Goal: Feedback & Contribution: Submit feedback/report problem

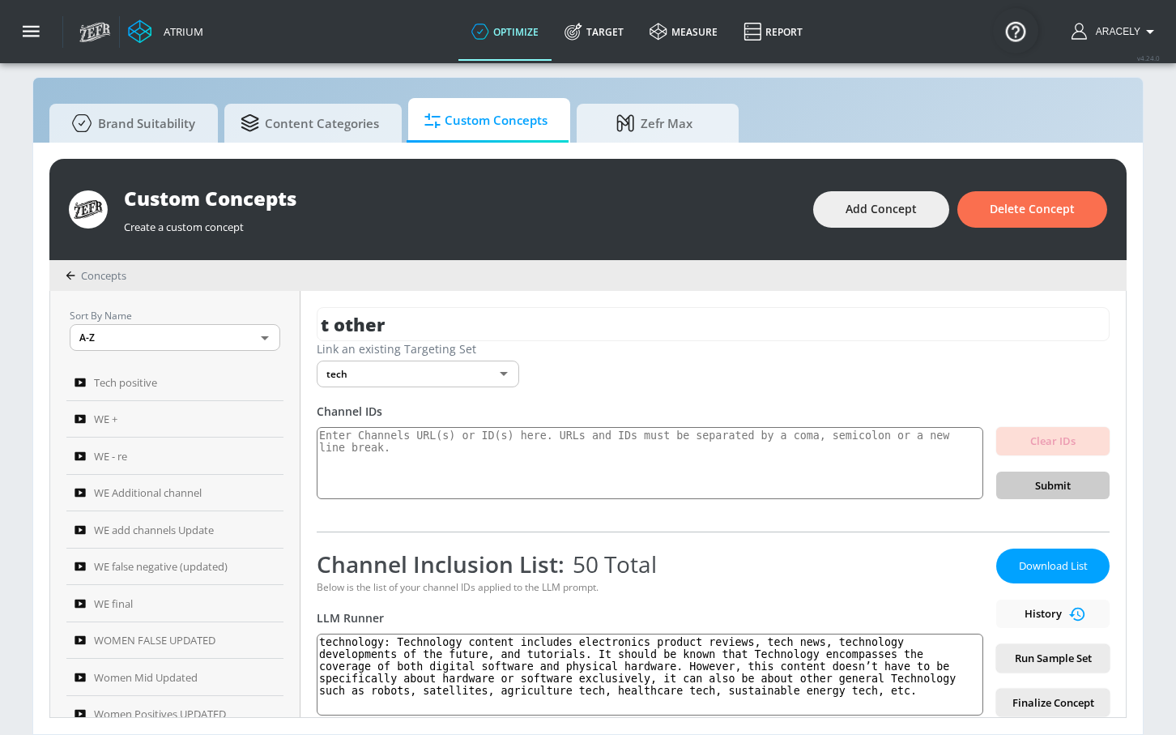
scroll to position [318, 0]
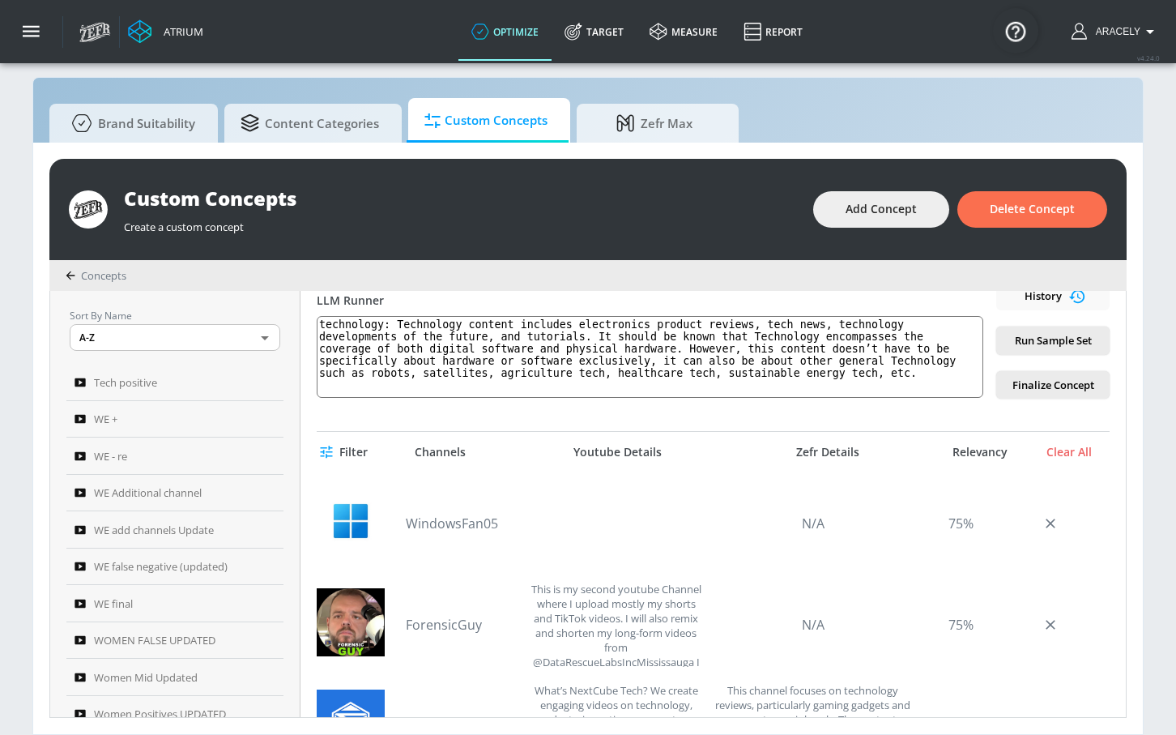
click at [0, 152] on html "Atrium optimize Target measure Report optimize Target measure Report v 4.24.0 […" at bounding box center [588, 359] width 1176 height 752
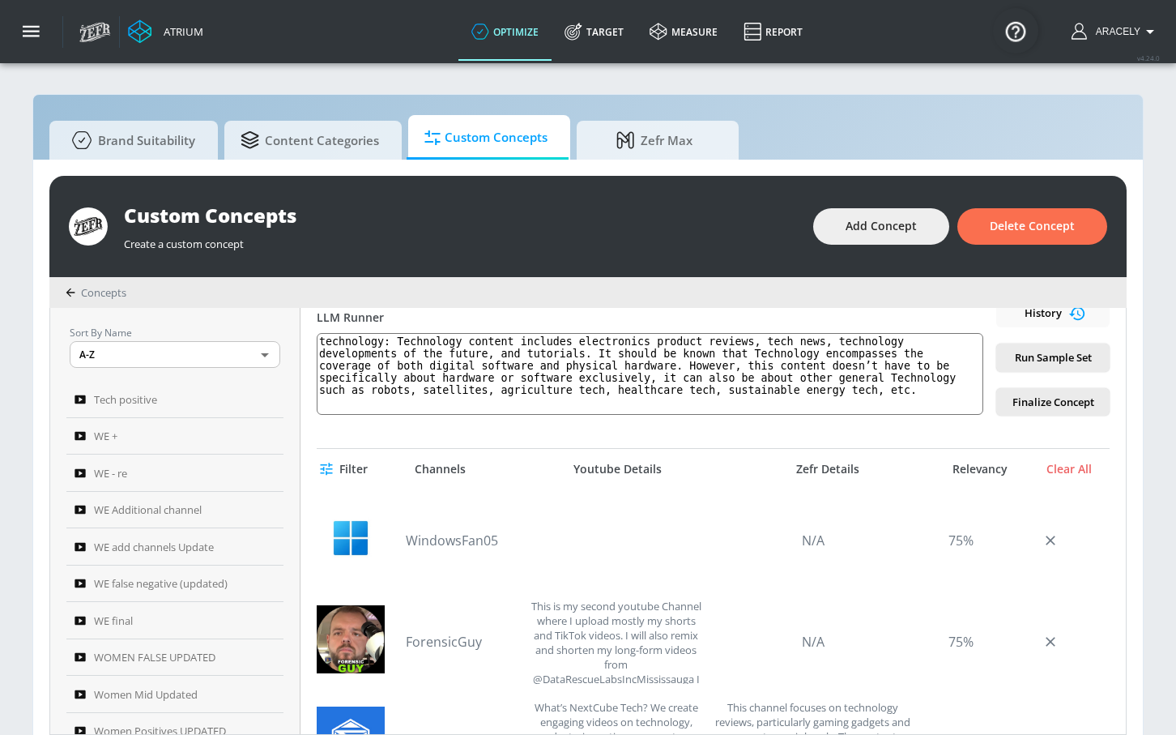
scroll to position [0, 0]
click at [268, 434] on icon "button" at bounding box center [270, 436] width 13 height 13
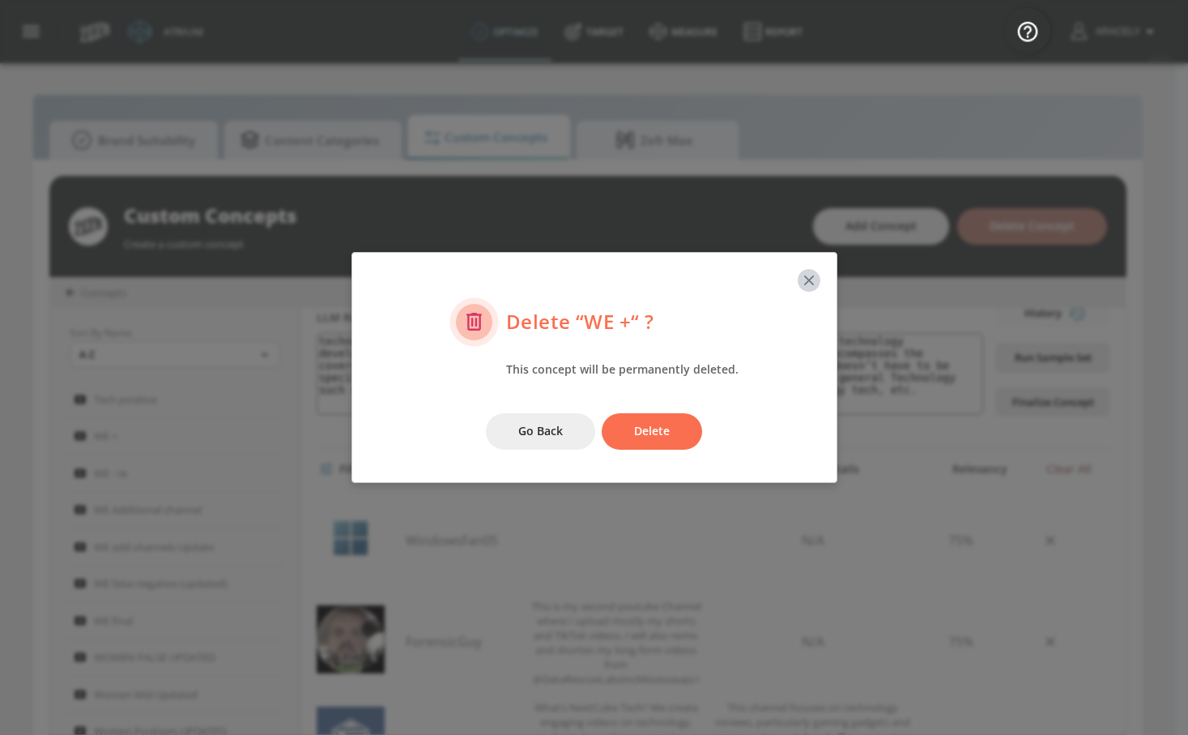
click at [808, 277] on icon "button" at bounding box center [809, 280] width 18 height 18
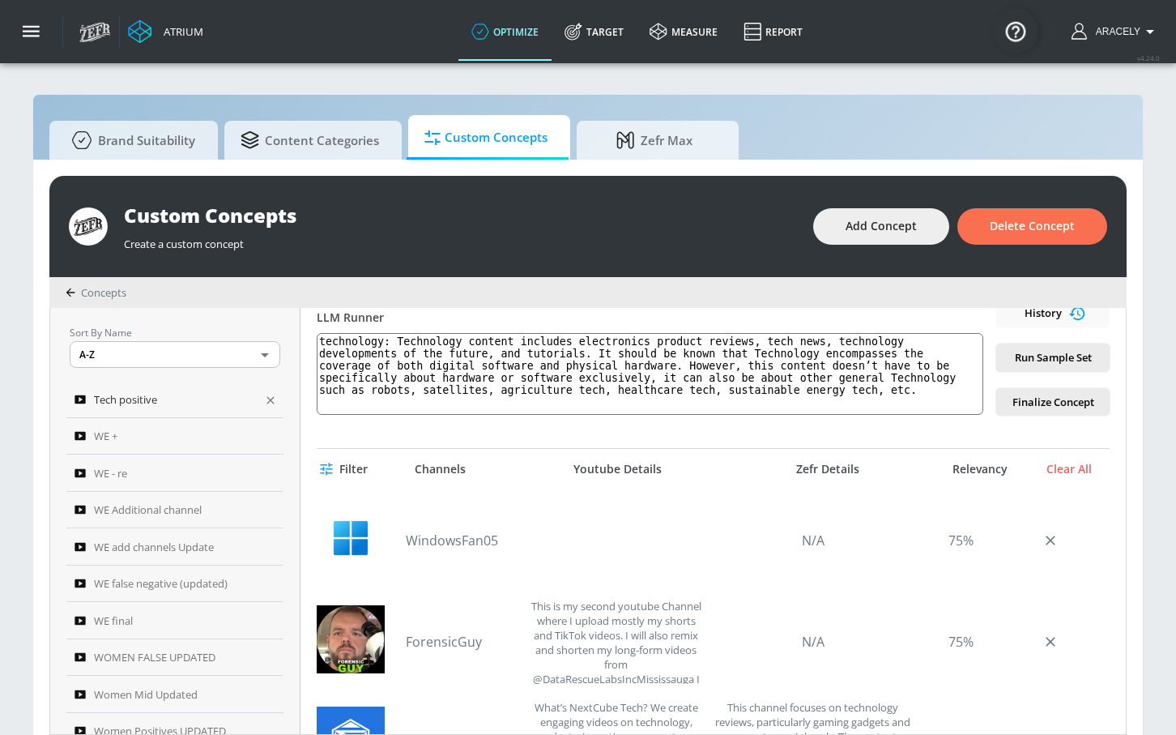
click at [264, 397] on icon "button" at bounding box center [270, 400] width 13 height 13
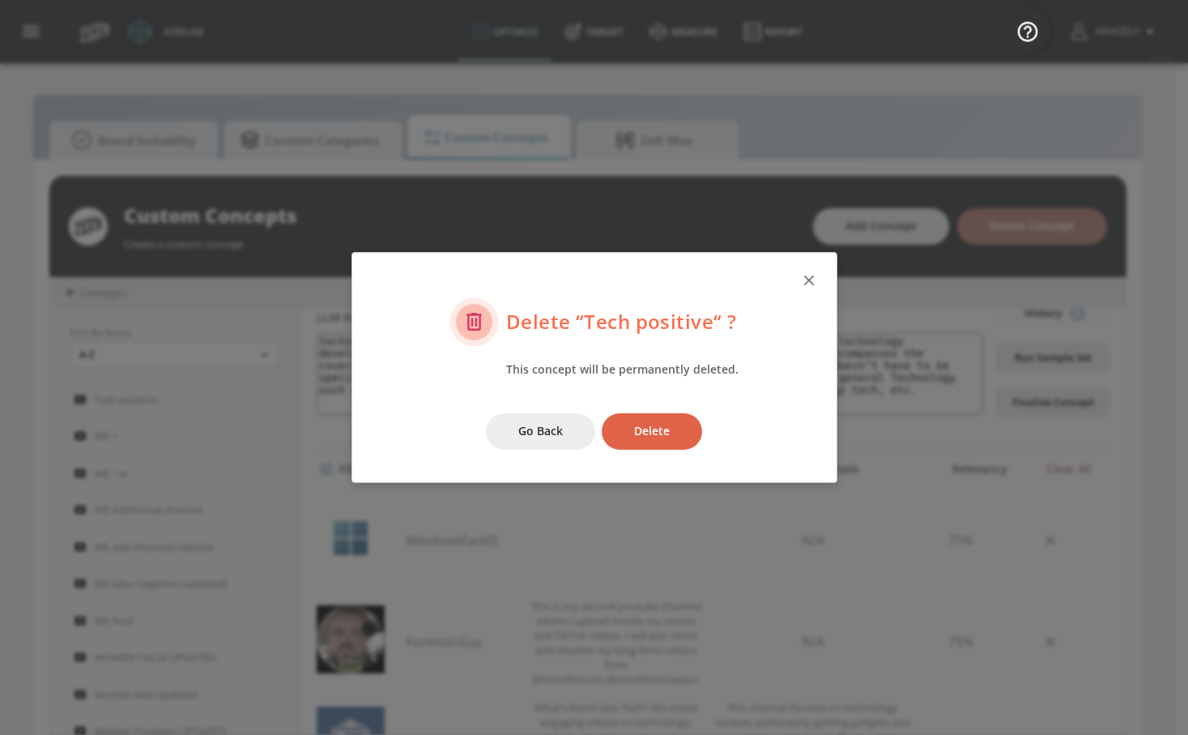
click at [633, 433] on button "Delete" at bounding box center [652, 431] width 100 height 36
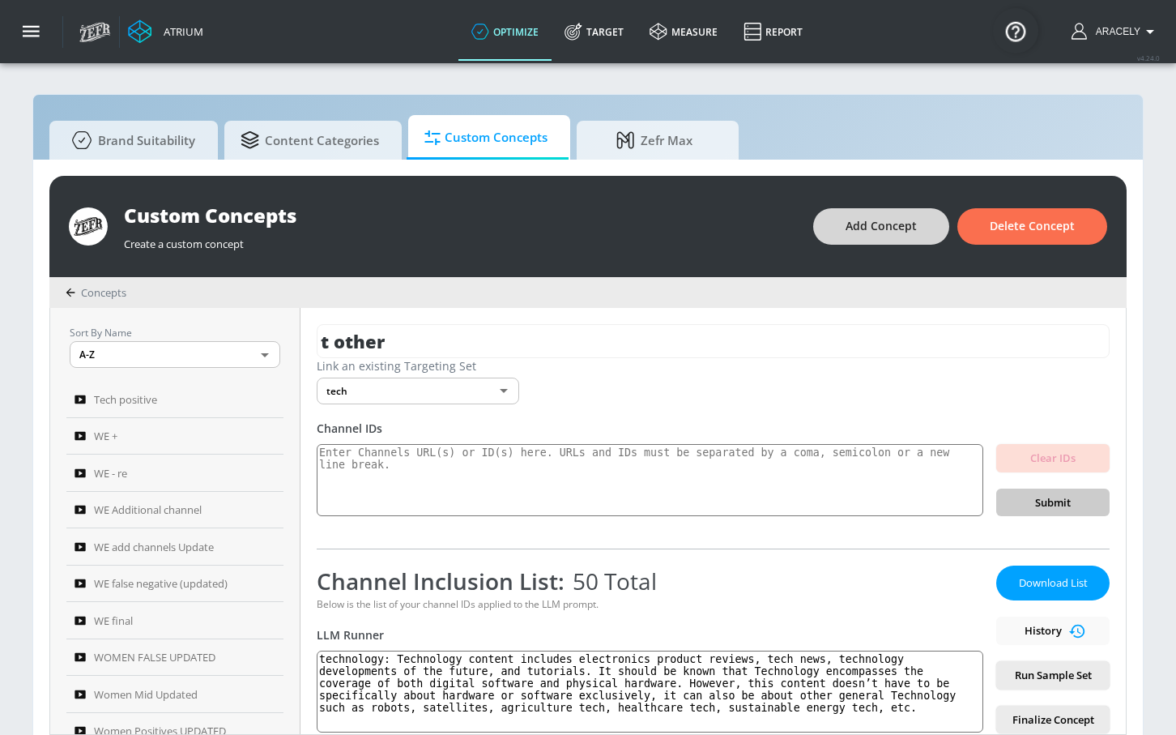
click at [854, 225] on span "Add Concept" at bounding box center [881, 226] width 71 height 20
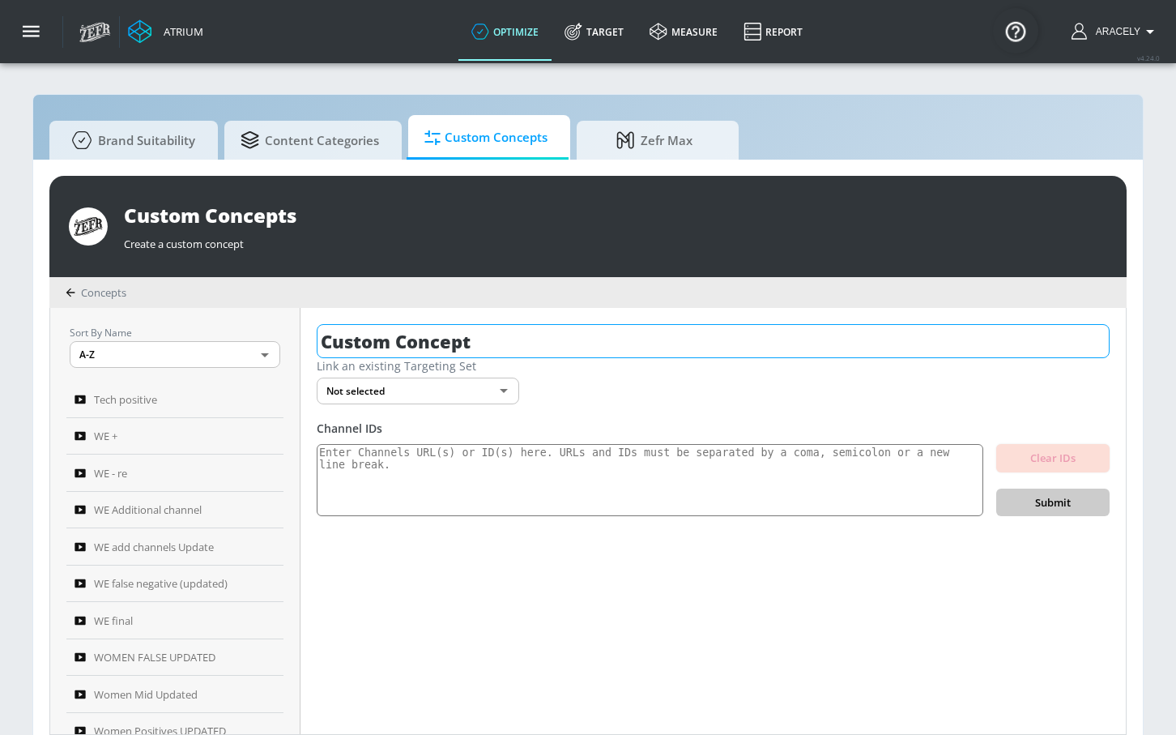
click at [475, 339] on input "Custom Concept" at bounding box center [713, 341] width 793 height 34
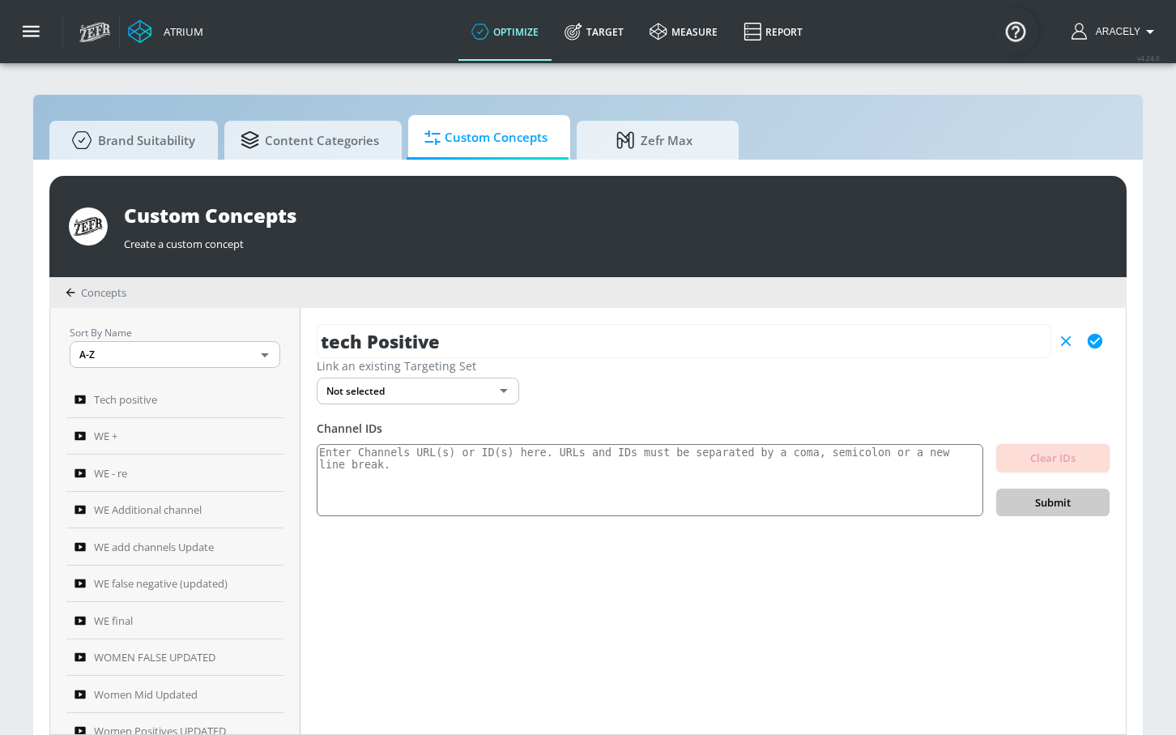
type input "tech Positive"
click at [435, 399] on body "Atrium optimize Target measure Report optimize Target measure Report v 4.24.0 […" at bounding box center [588, 376] width 1176 height 752
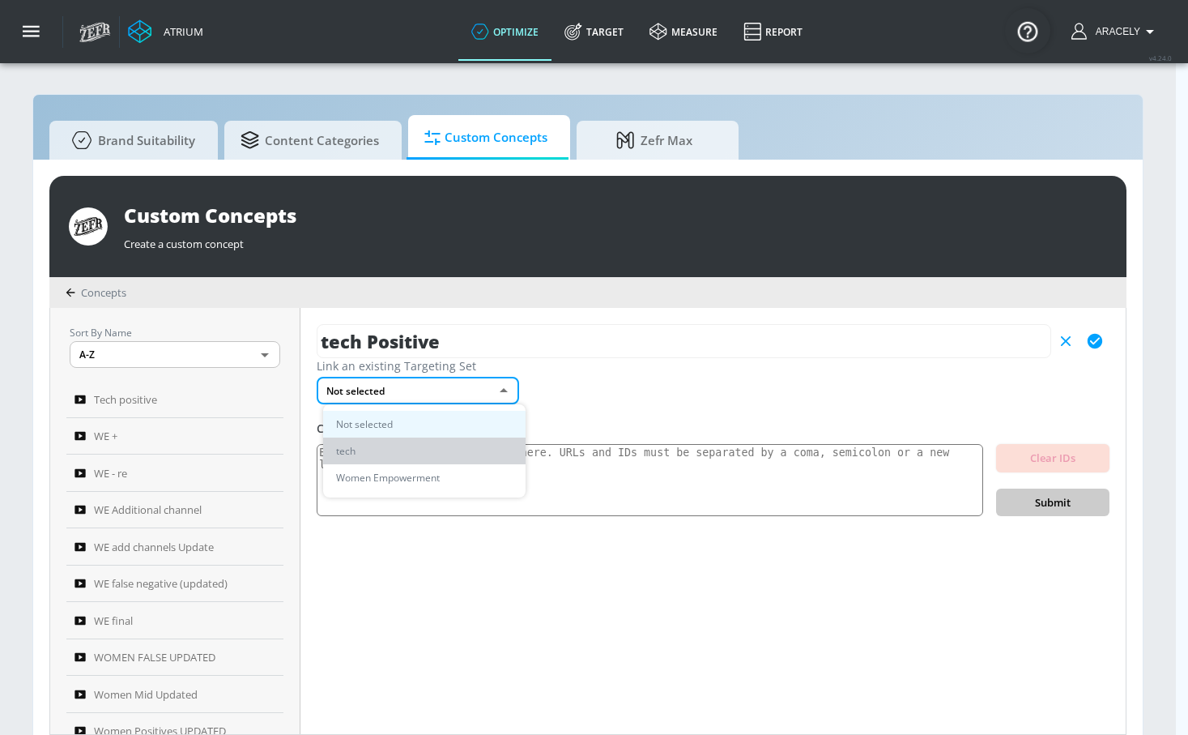
click at [423, 441] on li "tech" at bounding box center [424, 450] width 203 height 27
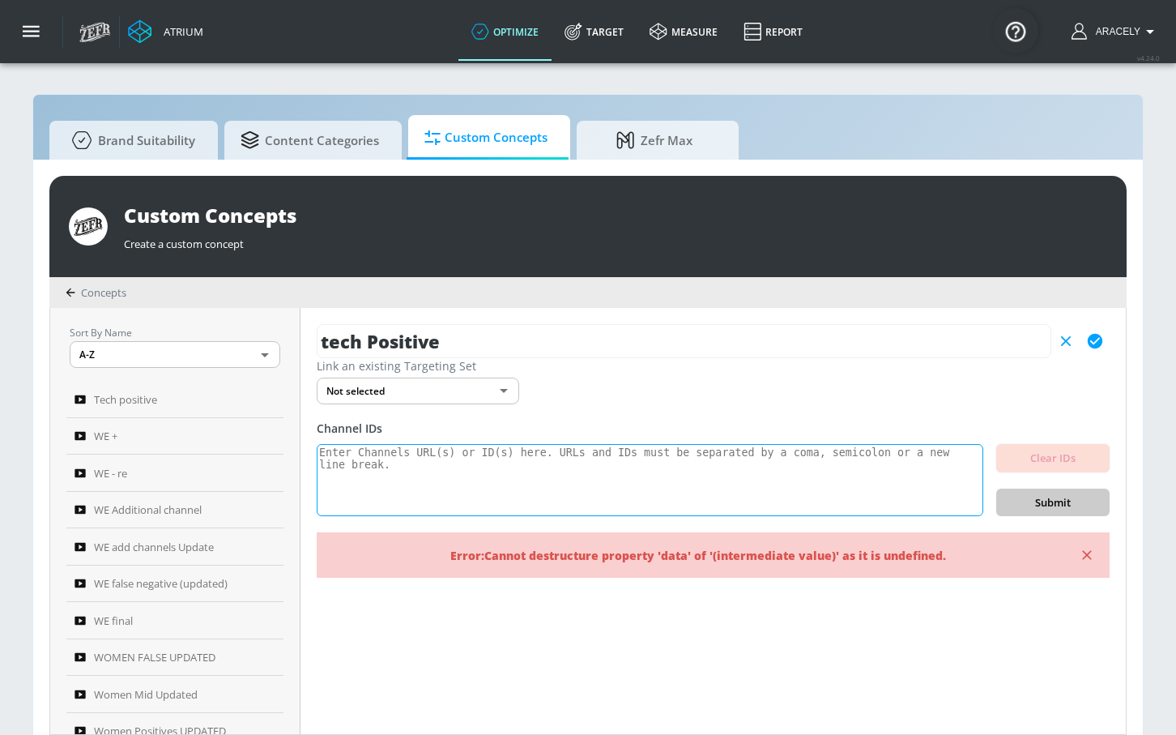
paste textarea "UCusJ7IKHQgOTUXT9NPVkYNQ UCHL9SLuArrHfkdiE3x5N-Bw UCdQ494ckYhlvI4l9CnmCAUQ UCDa…"
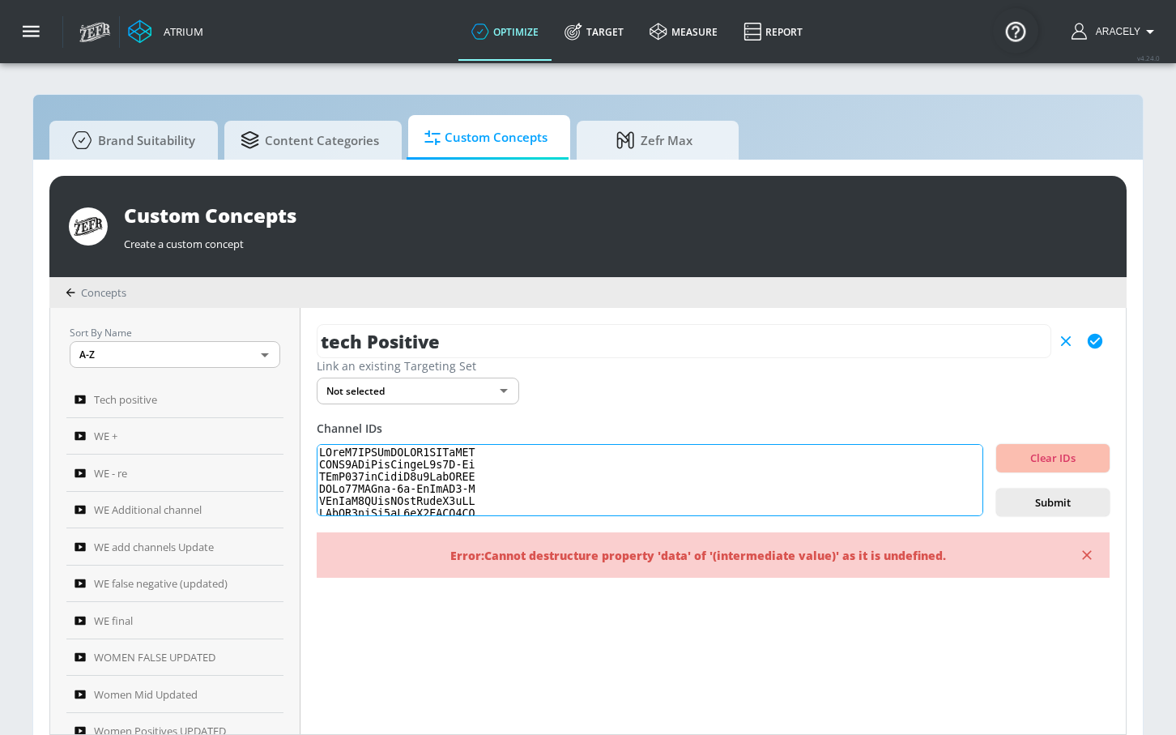
scroll to position [558, 0]
type textarea "UCusJ7IKHQgOTUXT9NPVkYNQ UCHL9SLuArrHfkdiE3x5N-Bw UCdQ494ckYhlvI4l9CnmCAUQ UCDa…"
click at [1064, 503] on span "Submit" at bounding box center [1052, 502] width 87 height 19
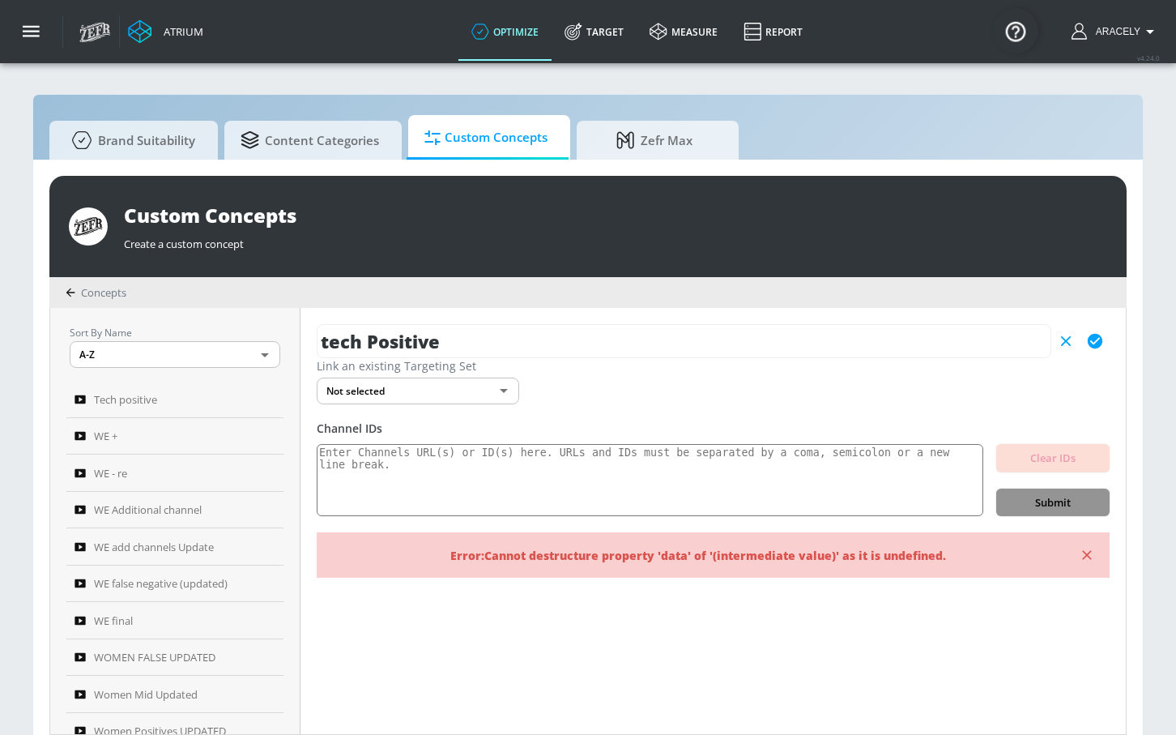
scroll to position [0, 0]
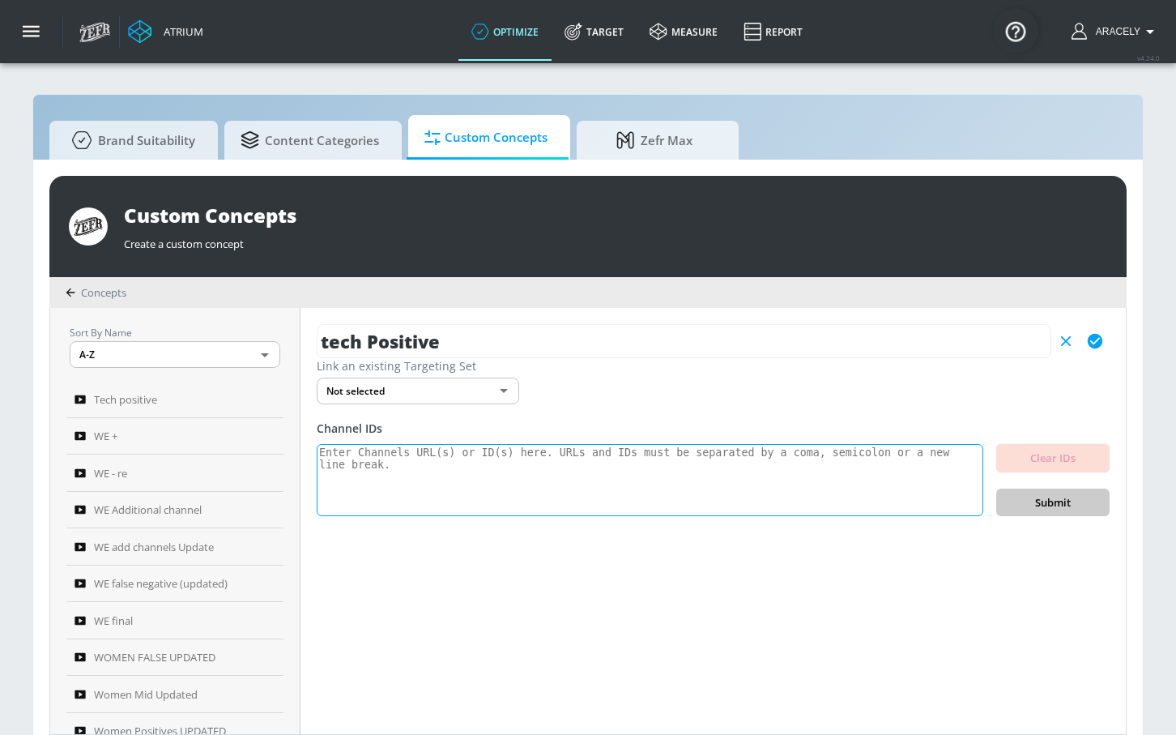
paste textarea "UCusJ7IKHQgOTUXT9NPVkYNQ UCHL9SLuArrHfkdiE3x5N-Bw UCdQ494ckYhlvI4l9CnmCAUQ UCDa…"
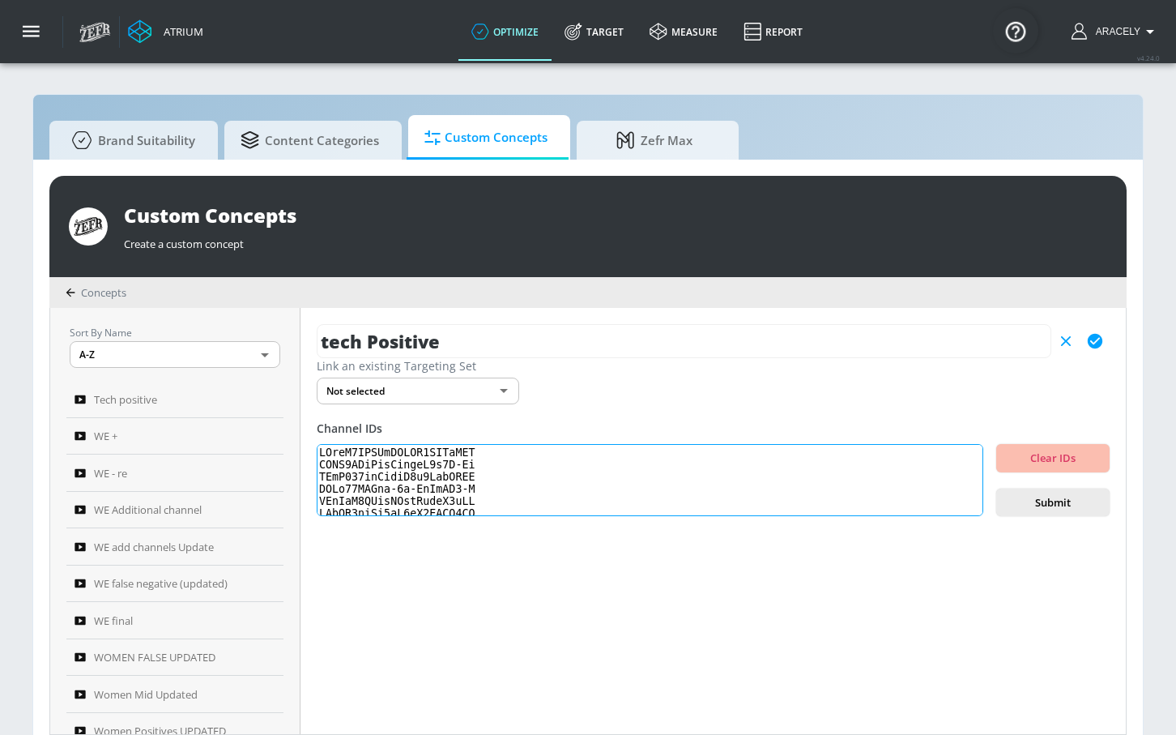
scroll to position [558, 0]
type textarea "UCusJ7IKHQgOTUXT9NPVkYNQ UCHL9SLuArrHfkdiE3x5N-Bw UCdQ494ckYhlvI4l9CnmCAUQ UCDa…"
click at [1076, 498] on span "Submit" at bounding box center [1052, 502] width 87 height 19
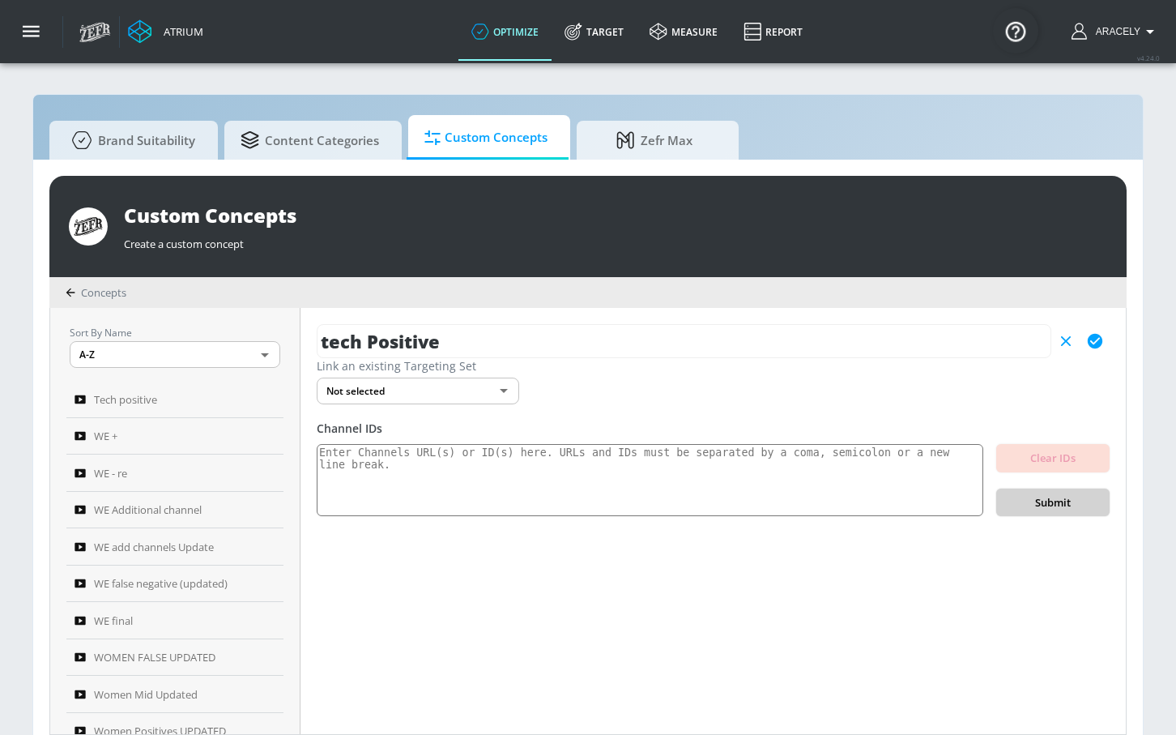
scroll to position [0, 0]
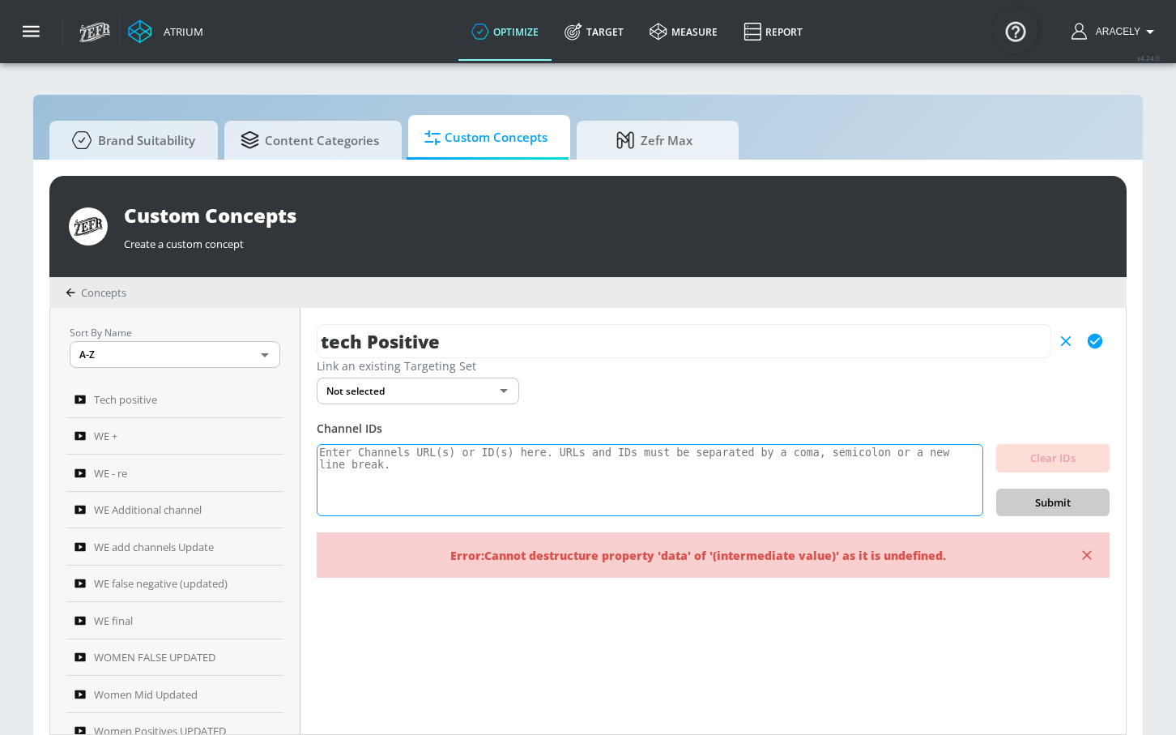
click at [676, 486] on textarea at bounding box center [650, 480] width 667 height 73
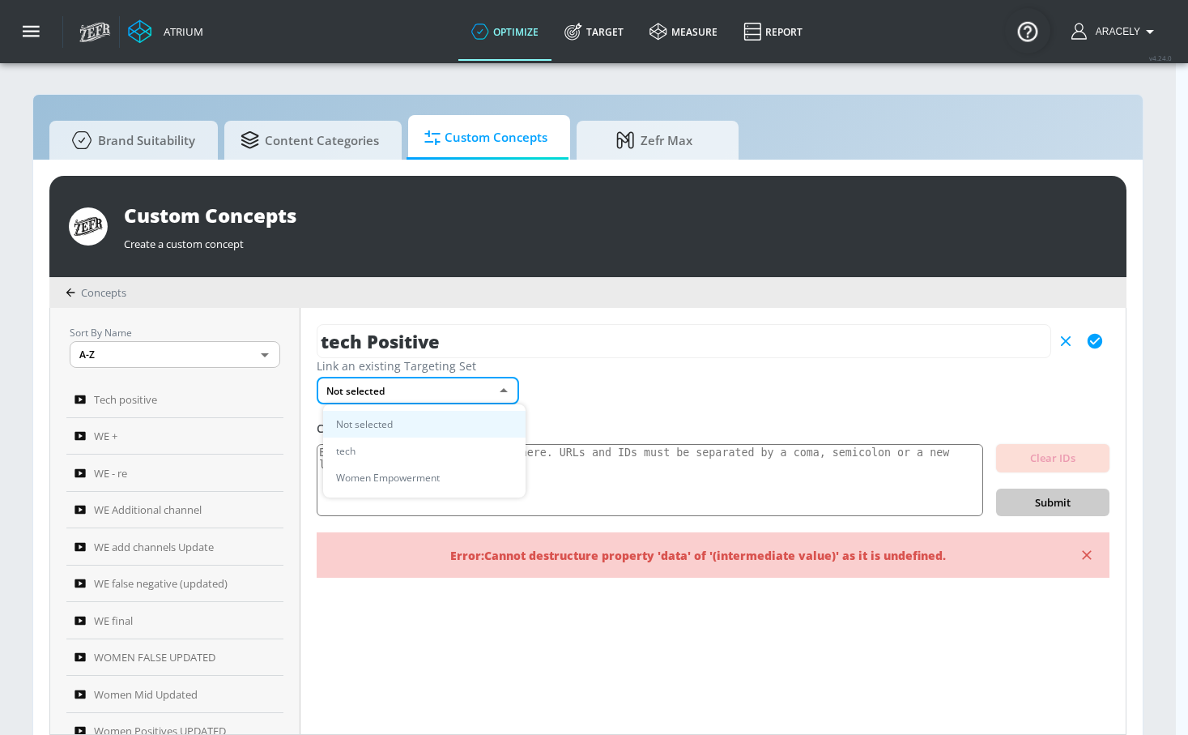
click at [481, 386] on body "Atrium optimize Target measure Report optimize Target measure Report v 4.24.0 […" at bounding box center [594, 376] width 1188 height 752
click at [452, 445] on li "tech" at bounding box center [424, 450] width 203 height 27
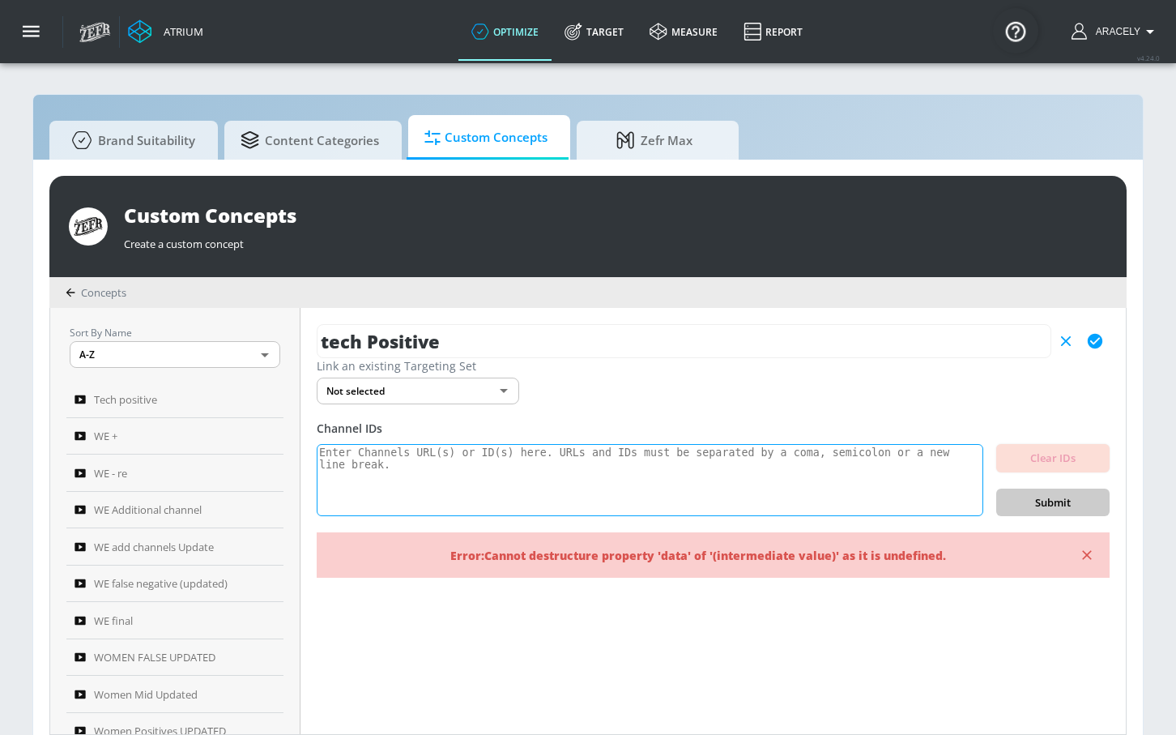
paste textarea "UCusJ7IKHQgOTUXT9NPVkYNQ UCHL9SLuArrHfkdiE3x5N-Bw UCdQ494ckYhlvI4l9CnmCAUQ UCDa…"
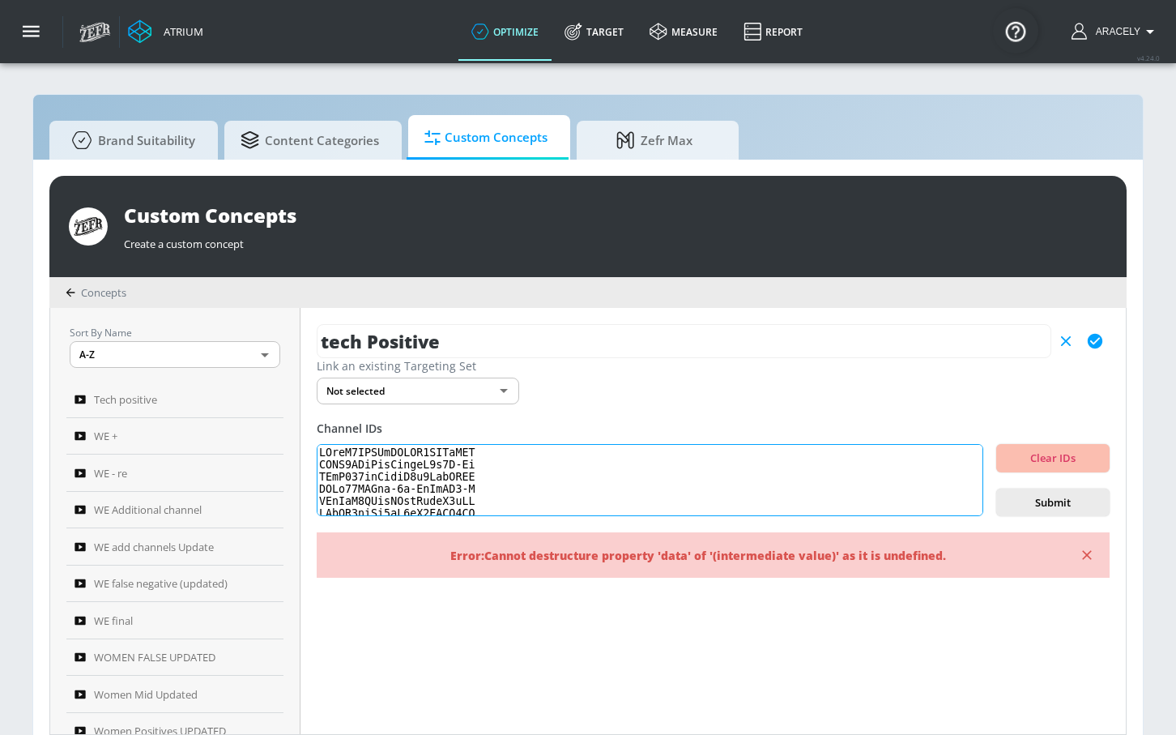
scroll to position [558, 0]
type textarea "UCusJ7IKHQgOTUXT9NPVkYNQ UCHL9SLuArrHfkdiE3x5N-Bw UCdQ494ckYhlvI4l9CnmCAUQ UCDa…"
click at [1053, 490] on button "Submit" at bounding box center [1052, 502] width 113 height 28
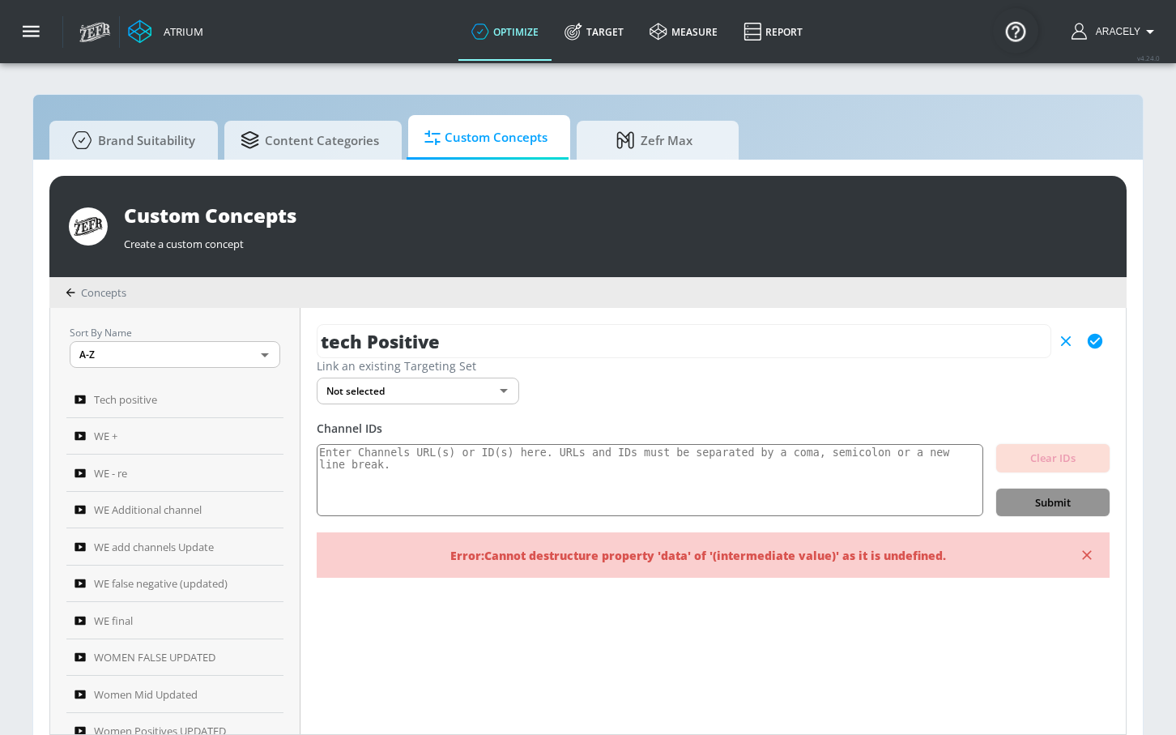
scroll to position [0, 0]
click at [1089, 346] on icon "button" at bounding box center [1095, 341] width 18 height 18
click at [496, 464] on textarea at bounding box center [650, 480] width 667 height 73
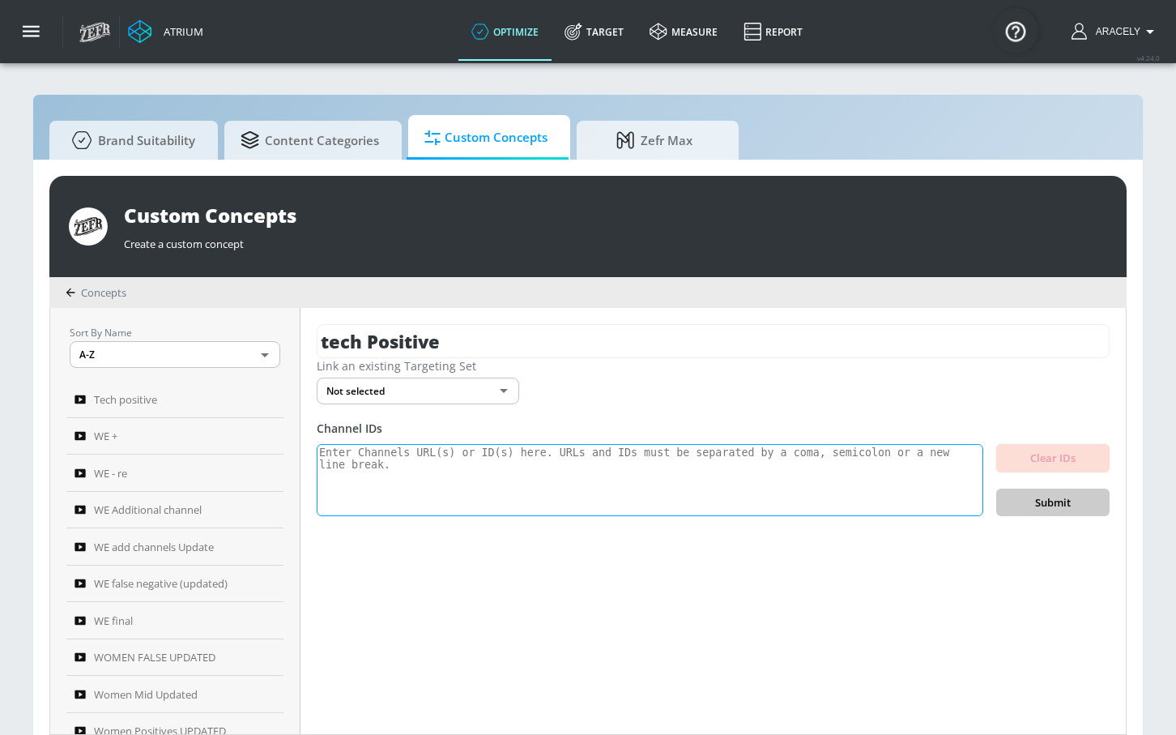
paste textarea "UCusJ7IKHQgOTUXT9NPVkYNQ UCHL9SLuArrHfkdiE3x5N-Bw UCdQ494ckYhlvI4l9CnmCAUQ UCDa…"
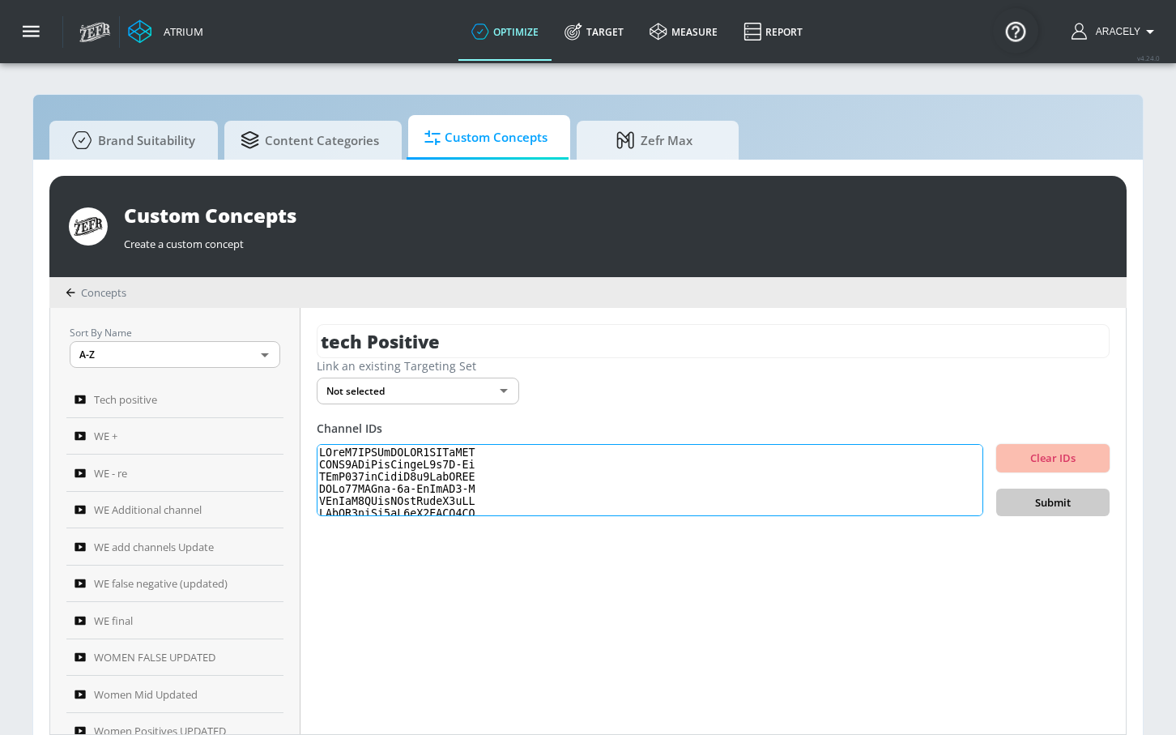
scroll to position [558, 0]
type textarea "UCusJ7IKHQgOTUXT9NPVkYNQ UCHL9SLuArrHfkdiE3x5N-Bw UCdQ494ckYhlvI4l9CnmCAUQ UCDa…"
click at [1050, 507] on span "Submit" at bounding box center [1052, 502] width 87 height 19
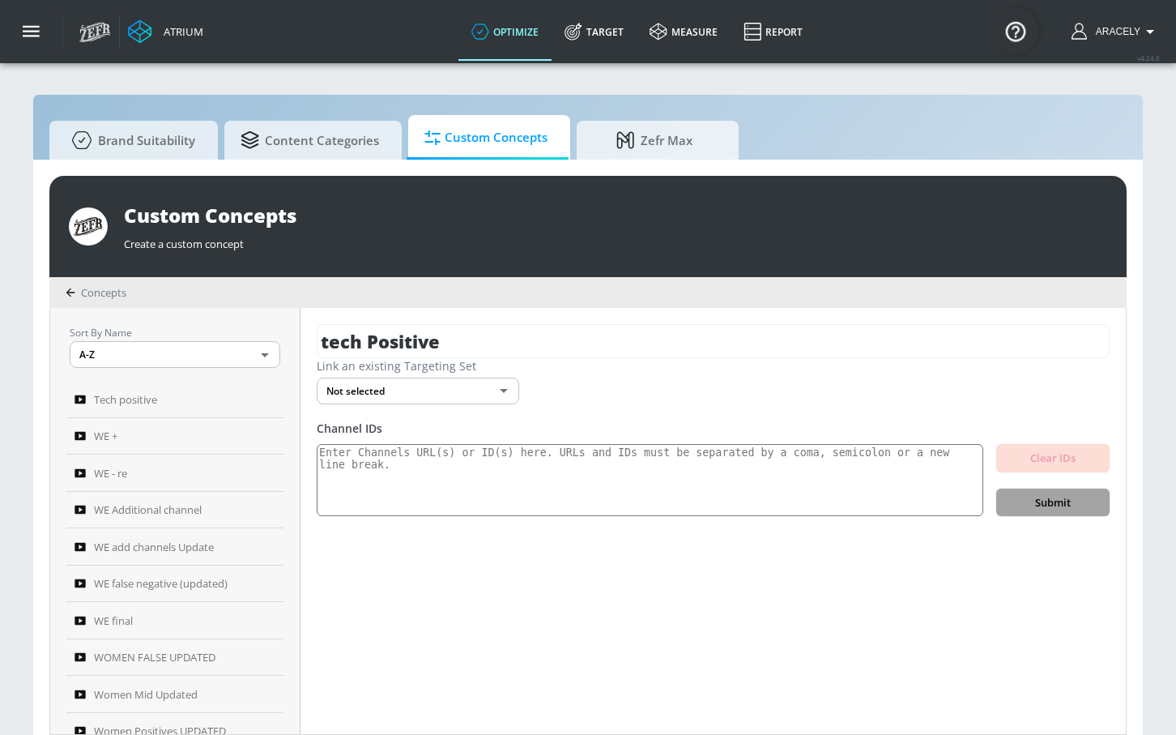
scroll to position [0, 0]
click at [695, 470] on textarea at bounding box center [650, 480] width 667 height 73
paste textarea "UCusJ7IKHQgOTUXT9NPVkYNQ UCHL9SLuArrHfkdiE3x5N-Bw UCdQ494ckYhlvI4l9CnmCAUQ UCDa…"
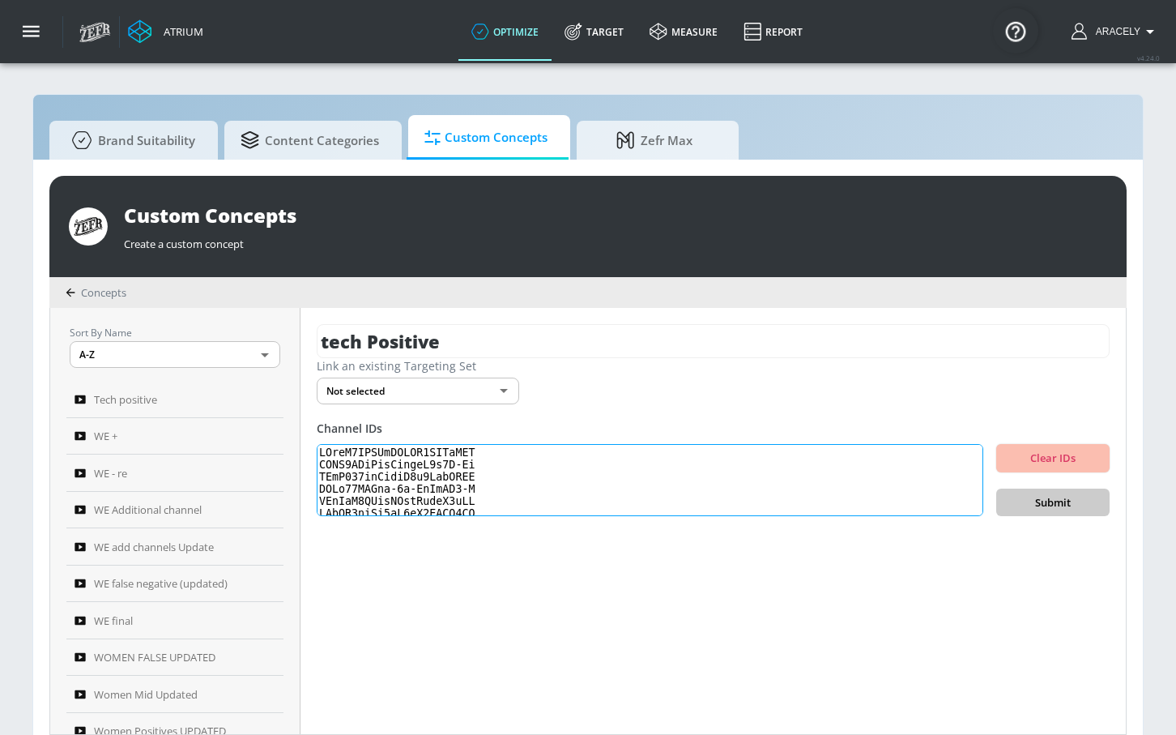
scroll to position [558, 0]
type textarea "UCusJ7IKHQgOTUXT9NPVkYNQ UCHL9SLuArrHfkdiE3x5N-Bw UCdQ494ckYhlvI4l9CnmCAUQ UCDa…"
click at [1068, 505] on span "Submit" at bounding box center [1052, 502] width 87 height 19
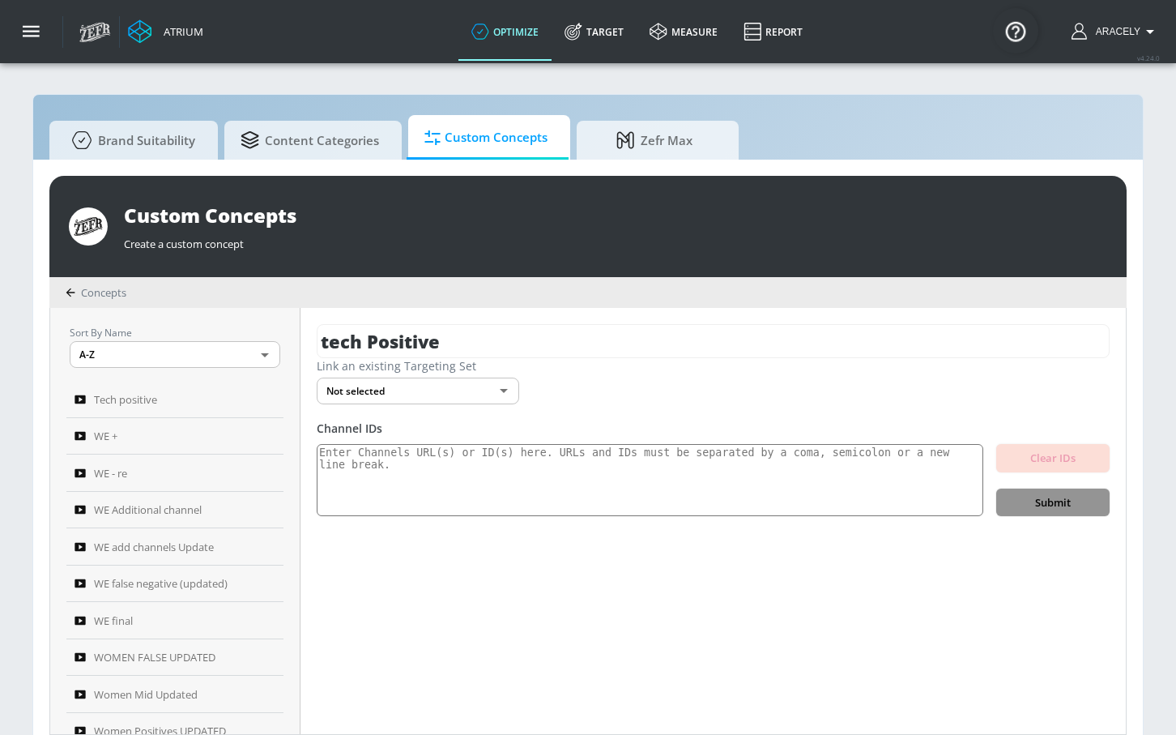
scroll to position [0, 0]
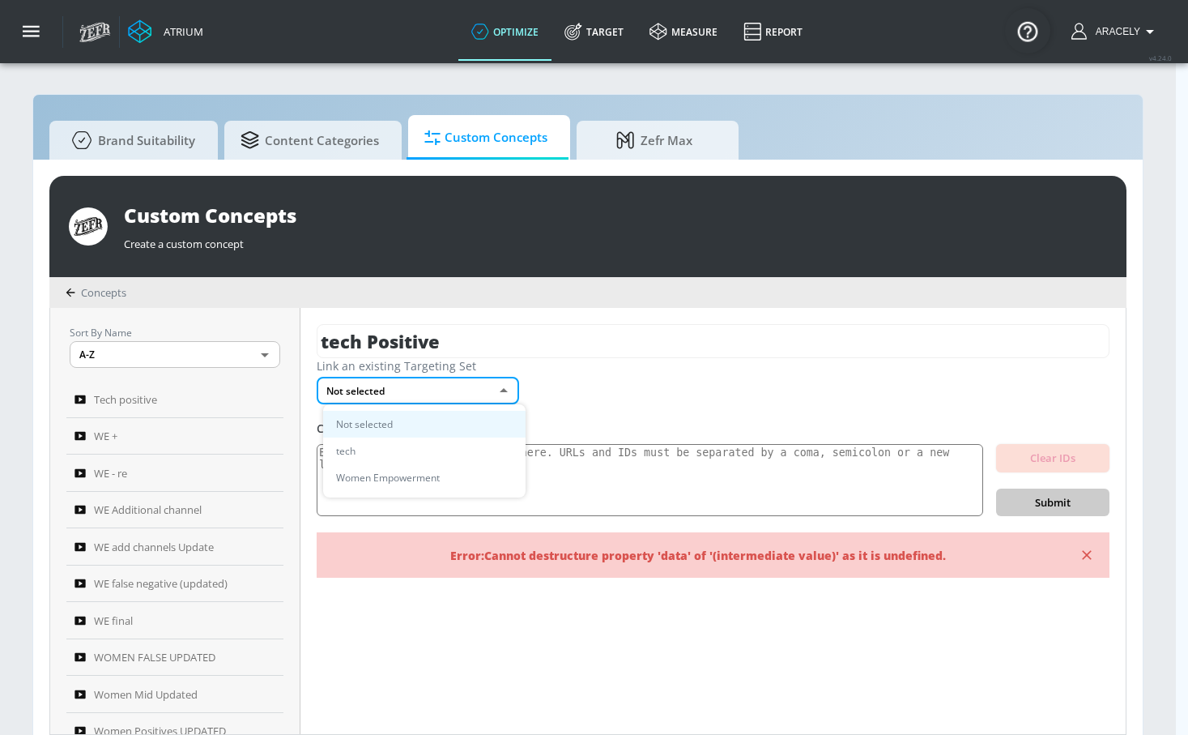
click at [483, 387] on body "Atrium optimize Target measure Report optimize Target measure Report v 4.24.0 A…" at bounding box center [594, 376] width 1188 height 752
click at [449, 441] on li "tech" at bounding box center [424, 450] width 203 height 27
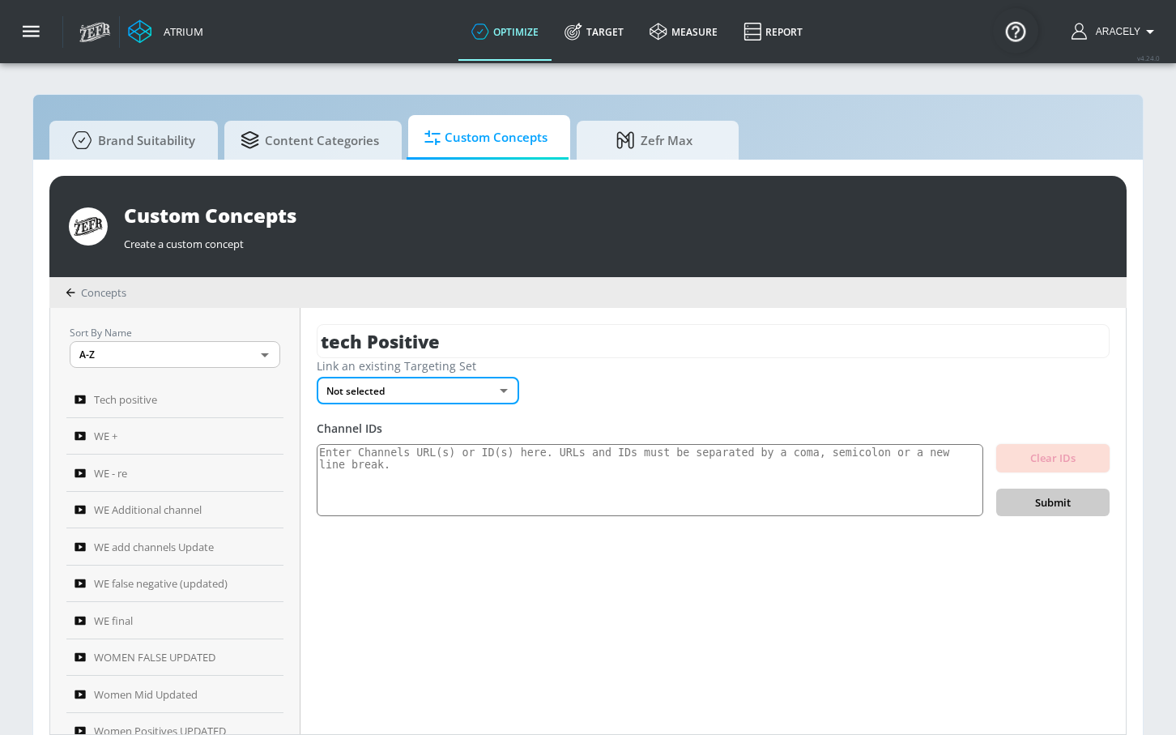
click at [428, 394] on body "Atrium optimize Target measure Report optimize Target measure Report v 4.24.0 A…" at bounding box center [588, 376] width 1176 height 752
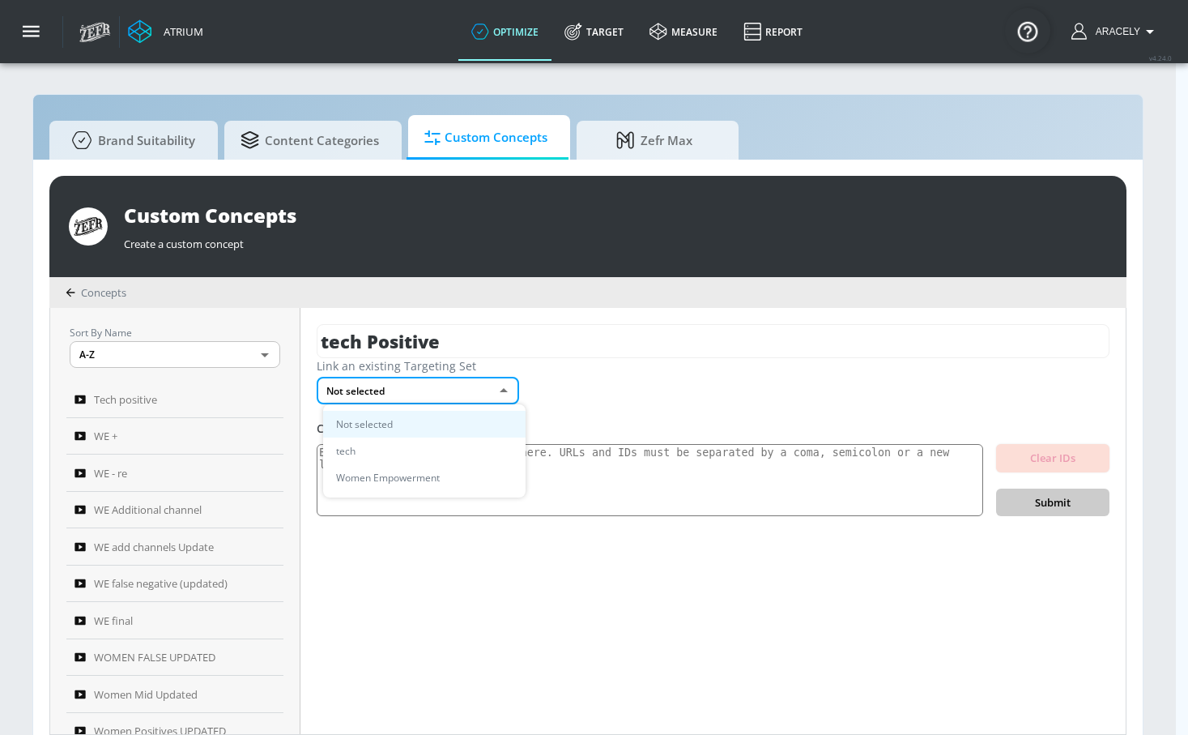
click at [407, 452] on li "tech" at bounding box center [424, 450] width 203 height 27
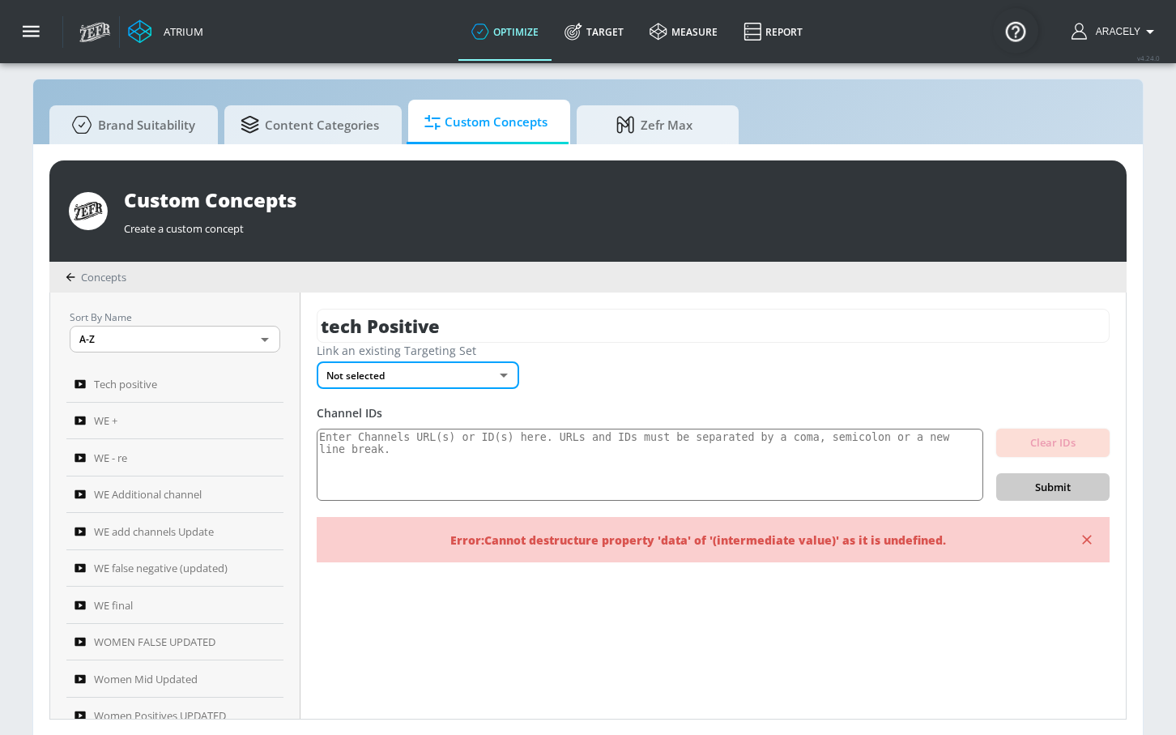
scroll to position [17, 0]
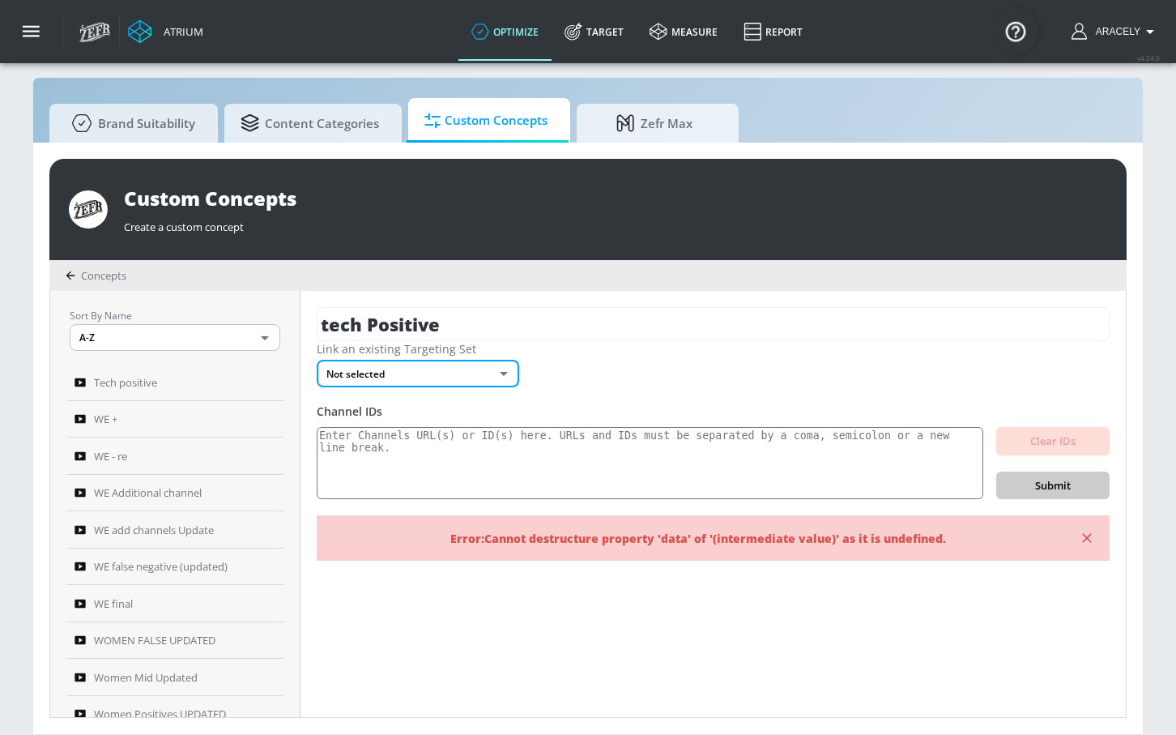
click at [460, 362] on body "Atrium optimize Target measure Report optimize Target measure Report v 4.24.0 A…" at bounding box center [588, 359] width 1176 height 752
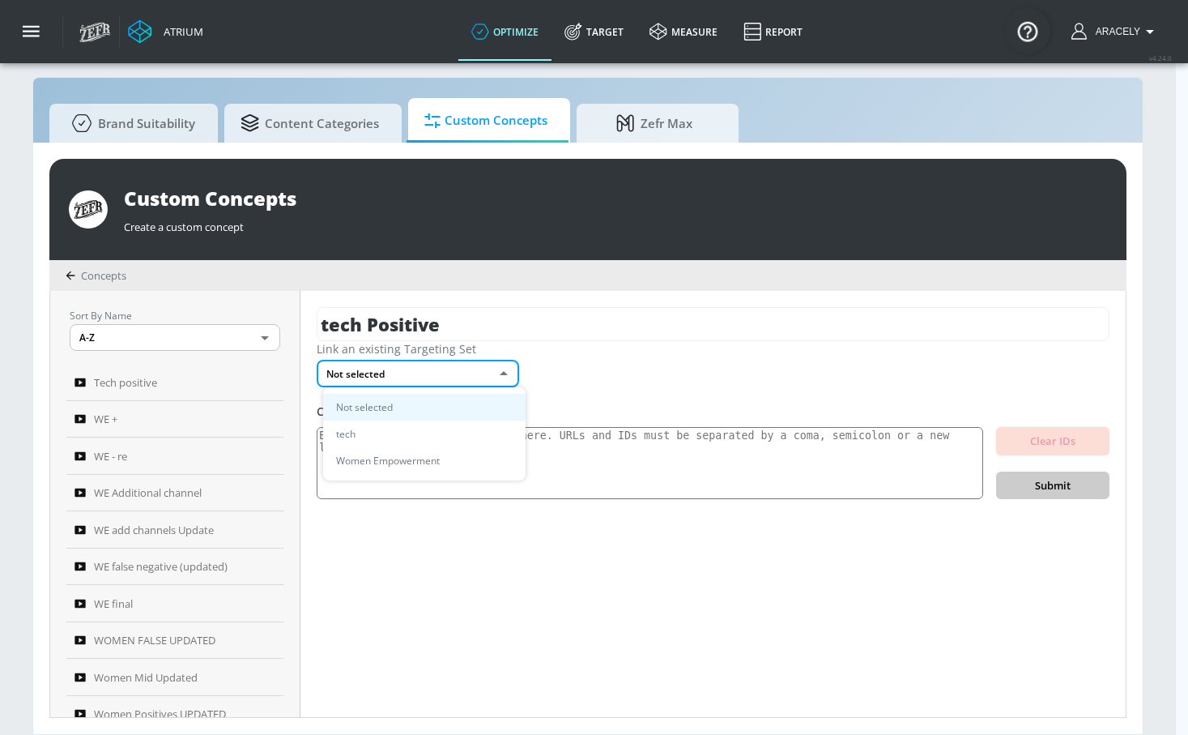
click at [399, 441] on li "tech" at bounding box center [424, 433] width 203 height 27
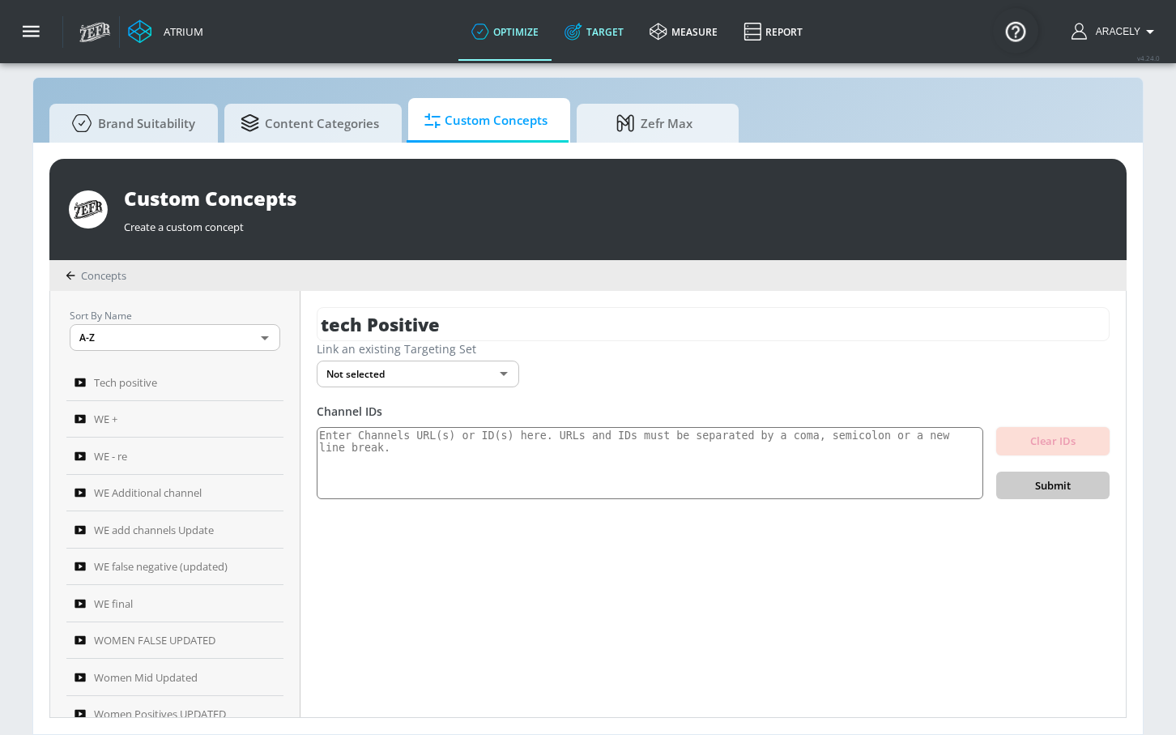
click at [625, 45] on link "Target" at bounding box center [594, 31] width 85 height 58
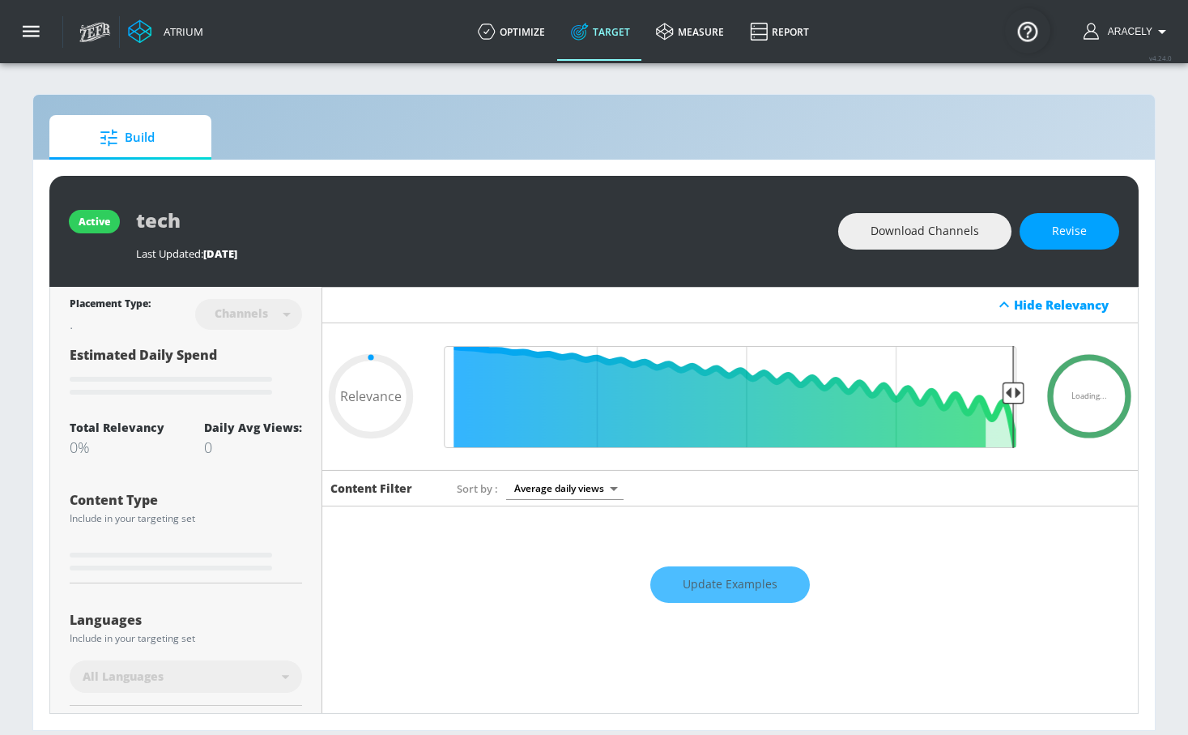
type input "0.05"
click at [173, 37] on div "Atrium" at bounding box center [180, 31] width 46 height 15
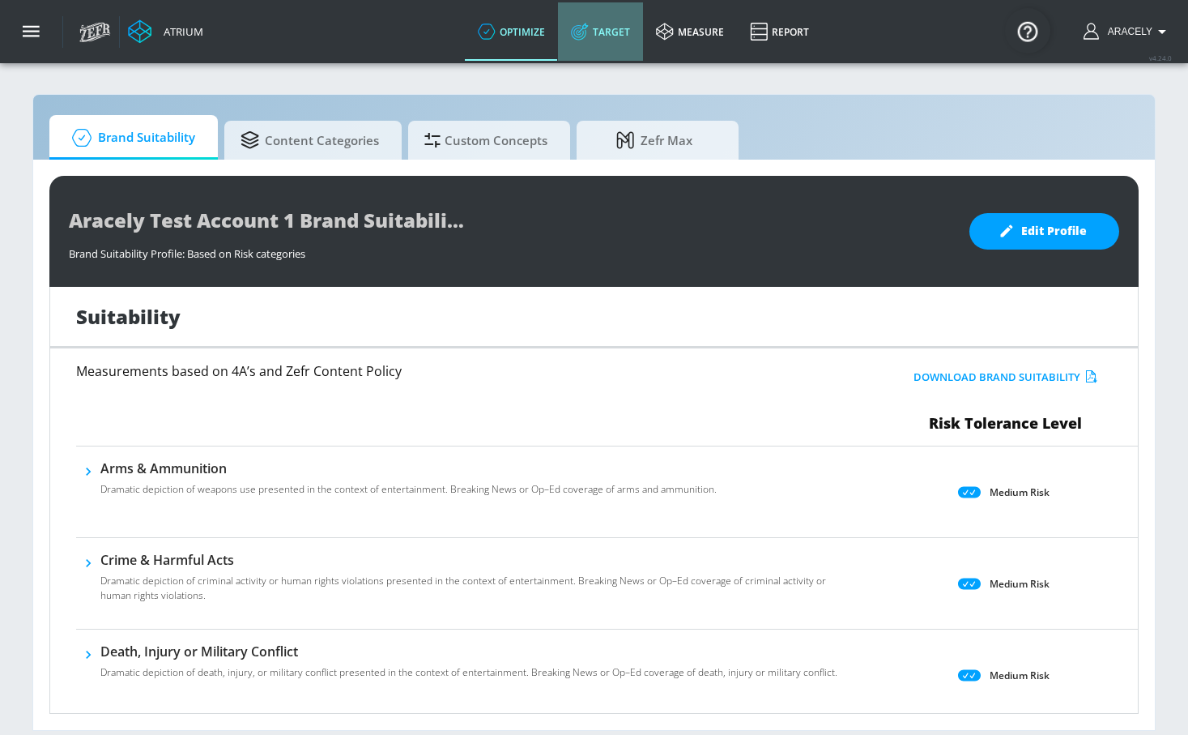
click at [602, 24] on link "Target" at bounding box center [600, 31] width 85 height 58
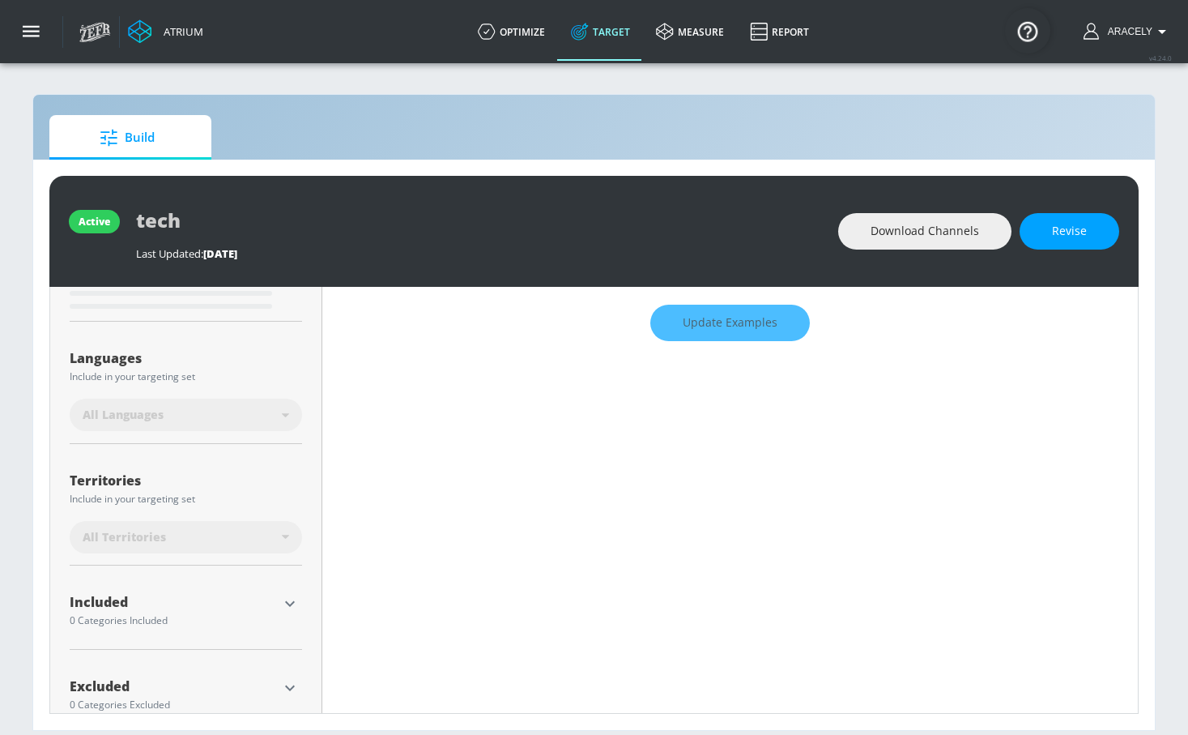
scroll to position [295, 0]
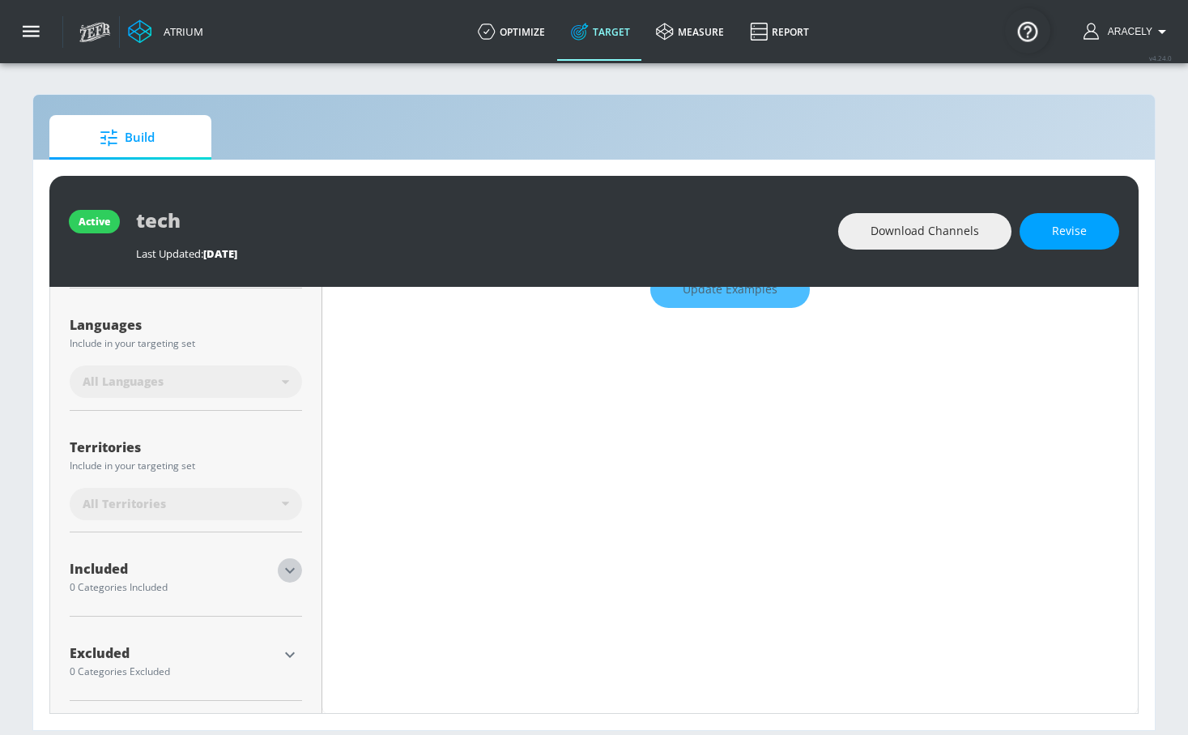
click at [288, 569] on icon "button" at bounding box center [290, 571] width 10 height 6
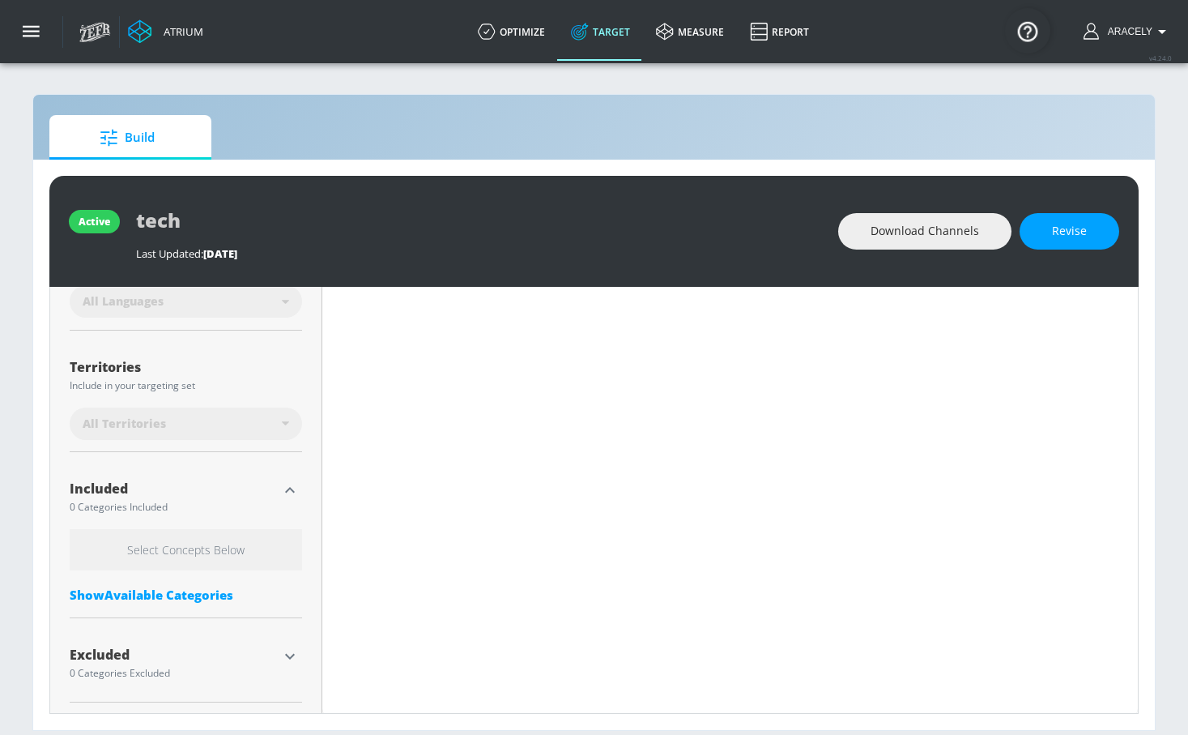
scroll to position [377, 0]
click at [155, 595] on div "Show Available Categories" at bounding box center [186, 592] width 232 height 16
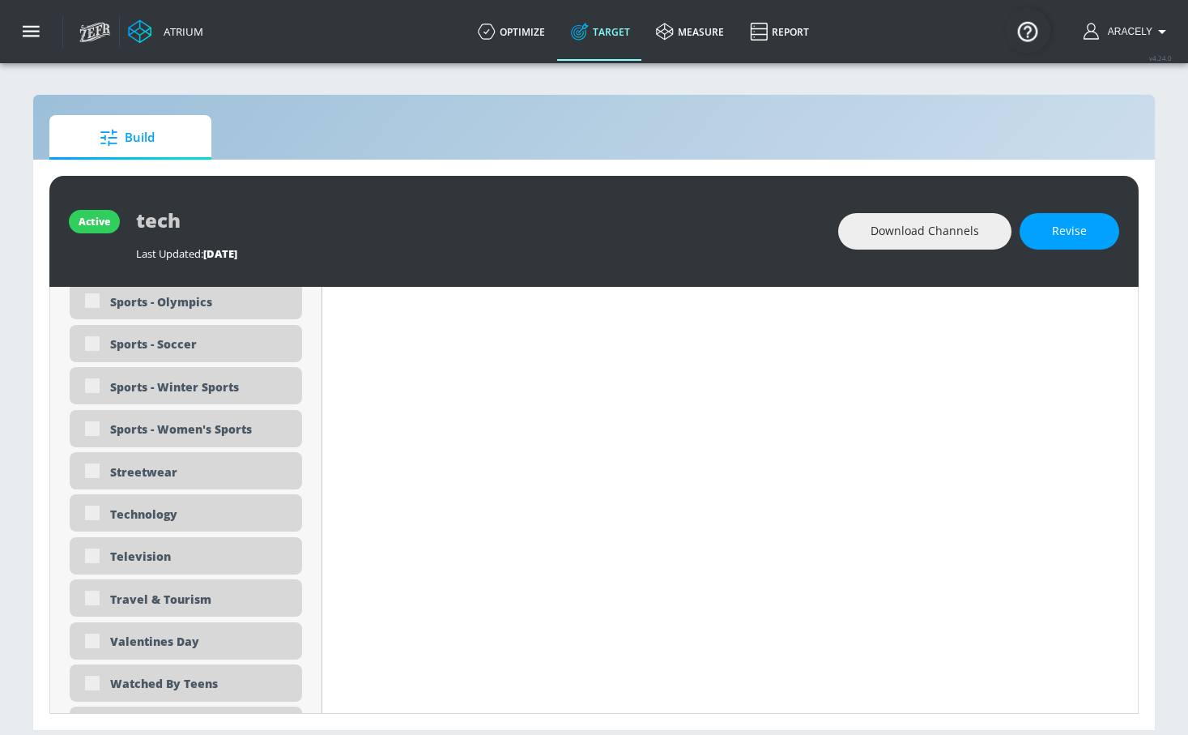
scroll to position [4831, 0]
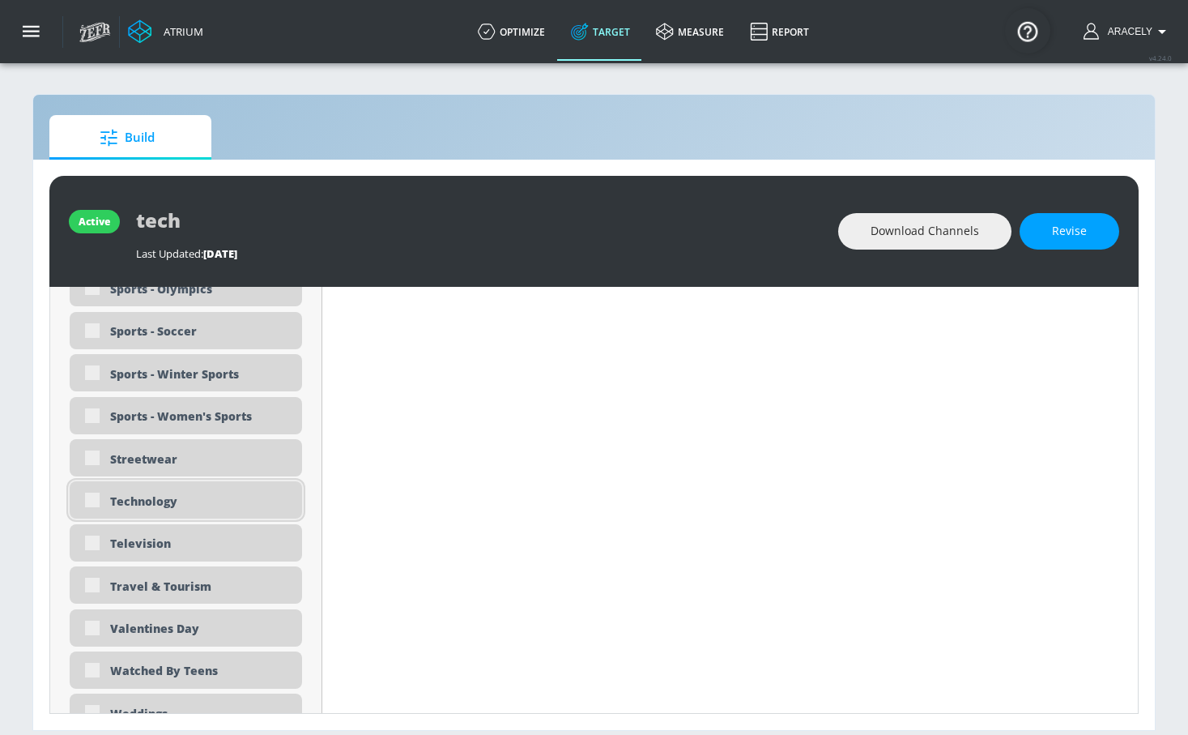
click at [136, 505] on div "Technology" at bounding box center [200, 500] width 180 height 15
click at [1064, 241] on button "Revise" at bounding box center [1070, 231] width 100 height 36
type input "0.05"
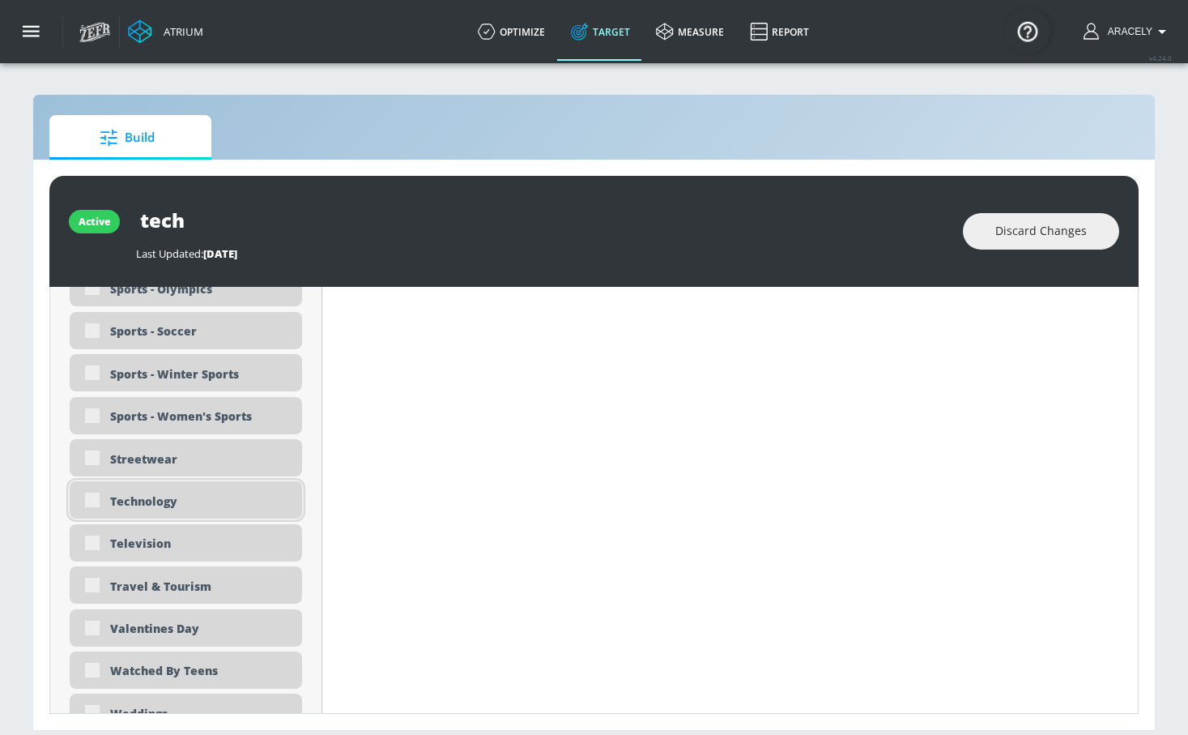
click at [93, 504] on div "Technology" at bounding box center [186, 499] width 232 height 37
click at [96, 496] on div "Technology" at bounding box center [186, 499] width 232 height 37
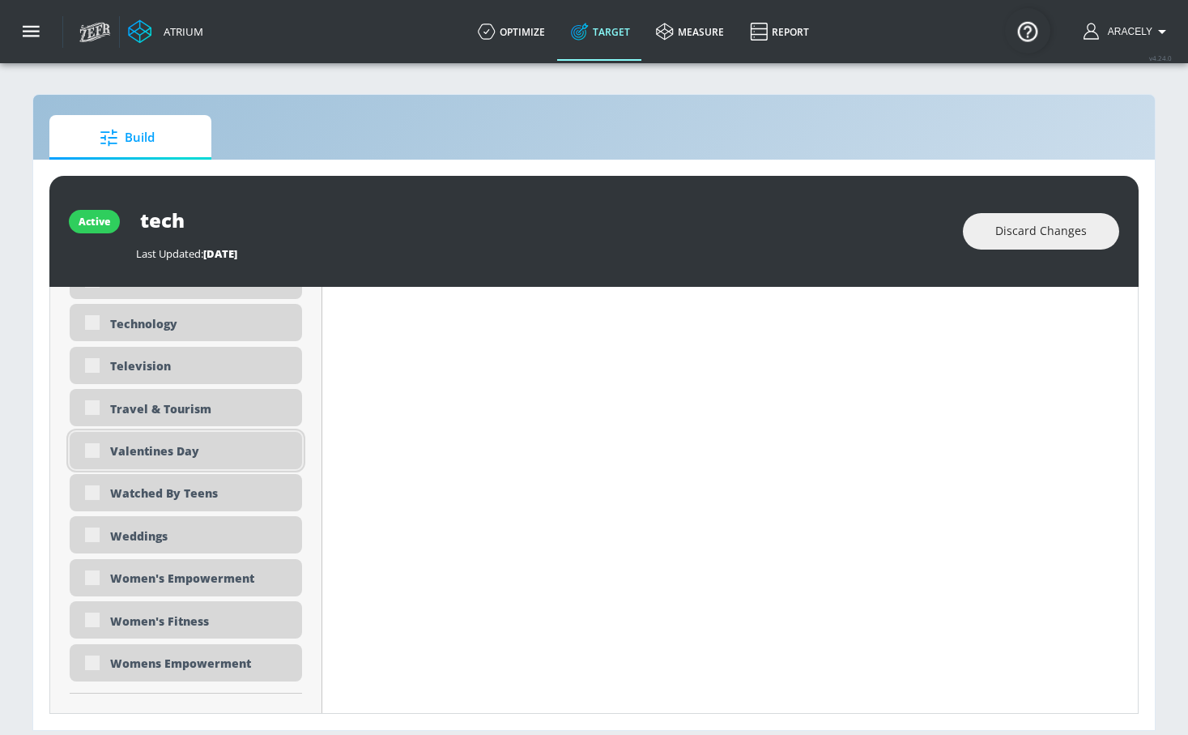
scroll to position [4775, 0]
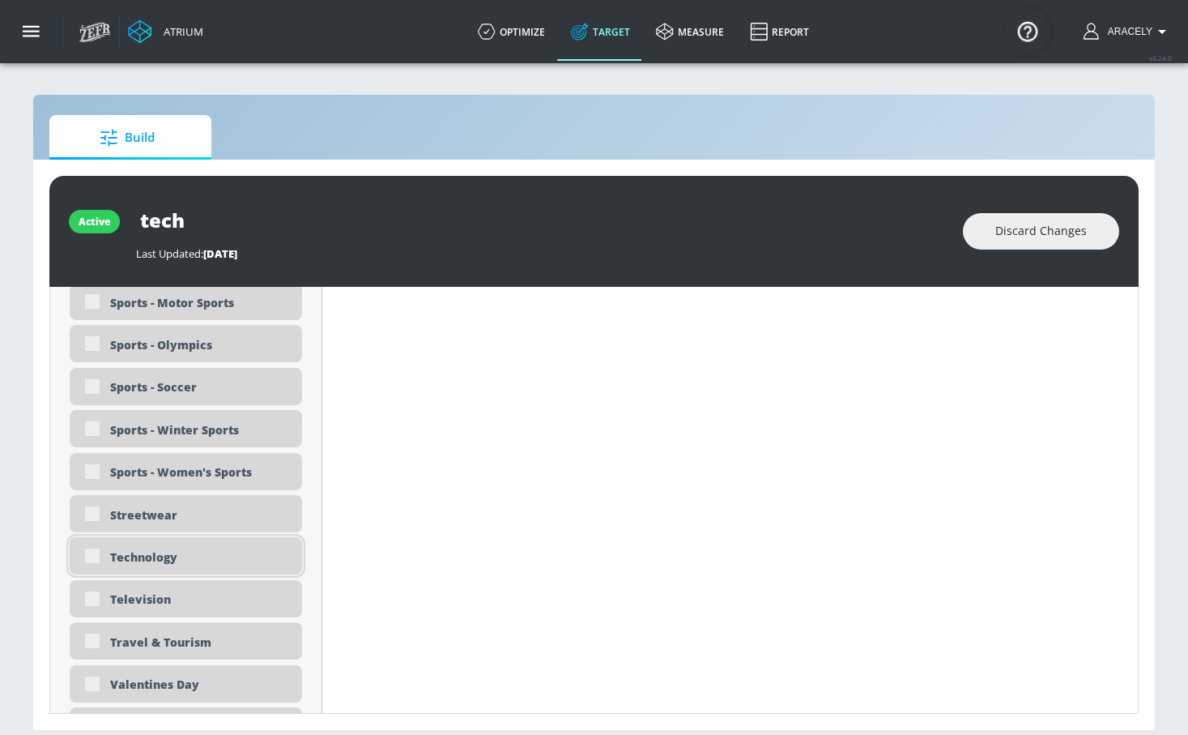
click at [151, 551] on div "Technology" at bounding box center [200, 556] width 180 height 15
click at [88, 561] on div "Technology" at bounding box center [186, 555] width 232 height 37
click at [174, 548] on div "Technology" at bounding box center [186, 555] width 232 height 37
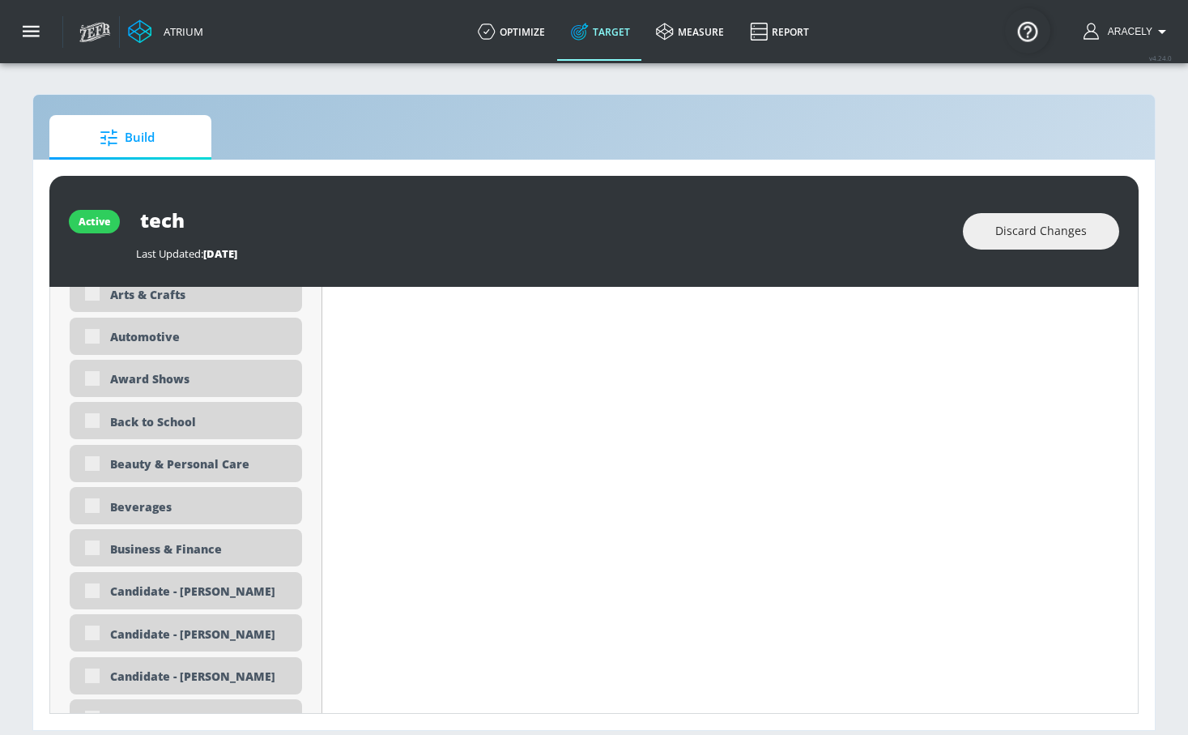
scroll to position [0, 0]
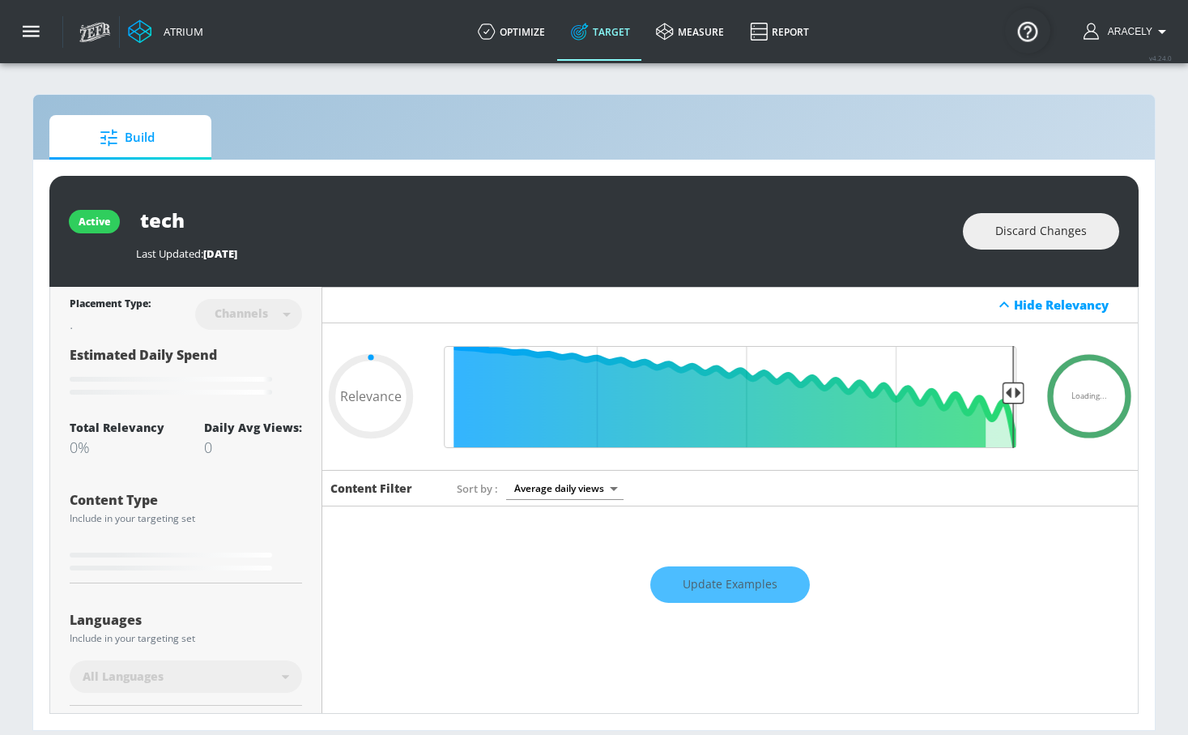
click at [371, 376] on icon at bounding box center [370, 395] width 97 height 97
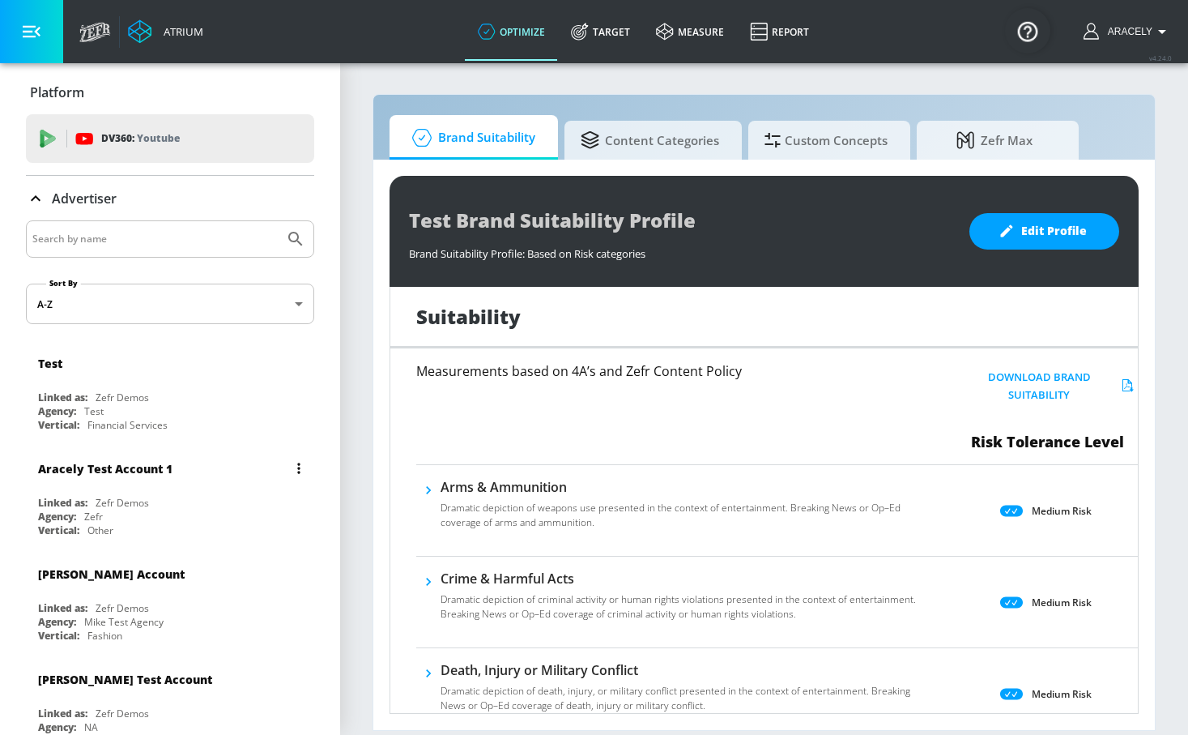
click at [92, 494] on div "Aracely Test Account 1 Linked as: Zefr Demos Agency: Zefr Vertical: Other" at bounding box center [170, 495] width 288 height 92
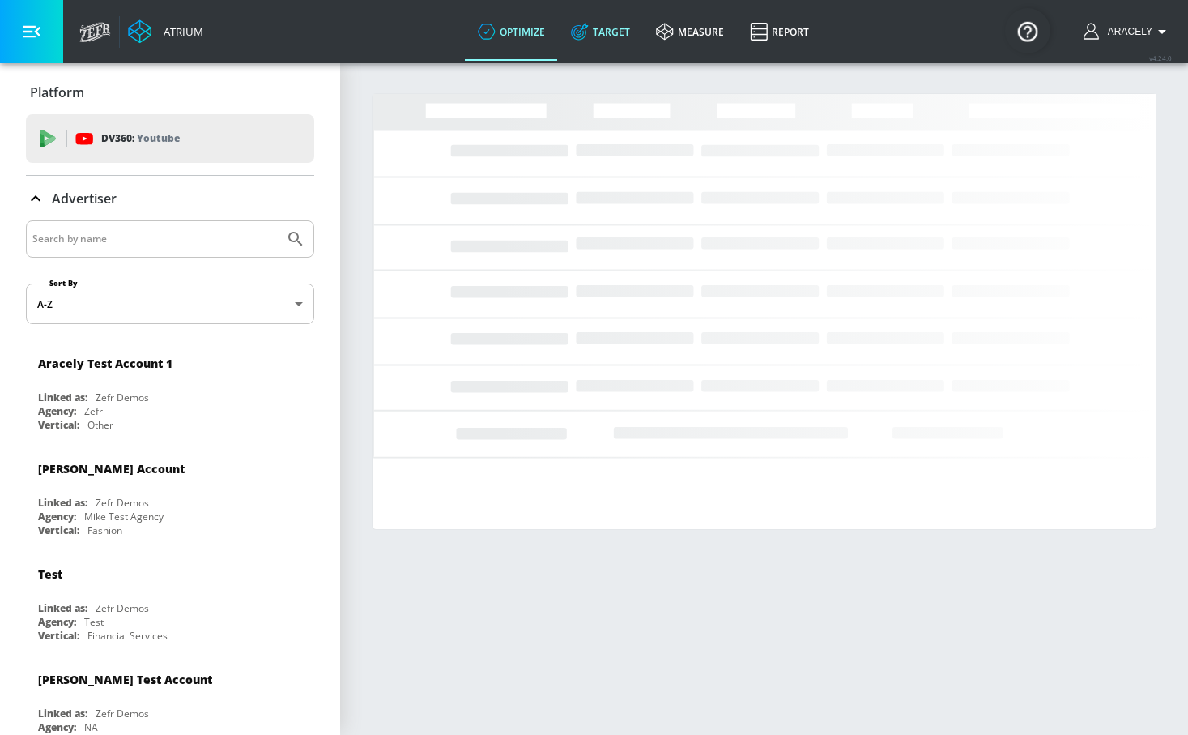
click at [628, 43] on link "Target" at bounding box center [600, 31] width 85 height 58
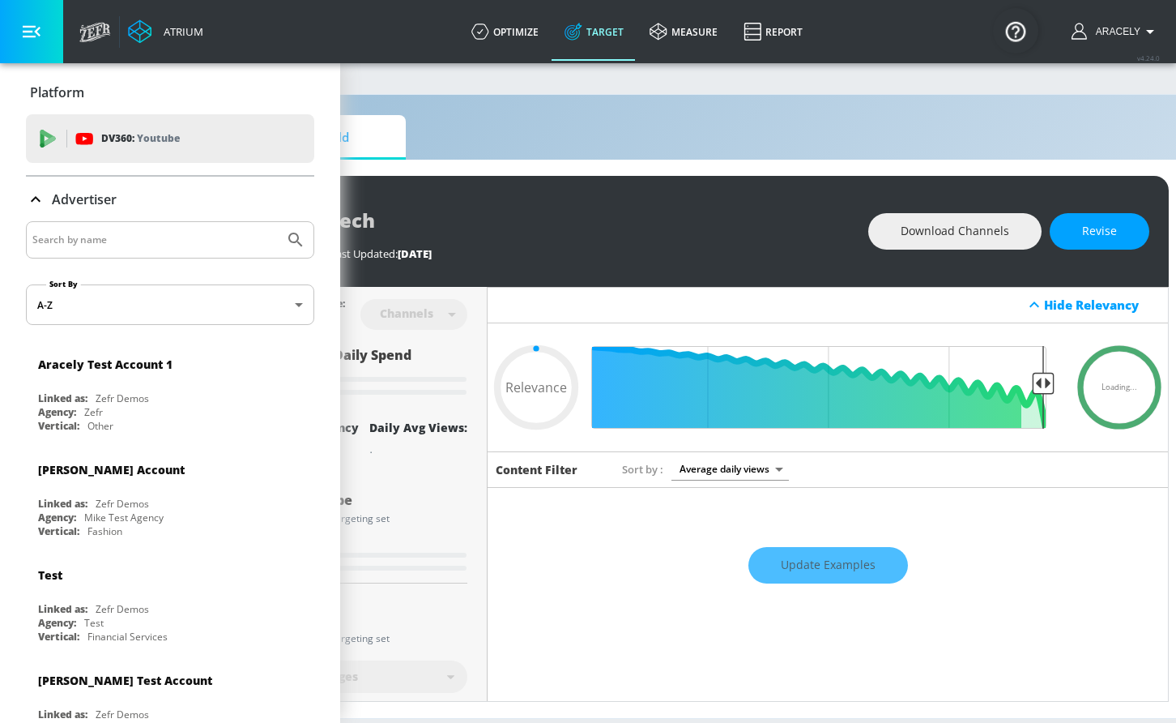
scroll to position [12, 143]
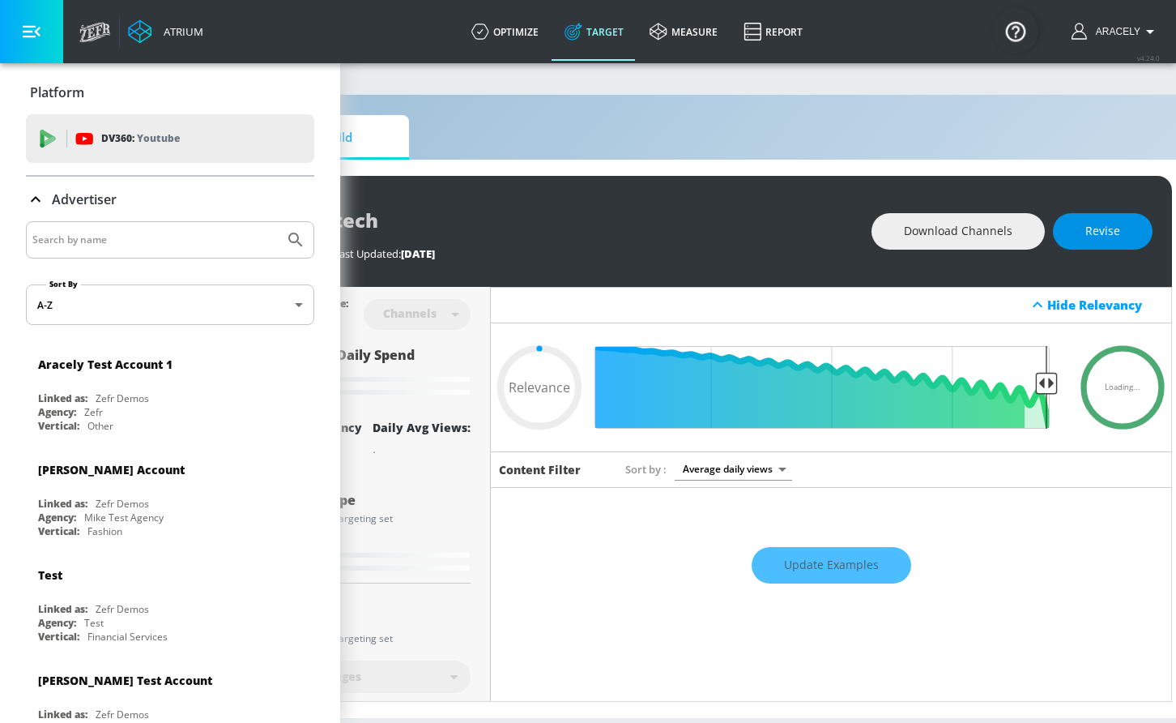
click at [1133, 213] on button "Revise" at bounding box center [1103, 231] width 100 height 36
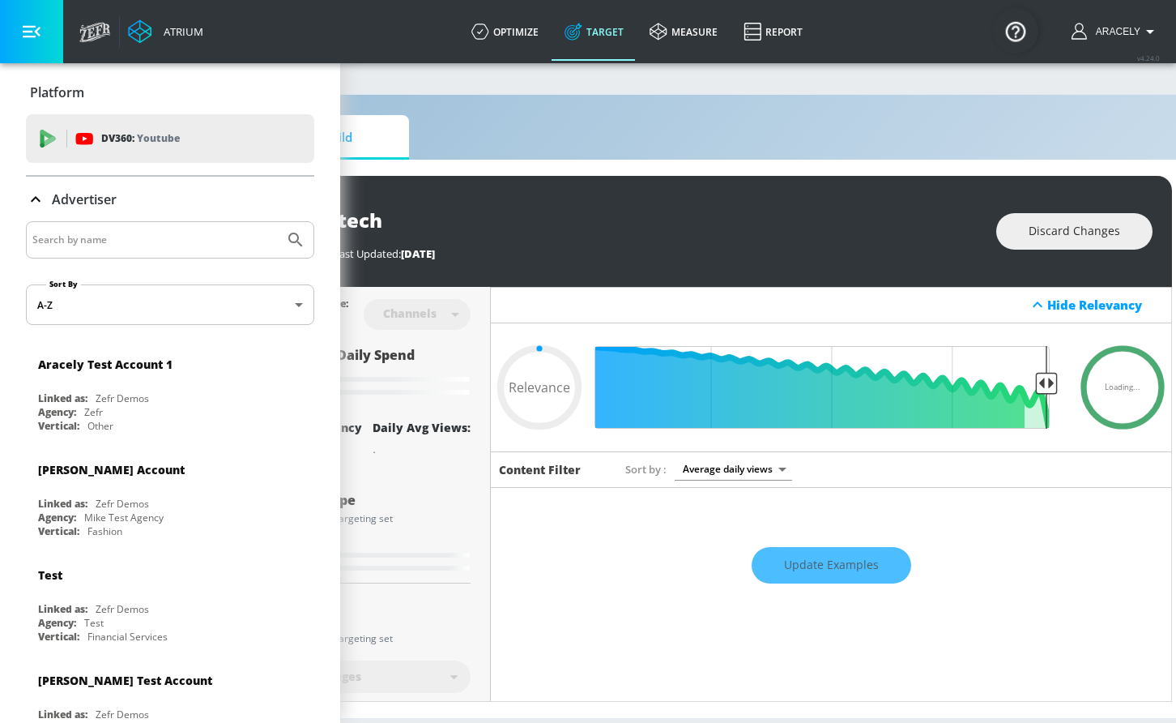
click at [45, 46] on button "button" at bounding box center [31, 31] width 63 height 63
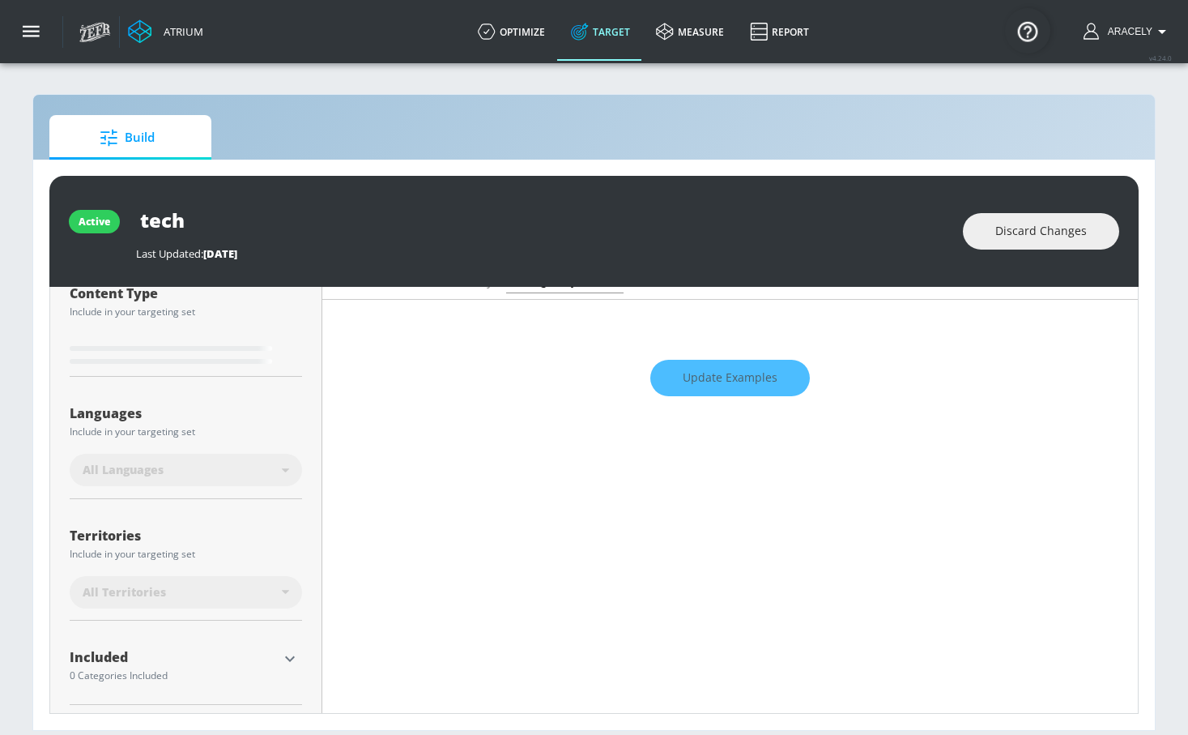
scroll to position [295, 0]
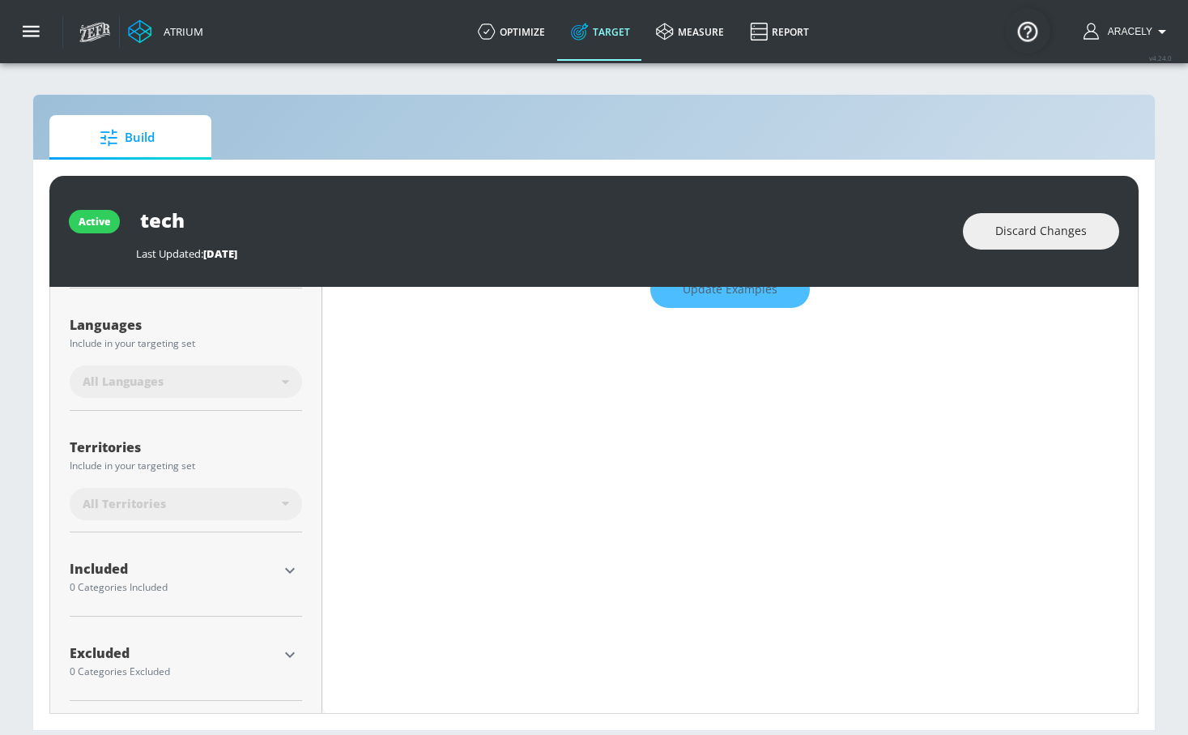
click at [290, 568] on icon "button" at bounding box center [290, 571] width 10 height 6
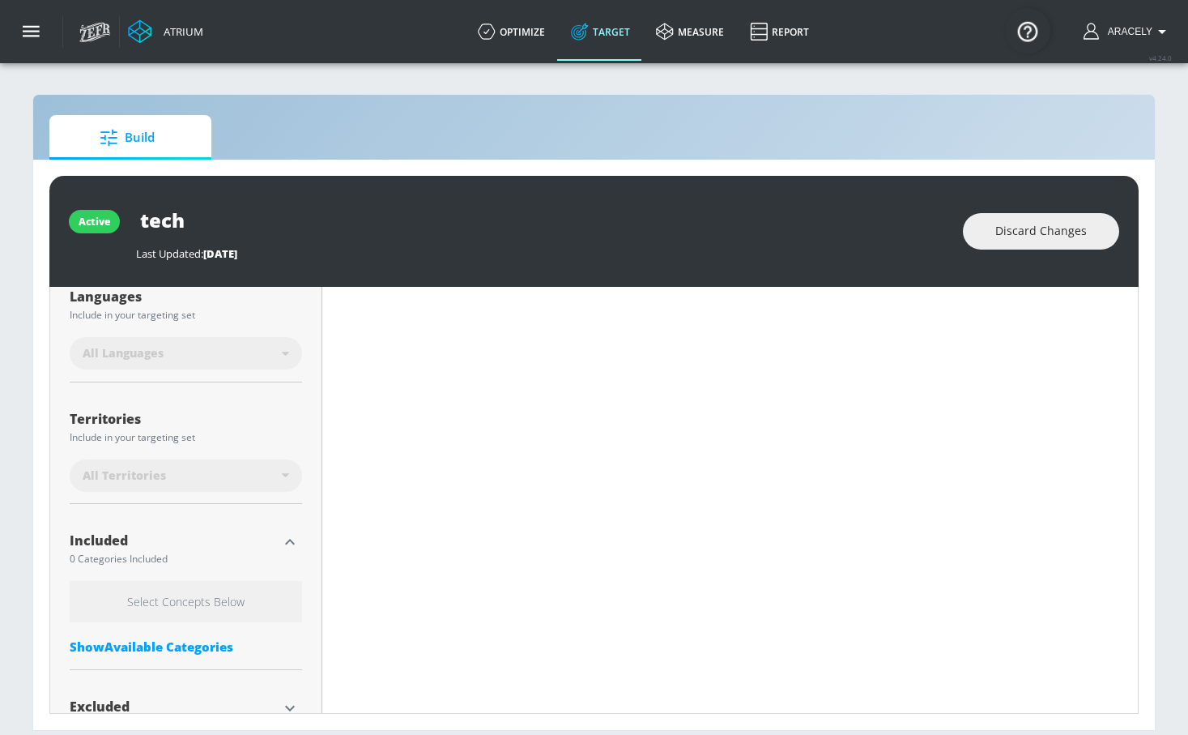
scroll to position [377, 0]
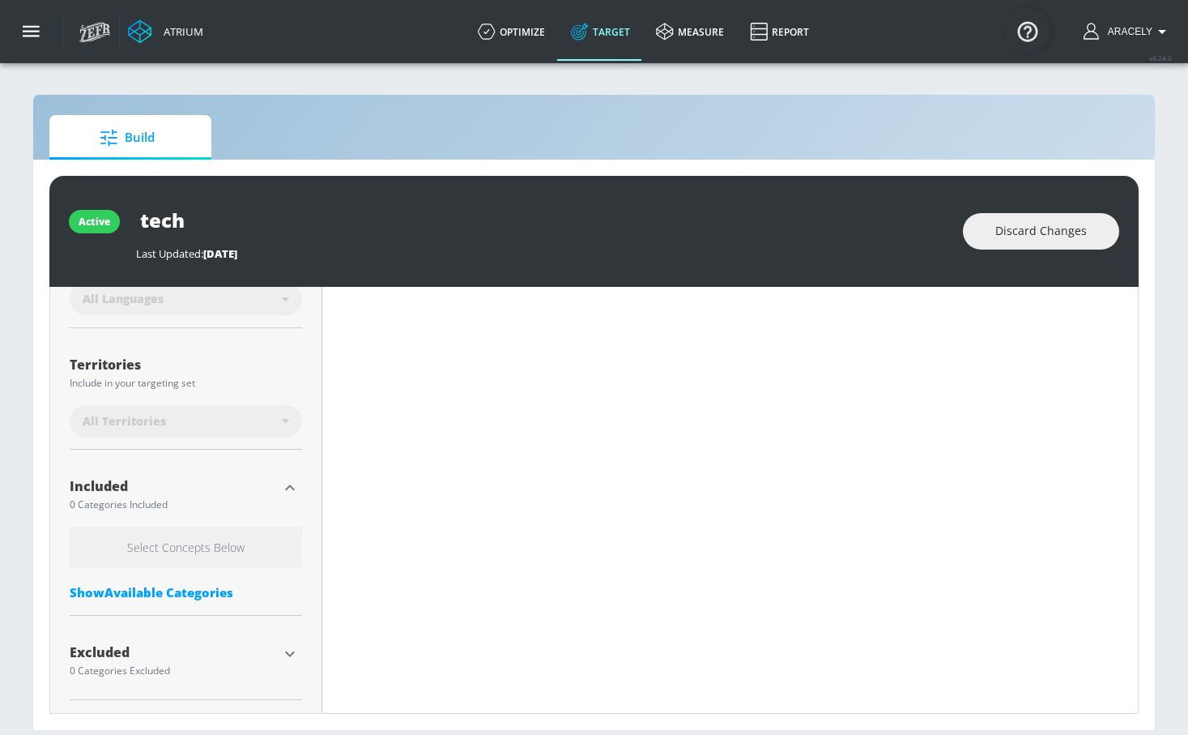
click at [181, 591] on div "Show Available Categories" at bounding box center [186, 592] width 232 height 16
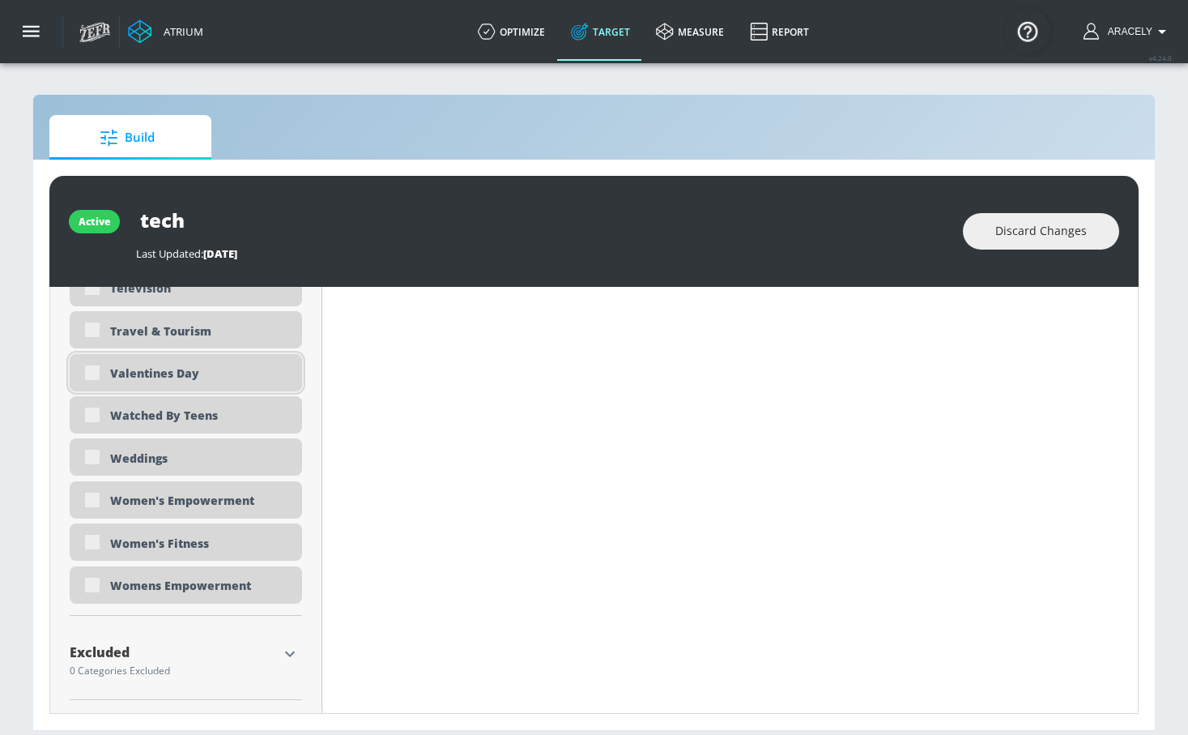
scroll to position [4742, 0]
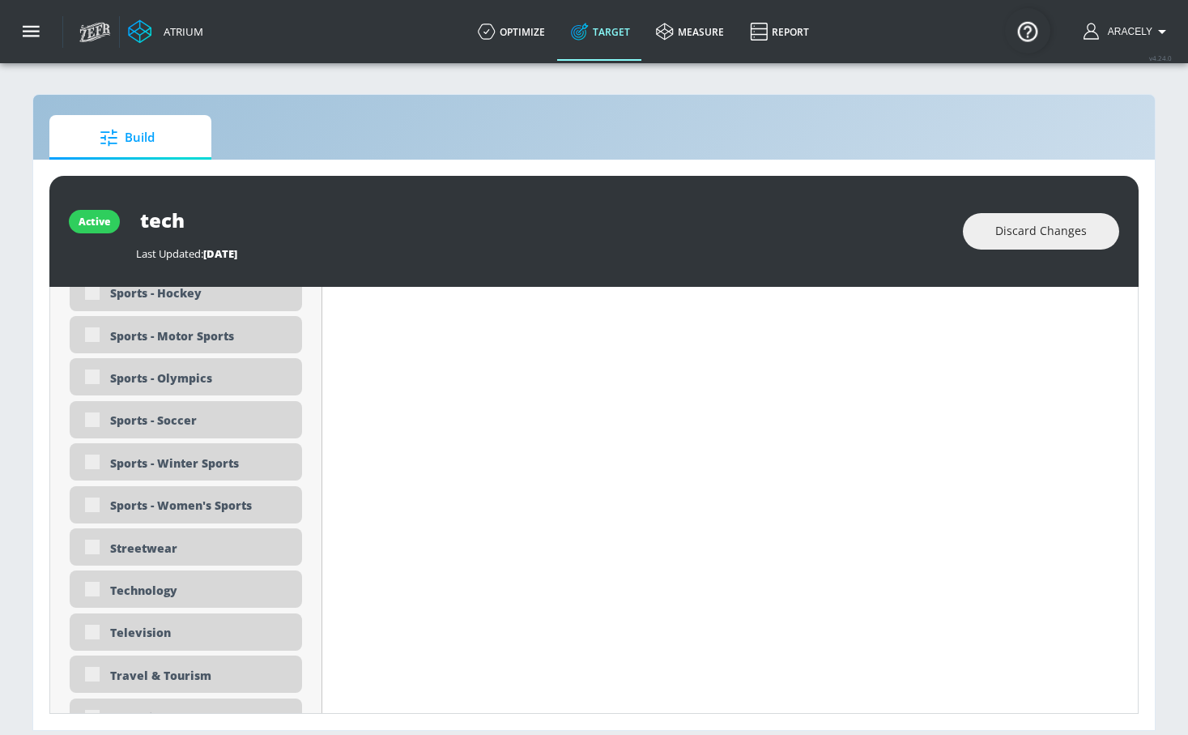
click at [78, 586] on div "Technology" at bounding box center [186, 588] width 232 height 37
click at [92, 586] on div "Technology" at bounding box center [186, 588] width 232 height 37
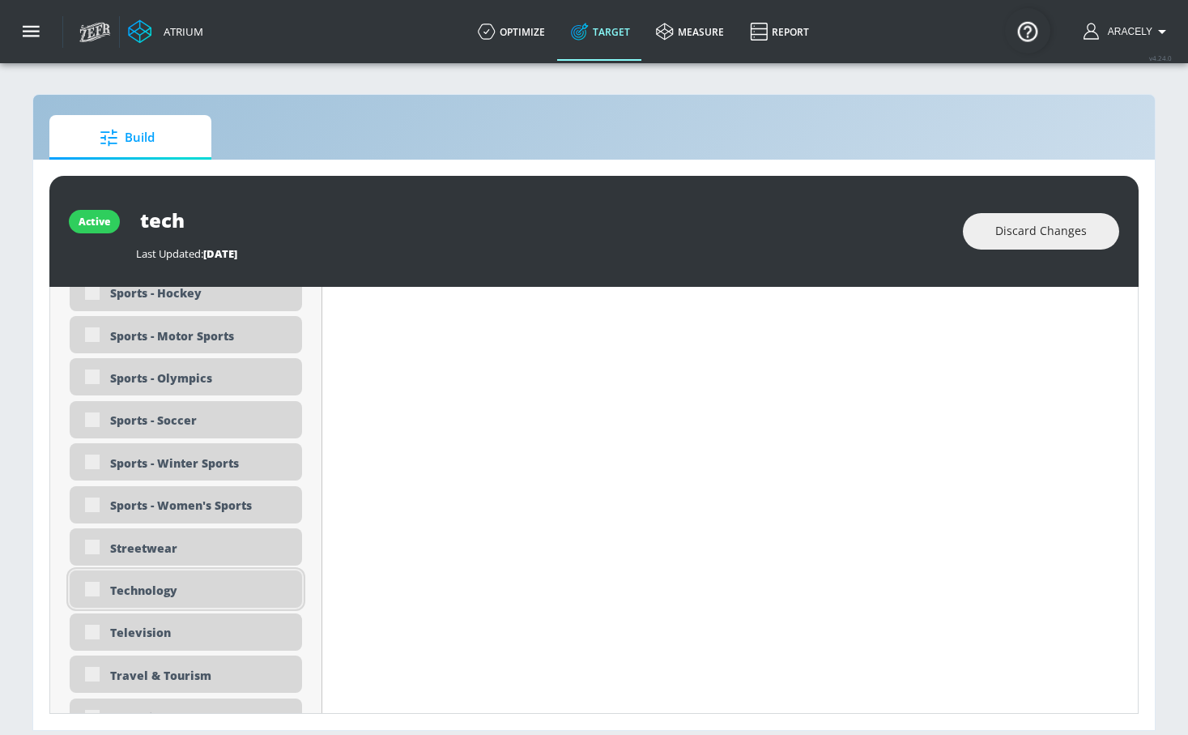
click at [93, 585] on div "Technology" at bounding box center [186, 588] width 232 height 37
type input "0.6"
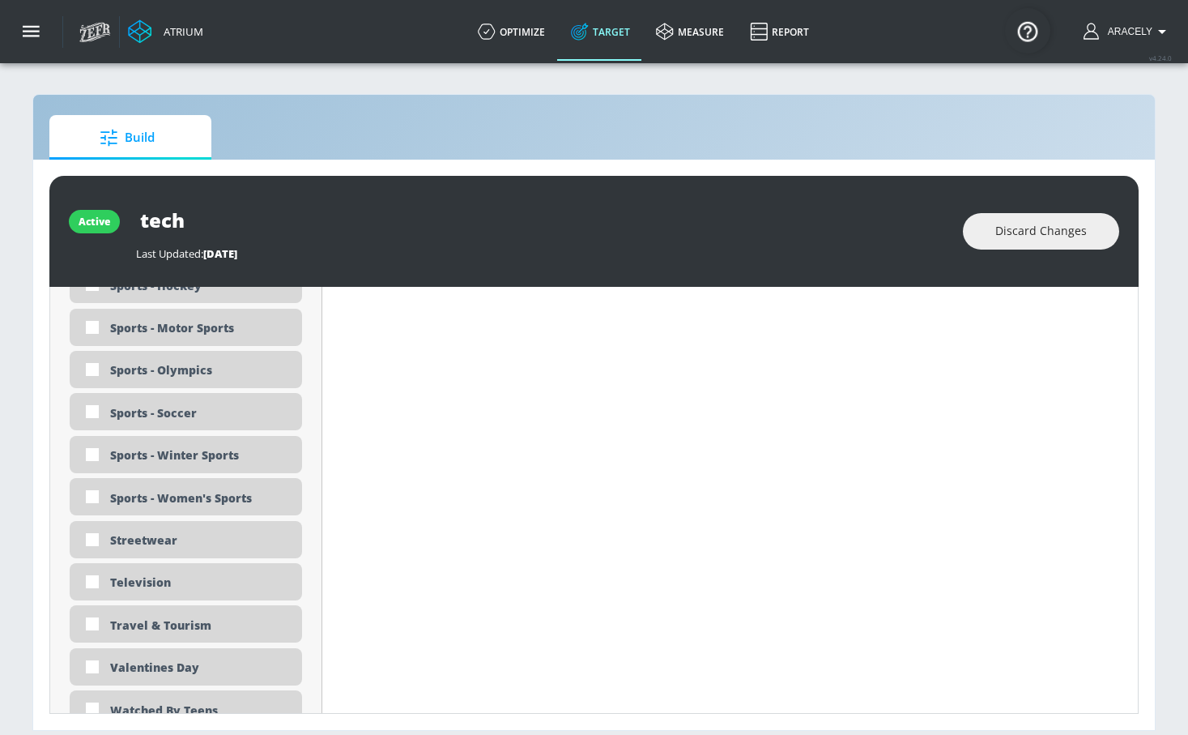
scroll to position [4723, 0]
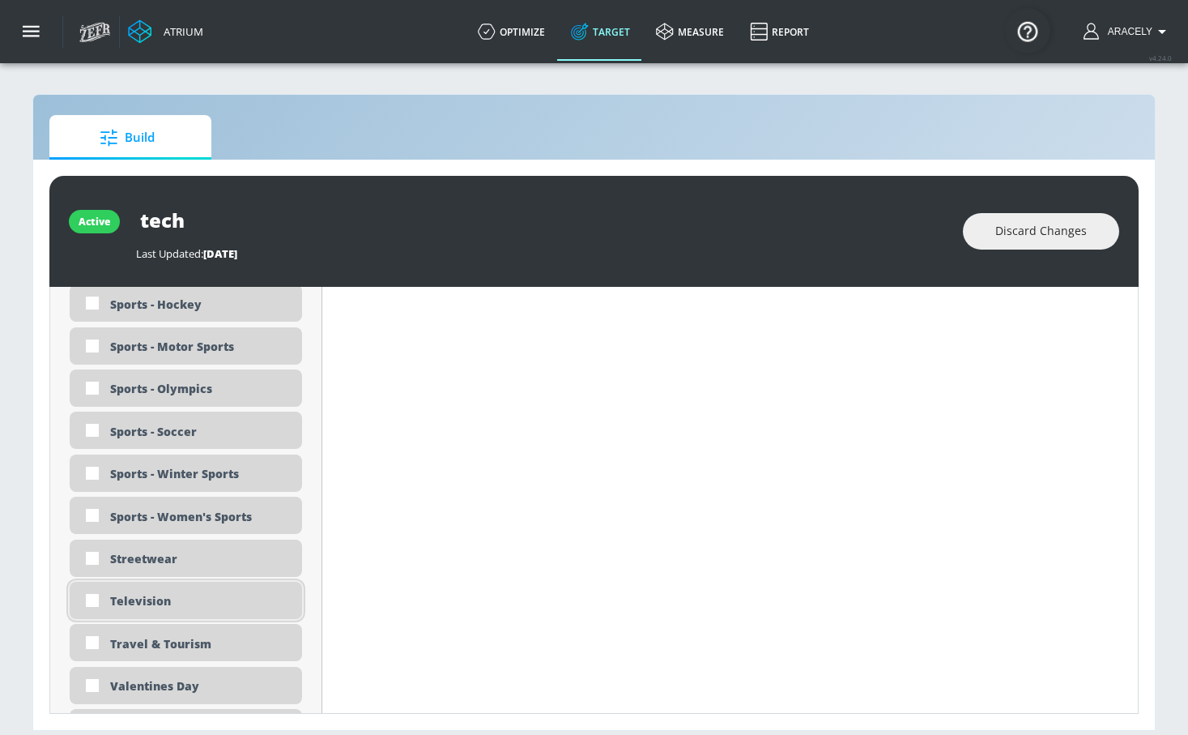
click at [126, 607] on div "Television" at bounding box center [200, 600] width 180 height 15
checkbox input "true"
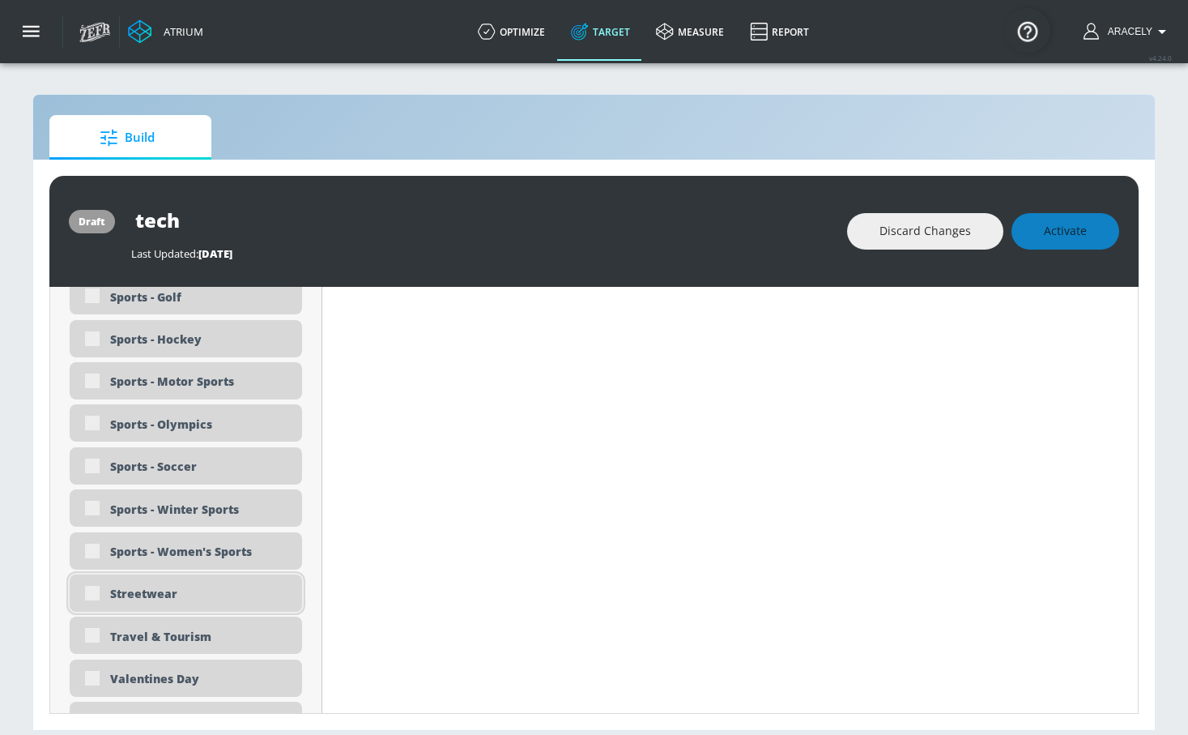
click at [171, 590] on div "Streetwear" at bounding box center [200, 593] width 180 height 15
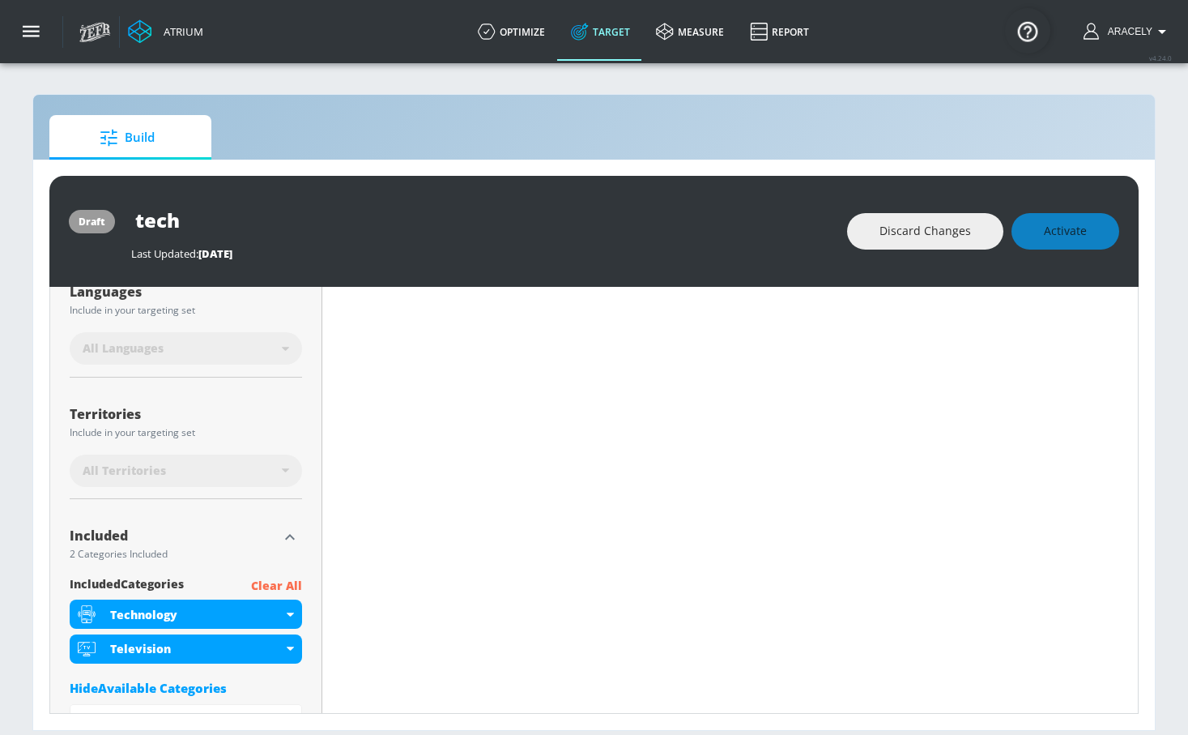
scroll to position [579, 0]
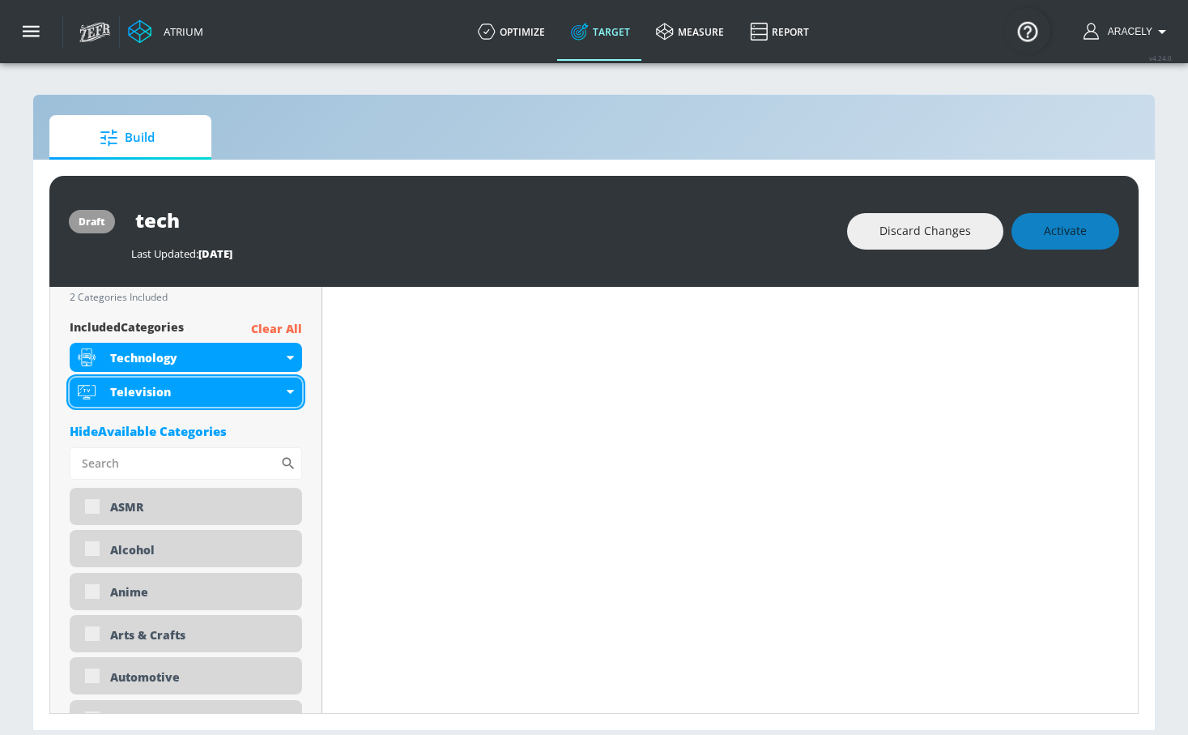
click at [282, 392] on div "Television" at bounding box center [186, 391] width 232 height 29
click at [287, 390] on icon at bounding box center [290, 392] width 7 height 4
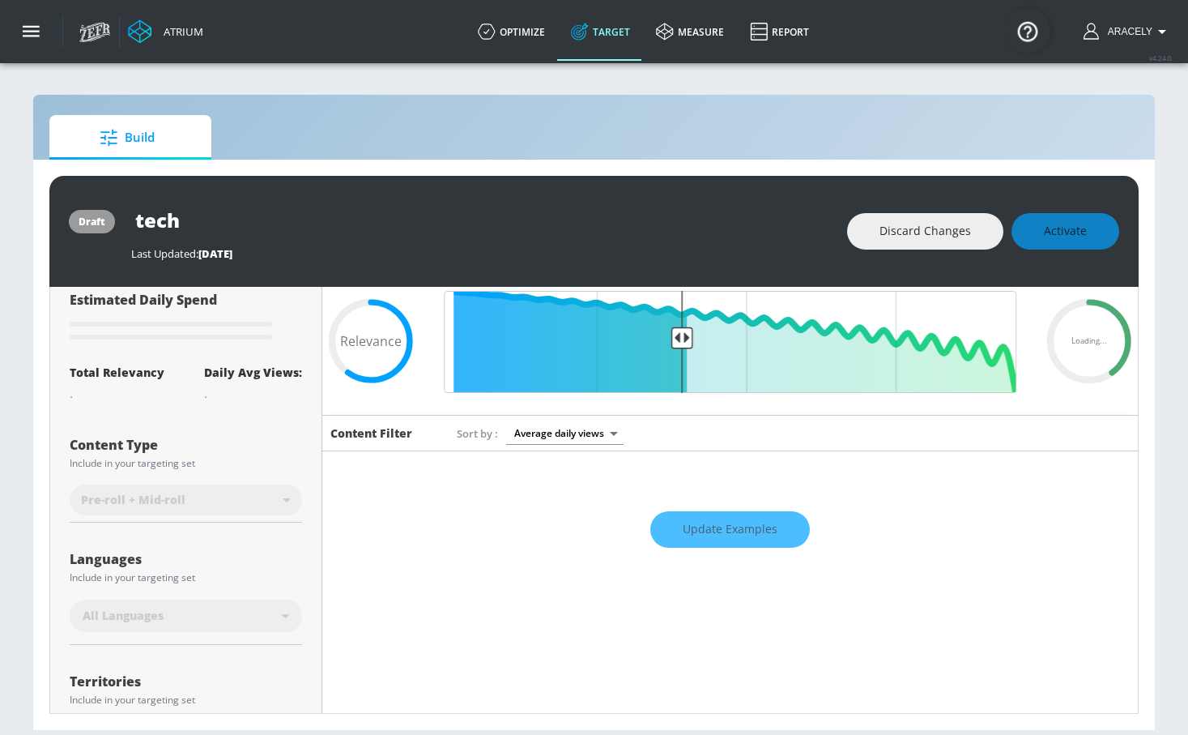
scroll to position [518, 0]
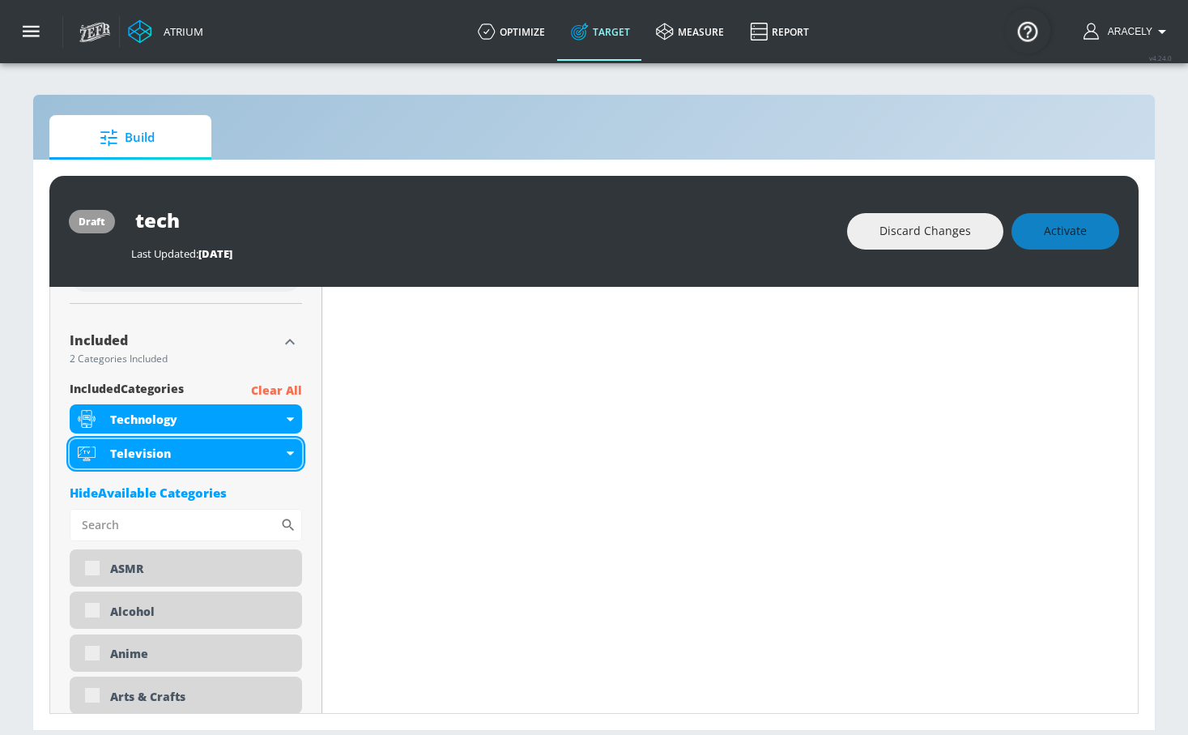
click at [211, 452] on div "Television" at bounding box center [196, 453] width 173 height 15
click at [288, 457] on div "Television" at bounding box center [186, 453] width 232 height 29
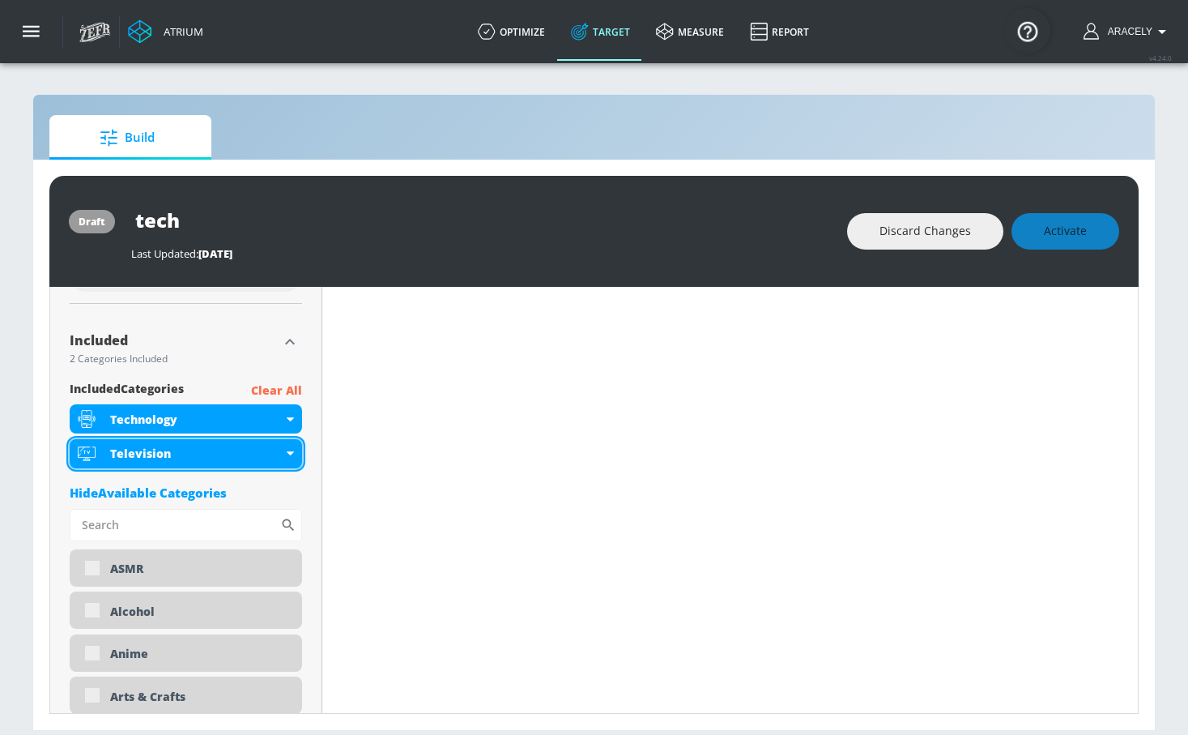
click at [288, 457] on div "Television" at bounding box center [186, 453] width 232 height 29
click at [271, 389] on p "Clear All" at bounding box center [276, 391] width 51 height 20
click at [205, 456] on div "Television" at bounding box center [196, 453] width 173 height 15
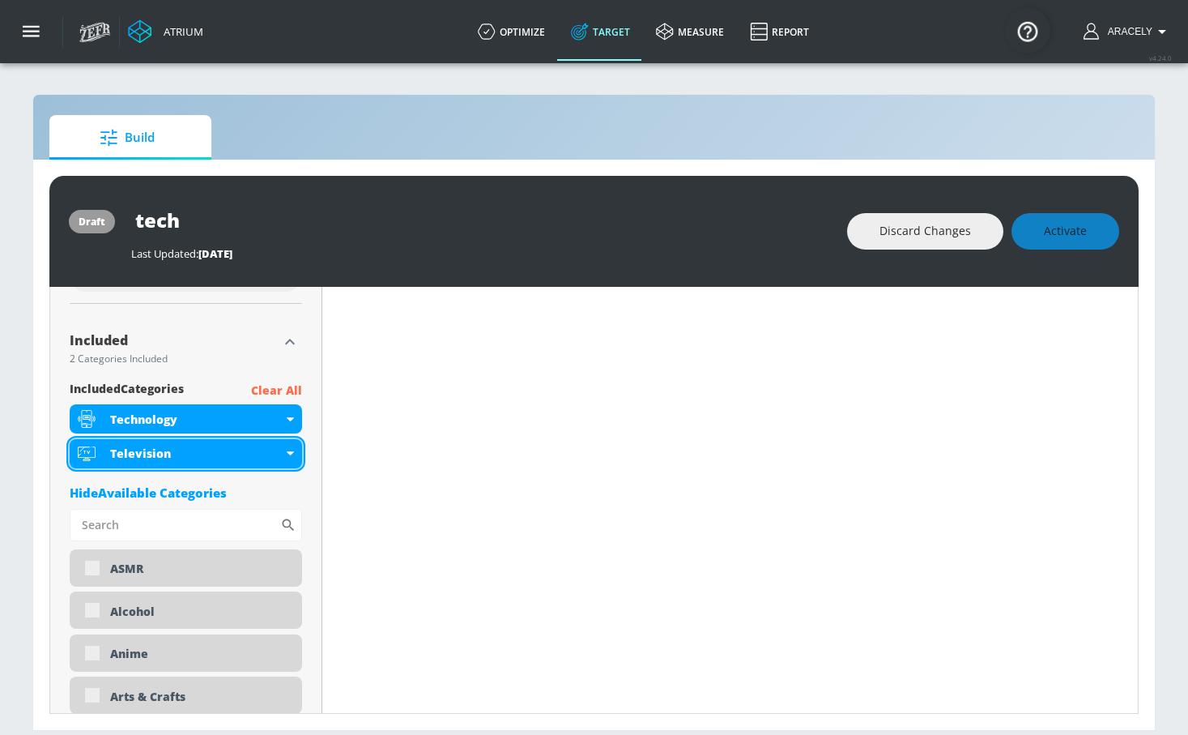
click at [205, 456] on div "Television" at bounding box center [196, 453] width 173 height 15
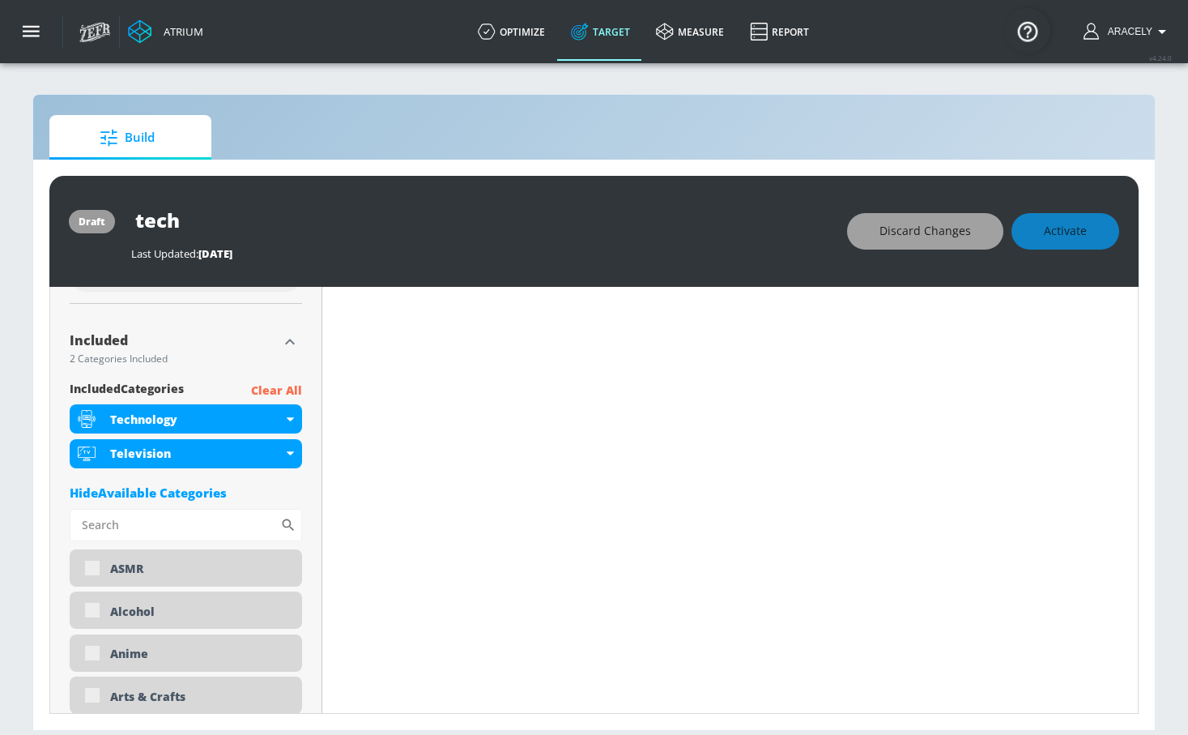
click at [947, 227] on span "Discard Changes" at bounding box center [926, 231] width 92 height 20
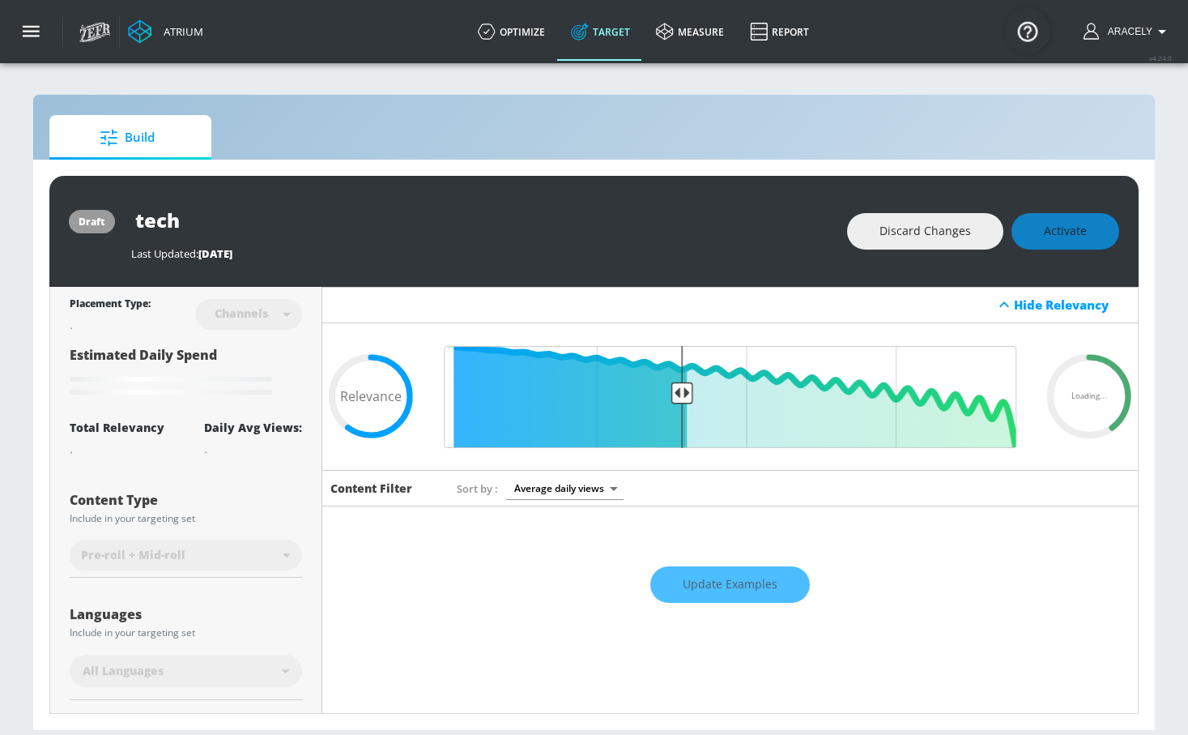
scroll to position [541, 0]
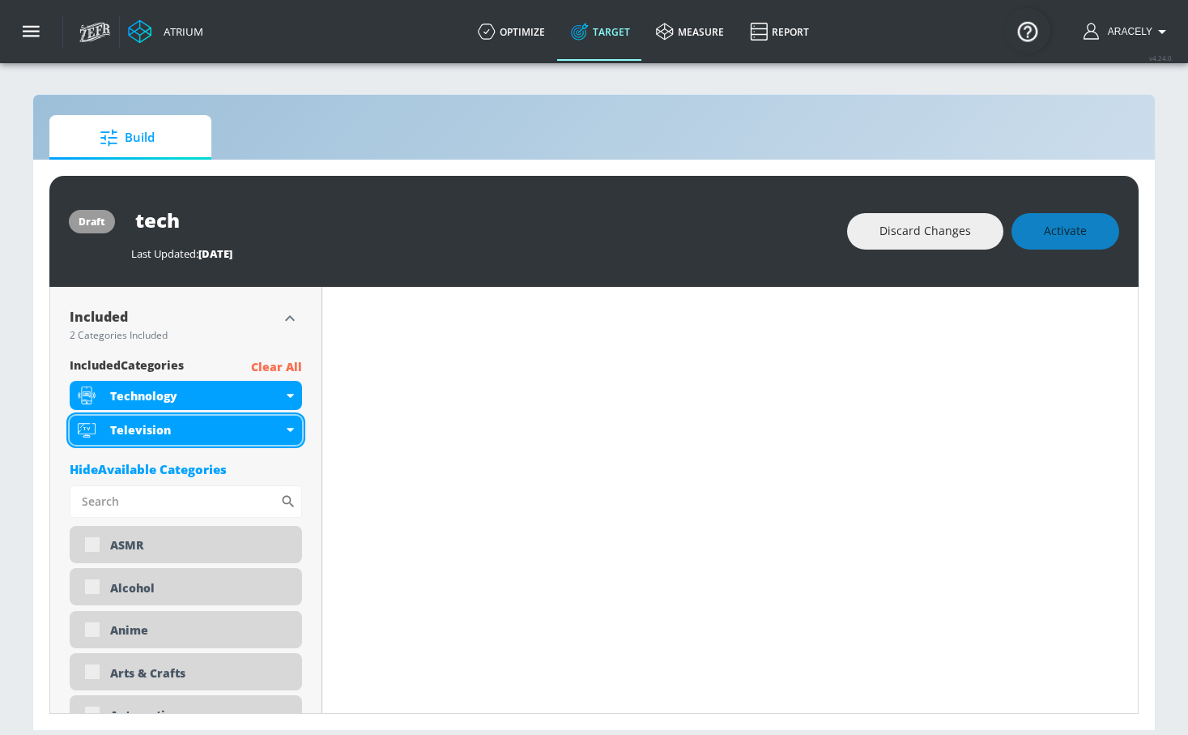
click at [279, 433] on div "Television" at bounding box center [186, 430] width 232 height 29
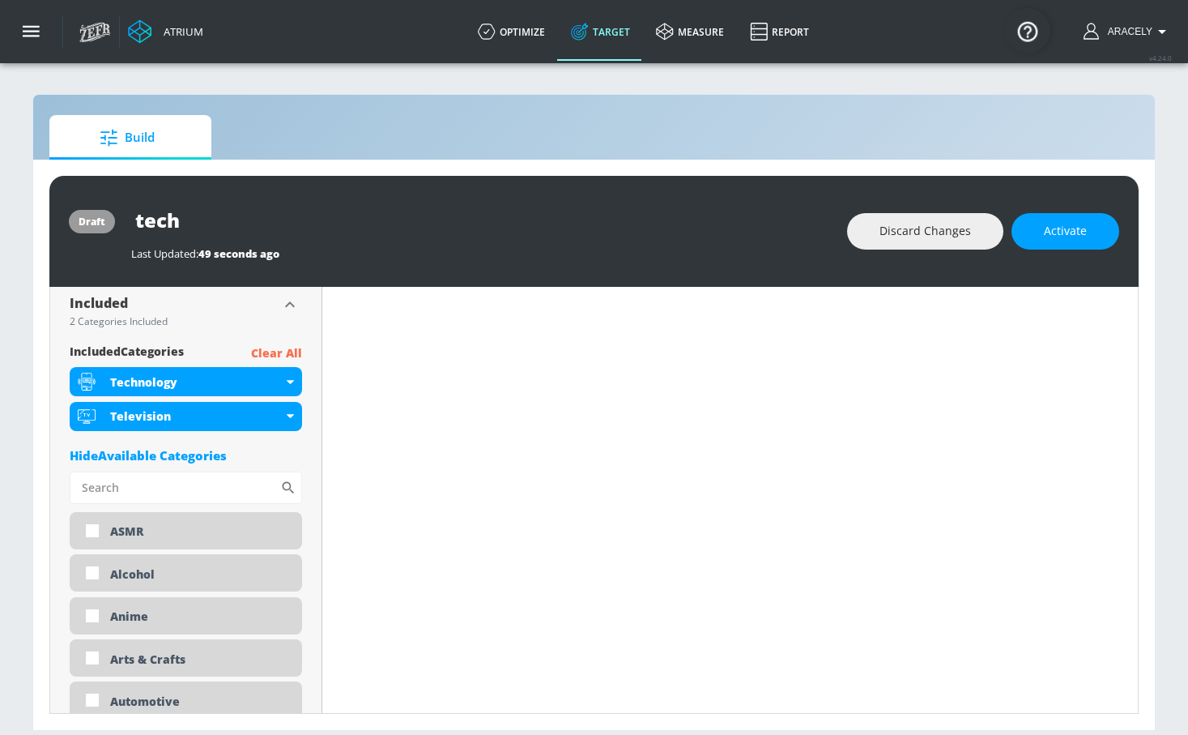
scroll to position [527, 0]
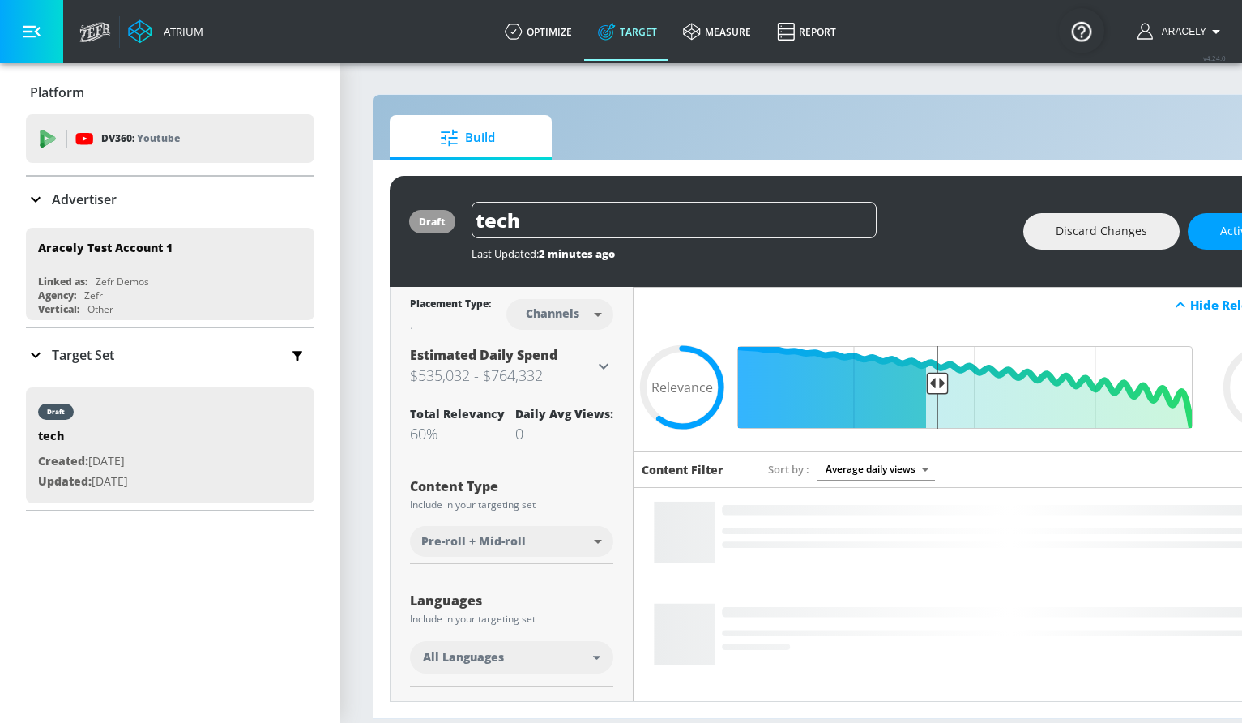
scroll to position [0, 91]
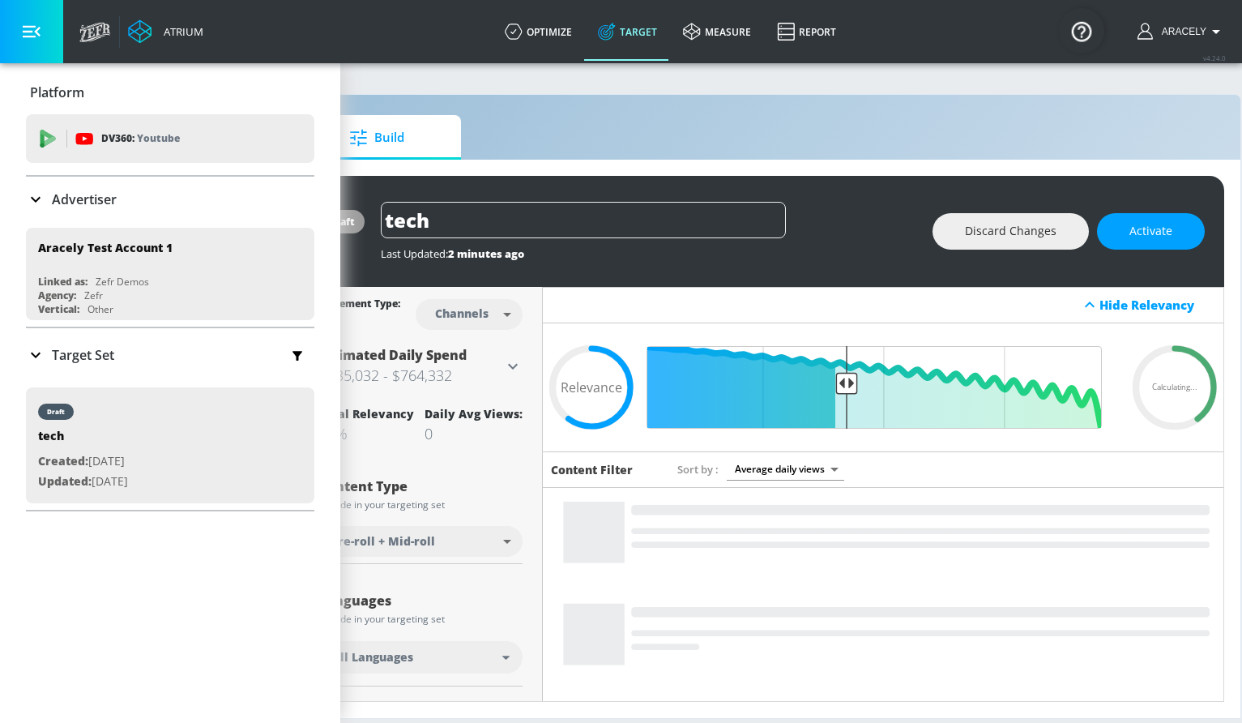
click at [37, 26] on icon "button" at bounding box center [32, 32] width 18 height 18
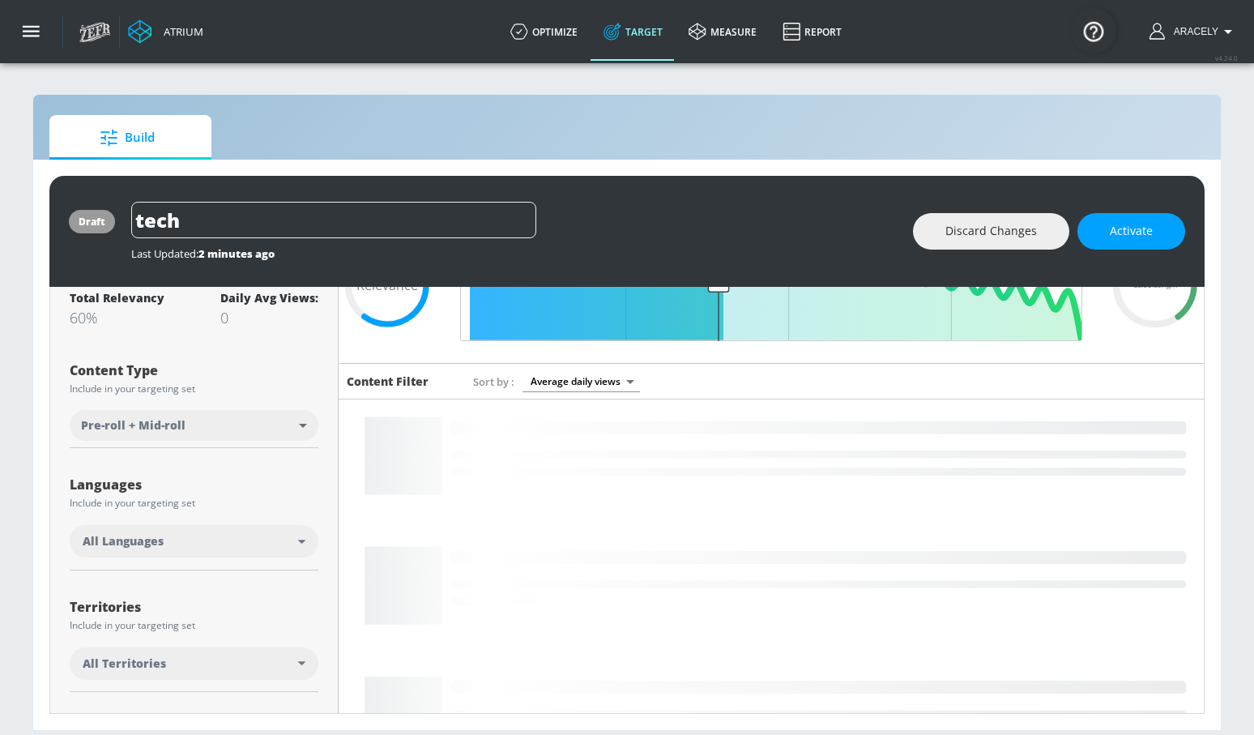
scroll to position [318, 0]
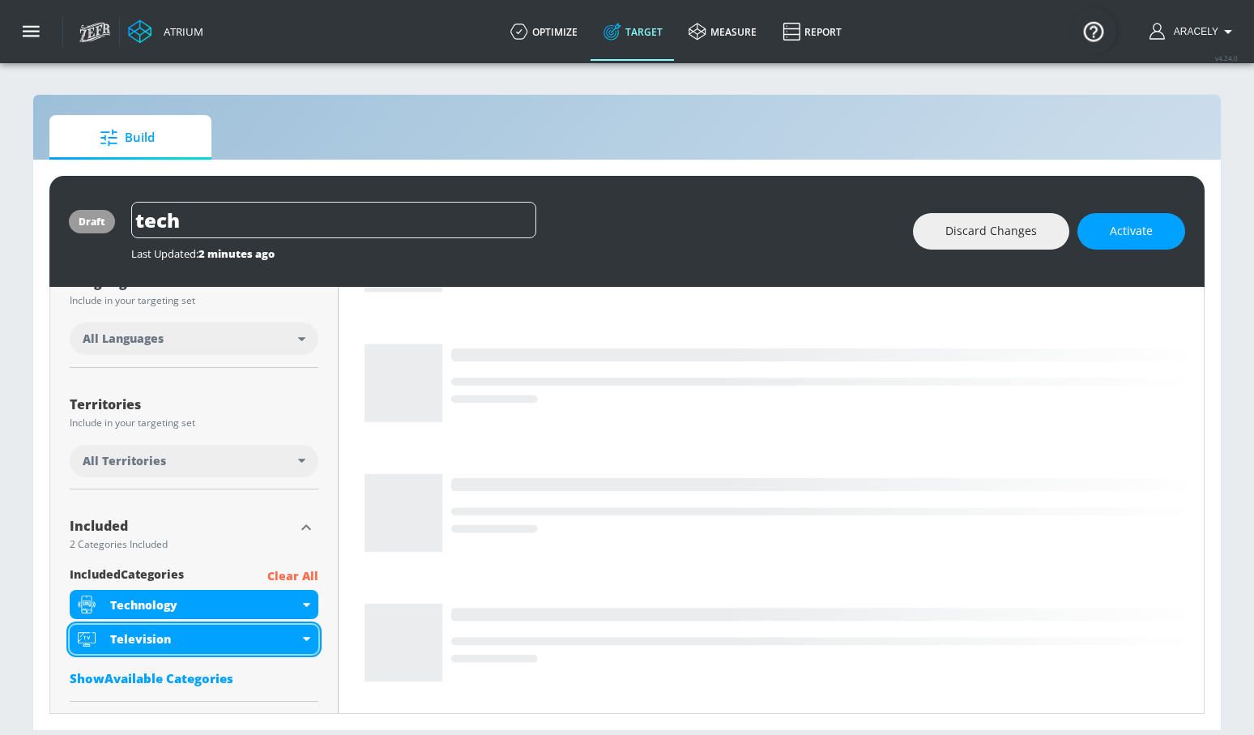
click at [239, 633] on div "Television" at bounding box center [204, 638] width 189 height 15
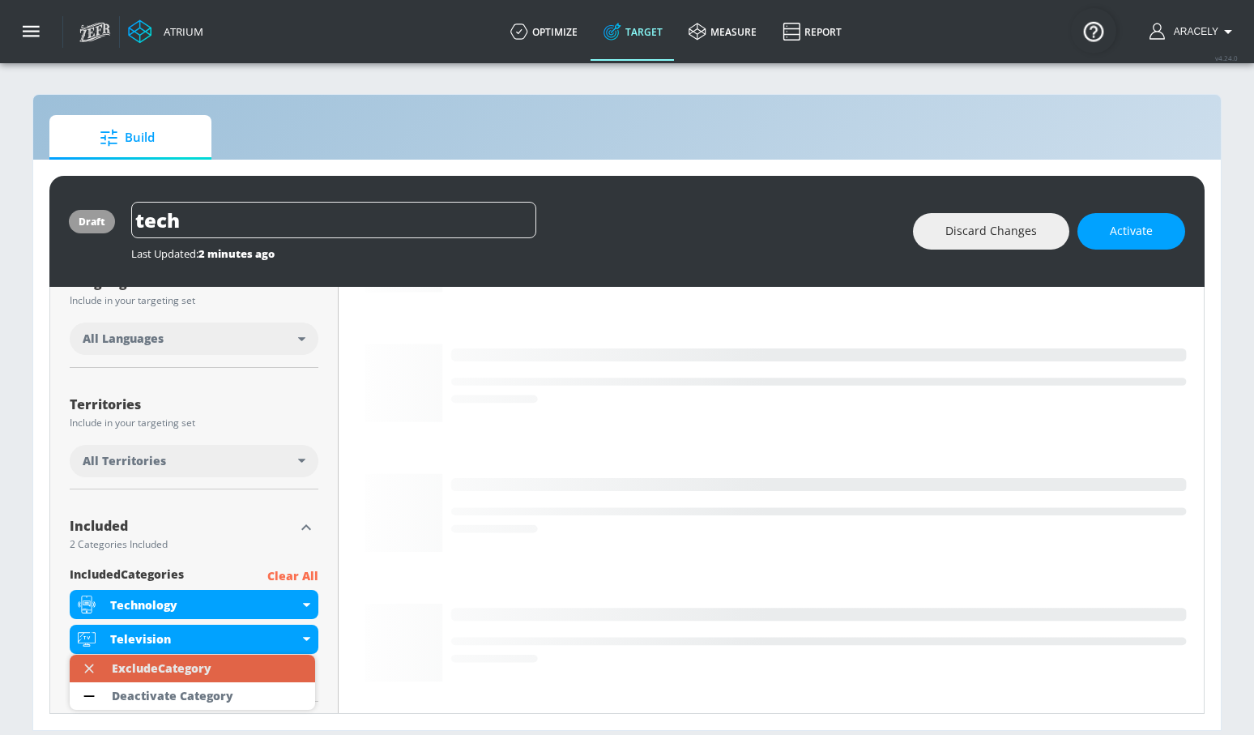
click at [193, 668] on div "Exclude Category" at bounding box center [162, 668] width 100 height 11
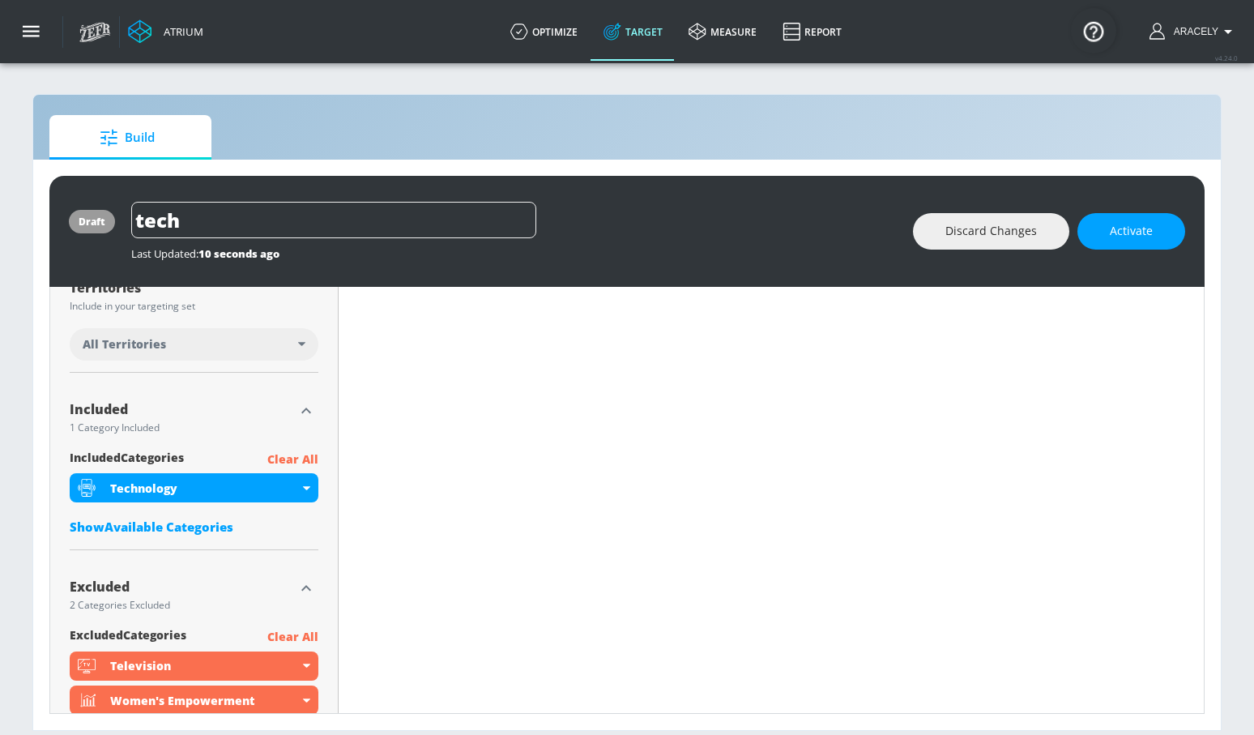
scroll to position [4, 0]
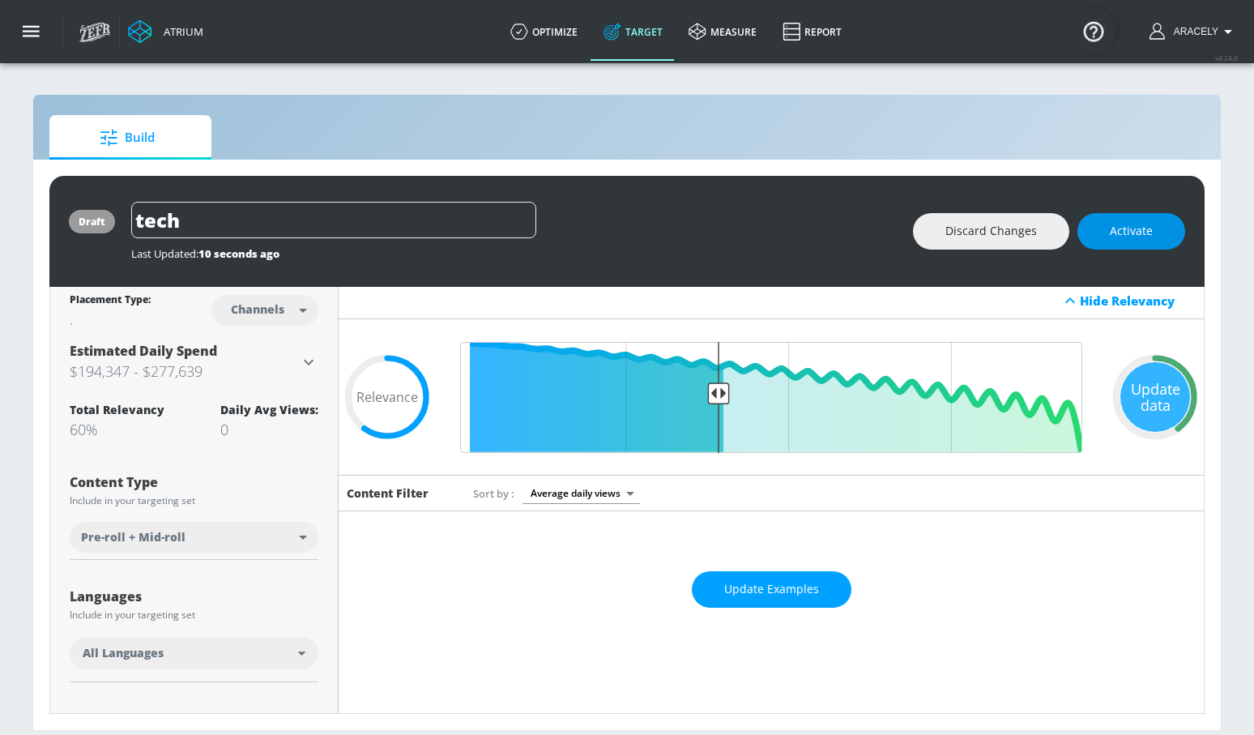
click at [1137, 231] on span "Activate" at bounding box center [1131, 231] width 43 height 20
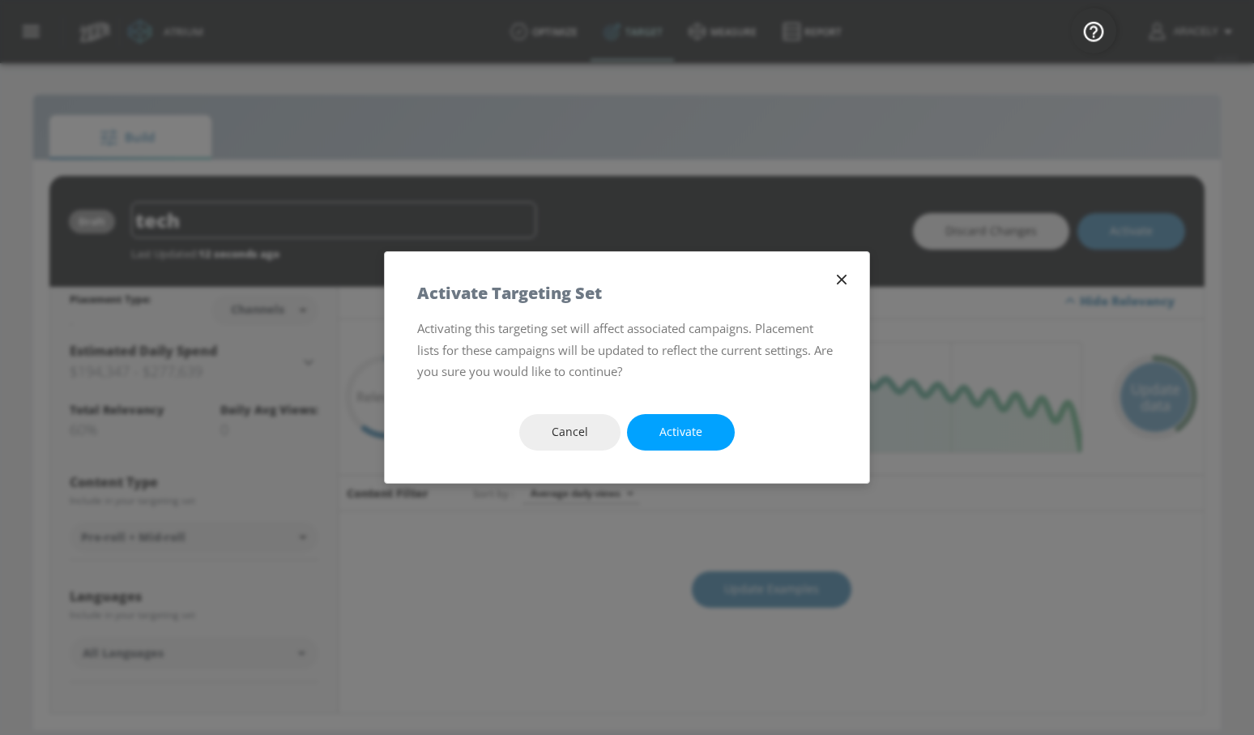
click at [711, 426] on button "Activate" at bounding box center [681, 432] width 108 height 36
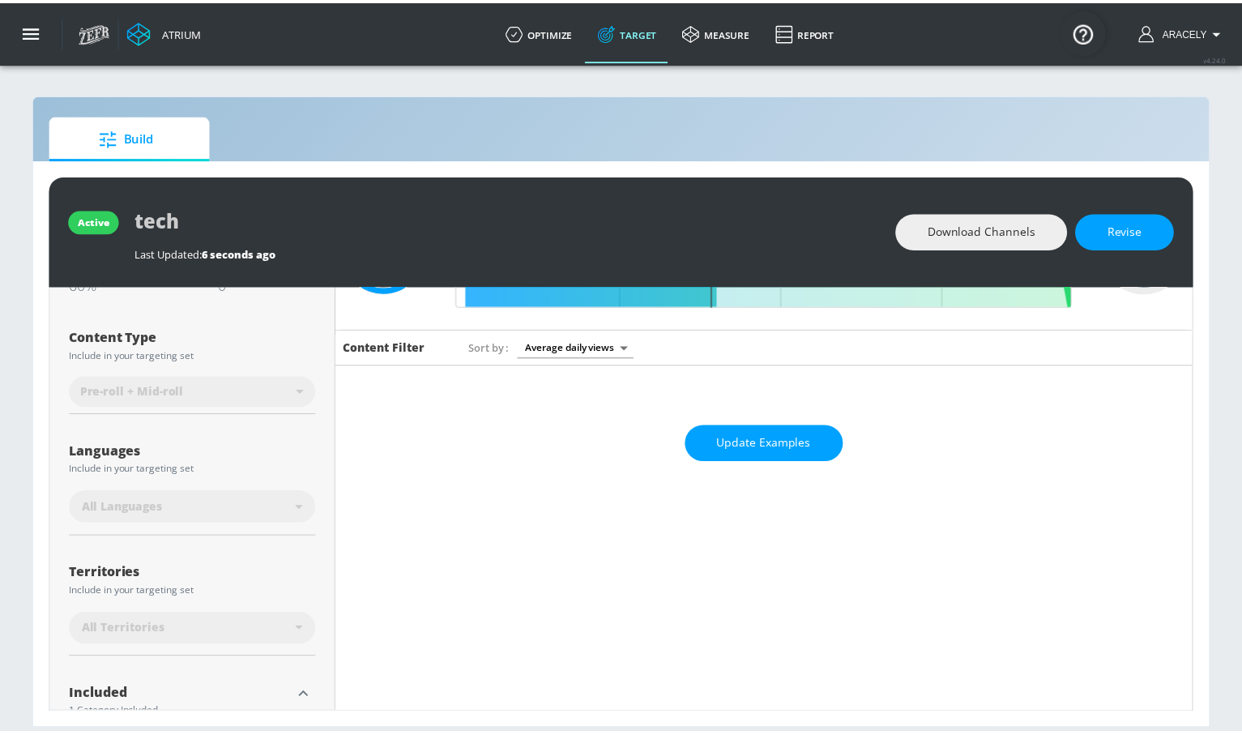
scroll to position [0, 0]
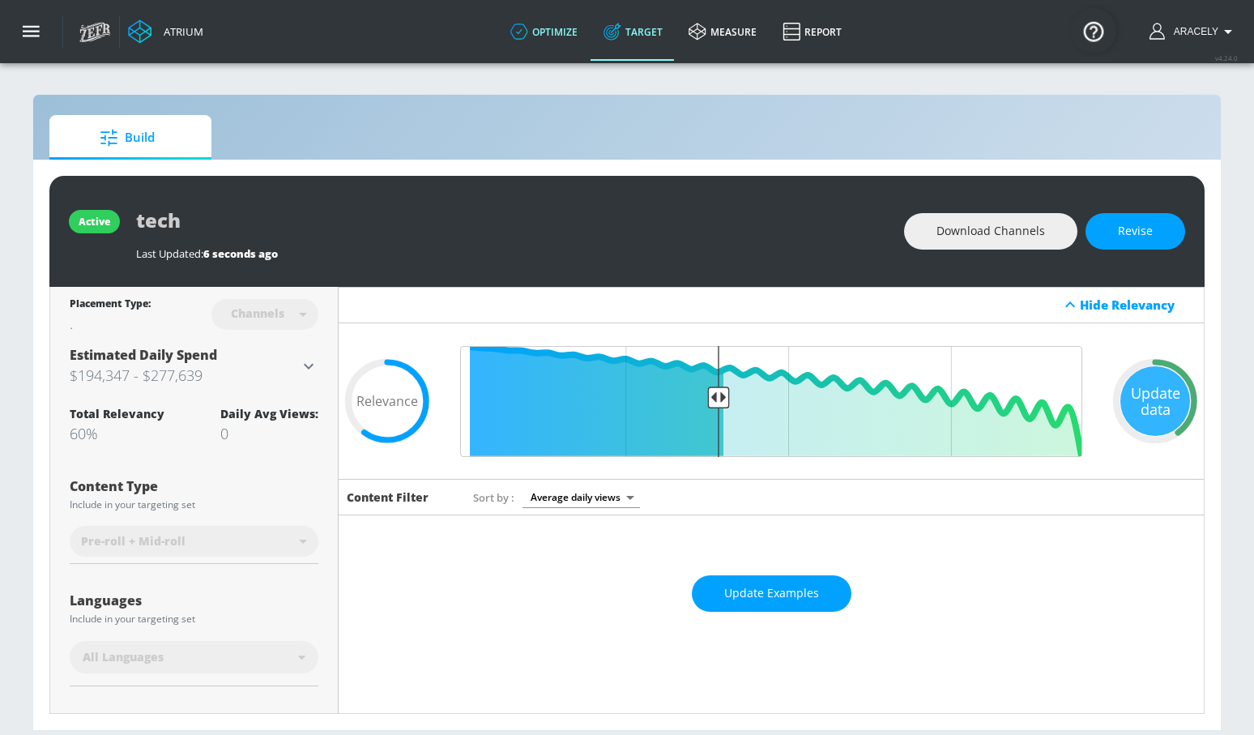
click at [561, 40] on link "optimize" at bounding box center [543, 31] width 93 height 58
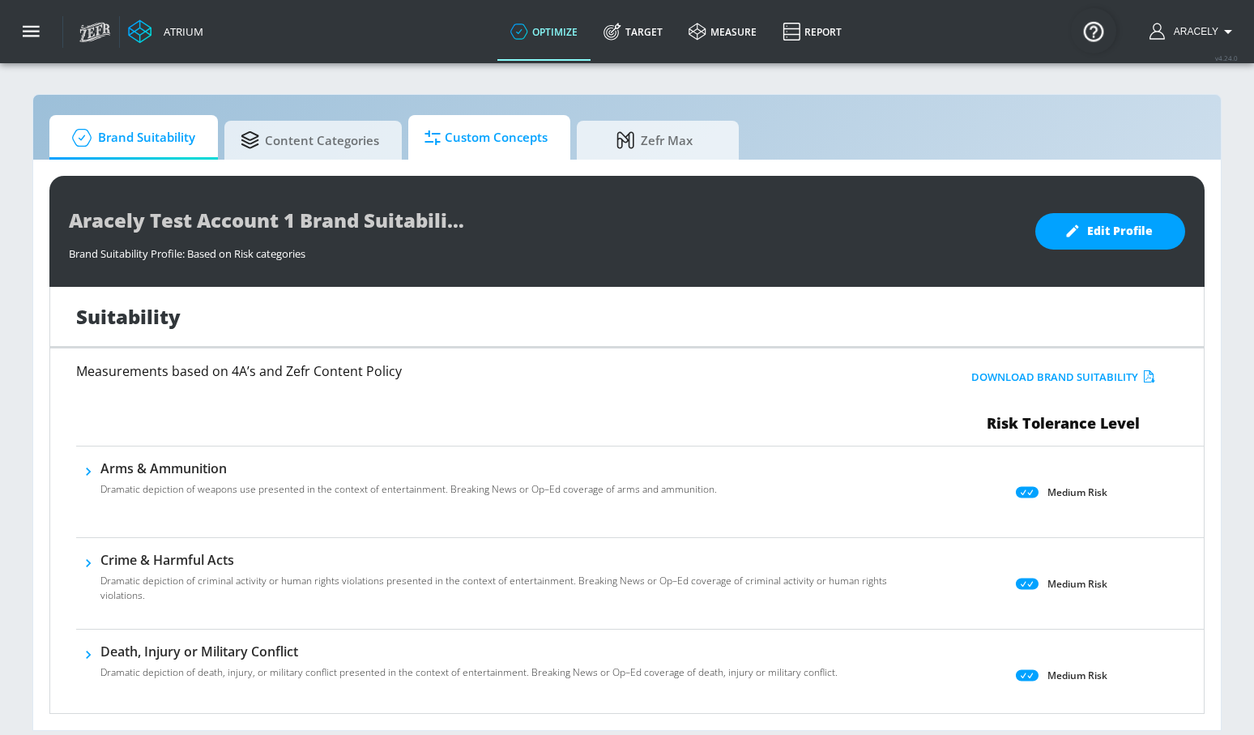
click at [433, 147] on span "Custom Concepts" at bounding box center [485, 137] width 123 height 39
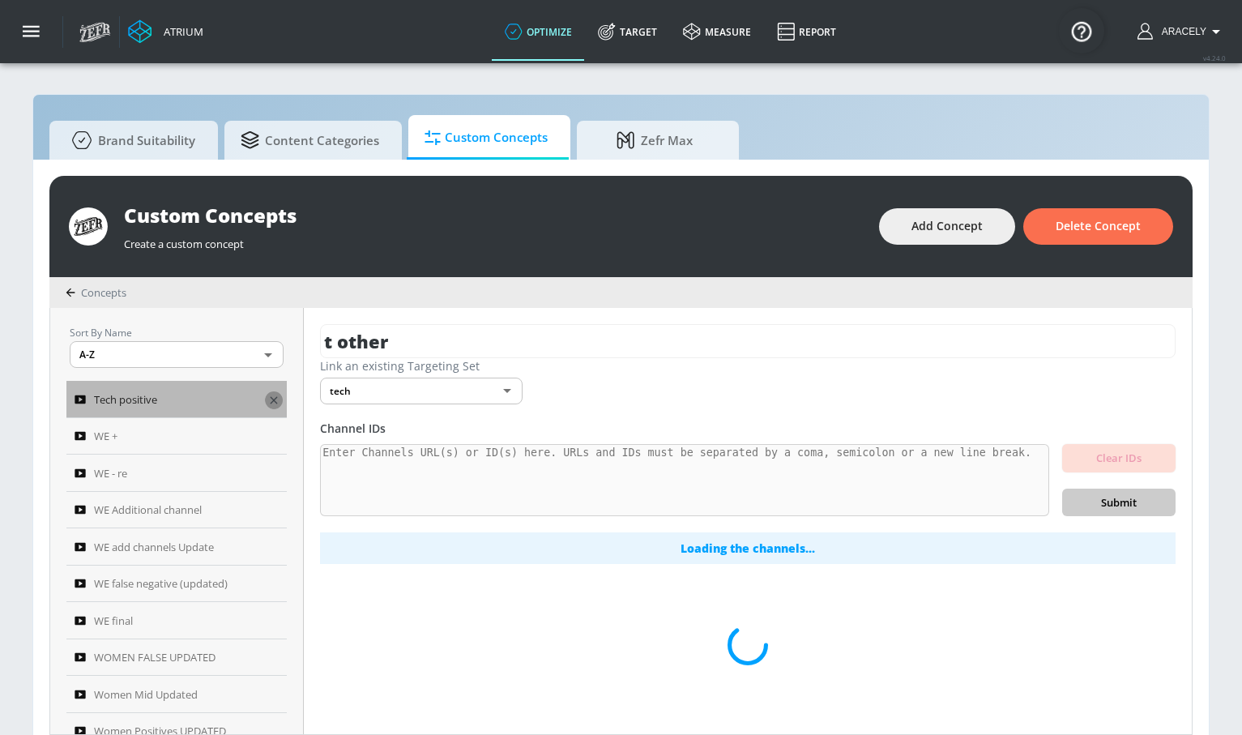
click at [271, 396] on icon "button" at bounding box center [274, 399] width 7 height 7
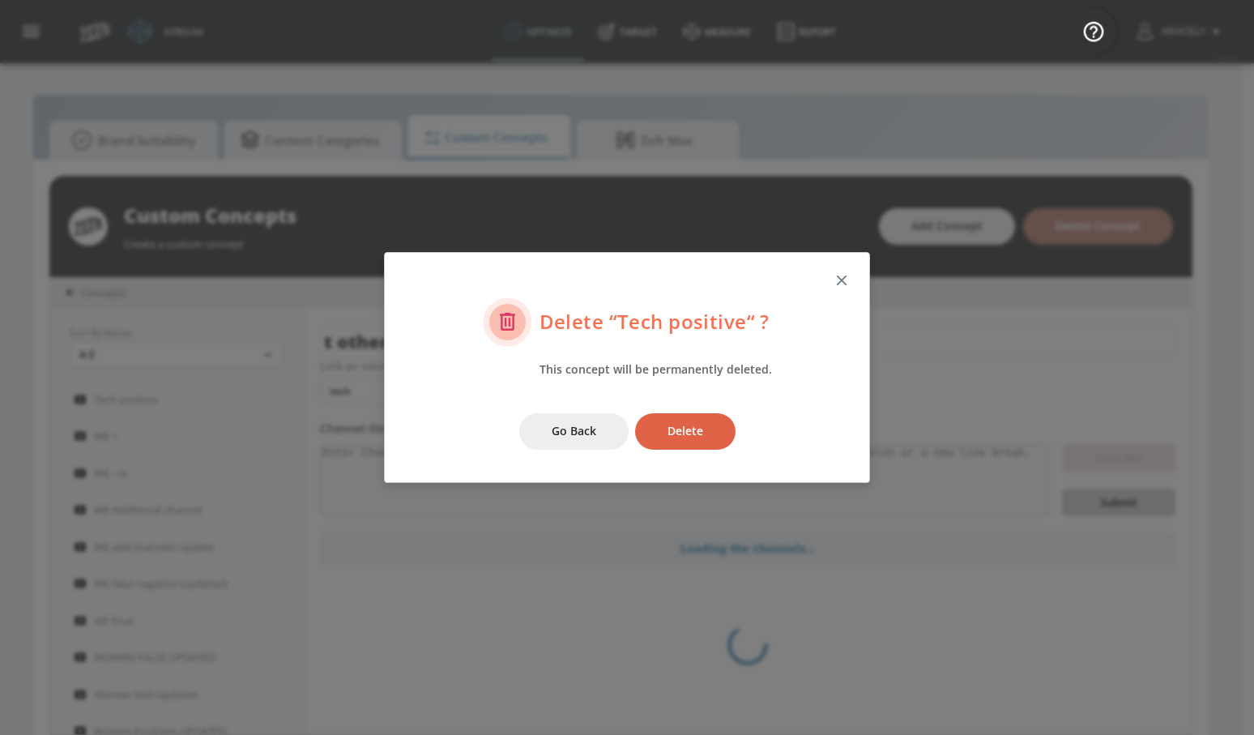
click at [670, 441] on button "Delete" at bounding box center [685, 431] width 100 height 36
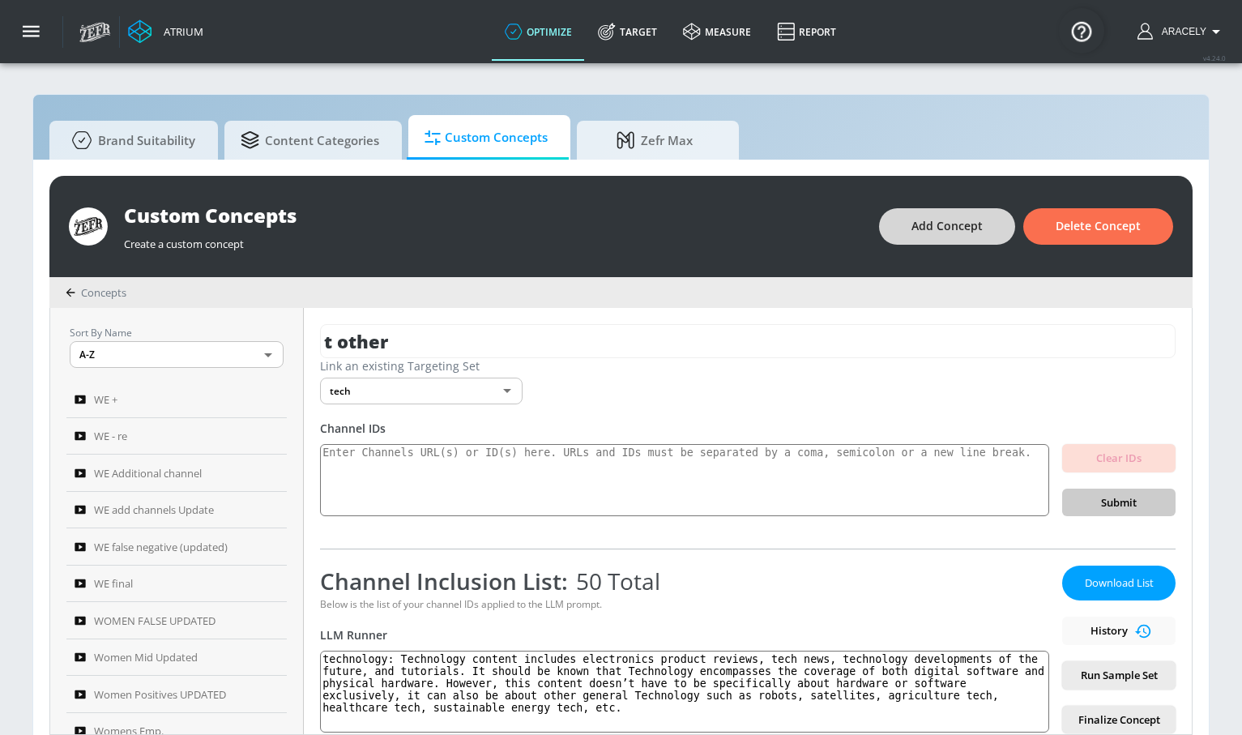
click at [940, 232] on span "Add Concept" at bounding box center [946, 226] width 71 height 20
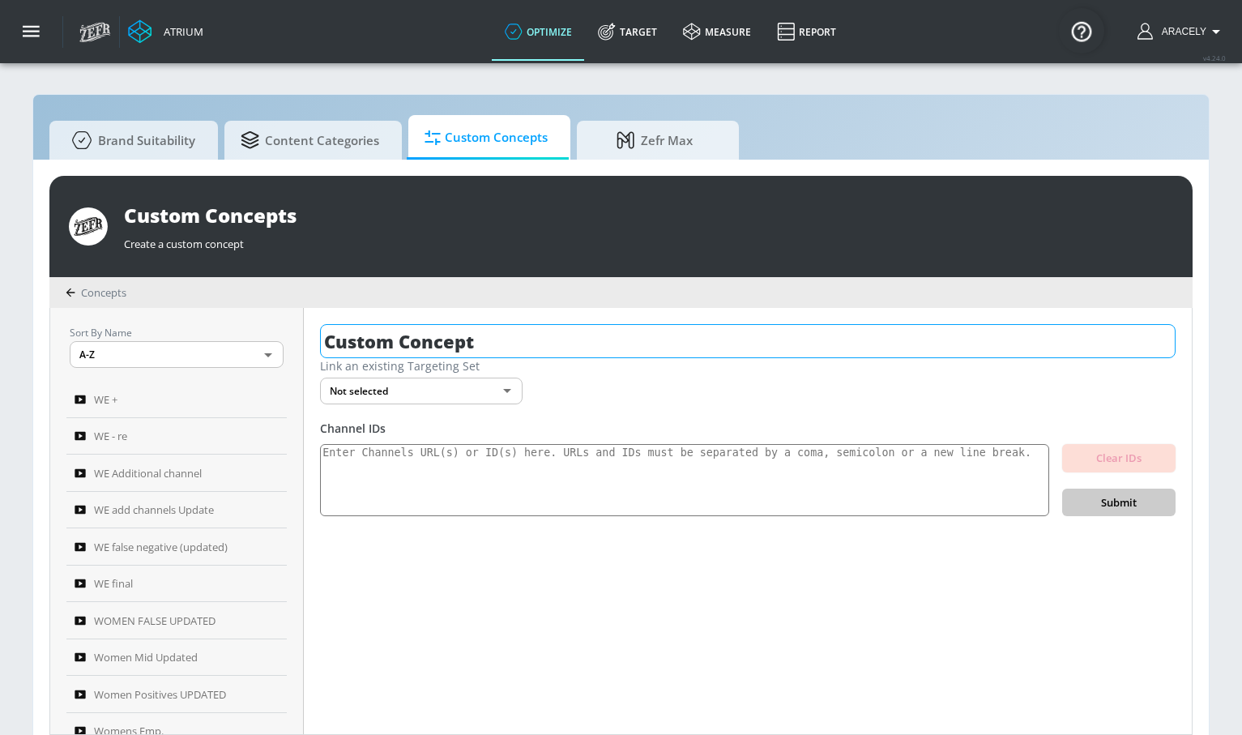
click at [556, 333] on input "Custom Concept" at bounding box center [747, 341] width 855 height 34
drag, startPoint x: 556, startPoint y: 333, endPoint x: 534, endPoint y: 345, distance: 25.0
click at [555, 333] on input "Custom Concept" at bounding box center [747, 341] width 855 height 34
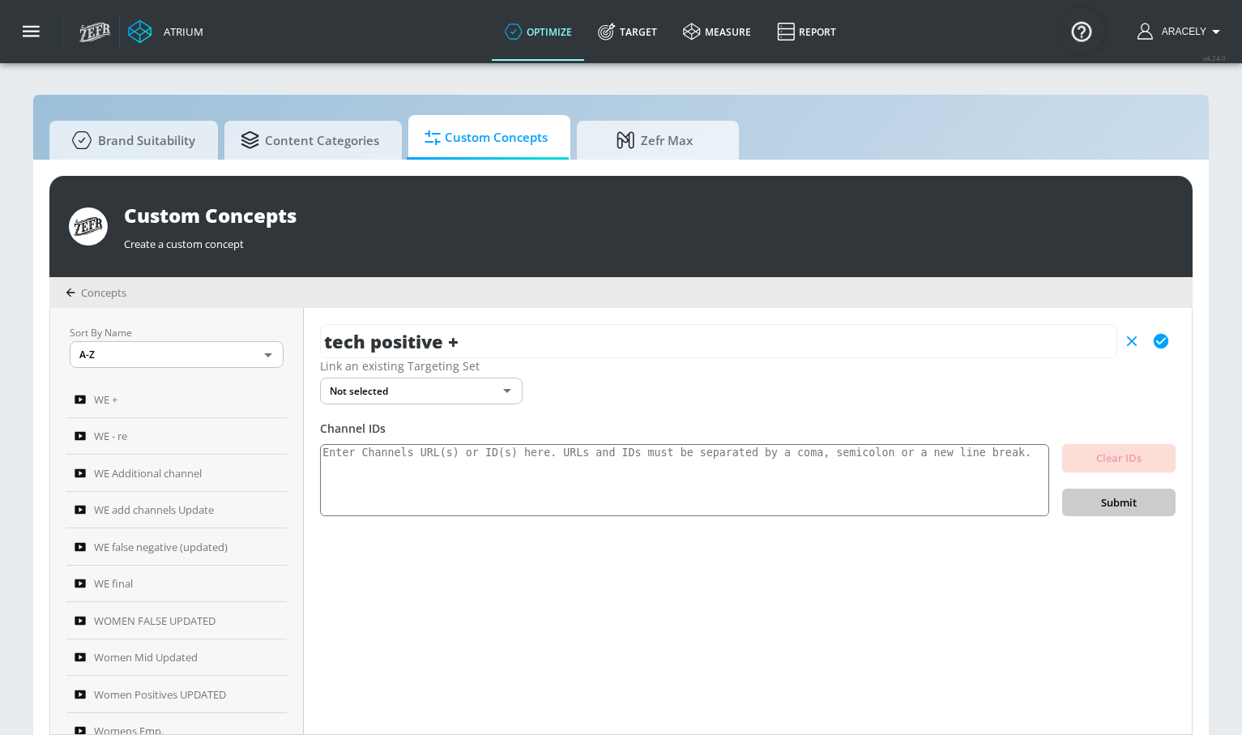
type input "tech positive +"
click at [437, 398] on body "Atrium optimize Target measure Report optimize Target measure Report v 4.24.0 […" at bounding box center [621, 376] width 1242 height 752
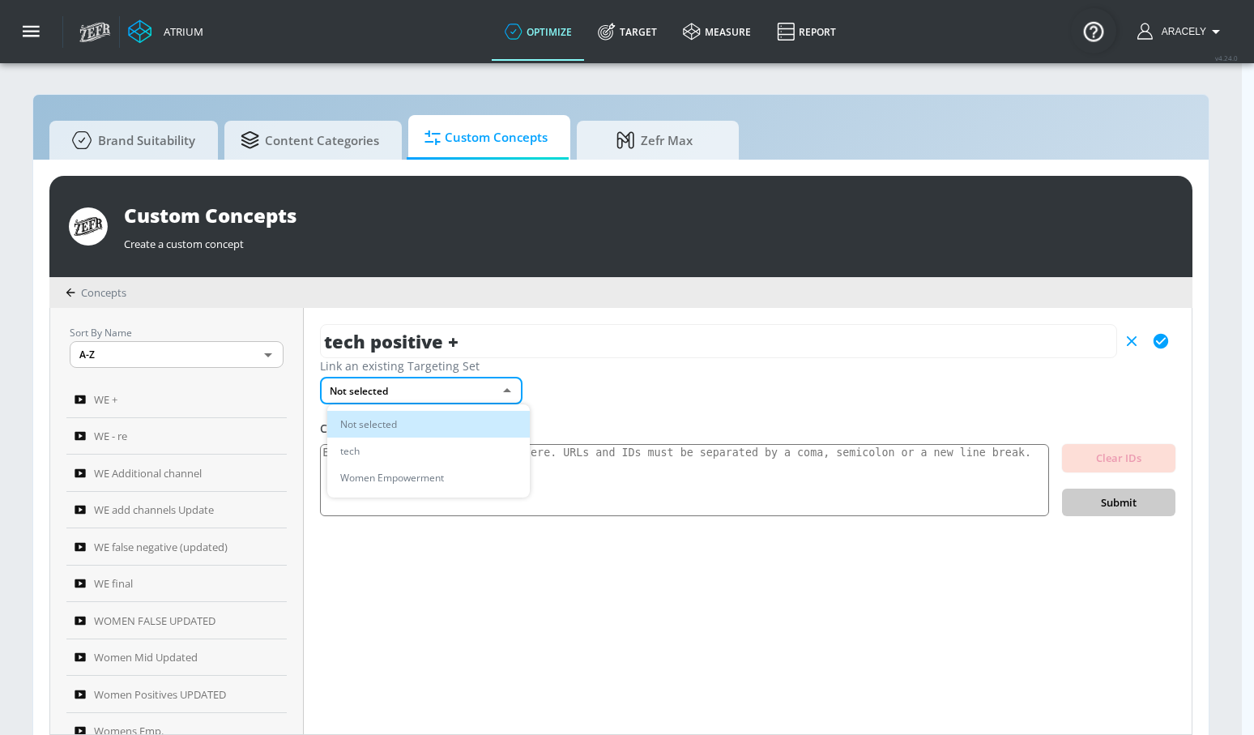
click at [420, 447] on li "tech" at bounding box center [428, 450] width 203 height 27
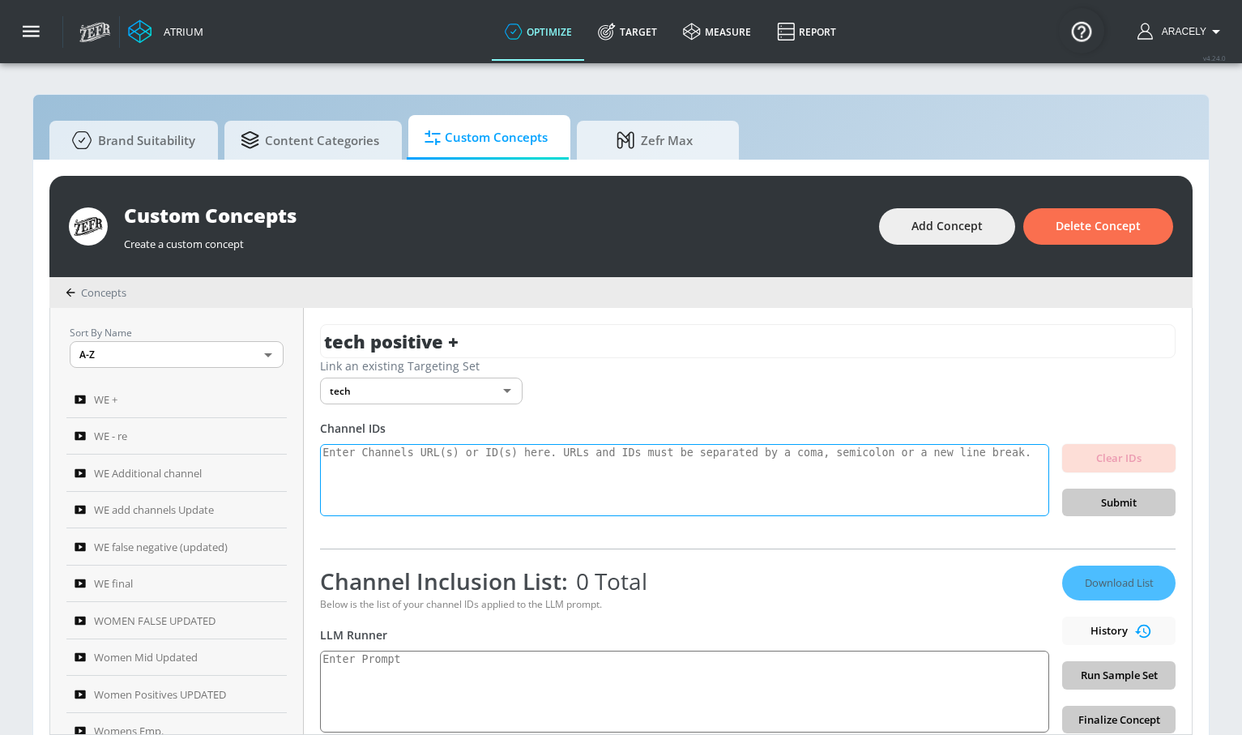
click at [407, 449] on textarea at bounding box center [684, 480] width 729 height 73
paste textarea "UCusJ7IKHQgOTUXT9NPVkYNQ UCHL9SLuArrHfkdiE3x5N-Bw UCdQ494ckYhlvI4l9CnmCAUQ UCDa…"
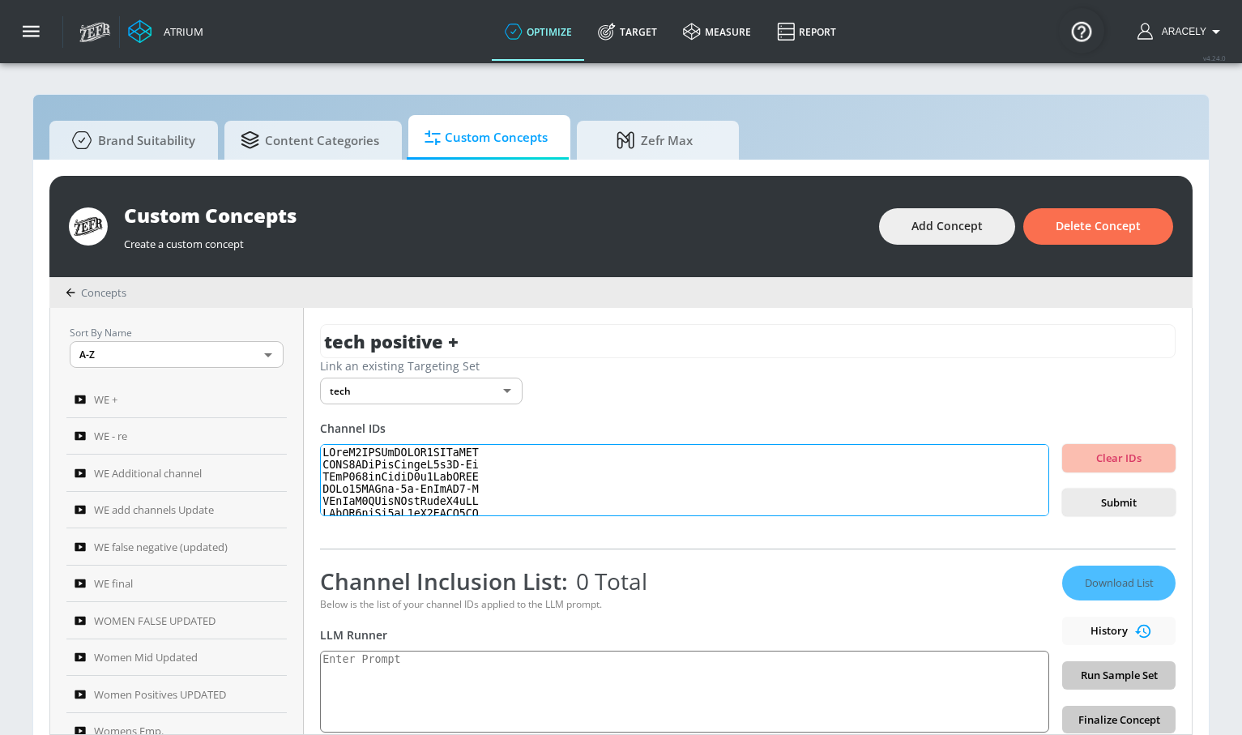
scroll to position [558, 0]
type textarea "UCusJ7IKHQgOTUXT9NPVkYNQ UCHL9SLuArrHfkdiE3x5N-Bw UCdQ494ckYhlvI4l9CnmCAUQ UCDa…"
click at [1099, 516] on button "Submit" at bounding box center [1118, 502] width 113 height 28
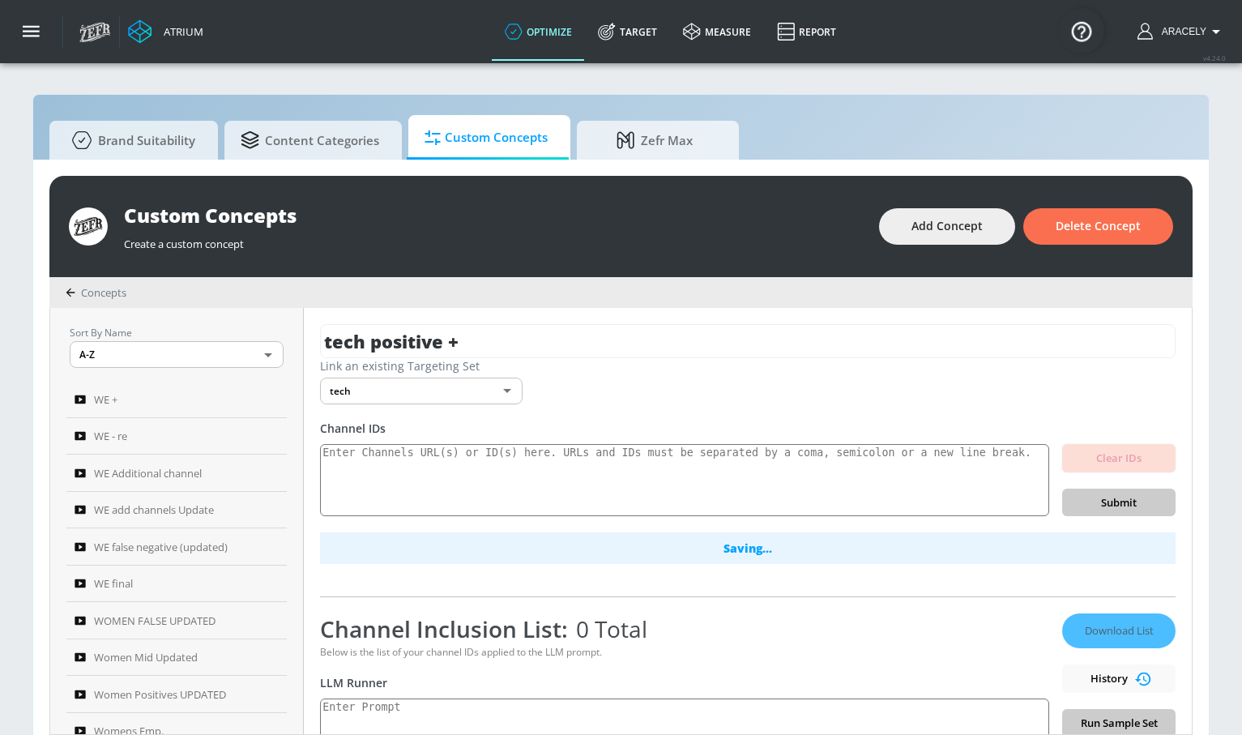
scroll to position [0, 0]
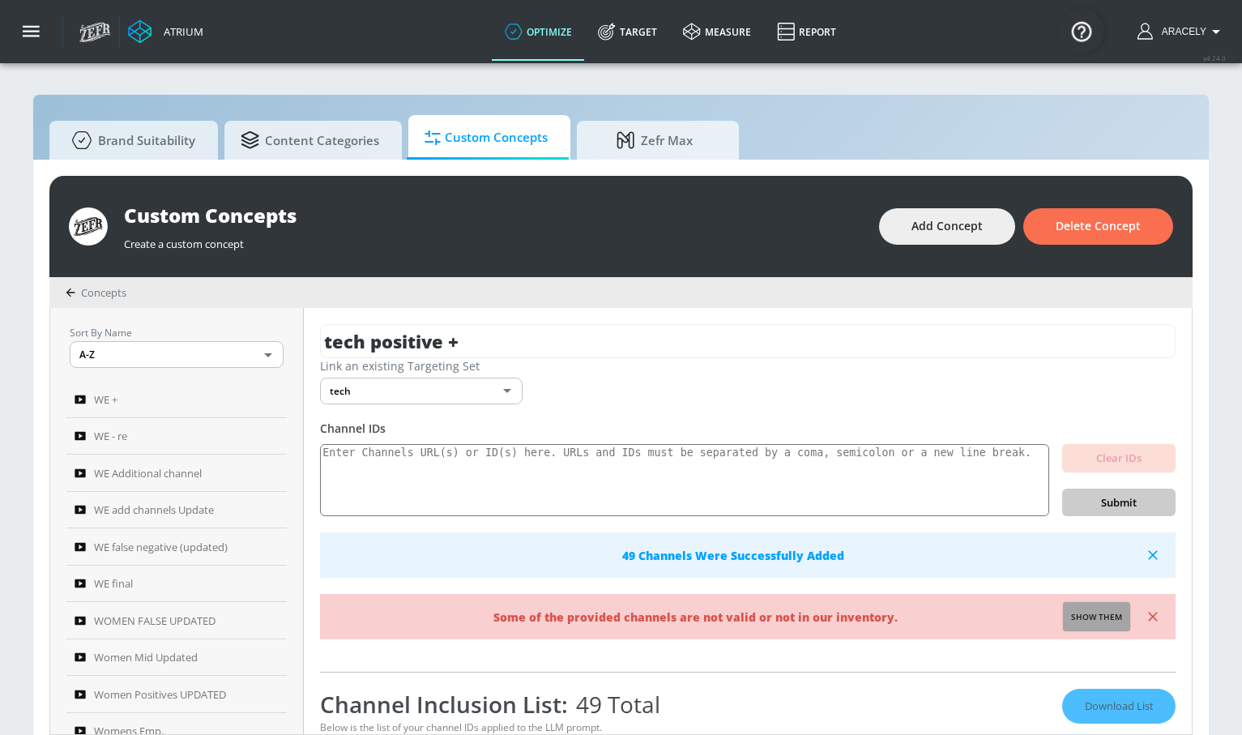
click at [1089, 618] on span "Show them" at bounding box center [1096, 617] width 51 height 15
type textarea "Invalid channels: UCEzUlzPiFQUOdRNL9dgwMag"
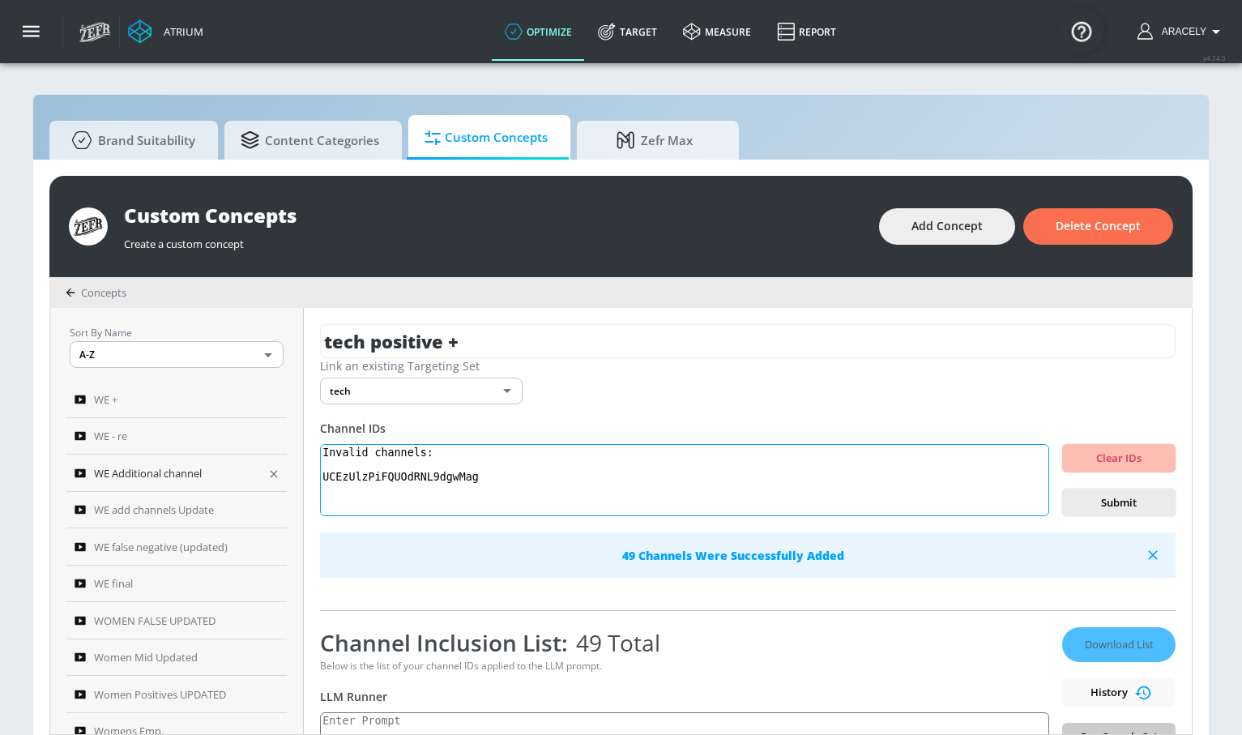
drag, startPoint x: 484, startPoint y: 480, endPoint x: 270, endPoint y: 475, distance: 214.7
click at [260, 480] on div "Sort By Name A-Z ASC ​ WE + WE - re WE Additional channel WE add channels Updat…" at bounding box center [620, 521] width 1141 height 426
drag, startPoint x: 511, startPoint y: 479, endPoint x: 271, endPoint y: 420, distance: 246.8
click at [330, 436] on div "Channel IDs Invalid channels: UCEzUlzPiFQUOdRNL9dgwMag Clear IDs Submit 49 Chan…" at bounding box center [747, 499] width 855 height 158
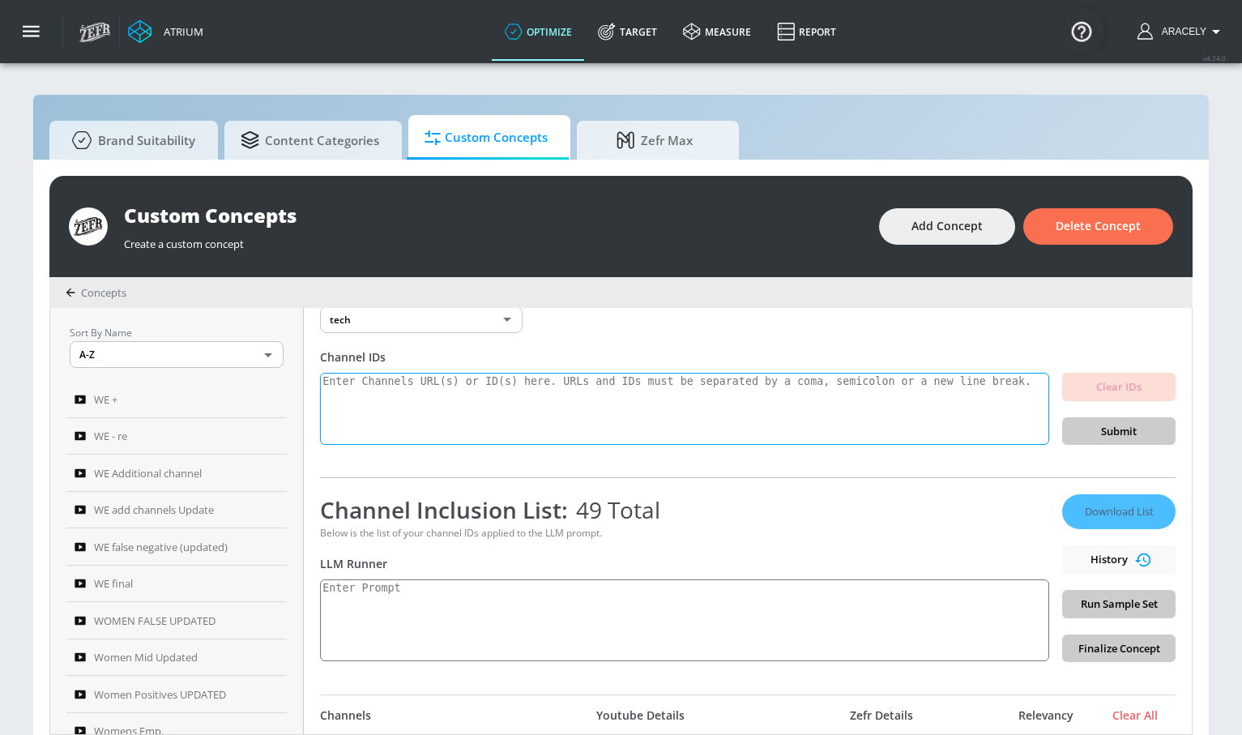
scroll to position [181, 0]
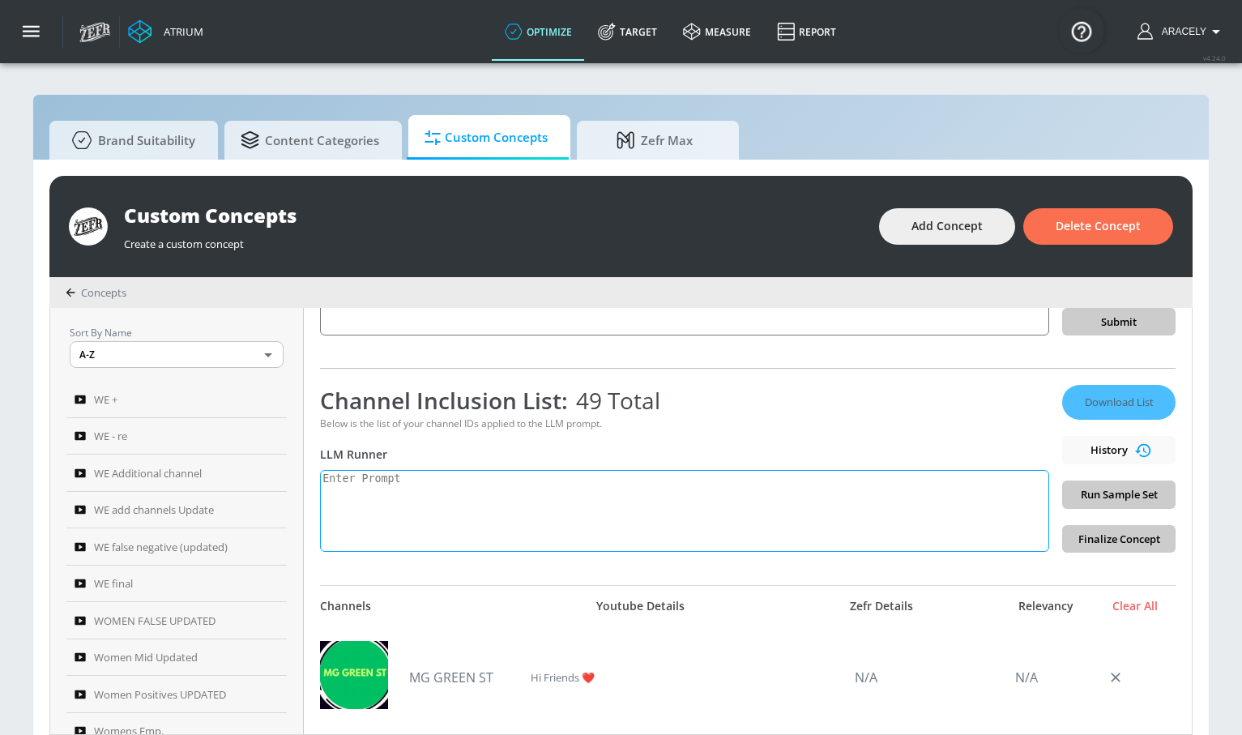
click at [491, 526] on textarea at bounding box center [684, 511] width 729 height 82
paste textarea "Technology content includes electronics product reviews, tech news, technology …"
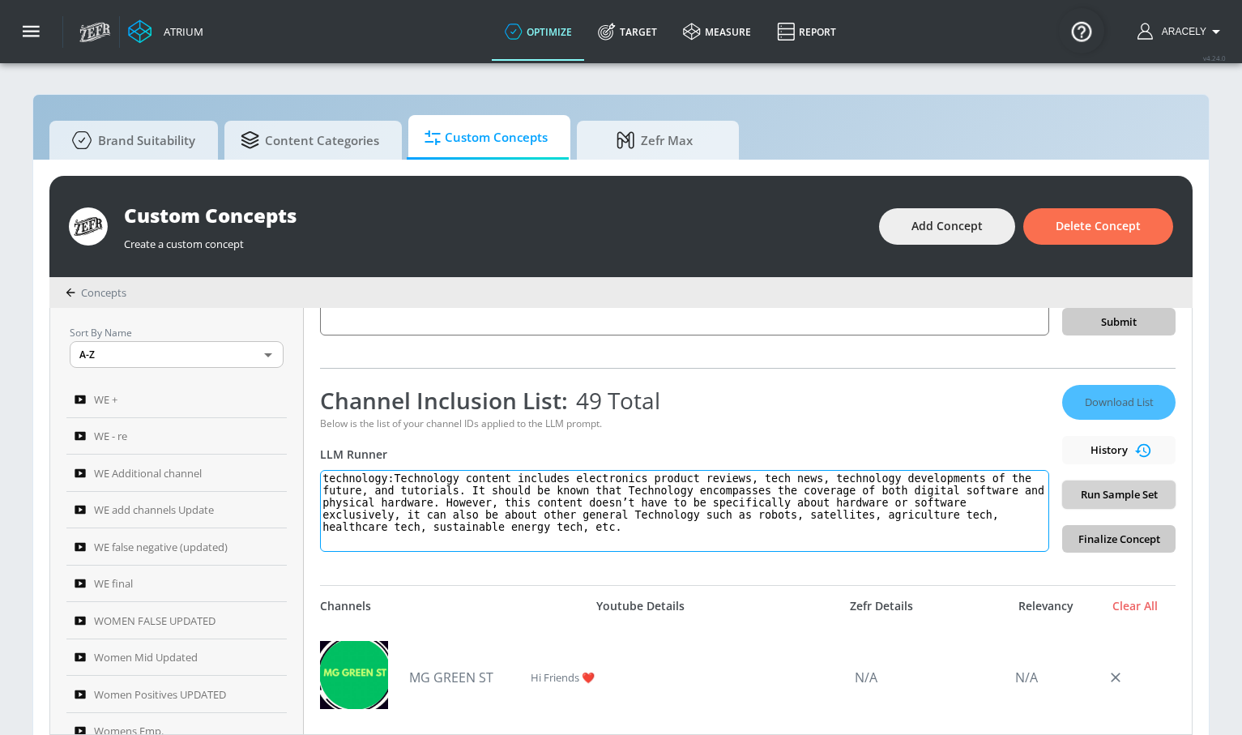
type textarea "technology:Technology content includes electronics product reviews, tech news, …"
click at [1075, 493] on span "Run Sample Set" at bounding box center [1118, 494] width 87 height 19
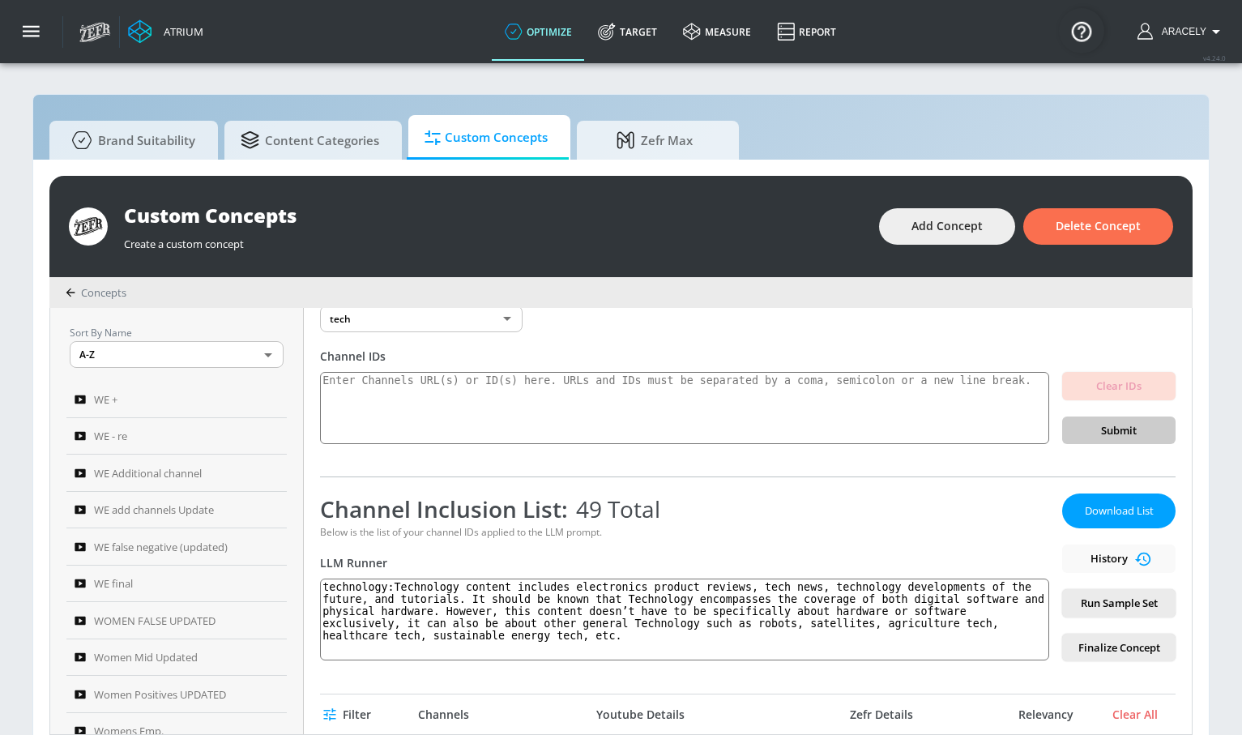
scroll to position [51, 0]
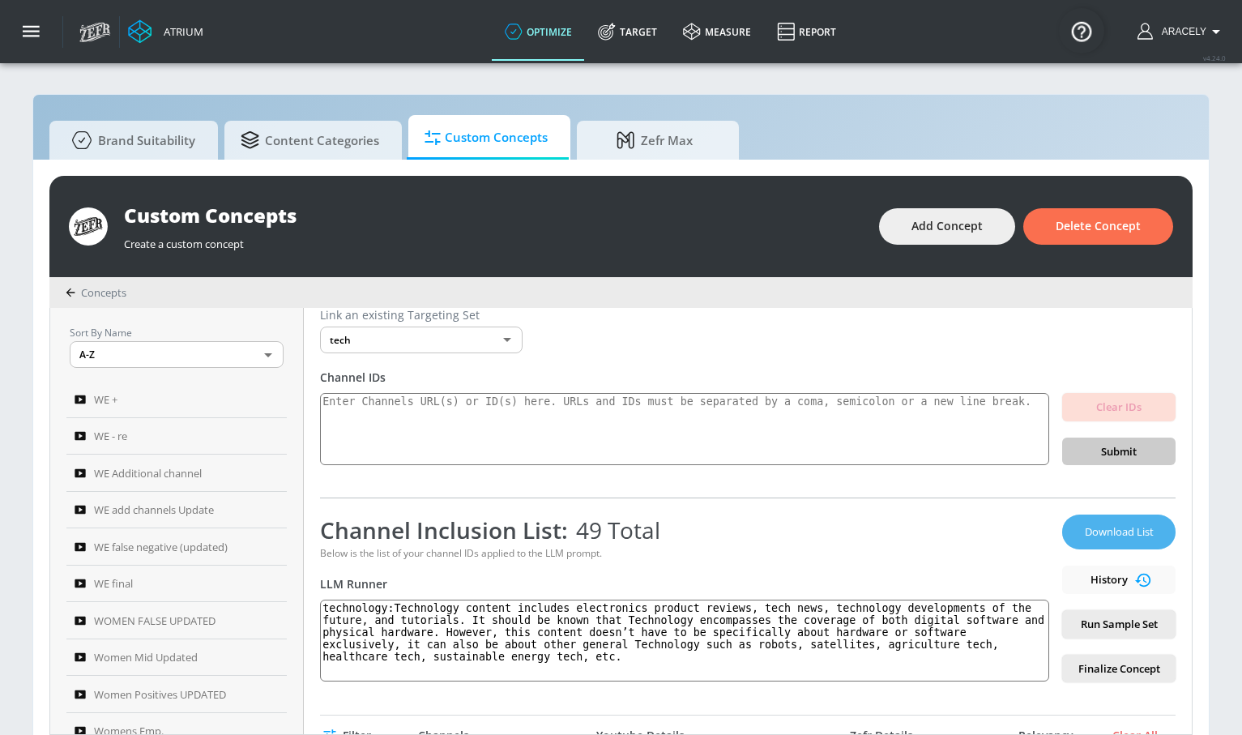
click at [1080, 534] on span "Download List" at bounding box center [1118, 531] width 81 height 19
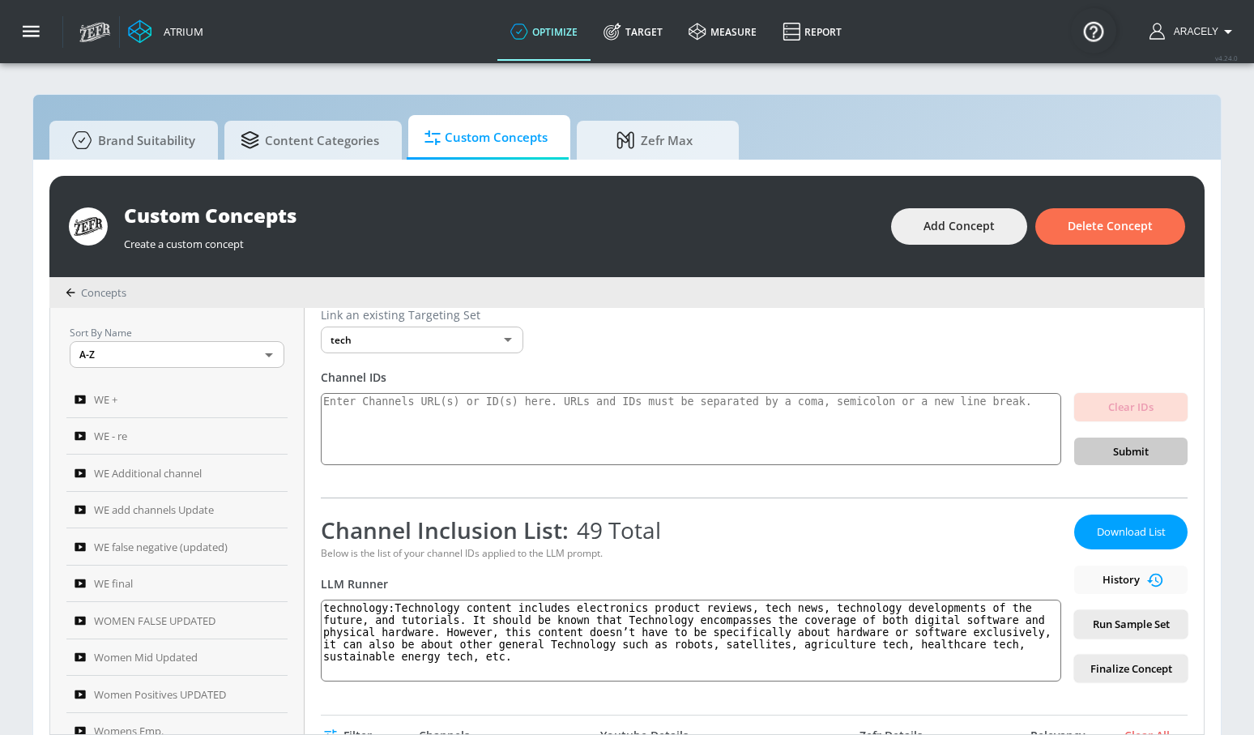
click at [440, 340] on body "Atrium optimize Target measure Report optimize Target measure Report v 4.24.0 […" at bounding box center [627, 376] width 1254 height 752
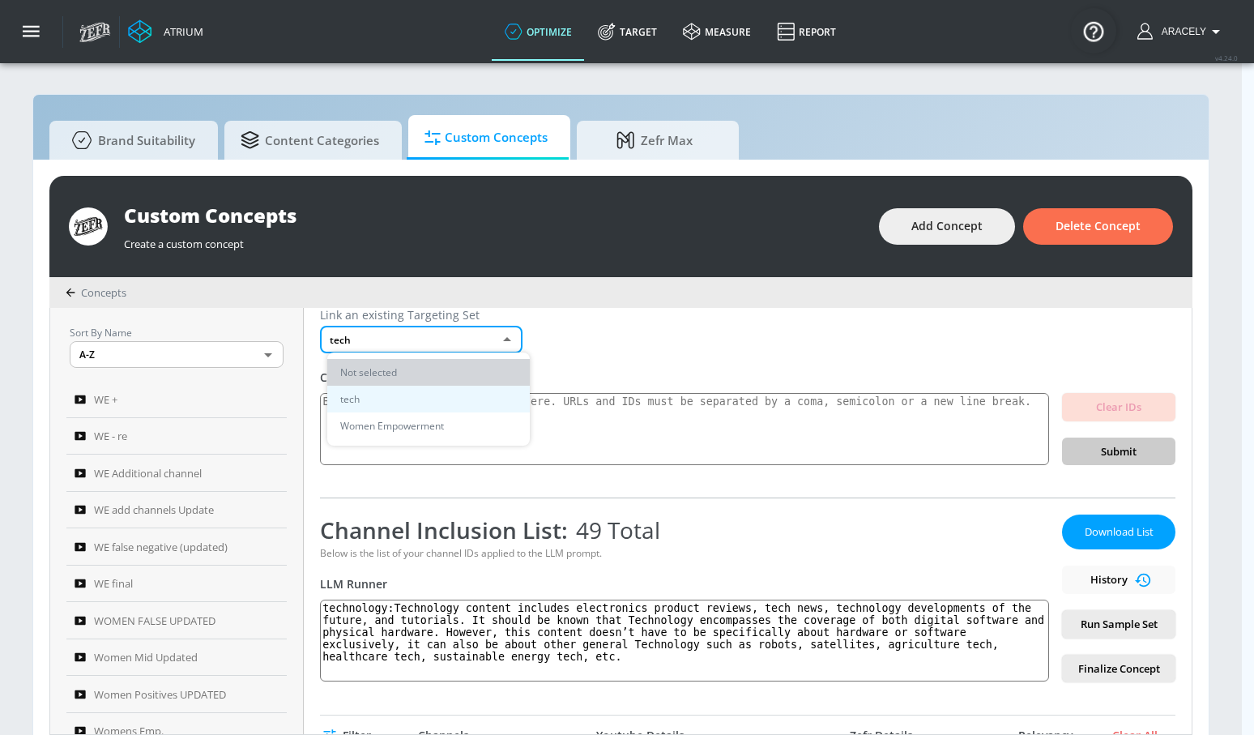
click at [428, 369] on li "Not selected" at bounding box center [428, 372] width 203 height 27
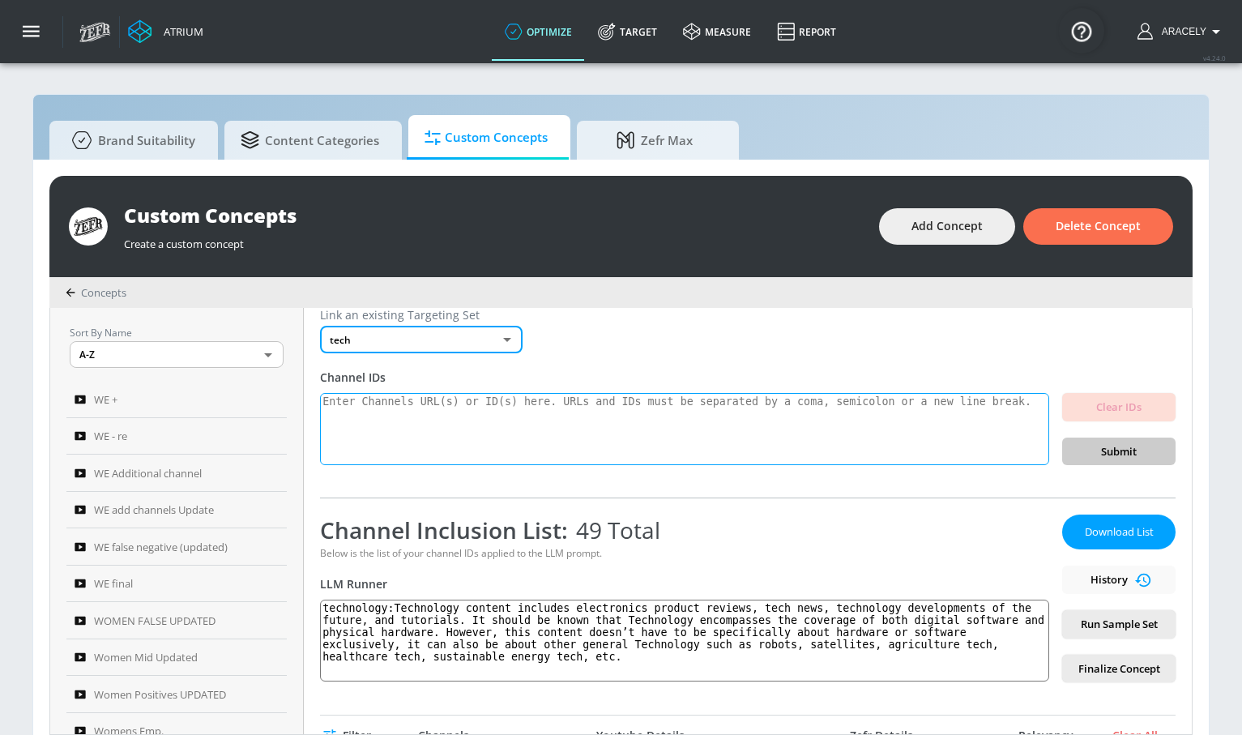
type input "none"
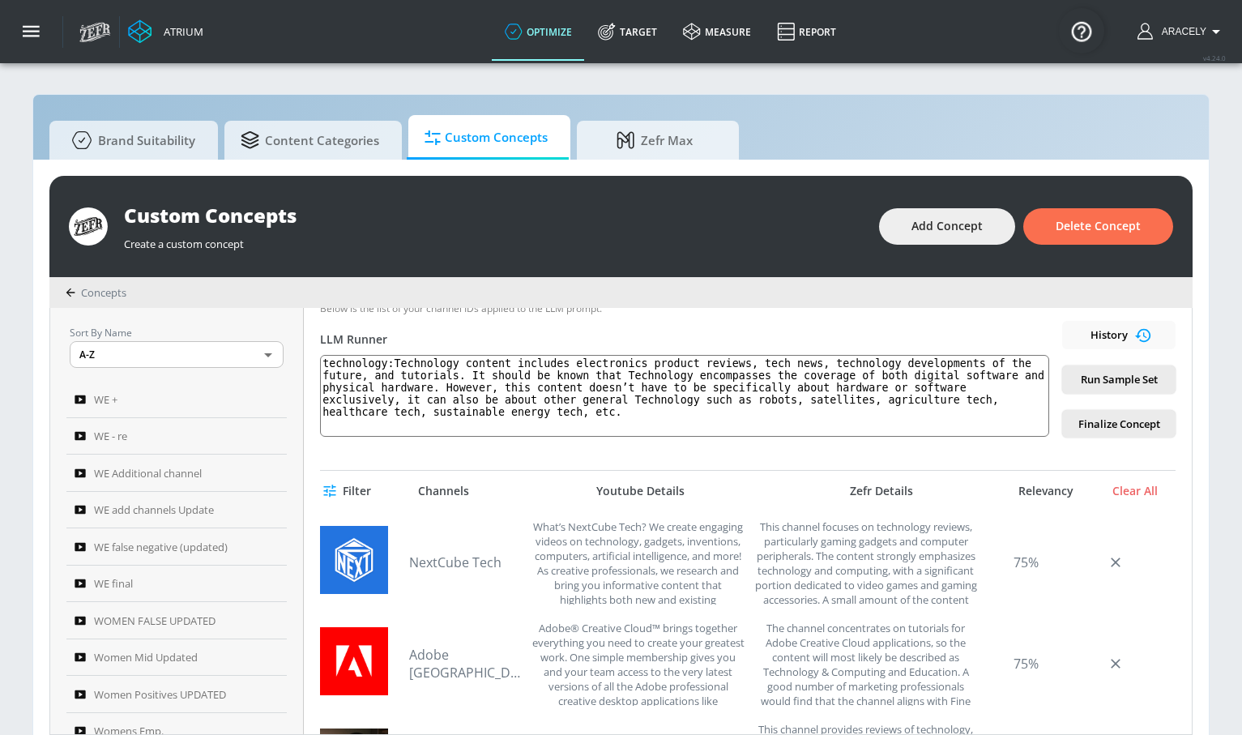
scroll to position [299, 0]
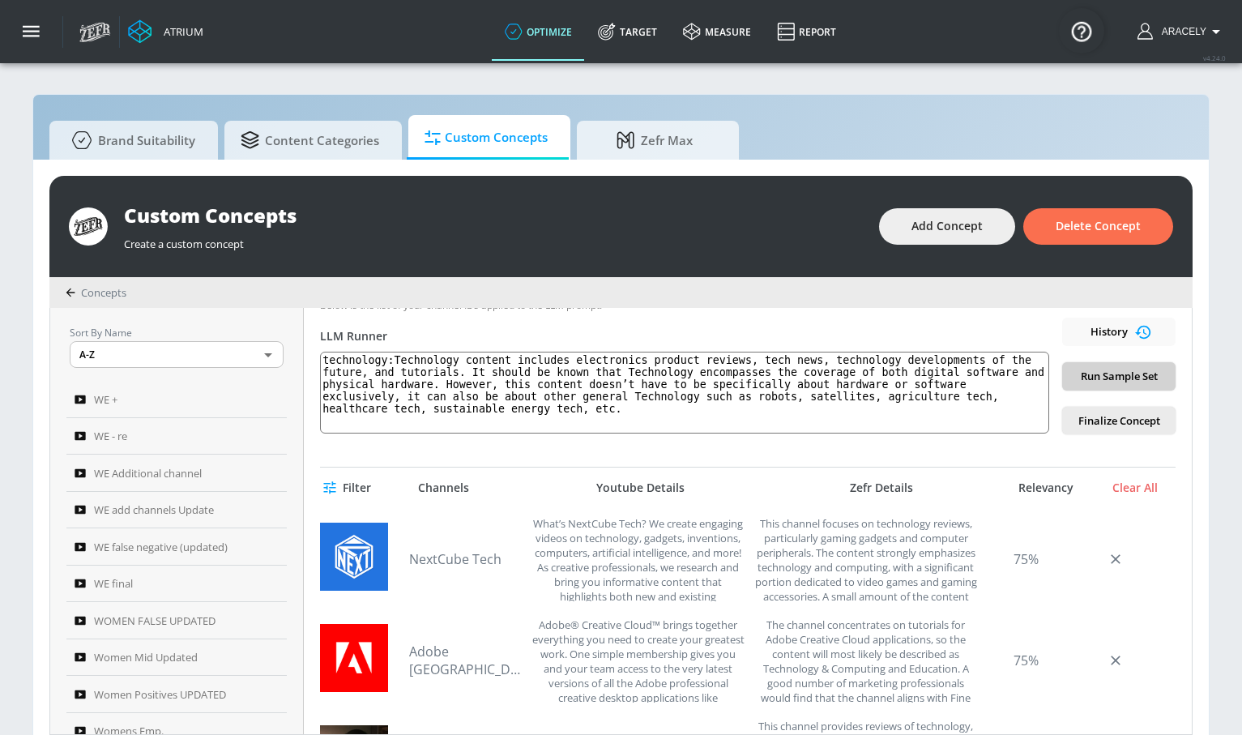
click at [1109, 377] on span "Run Sample Set" at bounding box center [1118, 376] width 87 height 19
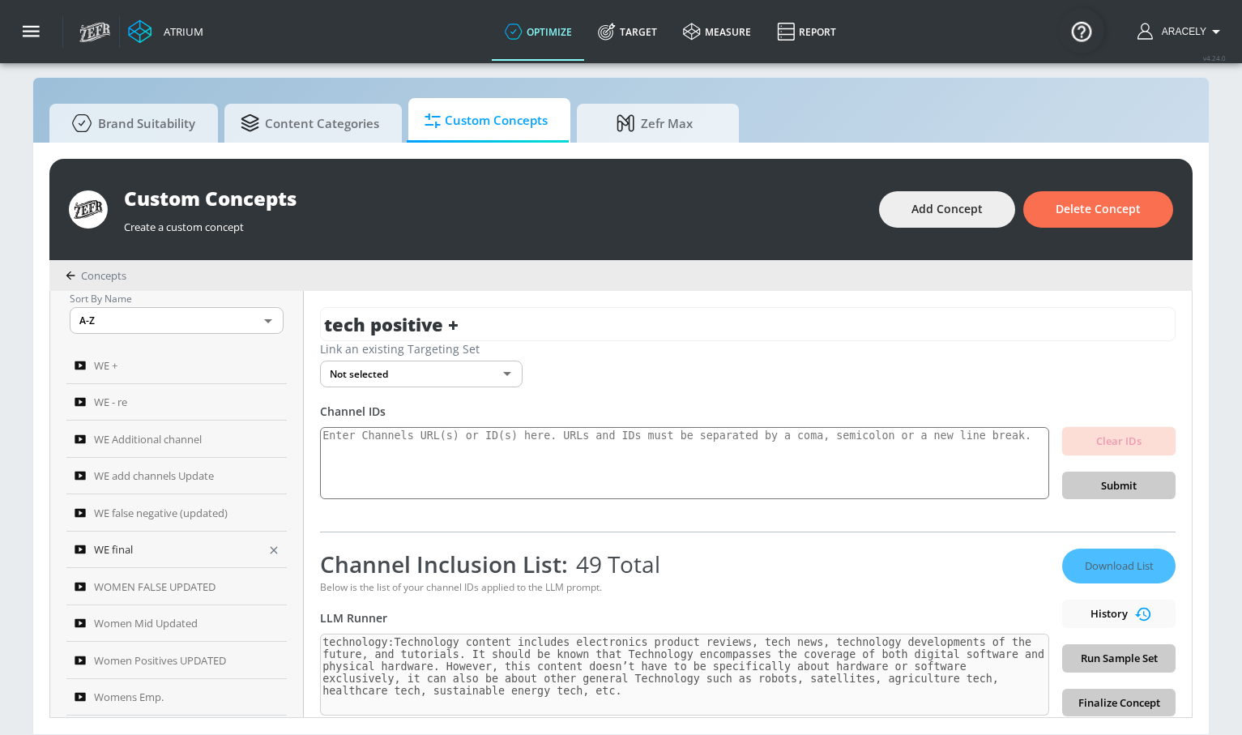
scroll to position [0, 0]
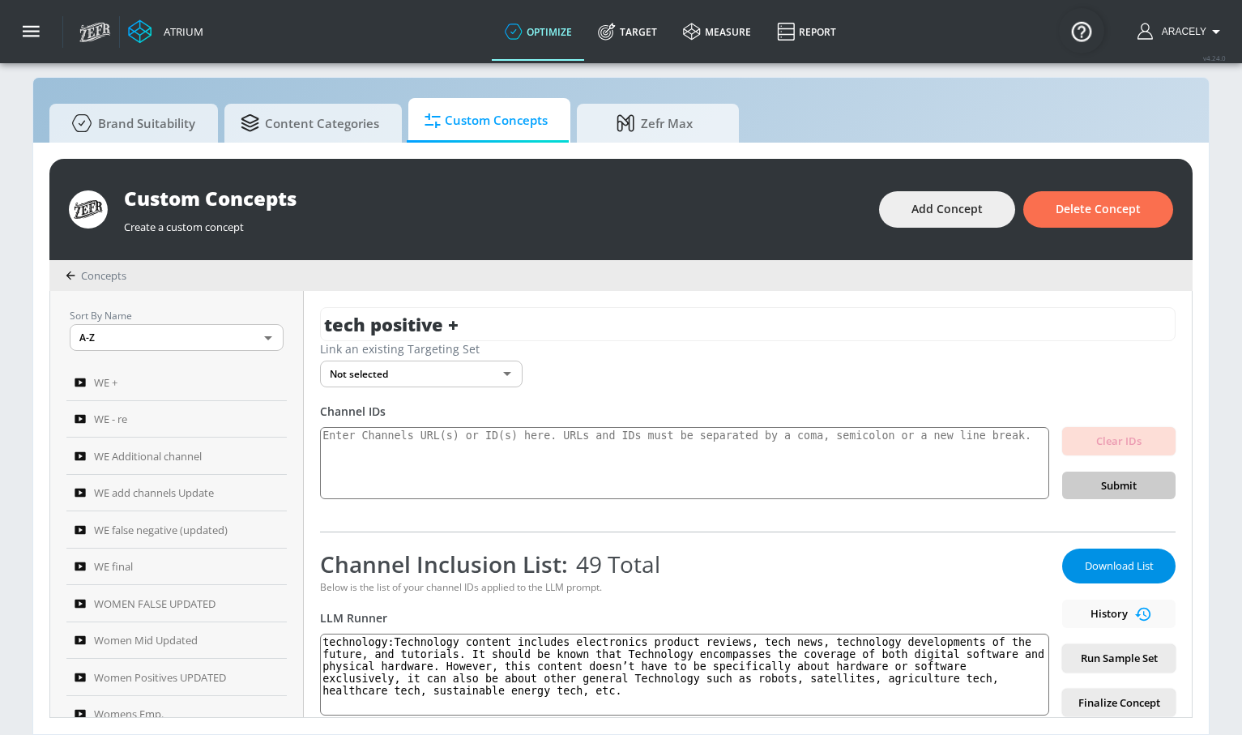
click at [1125, 570] on span "Download List" at bounding box center [1118, 565] width 81 height 19
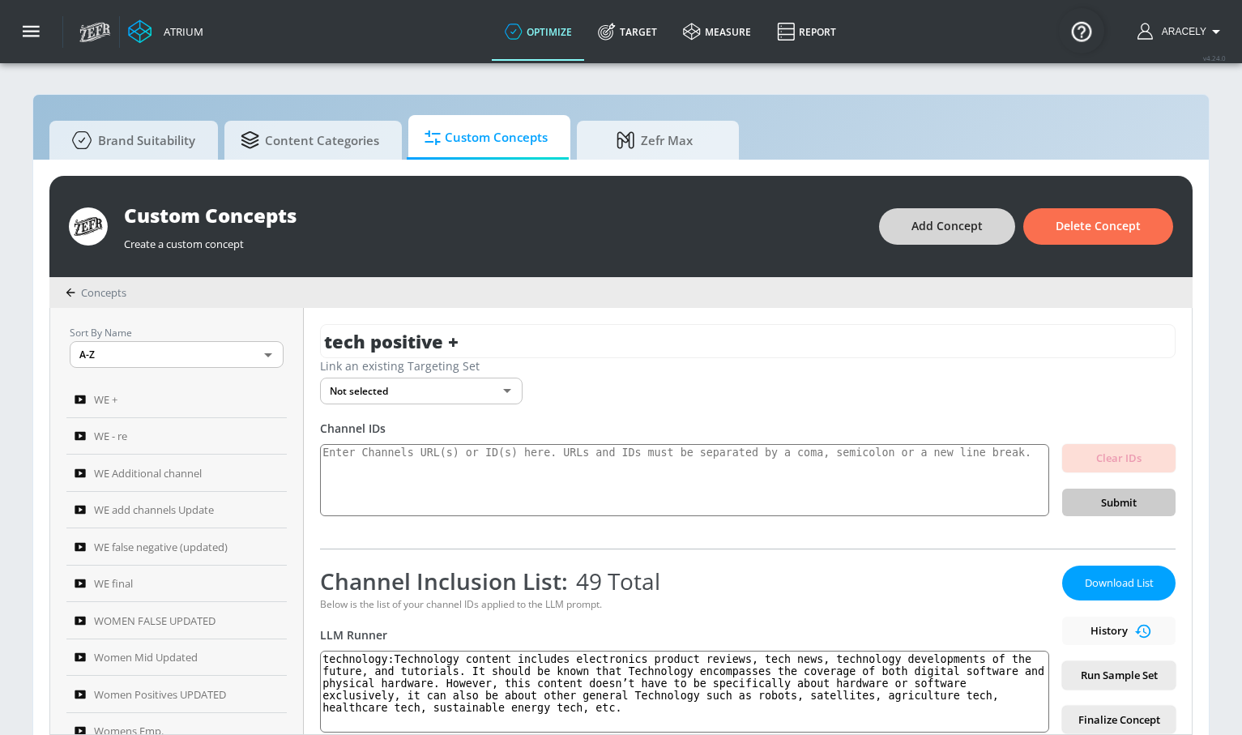
click at [920, 220] on span "Add Concept" at bounding box center [946, 226] width 71 height 20
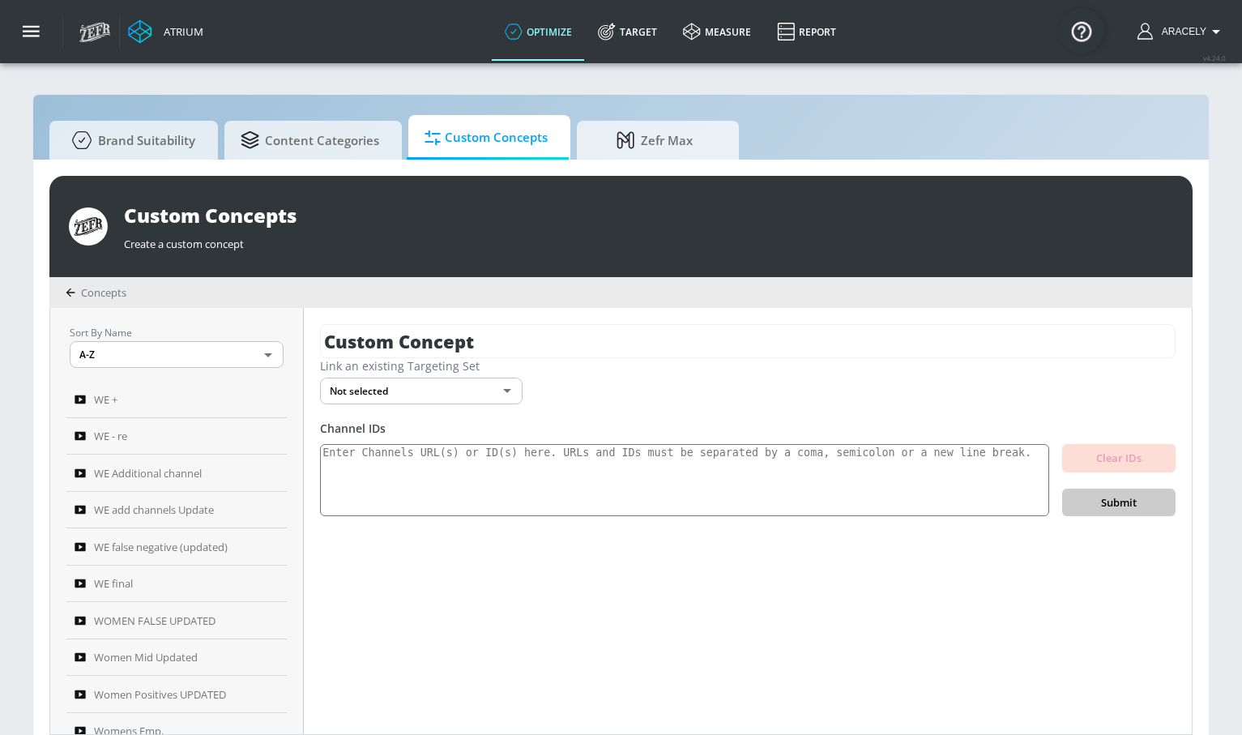
click at [463, 318] on div "Custom Concept Link an existing Targeting Set Not selected none ​ Channel IDs C…" at bounding box center [748, 521] width 888 height 426
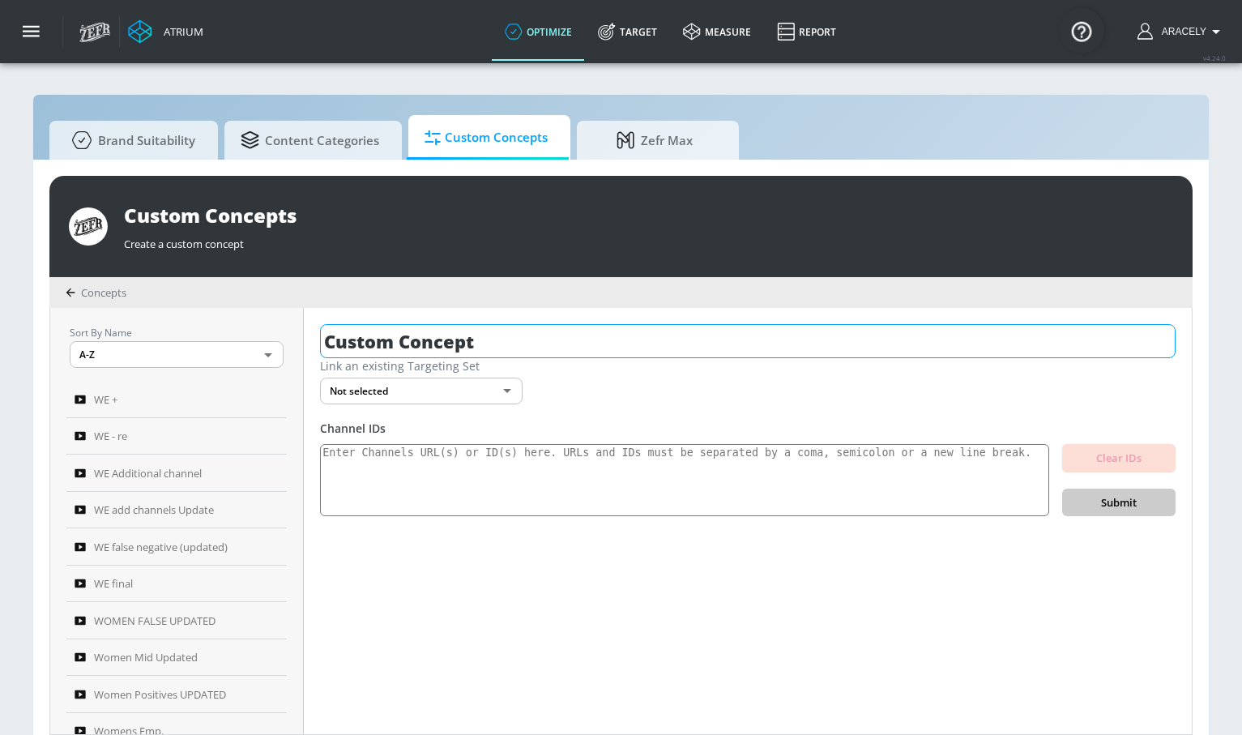
click at [462, 334] on input "Custom Concept" at bounding box center [747, 341] width 855 height 34
click at [462, 332] on input "Custom Concept" at bounding box center [747, 341] width 855 height 34
click at [459, 331] on input "Custom Concept" at bounding box center [747, 341] width 855 height 34
click at [458, 330] on input "Custom Concept" at bounding box center [747, 341] width 855 height 34
click at [457, 329] on input "Custom Concept" at bounding box center [747, 341] width 855 height 34
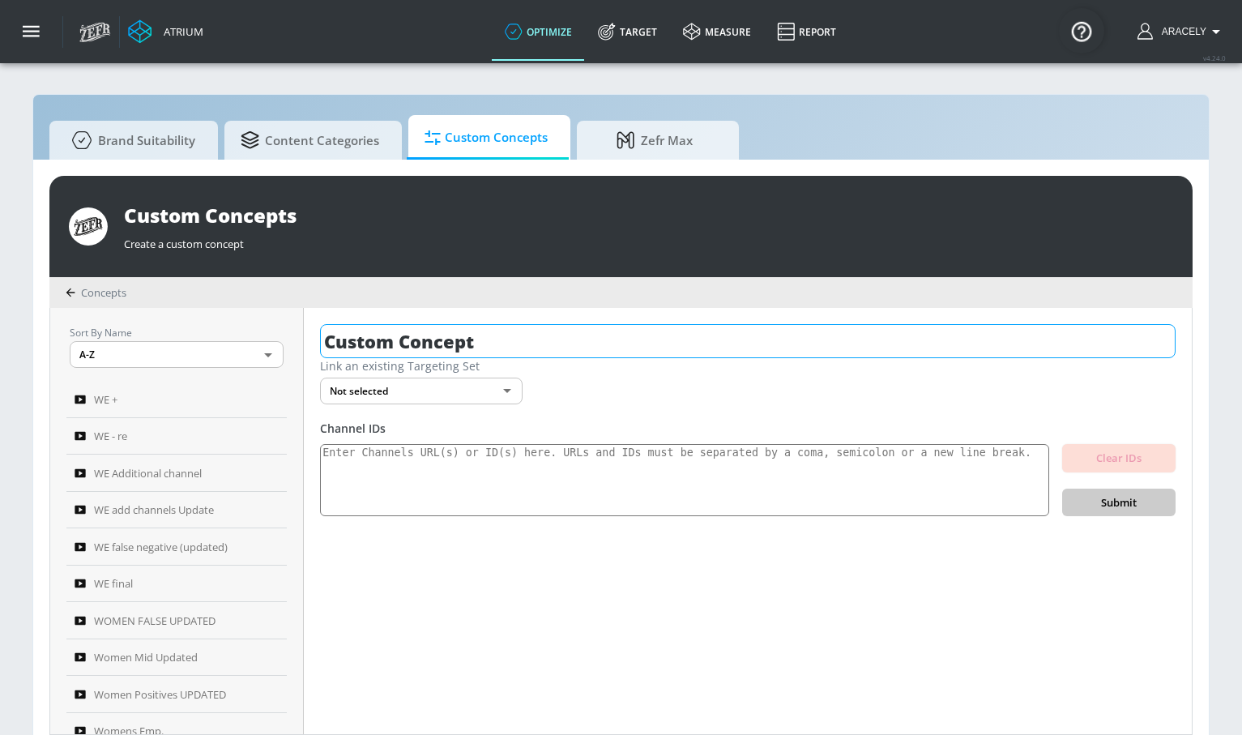
click at [456, 329] on input "Custom Concept" at bounding box center [747, 341] width 855 height 34
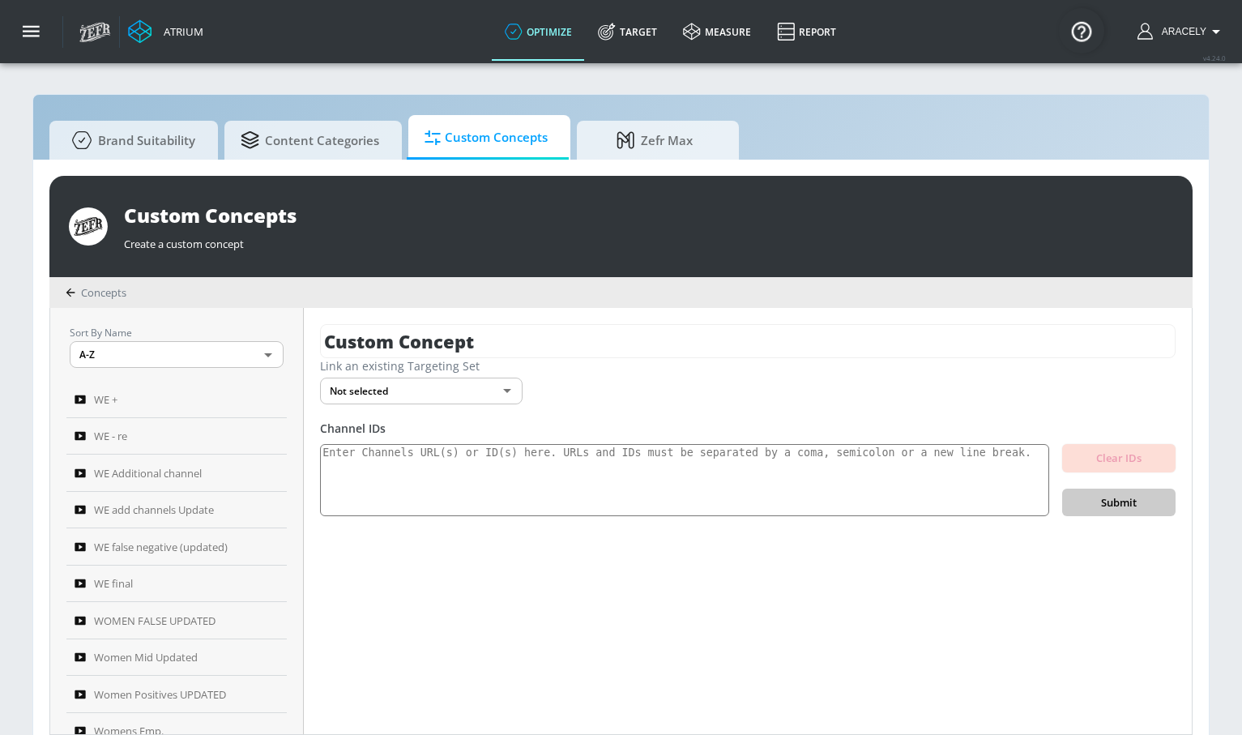
drag, startPoint x: 507, startPoint y: 347, endPoint x: 275, endPoint y: 313, distance: 234.1
click at [291, 326] on div "Sort By Name A-Z ASC ​ WE + WE - re WE Additional channel WE add channels Updat…" at bounding box center [620, 521] width 1141 height 426
type input "t pos."
click at [1169, 339] on icon "button" at bounding box center [1161, 341] width 18 height 18
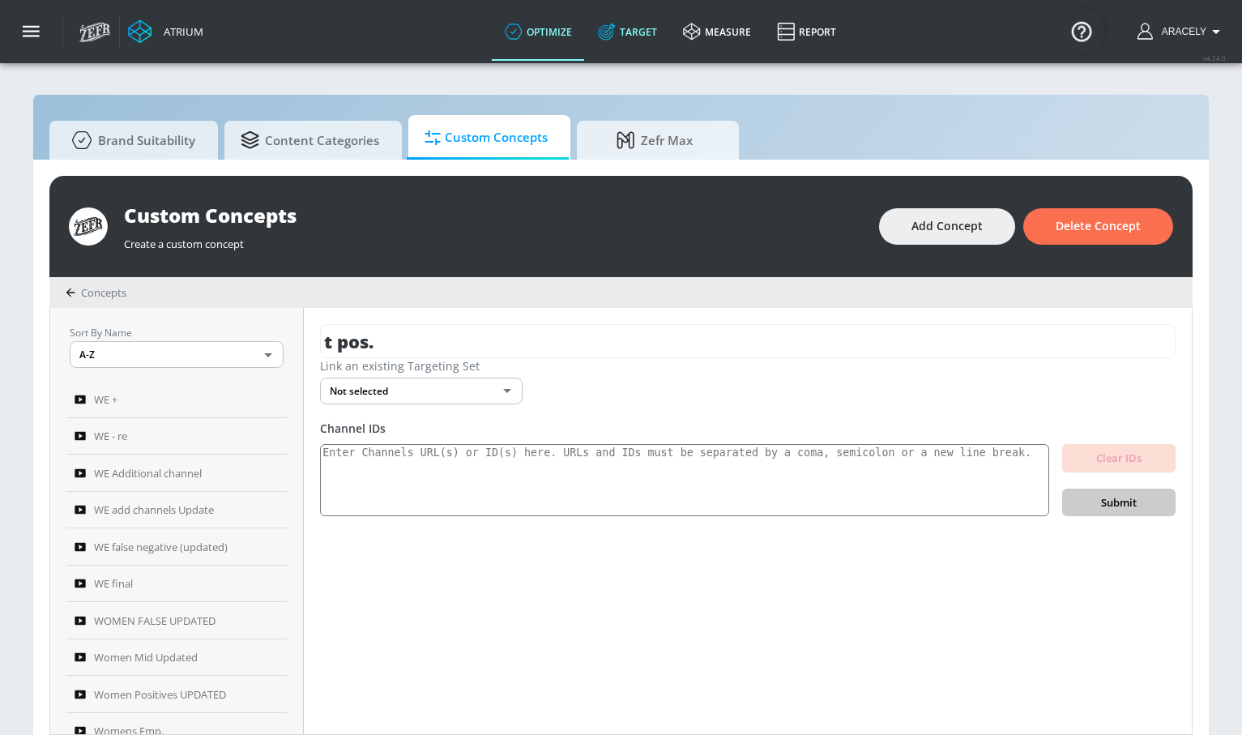
click at [630, 41] on link "Target" at bounding box center [627, 31] width 85 height 58
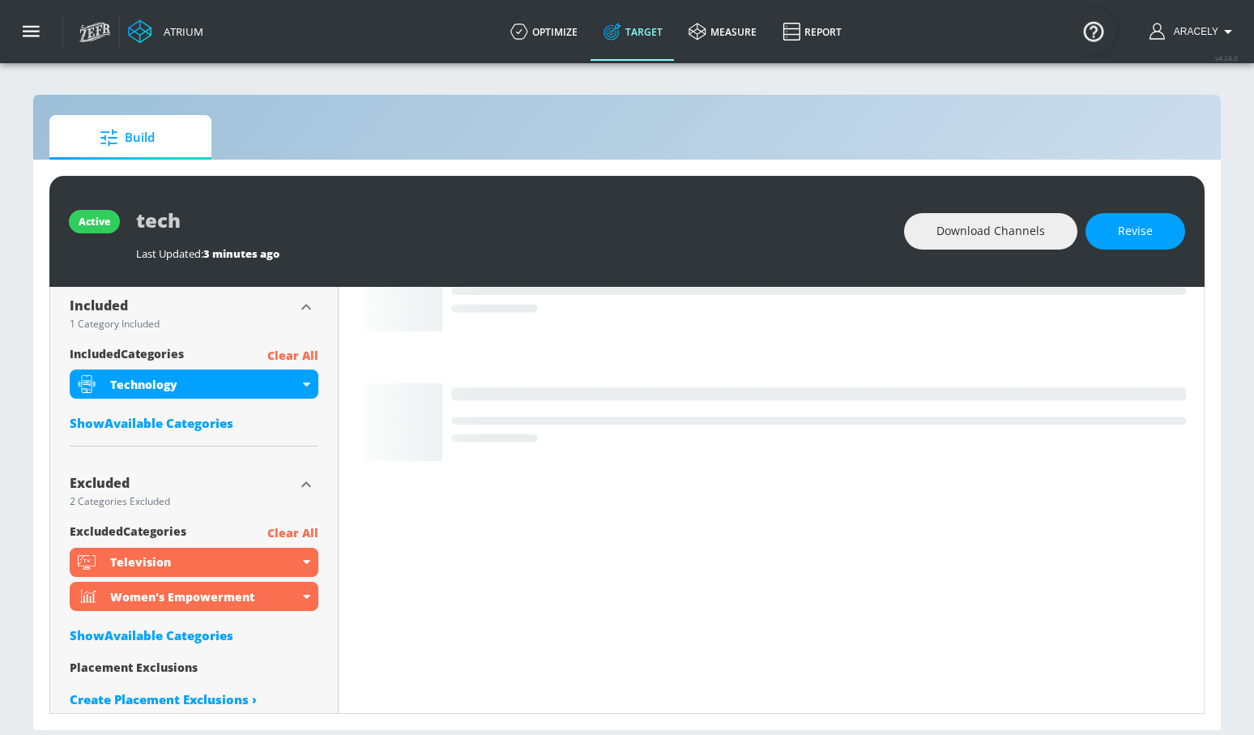
scroll to position [563, 0]
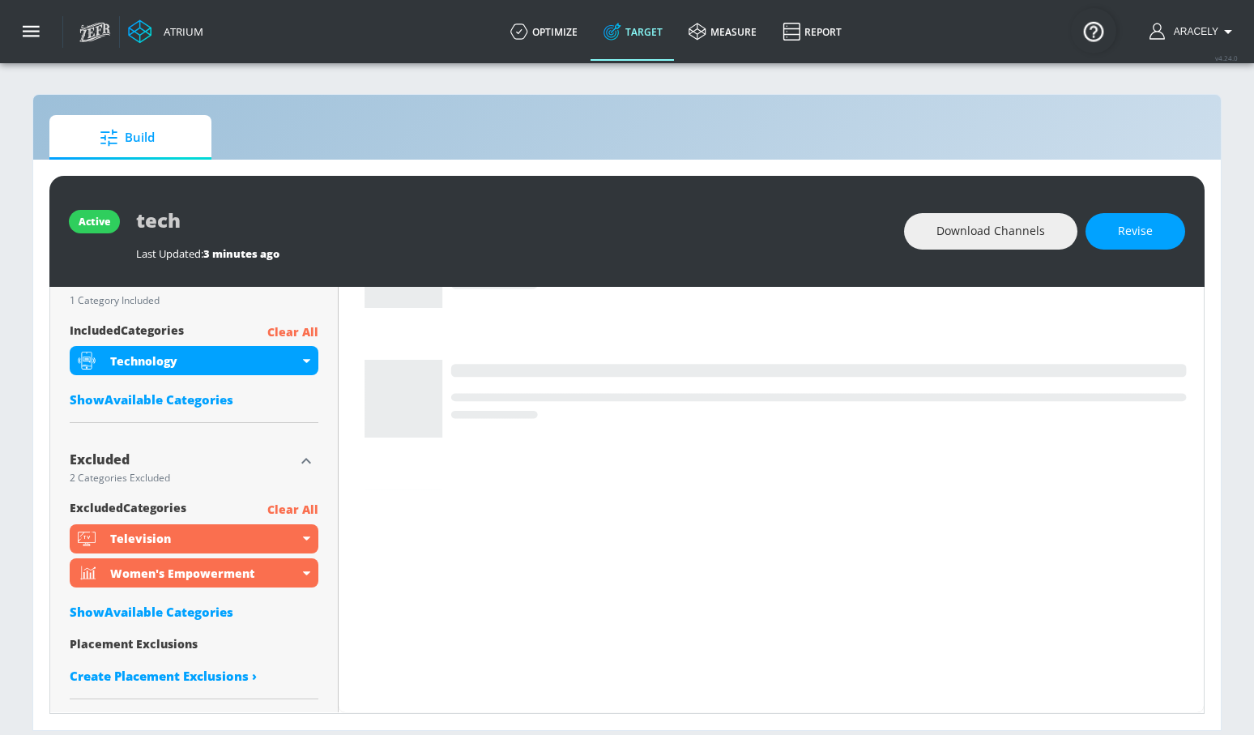
click at [276, 508] on p "Clear All" at bounding box center [292, 510] width 51 height 20
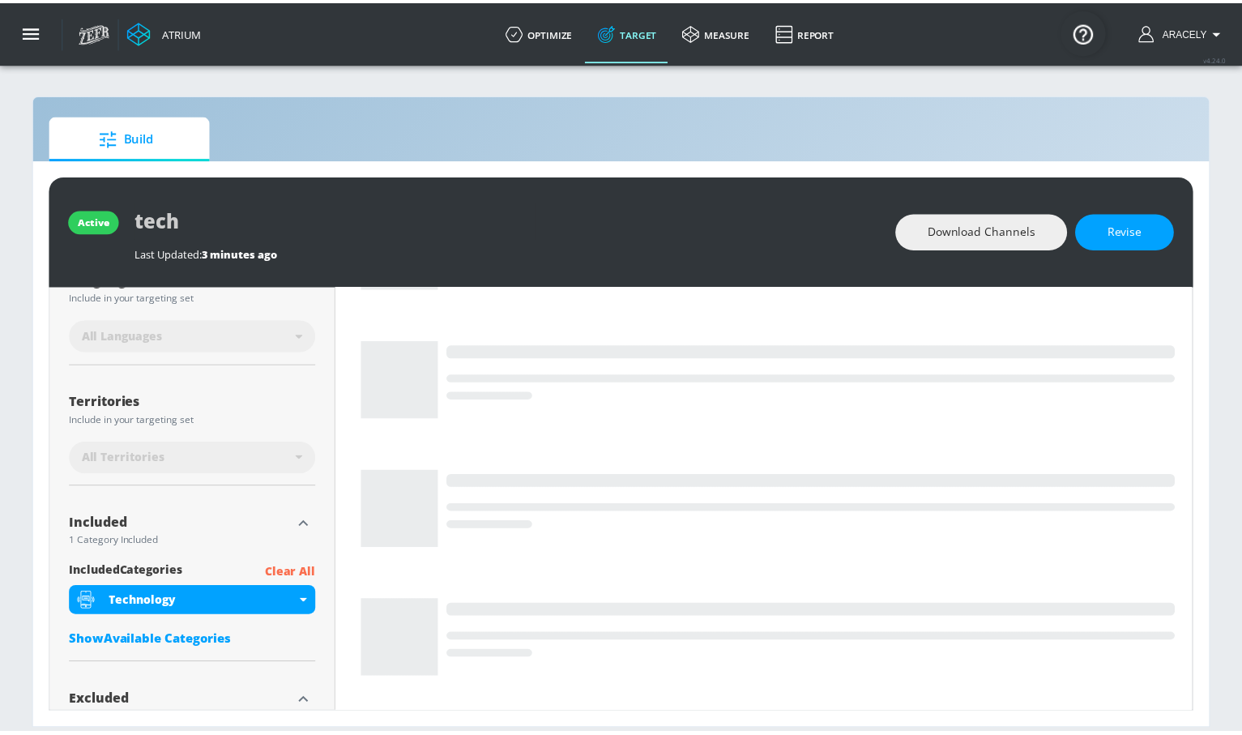
scroll to position [0, 0]
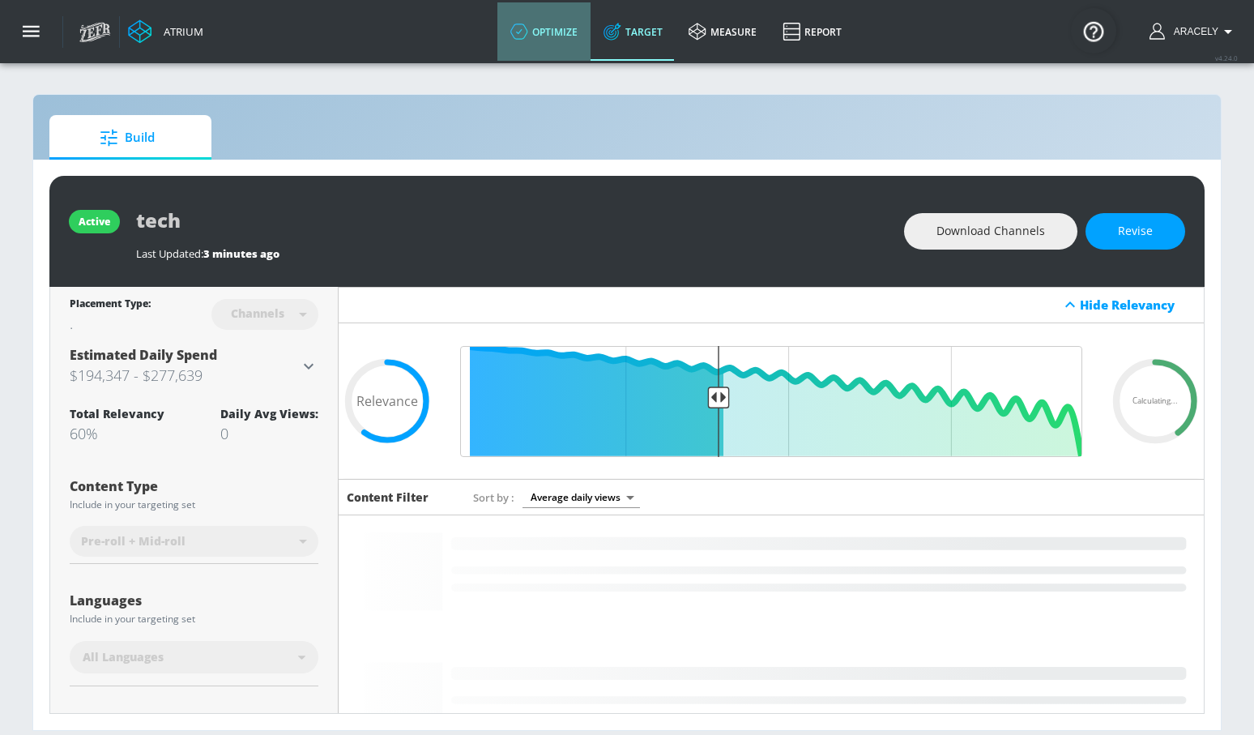
click at [563, 26] on link "optimize" at bounding box center [543, 31] width 93 height 58
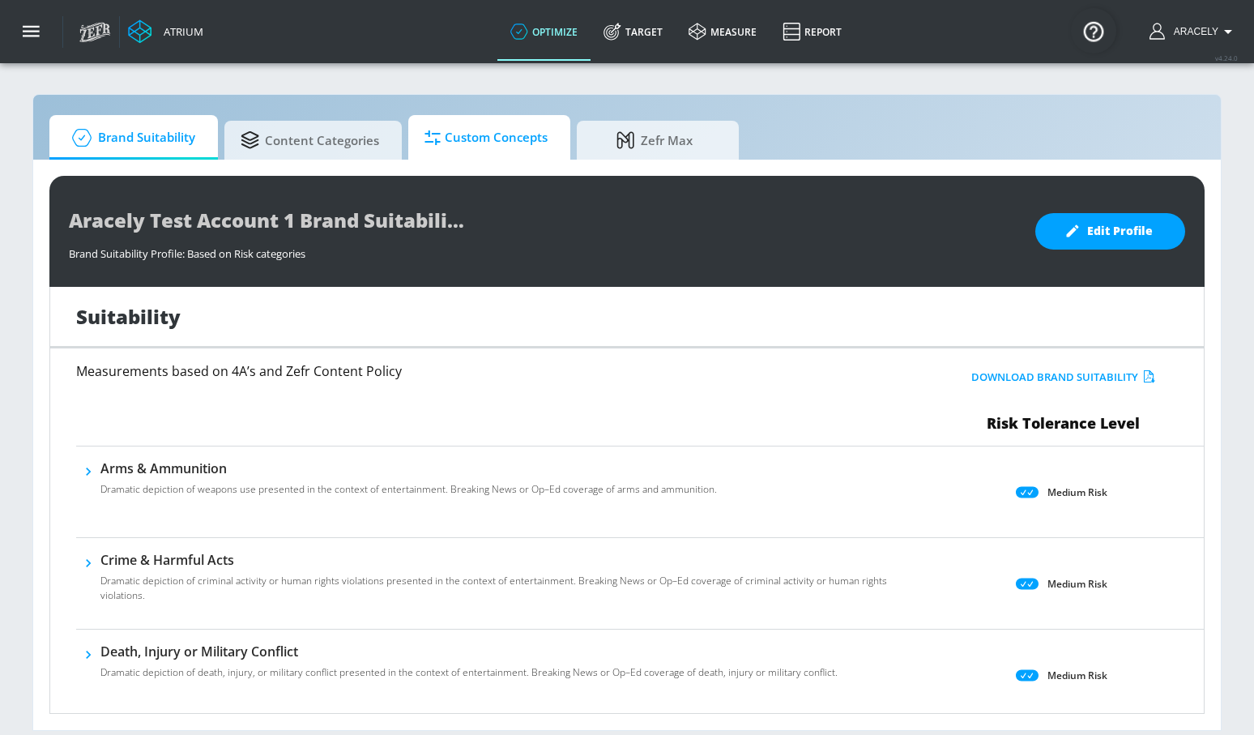
click at [426, 147] on span "Custom Concepts" at bounding box center [485, 137] width 123 height 39
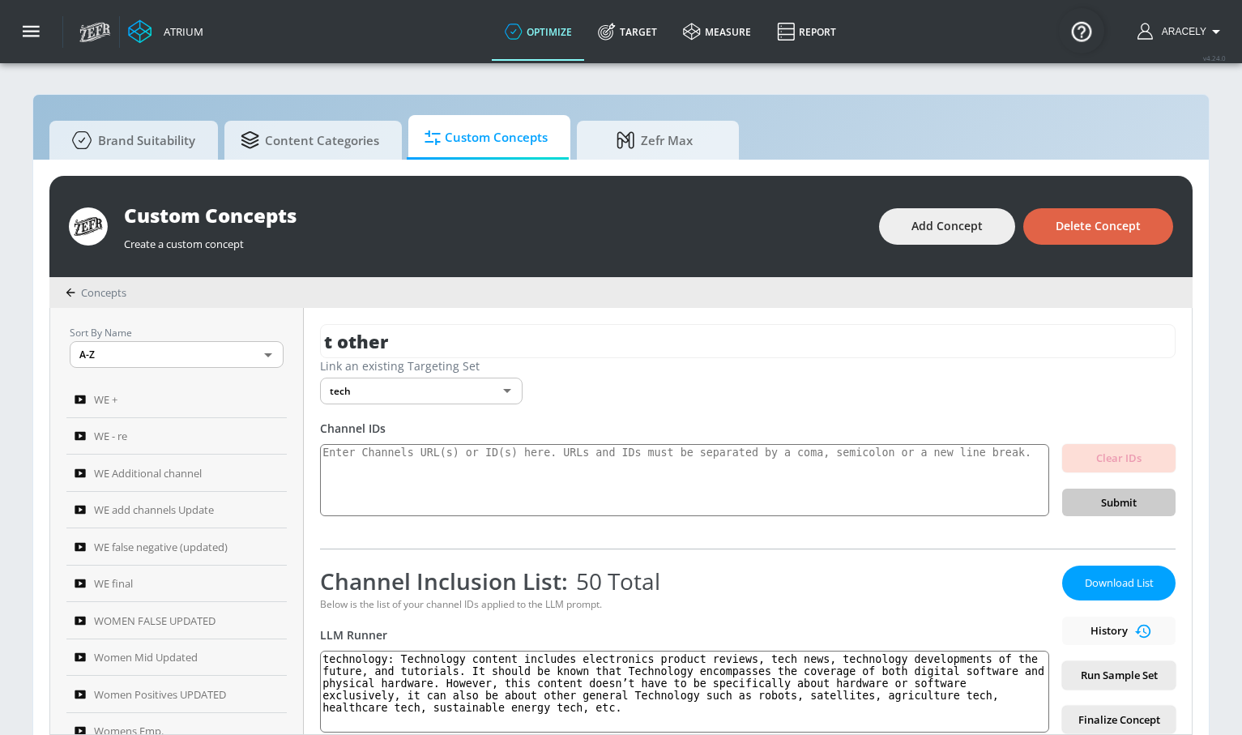
click at [1042, 222] on button "Delete Concept" at bounding box center [1098, 226] width 150 height 36
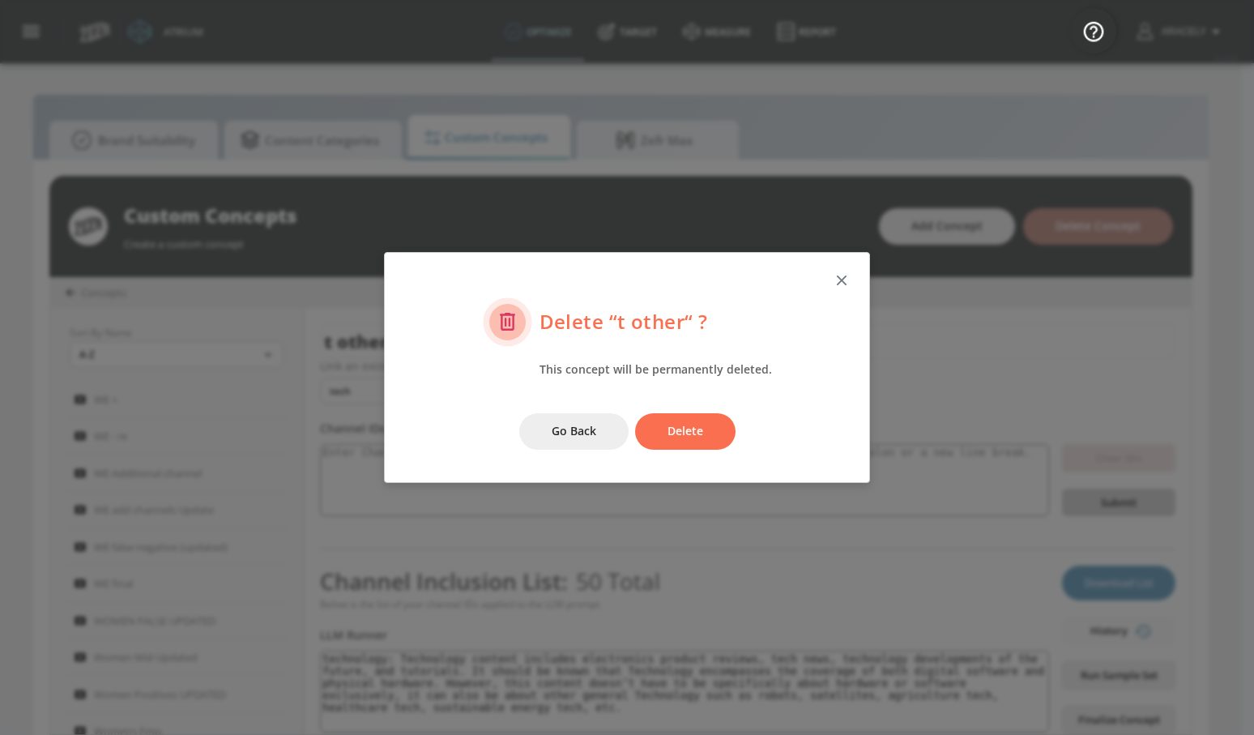
click at [679, 442] on button "Delete" at bounding box center [685, 431] width 100 height 36
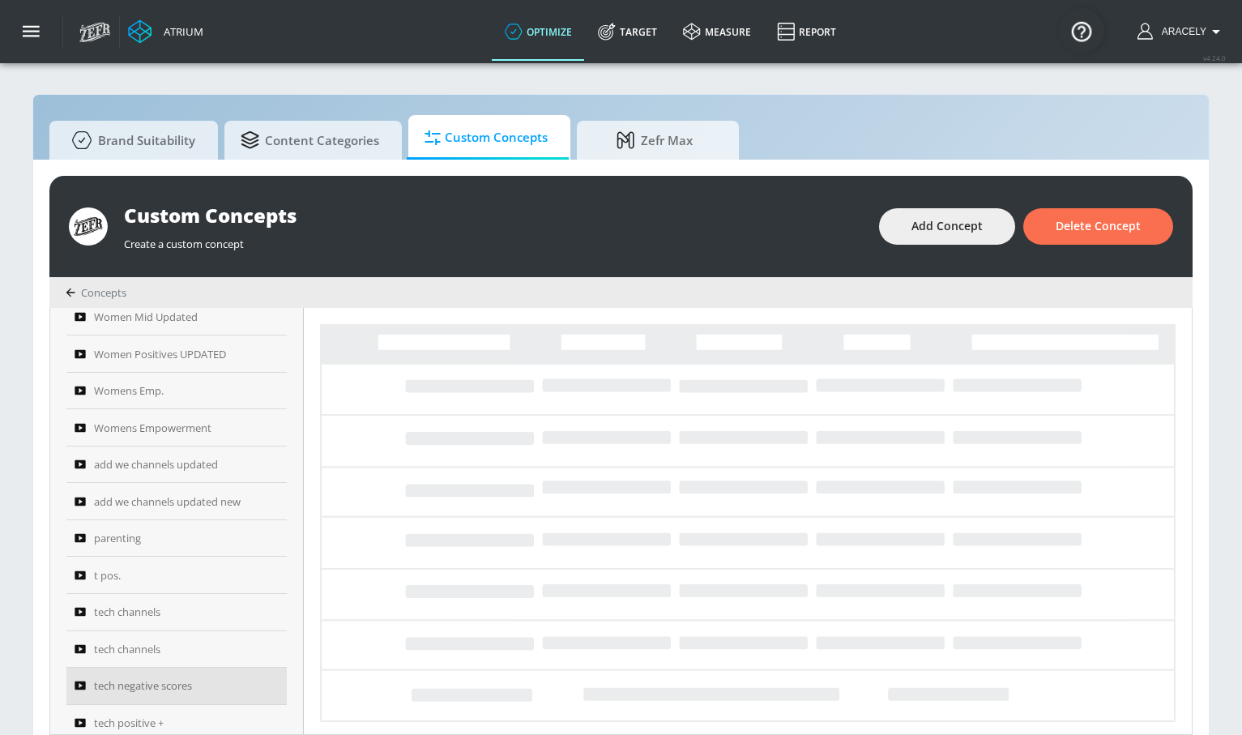
scroll to position [732, 0]
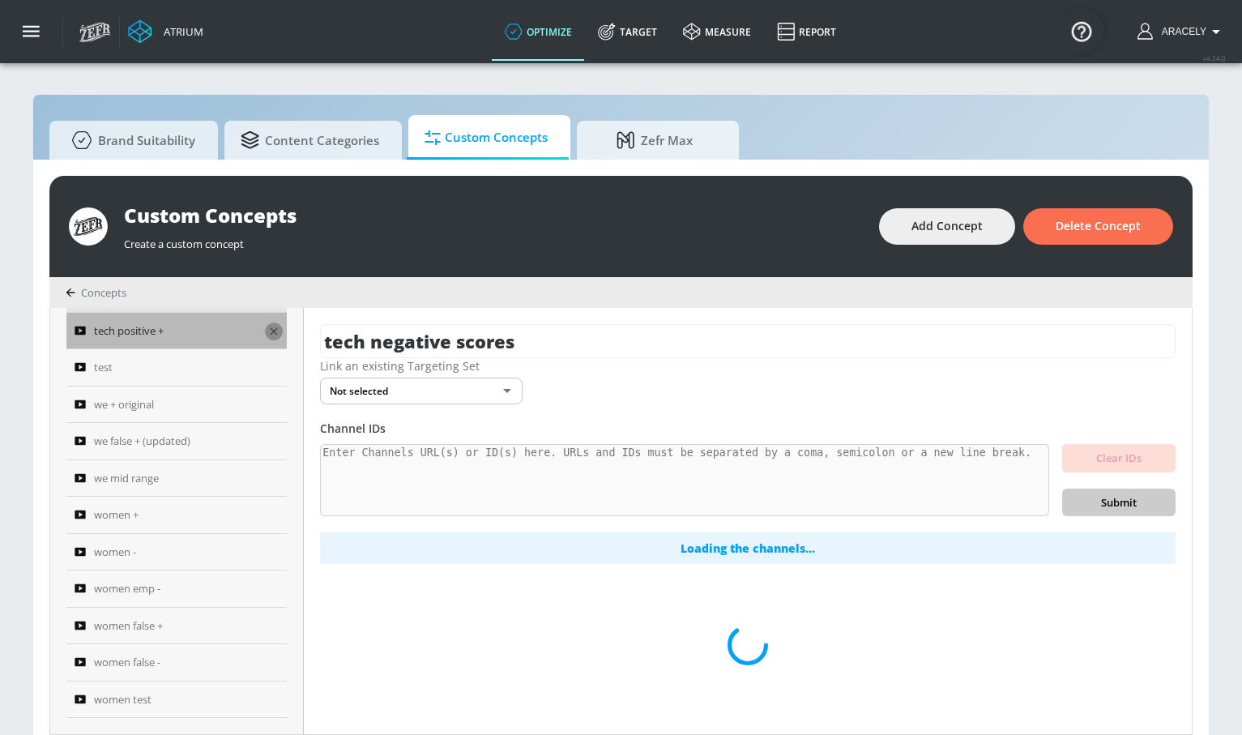
click at [273, 330] on icon "button" at bounding box center [273, 331] width 13 height 13
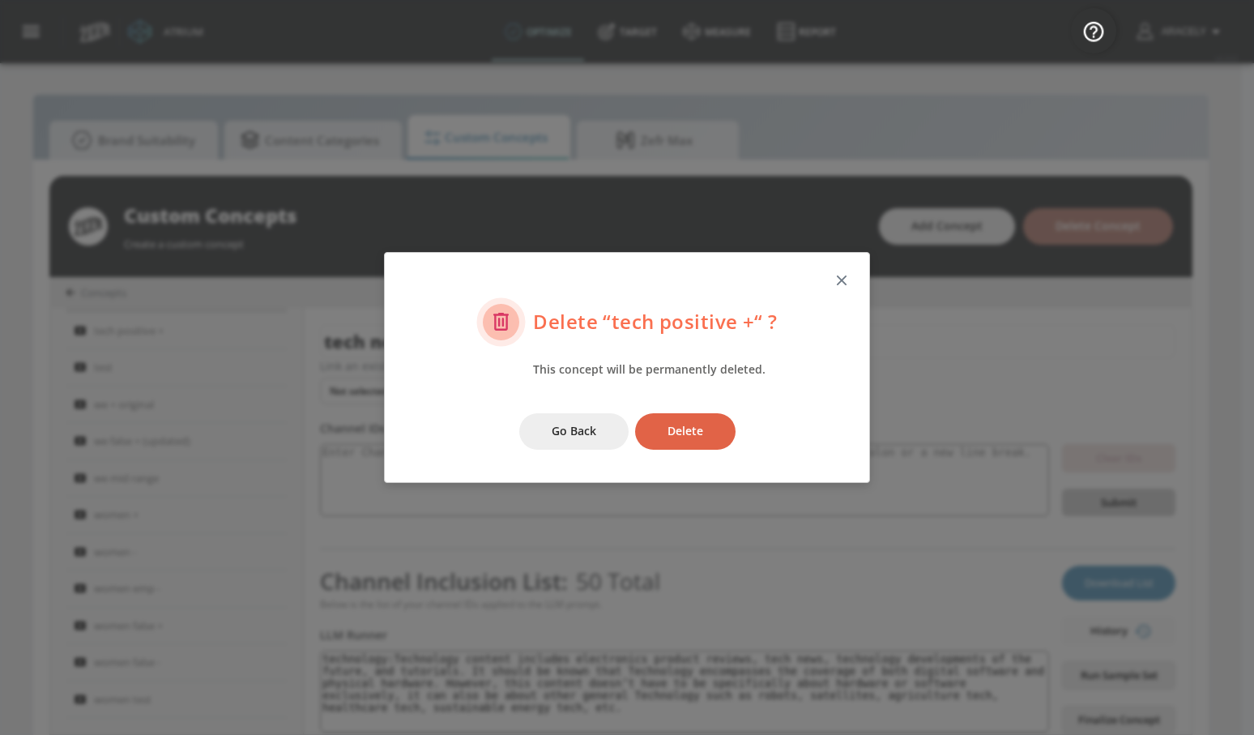
click at [654, 431] on button "Delete" at bounding box center [685, 431] width 100 height 36
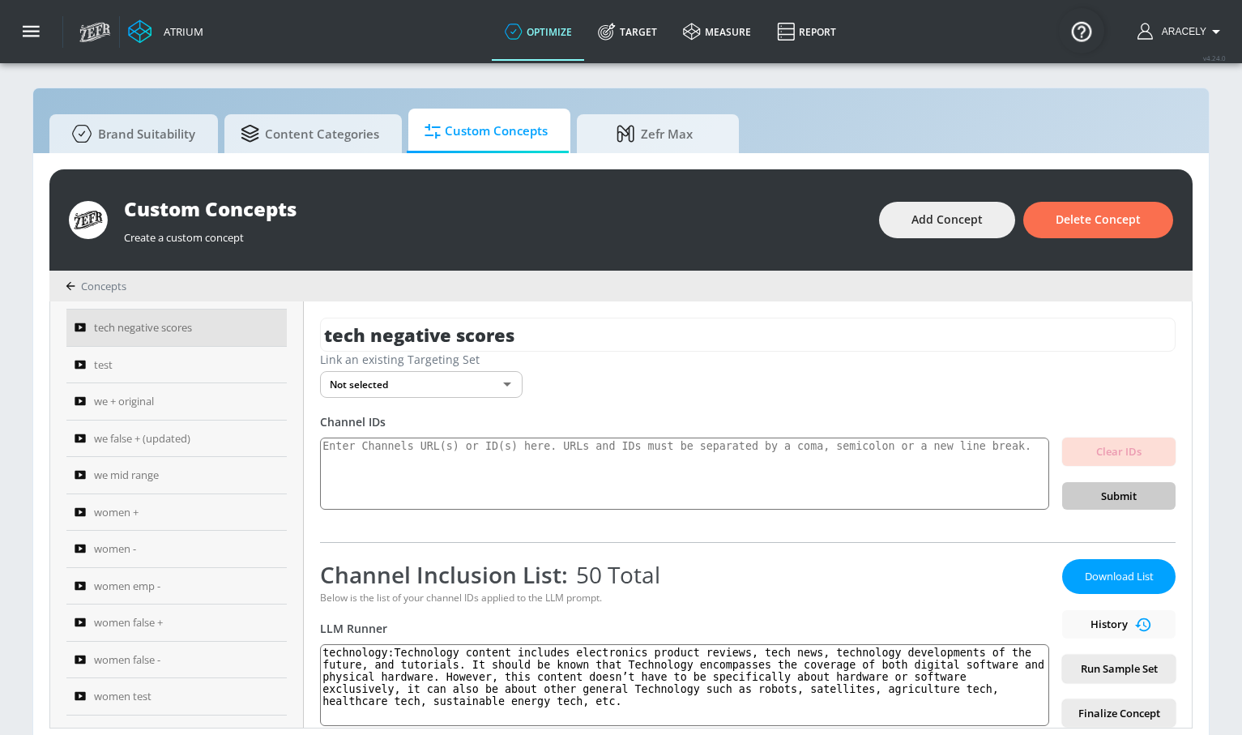
scroll to position [527, 0]
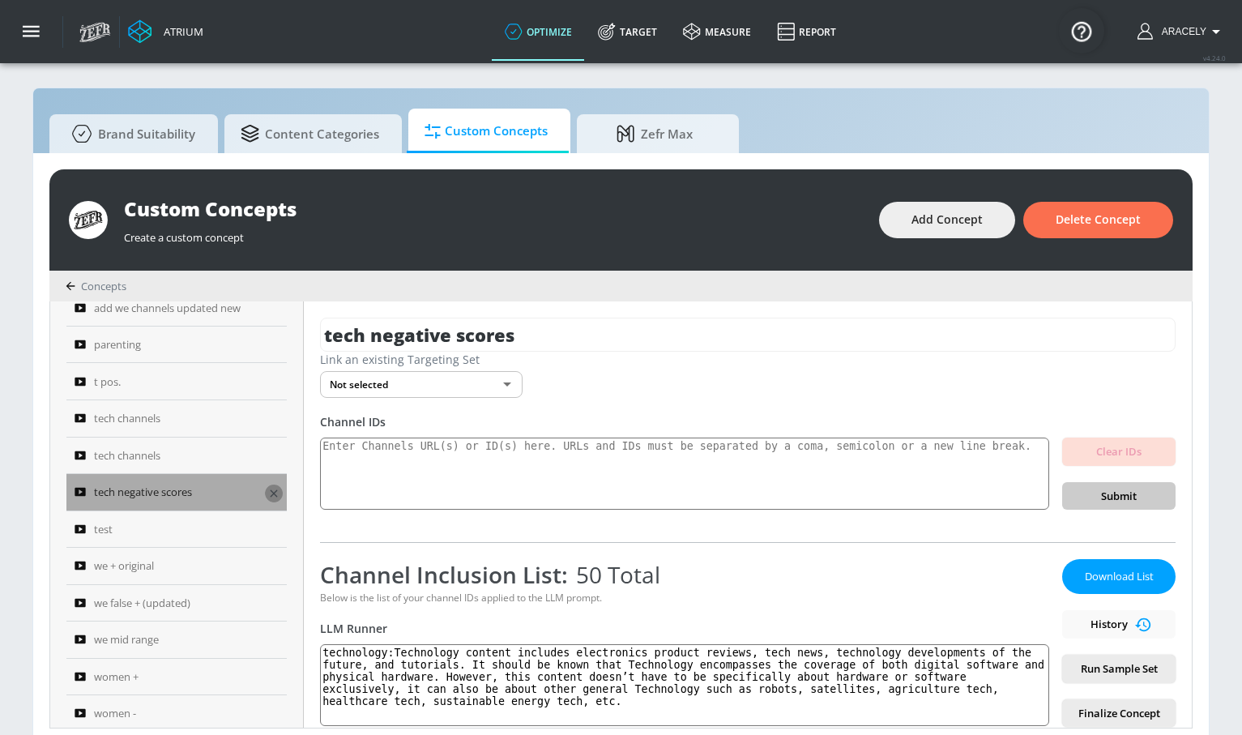
click at [267, 494] on icon "button" at bounding box center [273, 493] width 13 height 13
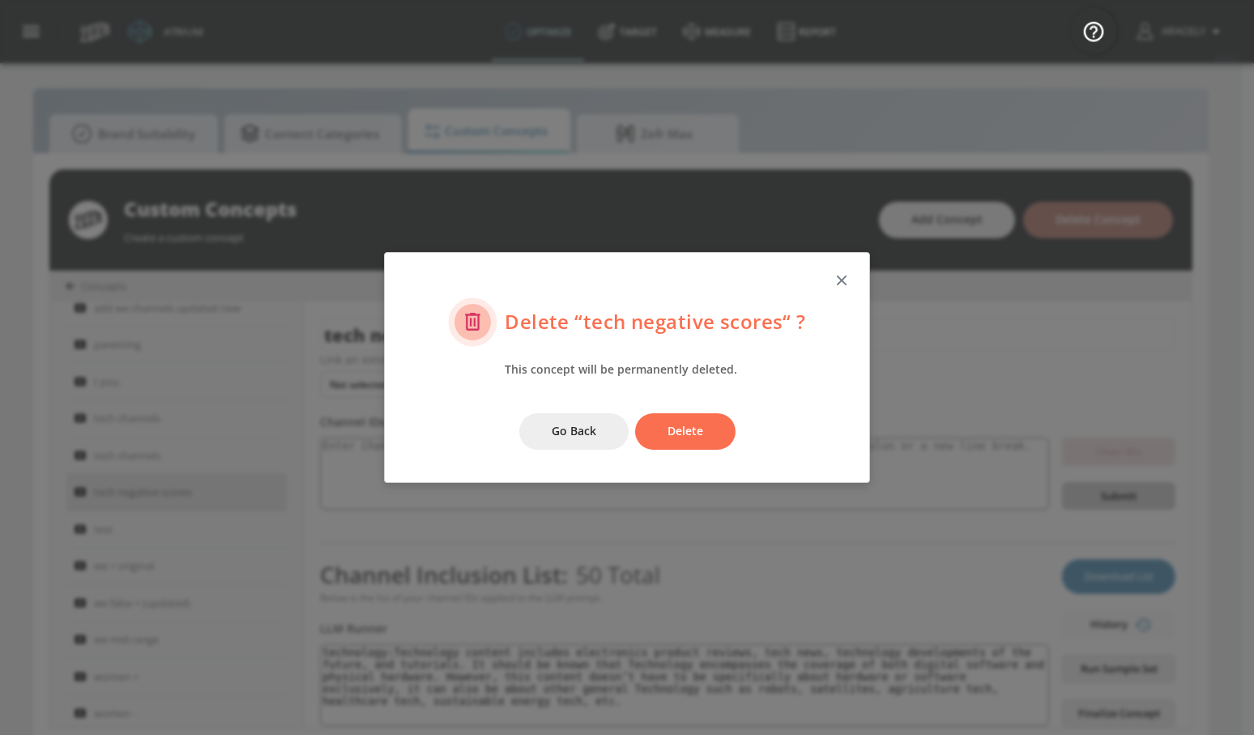
click at [698, 433] on span "Delete" at bounding box center [685, 431] width 36 height 20
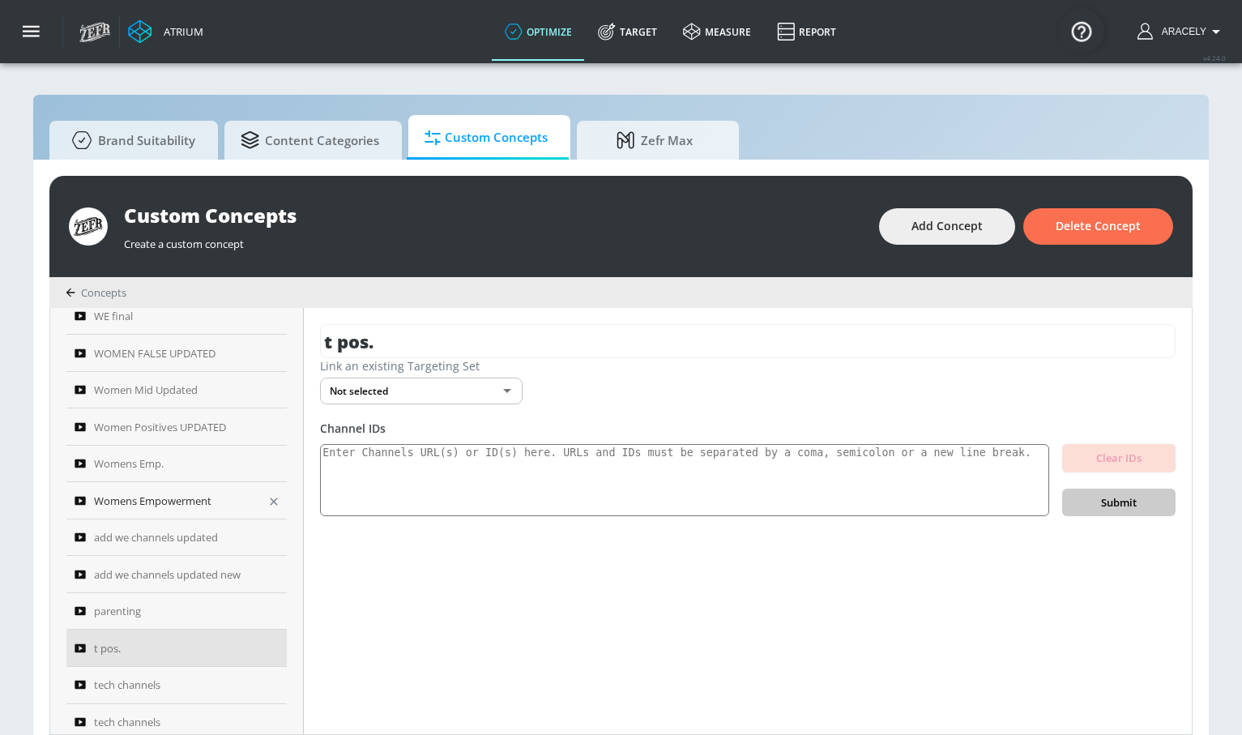
scroll to position [274, 0]
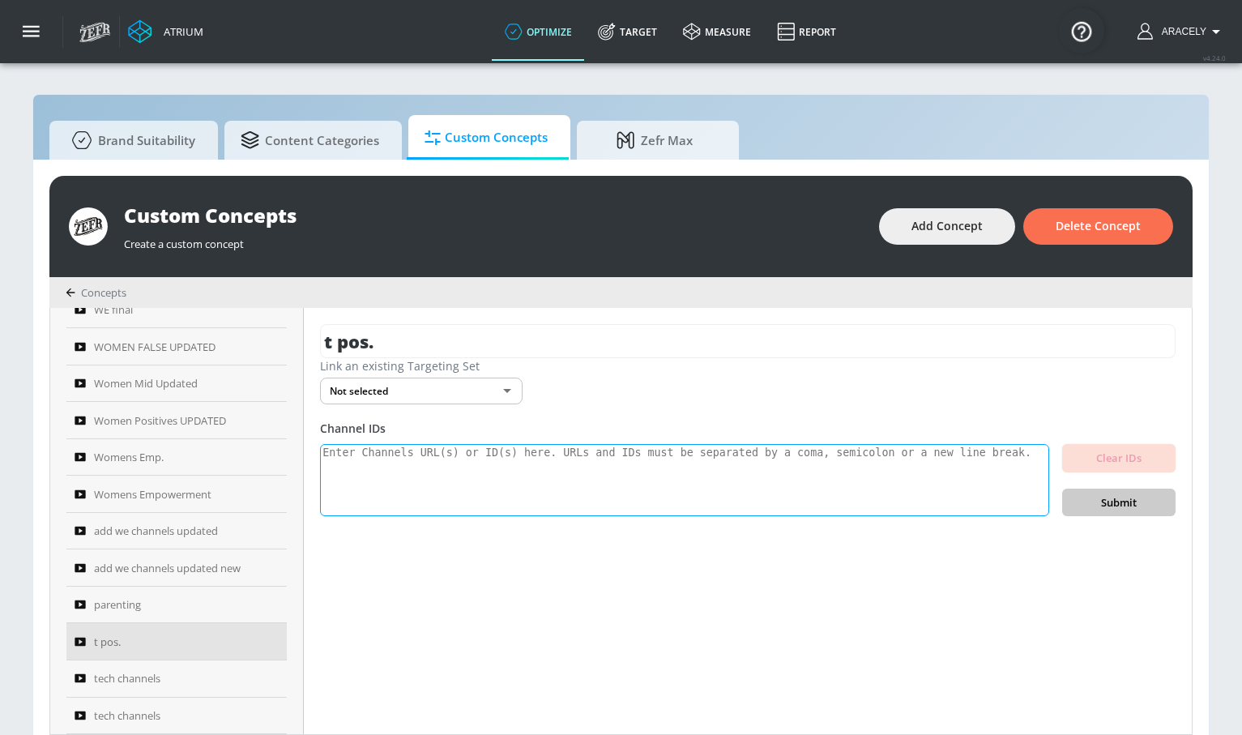
click at [457, 466] on textarea at bounding box center [684, 480] width 729 height 73
paste textarea "Technology content includes electronics product reviews, tech news, technology …"
type textarea "Technology content includes electronics product reviews, tech news, technology …"
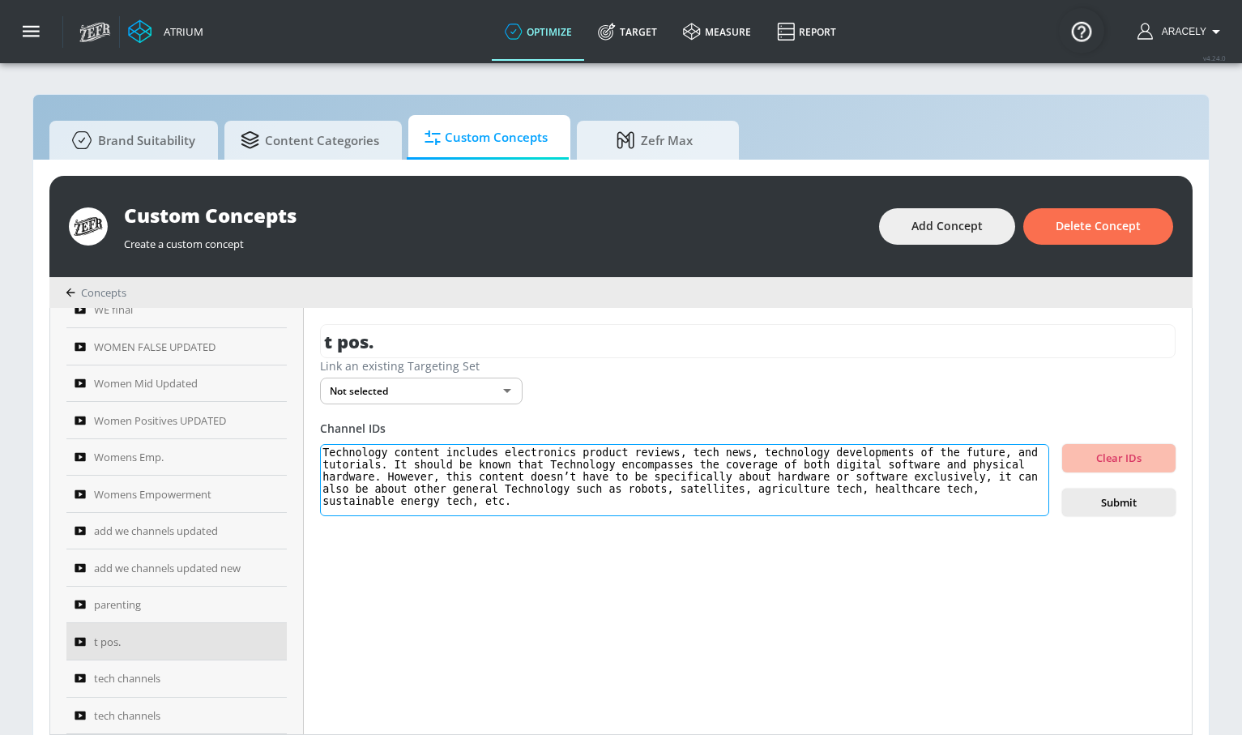
drag, startPoint x: 509, startPoint y: 501, endPoint x: 284, endPoint y: 424, distance: 237.7
click at [284, 426] on div "Sort By Name A-Z ASC ​ WE + WE - re WE Additional channel WE add channels Updat…" at bounding box center [620, 521] width 1141 height 426
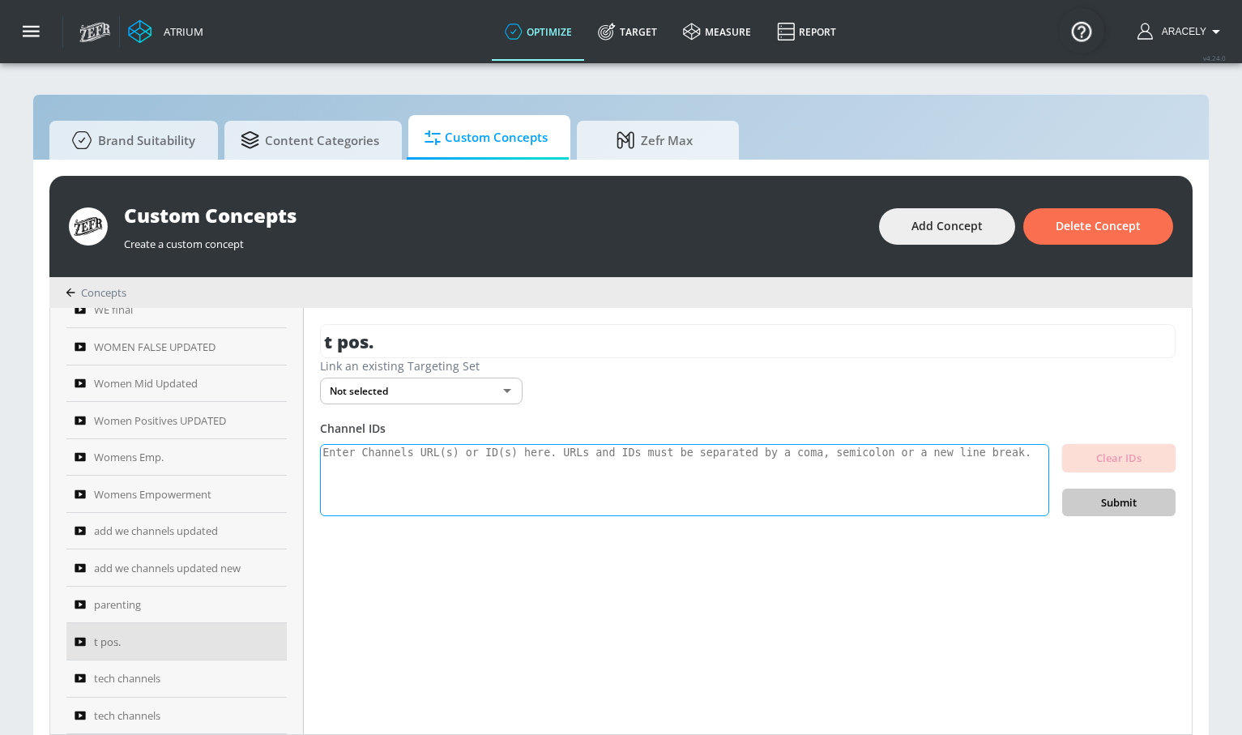
click at [488, 465] on textarea at bounding box center [684, 480] width 729 height 73
paste textarea "UCusJ7IKHQgOTUXT9NPVkYNQ UCHL9SLuArrHfkdiE3x5N-Bw UCdQ494ckYhlvI4l9CnmCAUQ UCDa…"
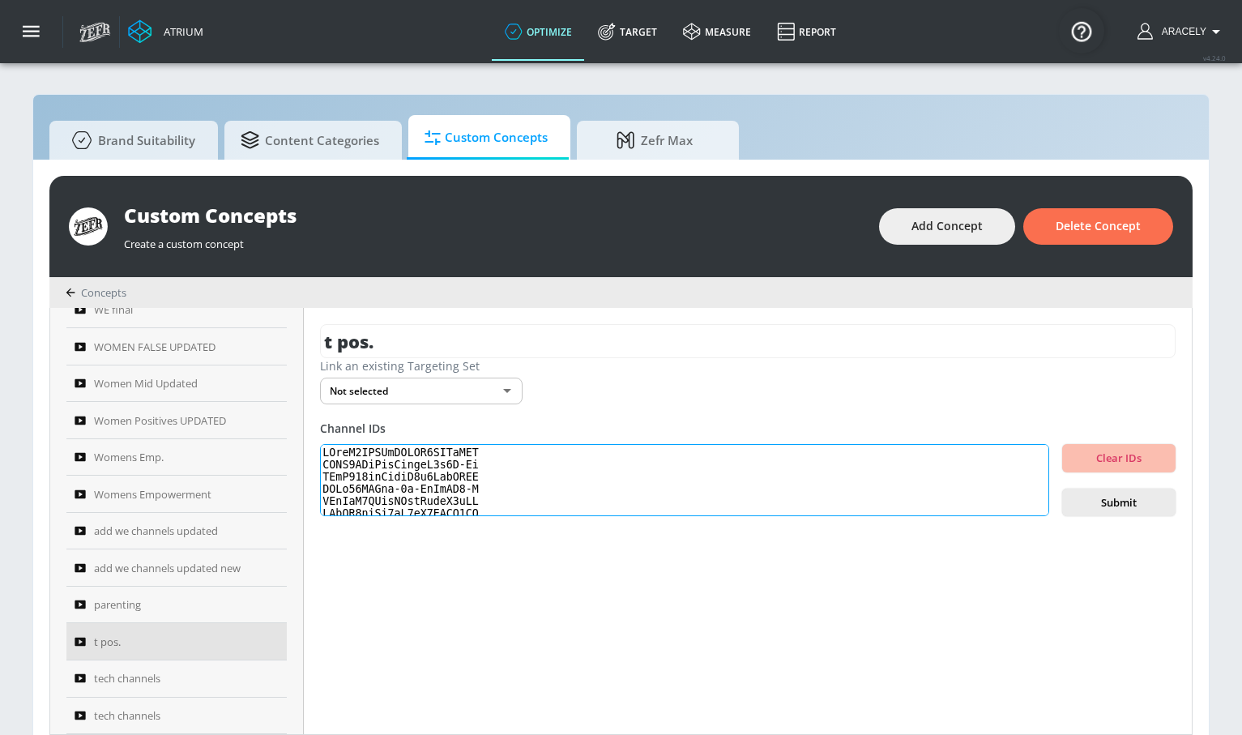
scroll to position [546, 0]
type textarea "UCusJ7IKHQgOTUXT9NPVkYNQ UCHL9SLuArrHfkdiE3x5N-Bw UCdQ494ckYhlvI4l9CnmCAUQ UCDa…"
click at [1119, 497] on span "Submit" at bounding box center [1118, 502] width 87 height 19
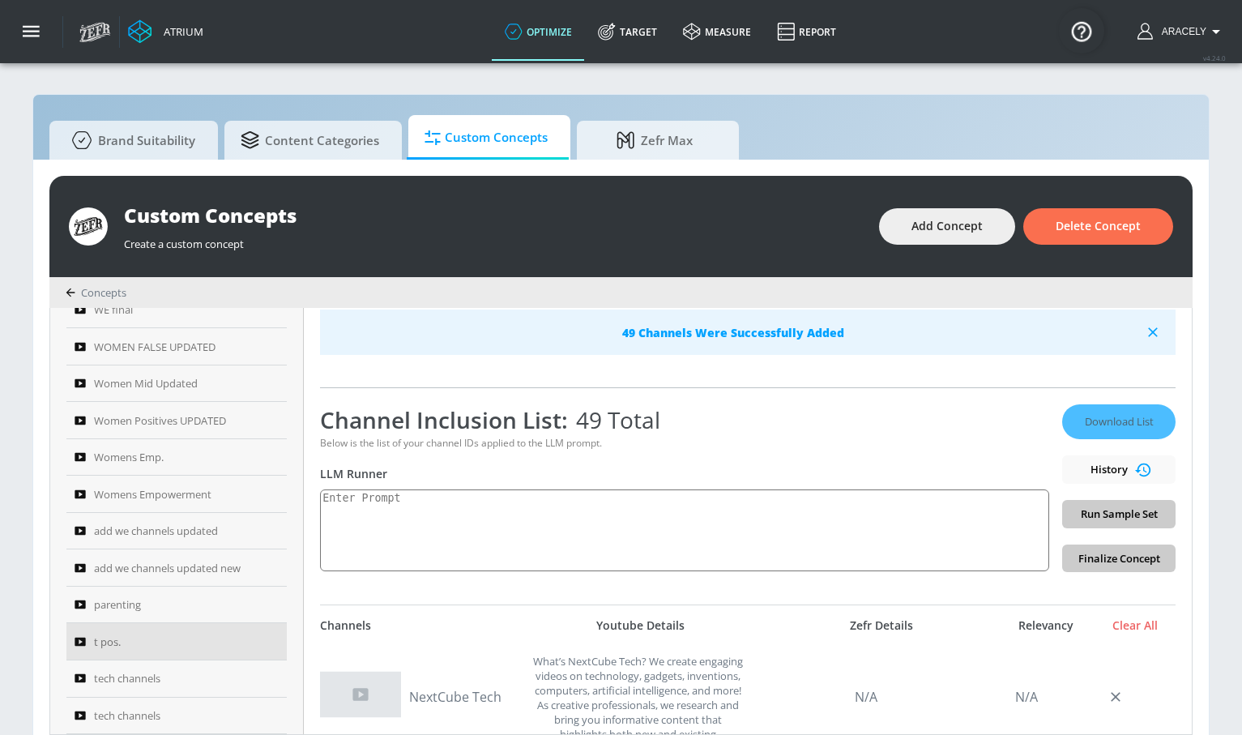
scroll to position [227, 0]
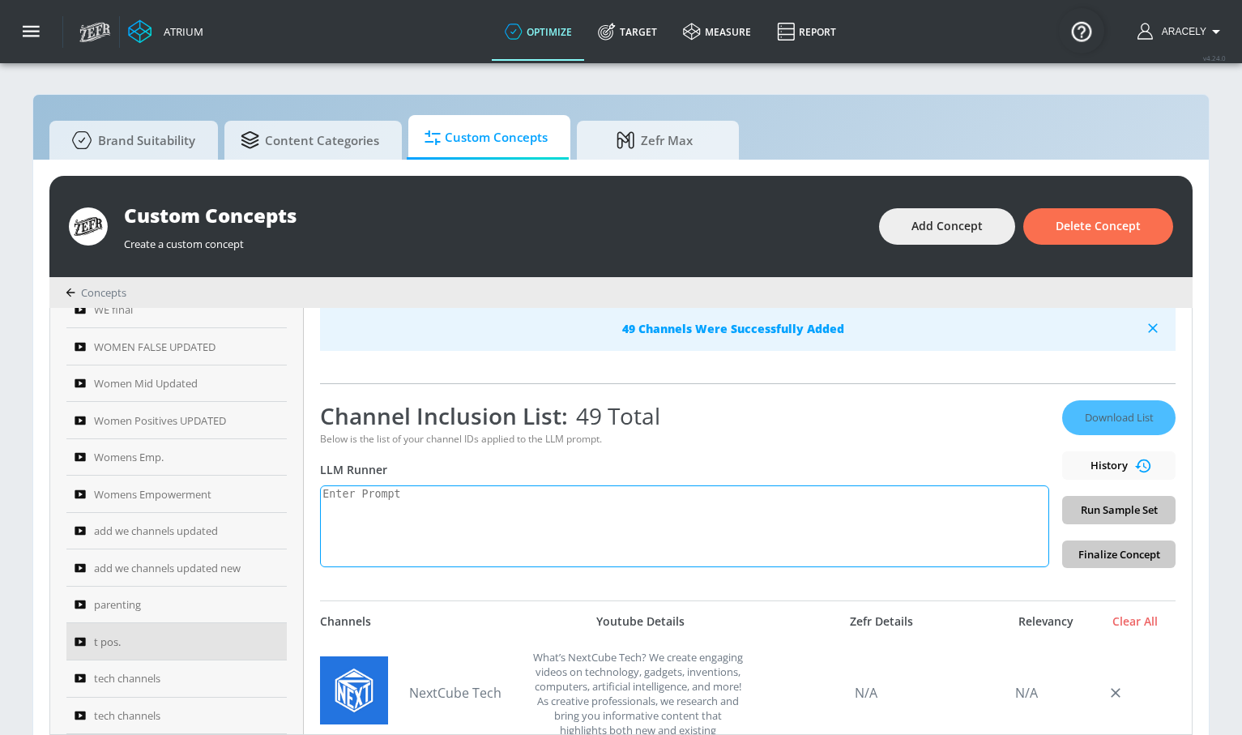
click at [626, 517] on textarea at bounding box center [684, 526] width 729 height 82
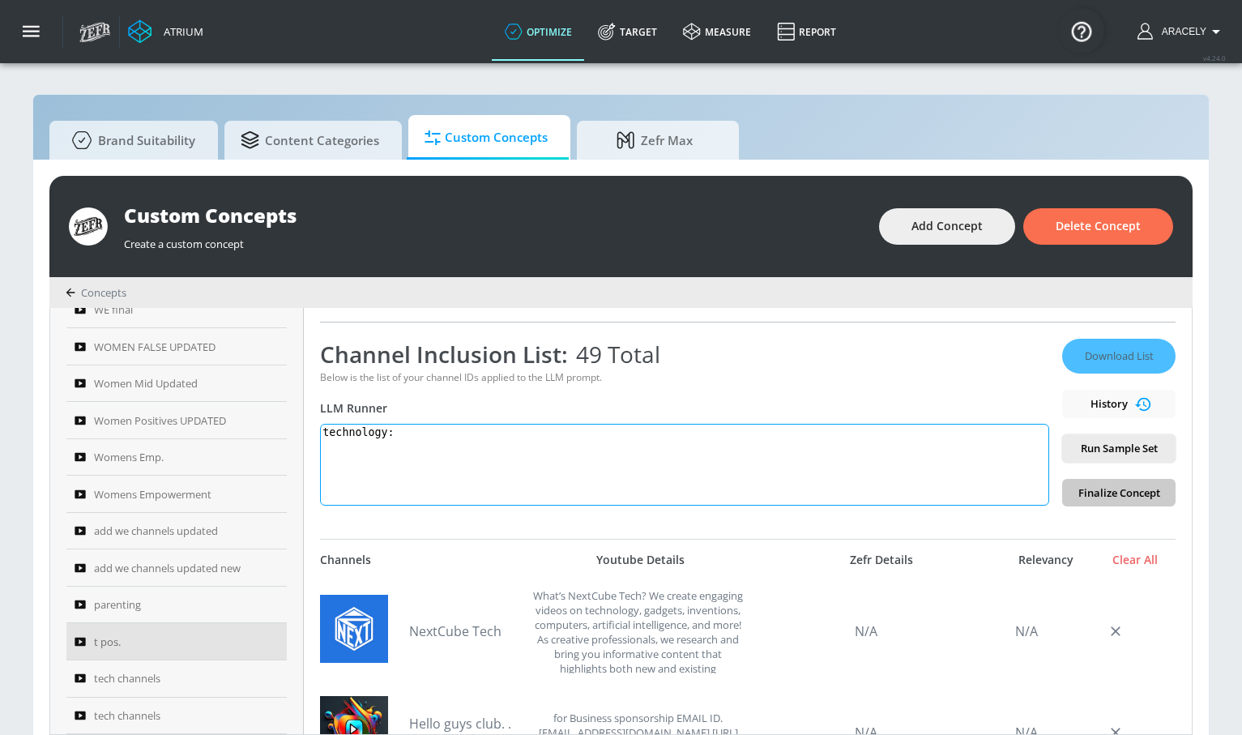
type textarea "technology:"
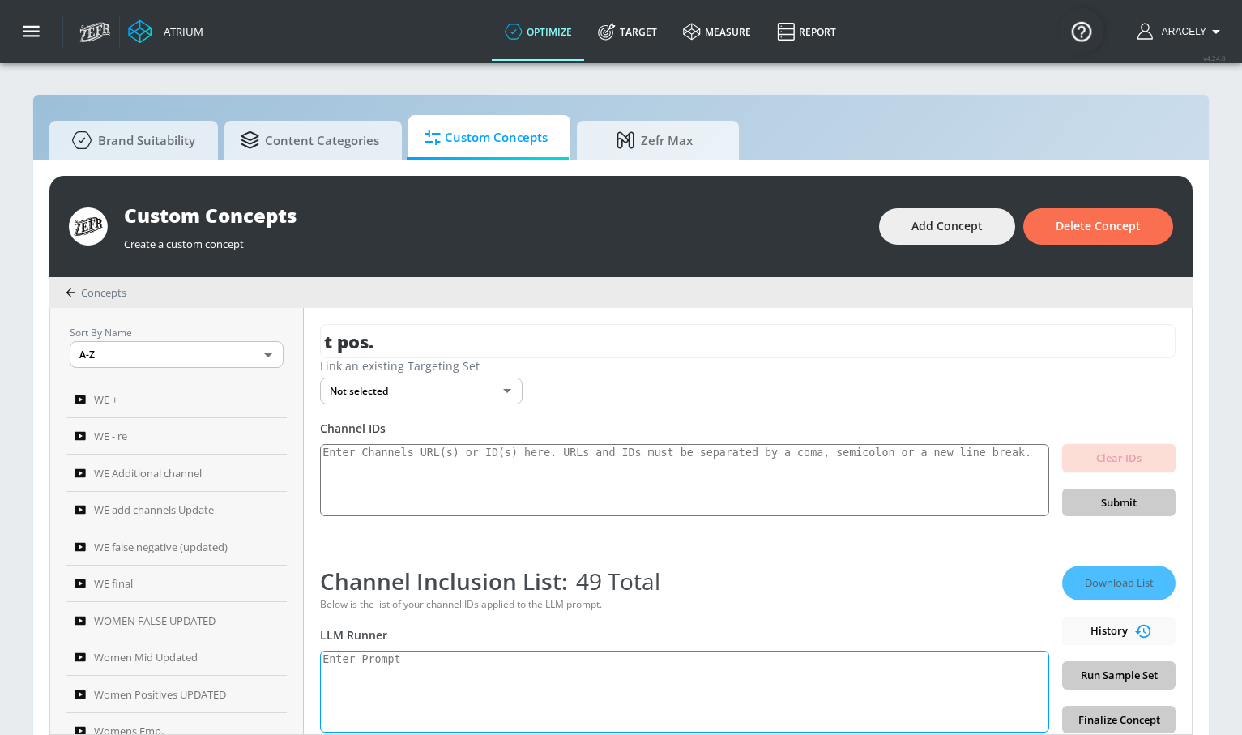
click at [497, 671] on textarea at bounding box center [684, 691] width 729 height 82
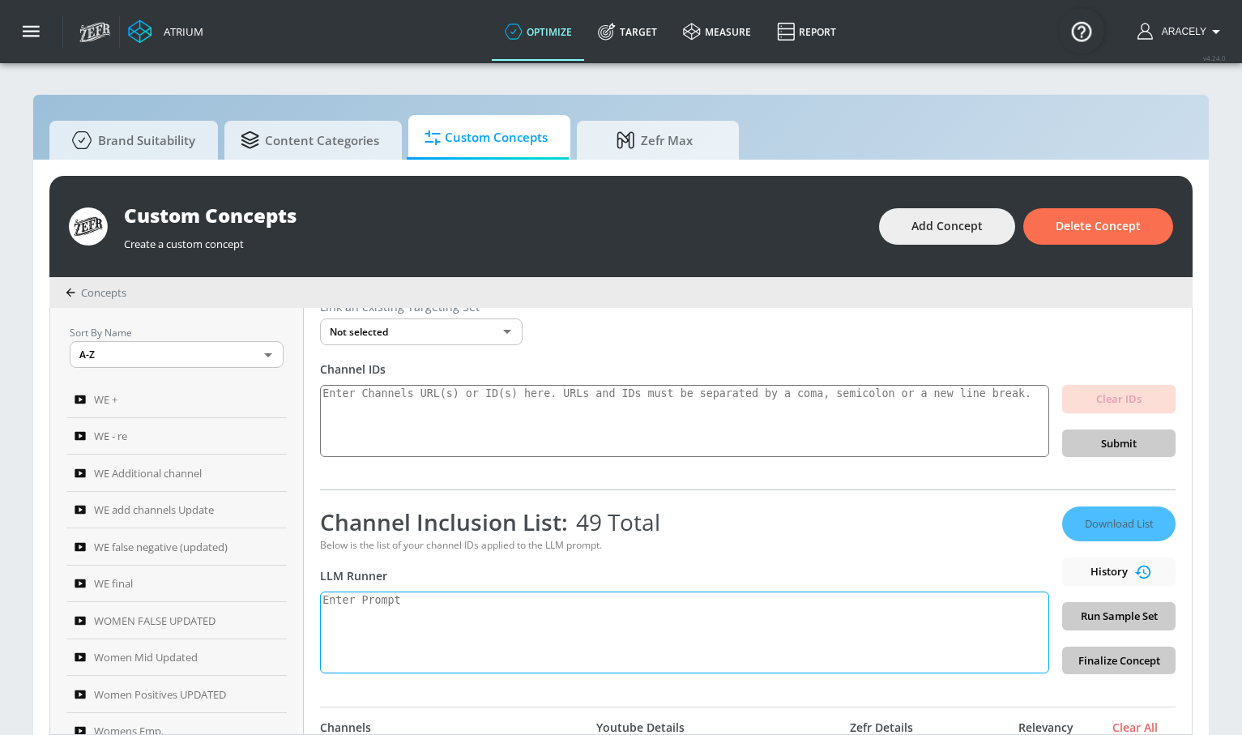
scroll to position [165, 0]
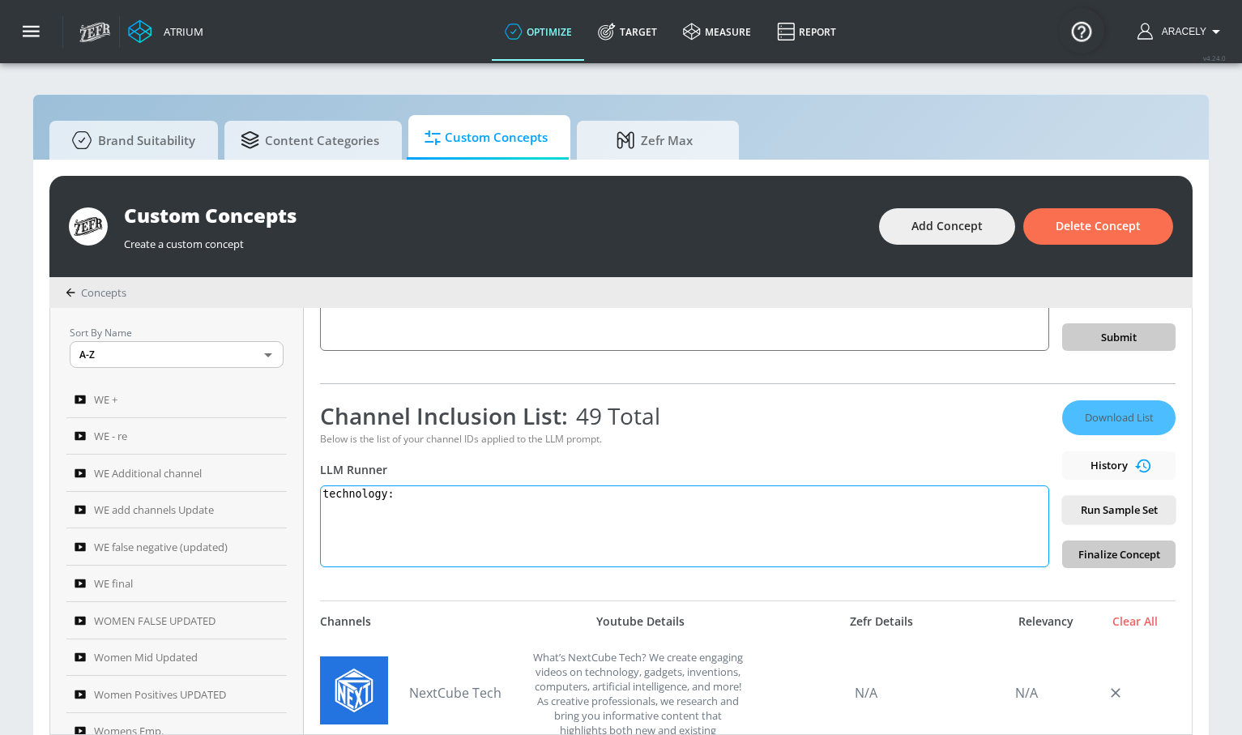
paste textarea "Technology content includes electronics product reviews, tech news, technology …"
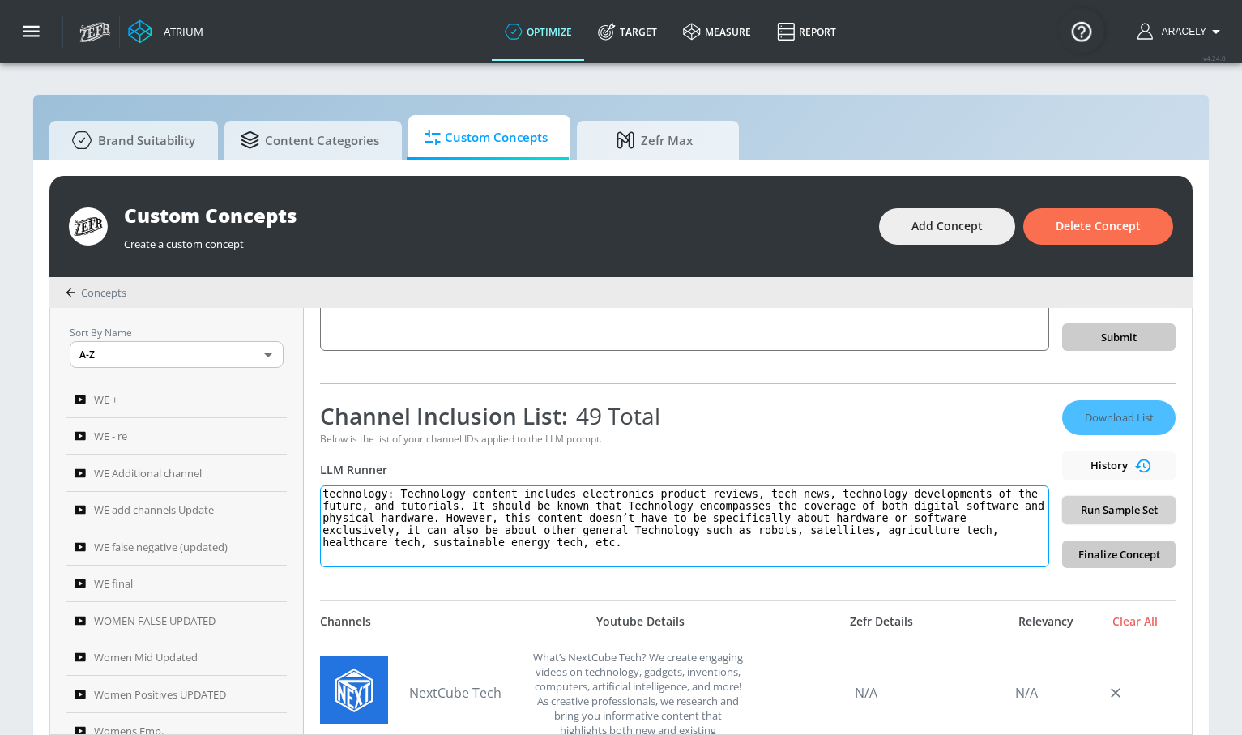
type textarea "technology: Technology content includes electronics product reviews, tech news,…"
click at [1123, 511] on span "Run Sample Set" at bounding box center [1118, 510] width 87 height 19
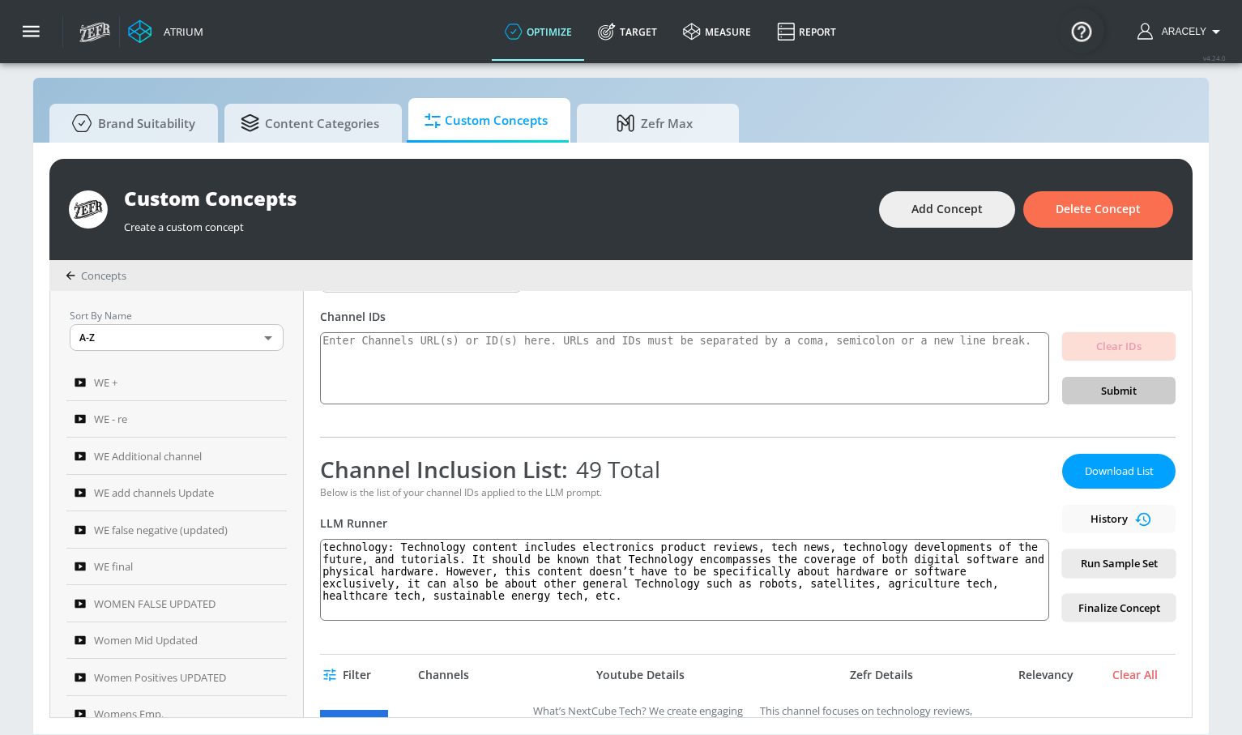
scroll to position [158, 0]
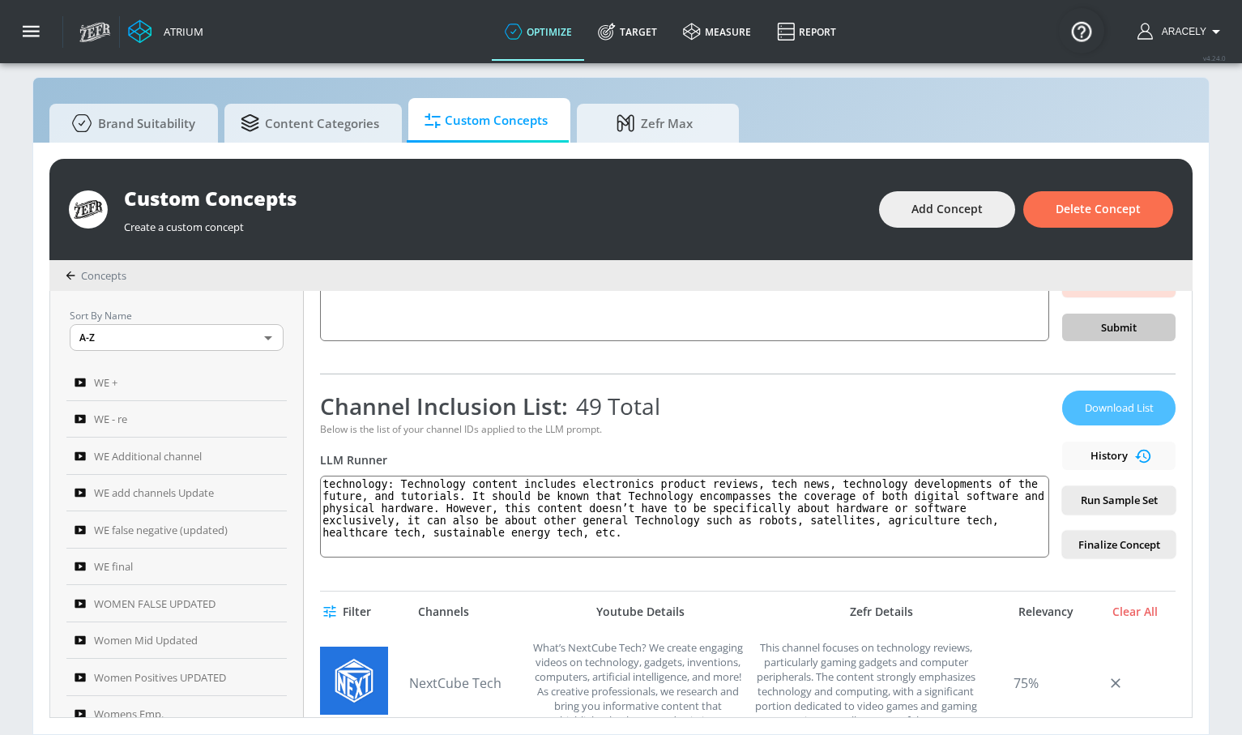
click at [1096, 405] on span "Download List" at bounding box center [1118, 408] width 81 height 19
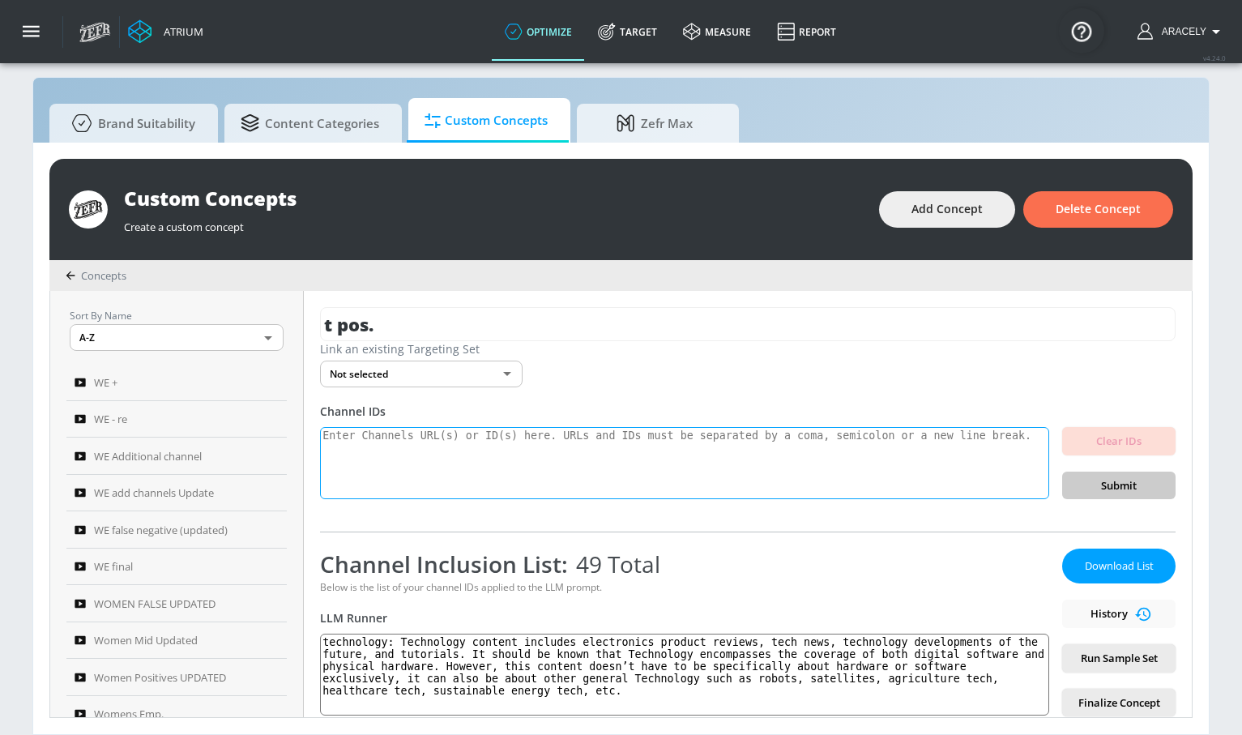
scroll to position [0, 0]
click at [960, 186] on div "Custom Concepts Create a custom concept Add Concept Delete Concept" at bounding box center [620, 209] width 1143 height 101
click at [950, 203] on span "Add Concept" at bounding box center [946, 209] width 71 height 20
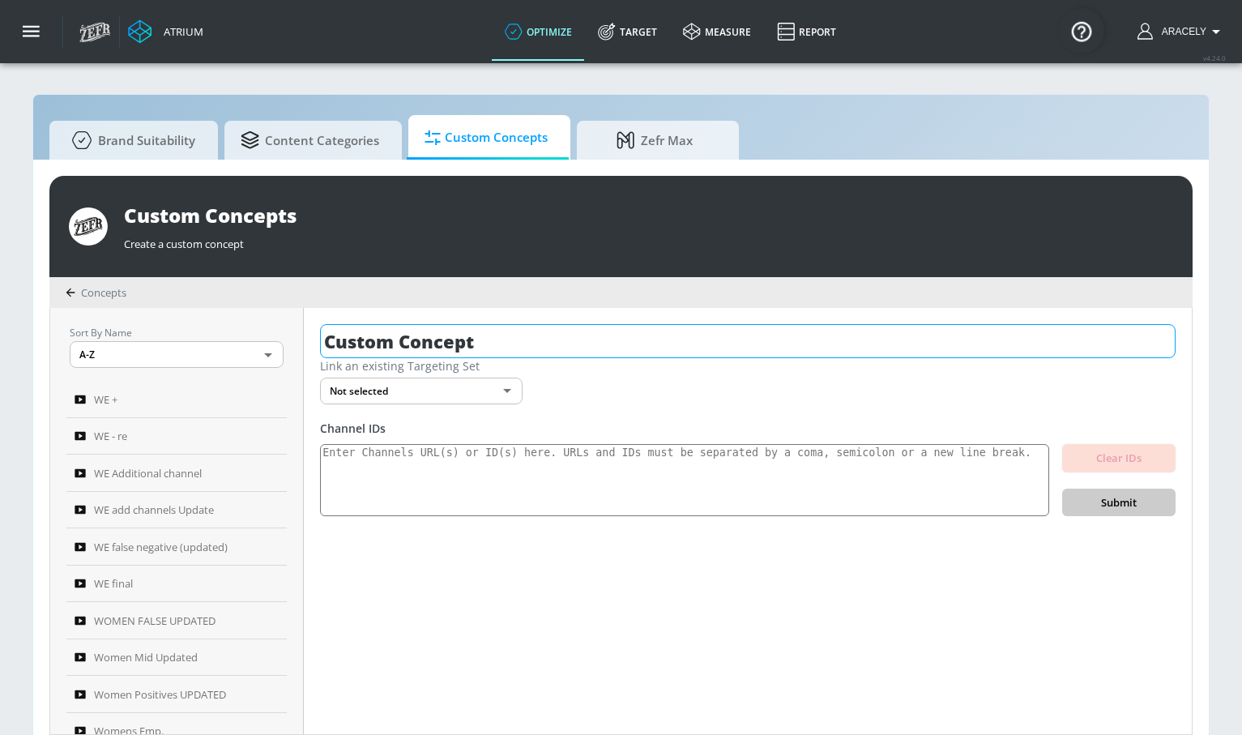
click at [545, 350] on input "Custom Concept" at bounding box center [747, 341] width 855 height 34
click at [546, 347] on input "Custom Concept" at bounding box center [747, 341] width 855 height 34
click at [545, 347] on input "Custom Concept" at bounding box center [747, 341] width 855 height 34
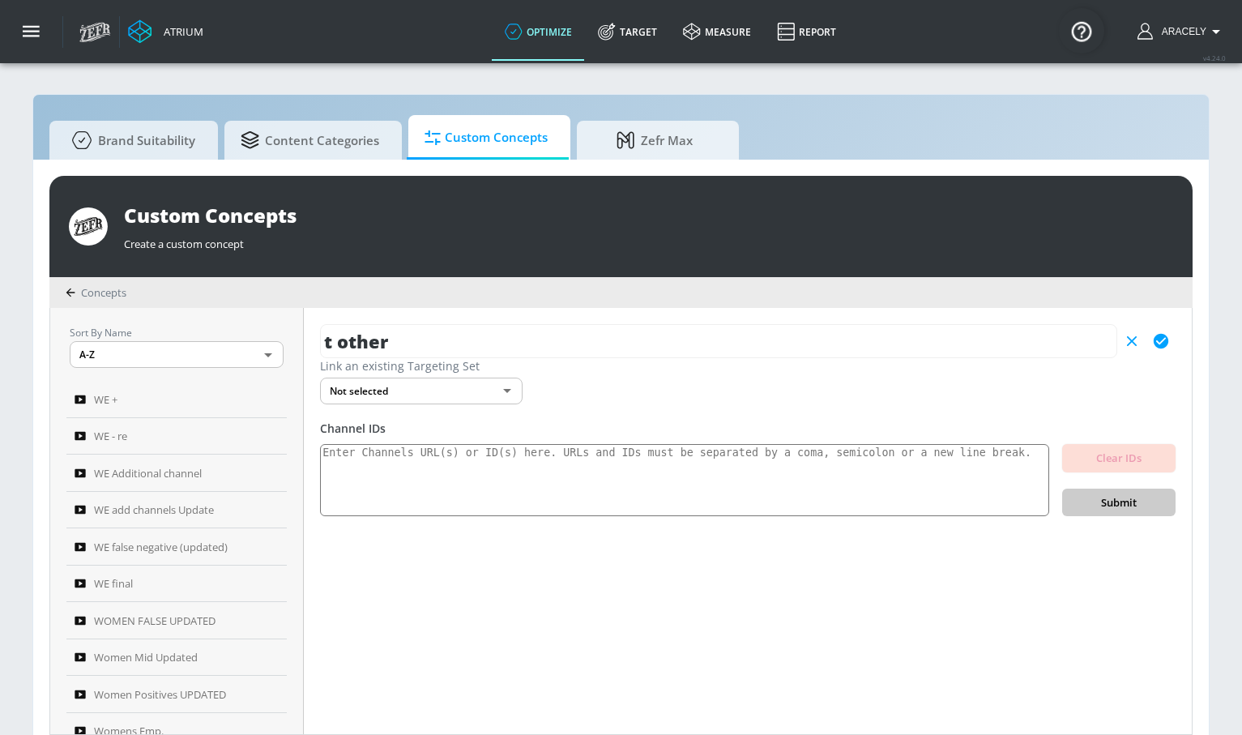
type input "t other"
click at [1166, 346] on icon "button" at bounding box center [1161, 341] width 18 height 18
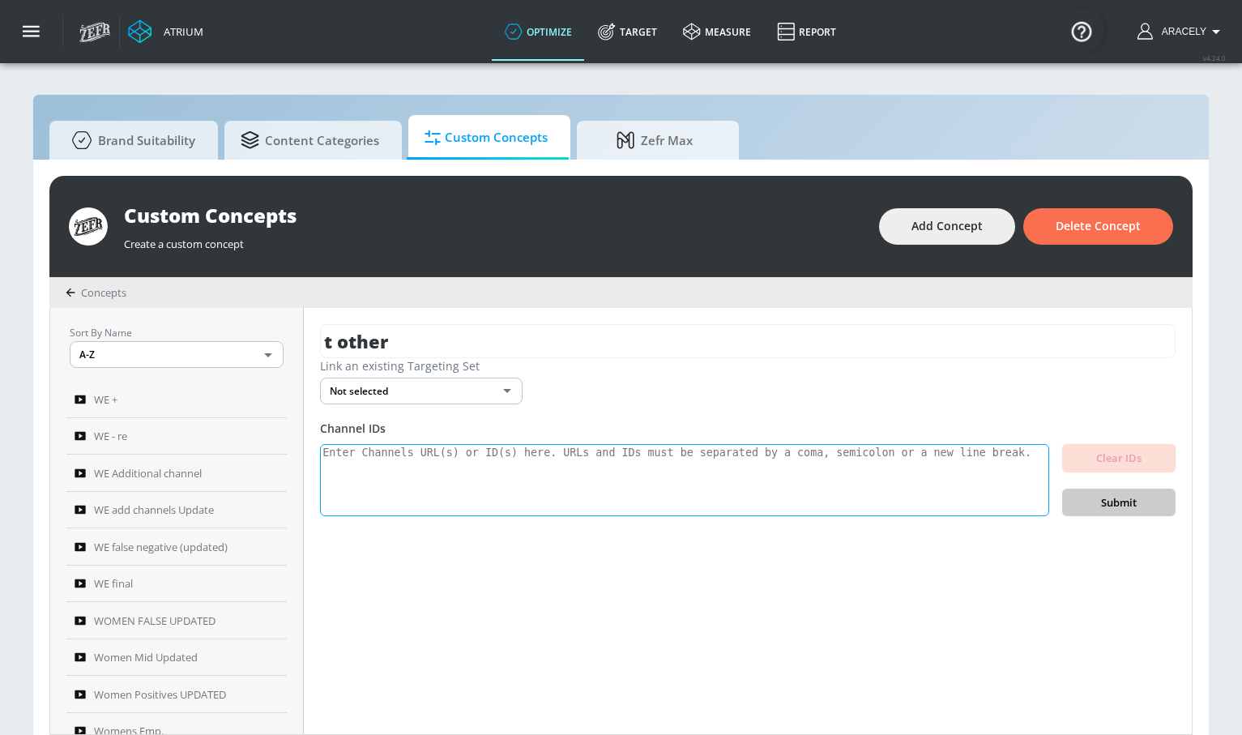
click at [527, 457] on textarea at bounding box center [684, 480] width 729 height 73
paste textarea "UCPPCRgKRdPzFJ_g5k5lYvAQ UCpklhEiD8t-MUPG1rbnd9OQ UCQvO3yvPfkcwQfmxjvhN-Hw UCe5…"
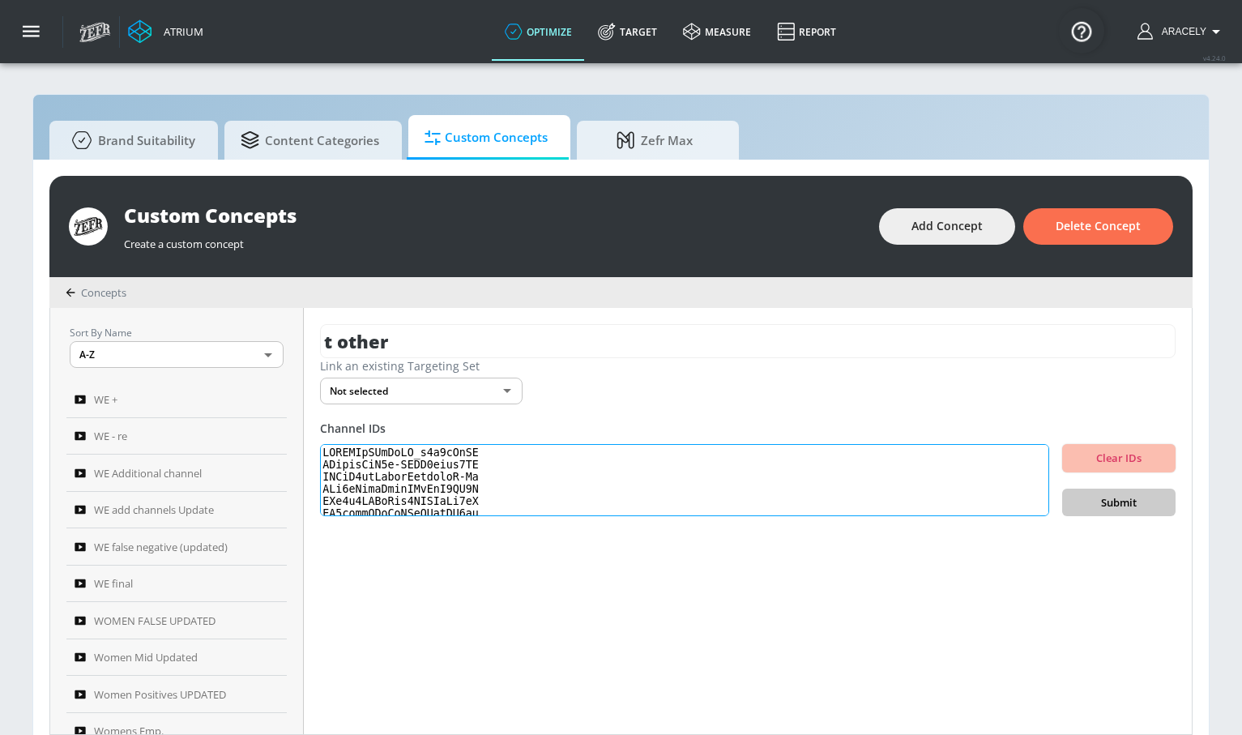
scroll to position [558, 0]
type textarea "UCPPCRgKRdPzFJ_g5k5lYvAQ UCpklhEiD8t-MUPG1rbnd9OQ UCQvO3yvPfkcwQfmxjvhN-Hw UCe5…"
click at [1122, 505] on span "Submit" at bounding box center [1118, 502] width 87 height 19
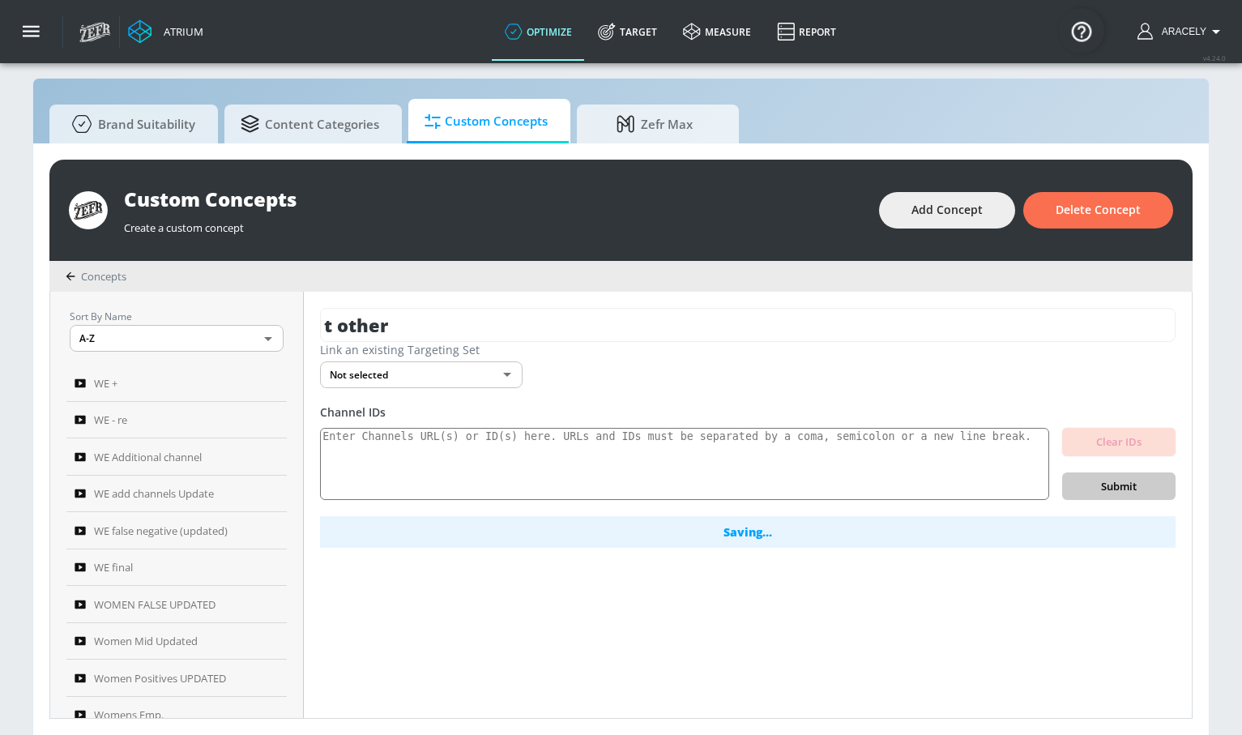
scroll to position [17, 0]
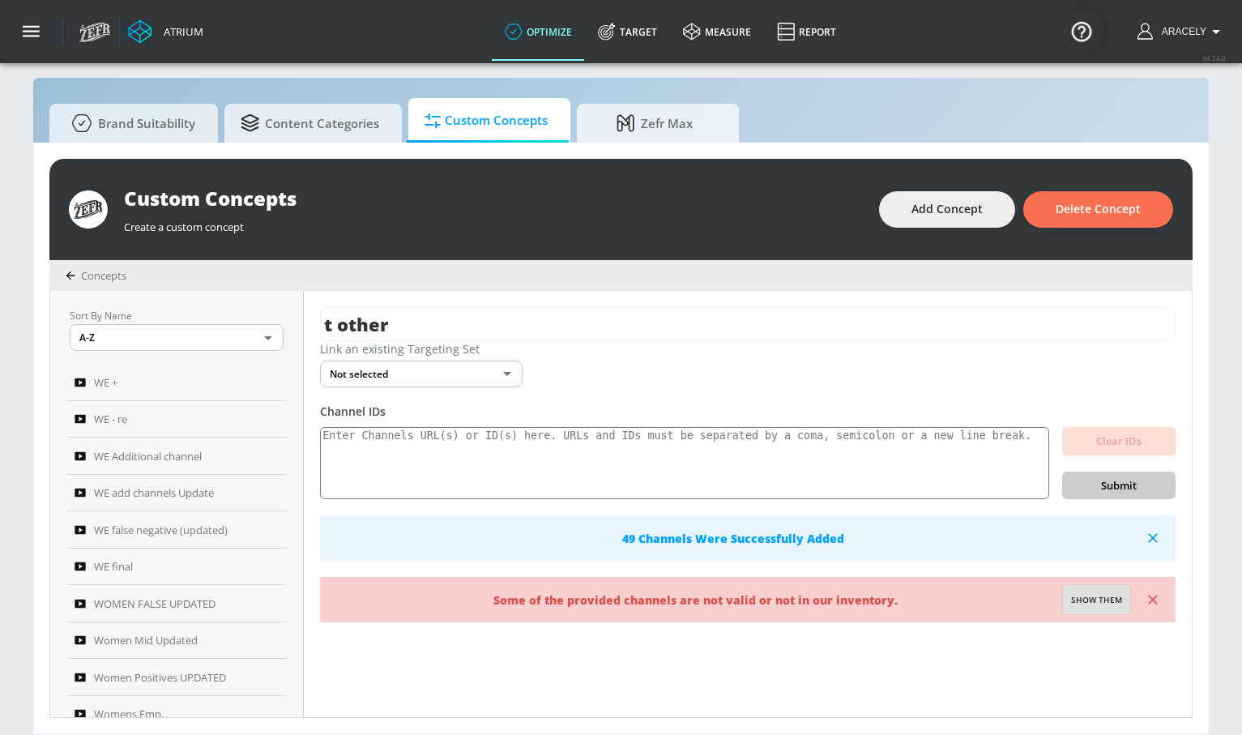
click at [1093, 605] on span "Show them" at bounding box center [1096, 600] width 51 height 15
type textarea "Invalid channels: UCJYEJsyAYxem2QTKKVGvwoA"
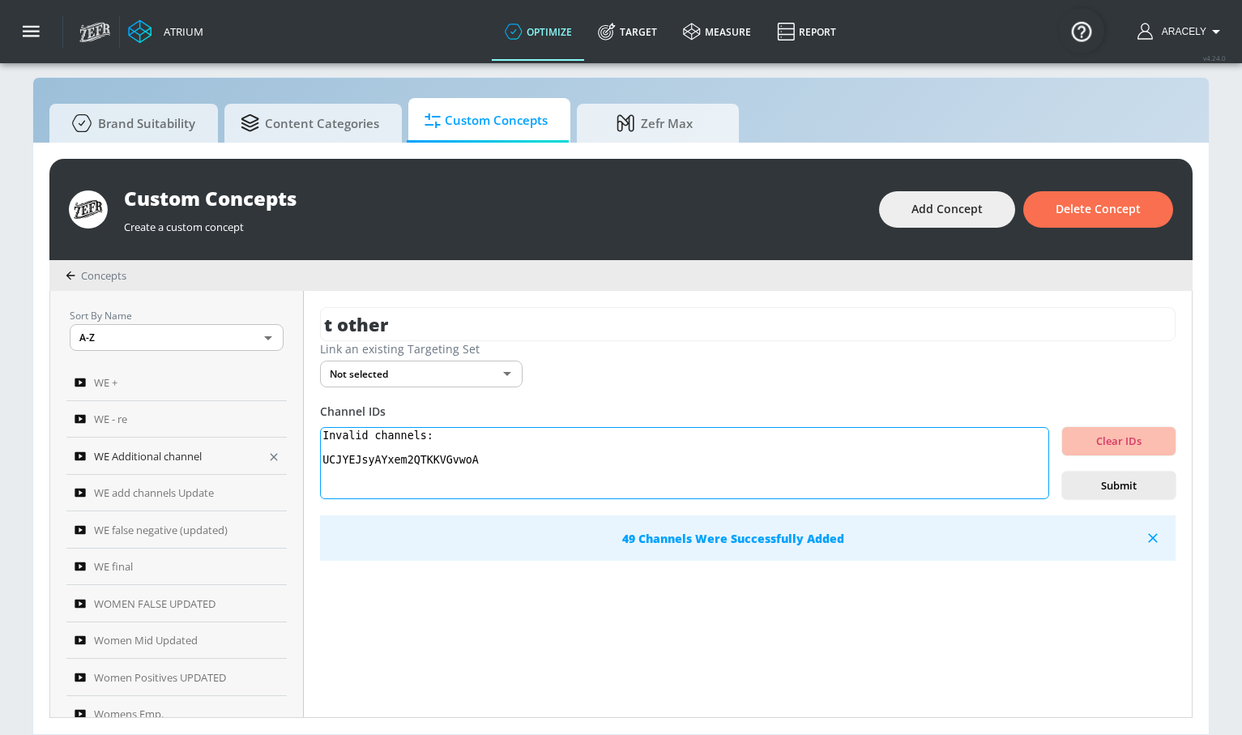
drag, startPoint x: 506, startPoint y: 465, endPoint x: 221, endPoint y: 463, distance: 285.1
click at [221, 464] on div "Sort By Name A-Z ASC ​ WE + WE - re WE Additional channel WE add channels Updat…" at bounding box center [620, 504] width 1141 height 426
click at [524, 468] on textarea "Invalid channels: UCJYEJsyAYxem2QTKKVGvwoA" at bounding box center [684, 463] width 729 height 73
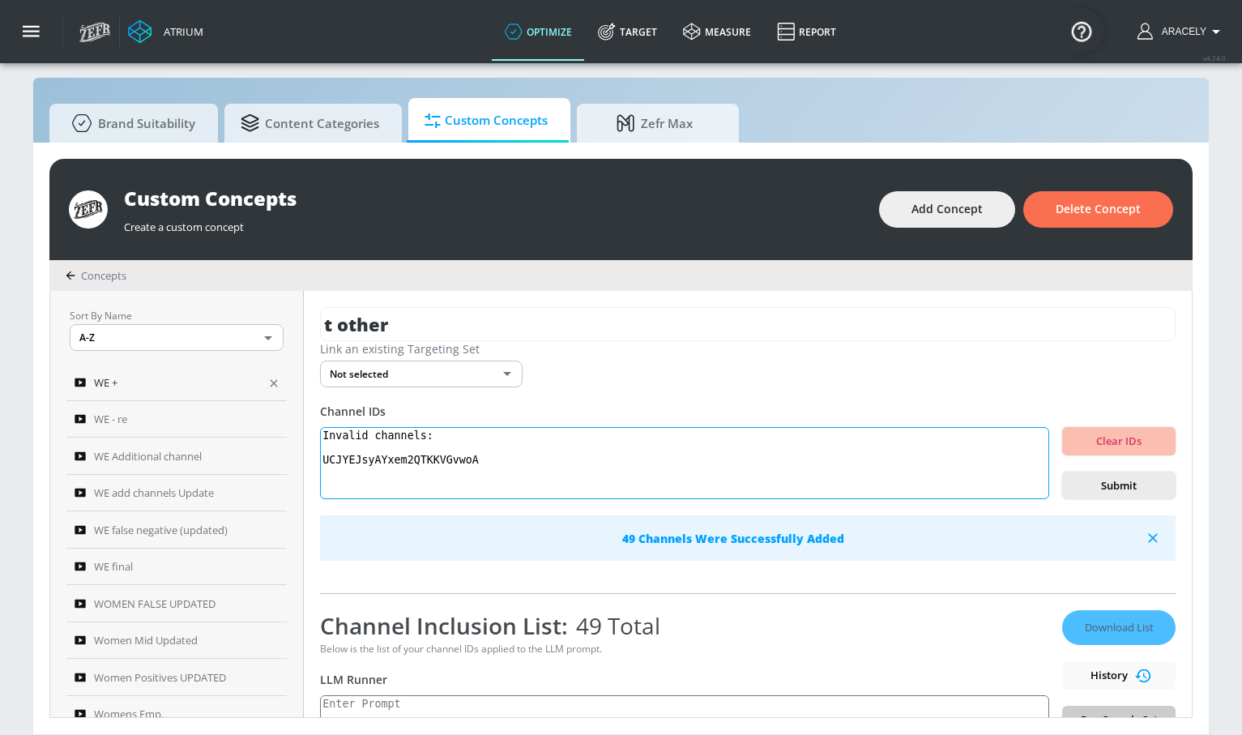
drag, startPoint x: 512, startPoint y: 470, endPoint x: 275, endPoint y: 387, distance: 251.3
click at [286, 394] on div "Sort By Name A-Z ASC ​ WE + WE - re WE Additional channel WE add channels Updat…" at bounding box center [620, 504] width 1141 height 426
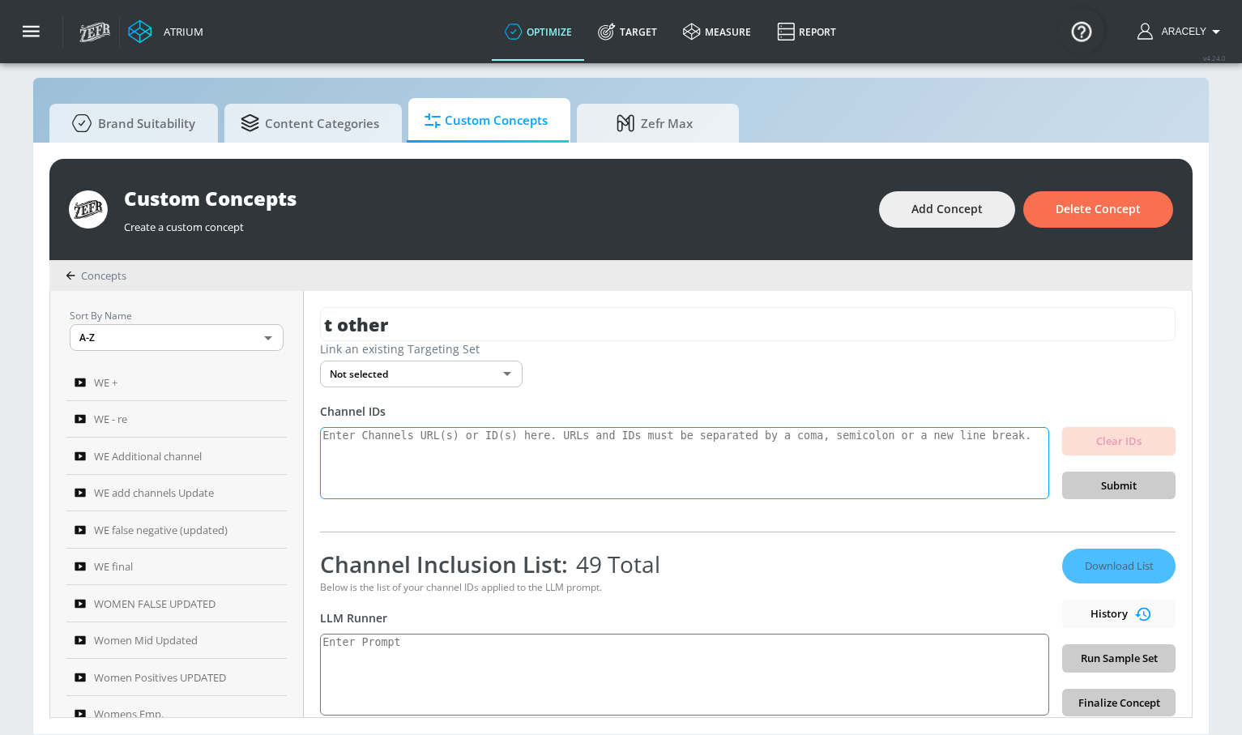
scroll to position [147, 0]
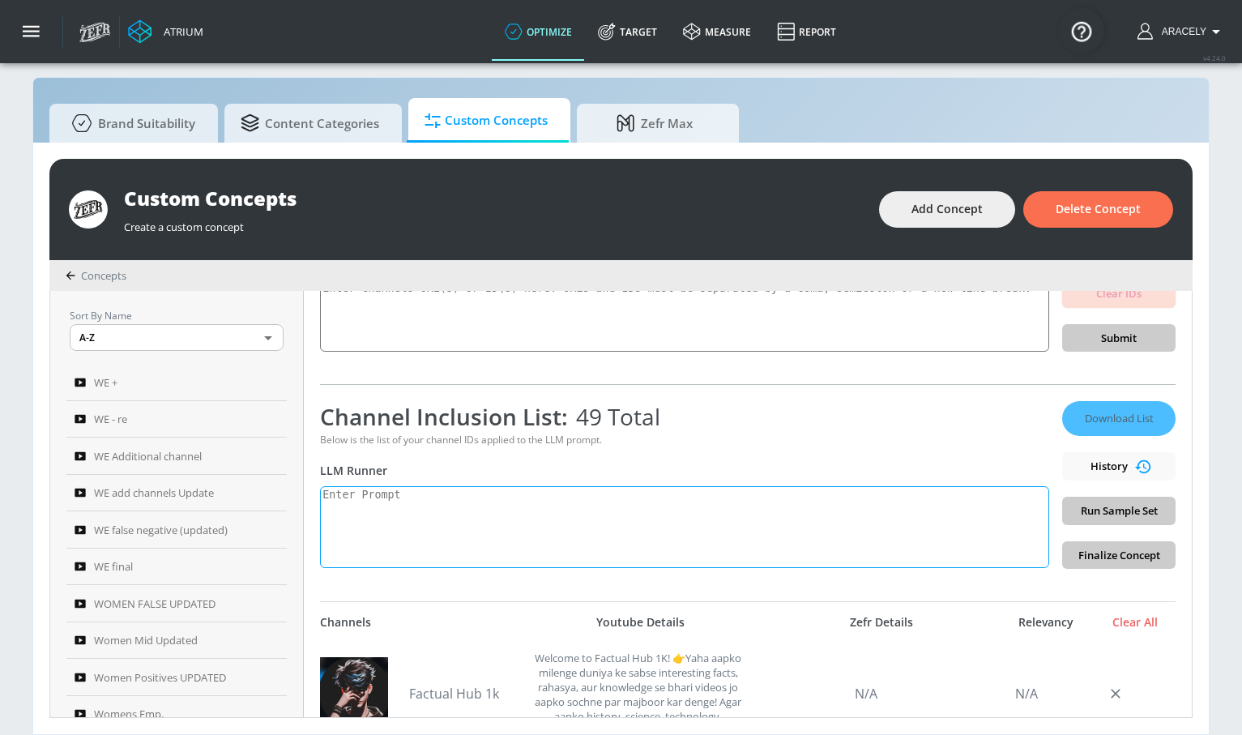
click at [453, 501] on textarea at bounding box center [684, 527] width 729 height 82
paste textarea "Technology content includes electronics product reviews, tech news, technology …"
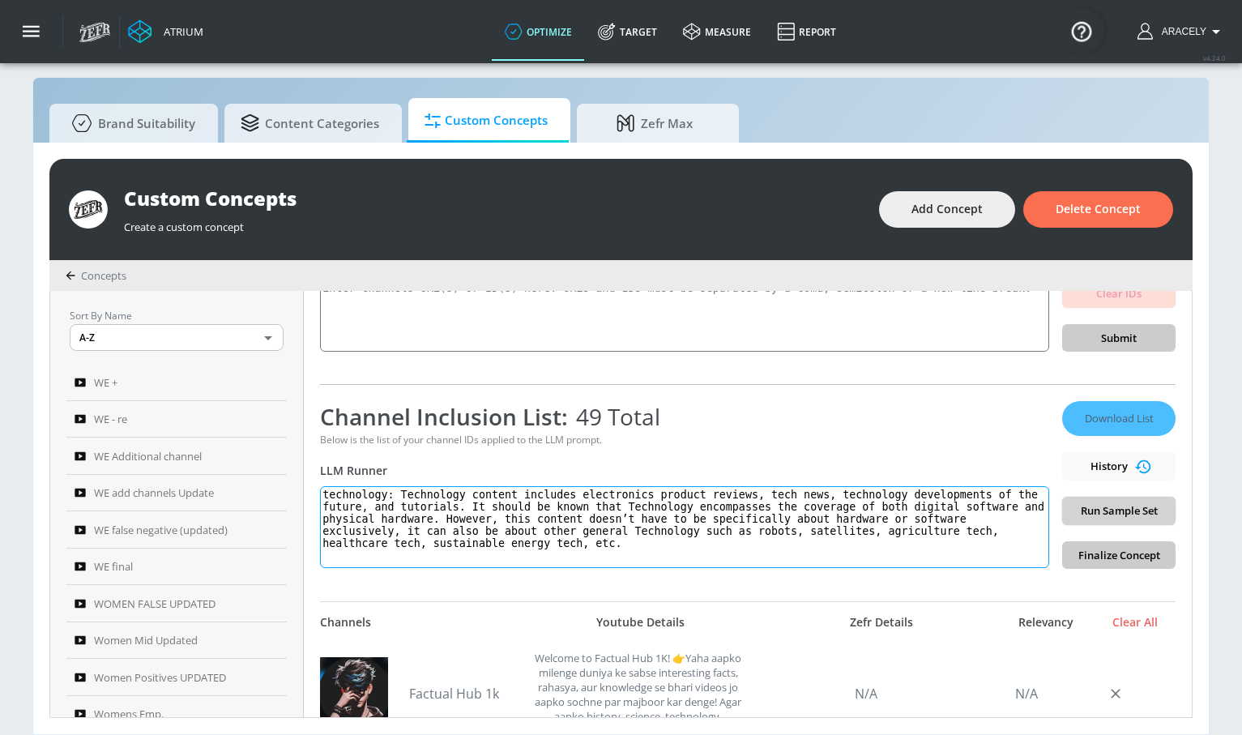
type textarea "technology: Technology content includes electronics product reviews, tech news,…"
click at [1118, 504] on span "Run Sample Set" at bounding box center [1118, 510] width 87 height 19
click at [1109, 417] on span "Download List" at bounding box center [1118, 418] width 81 height 19
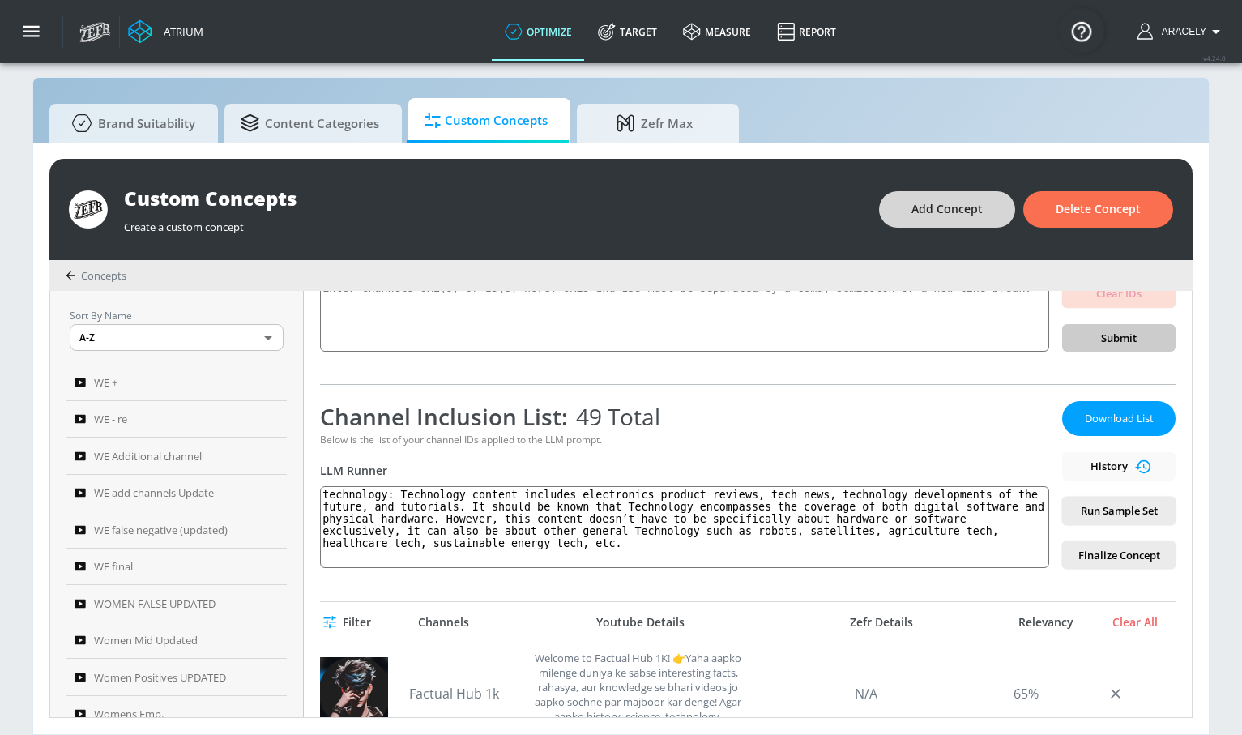
click at [967, 216] on span "Add Concept" at bounding box center [946, 209] width 71 height 20
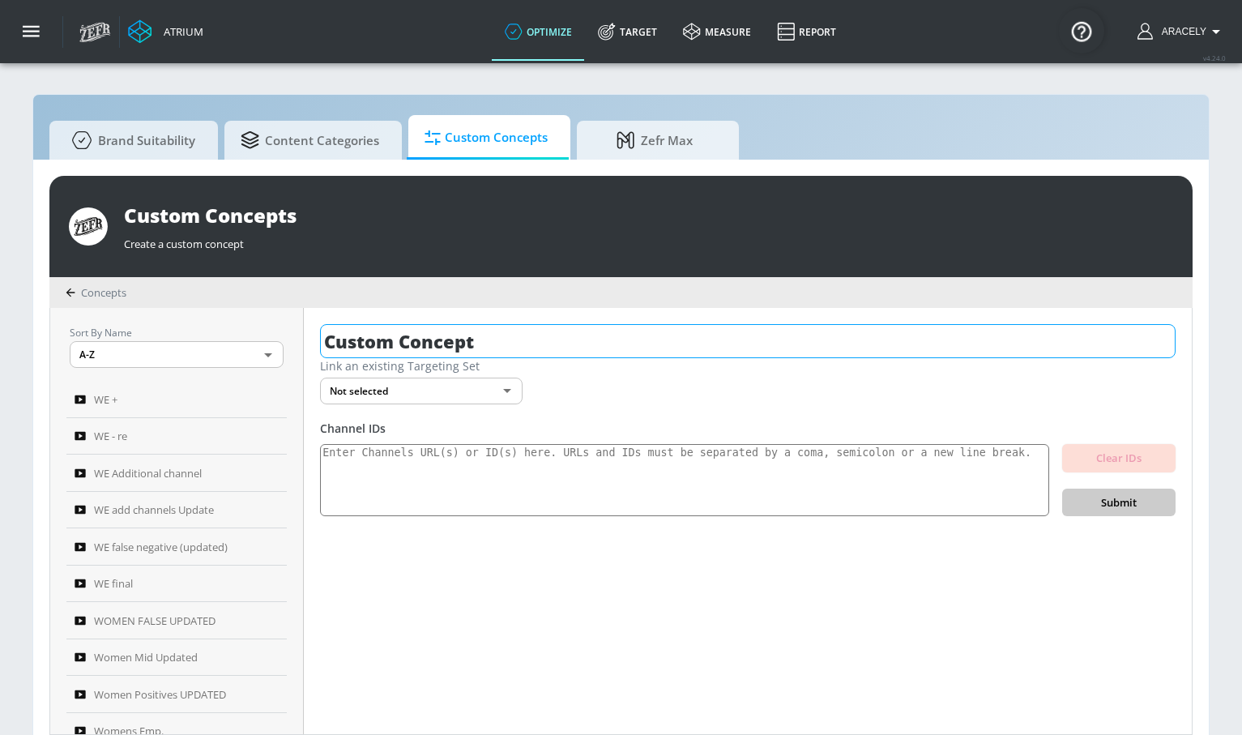
click at [509, 330] on input "Custom Concept" at bounding box center [747, 341] width 855 height 34
click at [507, 333] on input "Custom Concept" at bounding box center [747, 341] width 855 height 34
click at [503, 333] on input "Custom Concept" at bounding box center [747, 341] width 855 height 34
click at [502, 334] on input "Custom Concept" at bounding box center [747, 341] width 855 height 34
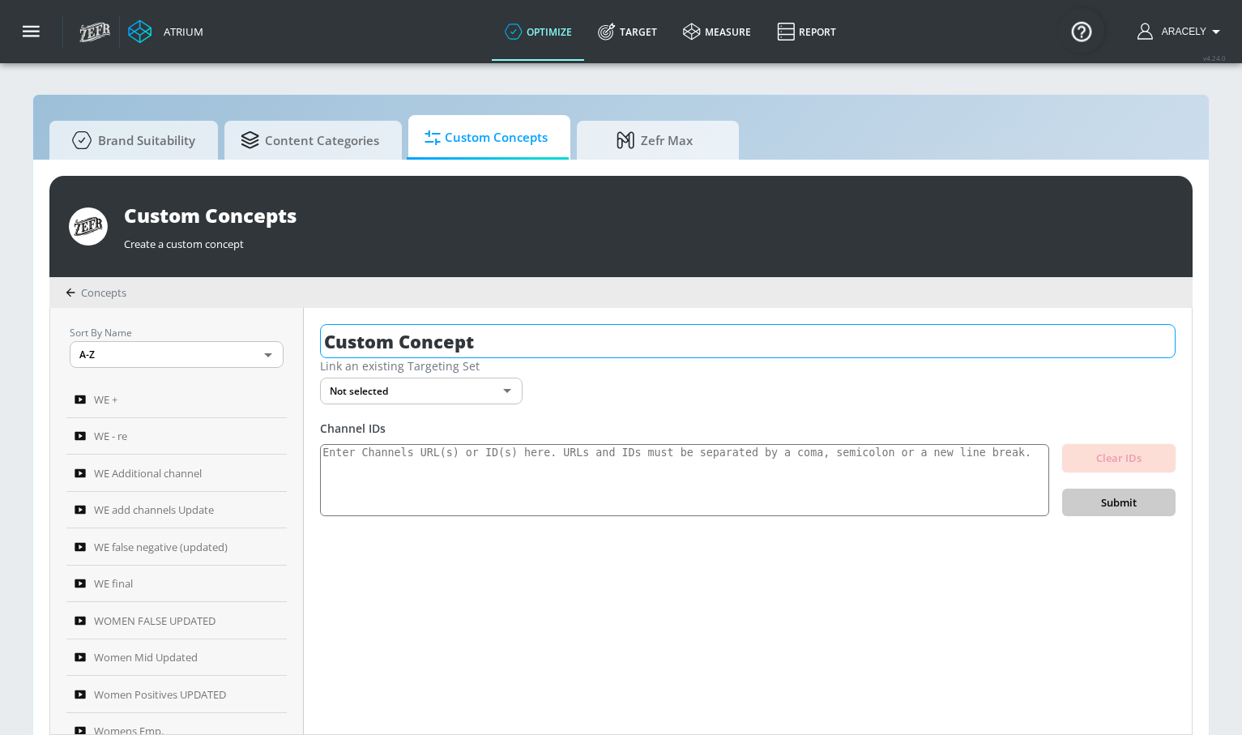
click at [502, 334] on input "Custom Concept" at bounding box center [747, 341] width 855 height 34
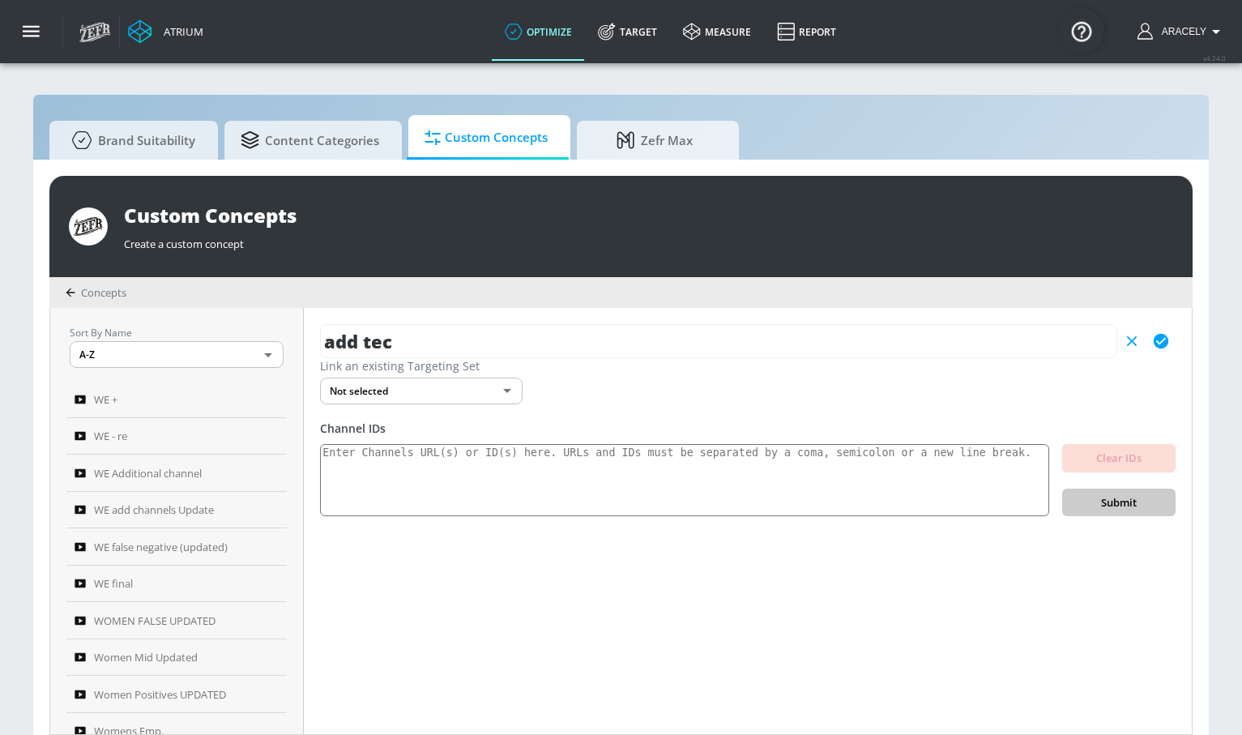
type input "add tec"
click at [1167, 337] on icon "button" at bounding box center [1161, 341] width 18 height 18
click at [704, 463] on textarea at bounding box center [684, 480] width 729 height 73
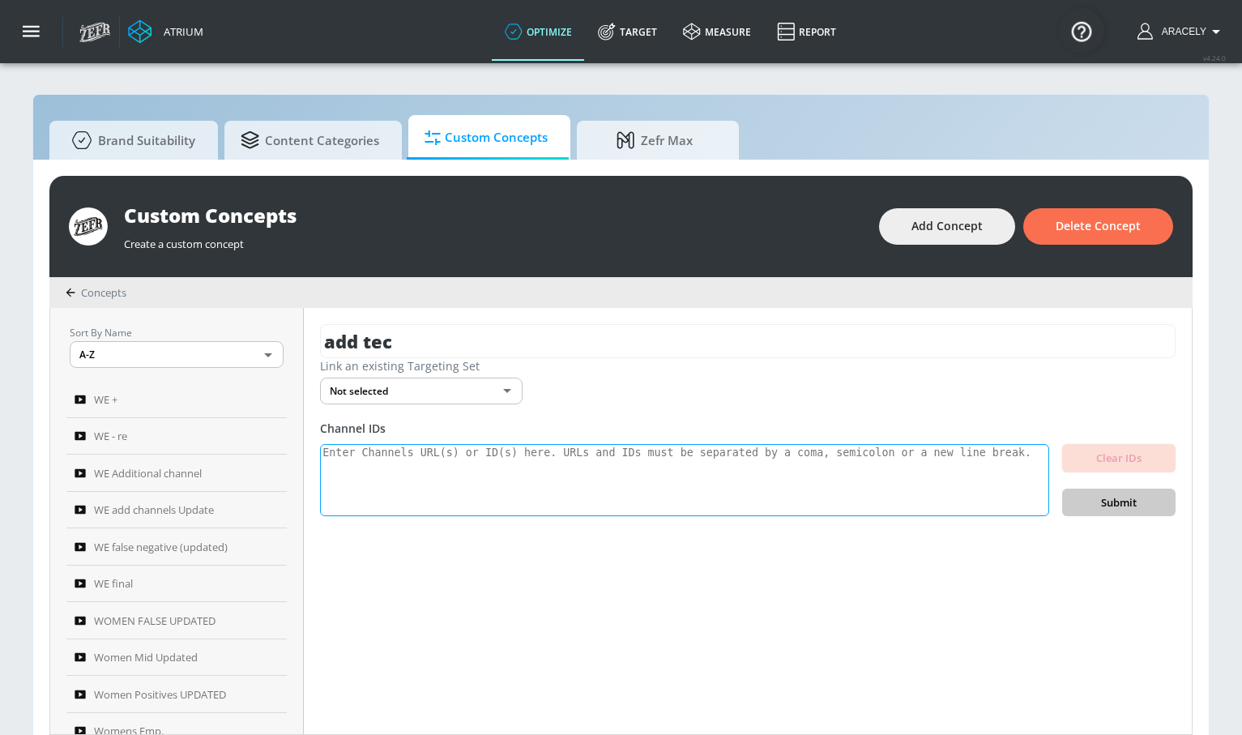
click at [765, 481] on textarea at bounding box center [684, 480] width 729 height 73
paste textarea "UCArhiicZKBYXDD8r8hNNoUA UC679aLRPXxtrM1a3zwCv8nQ UC4LZTW7G1YCTEa_ruNInkFw UCGC…"
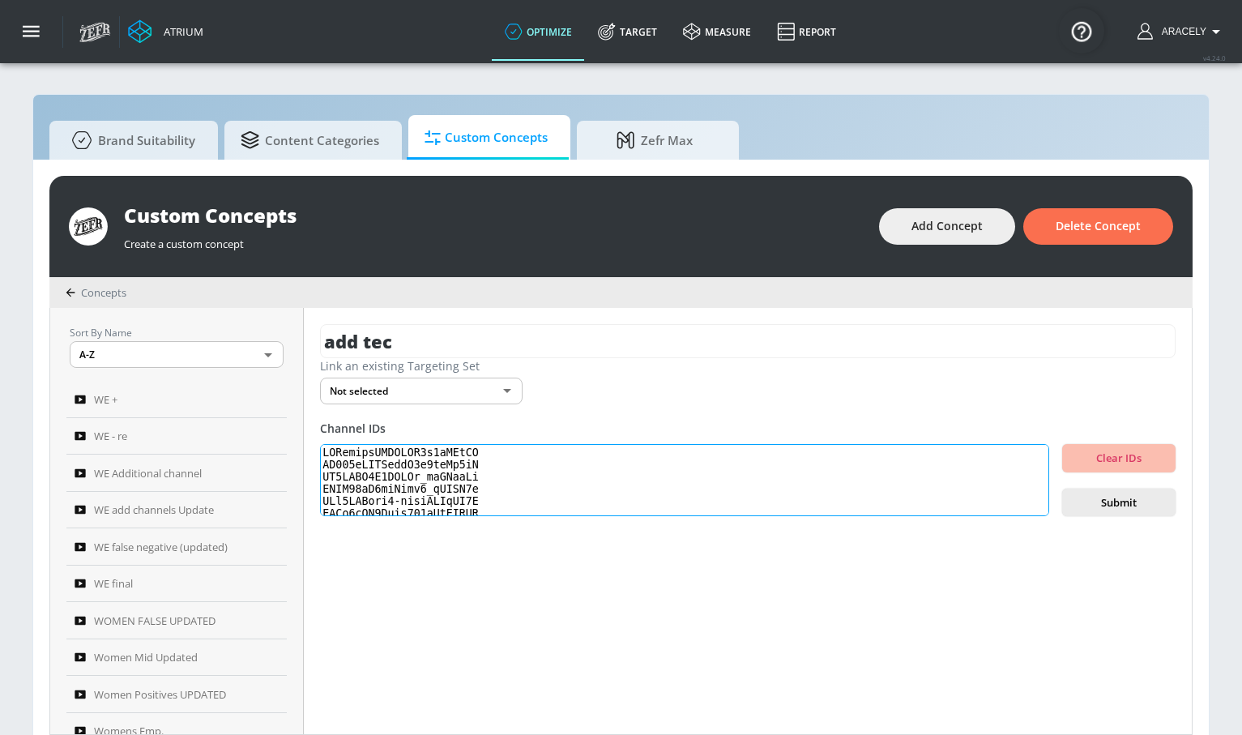
scroll to position [558, 0]
type textarea "UCArhiicZKBYXDD8r8hNNoUA UC679aLRPXxtrM1a3zwCv8nQ UC4LZTW7G1YCTEa_ruNInkFw UCGC…"
click at [1130, 502] on span "Submit" at bounding box center [1118, 502] width 87 height 19
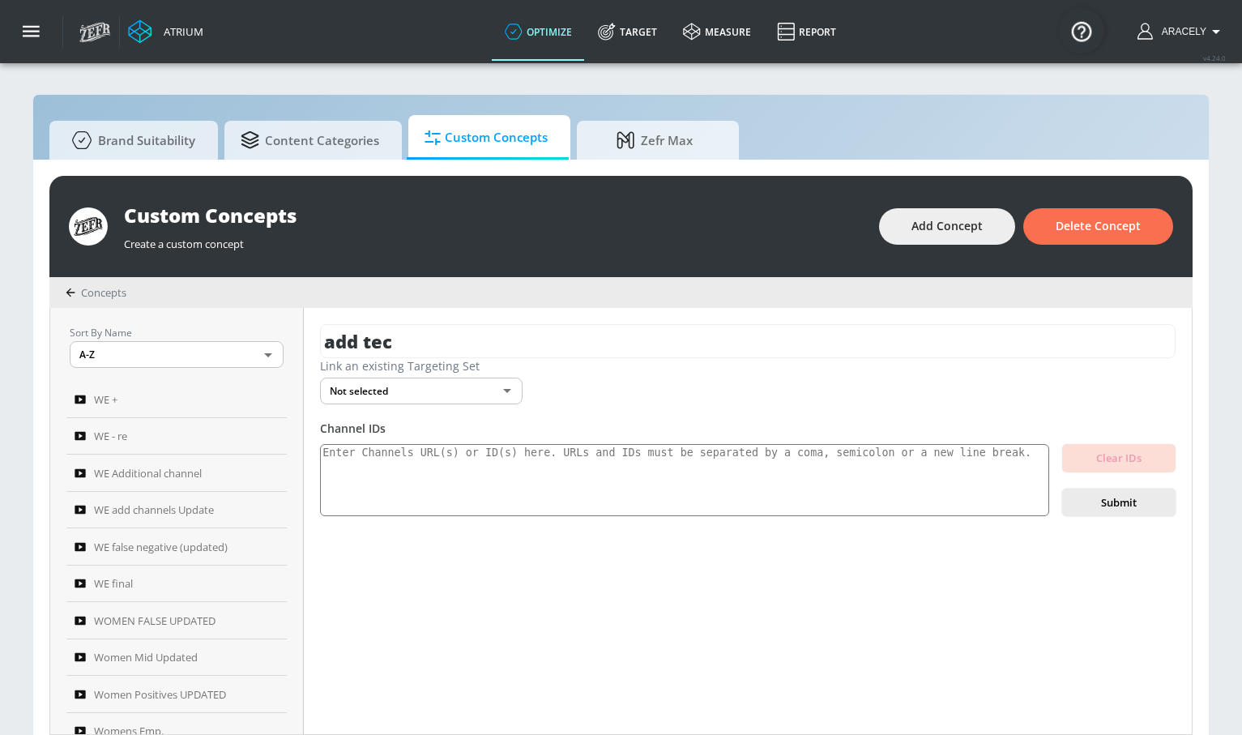
scroll to position [0, 0]
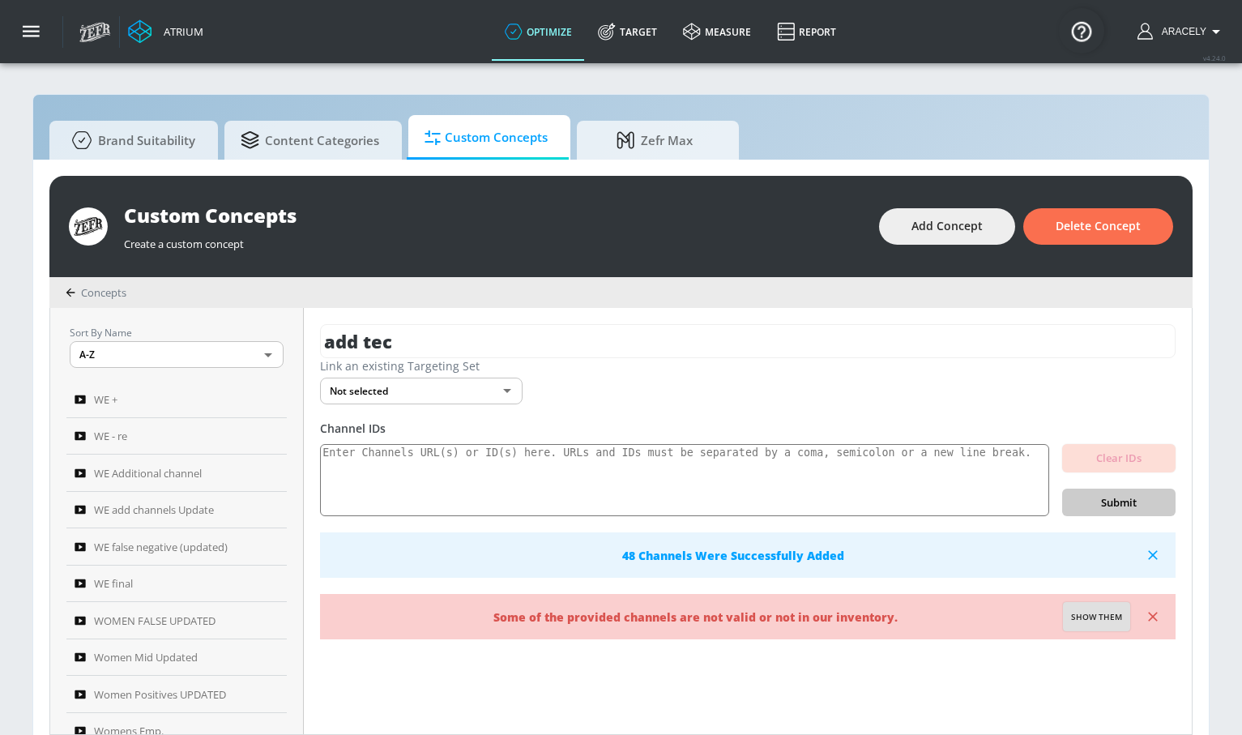
click at [1081, 616] on span "Show them" at bounding box center [1096, 617] width 51 height 15
type textarea "Invalid channels: UCUnCQXEP1RD5MX4NbGtJNMw UCdKOEqPtc_Q5etYQNvmU_hQ"
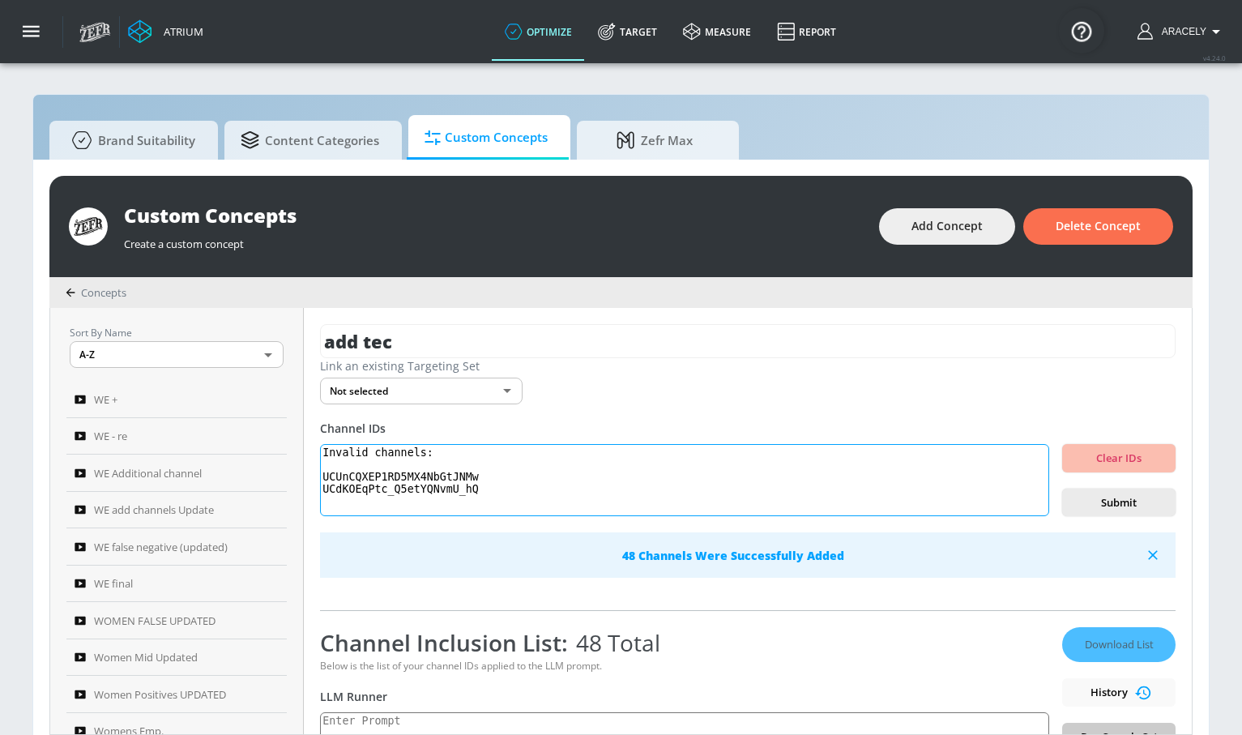
drag, startPoint x: 482, startPoint y: 494, endPoint x: 446, endPoint y: 491, distance: 35.8
click at [446, 497] on textarea "Invalid channels: UCUnCQXEP1RD5MX4NbGtJNMw UCdKOEqPtc_Q5etYQNvmU_hQ" at bounding box center [684, 480] width 729 height 73
click at [446, 481] on textarea "Invalid channels: UCUnCQXEP1RD5MX4NbGtJNMw UCdKOEqPtc_Q5etYQNvmU_hQ" at bounding box center [684, 480] width 729 height 73
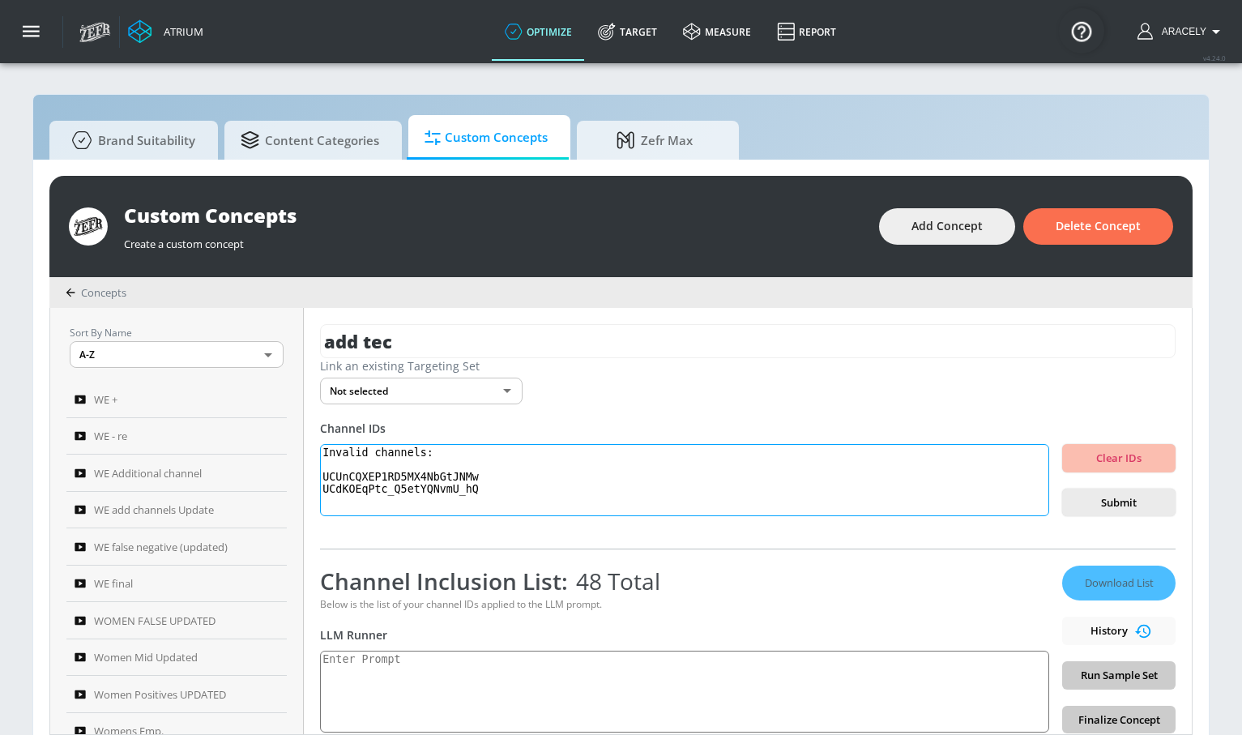
drag, startPoint x: 489, startPoint y: 488, endPoint x: 326, endPoint y: 490, distance: 163.6
click at [326, 490] on div "add tec Link an existing Targeting Set Not selected none ​ Channel IDs Invalid …" at bounding box center [748, 521] width 888 height 426
drag, startPoint x: 494, startPoint y: 498, endPoint x: 322, endPoint y: 450, distance: 178.5
click at [322, 450] on div "add tec Link an existing Targeting Set Not selected none ​ Channel IDs Invalid …" at bounding box center [748, 521] width 888 height 426
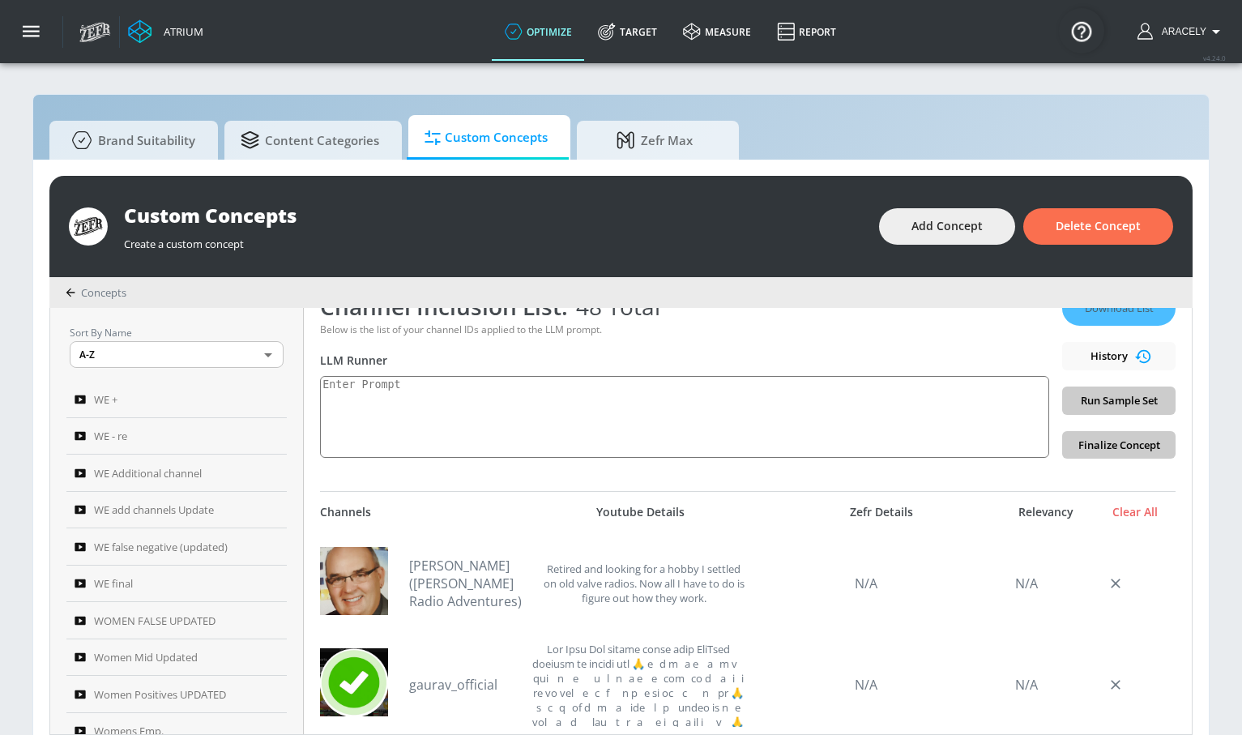
scroll to position [195, 0]
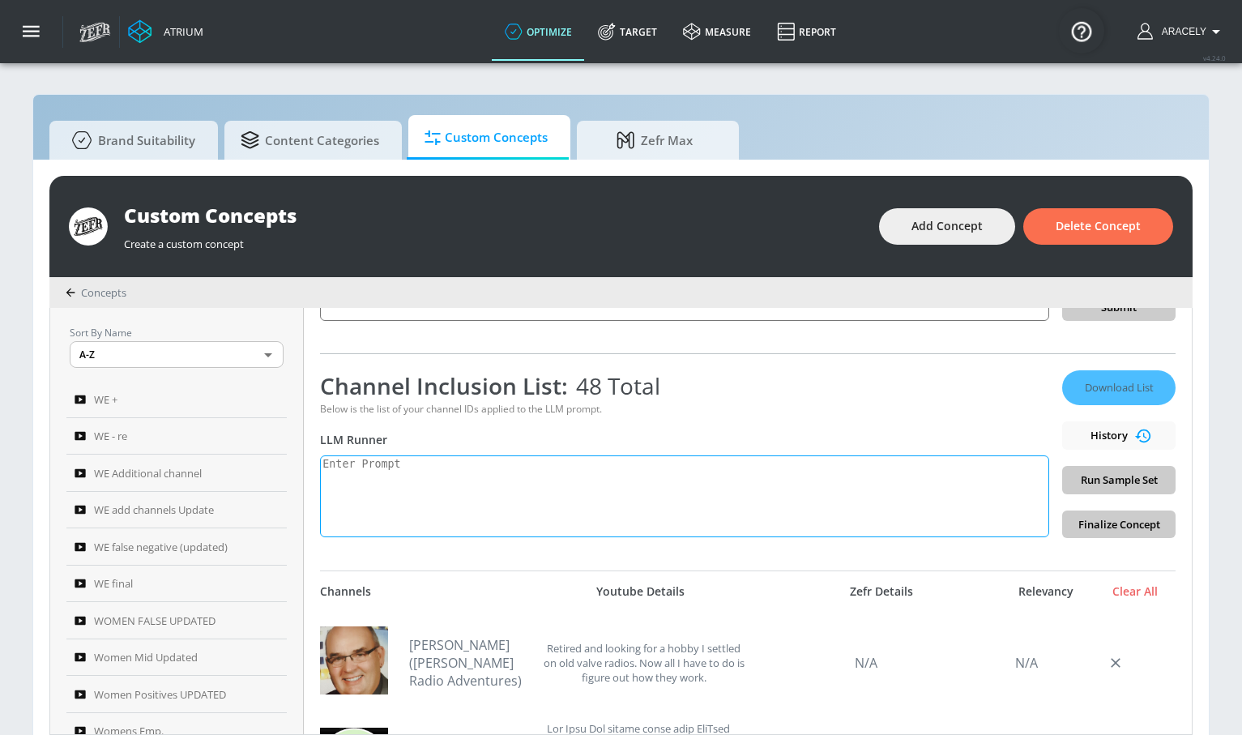
click at [463, 484] on textarea at bounding box center [684, 496] width 729 height 82
paste textarea "Technology content includes electronics product reviews, tech news, technology …"
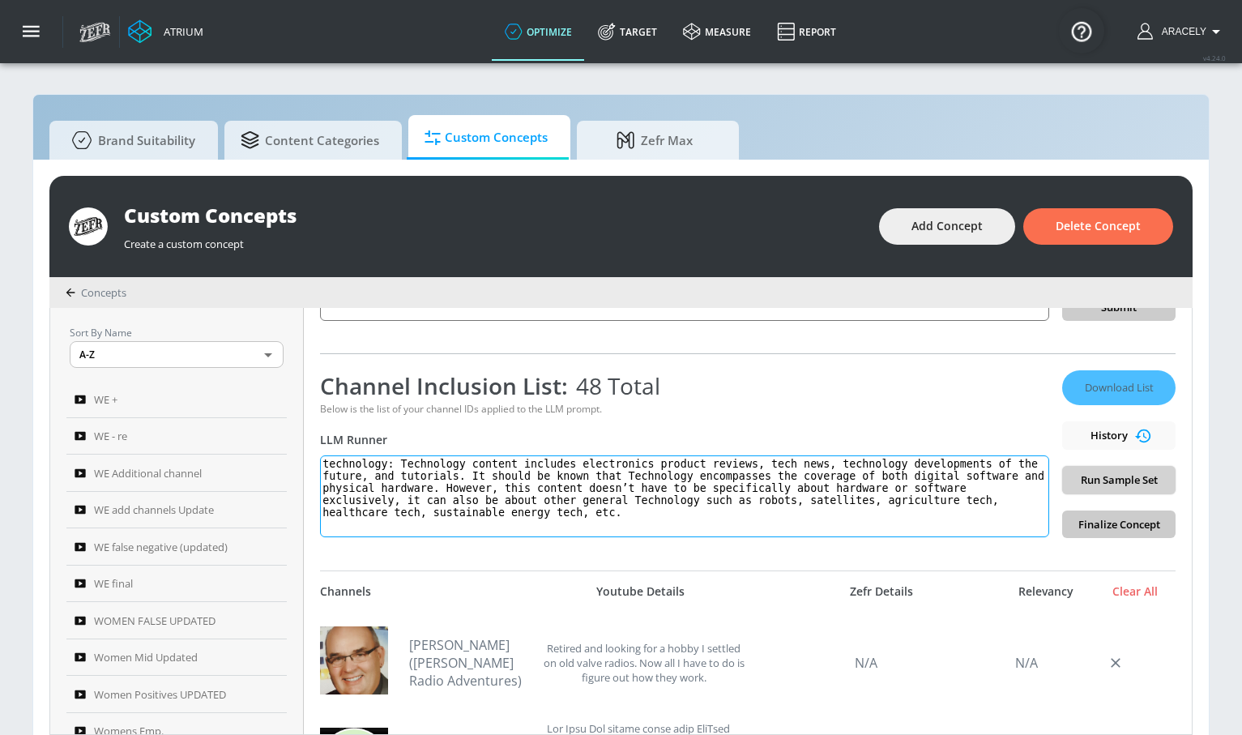
type textarea "technology: Technology content includes electronics product reviews, tech news,…"
click at [1111, 474] on span "Run Sample Set" at bounding box center [1118, 480] width 87 height 19
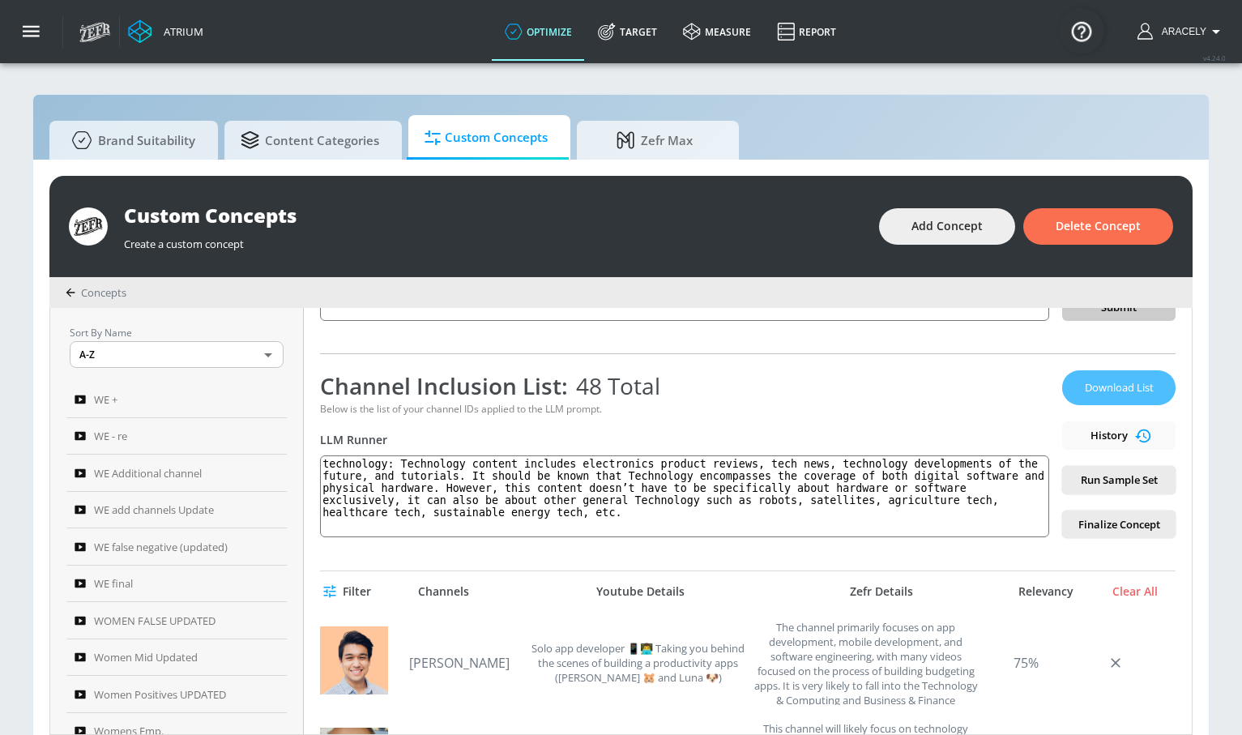
click at [1107, 386] on span "Download List" at bounding box center [1118, 387] width 81 height 19
click at [1082, 234] on span "Delete Concept" at bounding box center [1097, 226] width 85 height 20
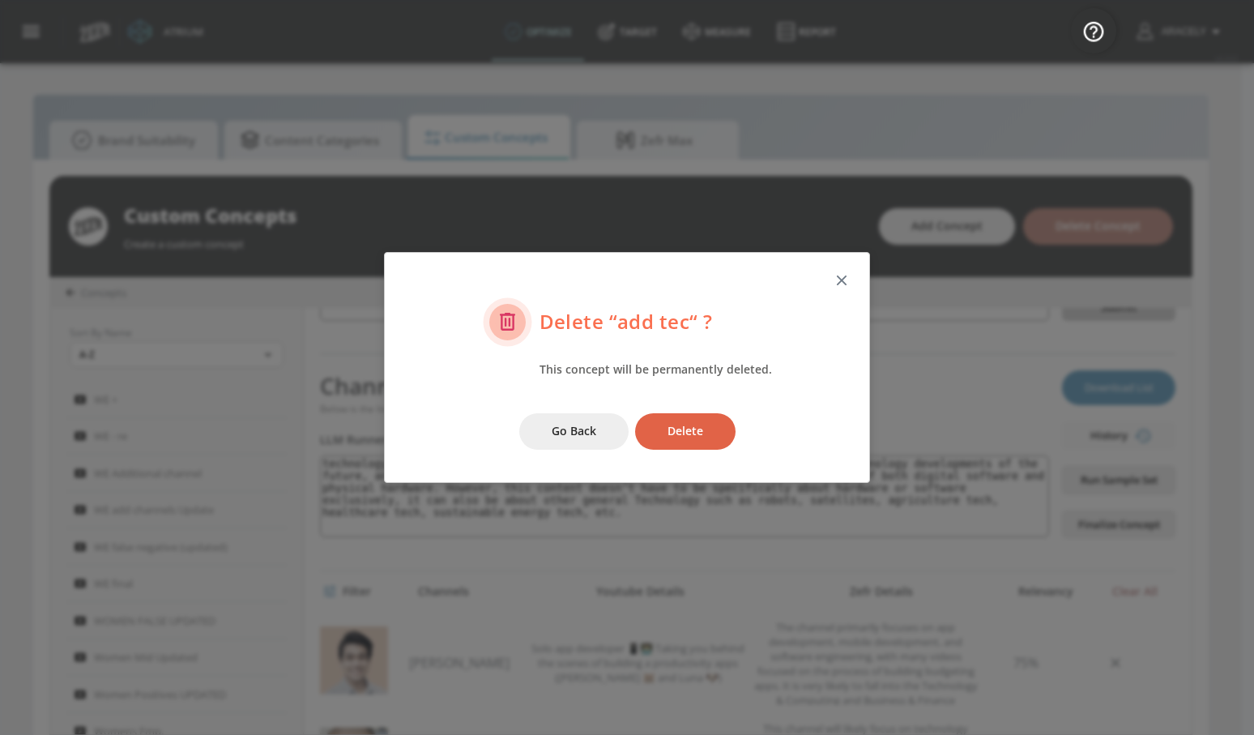
click at [674, 420] on button "Delete" at bounding box center [685, 431] width 100 height 36
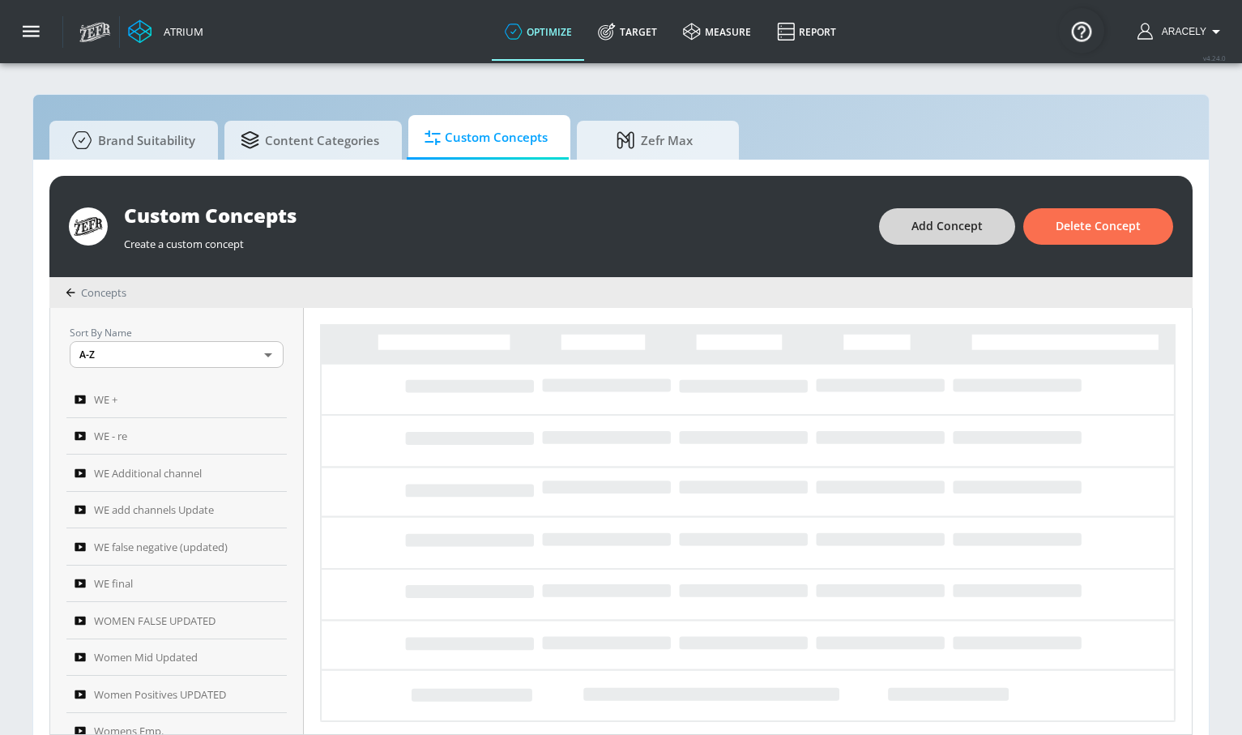
click at [958, 227] on span "Add Concept" at bounding box center [946, 226] width 71 height 20
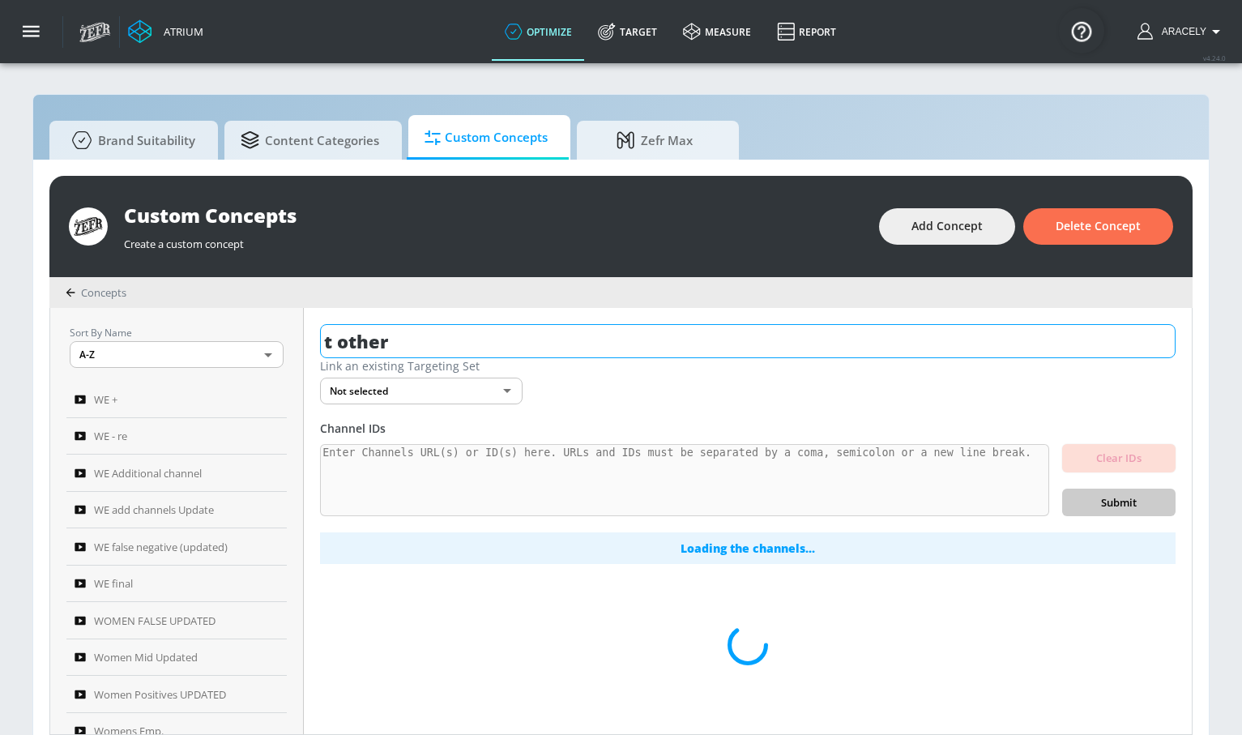
click at [539, 345] on input "t other" at bounding box center [747, 341] width 855 height 34
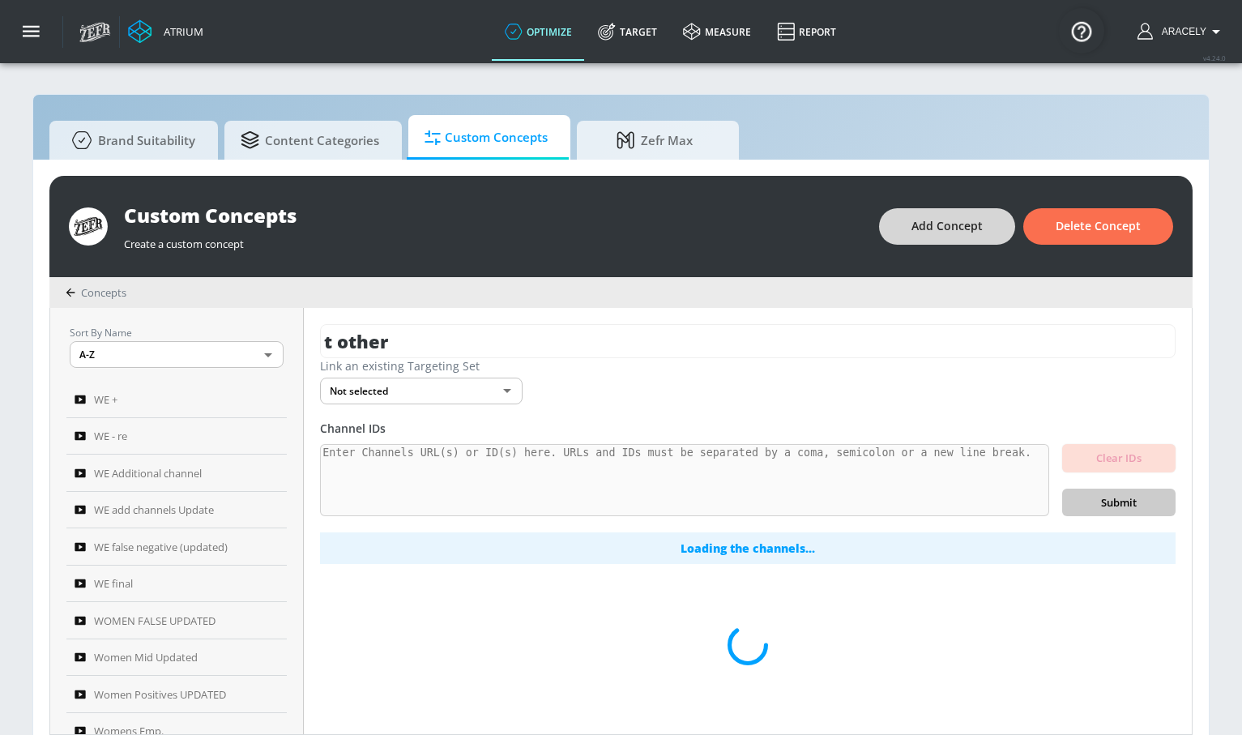
click at [926, 224] on span "Add Concept" at bounding box center [946, 226] width 71 height 20
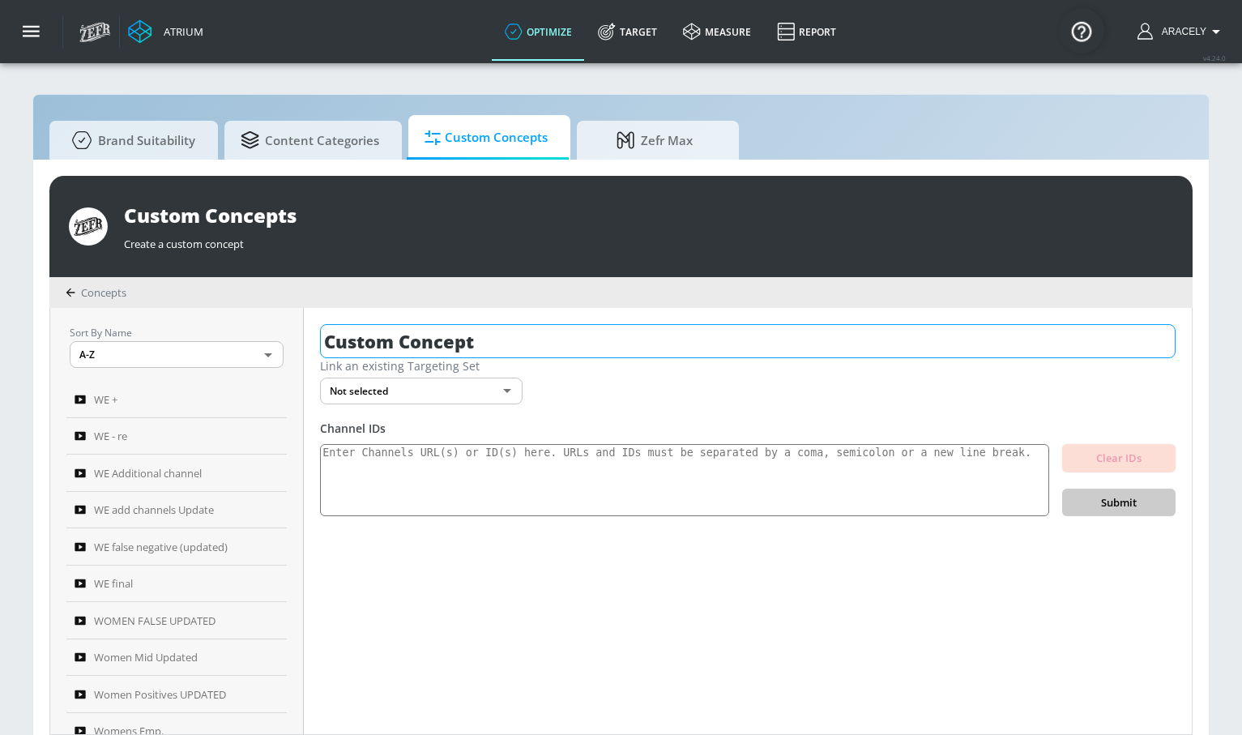
click at [505, 353] on input "Custom Concept" at bounding box center [747, 341] width 855 height 34
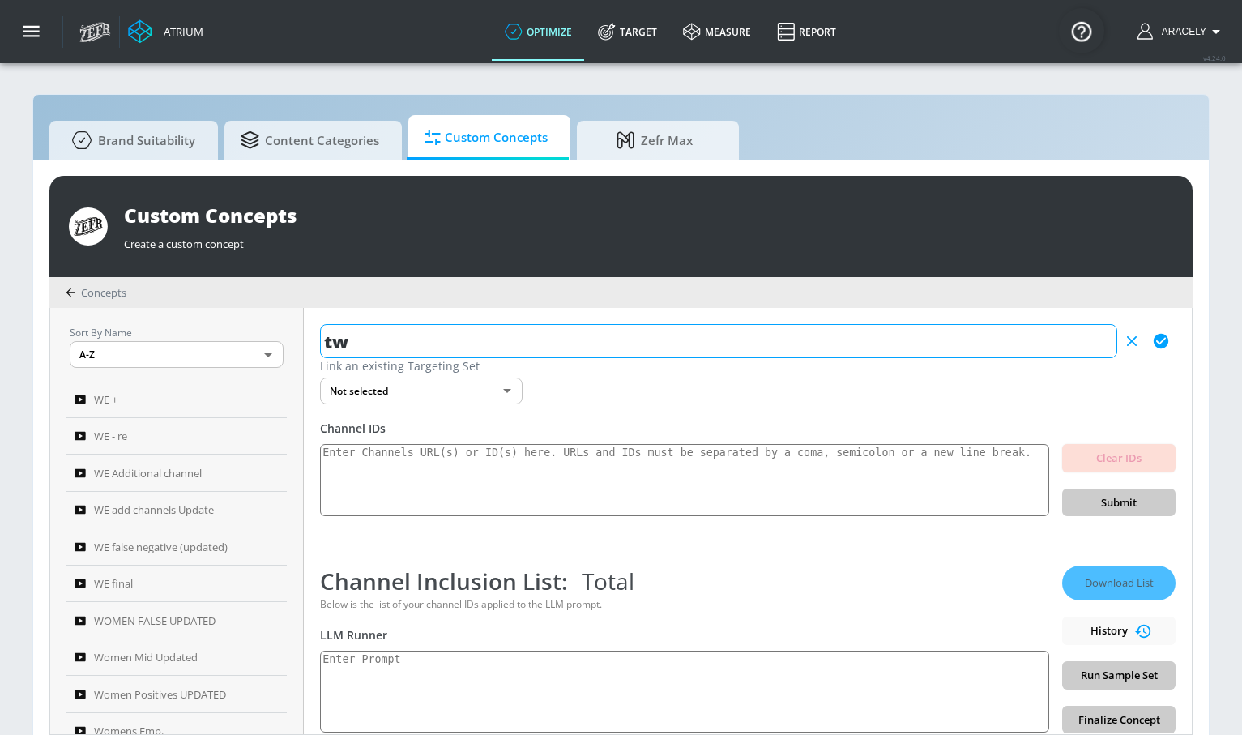
type input "t"
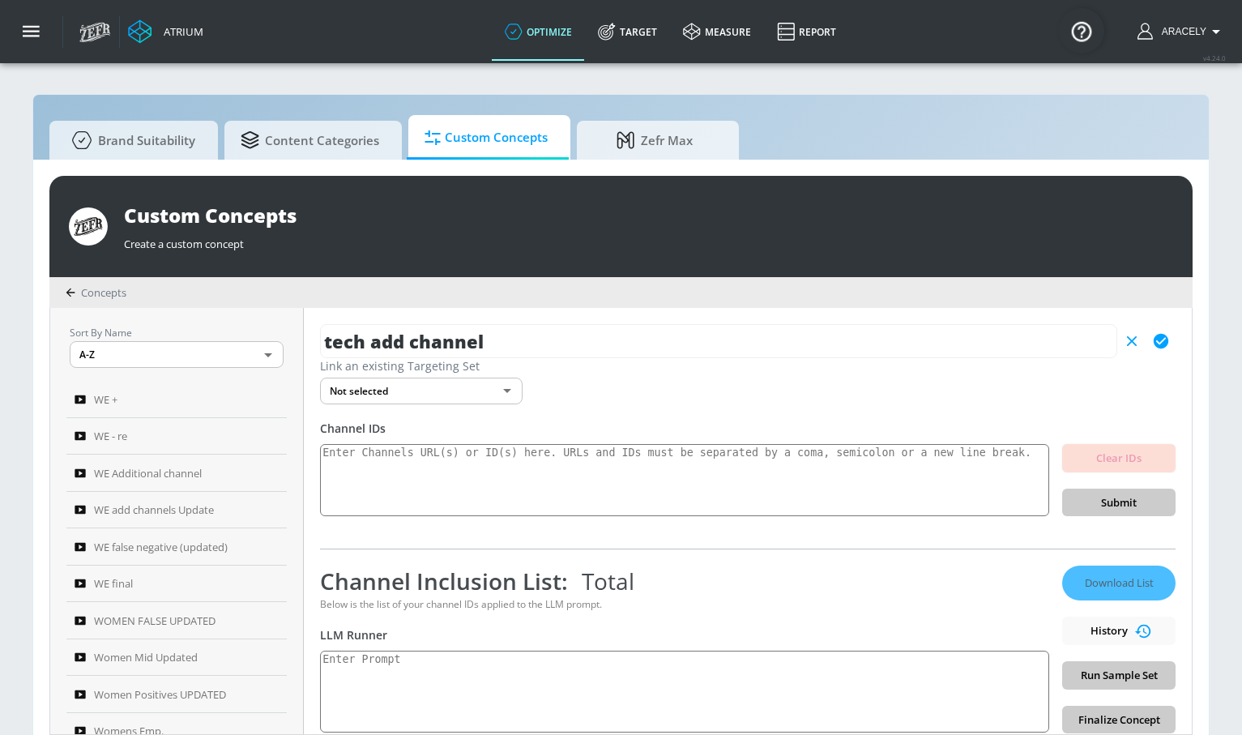
type input "tech add channel"
click at [1152, 334] on icon "button" at bounding box center [1161, 341] width 18 height 18
click at [648, 481] on textarea at bounding box center [684, 480] width 729 height 73
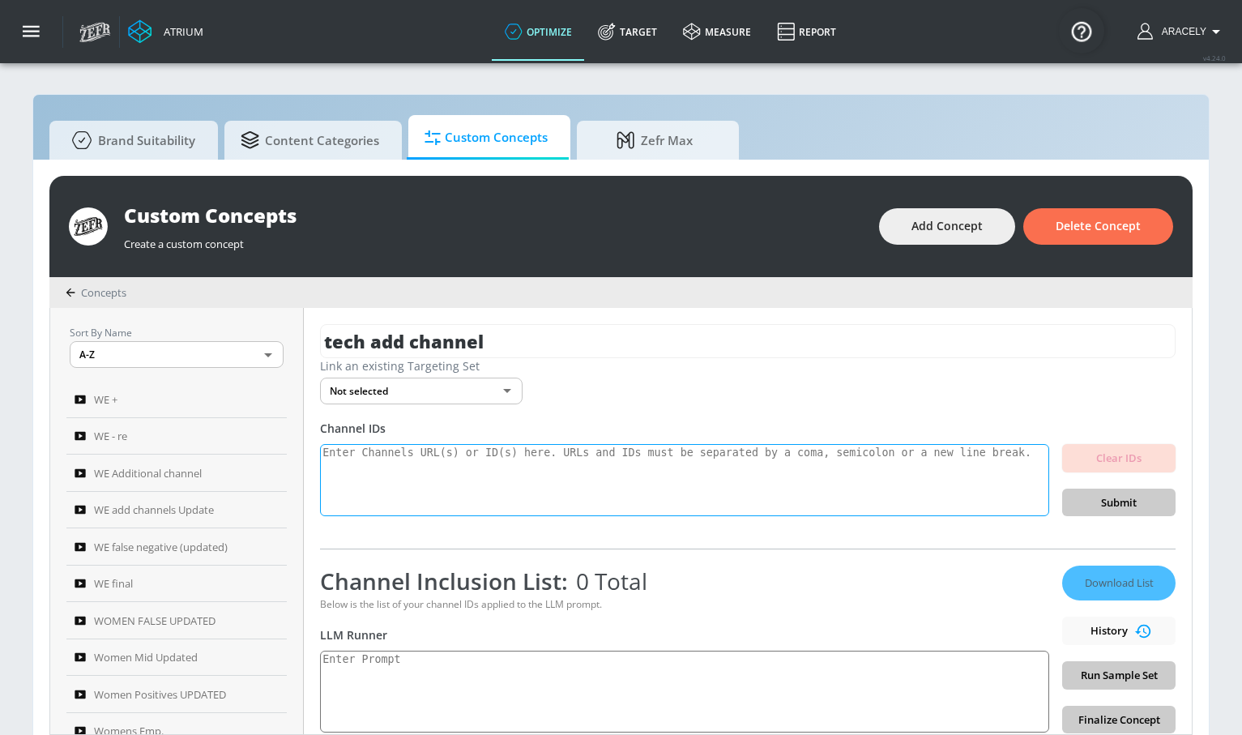
click at [635, 462] on textarea at bounding box center [684, 480] width 729 height 73
paste textarea "UC-9Ko8S3SmjtHzDNzYgqq2Q UCDmGiNakpbTn3VNB3c63vvw UCLJu0kTMV8Ke_cqVL026T3g UCg0…"
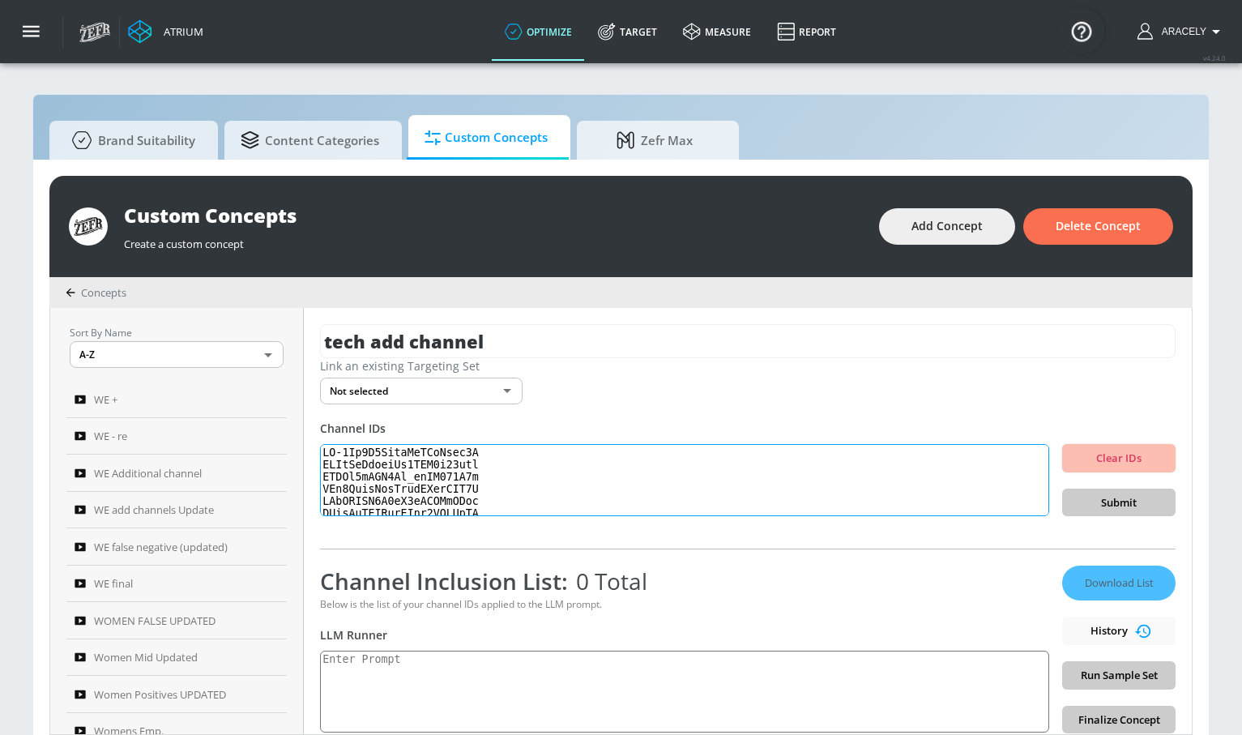
scroll to position [558, 0]
type textarea "UC-9Ko8S3SmjtHzDNzYgqq2Q UCDmGiNakpbTn3VNB3c63vvw UCLJu0kTMV8Ke_cqVL026T3g UCg0…"
click at [1112, 501] on span "Submit" at bounding box center [1118, 502] width 87 height 19
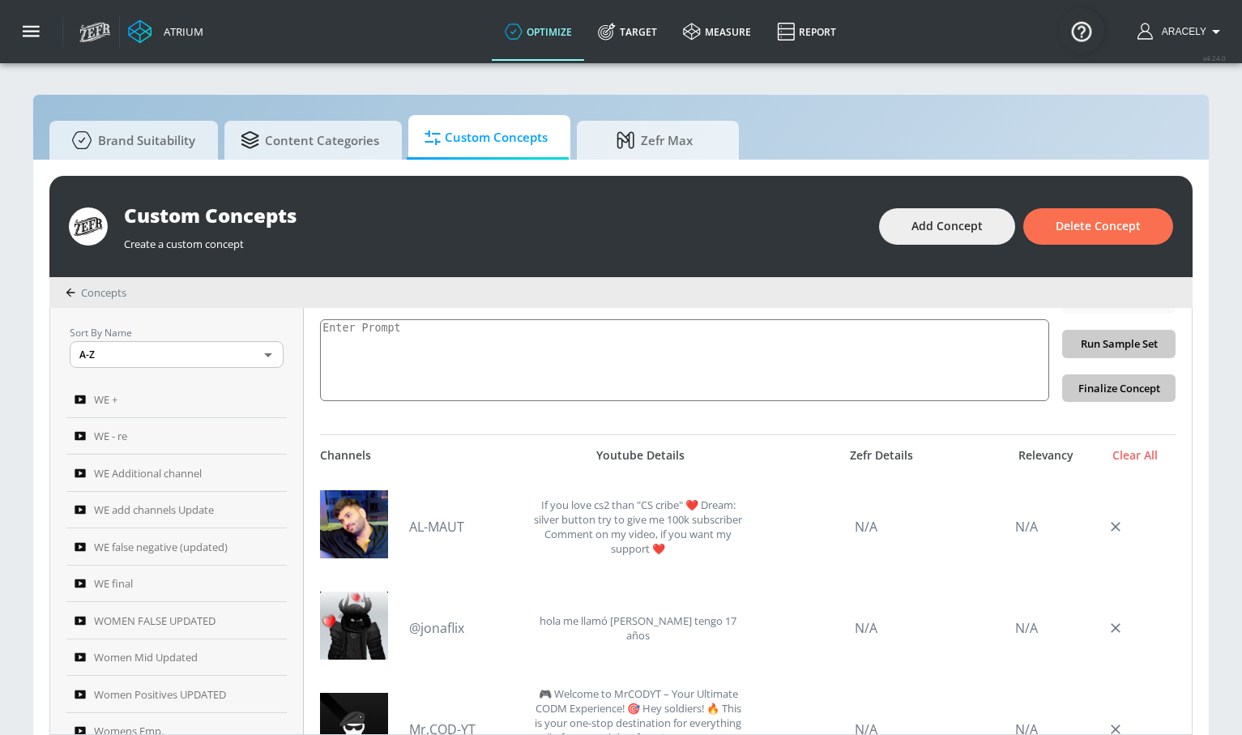
scroll to position [270, 0]
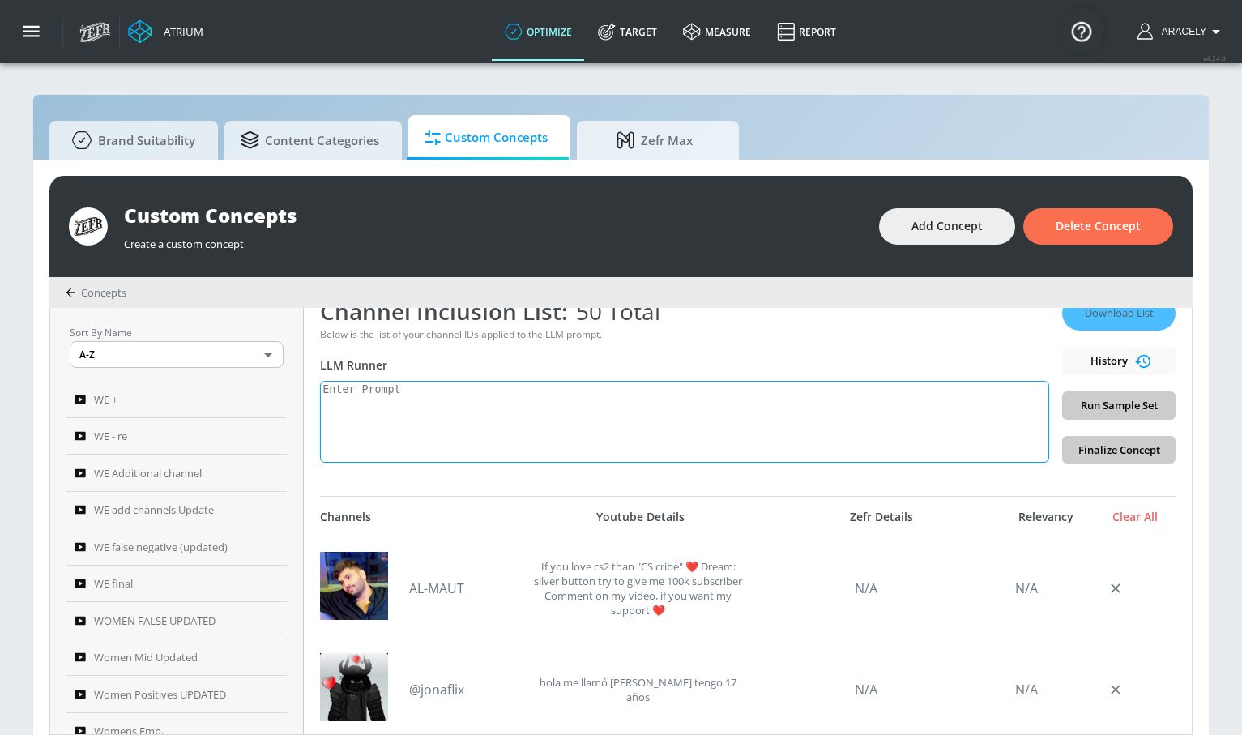
click at [485, 408] on textarea at bounding box center [684, 422] width 729 height 82
paste textarea "Technology content includes electronics product reviews, tech news, technology …"
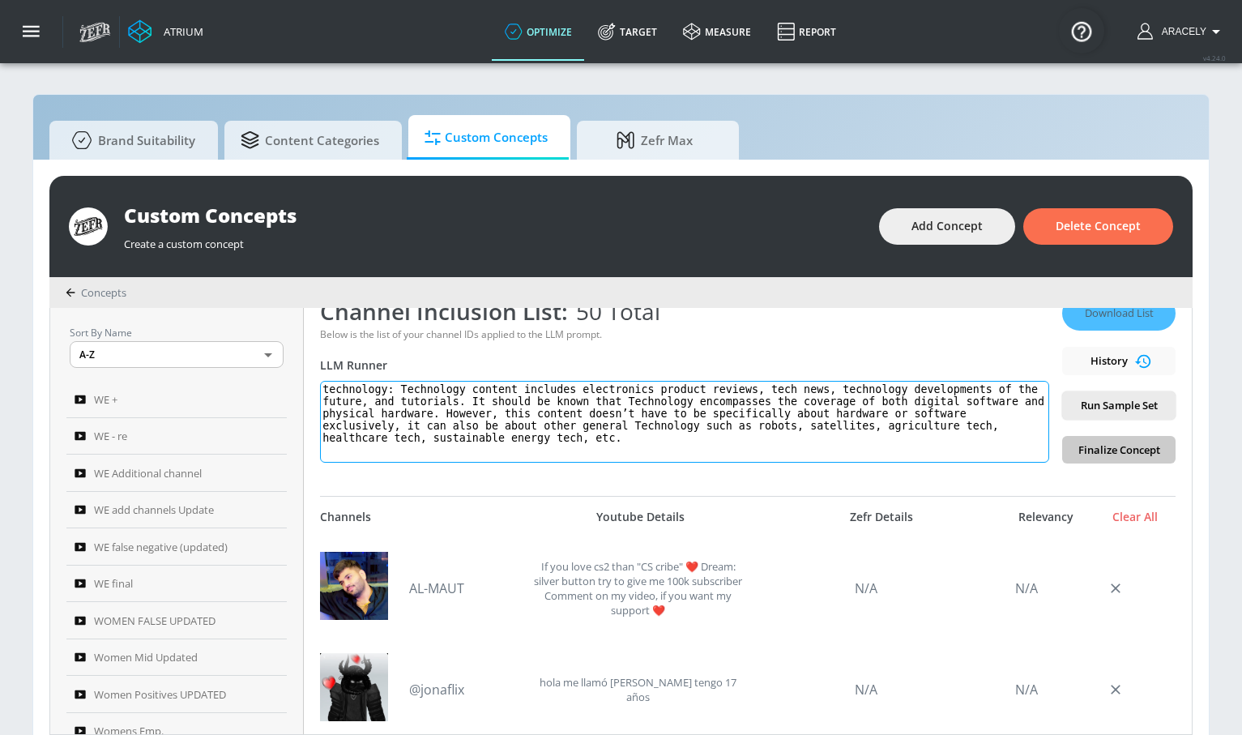
type textarea "technology: Technology content includes electronics product reviews, tech news,…"
click at [1114, 420] on div "Download List History Run Sample Set Finalize Concept" at bounding box center [1118, 380] width 113 height 168
click at [1123, 406] on span "Run Sample Set" at bounding box center [1118, 405] width 87 height 19
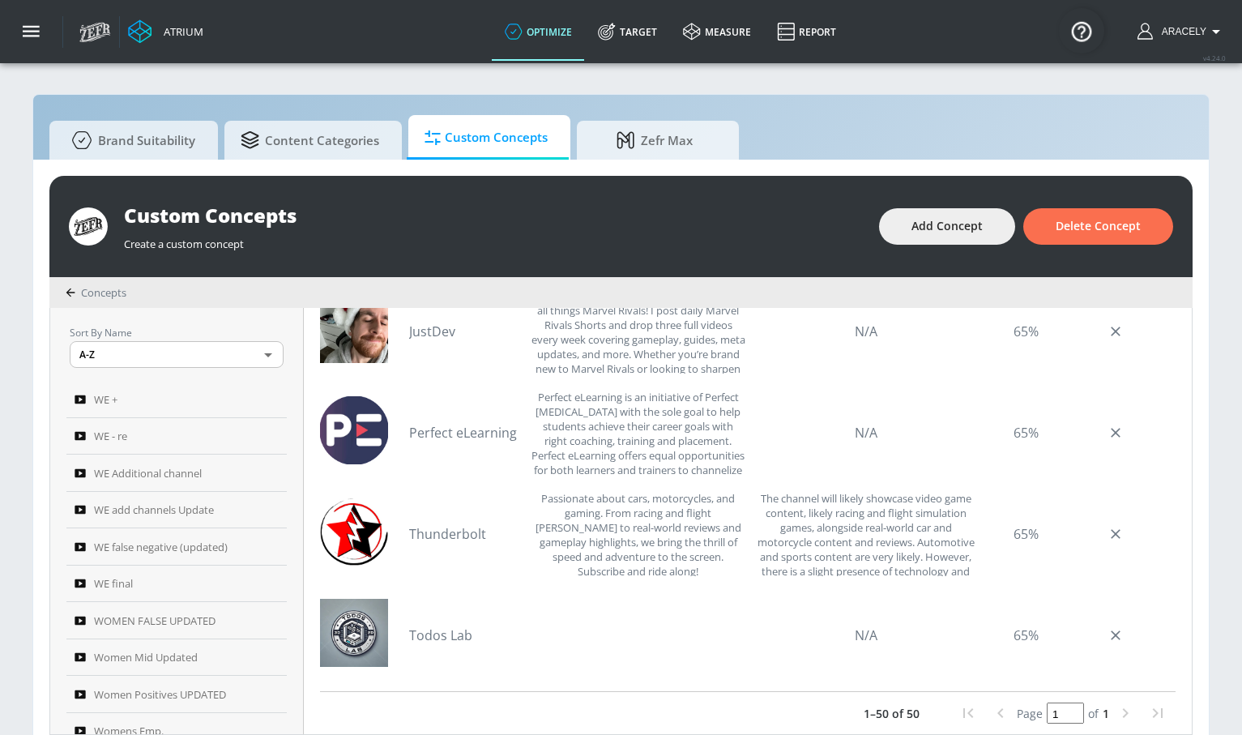
scroll to position [0, 0]
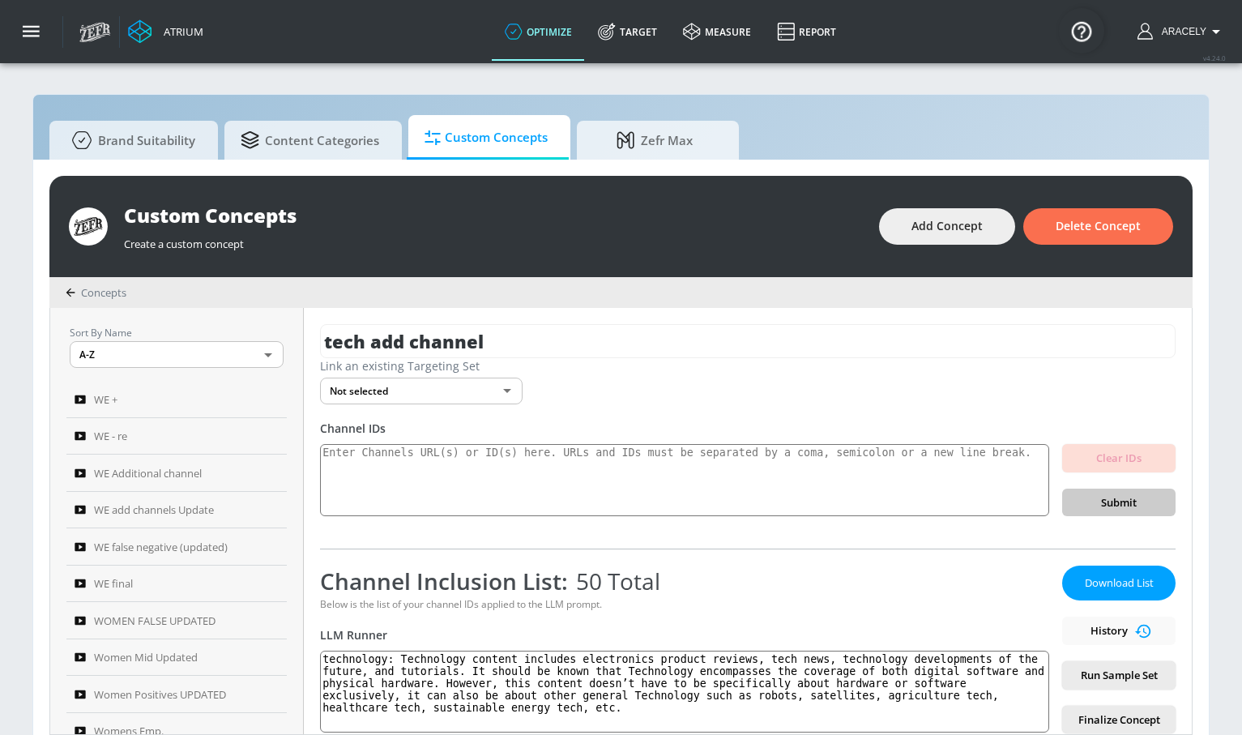
click at [1101, 584] on span "Download List" at bounding box center [1118, 582] width 81 height 19
click at [894, 22] on div "Atrium optimize Target measure Report optimize Target measure Report v 4.24.0 A…" at bounding box center [656, 31] width 1170 height 63
click at [958, 224] on span "Add Concept" at bounding box center [946, 226] width 71 height 20
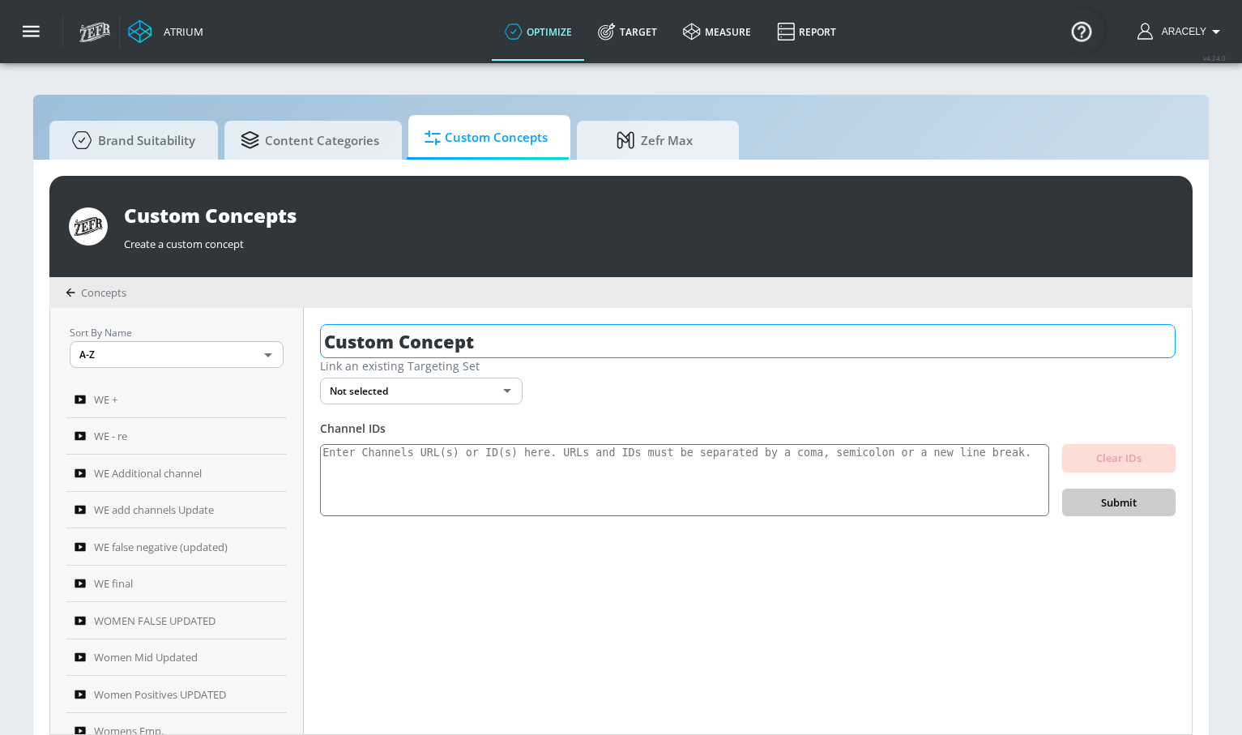
click at [427, 335] on input "Custom Concept" at bounding box center [747, 341] width 855 height 34
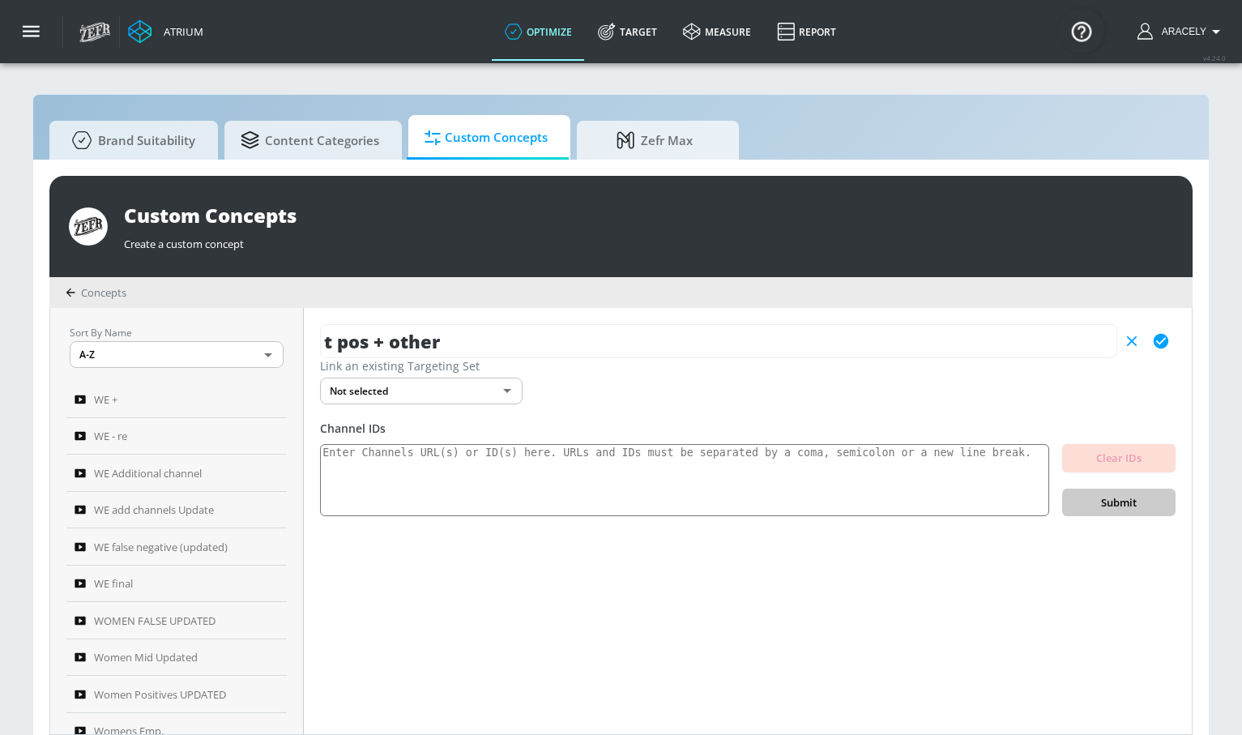
type input "t pos + other"
click at [1162, 341] on icon "button" at bounding box center [1161, 341] width 18 height 18
click at [787, 459] on textarea at bounding box center [684, 480] width 729 height 73
paste textarea "UC5vzalixaRIrlYOvilG5-dg UCwQoyS6cJFb22ihFcfUb5-Q UCBb9lMBYhLgPP4yWcGVh1-Q UCM0…"
type textarea "UC5vzalixaRIrlYOvilG5-dg UCwQoyS6cJFb22ihFcfUb5-Q UCBb9lMBYhLgPP4yWcGVh1-Q UCM0…"
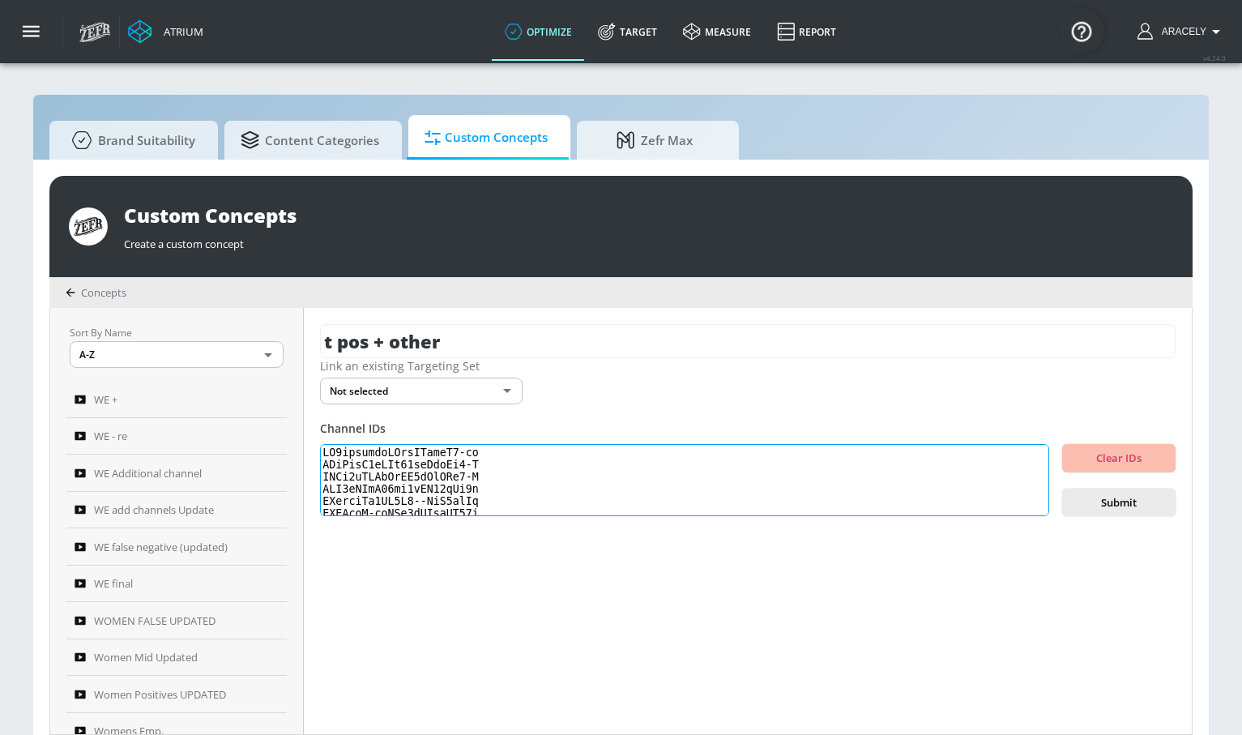
scroll to position [558, 0]
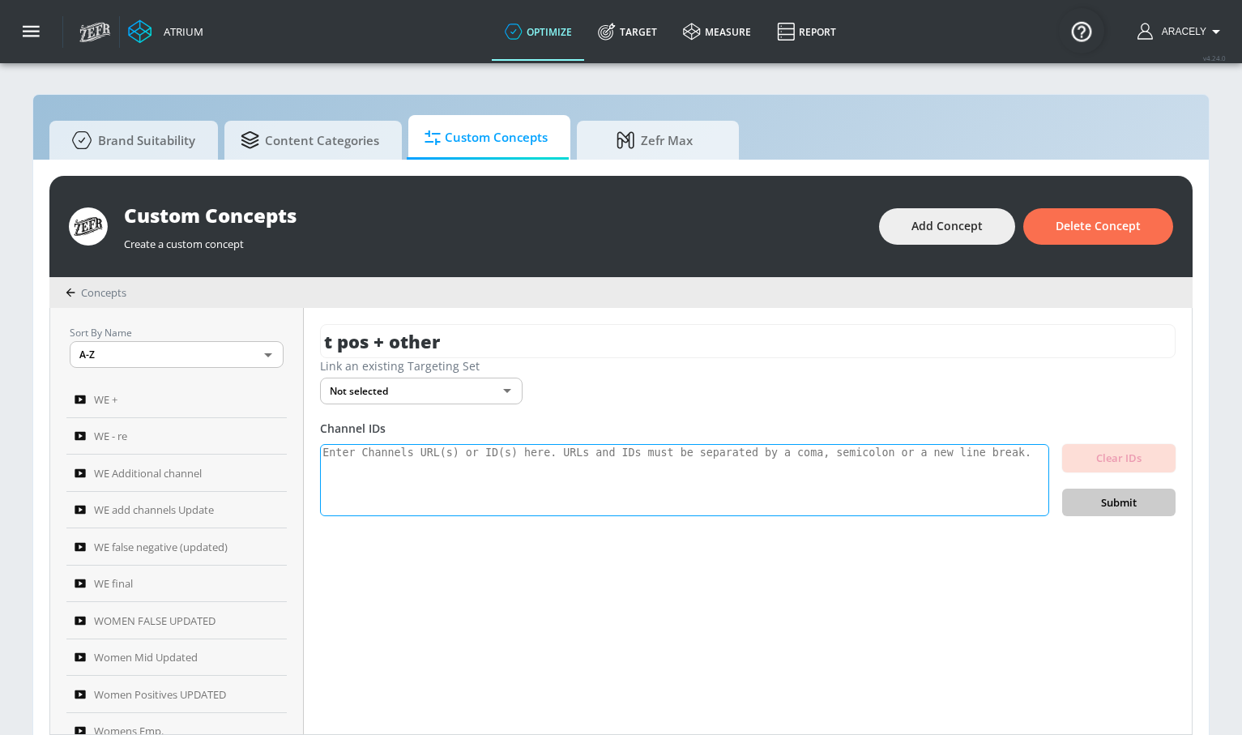
click at [787, 490] on textarea at bounding box center [684, 480] width 729 height 73
paste textarea "UC5vzalixaRIrlYOvilG5-dg UCwQoyS6cJFb22ihFcfUb5-Q UCBb9lMBYhLgPP4yWcGVh1-Q UCM0…"
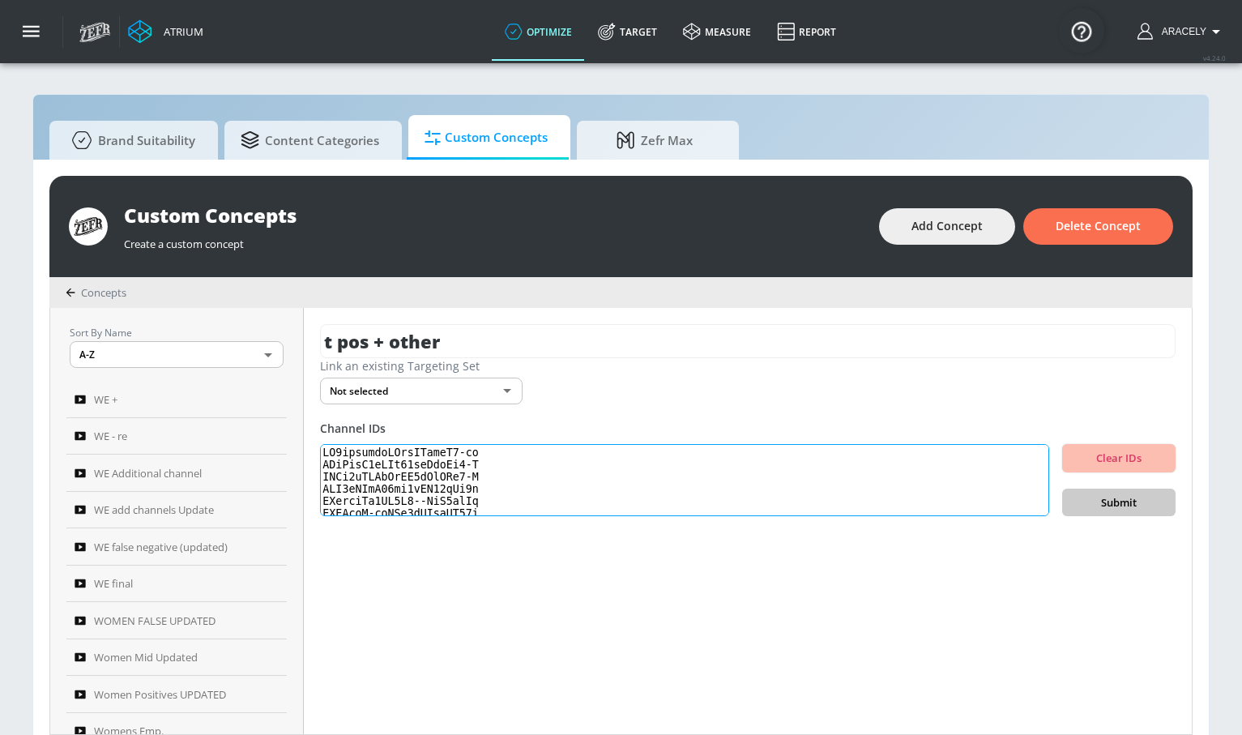
scroll to position [558, 0]
type textarea "UC5vzalixaRIrlYOvilG5-dg UCwQoyS6cJFb22ihFcfUb5-Q UCBb9lMBYhLgPP4yWcGVh1-Q UCM0…"
click at [1076, 500] on span "Submit" at bounding box center [1118, 502] width 87 height 19
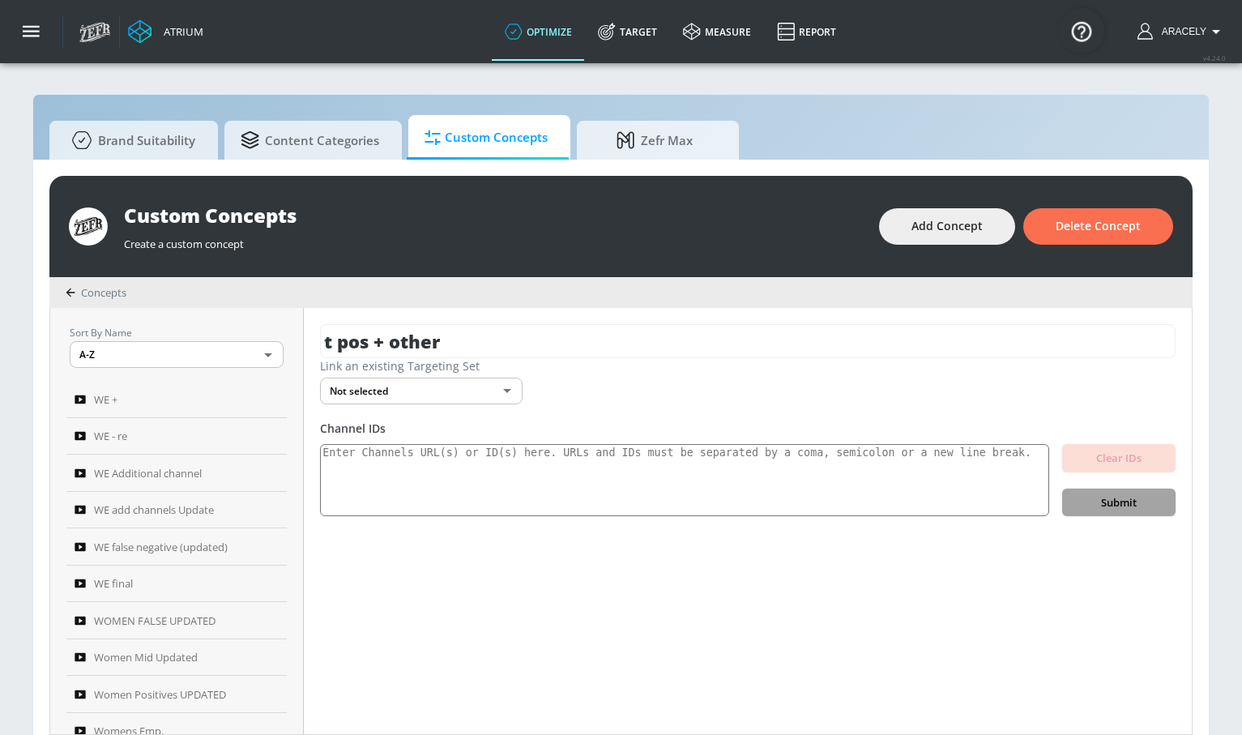
scroll to position [0, 0]
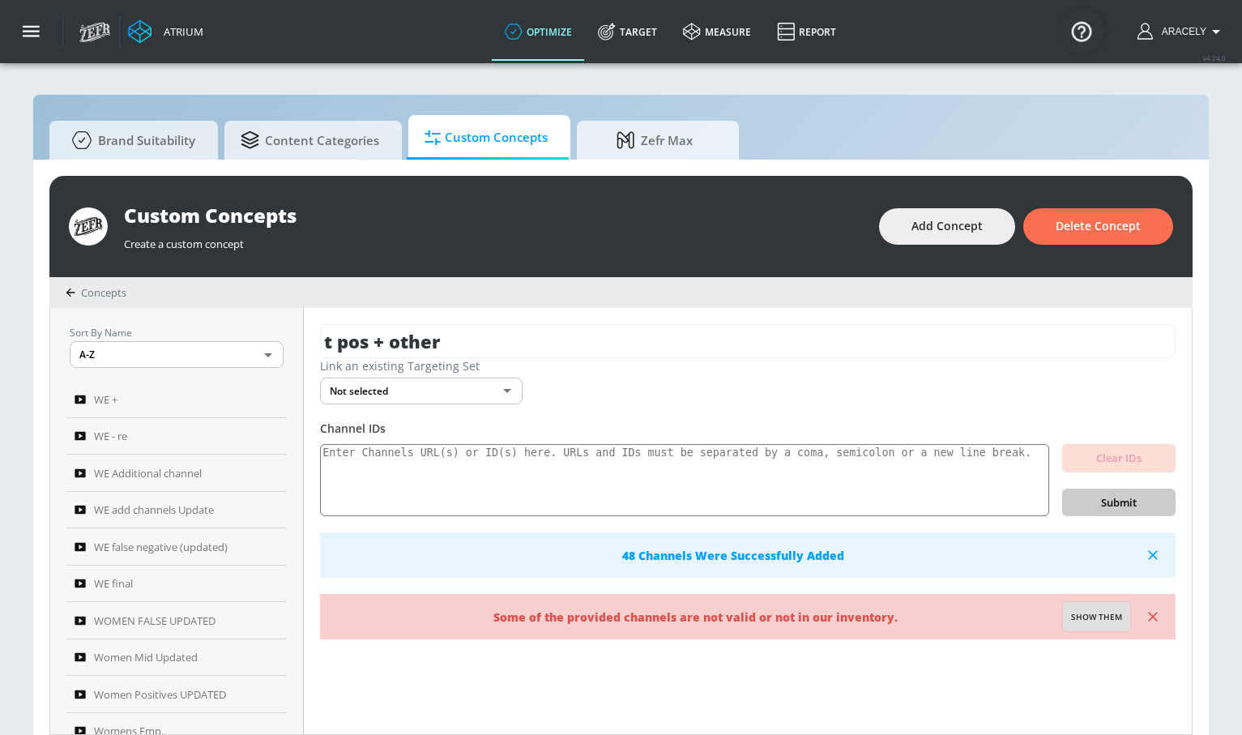
click at [1089, 612] on span "Show them" at bounding box center [1096, 617] width 51 height 15
type textarea "Invalid channels: UCZwwdeI3IwPVUIjyXIMPuMQ UCvxa1P_eh_ucJh5lMQiSXlA"
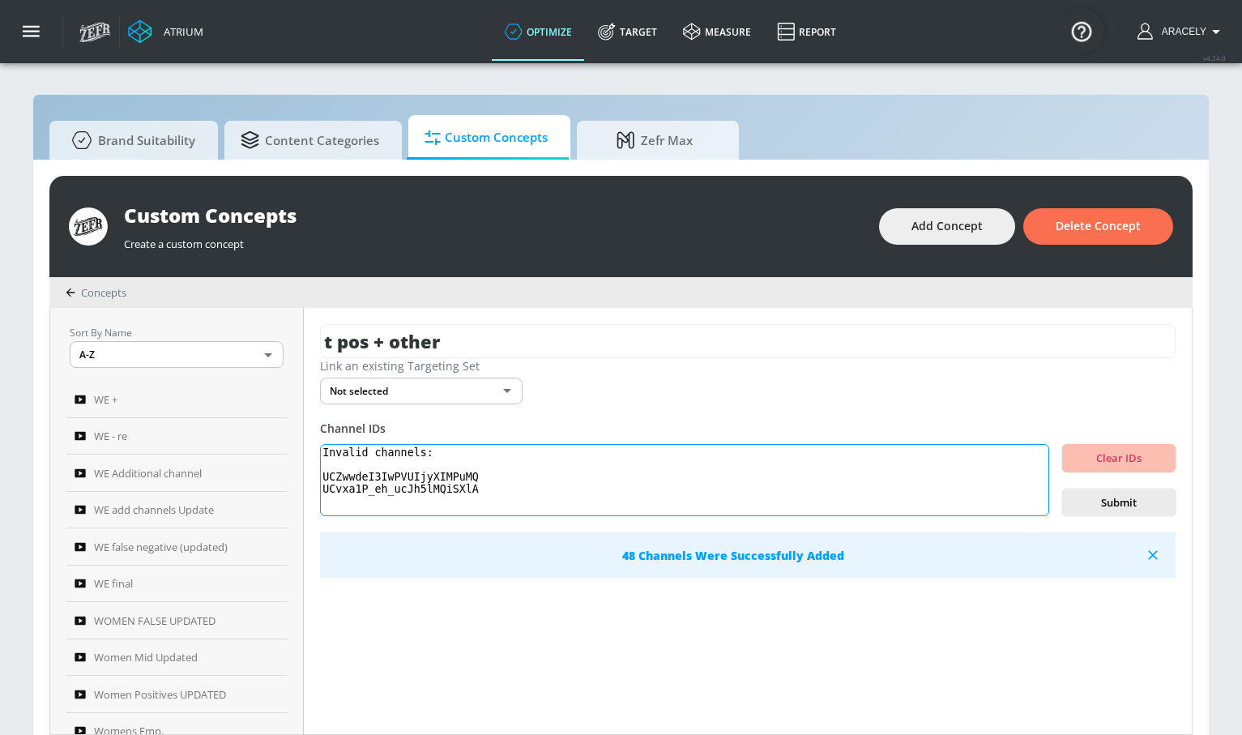
click at [472, 483] on textarea "Invalid channels: UCZwwdeI3IwPVUIjyXIMPuMQ UCvxa1P_eh_ucJh5lMQiSXlA" at bounding box center [684, 480] width 729 height 73
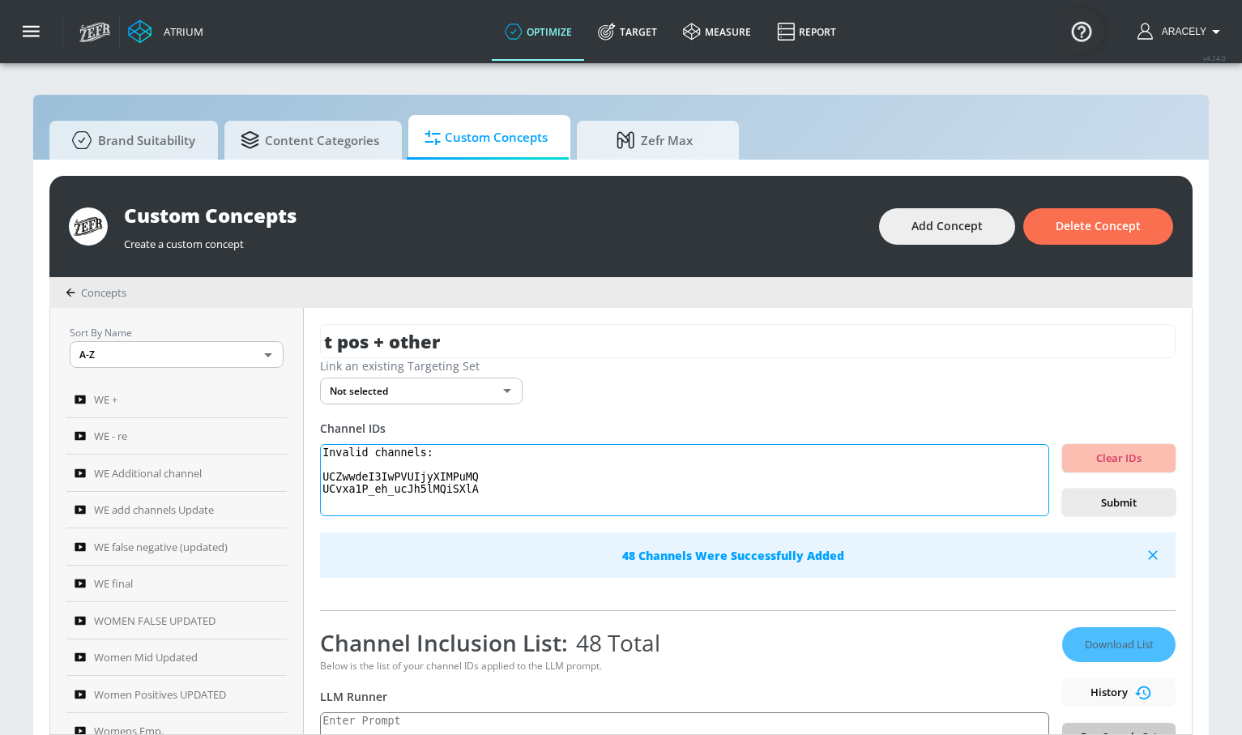
click at [472, 483] on textarea "Invalid channels: UCZwwdeI3IwPVUIjyXIMPuMQ UCvxa1P_eh_ucJh5lMQiSXlA" at bounding box center [684, 480] width 729 height 73
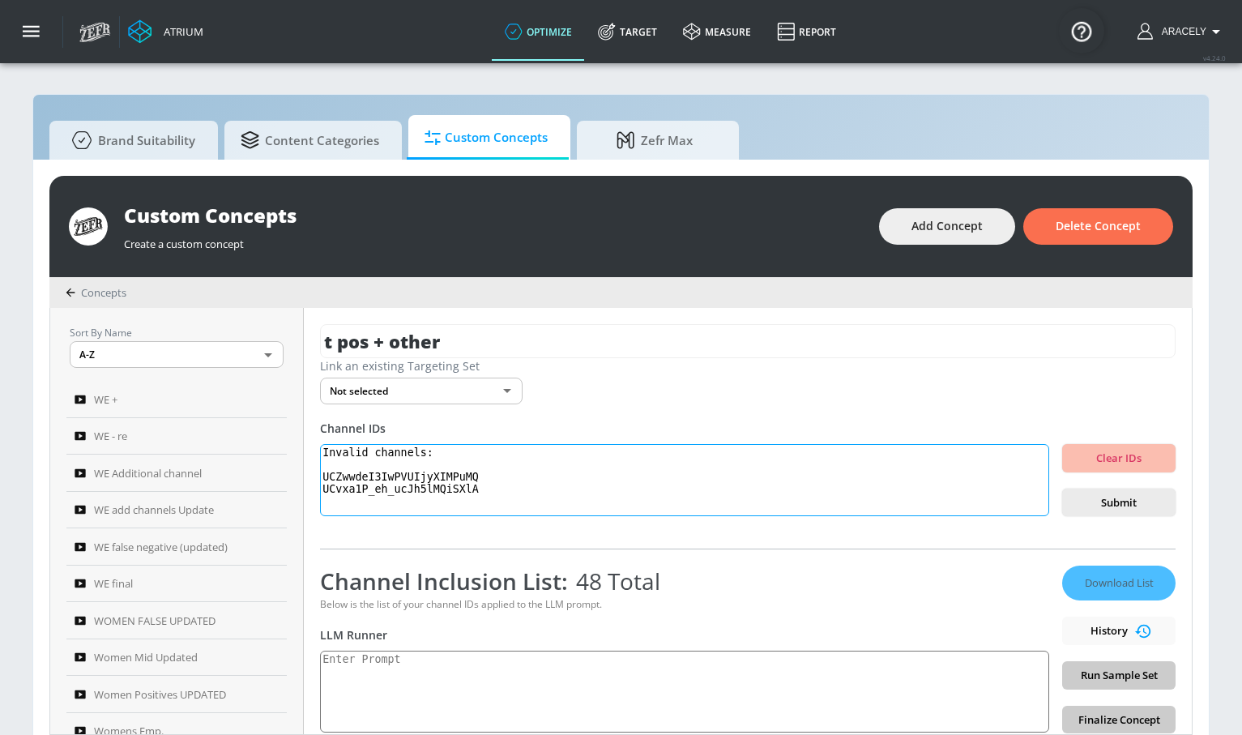
click at [402, 486] on textarea "Invalid channels: UCZwwdeI3IwPVUIjyXIMPuMQ UCvxa1P_eh_ucJh5lMQiSXlA" at bounding box center [684, 480] width 729 height 73
click at [402, 487] on textarea "Invalid channels: UCZwwdeI3IwPVUIjyXIMPuMQ UCvxa1P_eh_ucJh5lMQiSXlA" at bounding box center [684, 480] width 729 height 73
click at [489, 494] on textarea "Invalid channels: UCZwwdeI3IwPVUIjyXIMPuMQ UCvxa1P_eh_ucJh5lMQiSXlA" at bounding box center [684, 480] width 729 height 73
drag, startPoint x: 494, startPoint y: 491, endPoint x: 280, endPoint y: 441, distance: 219.7
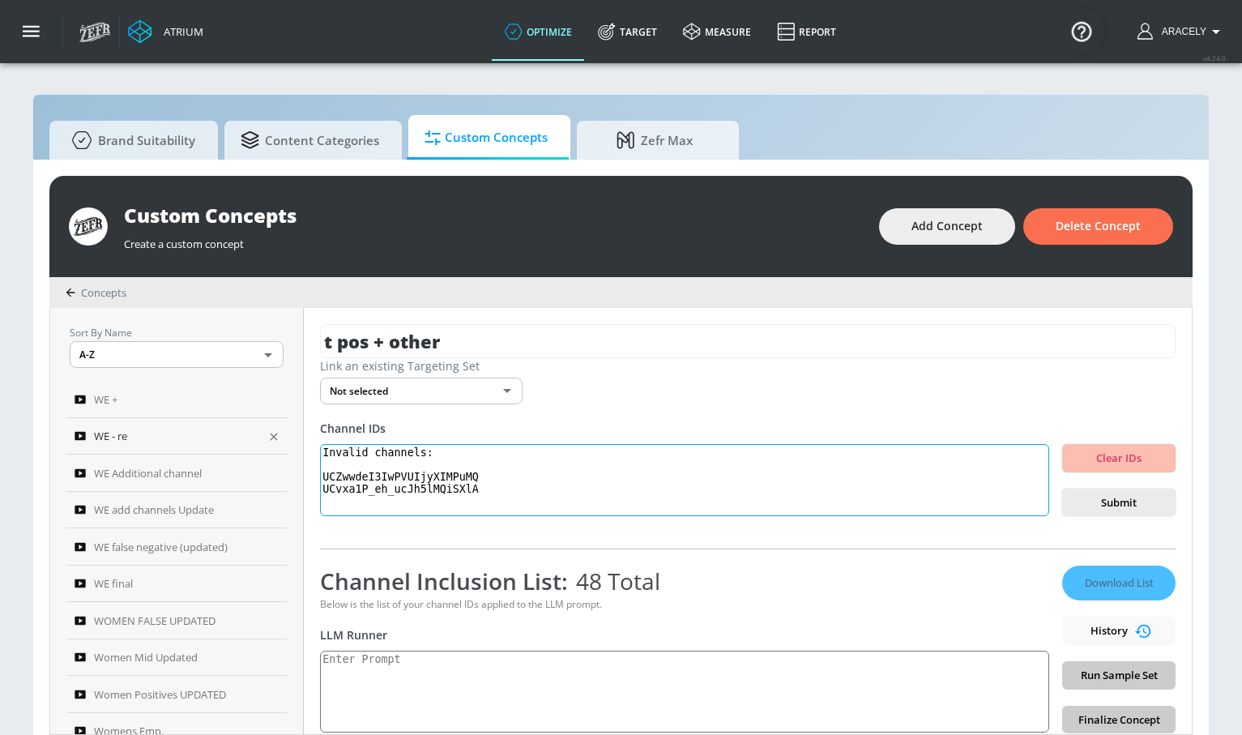
click at [280, 441] on div "Sort By Name A-Z ASC ​ WE + WE - re WE Additional channel WE add channels Updat…" at bounding box center [620, 521] width 1141 height 426
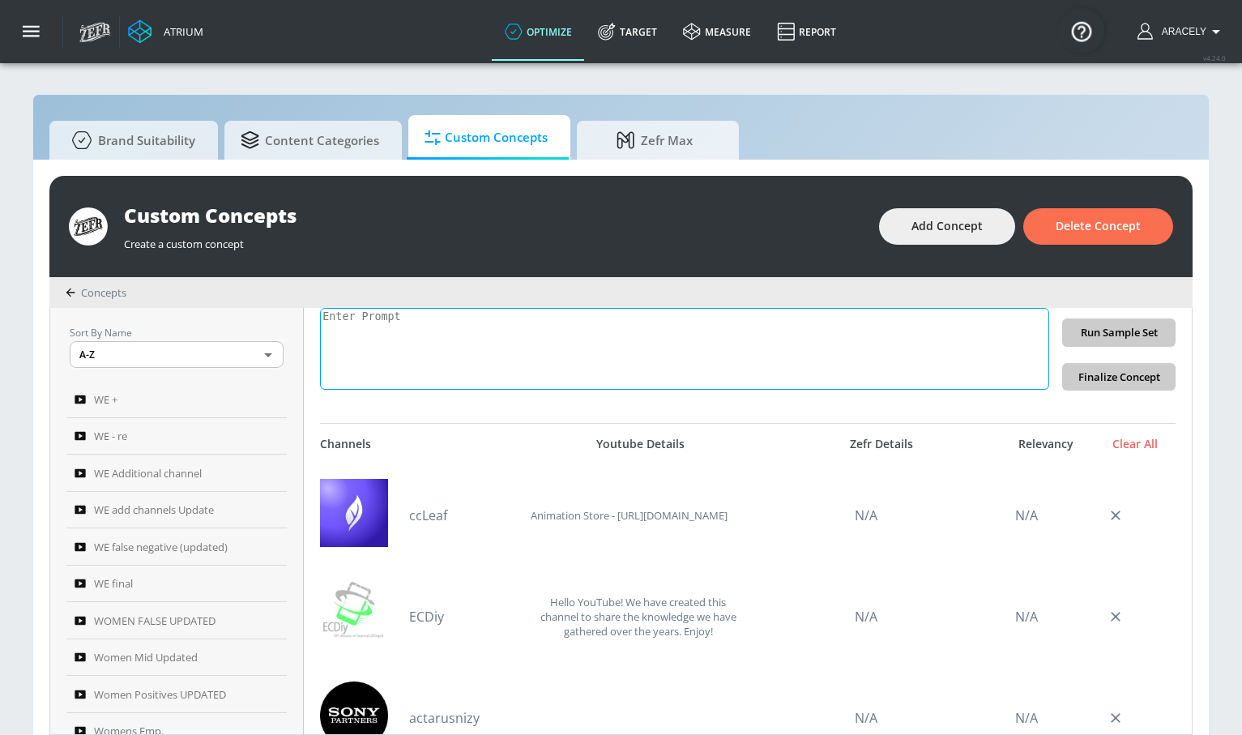
click at [521, 361] on textarea at bounding box center [684, 349] width 729 height 82
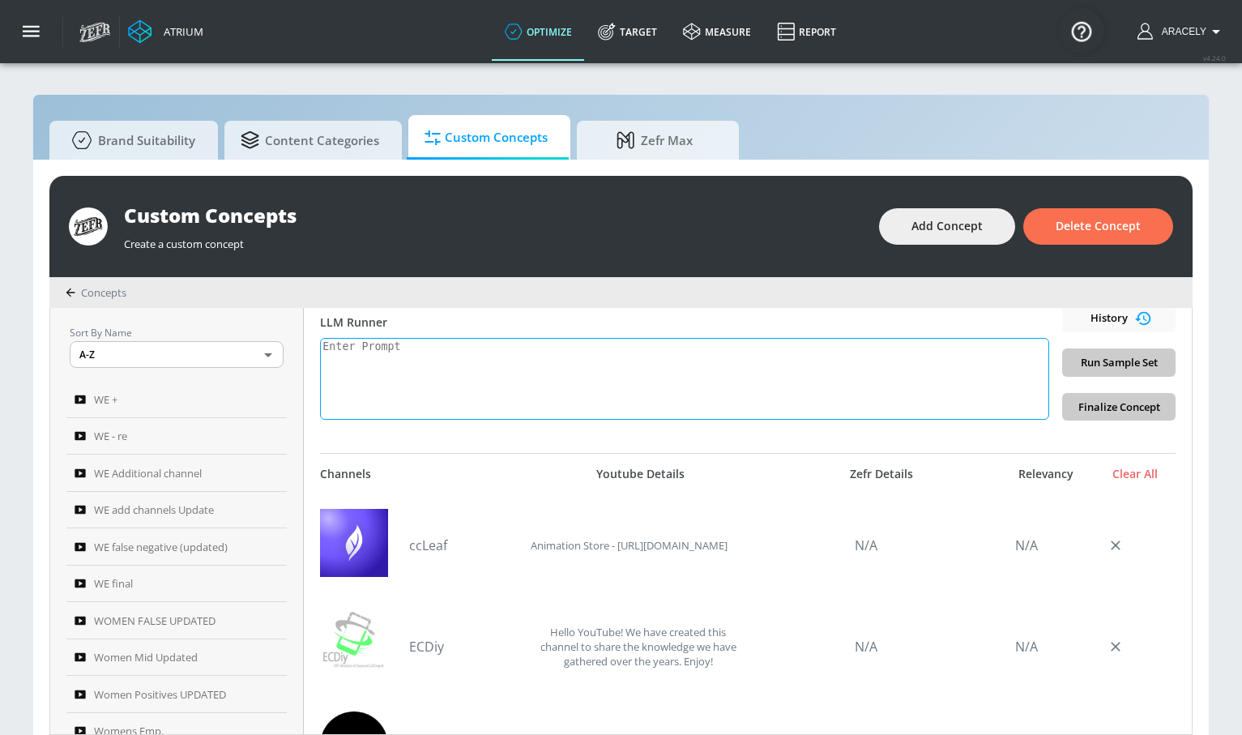
scroll to position [309, 0]
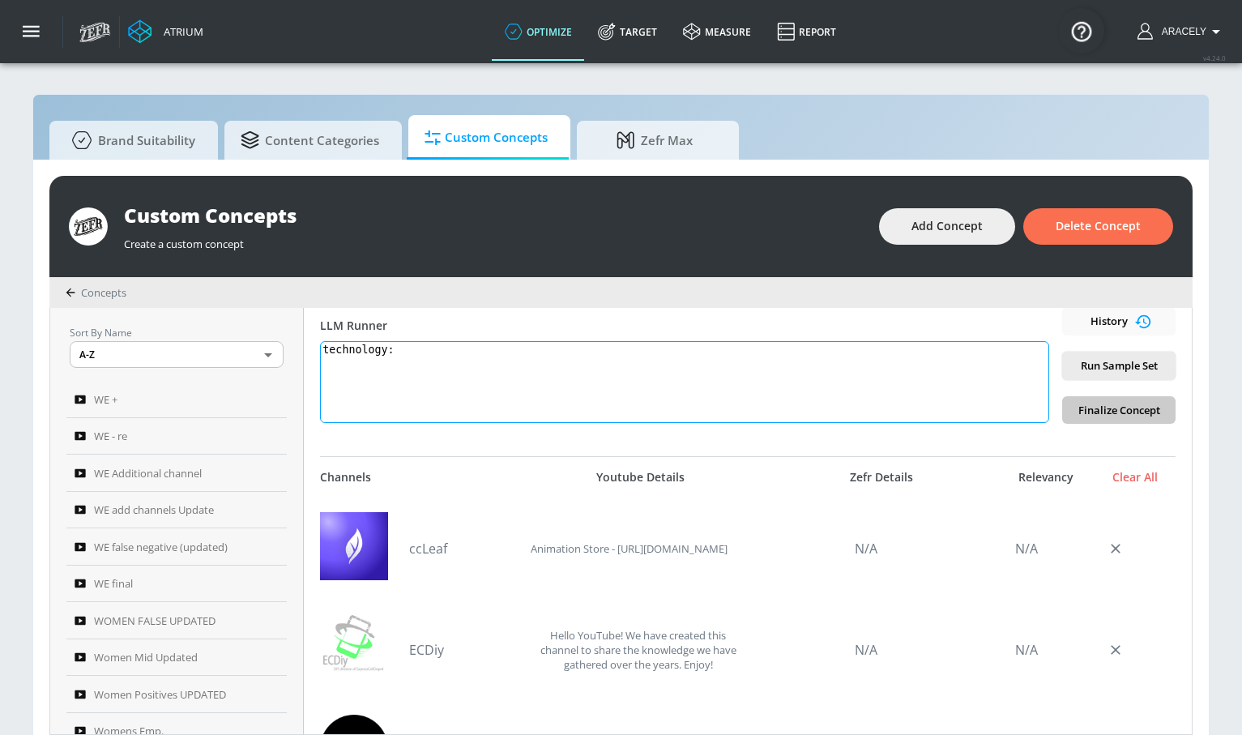
paste textarea "Technology content includes electronics product reviews, tech news, technology …"
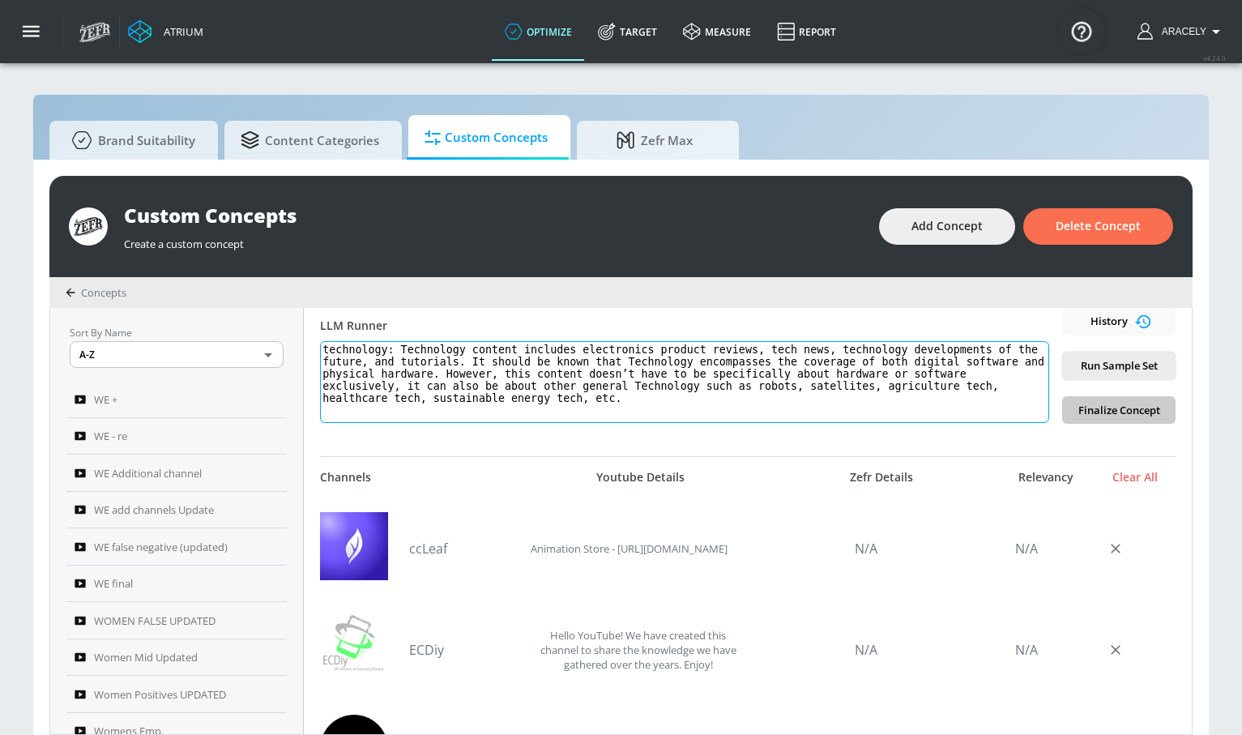
type textarea "technology: Technology content includes electronics product reviews, tech news,…"
click at [1079, 360] on span "Run Sample Set" at bounding box center [1118, 365] width 87 height 19
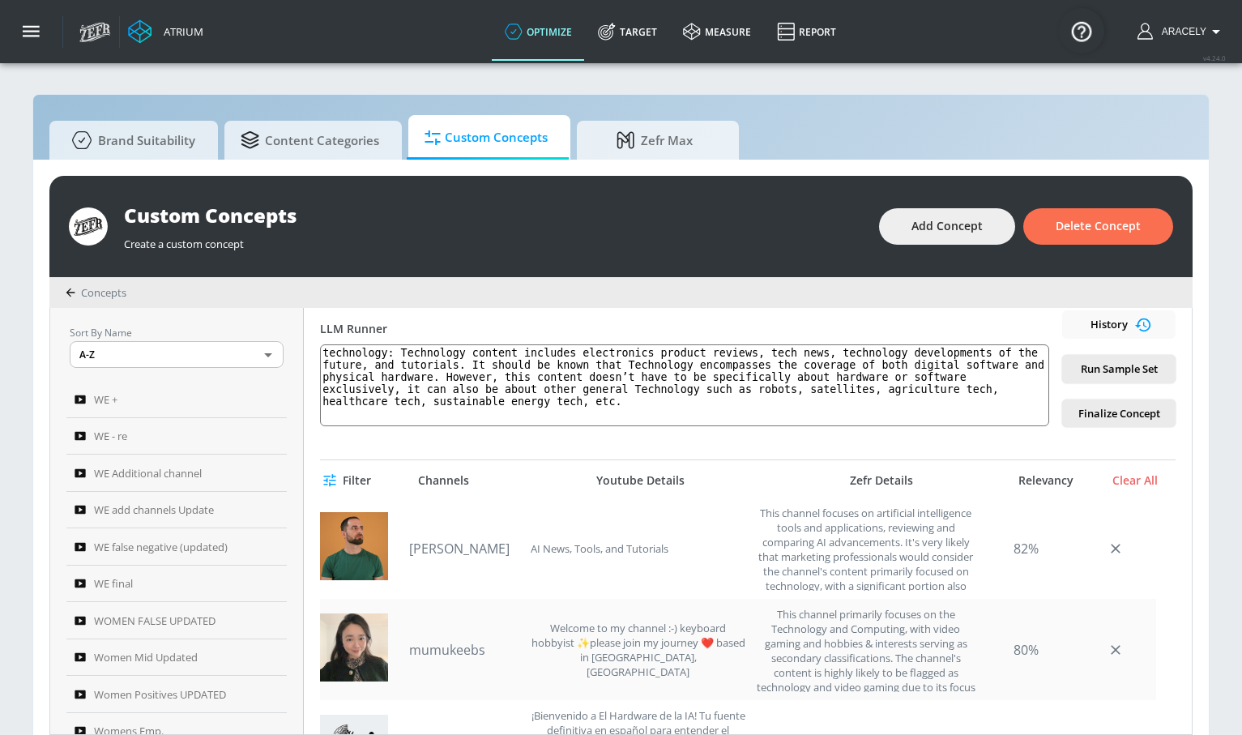
scroll to position [0, 0]
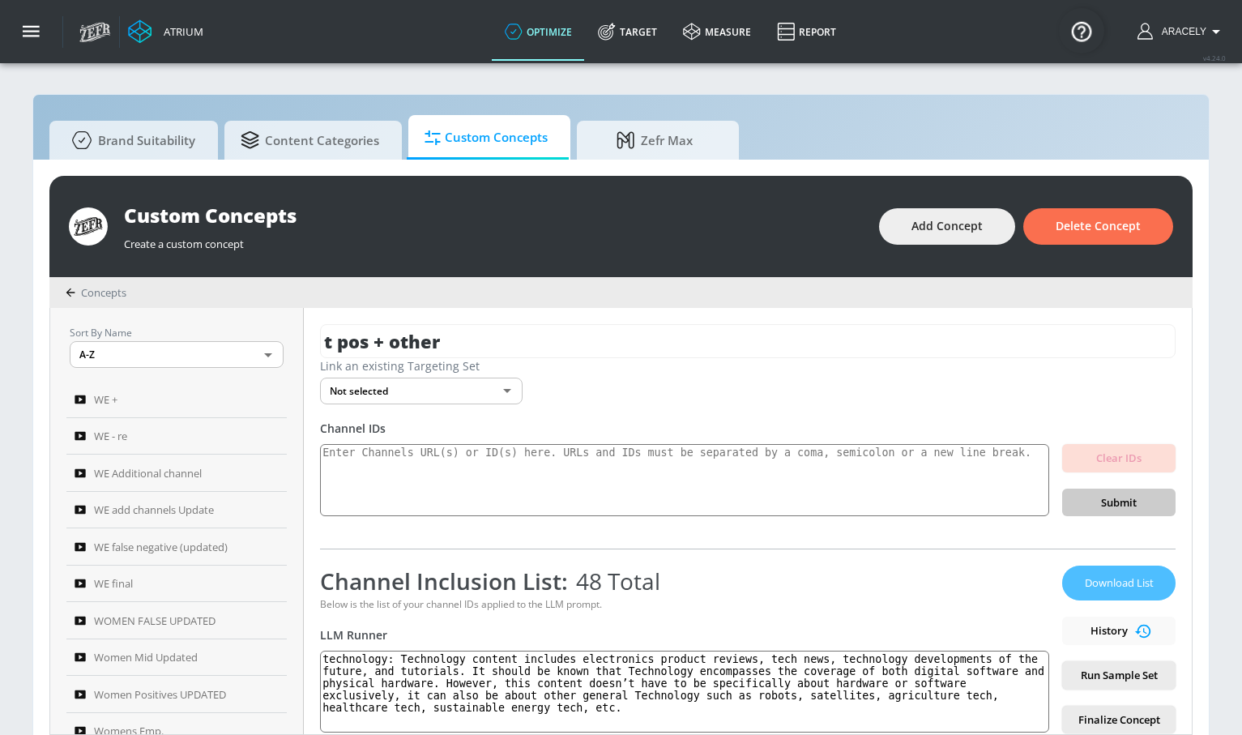
click at [1094, 587] on span "Download List" at bounding box center [1118, 582] width 81 height 19
click at [960, 237] on button "Add Concept" at bounding box center [947, 226] width 136 height 36
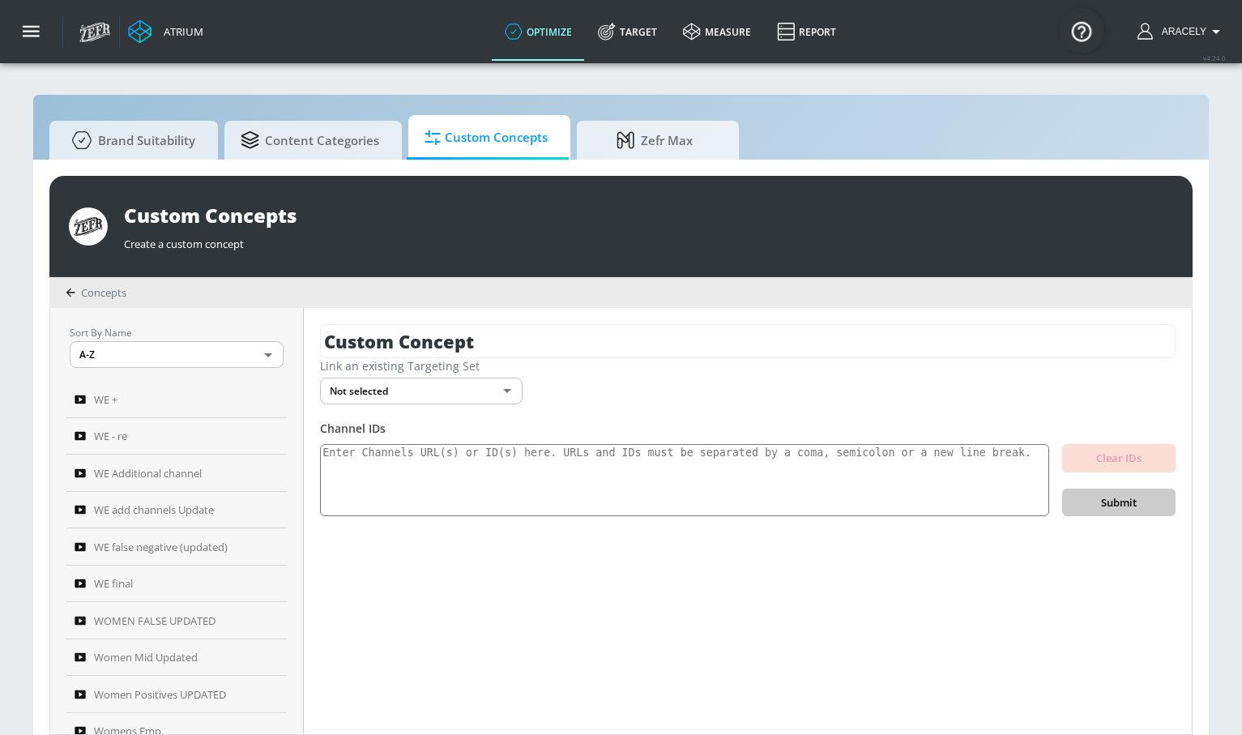
click at [569, 315] on div "Custom Concept Link an existing Targeting Set Not selected none ​ Channel IDs C…" at bounding box center [748, 521] width 888 height 426
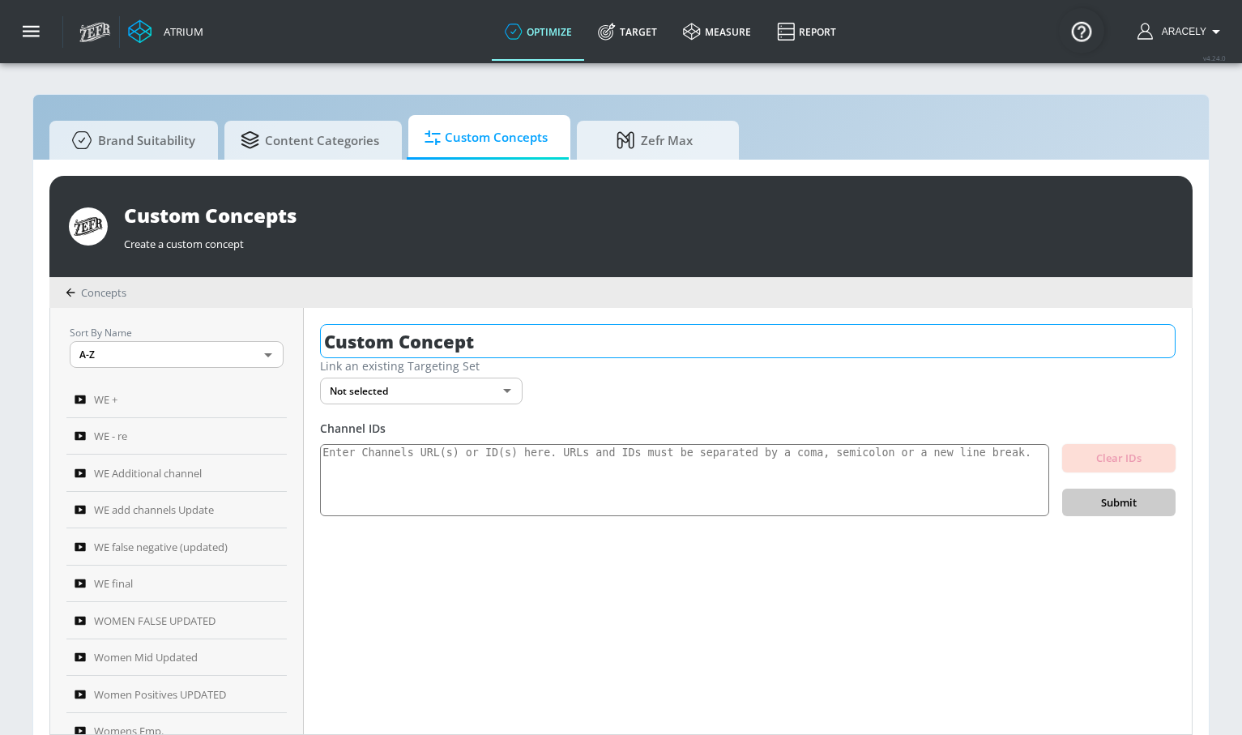
click at [549, 335] on input "Custom Concept" at bounding box center [747, 341] width 855 height 34
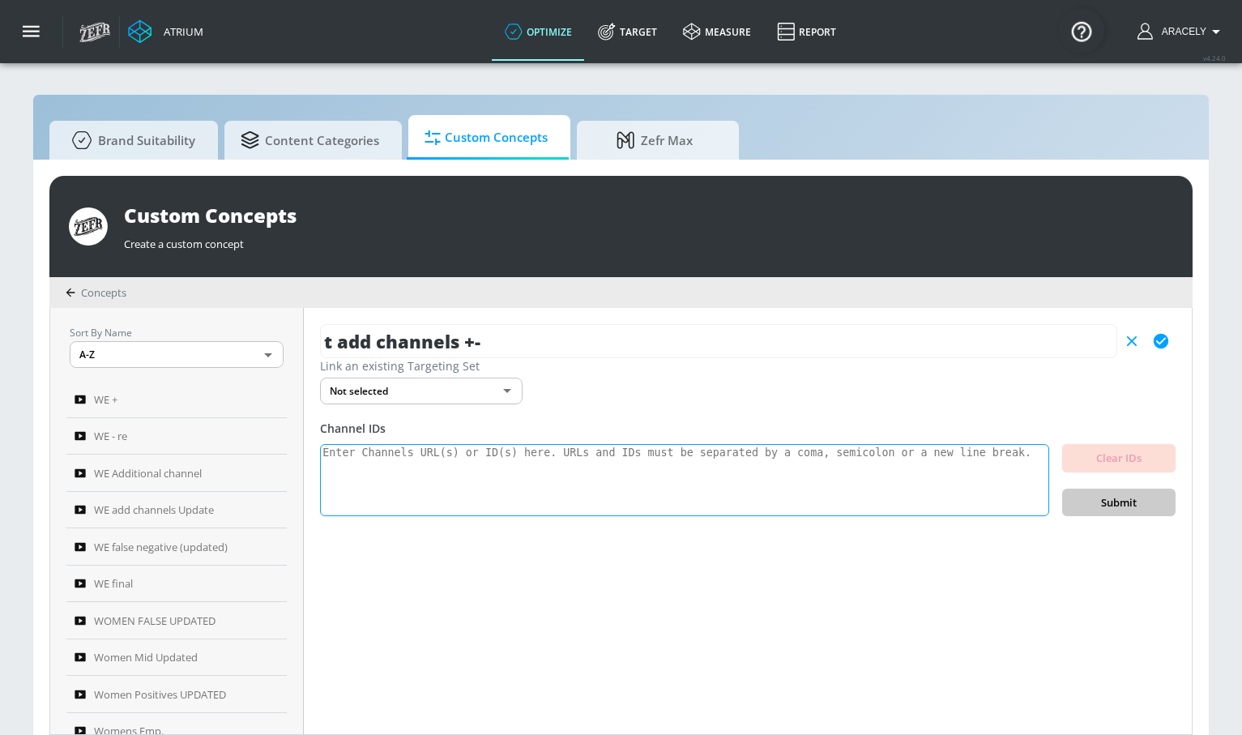
type input "t add channels +-"
click at [459, 473] on textarea at bounding box center [684, 480] width 729 height 73
click at [1159, 343] on icon "button" at bounding box center [1161, 341] width 18 height 18
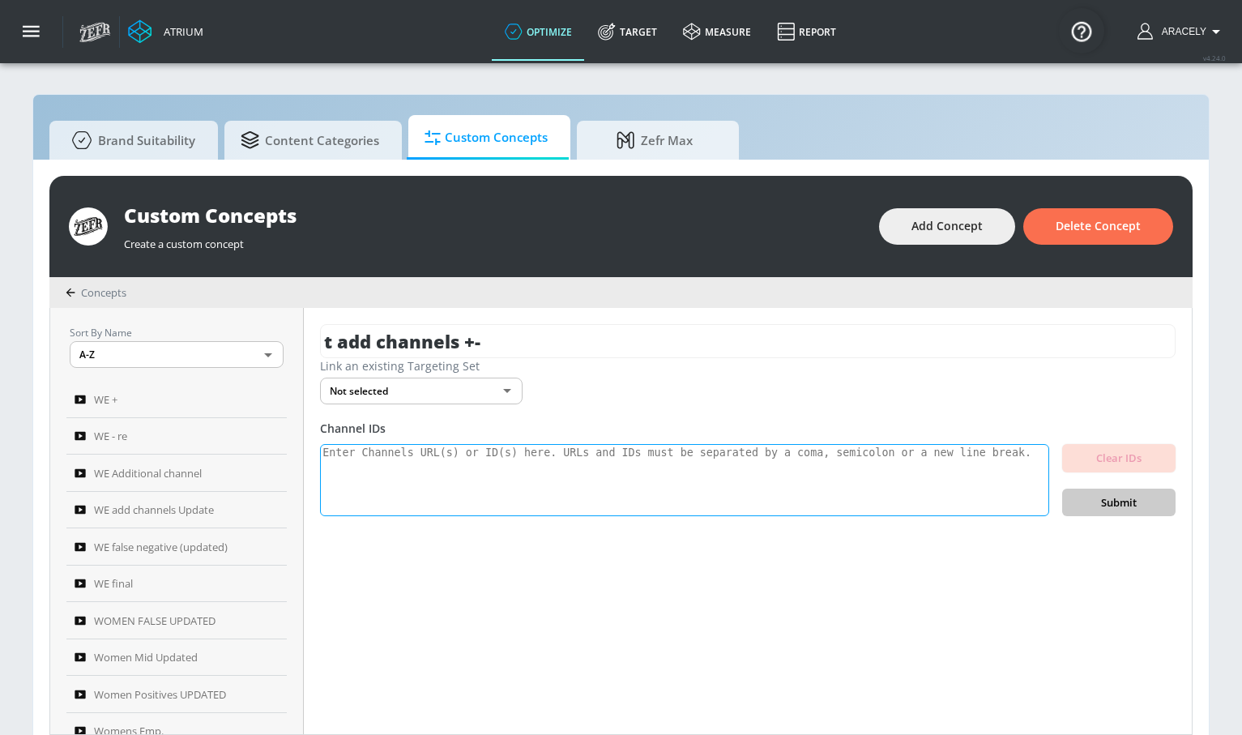
click at [671, 491] on textarea at bounding box center [684, 480] width 729 height 73
paste textarea "UCobXm_xQjgt_XcAEexmF1JA UCeVgNo2lUKrbUTusgDq6DBA UC1Kt_E8l0Qgpjm2-kG_S8hA UCb2…"
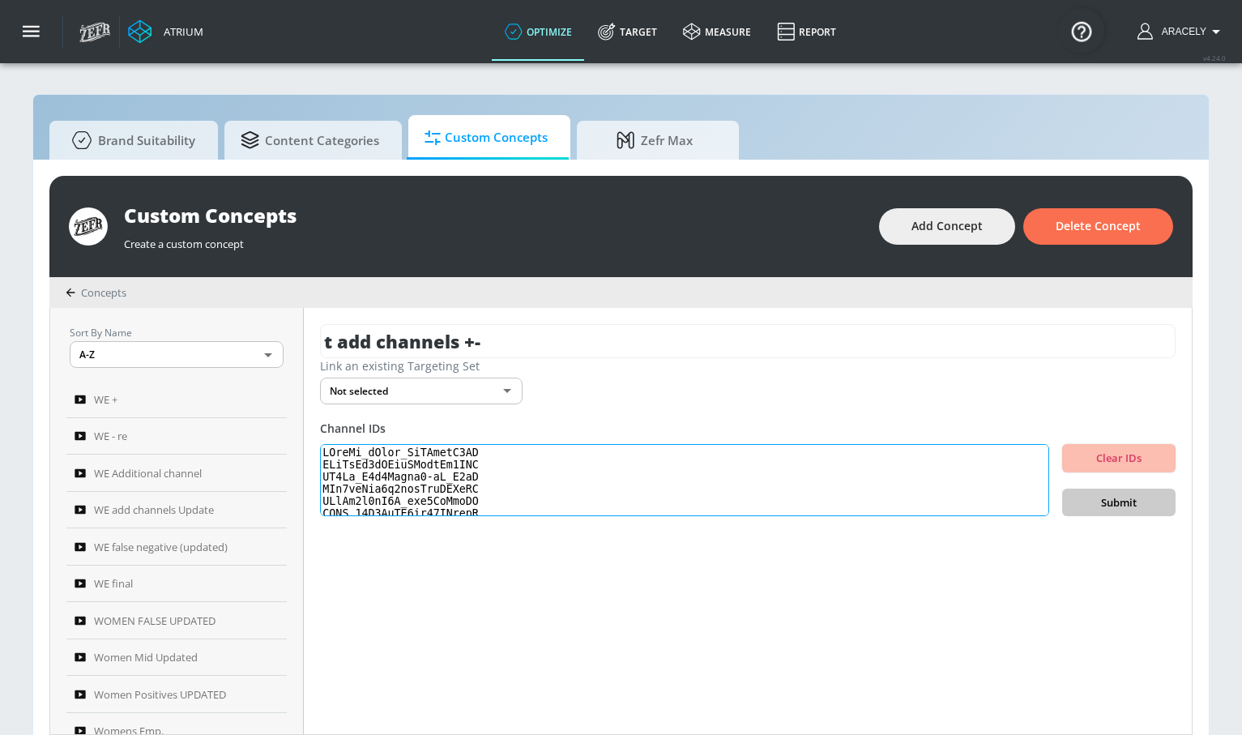
scroll to position [558, 0]
type textarea "UCobXm_xQjgt_XcAEexmF1JA UCeVgNo2lUKrbUTusgDq6DBA UC1Kt_E8l0Qgpjm2-kG_S8hA UCb2…"
click at [1123, 496] on span "Submit" at bounding box center [1118, 502] width 87 height 19
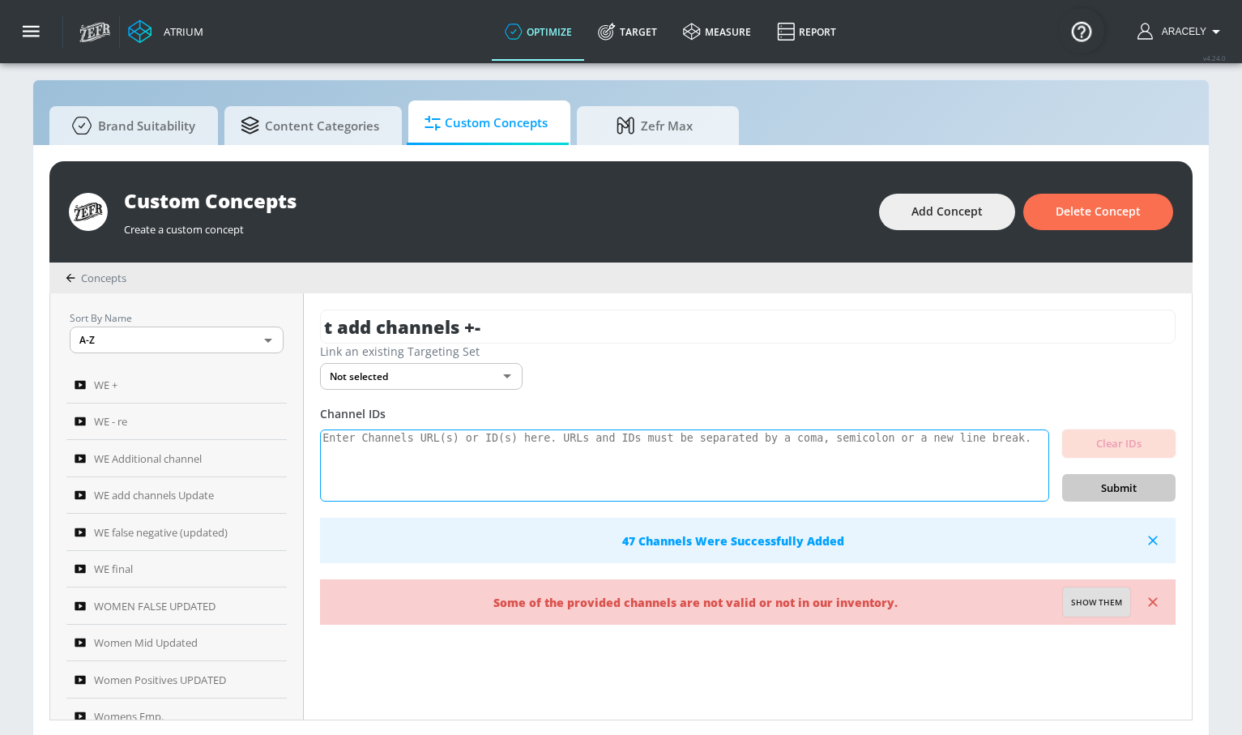
scroll to position [17, 0]
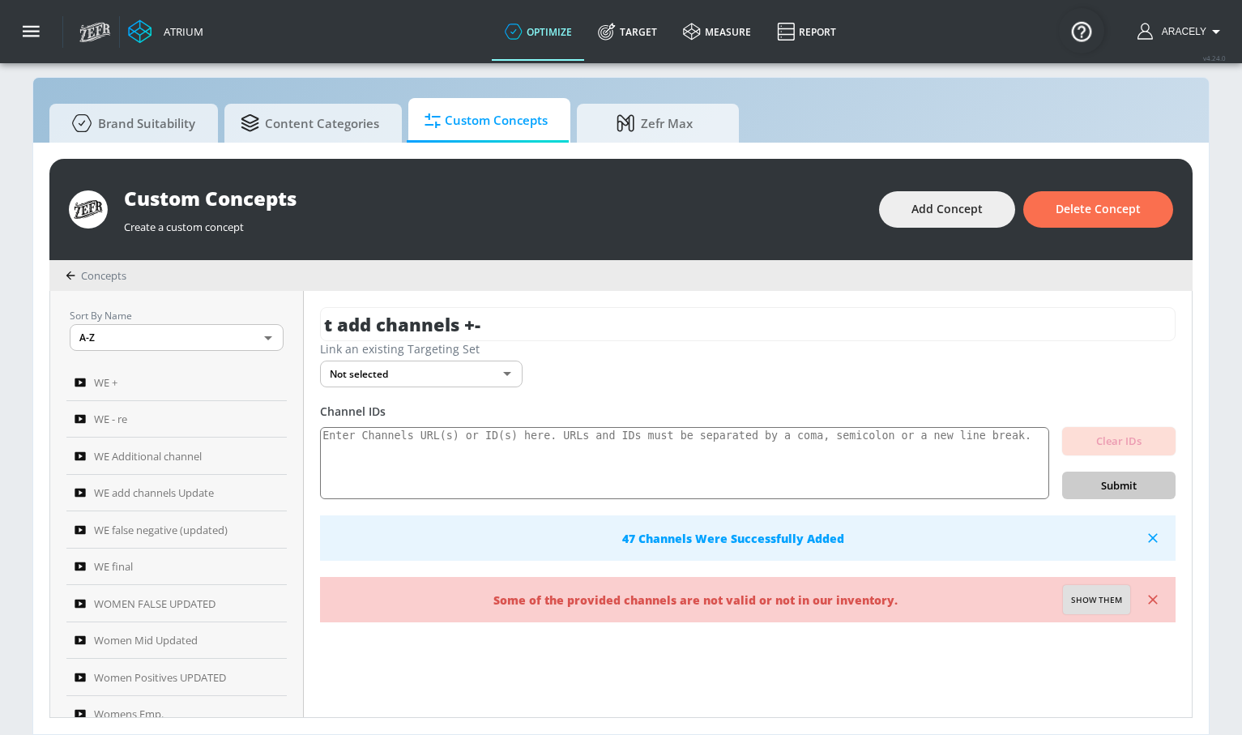
click at [1111, 604] on span "Show them" at bounding box center [1096, 600] width 51 height 15
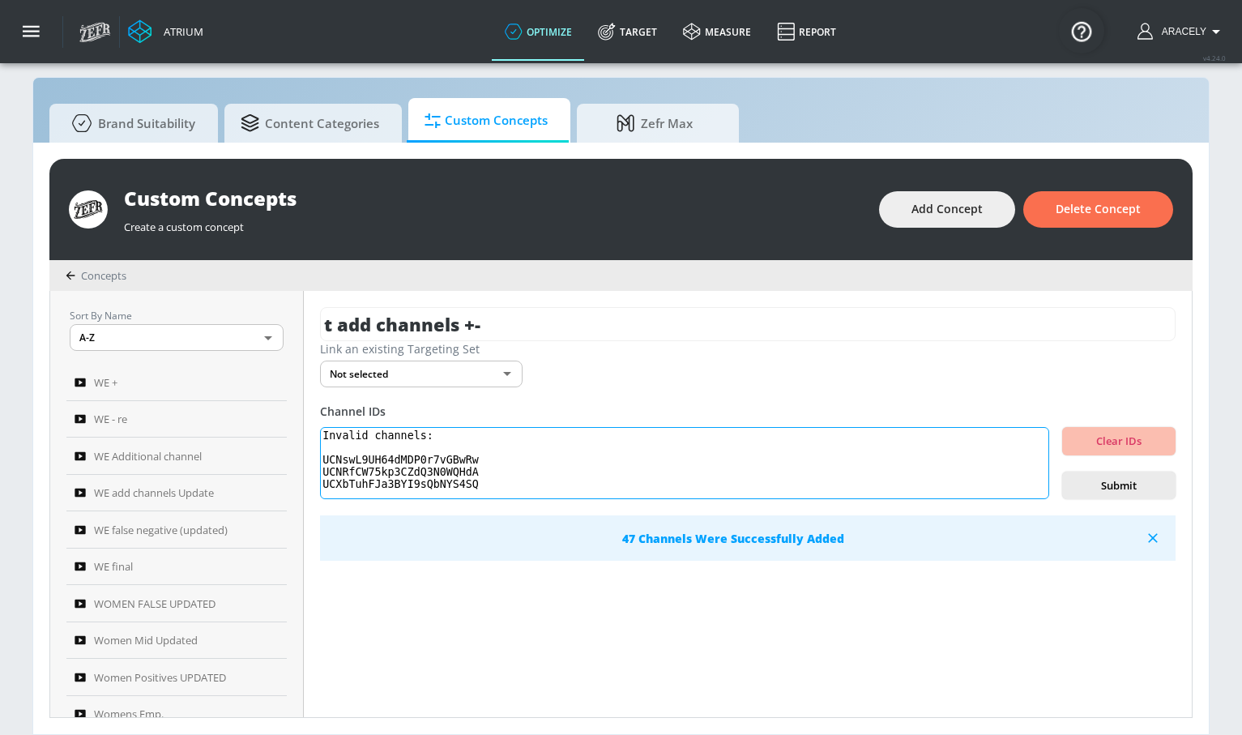
click at [479, 462] on textarea "Invalid channels: UCNswL9UH64dMDP0r7vGBwRw UCNRfCW75kp3CZdQ3N0WQHdA UCXbTuhFJa3…" at bounding box center [684, 463] width 729 height 73
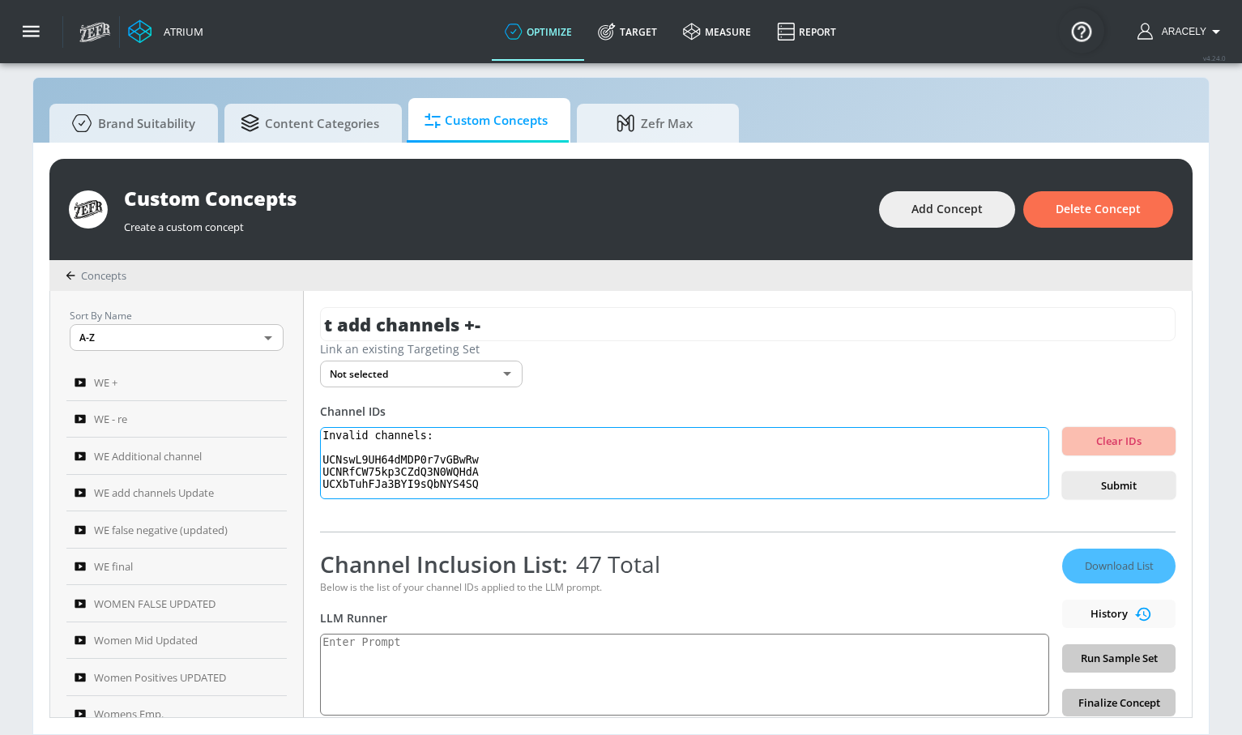
click at [458, 473] on textarea "Invalid channels: UCNswL9UH64dMDP0r7vGBwRw UCNRfCW75kp3CZdQ3N0WQHdA UCXbTuhFJa3…" at bounding box center [684, 463] width 729 height 73
click at [424, 488] on textarea "Invalid channels: UCNswL9UH64dMDP0r7vGBwRw UCNRfCW75kp3CZdQ3N0WQHdA UCXbTuhFJa3…" at bounding box center [684, 463] width 729 height 73
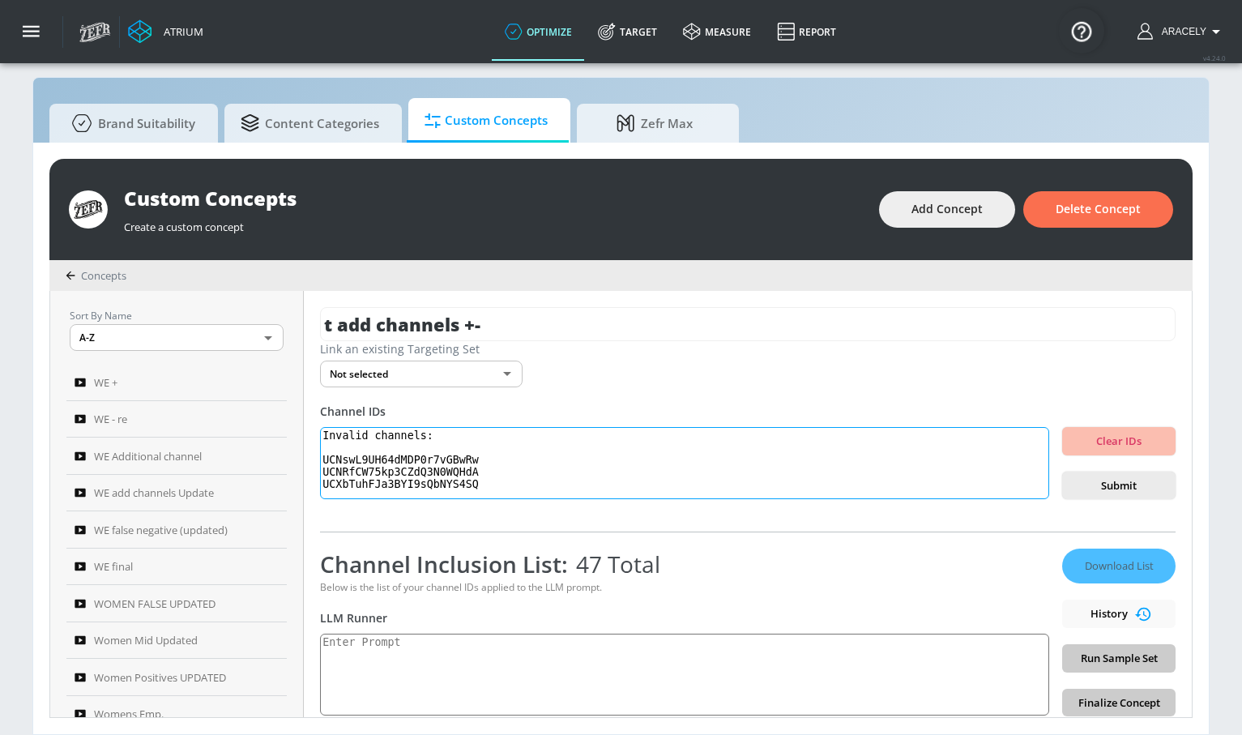
click at [424, 488] on textarea "Invalid channels: UCNswL9UH64dMDP0r7vGBwRw UCNRfCW75kp3CZdQ3N0WQHdA UCXbTuhFJa3…" at bounding box center [684, 463] width 729 height 73
click at [497, 486] on textarea "Invalid channels: UCNswL9UH64dMDP0r7vGBwRw UCNRfCW75kp3CZdQ3N0WQHdA UCXbTuhFJa3…" at bounding box center [684, 463] width 729 height 73
drag, startPoint x: 478, startPoint y: 480, endPoint x: 335, endPoint y: 434, distance: 149.6
click at [335, 434] on textarea "Invalid channels: UCNswL9UH64dMDP0r7vGBwRw UCNRfCW75kp3CZdQ3N0WQHdA UCXbTuhFJa3…" at bounding box center [684, 463] width 729 height 73
type textarea "I"
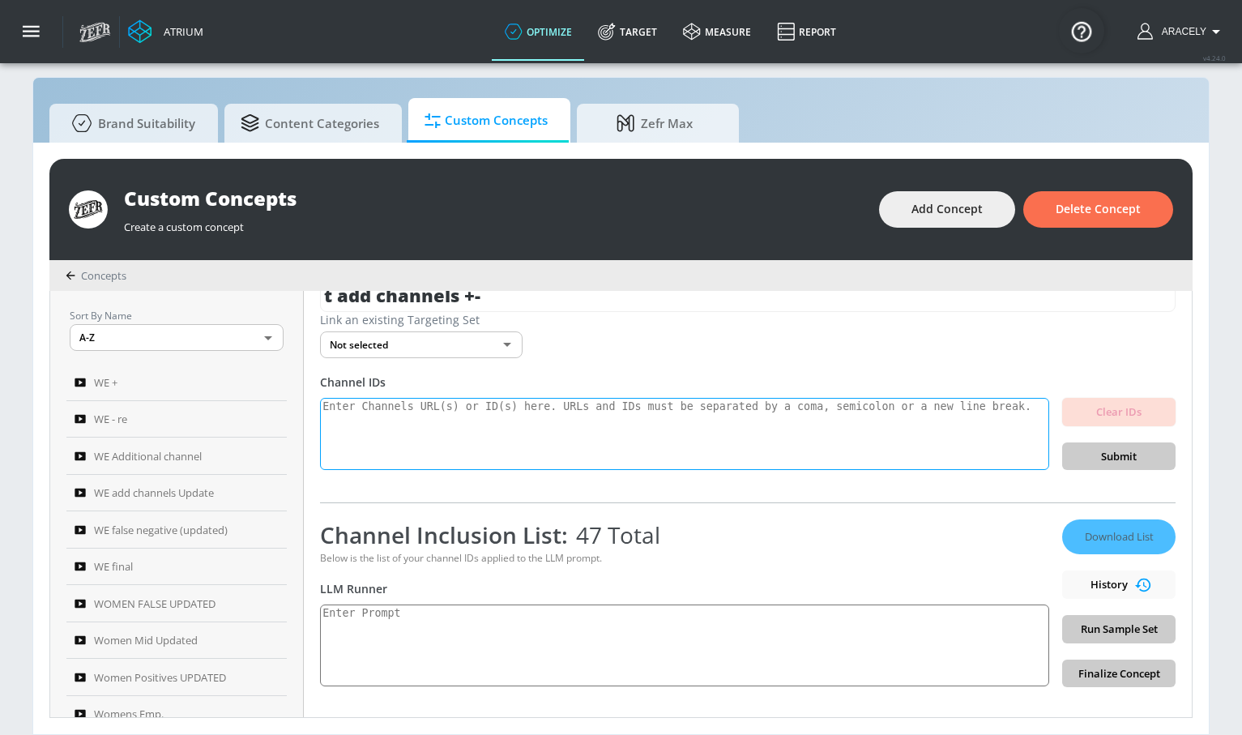
scroll to position [30, 0]
click at [500, 599] on div "Channel Inclusion List: 47 Total Below is the list of your channel IDs applied …" at bounding box center [684, 602] width 729 height 168
click at [478, 629] on textarea at bounding box center [684, 644] width 729 height 82
paste textarea "Technology content includes electronics product reviews, tech news, technology …"
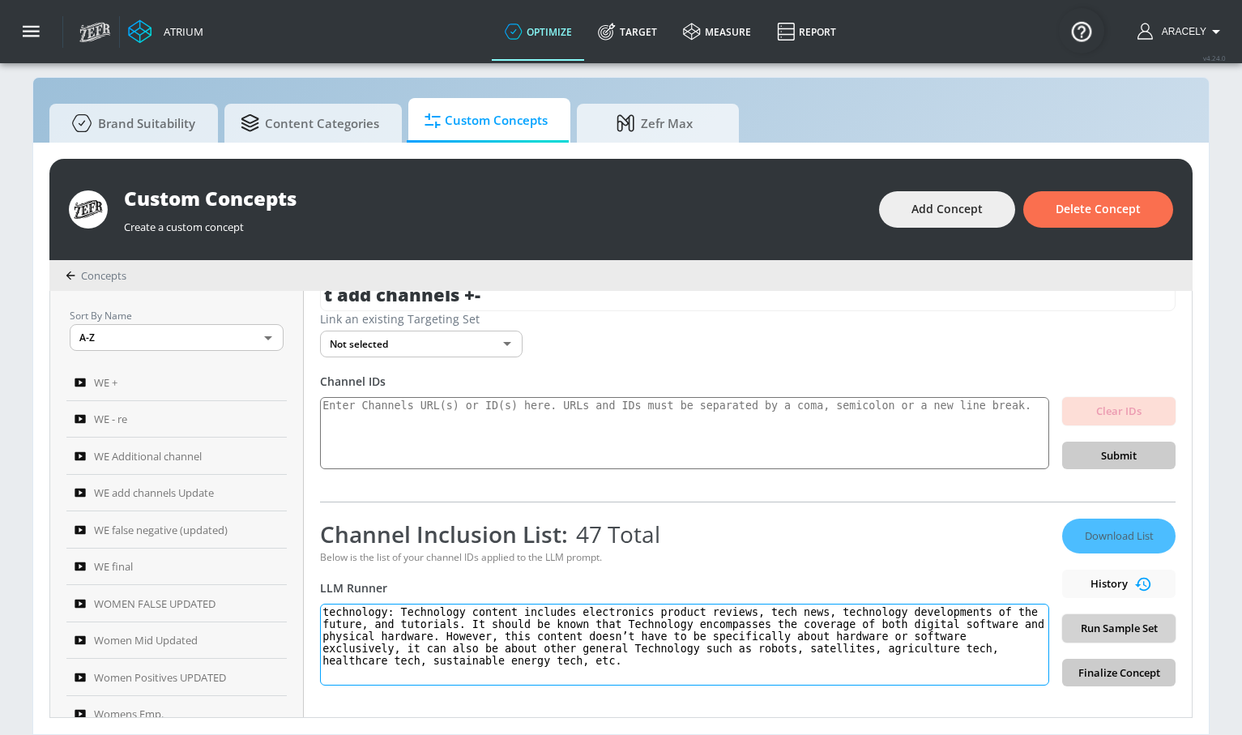
type textarea "technology: Technology content includes electronics product reviews, tech news,…"
click at [1120, 624] on span "Run Sample Set" at bounding box center [1118, 628] width 87 height 19
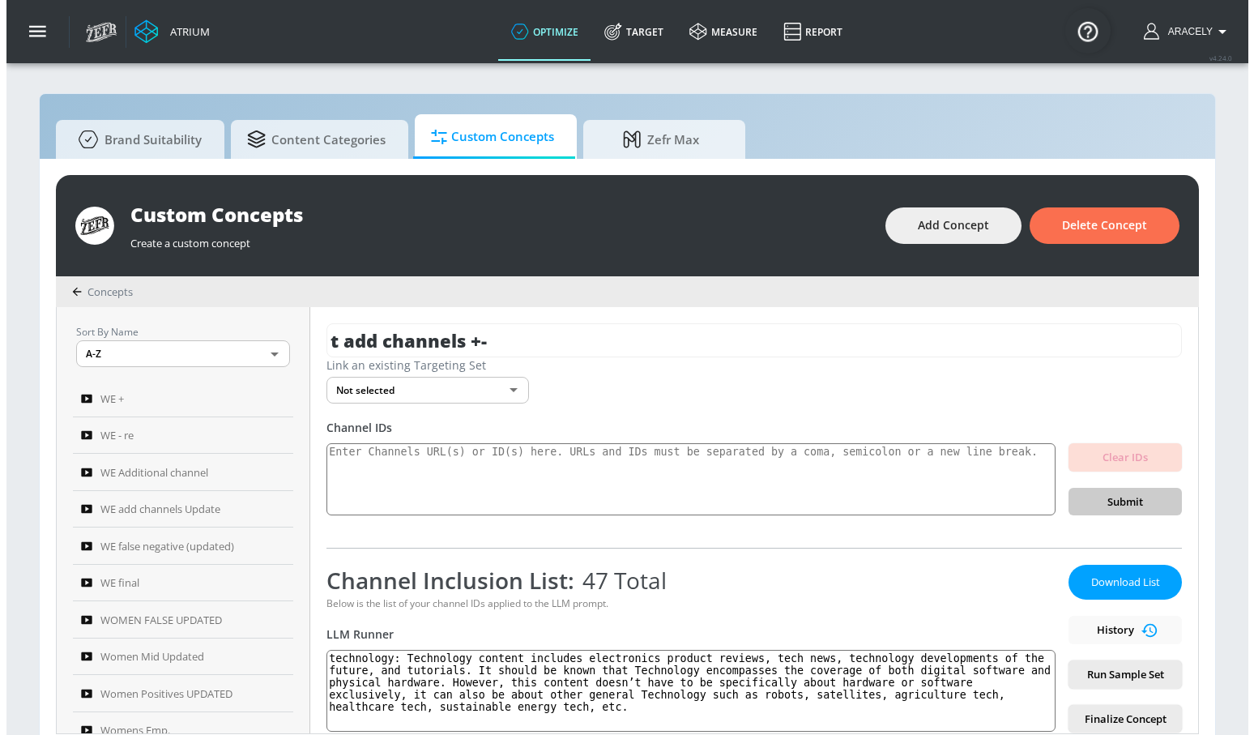
scroll to position [0, 0]
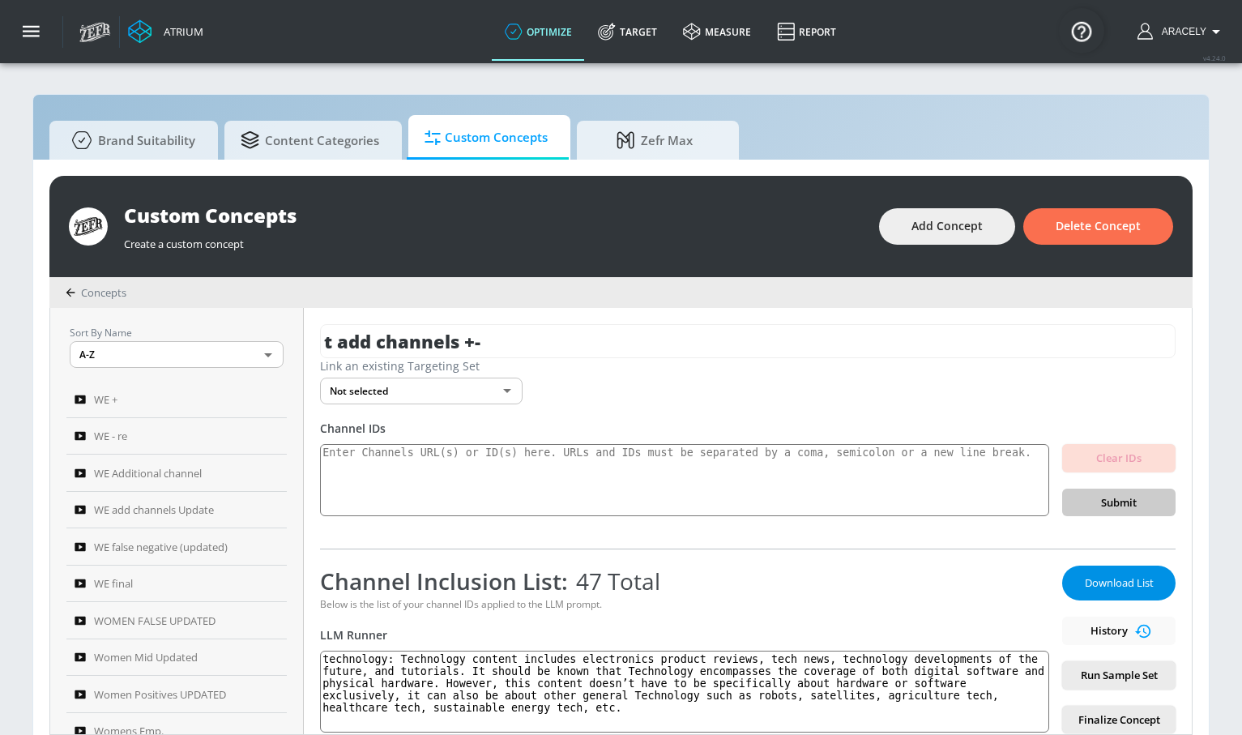
click at [1062, 570] on button "Download List" at bounding box center [1118, 582] width 113 height 35
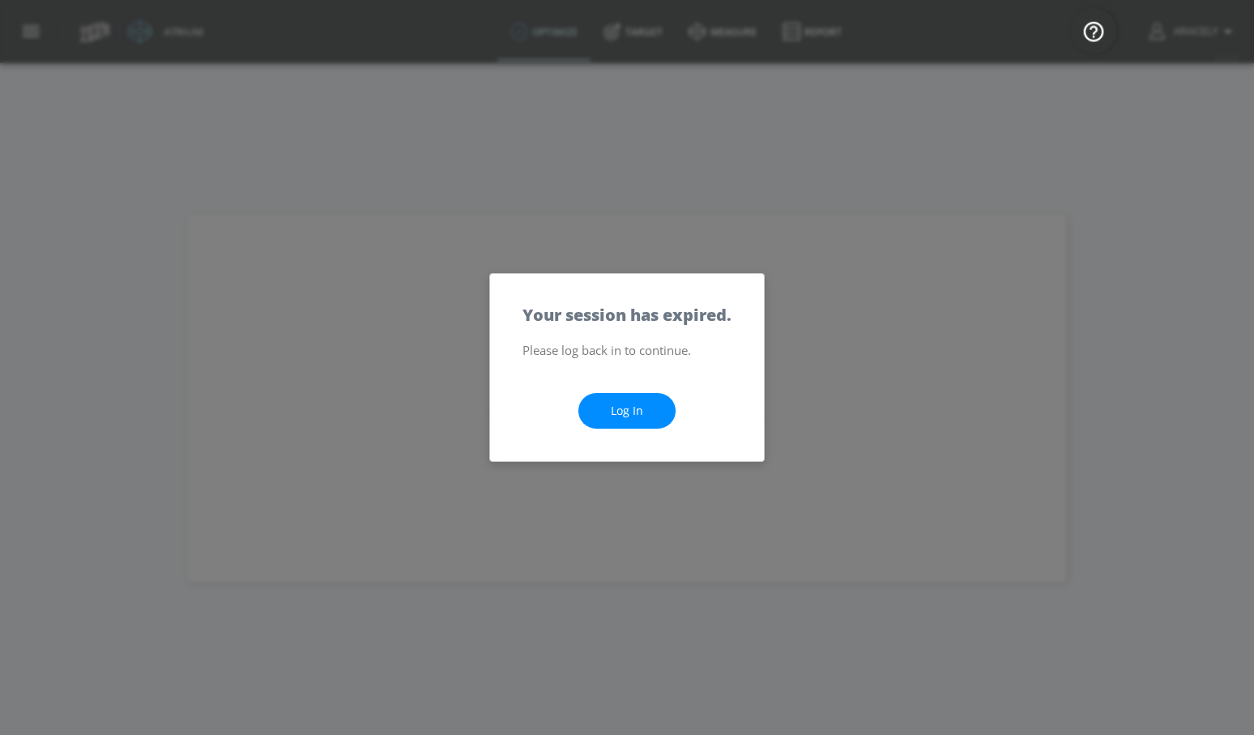
click at [649, 407] on link "Log In" at bounding box center [626, 411] width 97 height 36
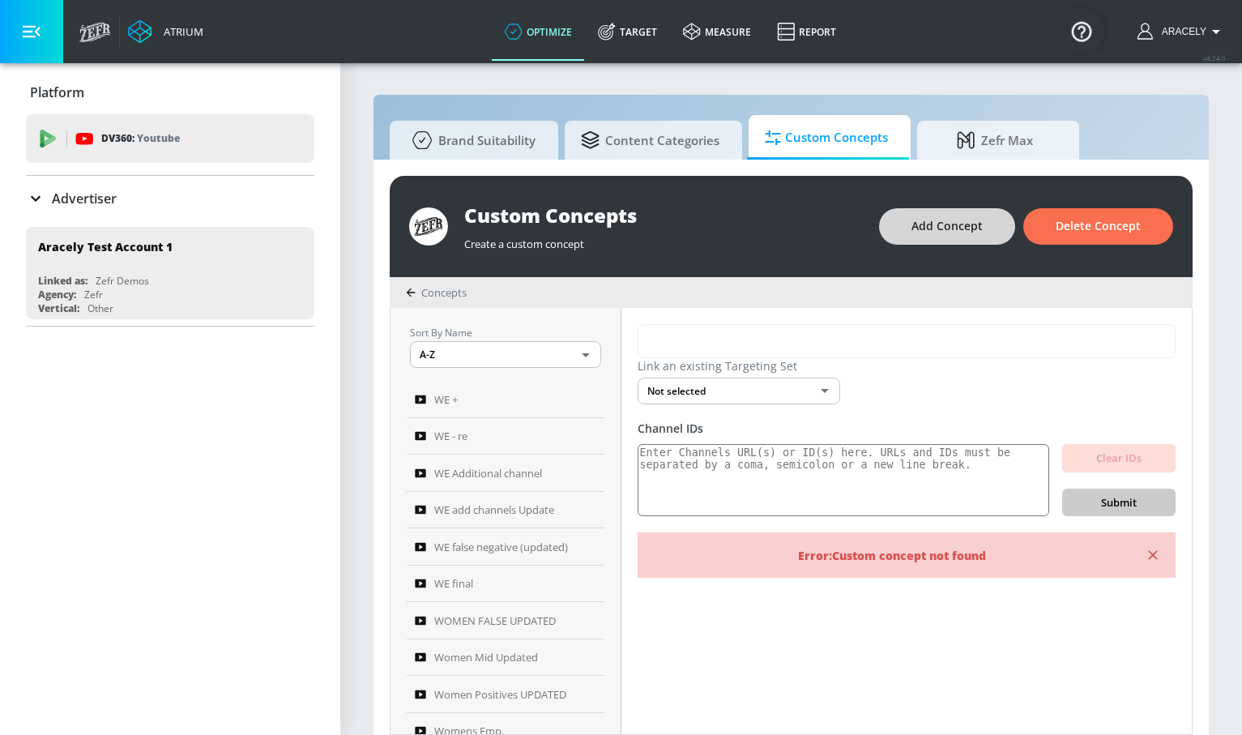
click at [957, 223] on span "Add Concept" at bounding box center [946, 226] width 71 height 20
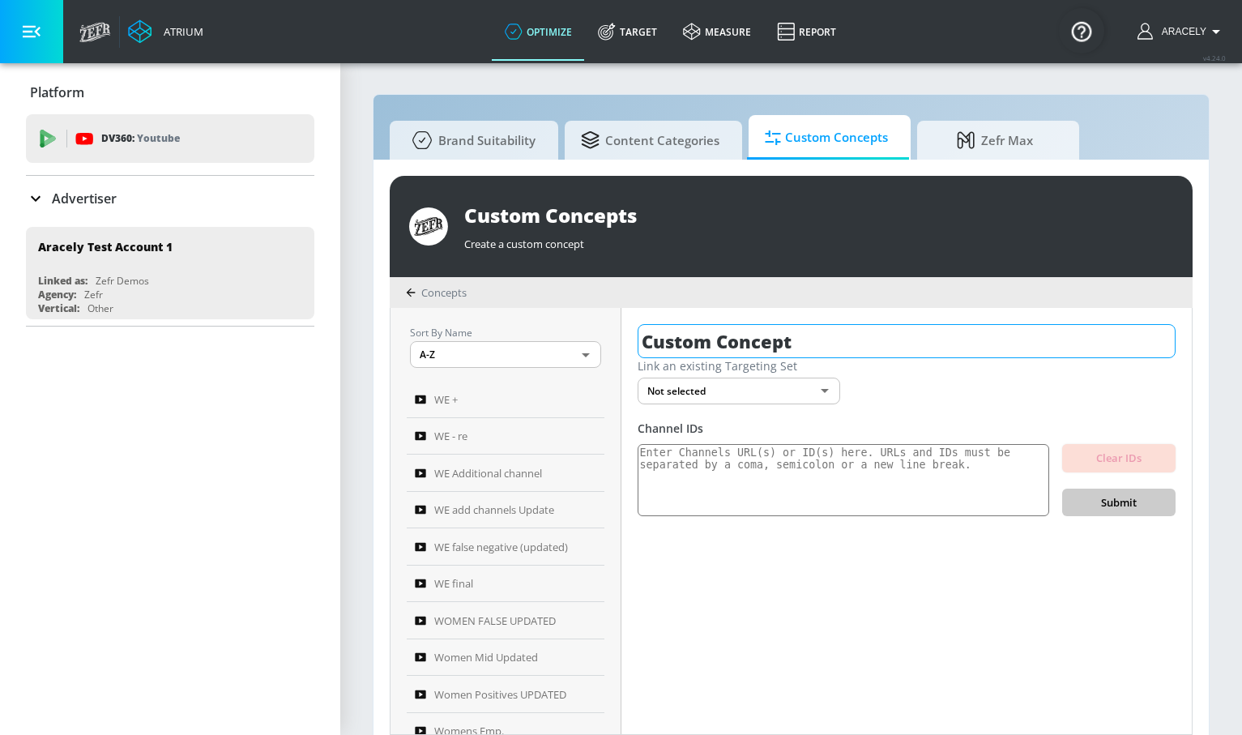
click at [825, 330] on input "Custom Concept" at bounding box center [906, 341] width 538 height 34
click at [825, 329] on input "Custom Concept" at bounding box center [906, 341] width 538 height 34
type input "tech remaining"
click at [1177, 343] on div "tech remaining Link an existing Targeting Set Not selected none ​ Channel IDs C…" at bounding box center [906, 521] width 570 height 426
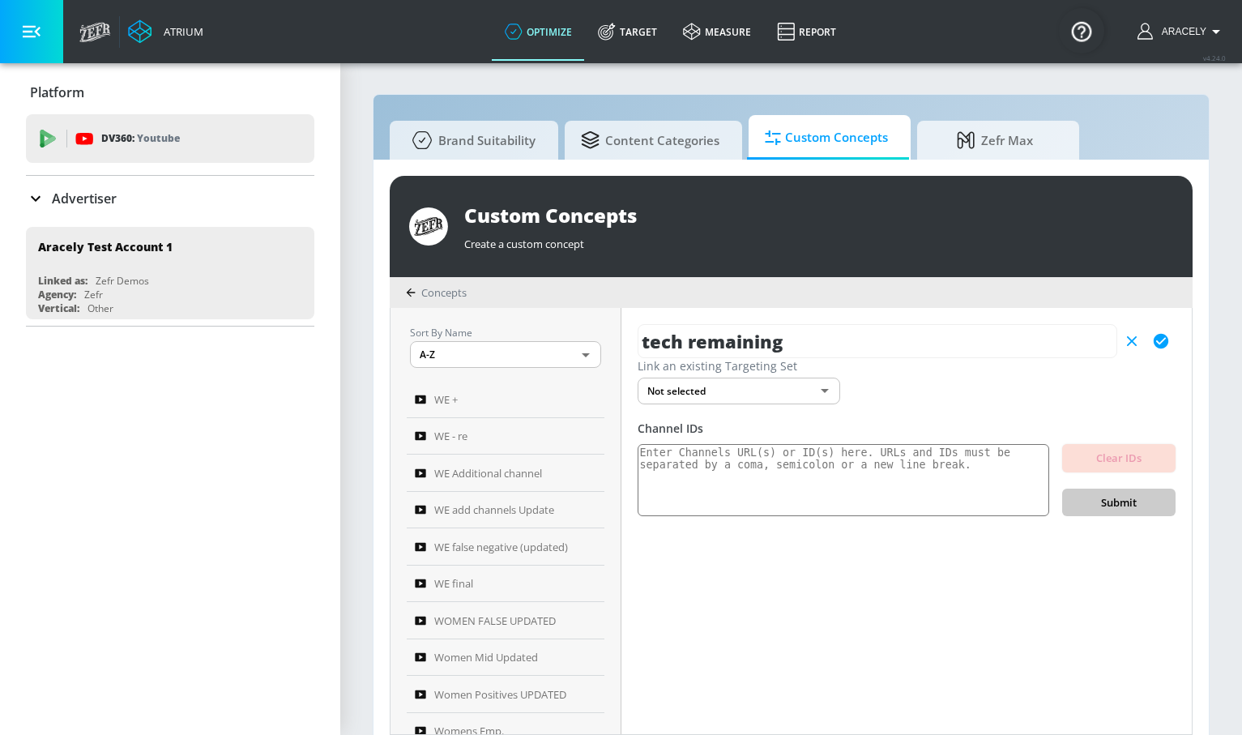
click at [1163, 345] on icon "button" at bounding box center [1160, 341] width 15 height 15
click at [829, 477] on textarea at bounding box center [842, 480] width 411 height 73
paste textarea "UC7kP5JFsj_r2sJk9ZnnR_zw UC5rTRzHheO-ndY3VA0YVMTQ UClW5RDoNrC0eBNect2HXCgg UCix…"
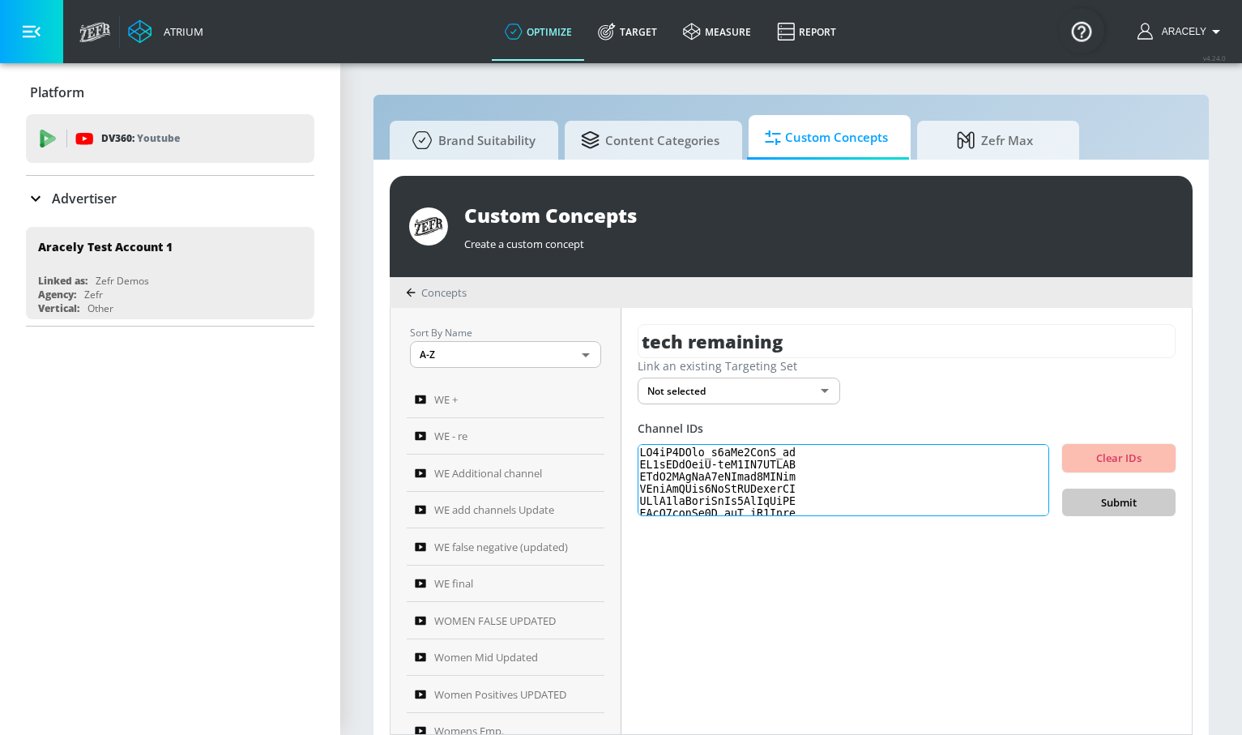
scroll to position [508, 0]
type textarea "UC7kP5JFsj_r2sJk9ZnnR_zw UC5rTRzHheO-ndY3VA0YVMTQ UClW5RDoNrC0eBNect2HXCgg UCix…"
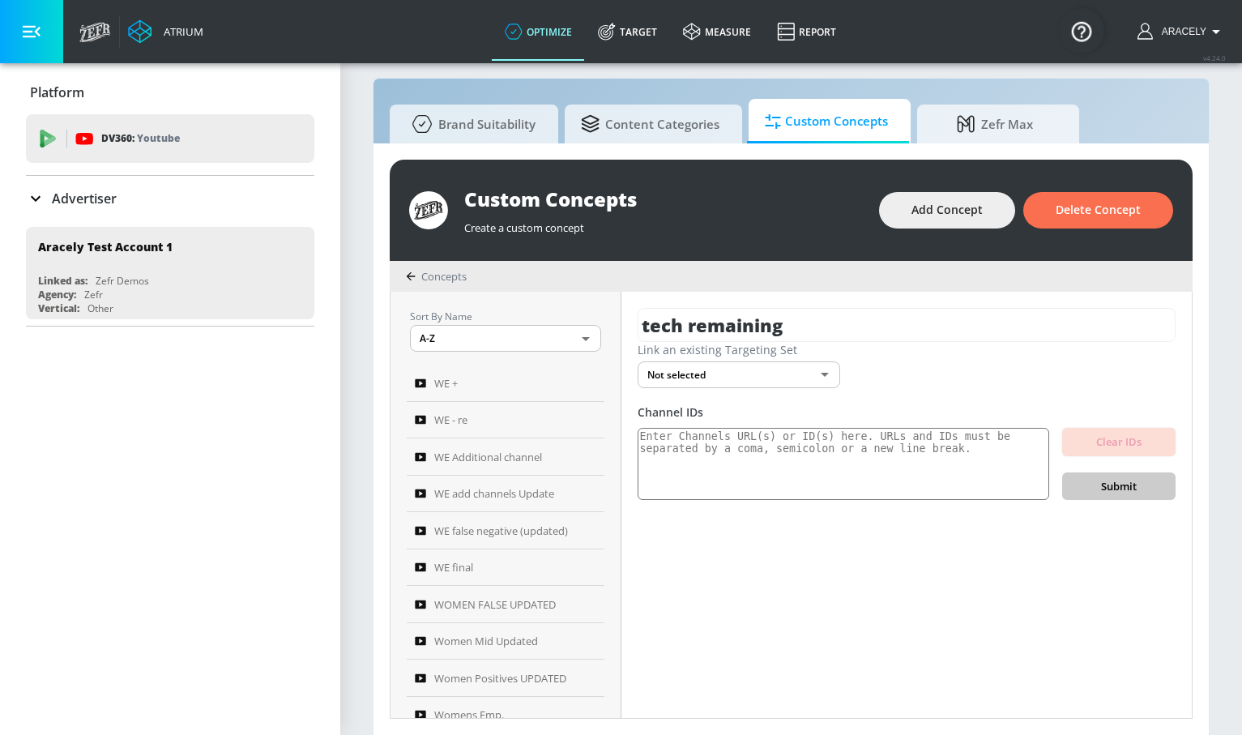
scroll to position [17, 0]
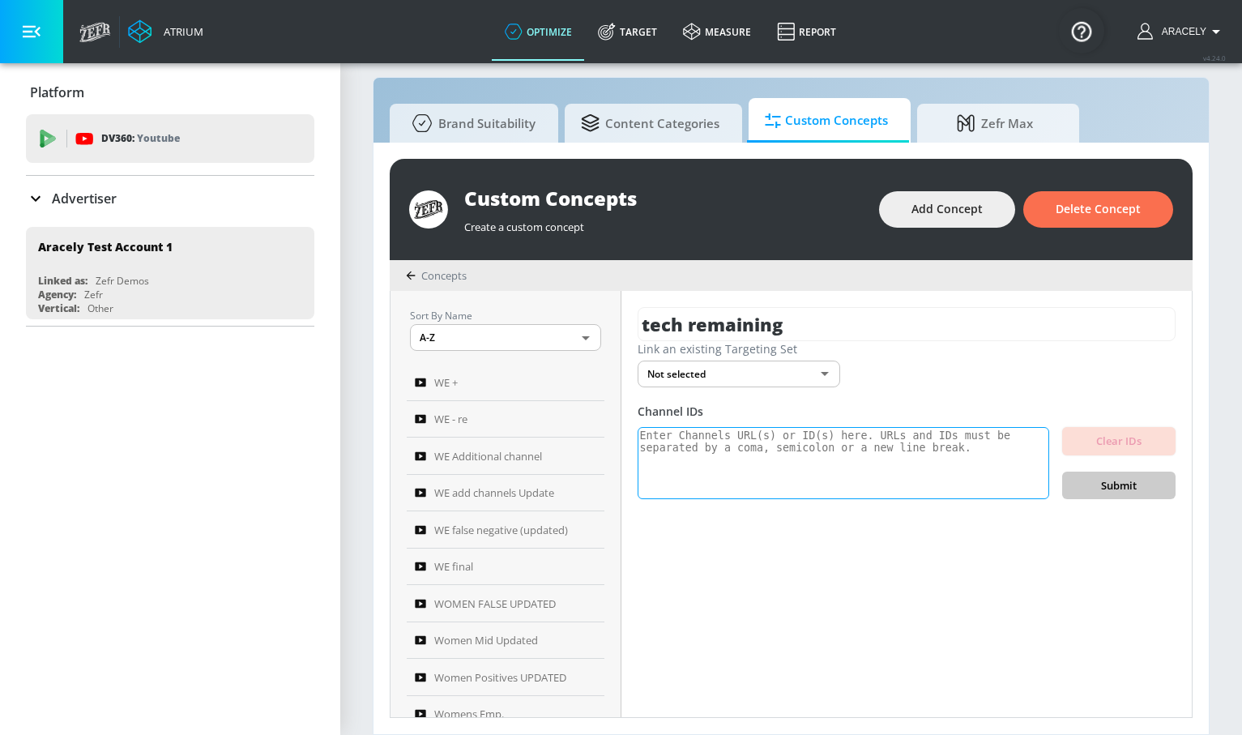
click at [926, 462] on textarea at bounding box center [842, 463] width 411 height 73
paste textarea "UC7kP5JFsj_r2sJk9ZnnR_zw UC5rTRzHheO-ndY3VA0YVMTQ UClW5RDoNrC0eBNect2HXCgg UCix…"
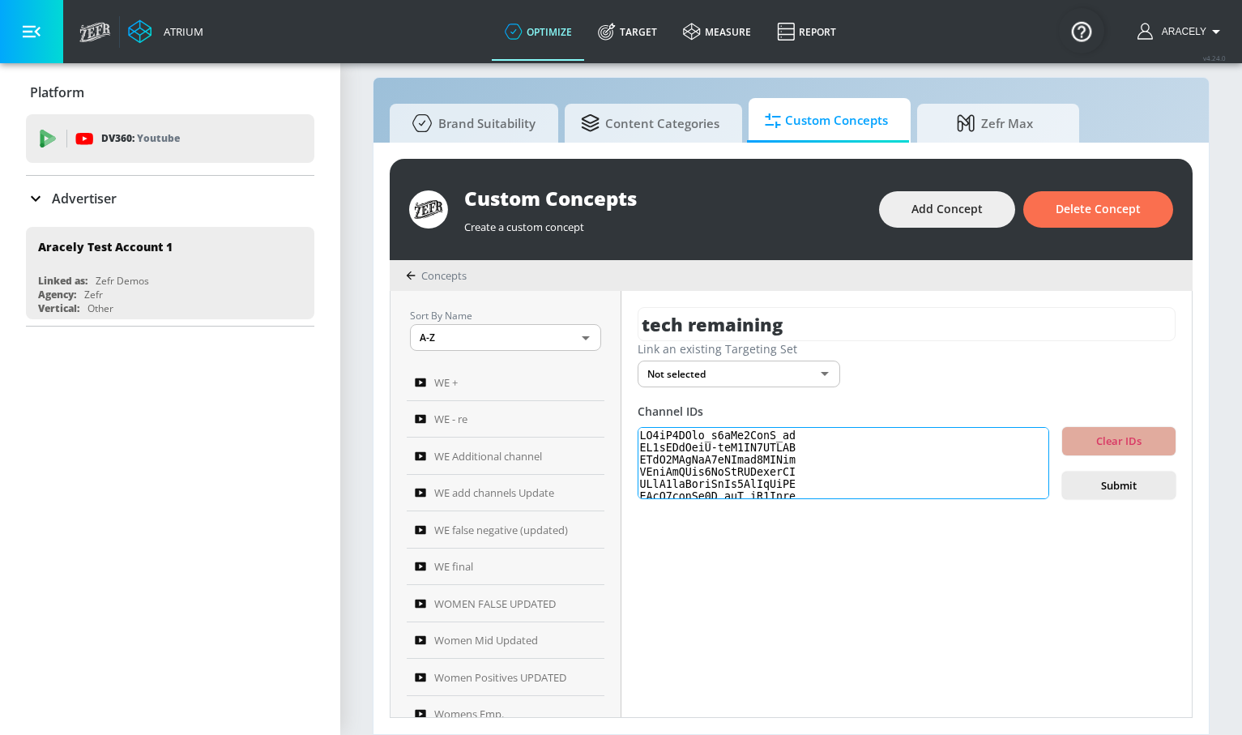
scroll to position [508, 0]
type textarea "UC7kP5JFsj_r2sJk9ZnnR_zw UC5rTRzHheO-ndY3VA0YVMTQ UClW5RDoNrC0eBNect2HXCgg UCix…"
click at [1124, 482] on span "Submit" at bounding box center [1118, 485] width 87 height 19
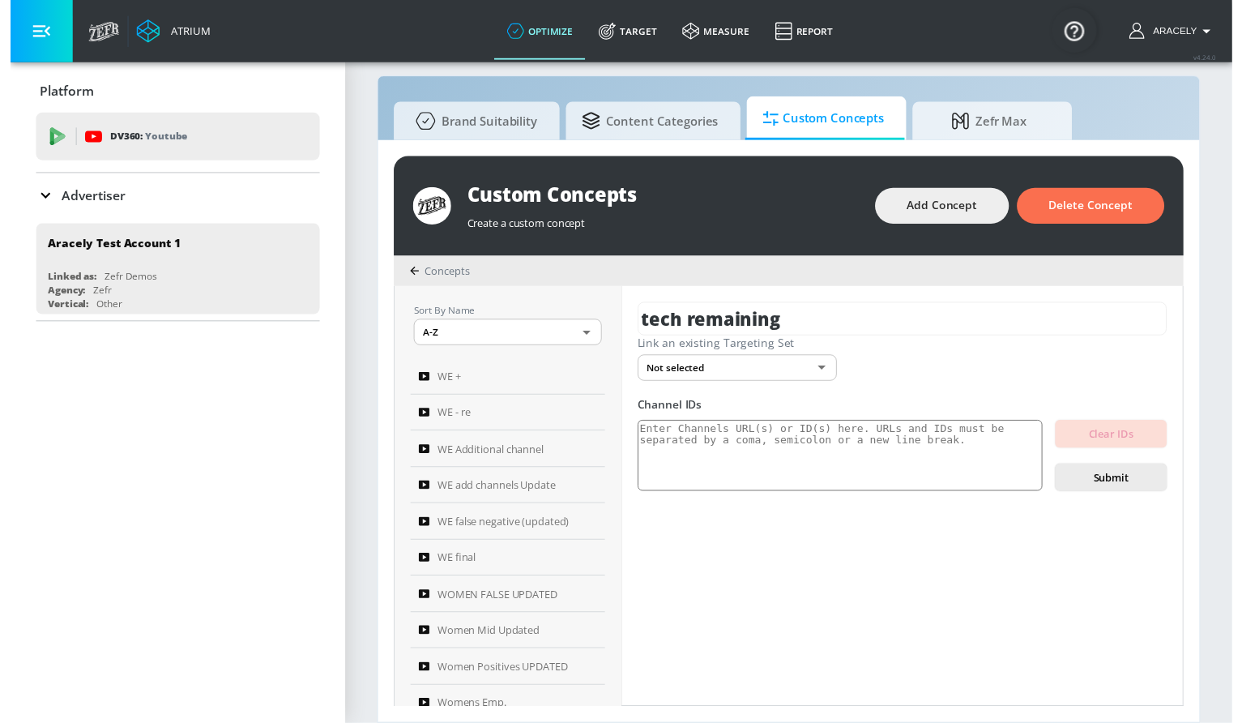
scroll to position [0, 0]
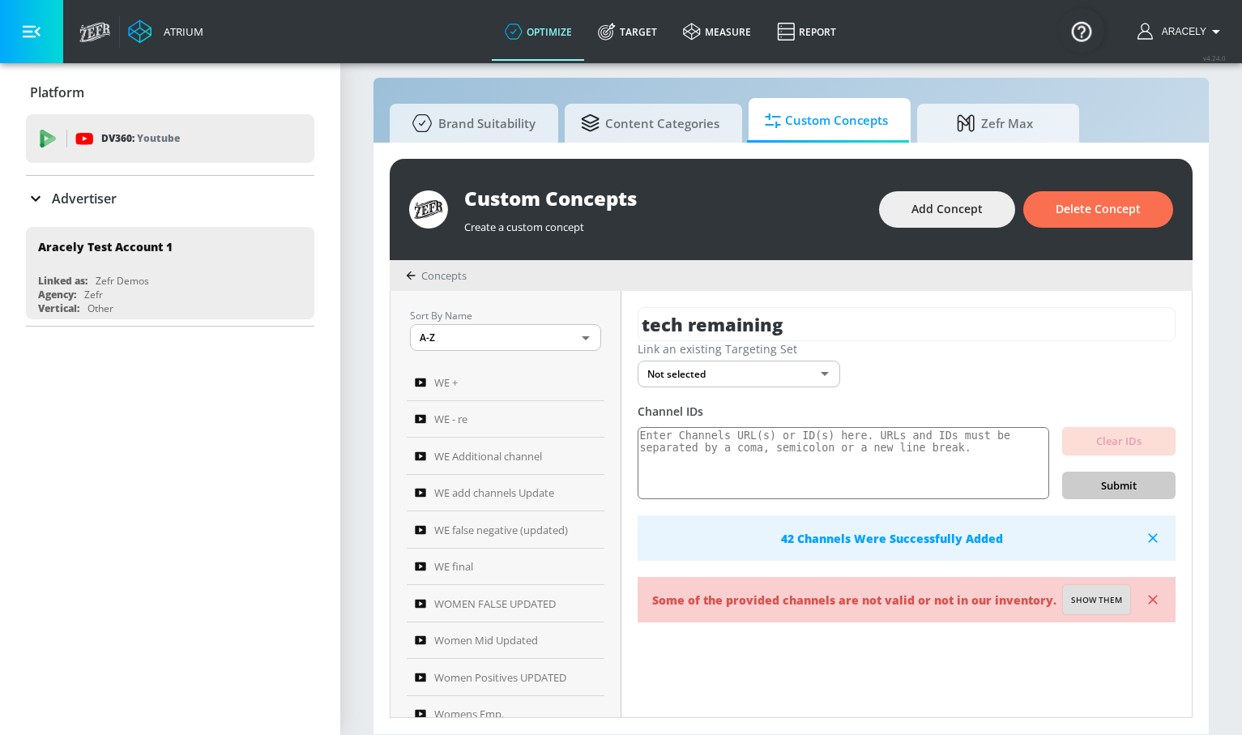
click at [1099, 602] on span "Show them" at bounding box center [1096, 600] width 51 height 15
type textarea "Invalid channels: UCpsqa4vDWh0JwyUPctHG5eA UCSOE0nw_U76BA8Duxxce7nA UC57QHfrJyk…"
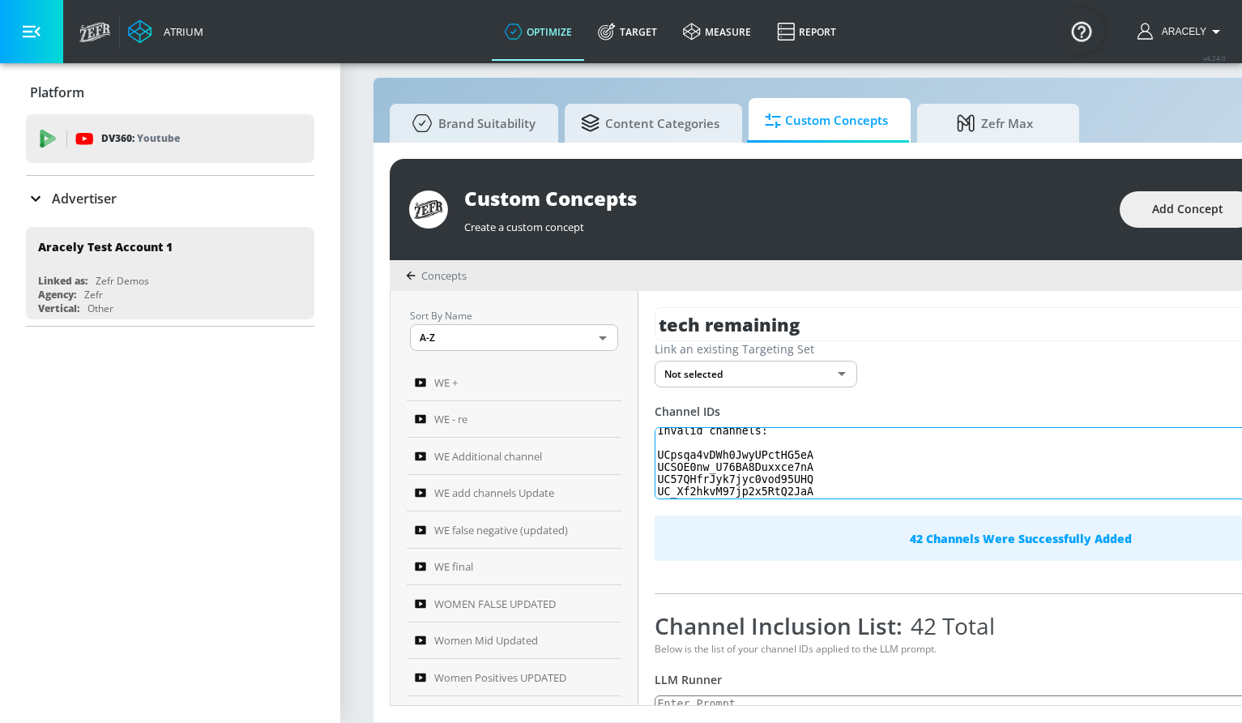
scroll to position [7, 0]
click at [794, 453] on textarea "Invalid channels: UCpsqa4vDWh0JwyUPctHG5eA UCSOE0nw_U76BA8Duxxce7nA UC57QHfrJyk…" at bounding box center [971, 463] width 635 height 73
click at [794, 454] on textarea "Invalid channels: UCpsqa4vDWh0JwyUPctHG5eA UCSOE0nw_U76BA8Duxxce7nA UC57QHfrJyk…" at bounding box center [971, 463] width 635 height 73
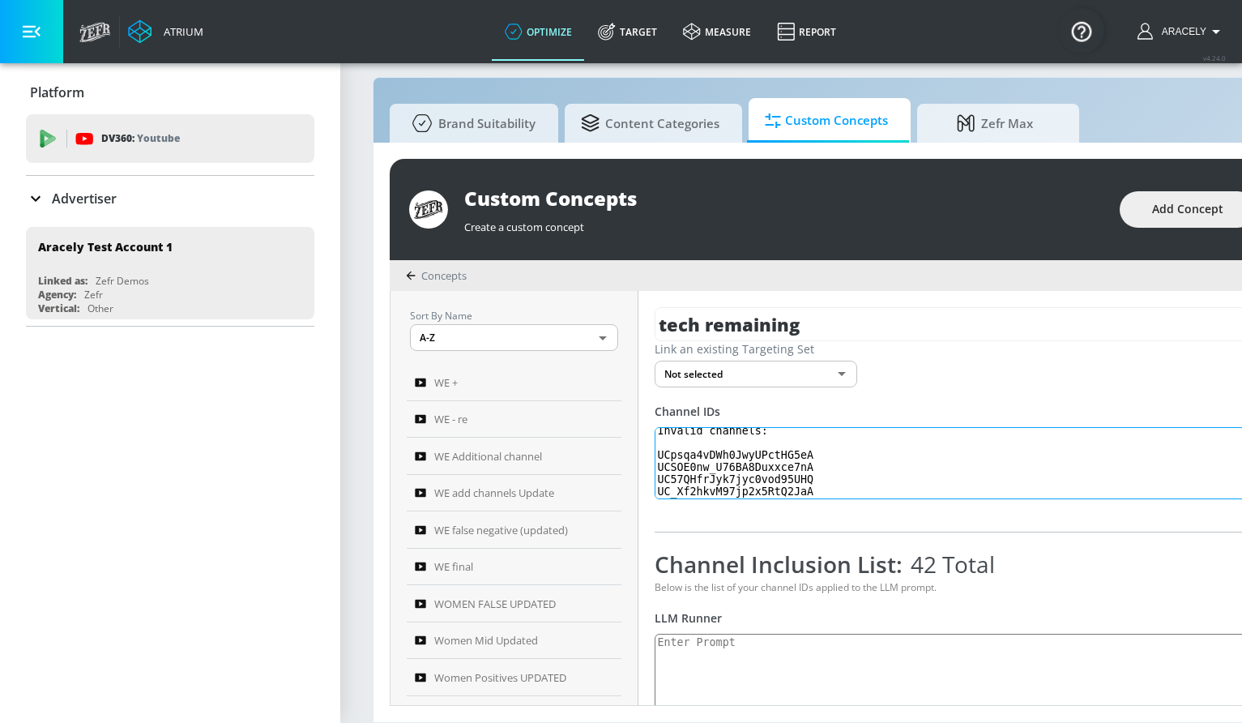
click at [706, 469] on textarea "Invalid channels: UCpsqa4vDWh0JwyUPctHG5eA UCSOE0nw_U76BA8Duxxce7nA UC57QHfrJyk…" at bounding box center [971, 463] width 635 height 73
click at [733, 470] on textarea "Invalid channels: UCpsqa4vDWh0JwyUPctHG5eA UCSOE0nw_U76BA8Duxxce7nA UC57QHfrJyk…" at bounding box center [971, 463] width 635 height 73
click at [730, 477] on textarea "Invalid channels: UCpsqa4vDWh0JwyUPctHG5eA UCSOE0nw_U76BA8Duxxce7nA UC57QHfrJyk…" at bounding box center [971, 463] width 635 height 73
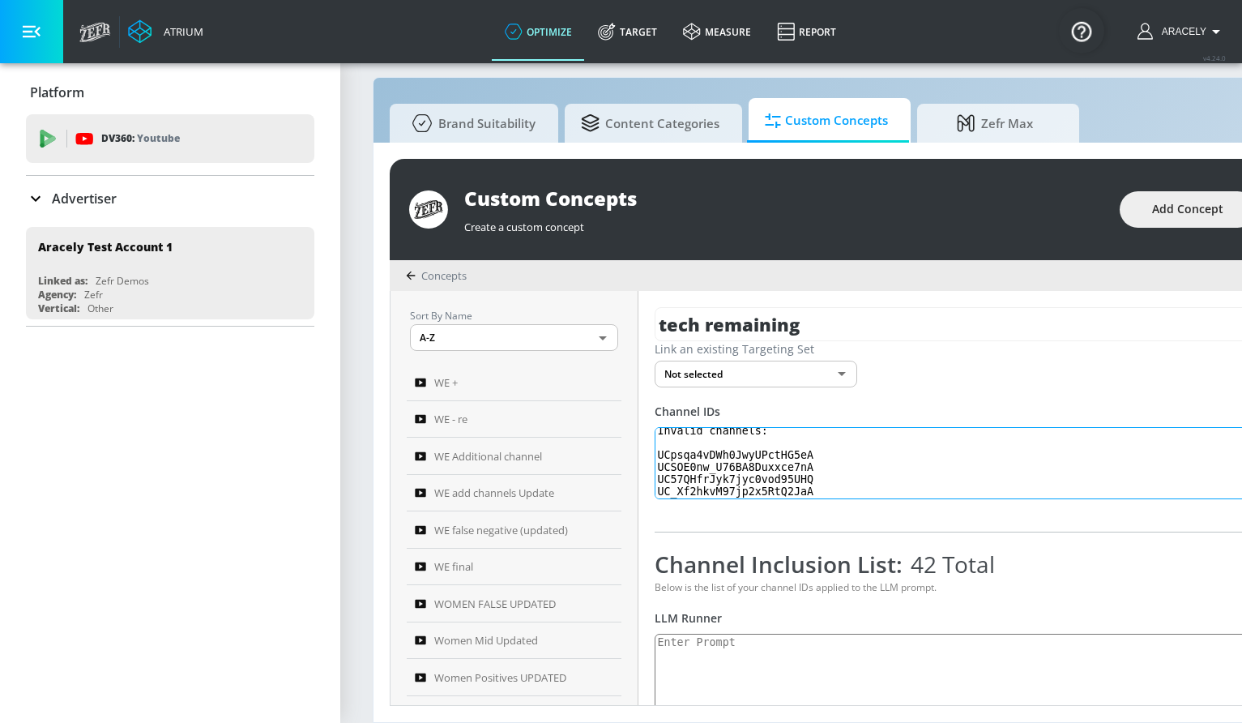
click at [736, 492] on textarea "Invalid channels: UCpsqa4vDWh0JwyUPctHG5eA UCSOE0nw_U76BA8Duxxce7nA UC57QHfrJyk…" at bounding box center [971, 463] width 635 height 73
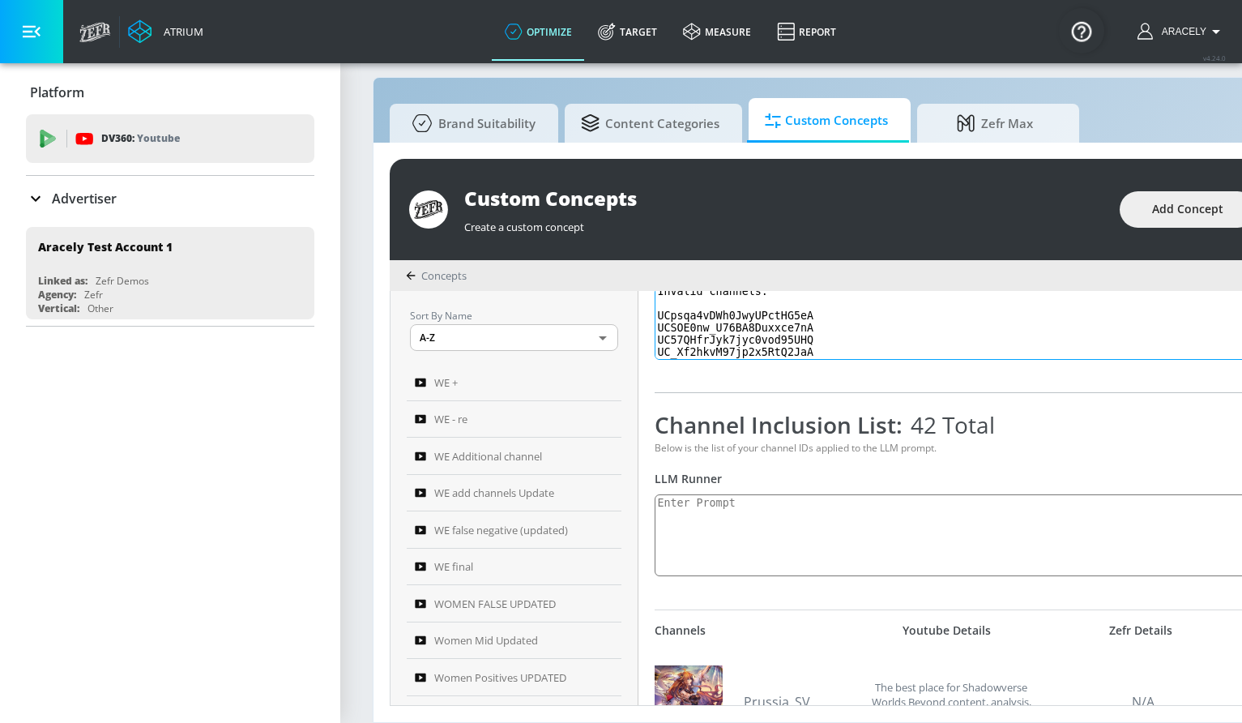
scroll to position [0, 0]
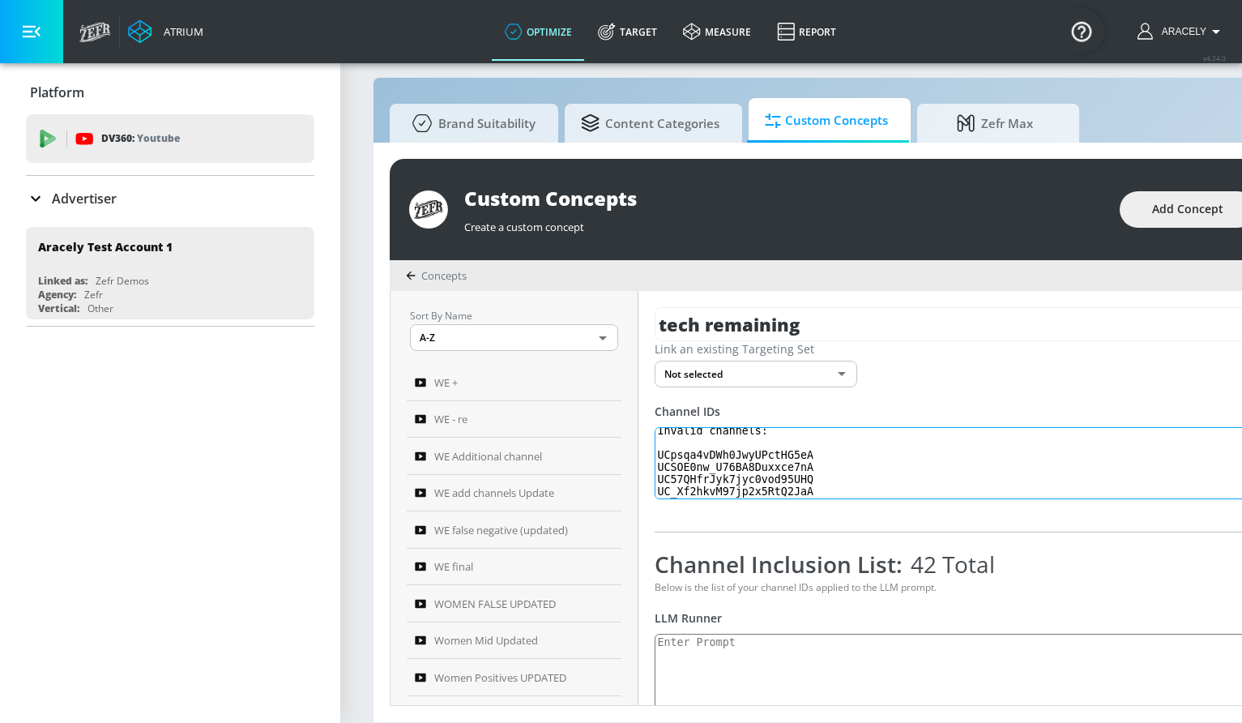
click at [816, 484] on textarea "Invalid channels: UCpsqa4vDWh0JwyUPctHG5eA UCSOE0nw_U76BA8Duxxce7nA UC57QHfrJyk…" at bounding box center [971, 463] width 635 height 73
drag, startPoint x: 820, startPoint y: 489, endPoint x: 630, endPoint y: 413, distance: 204.3
click at [632, 413] on div "Sort By Name A-Z ASC ​ WE + WE - re WE Additional channel WE add channels Updat…" at bounding box center [911, 498] width 1042 height 414
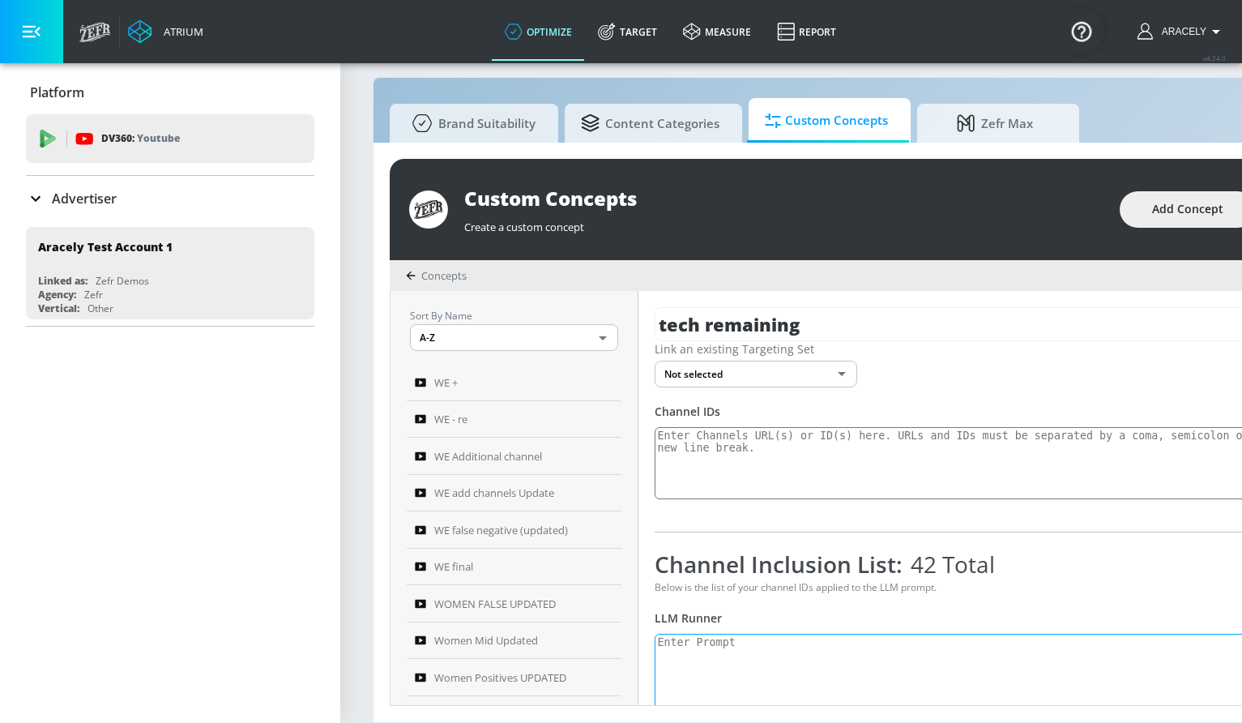
click at [835, 679] on textarea at bounding box center [971, 674] width 635 height 82
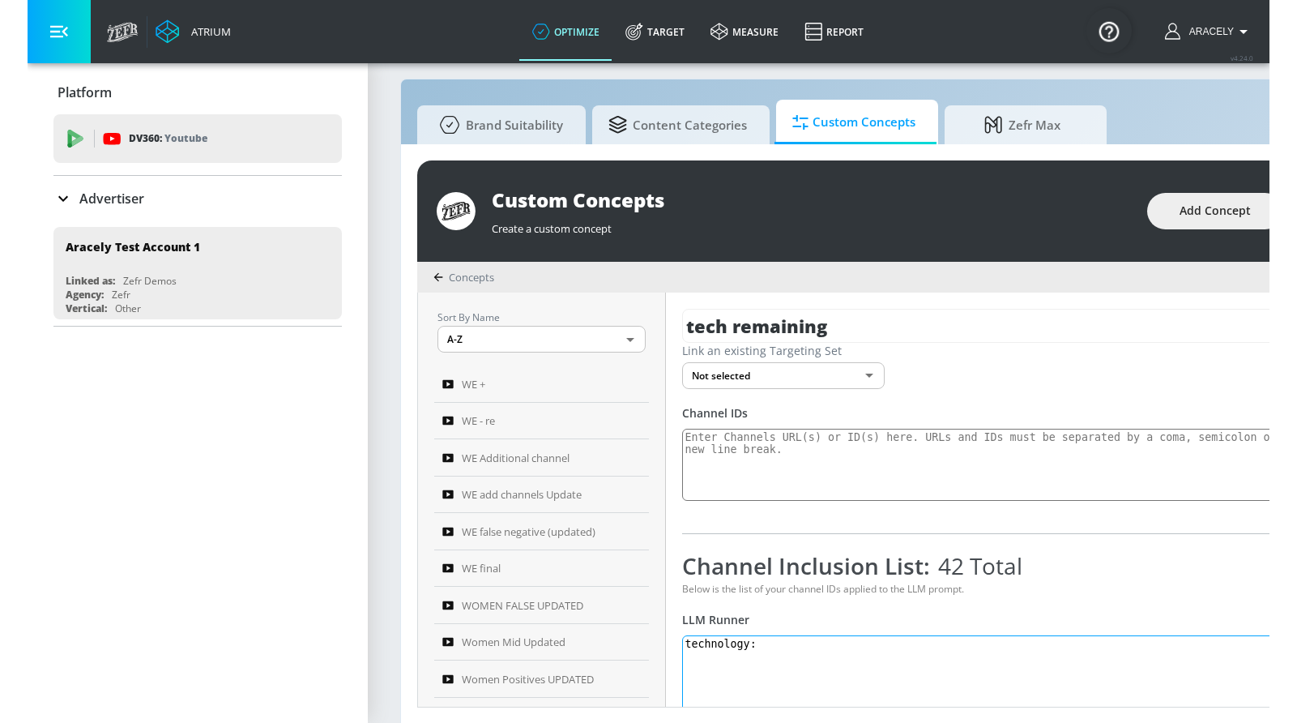
scroll to position [15, 0]
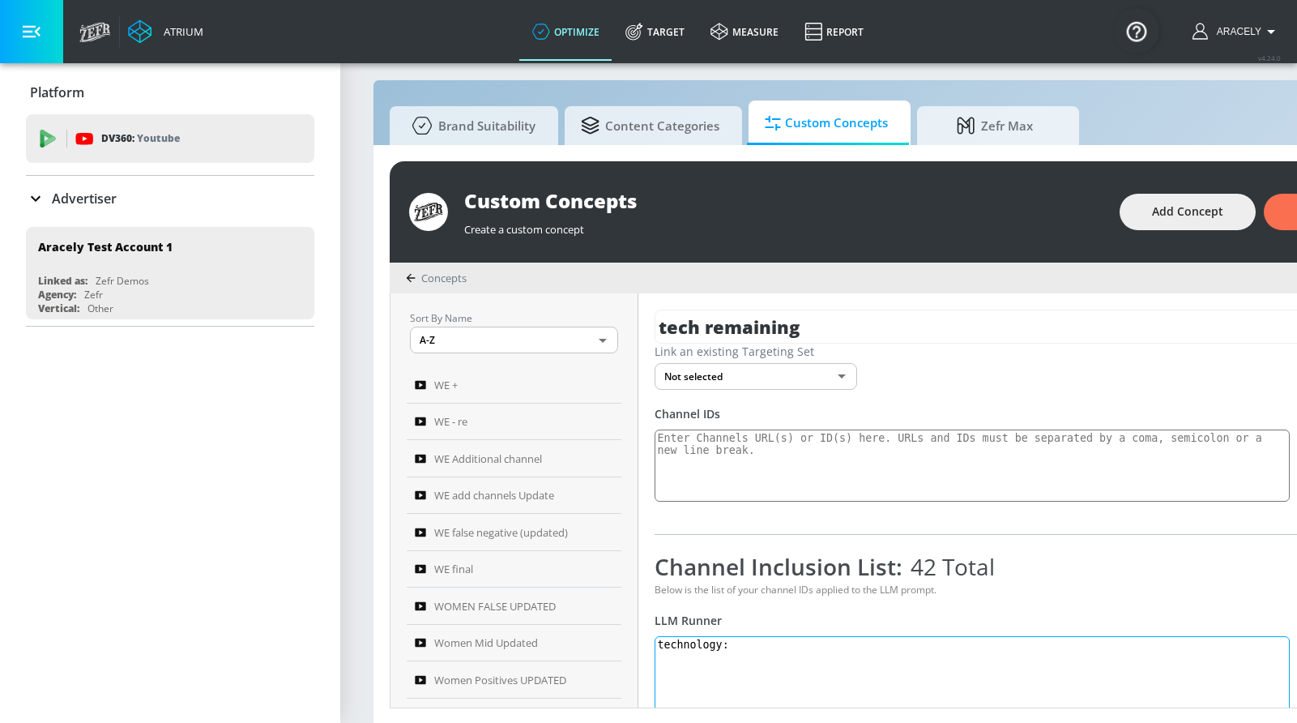
paste textarea "Technology content includes electronics product reviews, tech news, technology …"
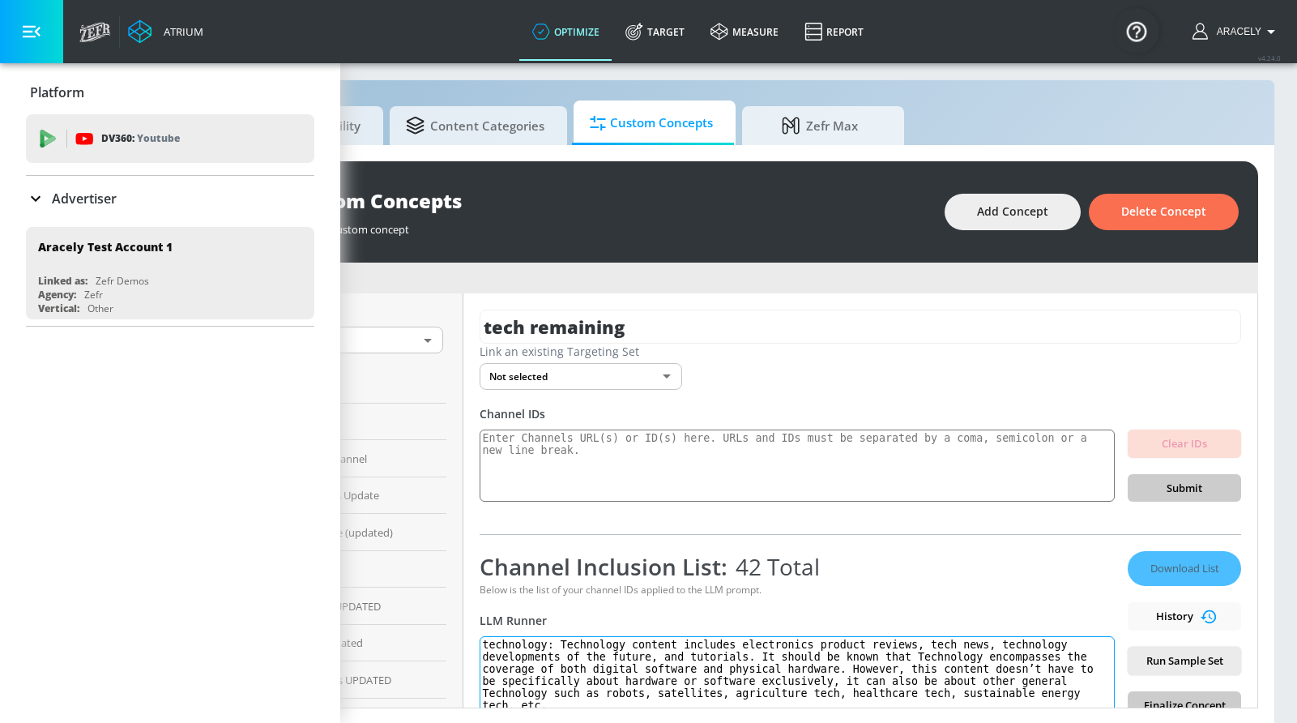
scroll to position [15, 210]
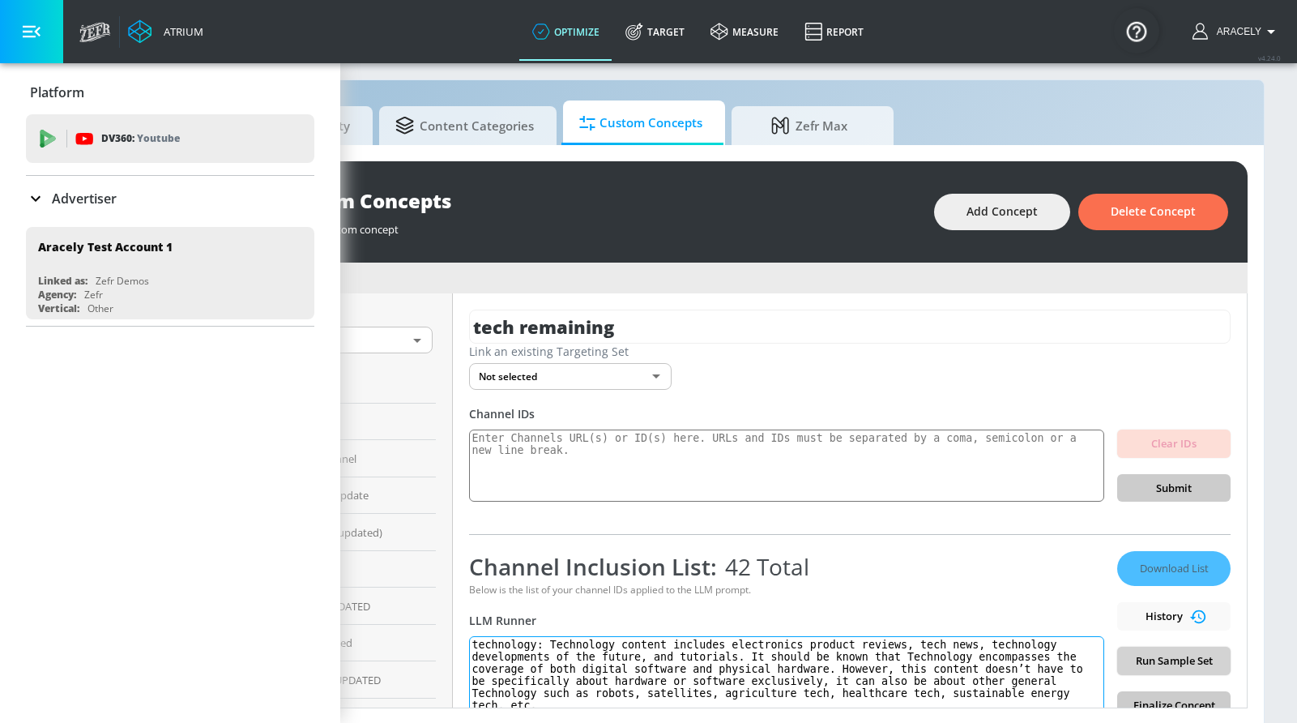
type textarea "technology: Technology content includes electronics product reviews, tech news,…"
click at [1144, 649] on button "Run Sample Set" at bounding box center [1173, 660] width 113 height 28
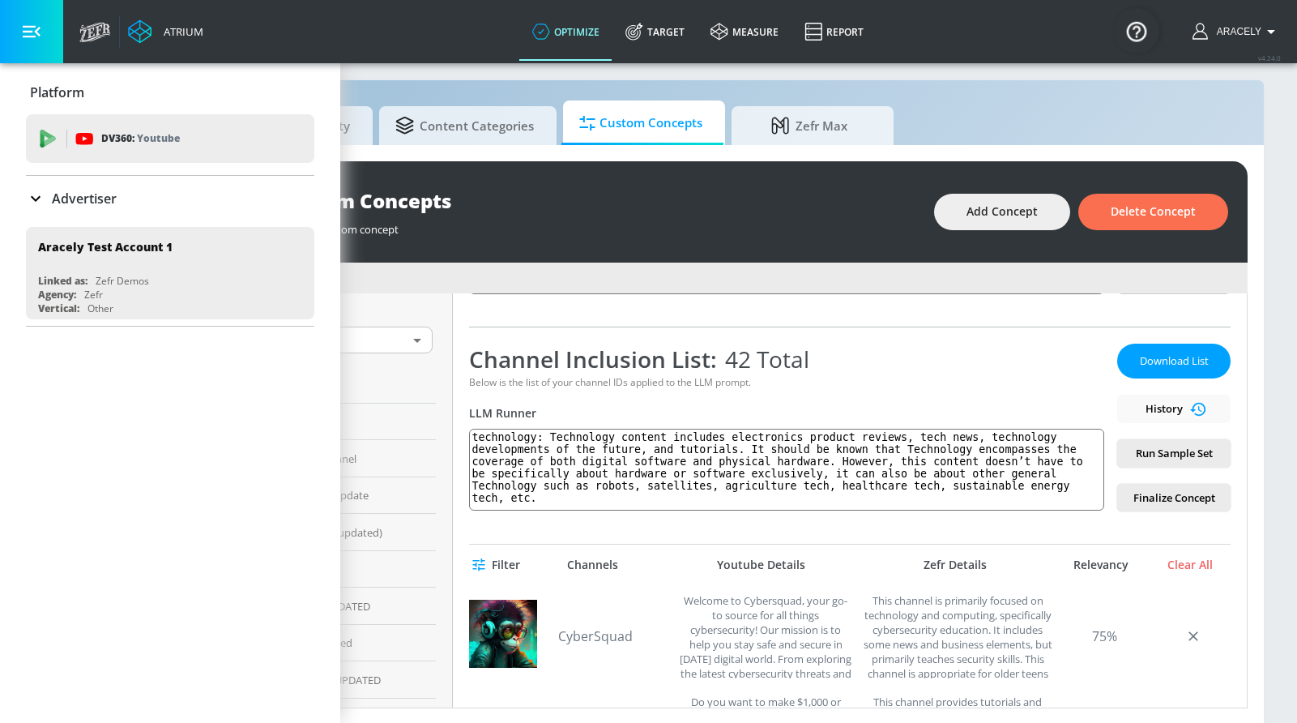
scroll to position [202, 0]
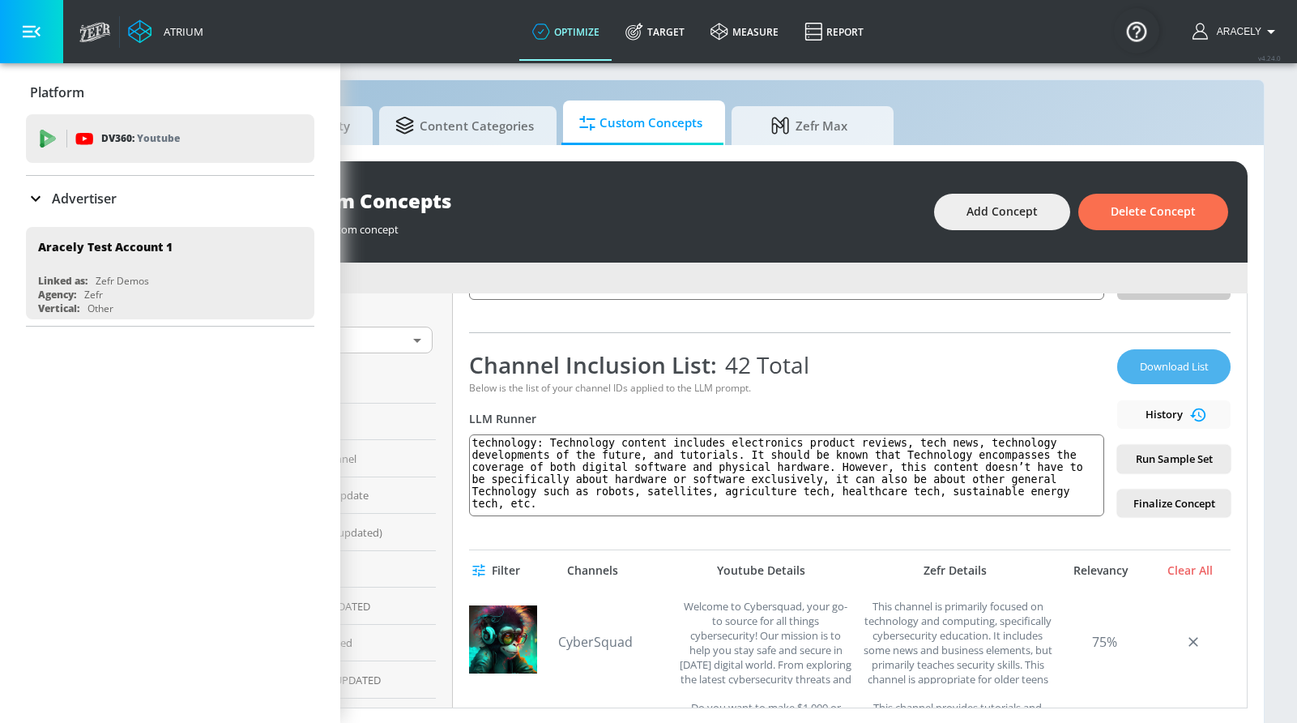
click at [1172, 358] on span "Download List" at bounding box center [1173, 366] width 81 height 19
drag, startPoint x: 50, startPoint y: 42, endPoint x: 64, endPoint y: 46, distance: 14.4
click at [50, 41] on button "button" at bounding box center [31, 31] width 63 height 63
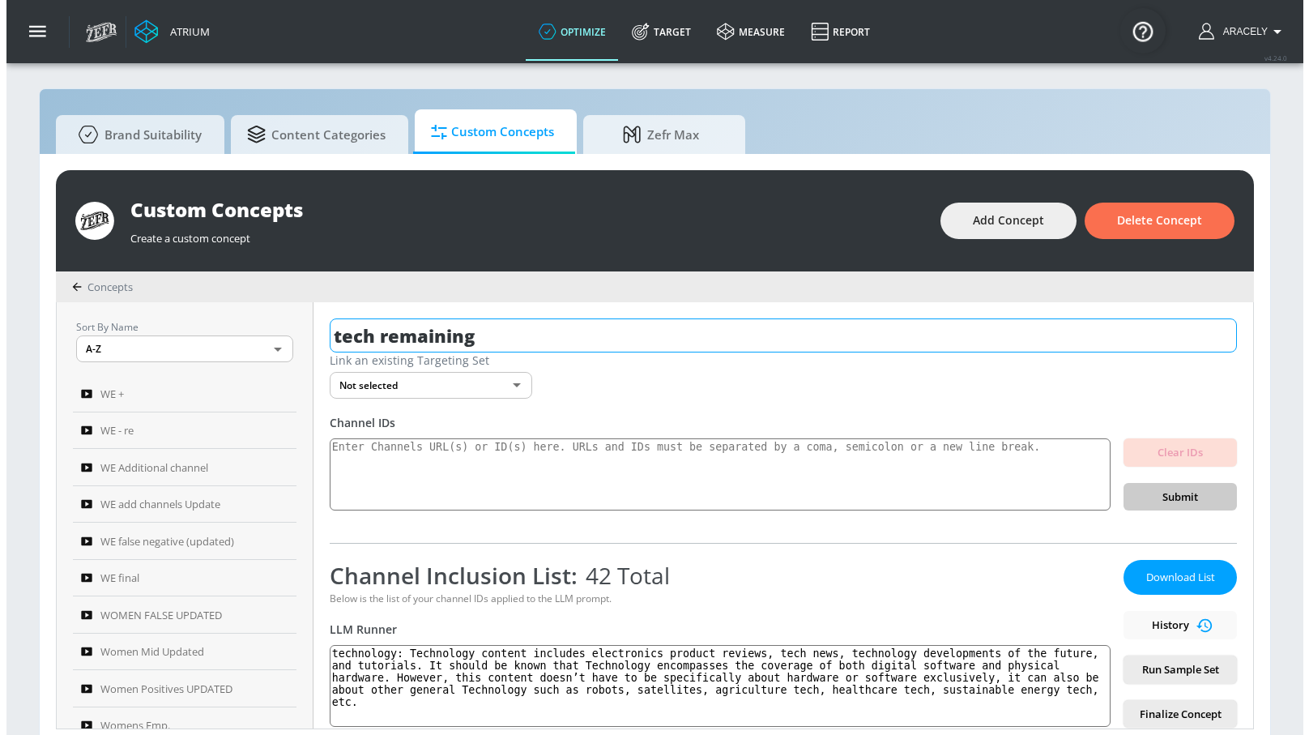
scroll to position [0, 0]
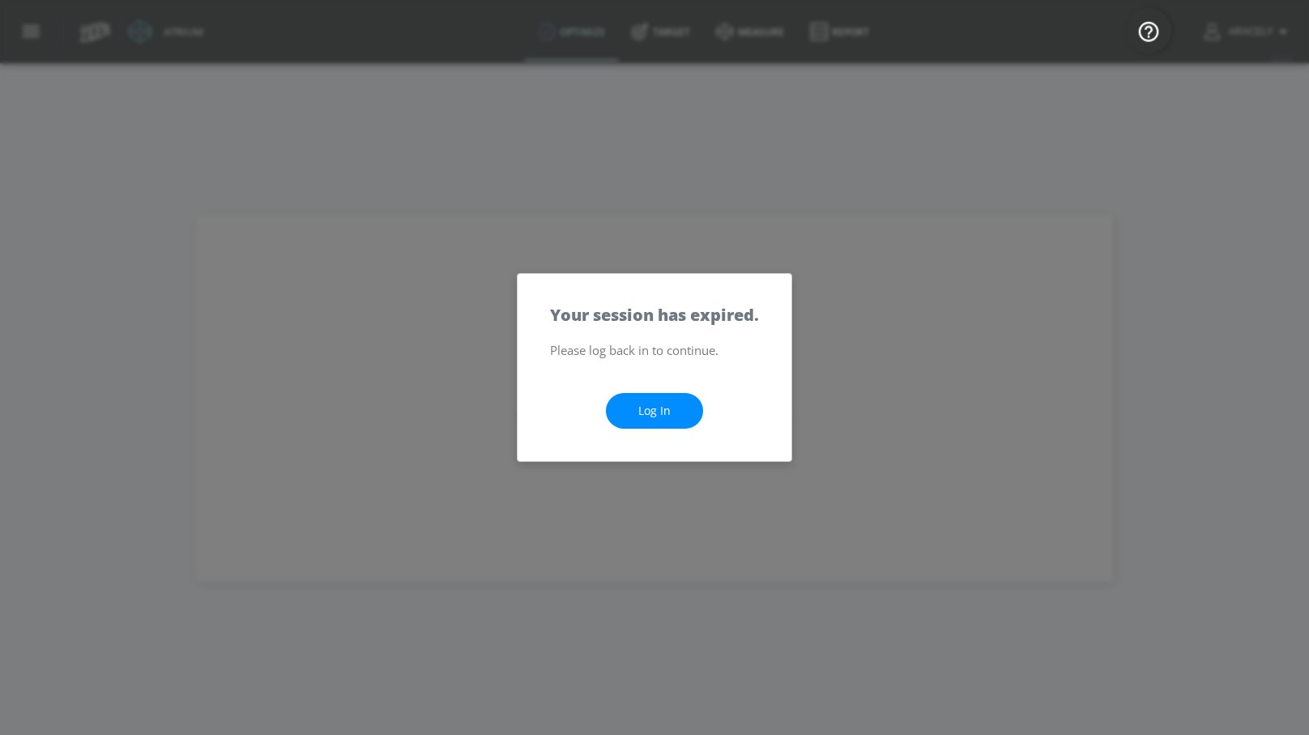
click at [655, 416] on link "Log In" at bounding box center [654, 411] width 97 height 36
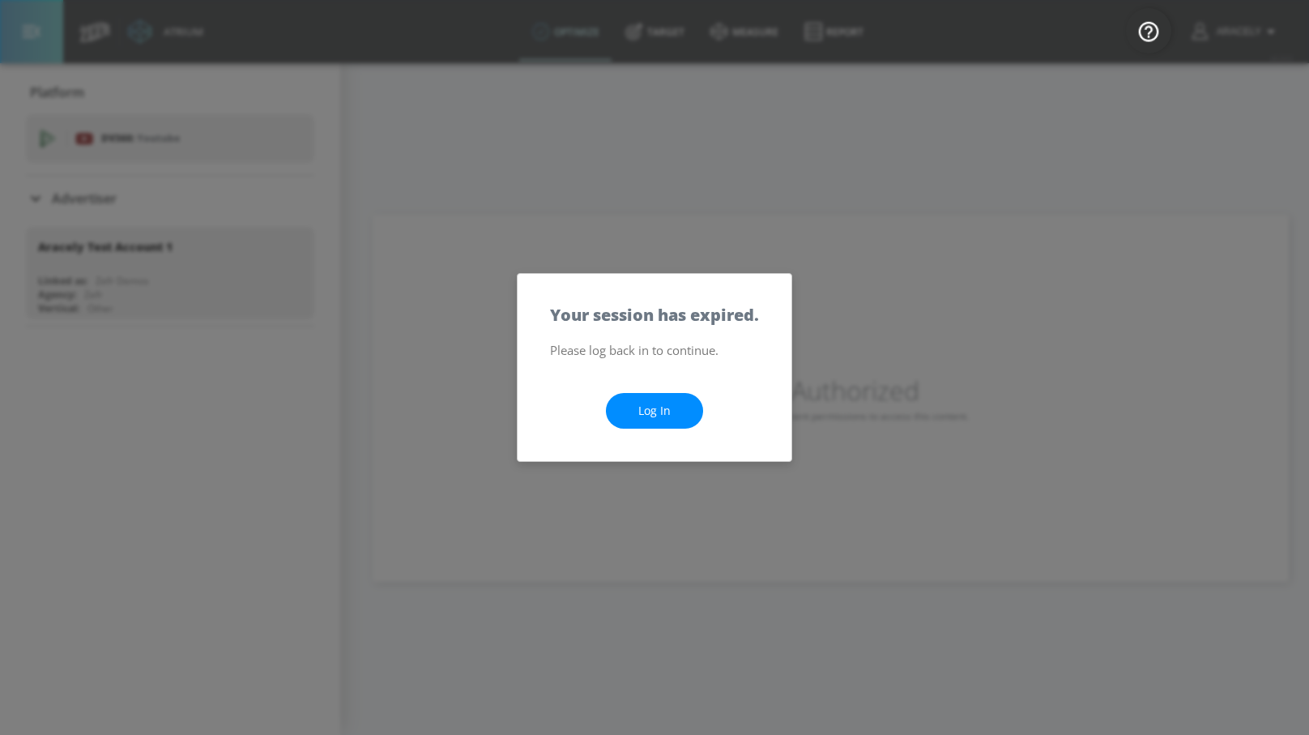
drag, startPoint x: 633, startPoint y: 407, endPoint x: 646, endPoint y: 411, distance: 13.8
click at [634, 407] on link "Log In" at bounding box center [654, 411] width 97 height 36
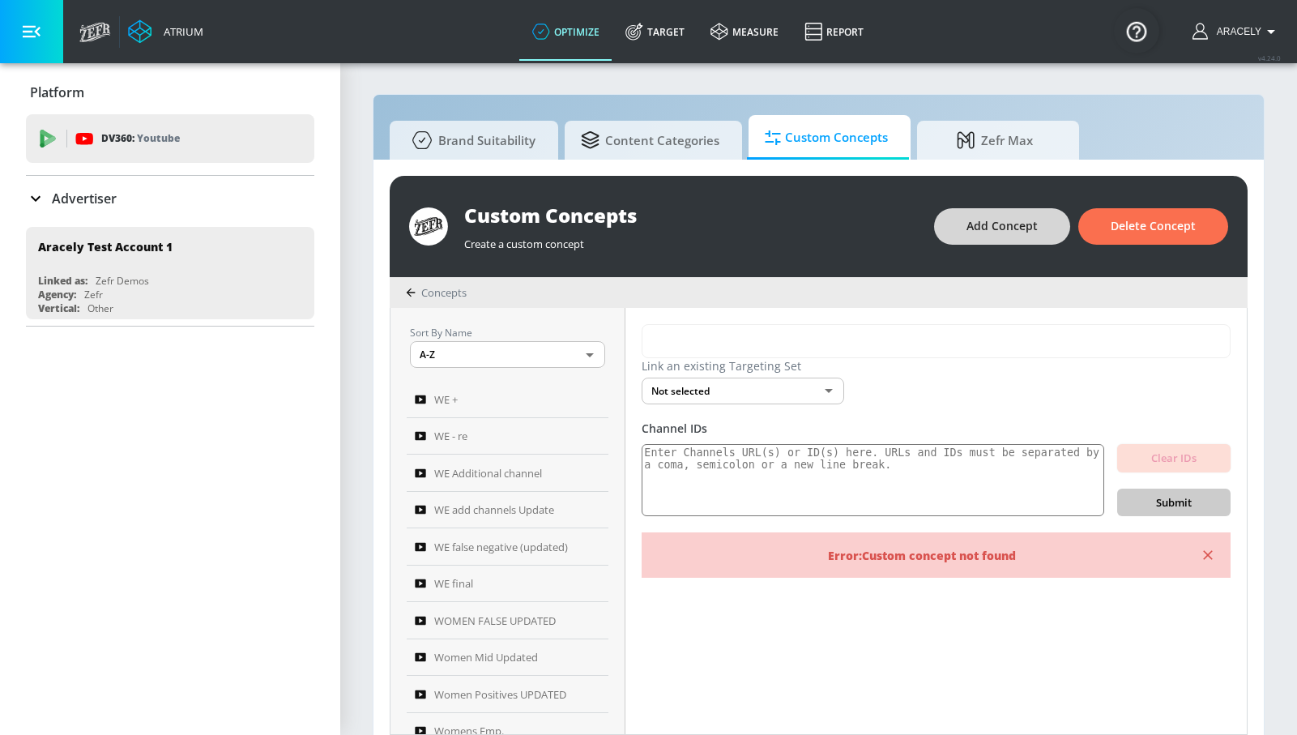
click at [971, 226] on span "Add Concept" at bounding box center [1001, 226] width 71 height 20
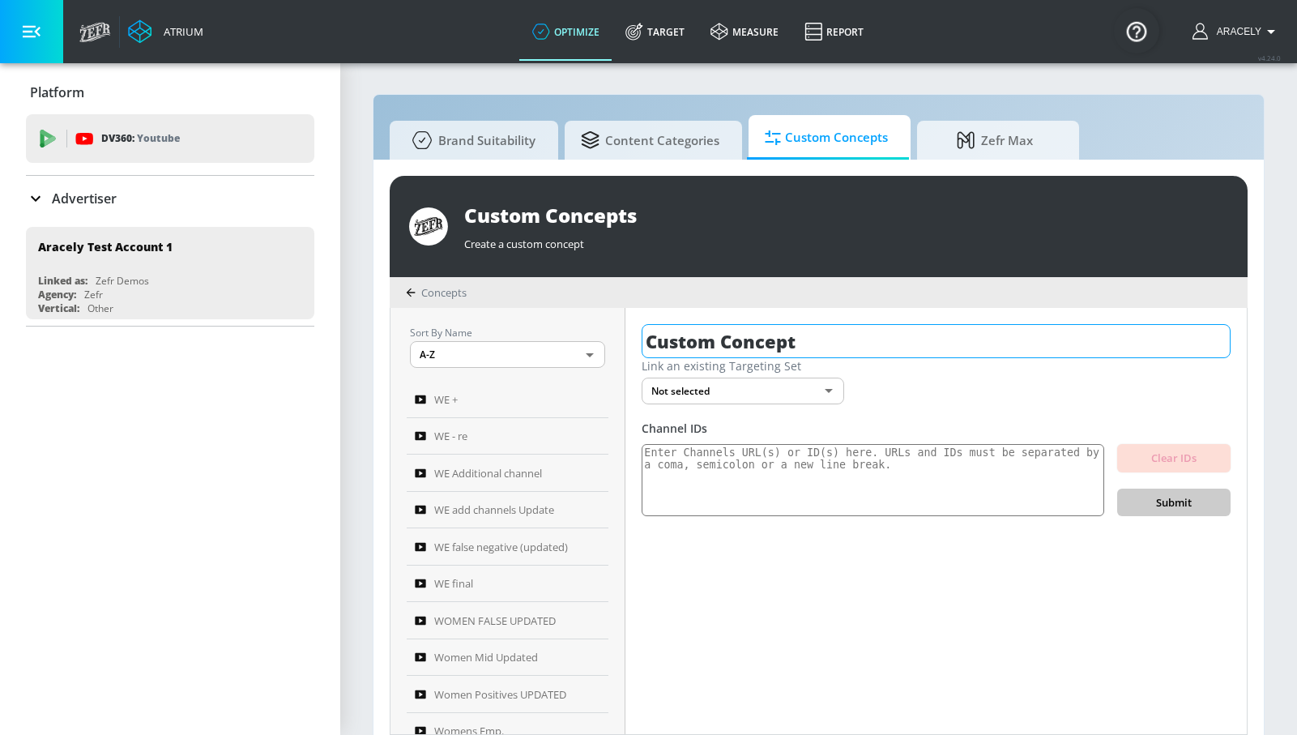
click at [724, 335] on input "Custom Concept" at bounding box center [936, 341] width 589 height 34
type input "test tech channels"
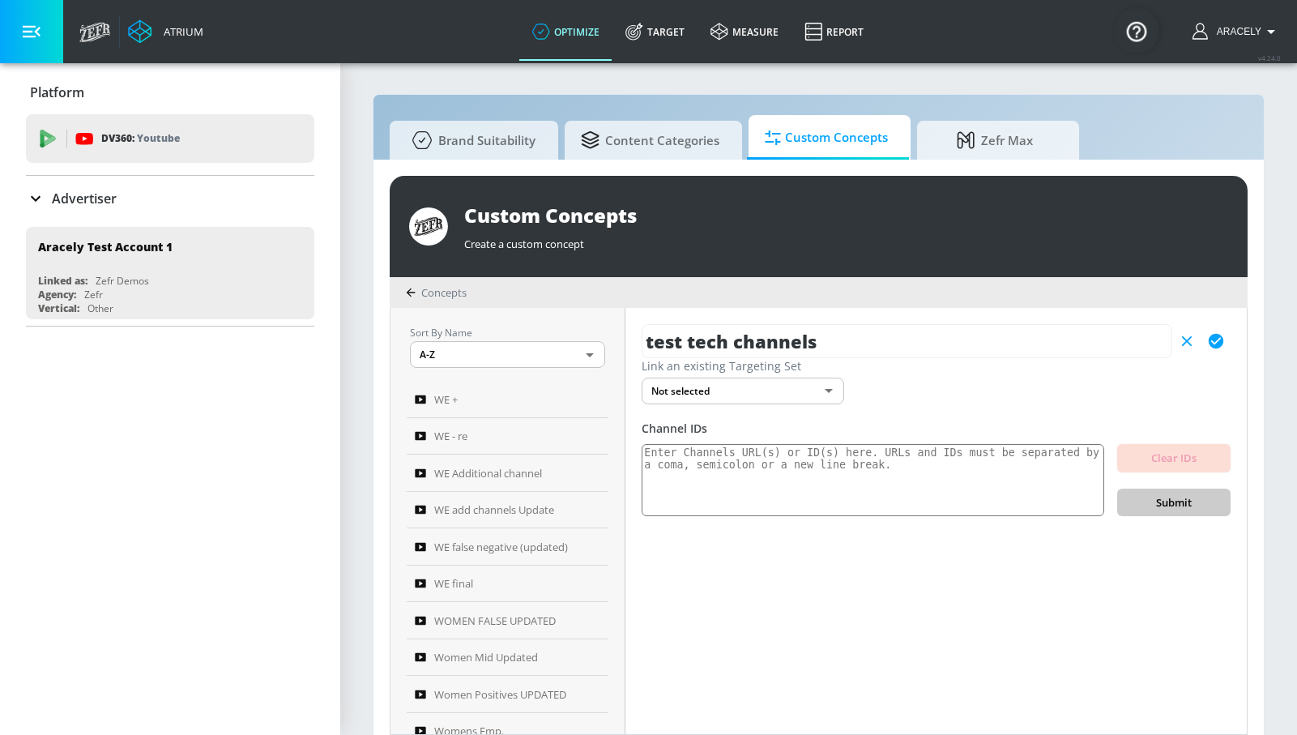
click at [1221, 336] on icon "button" at bounding box center [1216, 341] width 15 height 15
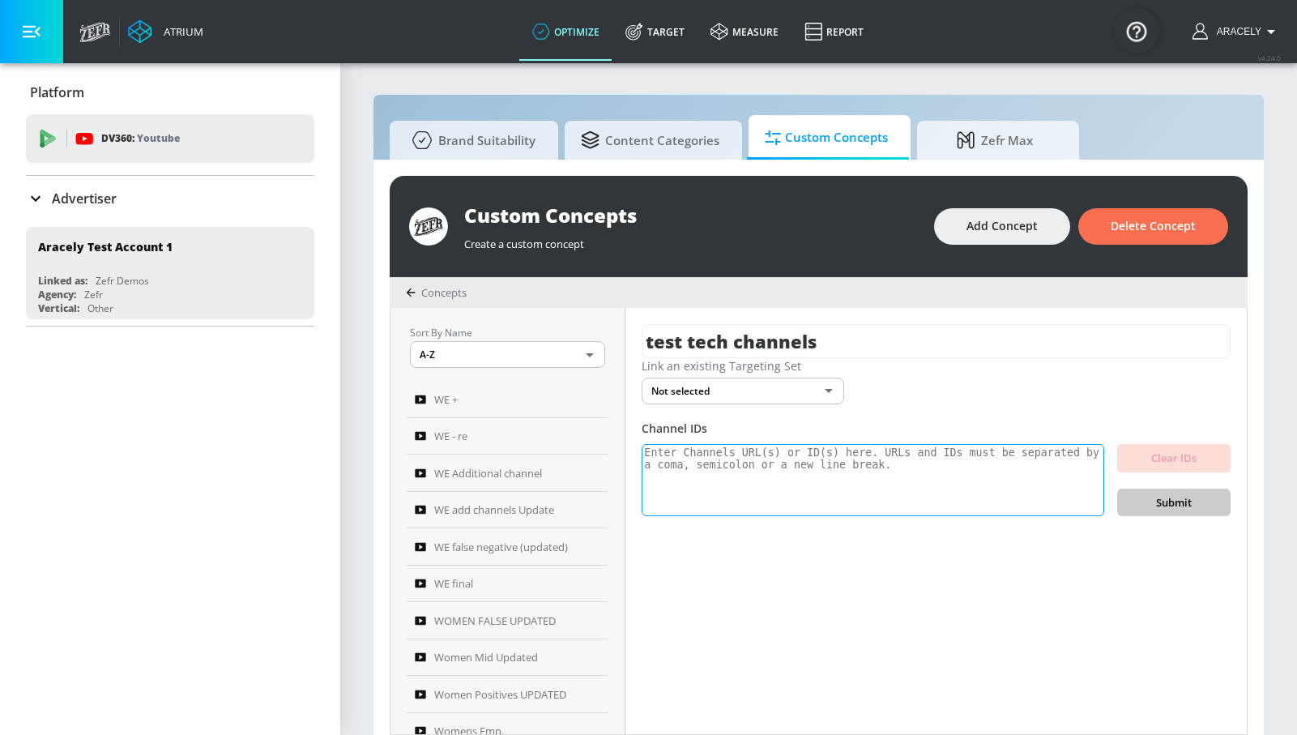
click at [712, 454] on textarea at bounding box center [873, 480] width 463 height 73
paste textarea "UC-Y-Ln4E1vXI55WSmSAE-hg UCiN0epBvcwVeOd5NcRzHxNA UC7kP5JFsj_r2sJk9ZnnR_zw UC5r…"
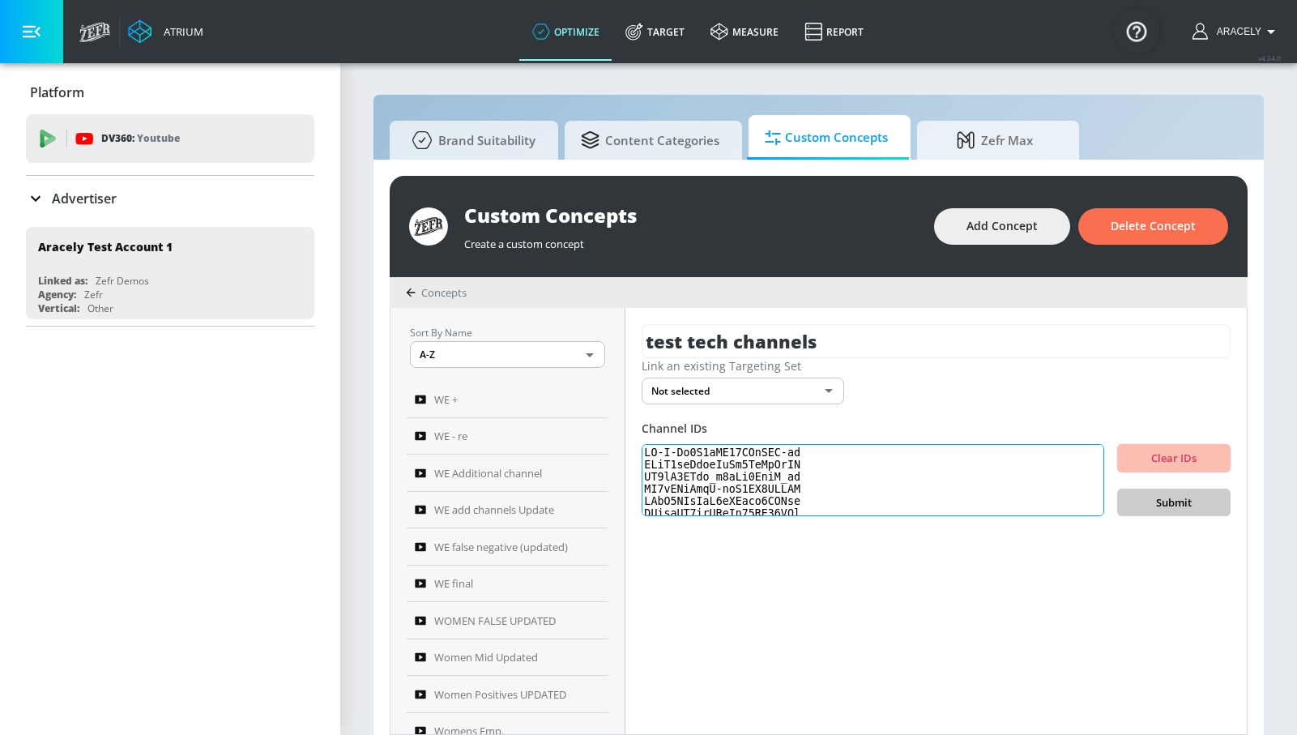
scroll to position [558, 0]
type textarea "UC-Y-Ln4E1vXI55WSmSAE-hg UCiN0epBvcwVeOd5NcRzHxNA UC7kP5JFsj_r2sJk9ZnnR_zw UC5r…"
click at [1195, 496] on span "Submit" at bounding box center [1173, 502] width 87 height 19
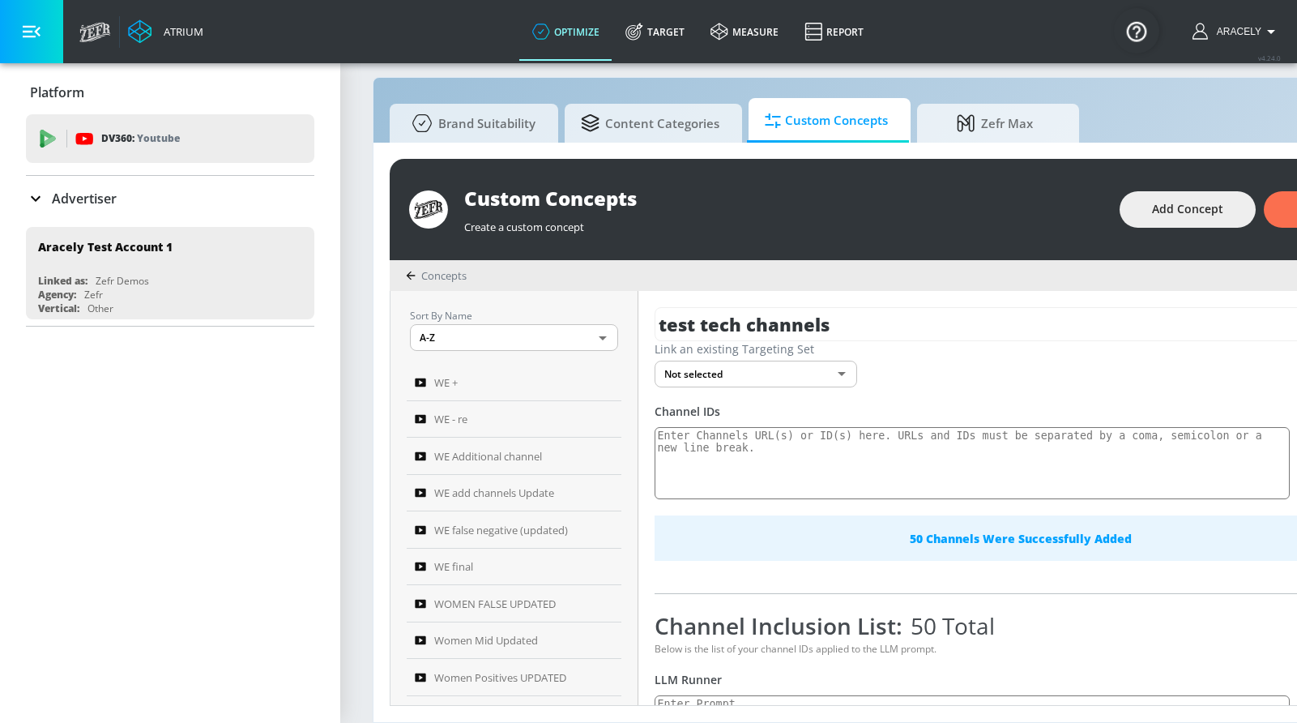
scroll to position [151, 0]
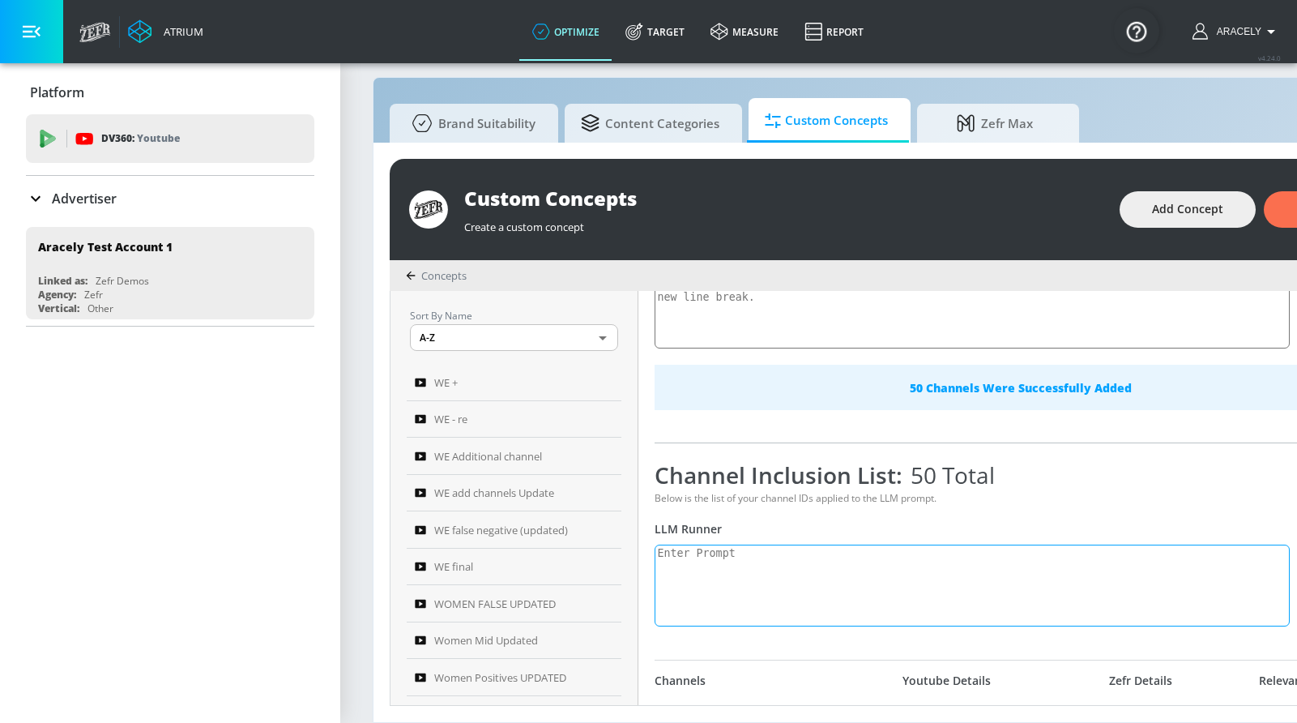
click at [834, 556] on textarea at bounding box center [971, 585] width 635 height 82
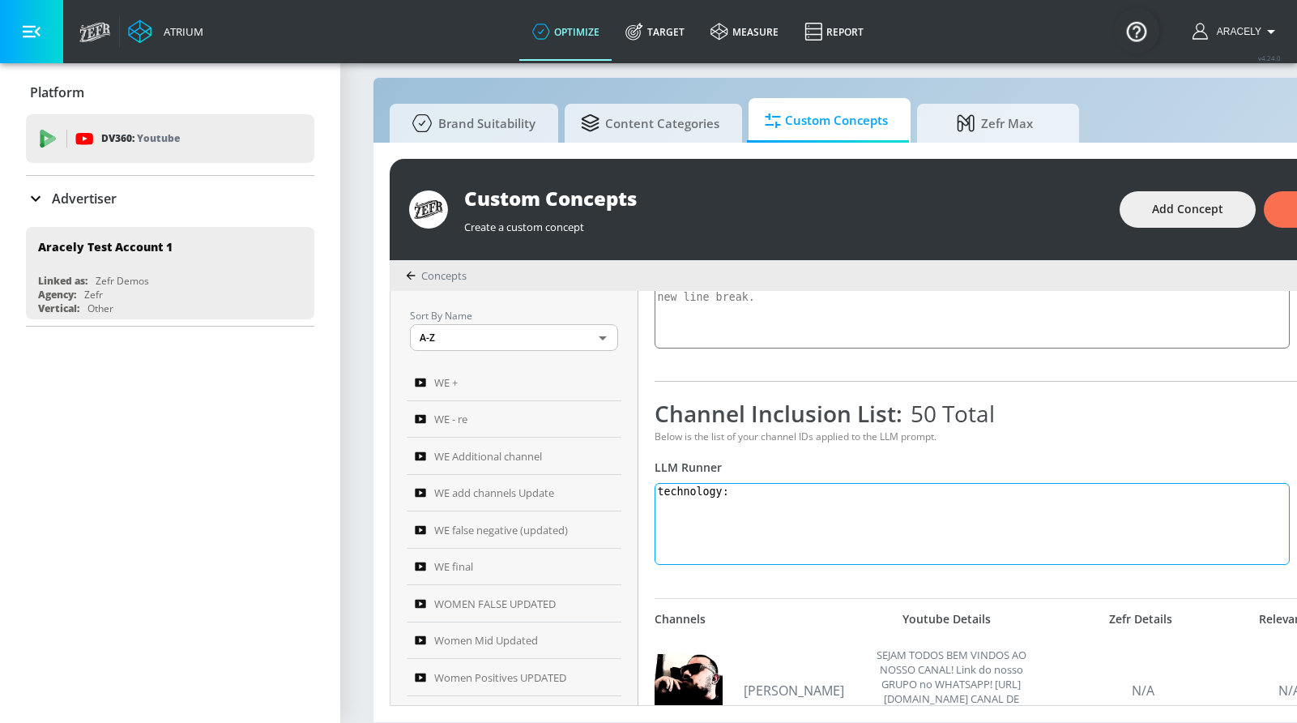
click at [804, 502] on textarea "technology:" at bounding box center [971, 524] width 635 height 82
paste textarea "Technology content focuses on innovation and advancements in consumer electroni…"
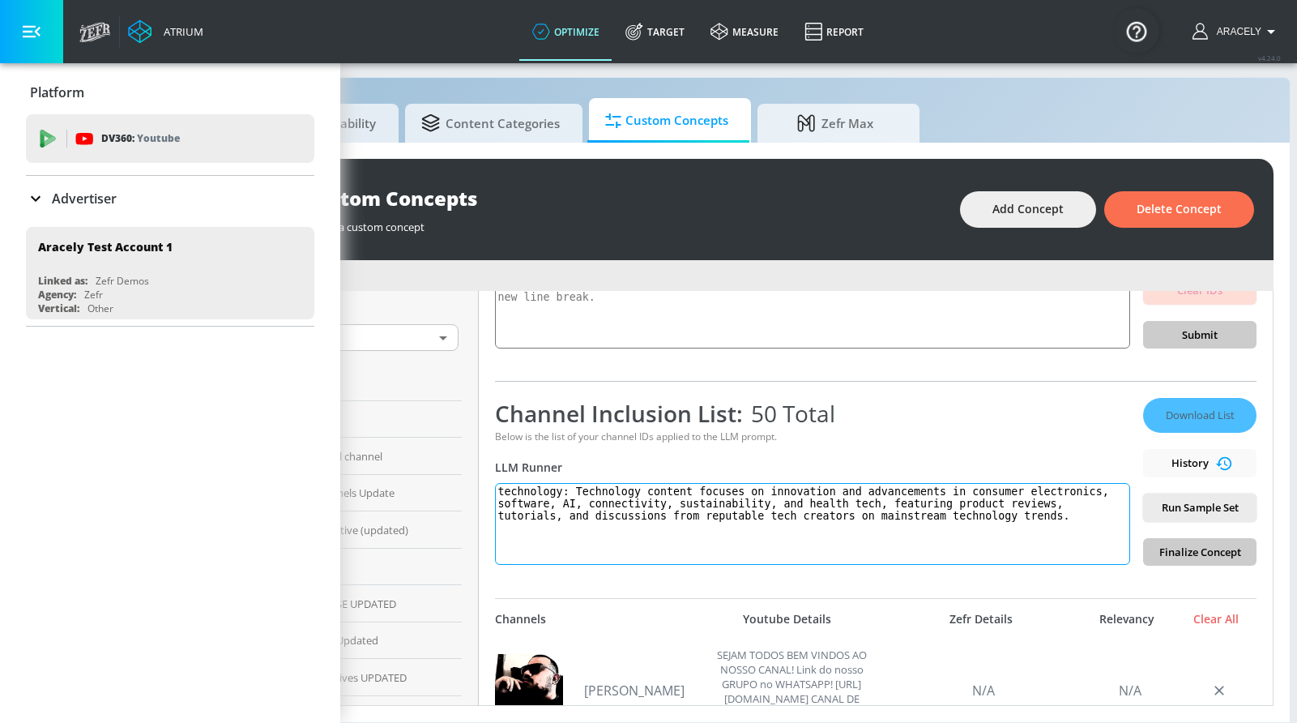
scroll to position [17, 160]
click at [1199, 516] on button "Run Sample Set" at bounding box center [1198, 507] width 113 height 28
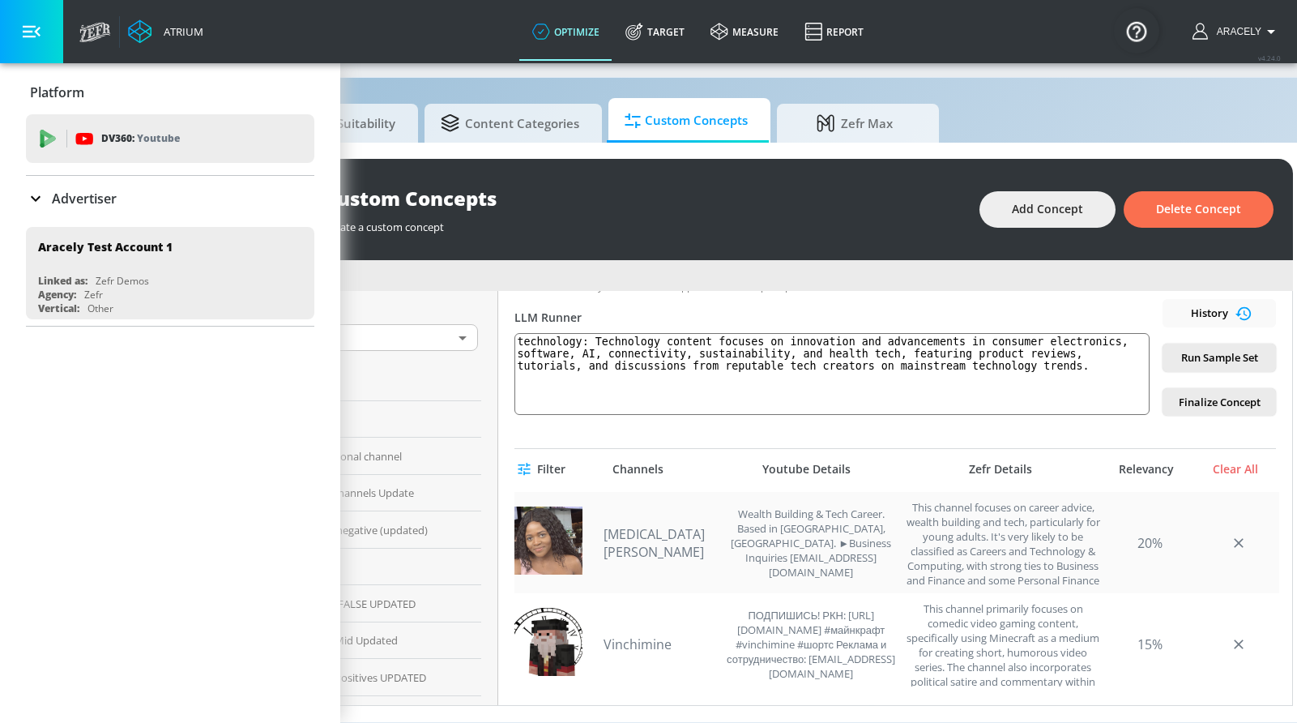
scroll to position [4470, 0]
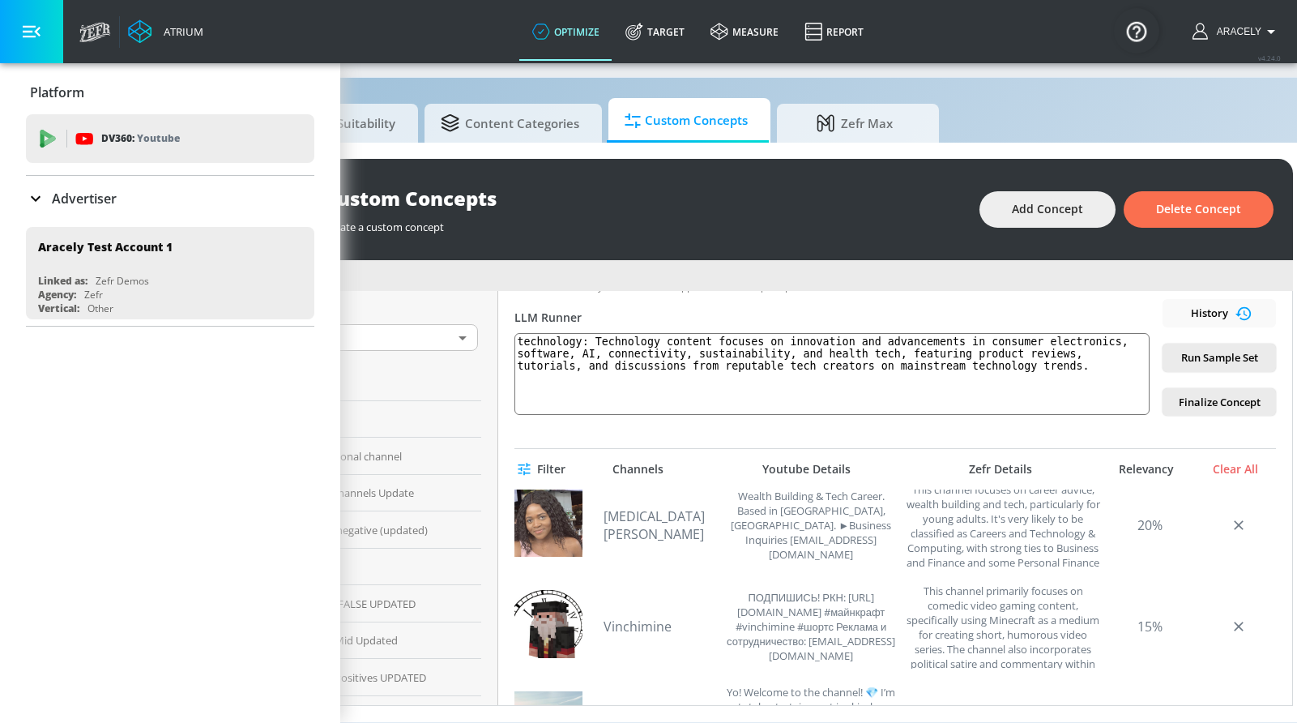
click at [36, 34] on icon "button" at bounding box center [32, 32] width 18 height 12
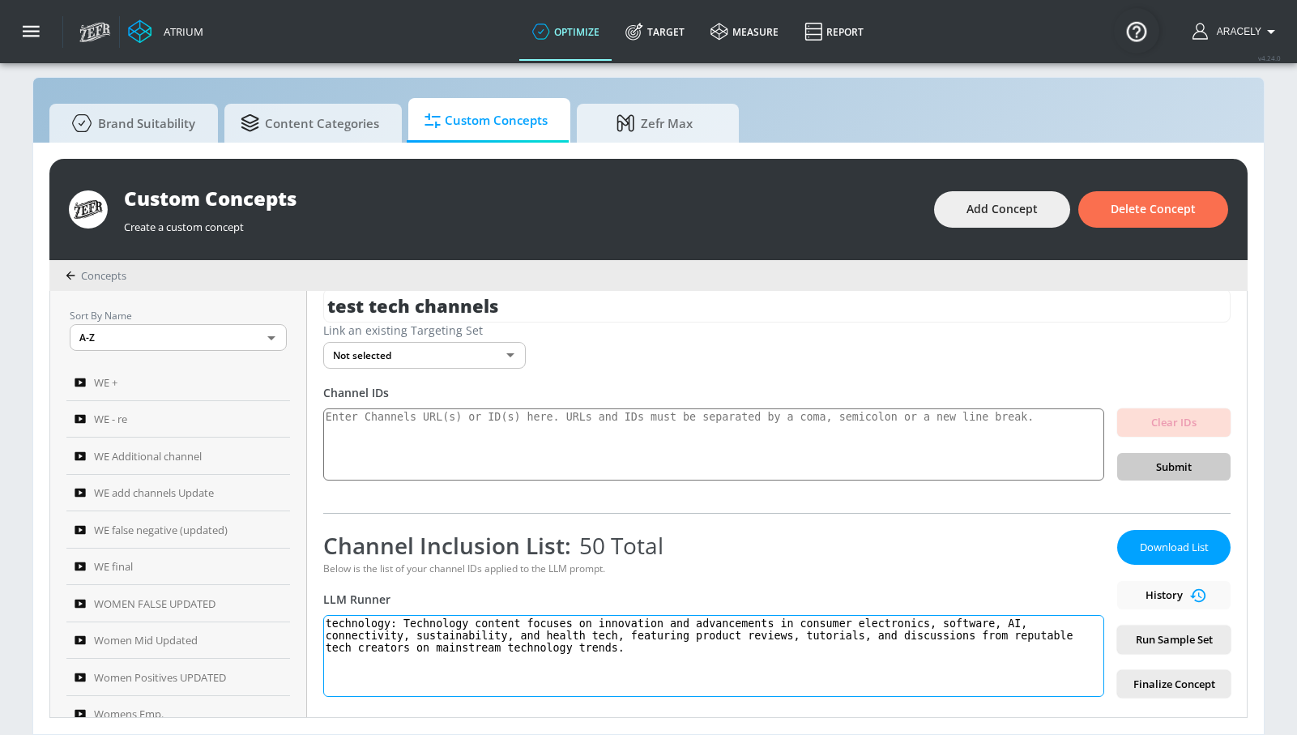
scroll to position [527, 0]
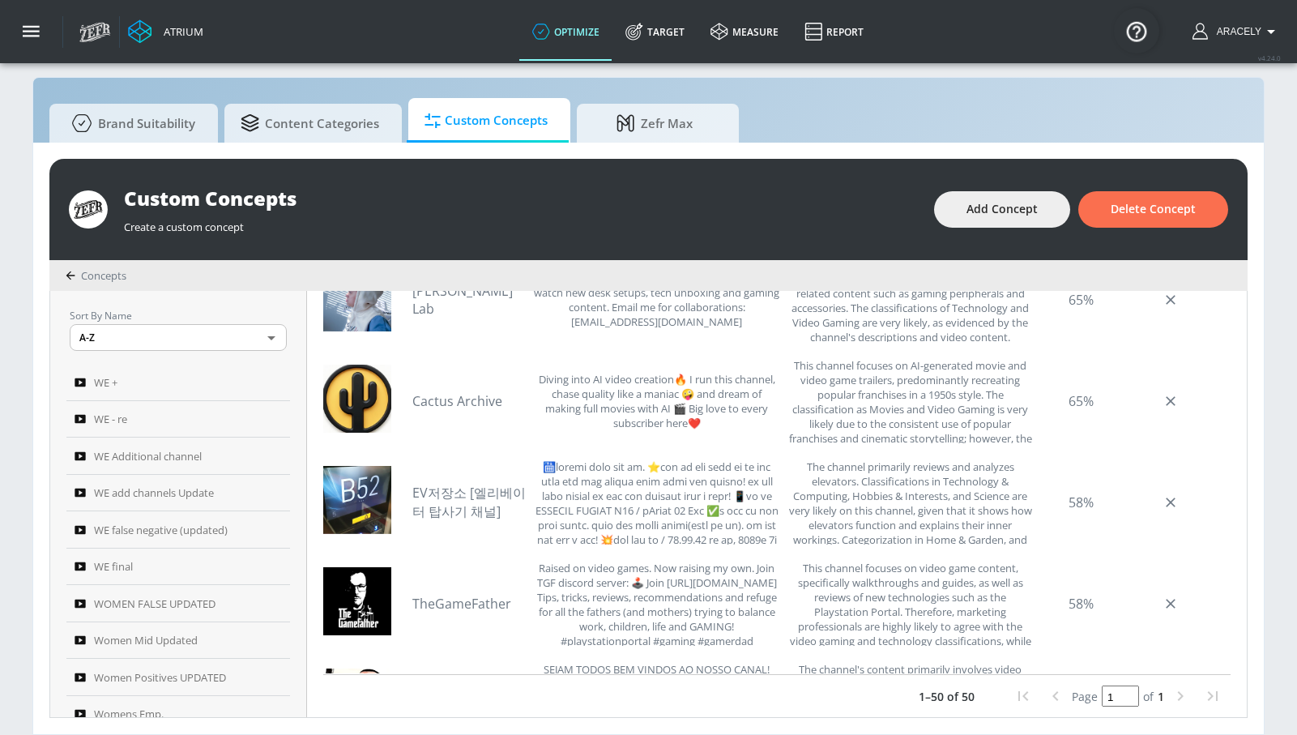
drag, startPoint x: 412, startPoint y: 619, endPoint x: 629, endPoint y: 714, distance: 236.1
click at [629, 714] on div "test tech channels Link an existing Targeting Set Not selected none ​ Channel I…" at bounding box center [777, 504] width 940 height 426
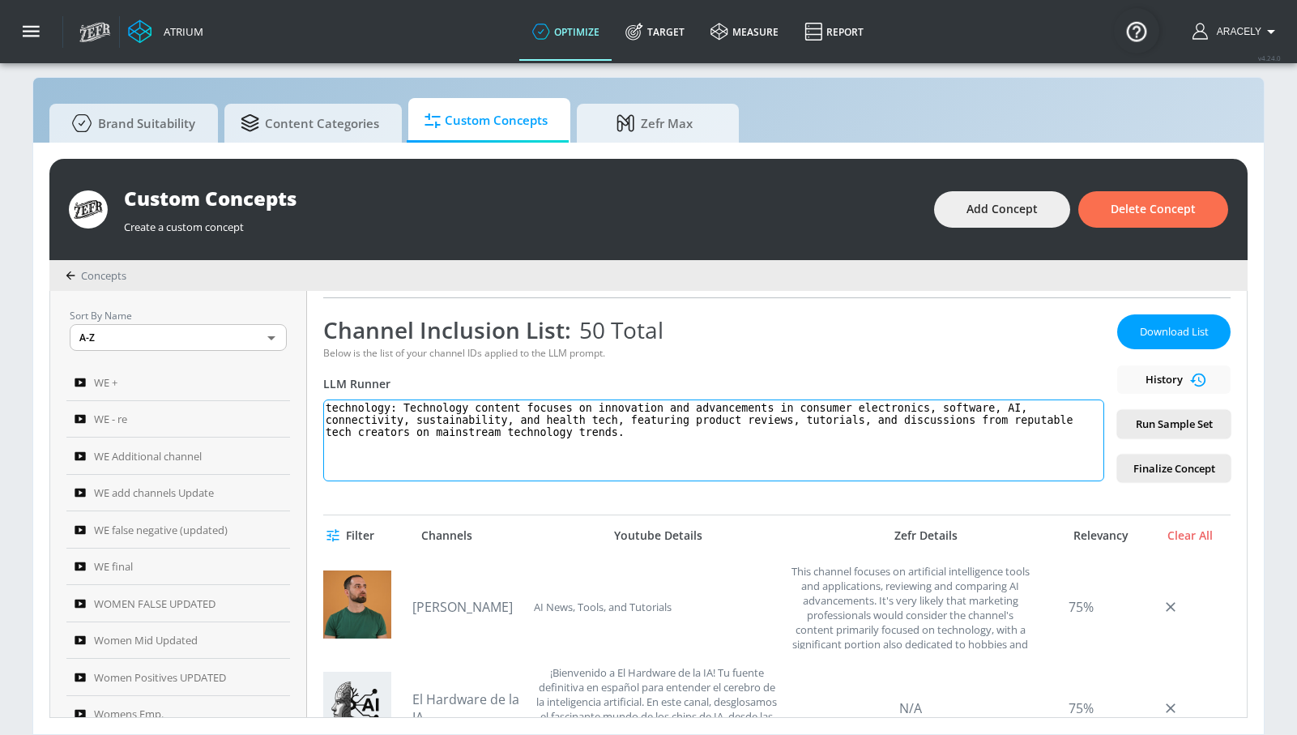
scroll to position [0, 0]
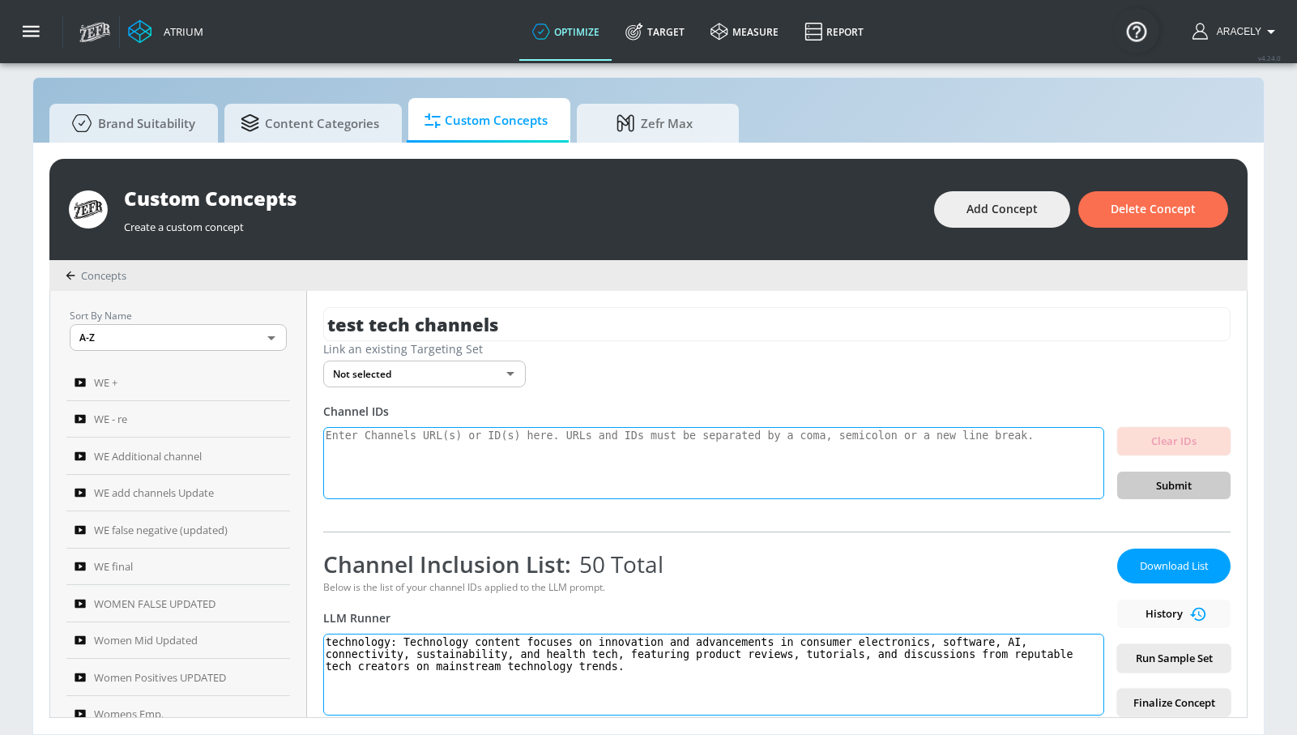
paste textarea "showcases and educates viewers on innovations in consumer electronics, software…"
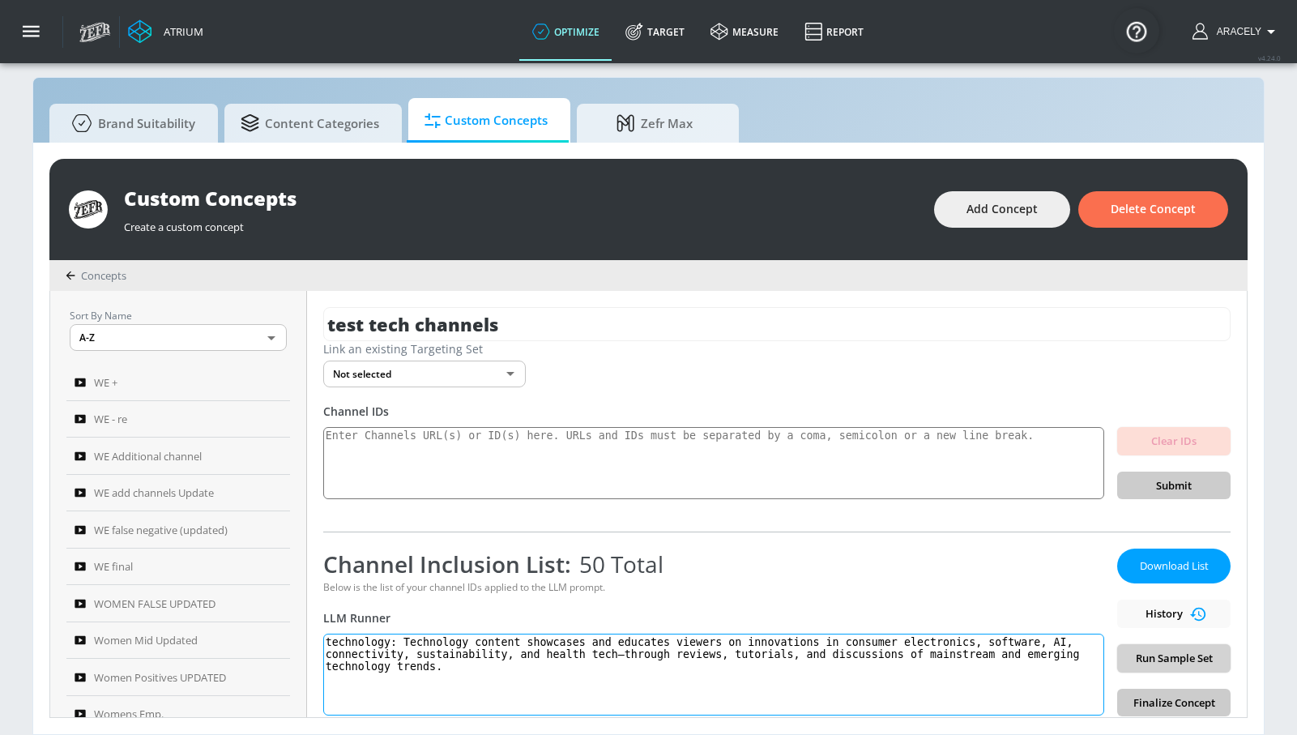
type textarea "technology: Technology content showcases and educates viewers on innovations in…"
click at [1198, 661] on span "Run Sample Set" at bounding box center [1173, 658] width 87 height 19
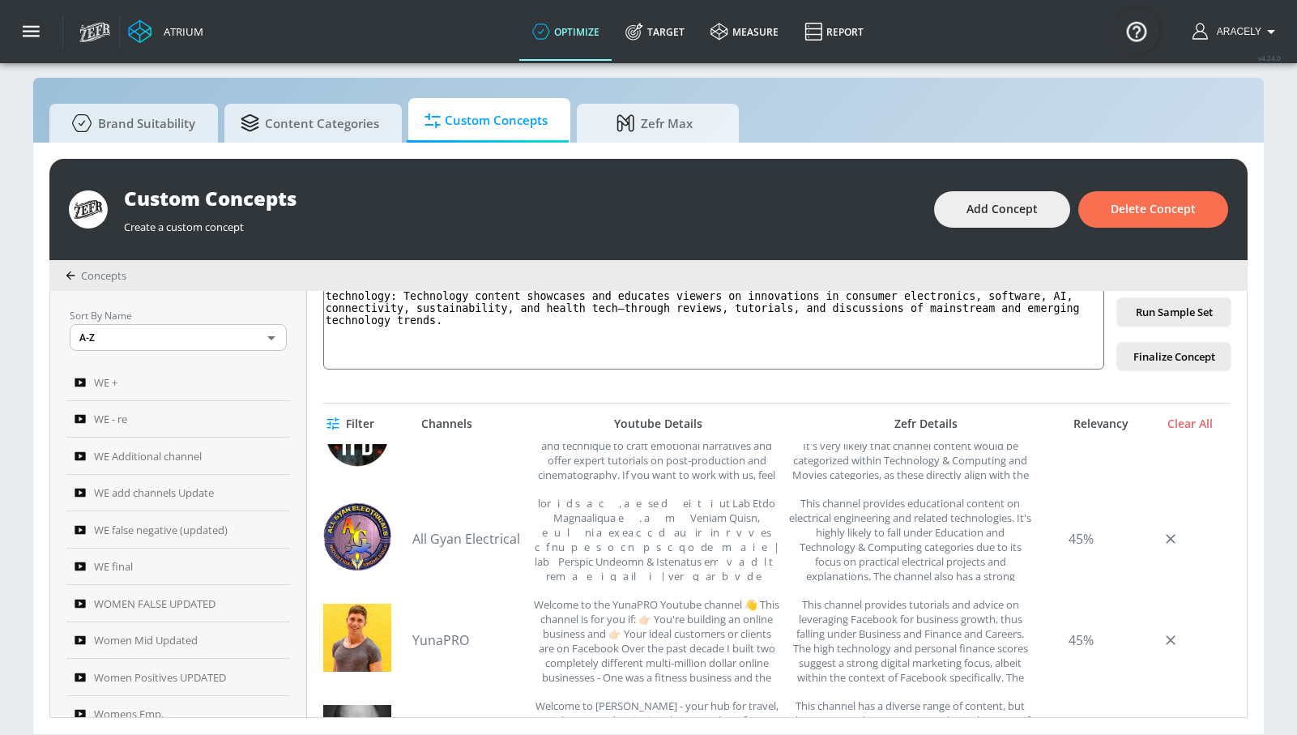
scroll to position [2081, 0]
click at [941, 548] on div "This channel provides educational content on electrical engineering and related…" at bounding box center [909, 539] width 245 height 85
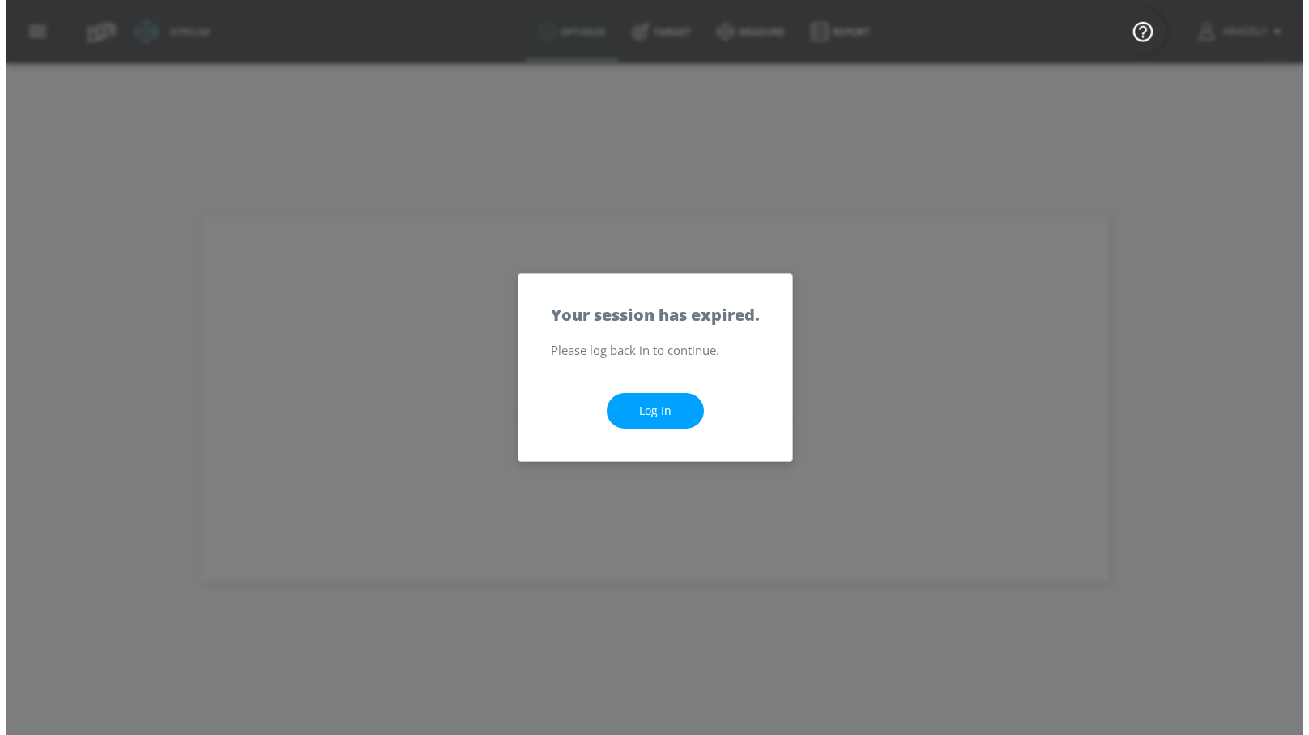
scroll to position [0, 0]
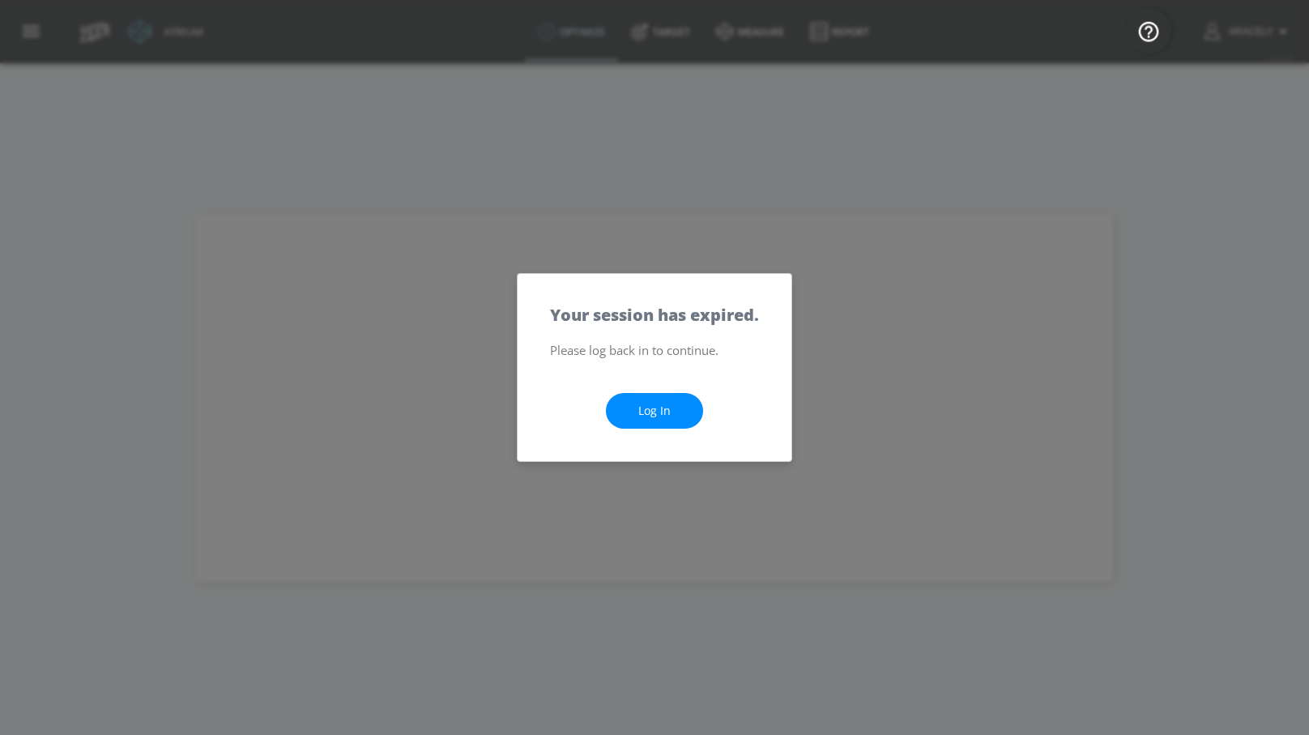
click at [679, 410] on link "Log In" at bounding box center [654, 411] width 97 height 36
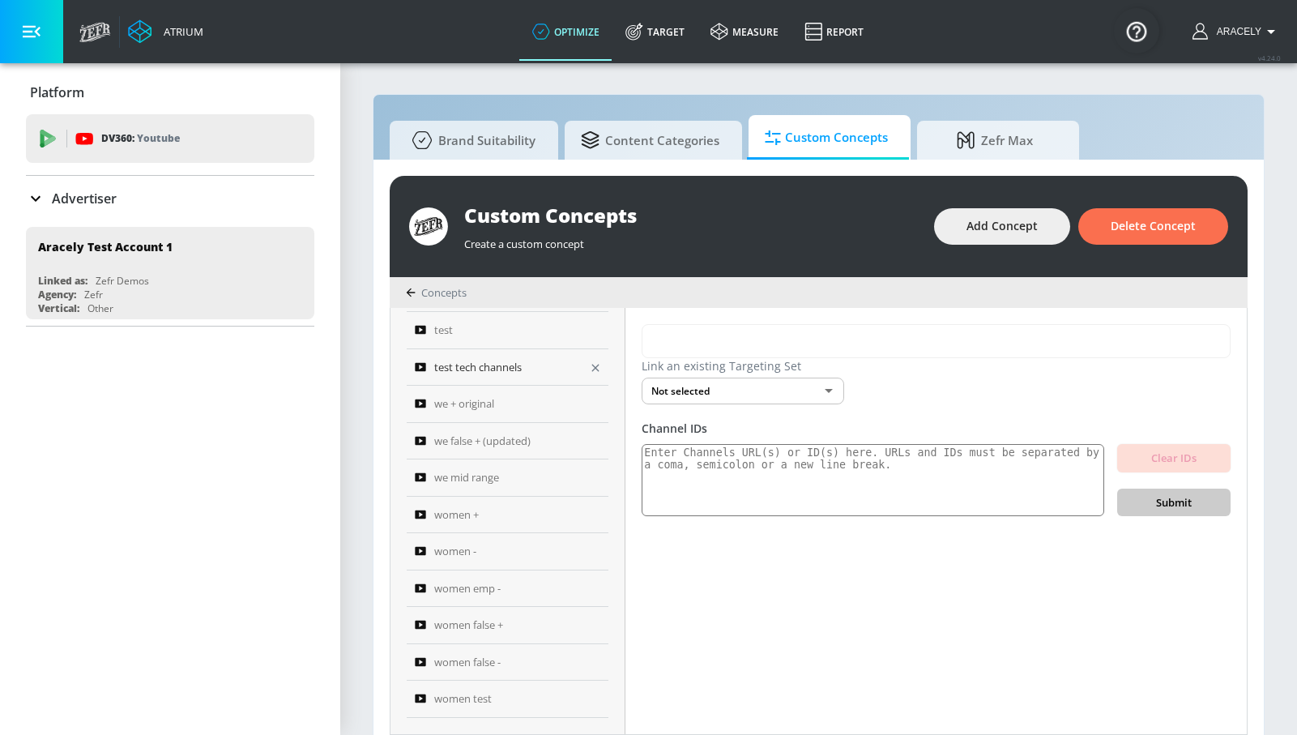
click at [518, 371] on span "test tech channels" at bounding box center [477, 366] width 87 height 19
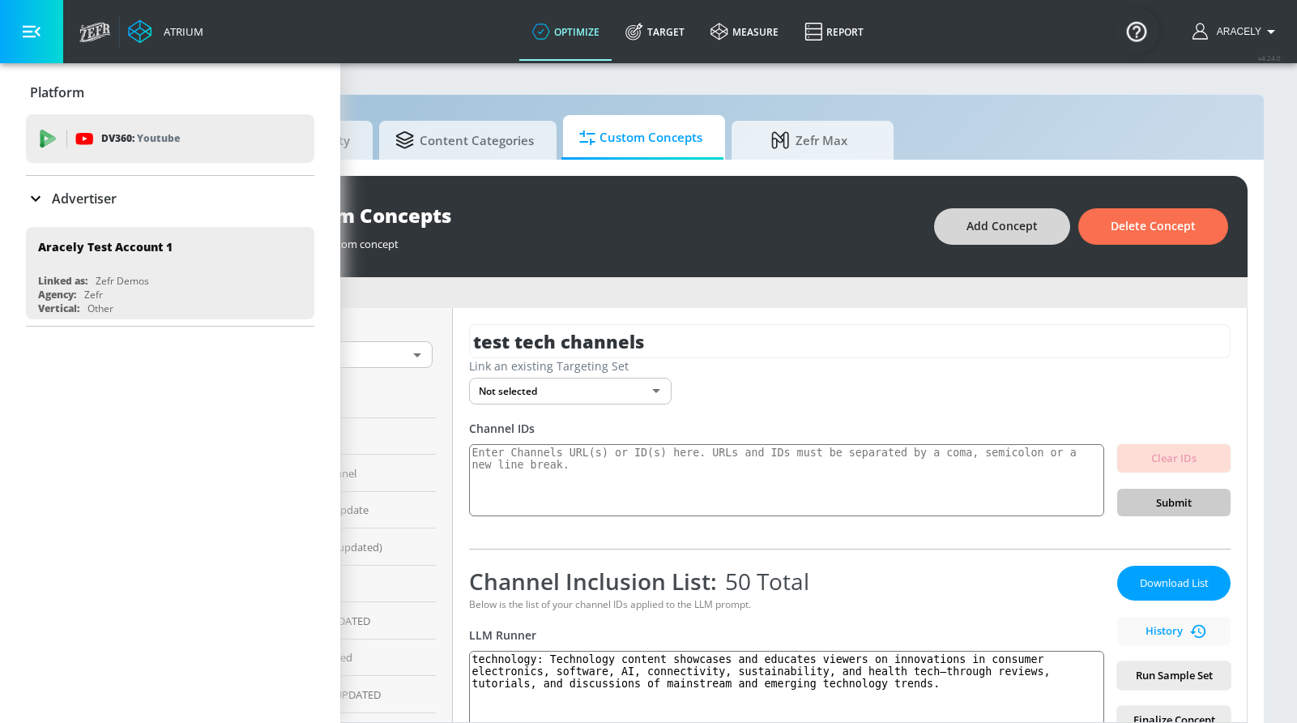
click at [1003, 226] on span "Add Concept" at bounding box center [1001, 226] width 71 height 20
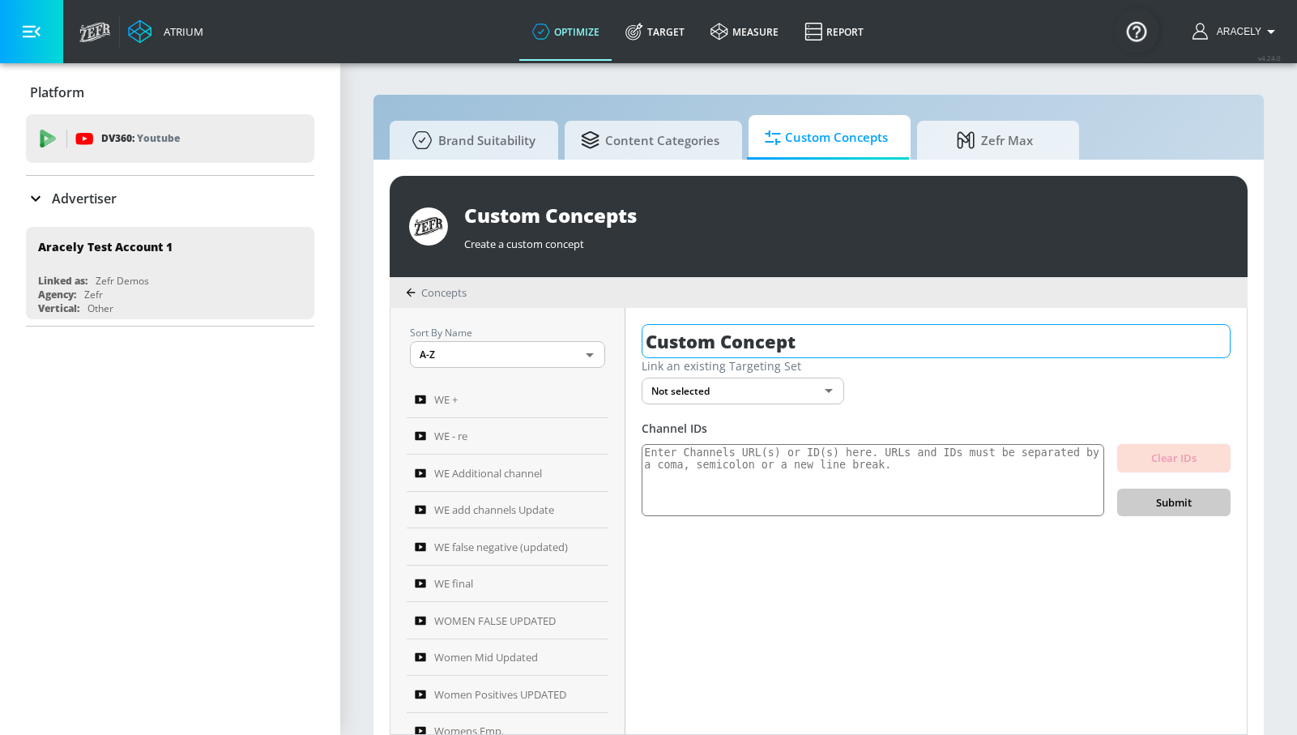
click at [727, 335] on input "Custom Concept" at bounding box center [936, 341] width 589 height 34
type input "tech updated neg"
click at [1221, 339] on icon "button" at bounding box center [1216, 341] width 15 height 15
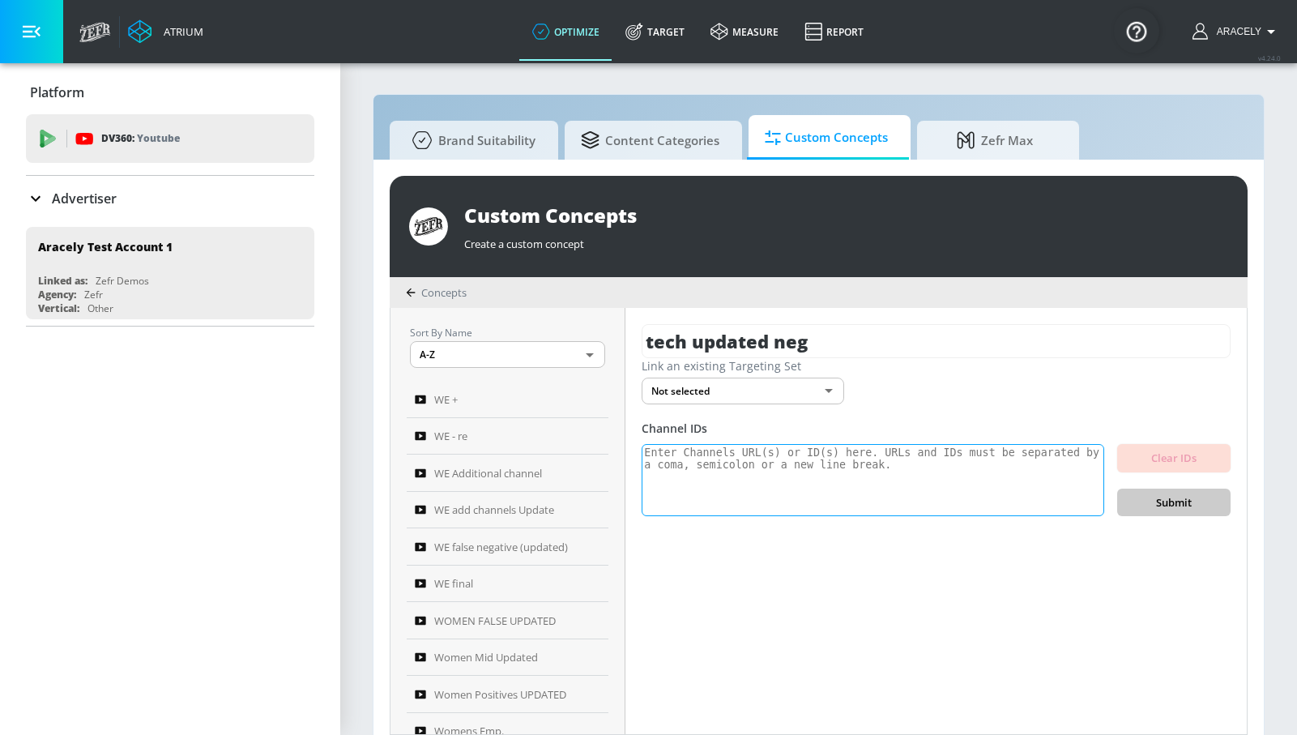
click at [957, 486] on textarea at bounding box center [873, 480] width 463 height 73
paste textarea "UC4pT7oQlzwZD8ZPA0v6-7Tg UCWFaeR702cDsUwC9OWLo3uQ UCUFjCUlO4V8IgvZDAIs3sDA UCQJ…"
type textarea "UC4pT7oQlzwZD8ZPA0v6-7Tg UCWFaeR702cDsUwC9OWLo3uQ UCUFjCUlO4V8IgvZDAIs3sDA UCQJ…"
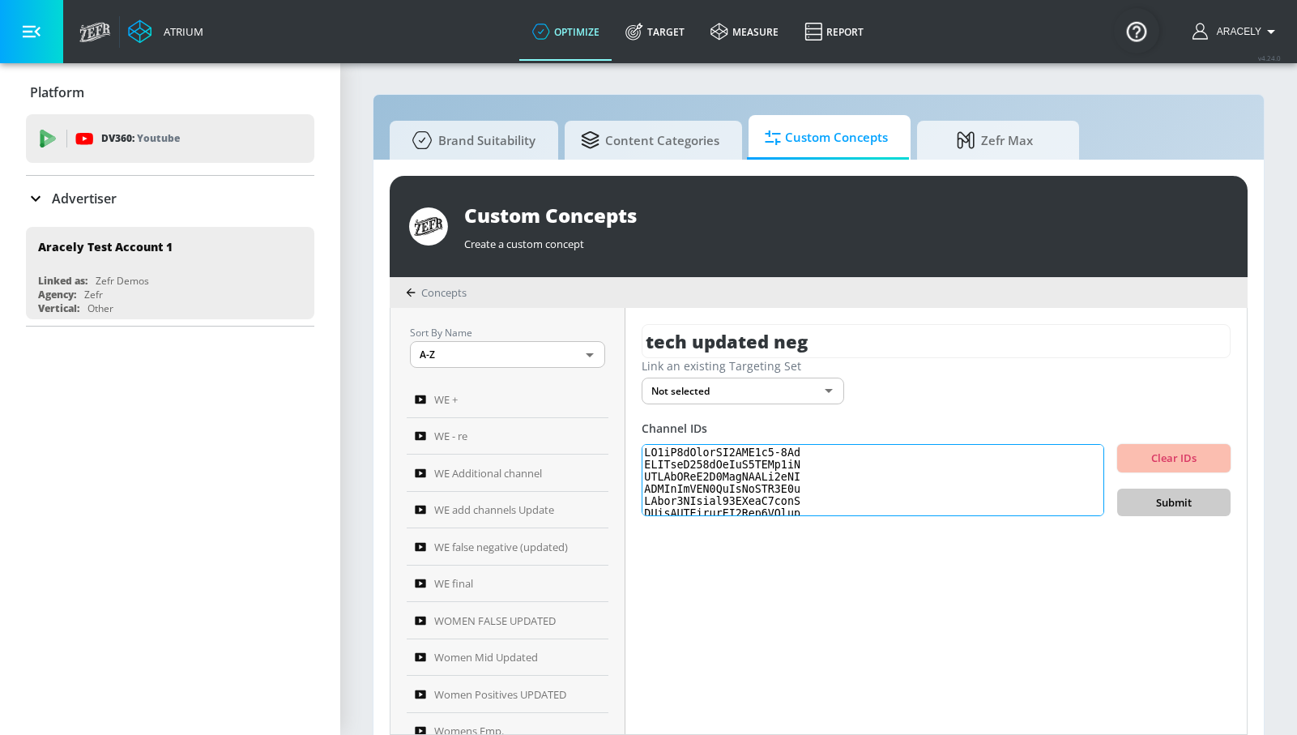
scroll to position [558, 0]
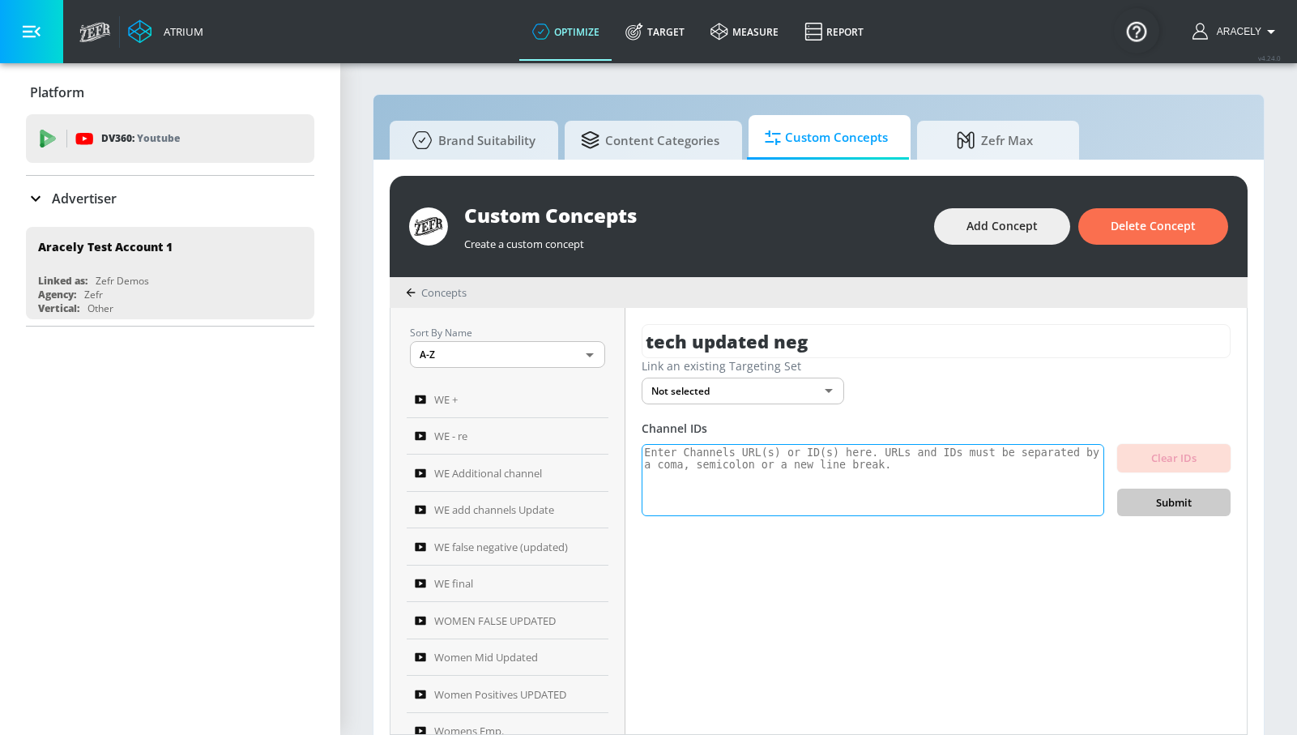
click at [910, 505] on textarea at bounding box center [873, 480] width 463 height 73
paste textarea "UC4pT7oQlzwZD8ZPA0v6-7Tg UCWFaeR702cDsUwC9OWLo3uQ UCUFjCUlO4V8IgvZDAIs3sDA UCQJ…"
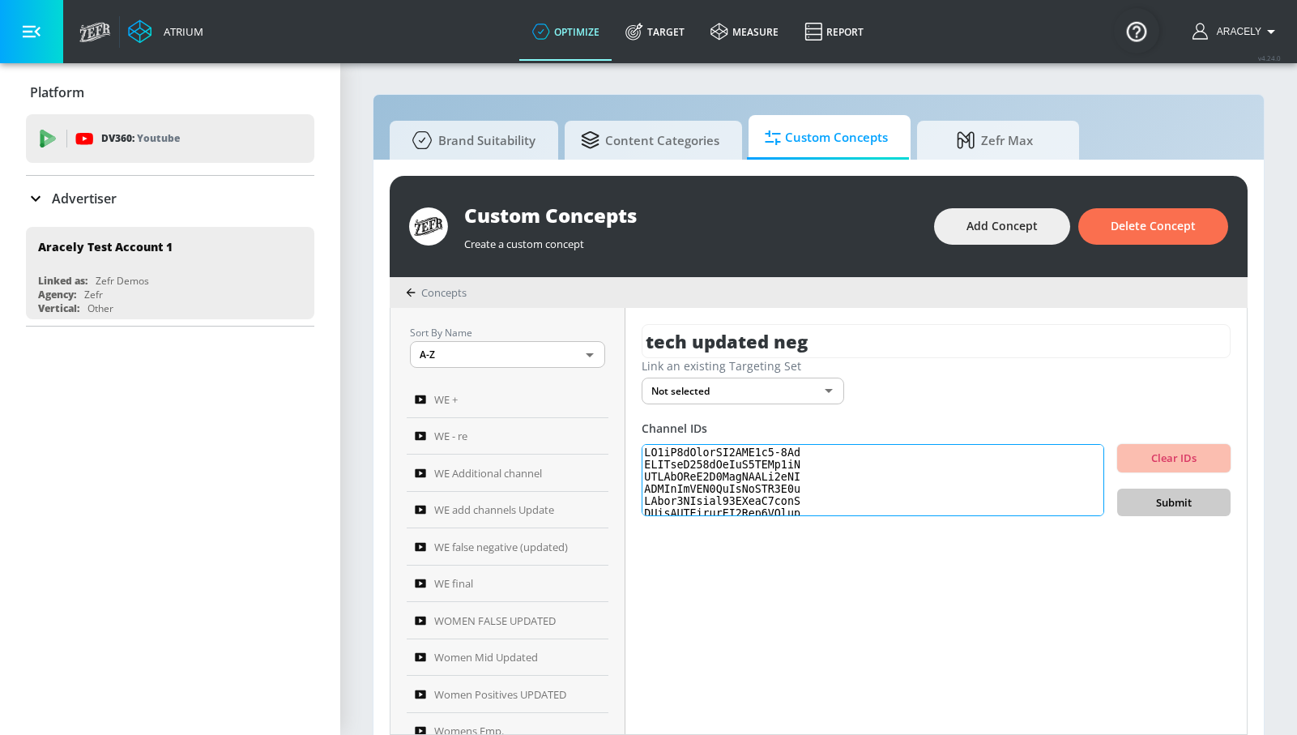
scroll to position [558, 0]
type textarea "UC4pT7oQlzwZD8ZPA0v6-7Tg UCWFaeR702cDsUwC9OWLo3uQ UCUFjCUlO4V8IgvZDAIs3sDA UCQJ…"
click at [1154, 506] on span "Submit" at bounding box center [1173, 502] width 87 height 19
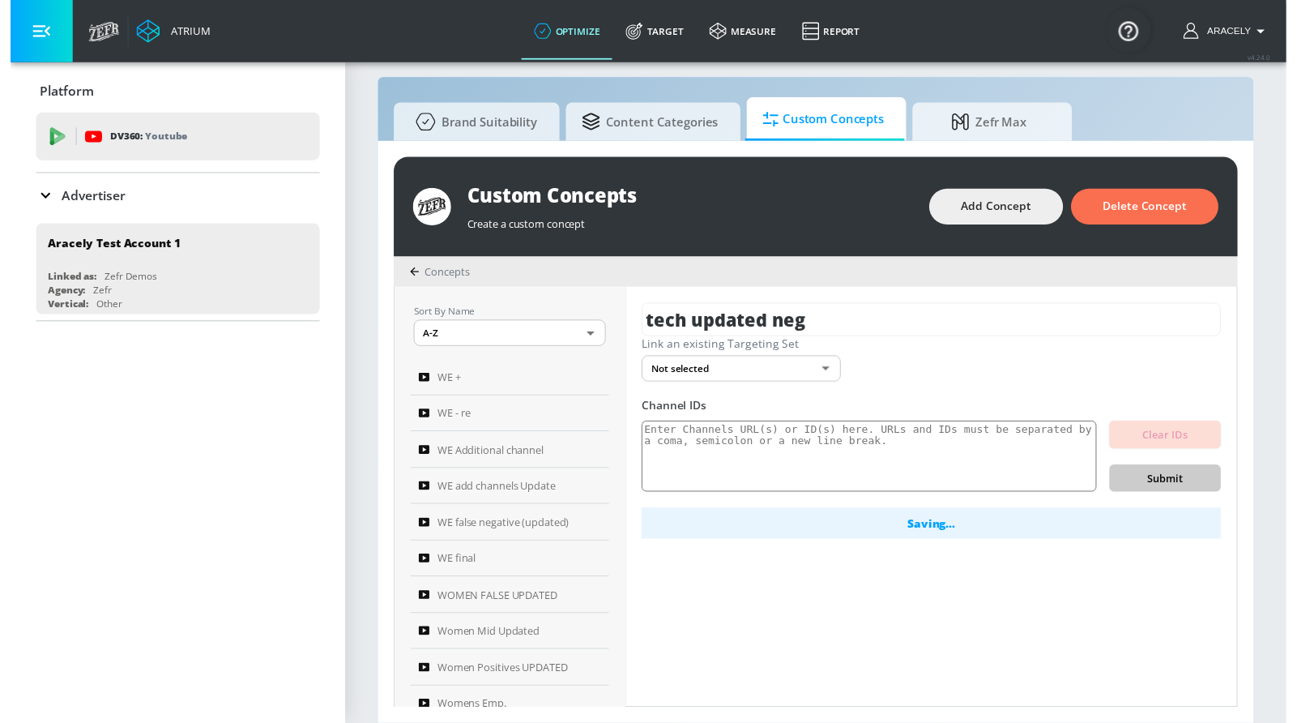
scroll to position [17, 0]
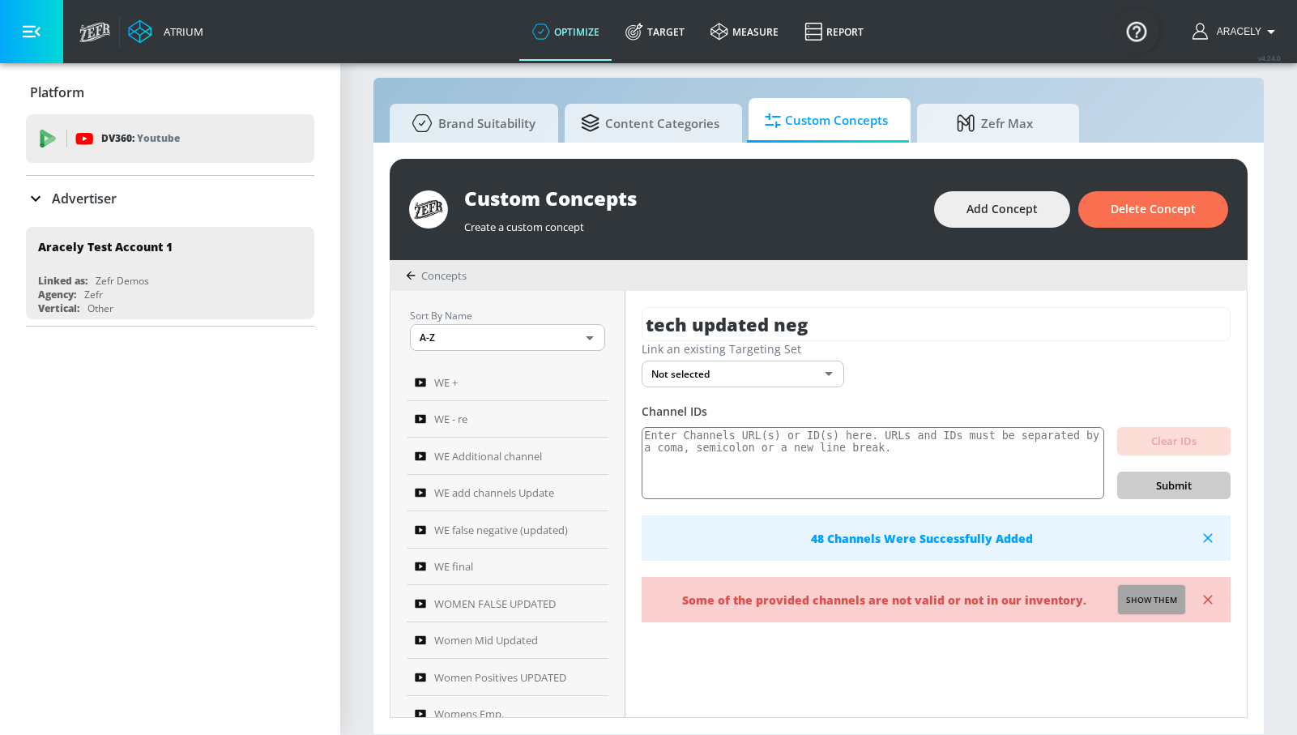
click at [1149, 603] on span "Show them" at bounding box center [1151, 600] width 51 height 15
type textarea "Invalid channels: UCzTQ7tGUNt5pxz9ZSeD19zA UCC5U_lsSySooD9AL042Xnzw"
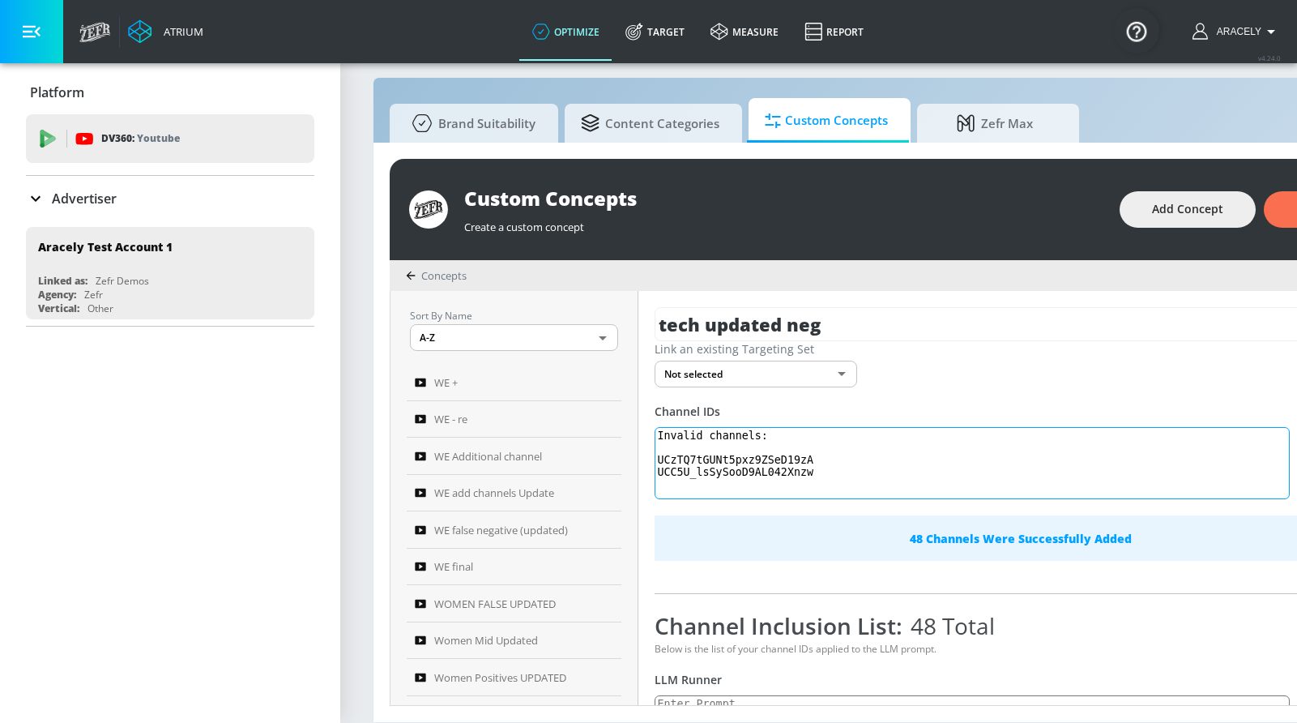
drag, startPoint x: 830, startPoint y: 476, endPoint x: 618, endPoint y: 397, distance: 226.6
click at [619, 397] on div "Sort By Name A-Z ASC ​ WE + WE - re WE Additional channel WE add channels Updat…" at bounding box center [911, 498] width 1042 height 414
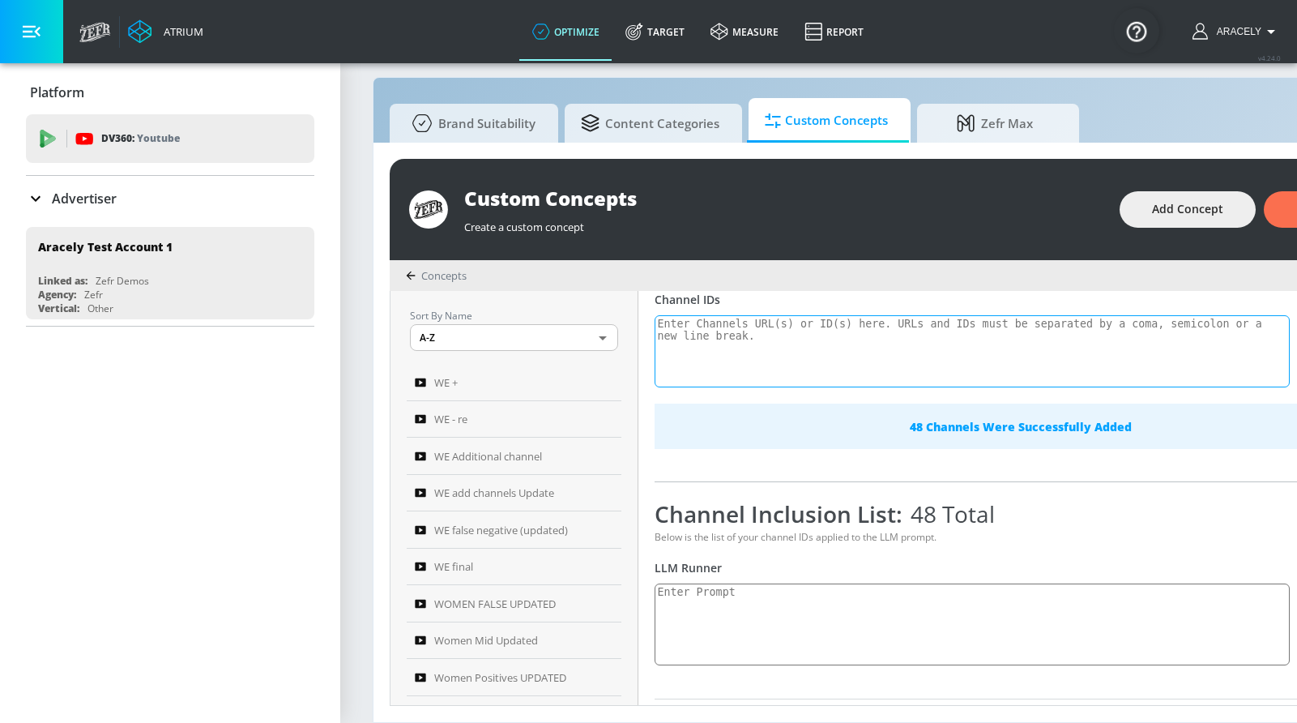
scroll to position [117, 0]
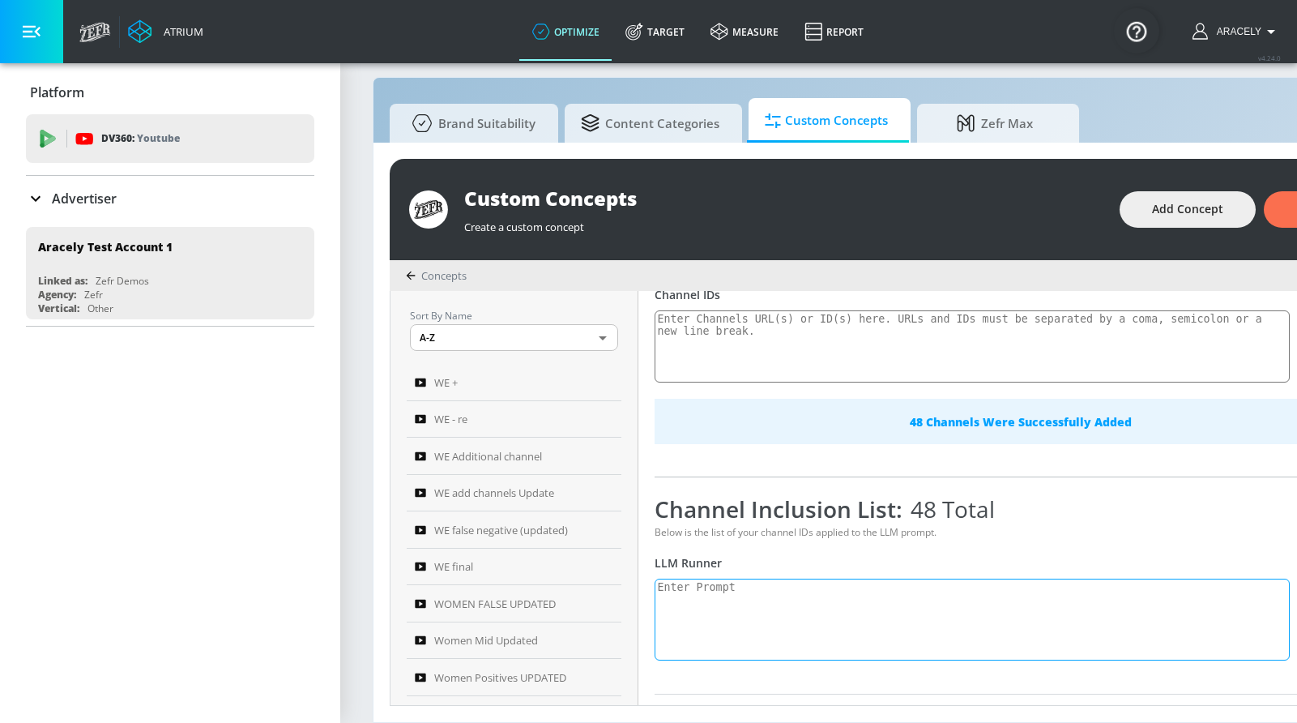
click at [744, 610] on textarea at bounding box center [971, 619] width 635 height 82
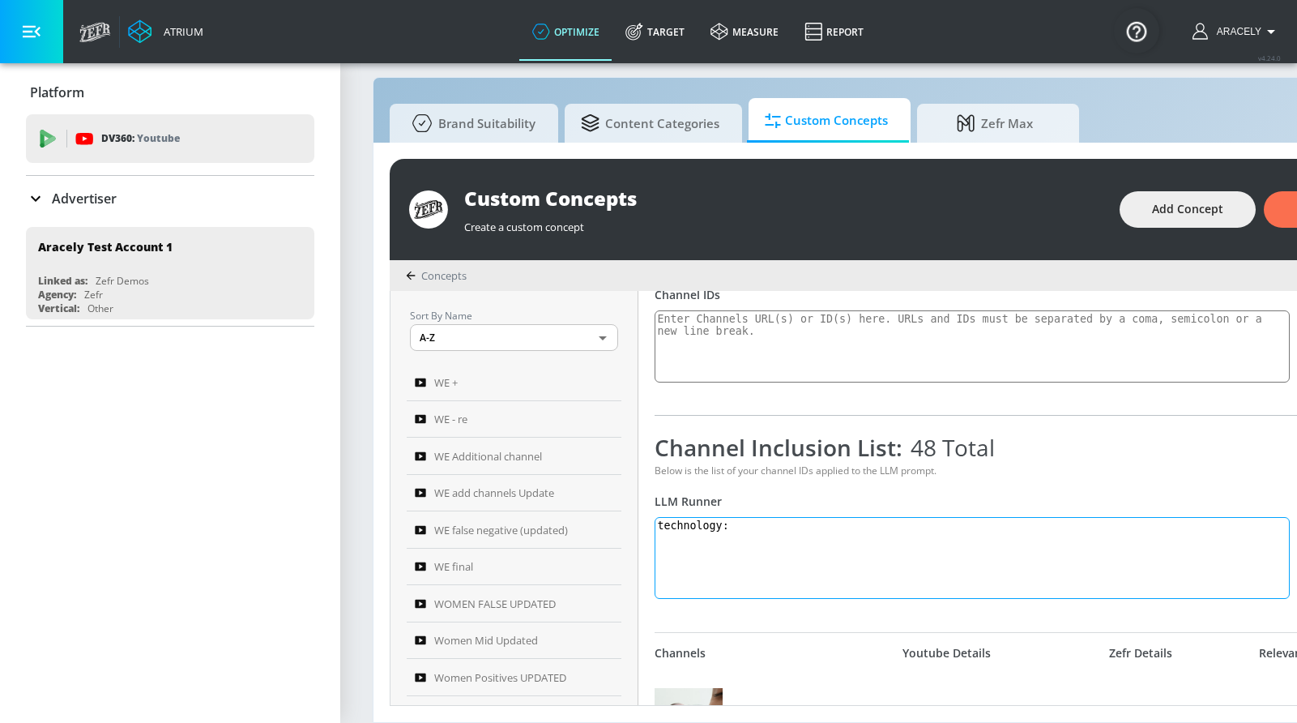
click at [777, 539] on textarea "technology:" at bounding box center [971, 558] width 635 height 82
paste textarea "Technology content showcases and educates viewers on innovations in consumer el…"
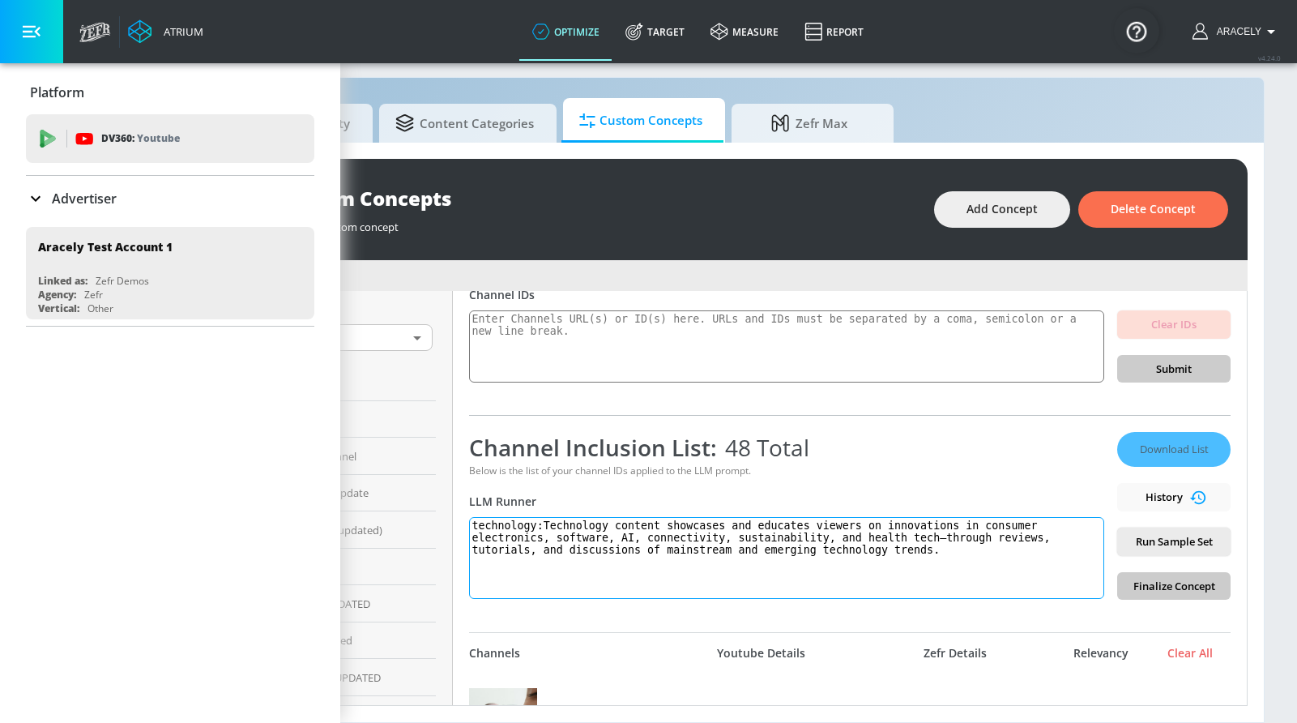
scroll to position [17, 210]
type textarea "technology:Technology content showcases and educates viewers on innovations in …"
click at [1167, 535] on span "Run Sample Set" at bounding box center [1173, 541] width 87 height 19
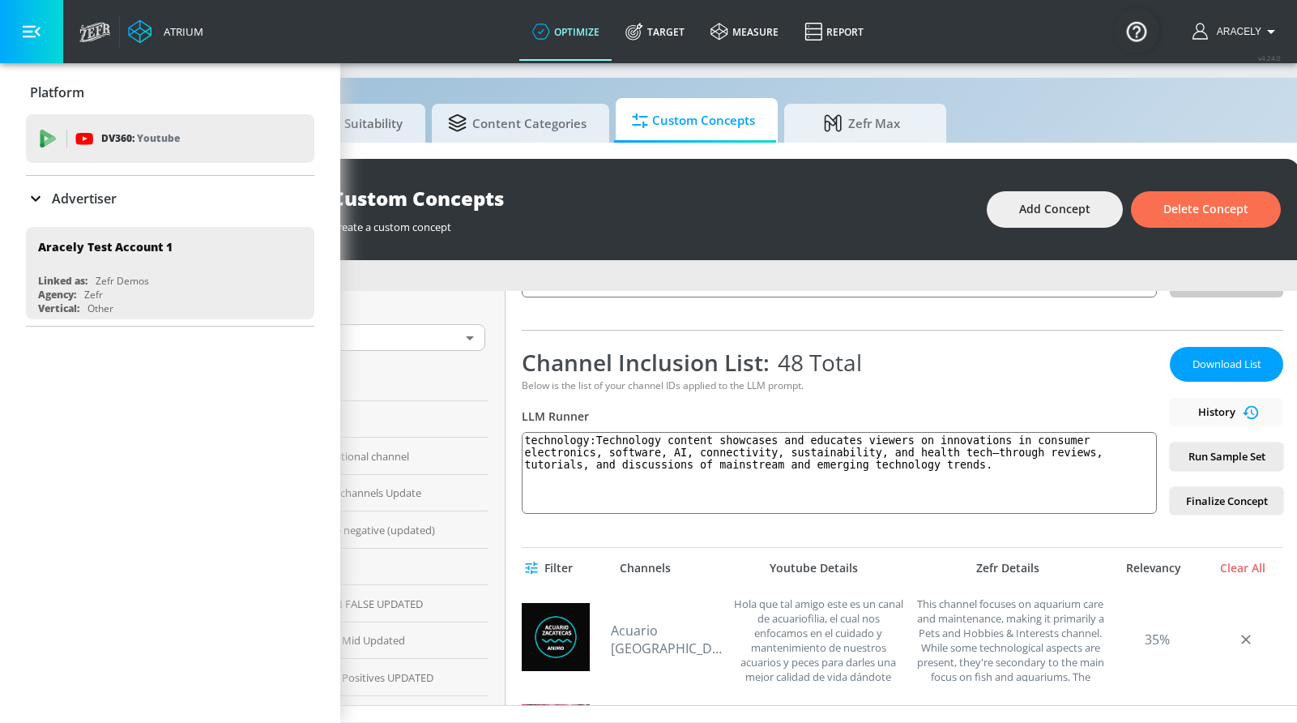
scroll to position [131, 0]
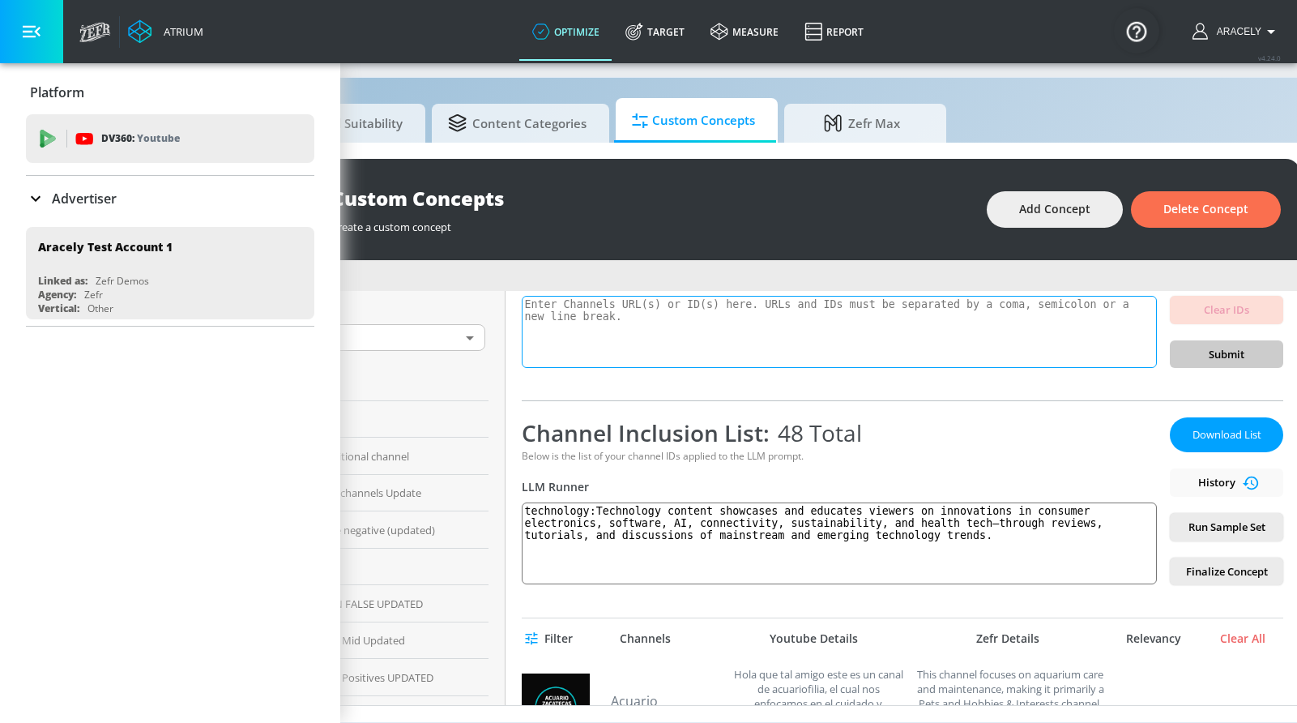
click at [780, 335] on textarea at bounding box center [839, 332] width 635 height 73
paste textarea "UC355_l5qZ2M6D1xEYuVmXHQ UCt5bfTcD_p8bINN_a5vGCVQ UCiwG-t25_qvv9Vxh-YtNL8A UCUC…"
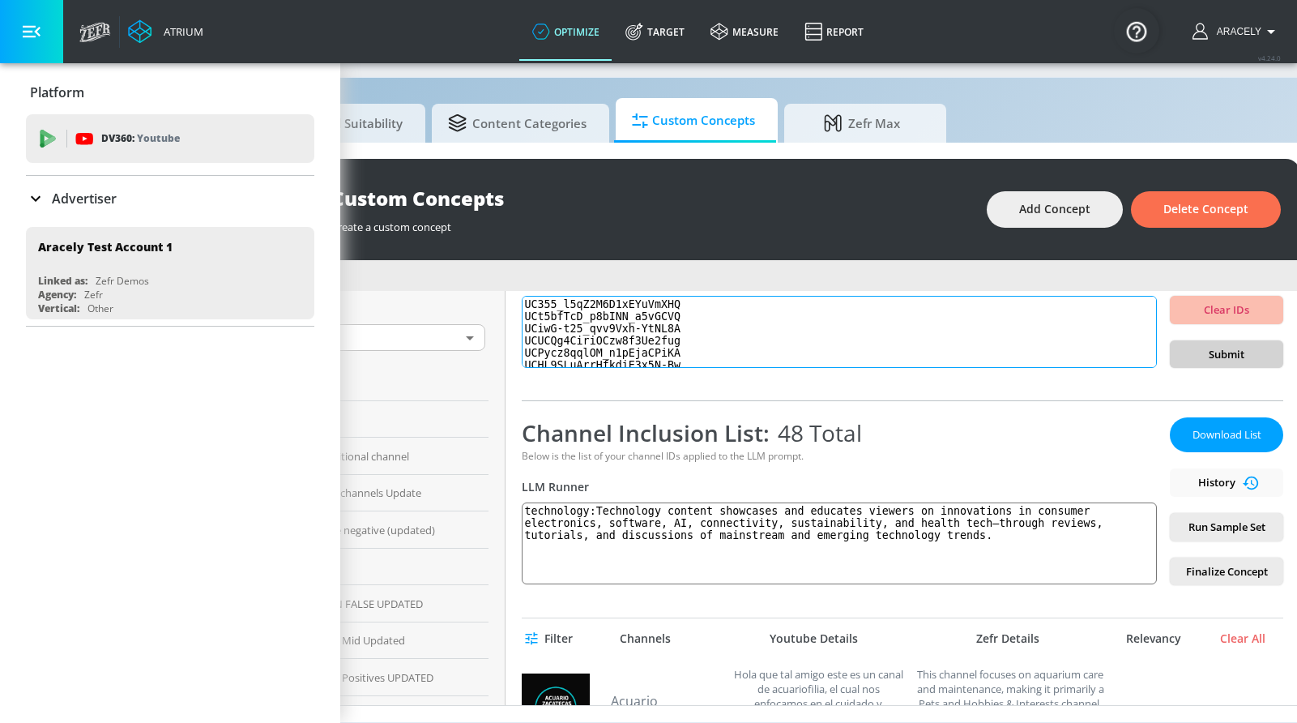
scroll to position [81, 0]
type textarea "UC355_l5qZ2M6D1xEYuVmXHQ UCt5bfTcD_p8bINN_a5vGCVQ UCiwG-t25_qvv9Vxh-YtNL8A UCUC…"
click at [1221, 350] on span "Submit" at bounding box center [1226, 354] width 87 height 19
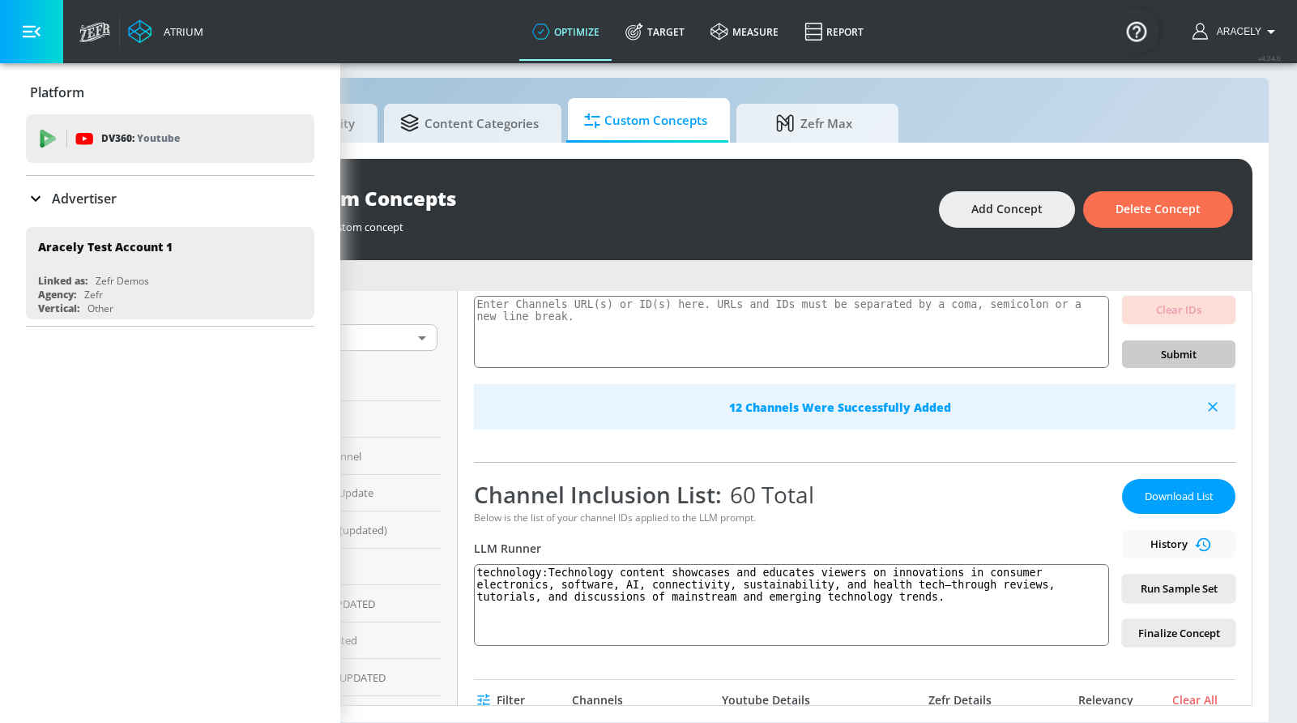
scroll to position [29, 187]
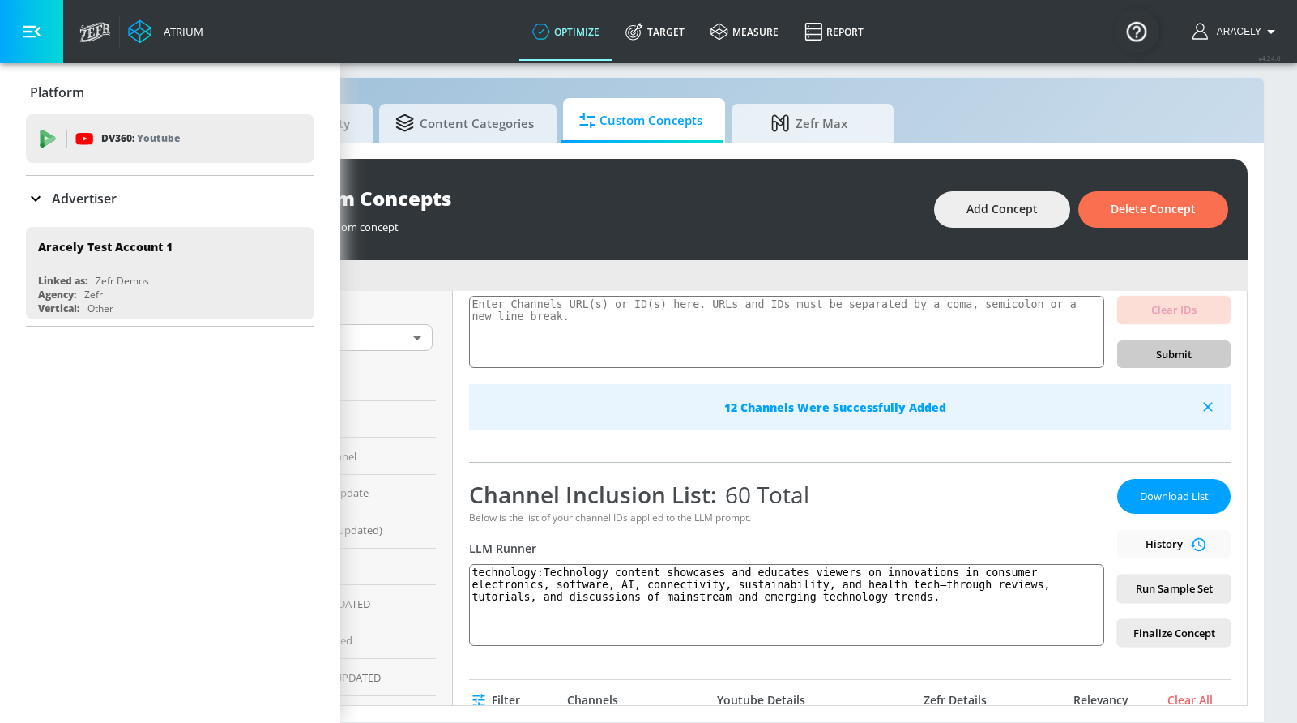
click at [61, 38] on button "button" at bounding box center [31, 31] width 63 height 63
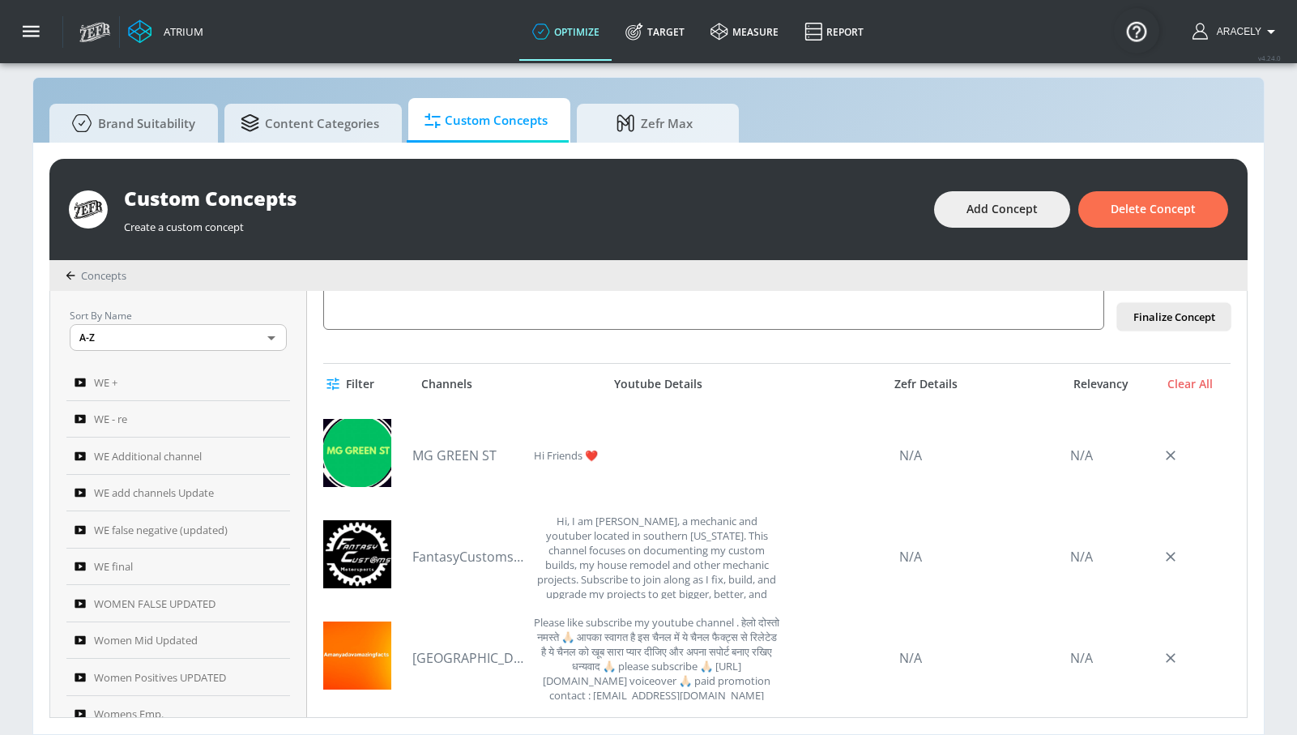
scroll to position [0, 0]
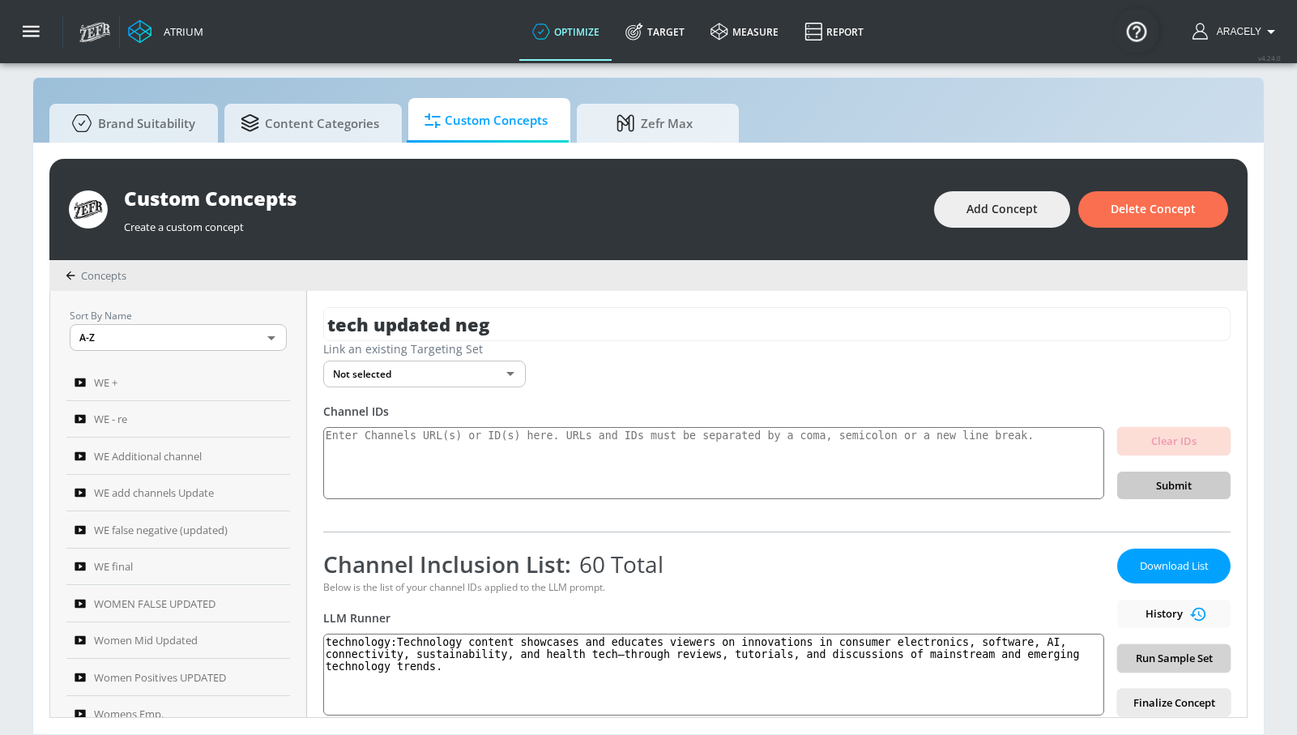
click at [1187, 646] on button "Run Sample Set" at bounding box center [1173, 658] width 113 height 28
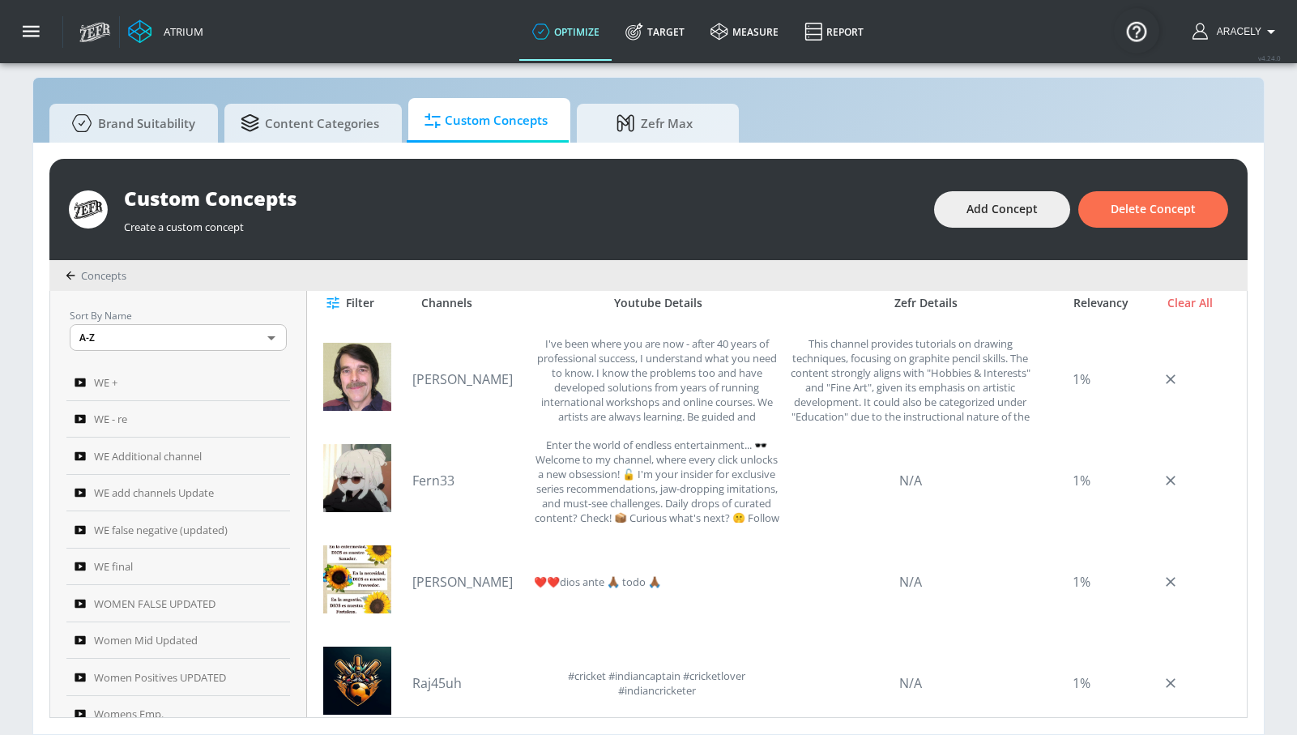
scroll to position [527, 0]
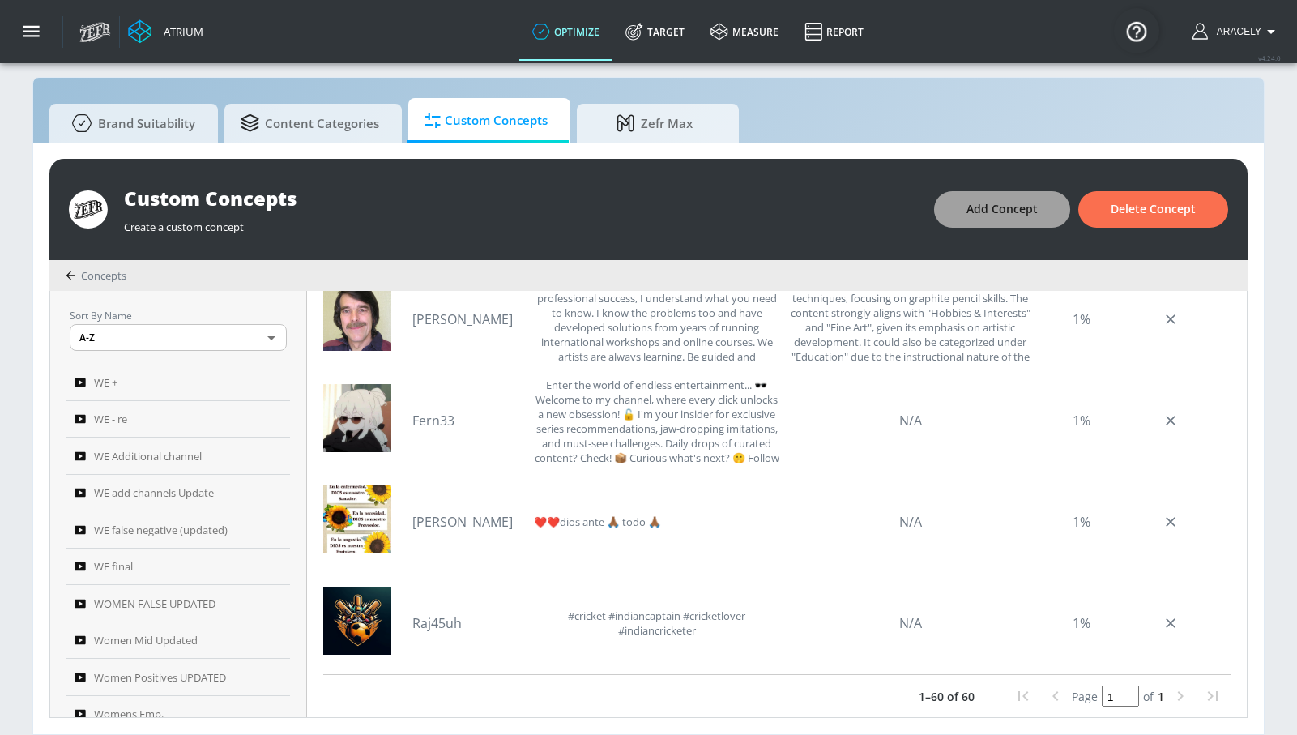
click at [982, 202] on span "Add Concept" at bounding box center [1001, 209] width 71 height 20
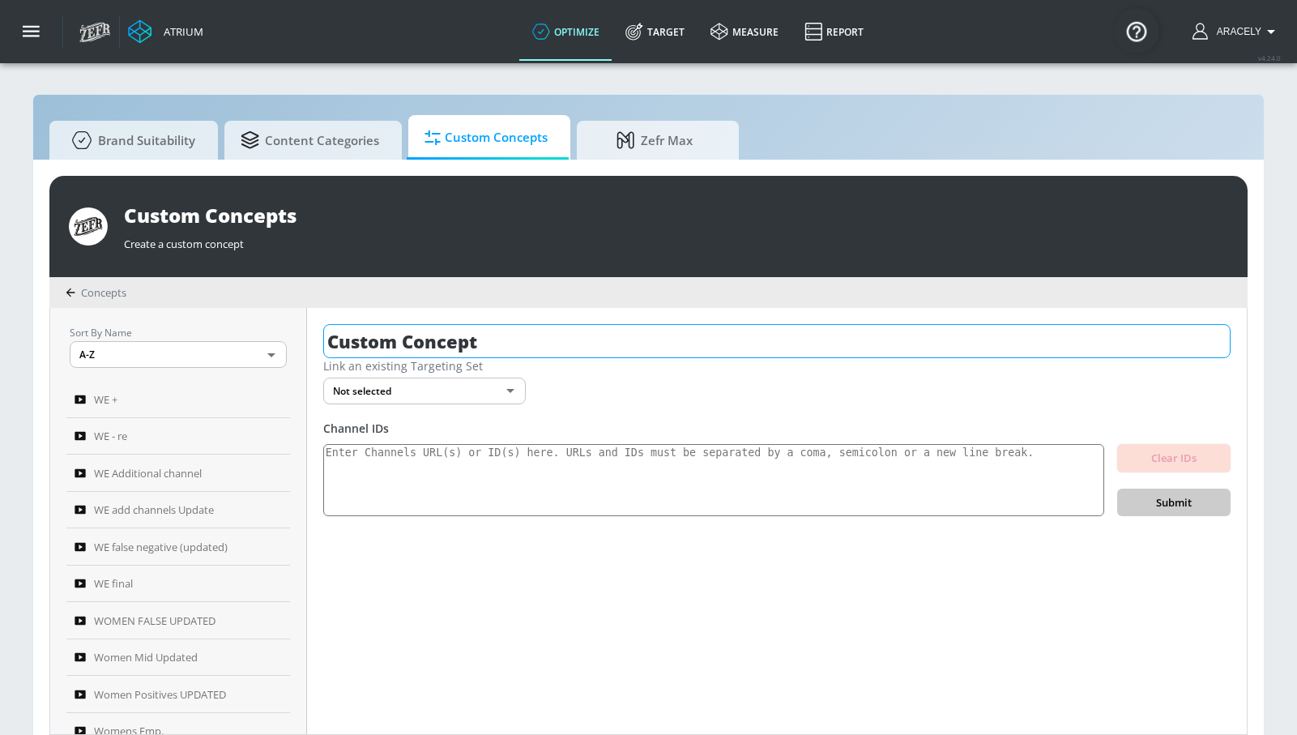
click at [441, 328] on input "Custom Concept" at bounding box center [776, 341] width 907 height 34
click at [441, 330] on input "Custom Concept" at bounding box center [776, 341] width 907 height 34
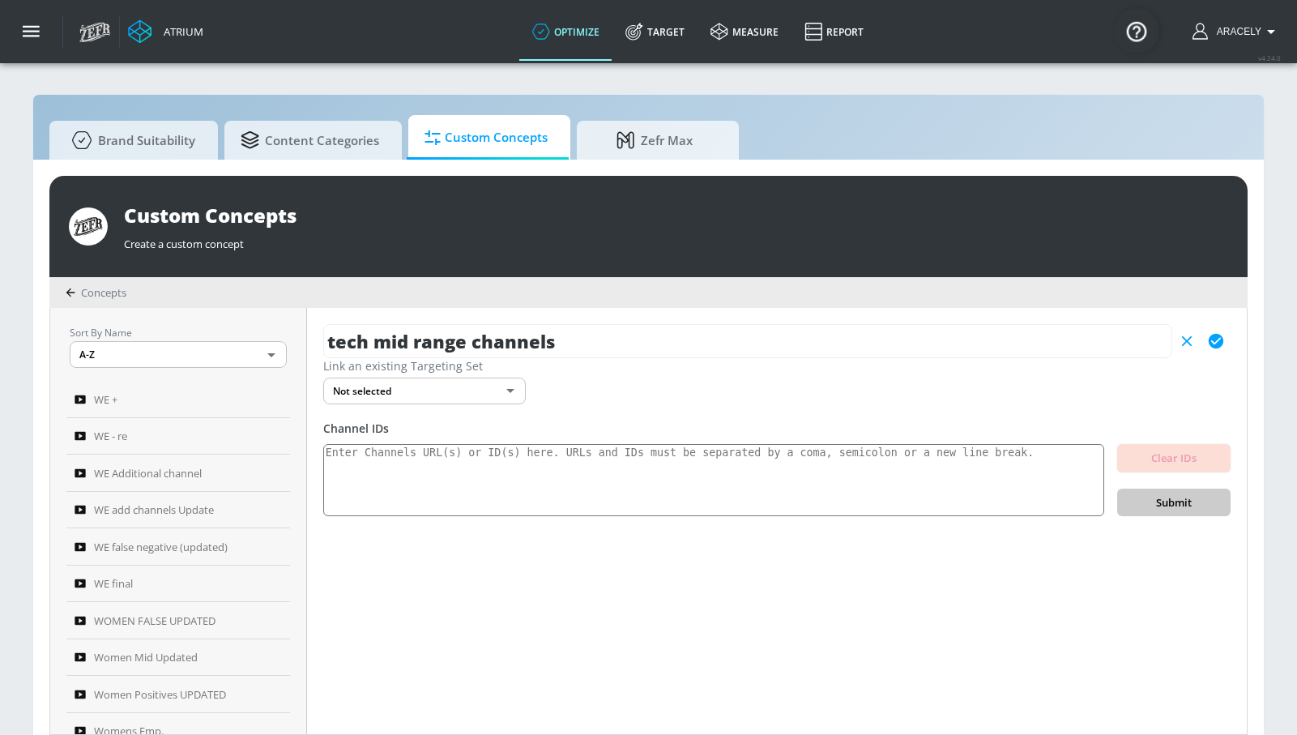
type input "tech mid range channels"
click at [1225, 343] on button "button" at bounding box center [1215, 340] width 29 height 29
click at [823, 474] on textarea at bounding box center [713, 480] width 781 height 73
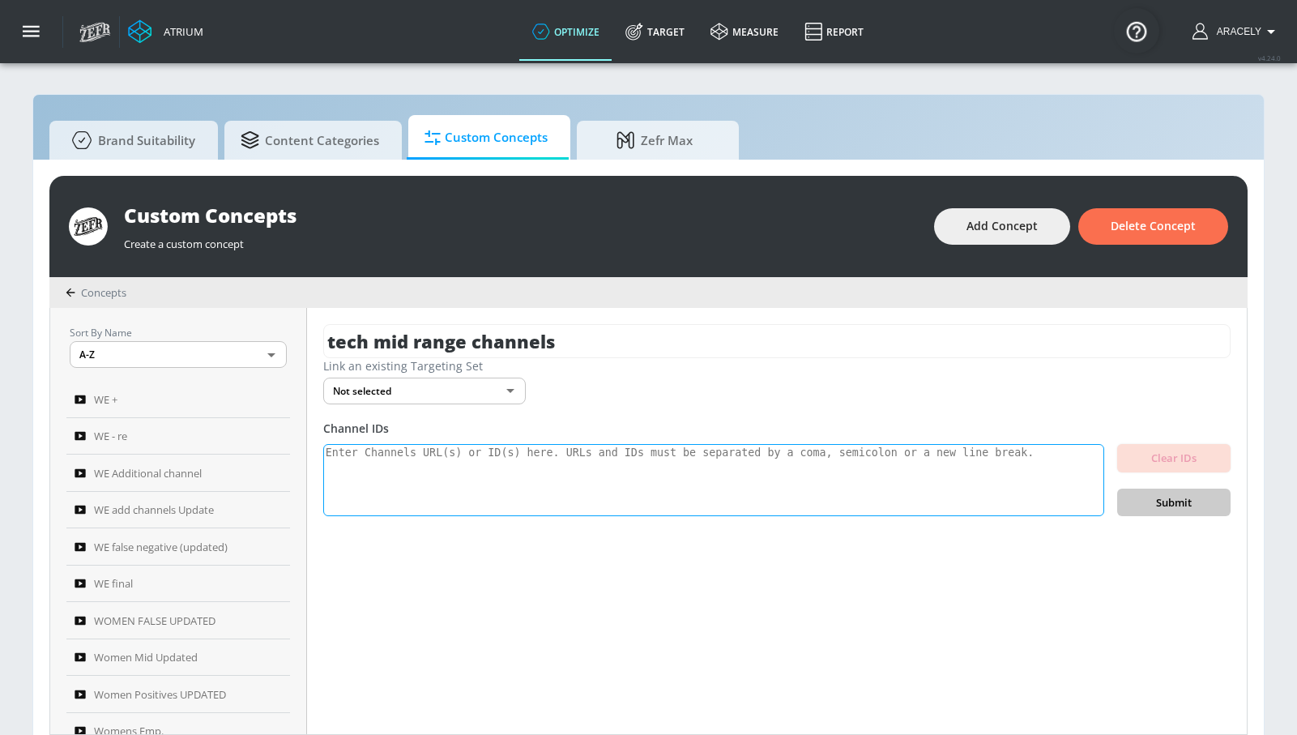
click at [970, 482] on textarea at bounding box center [713, 480] width 781 height 73
paste textarea "UCyhYHd3xtrA9g_O_60rw3hA UCvyWWKP97Bt-sS_GgZBeFzg UCqrNxTg7S77YqczKekpLByw UCpc…"
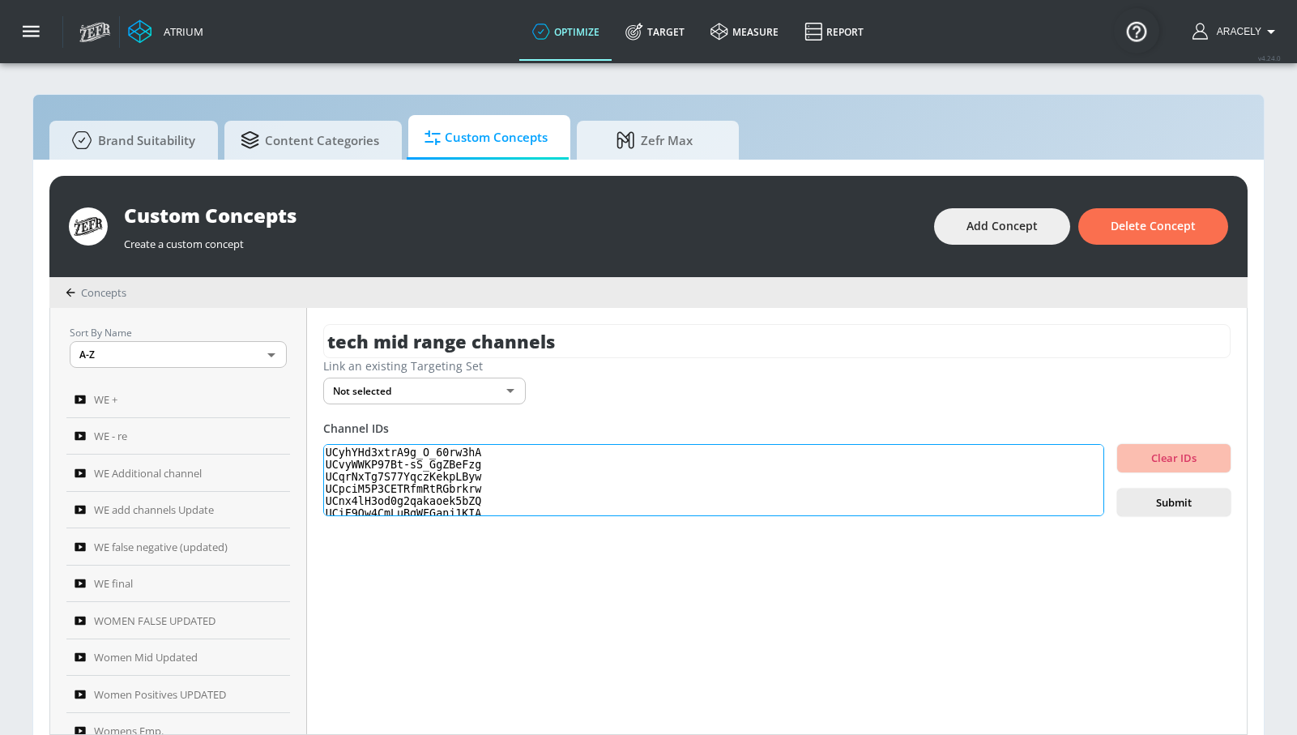
scroll to position [382, 0]
type textarea "UCyhYHd3xtrA9g_O_60rw3hA UCvyWWKP97Bt-sS_GgZBeFzg UCqrNxTg7S77YqczKekpLByw UCpc…"
click at [1175, 502] on span "Submit" at bounding box center [1173, 502] width 87 height 19
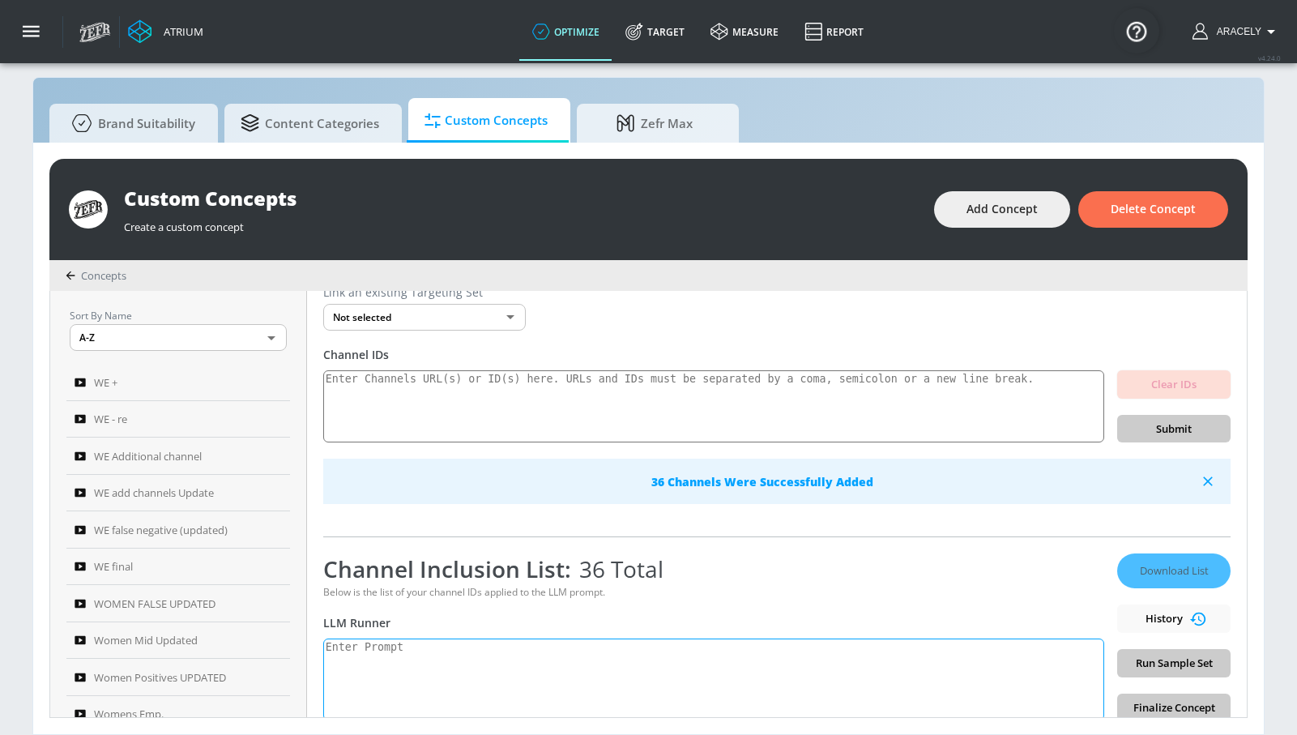
scroll to position [109, 0]
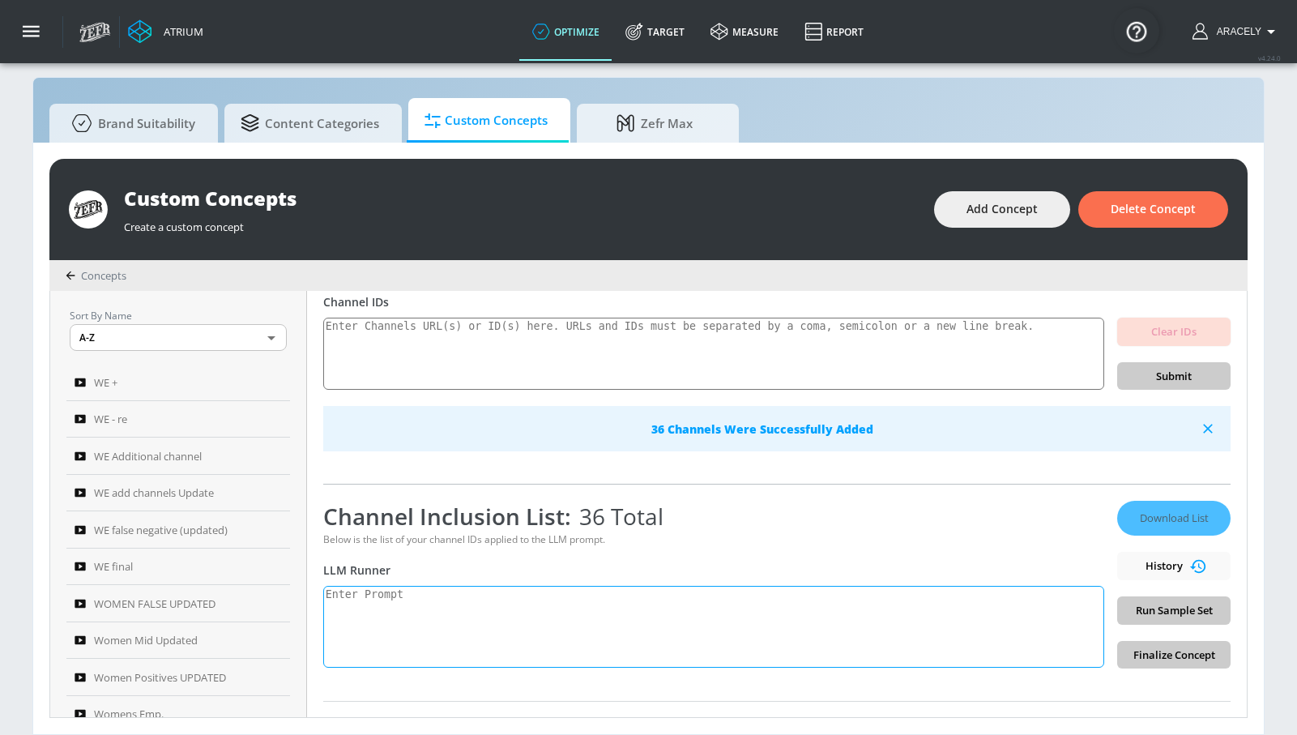
click at [501, 615] on textarea at bounding box center [713, 627] width 781 height 82
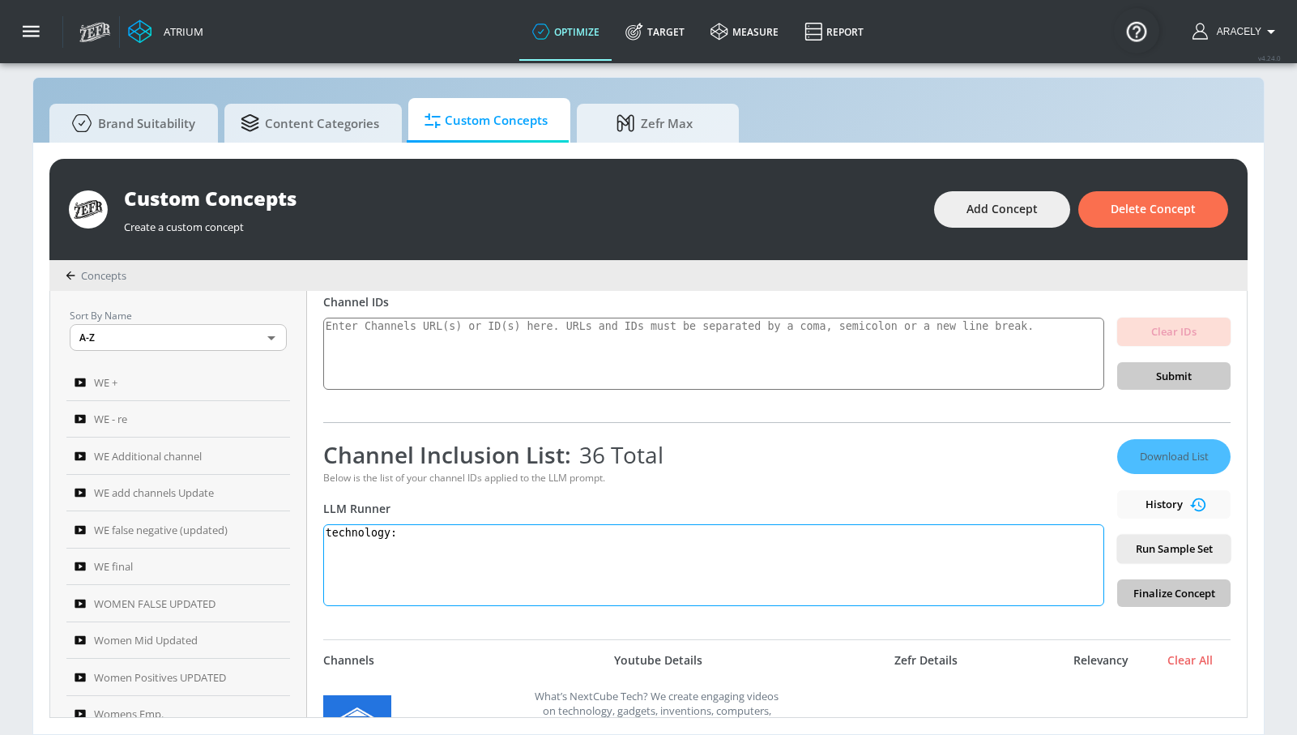
paste textarea "Technology content showcases and educates viewers on innovations in consumer el…"
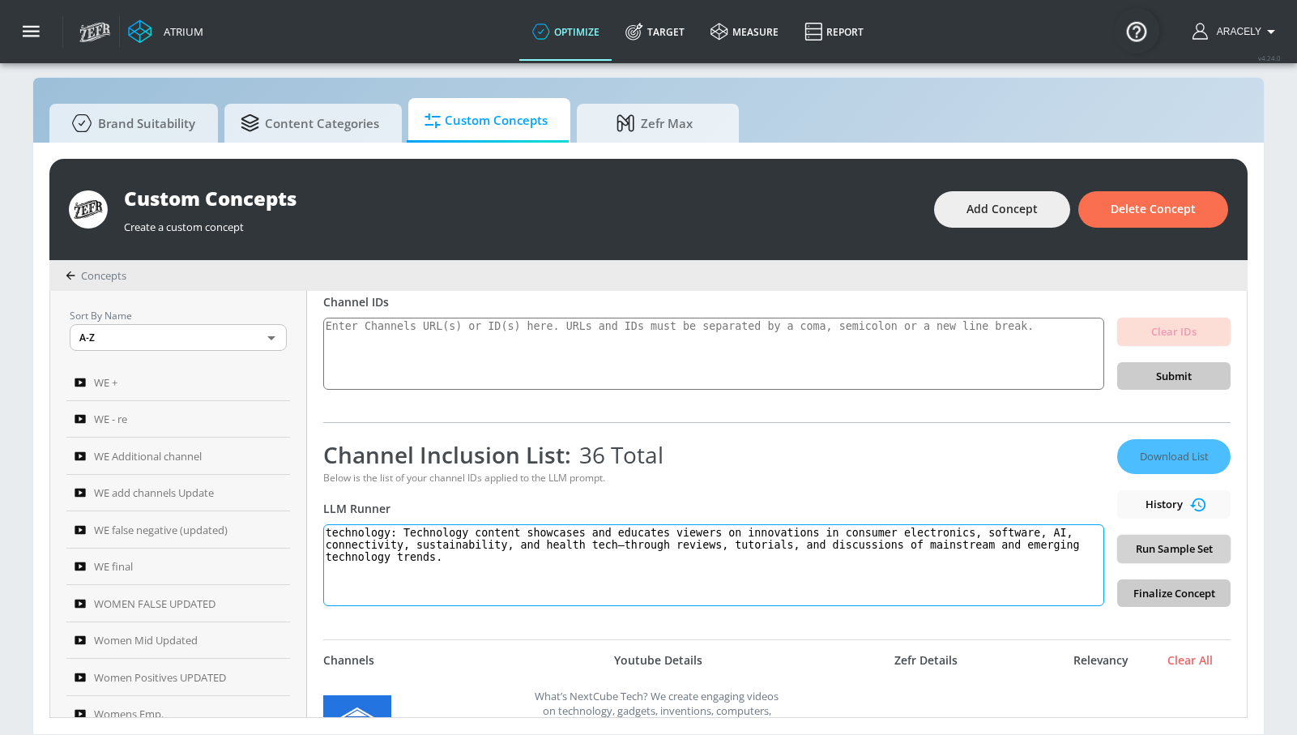
type textarea "technology: Technology content showcases and educates viewers on innovations in…"
click at [1168, 544] on span "Run Sample Set" at bounding box center [1173, 548] width 87 height 19
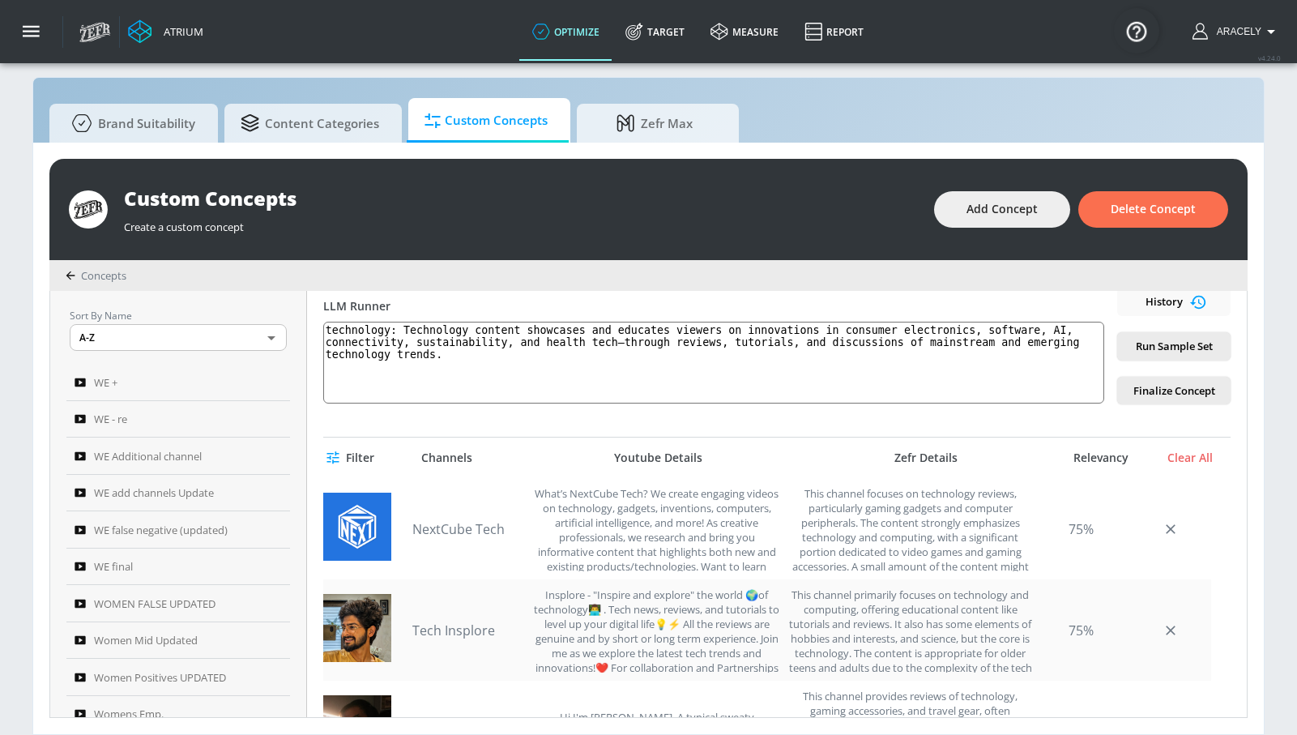
scroll to position [475, 0]
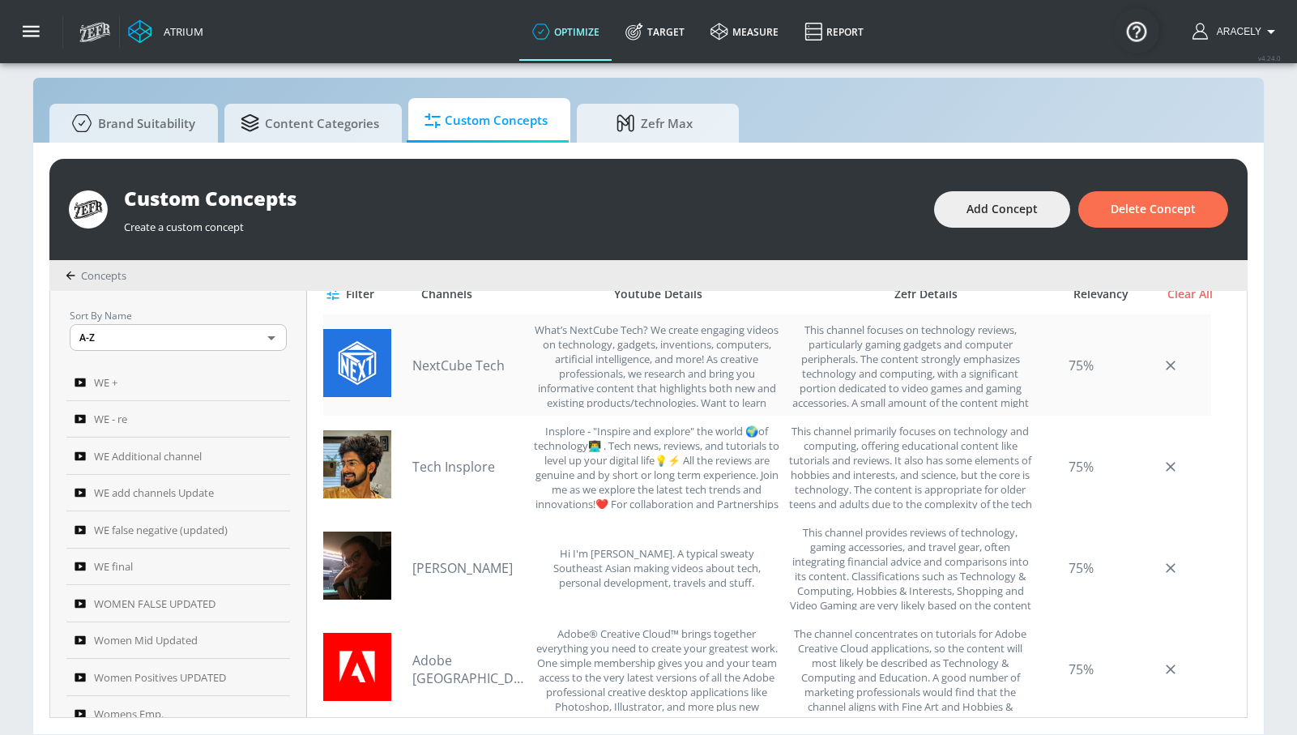
click at [448, 363] on link "NextCube Tech" at bounding box center [468, 365] width 113 height 18
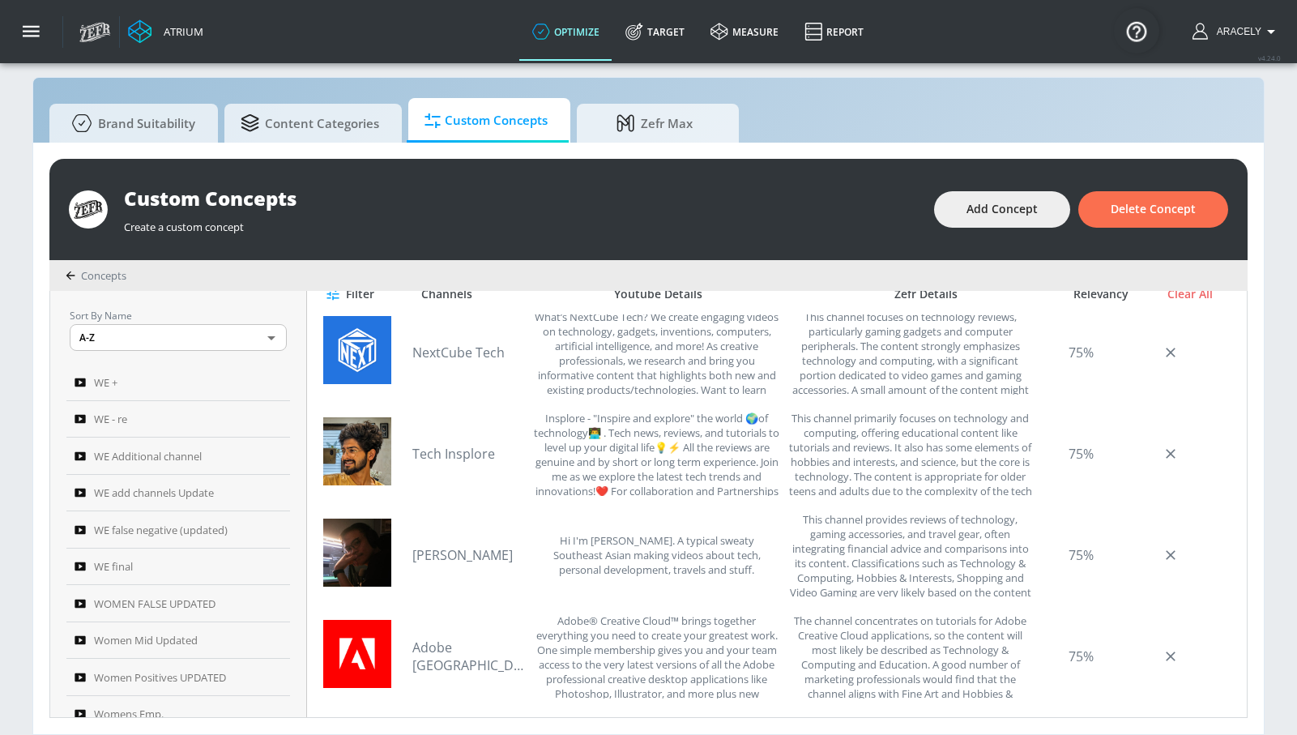
scroll to position [52, 0]
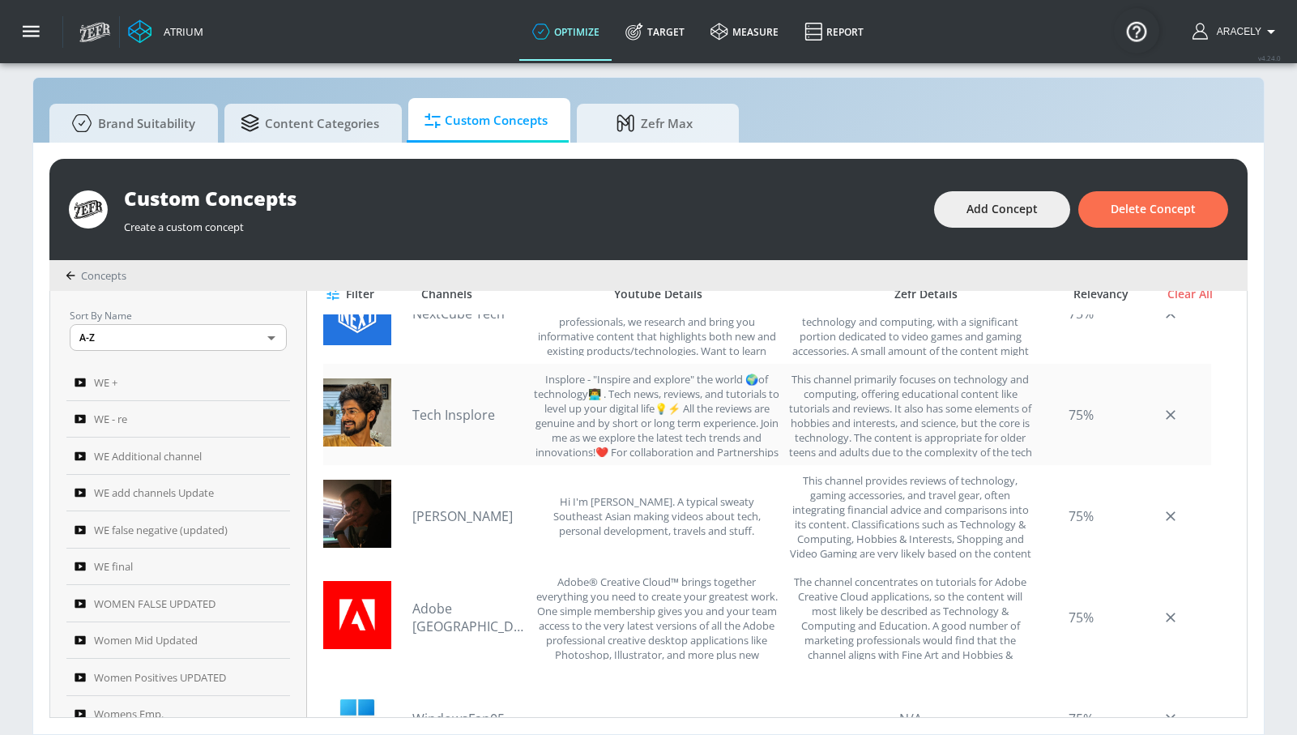
click at [464, 414] on link "Tech Insplore" at bounding box center [468, 415] width 113 height 18
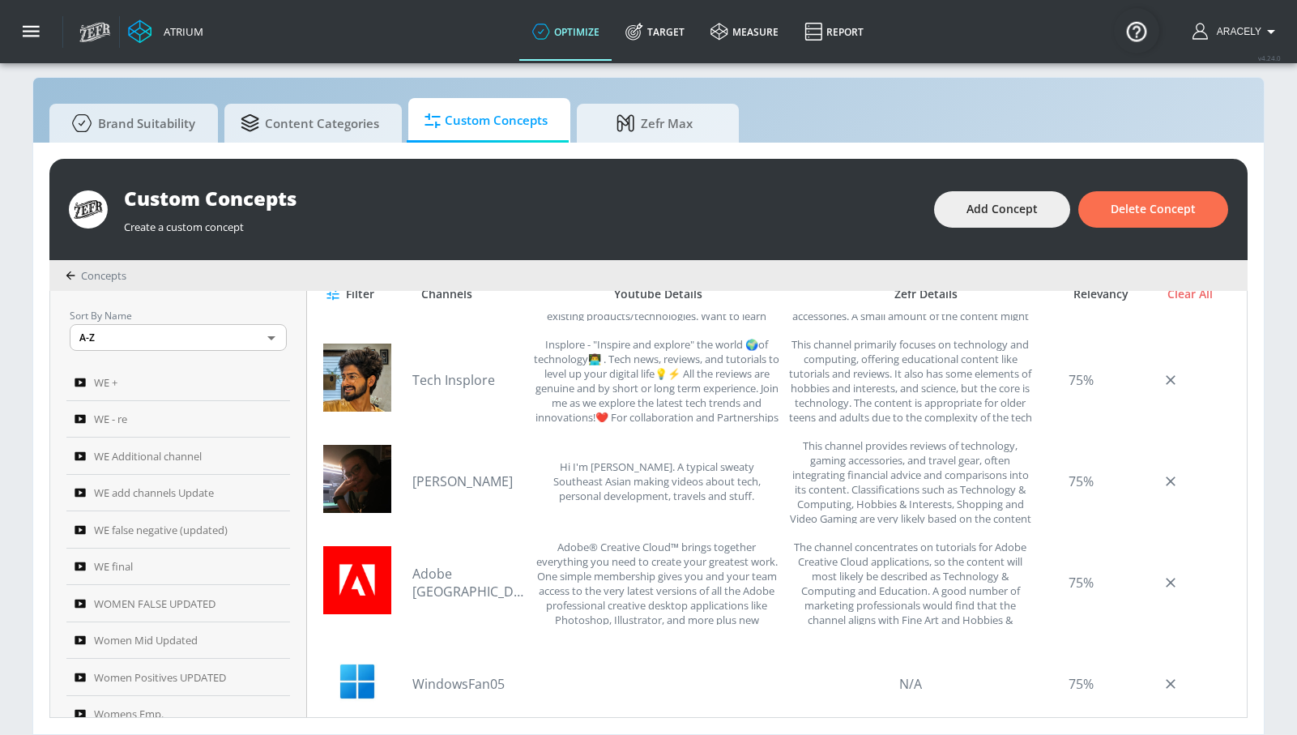
scroll to position [90, 0]
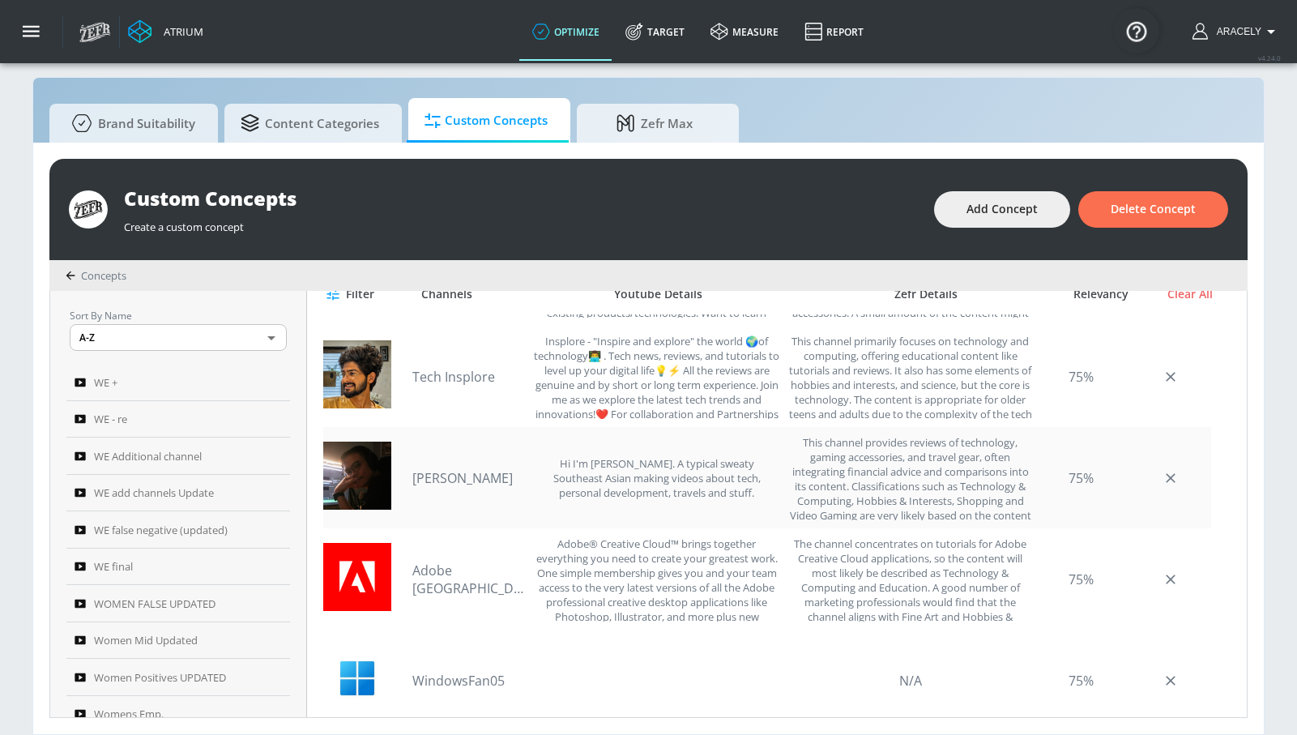
click at [433, 478] on link "[PERSON_NAME]" at bounding box center [468, 478] width 113 height 18
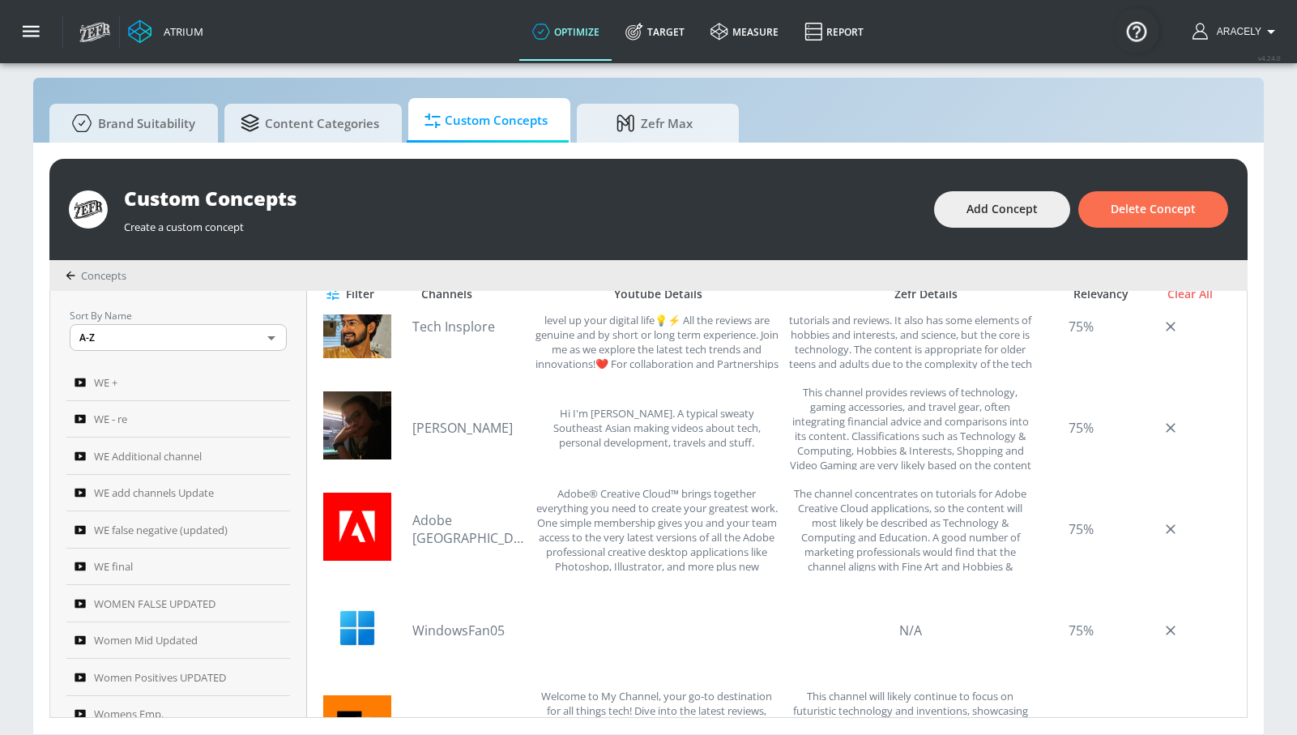
scroll to position [161, 0]
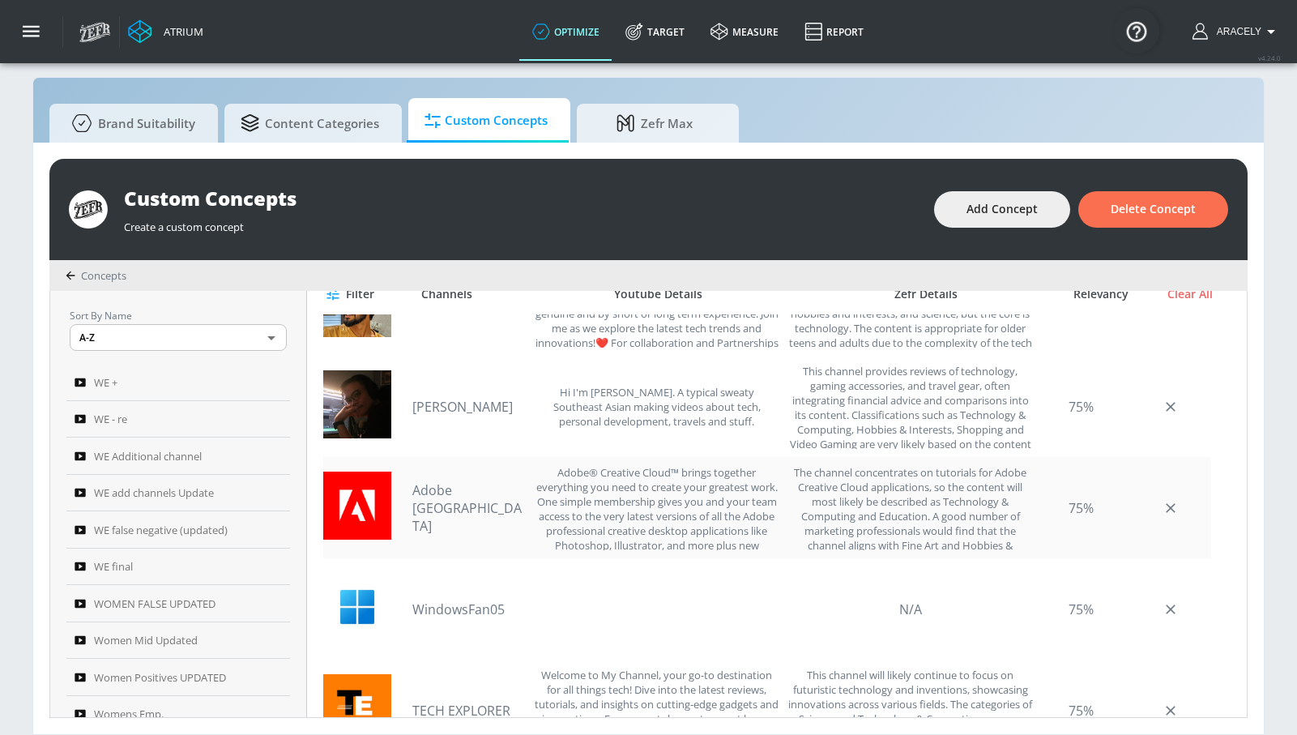
click at [454, 509] on link "Adobe [GEOGRAPHIC_DATA]" at bounding box center [468, 507] width 113 height 53
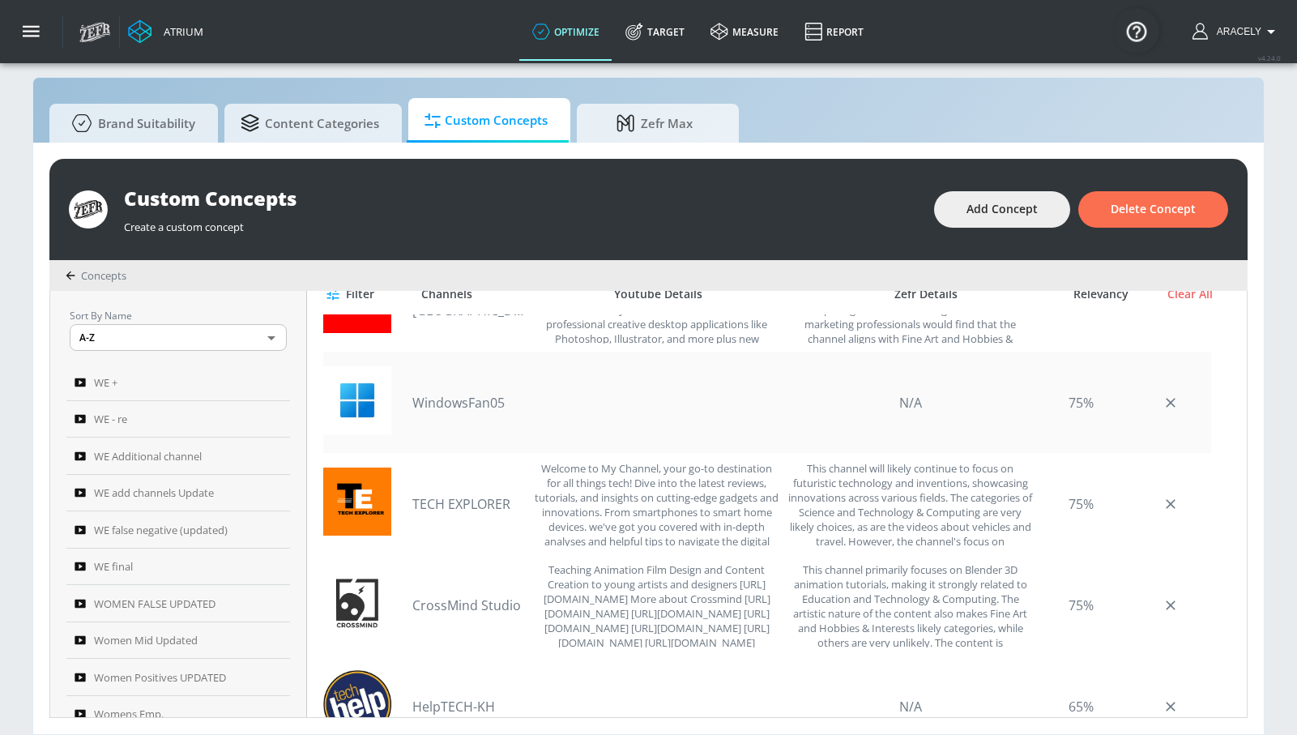
scroll to position [379, 0]
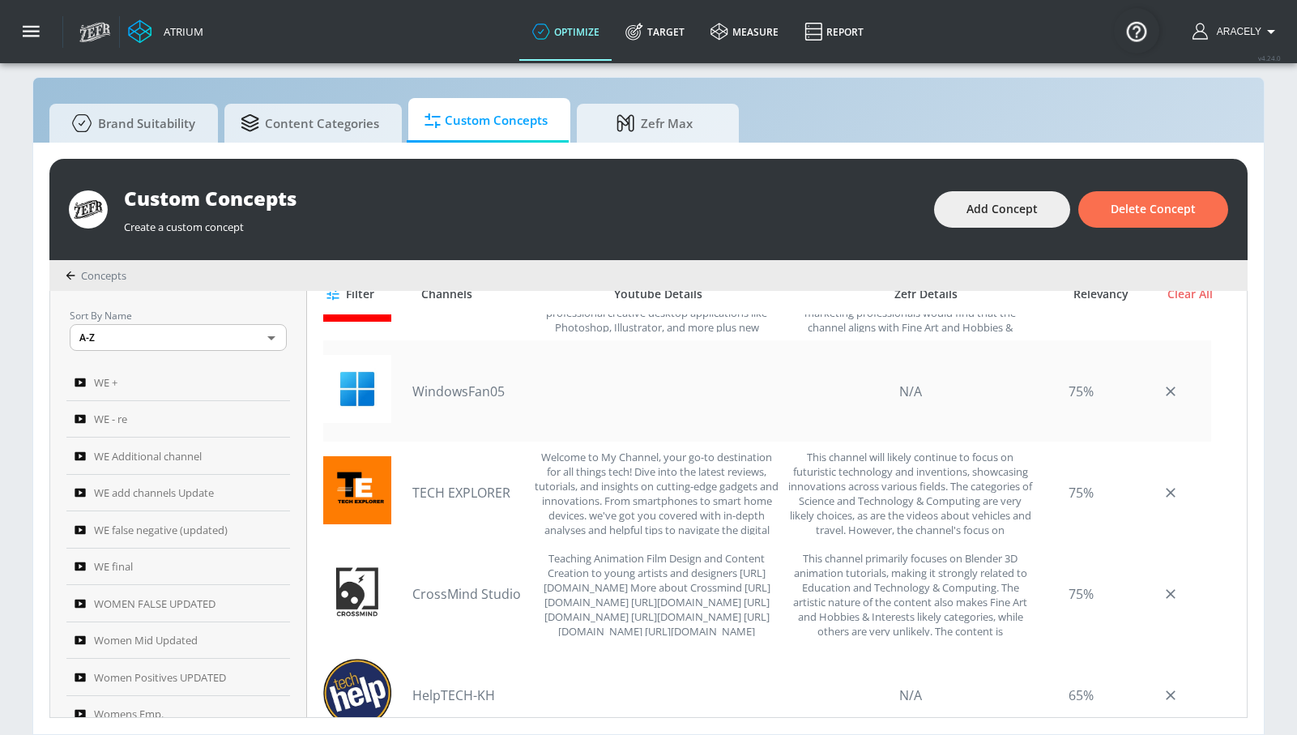
click at [489, 393] on link "WindowsFan05" at bounding box center [468, 391] width 113 height 18
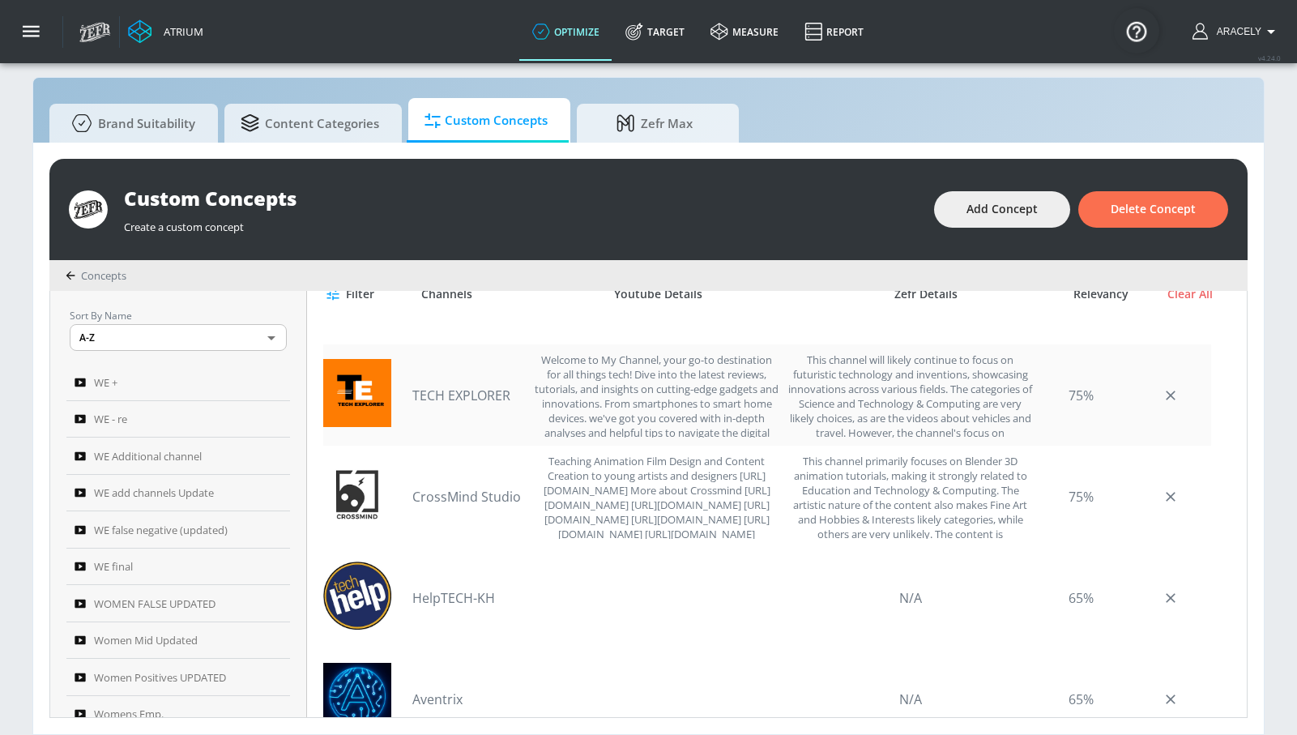
scroll to position [490, 0]
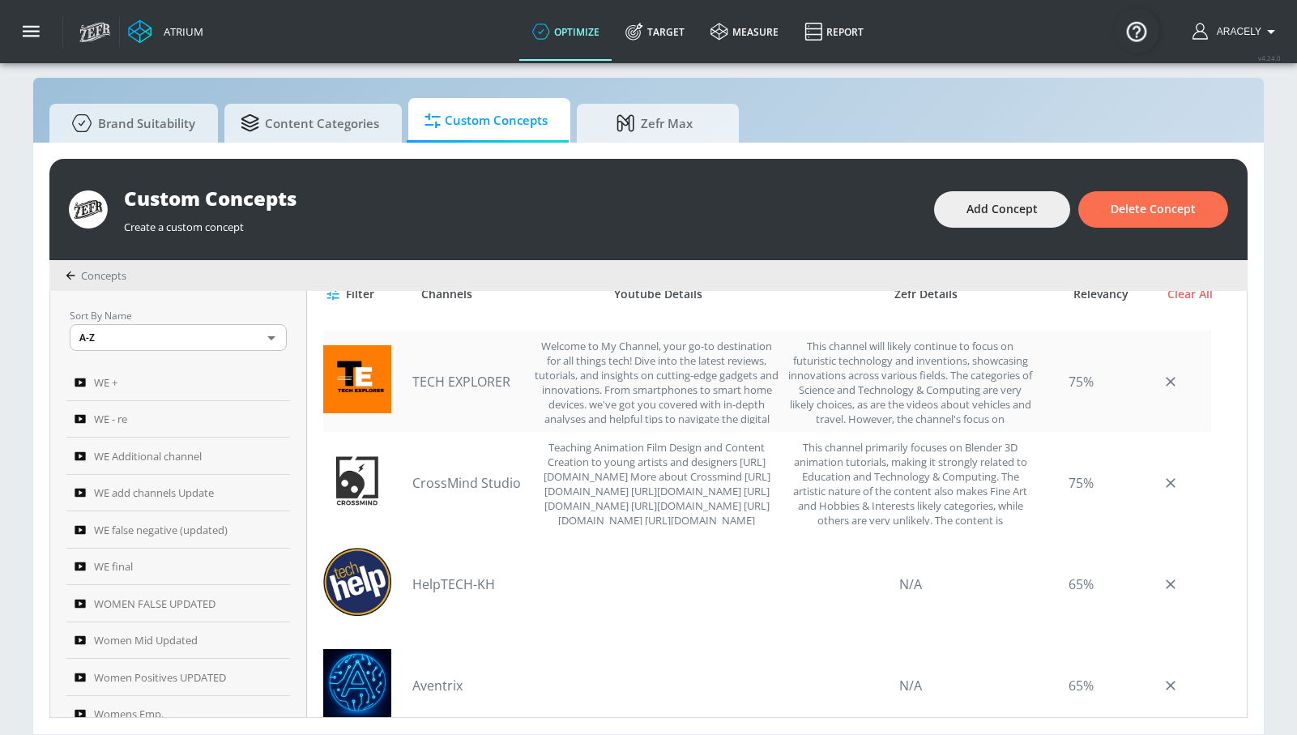
click at [482, 381] on link "TECH EXPLORER" at bounding box center [468, 382] width 113 height 18
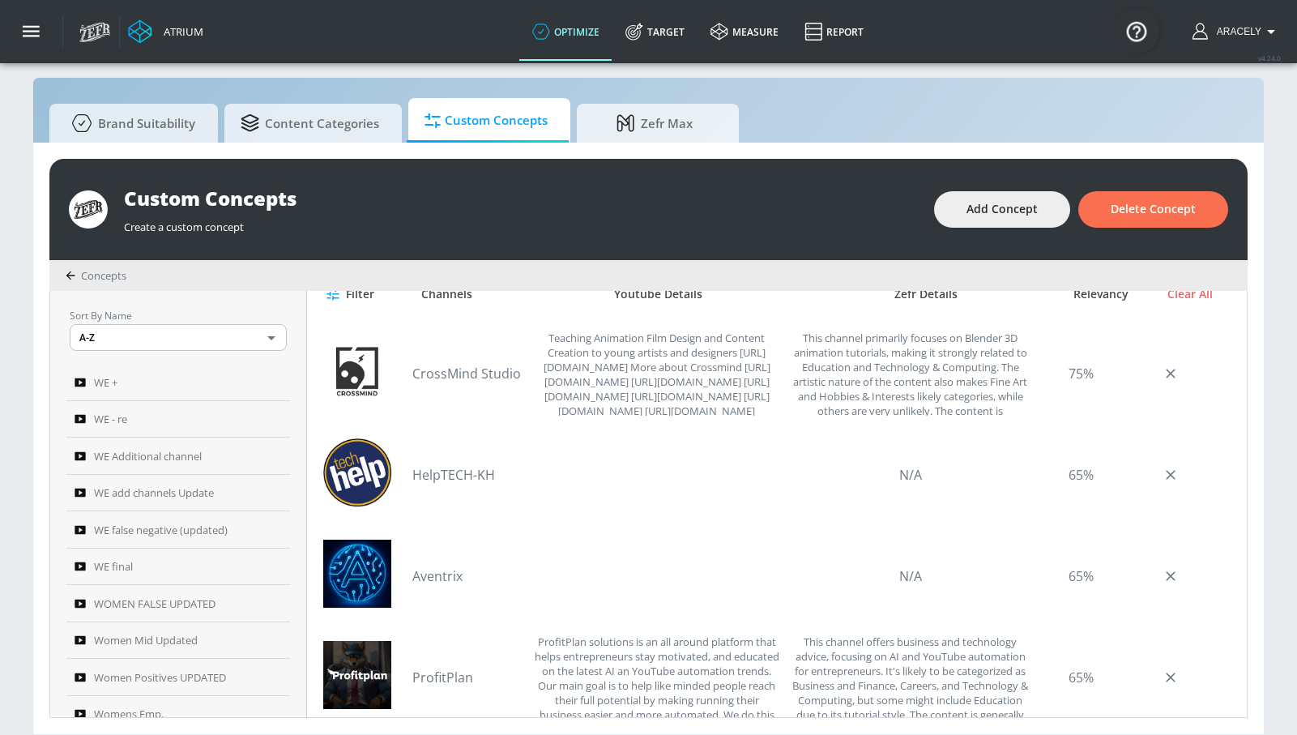
scroll to position [613, 0]
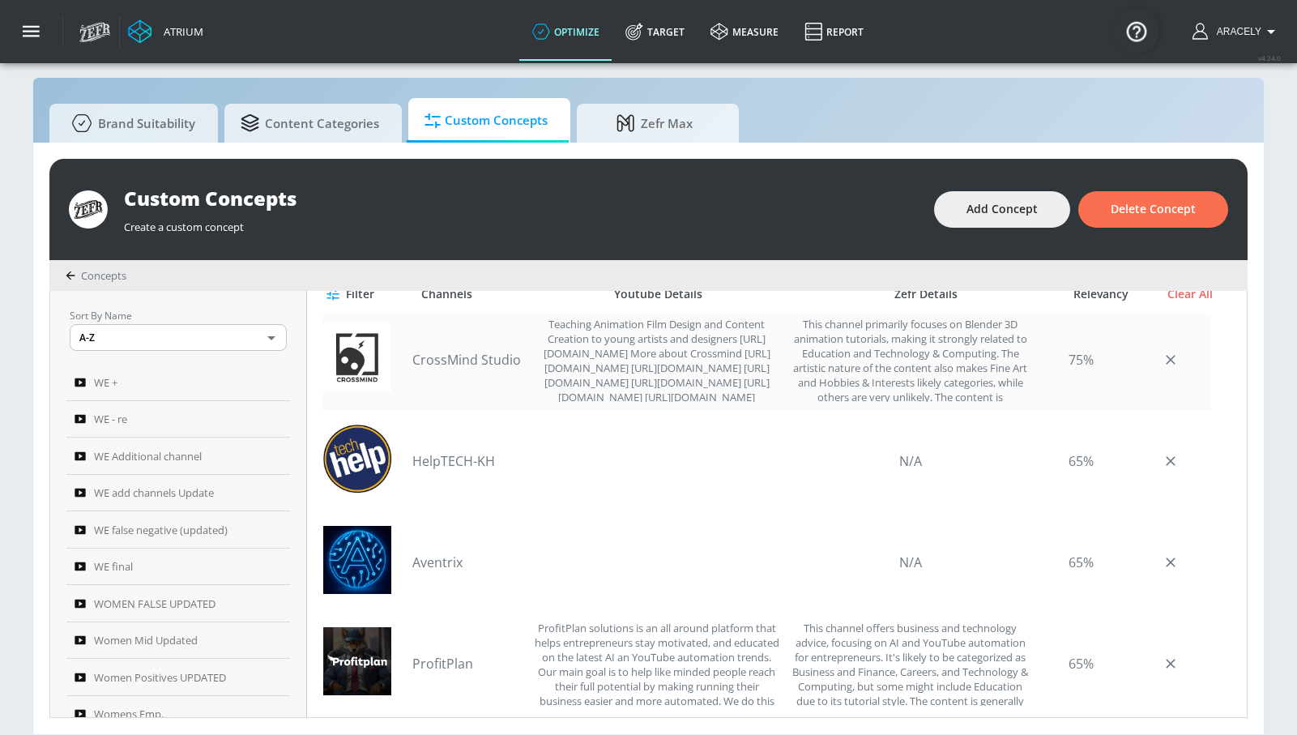
click at [468, 350] on div "CrossMind Studio Teaching Animation Film Design and Content Creation to young a…" at bounding box center [596, 359] width 368 height 85
click at [466, 358] on link "CrossMind Studio" at bounding box center [468, 360] width 113 height 18
click at [497, 459] on link "HelpTECH-KH" at bounding box center [468, 461] width 113 height 18
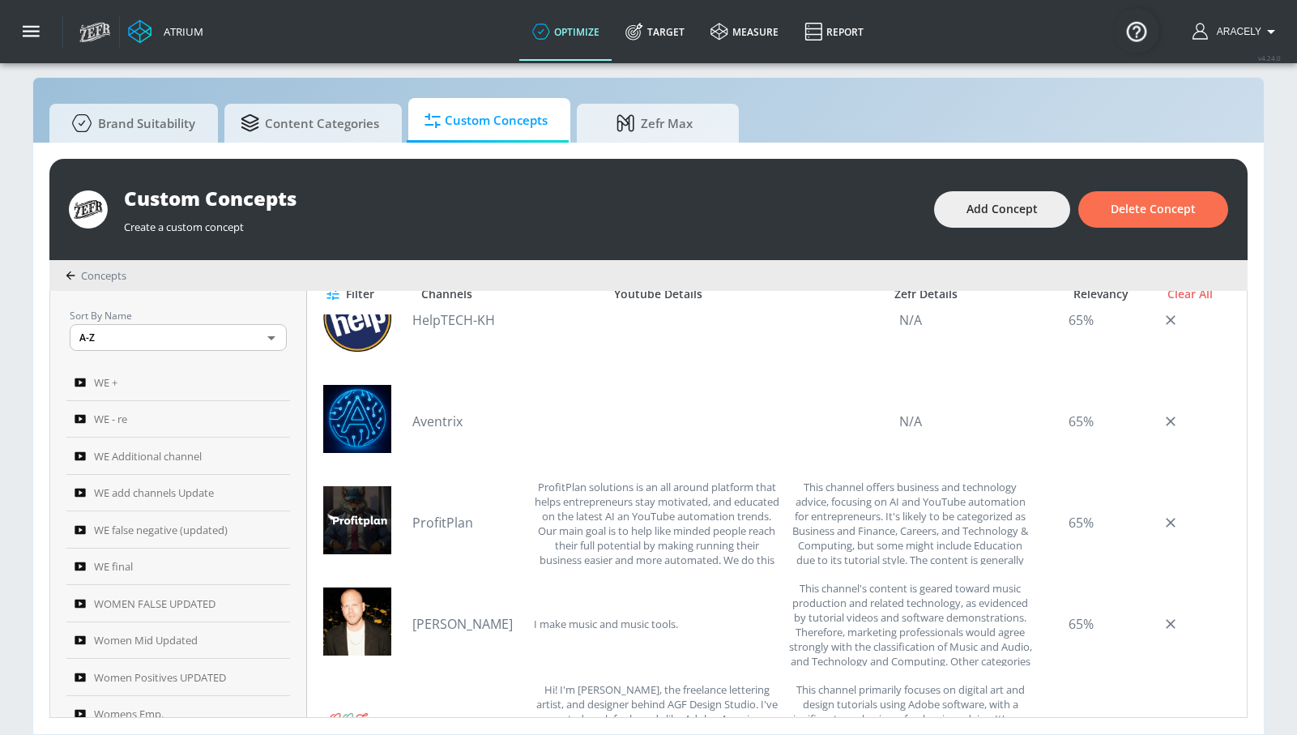
scroll to position [758, 0]
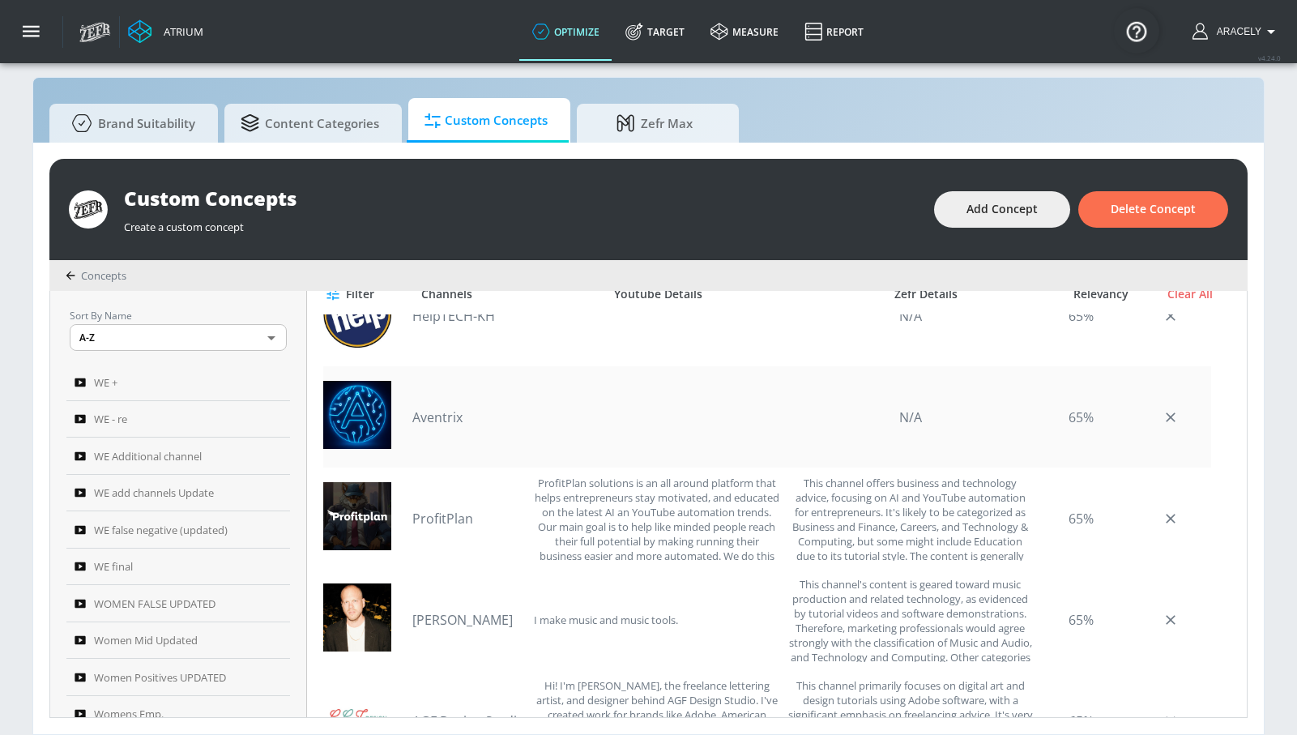
click at [435, 416] on link "Aventrix" at bounding box center [468, 417] width 113 height 18
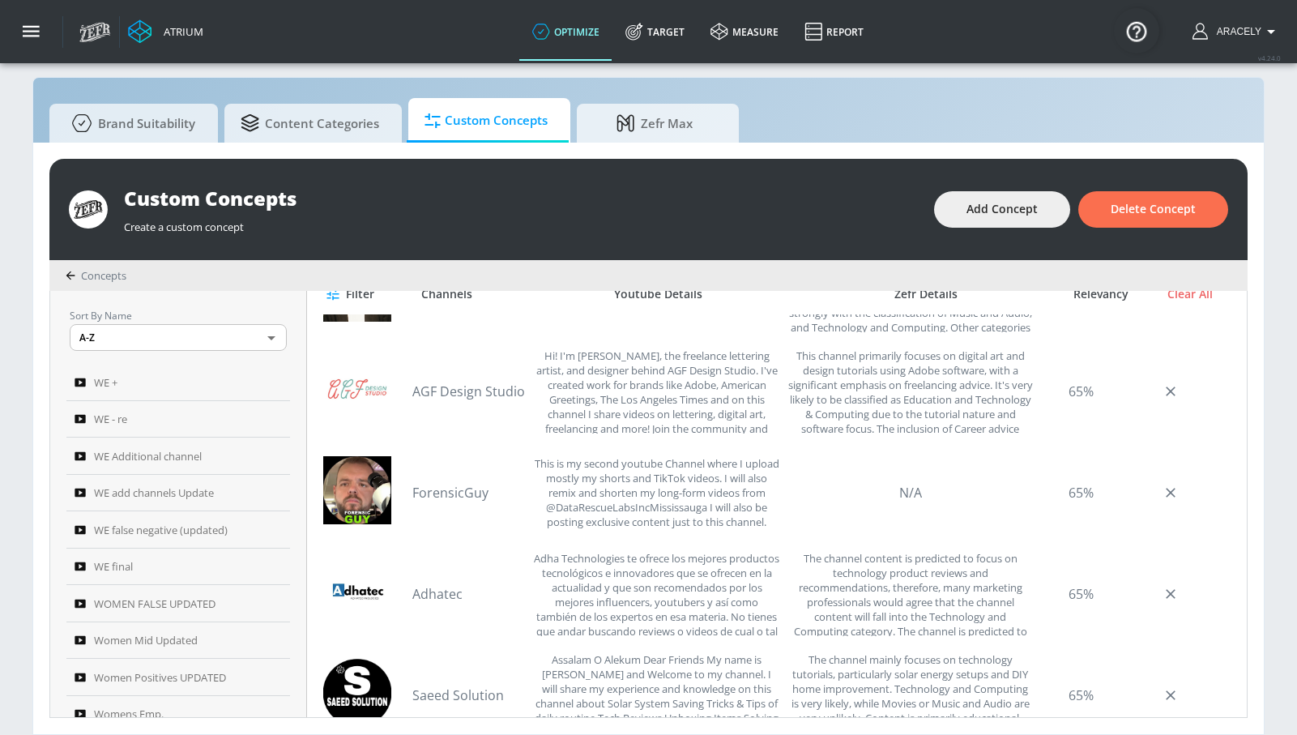
scroll to position [1093, 0]
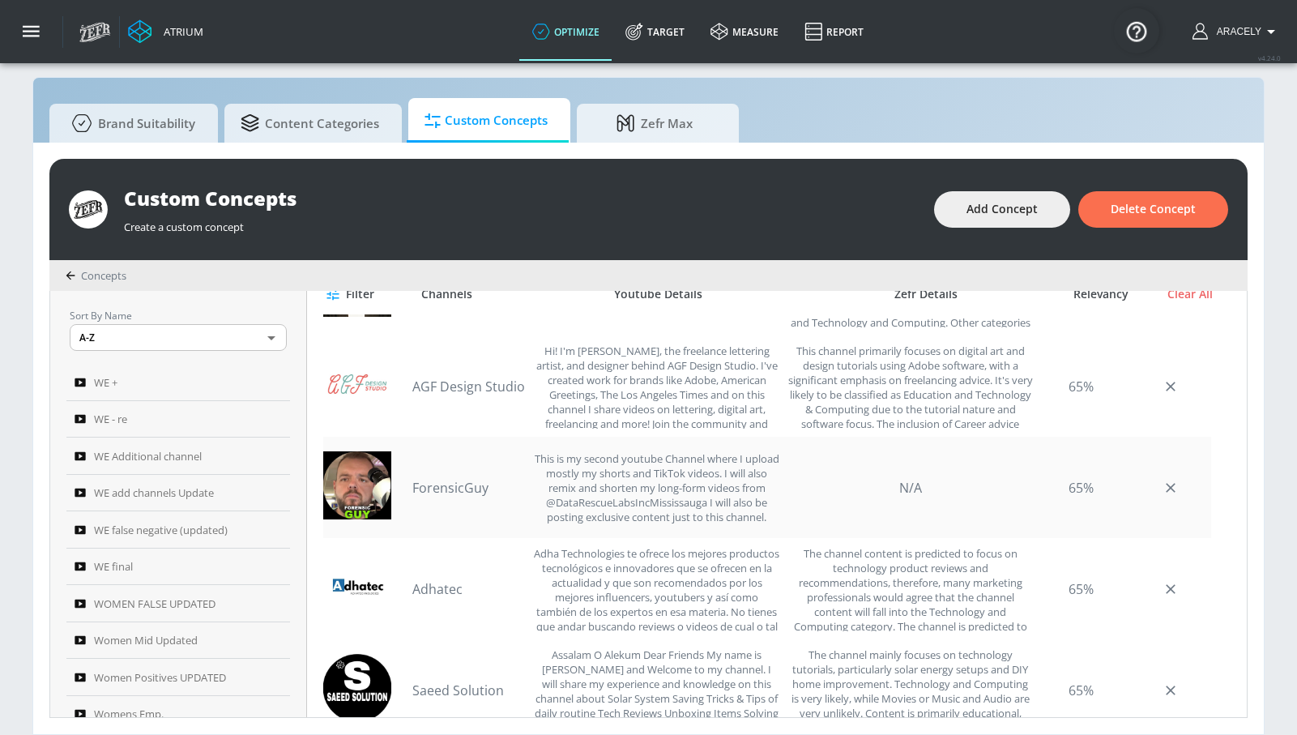
click at [404, 490] on div at bounding box center [363, 487] width 81 height 72
click at [420, 484] on link "ForensicGuy" at bounding box center [468, 488] width 113 height 18
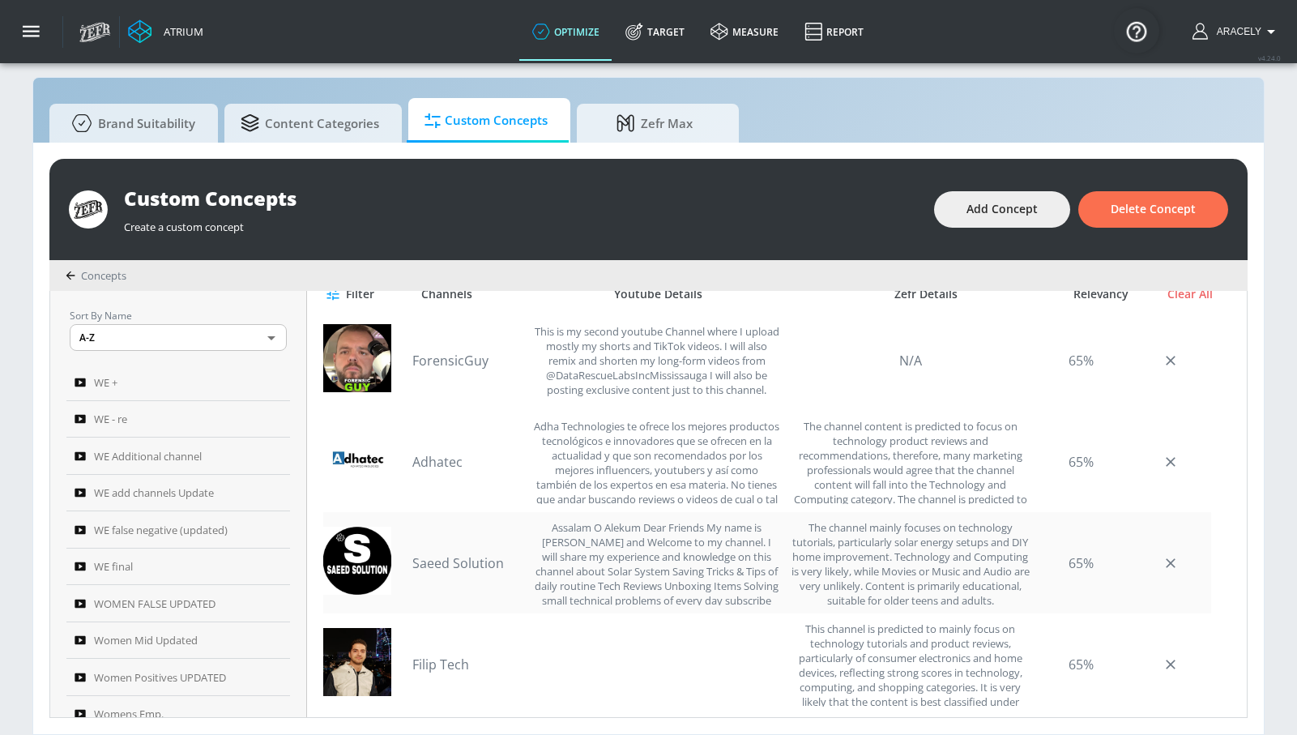
scroll to position [1366, 0]
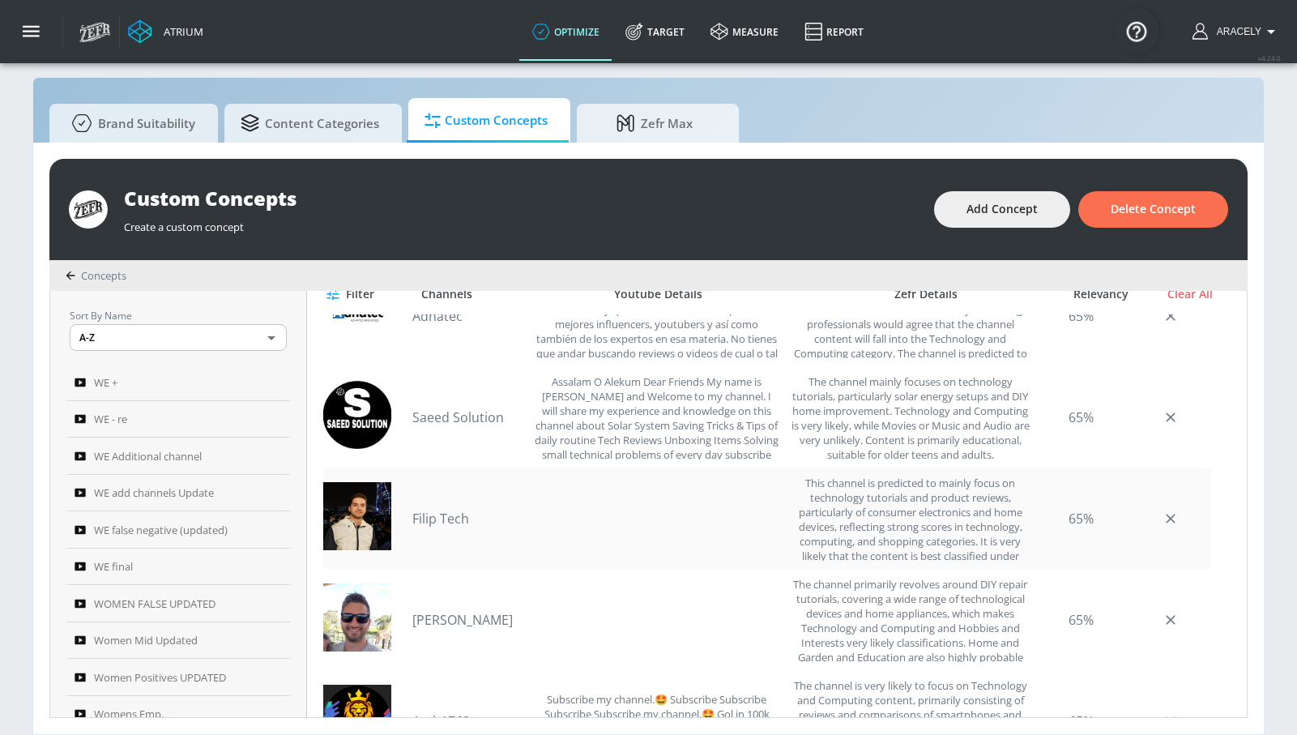
click at [442, 525] on link "Filip Tech" at bounding box center [468, 518] width 113 height 18
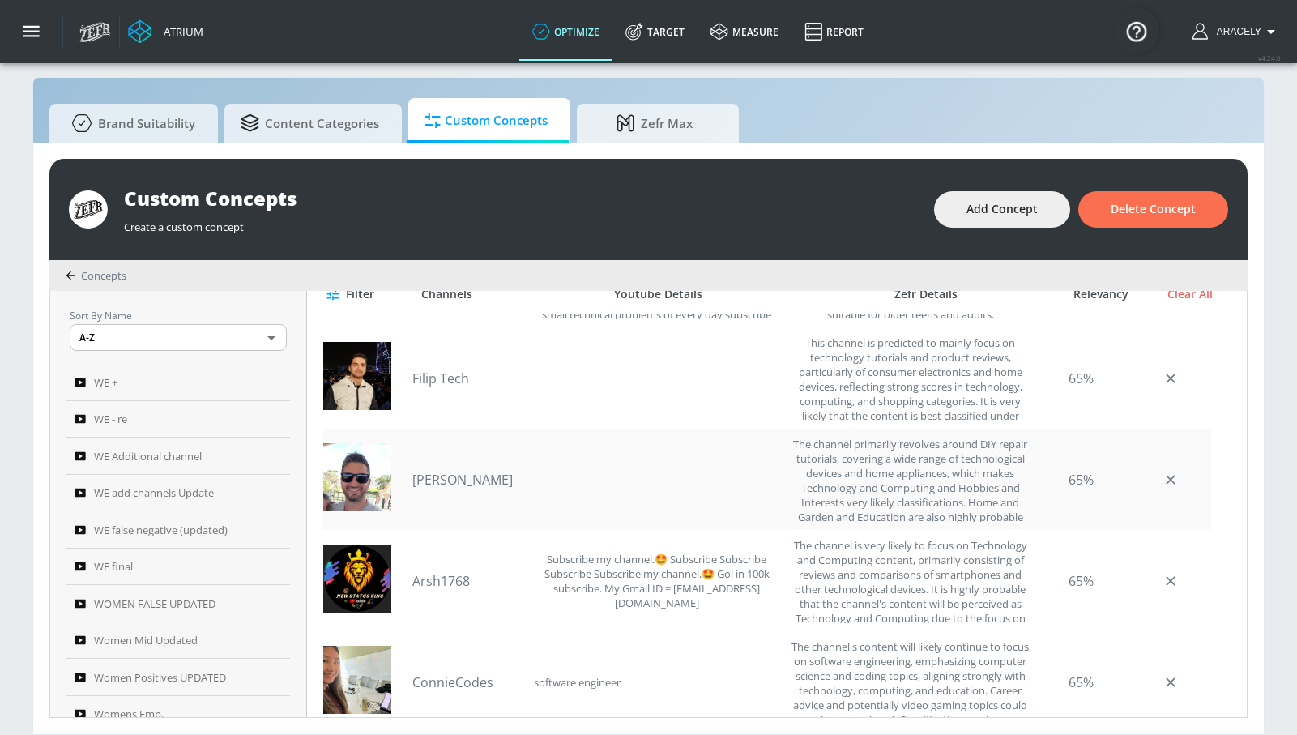
scroll to position [1509, 0]
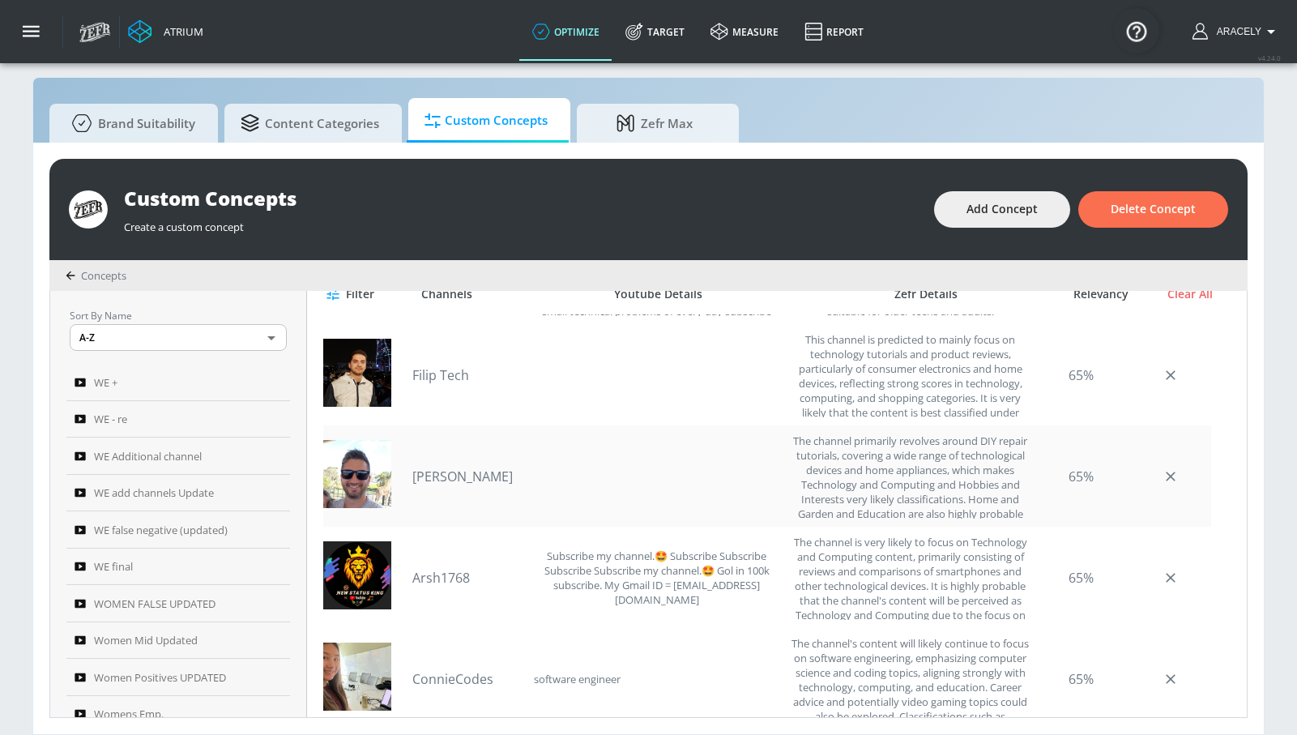
click at [471, 476] on link "Nick Nicoloudis" at bounding box center [468, 476] width 113 height 18
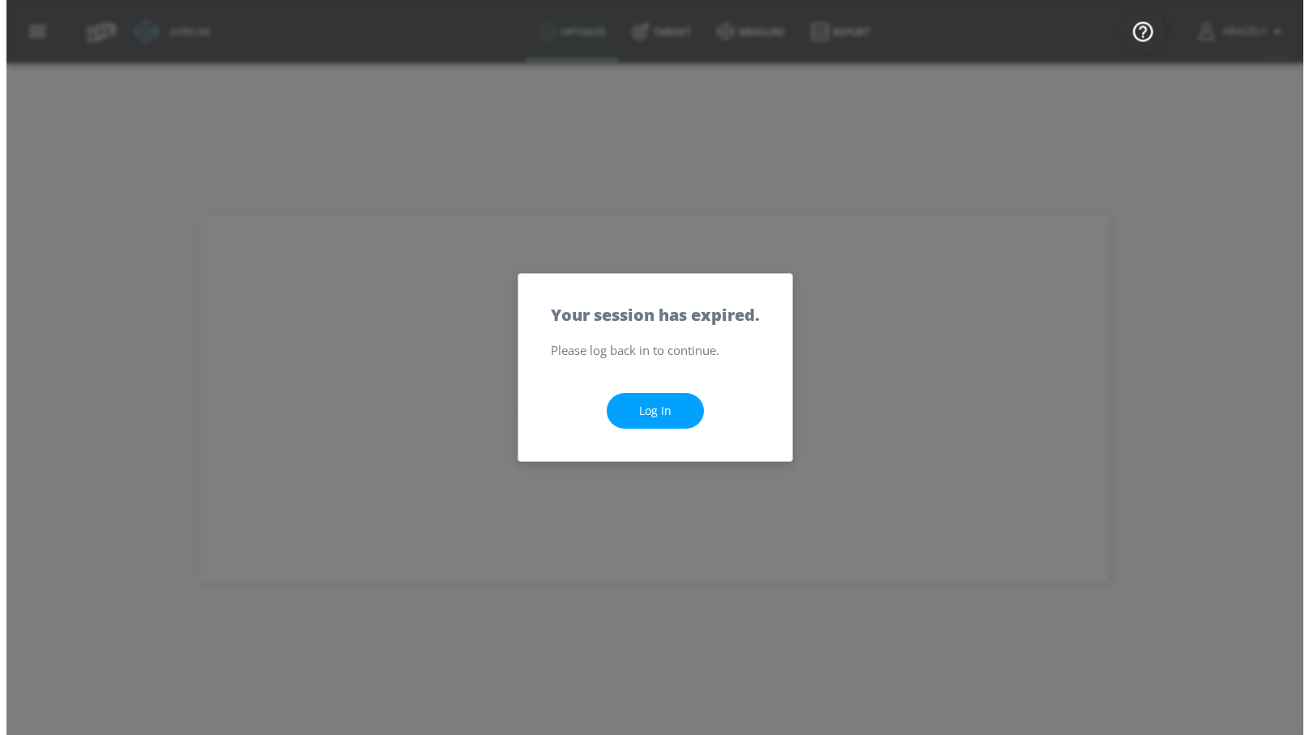
scroll to position [0, 0]
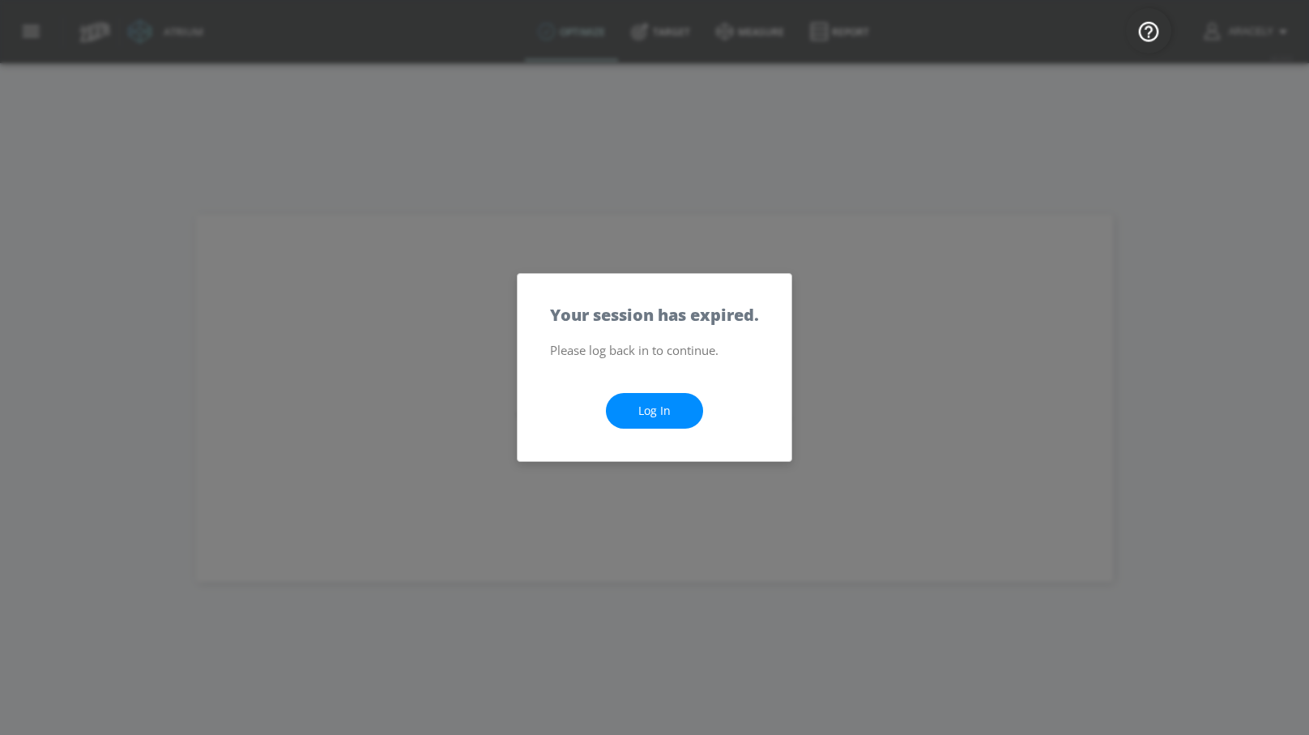
click at [651, 413] on link "Log In" at bounding box center [654, 411] width 97 height 36
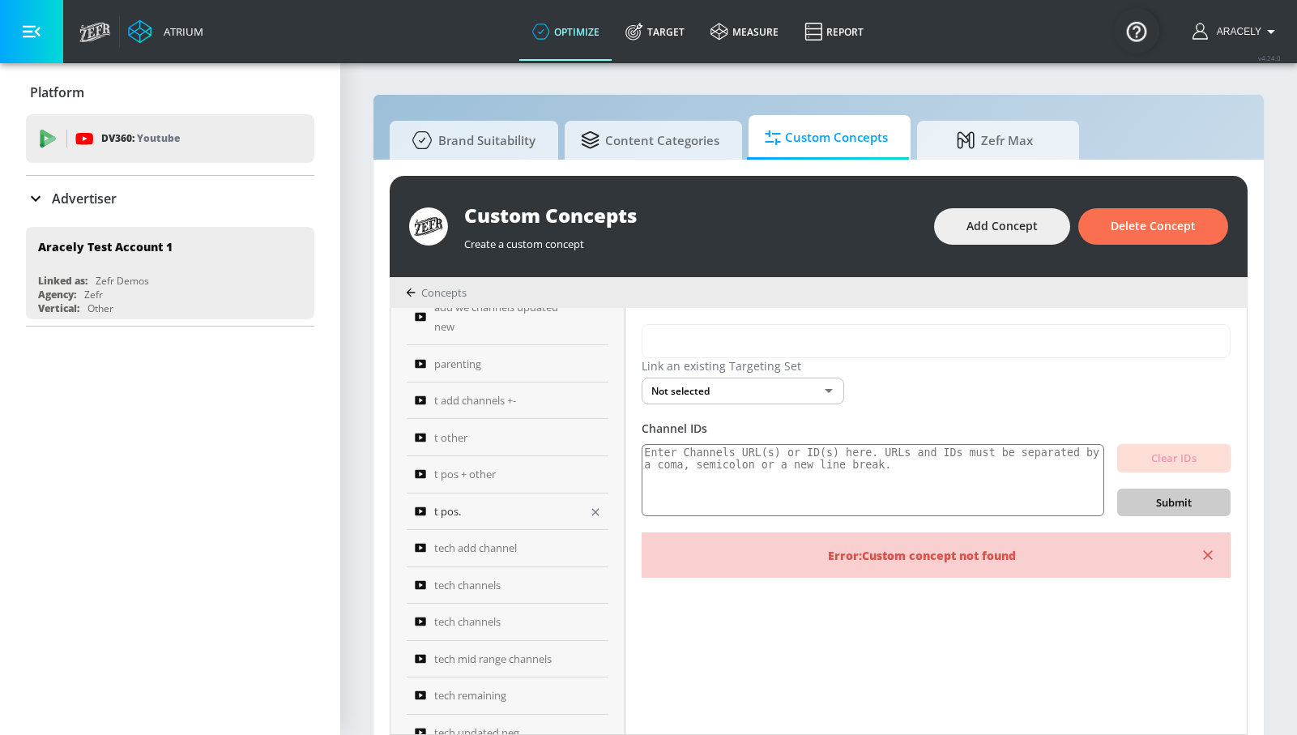
scroll to position [684, 0]
click at [495, 513] on span "tech mid range channels" at bounding box center [492, 508] width 117 height 19
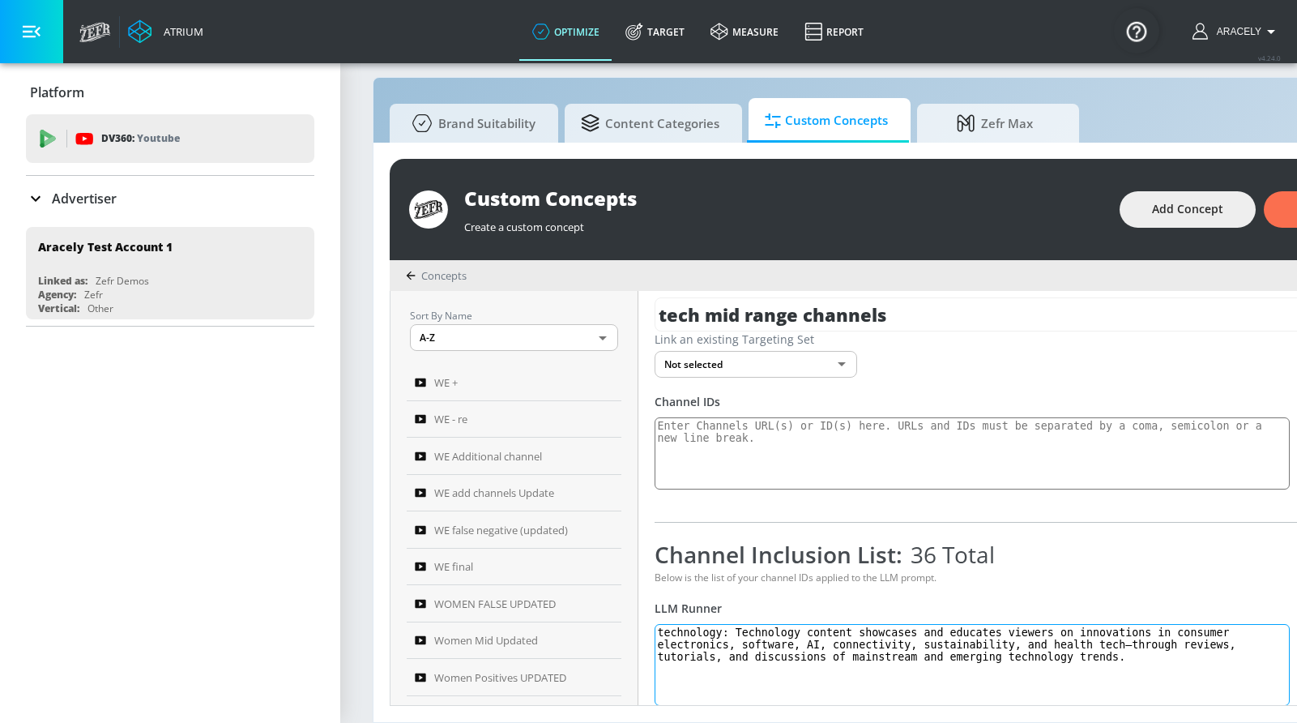
scroll to position [24, 0]
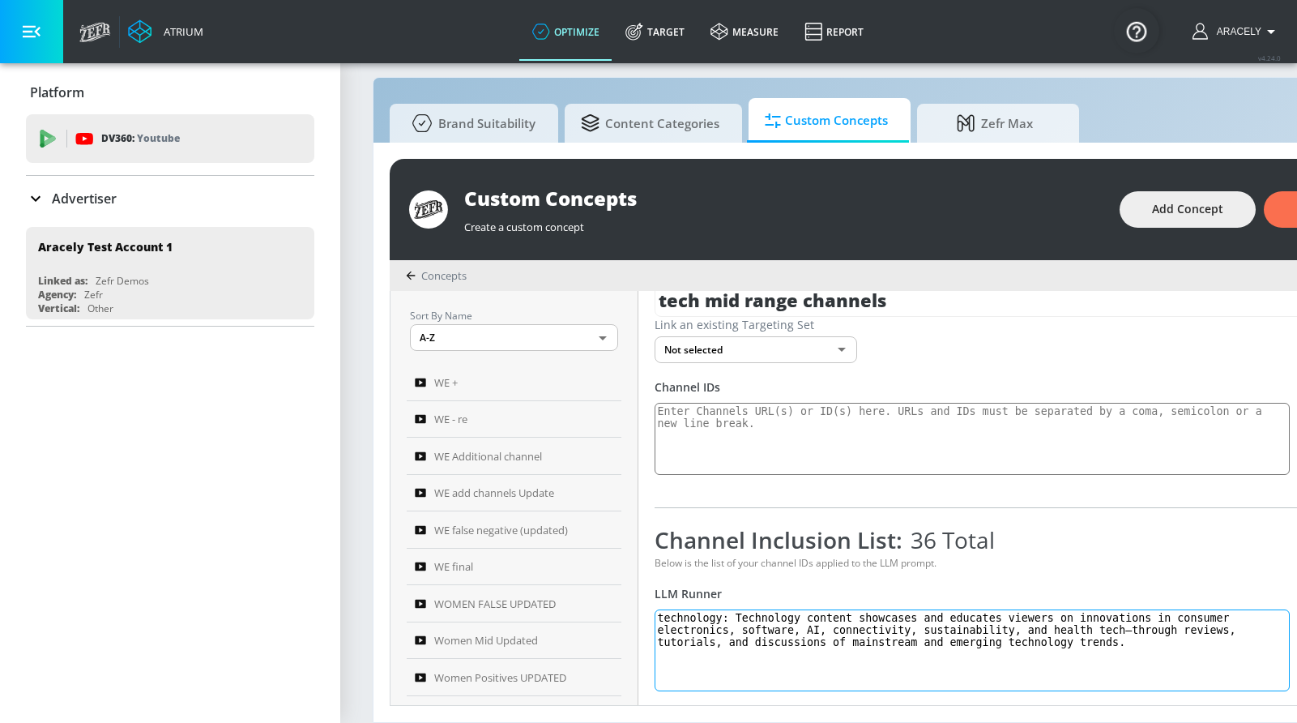
drag, startPoint x: 1166, startPoint y: 637, endPoint x: 750, endPoint y: 604, distance: 416.8
click at [750, 609] on textarea "technology: Technology content showcases and educates viewers on innovations in…" at bounding box center [971, 650] width 635 height 82
click at [748, 609] on textarea "technology: Technology content showcases and educates viewers on innovations in…" at bounding box center [971, 650] width 635 height 82
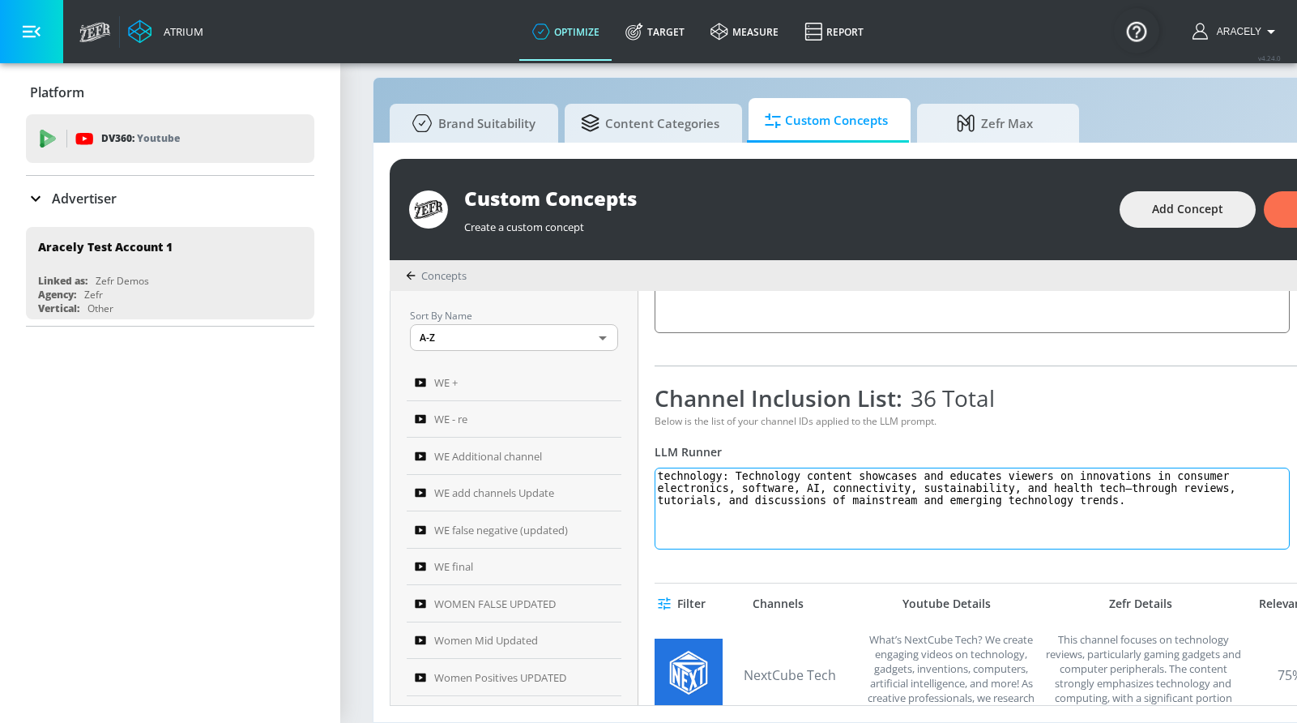
scroll to position [527, 0]
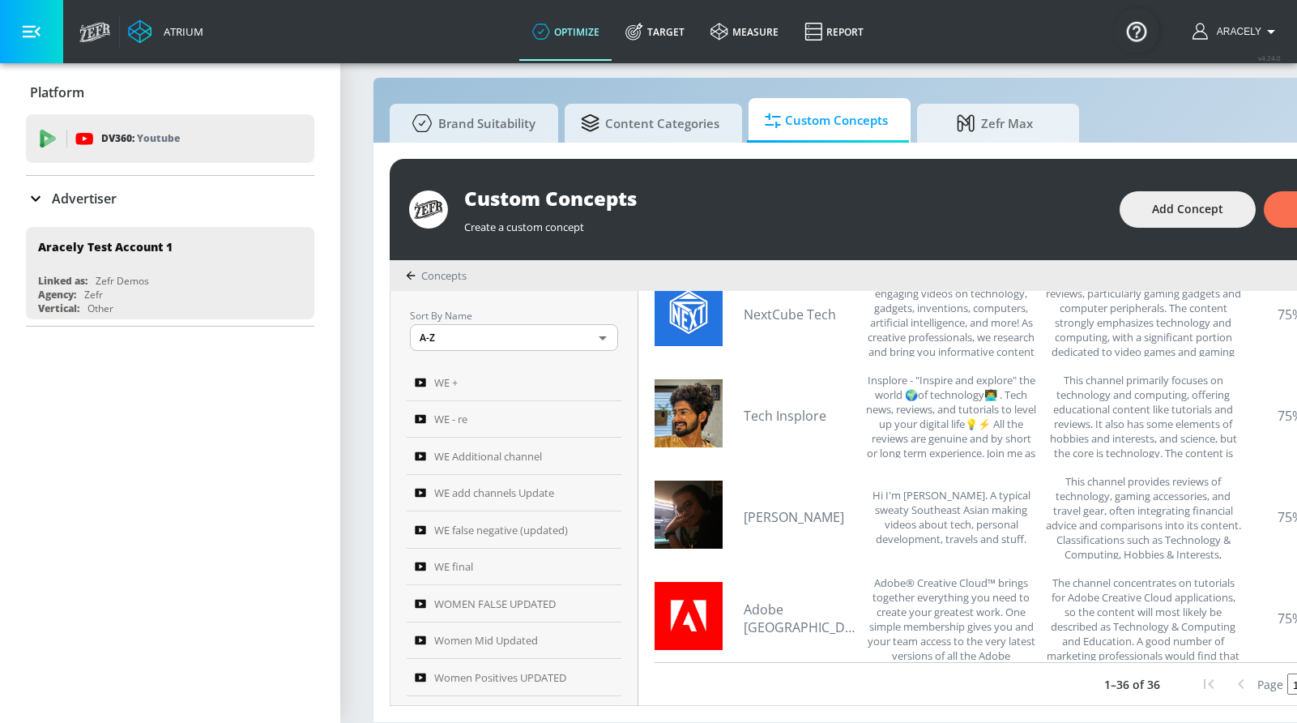
drag, startPoint x: 742, startPoint y: 605, endPoint x: 1092, endPoint y: 715, distance: 366.9
click at [1089, 718] on div "Custom Concepts Create a custom concept Add Concept Delete Concept Concepts Sor…" at bounding box center [911, 432] width 1076 height 579
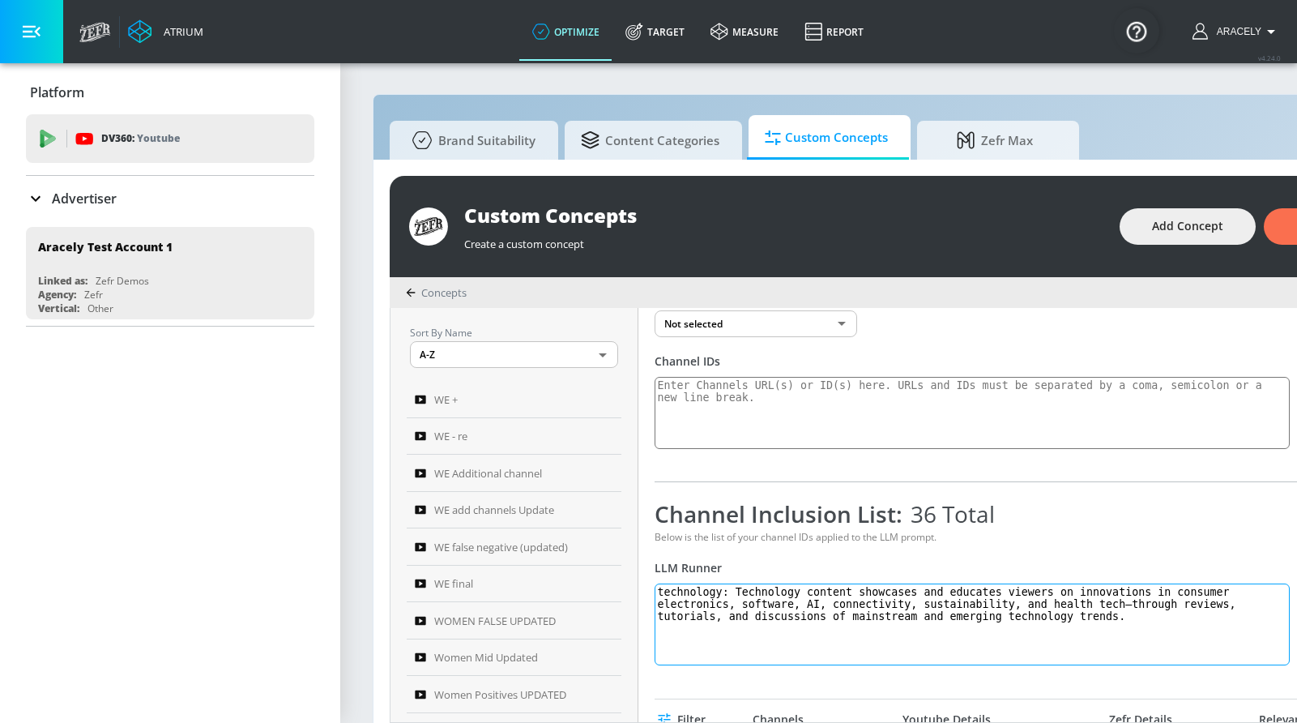
scroll to position [79, 0]
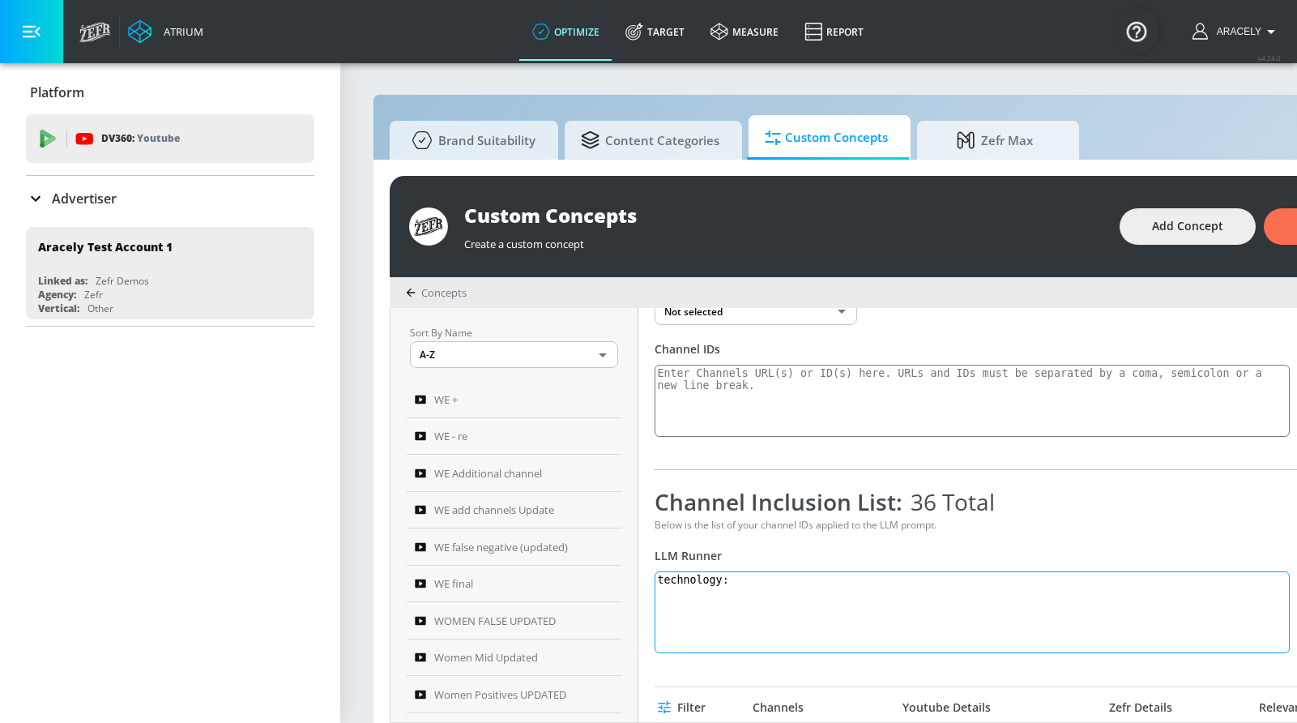
paste textarea "Technology content showcases and educates viewers on innovations in both digita…"
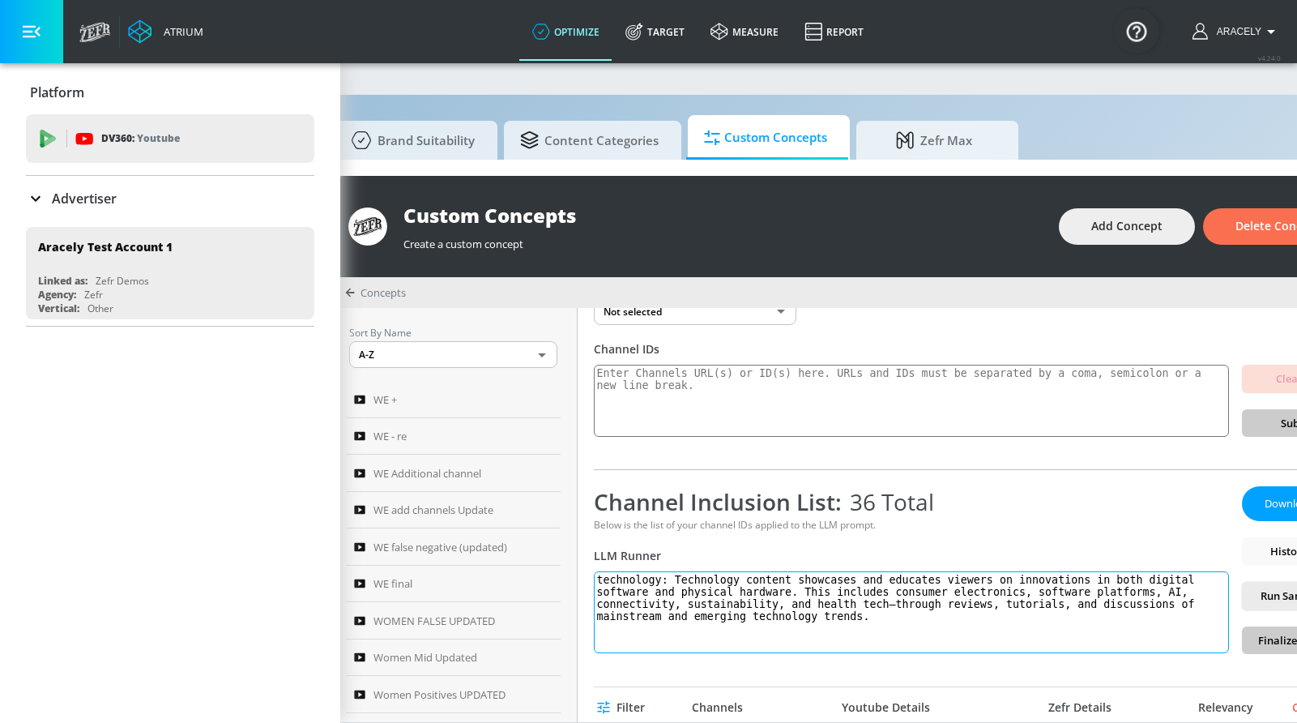
scroll to position [0, 210]
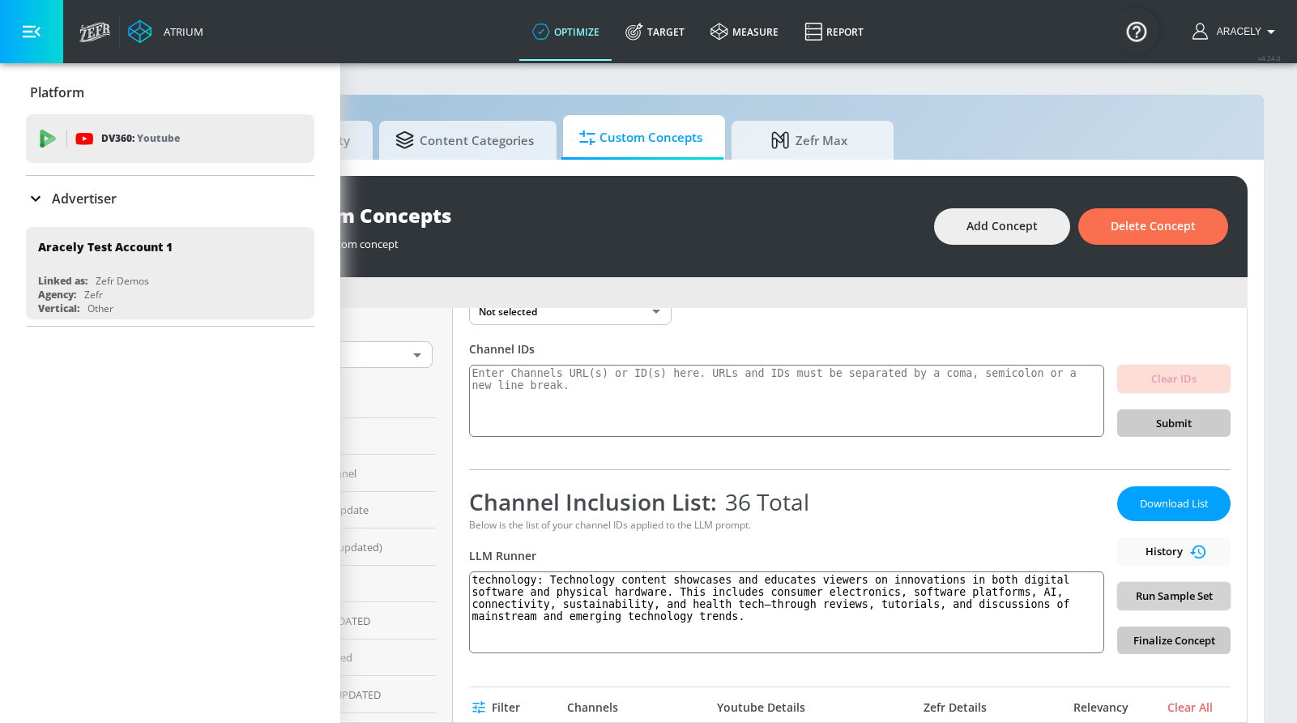
click at [1130, 594] on span "Run Sample Set" at bounding box center [1173, 595] width 87 height 19
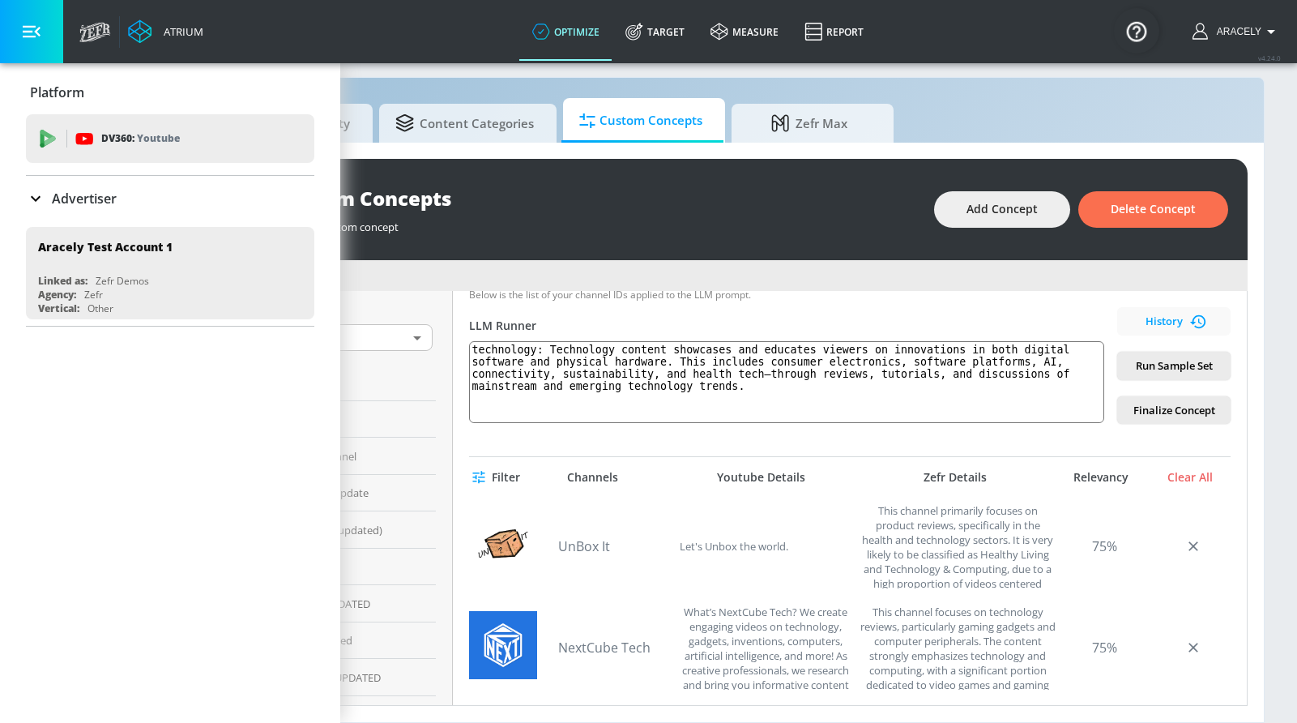
scroll to position [718, 0]
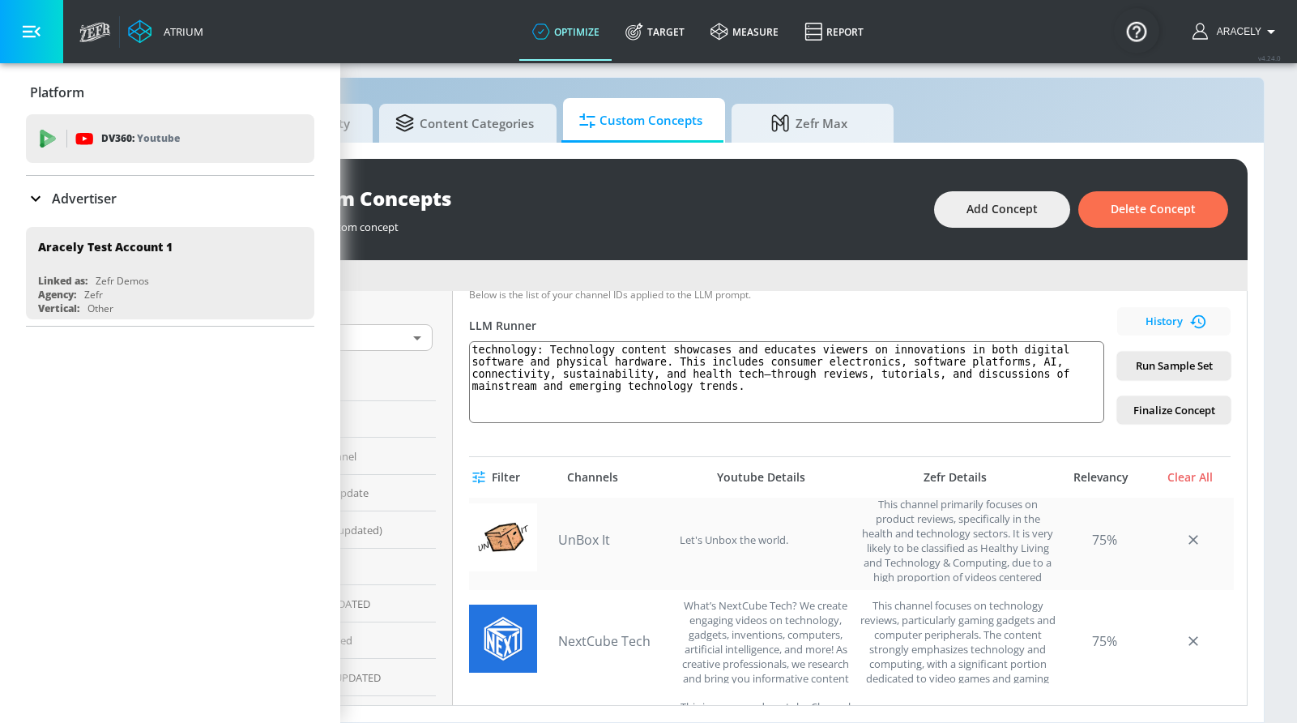
click at [577, 534] on link "UnBox It" at bounding box center [614, 540] width 113 height 18
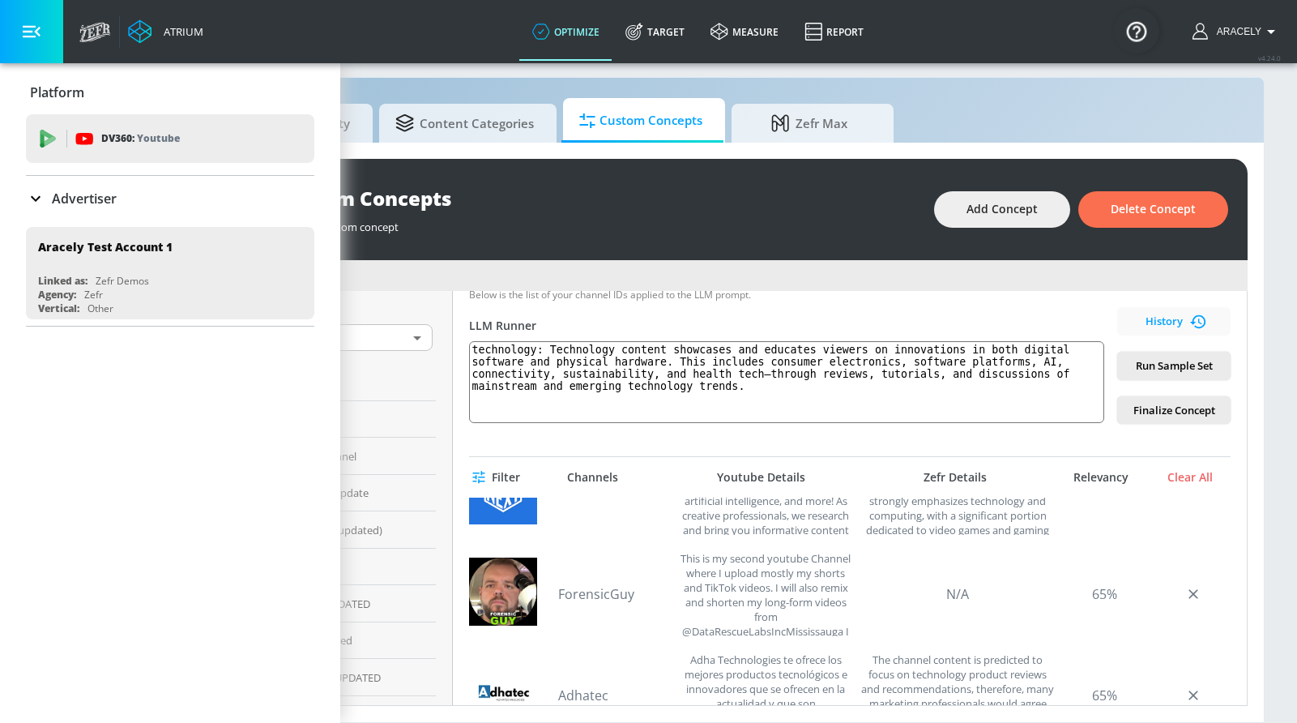
scroll to position [906, 0]
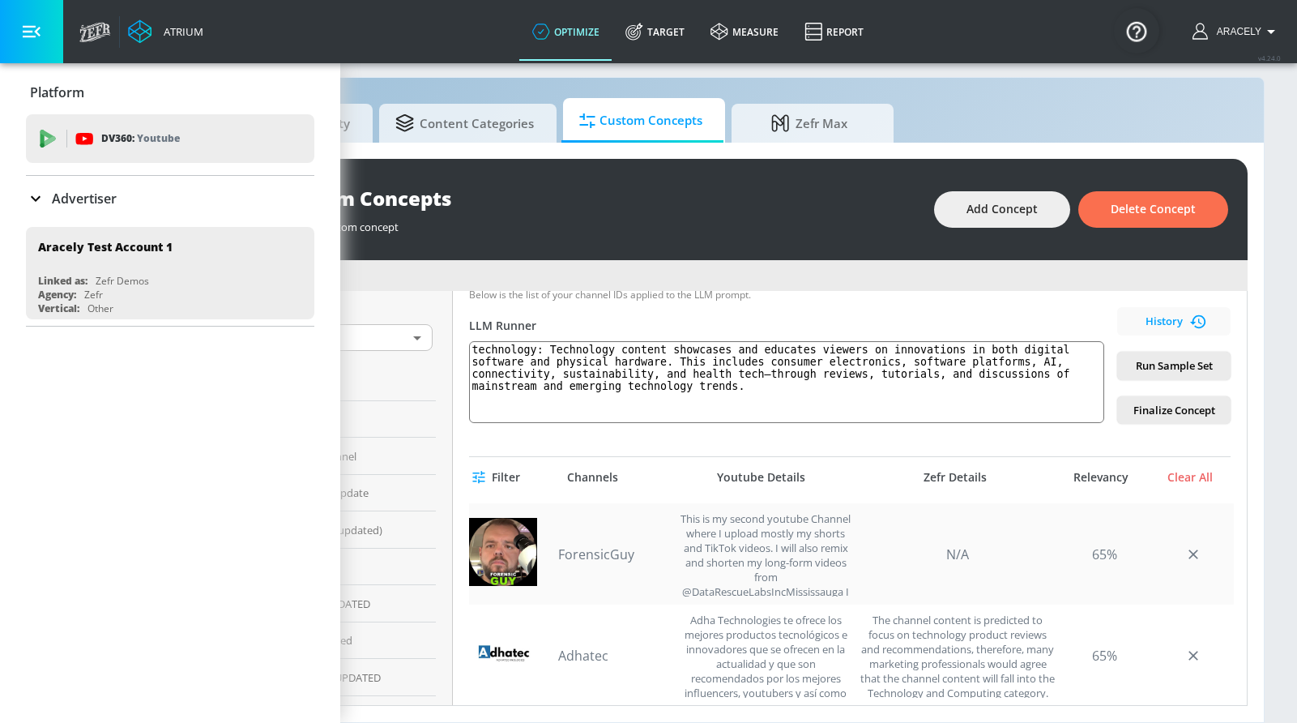
click at [603, 547] on link "ForensicGuy" at bounding box center [614, 554] width 113 height 18
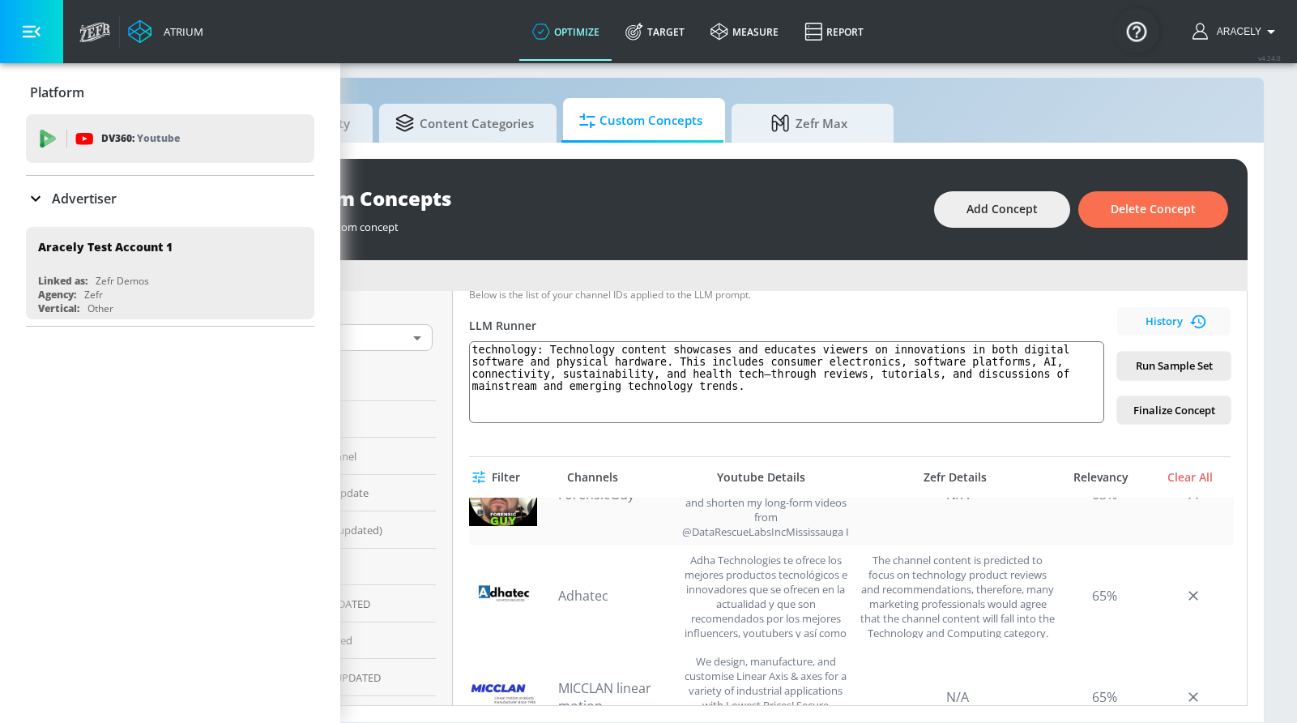
scroll to position [1038, 0]
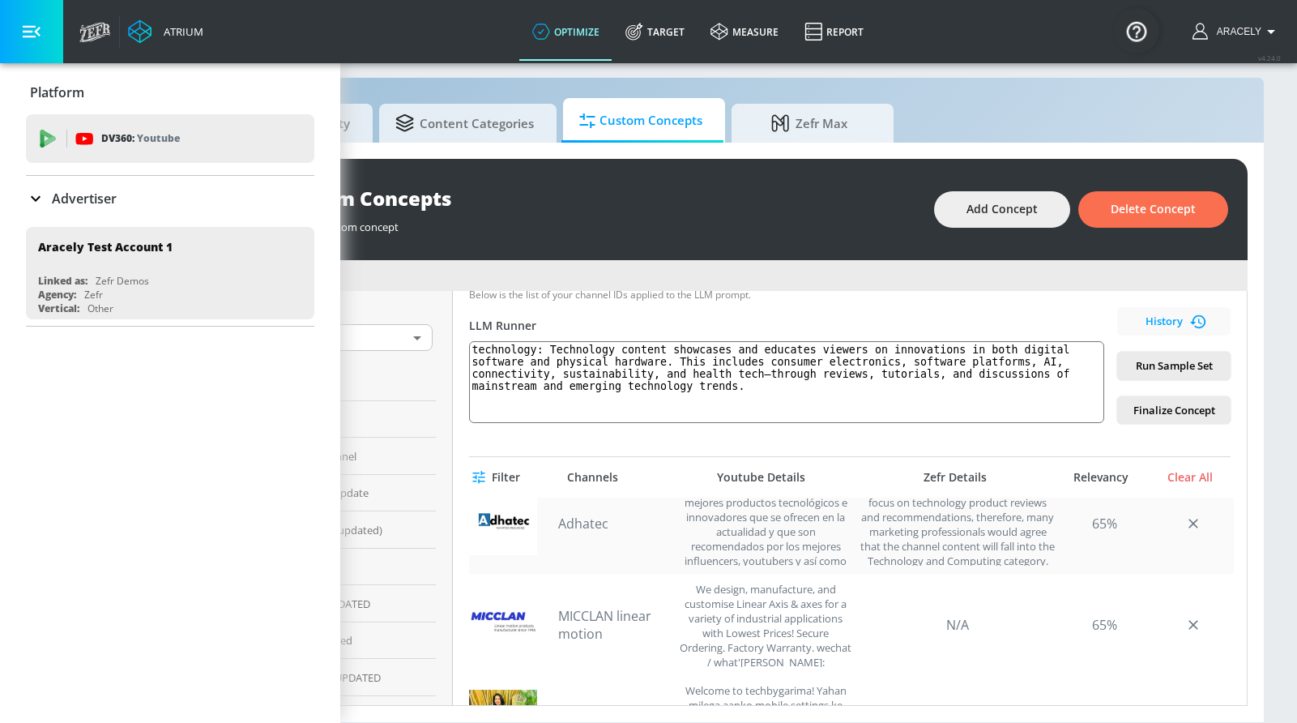
click at [581, 514] on link "Adhatec" at bounding box center [614, 523] width 113 height 18
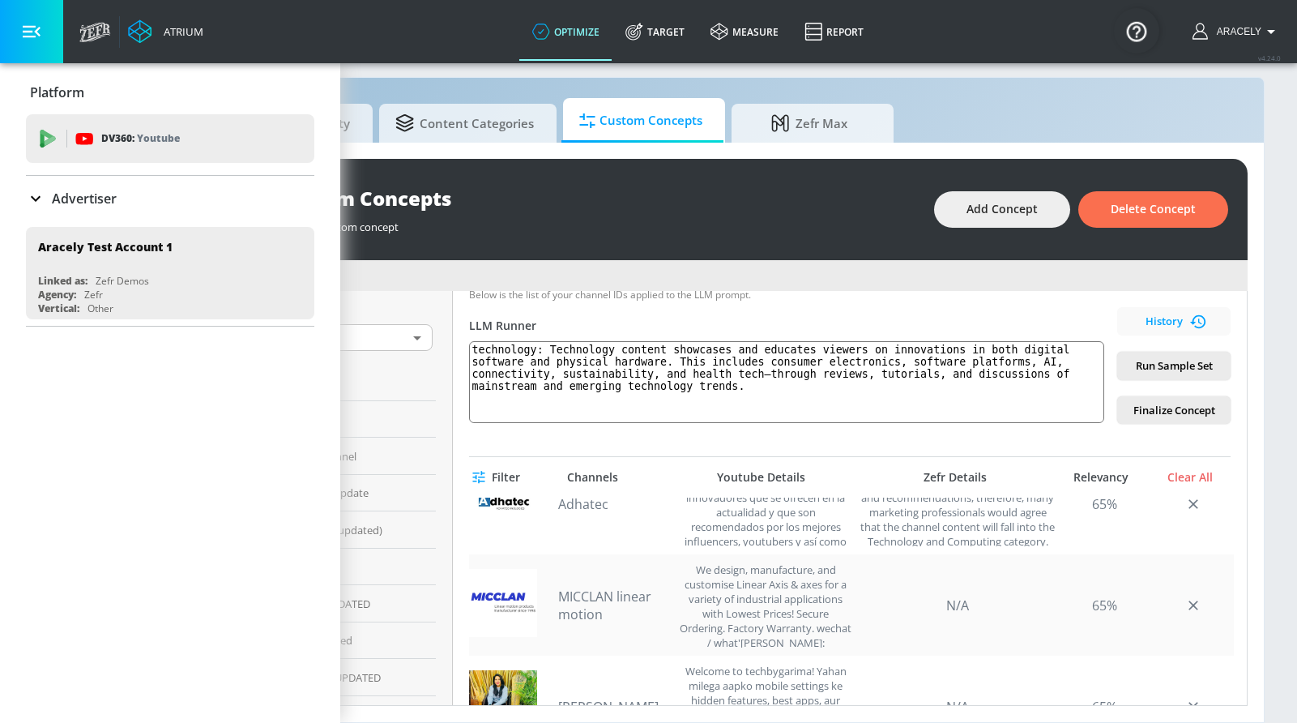
scroll to position [1059, 0]
click at [616, 590] on link "MICCLAN linear motion" at bounding box center [614, 604] width 113 height 36
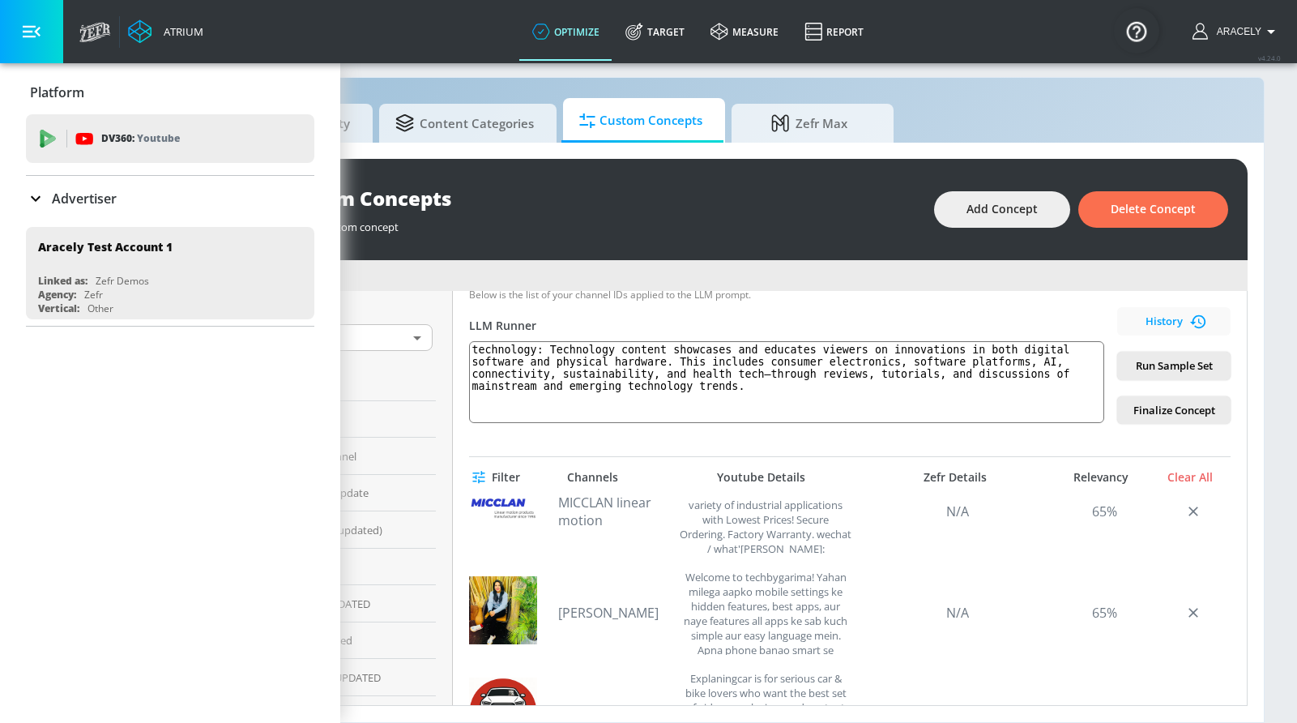
scroll to position [1162, 0]
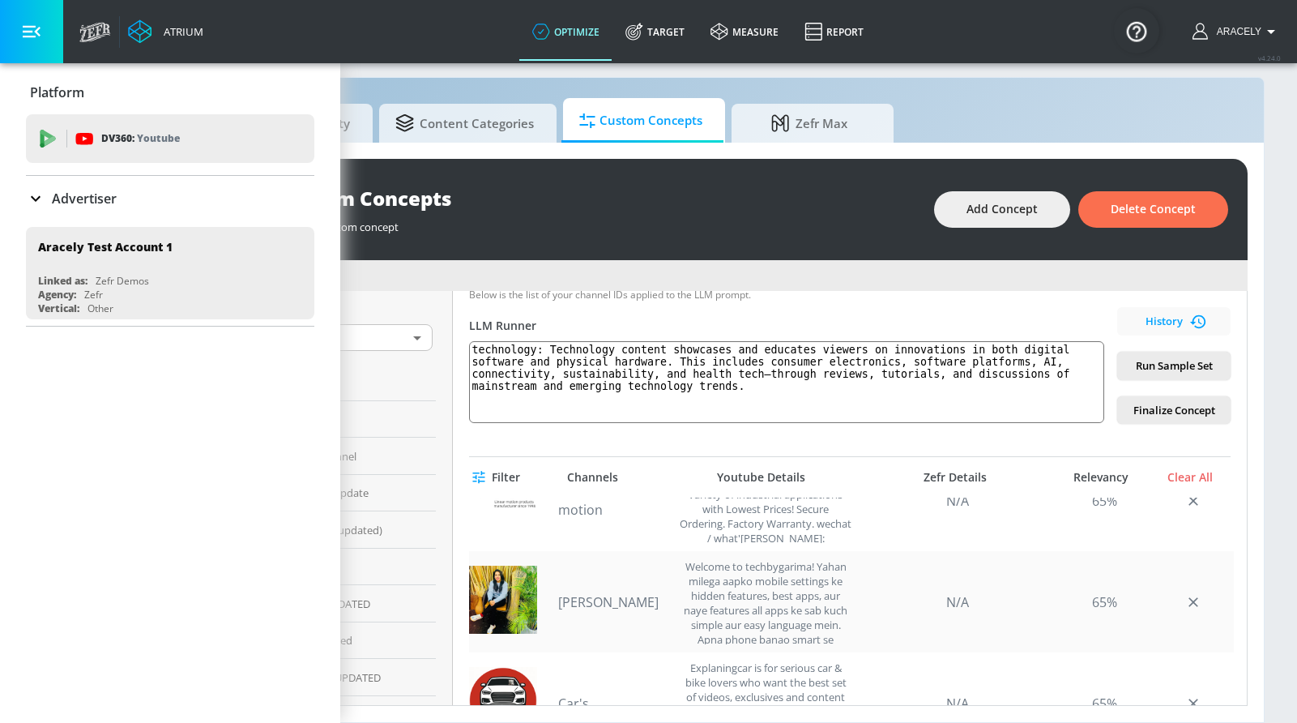
click at [574, 593] on link "[PERSON_NAME]" at bounding box center [614, 602] width 113 height 18
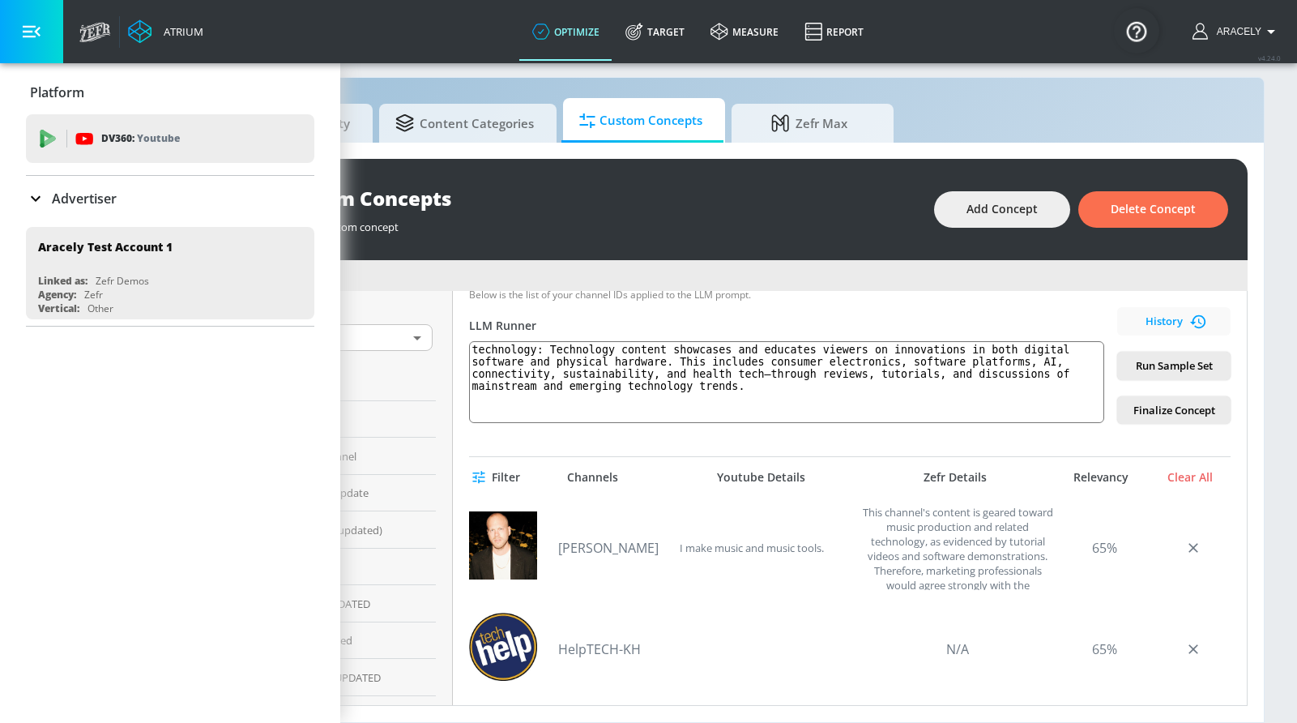
scroll to position [1538, 0]
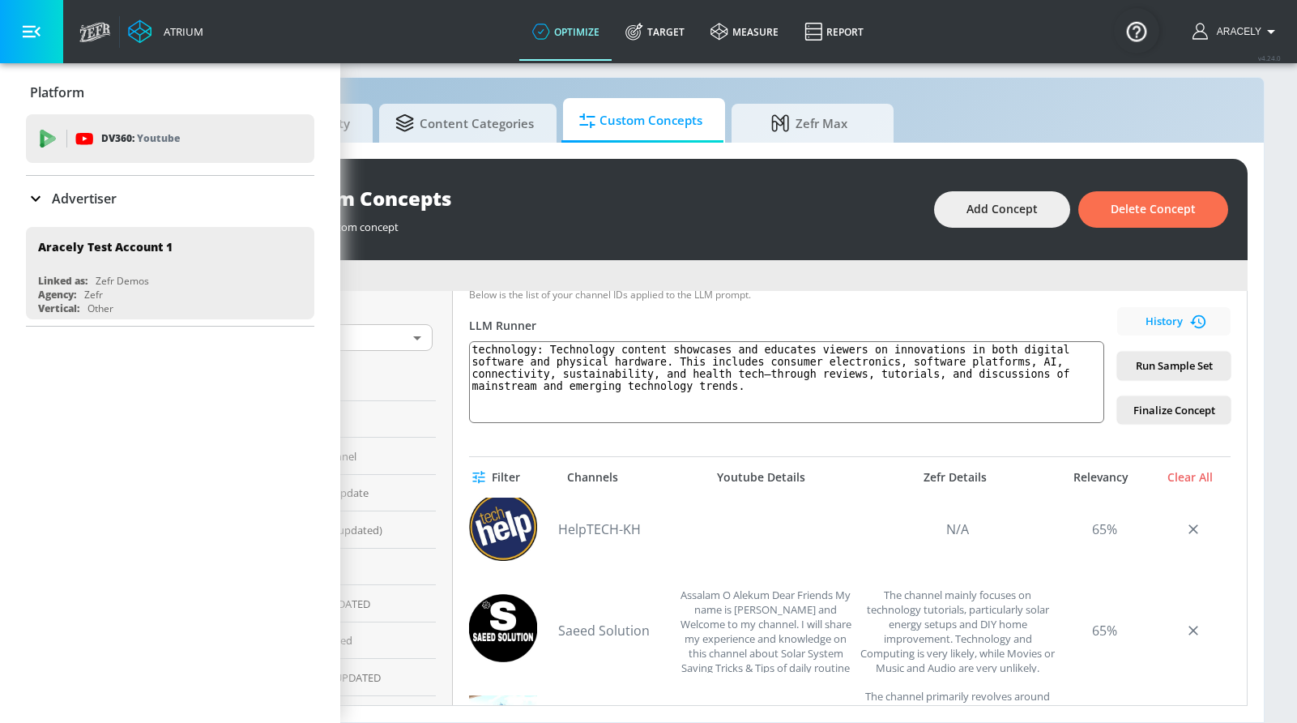
click at [580, 520] on link "HelpTECH-KH" at bounding box center [614, 529] width 113 height 18
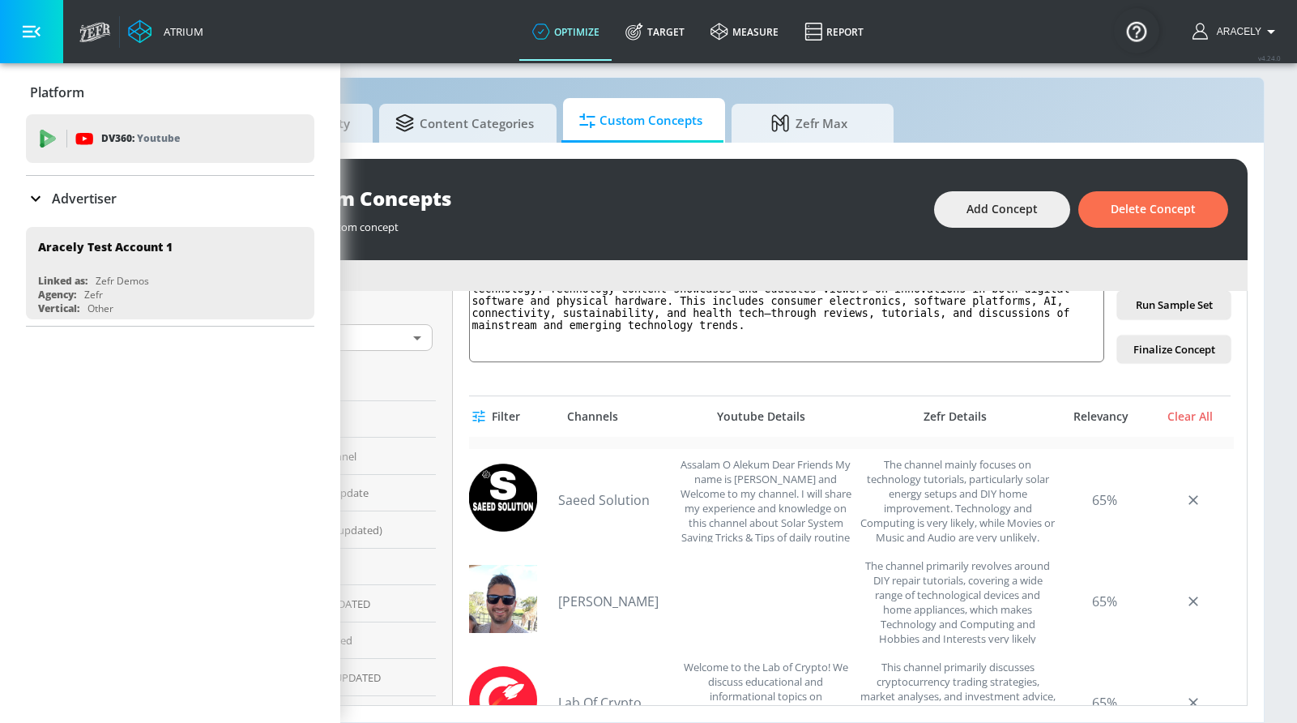
scroll to position [1609, 0]
click at [594, 491] on link "Saeed Solution" at bounding box center [614, 499] width 113 height 18
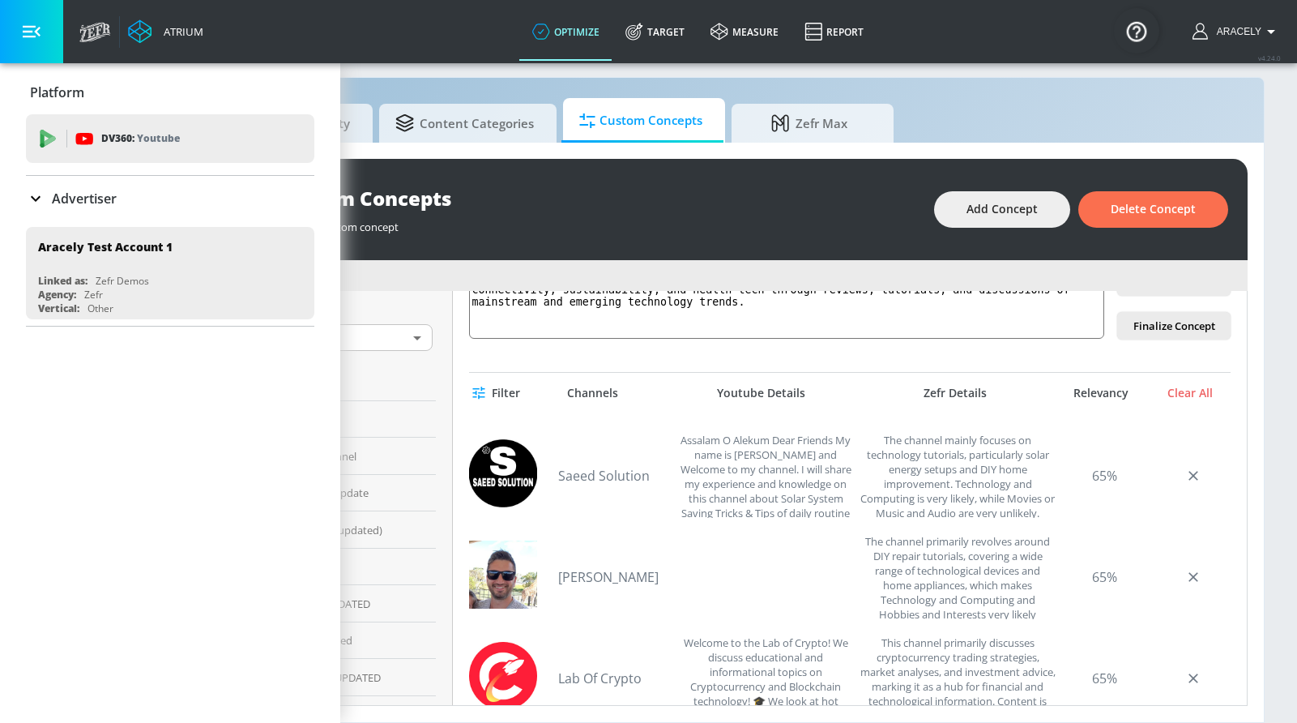
scroll to position [426, 0]
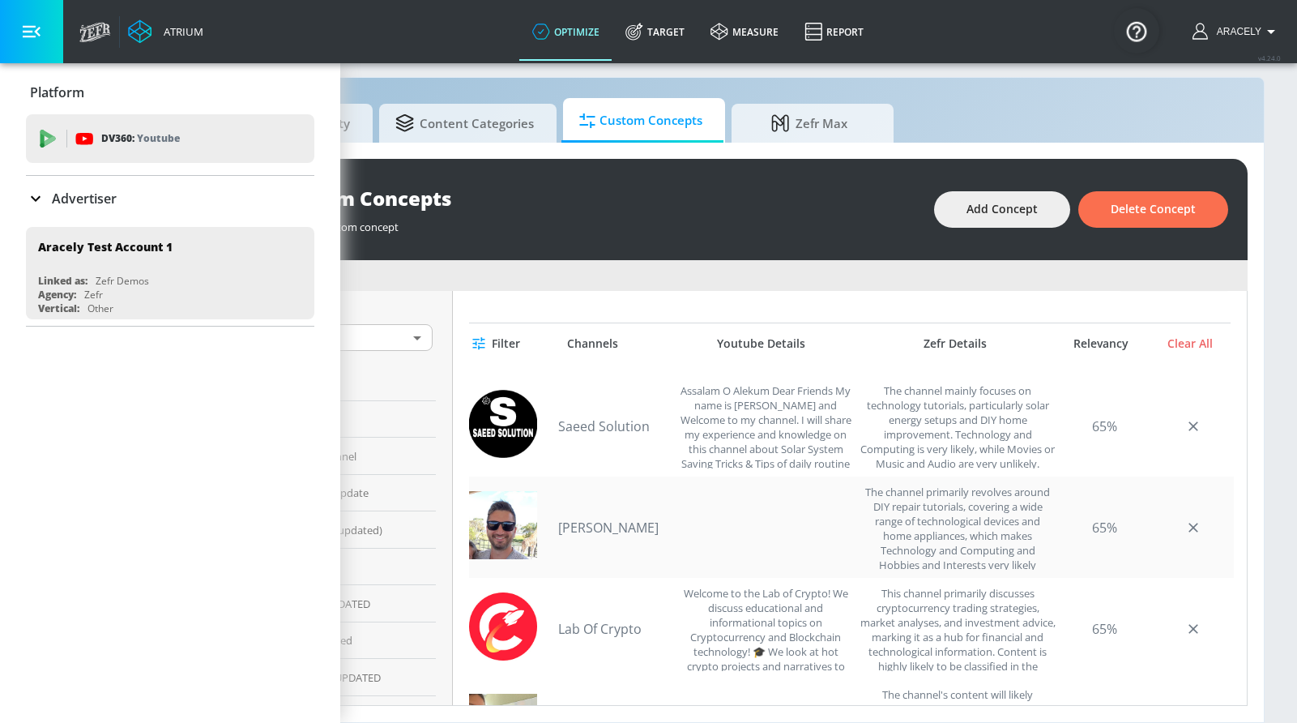
click at [579, 518] on link "[PERSON_NAME]" at bounding box center [614, 527] width 113 height 18
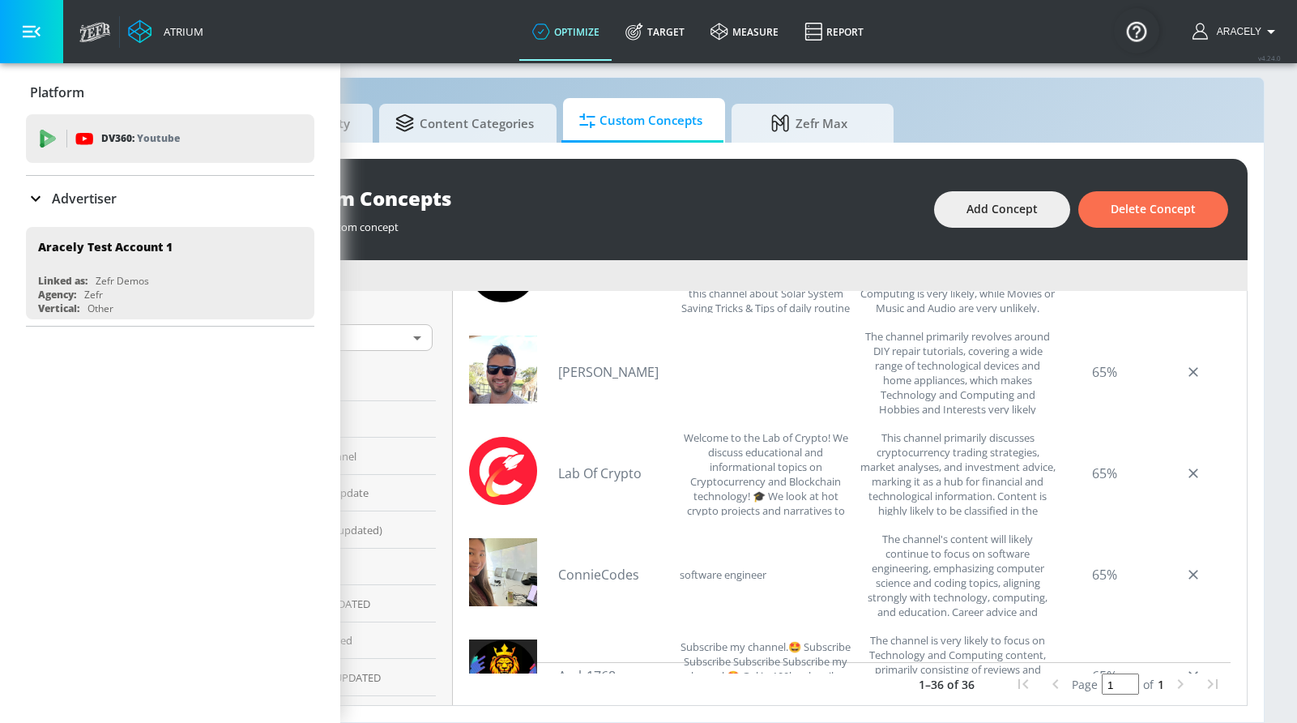
scroll to position [1714, 0]
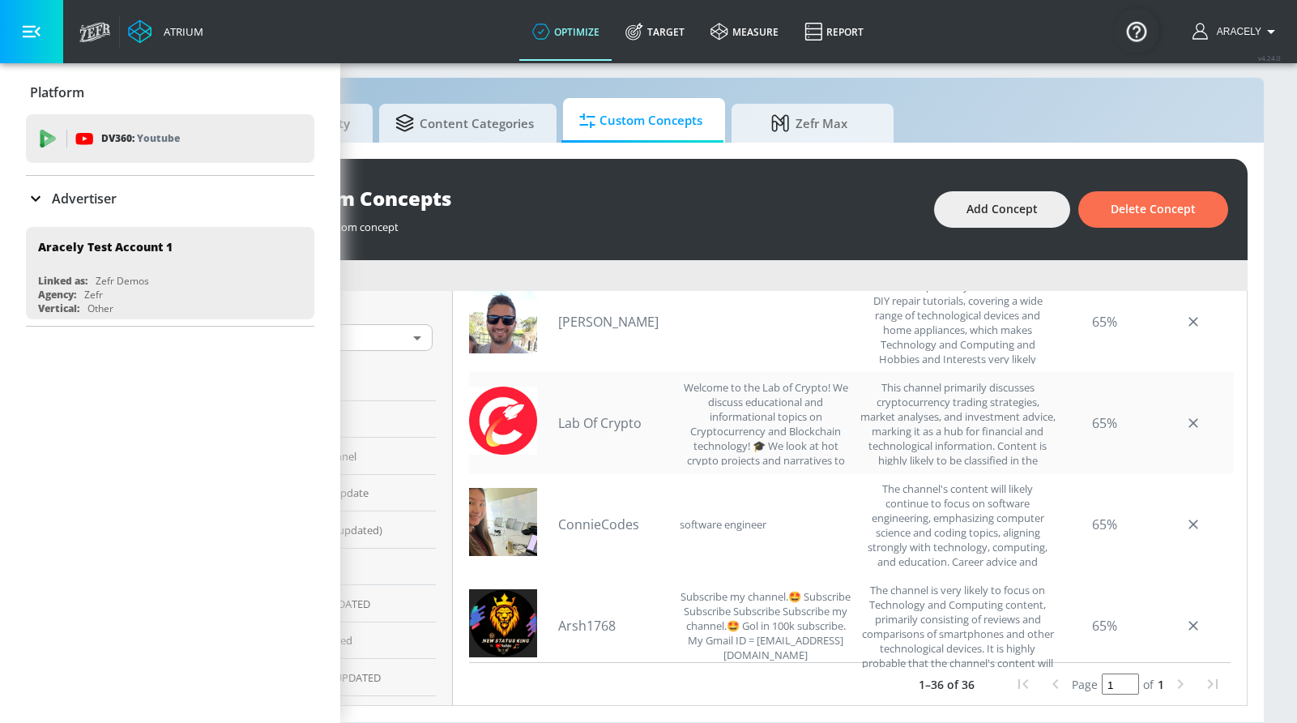
click at [561, 414] on link "Lab Of Crypto" at bounding box center [614, 423] width 113 height 18
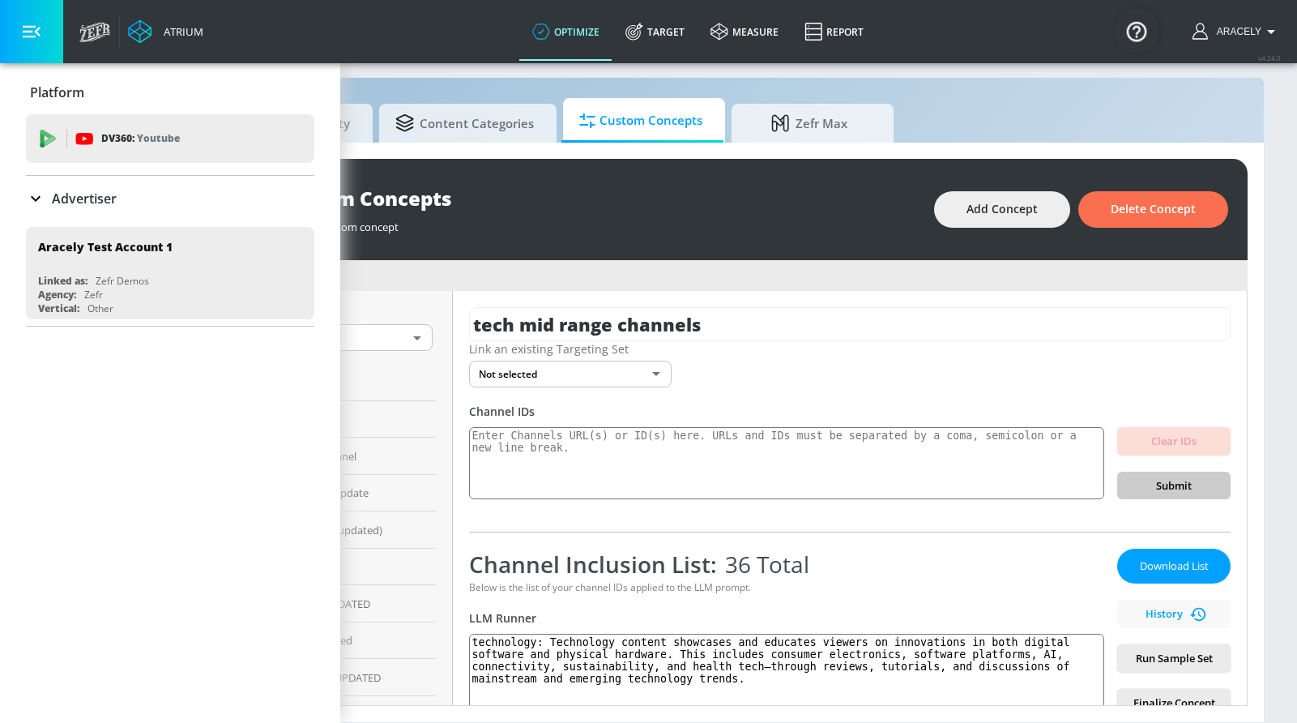
scroll to position [154, 0]
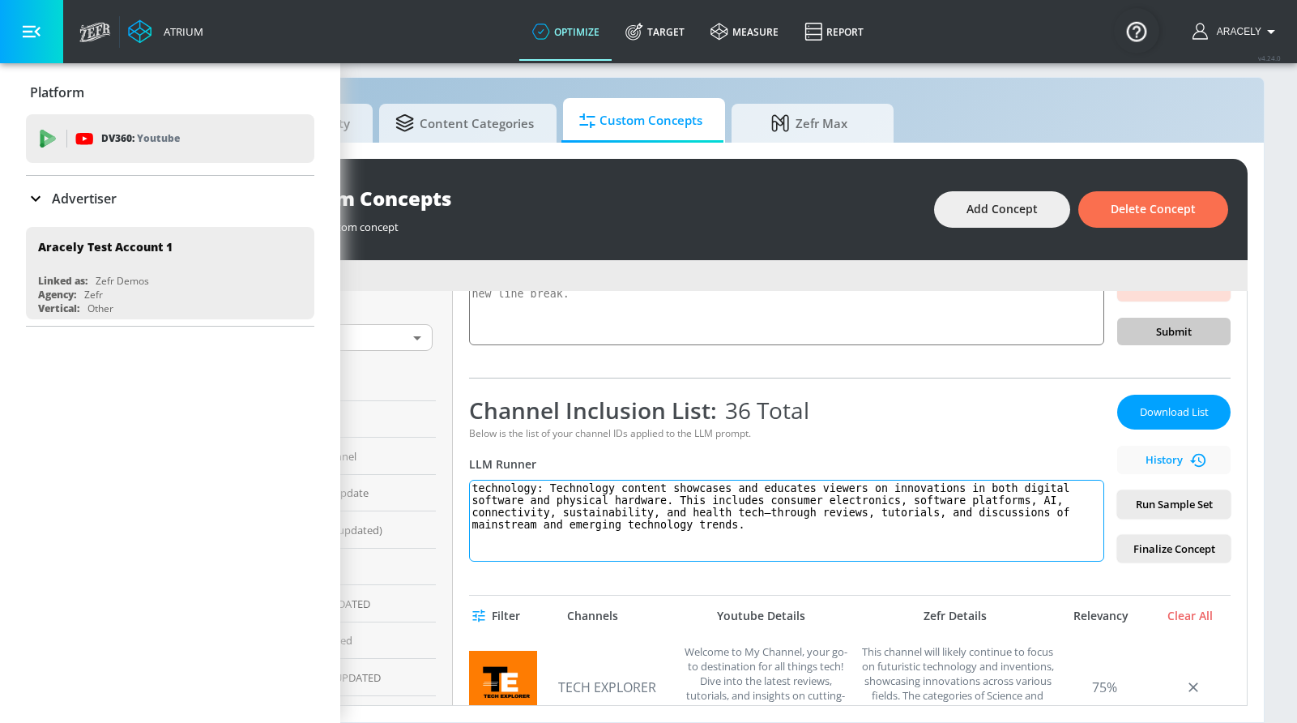
drag, startPoint x: 536, startPoint y: 478, endPoint x: 771, endPoint y: 522, distance: 238.9
click at [836, 577] on div "tech mid range channels Link an existing Targeting Set Not selected none ​ Chan…" at bounding box center [850, 498] width 794 height 414
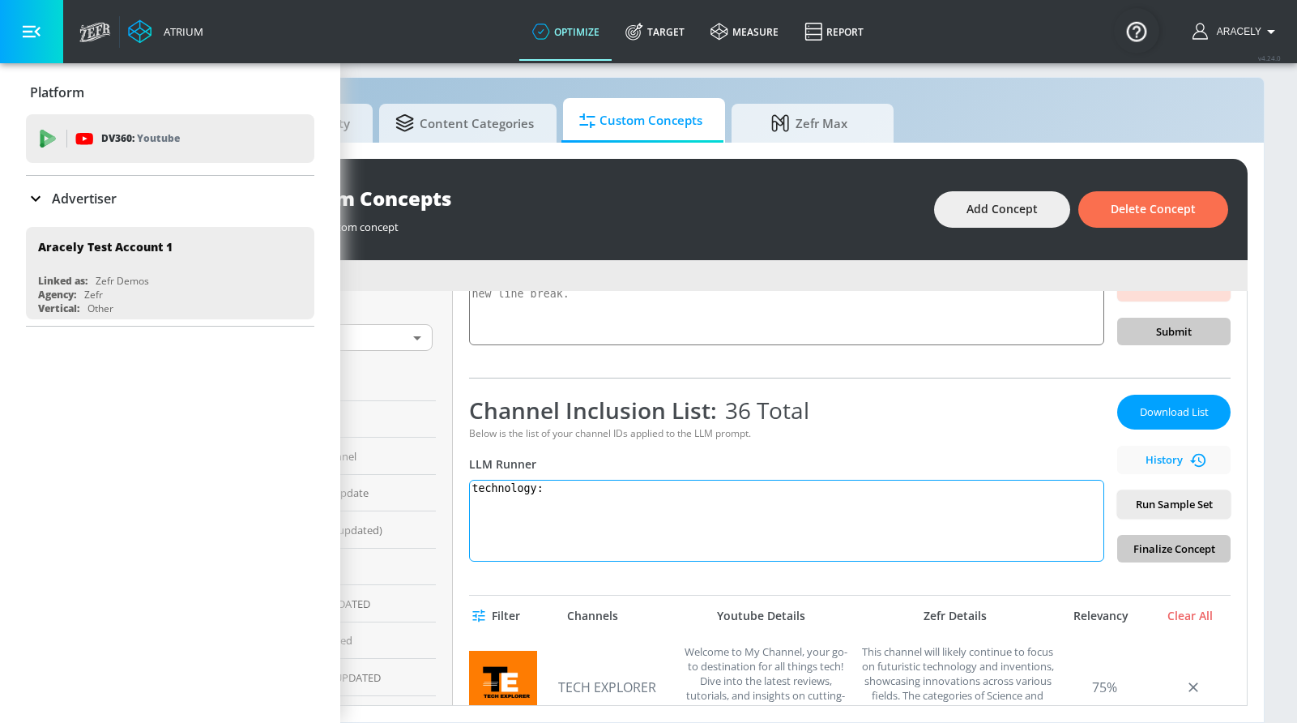
paste textarea "Technology content showcases and educates viewers on innovations in both digita…"
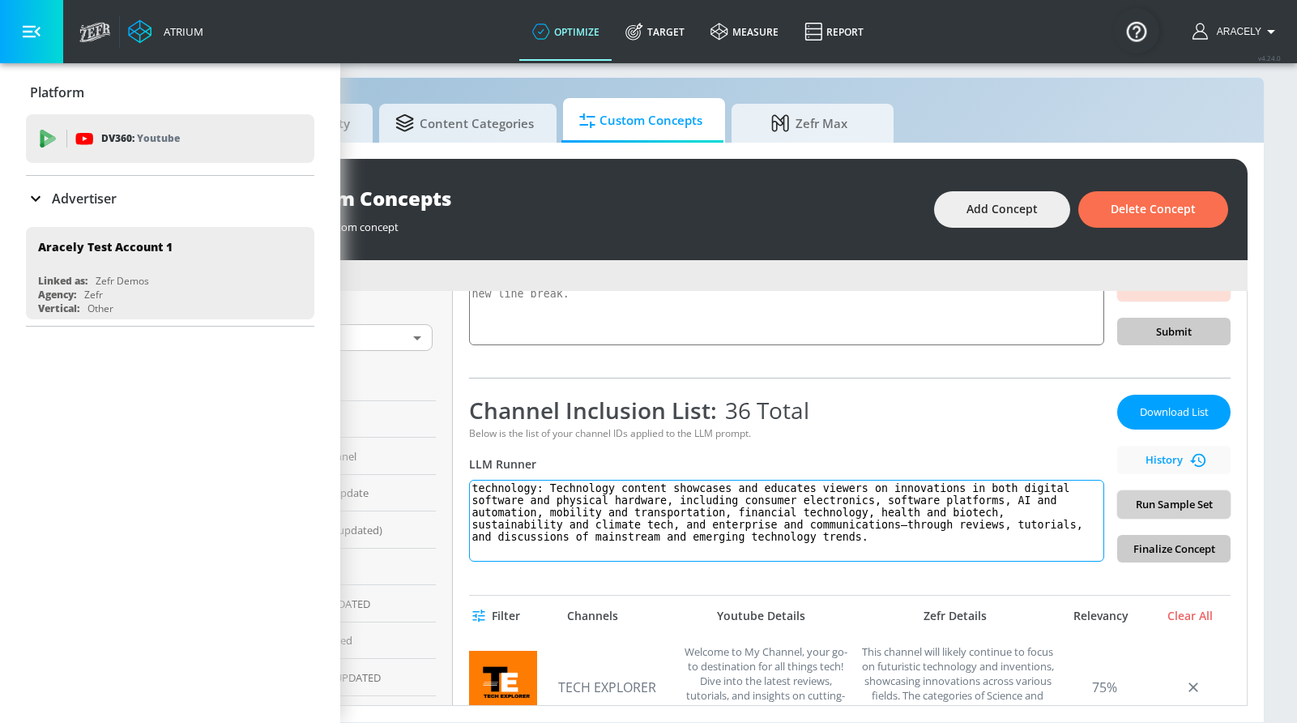
type textarea "technology: Technology content showcases and educates viewers on innovations in…"
click at [1183, 495] on span "Run Sample Set" at bounding box center [1173, 504] width 87 height 19
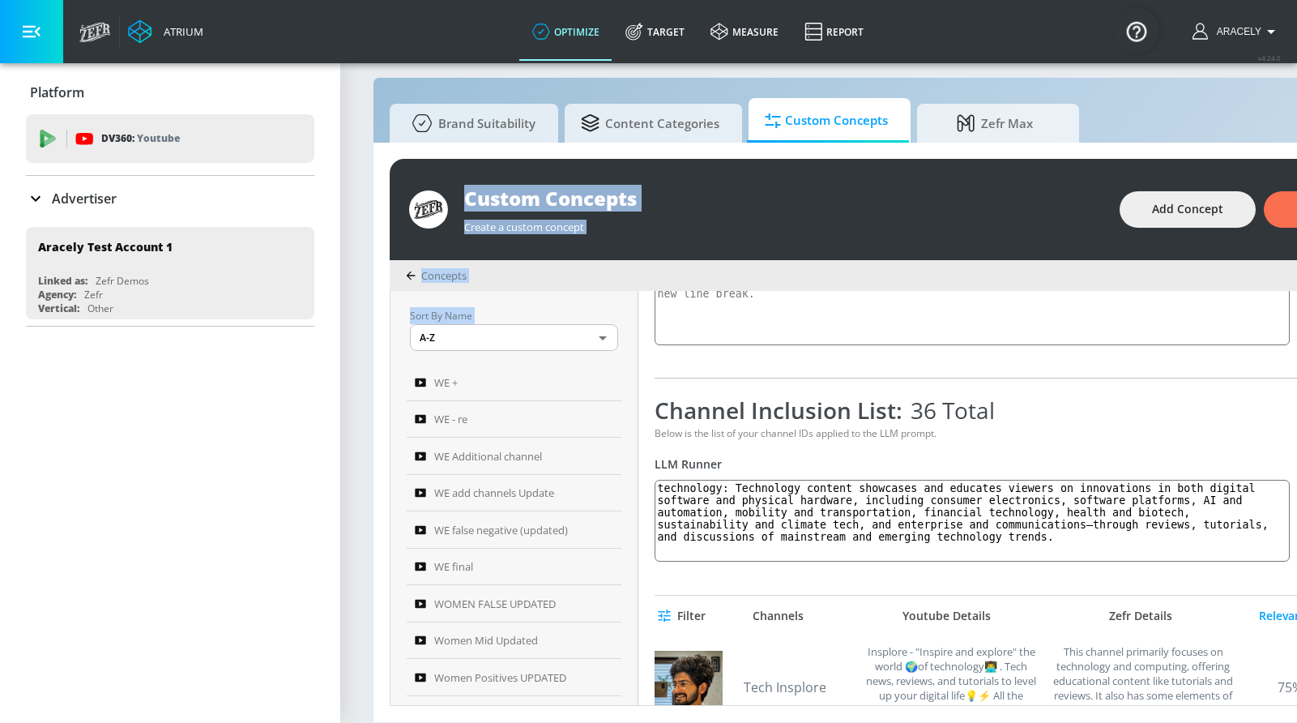
drag, startPoint x: 246, startPoint y: 717, endPoint x: 238, endPoint y: 725, distance: 11.5
click at [238, 723] on html "Atrium optimize Target measure Report optimize Target measure Report v 4.24.0 A…" at bounding box center [648, 353] width 1297 height 740
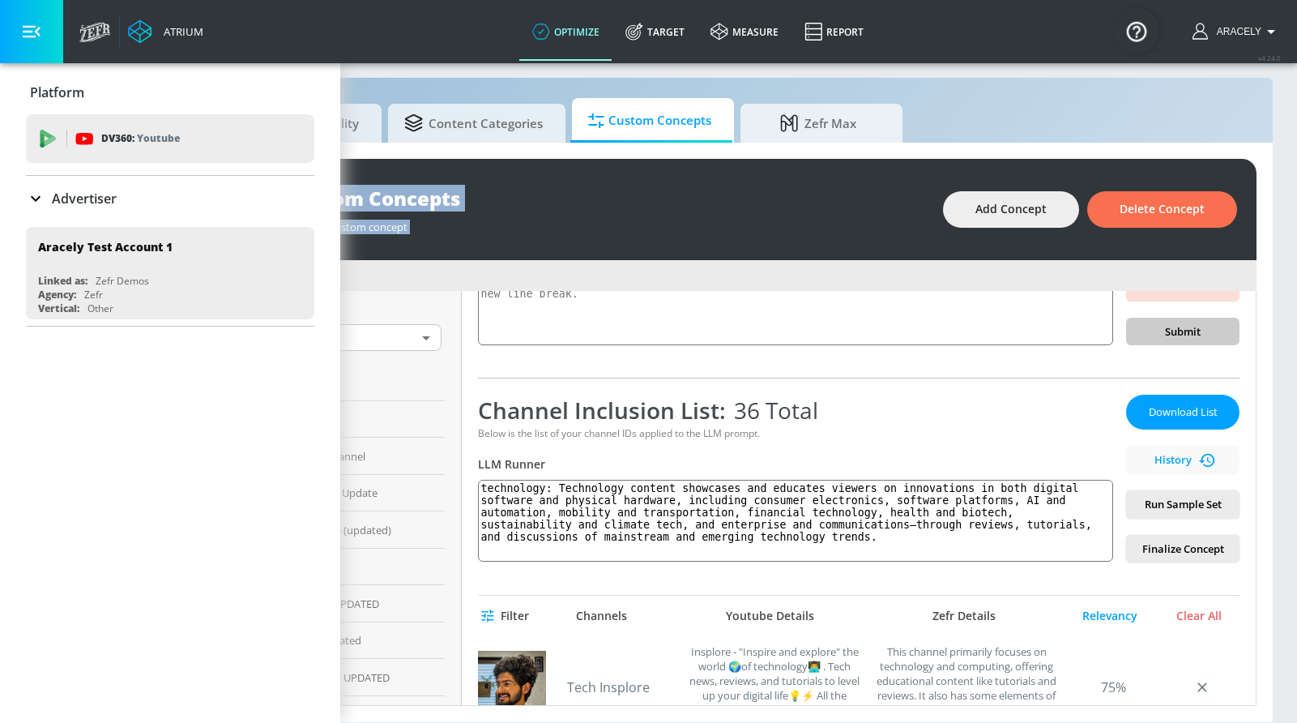
scroll to position [29, 204]
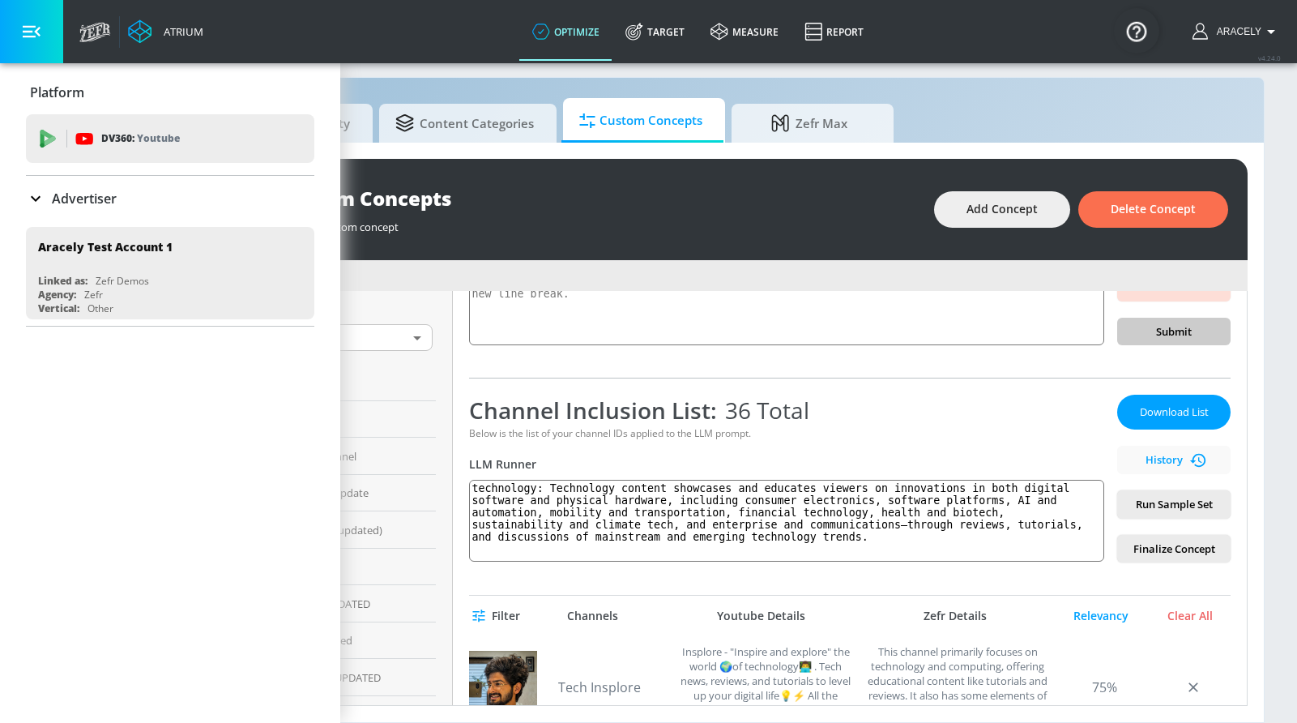
click at [853, 400] on div "Channel Inclusion List: 36 Total" at bounding box center [786, 409] width 635 height 31
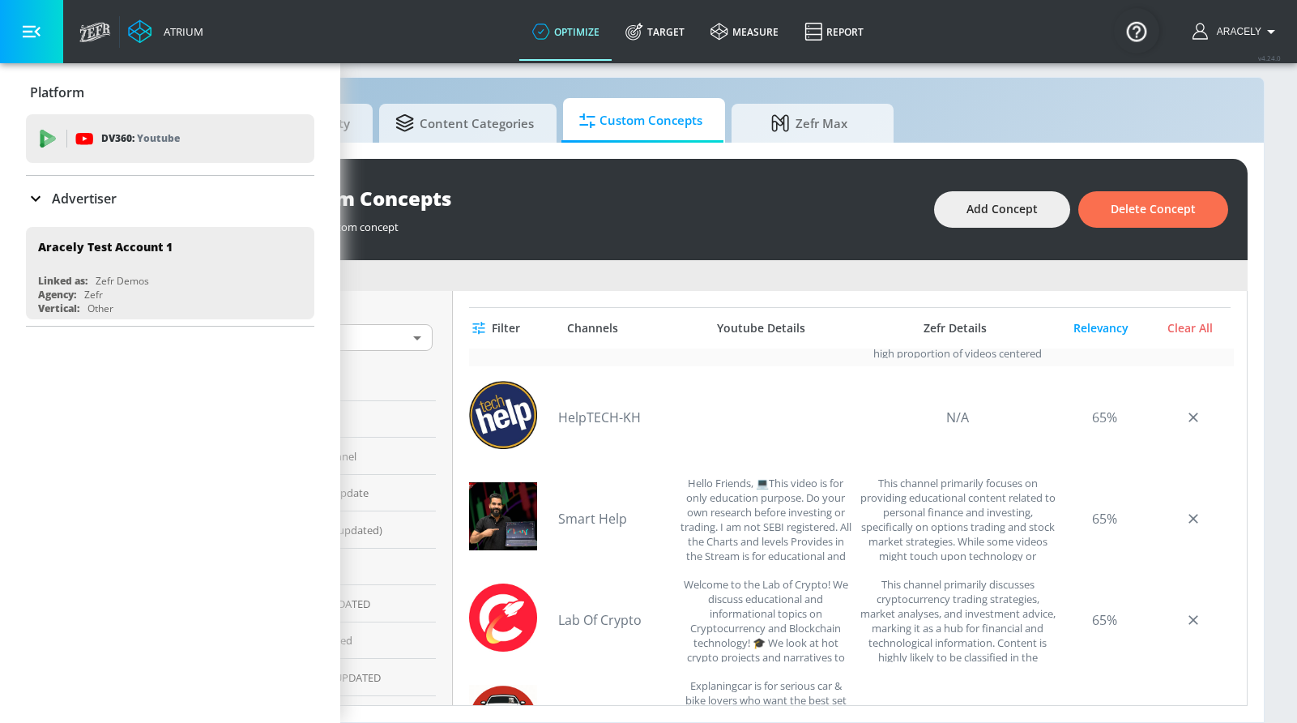
scroll to position [1403, 0]
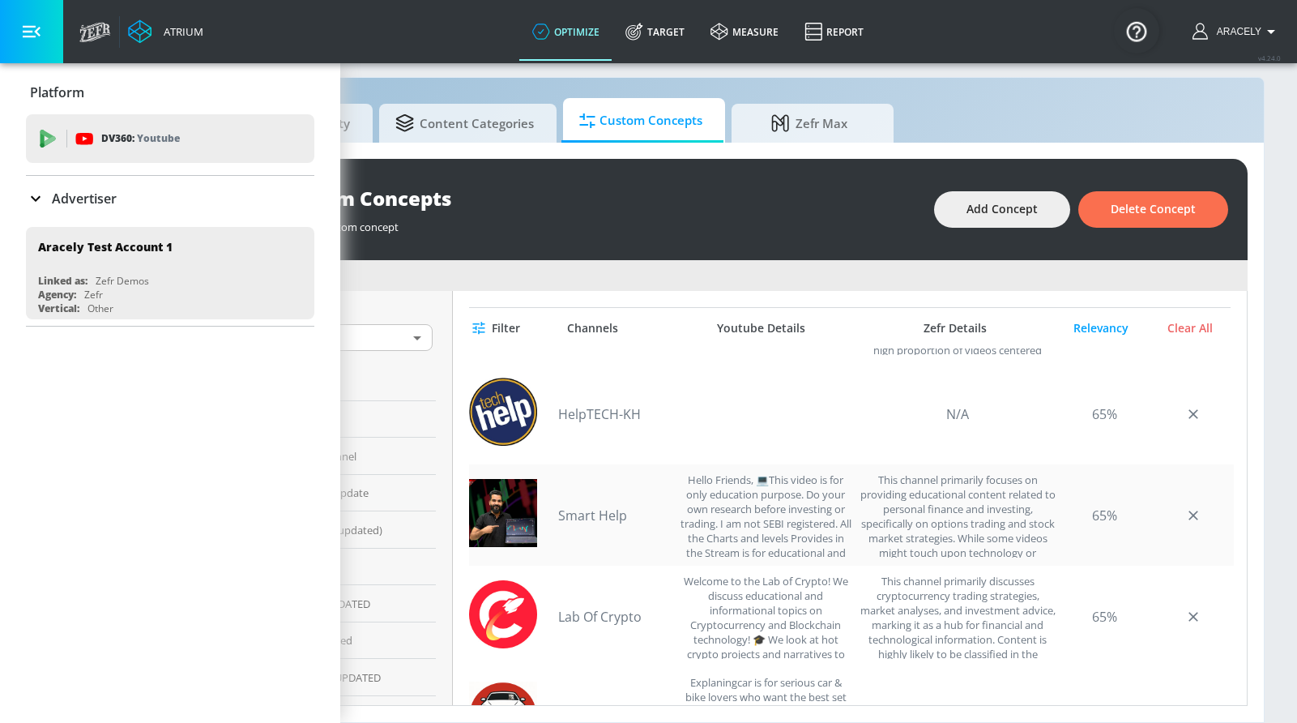
click at [593, 506] on link "Smart Help" at bounding box center [614, 515] width 113 height 18
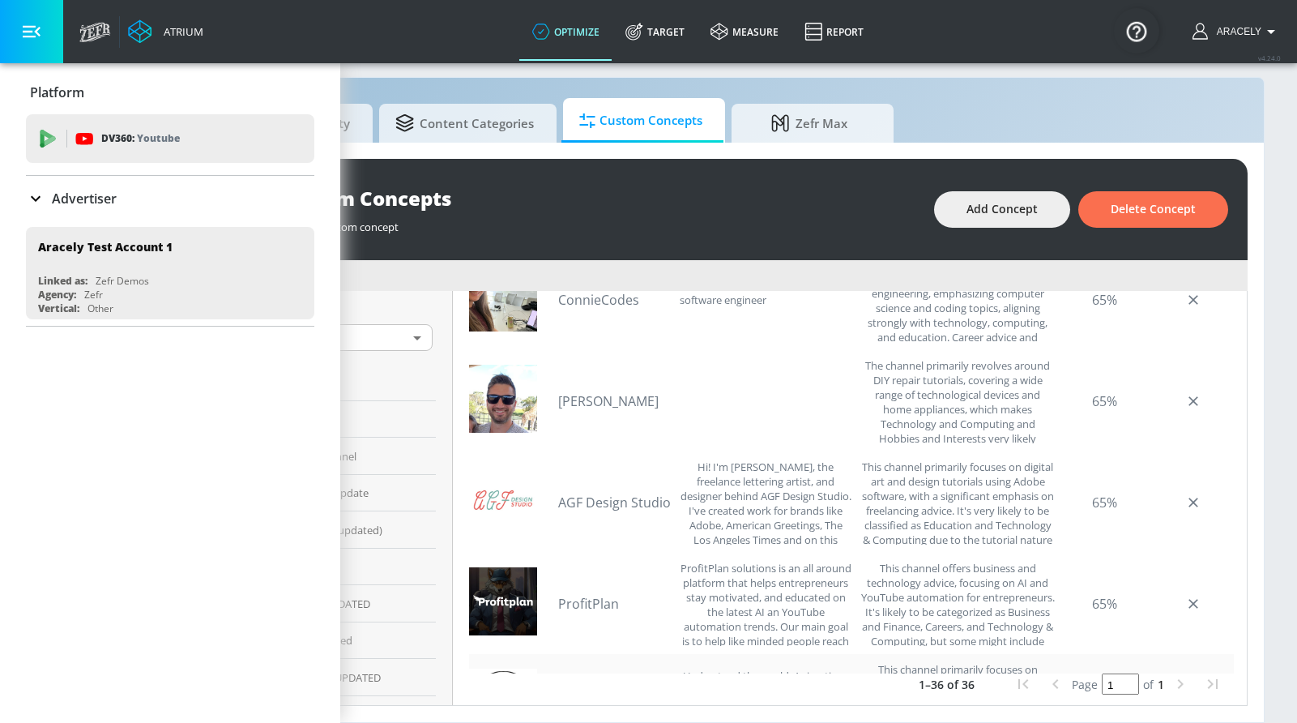
scroll to position [2127, 0]
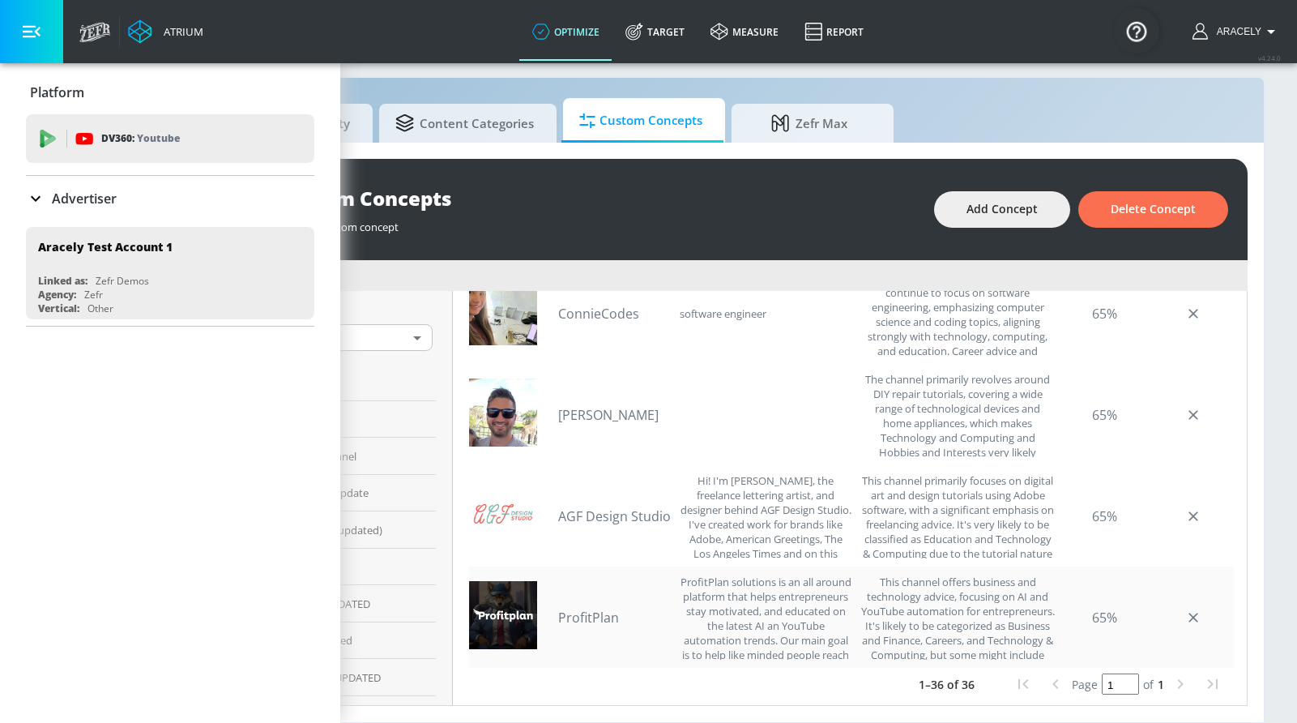
click at [580, 608] on link "ProfitPlan" at bounding box center [614, 617] width 113 height 18
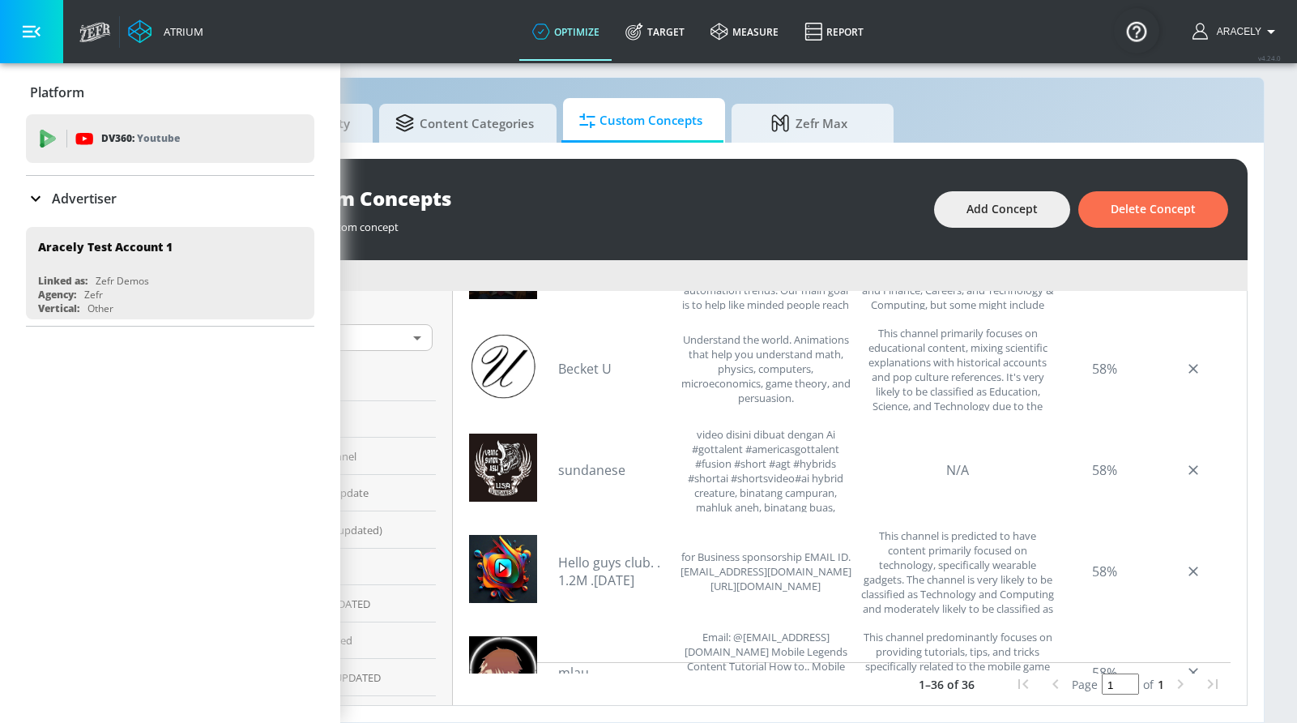
scroll to position [2457, 0]
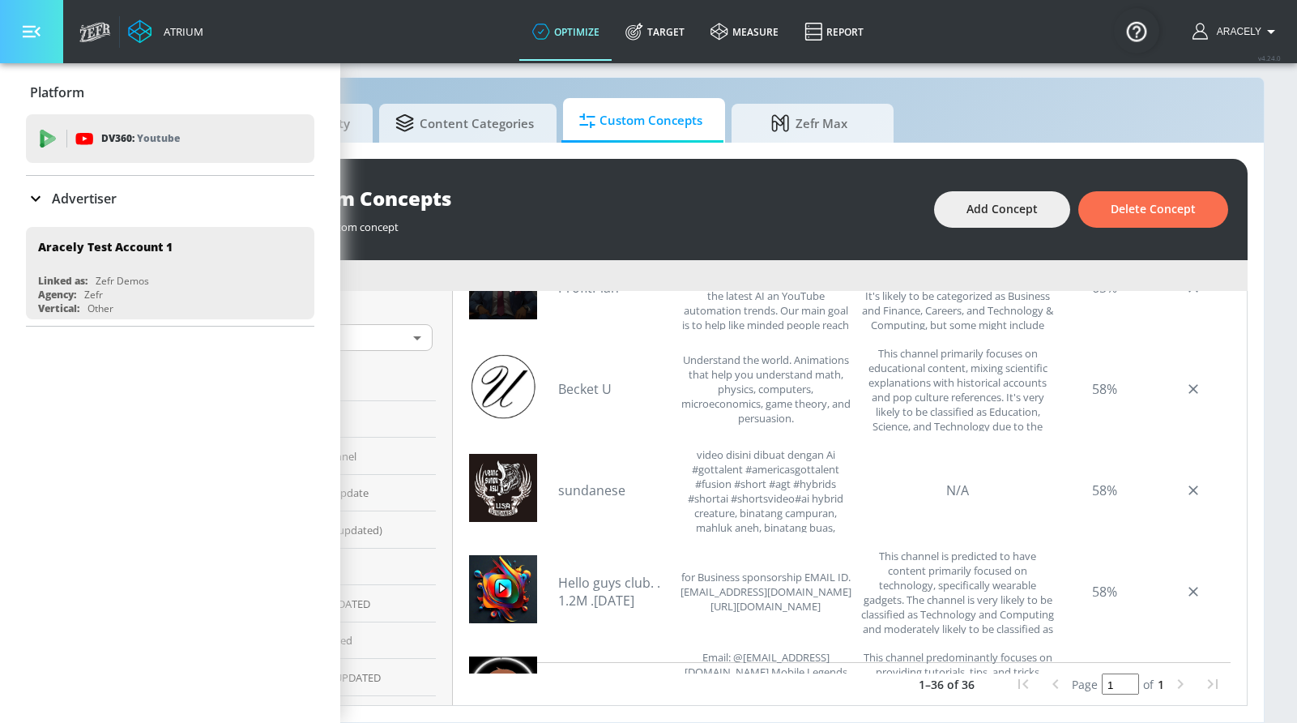
click at [36, 25] on icon "button" at bounding box center [32, 32] width 18 height 18
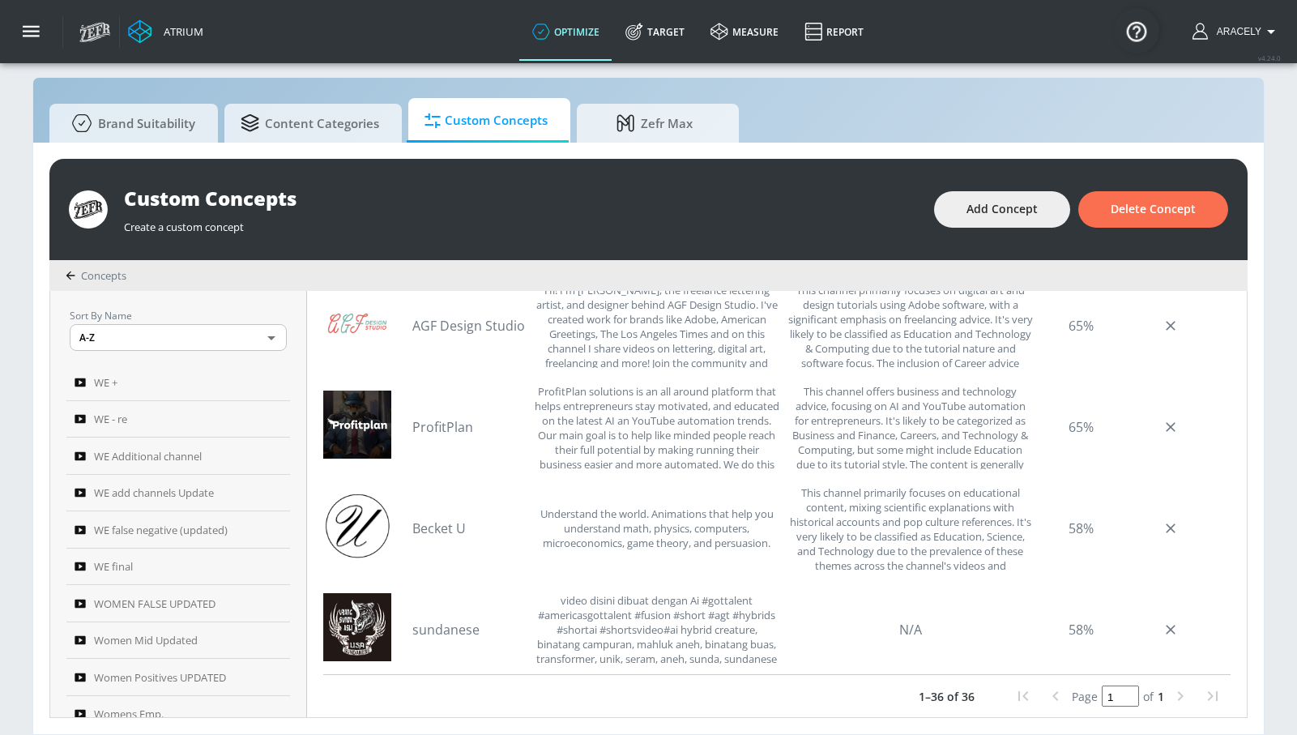
scroll to position [2287, 0]
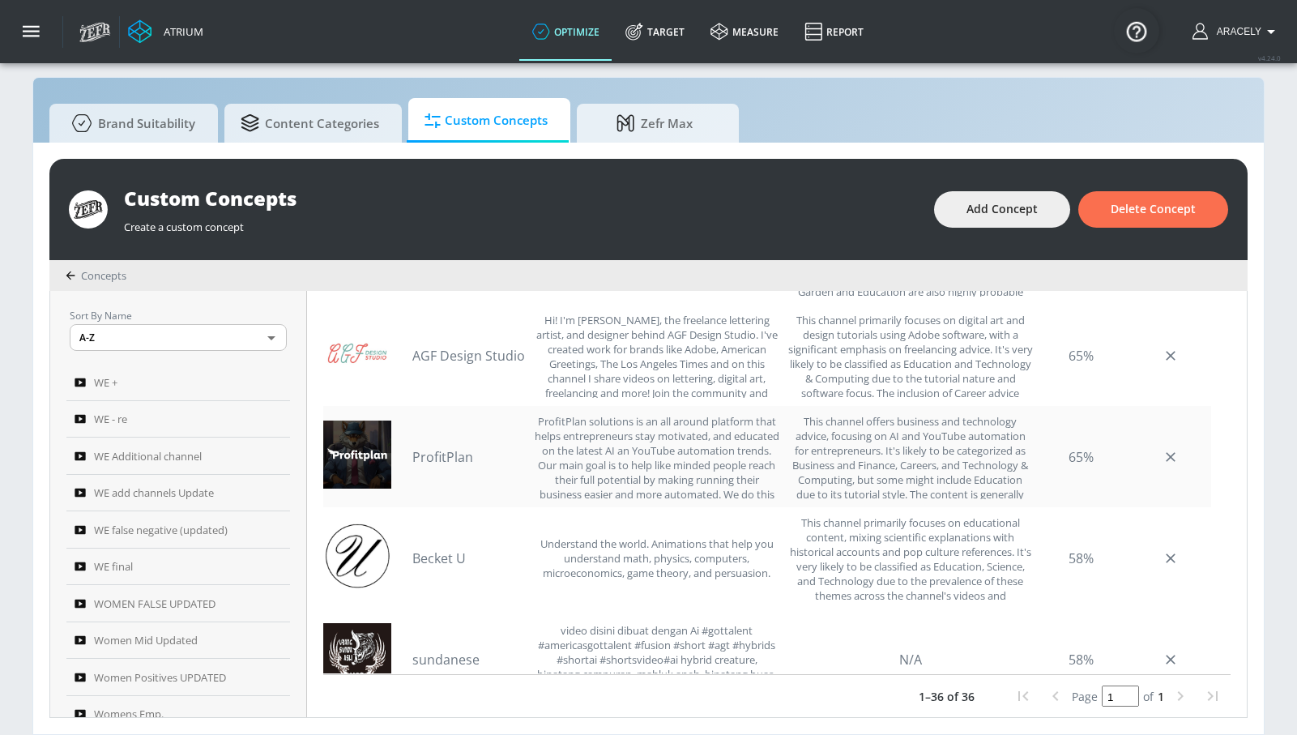
click at [452, 456] on link "ProfitPlan" at bounding box center [468, 457] width 113 height 18
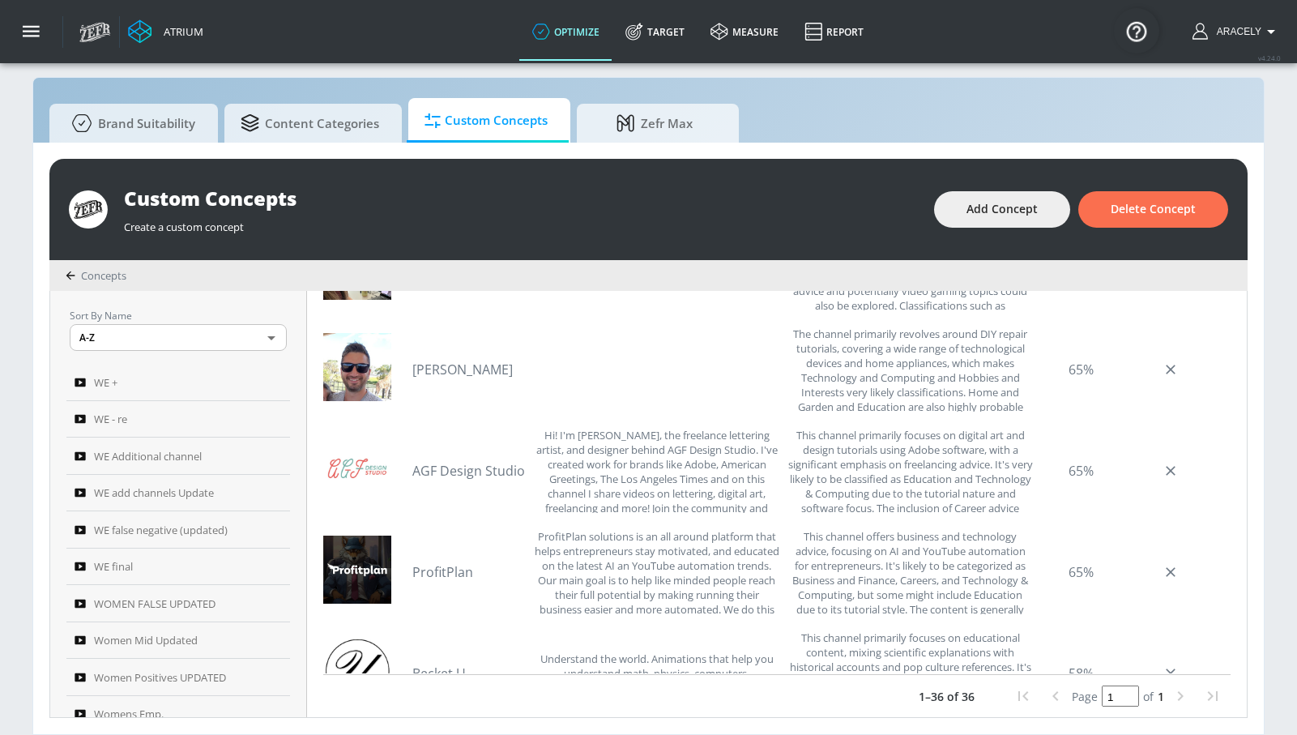
scroll to position [2169, 0]
click at [505, 478] on link "AGF Design Studio" at bounding box center [468, 474] width 113 height 18
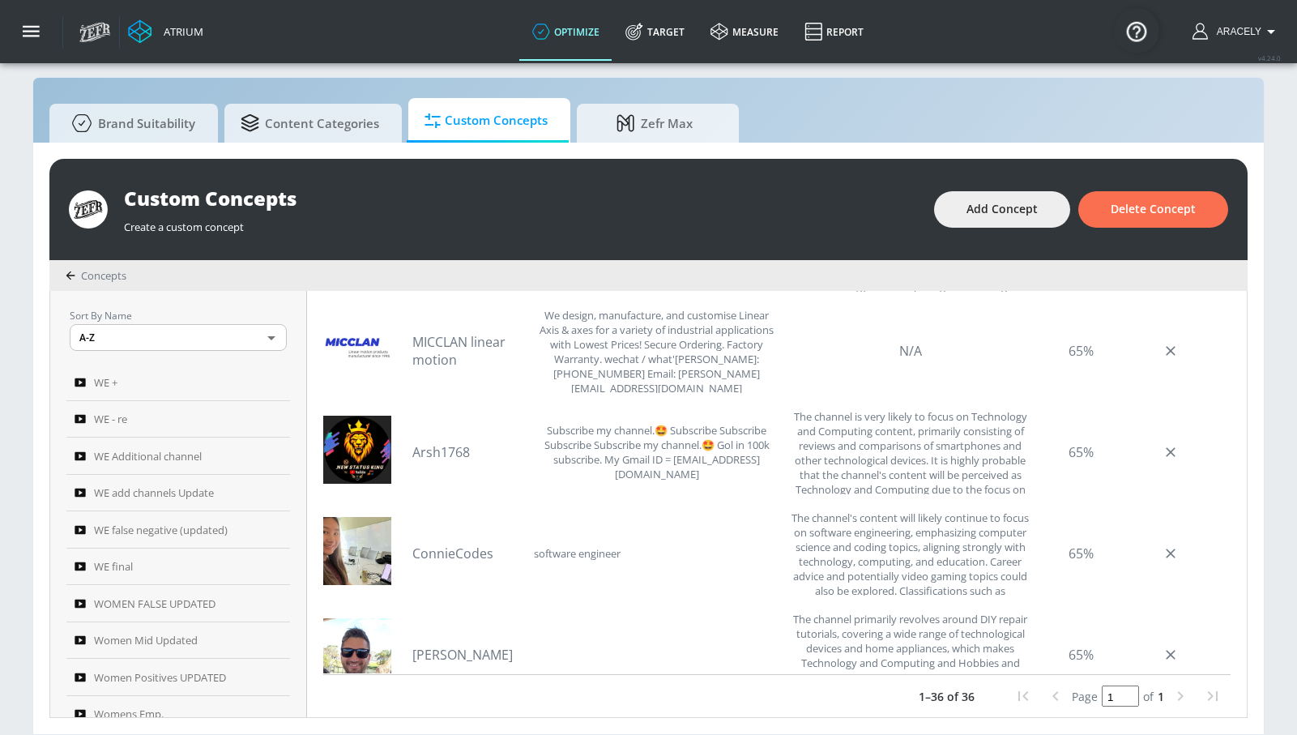
scroll to position [1967, 0]
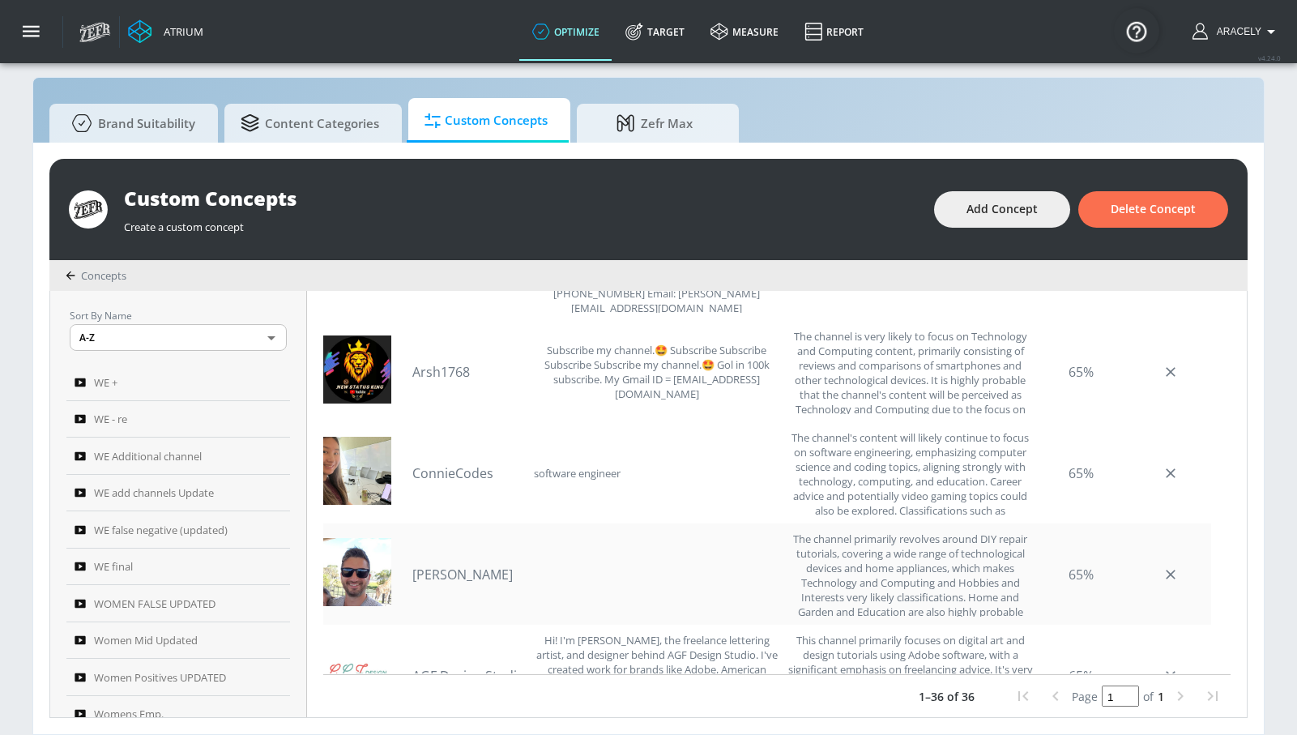
click at [443, 573] on link "[PERSON_NAME]" at bounding box center [468, 574] width 113 height 18
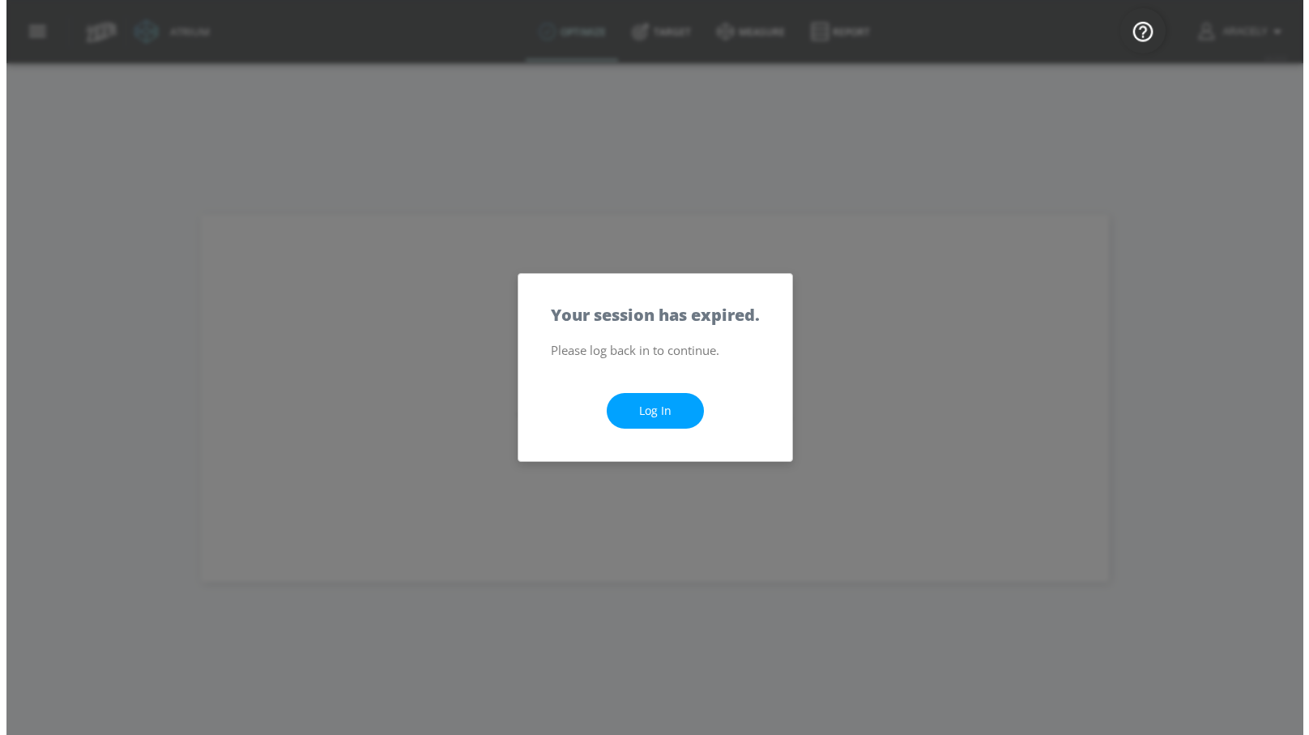
scroll to position [0, 0]
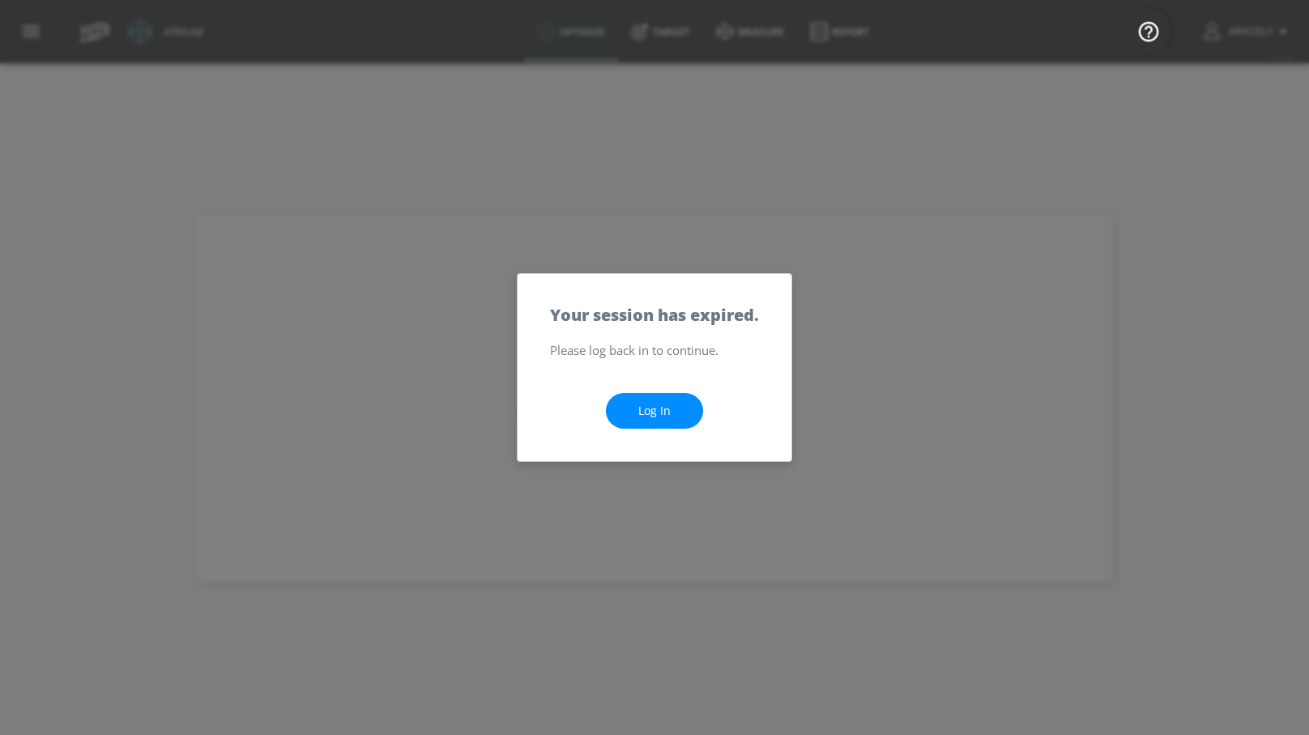
click at [651, 409] on link "Log In" at bounding box center [654, 411] width 97 height 36
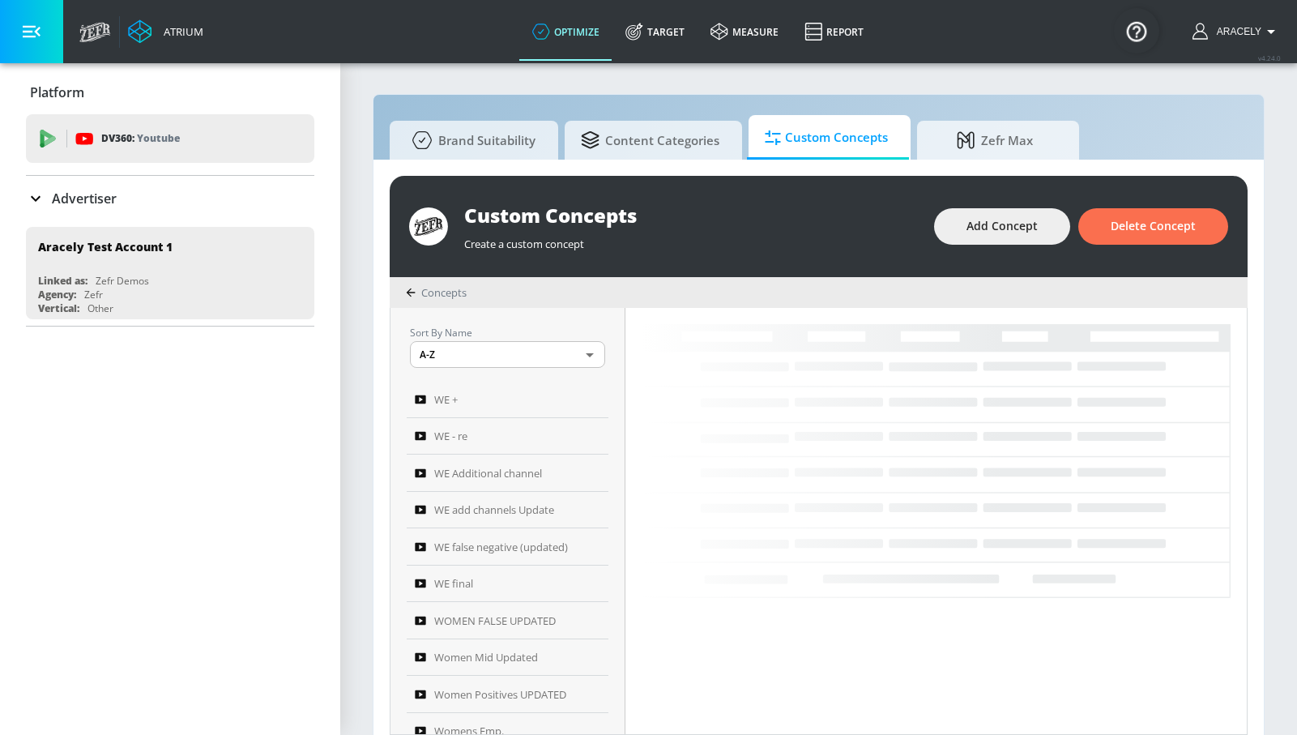
click at [20, 34] on button "button" at bounding box center [31, 31] width 63 height 63
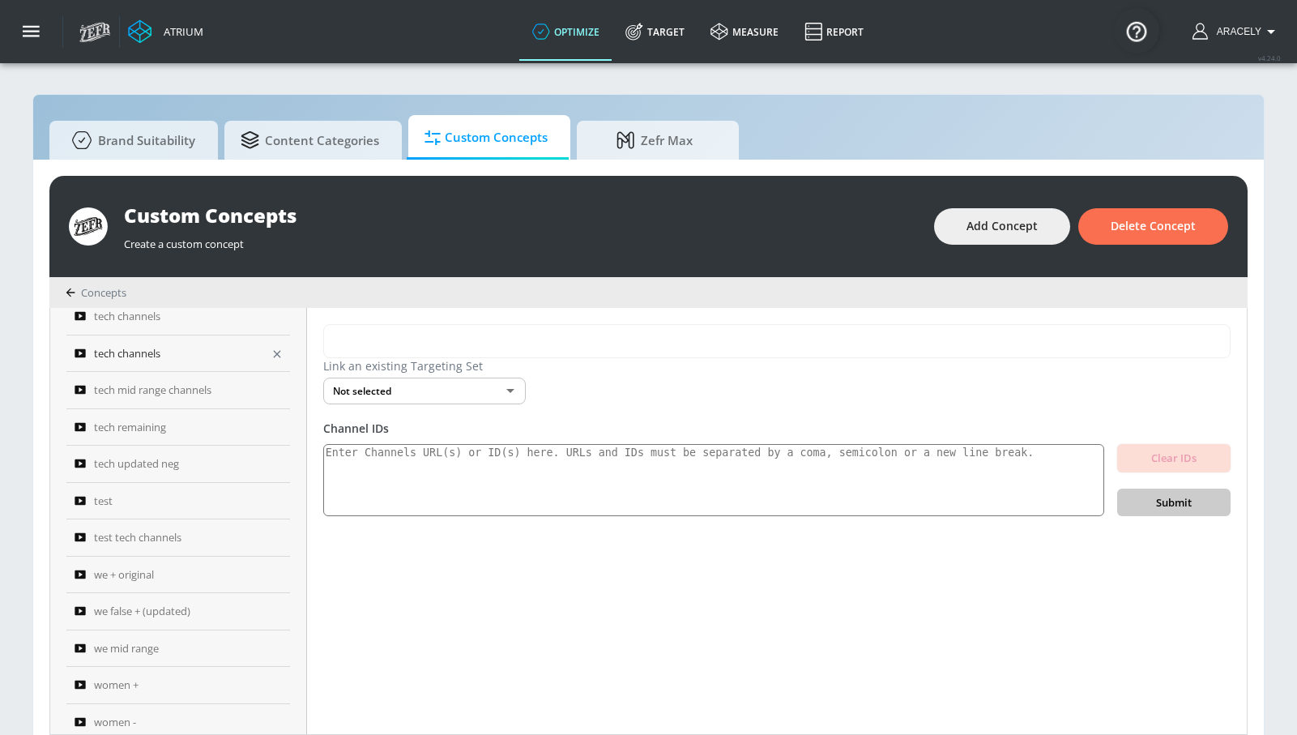
scroll to position [688, 0]
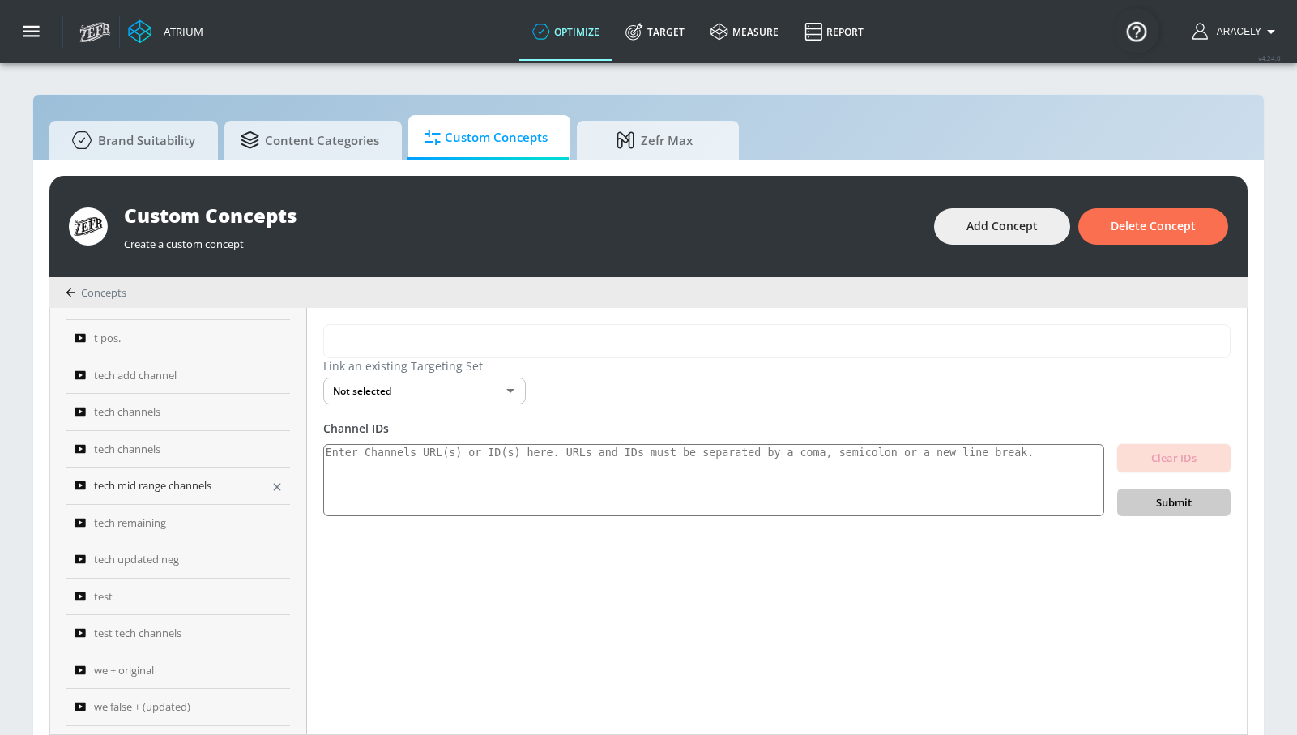
click at [164, 489] on span "tech mid range channels" at bounding box center [152, 484] width 117 height 19
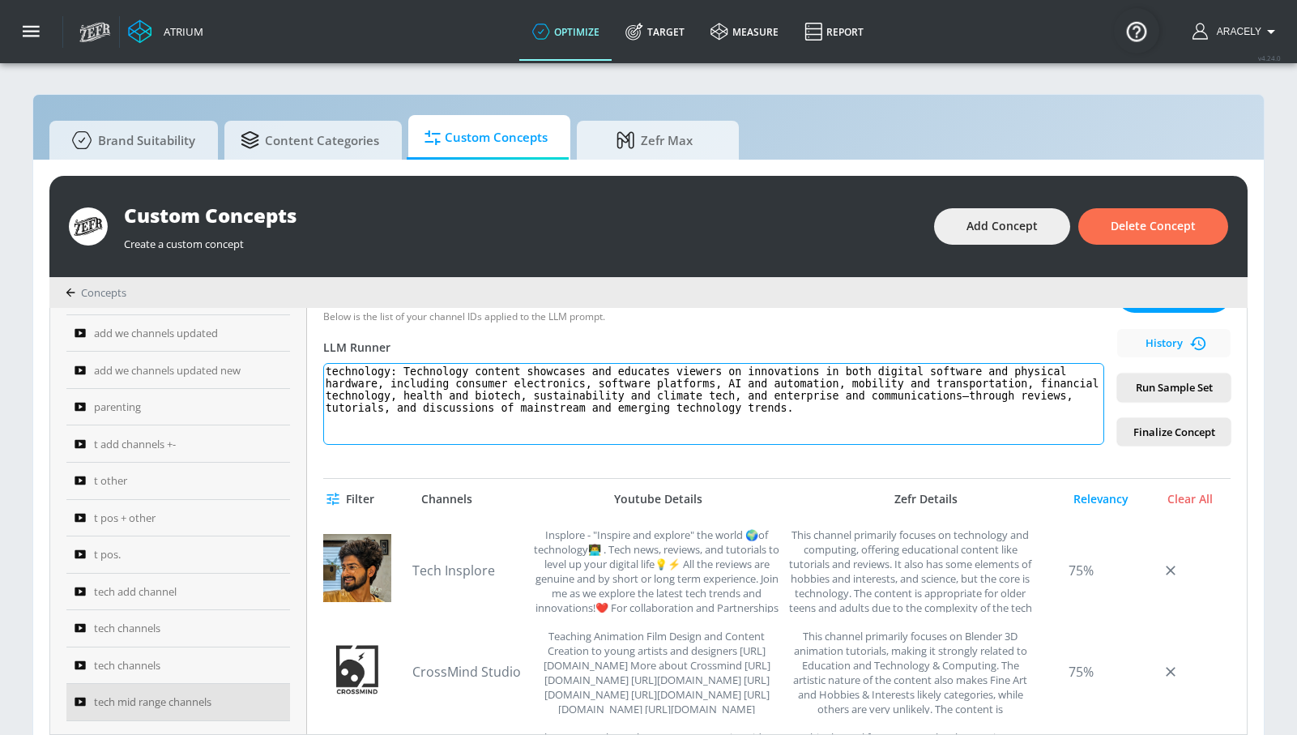
scroll to position [284, 0]
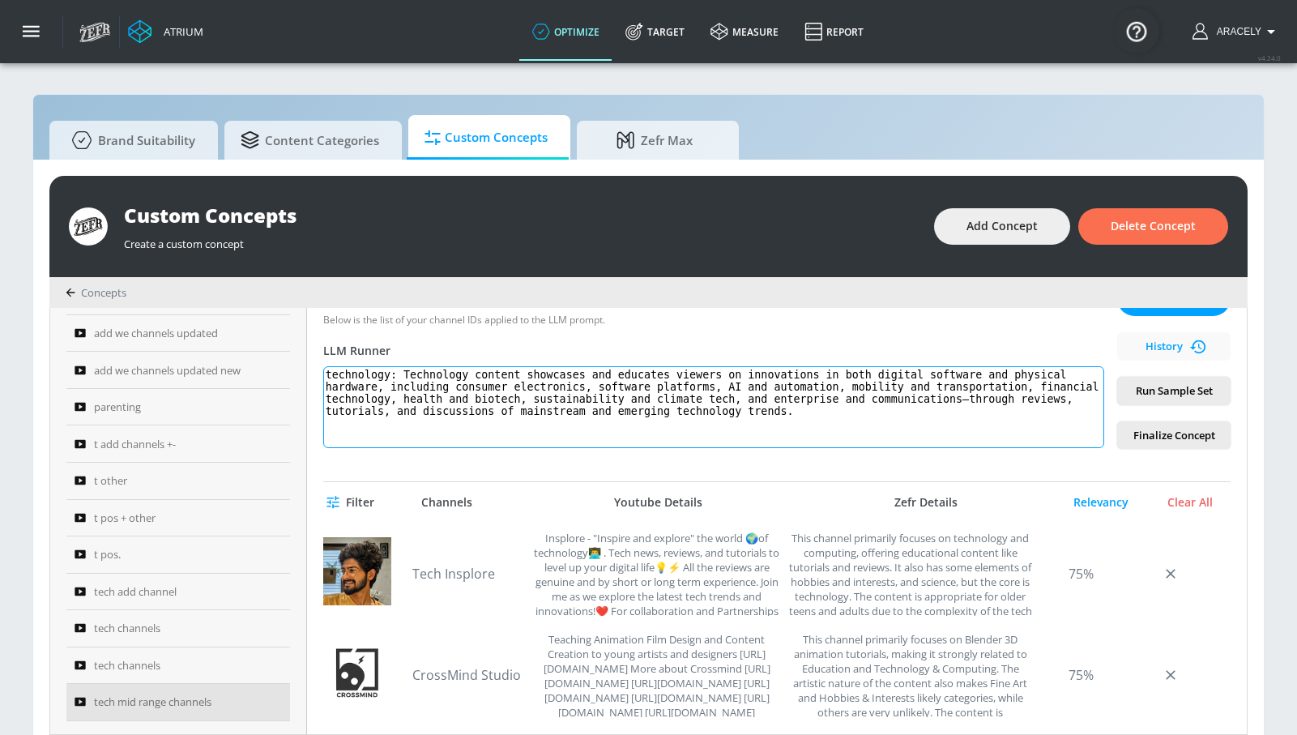
drag, startPoint x: 870, startPoint y: 407, endPoint x: 324, endPoint y: 355, distance: 548.5
click at [324, 355] on div "tech mid range channels Link an existing Targeting Set Not selected none ​ Chan…" at bounding box center [777, 521] width 940 height 426
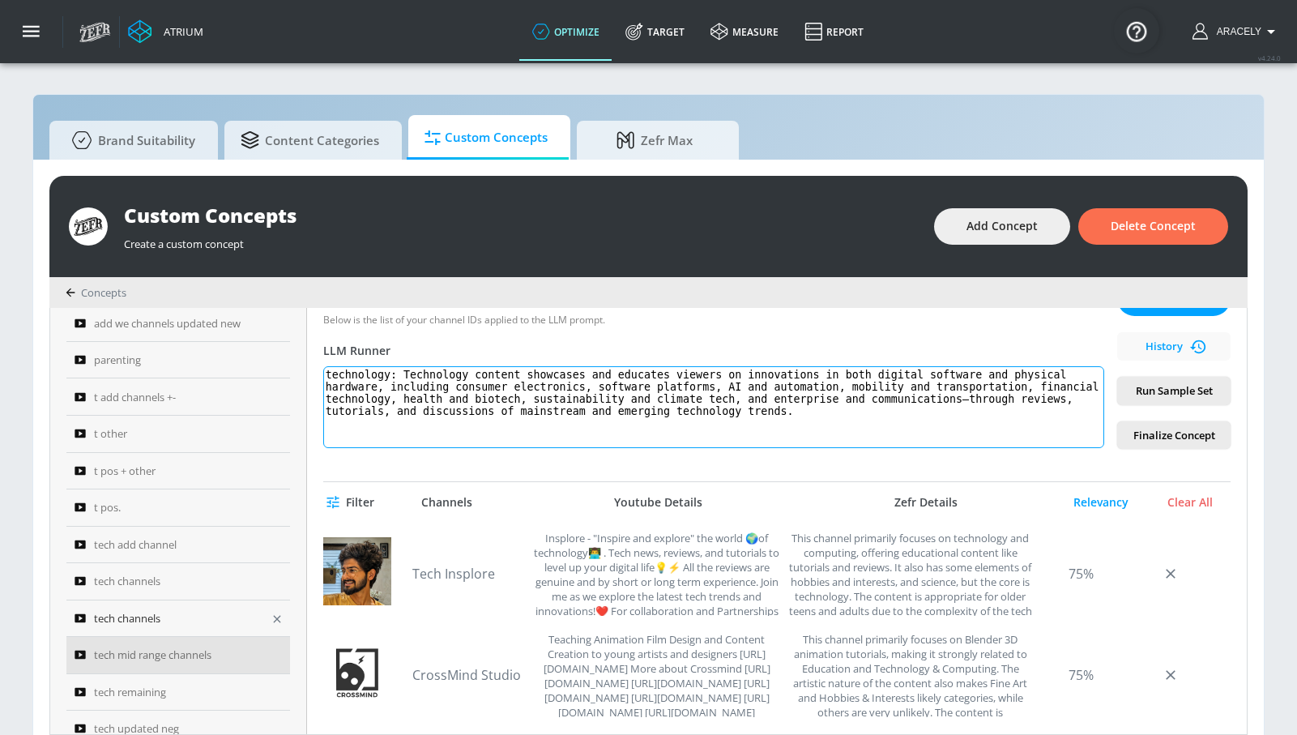
scroll to position [387, 0]
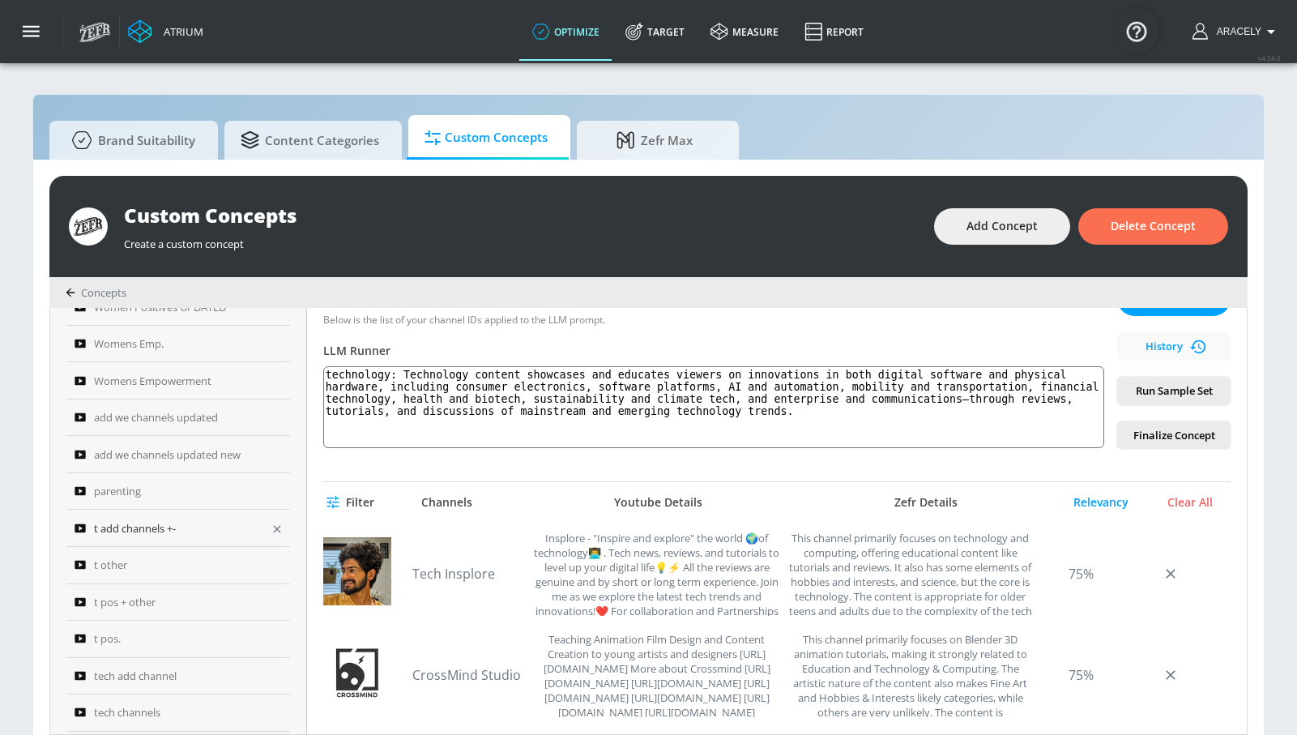
click at [271, 526] on icon "button" at bounding box center [277, 528] width 13 height 13
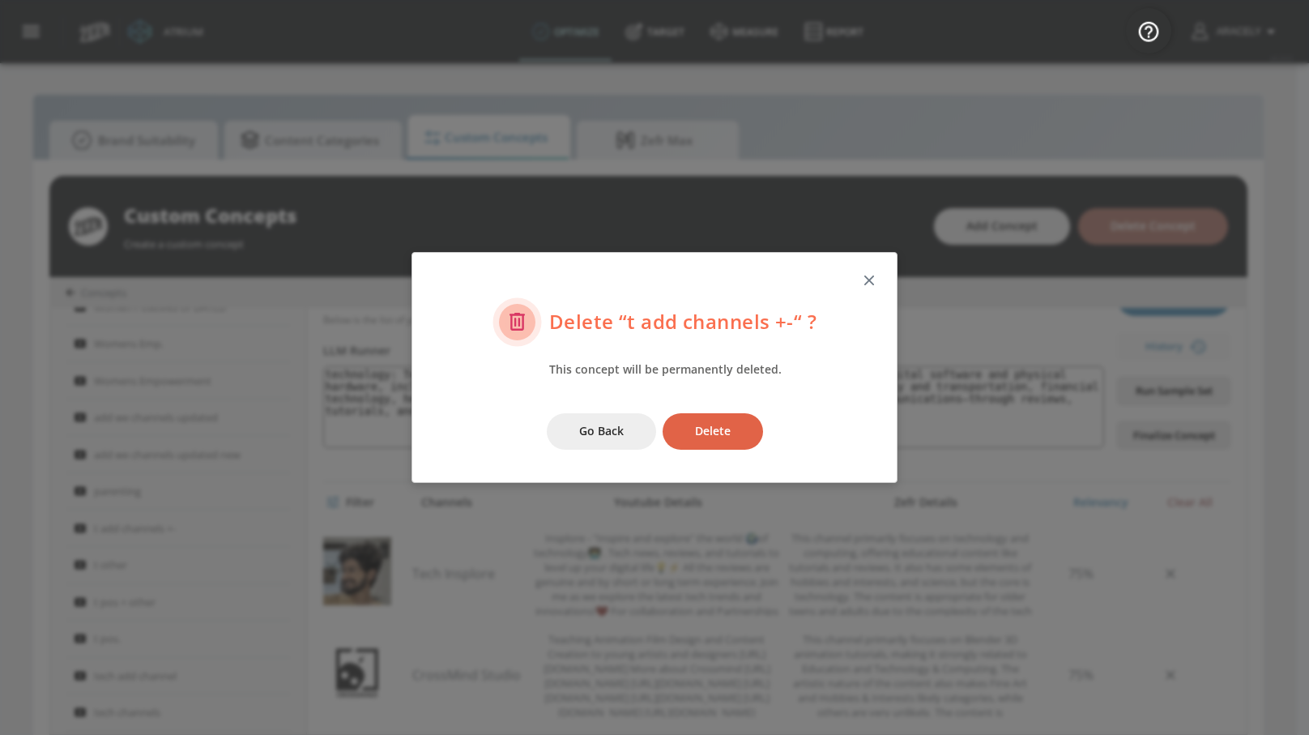
click at [721, 427] on span "Delete" at bounding box center [713, 431] width 36 height 20
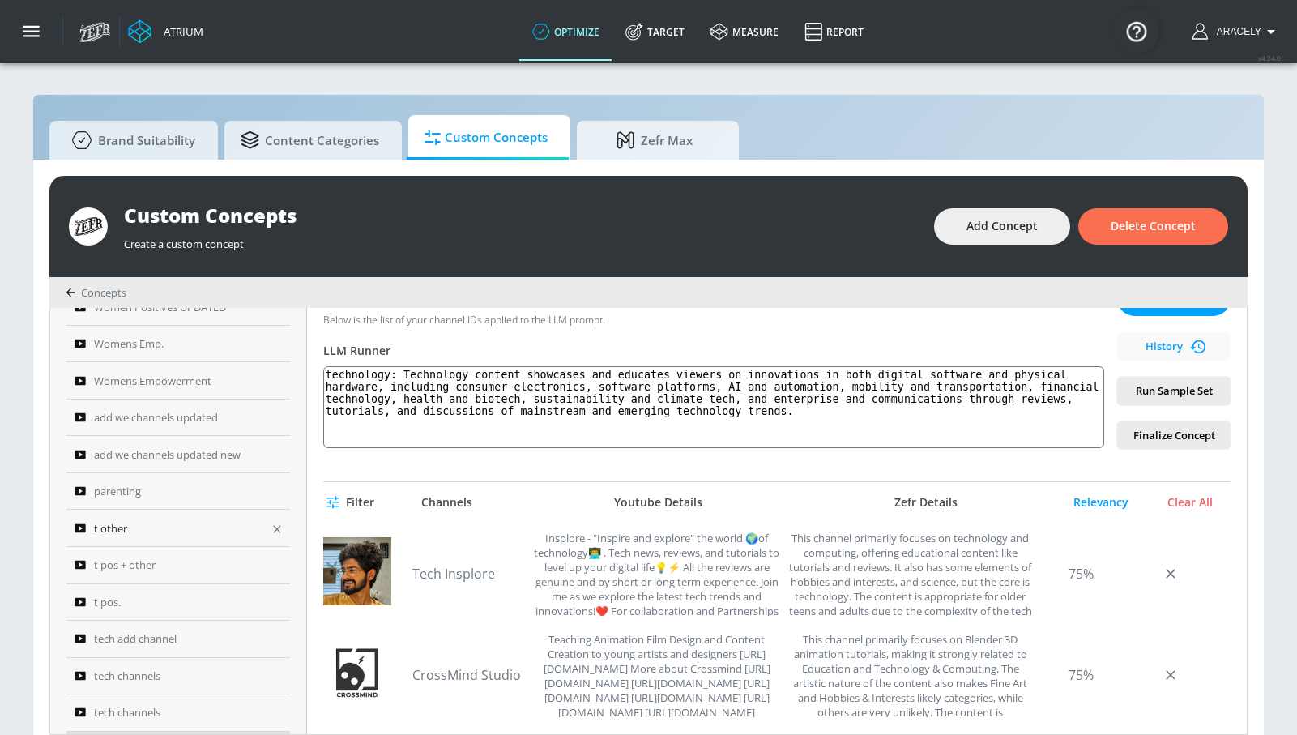
click at [271, 522] on icon "button" at bounding box center [277, 528] width 13 height 13
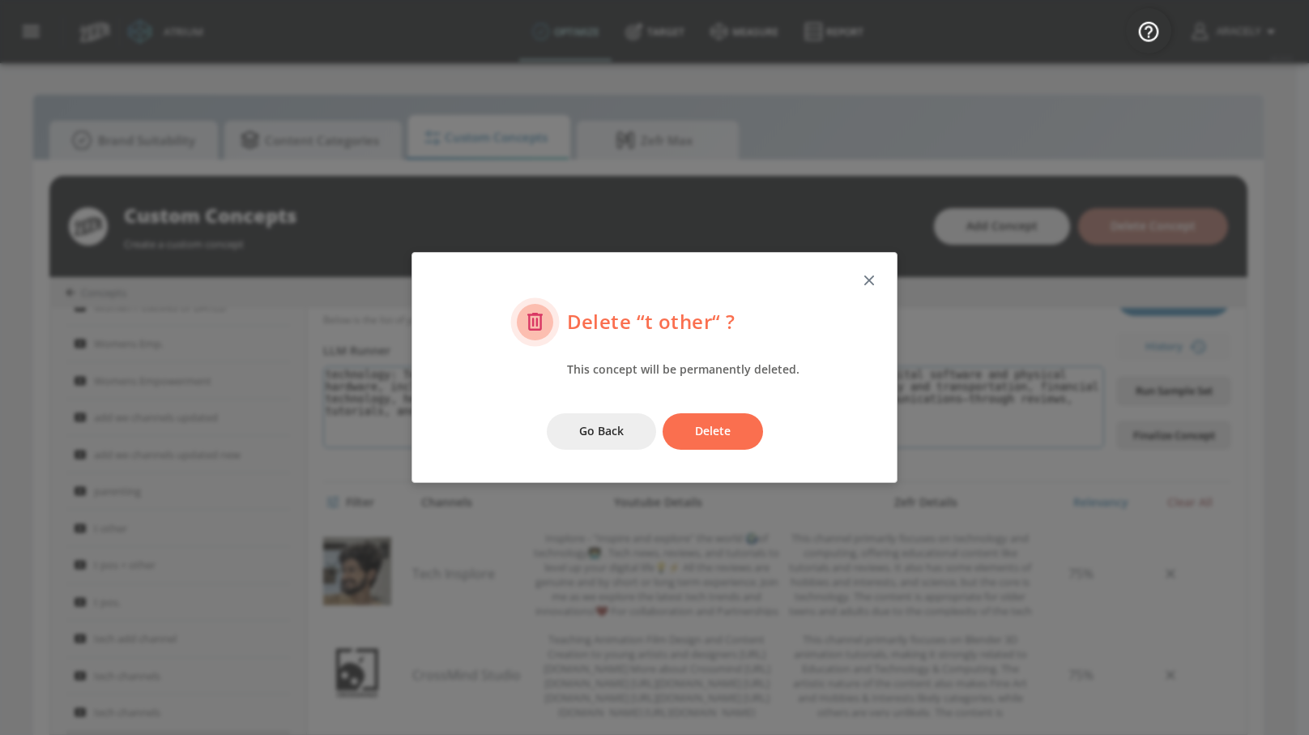
click at [696, 432] on span "Delete" at bounding box center [713, 431] width 36 height 20
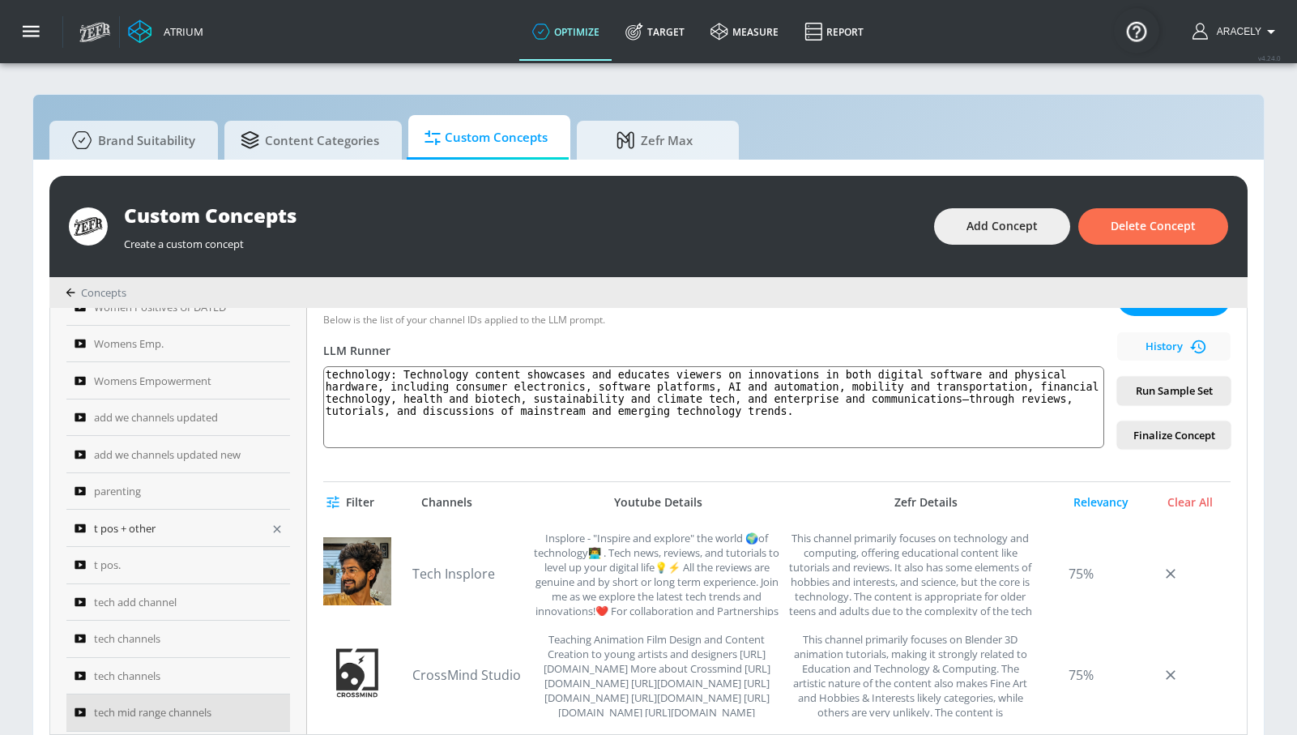
click at [271, 526] on icon "button" at bounding box center [277, 528] width 13 height 13
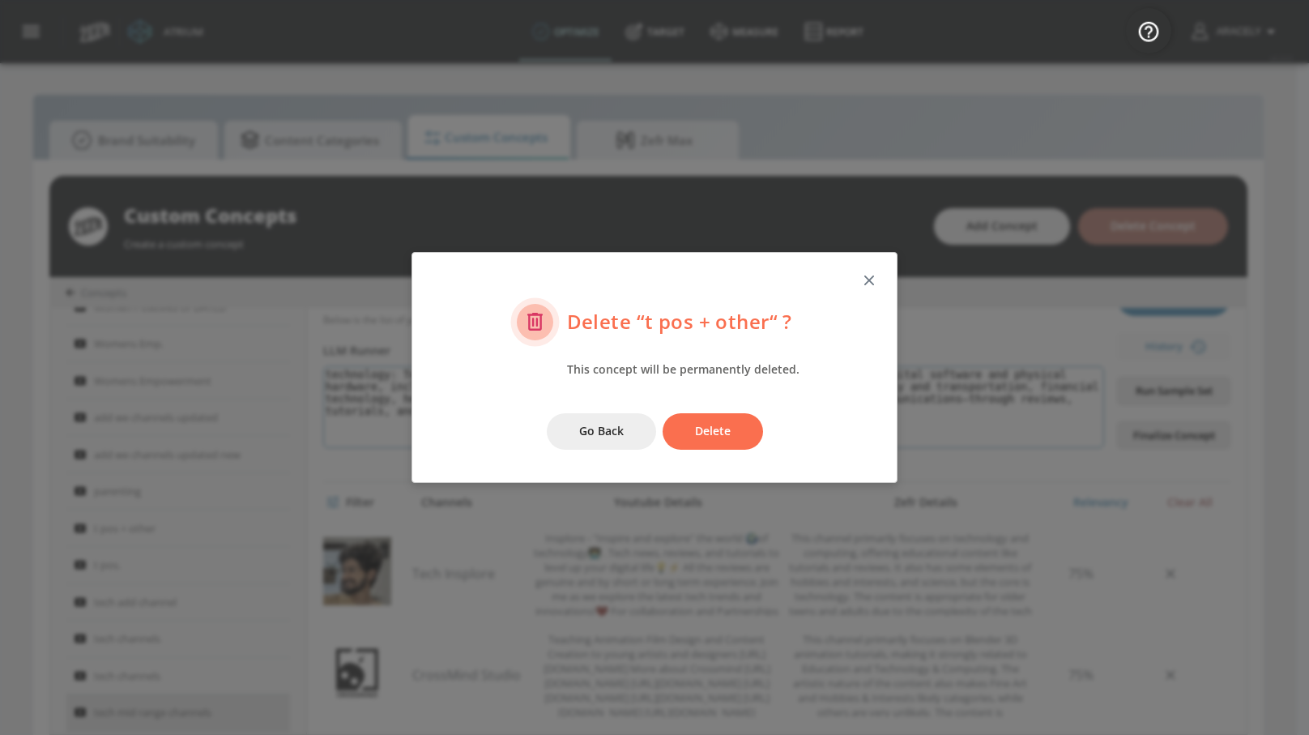
drag, startPoint x: 708, startPoint y: 434, endPoint x: 643, endPoint y: 433, distance: 64.8
click at [708, 434] on span "Delete" at bounding box center [713, 431] width 36 height 20
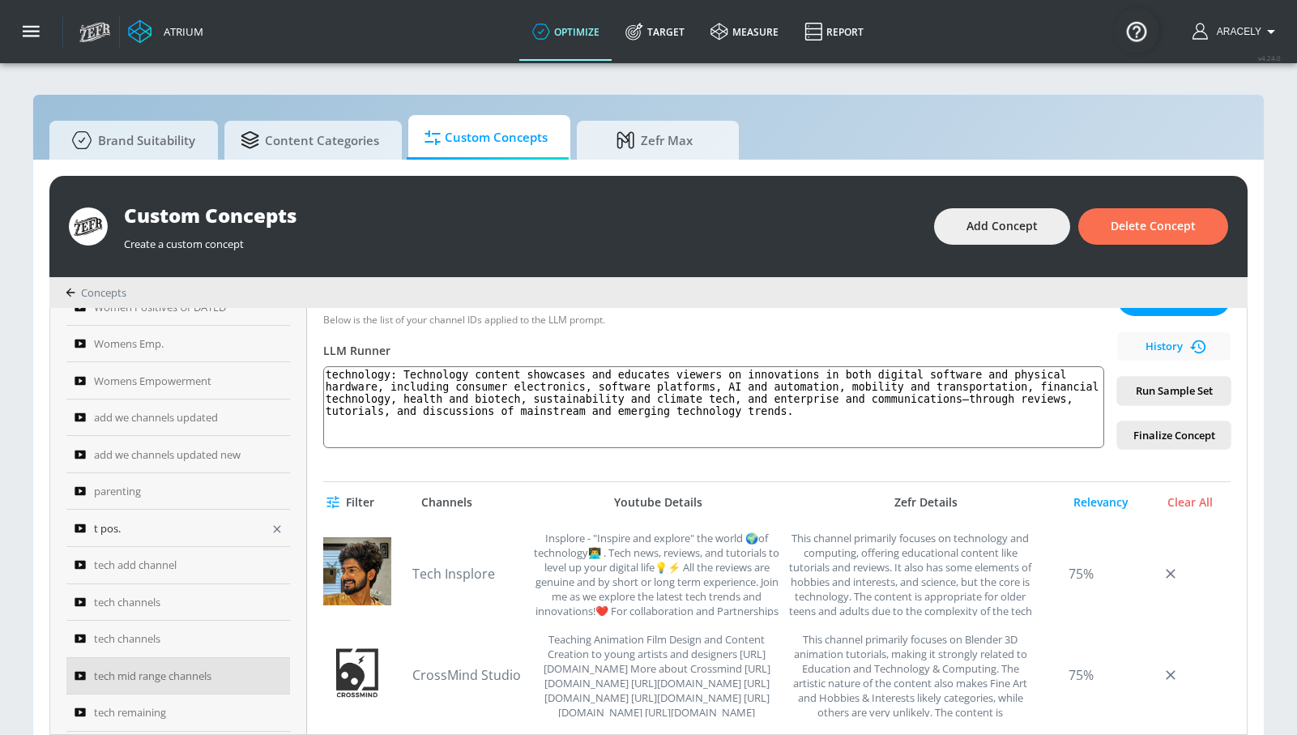
click at [271, 530] on icon "button" at bounding box center [277, 528] width 13 height 13
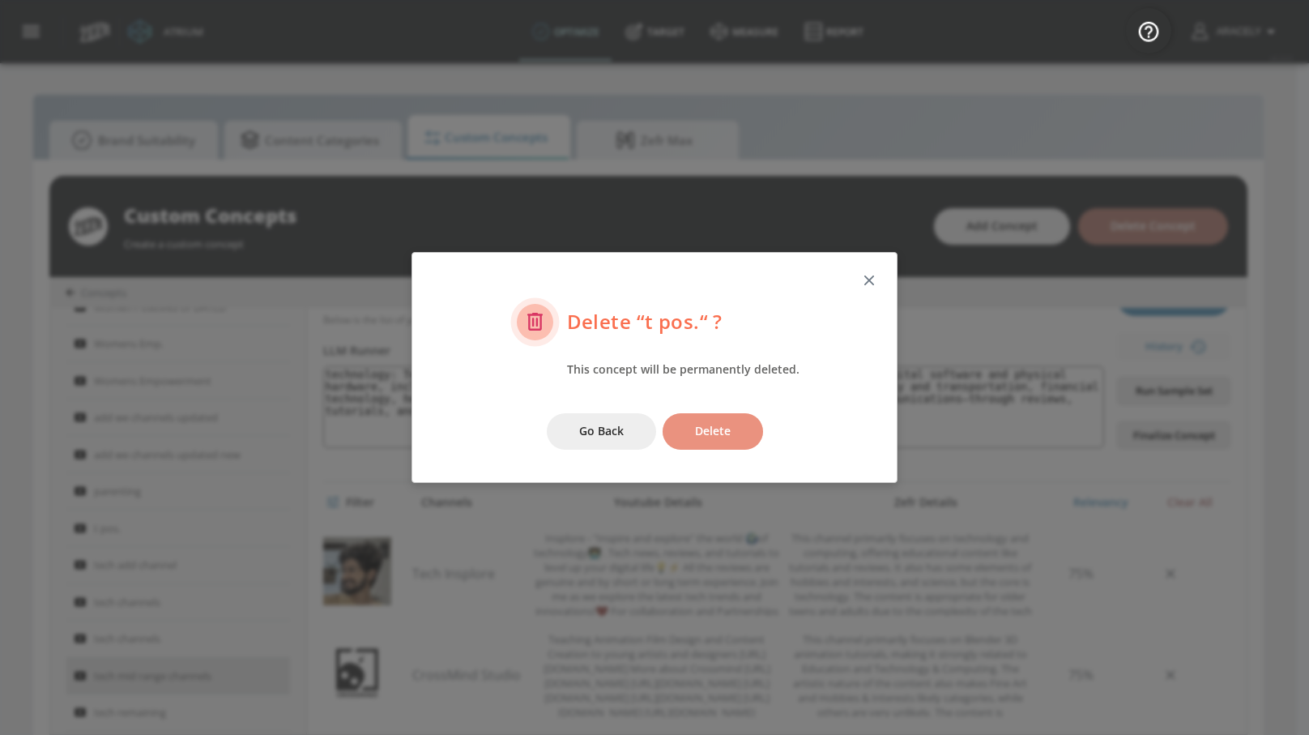
click at [706, 441] on span "Delete" at bounding box center [713, 431] width 36 height 20
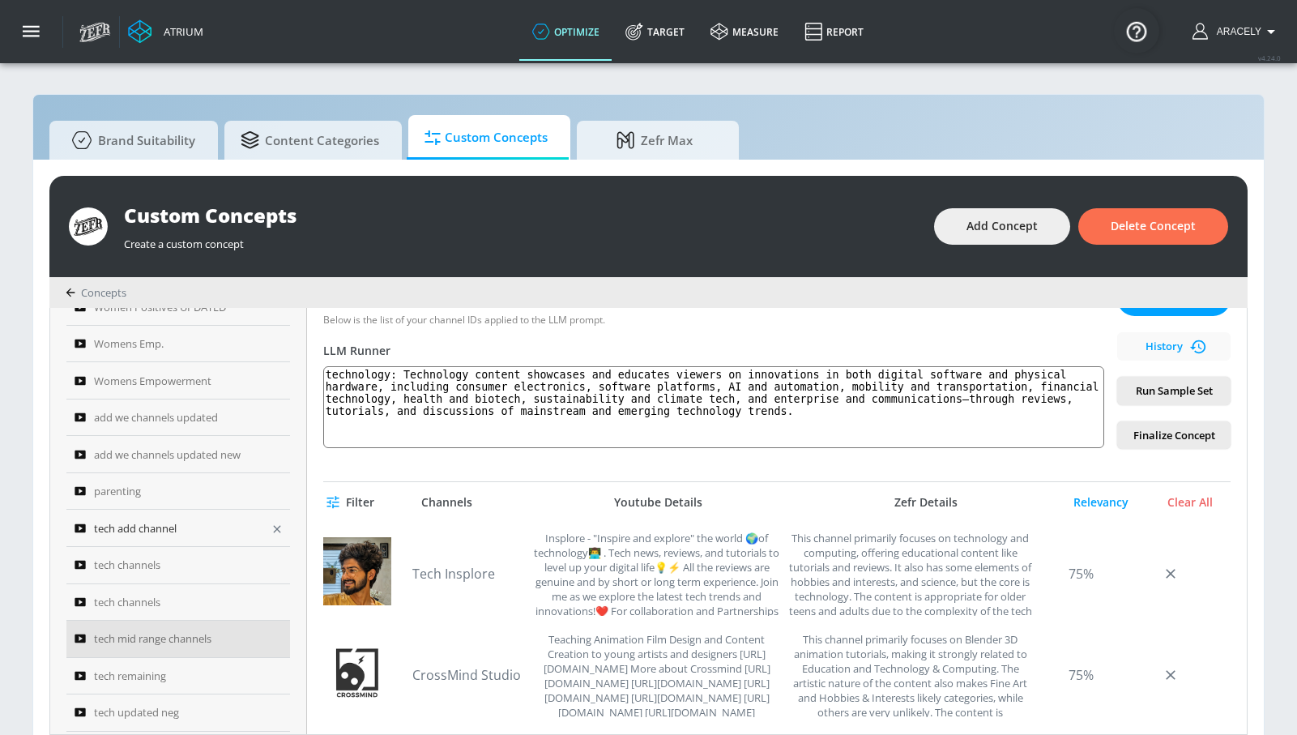
click at [276, 527] on icon "button" at bounding box center [277, 528] width 13 height 13
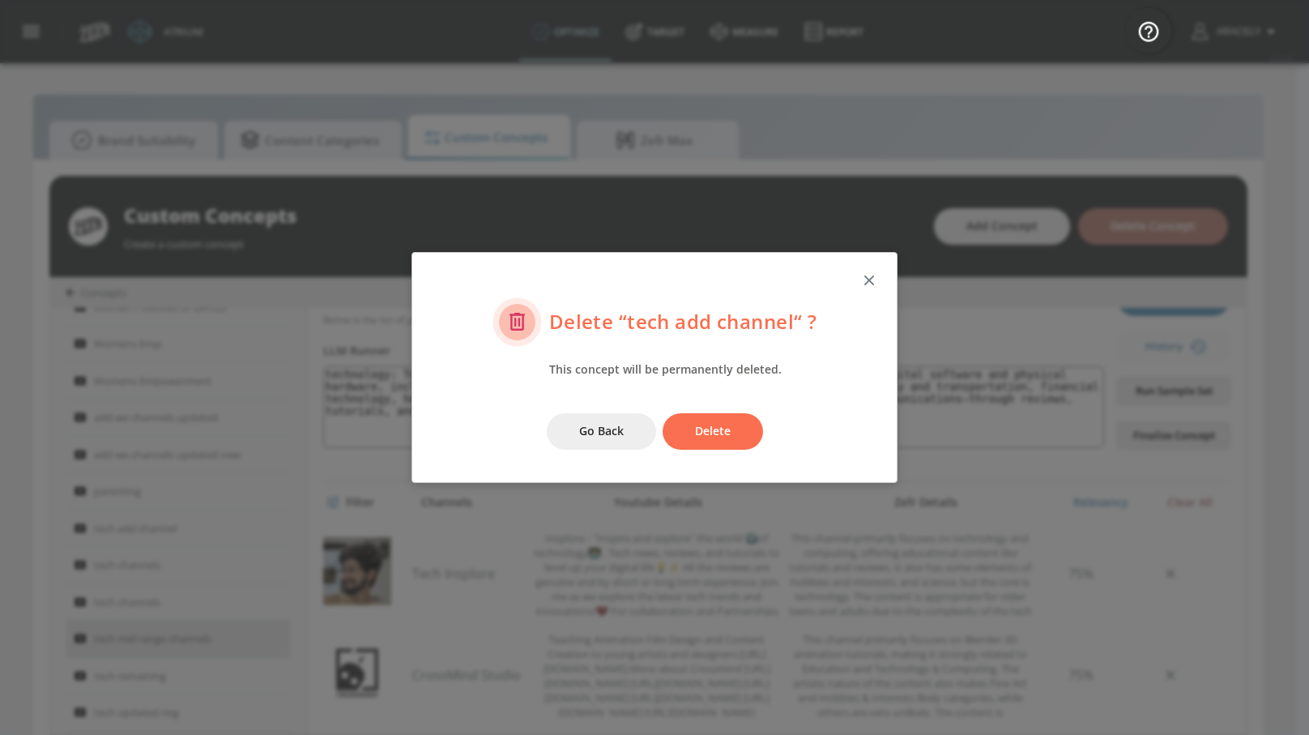
drag, startPoint x: 716, startPoint y: 426, endPoint x: 629, endPoint y: 450, distance: 89.8
click at [716, 427] on span "Delete" at bounding box center [713, 431] width 36 height 20
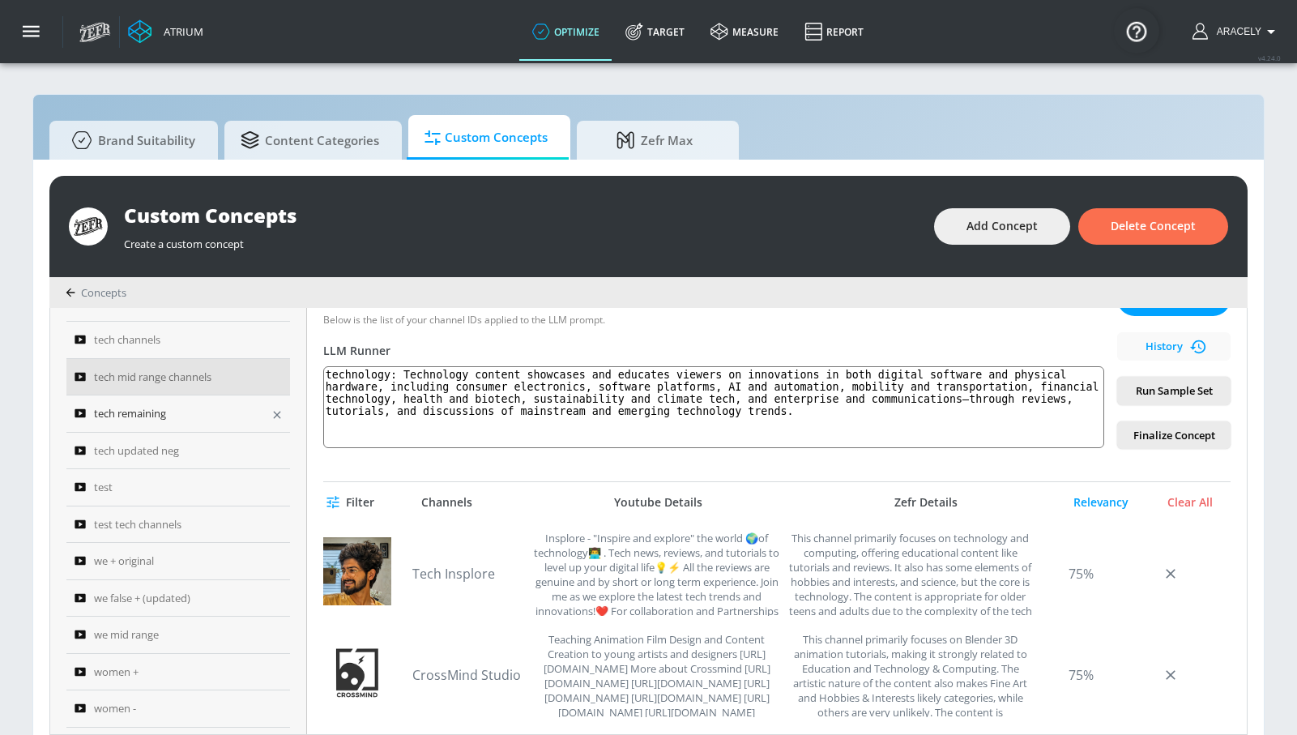
scroll to position [591, 0]
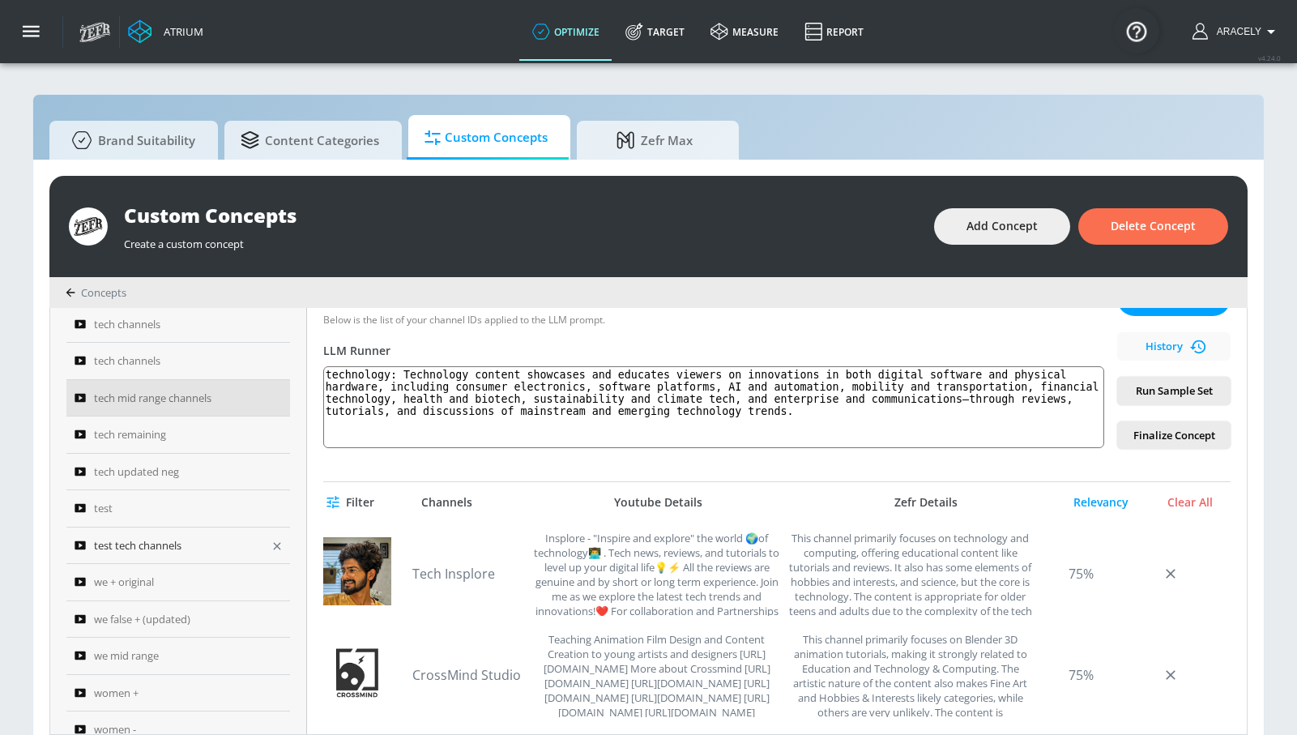
click at [271, 542] on icon "button" at bounding box center [277, 545] width 13 height 13
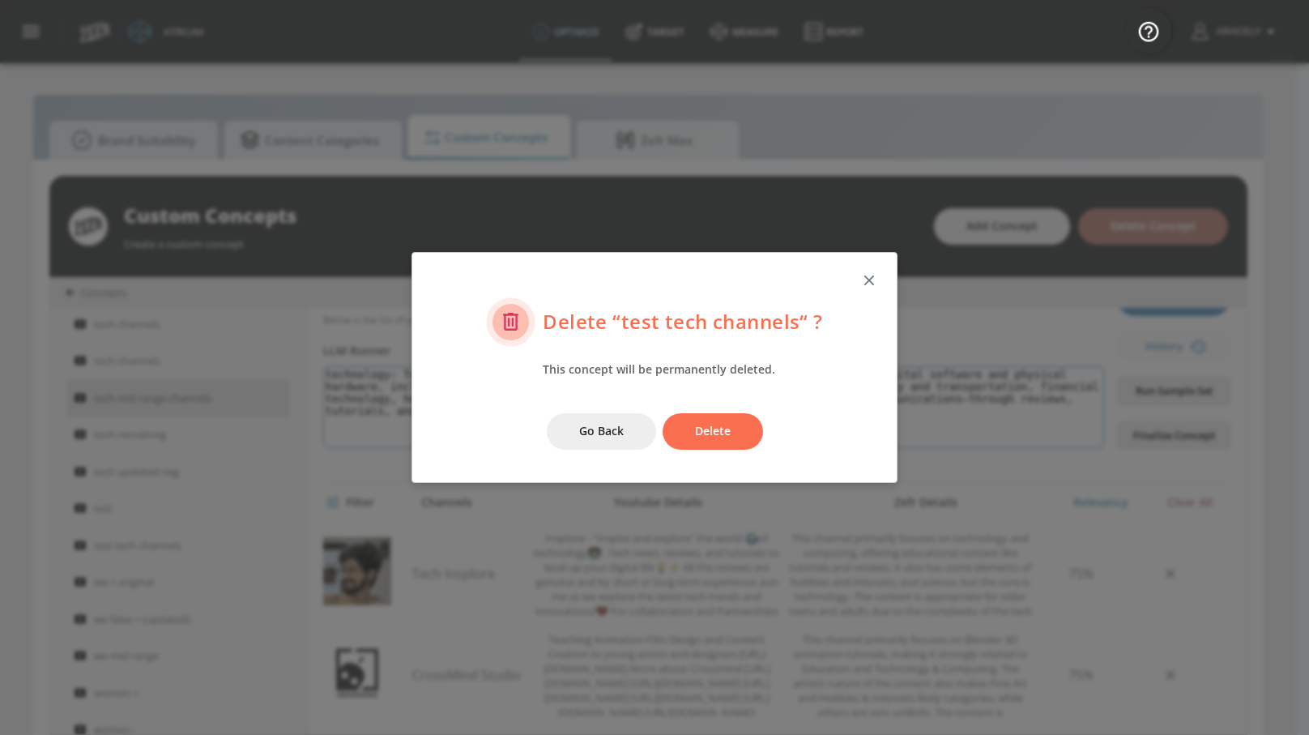
click at [718, 431] on span "Delete" at bounding box center [713, 431] width 36 height 20
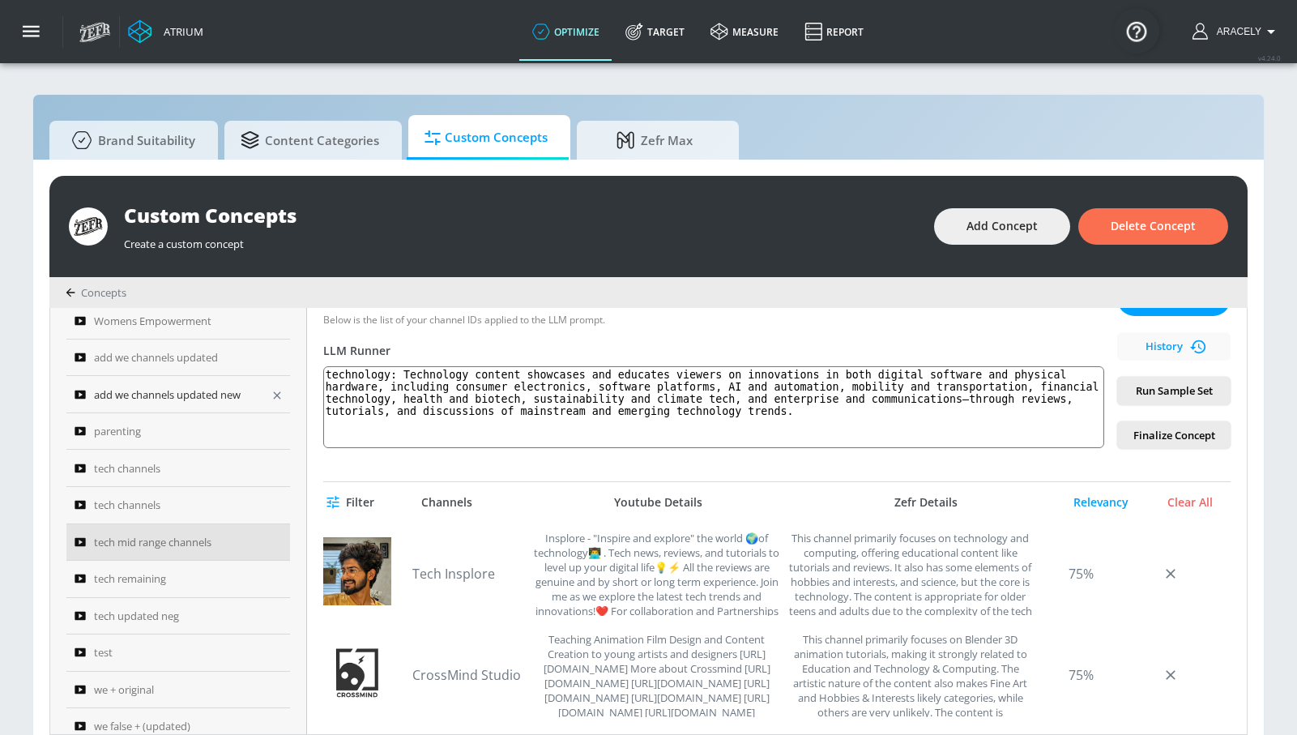
scroll to position [446, 0]
click at [273, 471] on icon "button" at bounding box center [276, 470] width 7 height 7
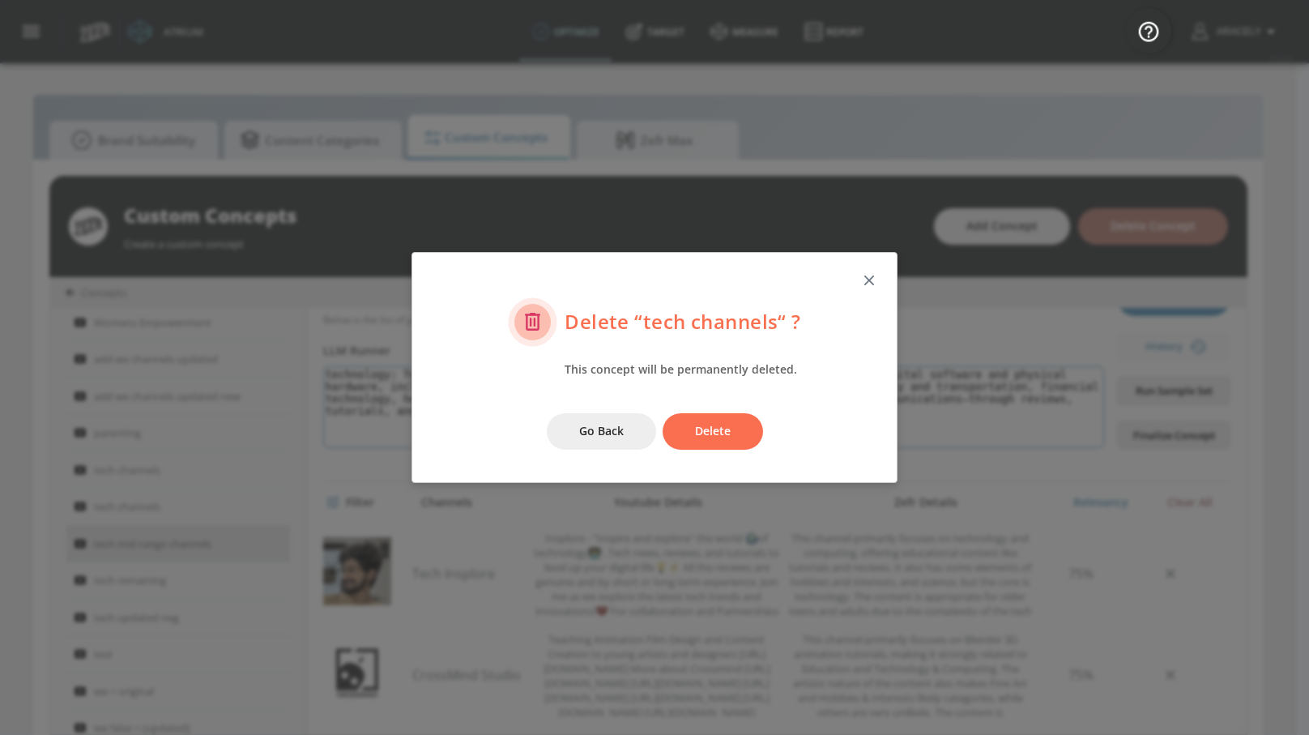
click at [702, 436] on span "Delete" at bounding box center [713, 431] width 36 height 20
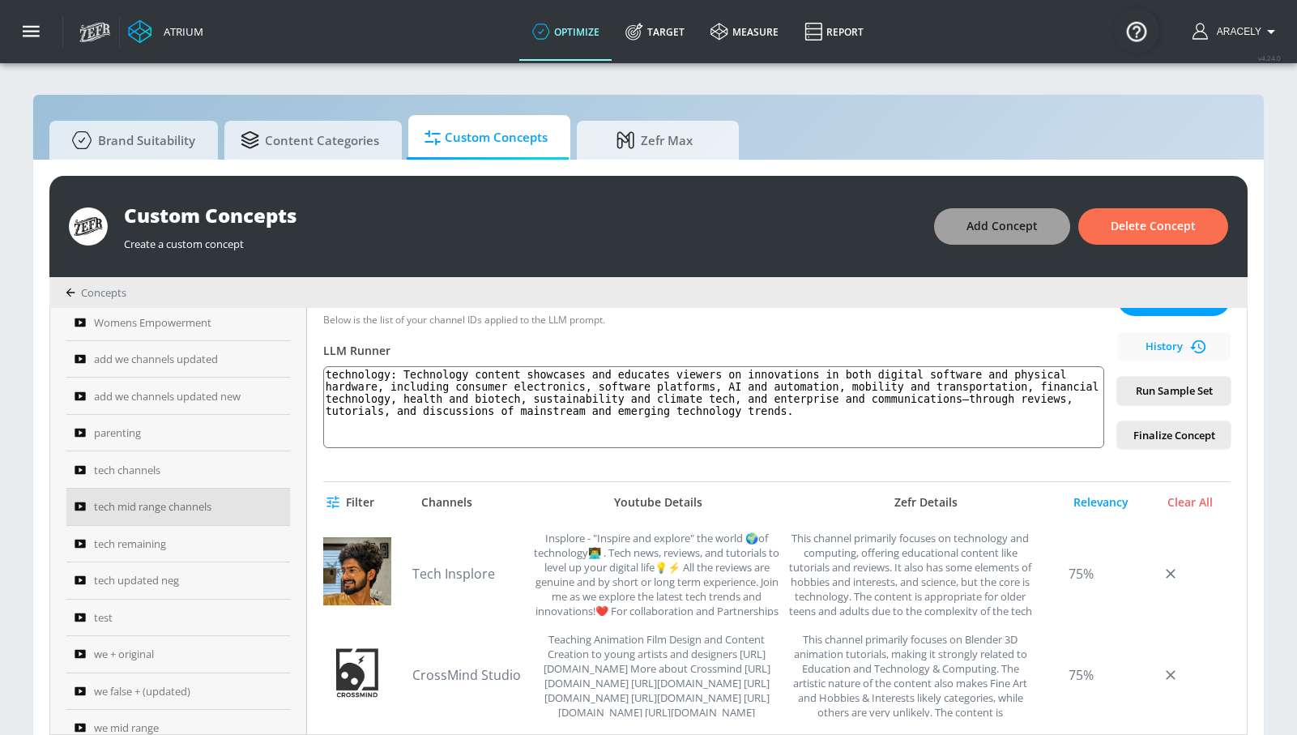
click at [984, 242] on button "Add Concept" at bounding box center [1002, 226] width 136 height 36
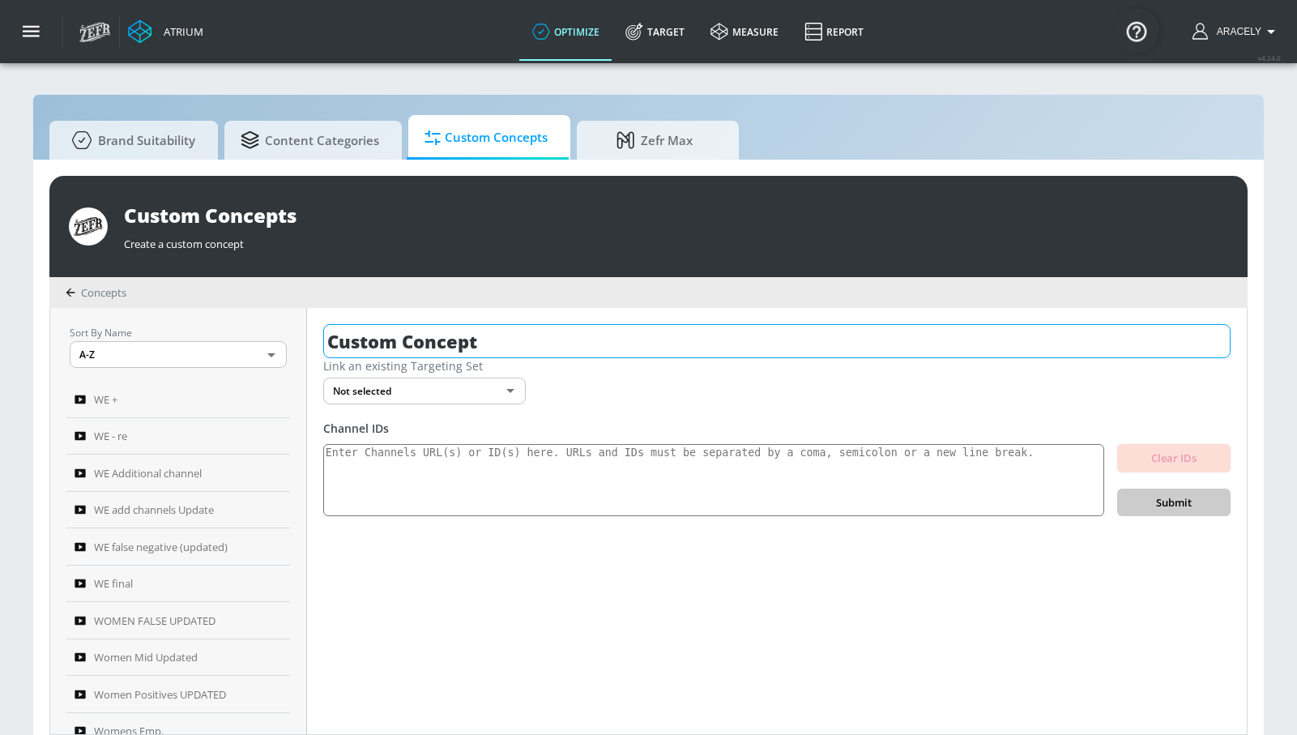
click at [444, 339] on input "Custom Concept" at bounding box center [776, 341] width 907 height 34
click at [445, 339] on input "Custom Concept" at bounding box center [776, 341] width 907 height 34
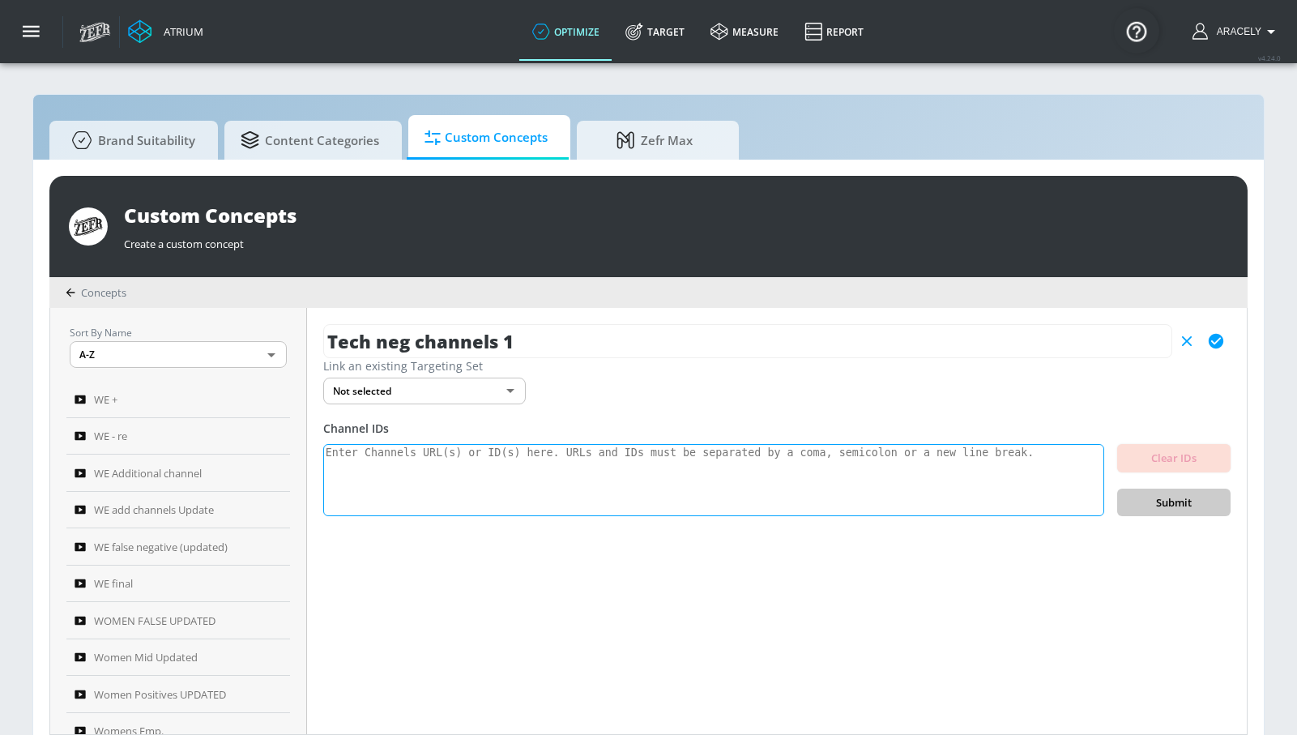
type input "Tech neg channels 1"
click at [382, 476] on textarea at bounding box center [713, 480] width 781 height 73
drag, startPoint x: 1219, startPoint y: 343, endPoint x: 1189, endPoint y: 360, distance: 34.9
click at [1219, 342] on icon "button" at bounding box center [1216, 341] width 15 height 15
click at [686, 488] on textarea at bounding box center [713, 480] width 781 height 73
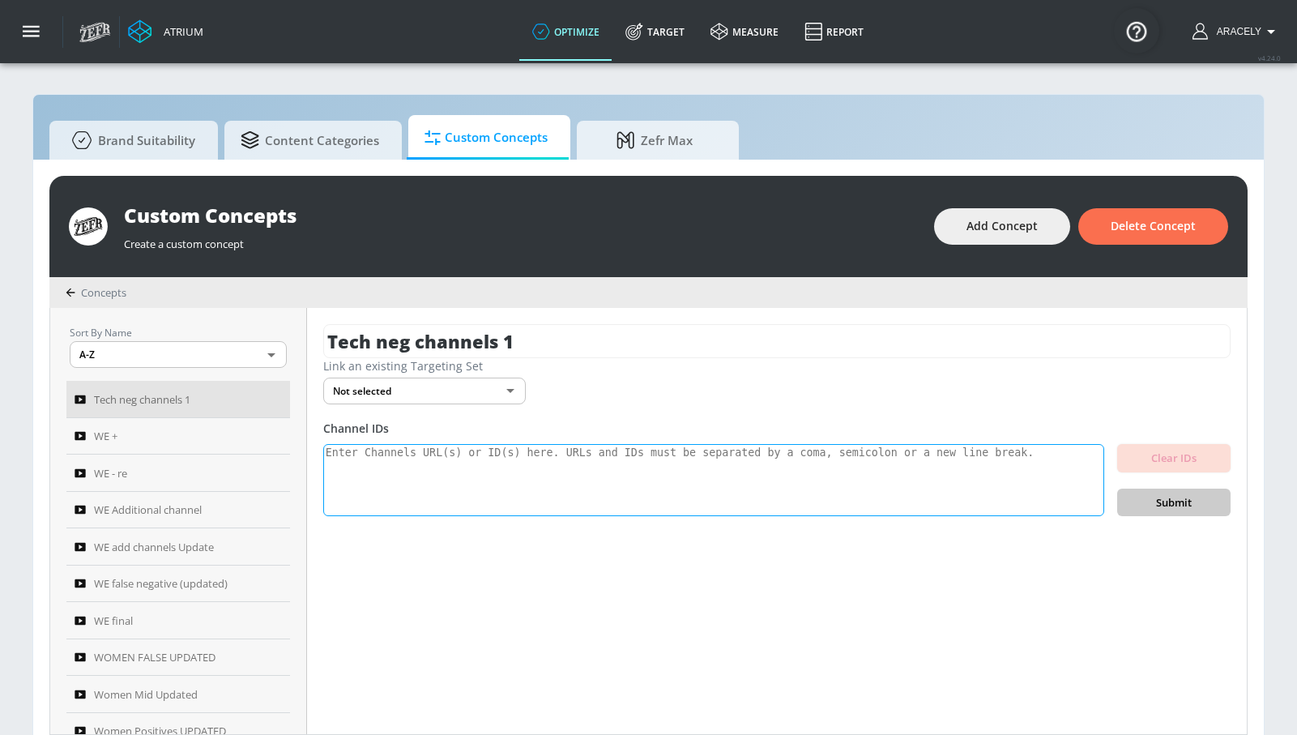
click at [688, 478] on textarea at bounding box center [713, 480] width 781 height 73
paste textarea "UC4pT7oQlzwZD8ZPA0v6-7Tg UCWFaeR702cDsUwC9OWLo3uQ UCUFjCUlO4V8IgvZDAIs3sDA UCQJ…"
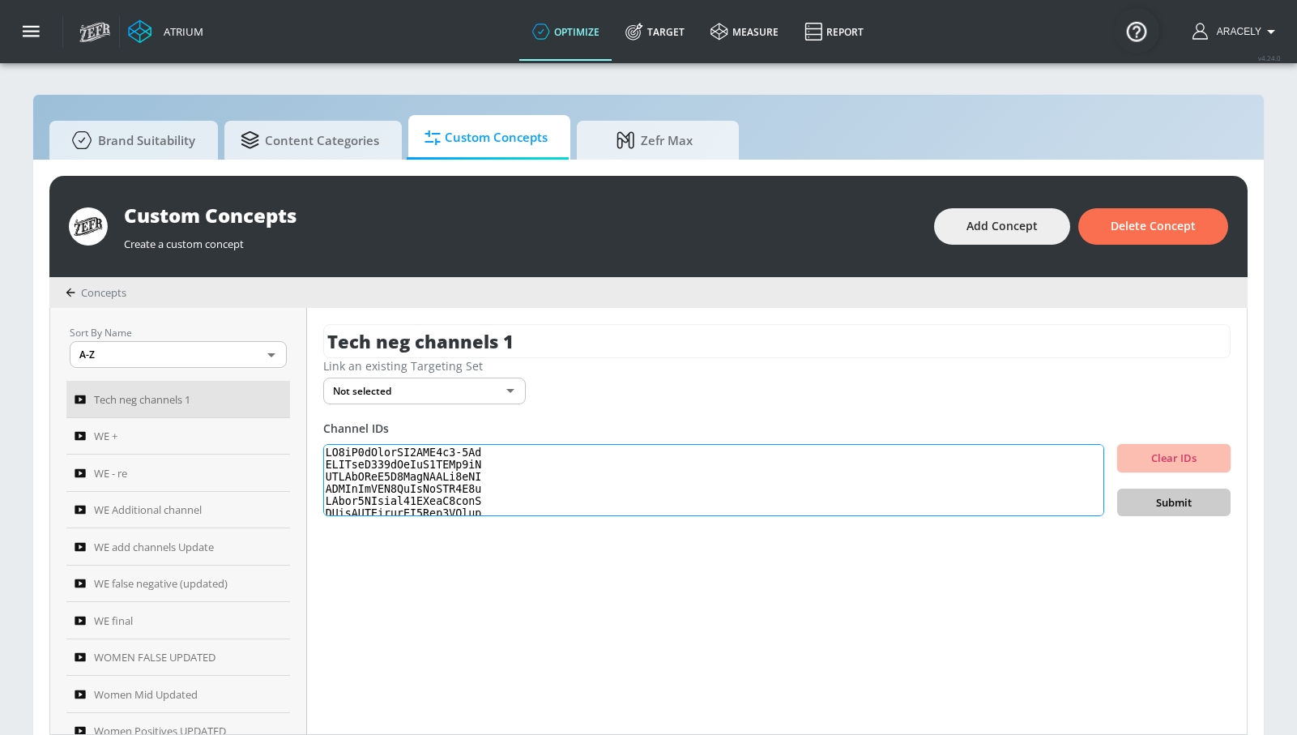
scroll to position [558, 0]
type textarea "UC4pT7oQlzwZD8ZPA0v6-7Tg UCWFaeR702cDsUwC9OWLo3uQ UCUFjCUlO4V8IgvZDAIs3sDA UCQJ…"
click at [1187, 500] on span "Submit" at bounding box center [1173, 502] width 87 height 19
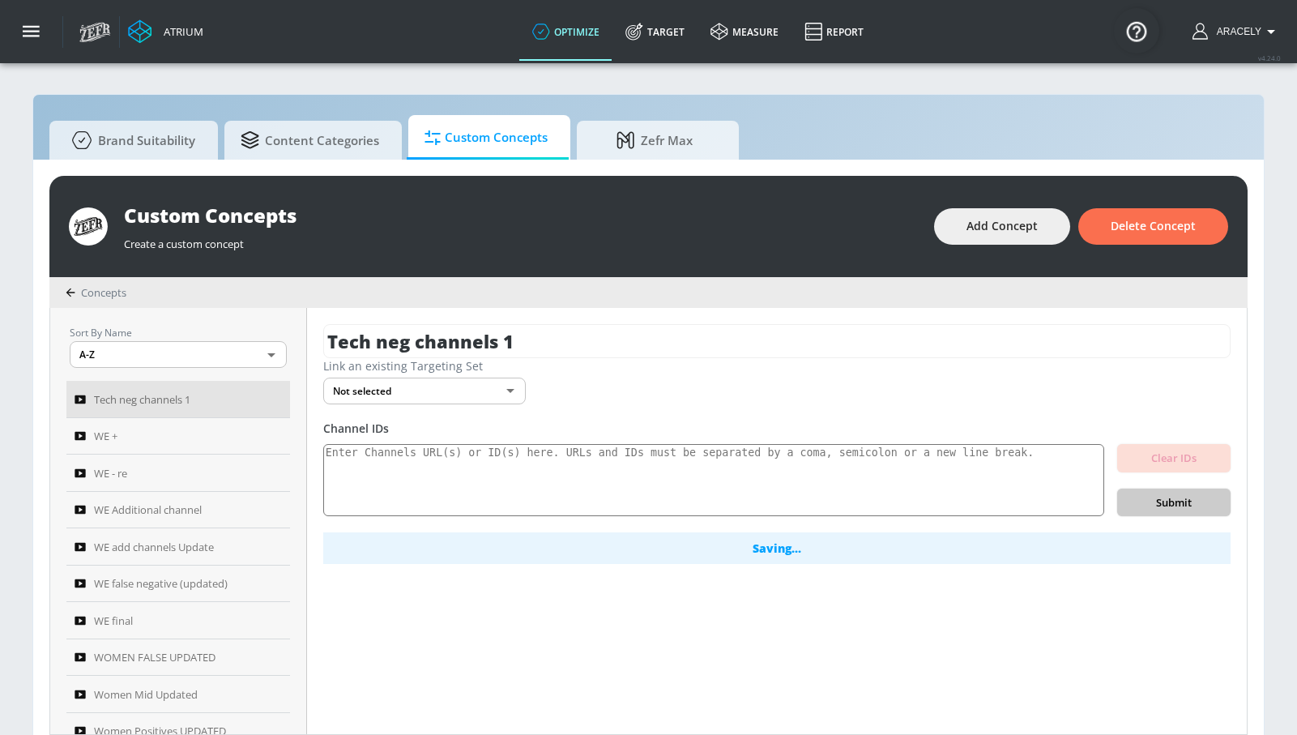
scroll to position [0, 0]
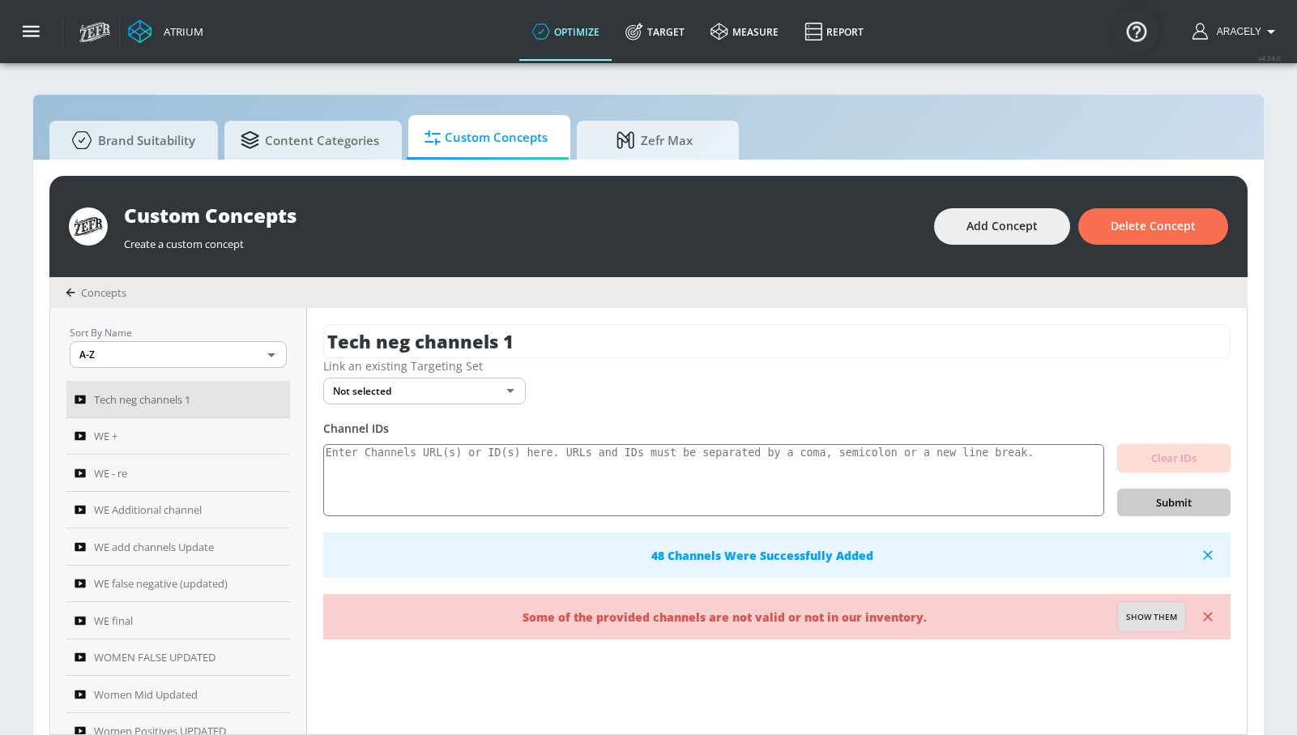
click at [1150, 620] on span "Show them" at bounding box center [1151, 617] width 51 height 15
type textarea "Invalid channels: UCzTQ7tGUNt5pxz9ZSeD19zA UCC5U_lsSySooD9AL042Xnzw"
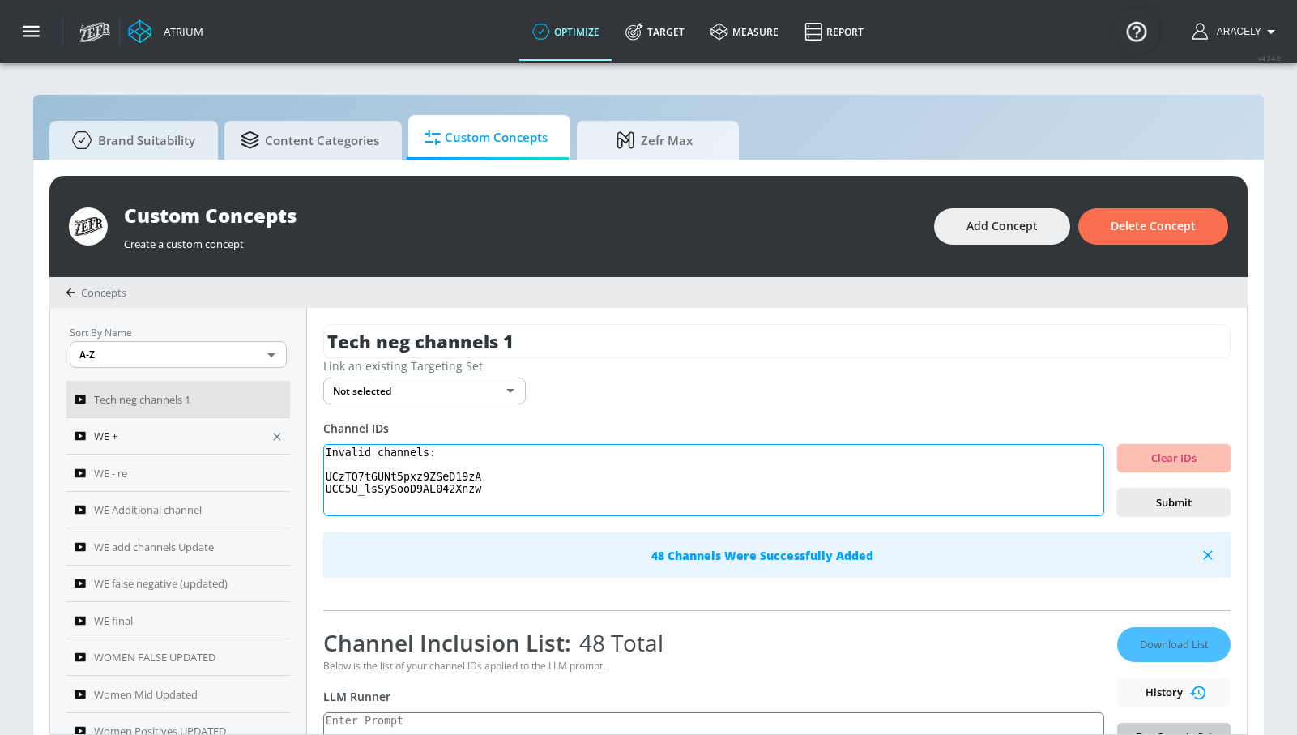
drag, startPoint x: 539, startPoint y: 505, endPoint x: 265, endPoint y: 450, distance: 280.2
click at [264, 450] on div "Sort By Name A-Z ASC ​ Tech neg channels 1 WE + WE - re WE Additional channel W…" at bounding box center [648, 521] width 1196 height 426
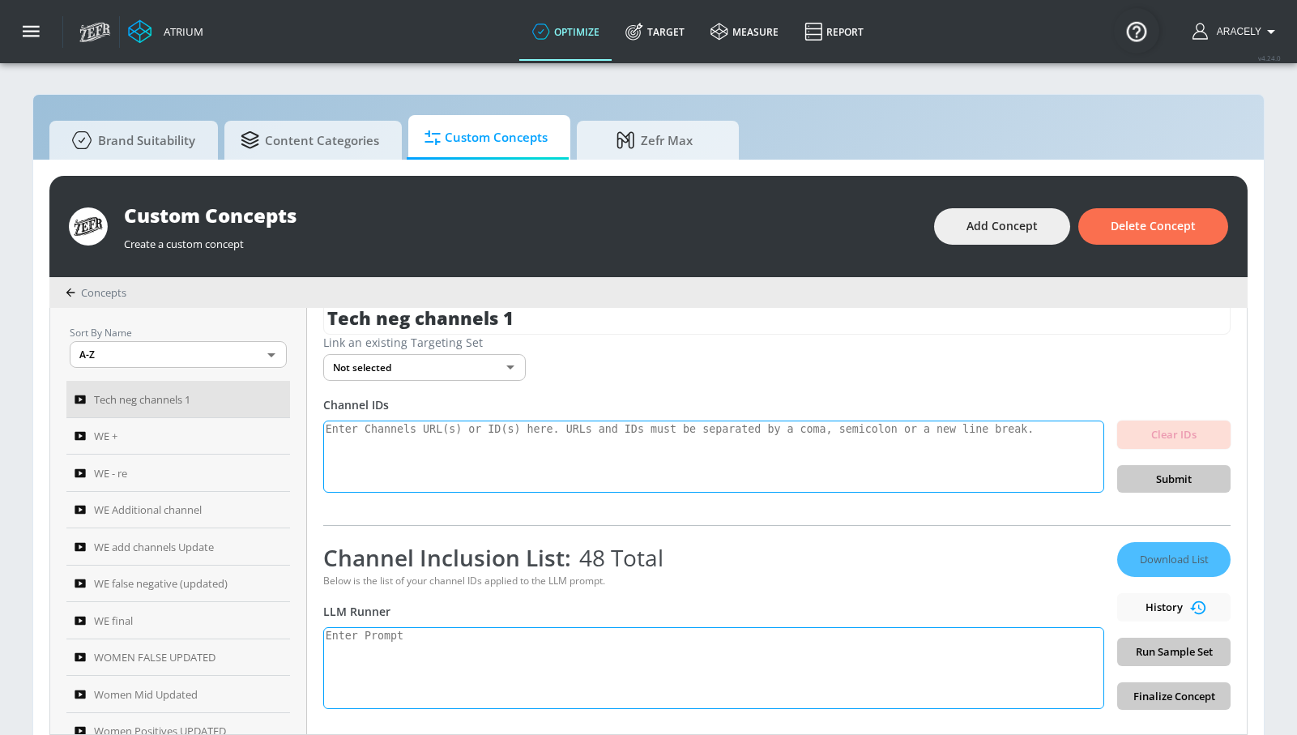
scroll to position [27, 0]
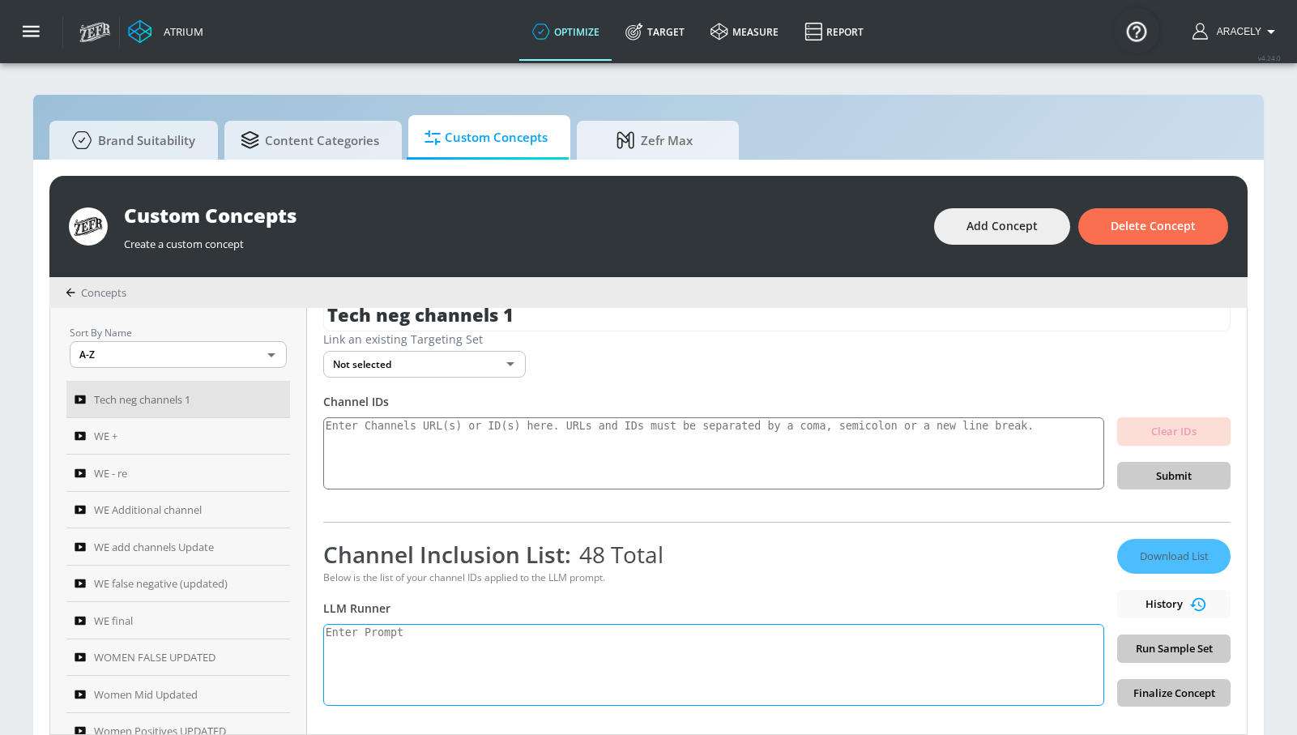
click at [436, 665] on textarea at bounding box center [713, 665] width 781 height 82
paste textarea "Technology content showcases and educates viewers on innovations in both digita…"
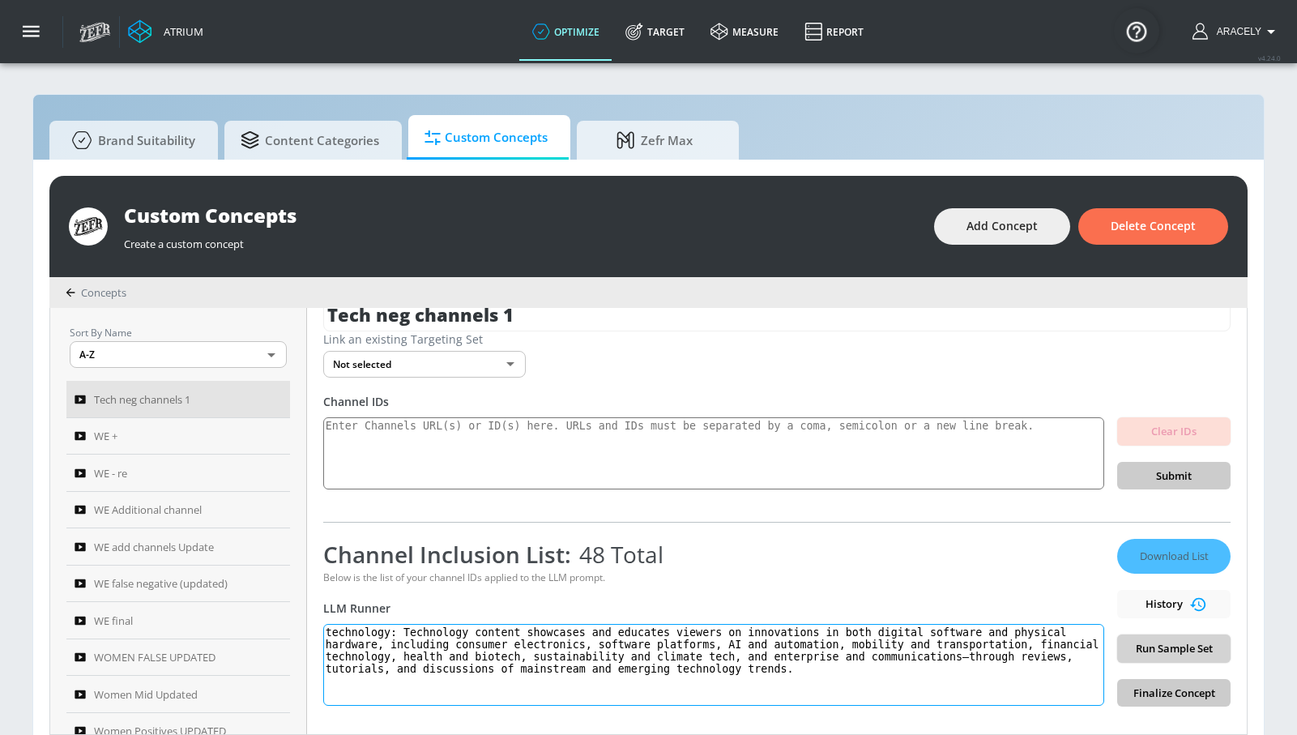
type textarea "technology: Technology content showcases and educates viewers on innovations in…"
click at [1183, 647] on span "Run Sample Set" at bounding box center [1173, 648] width 87 height 19
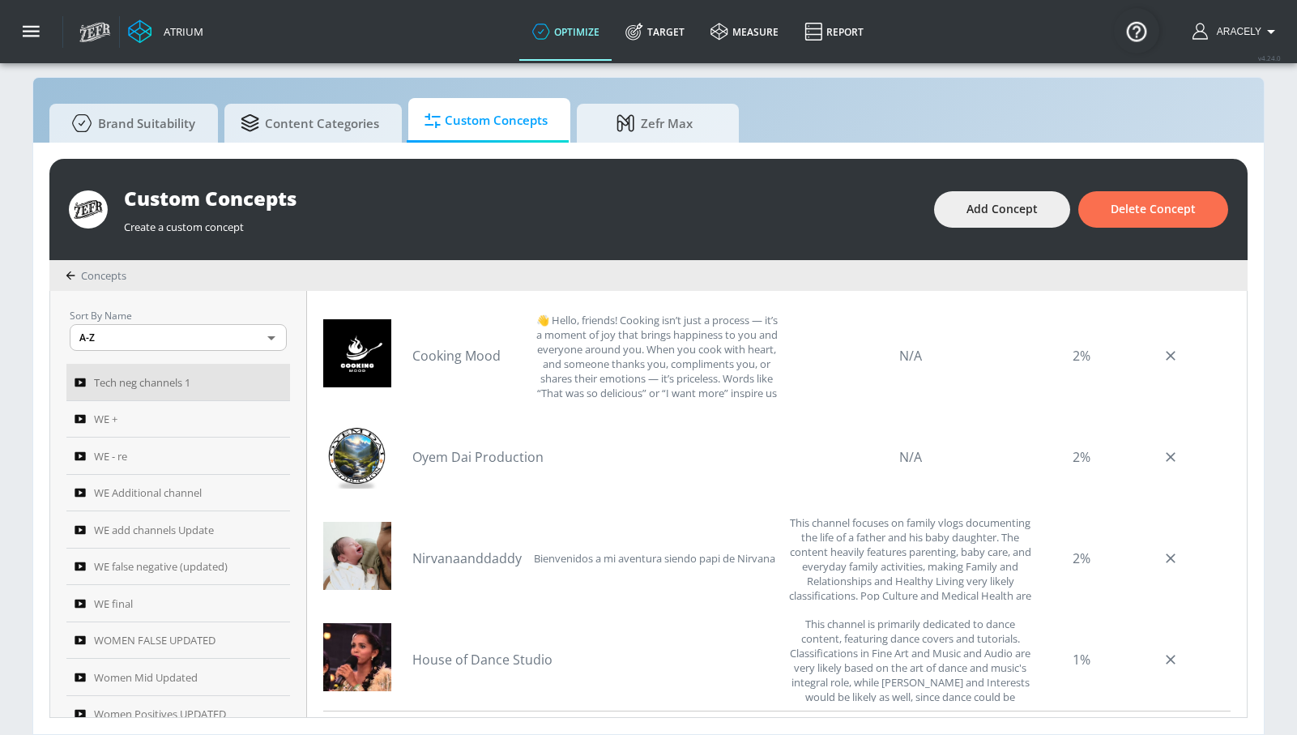
scroll to position [527, 0]
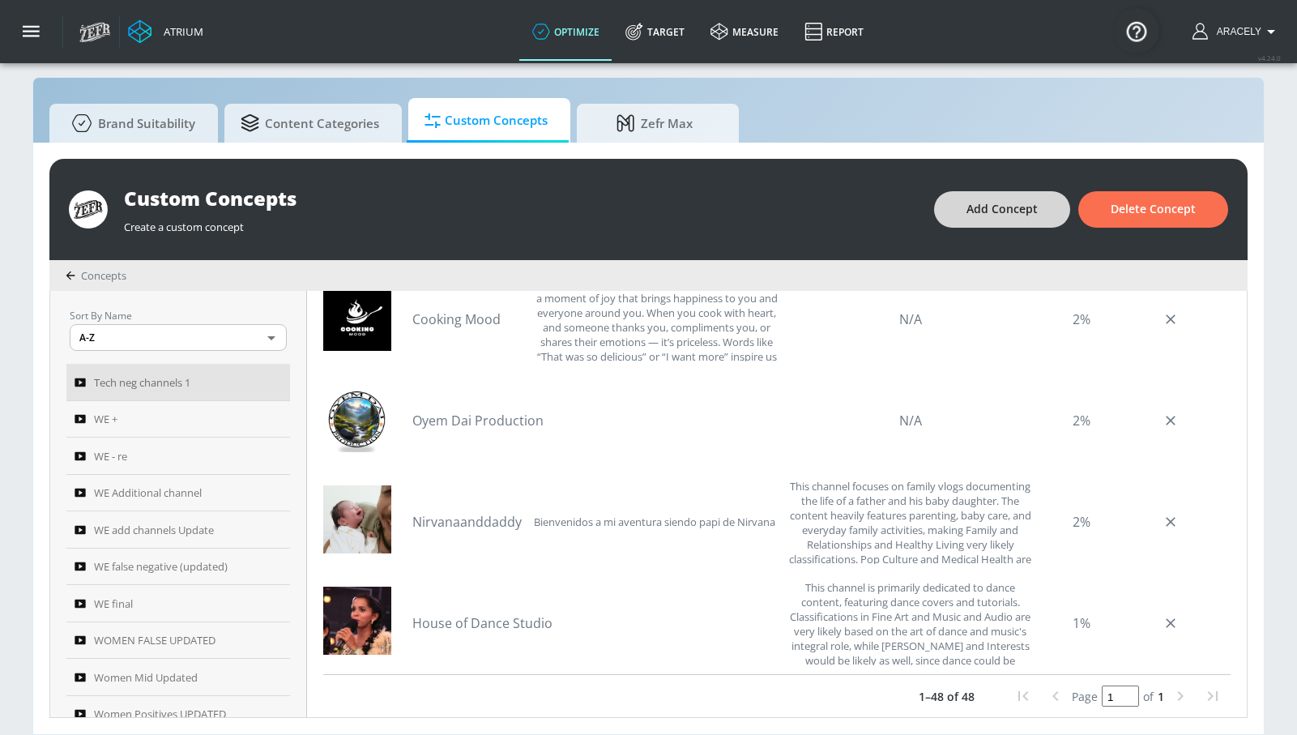
click at [971, 213] on span "Add Concept" at bounding box center [1001, 209] width 71 height 20
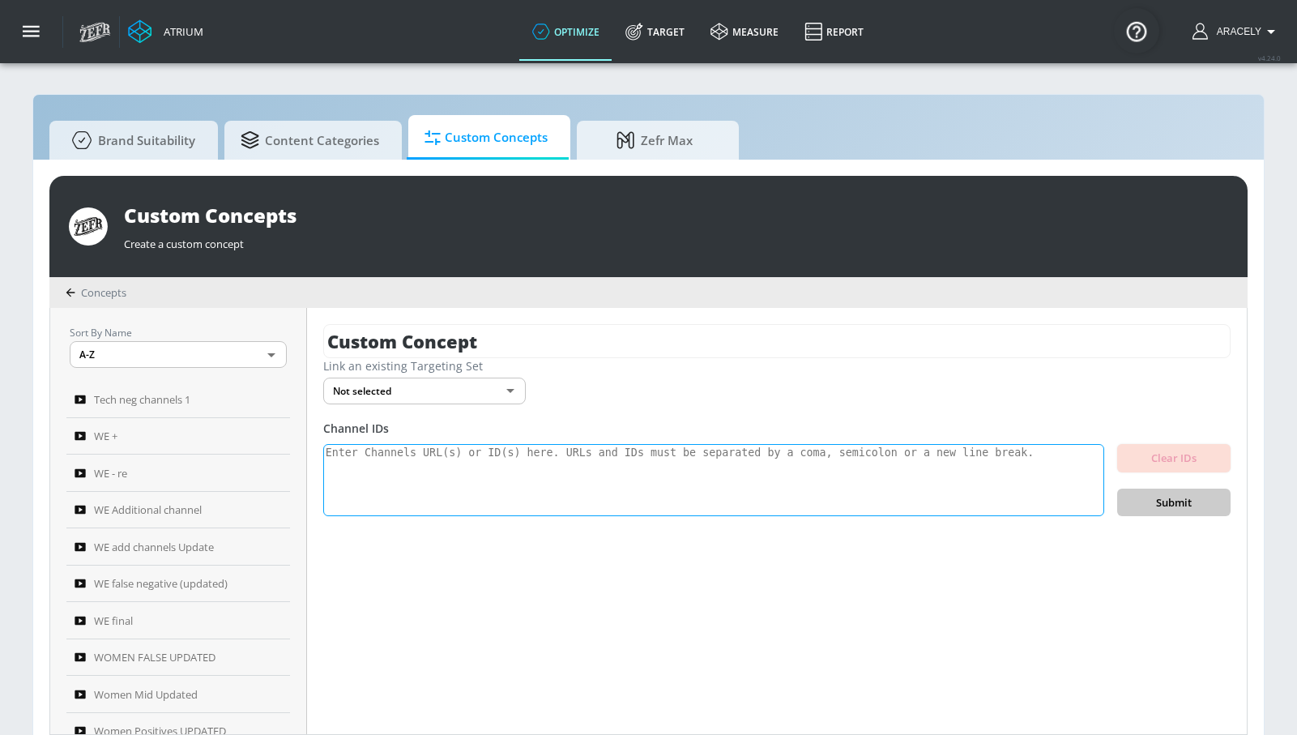
click at [527, 488] on textarea at bounding box center [713, 480] width 781 height 73
click at [569, 352] on input "Custom Concept" at bounding box center [776, 341] width 907 height 34
type input "other t channels"
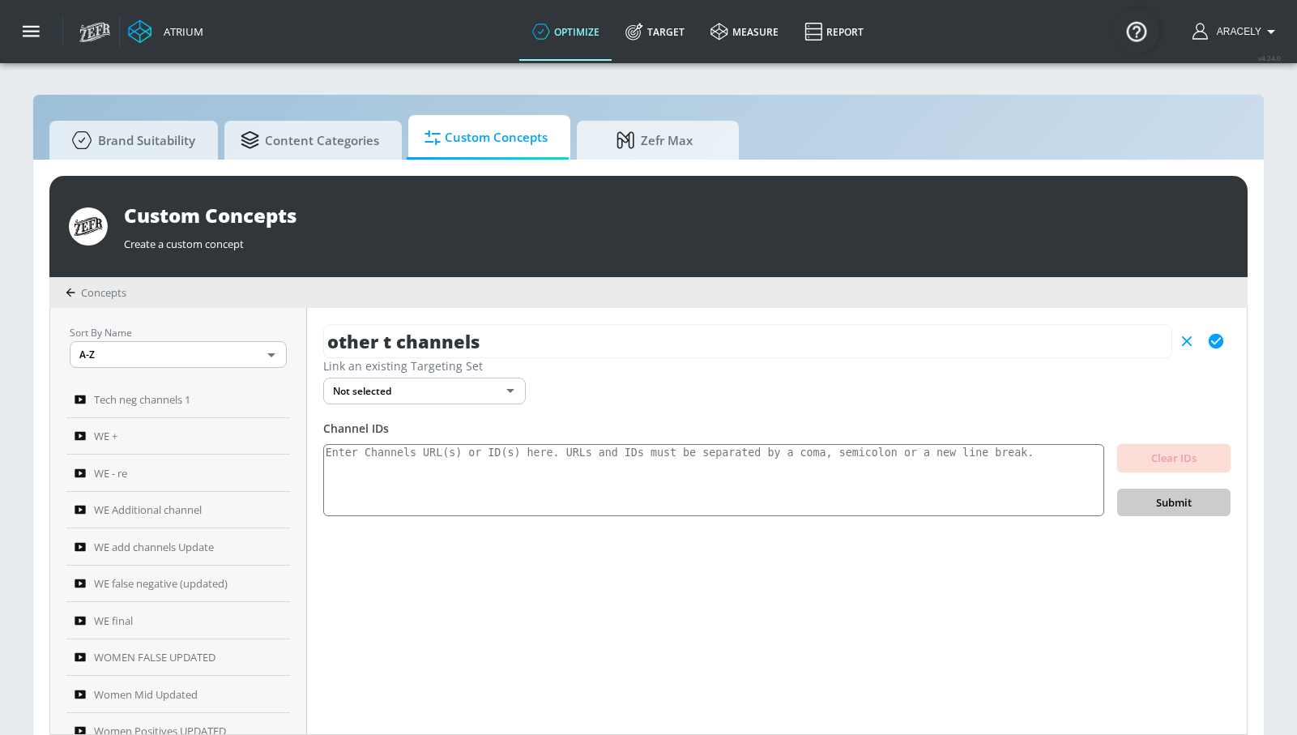
click at [1222, 345] on icon "button" at bounding box center [1216, 341] width 18 height 18
click at [811, 496] on textarea at bounding box center [713, 480] width 781 height 73
paste textarea "UCCi6hfhhih_z2_r5Mfm6pOQ UCzsnunMWyWwAHkMvibnfNgg UCyhYHd3xtrA9g_O_60rw3hA UCvy…"
type textarea "UCCi6hfhhih_z2_r5Mfm6pOQ UCzsnunMWyWwAHkMvibnfNgg UCyhYHd3xtrA9g_O_60rw3hA UCvy…"
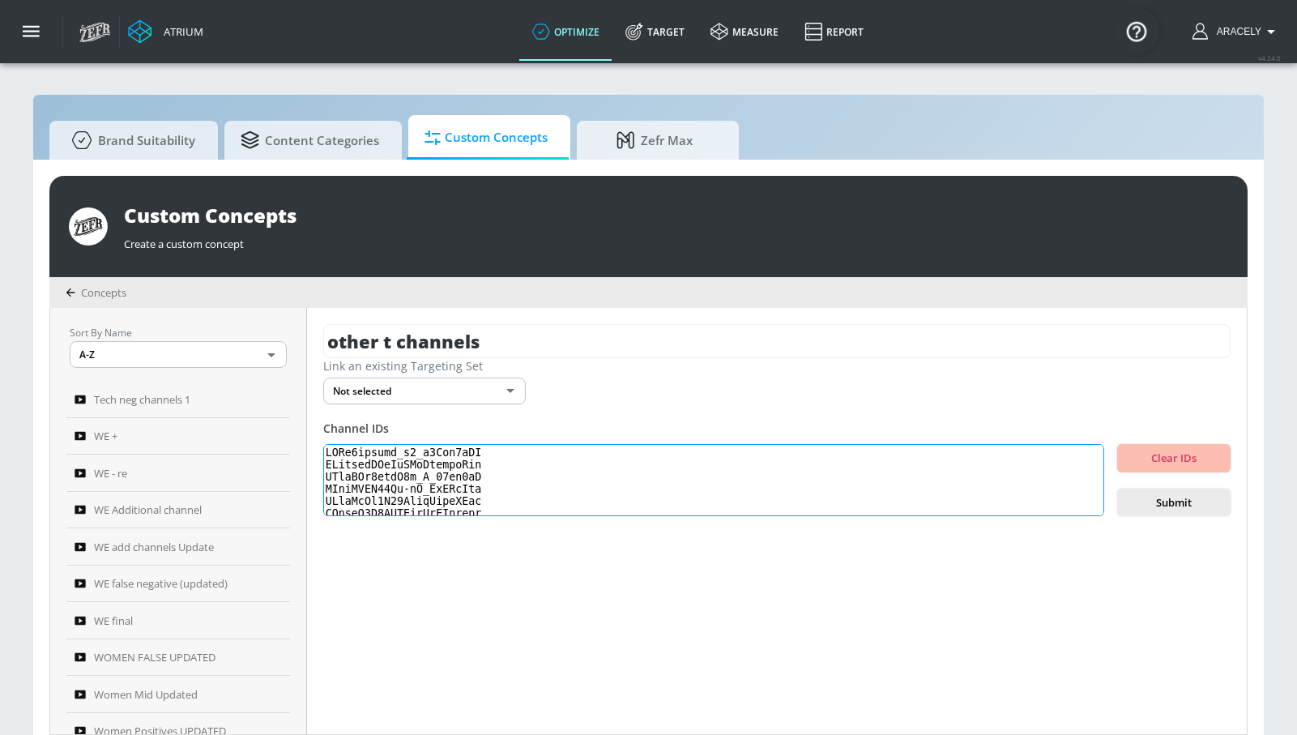
scroll to position [558, 0]
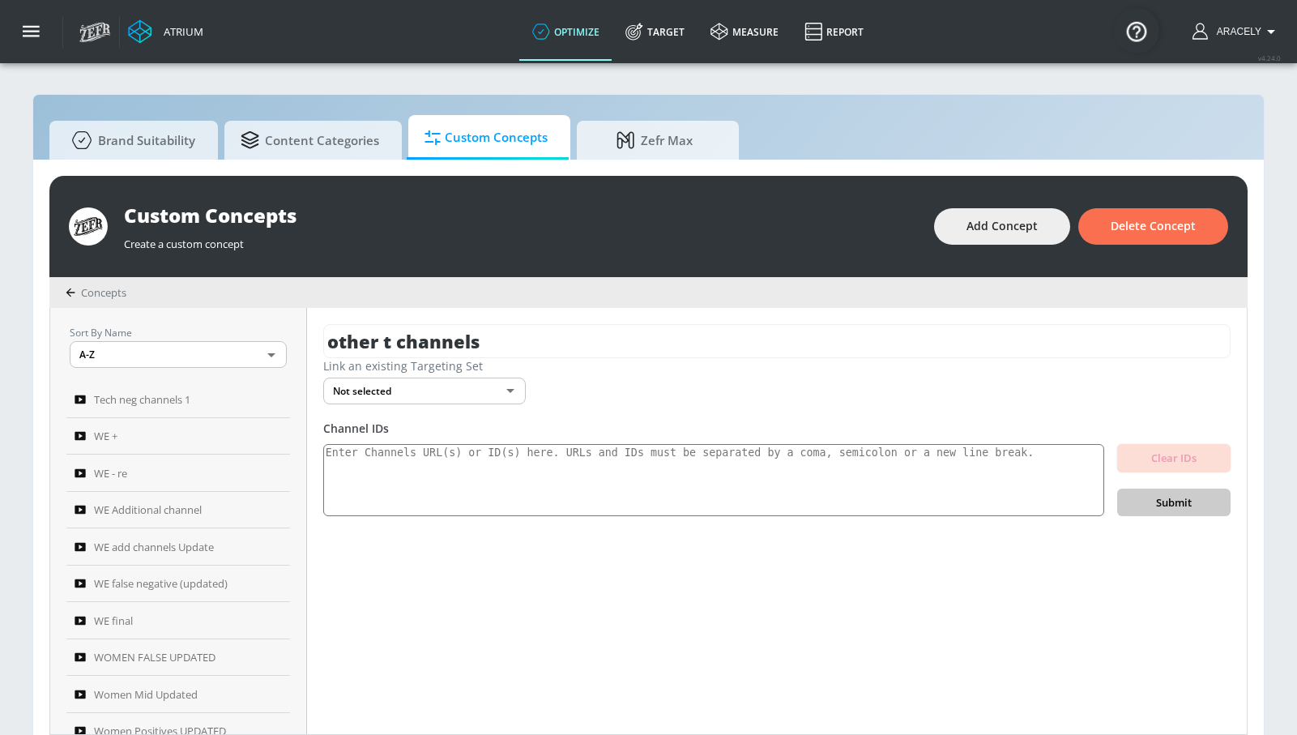
click at [1146, 498] on div "Clear IDs Submit" at bounding box center [1173, 480] width 113 height 73
click at [858, 477] on textarea at bounding box center [713, 480] width 781 height 73
paste textarea "UCCi6hfhhih_z2_r5Mfm6pOQ UCzsnunMWyWwAHkMvibnfNgg UCyhYHd3xtrA9g_O_60rw3hA UCvy…"
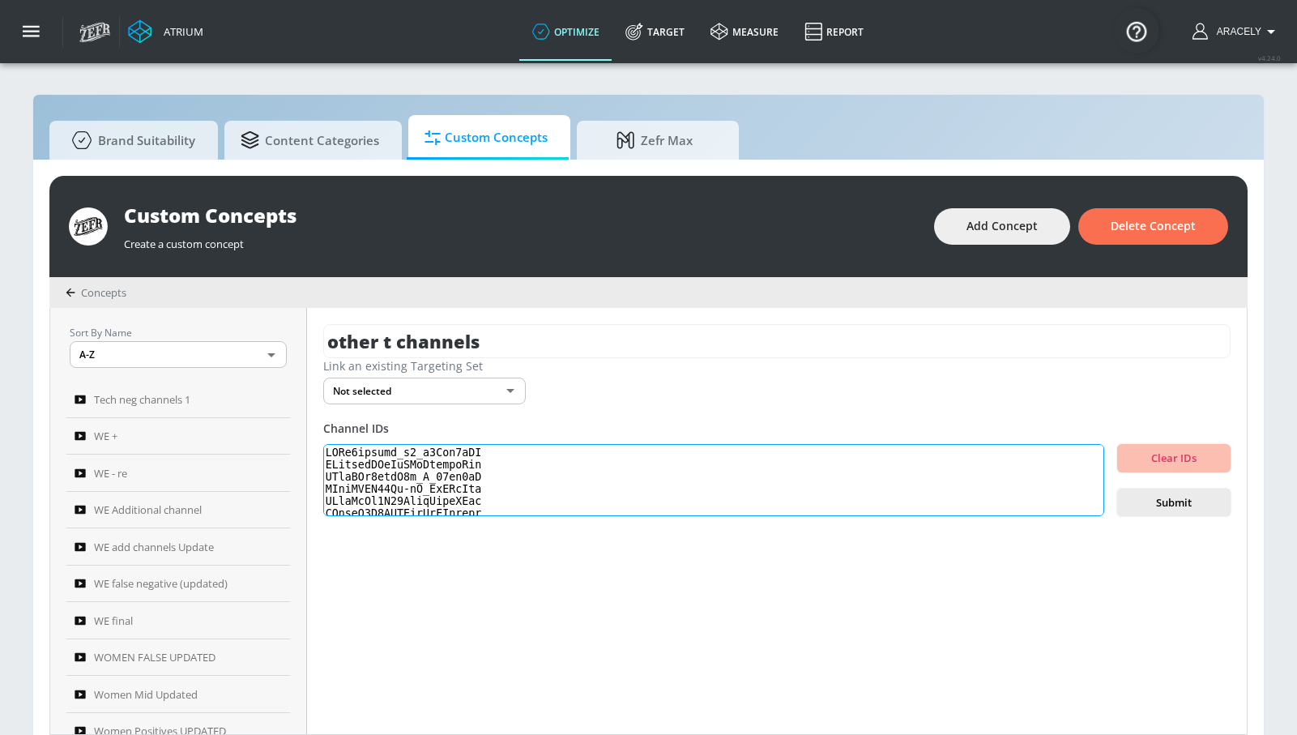
scroll to position [558, 0]
type textarea "UCCi6hfhhih_z2_r5Mfm6pOQ UCzsnunMWyWwAHkMvibnfNgg UCyhYHd3xtrA9g_O_60rw3hA UCvy…"
click at [1207, 505] on span "Submit" at bounding box center [1173, 502] width 87 height 19
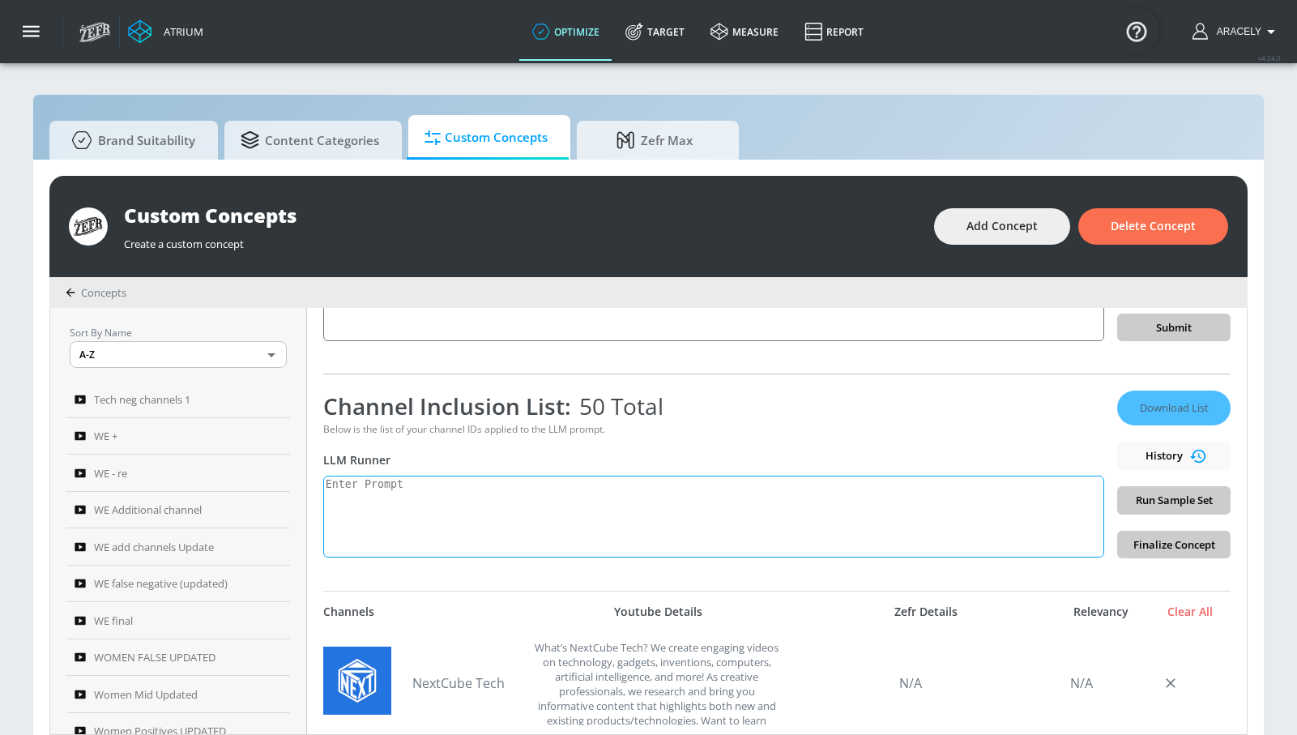
scroll to position [150, 0]
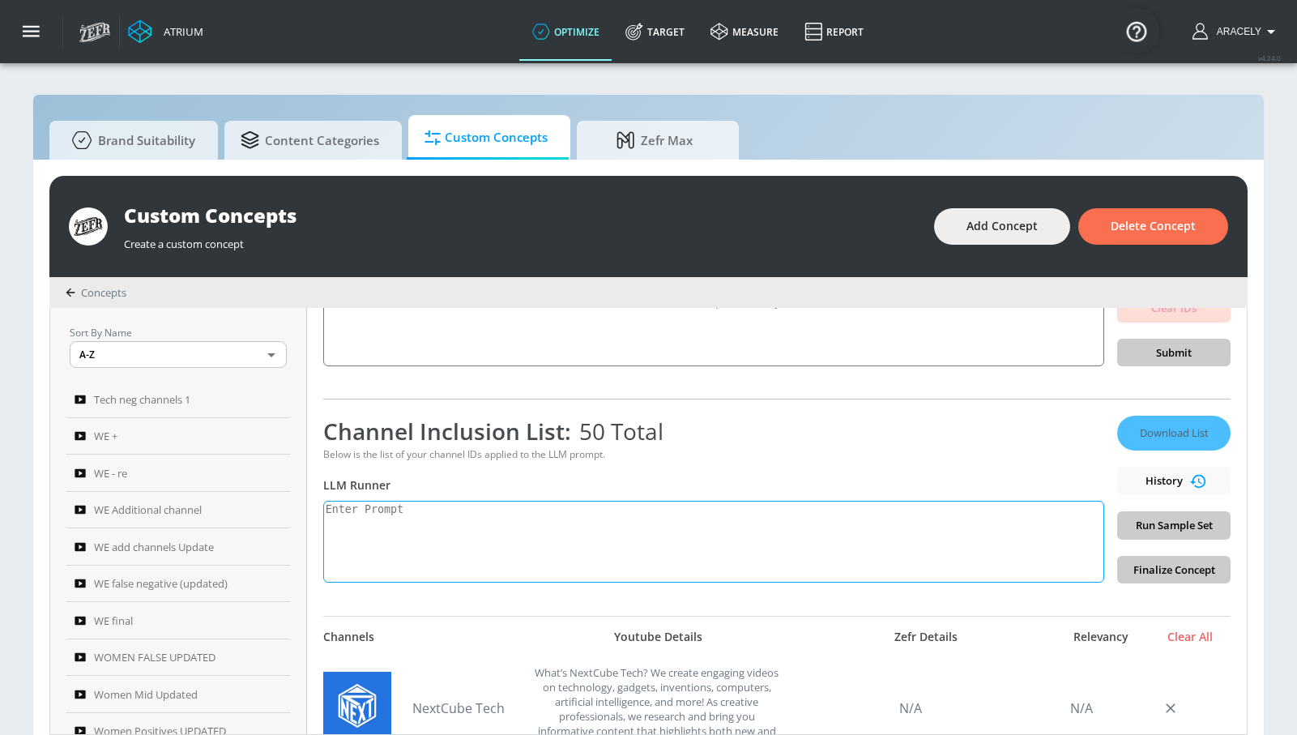
click at [717, 566] on textarea at bounding box center [713, 542] width 781 height 82
paste textarea "Technology content showcases and educates viewers on innovations in both digita…"
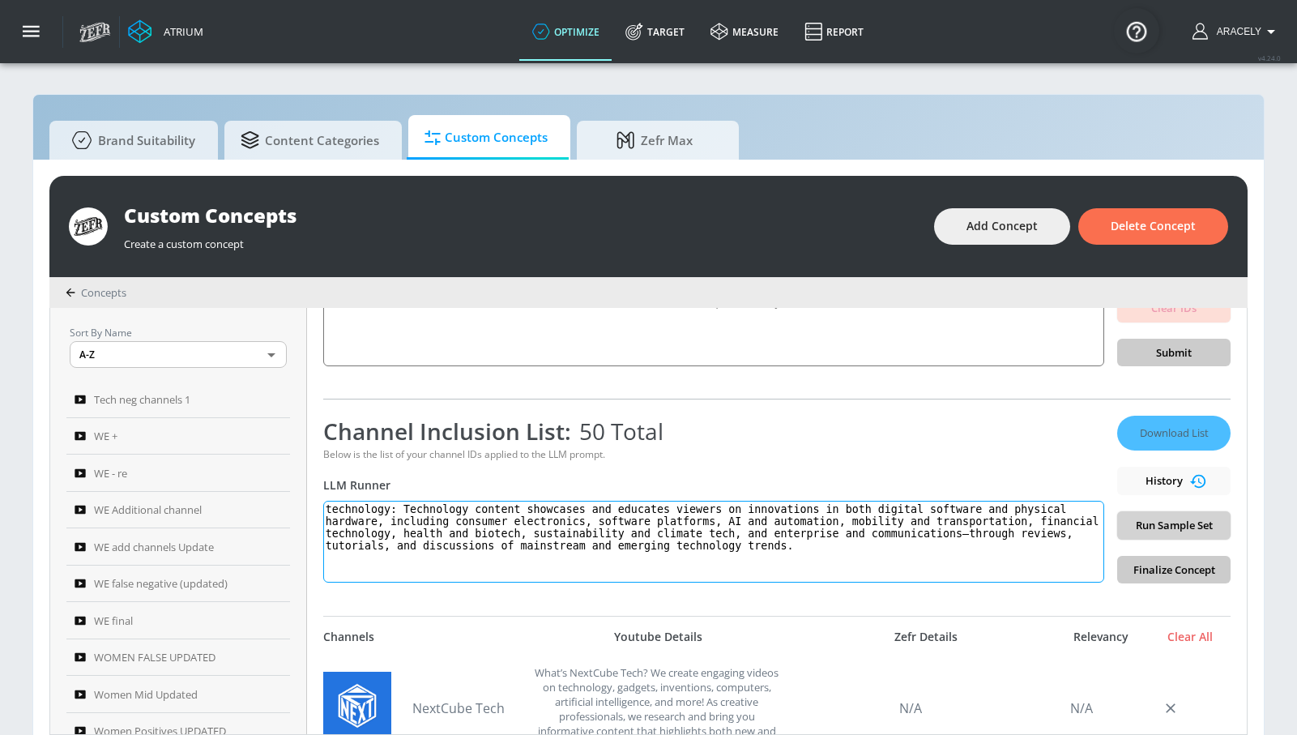
type textarea "technology: Technology content showcases and educates viewers on innovations in…"
click at [1188, 534] on button "Run Sample Set" at bounding box center [1173, 525] width 113 height 28
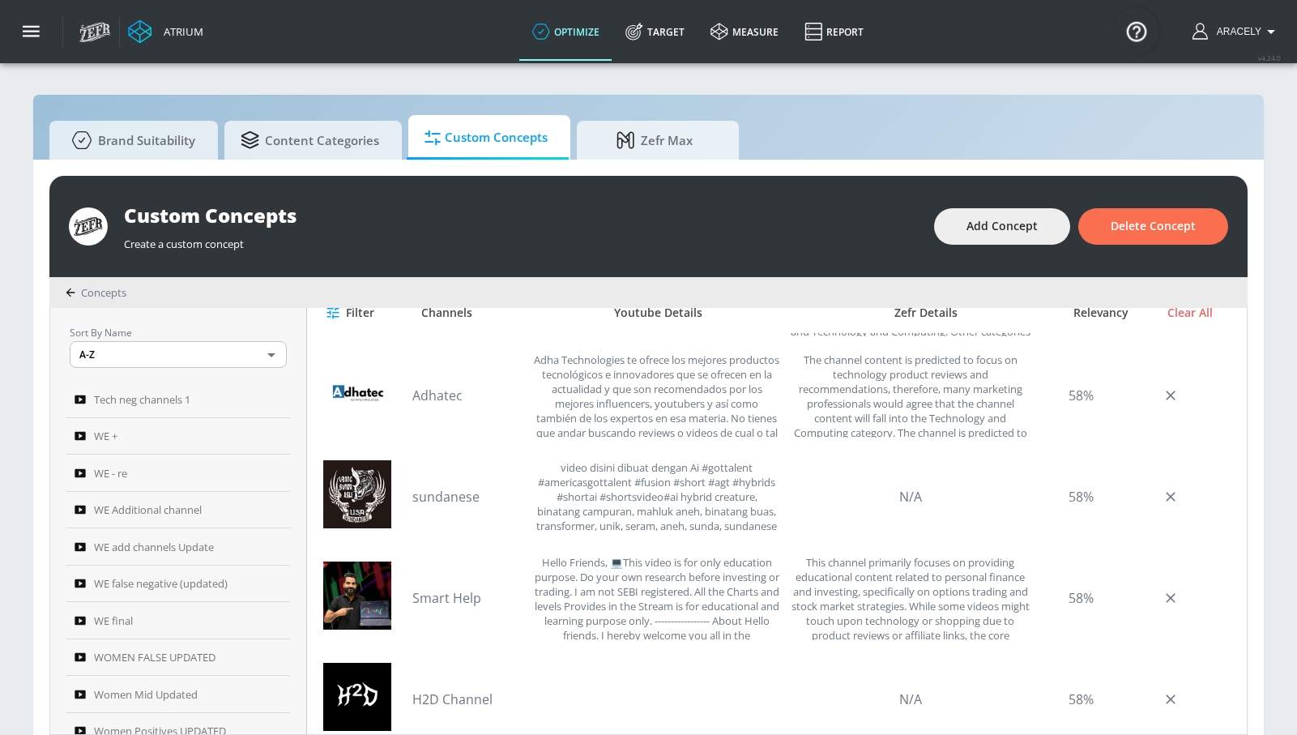
scroll to position [2654, 0]
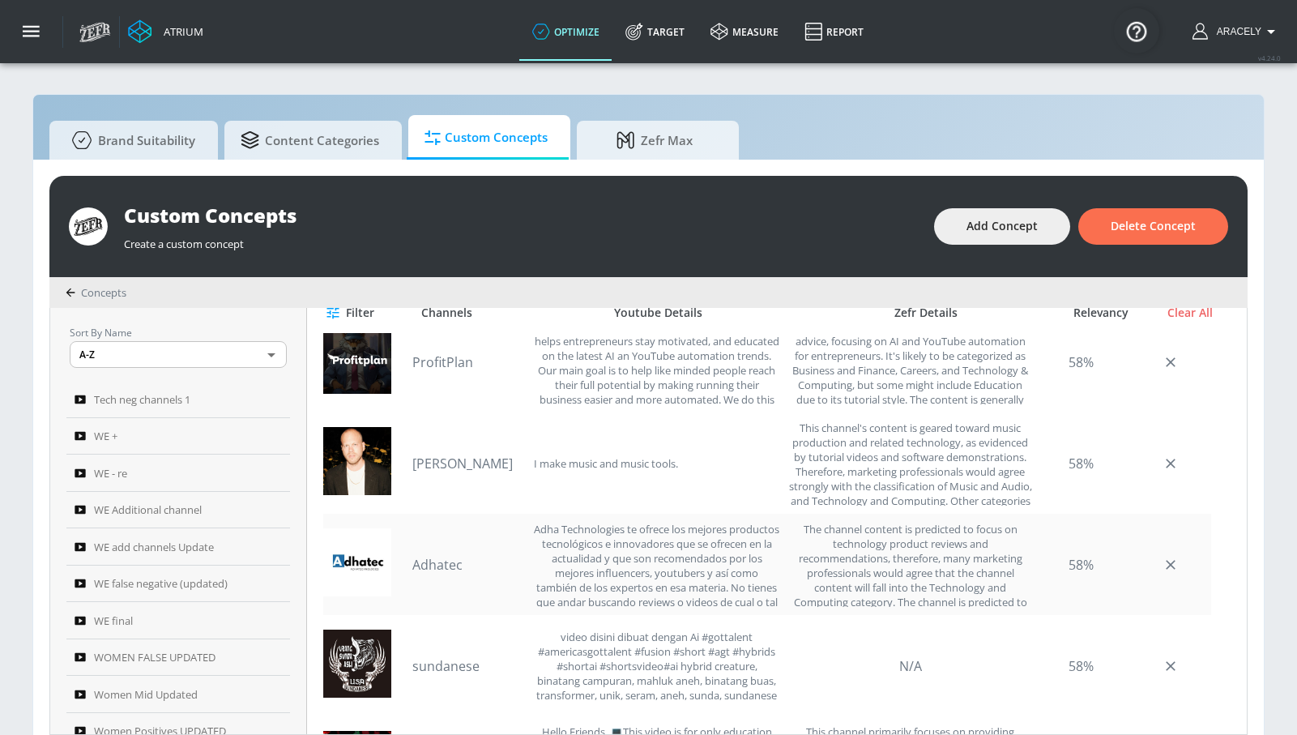
click at [449, 560] on link "Adhatec" at bounding box center [468, 565] width 113 height 18
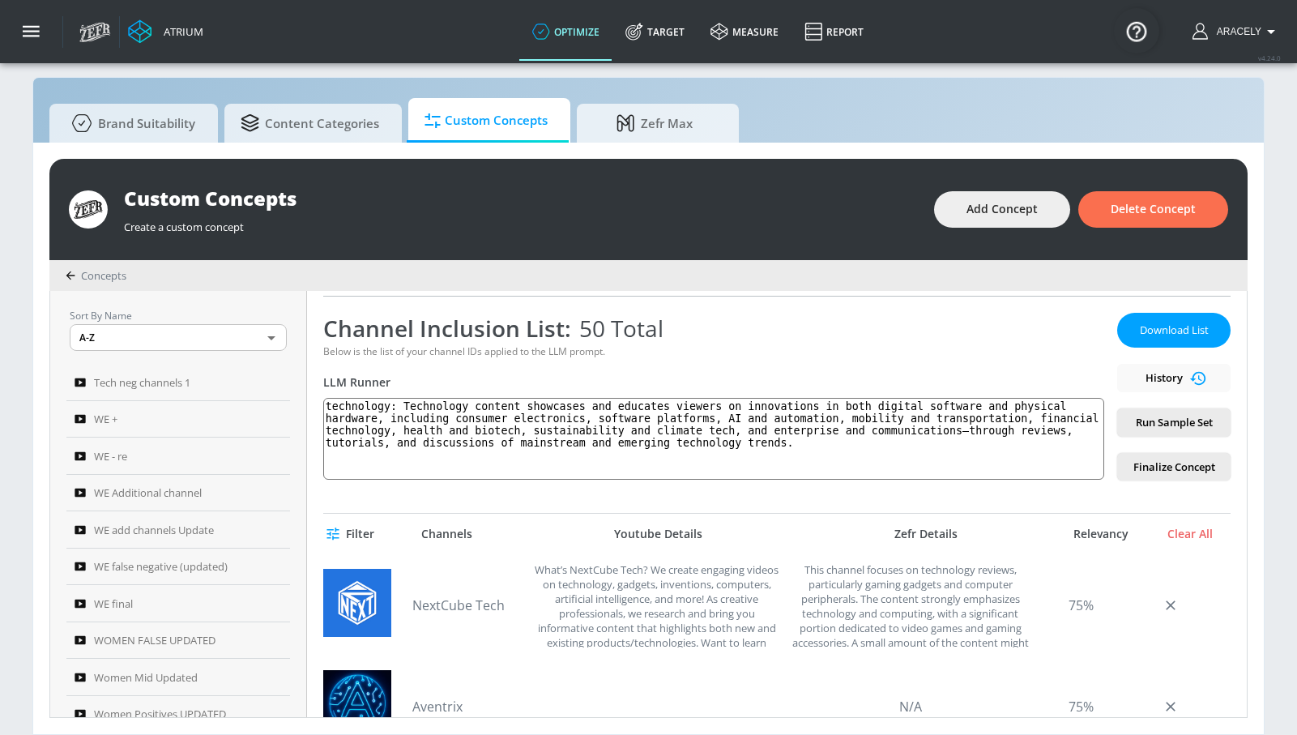
scroll to position [0, 0]
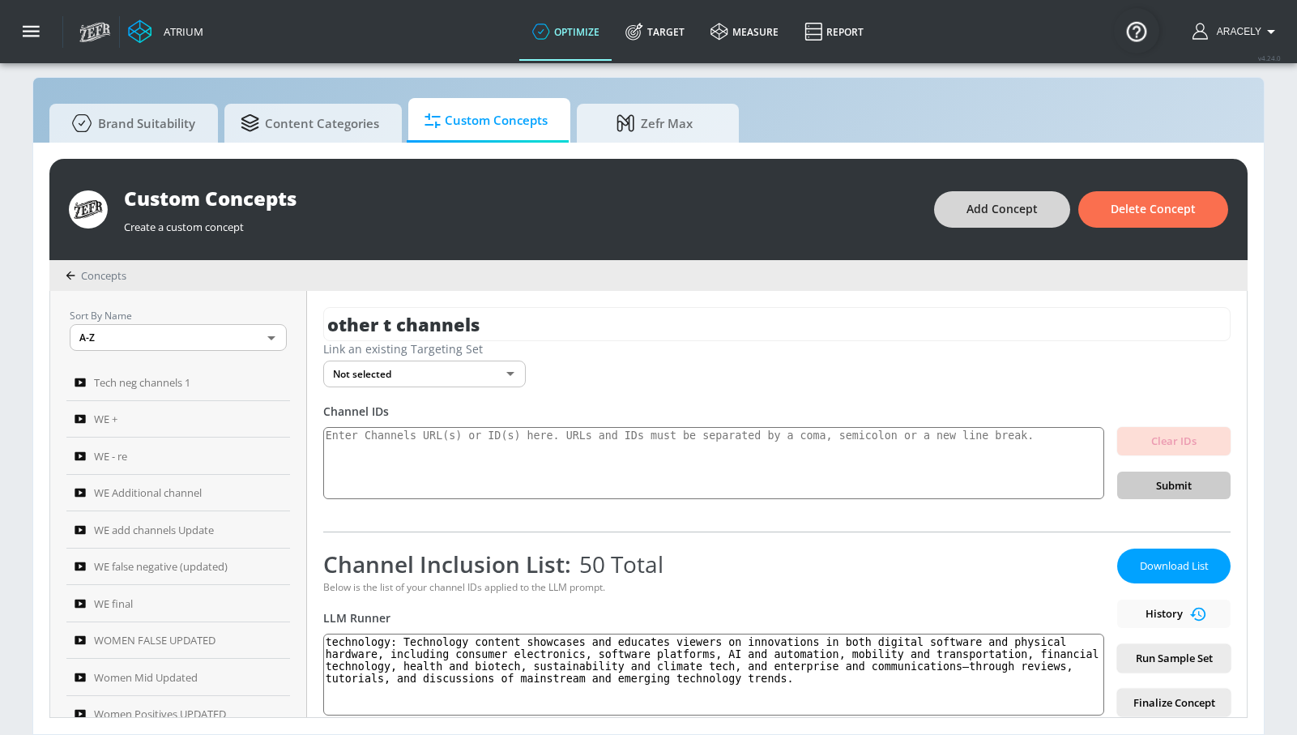
click at [1001, 211] on span "Add Concept" at bounding box center [1001, 209] width 71 height 20
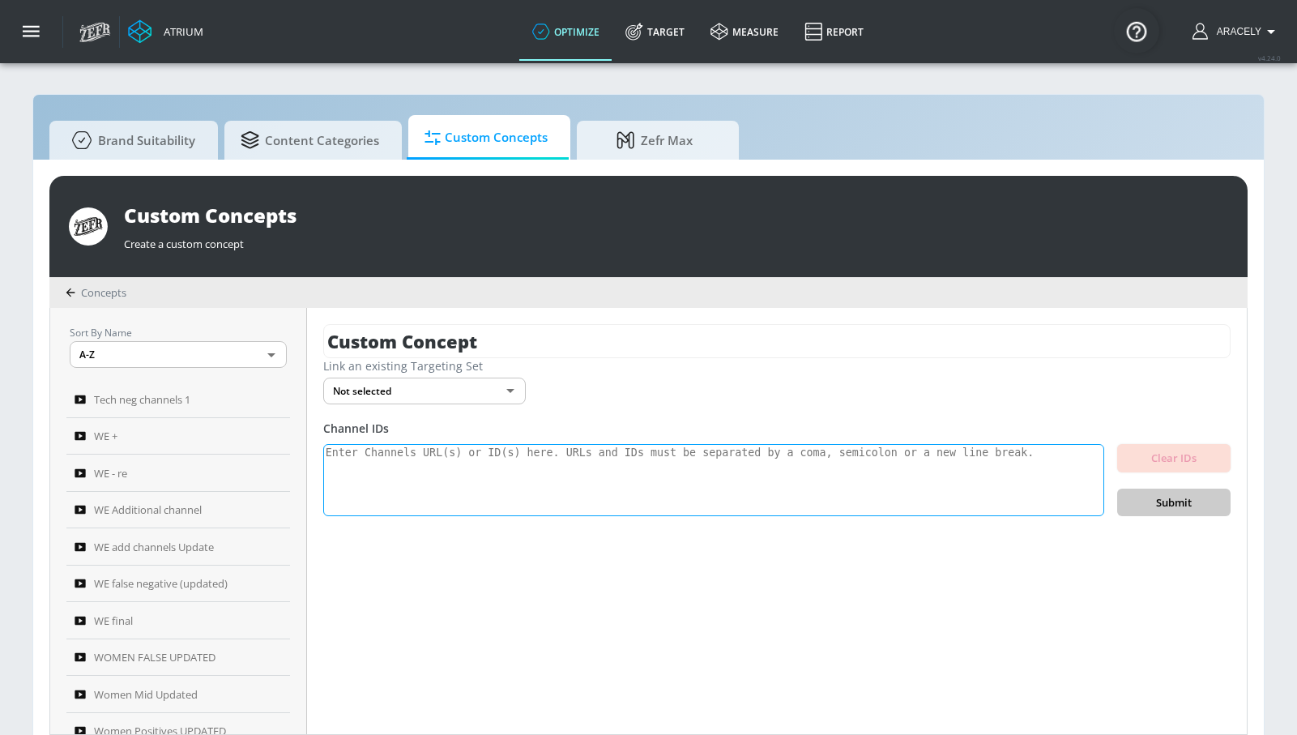
click at [652, 451] on textarea at bounding box center [713, 480] width 781 height 73
click at [608, 351] on input "Custom Concept" at bounding box center [776, 341] width 907 height 34
drag, startPoint x: 608, startPoint y: 351, endPoint x: 595, endPoint y: 347, distance: 13.4
click at [608, 351] on input "Custom Concept" at bounding box center [776, 341] width 907 height 34
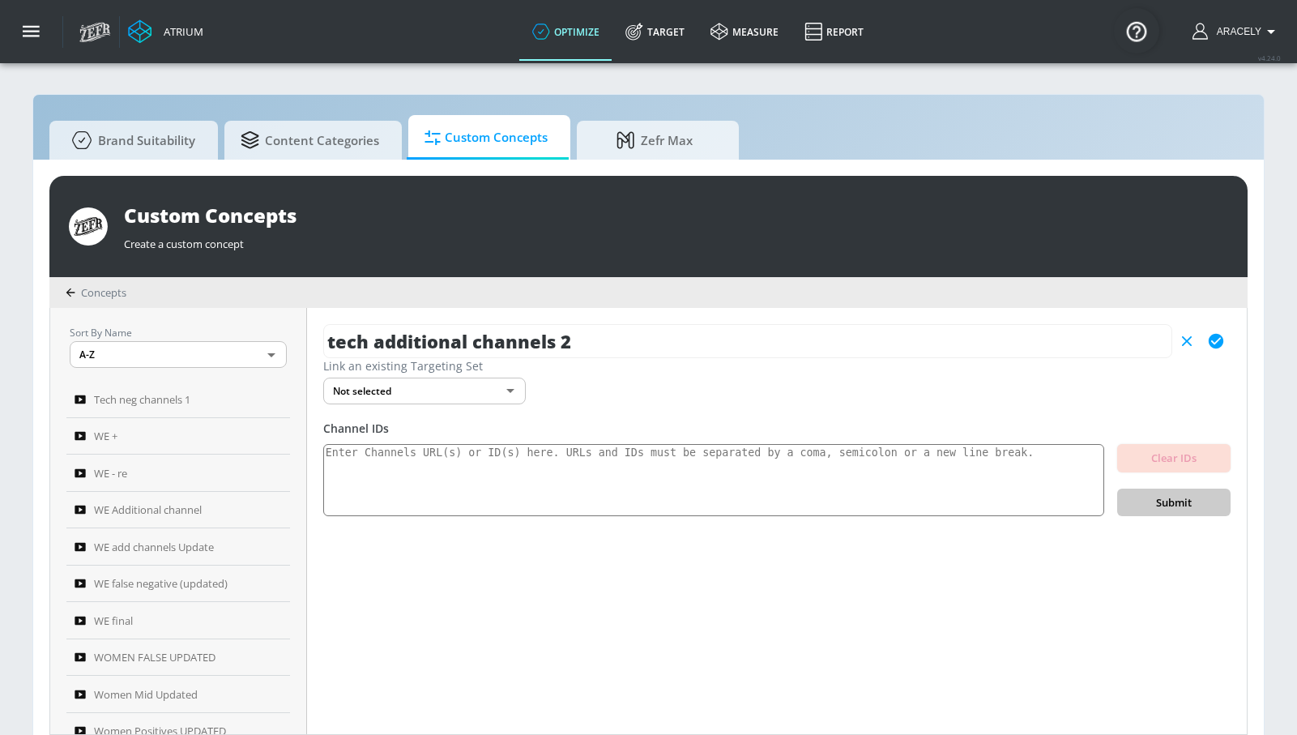
type input "tech additional channels 2"
click at [1213, 344] on icon "button" at bounding box center [1216, 341] width 15 height 15
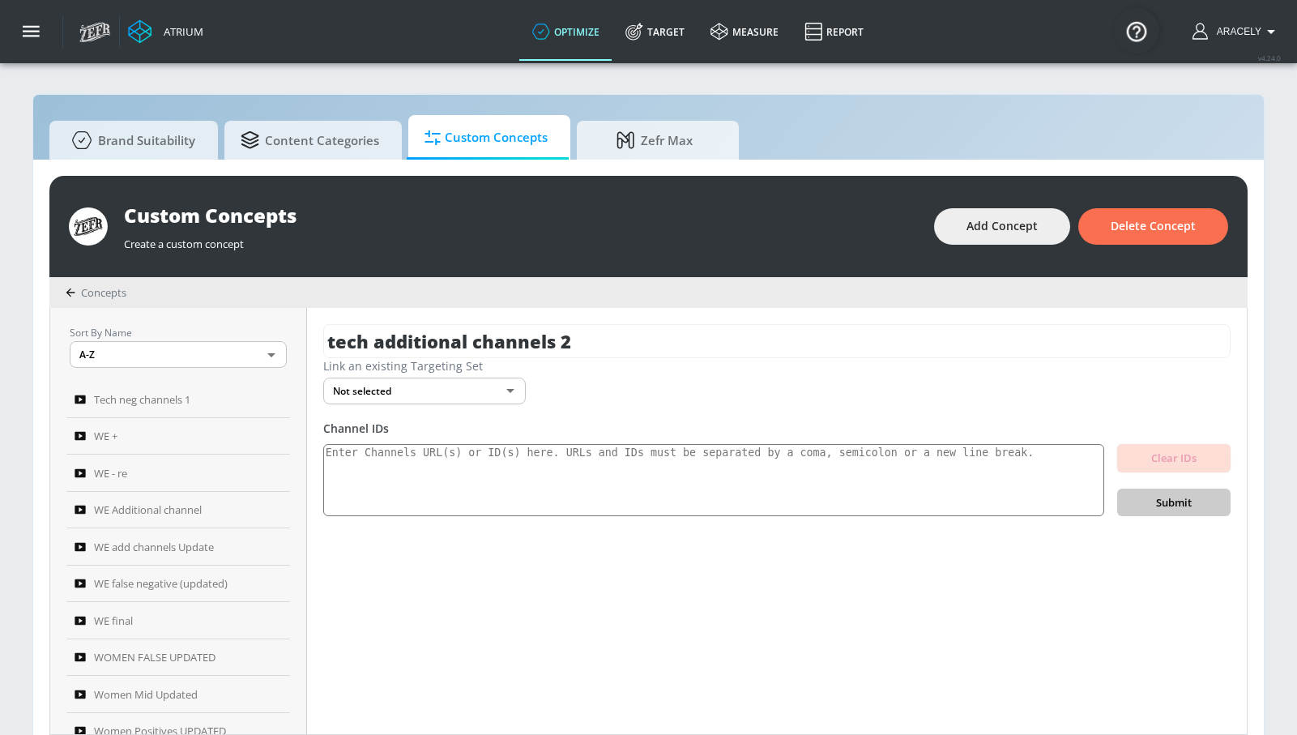
scroll to position [17, 0]
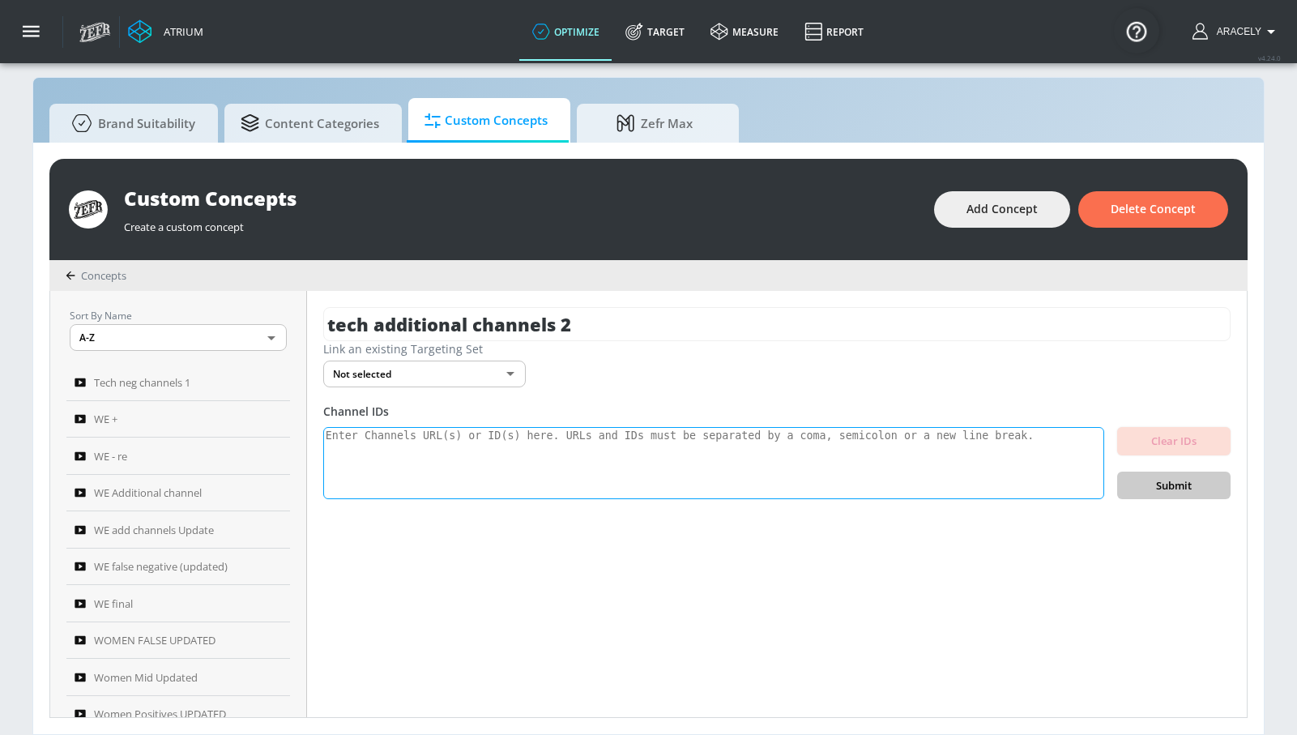
click at [727, 447] on textarea at bounding box center [713, 463] width 781 height 73
paste textarea "UC4LZTW7G1YCTEa_ruNInkFw UCKFMqLZuRORQ9-mqlaZ4DsA UCxlF9uWuH0UHB_jNiD9R08Q UCnw…"
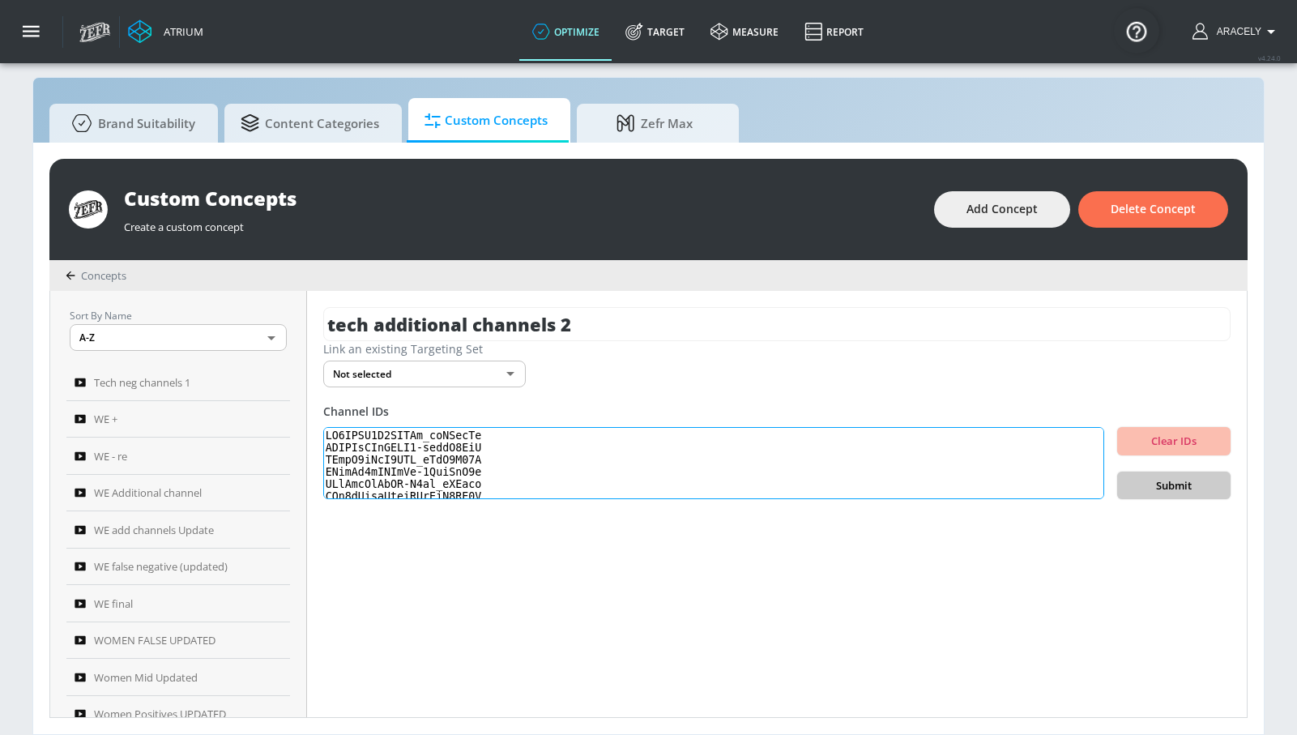
scroll to position [558, 0]
type textarea "UC4LZTW7G1YCTEa_ruNInkFw UCKFMqLZuRORQ9-mqlaZ4DsA UCxlF9uWuH0UHB_jNiD9R08Q UCnw…"
click at [1162, 487] on span "Submit" at bounding box center [1173, 485] width 87 height 19
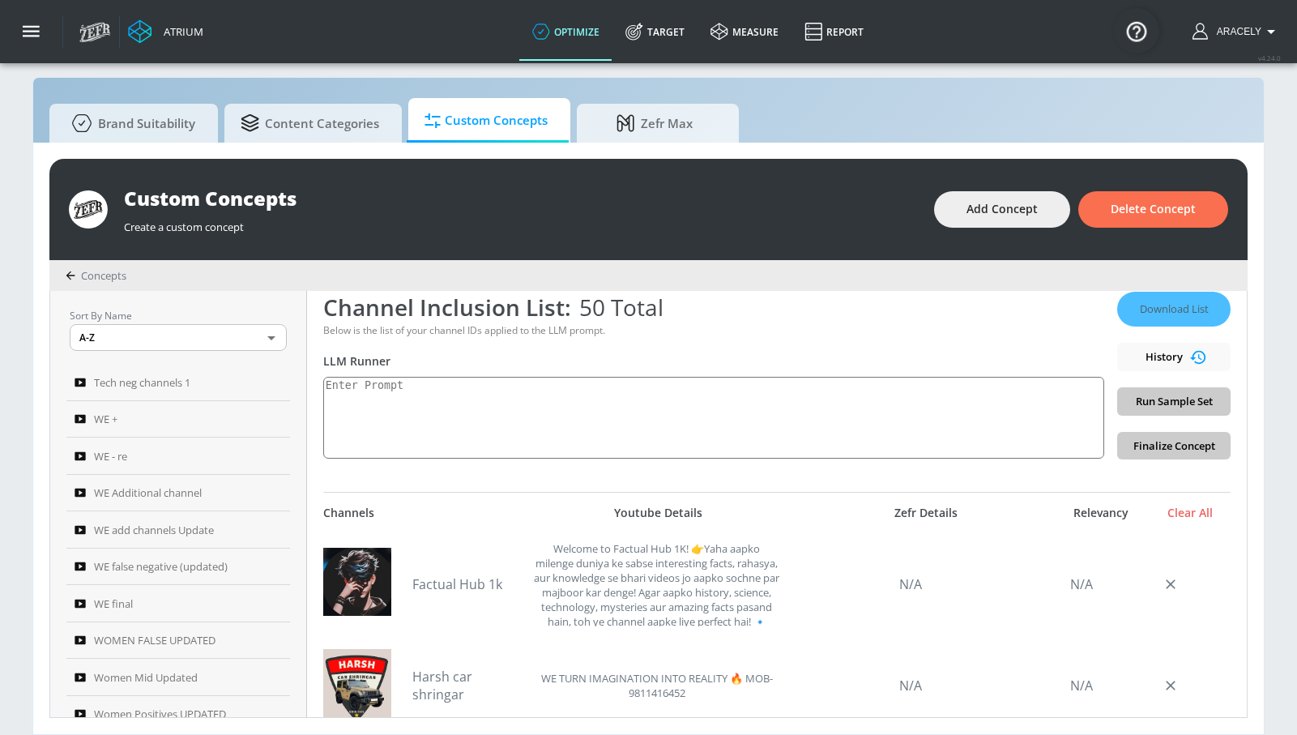
scroll to position [208, 0]
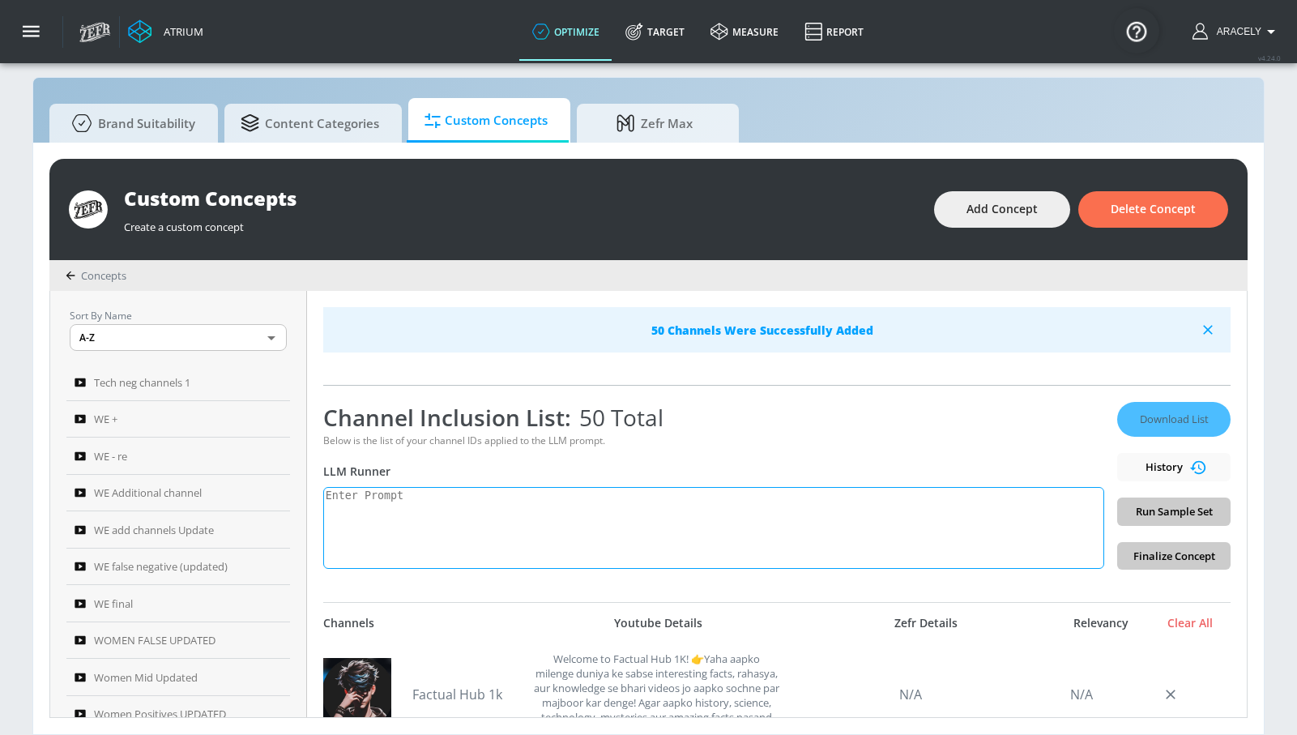
click at [628, 523] on textarea at bounding box center [713, 528] width 781 height 82
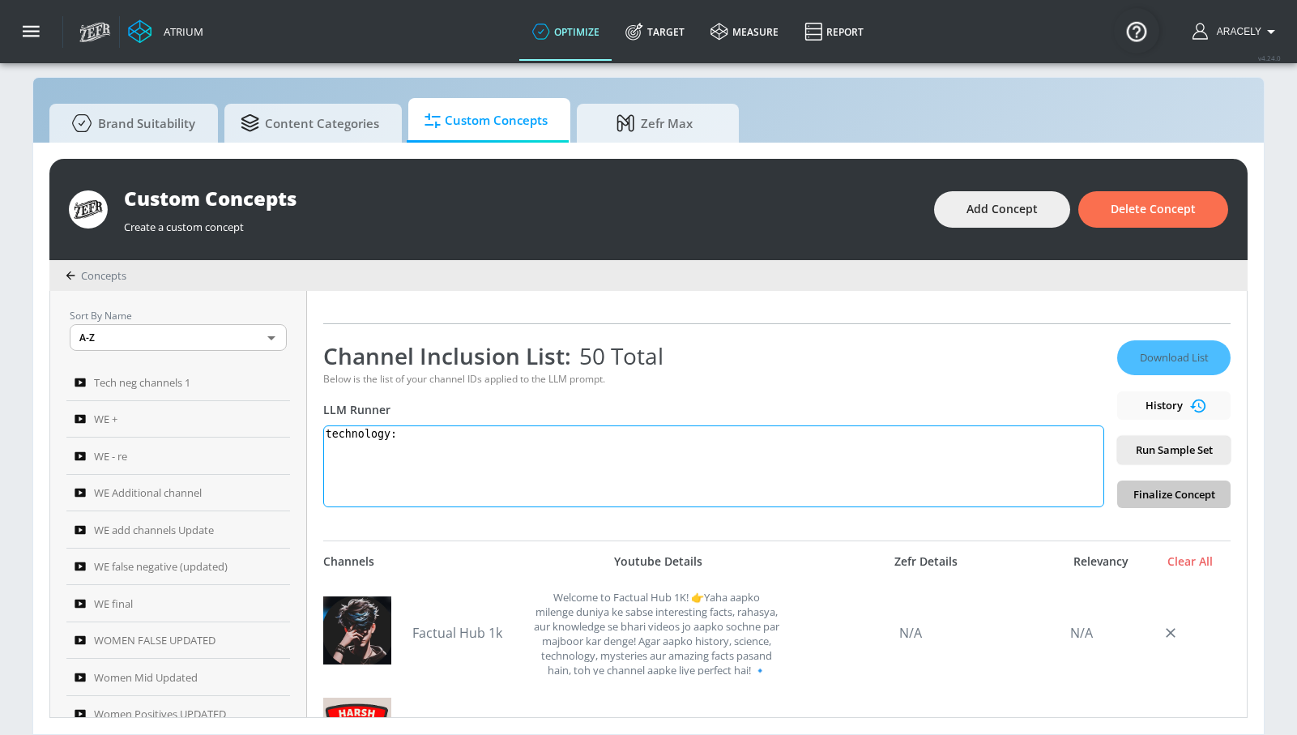
paste textarea "Technology content showcases and educates viewers on innovations in both digita…"
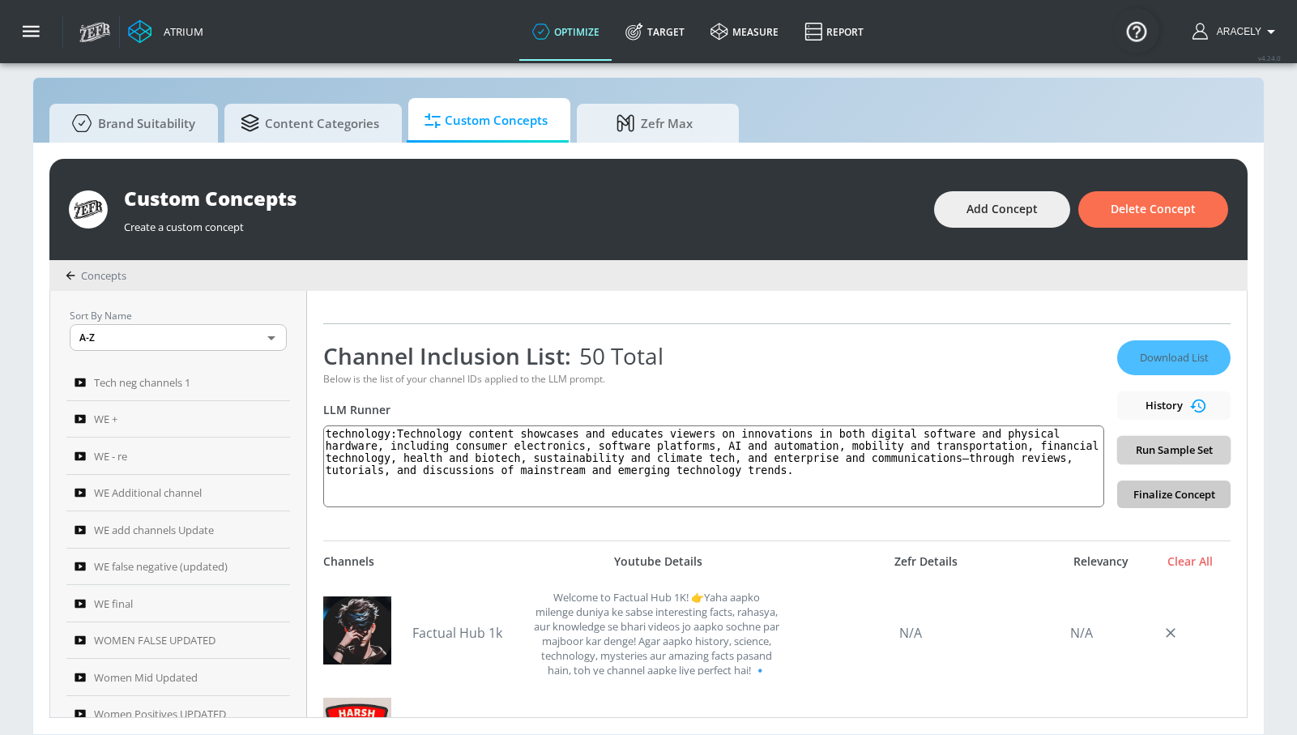
click at [1177, 450] on span "Run Sample Set" at bounding box center [1173, 450] width 87 height 19
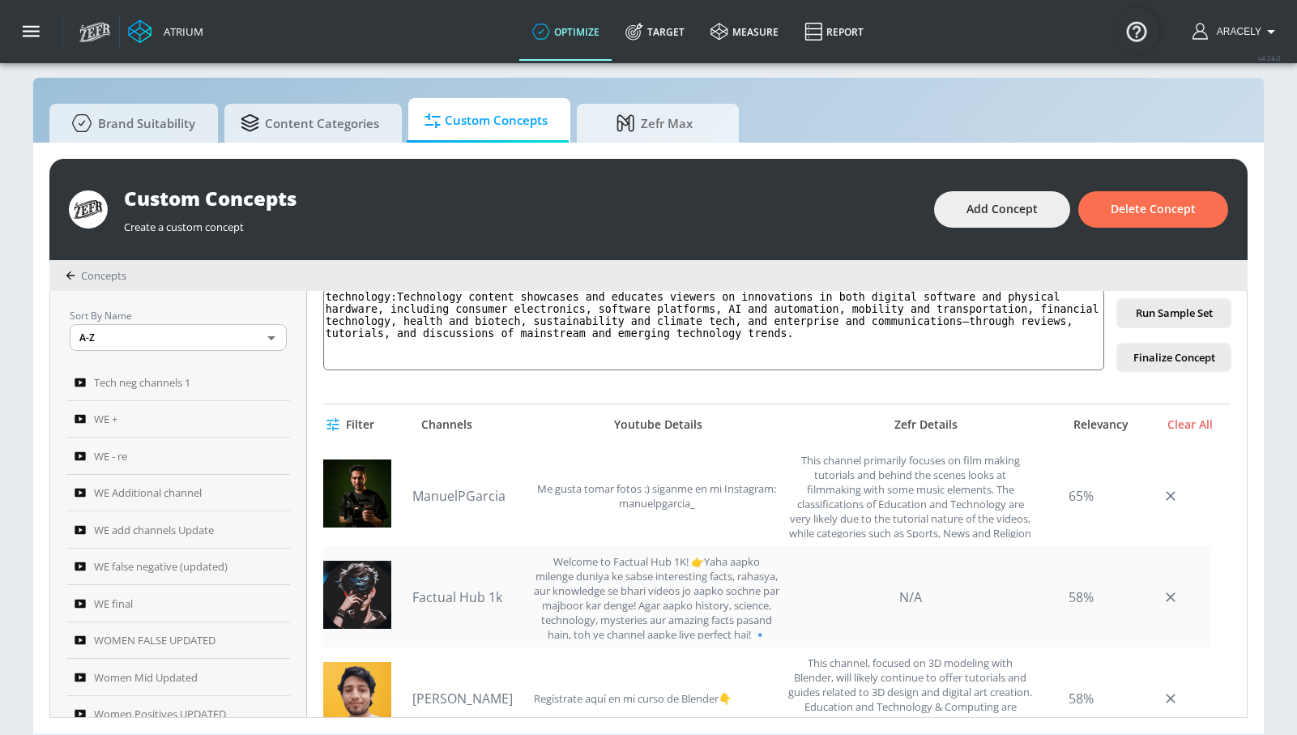
scroll to position [446, 0]
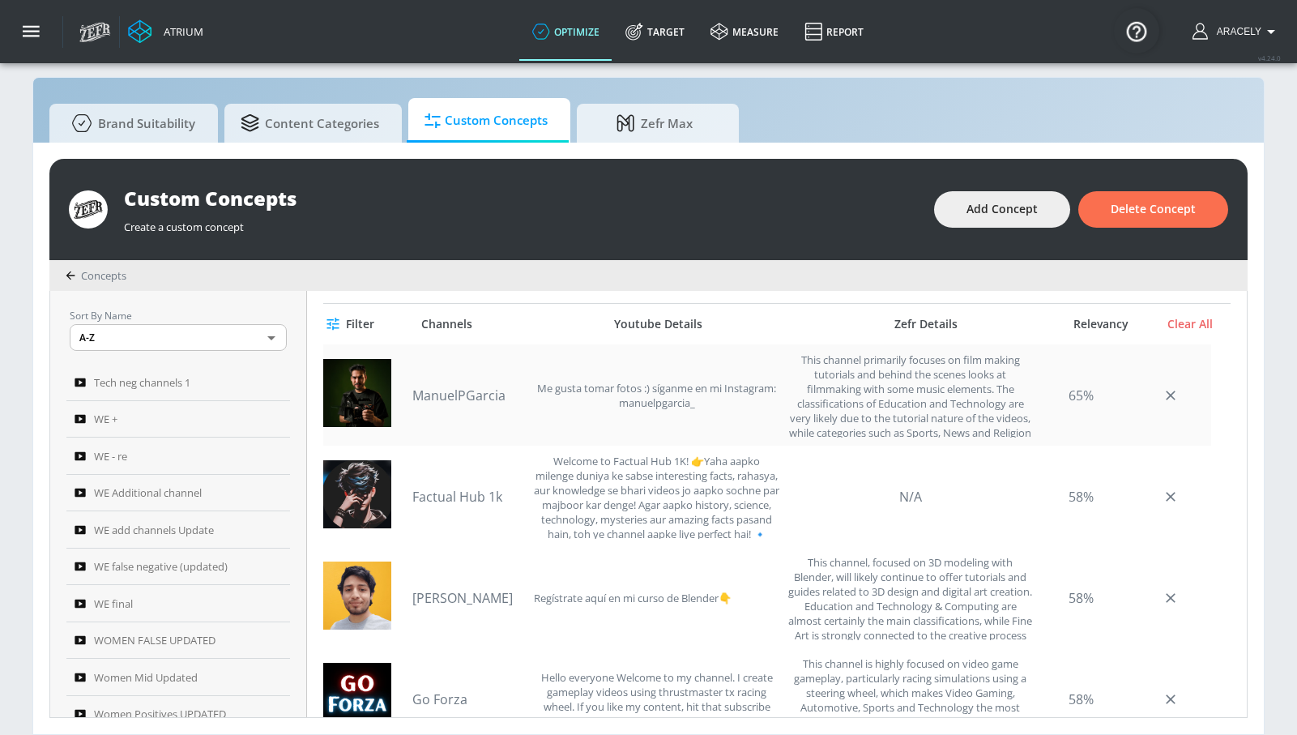
click at [482, 389] on link "ManuelPGarcia" at bounding box center [468, 395] width 113 height 18
click at [480, 399] on link "ManuelPGarcia" at bounding box center [468, 395] width 113 height 18
click at [478, 390] on link "ManuelPGarcia" at bounding box center [468, 395] width 113 height 18
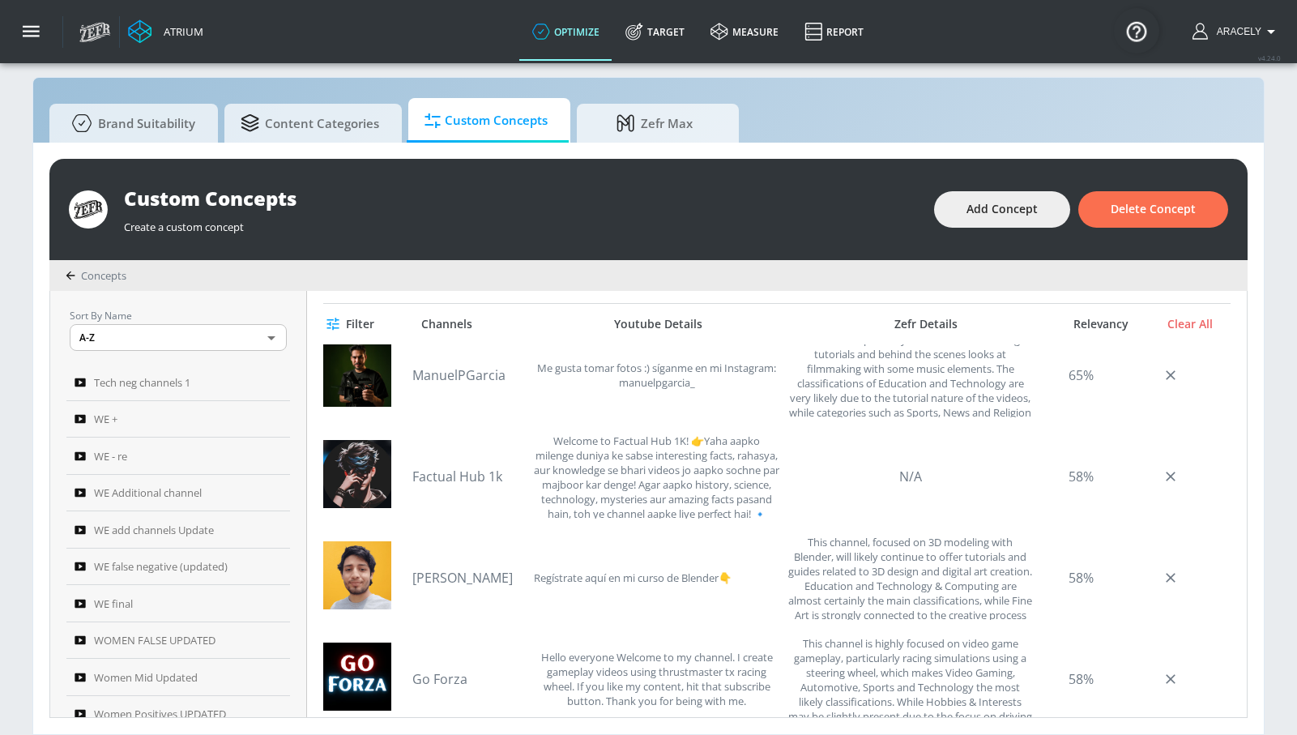
scroll to position [24, 0]
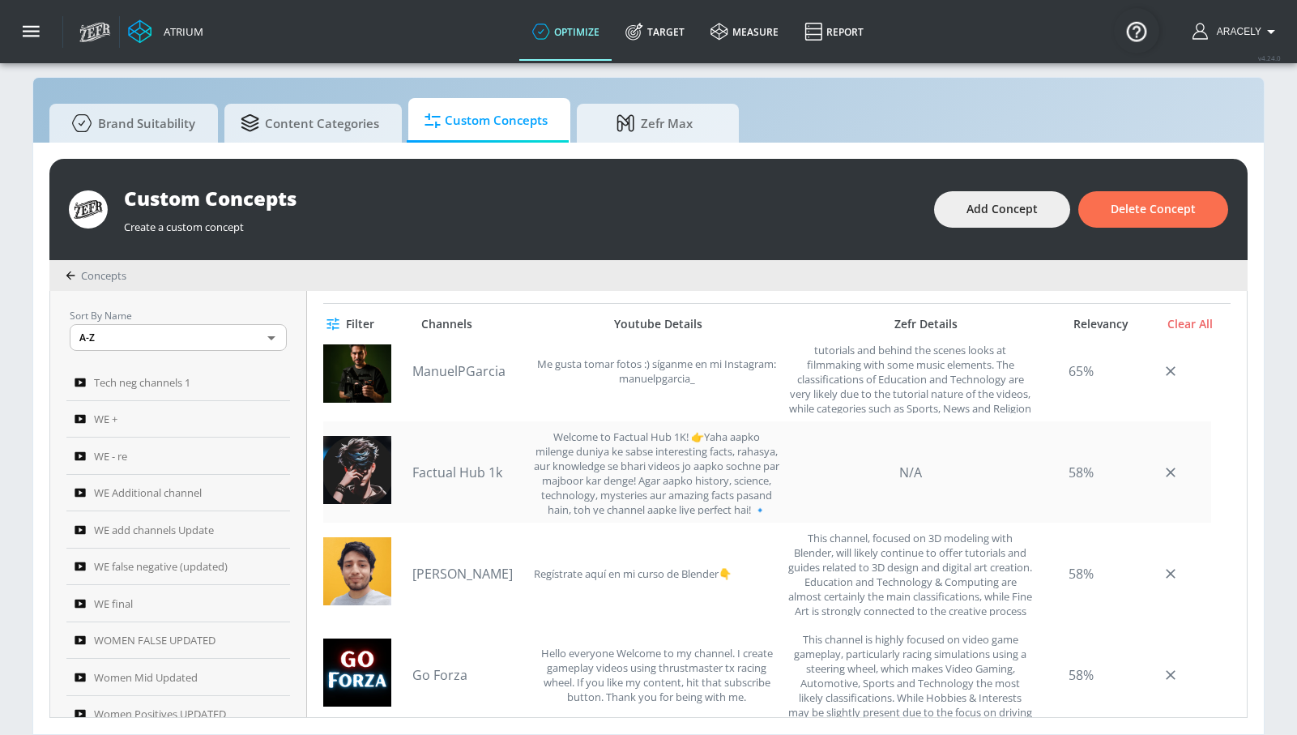
click at [444, 467] on link "Factual Hub 1k" at bounding box center [468, 472] width 113 height 18
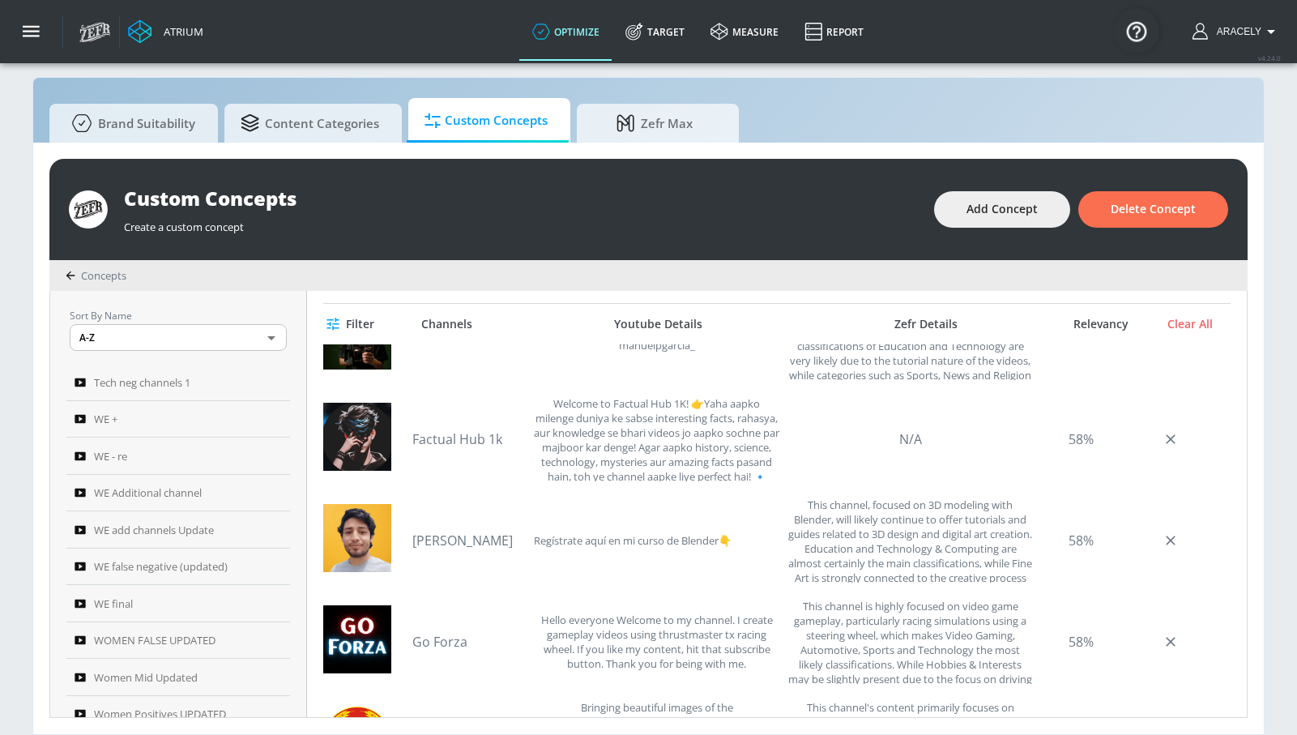
scroll to position [75, 0]
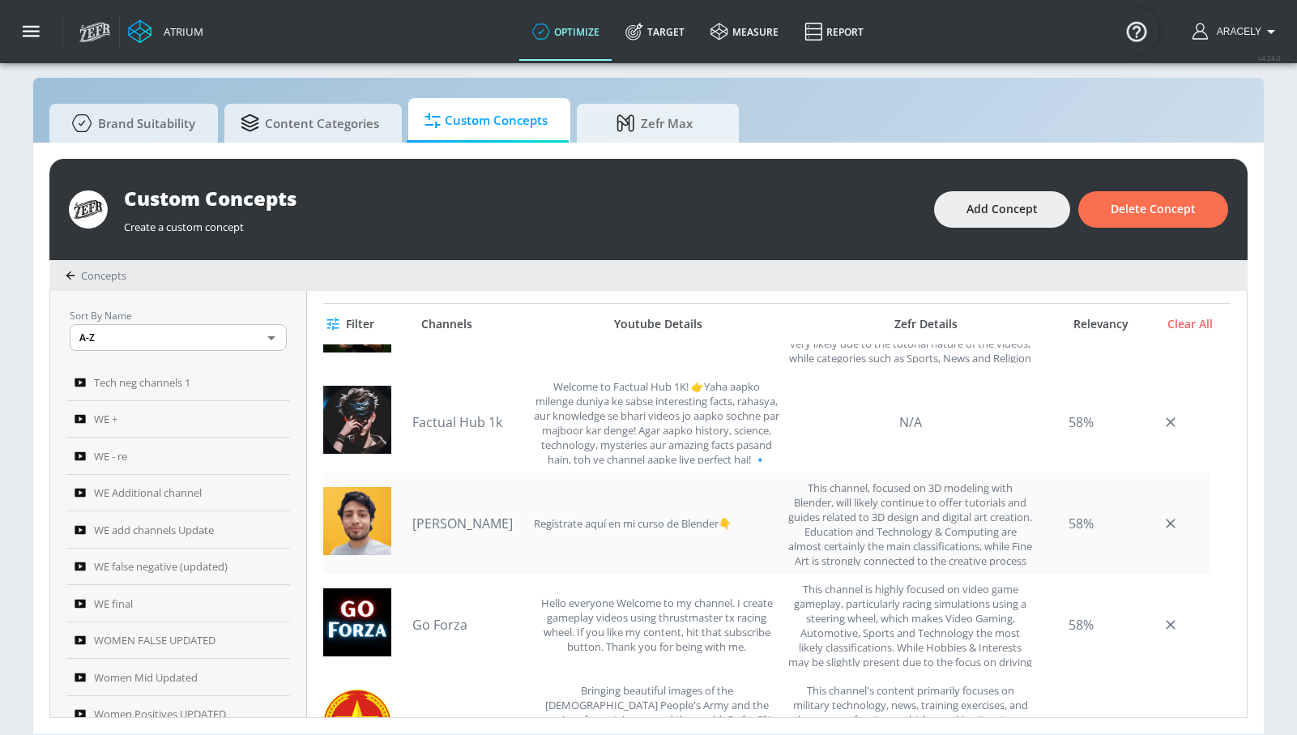
click at [467, 516] on link "Jaime Peña" at bounding box center [468, 523] width 113 height 18
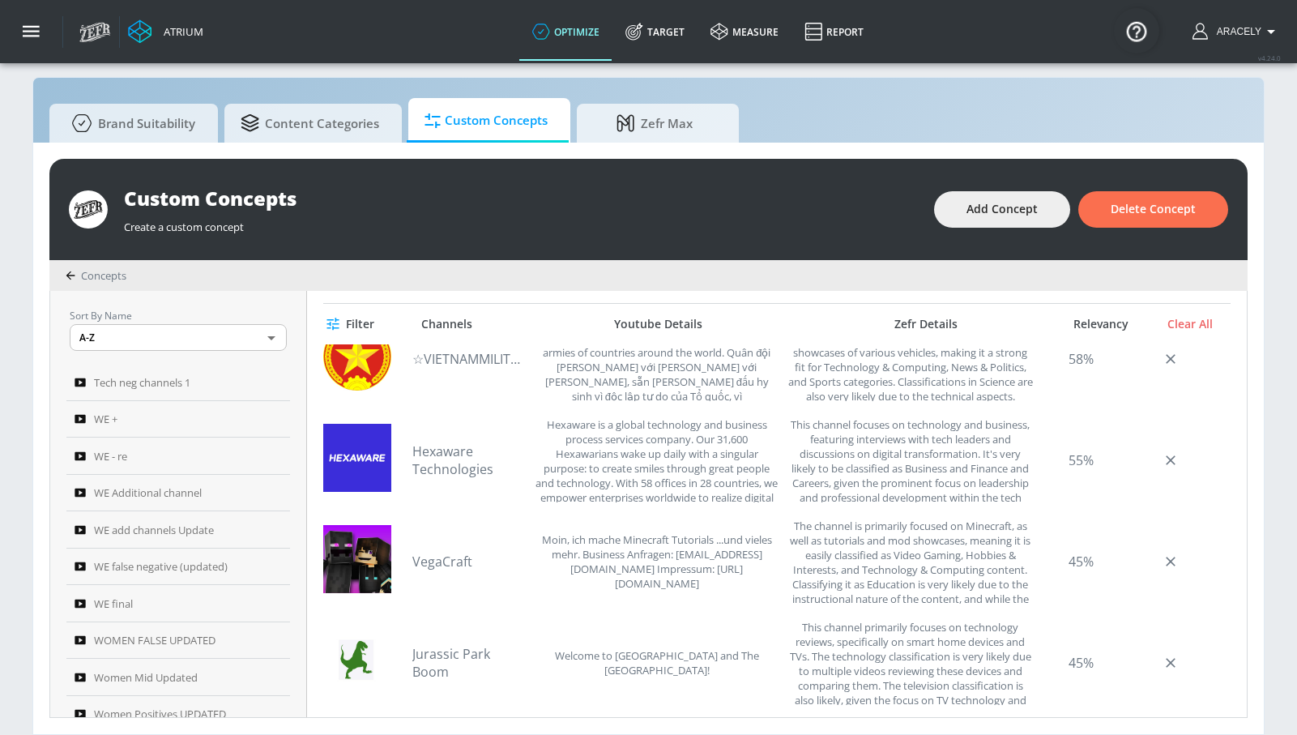
scroll to position [446, 0]
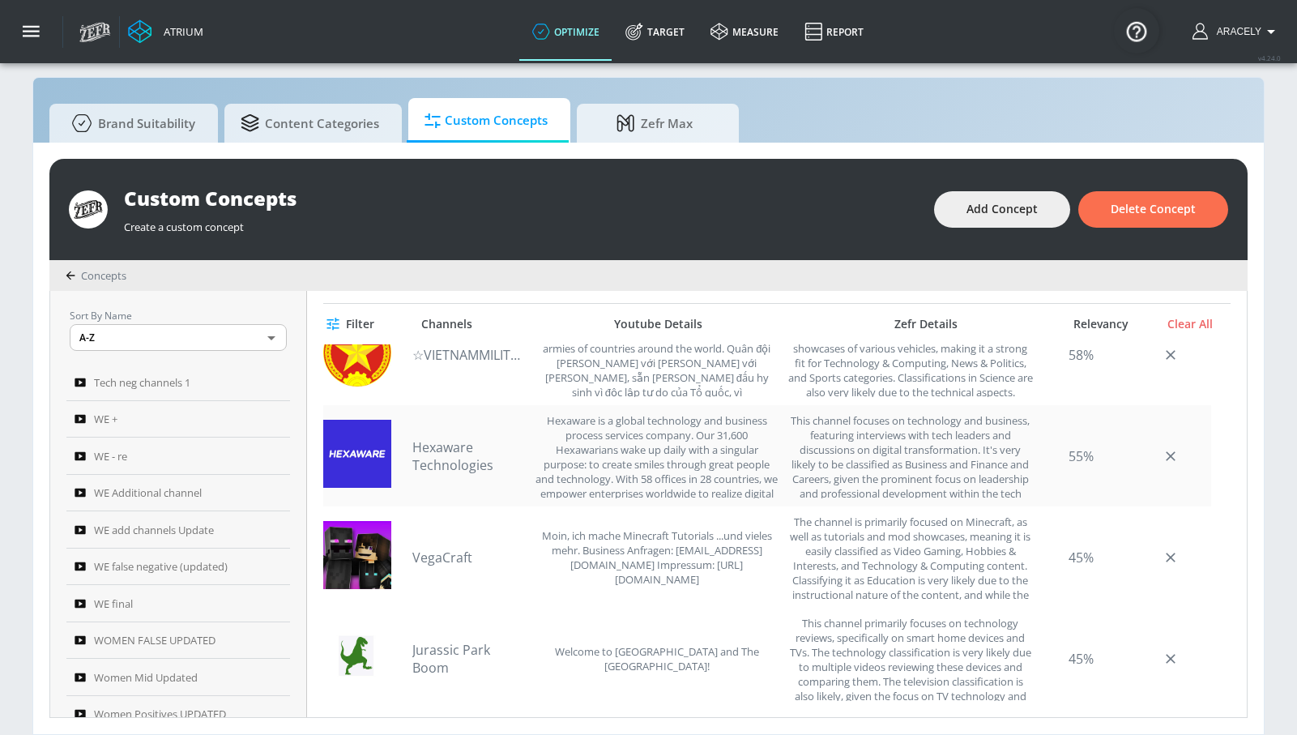
click at [441, 457] on link "Hexaware Technologies" at bounding box center [468, 456] width 113 height 36
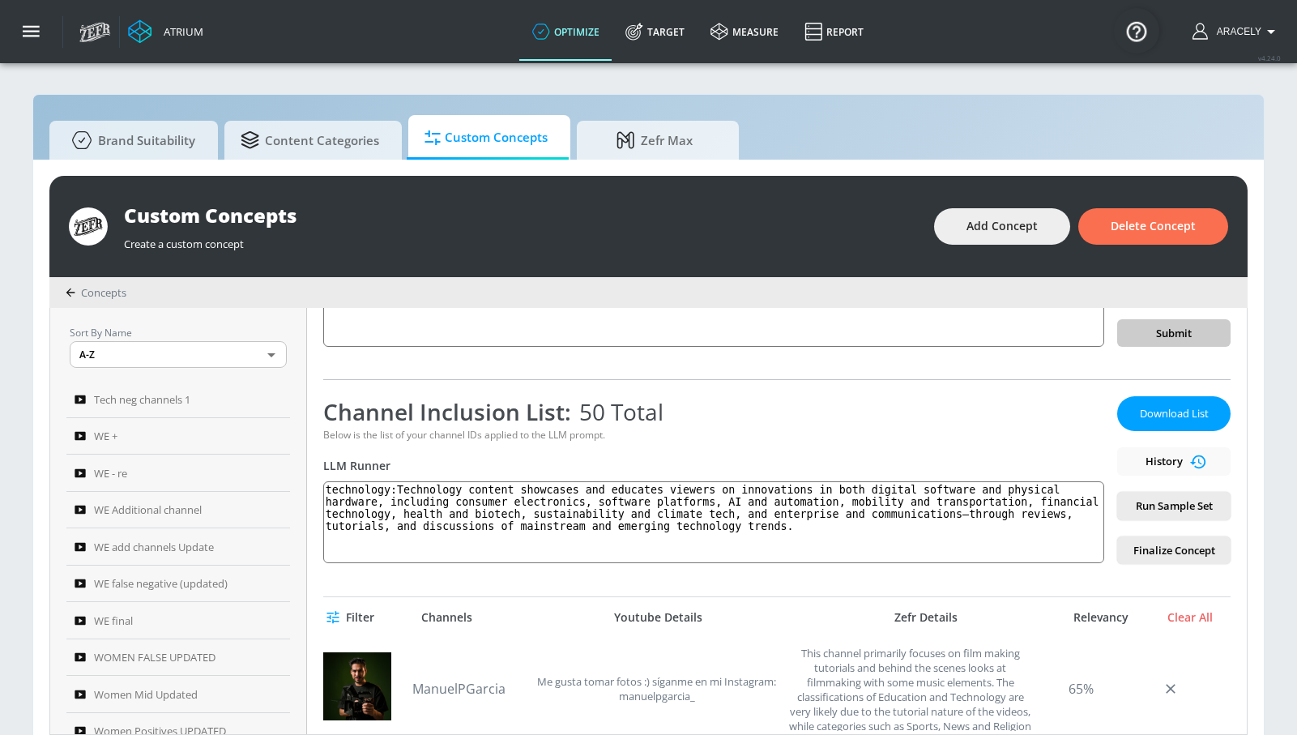
scroll to position [335, 0]
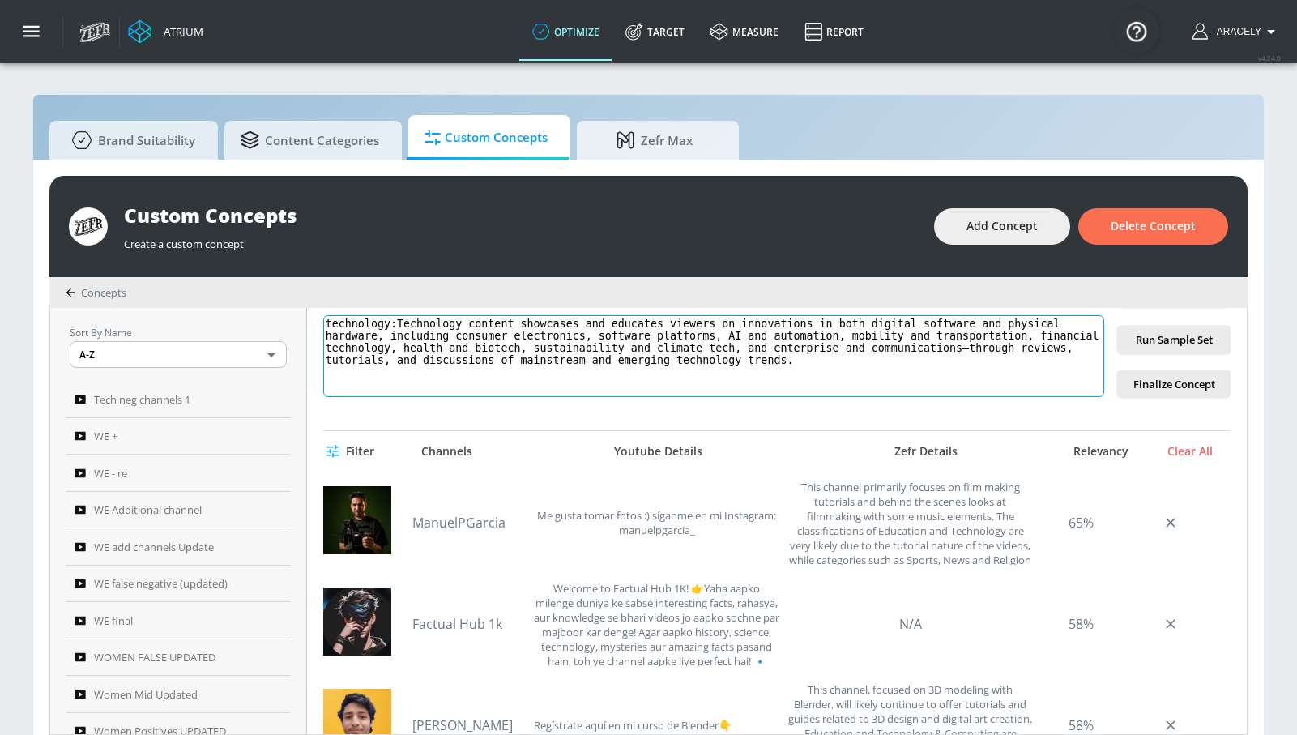
drag, startPoint x: 408, startPoint y: 322, endPoint x: 737, endPoint y: 393, distance: 336.3
click at [709, 398] on div "Channel Inclusion List: 50 Total Below is the list of your channel IDs applied …" at bounding box center [713, 314] width 781 height 168
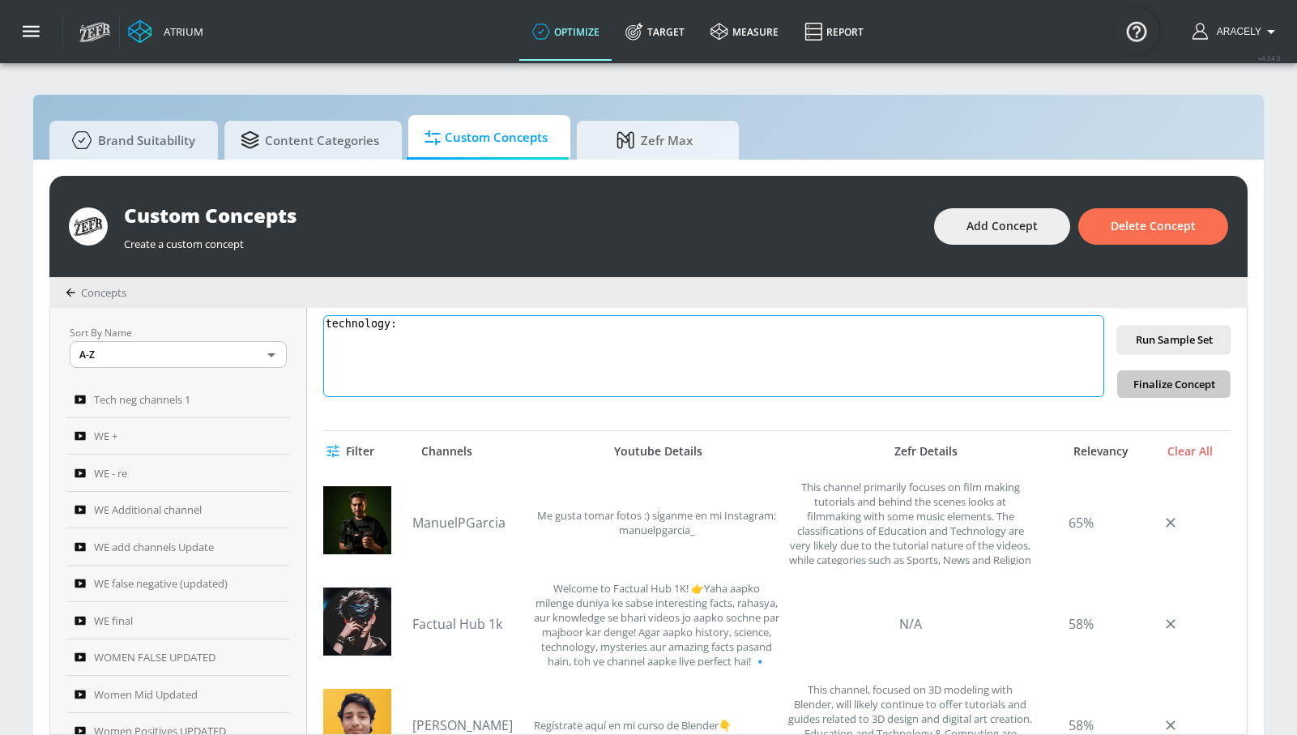
paste textarea "Technology content includes electronics product reviews, tech news, technology …"
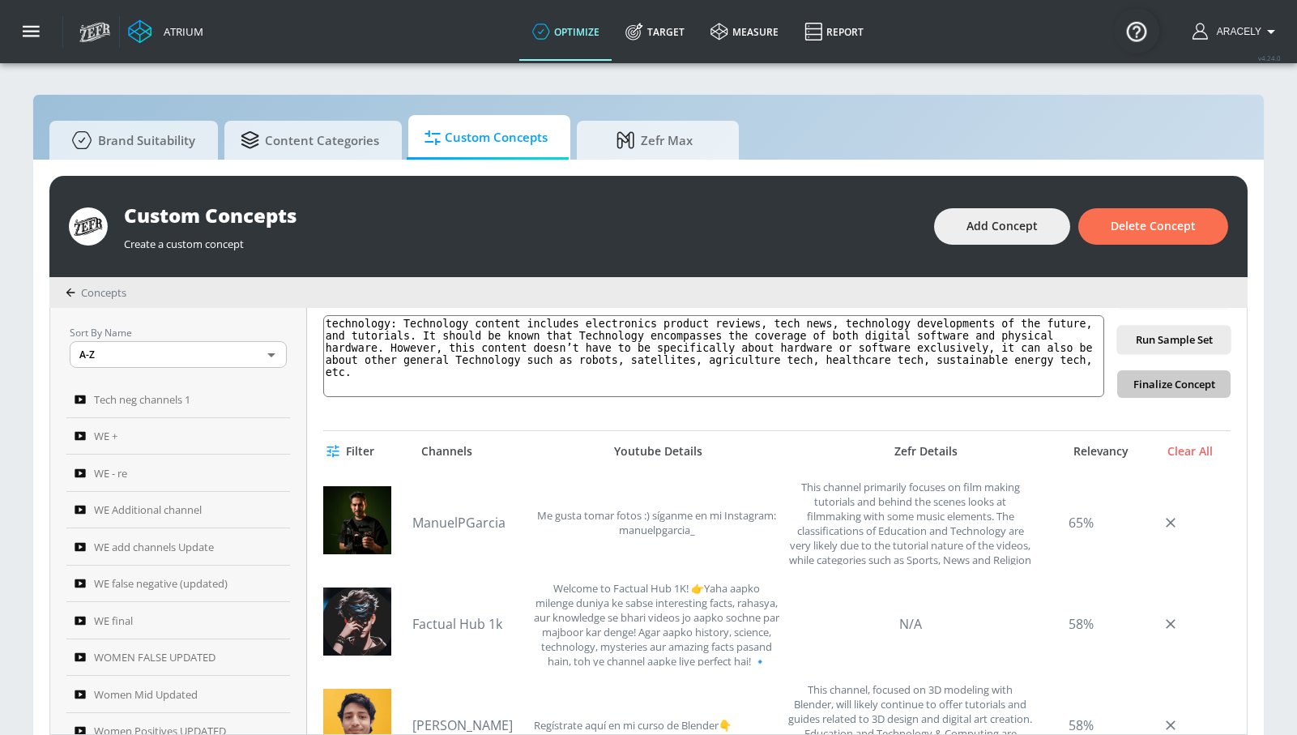
click at [1168, 331] on span "Run Sample Set" at bounding box center [1173, 339] width 87 height 19
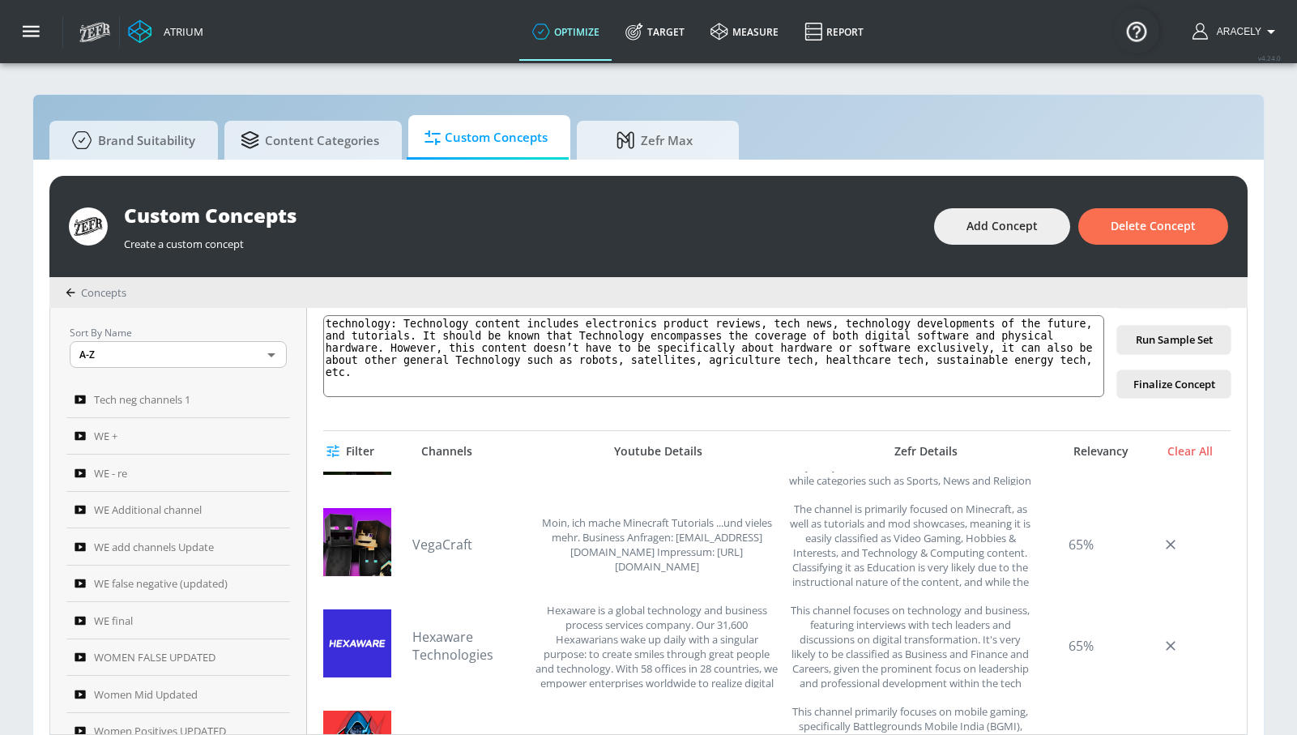
scroll to position [67, 0]
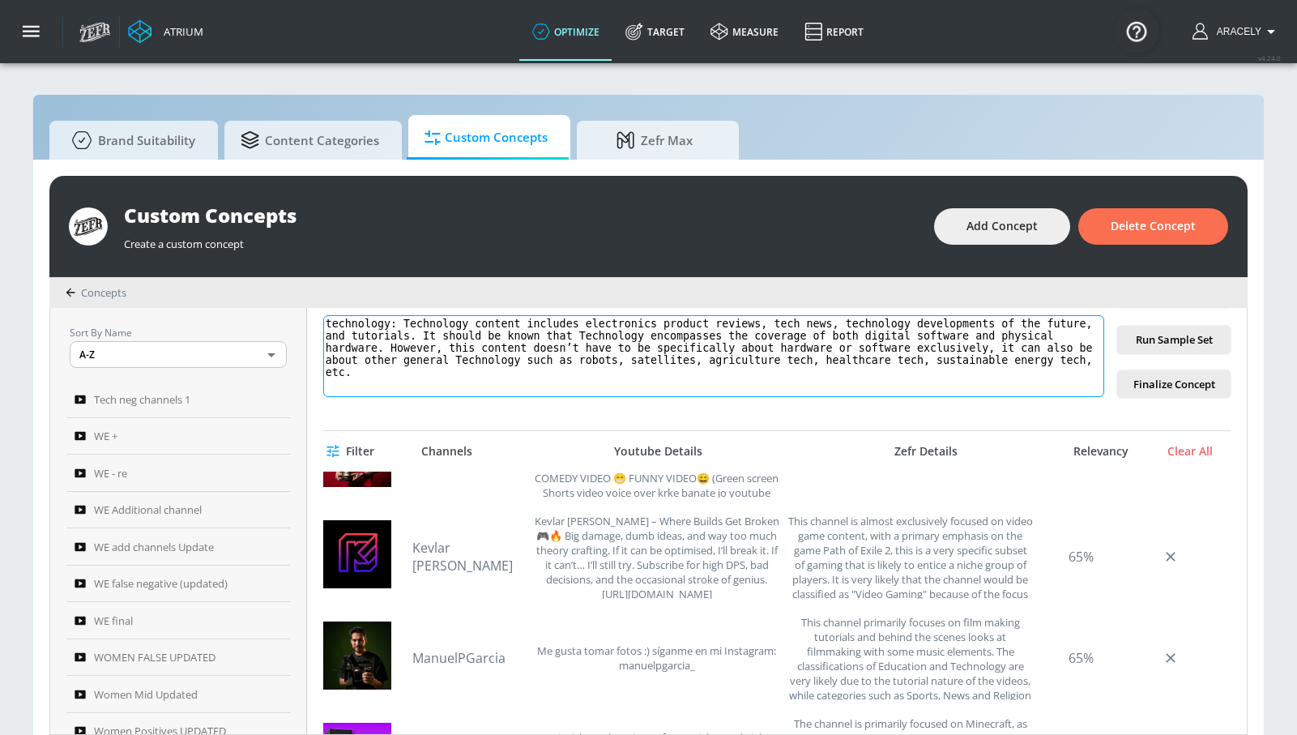
drag, startPoint x: 412, startPoint y: 319, endPoint x: 616, endPoint y: 434, distance: 233.6
click at [616, 434] on div "tech additional channels 2 Link an existing Targeting Set Not selected none ​ C…" at bounding box center [777, 521] width 940 height 426
paste textarea "showcases and educates viewers on innovations across digital software and physi…"
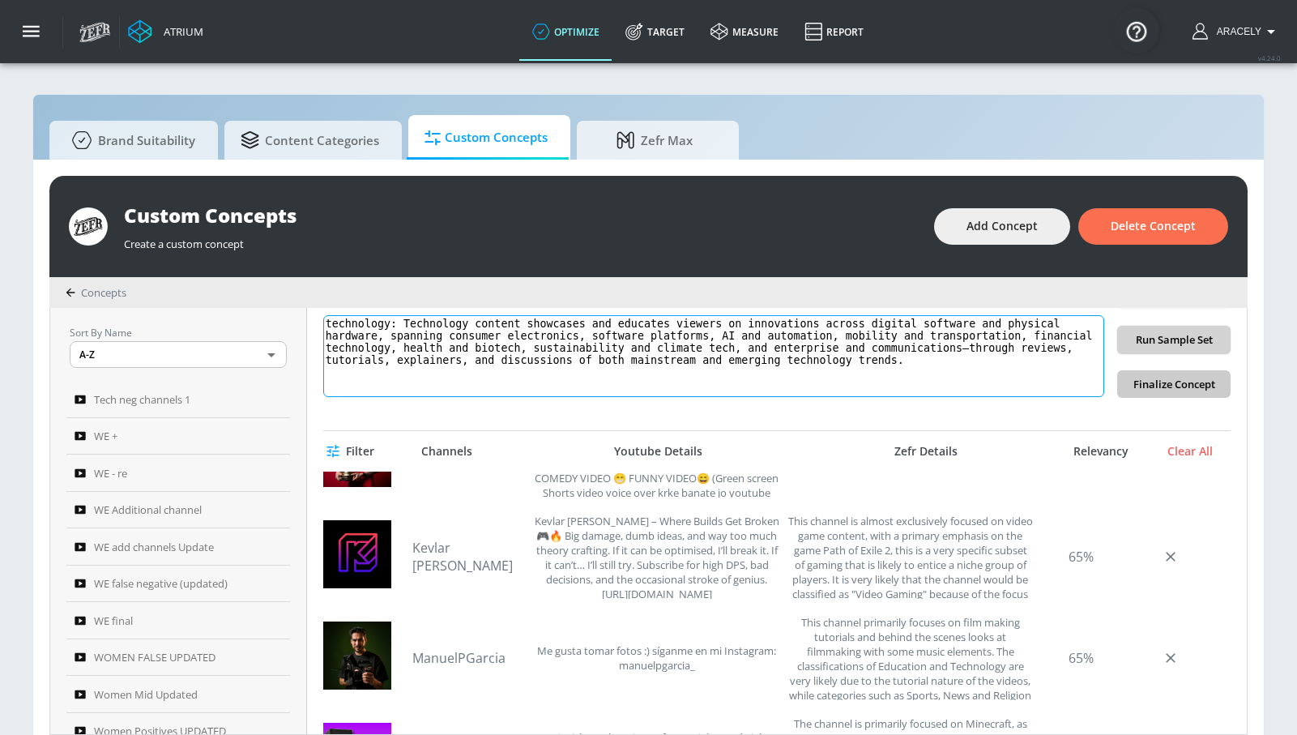
type textarea "technology: Technology content showcases and educates viewers on innovations ac…"
click at [1189, 343] on span "Run Sample Set" at bounding box center [1173, 339] width 87 height 19
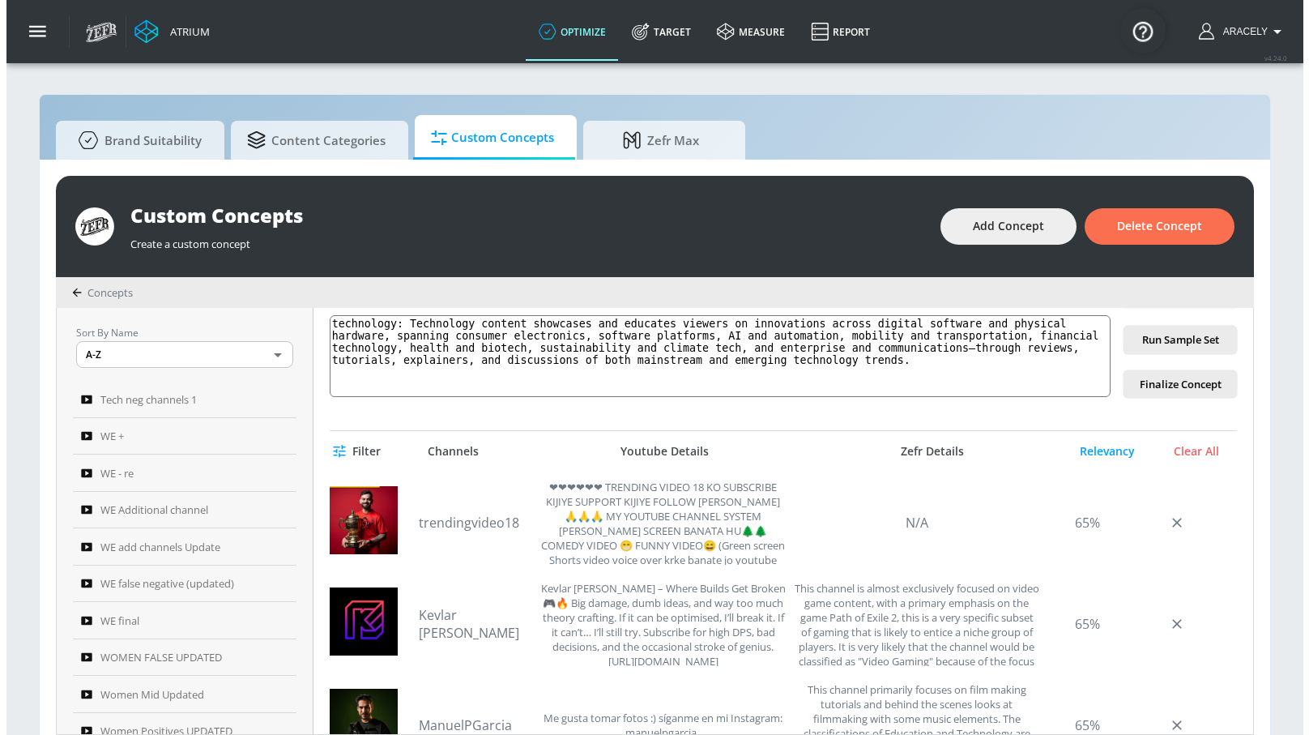
scroll to position [335, 0]
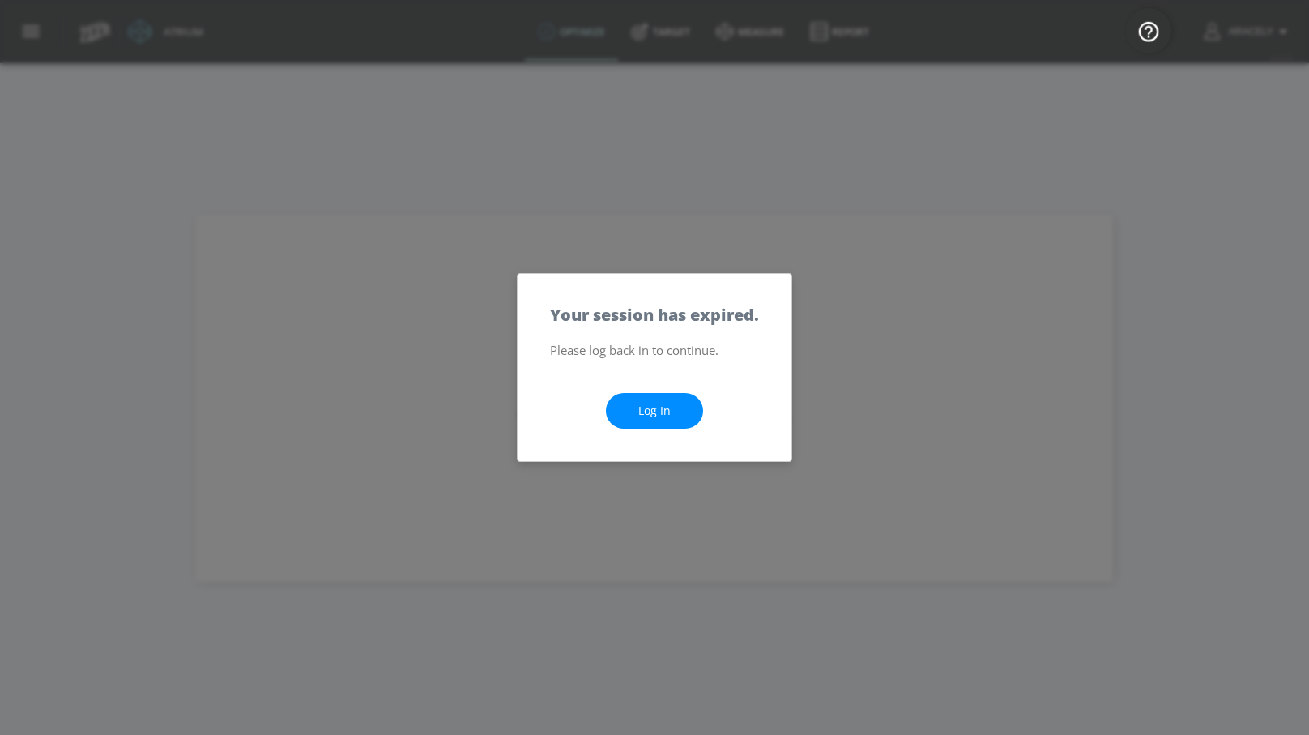
click at [687, 403] on link "Log In" at bounding box center [654, 411] width 97 height 36
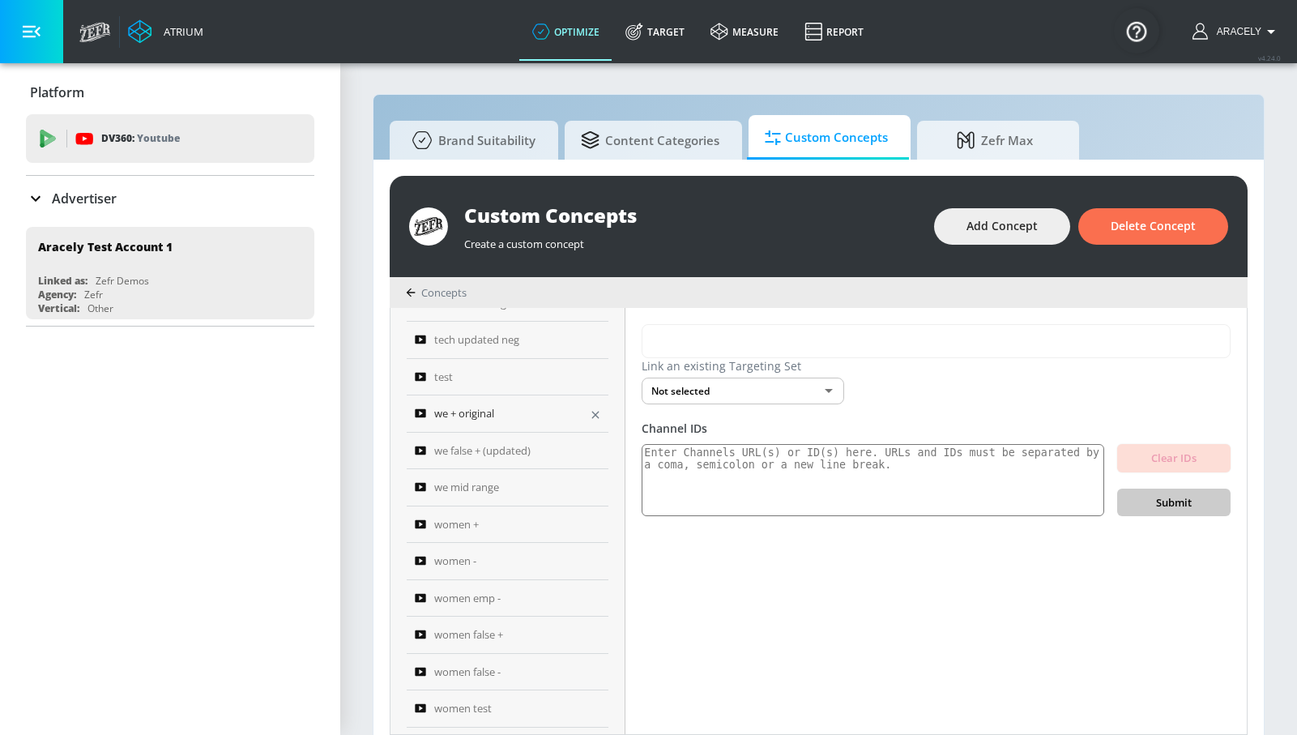
scroll to position [662, 0]
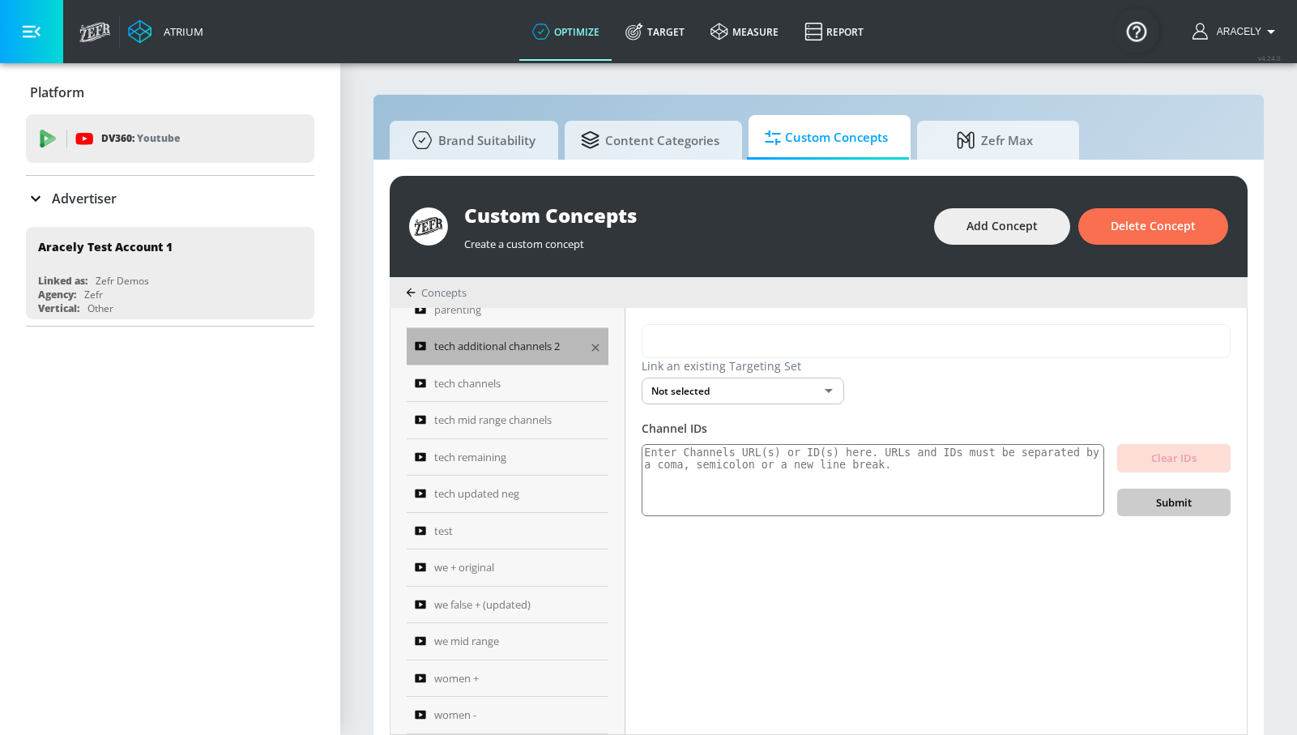
click at [534, 346] on span "tech additional channels 2" at bounding box center [497, 345] width 126 height 19
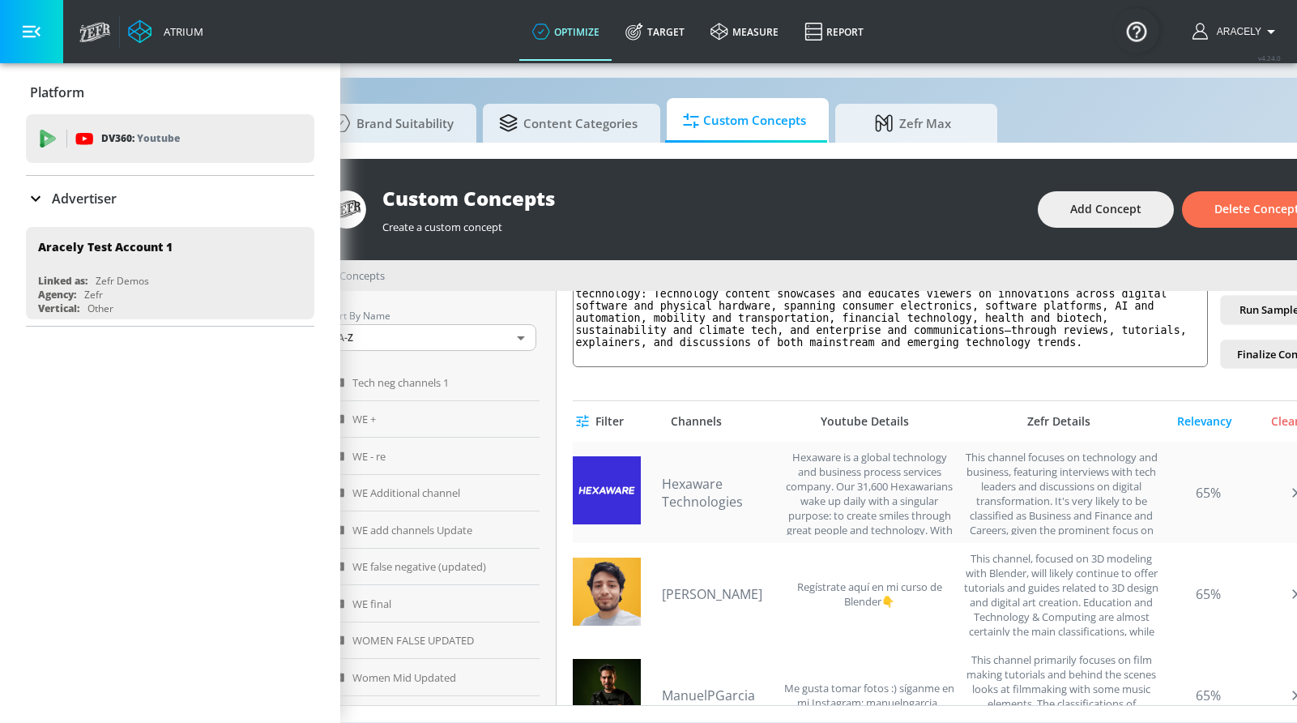
click at [716, 493] on link "Hexaware Technologies" at bounding box center [718, 493] width 113 height 36
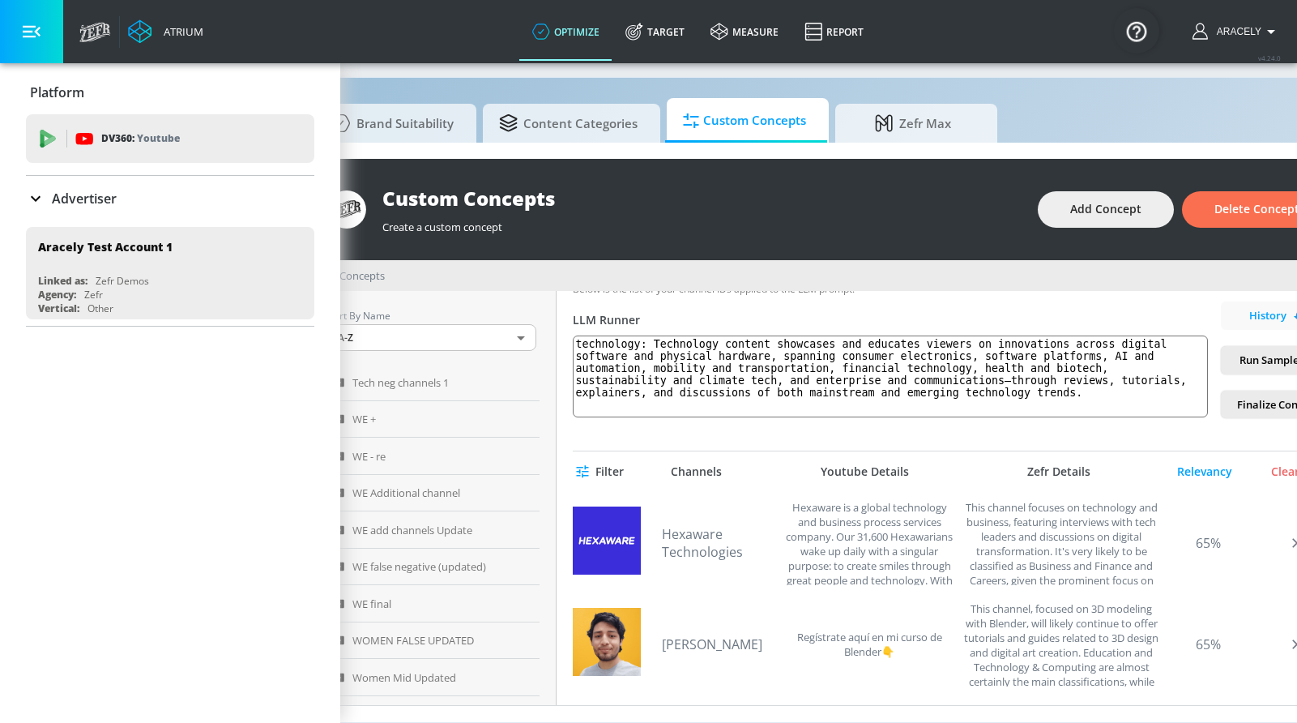
scroll to position [217, 0]
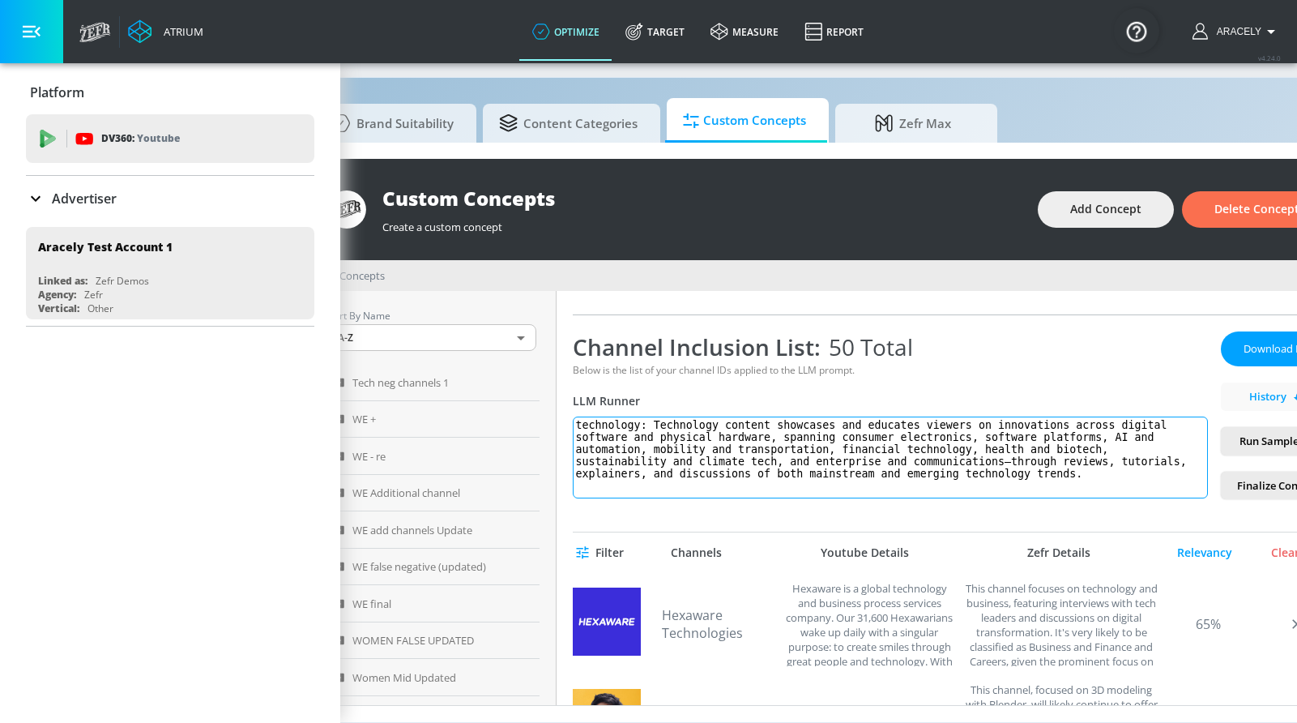
drag, startPoint x: 665, startPoint y: 421, endPoint x: 983, endPoint y: 488, distance: 325.2
click at [965, 498] on div "tech additional channels 2 Link an existing Targeting Set Not selected none ​ C…" at bounding box center [953, 498] width 794 height 414
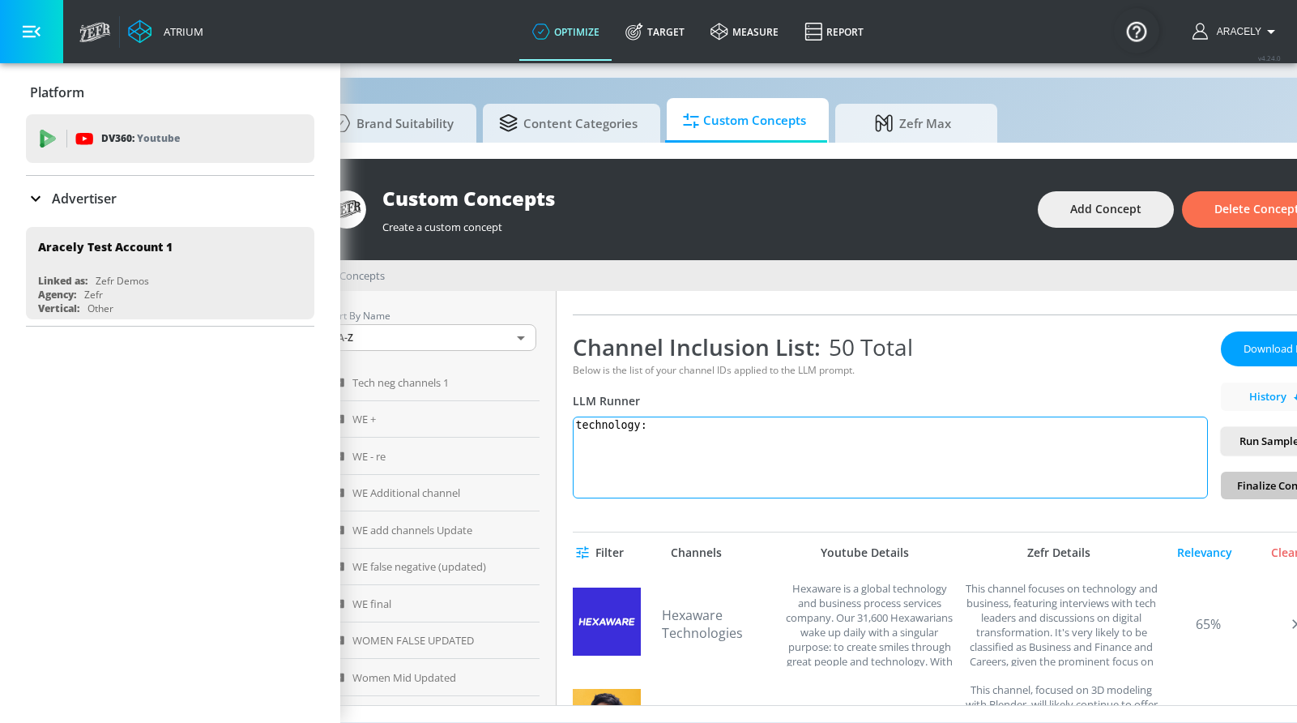
paste textarea "Technology content showcases and educates viewers on innovations across both di…"
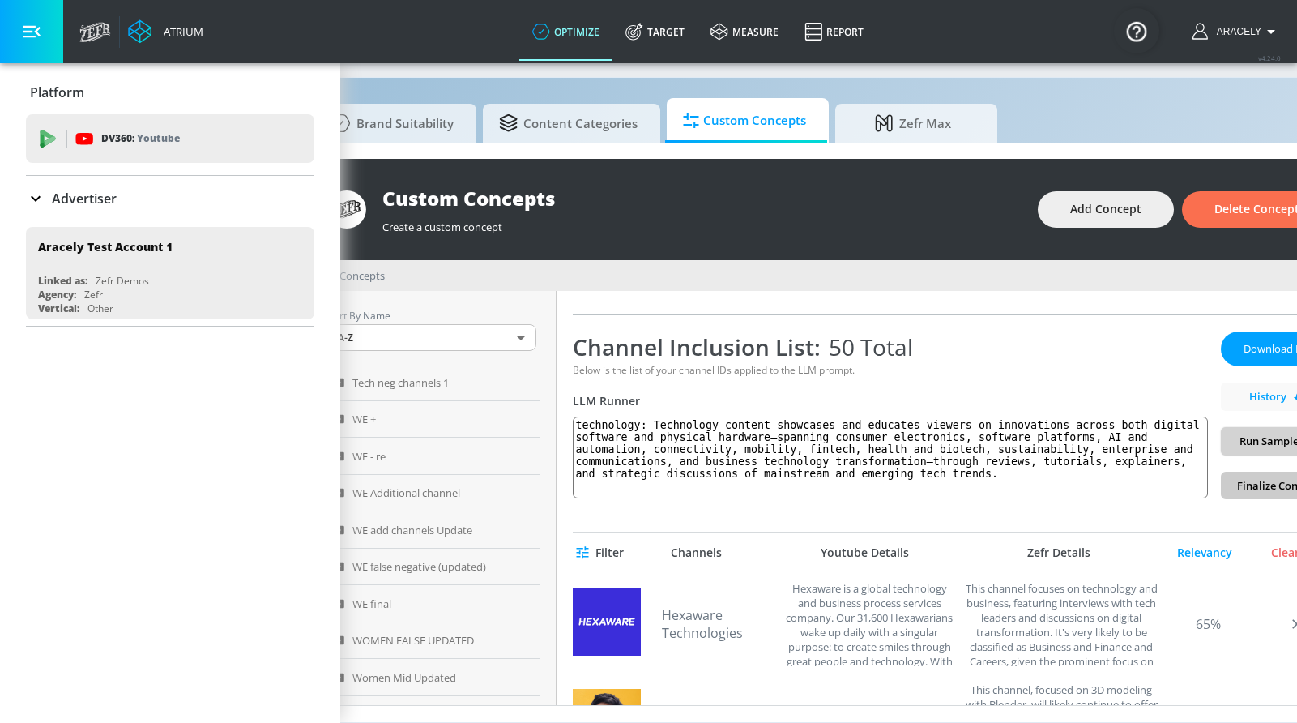
click at [1268, 450] on button "Run Sample Set" at bounding box center [1277, 441] width 113 height 28
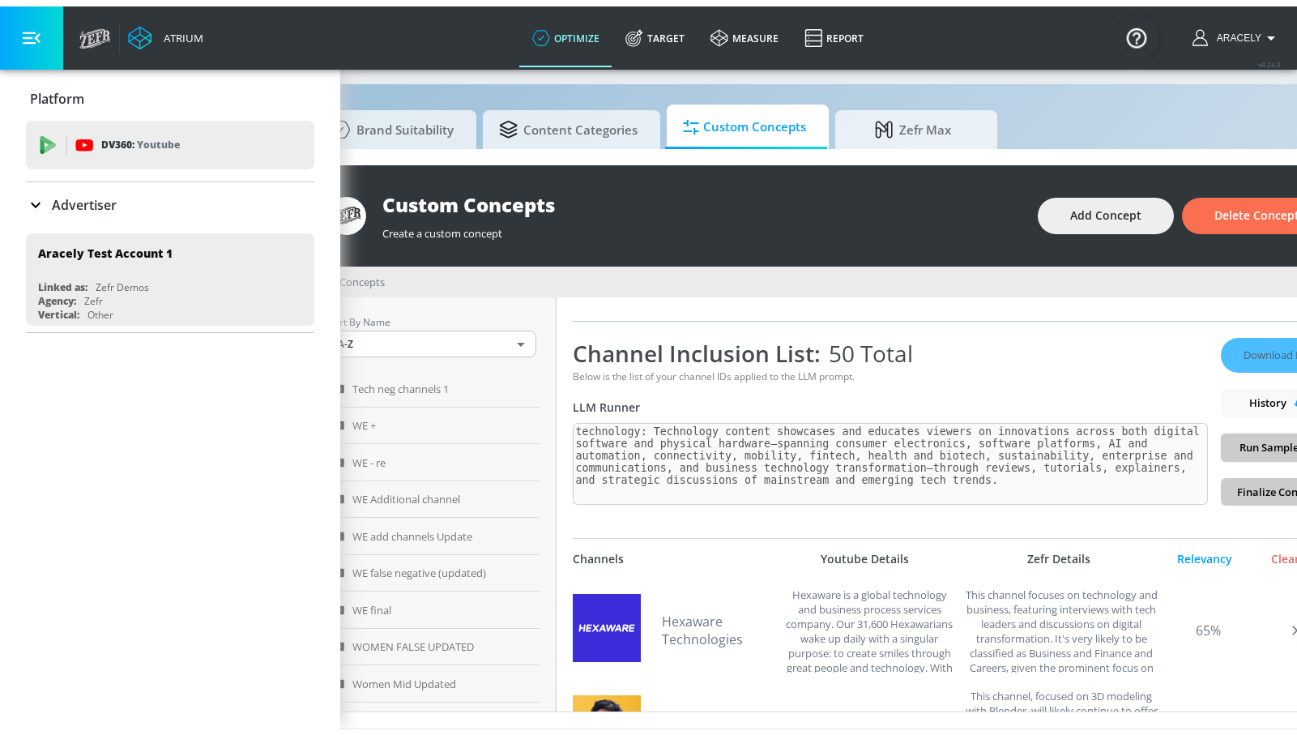
scroll to position [135, 0]
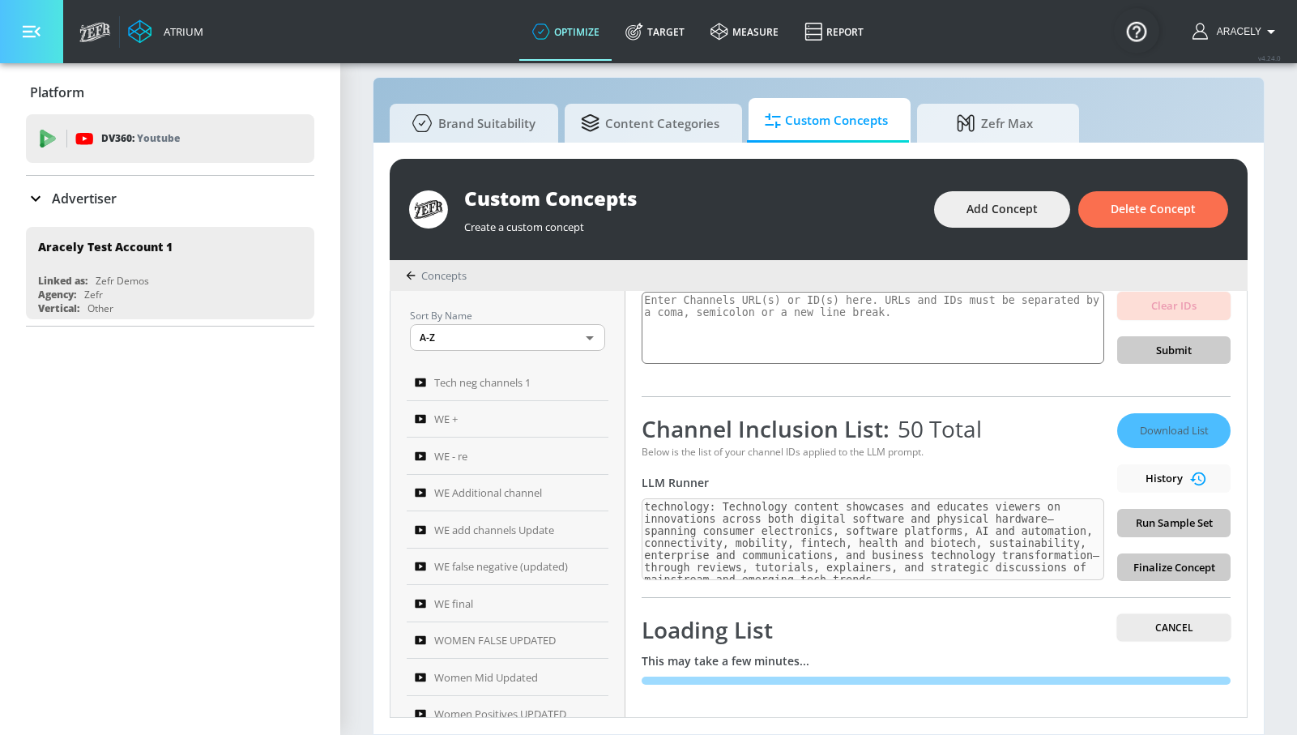
click at [21, 30] on button "button" at bounding box center [31, 31] width 63 height 63
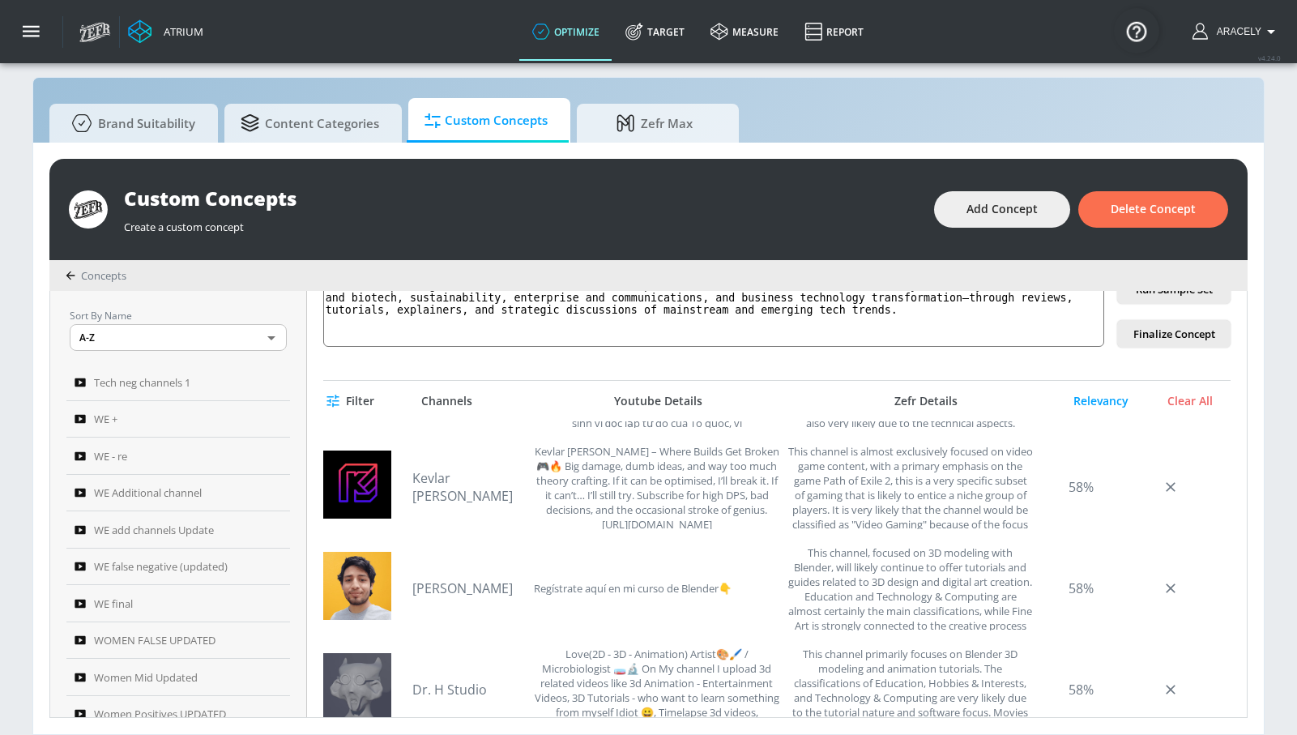
scroll to position [390, 0]
click at [458, 595] on link "Jaime Peña" at bounding box center [468, 589] width 113 height 18
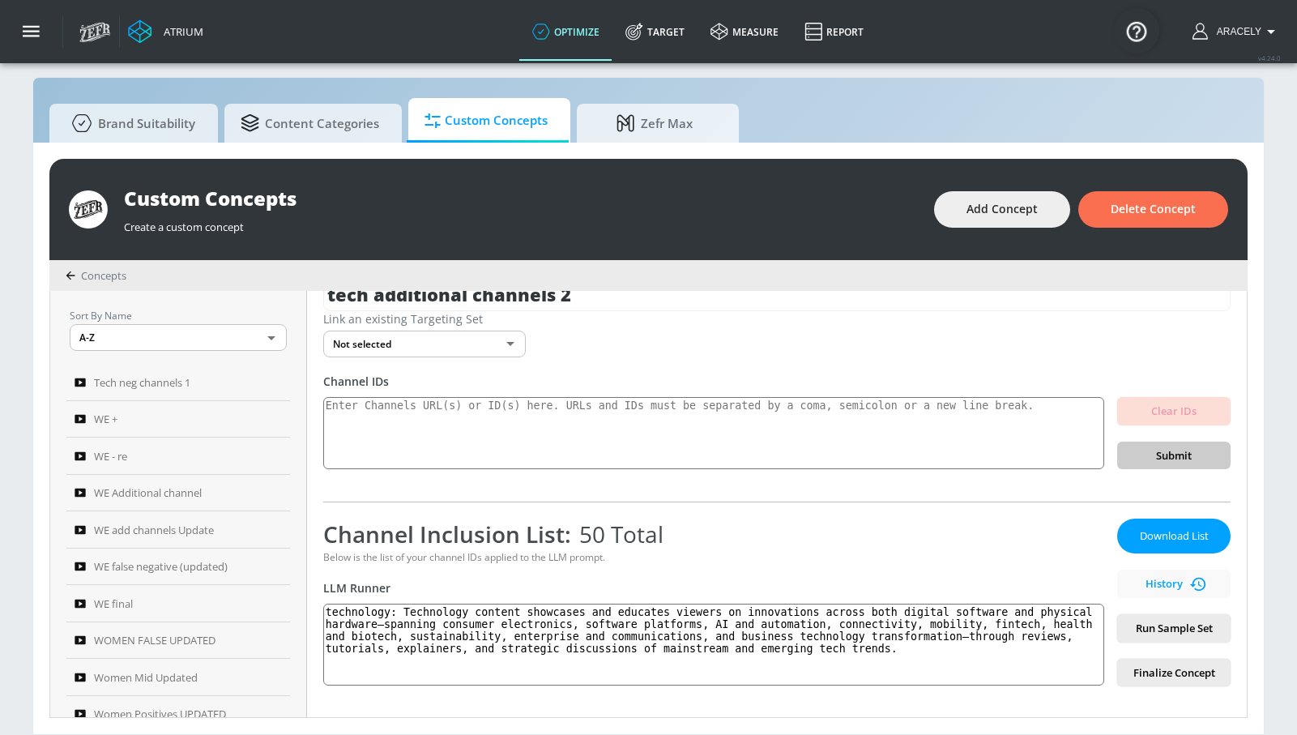
scroll to position [32, 0]
drag, startPoint x: 1029, startPoint y: 650, endPoint x: 400, endPoint y: 560, distance: 635.0
click at [404, 565] on div "Channel Inclusion List: 50 Total Below is the list of your channel IDs applied …" at bounding box center [713, 601] width 781 height 168
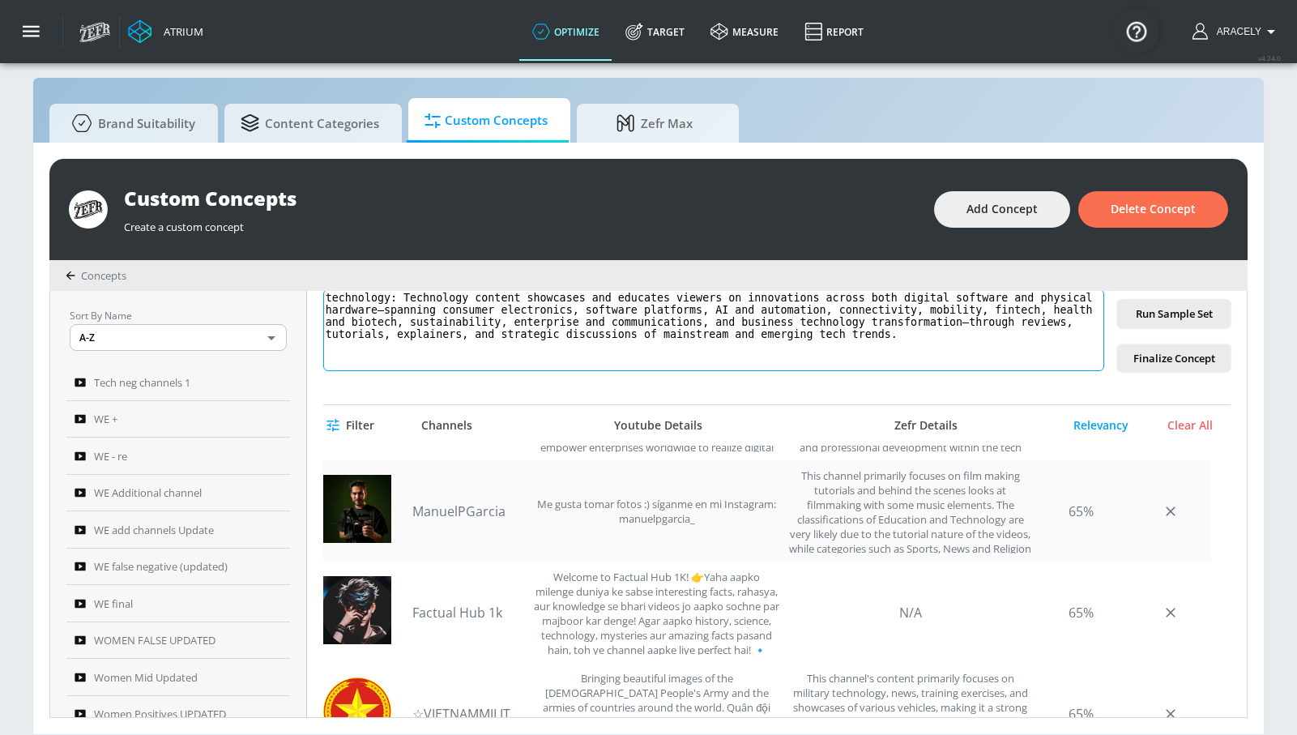
scroll to position [88, 0]
click at [498, 511] on link "ManuelPGarcia" at bounding box center [468, 510] width 113 height 18
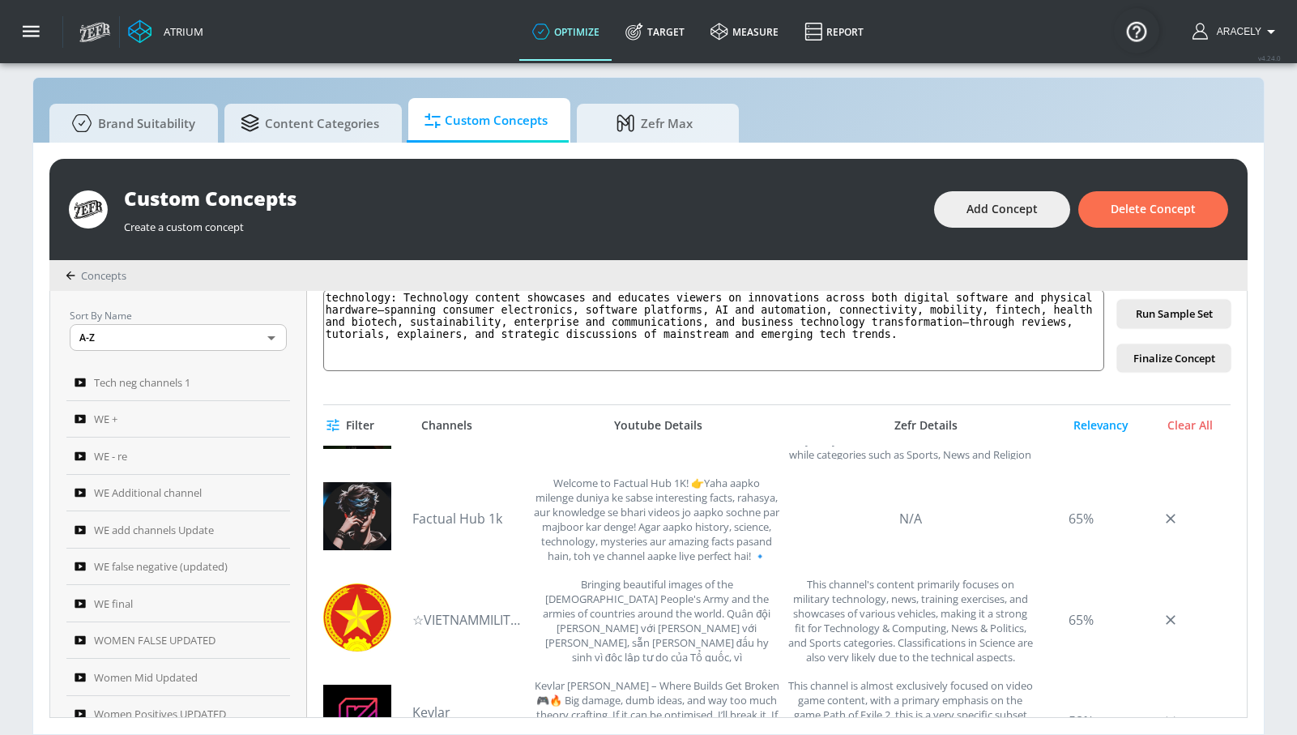
scroll to position [185, 0]
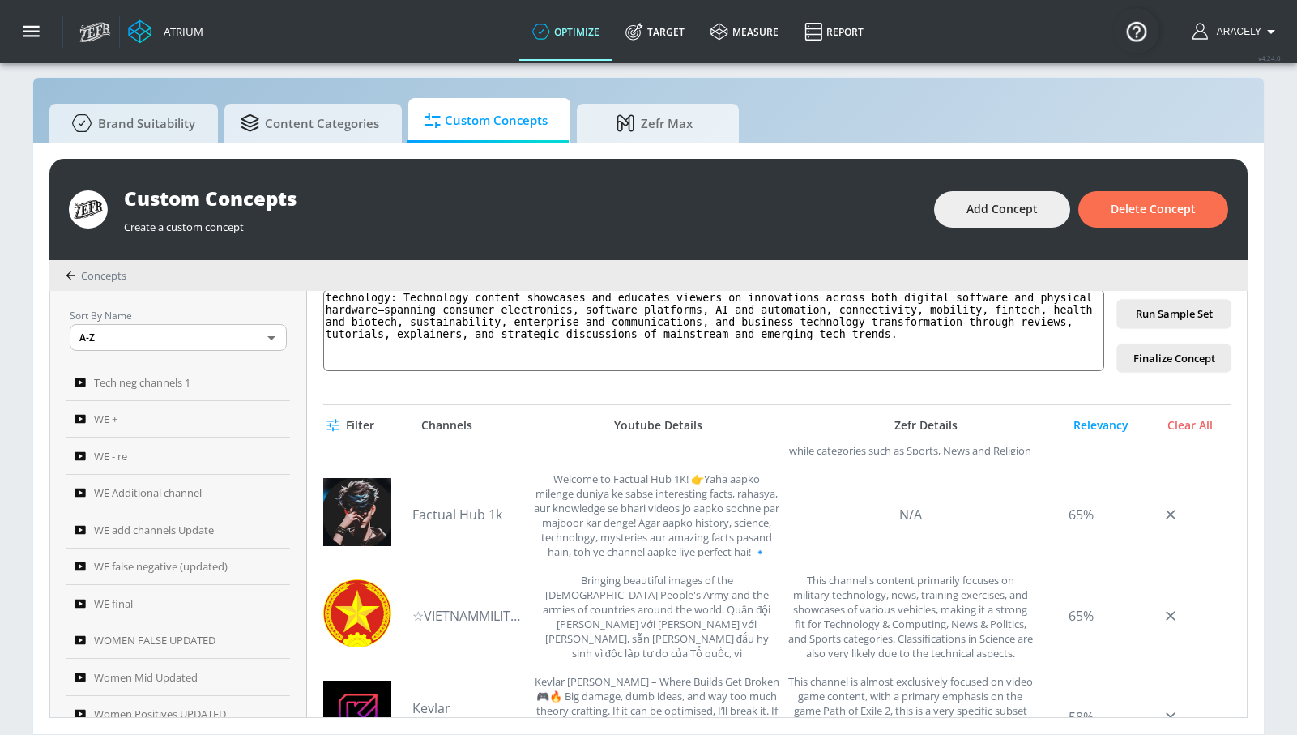
click at [495, 612] on div "Hexaware Technologies Hexaware is a global technology and business process serv…" at bounding box center [767, 651] width 888 height 410
click at [467, 613] on link "☆VIETNAMMILITARY☆" at bounding box center [468, 616] width 113 height 36
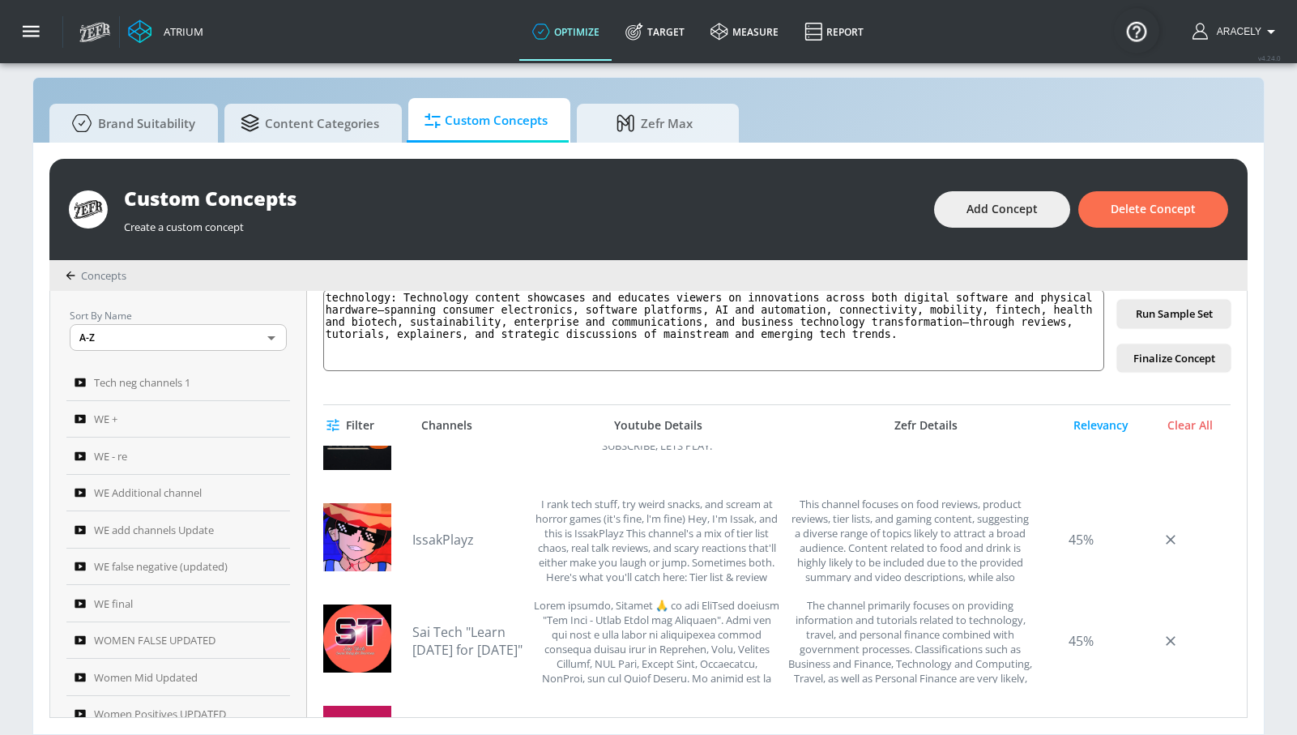
scroll to position [1274, 0]
click at [417, 546] on div "IssakPlayz I rank tech stuff, try weird snacks, and scream at horror games (it'…" at bounding box center [767, 538] width 888 height 101
click at [427, 540] on link "IssakPlayz" at bounding box center [468, 539] width 113 height 18
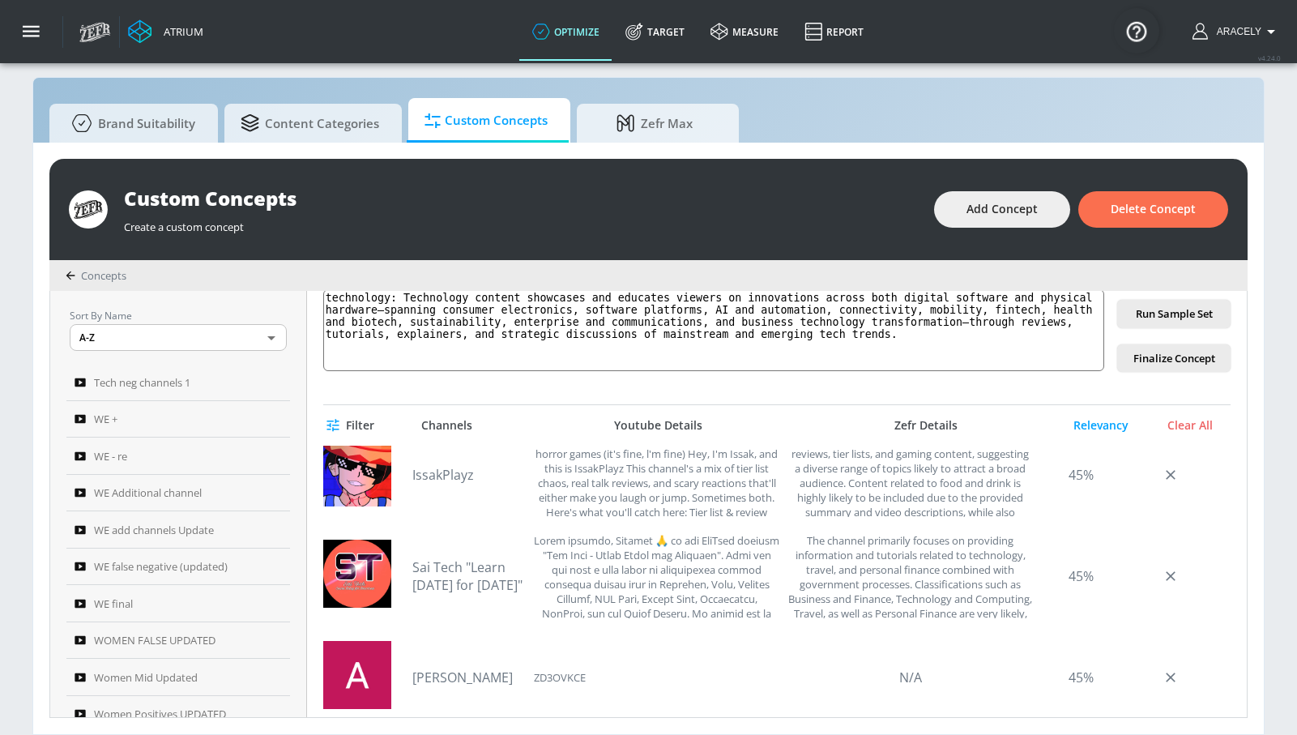
scroll to position [1378, 0]
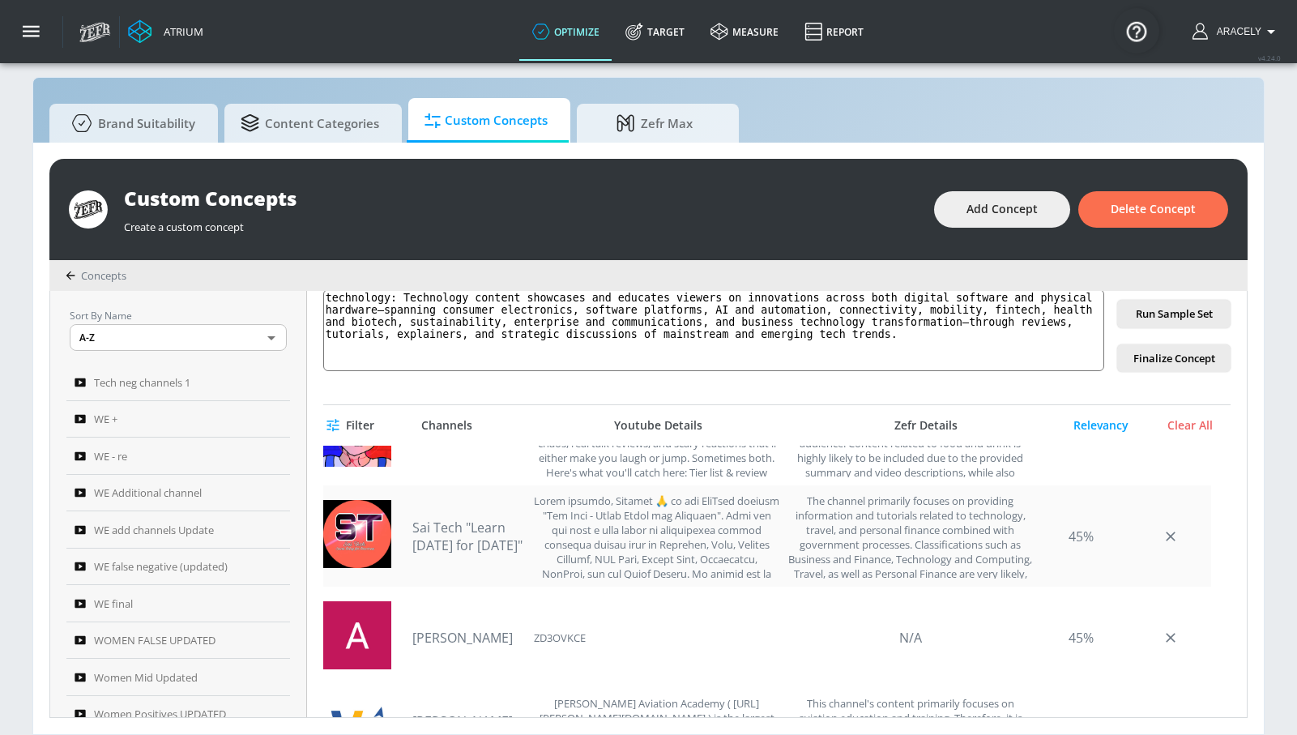
click at [494, 544] on link "Sai Tech "Learn today for Tomorrow"" at bounding box center [468, 536] width 113 height 36
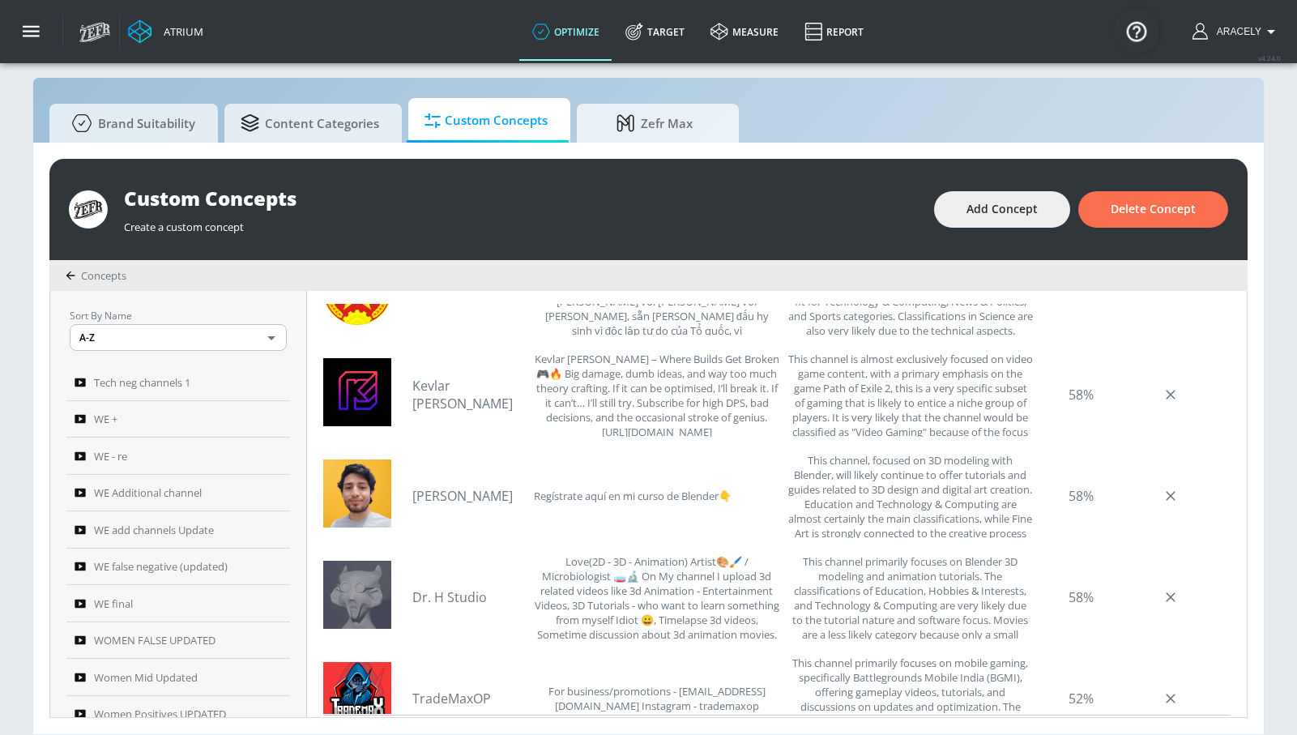
scroll to position [364, 0]
click at [430, 498] on link "Jaime Peña" at bounding box center [468, 497] width 113 height 18
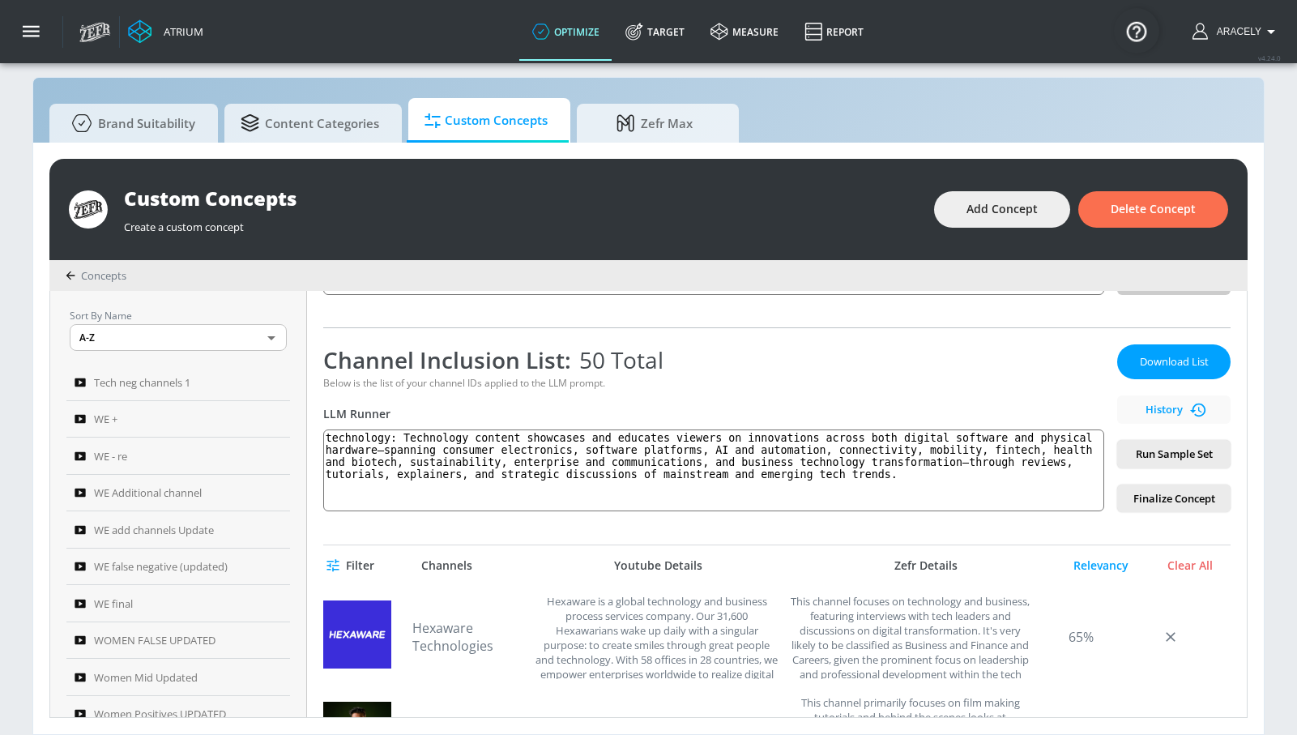
scroll to position [0, 0]
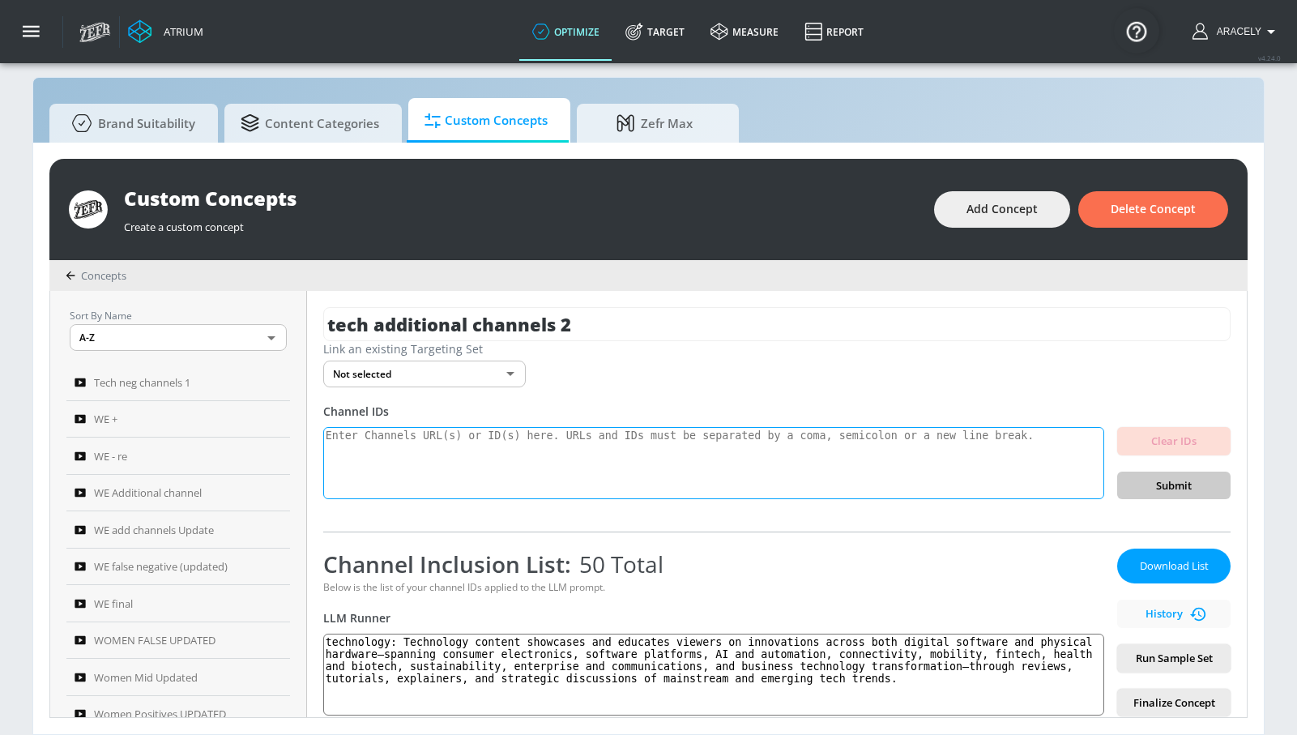
click at [500, 463] on textarea at bounding box center [713, 463] width 781 height 73
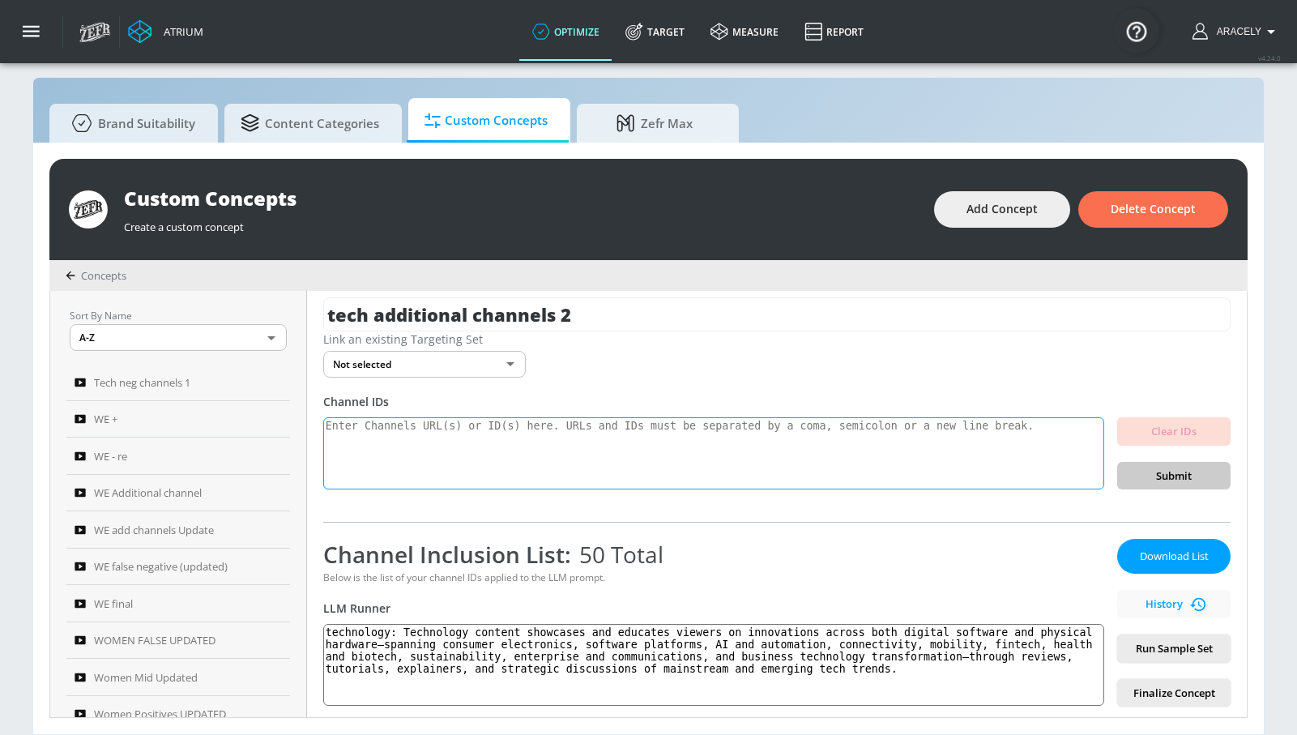
scroll to position [30, 0]
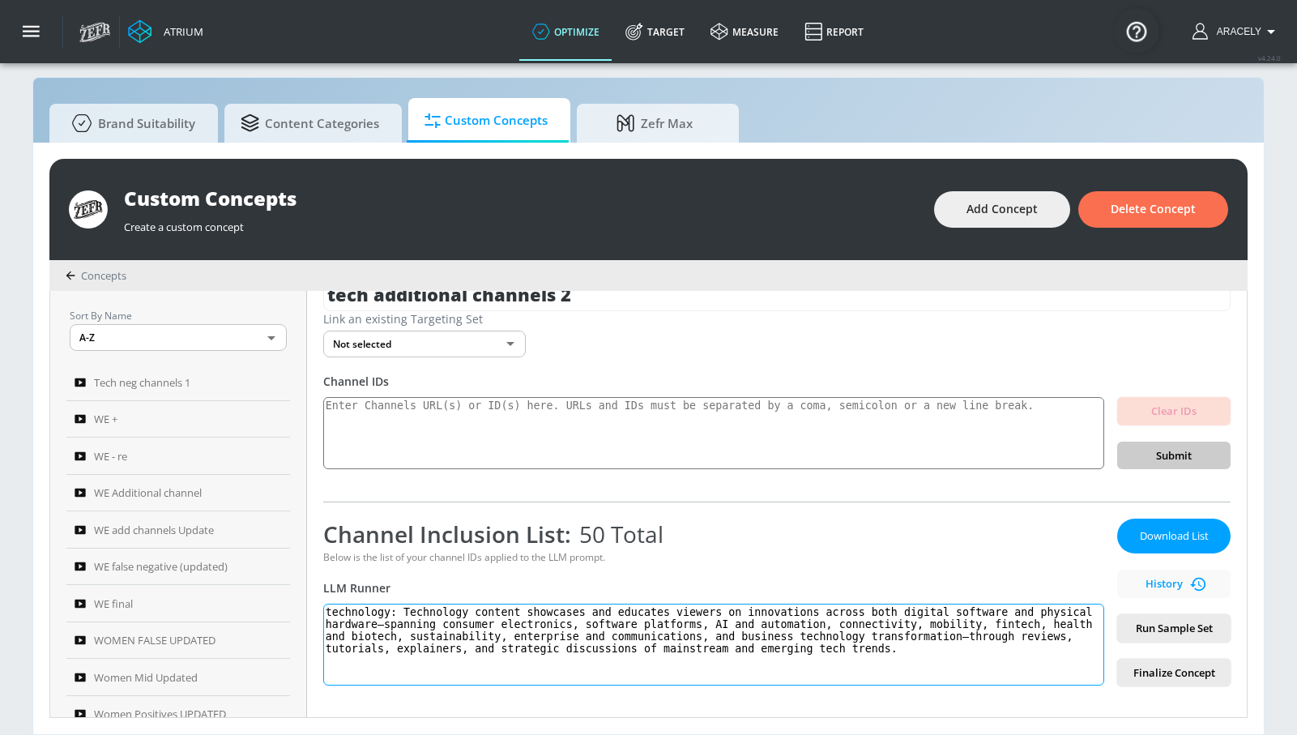
drag, startPoint x: 414, startPoint y: 611, endPoint x: 730, endPoint y: 700, distance: 328.2
click at [727, 701] on div "tech additional channels 2 Link an existing Targeting Set Not selected none ​ C…" at bounding box center [777, 504] width 940 height 426
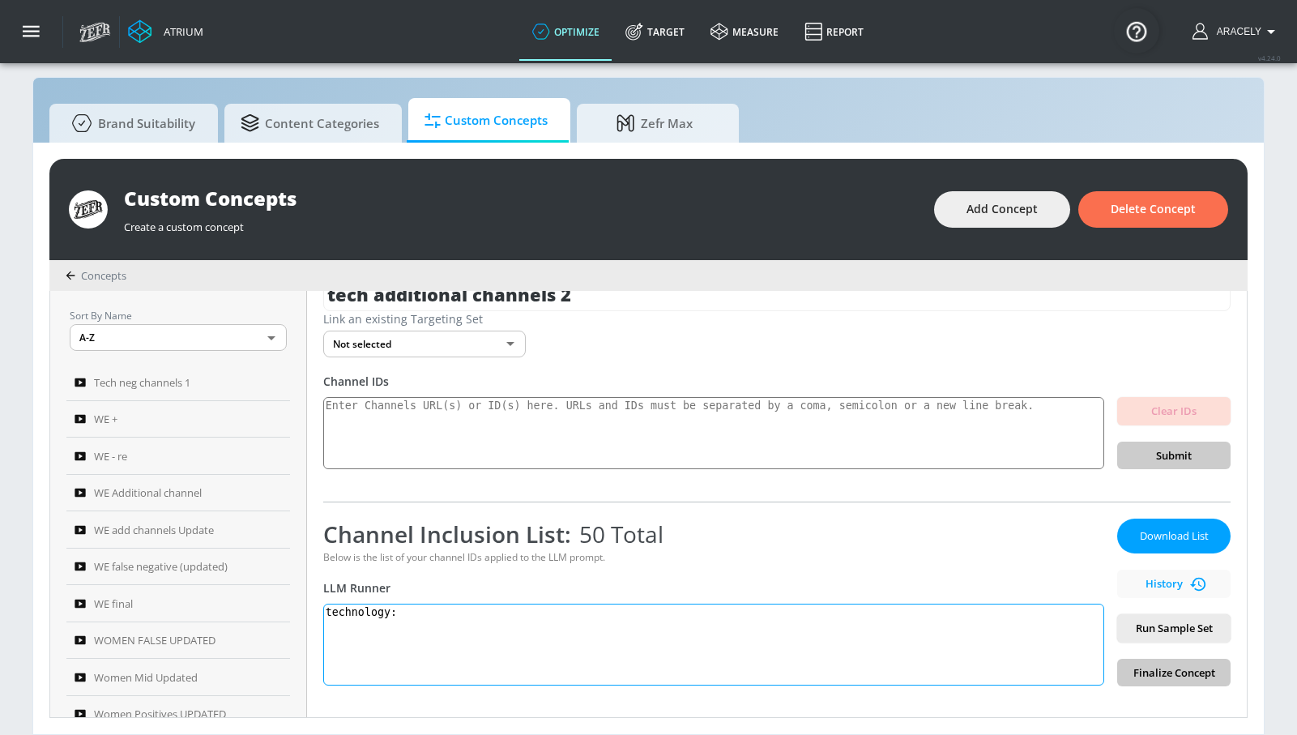
paste textarea "Technology content showcases and educates viewers on innovations in both digita…"
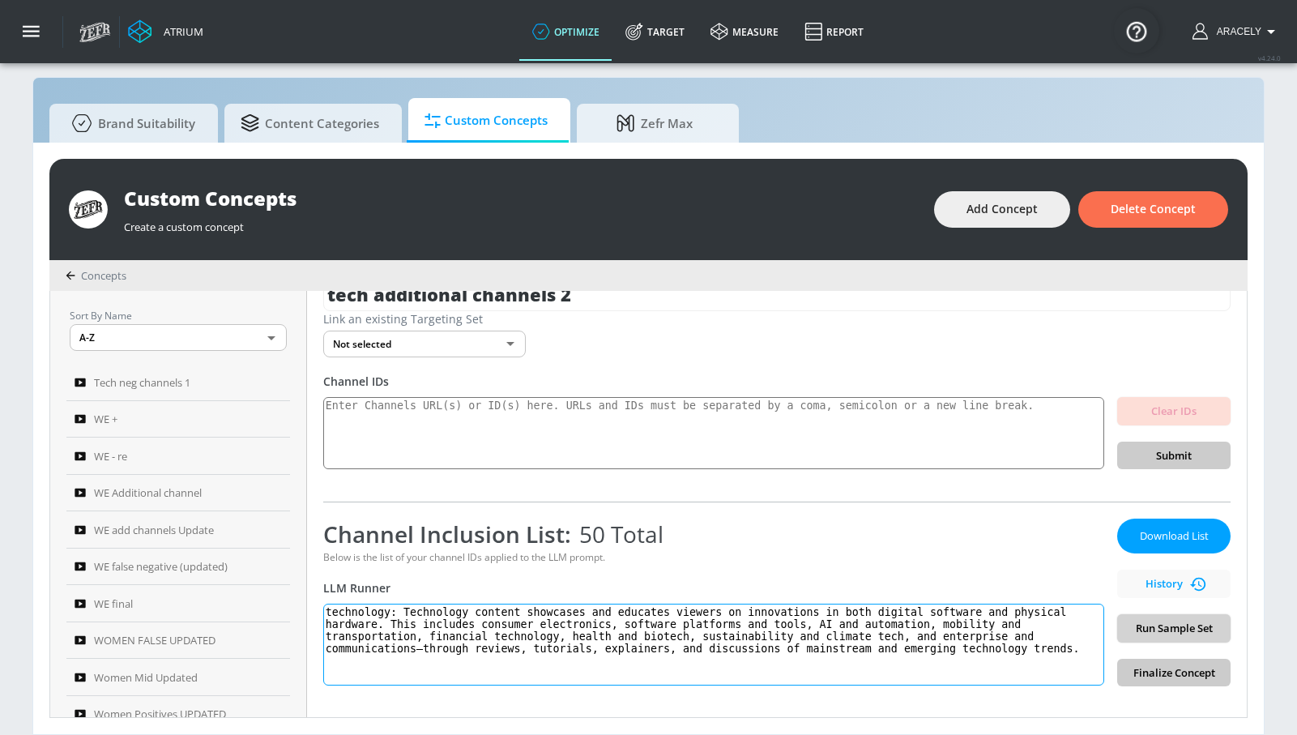
type textarea "technology: Technology content showcases and educates viewers on innovations in…"
click at [1150, 630] on span "Run Sample Set" at bounding box center [1173, 628] width 87 height 19
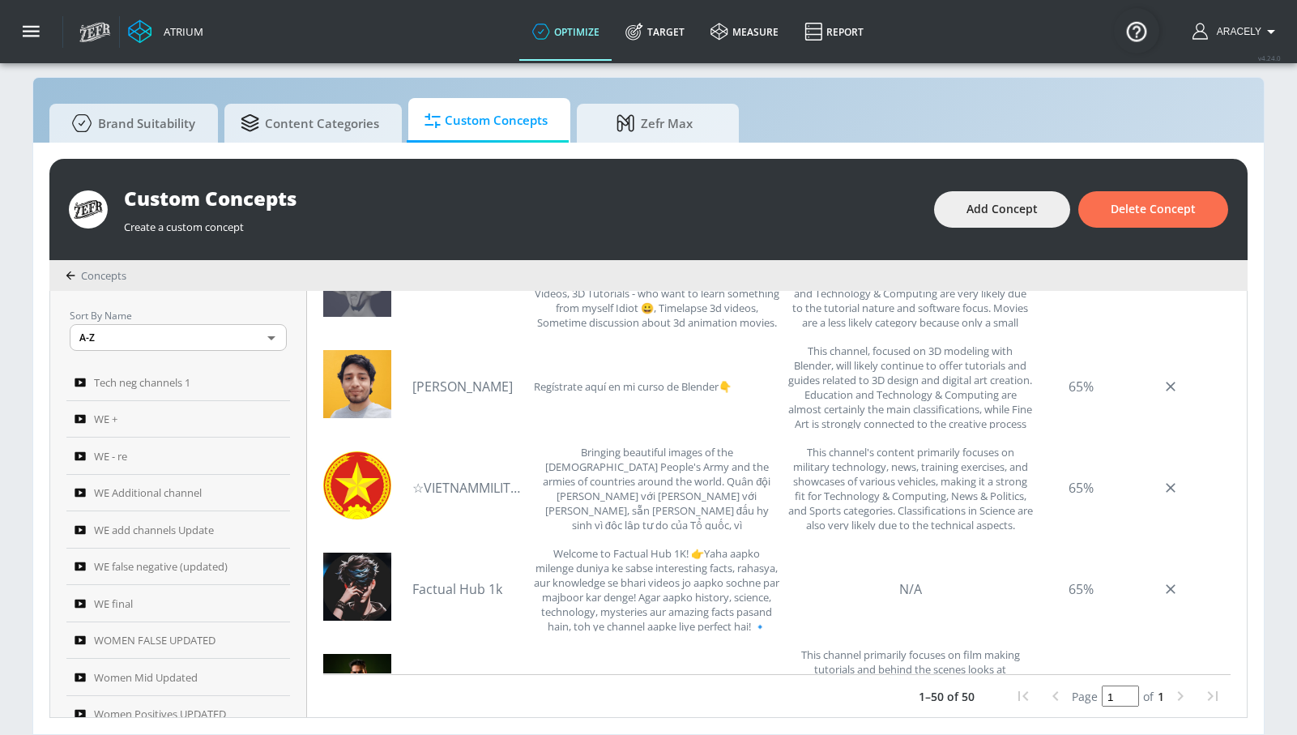
scroll to position [130, 0]
click at [509, 488] on link "☆VIETNAMMILITARY☆" at bounding box center [468, 489] width 113 height 36
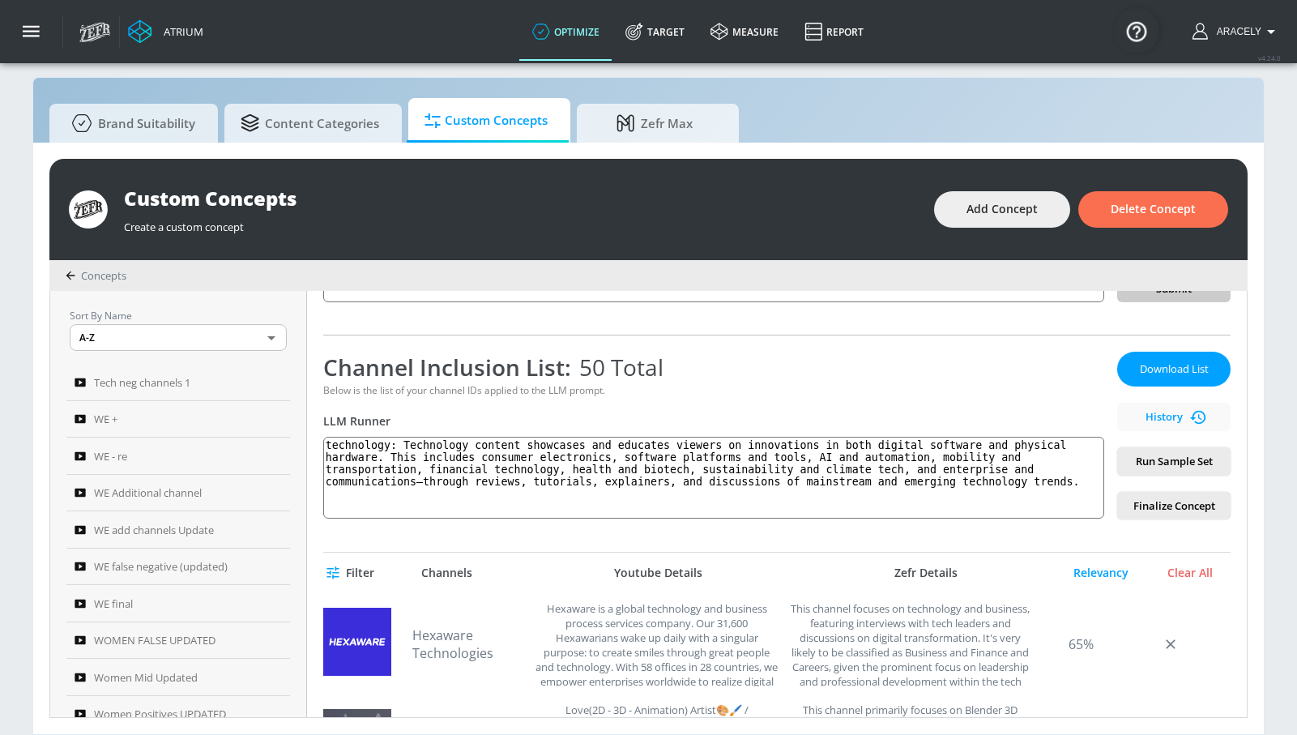
scroll to position [0, 0]
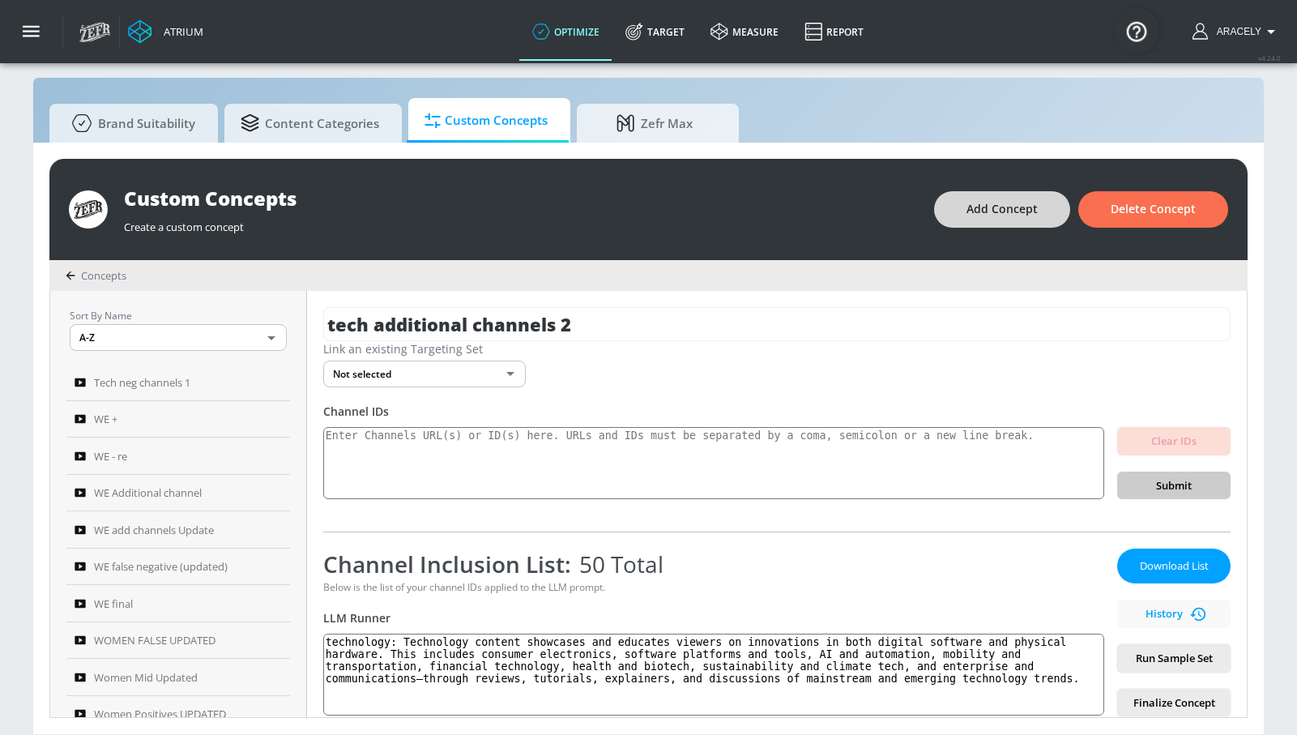
click at [987, 225] on button "Add Concept" at bounding box center [1002, 209] width 136 height 36
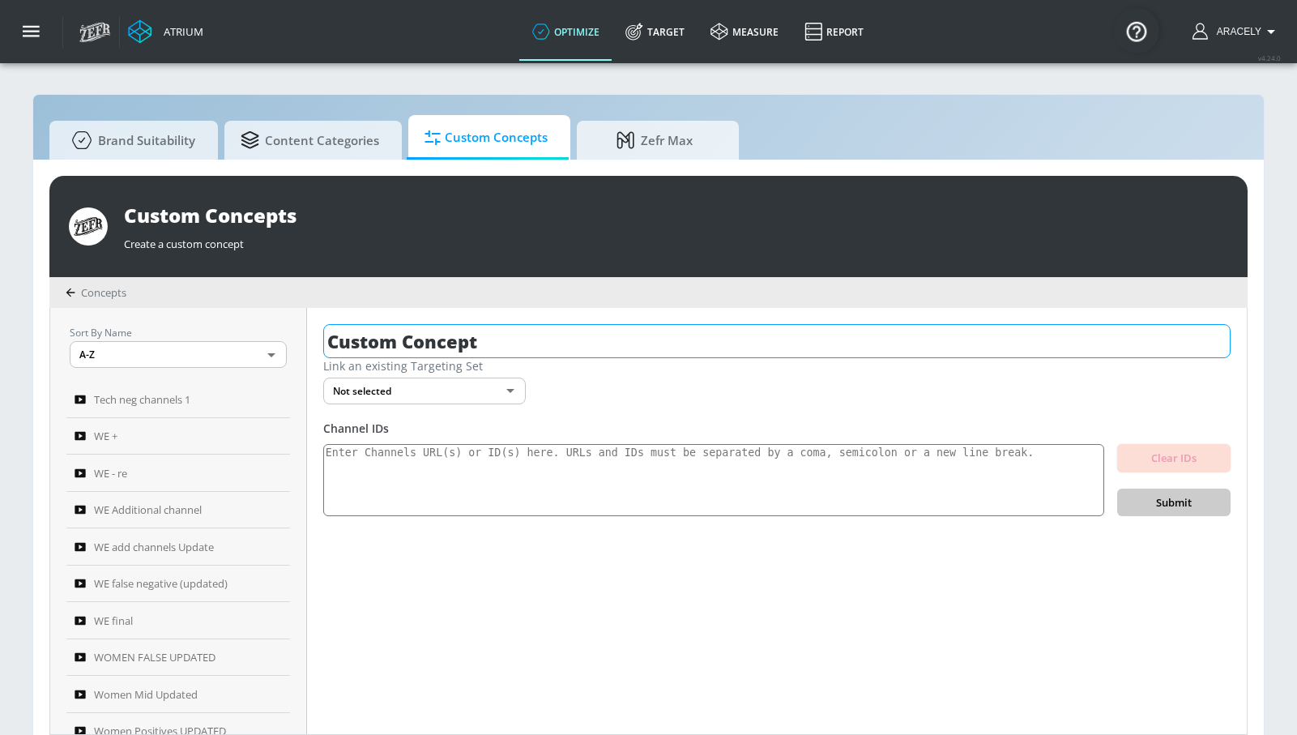
click at [550, 326] on input "Custom Concept" at bounding box center [776, 341] width 907 height 34
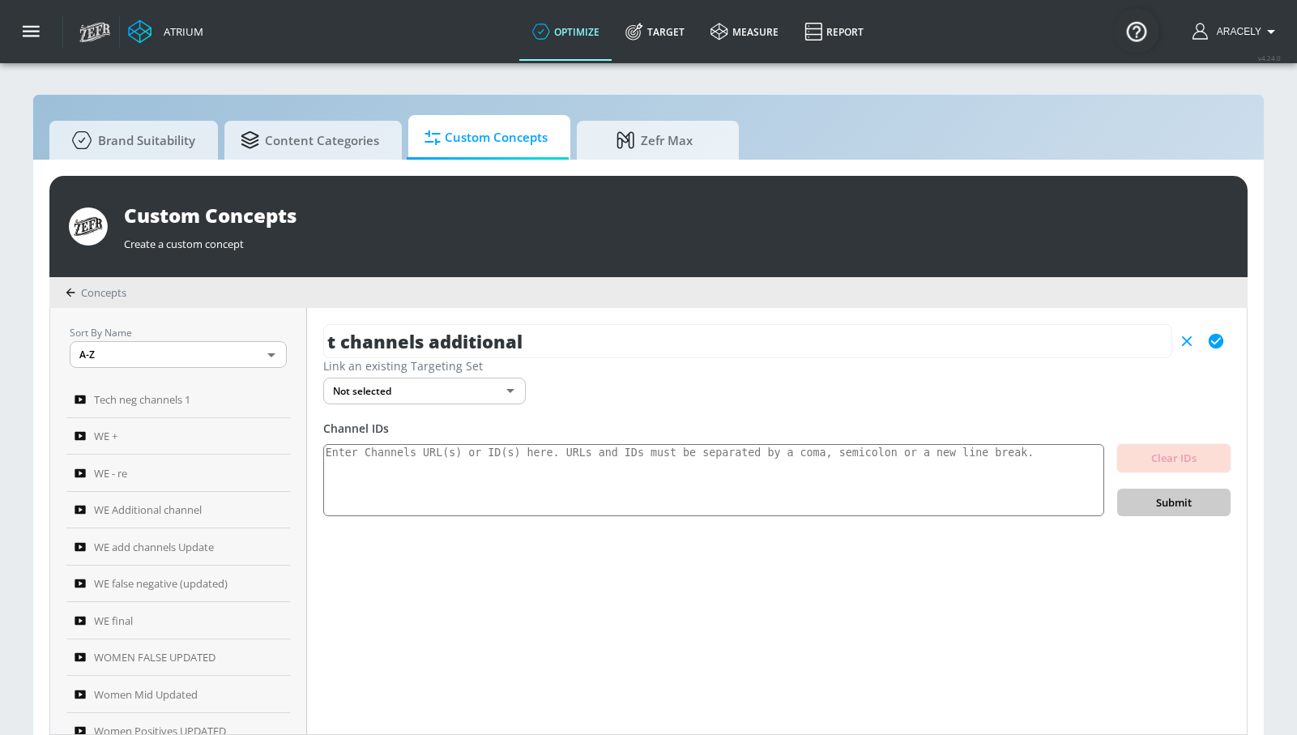
type input "t channels additional"
click at [1217, 332] on icon "button" at bounding box center [1216, 341] width 18 height 18
click at [682, 490] on textarea at bounding box center [713, 480] width 781 height 73
paste textarea "UClarEx2d63id7kESvFMjmRg UC4x3CR25WSlvMJUtSPPzwwg UCzgZyBPolohlmMBRUJoBj1w UCwr…"
type textarea "UClarEx2d63id7kESvFMjmRg UC4x3CR25WSlvMJUtSPPzwwg UCzgZyBPolohlmMBRUJoBj1w UCwr…"
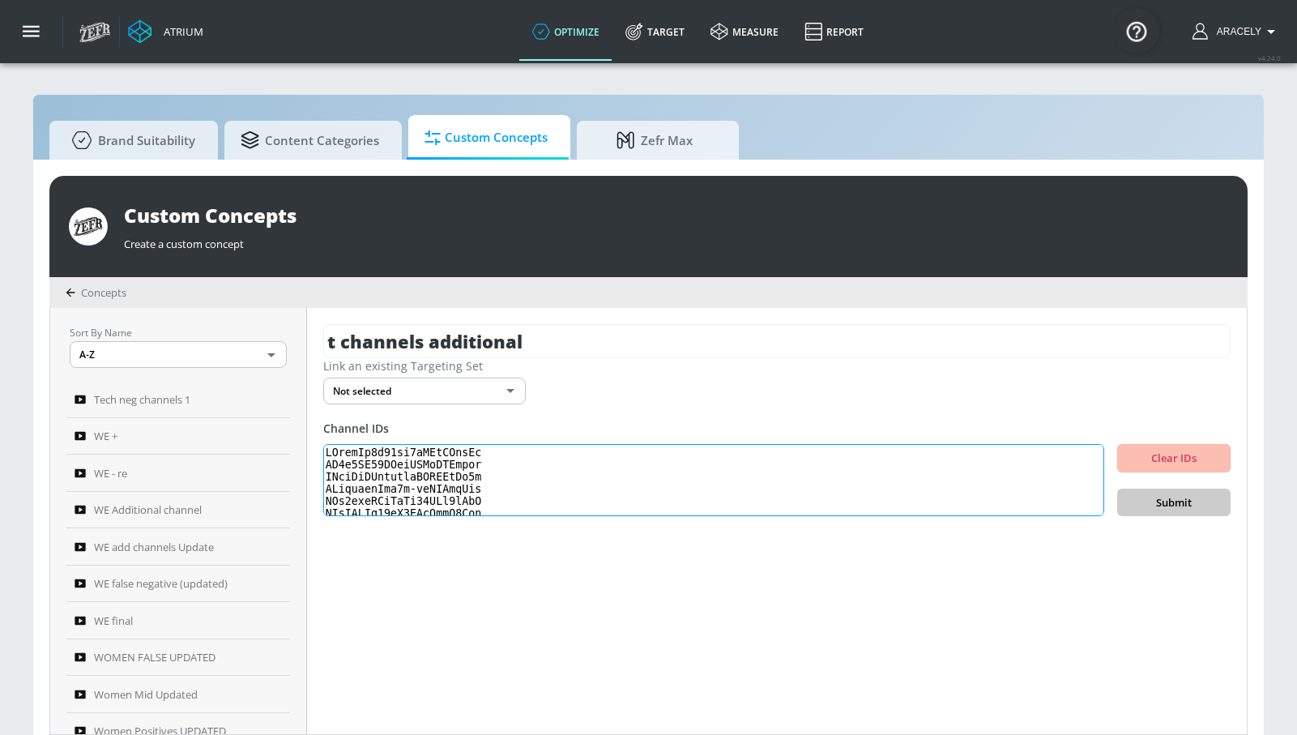
scroll to position [558, 0]
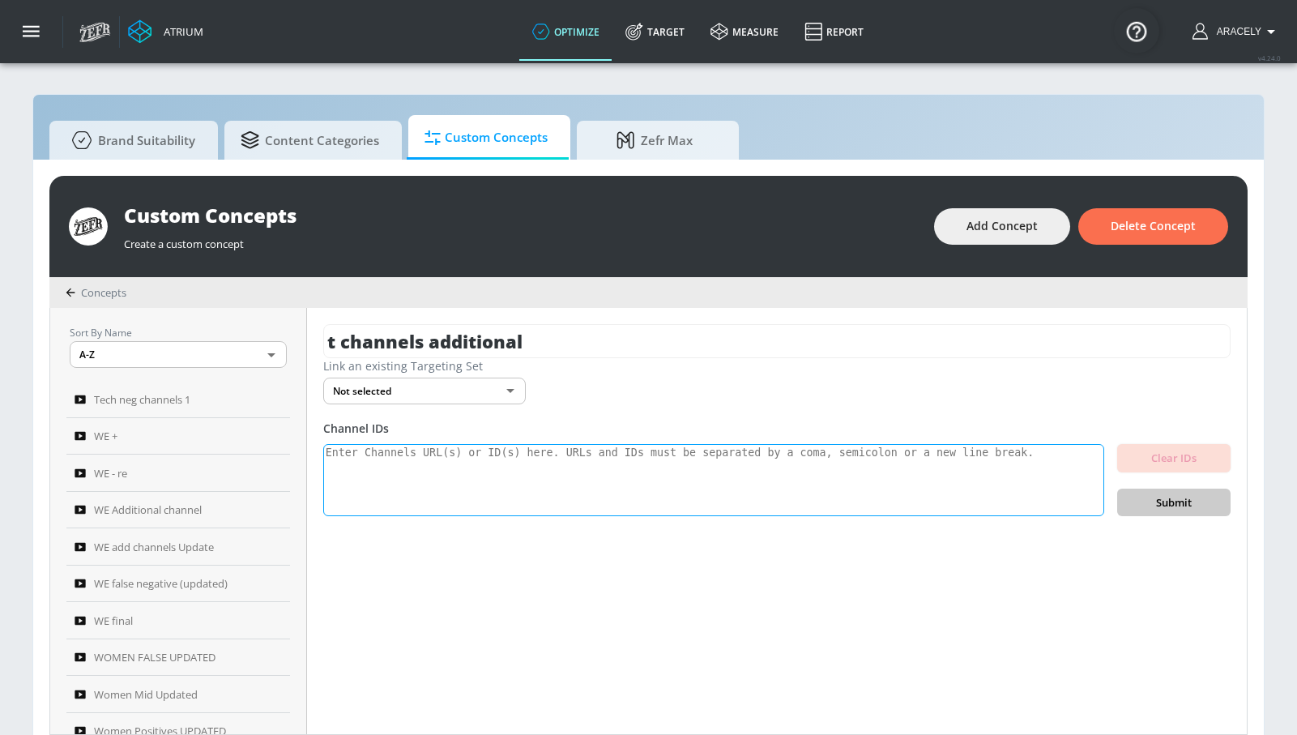
click at [667, 478] on textarea at bounding box center [713, 480] width 781 height 73
paste textarea "UClarEx2d63id7kESvFMjmRg UC4x3CR25WSlvMJUtSPPzwwg UCzgZyBPolohlmMBRUJoBj1w UCwr…"
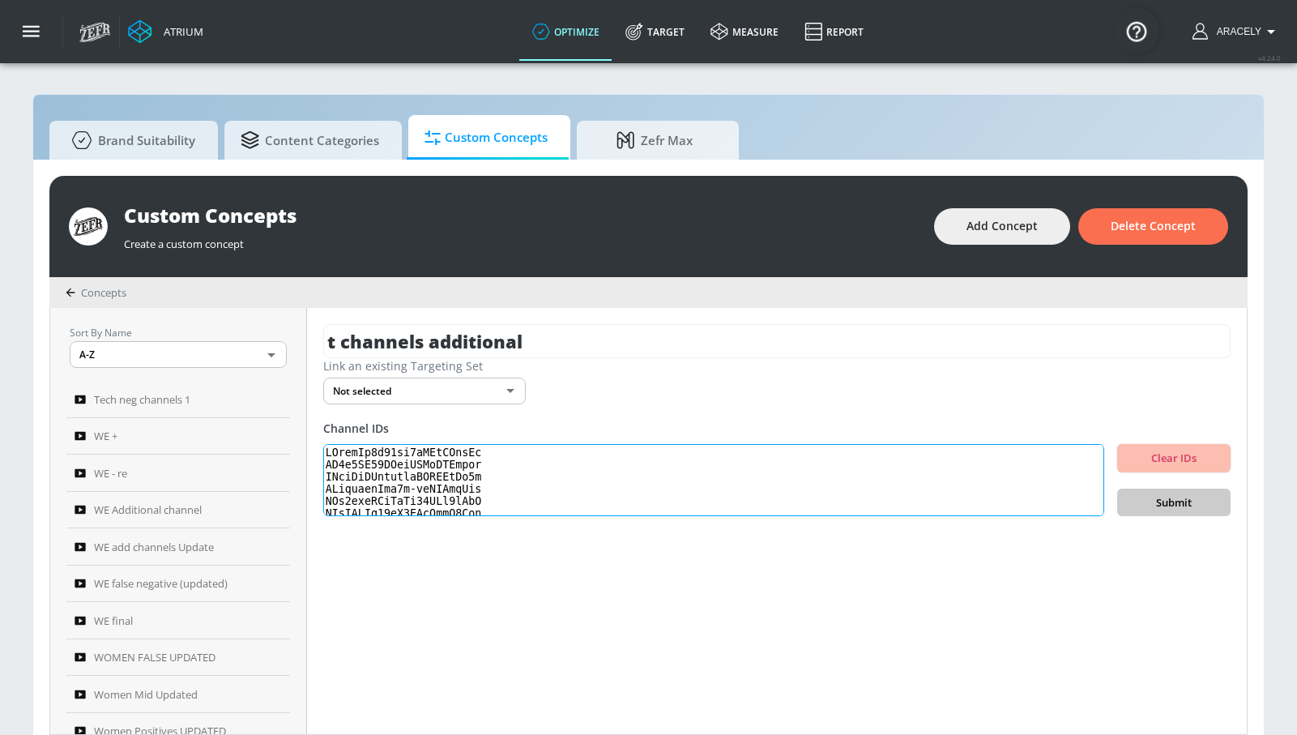
scroll to position [558, 0]
type textarea "UClarEx2d63id7kESvFMjmRg UC4x3CR25WSlvMJUtSPPzwwg UCzgZyBPolohlmMBRUJoBj1w UCwr…"
click at [1167, 496] on span "Submit" at bounding box center [1173, 502] width 87 height 19
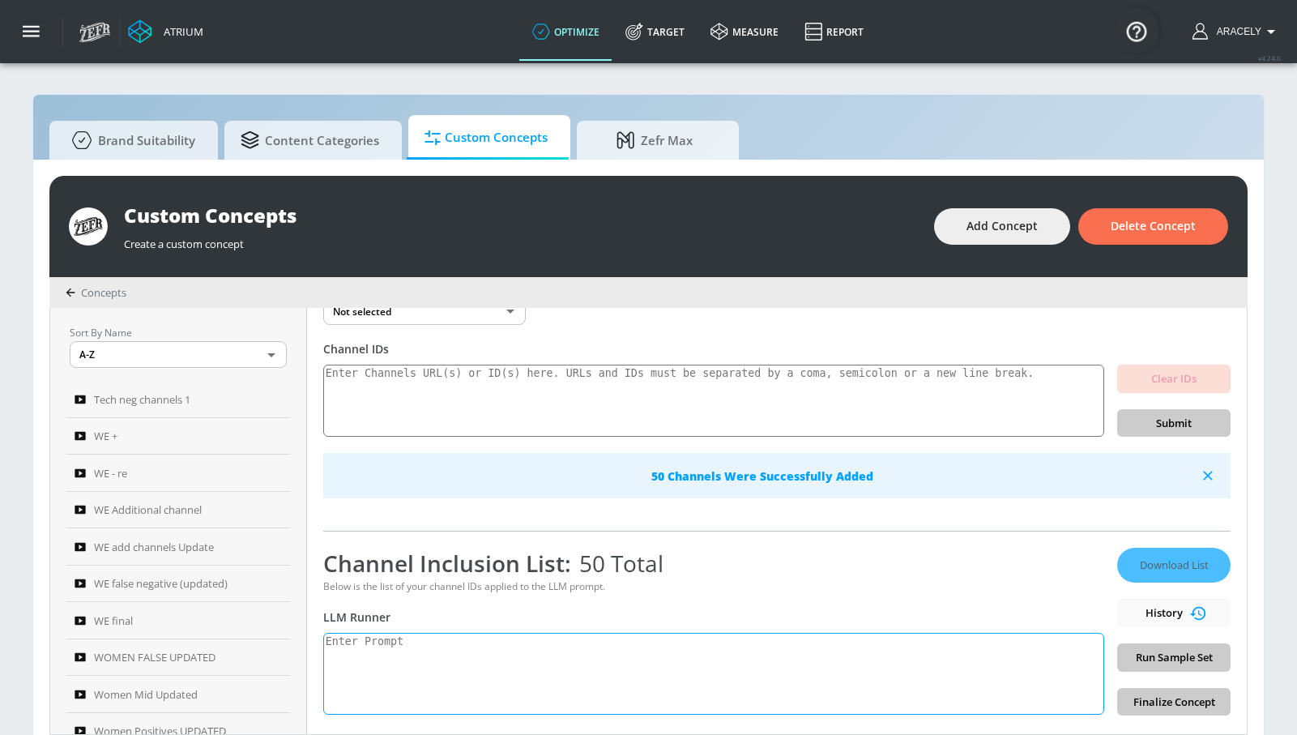
scroll to position [82, 0]
click at [439, 640] on textarea at bounding box center [713, 671] width 781 height 82
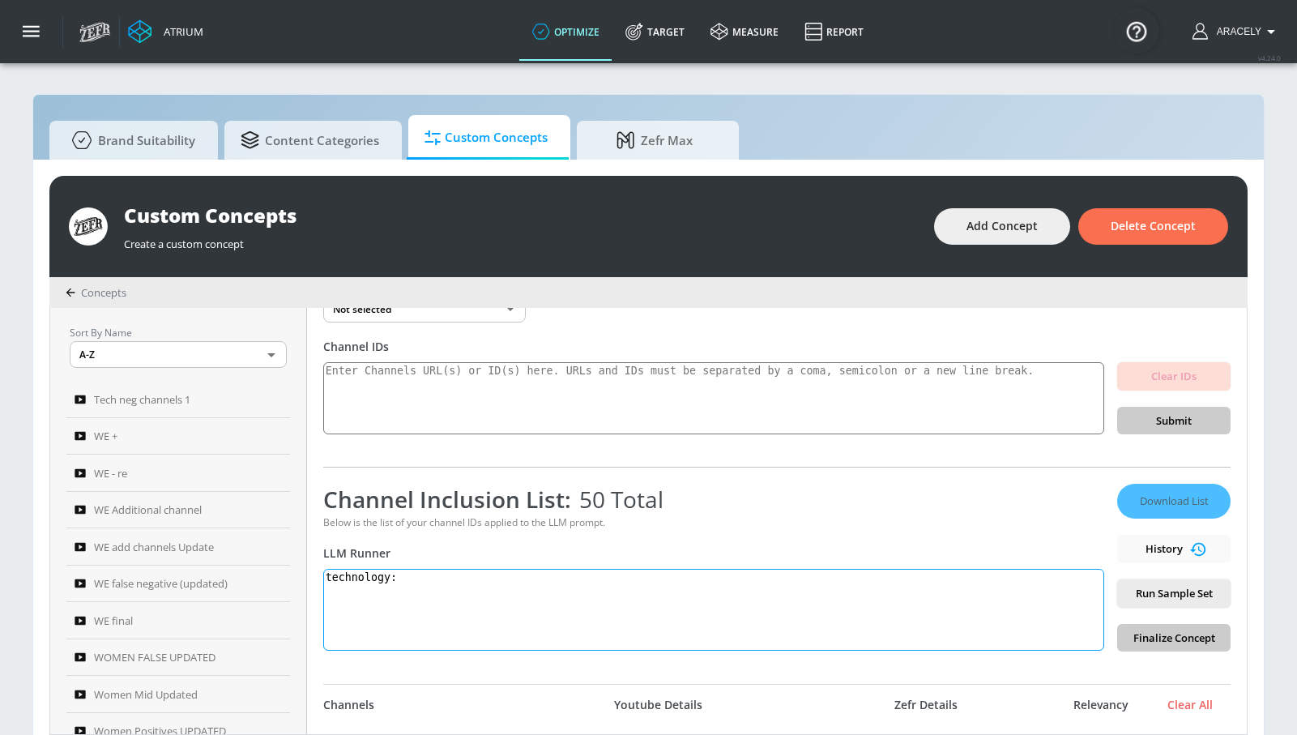
paste textarea "Technology content showcases and educates viewers on innovations in both digita…"
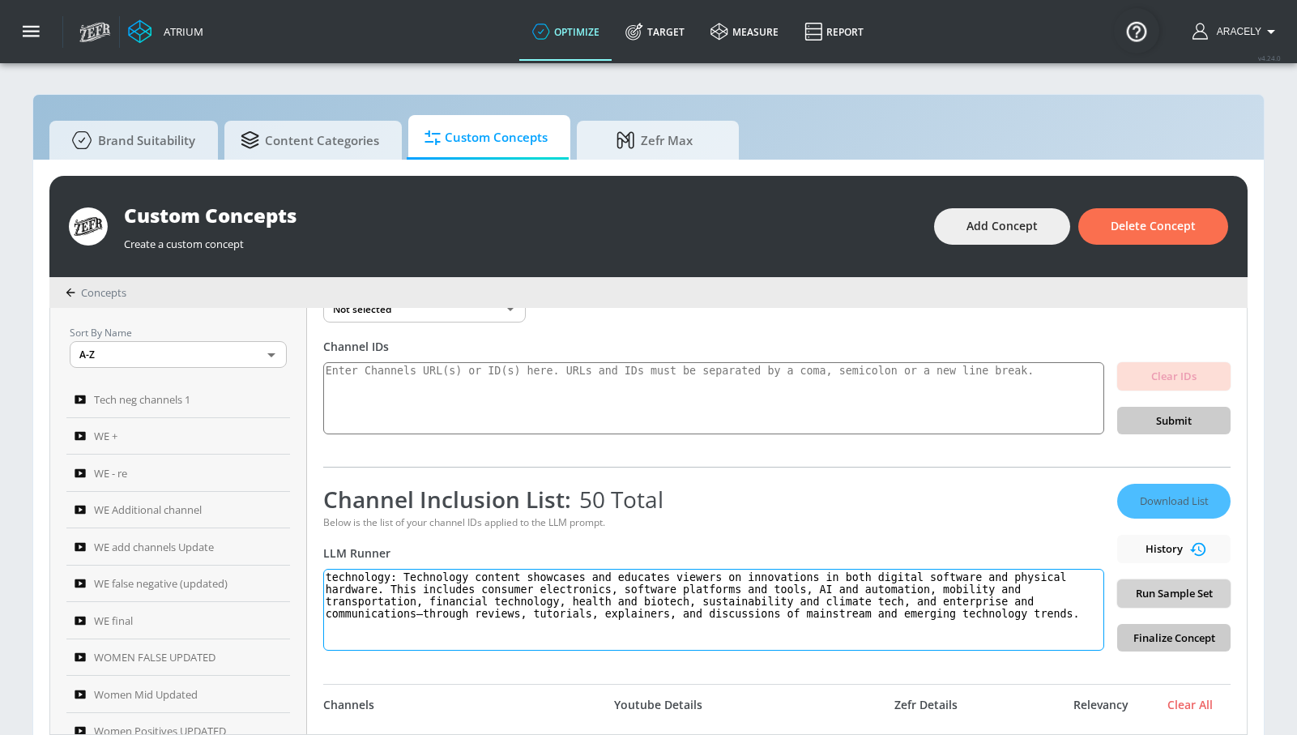
type textarea "technology: Technology content showcases and educates viewers on innovations in…"
click at [1192, 596] on span "Run Sample Set" at bounding box center [1173, 593] width 87 height 19
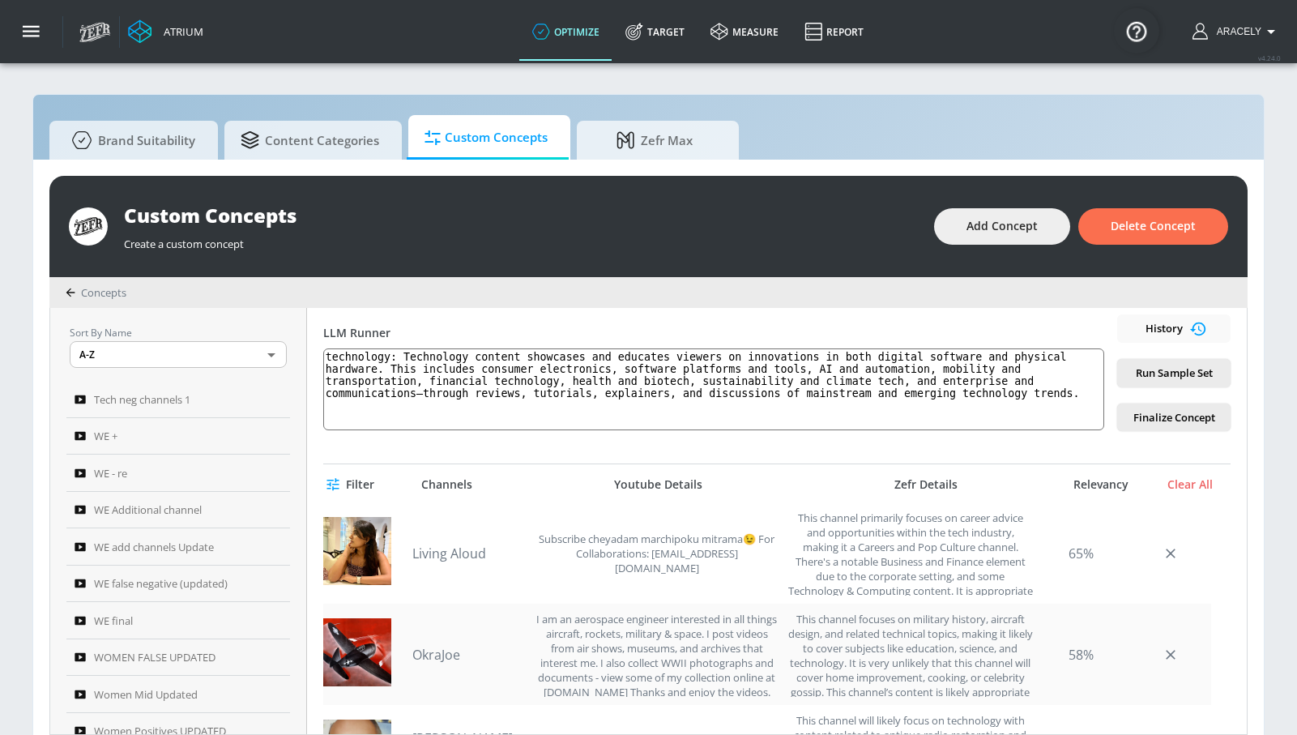
scroll to position [72, 0]
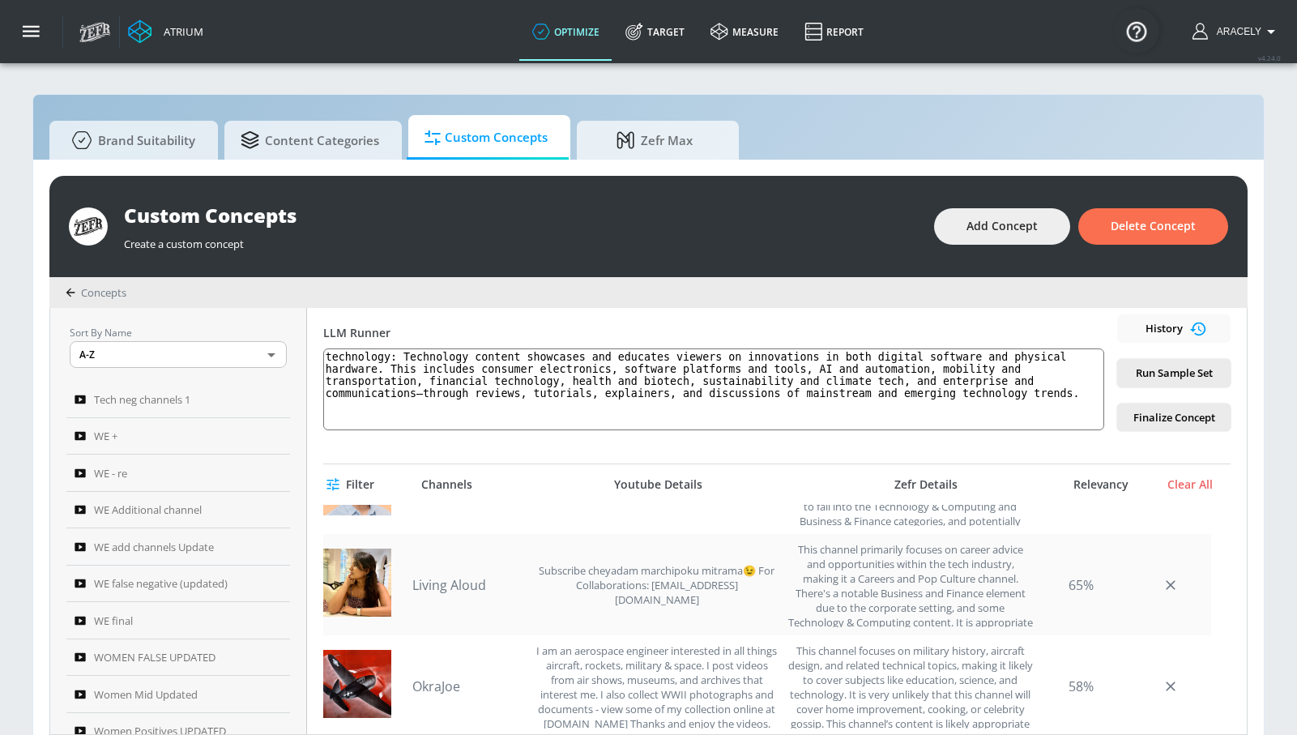
click at [454, 593] on link "Living Aloud" at bounding box center [468, 585] width 113 height 18
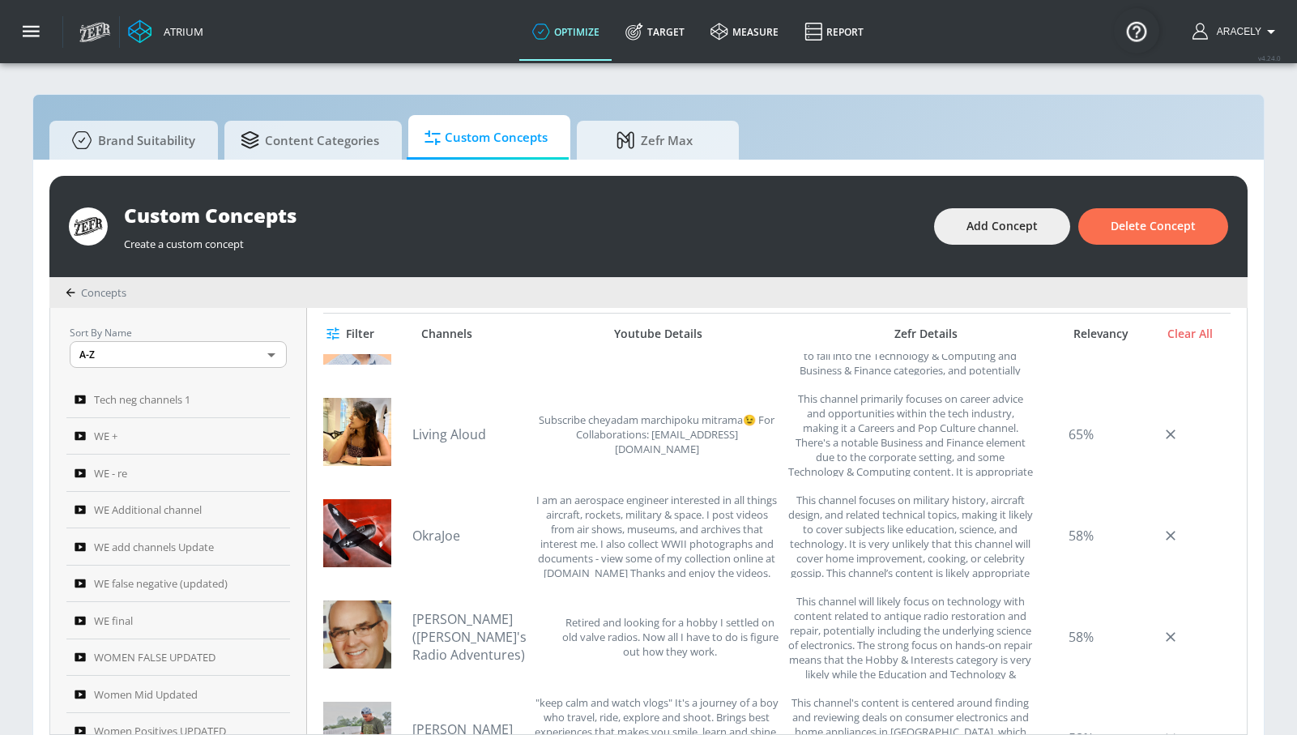
scroll to position [462, 0]
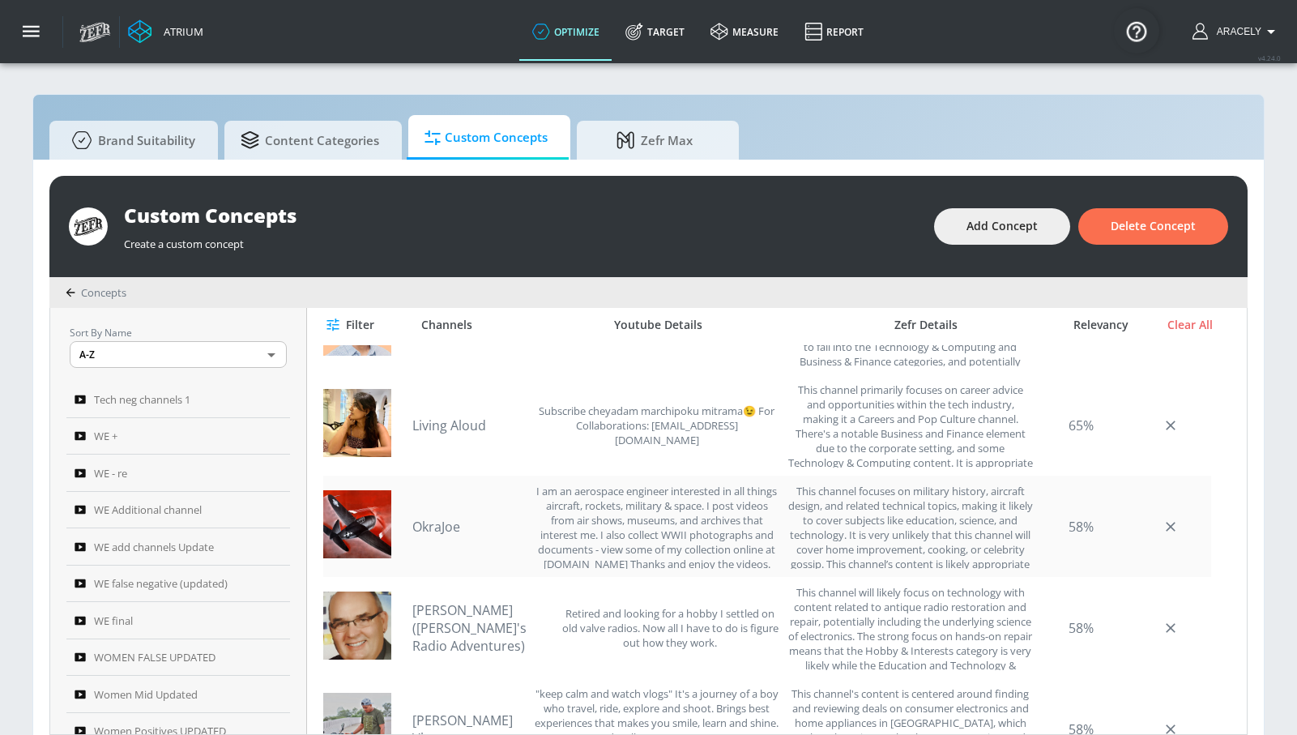
click at [450, 520] on link "OkraJoe" at bounding box center [468, 527] width 113 height 18
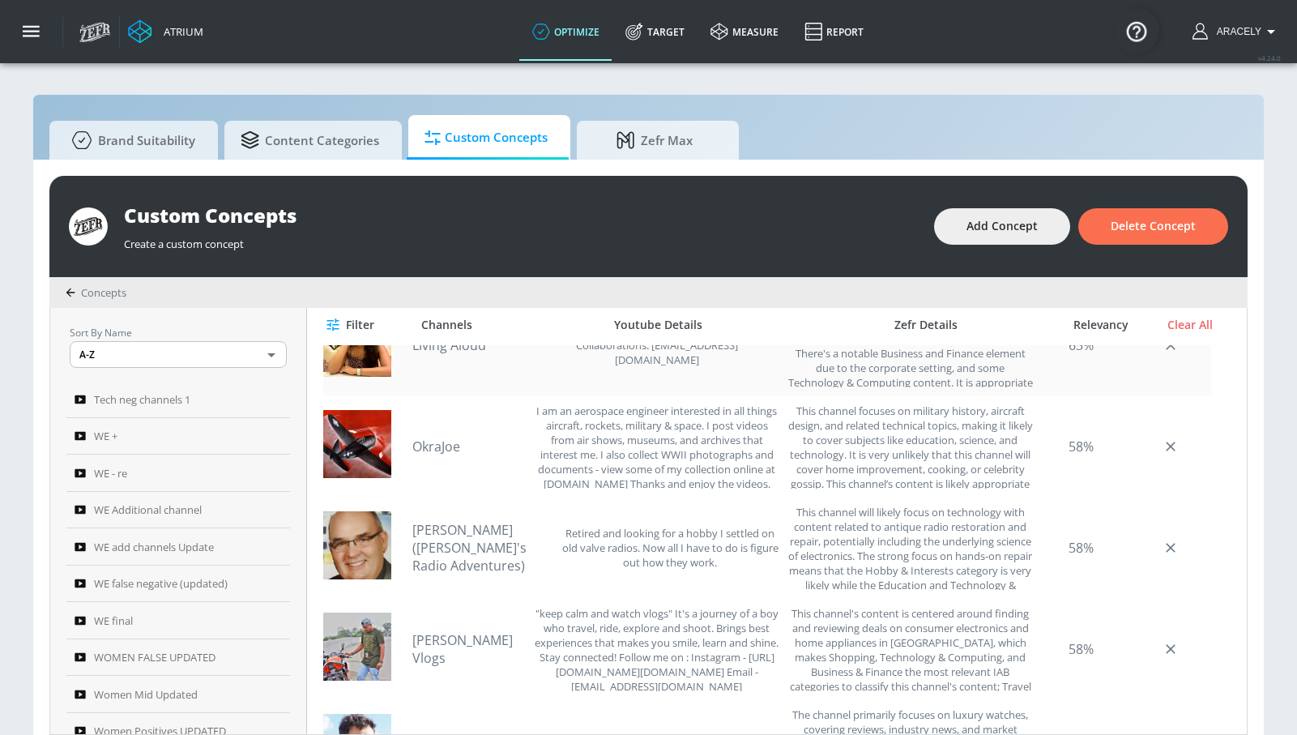
scroll to position [195, 0]
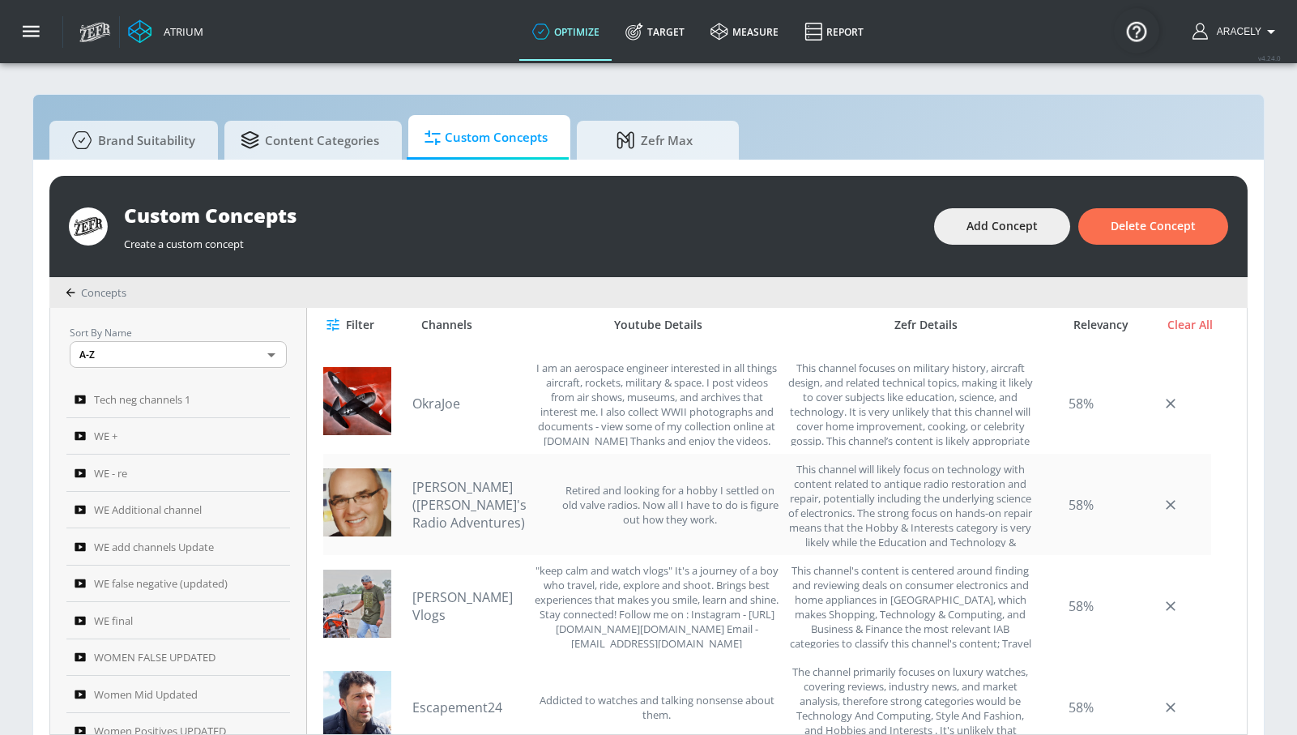
click at [525, 500] on link "[PERSON_NAME] ([PERSON_NAME]'s Radio Adventures)" at bounding box center [482, 504] width 140 height 53
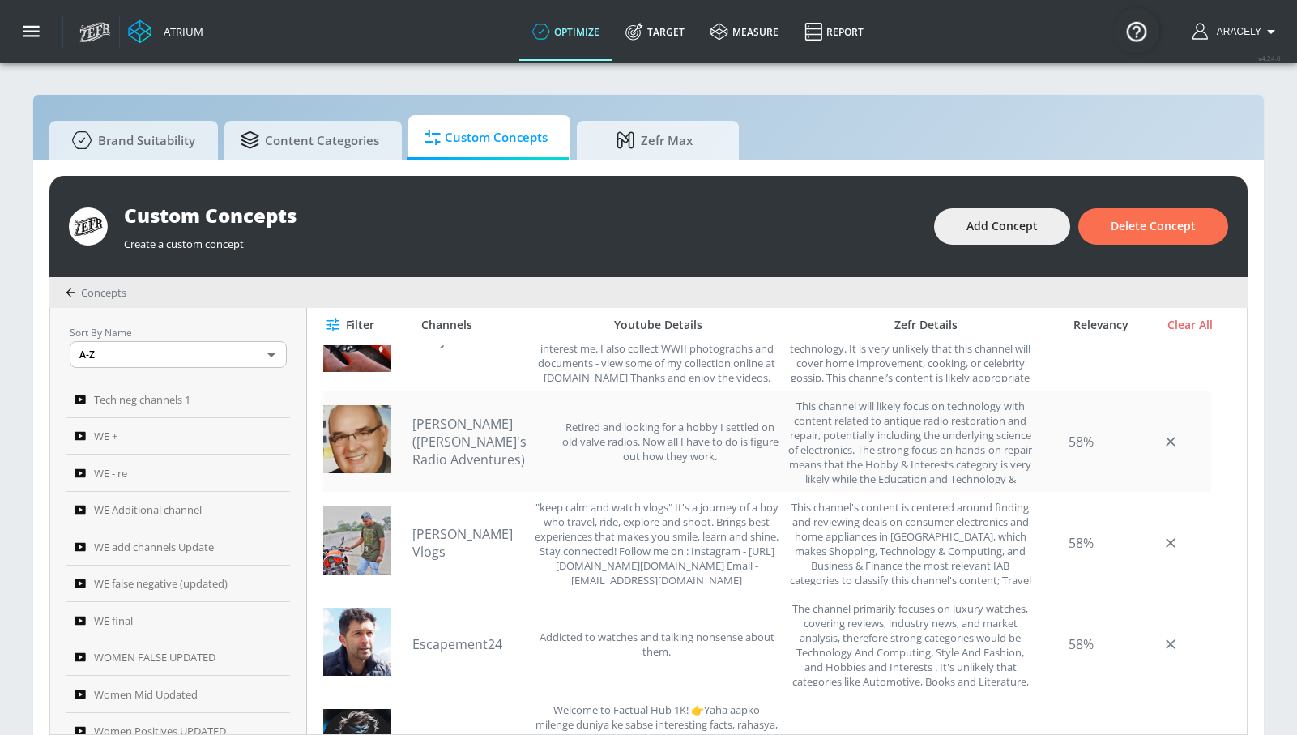
scroll to position [288, 0]
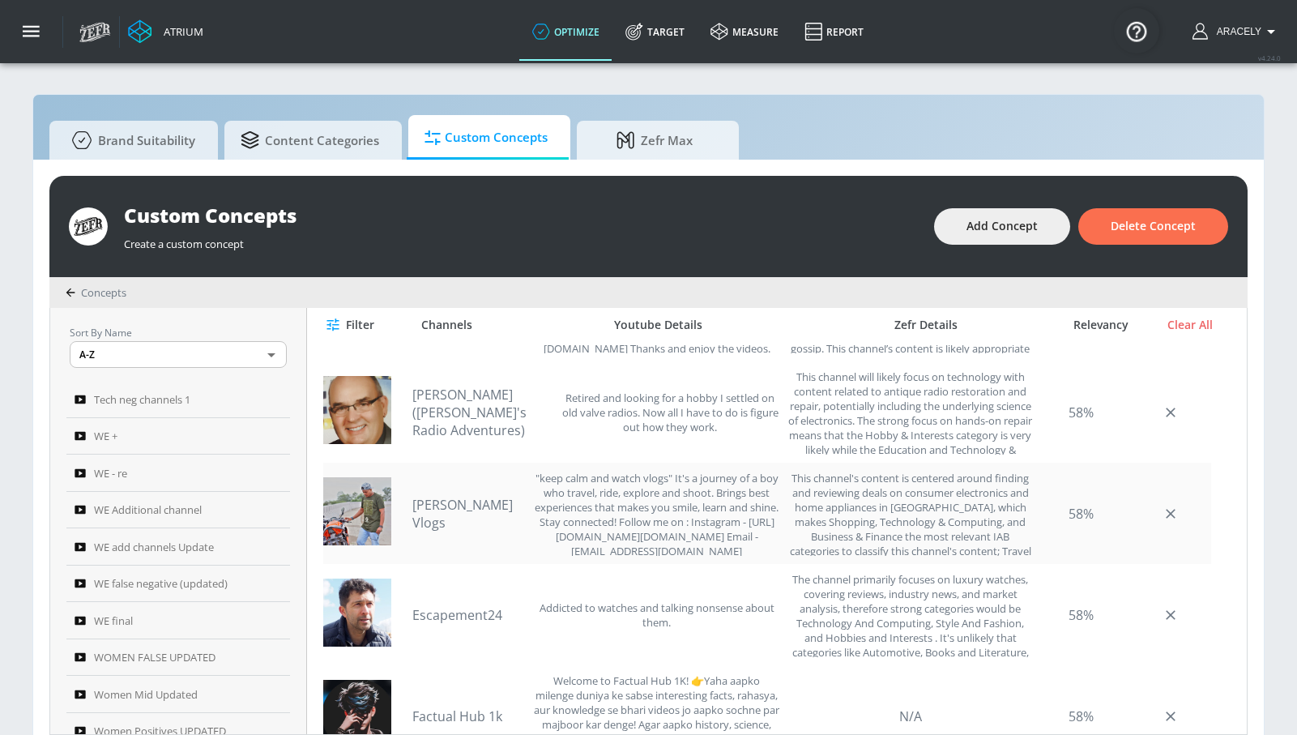
click at [489, 510] on link "[PERSON_NAME] Vlogs" at bounding box center [468, 514] width 113 height 36
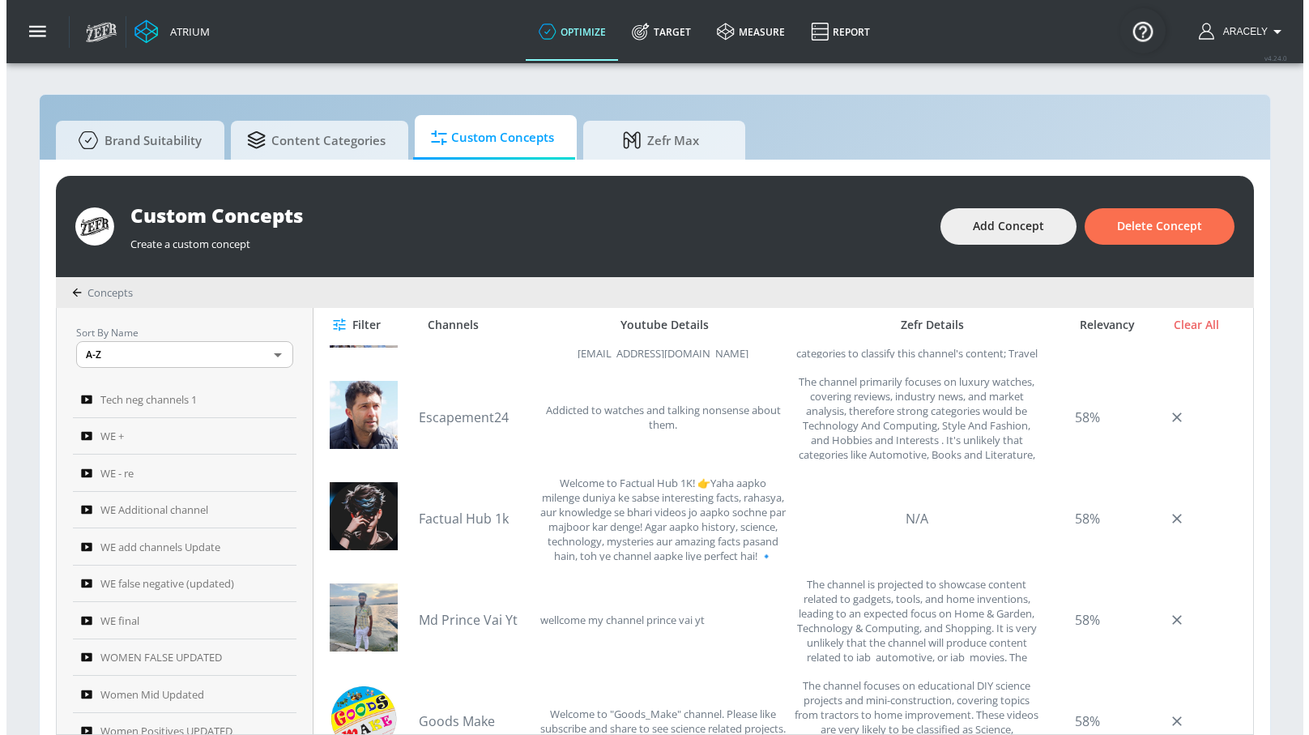
scroll to position [512, 0]
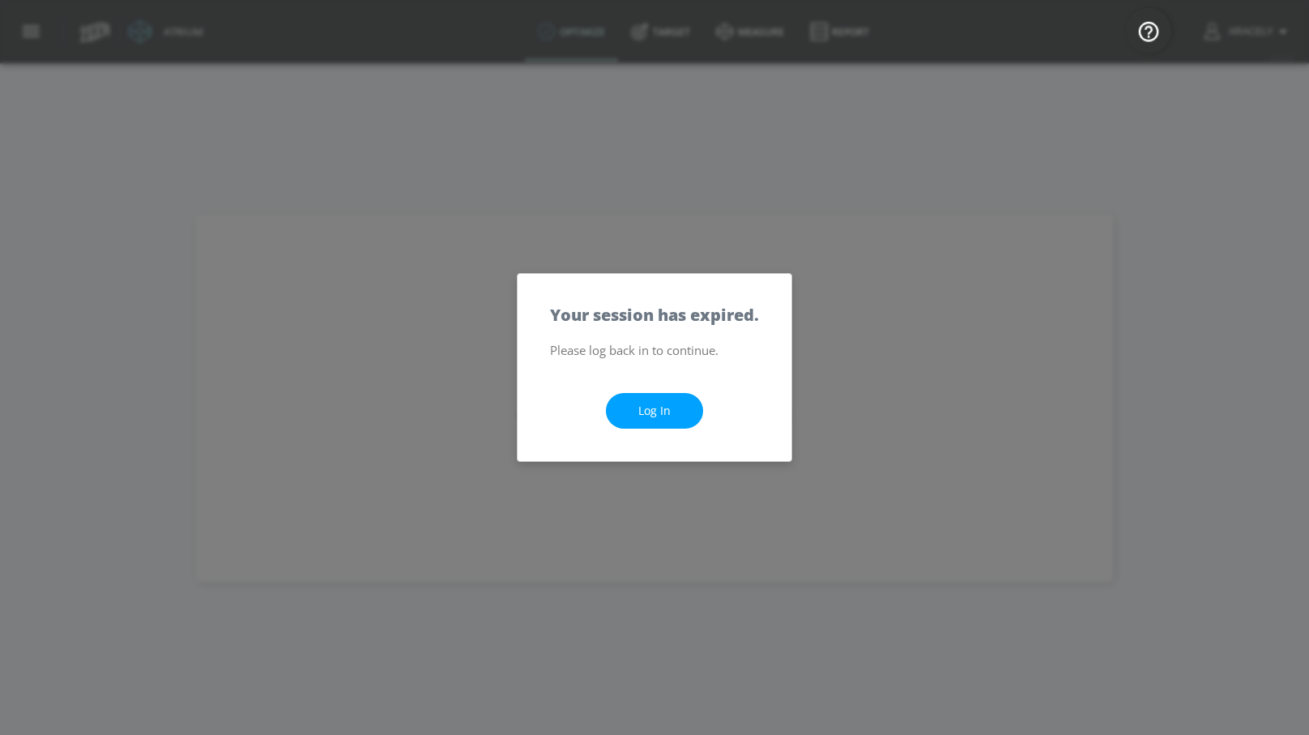
click at [669, 391] on div "Log In" at bounding box center [655, 410] width 274 height 101
click at [655, 405] on link "Log In" at bounding box center [654, 411] width 97 height 36
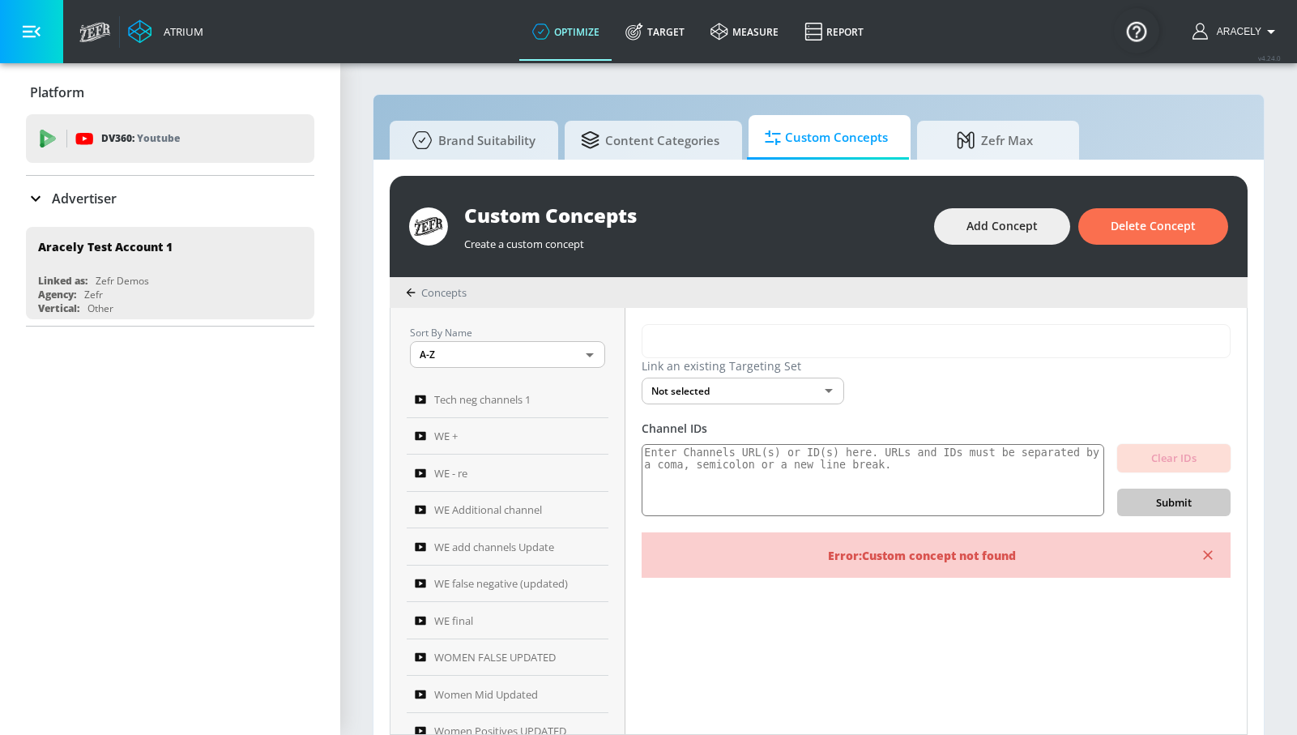
click at [50, 18] on button "button" at bounding box center [31, 31] width 63 height 63
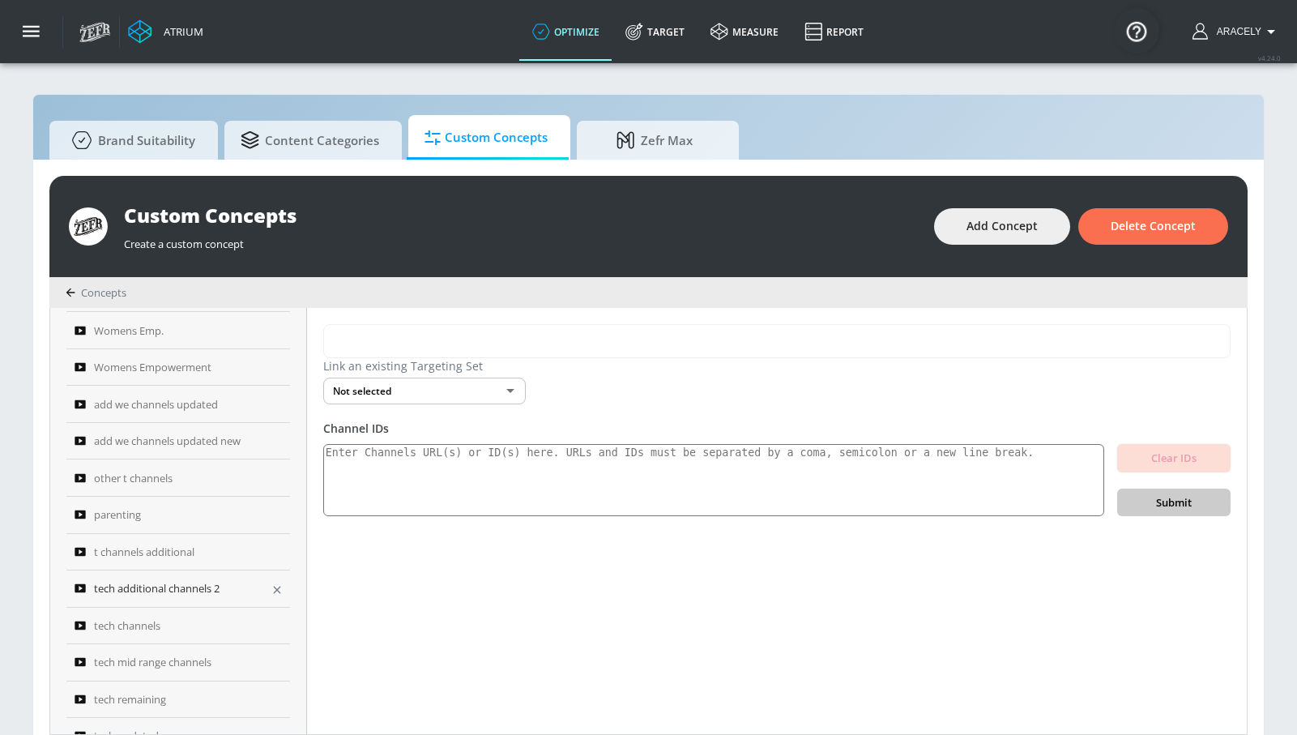
scroll to position [432, 0]
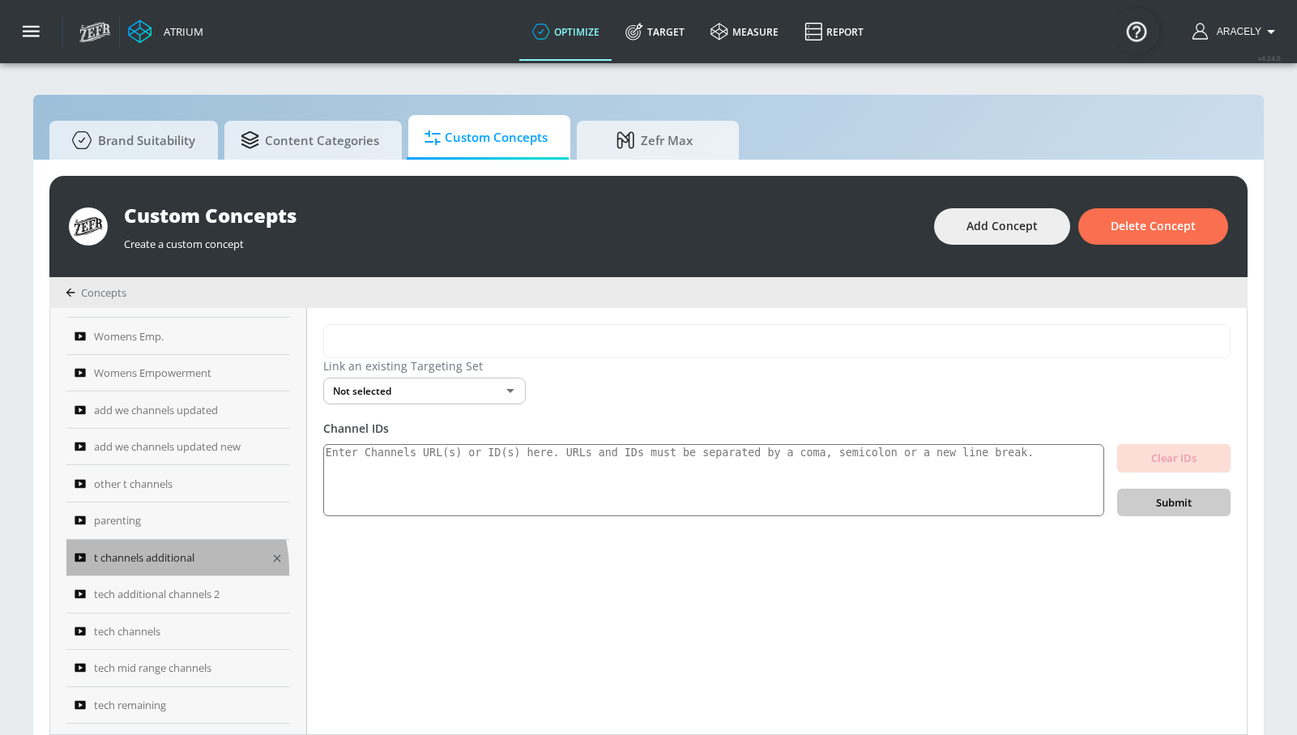
click at [164, 568] on link "t channels additional" at bounding box center [178, 557] width 224 height 37
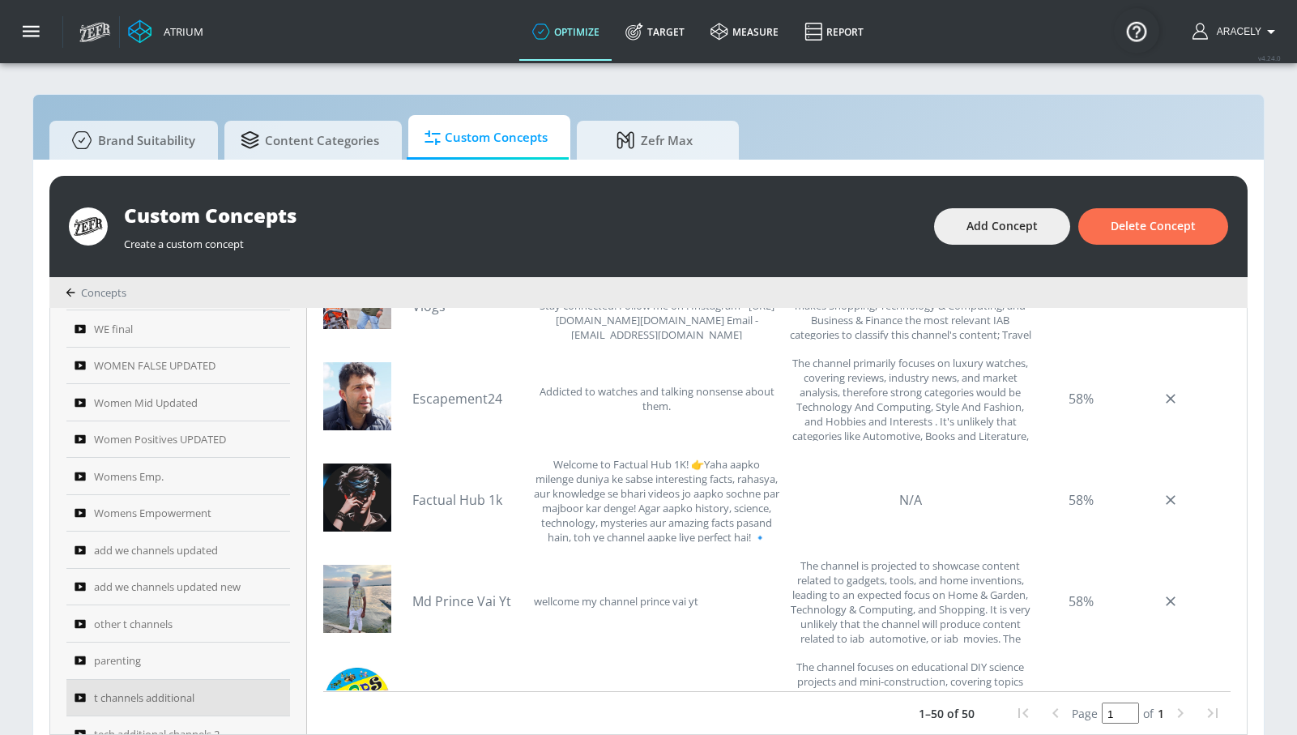
scroll to position [442, 0]
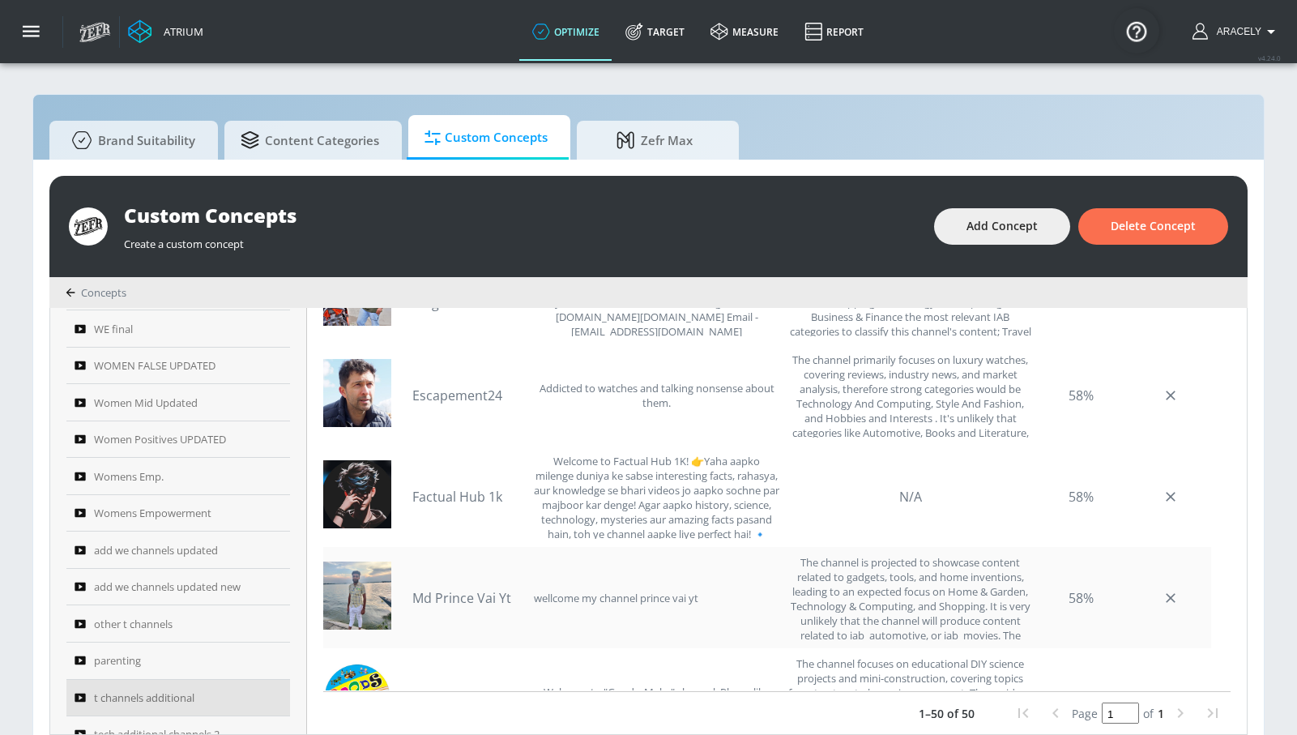
click at [424, 595] on link "Md Prince Vai Yt" at bounding box center [468, 598] width 113 height 18
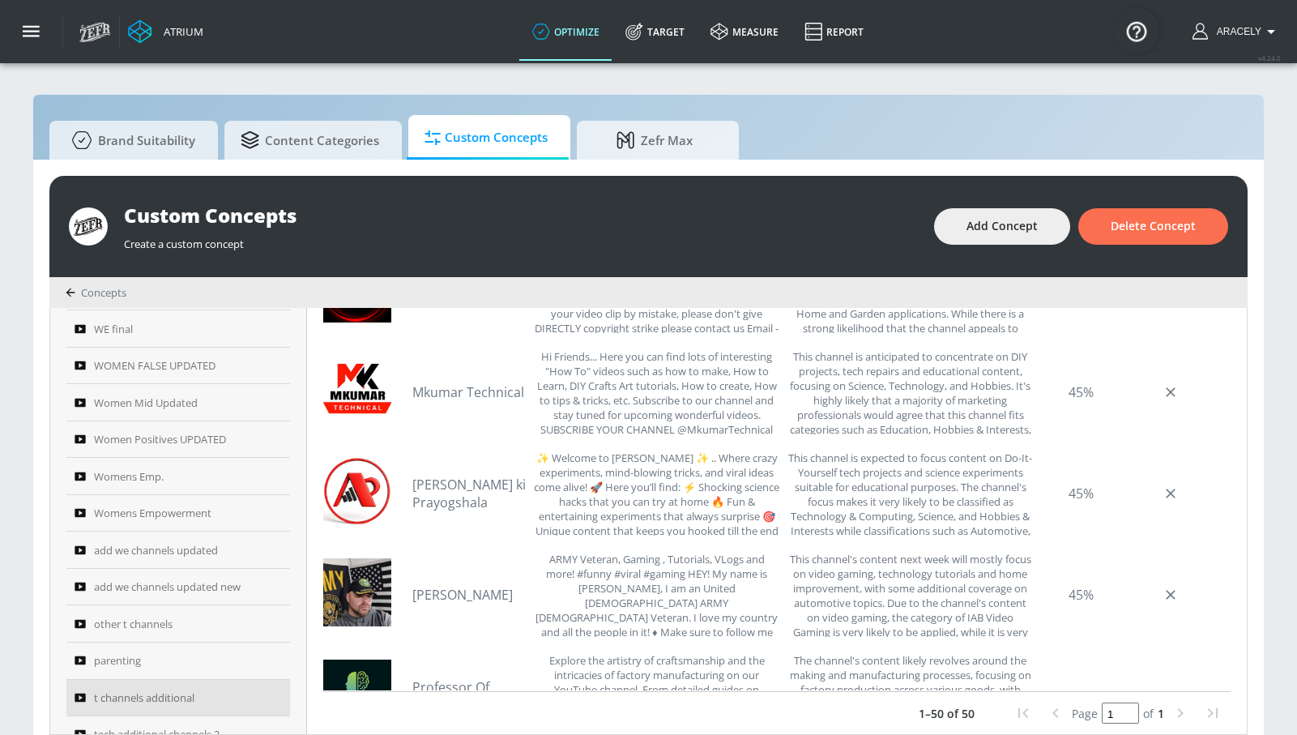
scroll to position [1256, 0]
click at [509, 394] on link "Mkumar Technical" at bounding box center [468, 391] width 113 height 18
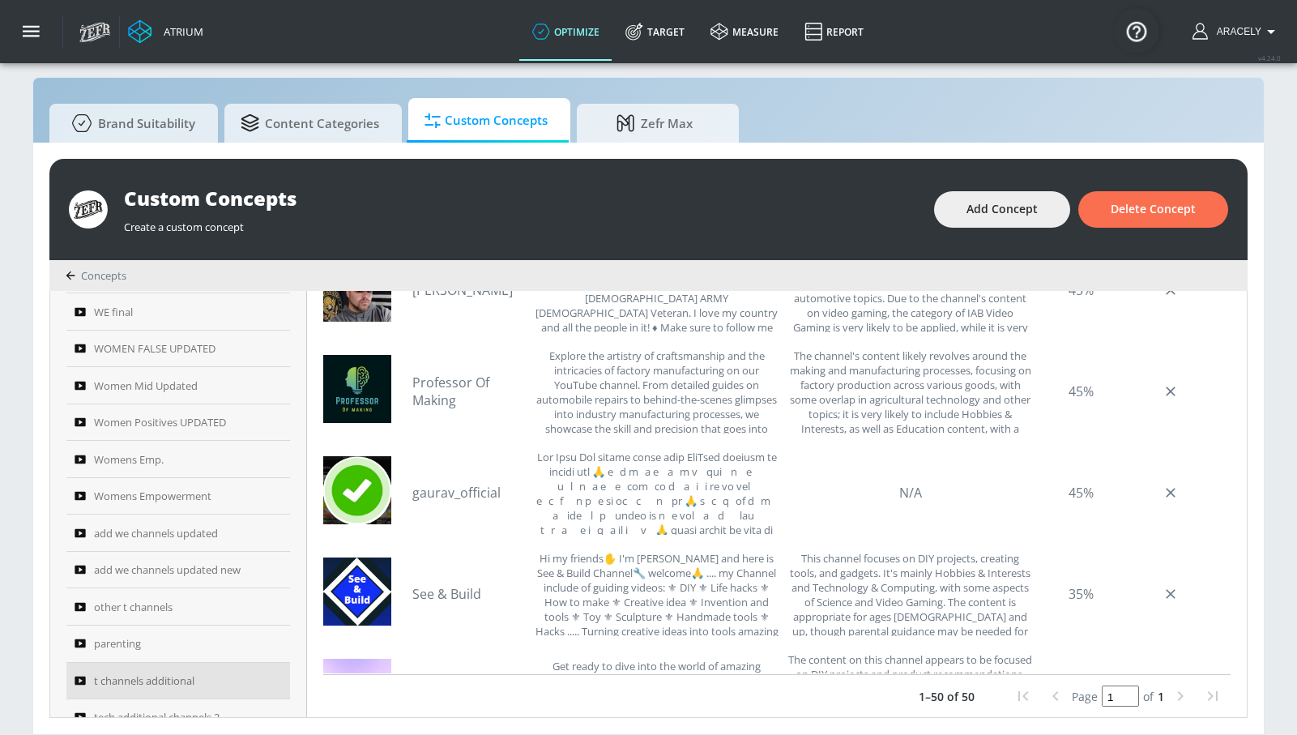
scroll to position [1533, 0]
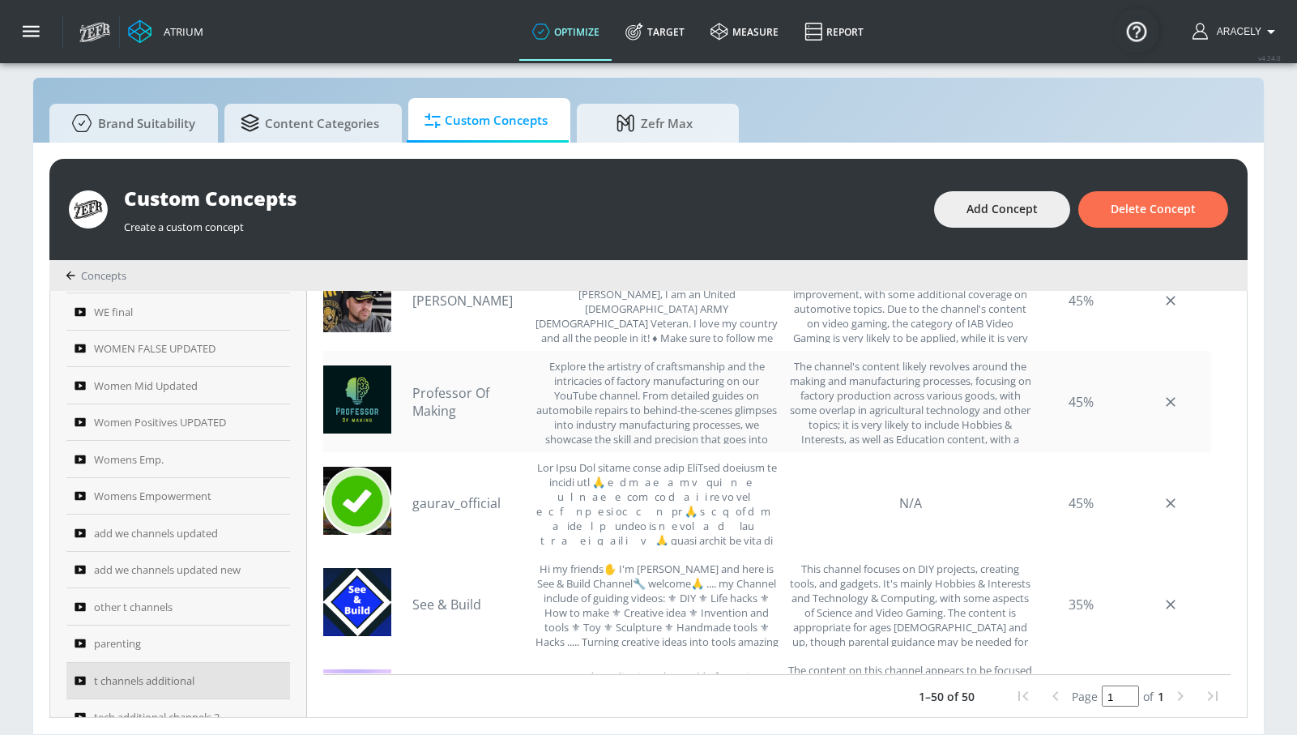
click at [485, 392] on link "Professor Of Making" at bounding box center [468, 402] width 113 height 36
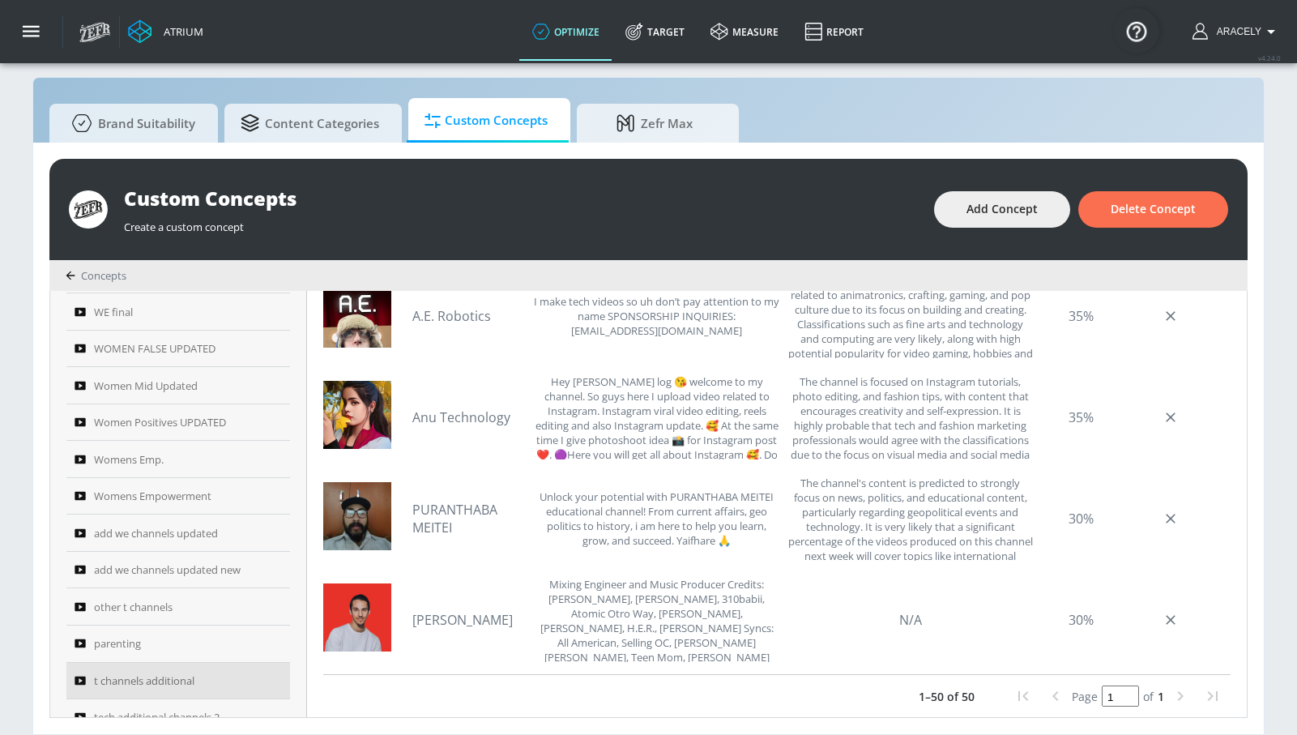
scroll to position [2632, 0]
click at [488, 324] on div "A.E. Robotics I make tech videos so uh don’t pay attention to my name SPONSORSH…" at bounding box center [596, 314] width 368 height 85
click at [487, 321] on link "A.E. Robotics" at bounding box center [468, 315] width 113 height 18
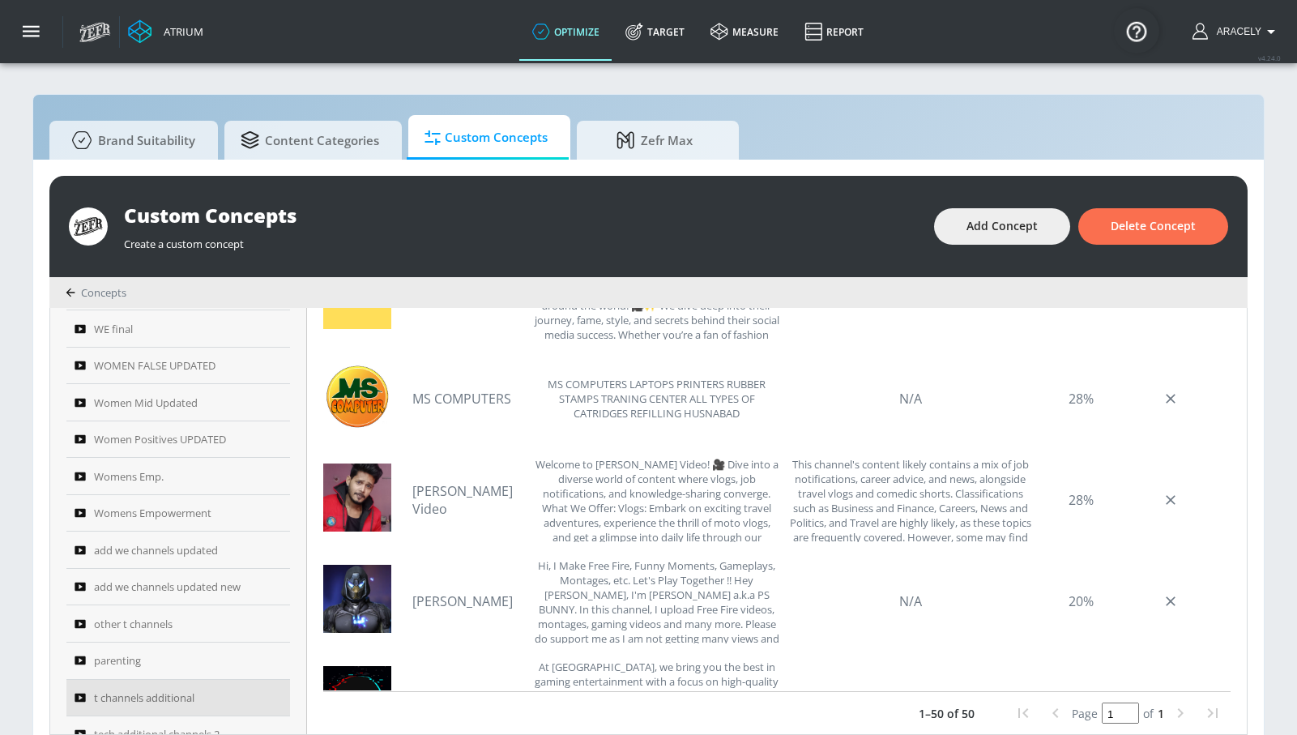
scroll to position [3993, 0]
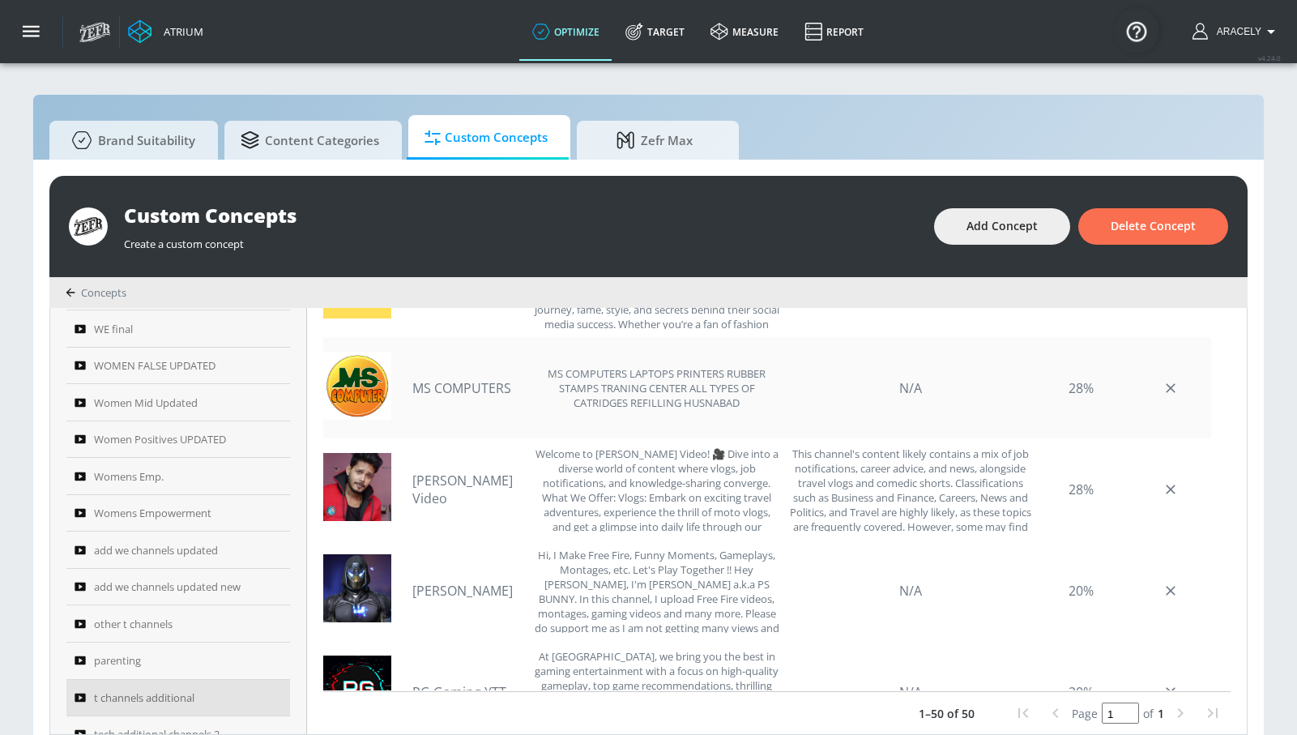
click at [463, 384] on link "MS COMPUTERS" at bounding box center [468, 388] width 113 height 18
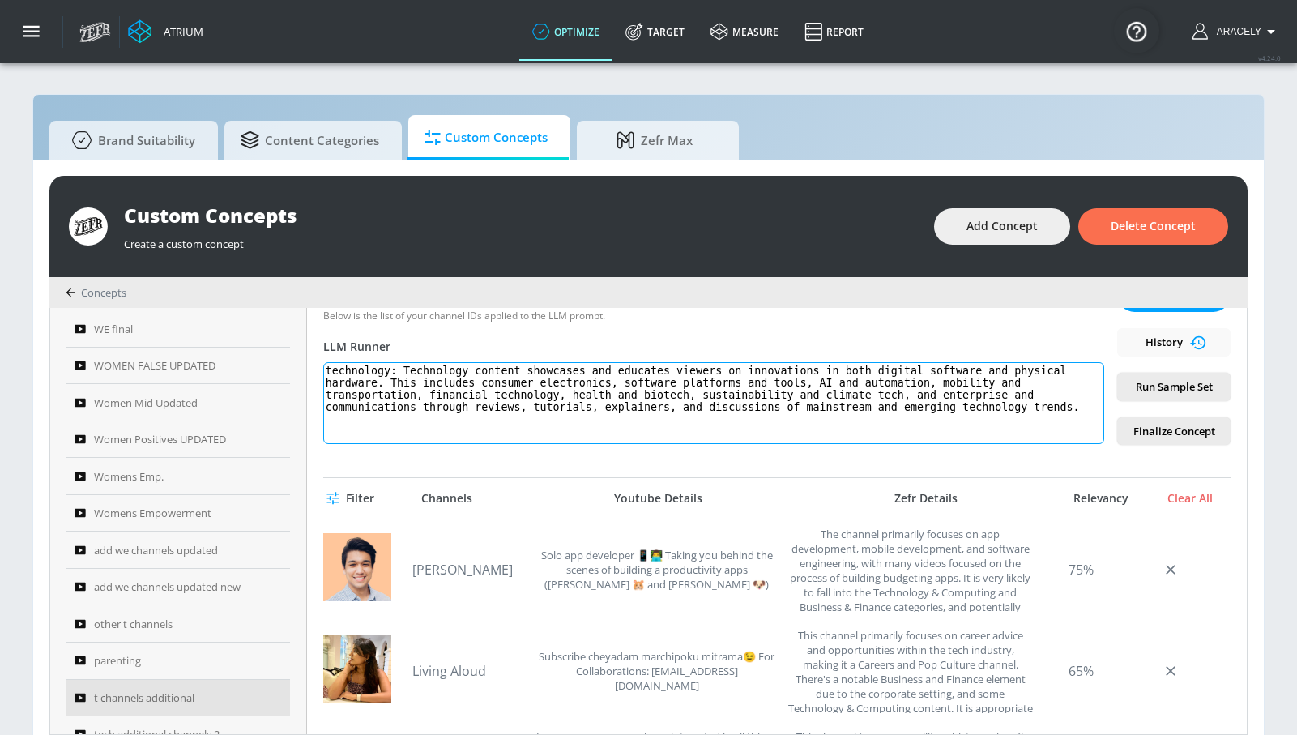
scroll to position [269, 0]
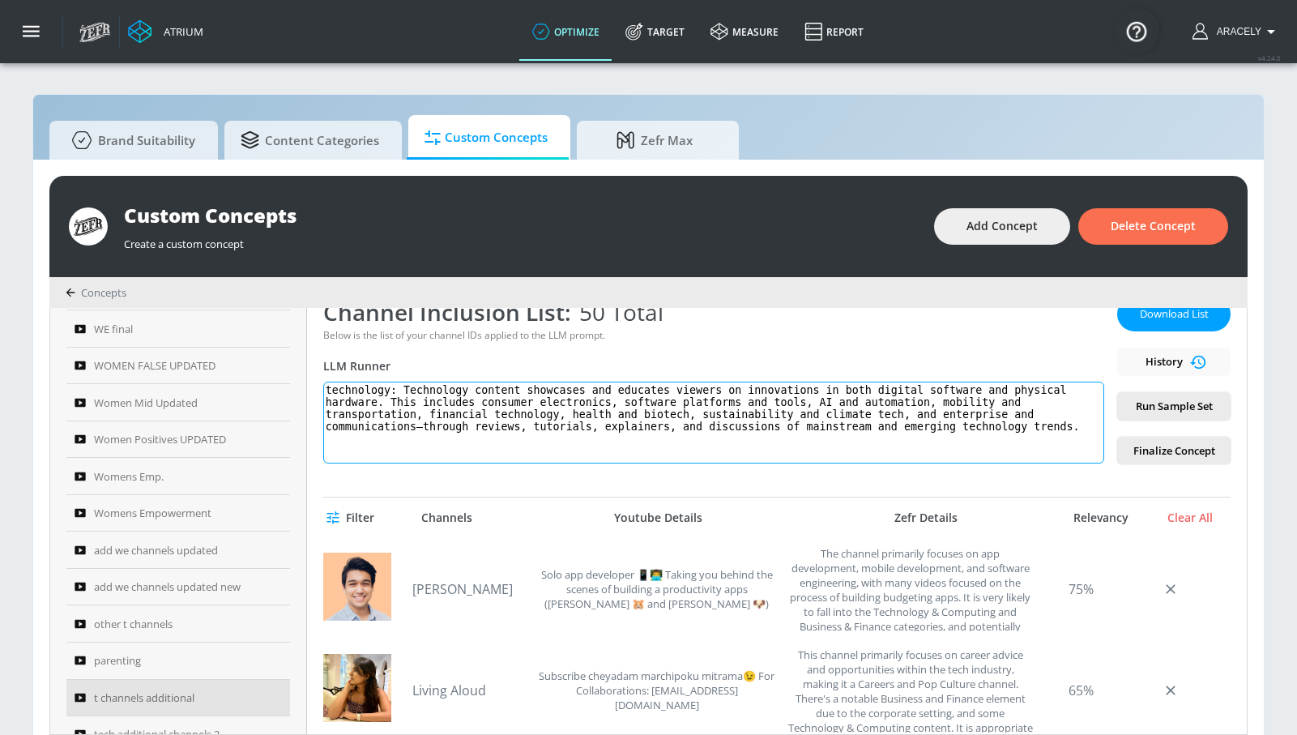
drag, startPoint x: 411, startPoint y: 386, endPoint x: 880, endPoint y: 497, distance: 481.9
click at [866, 511] on div "t channels additional Link an existing Targeting Set Not selected none ​ Channe…" at bounding box center [777, 521] width 940 height 426
paste textarea "—spanning consumer electronics, software platforms and tools, AI and automation…"
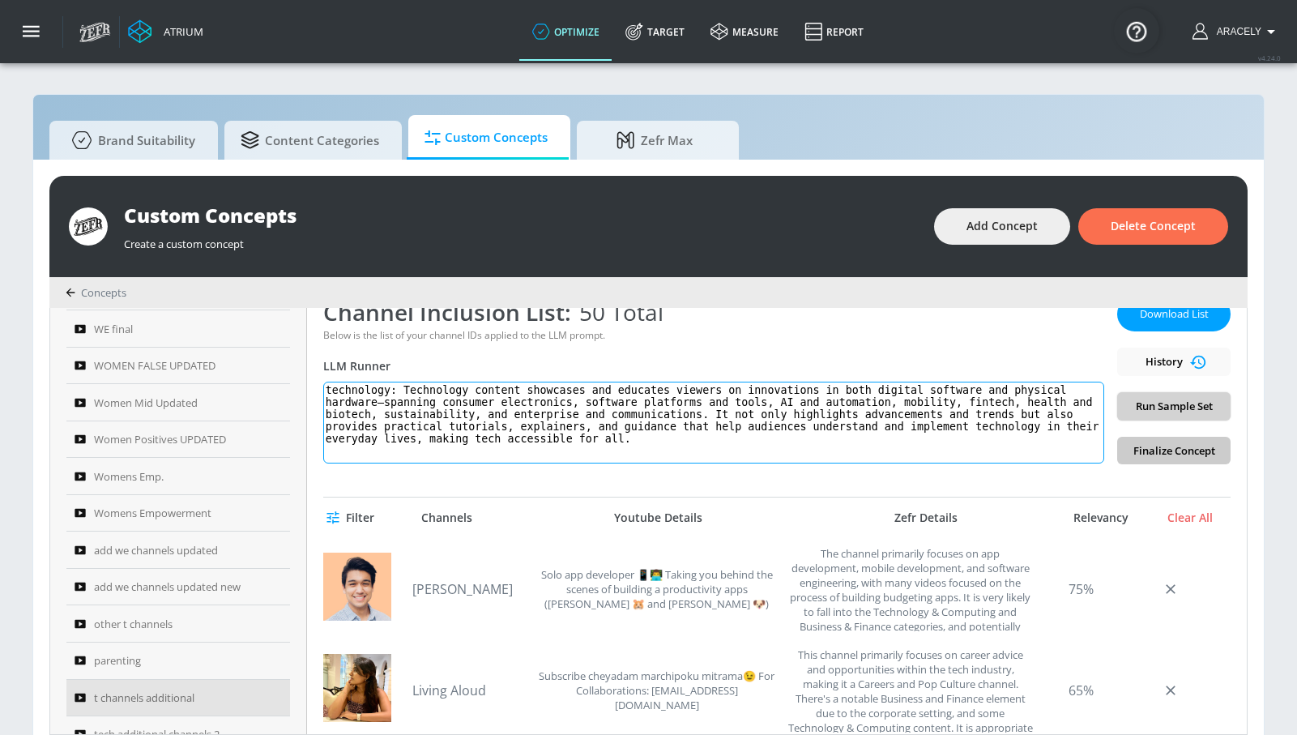
type textarea "technology: Technology content showcases and educates viewers on innovations in…"
click at [1164, 404] on span "Run Sample Set" at bounding box center [1173, 406] width 87 height 19
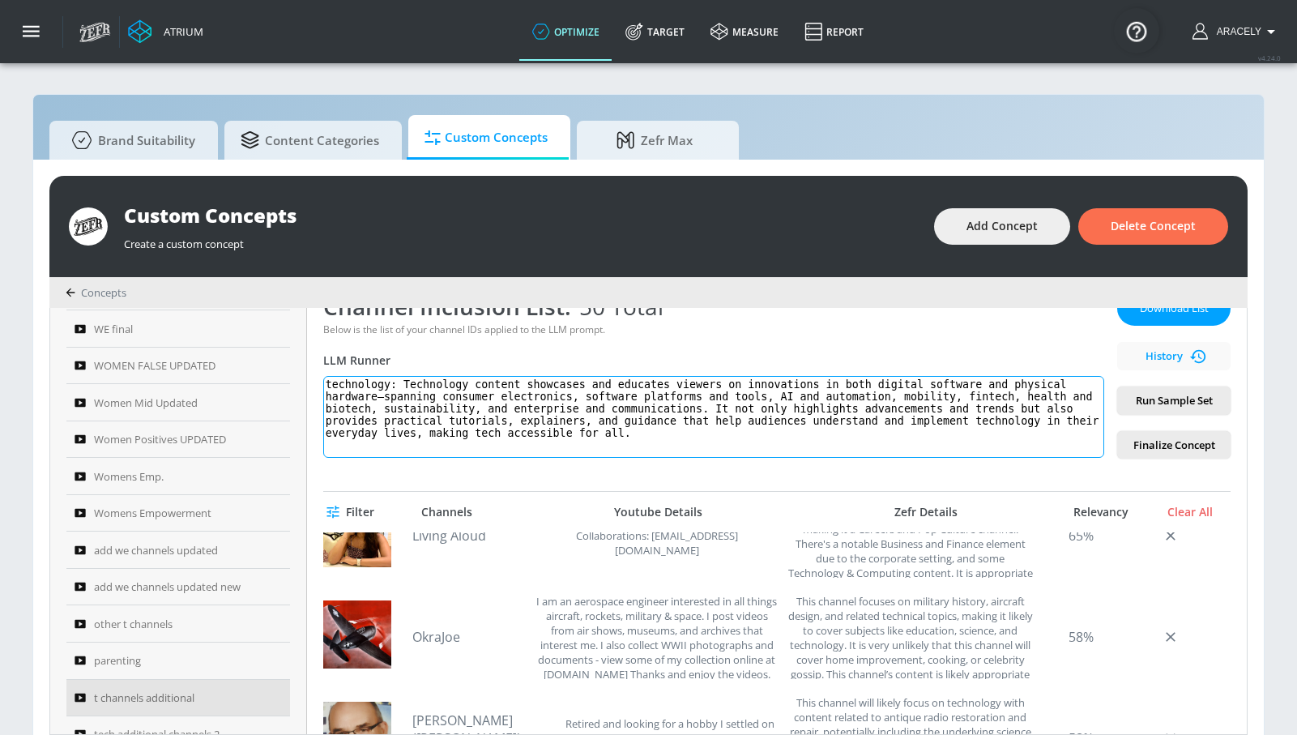
scroll to position [275, 0]
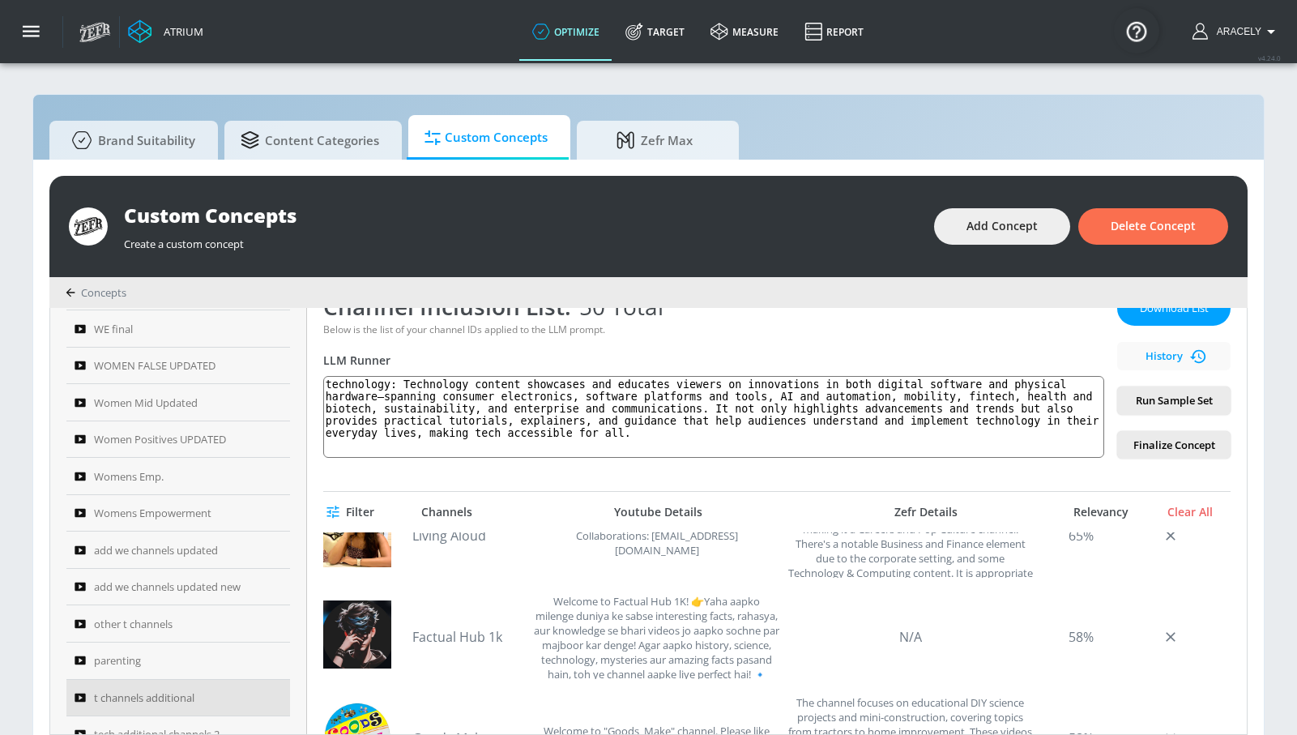
click at [1157, 411] on button "Run Sample Set" at bounding box center [1173, 400] width 113 height 28
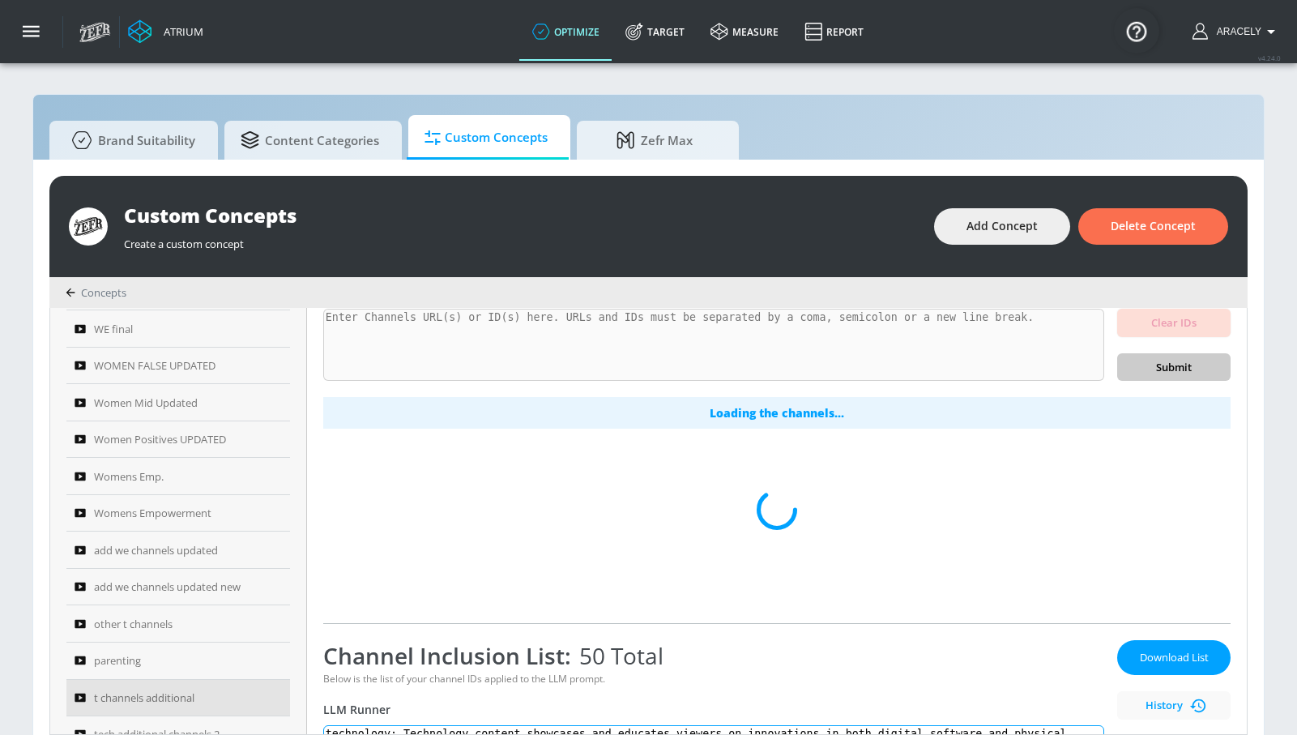
scroll to position [484, 0]
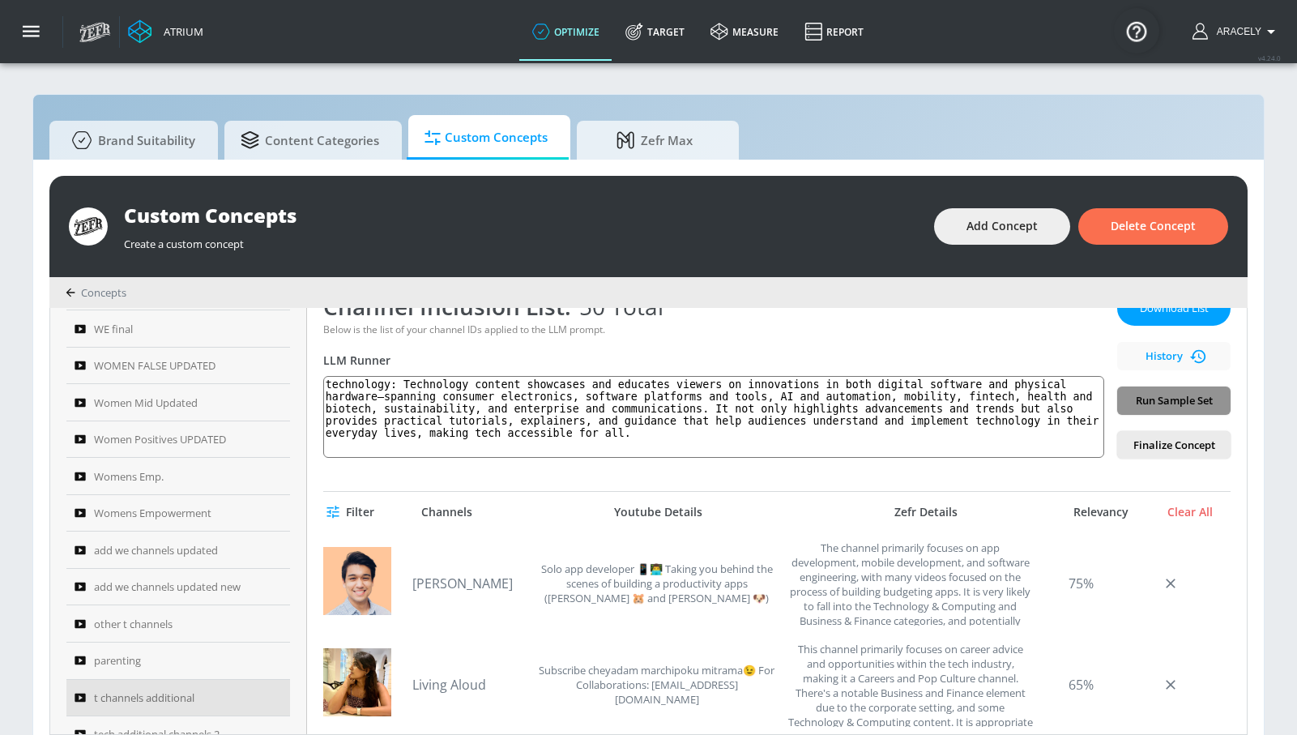
click at [1197, 394] on span "Run Sample Set" at bounding box center [1173, 400] width 87 height 19
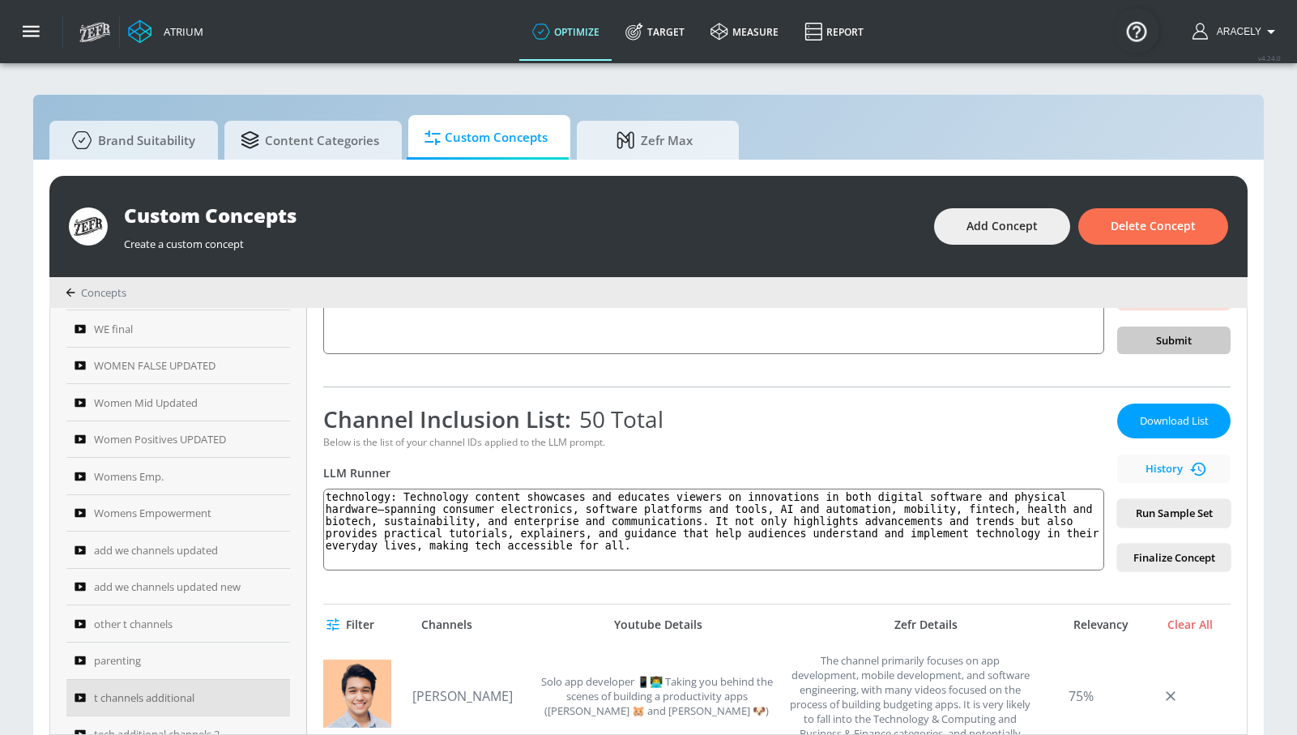
scroll to position [0, 0]
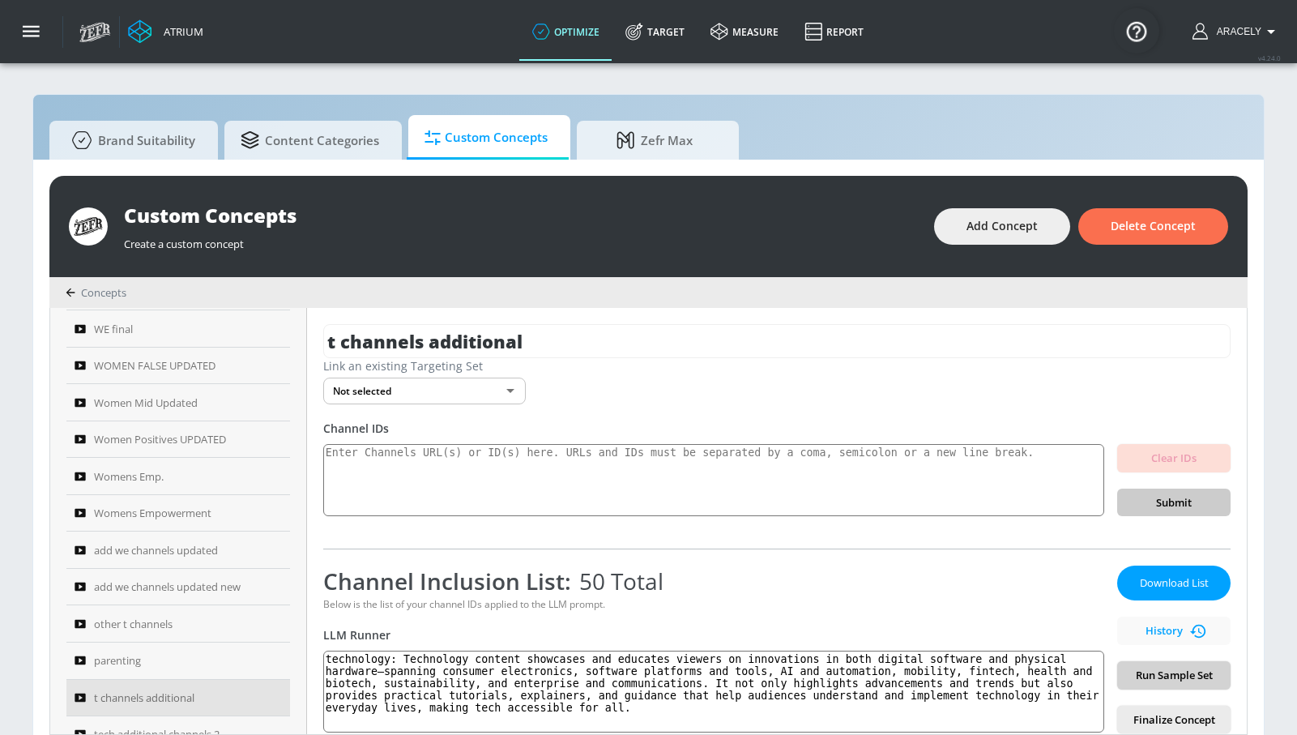
click at [1122, 684] on button "Run Sample Set" at bounding box center [1173, 675] width 113 height 28
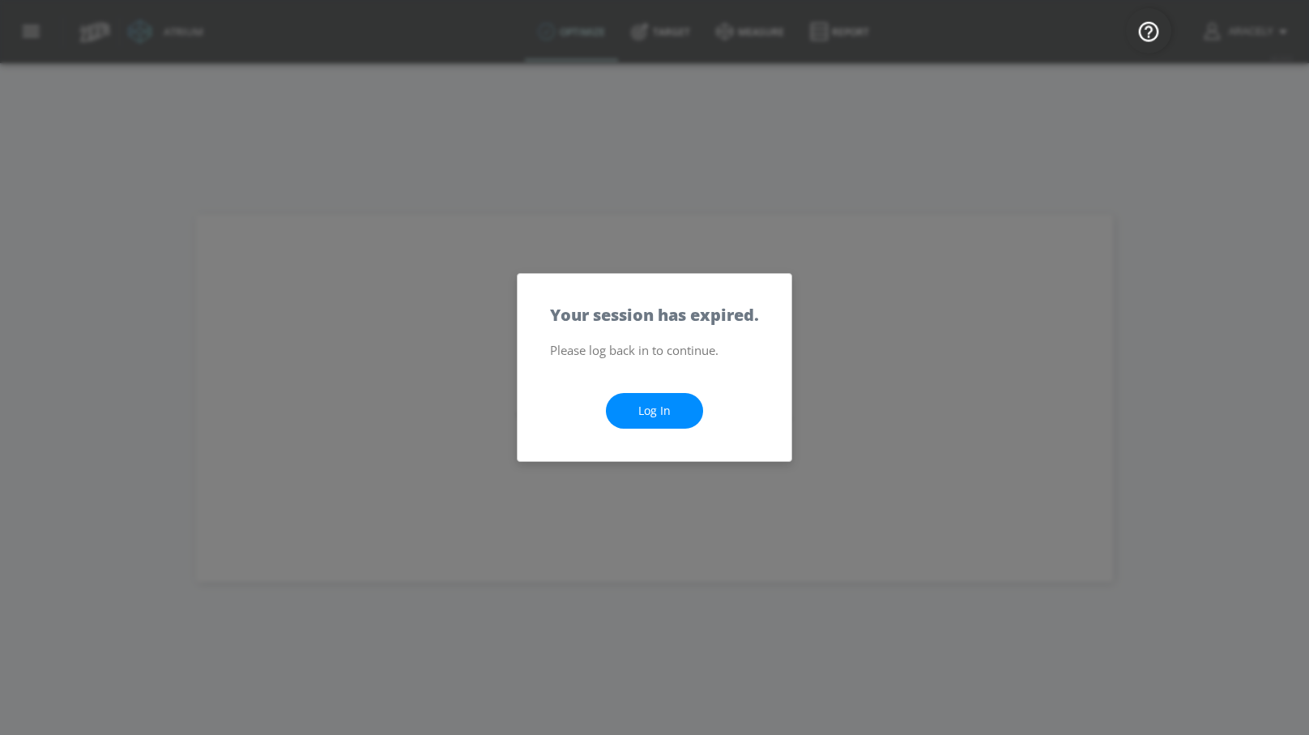
click at [658, 407] on link "Log In" at bounding box center [654, 411] width 97 height 36
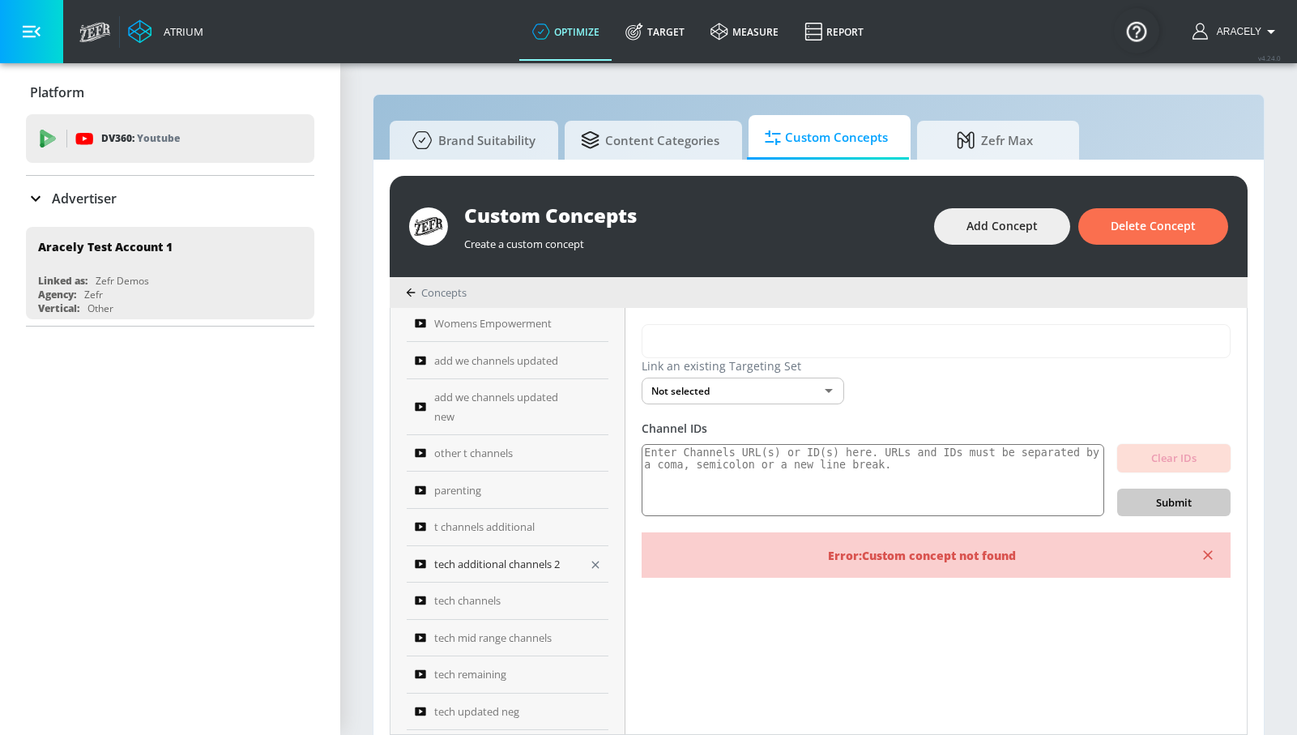
scroll to position [632, 0]
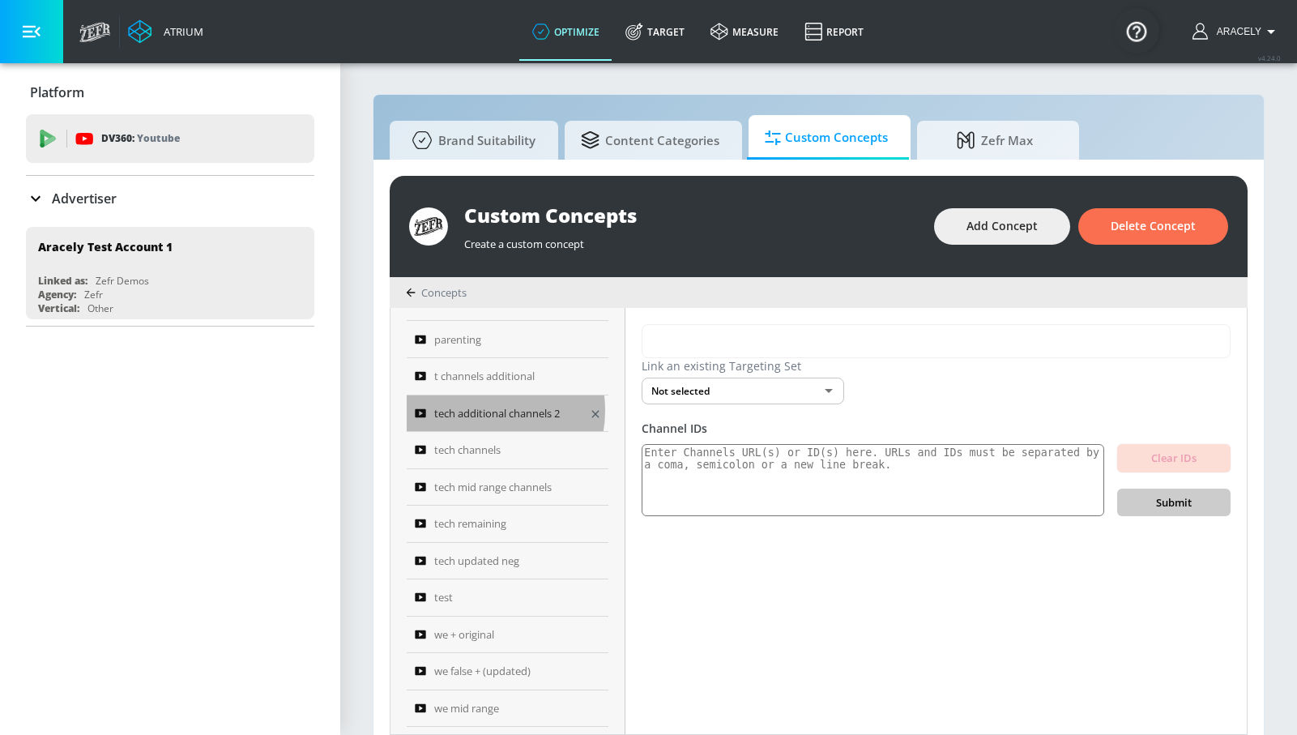
click at [485, 410] on span "tech additional channels 2" at bounding box center [497, 412] width 126 height 19
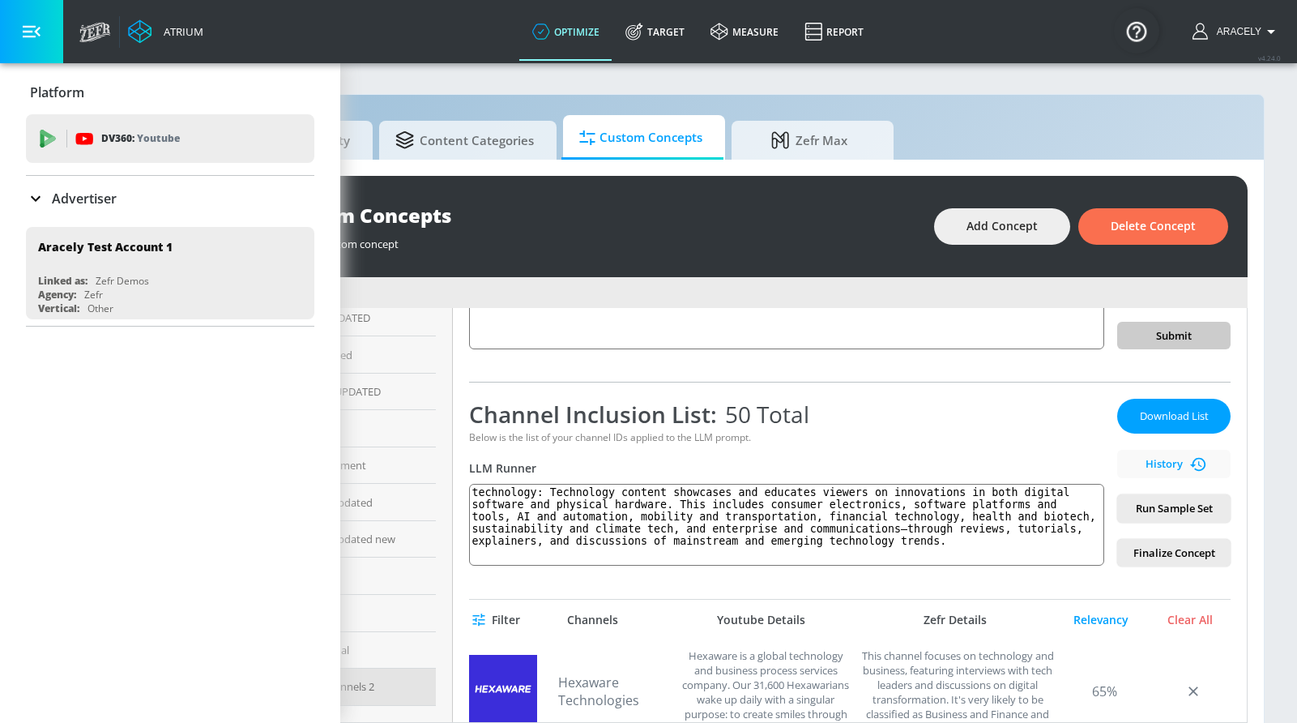
scroll to position [165, 0]
click at [585, 513] on textarea "technology: Technology content showcases and educates viewers on innovations in…" at bounding box center [786, 526] width 635 height 82
drag, startPoint x: 533, startPoint y: 494, endPoint x: 967, endPoint y: 615, distance: 450.6
click at [961, 637] on div "tech additional channels 2 Link an existing Targeting Set Not selected none ​ C…" at bounding box center [850, 515] width 794 height 414
paste textarea "—spanning consumer electronics, software platforms and tools, AI and automation…"
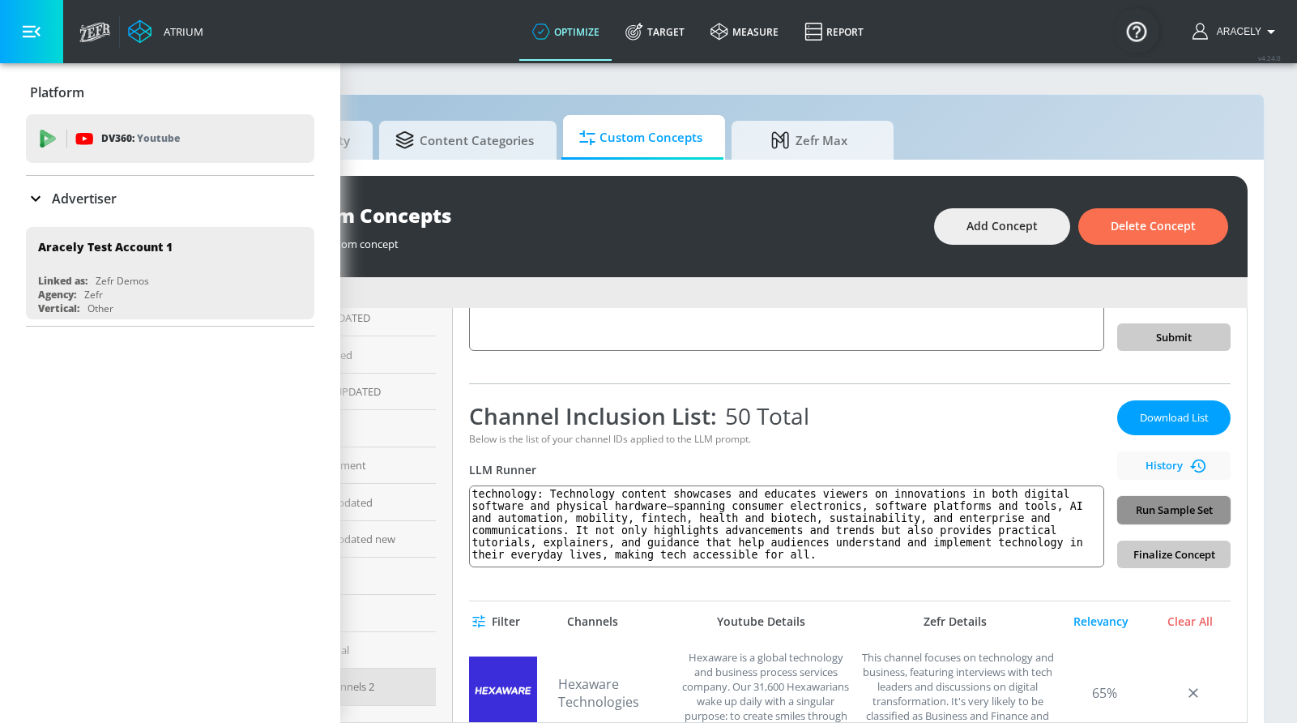
click at [1154, 518] on span "Run Sample Set" at bounding box center [1173, 510] width 87 height 19
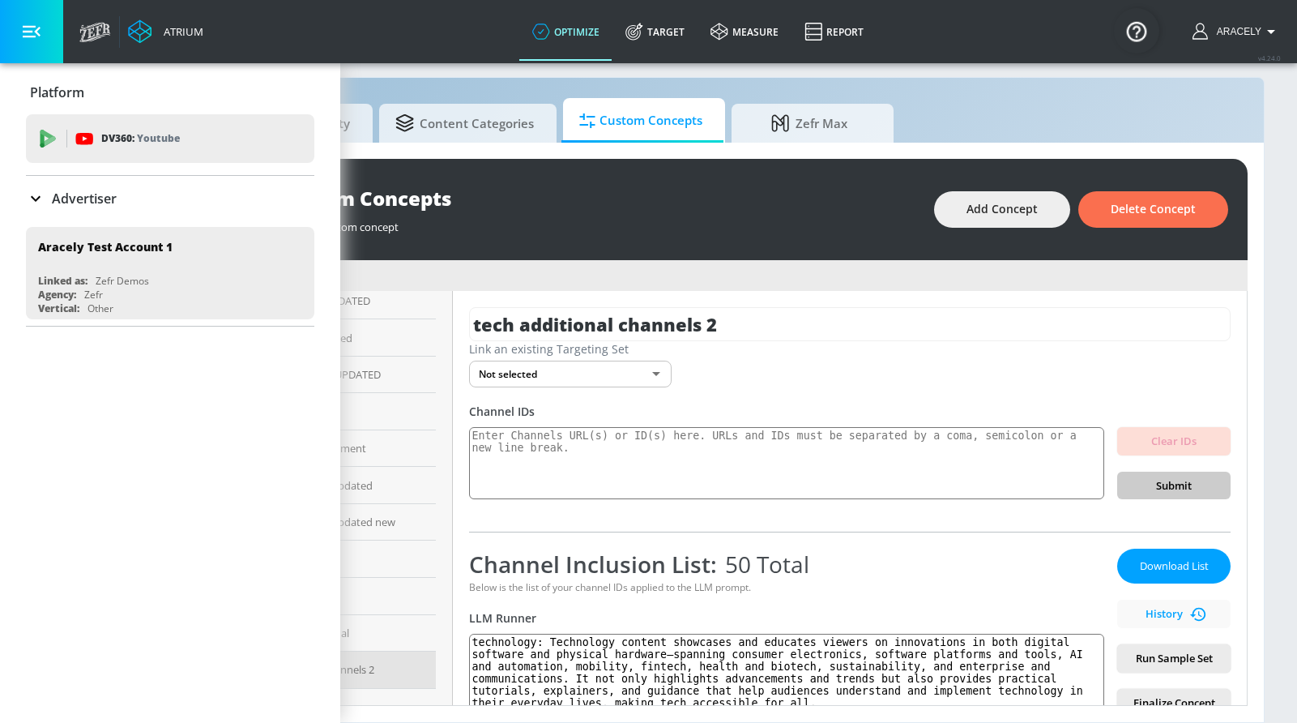
scroll to position [173, 0]
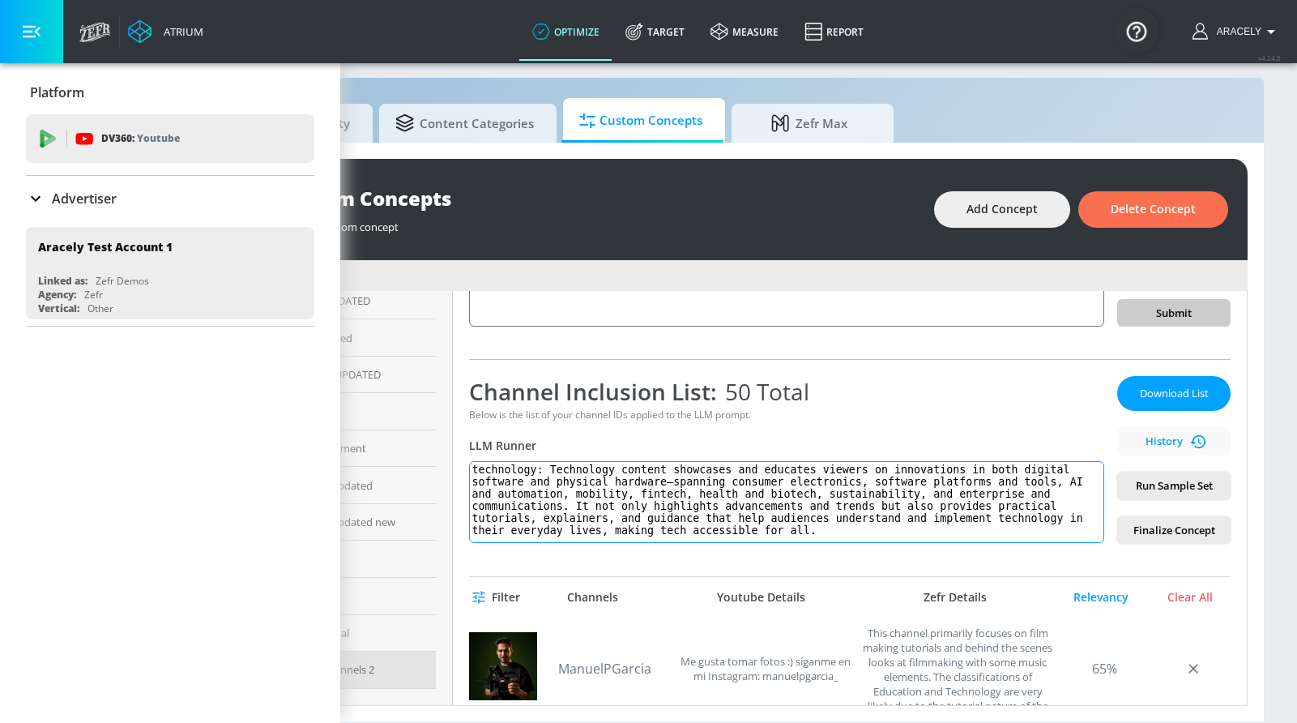
drag, startPoint x: 632, startPoint y: 461, endPoint x: 603, endPoint y: 471, distance: 30.2
click at [631, 462] on textarea "technology: Technology content showcases and educates viewers on innovations in…" at bounding box center [786, 502] width 635 height 82
drag, startPoint x: 556, startPoint y: 464, endPoint x: 876, endPoint y: 578, distance: 339.5
click at [870, 586] on div "tech additional channels 2 Link an existing Targeting Set Not selected none ​ C…" at bounding box center [850, 498] width 794 height 414
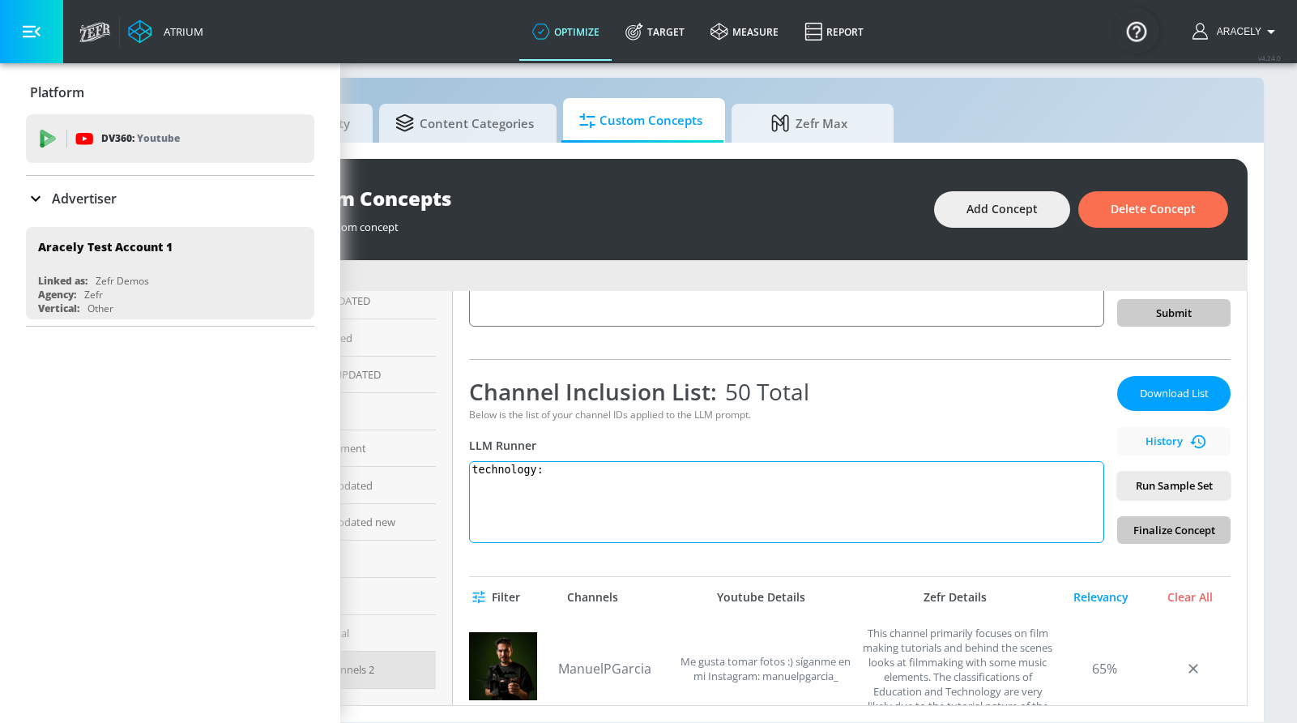
paste textarea "Technology content showcases and educates on innovations in both digital softwa…"
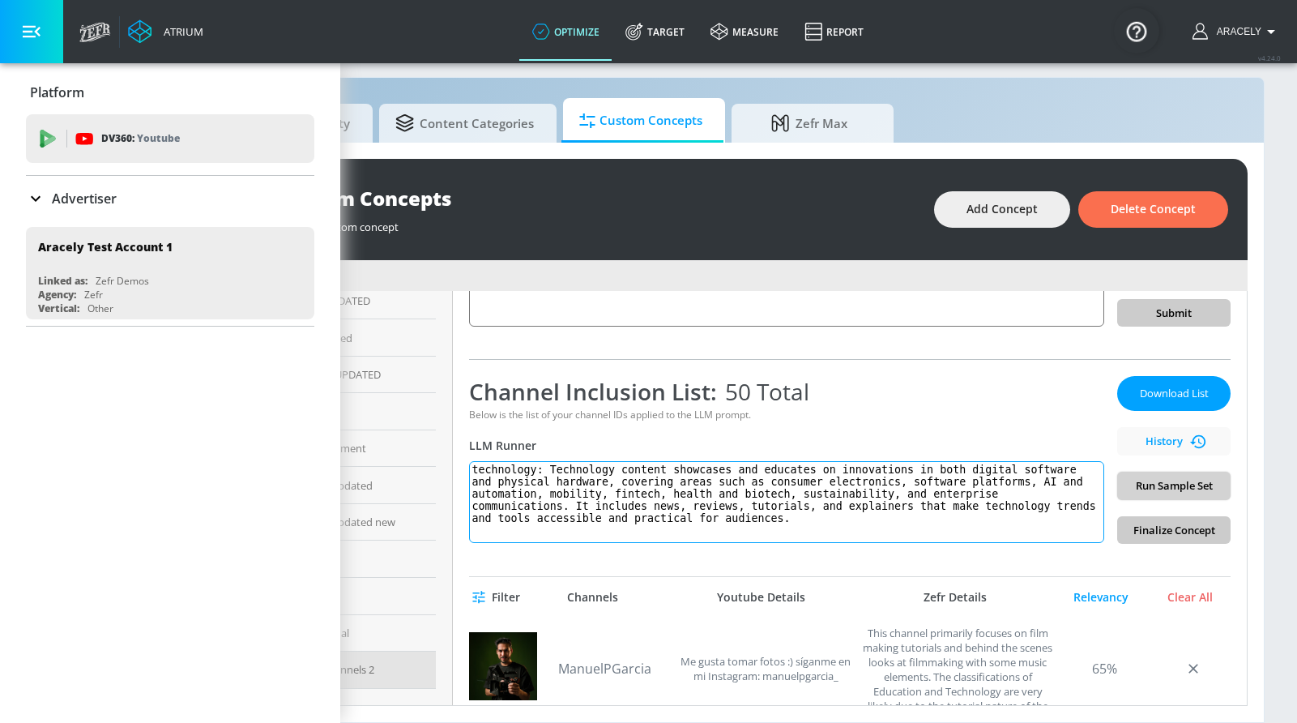
type textarea "technology: Technology content showcases and educates on innovations in both di…"
click at [1217, 492] on span "Run Sample Set" at bounding box center [1173, 485] width 87 height 19
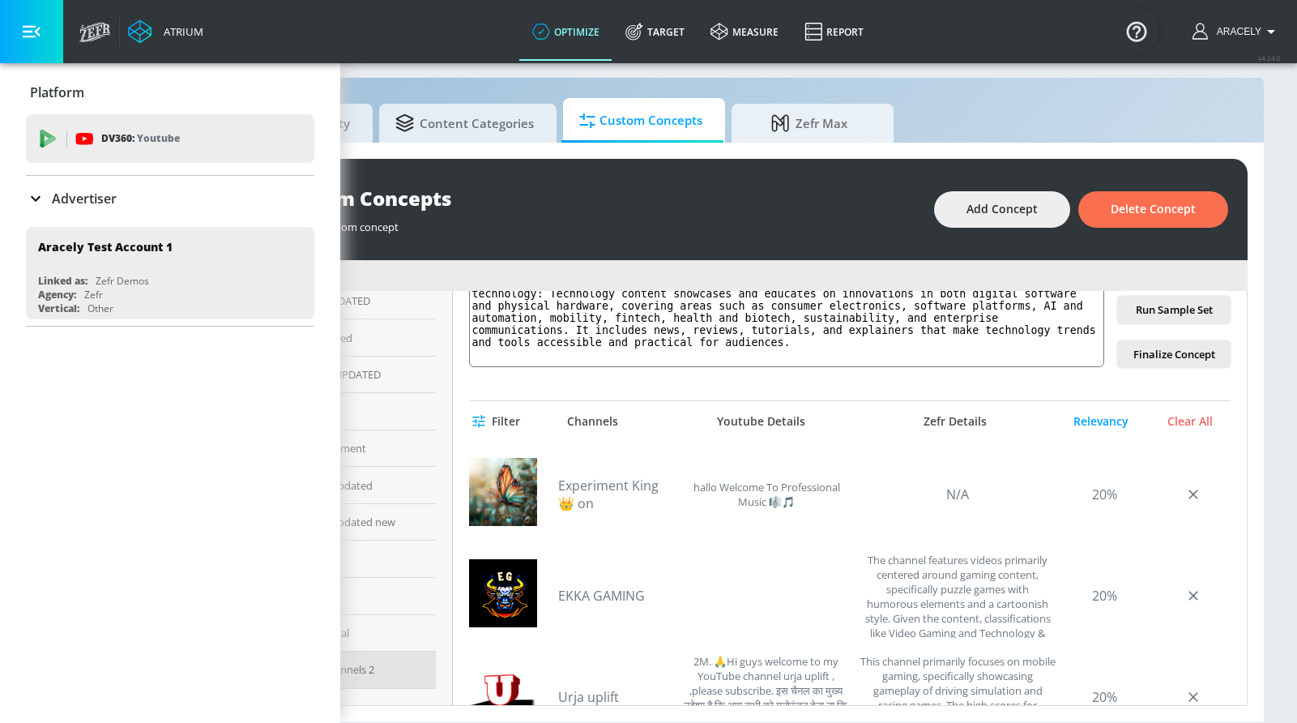
scroll to position [3591, 0]
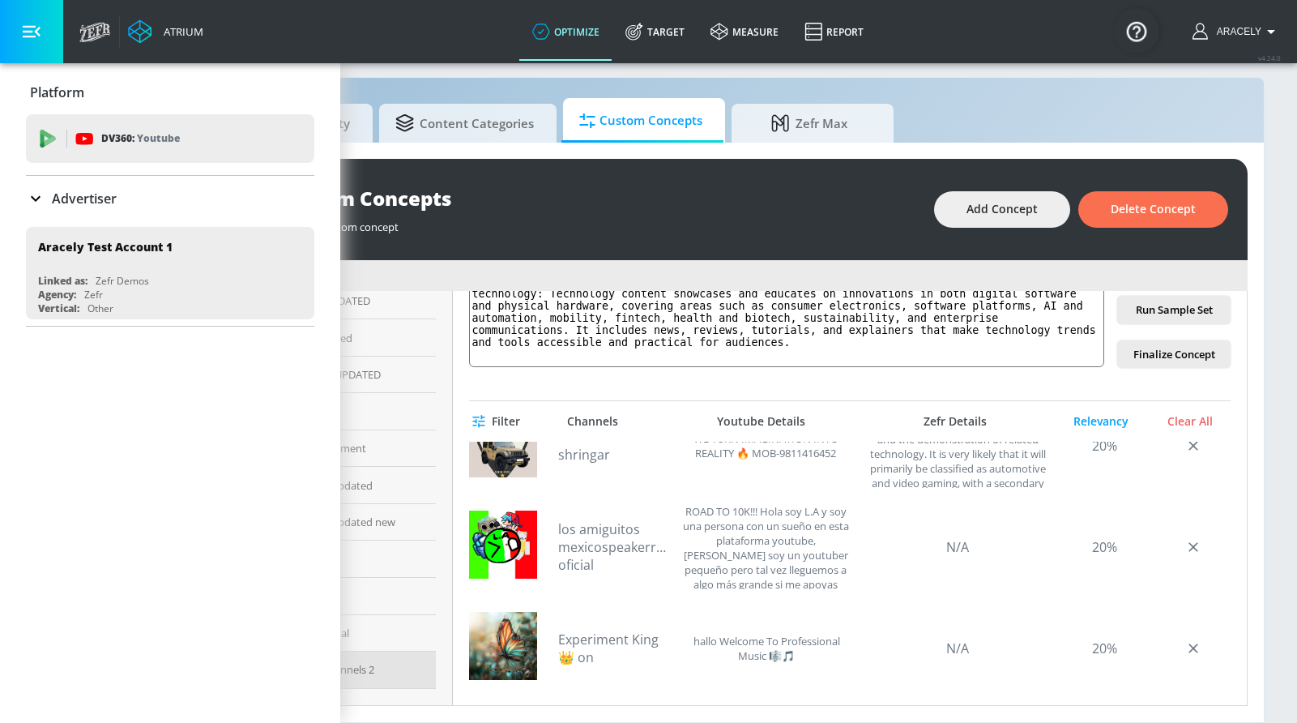
click at [32, 38] on icon "button" at bounding box center [32, 32] width 18 height 18
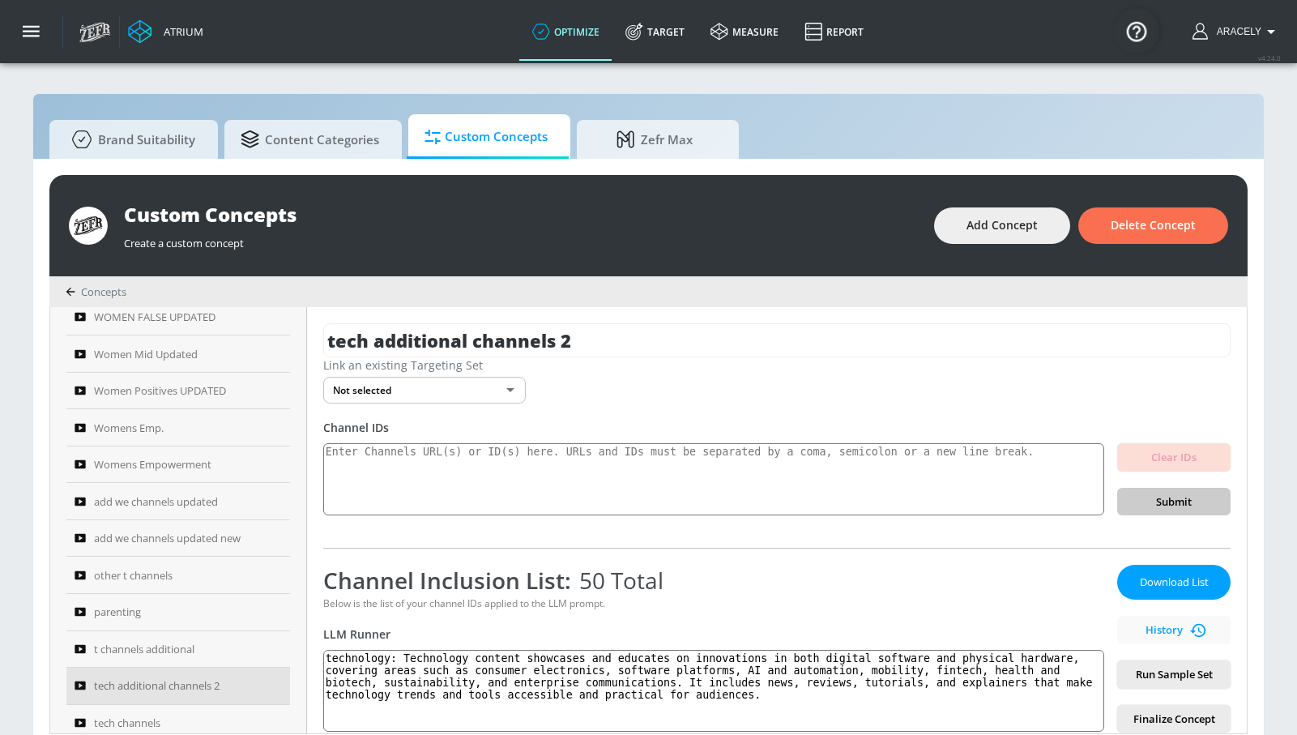
scroll to position [0, 0]
click at [946, 219] on button "Add Concept" at bounding box center [1002, 226] width 136 height 36
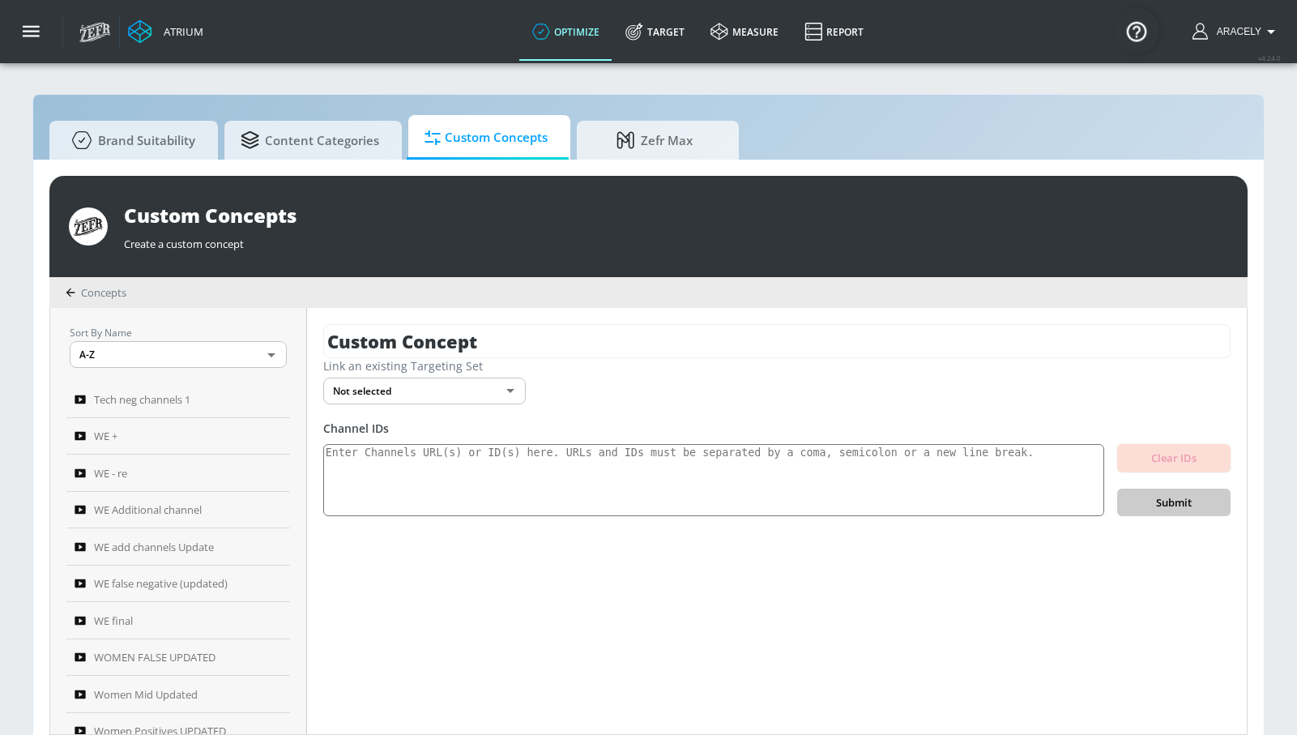
click at [542, 318] on div "Custom Concept Link an existing Targeting Set Not selected none ​ Channel IDs C…" at bounding box center [777, 521] width 940 height 426
click at [539, 351] on input "Custom Concept" at bounding box center [776, 341] width 907 height 34
drag, startPoint x: 539, startPoint y: 351, endPoint x: 531, endPoint y: 350, distance: 8.1
click at [544, 353] on input "Custom Concept" at bounding box center [776, 341] width 907 height 34
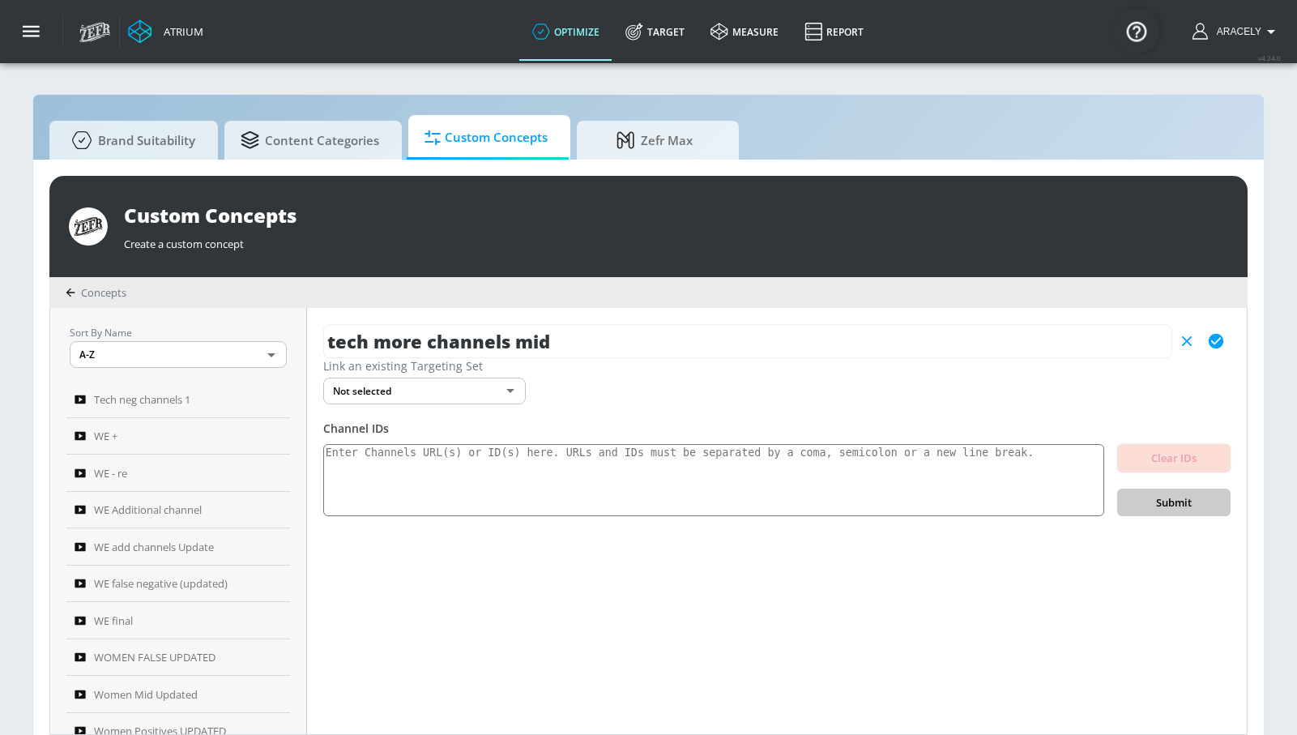
type input "tech more channels mid"
click at [1215, 352] on button "button" at bounding box center [1215, 340] width 29 height 29
click at [631, 480] on textarea at bounding box center [713, 480] width 781 height 73
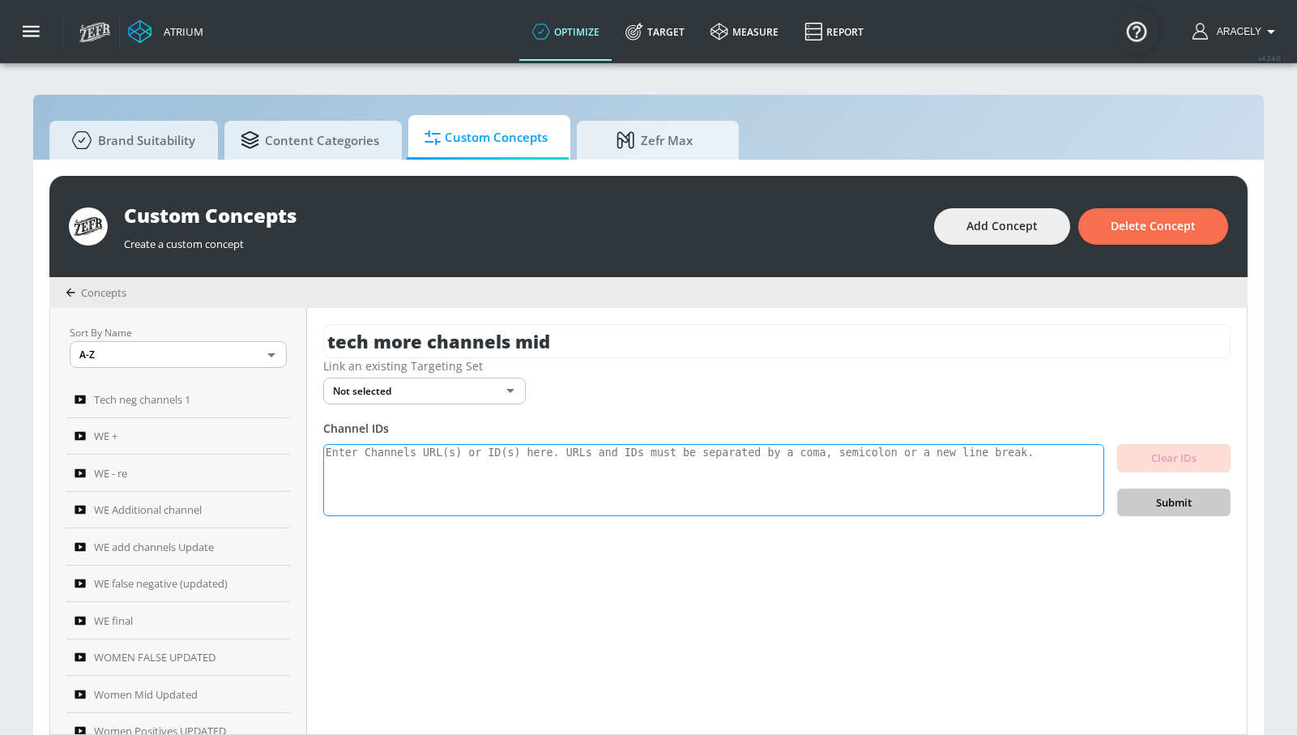
click at [745, 477] on textarea at bounding box center [713, 480] width 781 height 73
paste textarea "UCRc3VohI0XUBp5R8zBnuubg UCqxfyDYK_clWvRcFVTNAXTA UCg0UnczYsePdvwBSanAJP5Q UCQJ…"
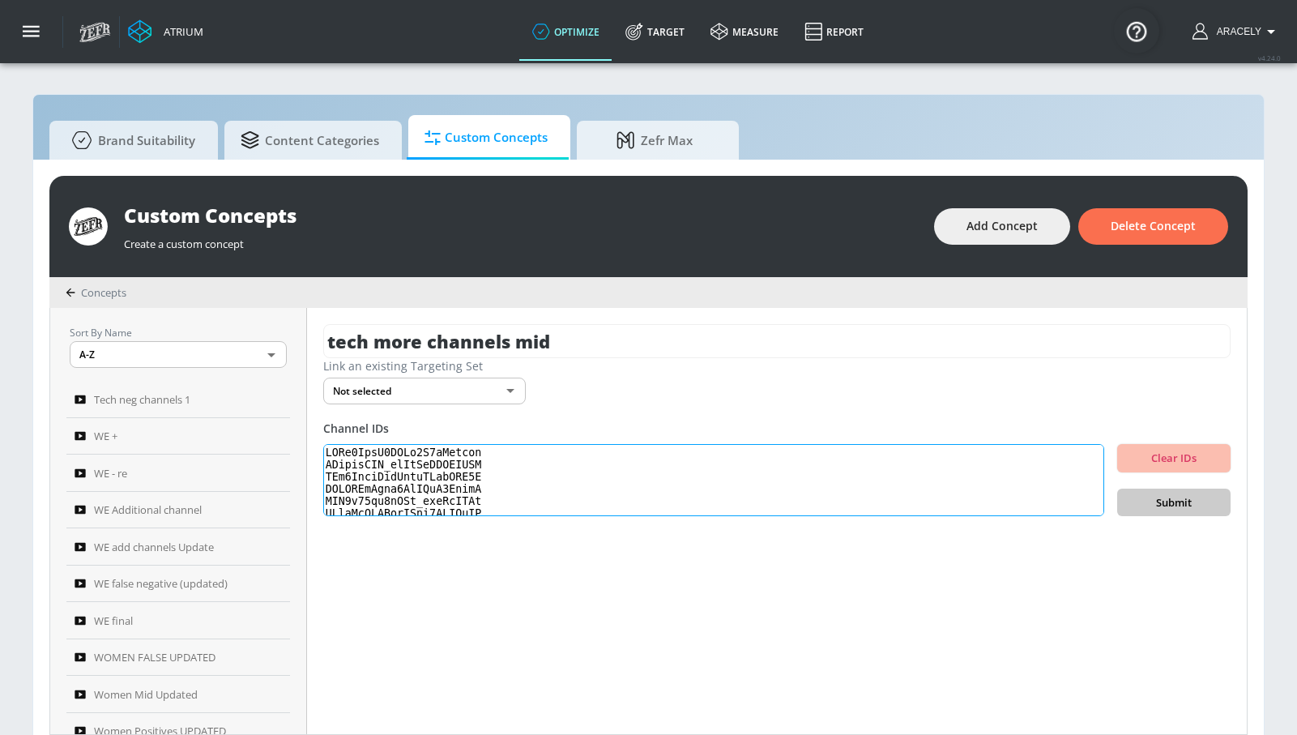
scroll to position [558, 0]
type textarea "UCRc3VohI0XUBp5R8zBnuubg UCqxfyDYK_clWvRcFVTNAXTA UCg0UnczYsePdvwBSanAJP5Q UCQJ…"
click at [1167, 517] on div "tech more channels mid Link an existing Targeting Set Not selected none ​ Chann…" at bounding box center [777, 521] width 940 height 426
click at [1177, 505] on span "Submit" at bounding box center [1173, 502] width 87 height 19
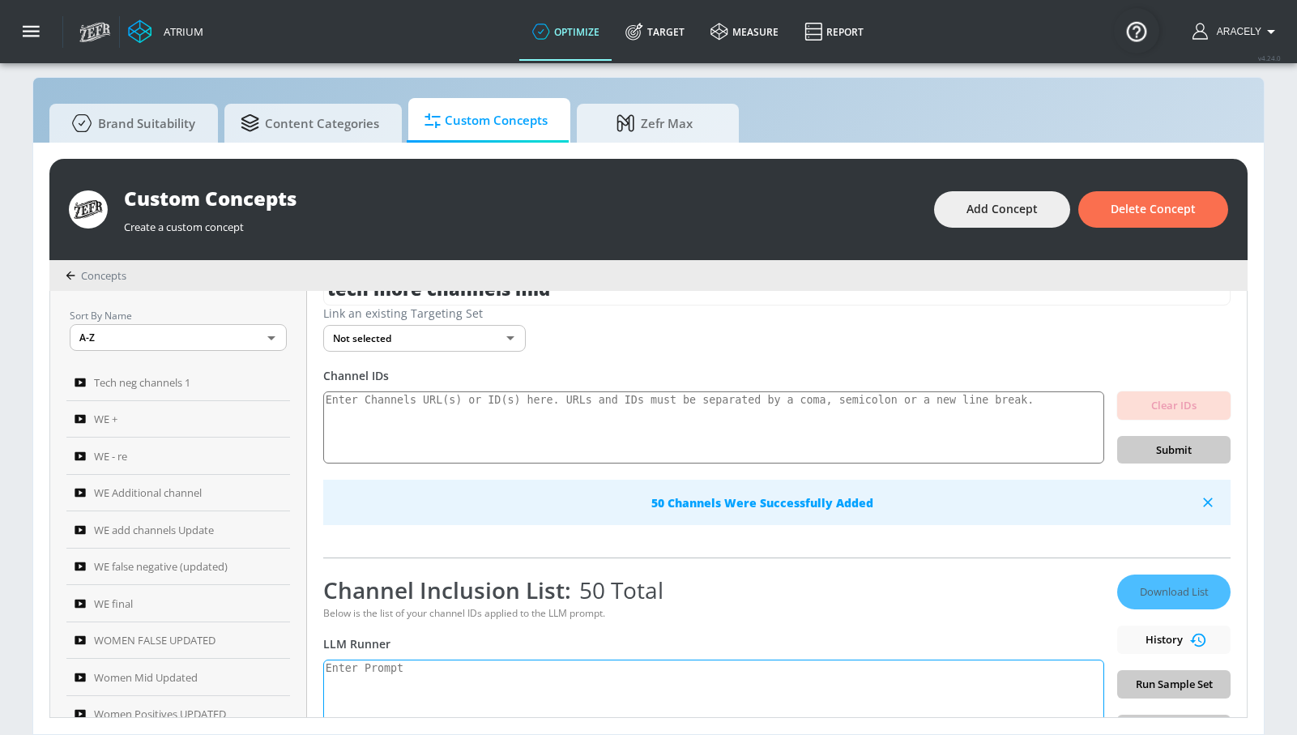
scroll to position [58, 0]
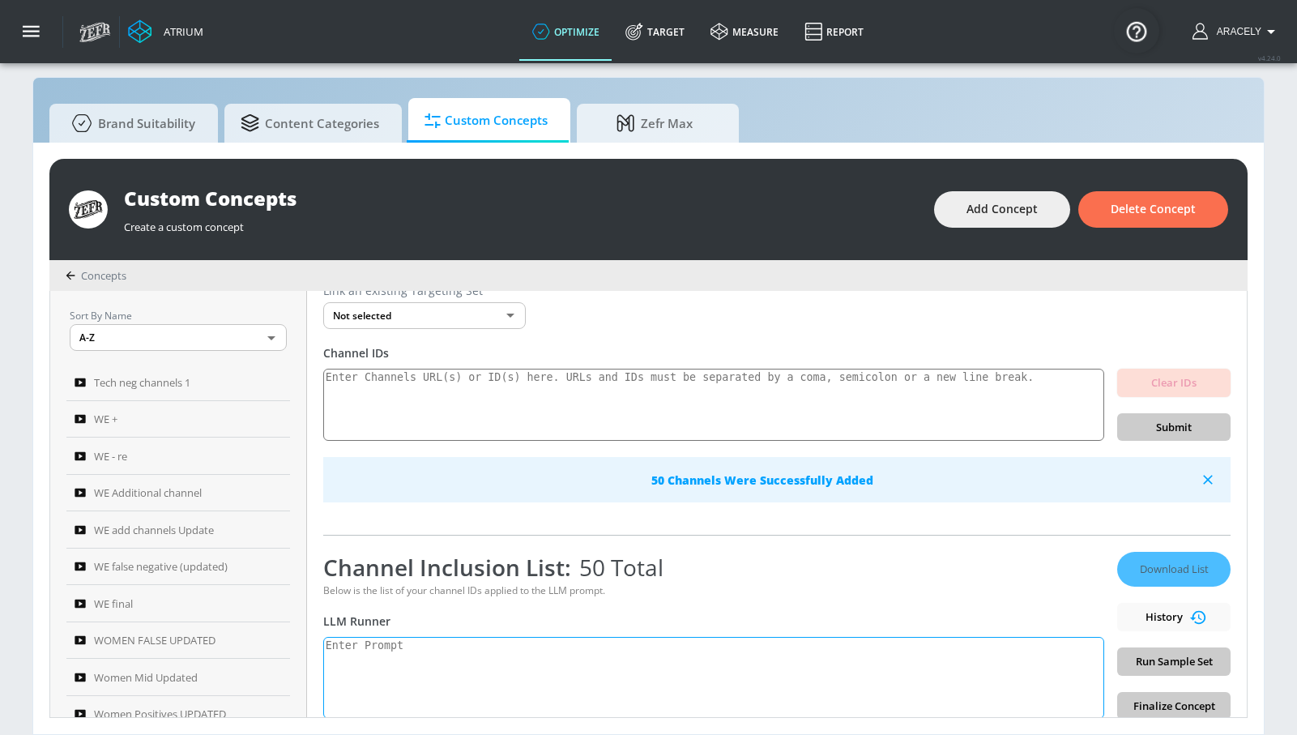
click at [466, 662] on textarea at bounding box center [713, 678] width 781 height 82
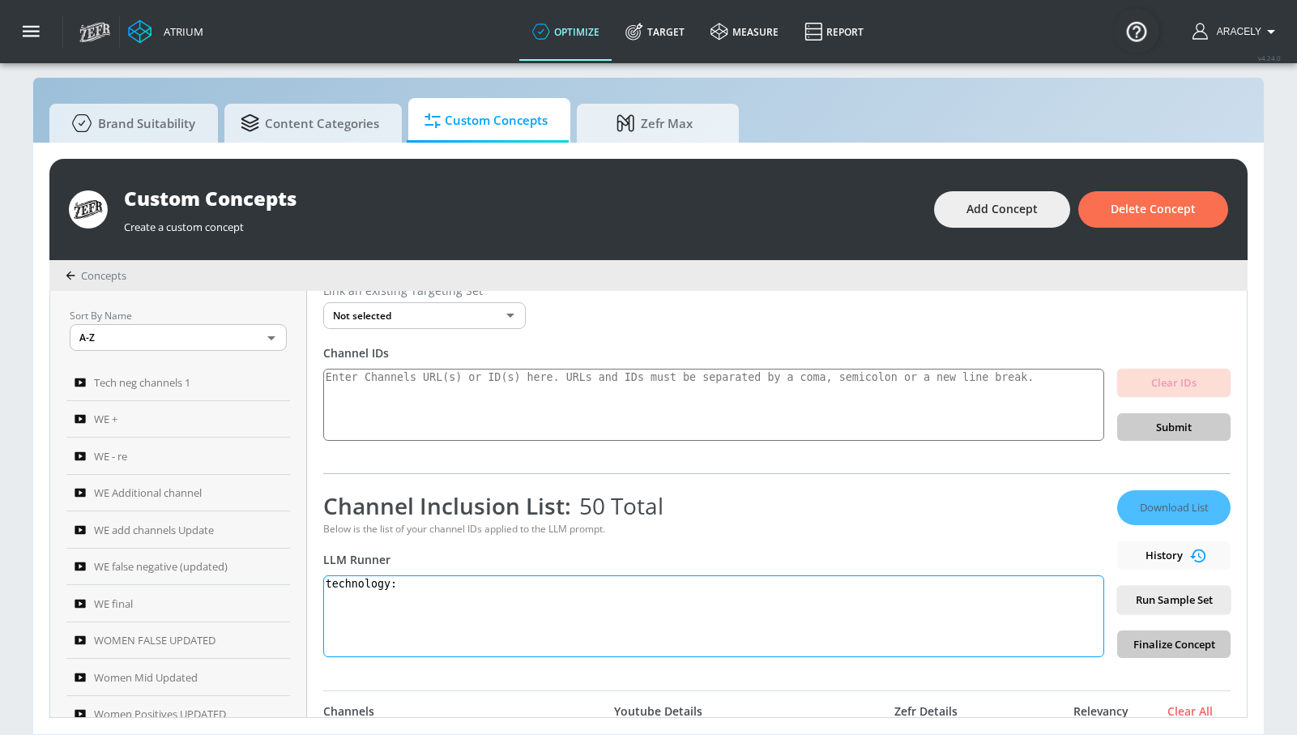
click at [455, 613] on textarea "technology:" at bounding box center [713, 616] width 781 height 82
paste textarea "Technology content showcases and educates on innovations in both digital softwa…"
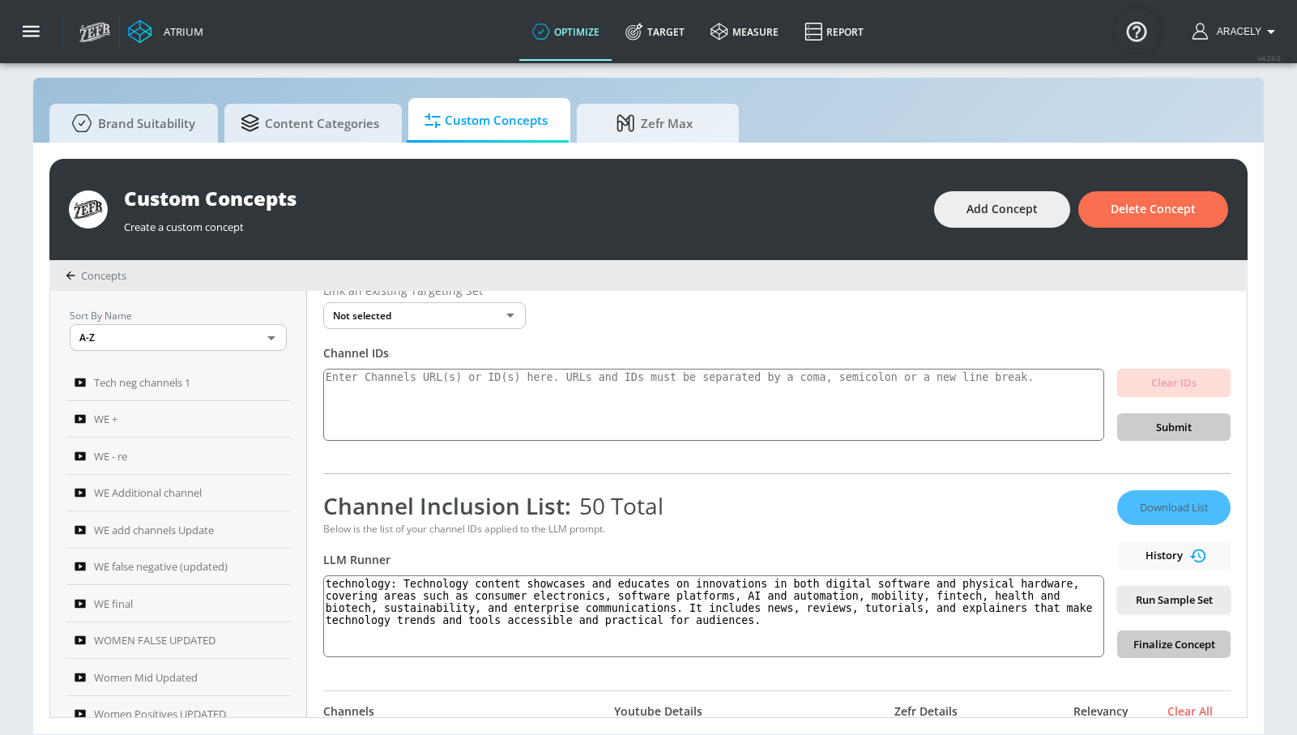
click at [1152, 595] on span "Run Sample Set" at bounding box center [1173, 599] width 87 height 19
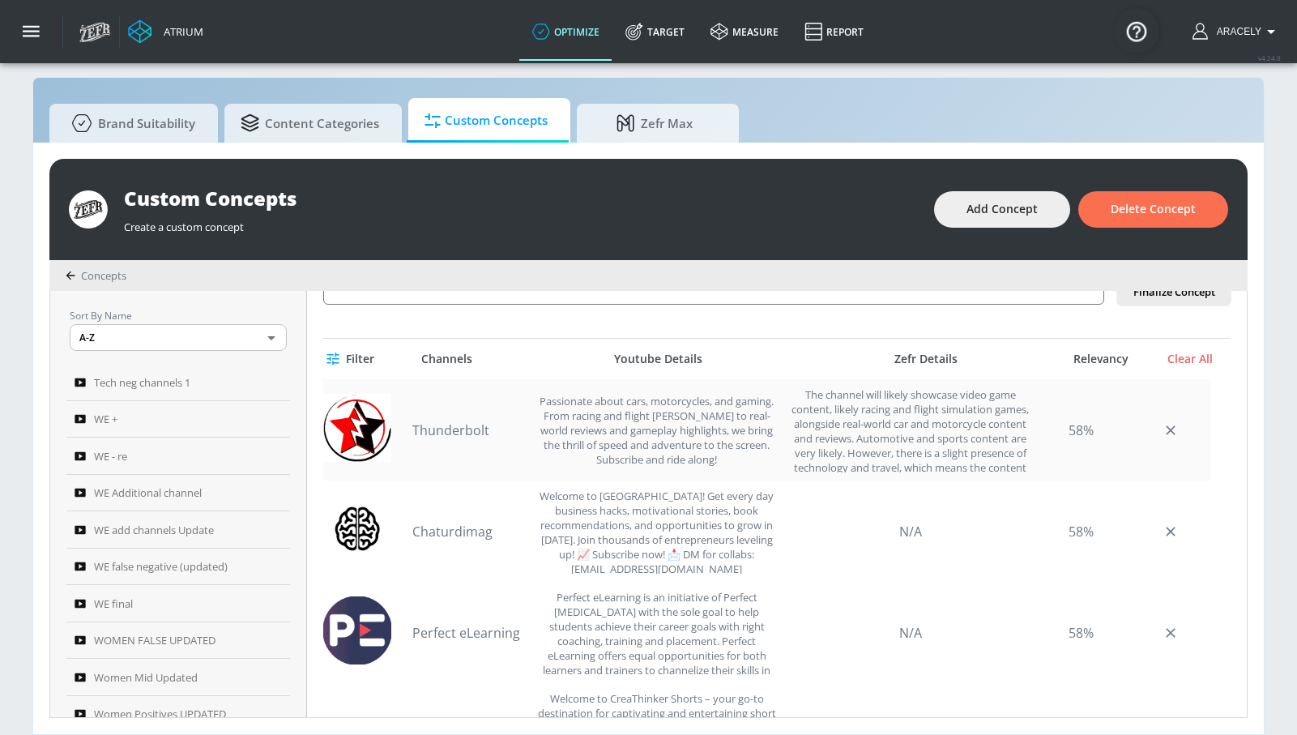
scroll to position [89, 0]
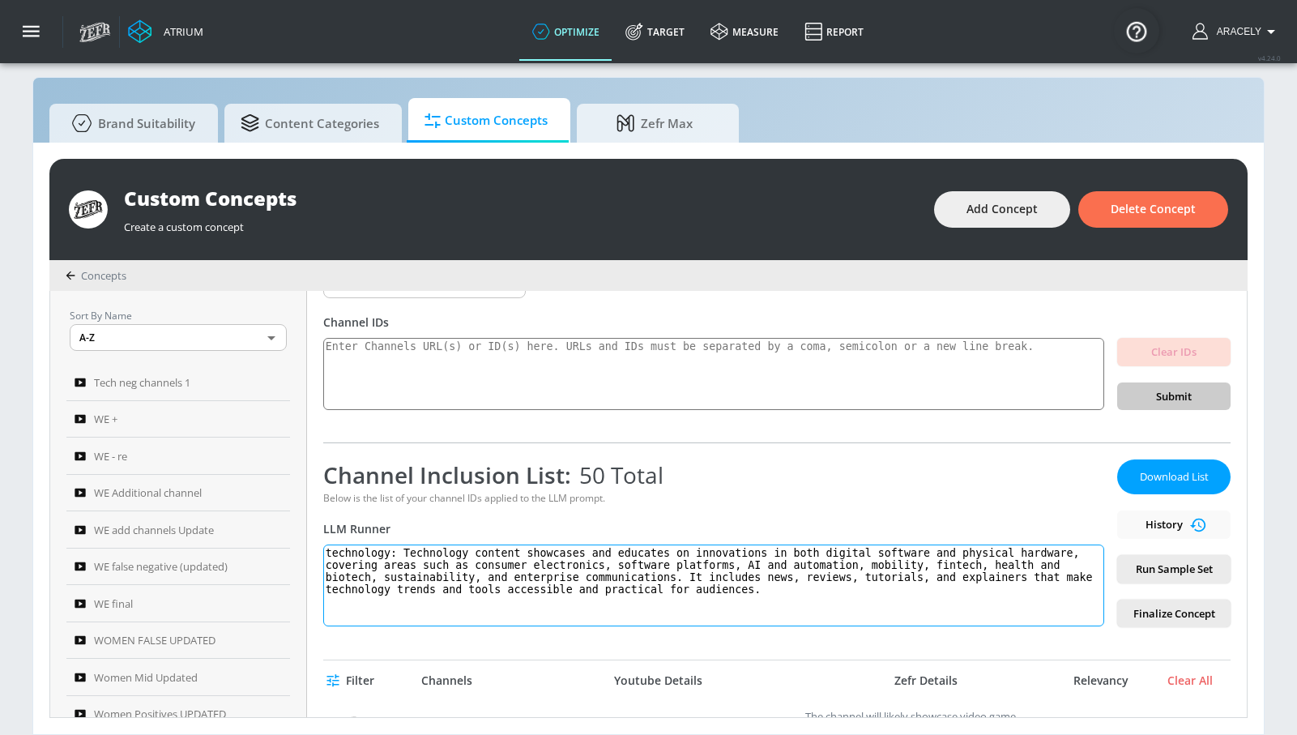
drag, startPoint x: 683, startPoint y: 576, endPoint x: 588, endPoint y: 566, distance: 95.3
click at [682, 576] on textarea "technology: Technology content showcases and educates on innovations in both di…" at bounding box center [713, 585] width 781 height 82
drag, startPoint x: 407, startPoint y: 550, endPoint x: 816, endPoint y: 622, distance: 415.4
click at [814, 625] on textarea "technology: Technology content showcases and educates on innovations in both di…" at bounding box center [713, 585] width 781 height 82
paste textarea "Technology content covers innovation in digital software and physical hardware—…"
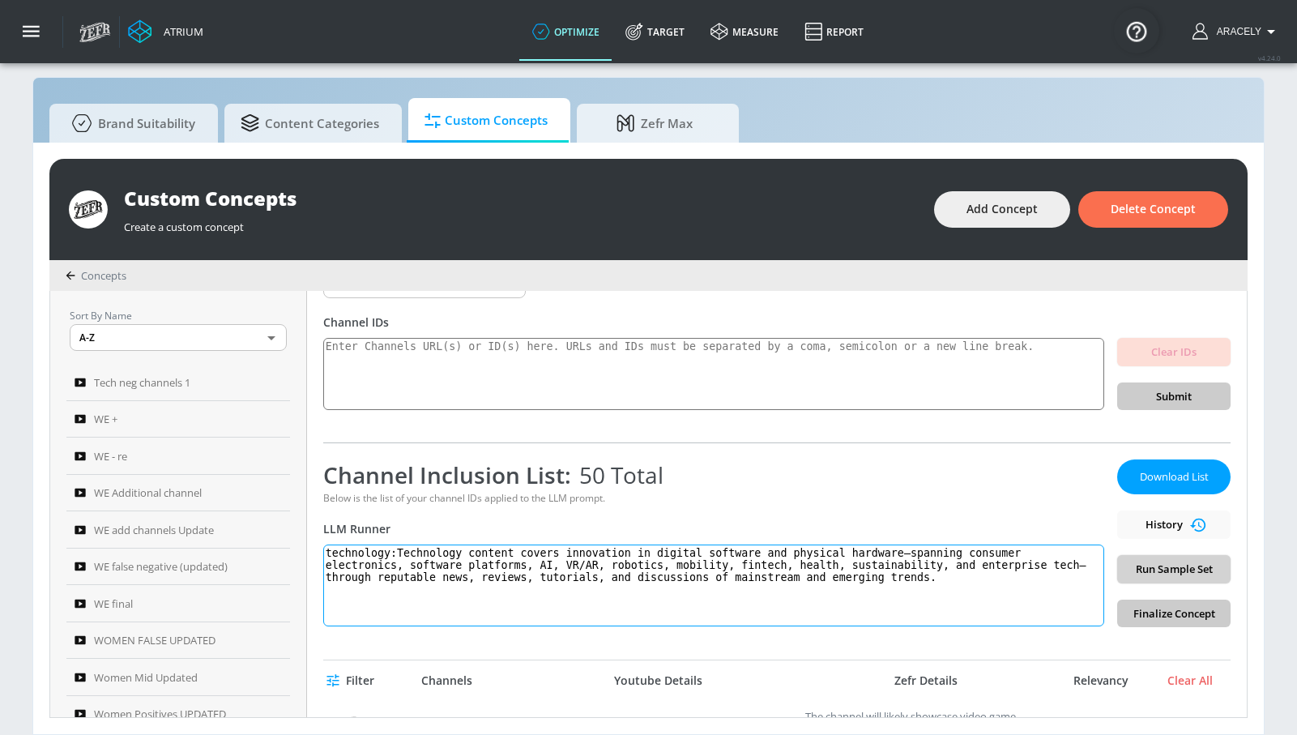
type textarea "technology:Technology content covers innovation in digital software and physica…"
click at [1190, 563] on span "Run Sample Set" at bounding box center [1173, 569] width 87 height 19
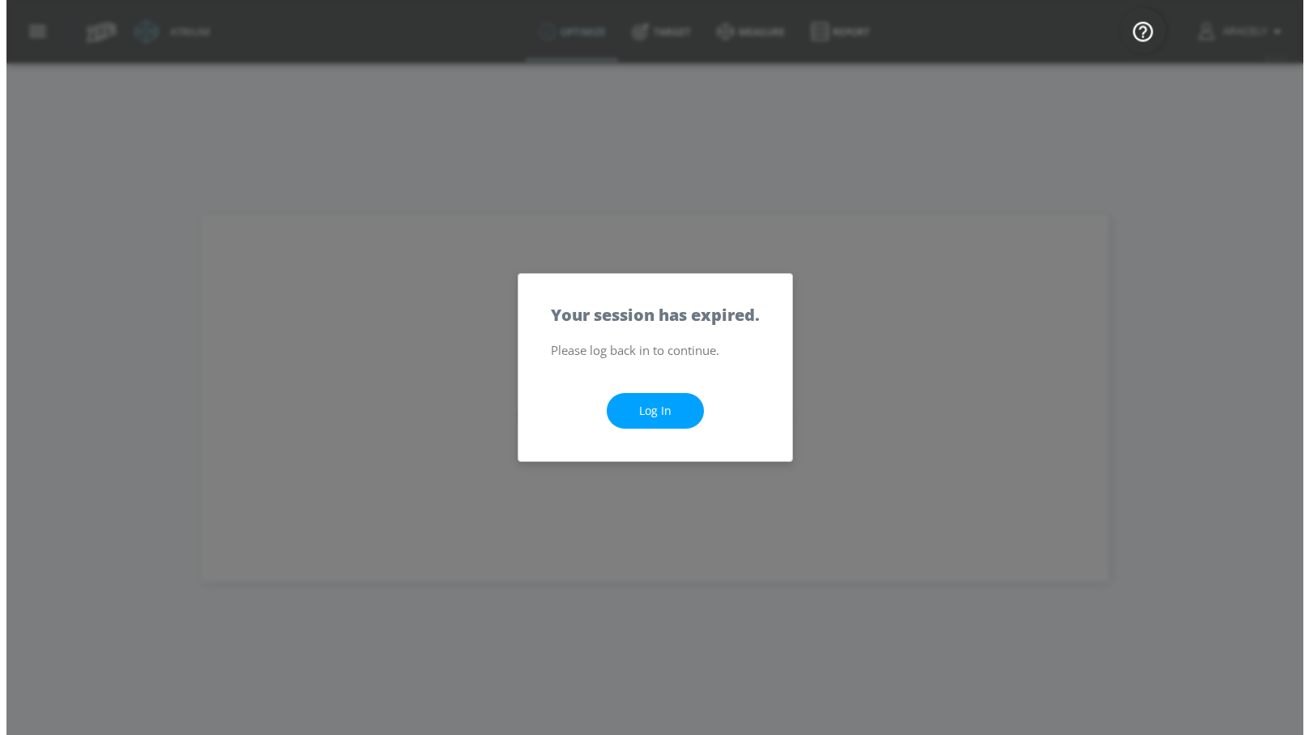
scroll to position [0, 0]
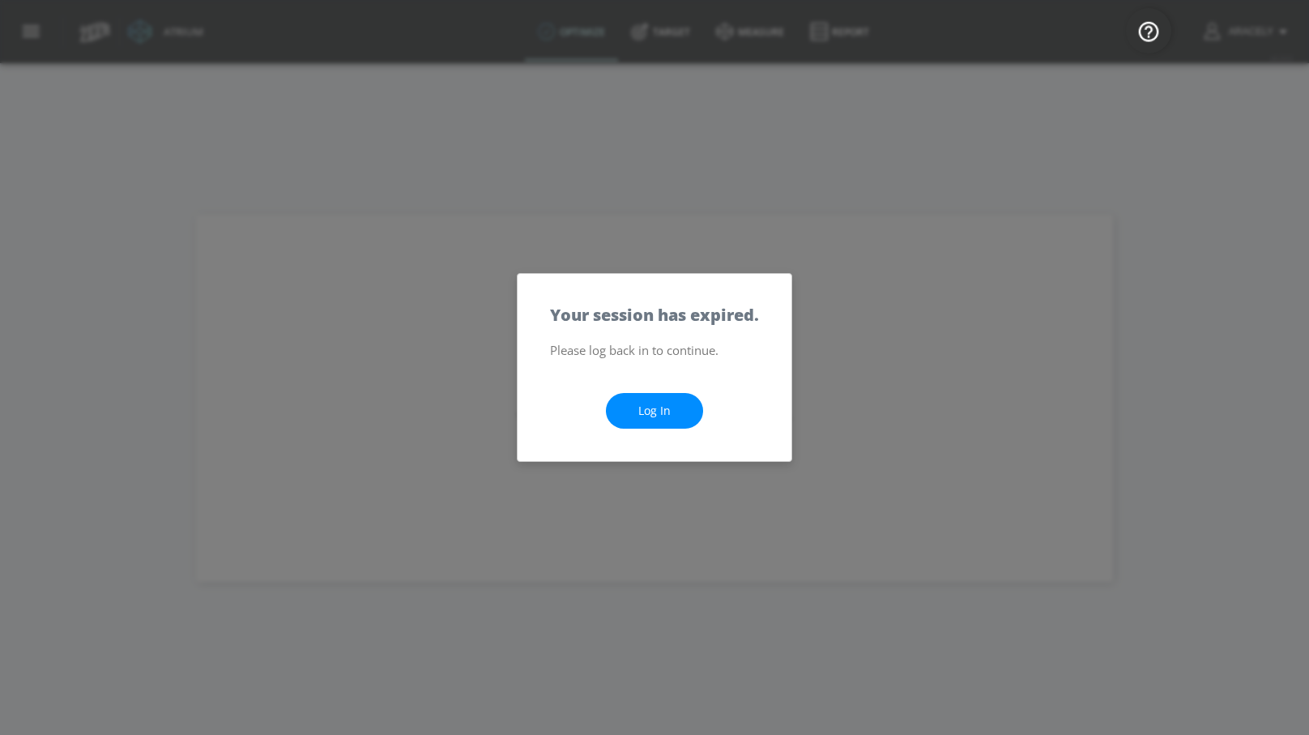
drag, startPoint x: 617, startPoint y: 433, endPoint x: 625, endPoint y: 424, distance: 10.9
click at [618, 432] on div "Log In" at bounding box center [655, 410] width 274 height 101
click at [629, 421] on link "Log In" at bounding box center [654, 411] width 97 height 36
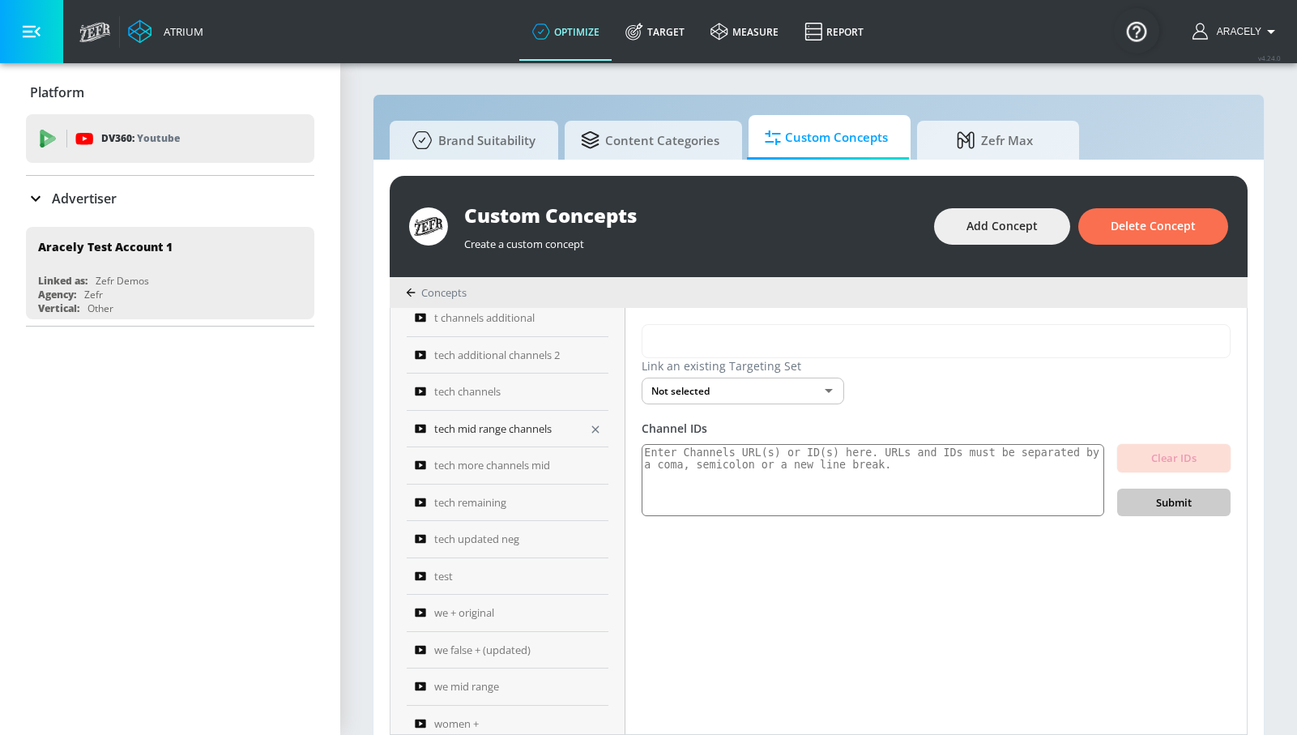
scroll to position [711, 0]
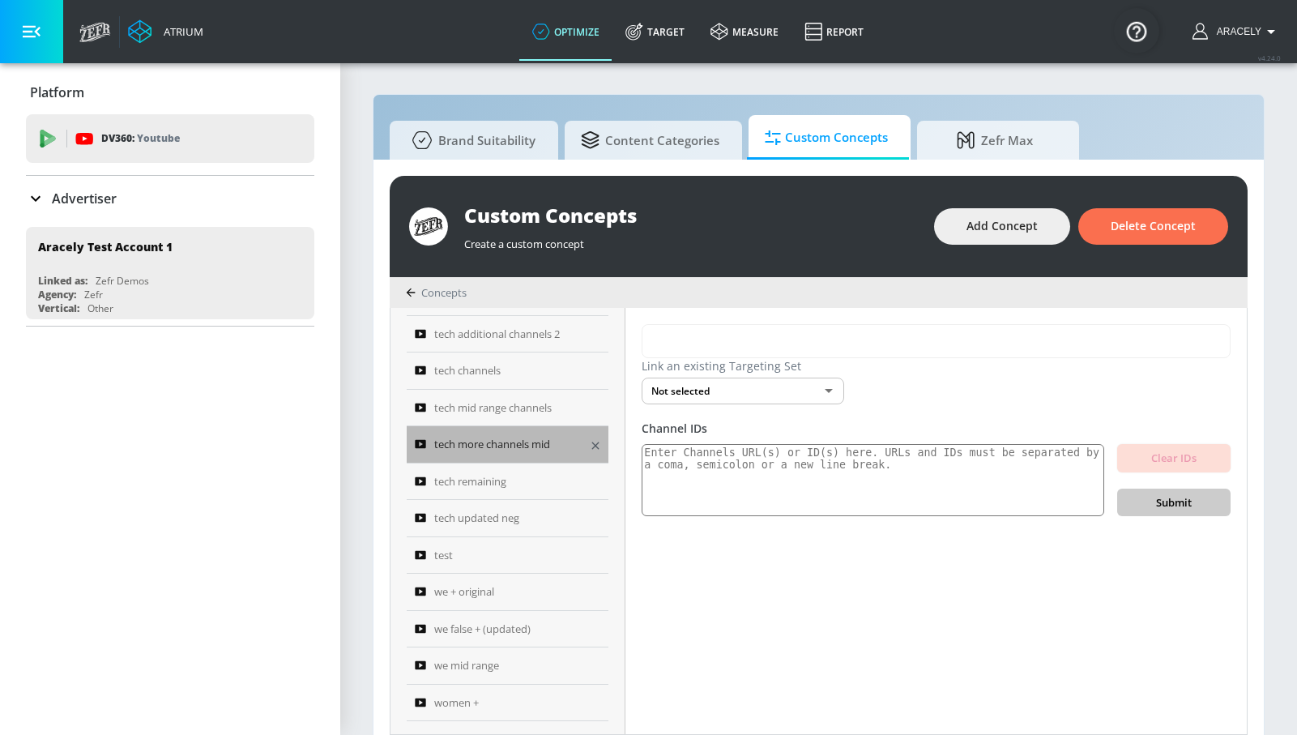
click at [514, 450] on span "tech more channels mid" at bounding box center [492, 443] width 116 height 19
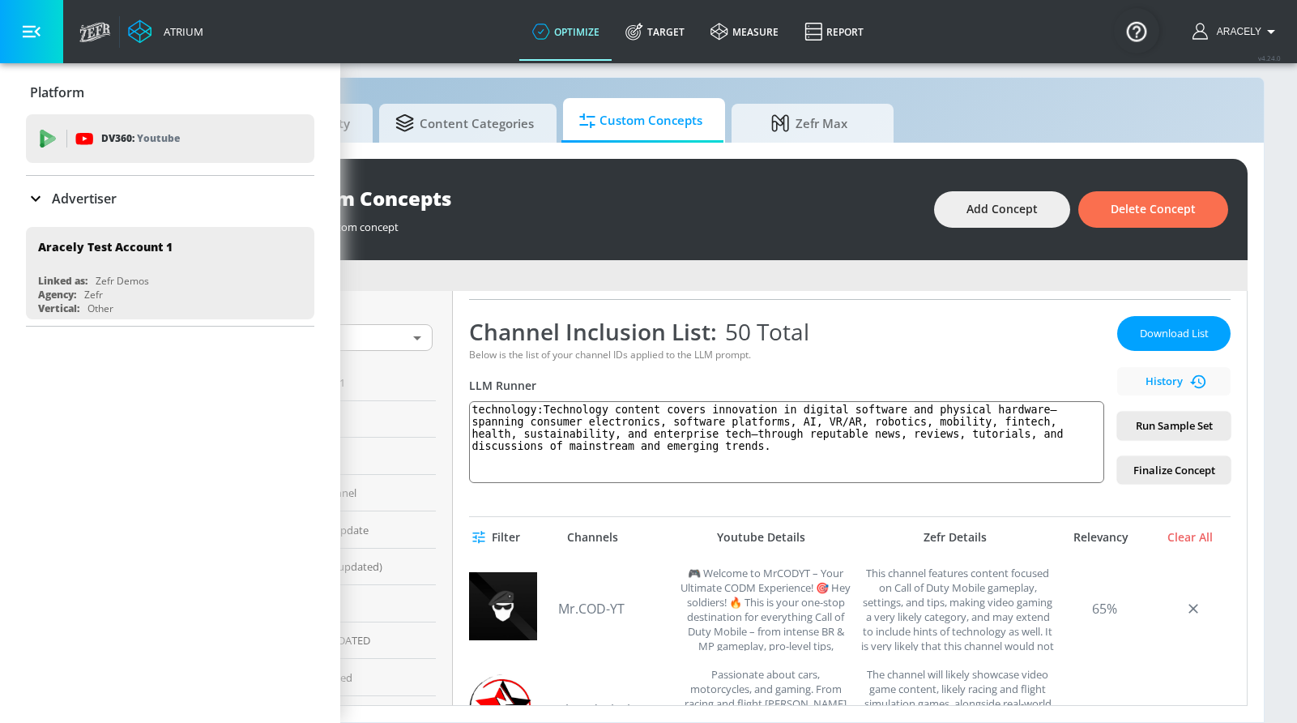
scroll to position [235, 0]
click at [569, 605] on link "Mr.COD-YT" at bounding box center [614, 606] width 113 height 18
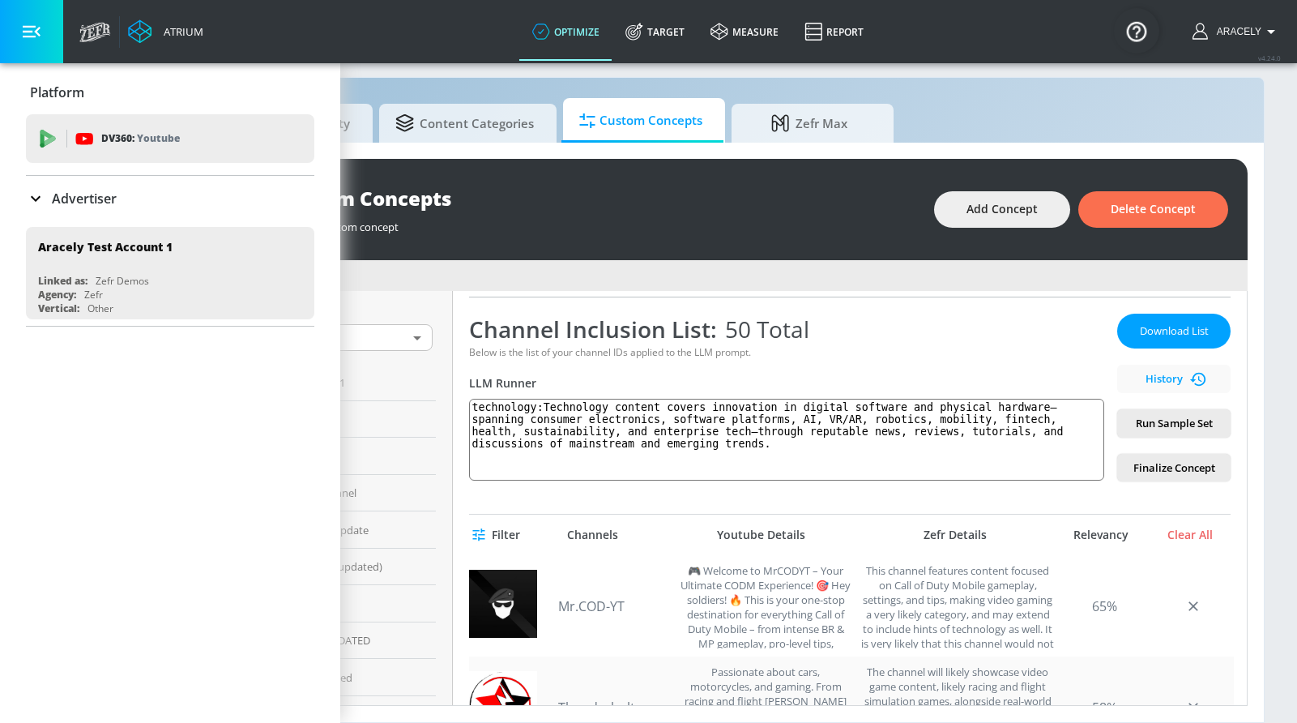
scroll to position [460, 0]
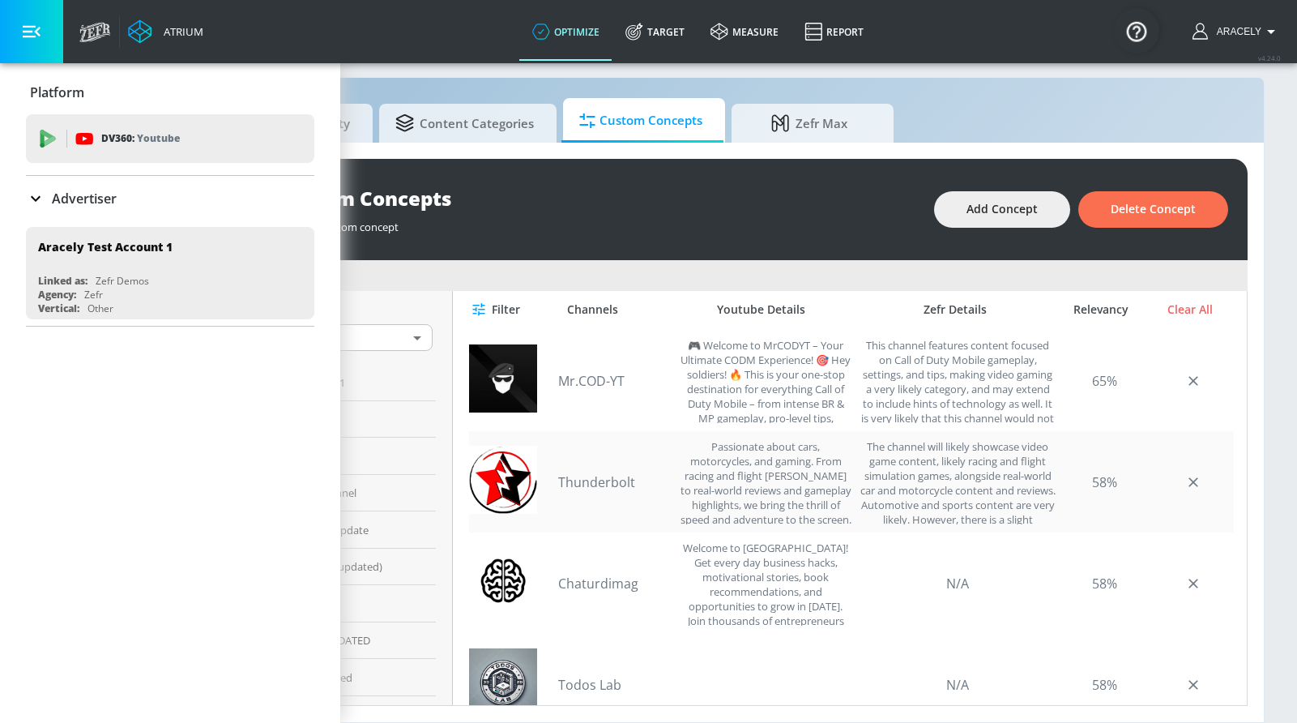
click at [586, 470] on div "Thunderbolt Passionate about cars, motorcycles, and gaming. From racing and fli…" at bounding box center [704, 481] width 293 height 85
click at [581, 478] on link "Thunderbolt" at bounding box center [614, 482] width 113 height 18
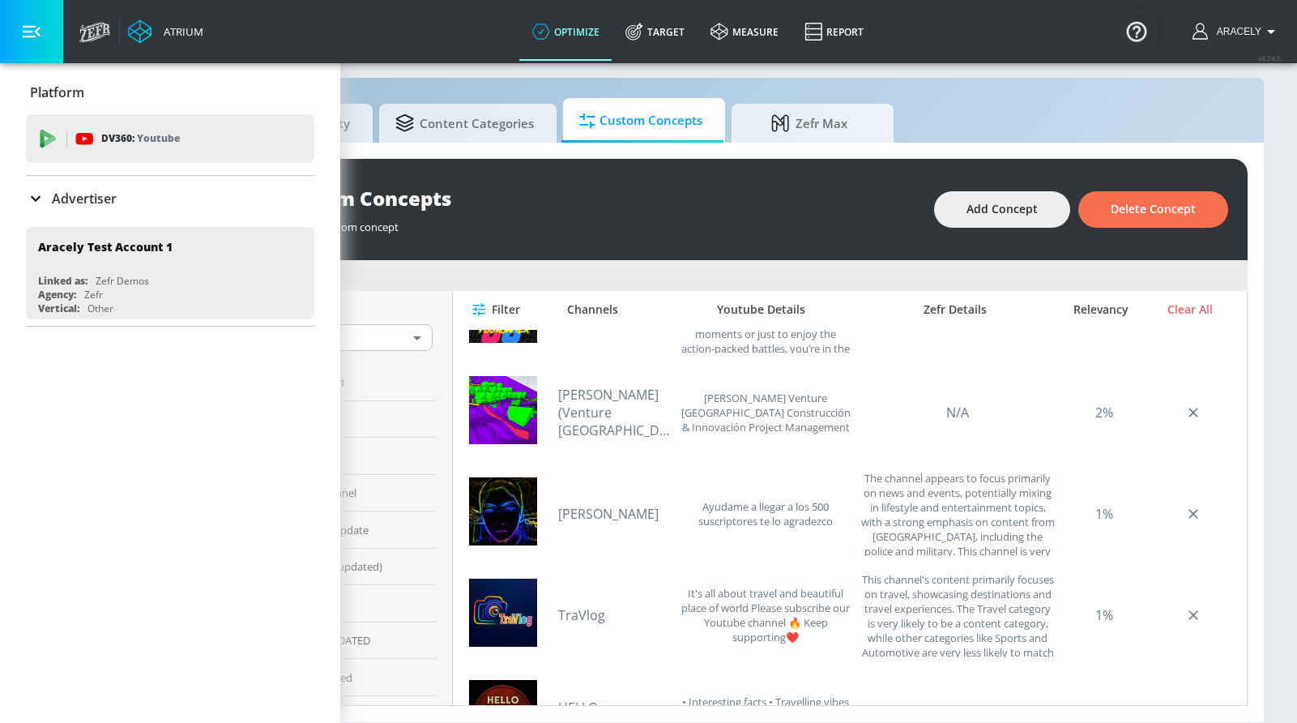
scroll to position [4306, 0]
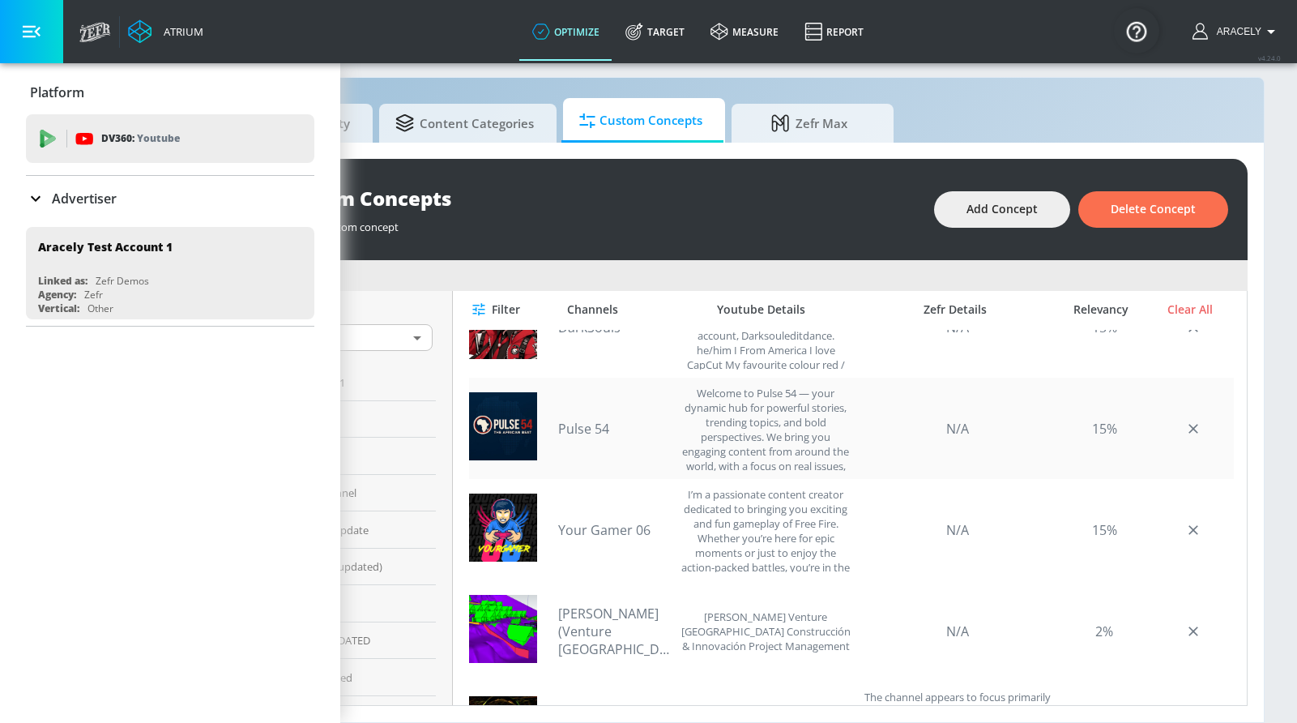
click at [558, 428] on link "Pulse 54" at bounding box center [614, 429] width 113 height 18
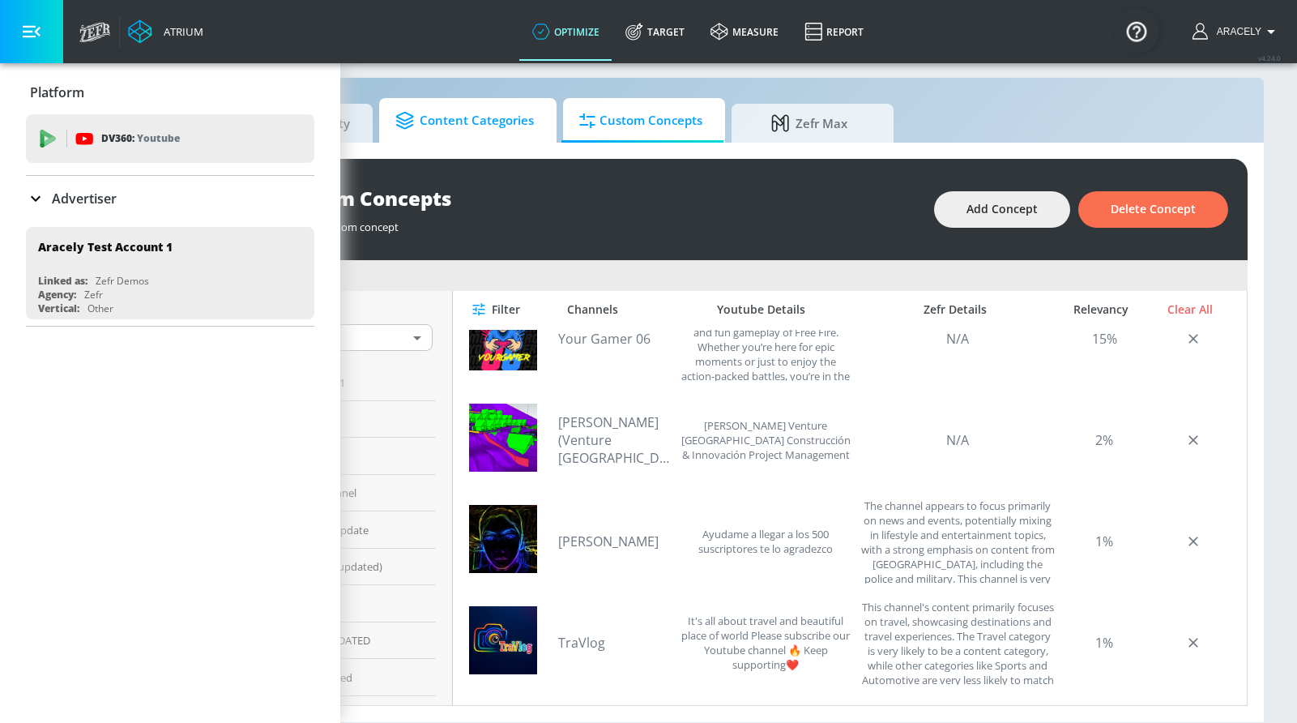
scroll to position [4585, 0]
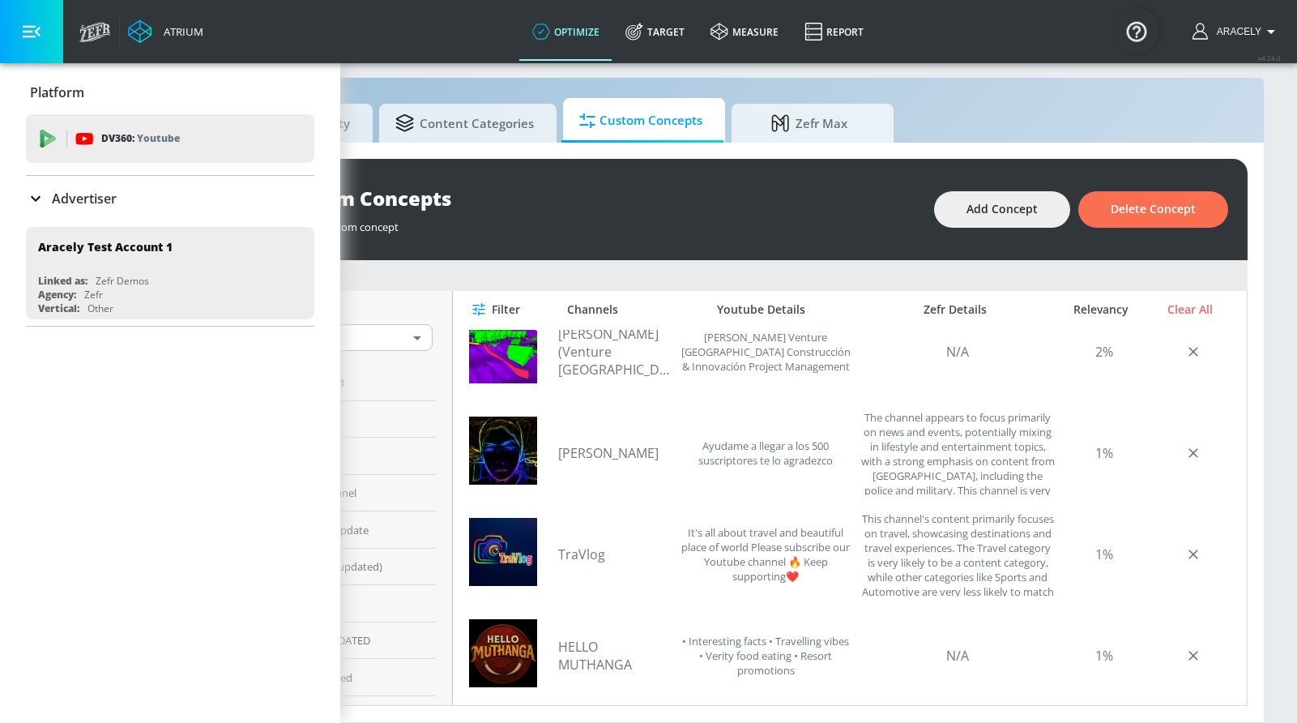
click at [41, 28] on button "button" at bounding box center [31, 31] width 63 height 63
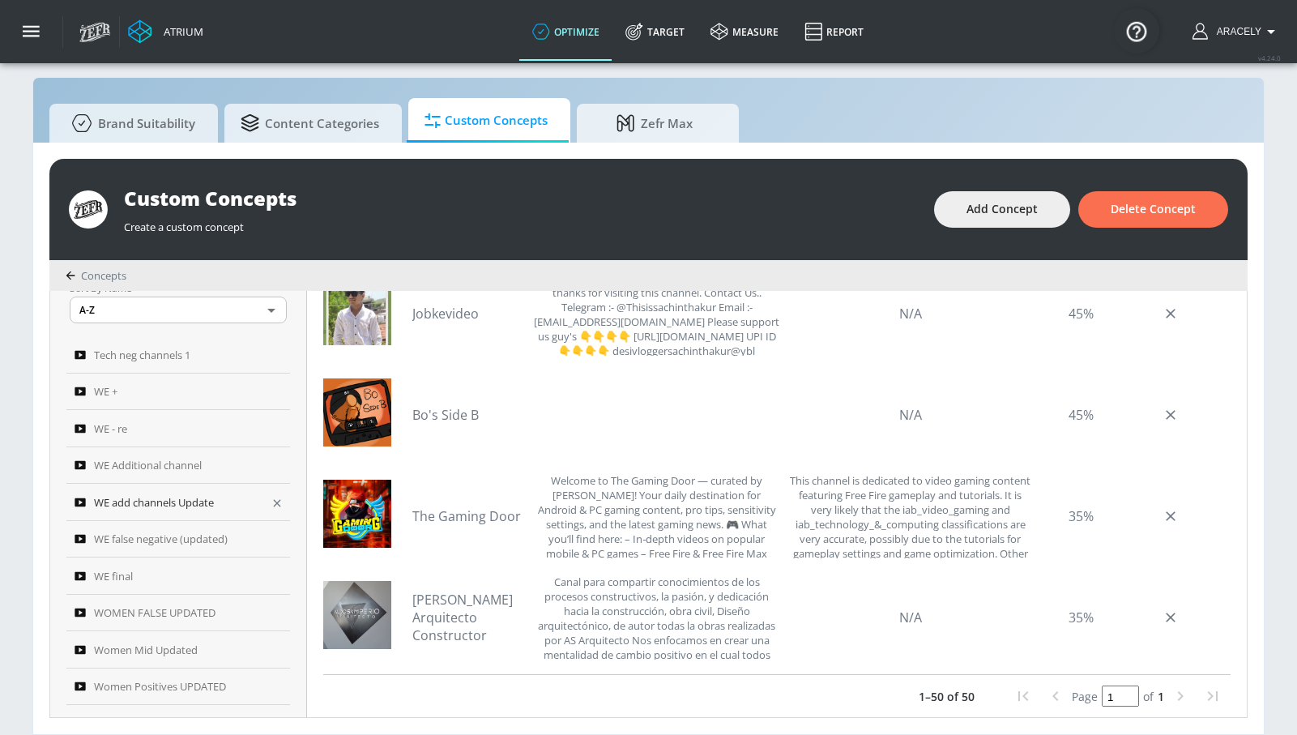
scroll to position [30, 0]
click at [158, 355] on span "Tech neg channels 1" at bounding box center [142, 352] width 96 height 19
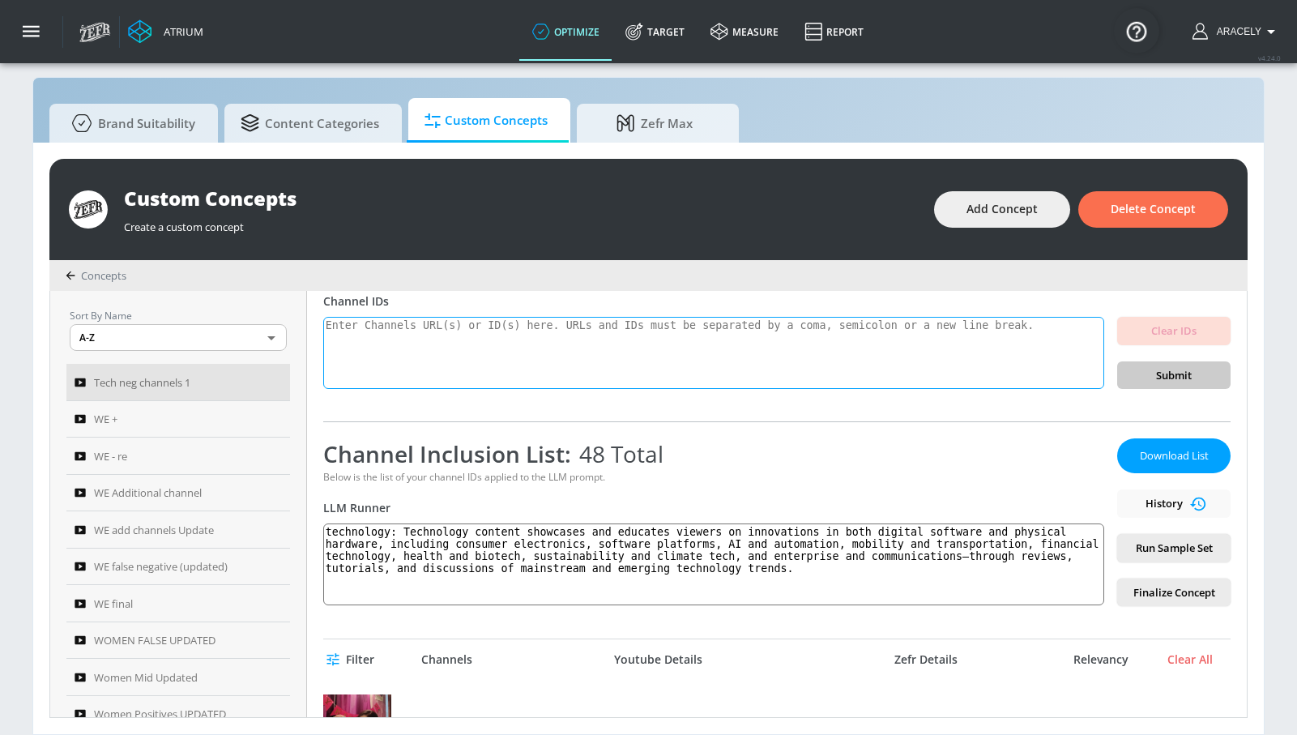
scroll to position [37, 0]
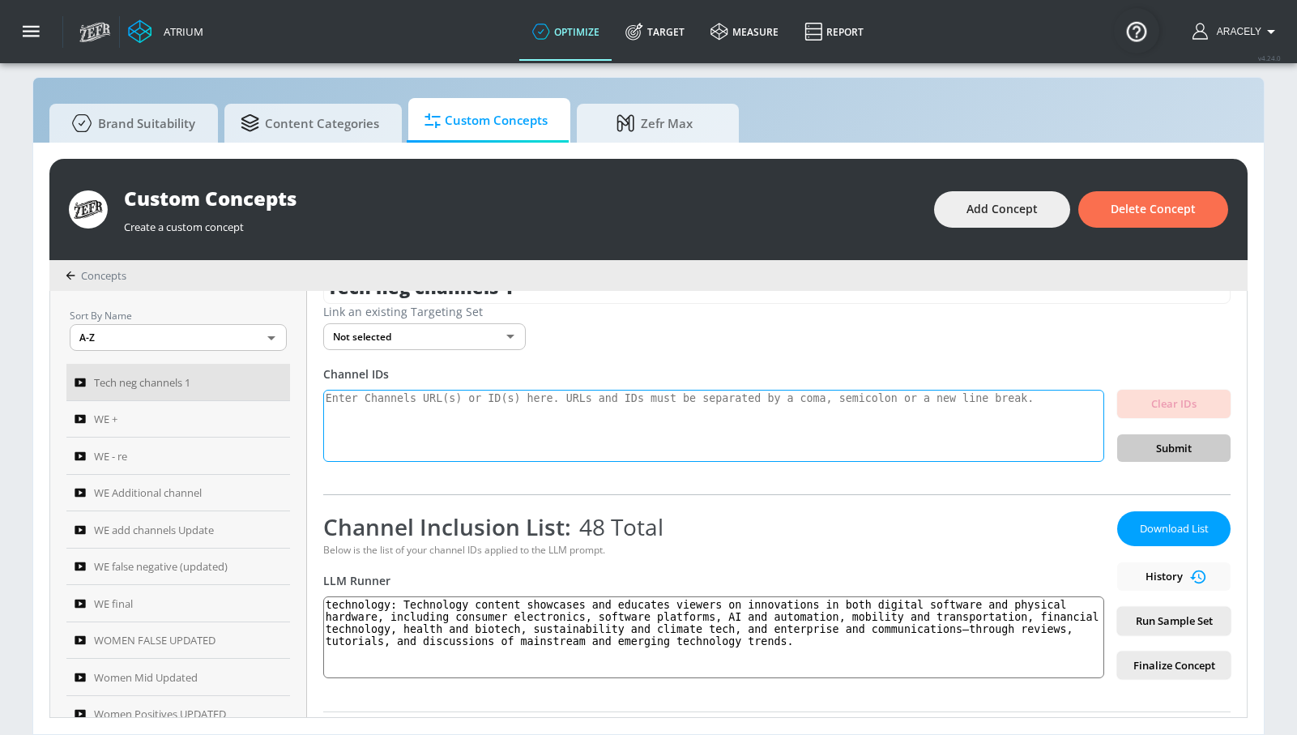
click at [488, 416] on textarea at bounding box center [713, 426] width 781 height 73
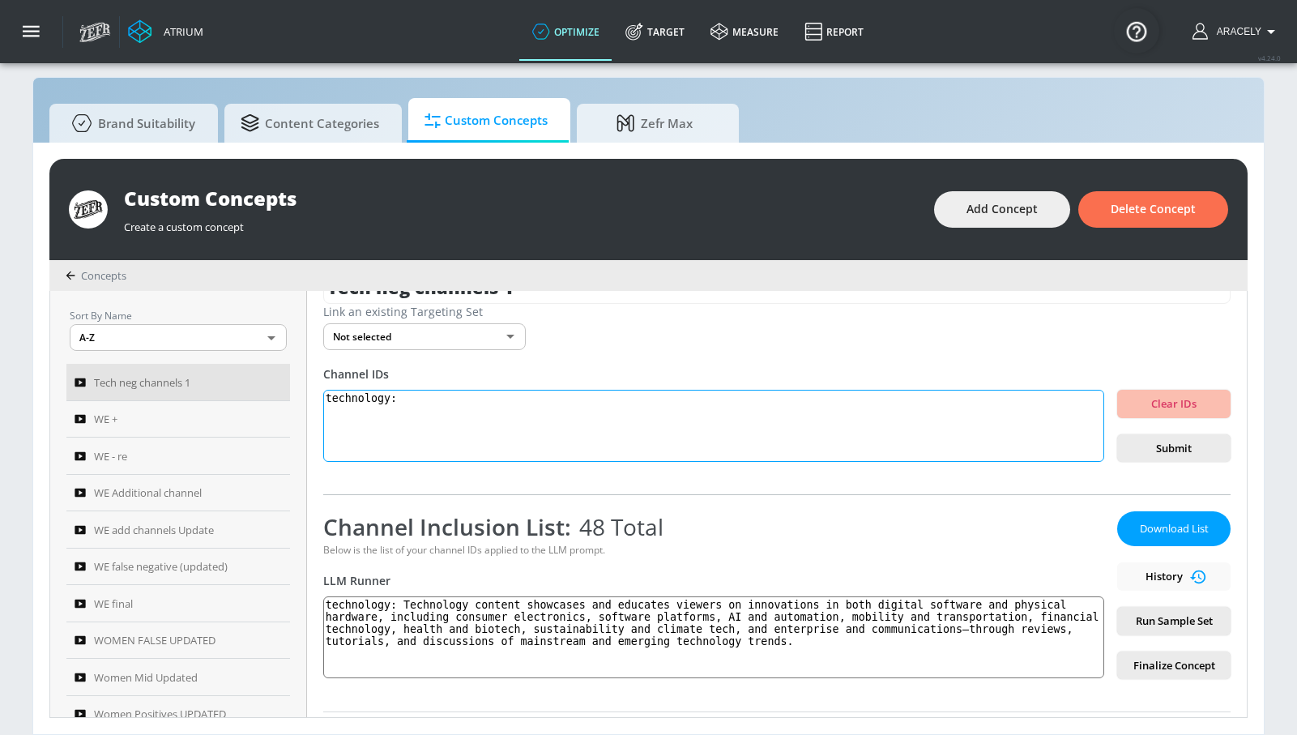
click at [479, 411] on textarea "technology:" at bounding box center [713, 426] width 781 height 73
paste textarea "Technology content covers innovation in digital software and physical hardware—…"
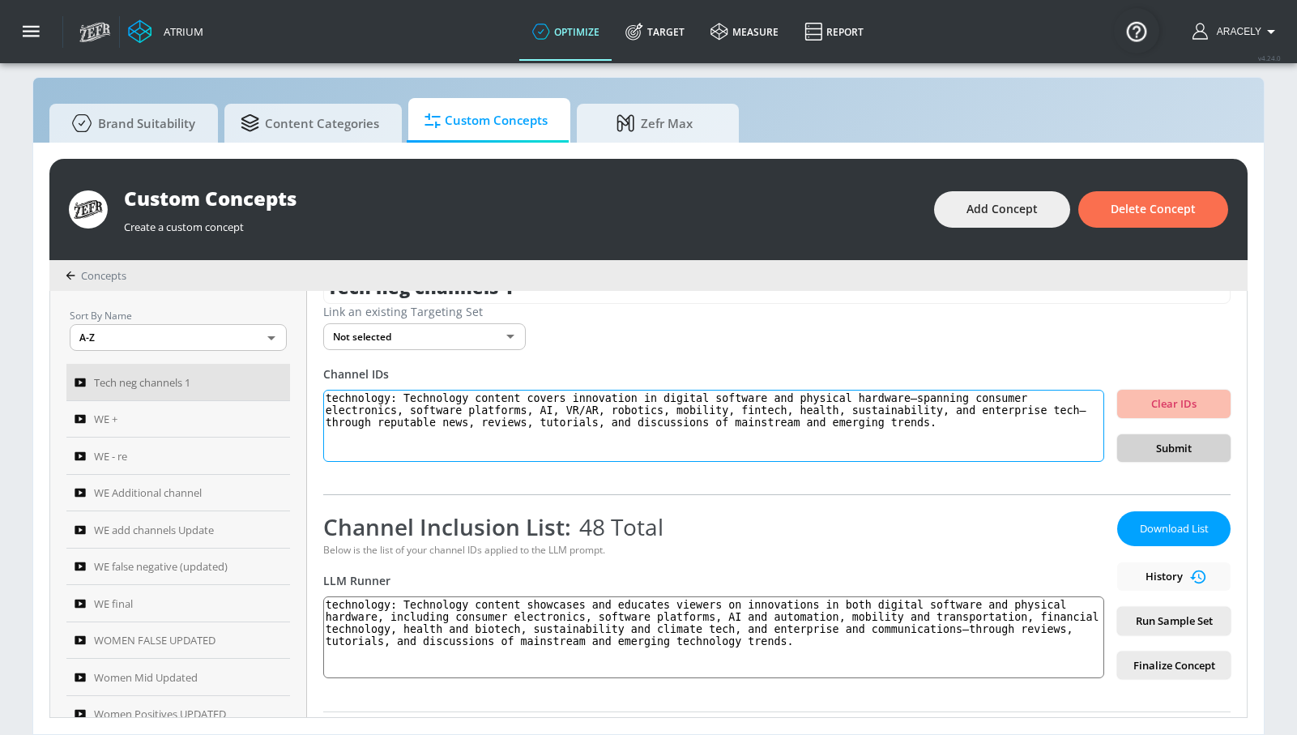
type textarea "technology: Technology content covers innovation in digital software and physic…"
click at [1190, 446] on span "Submit" at bounding box center [1173, 448] width 87 height 19
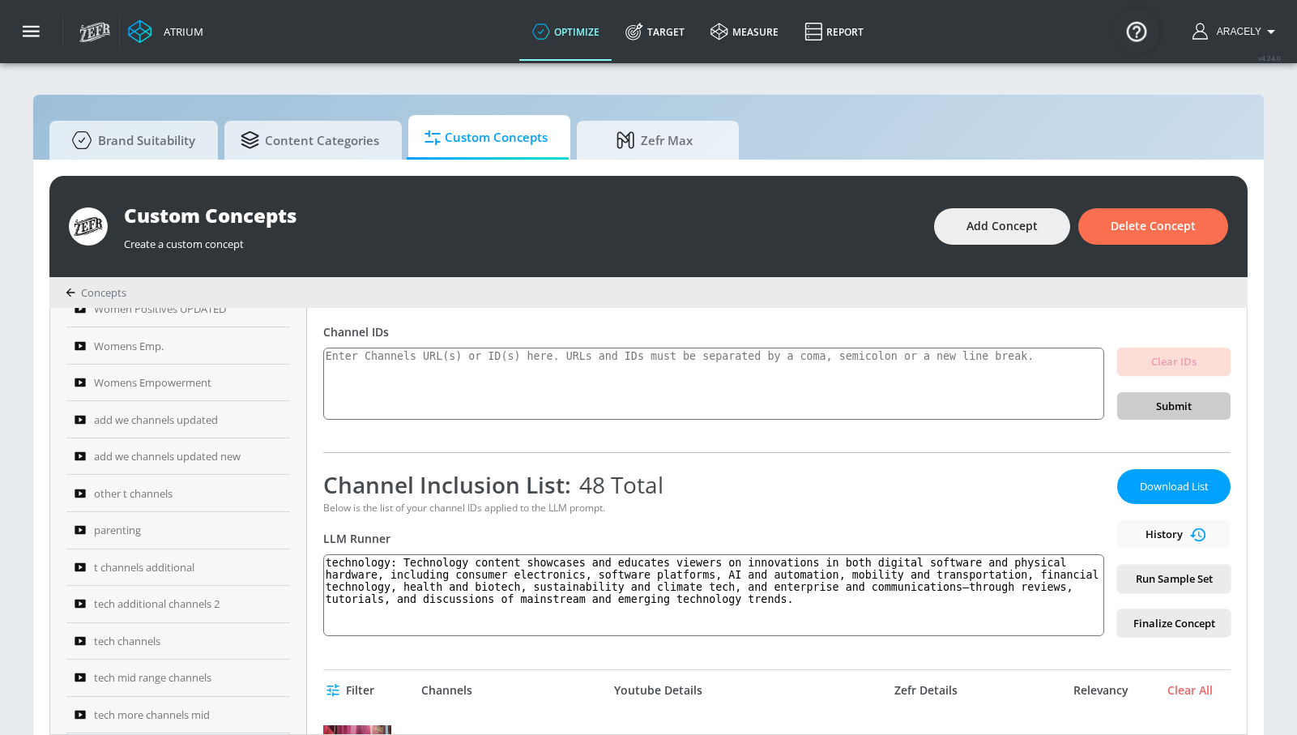
scroll to position [428, 0]
click at [187, 567] on span "t channels additional" at bounding box center [144, 560] width 100 height 19
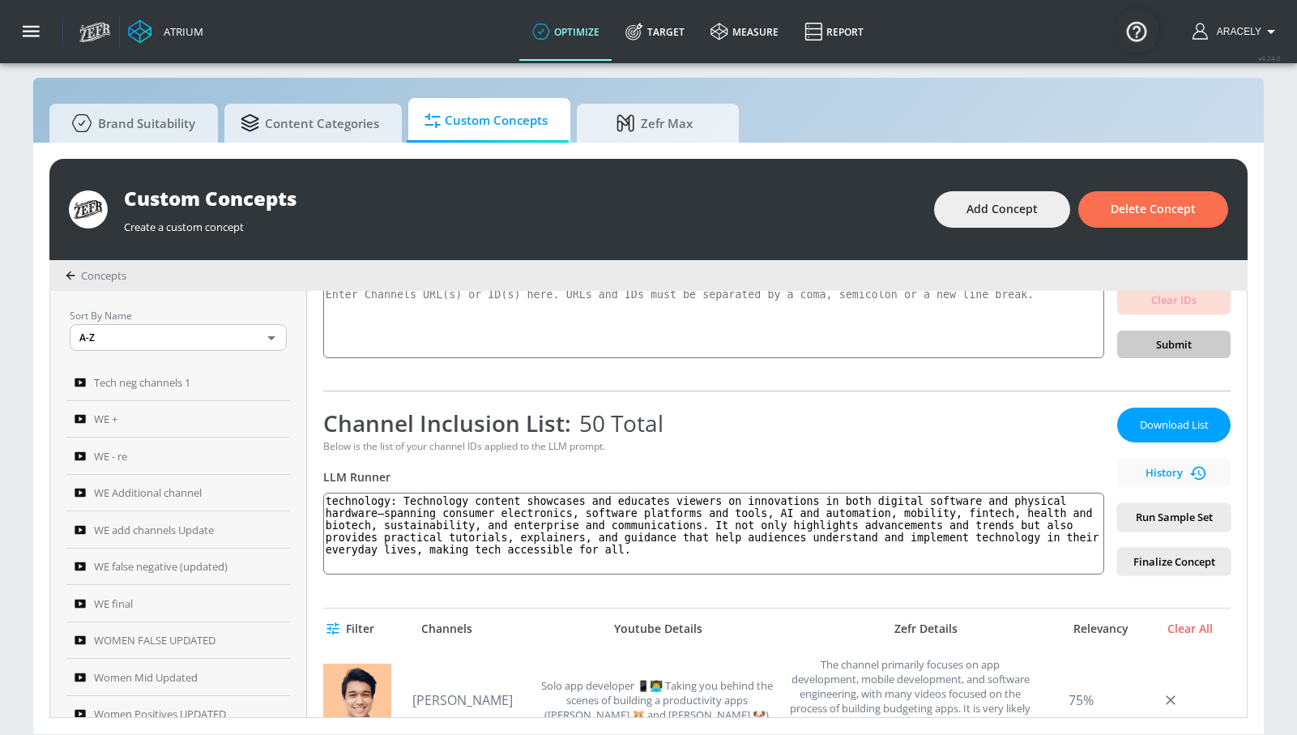
scroll to position [106, 0]
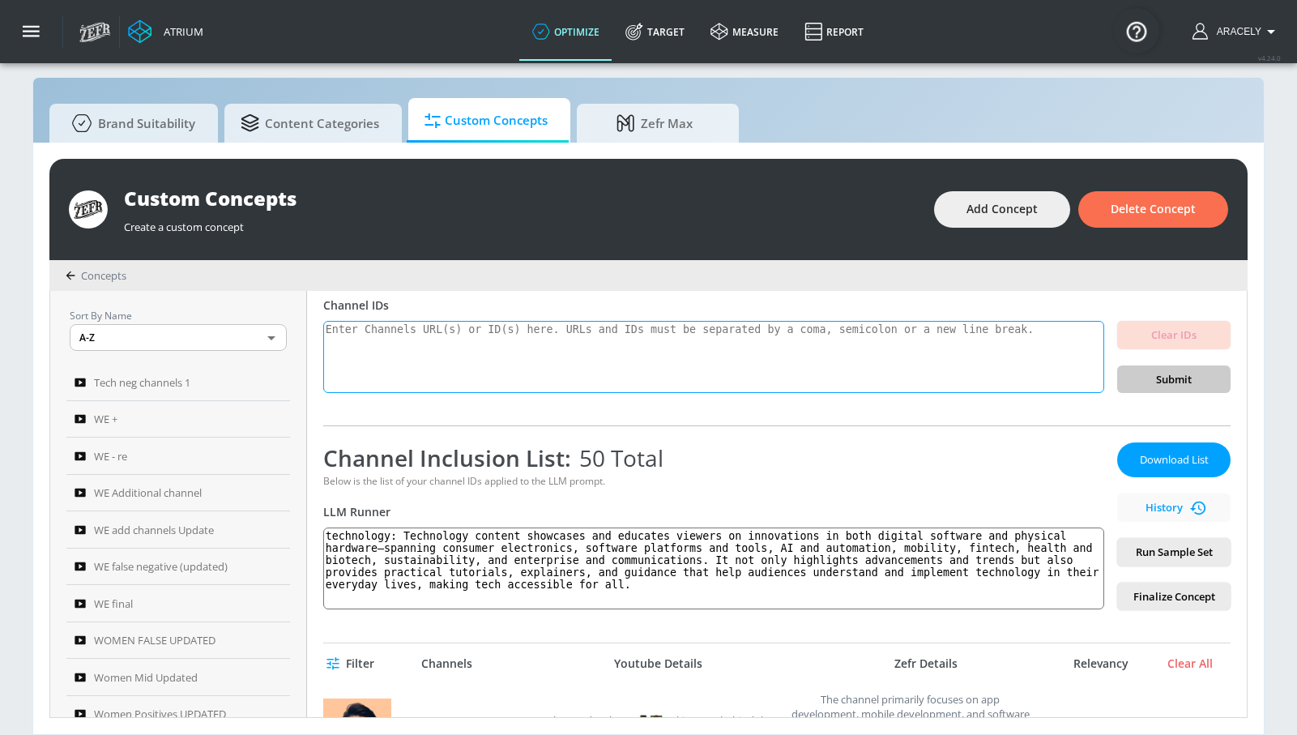
click at [518, 369] on textarea at bounding box center [713, 357] width 781 height 73
drag, startPoint x: 710, startPoint y: 588, endPoint x: 334, endPoint y: 531, distance: 380.9
click at [334, 531] on textarea "technology: Technology content showcases and educates viewers on innovations in…" at bounding box center [713, 568] width 781 height 82
paste textarea "Technology content covers innovation in digital software and physical hardware—…"
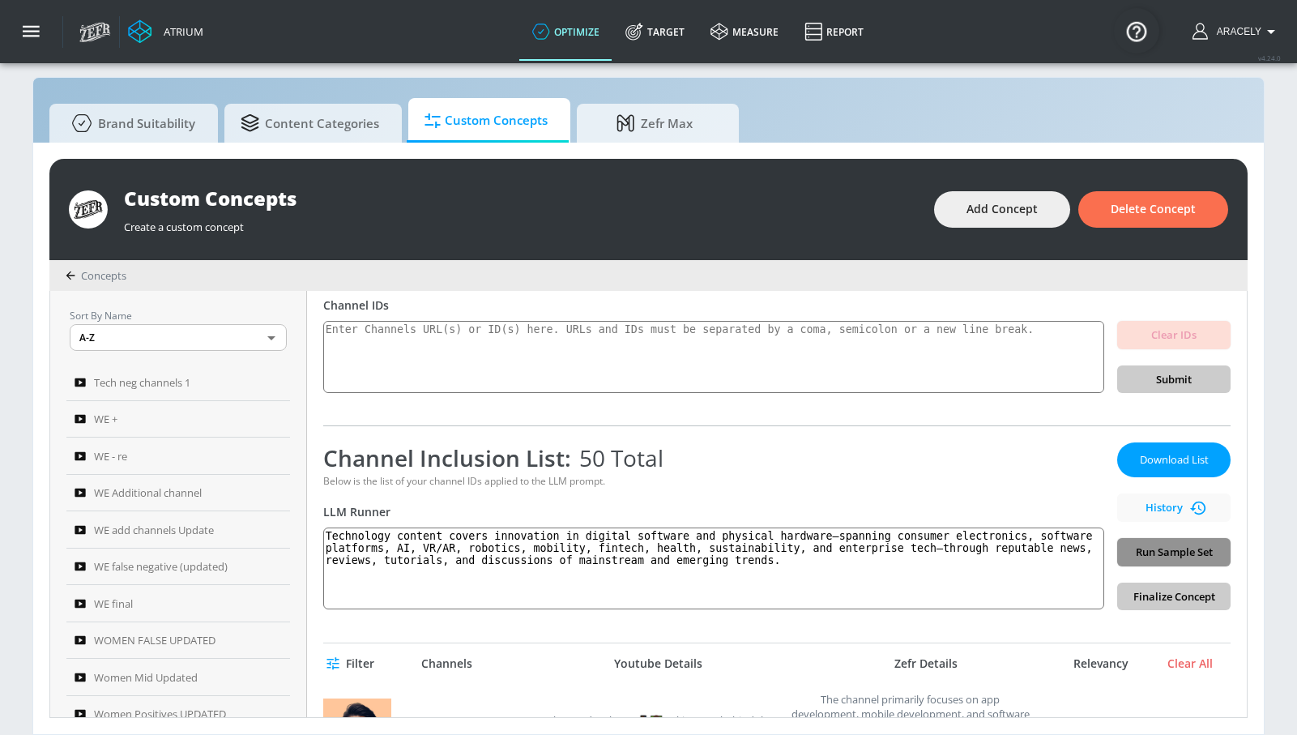
click at [1144, 548] on span "Run Sample Set" at bounding box center [1173, 552] width 87 height 19
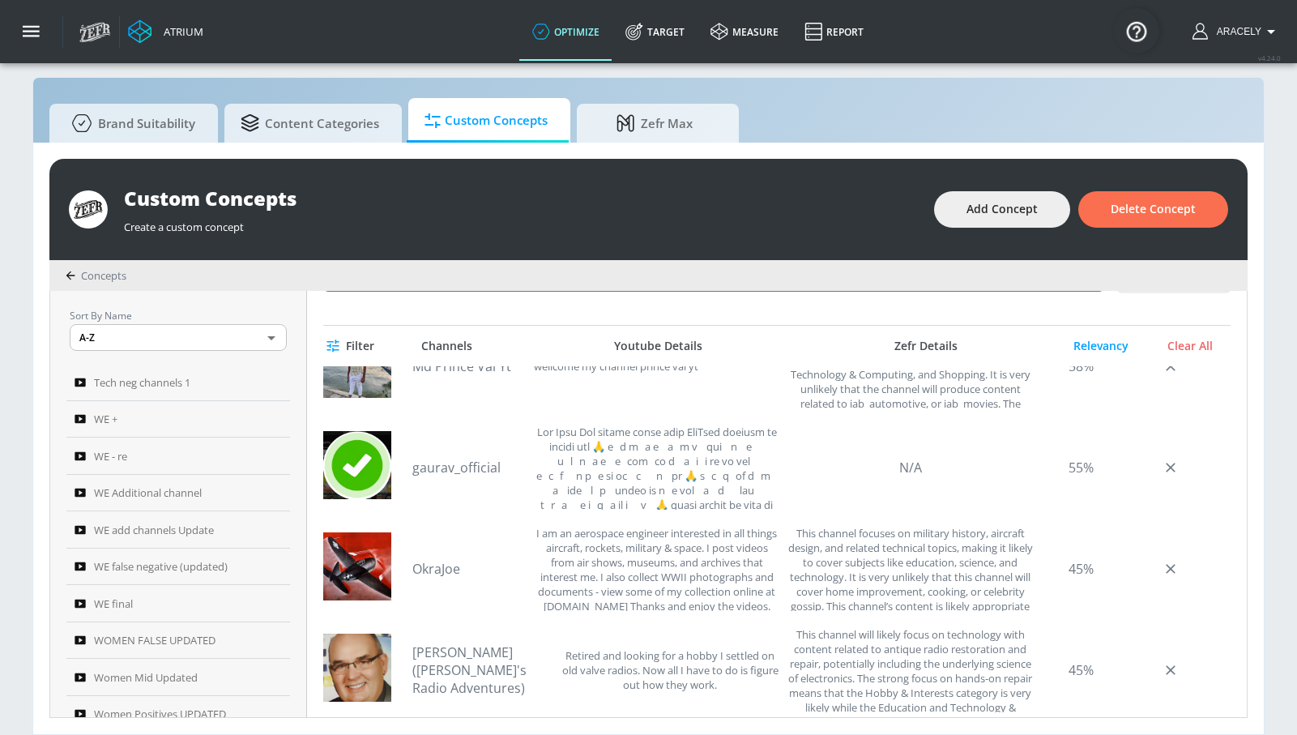
scroll to position [369, 0]
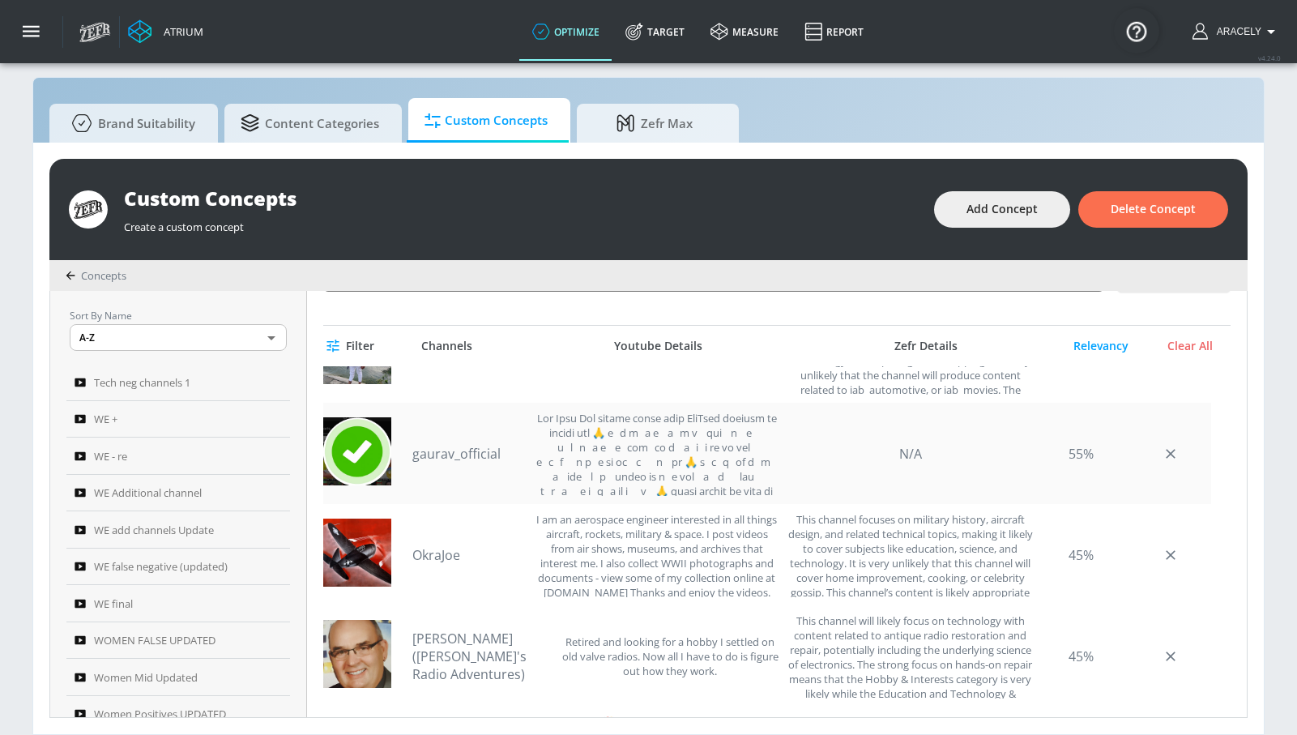
click at [497, 443] on div "gaurav_official" at bounding box center [596, 453] width 368 height 85
click at [487, 449] on link "gaurav_official" at bounding box center [468, 454] width 113 height 18
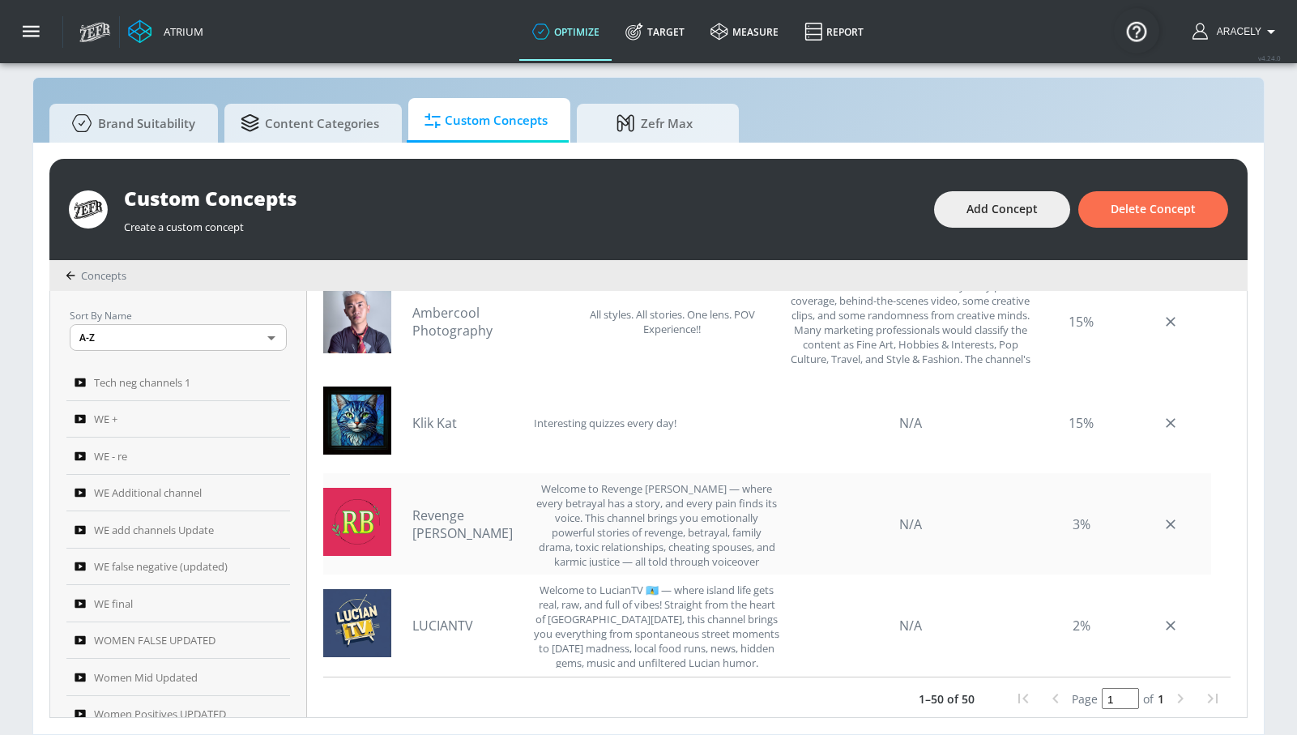
scroll to position [527, 0]
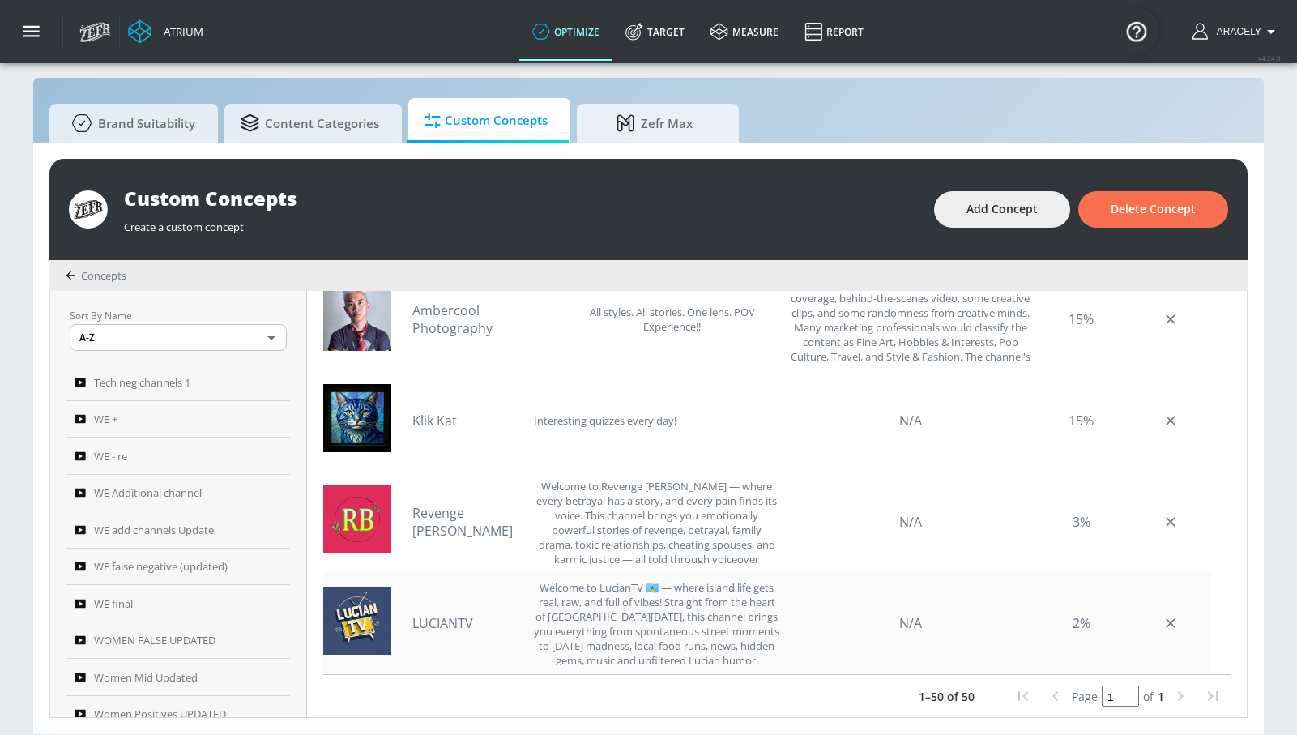
click at [457, 605] on div "LUCIANTV Welcome to LucianTV 🇱🇨 — where island life gets real, raw, and full of…" at bounding box center [596, 622] width 368 height 85
click at [440, 621] on link "LUCIANTV" at bounding box center [468, 623] width 113 height 18
click at [469, 520] on link "Revenge Bernice" at bounding box center [468, 522] width 113 height 36
click at [427, 422] on link "Klik Kat" at bounding box center [468, 420] width 113 height 18
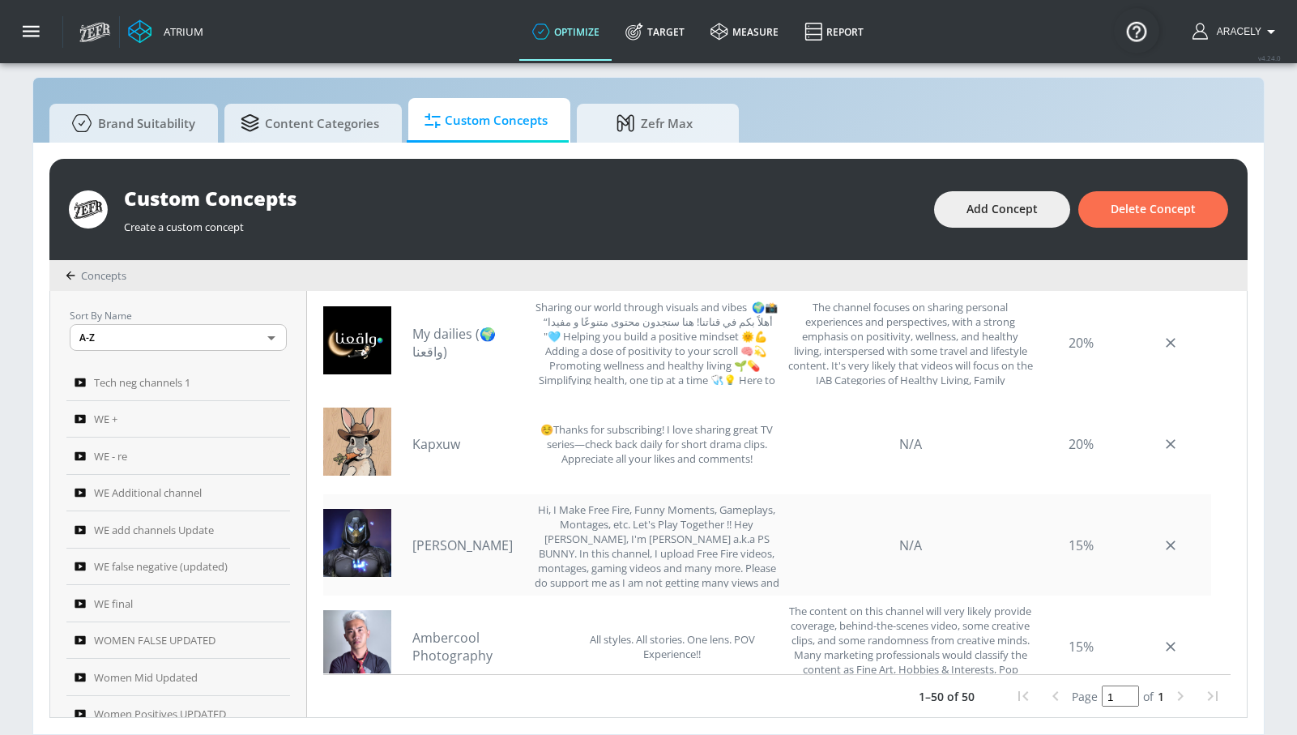
scroll to position [4333, 0]
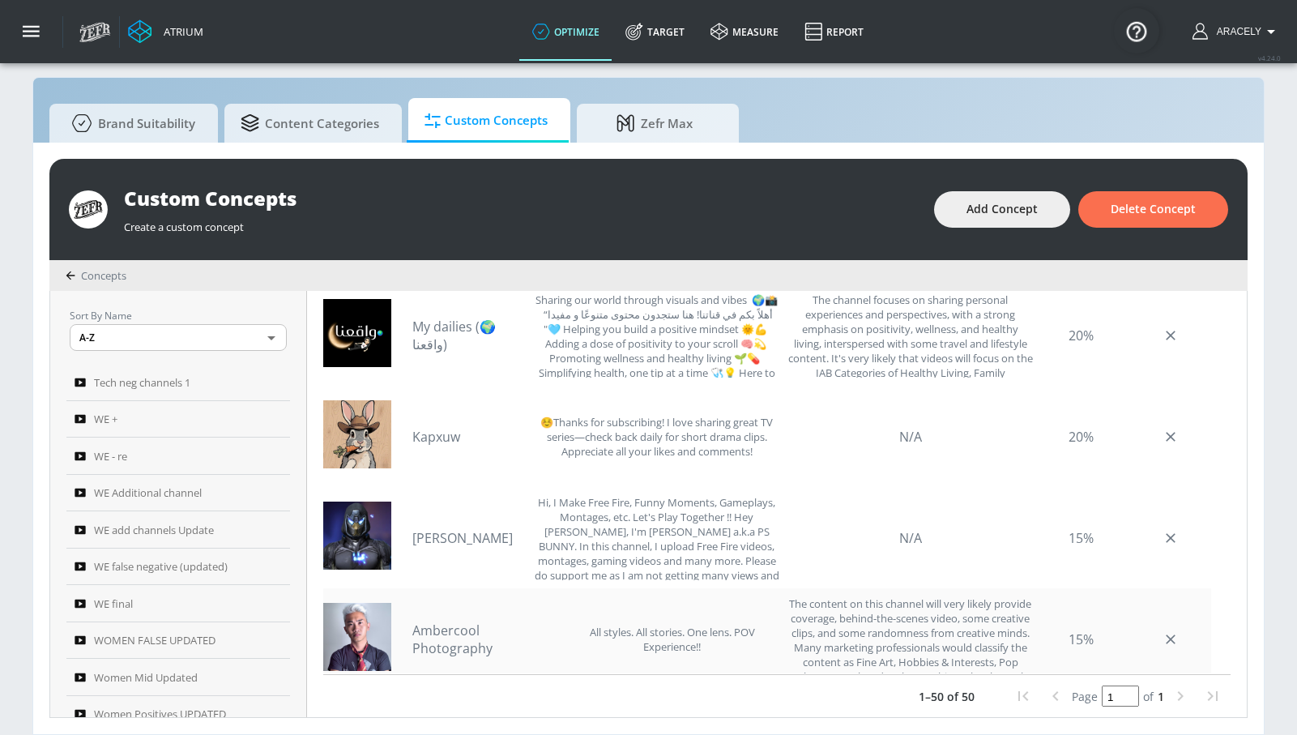
click at [433, 638] on link "Ambercool Photography" at bounding box center [484, 639] width 144 height 36
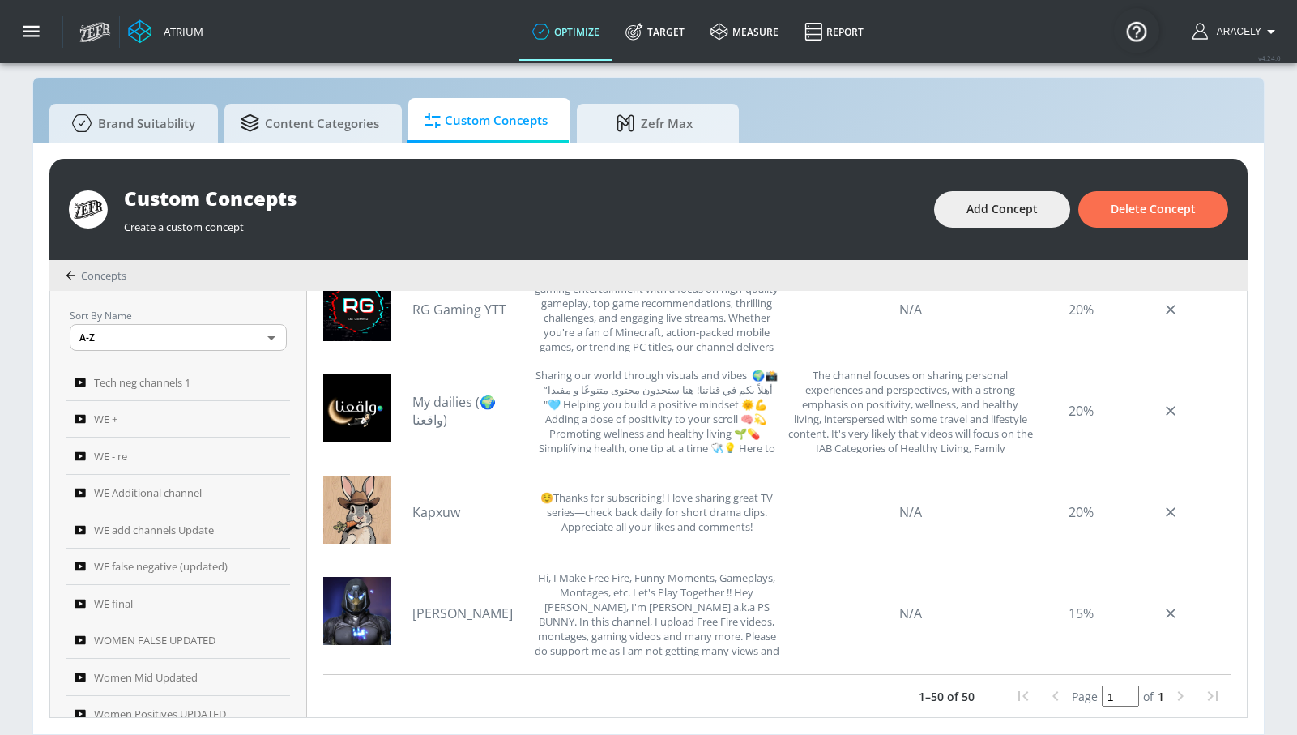
scroll to position [4255, 0]
click at [466, 609] on link "Dhairya Kajraeli" at bounding box center [468, 616] width 113 height 18
click at [431, 511] on link "Kapxuw" at bounding box center [468, 514] width 113 height 18
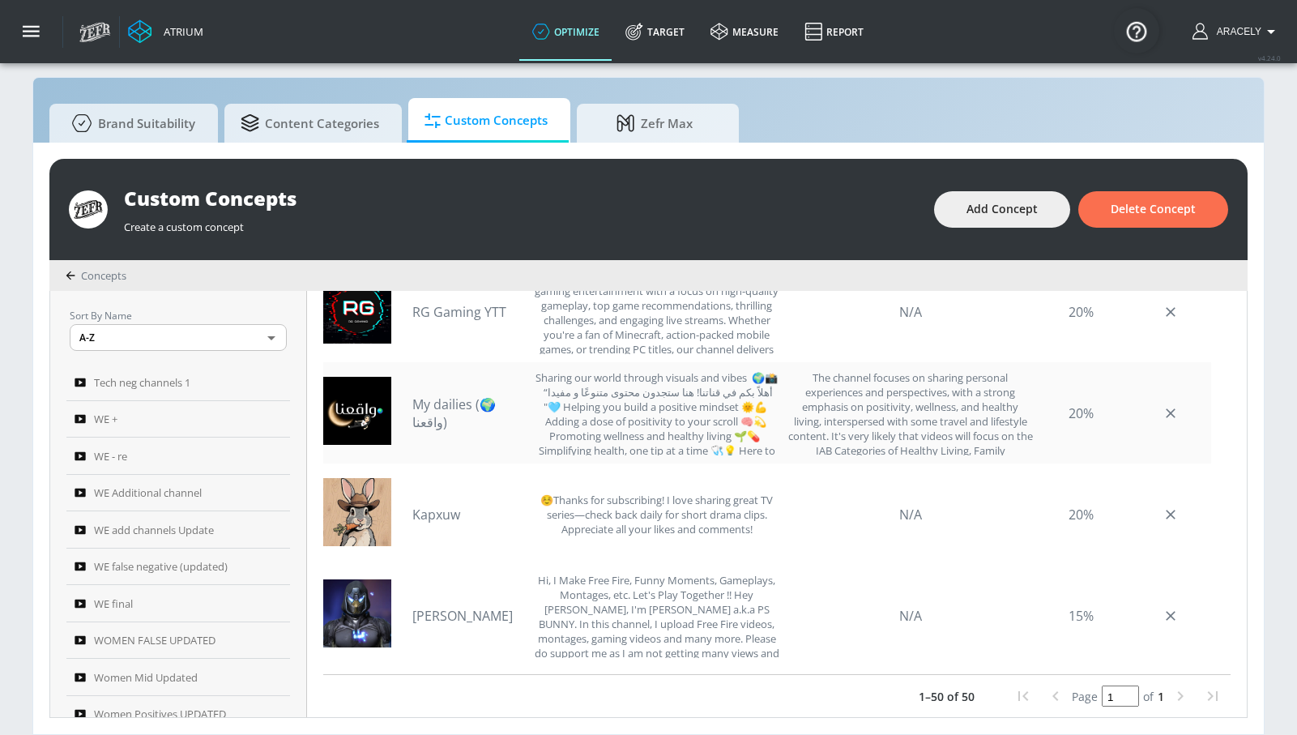
click at [475, 416] on link "My dailies (🌍واقعنا)" at bounding box center [468, 413] width 113 height 36
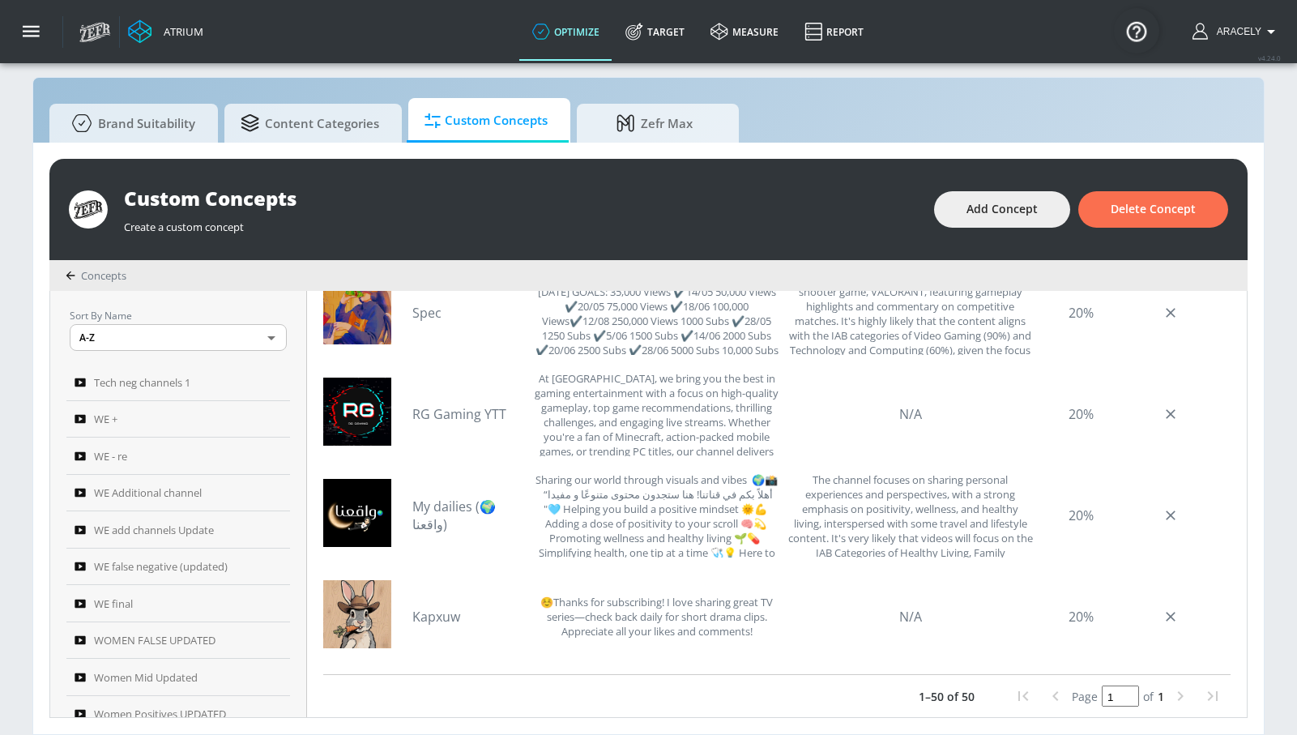
scroll to position [4065, 0]
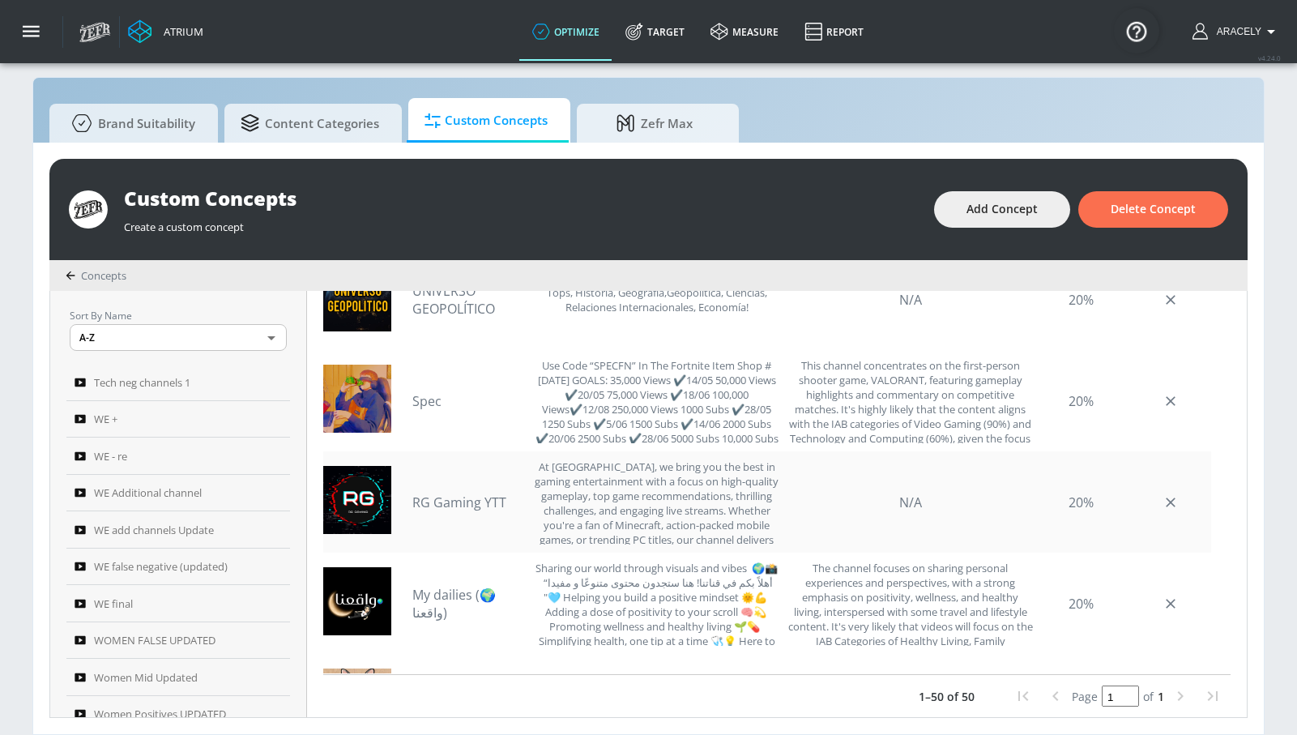
click at [482, 502] on link "RG Gaming YTT" at bounding box center [468, 502] width 113 height 18
click at [431, 407] on link "Spec" at bounding box center [468, 401] width 113 height 18
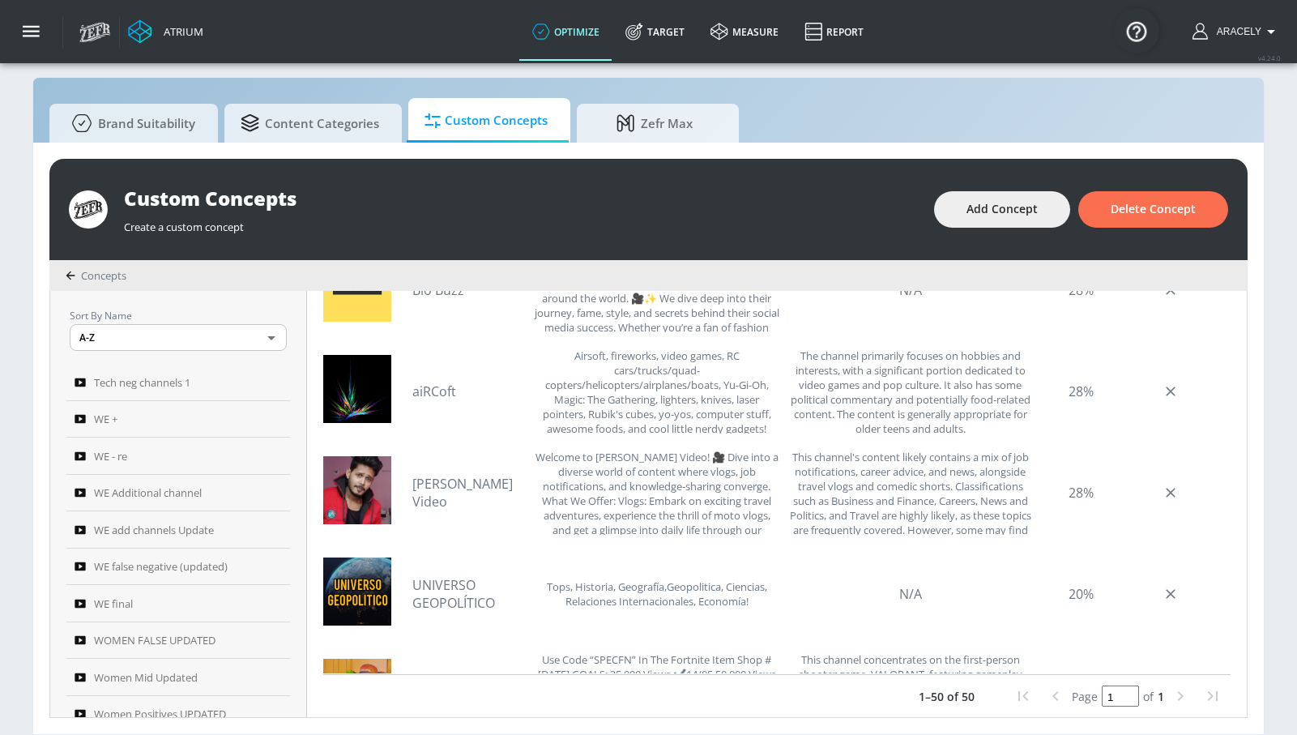
scroll to position [3716, 0]
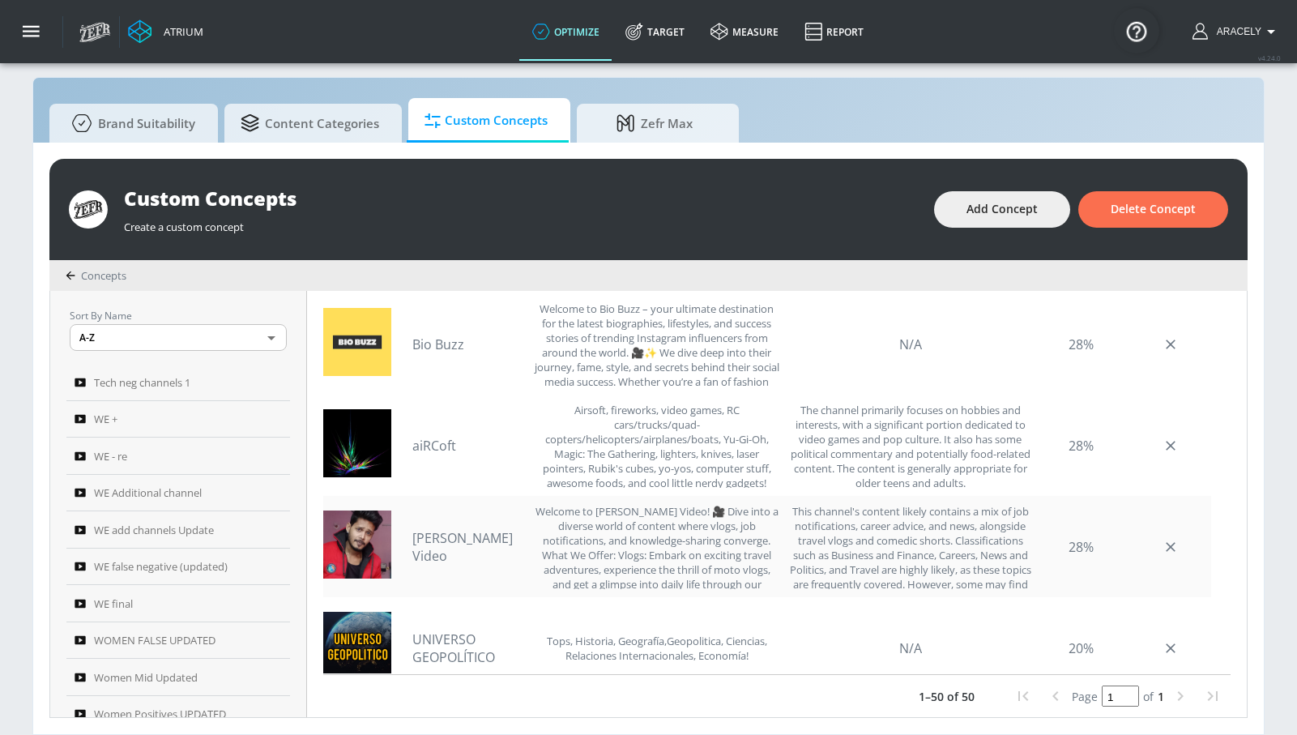
click at [467, 544] on link "Sanjeet Raman Video" at bounding box center [468, 547] width 113 height 36
click at [441, 427] on div "aiRCoft Airsoft, fireworks, video games, RC cars/trucks/quad-copters/helicopter…" at bounding box center [596, 445] width 368 height 85
click at [439, 440] on link "aiRCoft" at bounding box center [468, 446] width 113 height 18
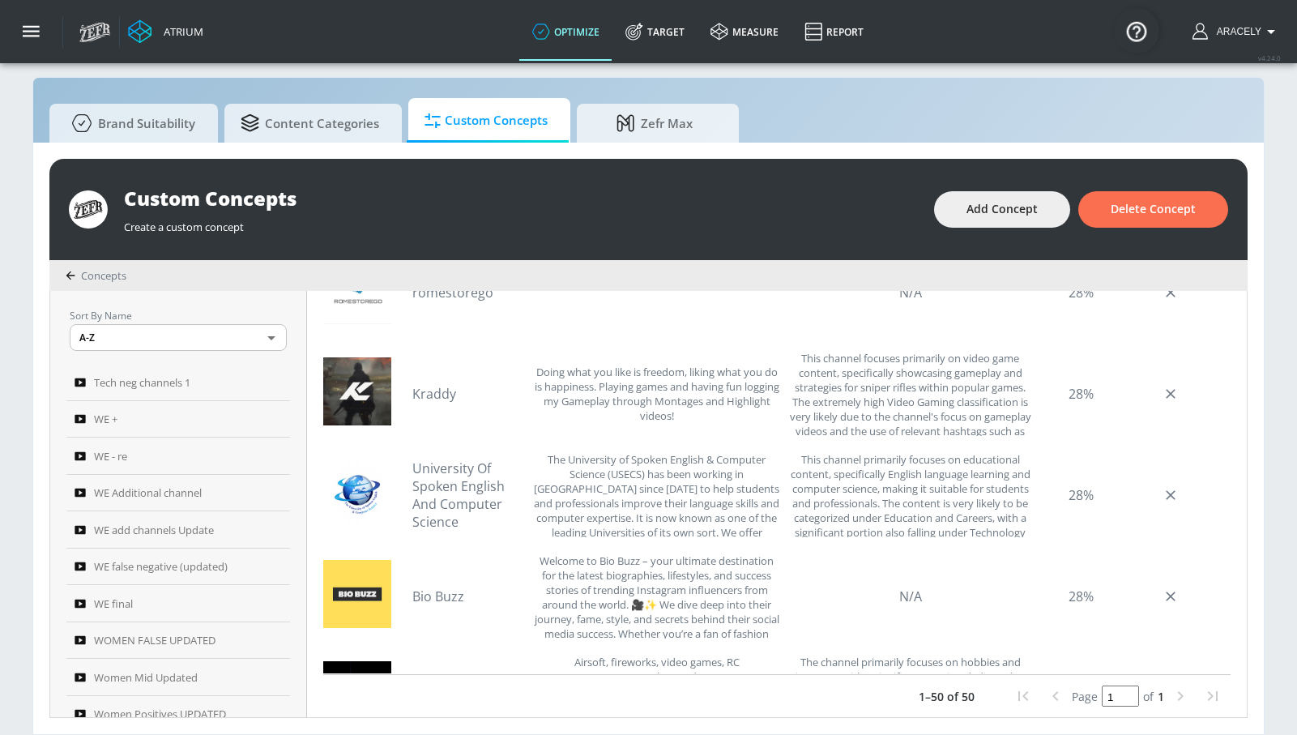
scroll to position [3463, 0]
click at [446, 590] on link "Bio Buzz" at bounding box center [468, 598] width 113 height 18
click at [446, 511] on link "University Of Spoken English And Computer Science" at bounding box center [468, 496] width 113 height 71
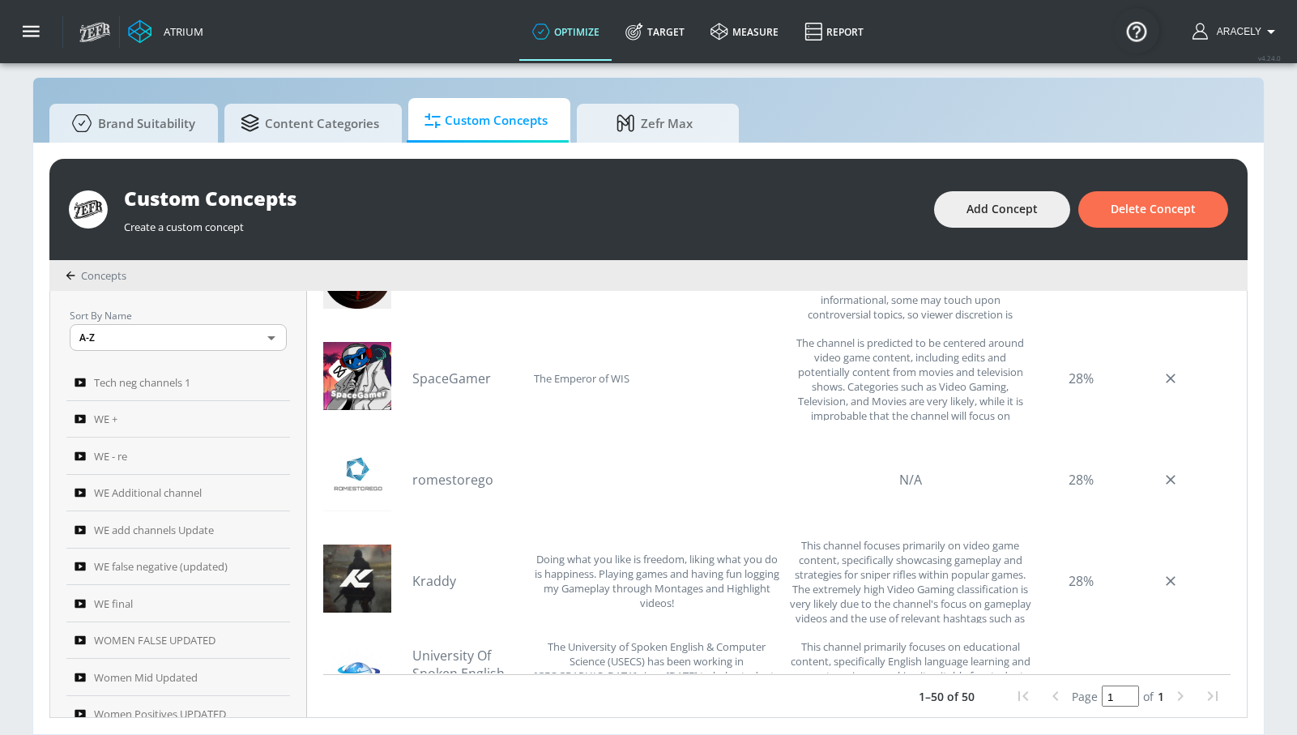
scroll to position [3250, 0]
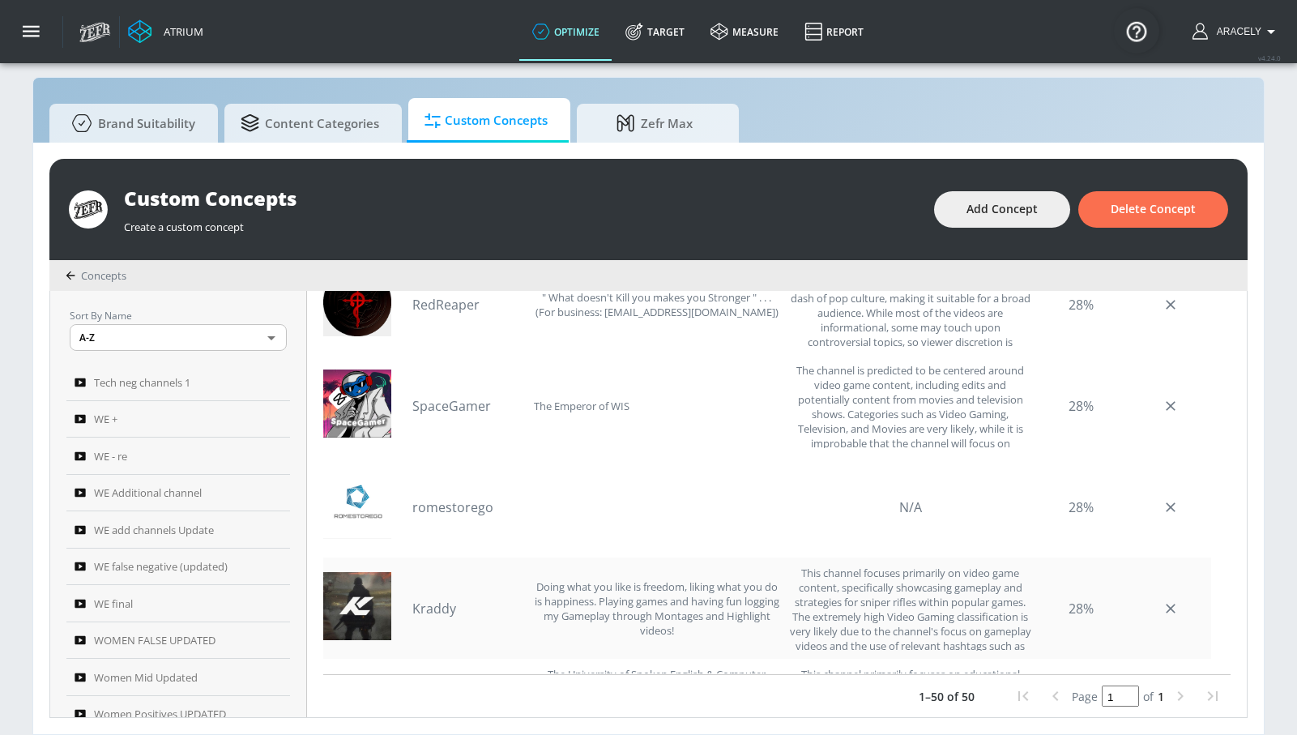
click at [430, 605] on link "Kraddy" at bounding box center [468, 608] width 113 height 18
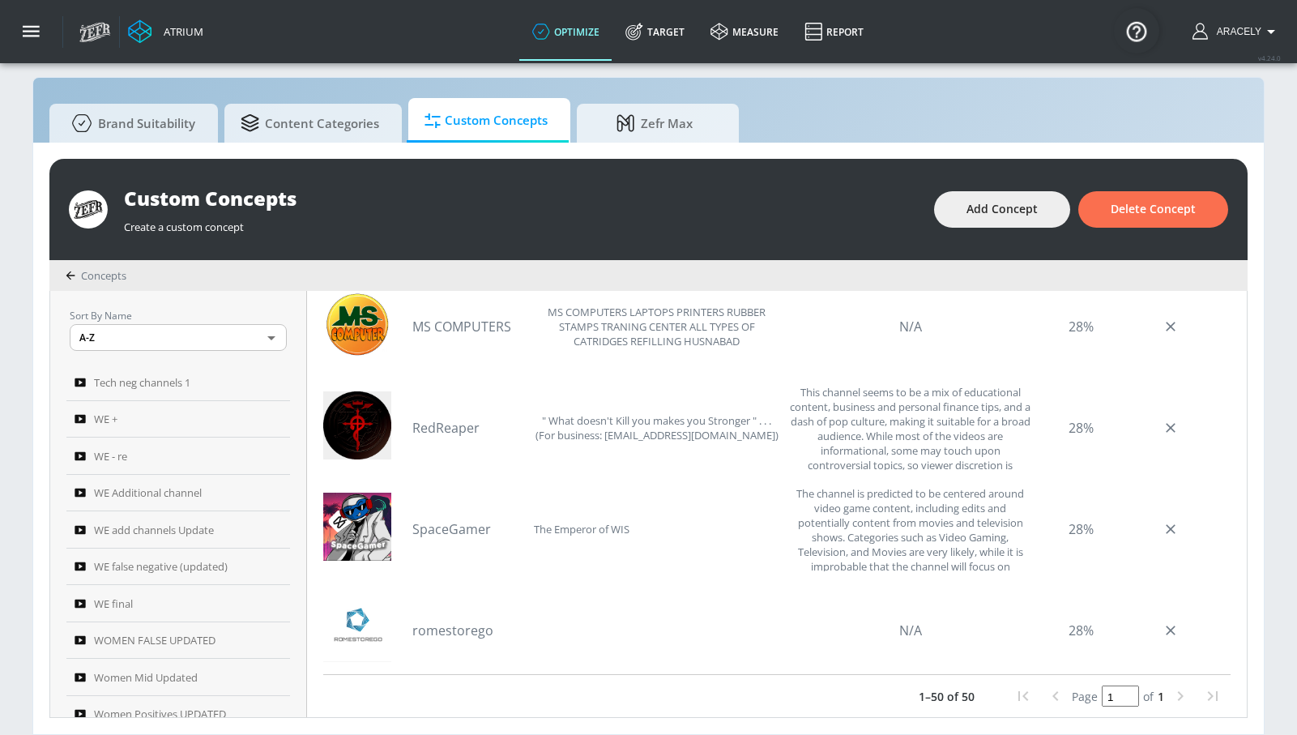
scroll to position [3123, 0]
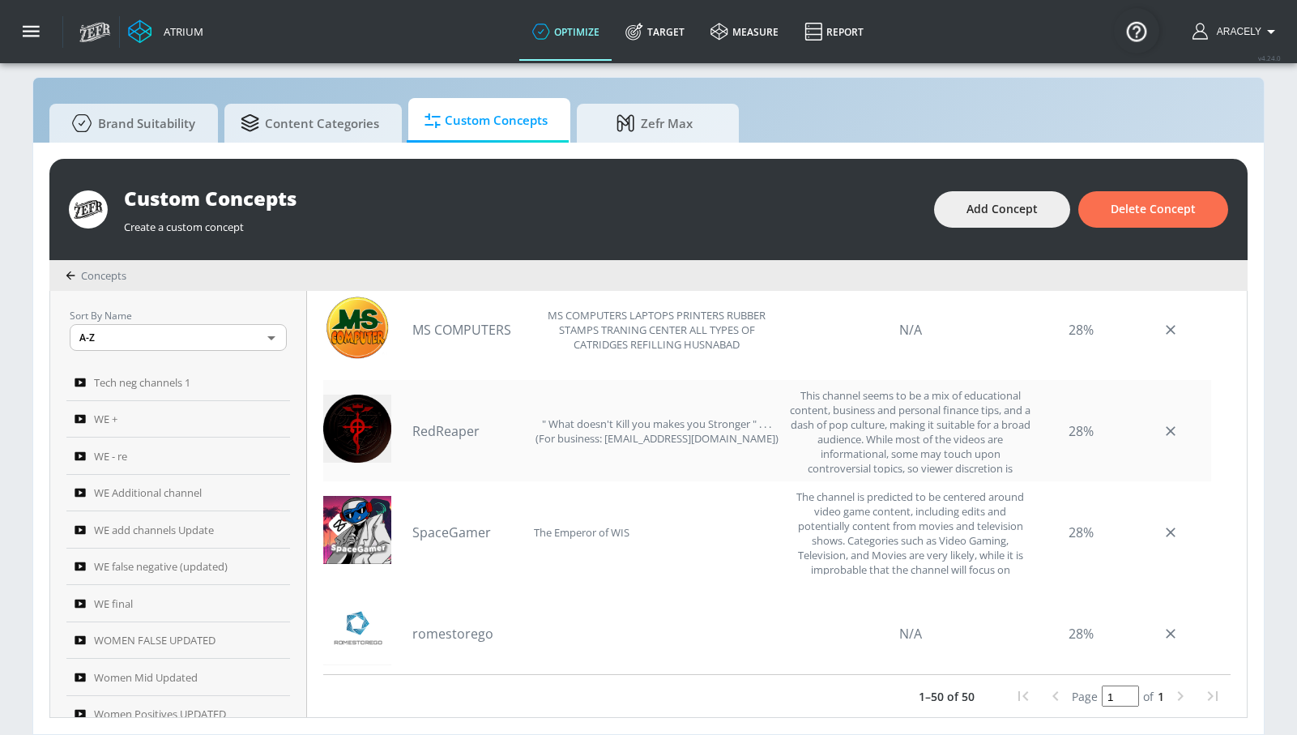
click at [476, 420] on div "RedReaper " What doesn't Kill you makes you Stronger " . . . (For business: red…" at bounding box center [596, 430] width 368 height 85
click at [458, 422] on link "RedReaper" at bounding box center [468, 431] width 113 height 18
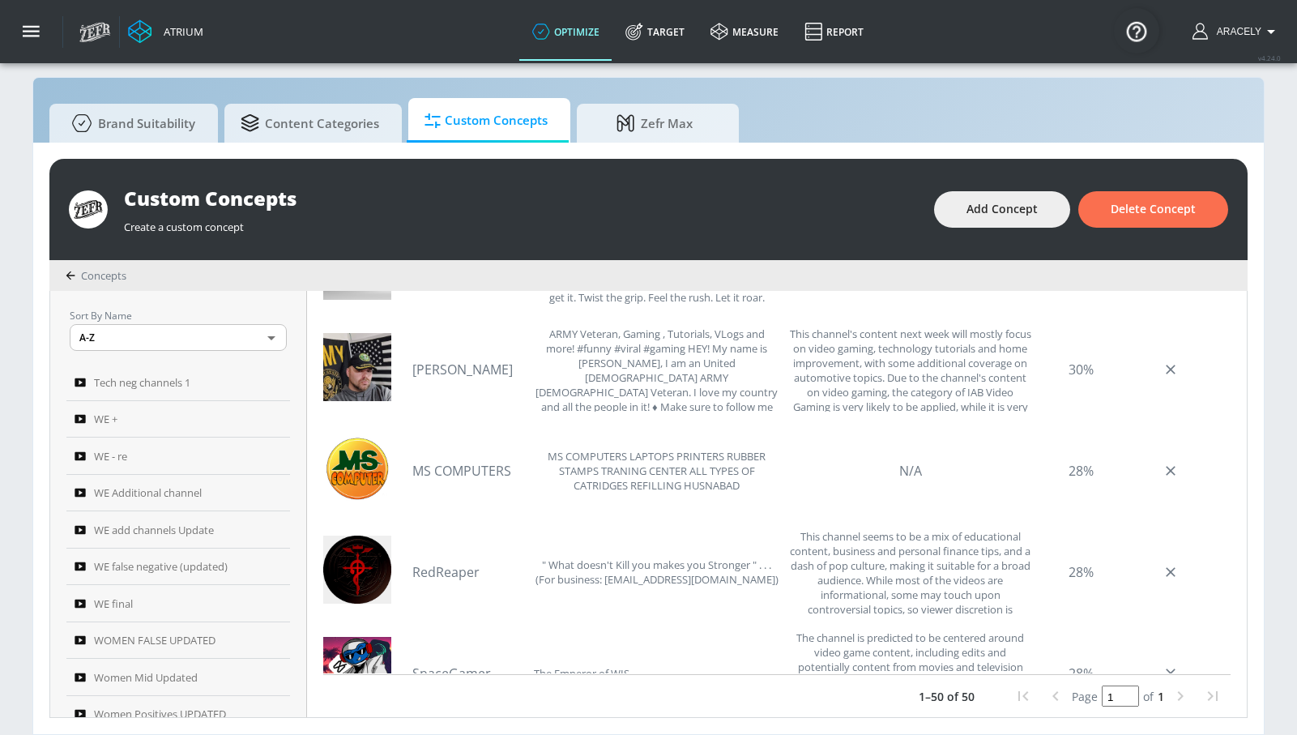
scroll to position [2982, 0]
click at [475, 371] on link "David Patton" at bounding box center [468, 370] width 113 height 18
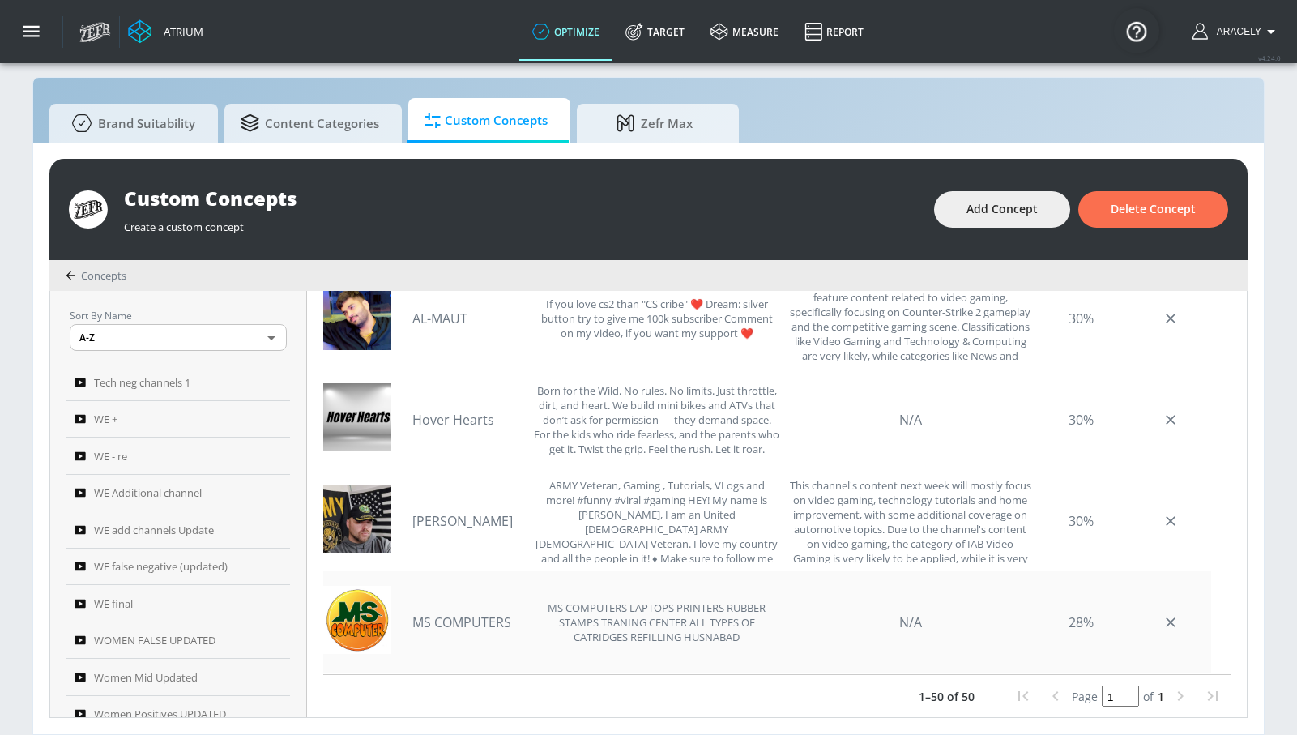
click at [482, 617] on link "MS COMPUTERS" at bounding box center [468, 622] width 113 height 18
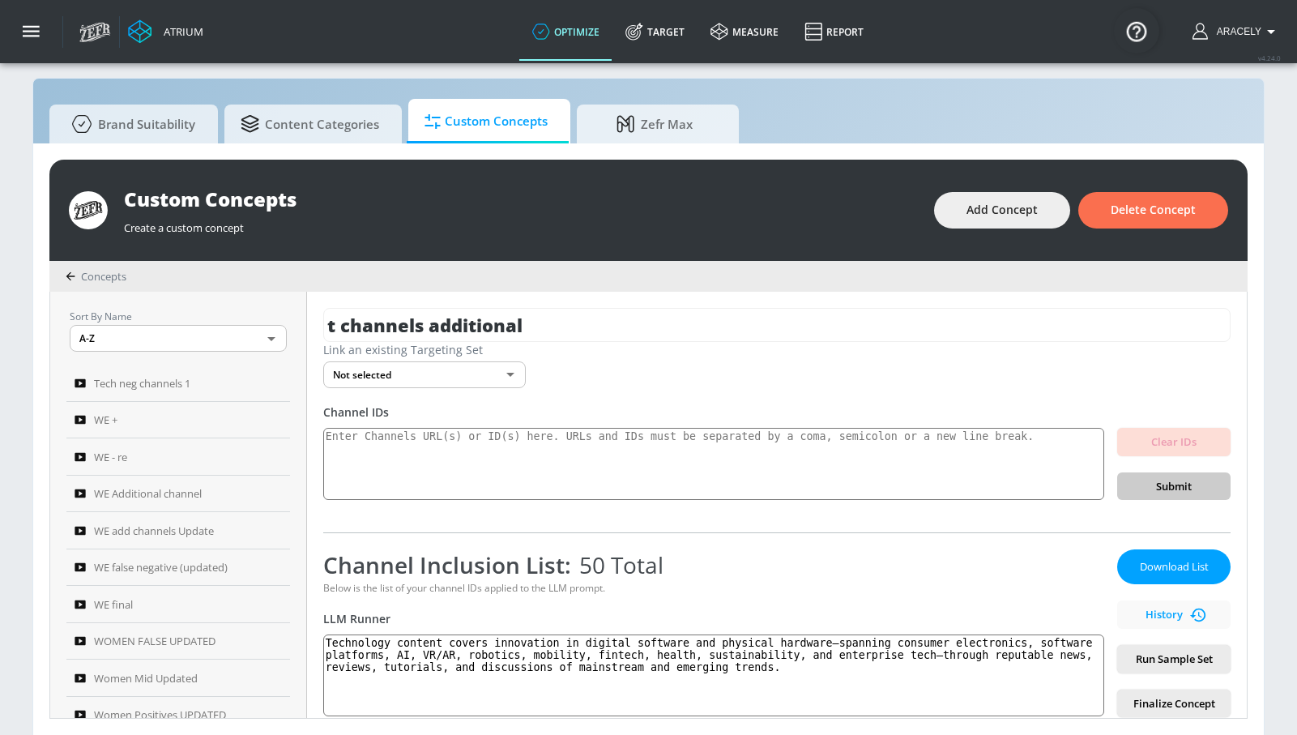
scroll to position [17, 0]
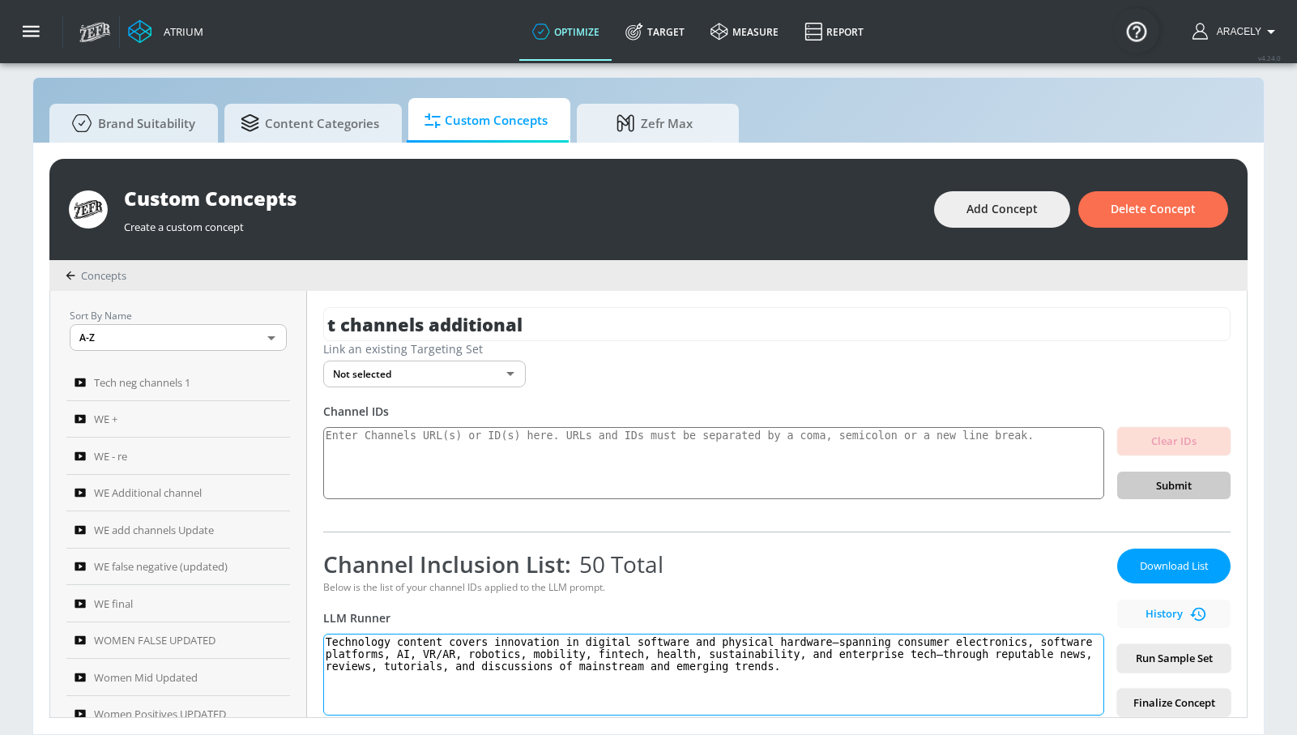
drag, startPoint x: 331, startPoint y: 641, endPoint x: 748, endPoint y: 683, distance: 418.5
click at [745, 691] on textarea "Technology content covers innovation in digital software and physical hardware—…" at bounding box center [713, 674] width 781 height 82
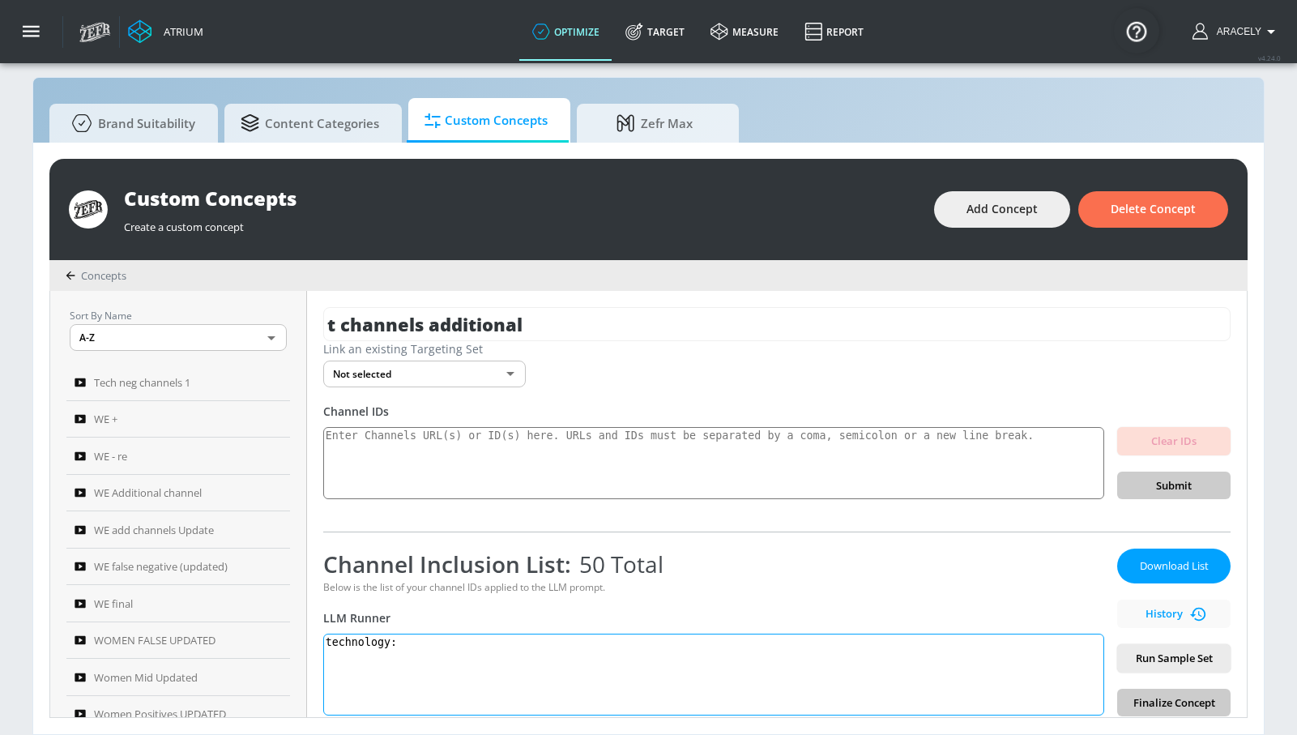
paste textarea "Technology content covers the application of scientific knowledge for practical…"
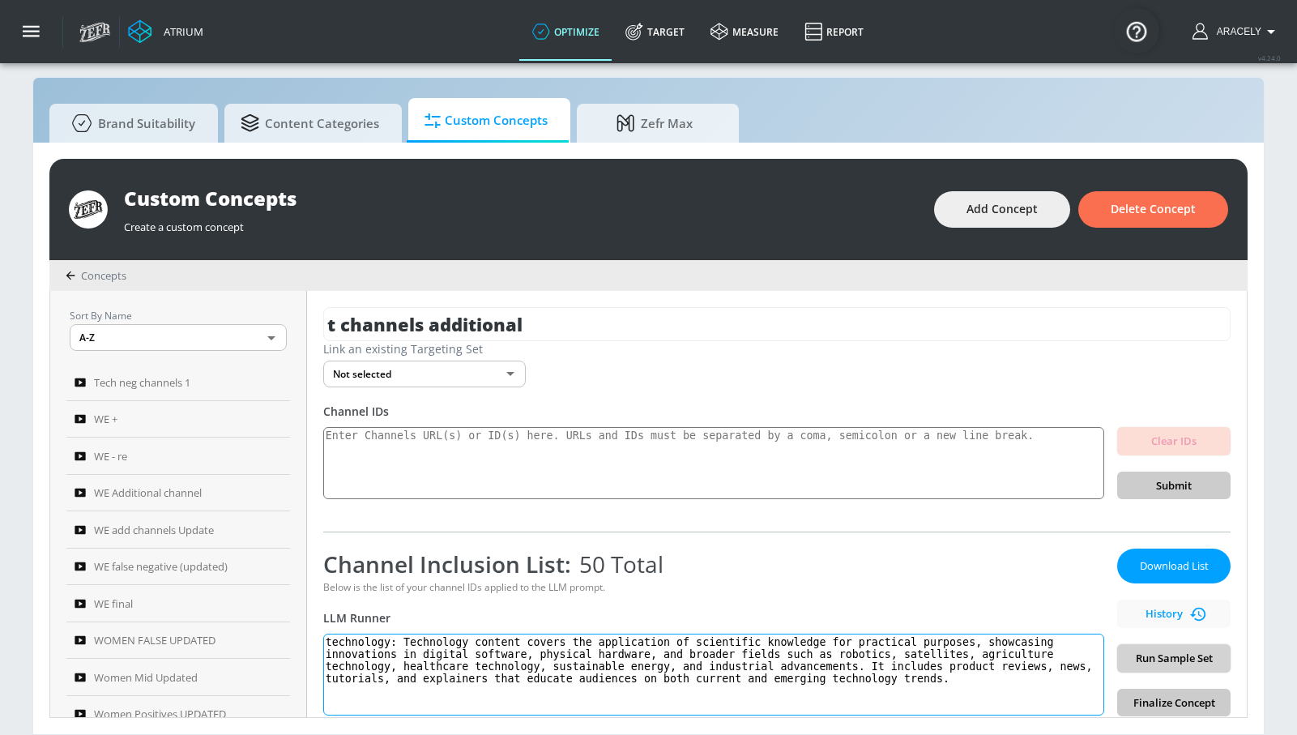
type textarea "technology: Technology content covers the application of scientific knowledge f…"
click at [1175, 663] on span "Run Sample Set" at bounding box center [1173, 658] width 87 height 19
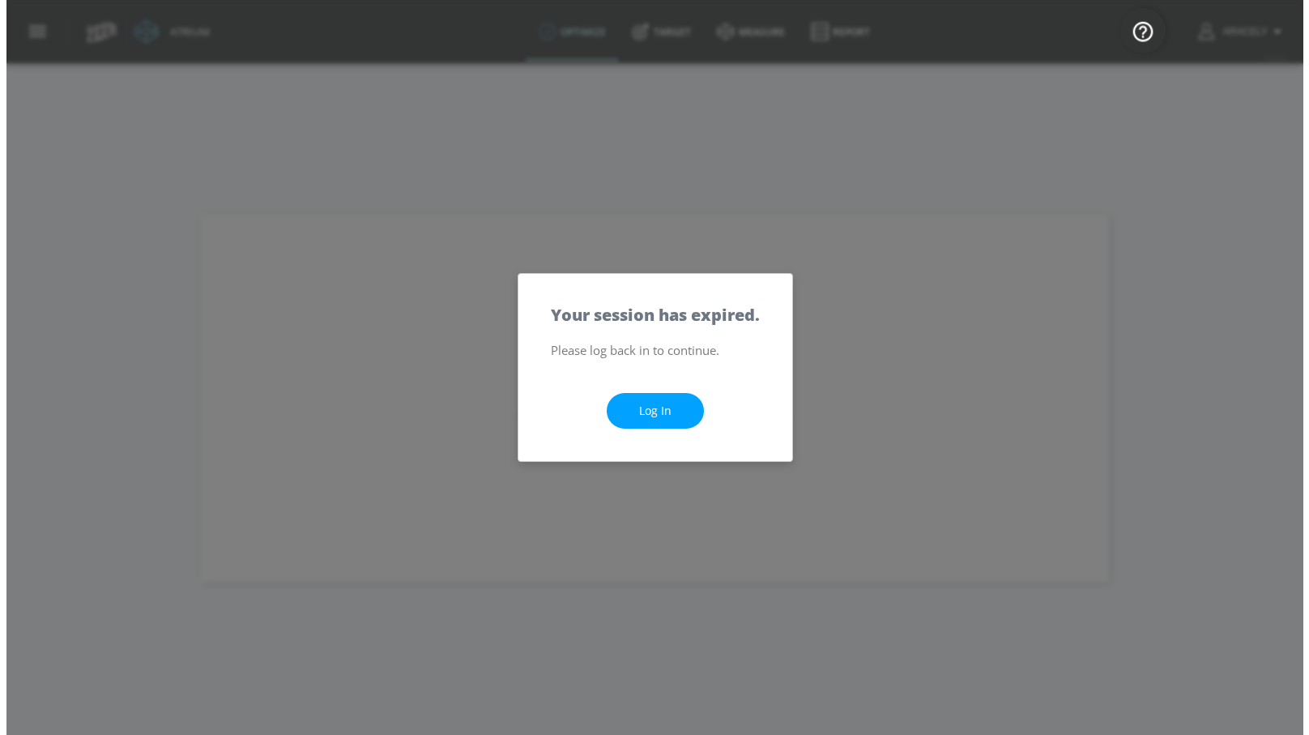
scroll to position [0, 0]
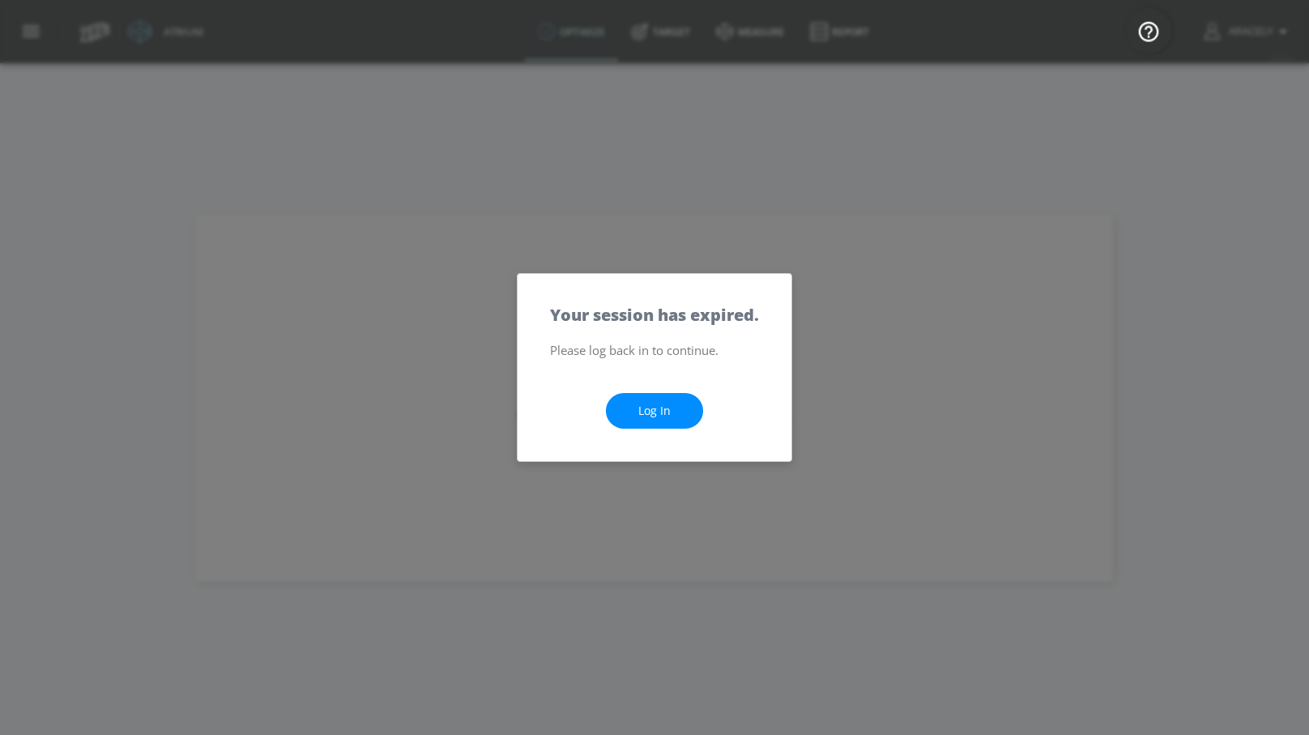
click at [673, 420] on link "Log In" at bounding box center [654, 411] width 97 height 36
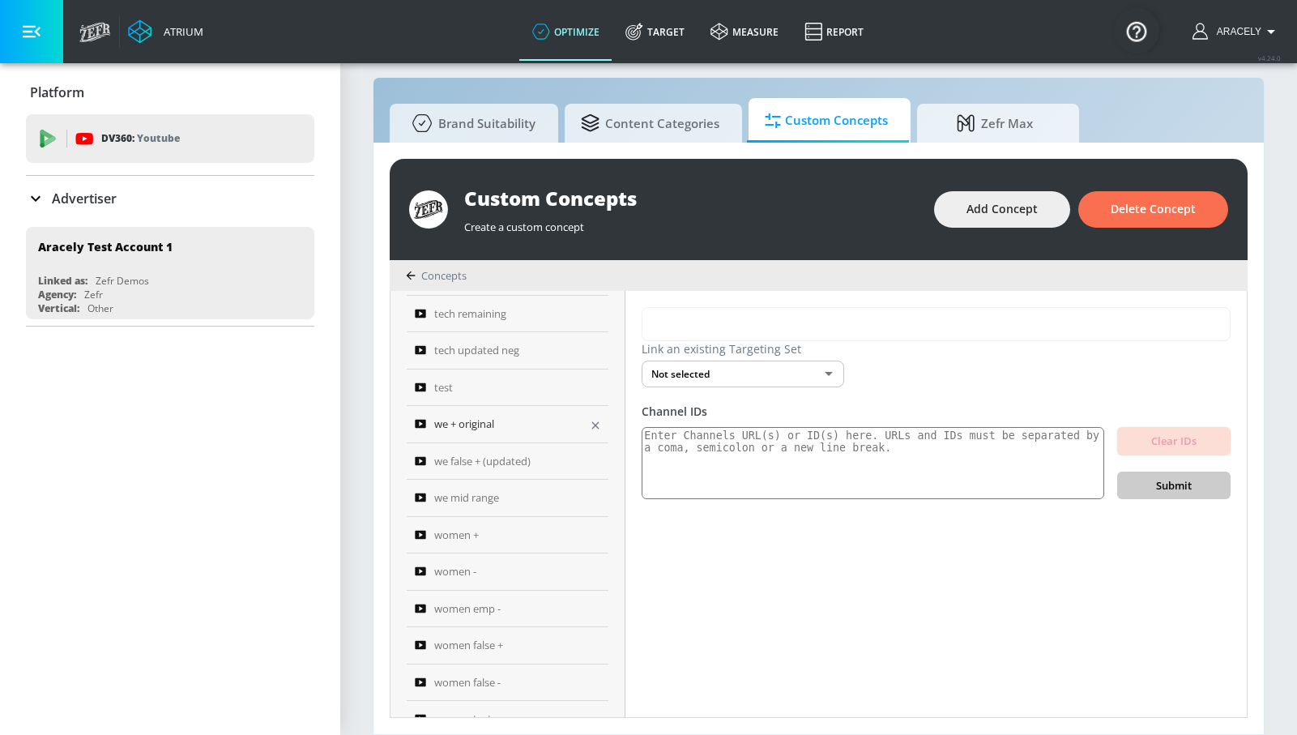
scroll to position [693, 0]
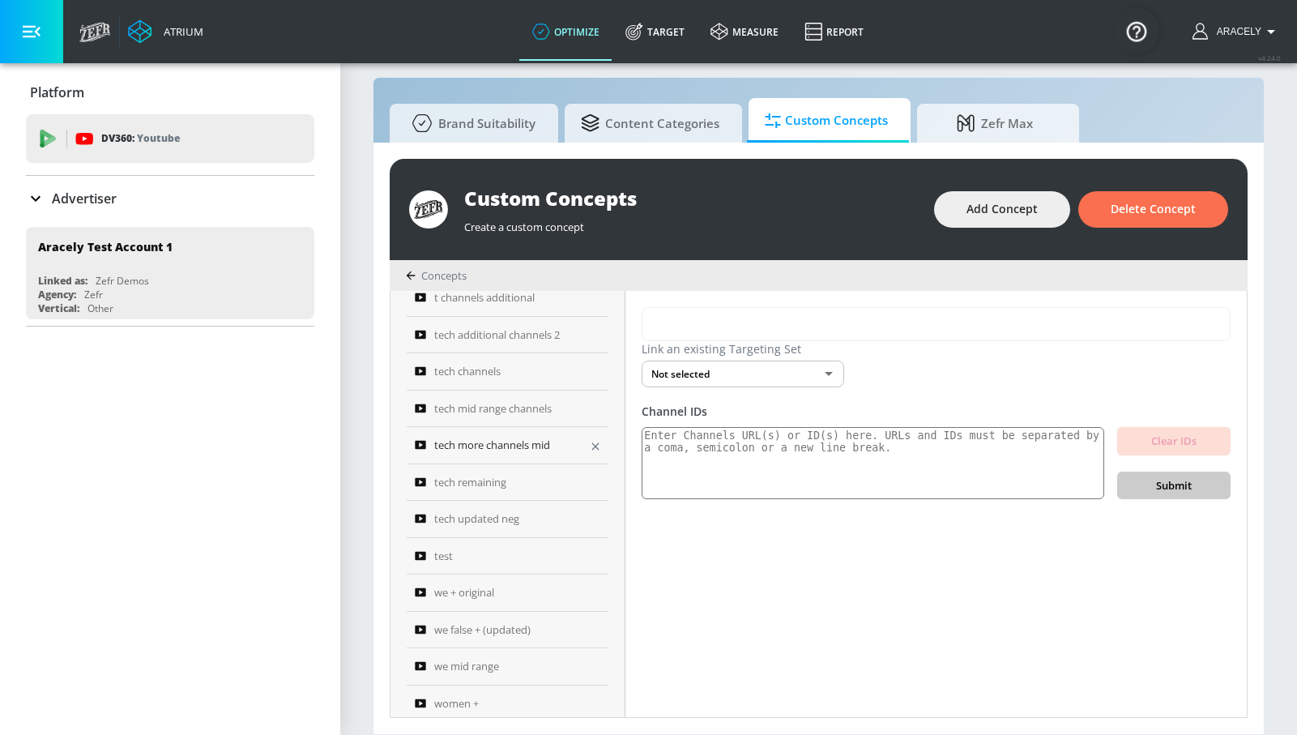
click at [514, 444] on span "tech more channels mid" at bounding box center [492, 444] width 116 height 19
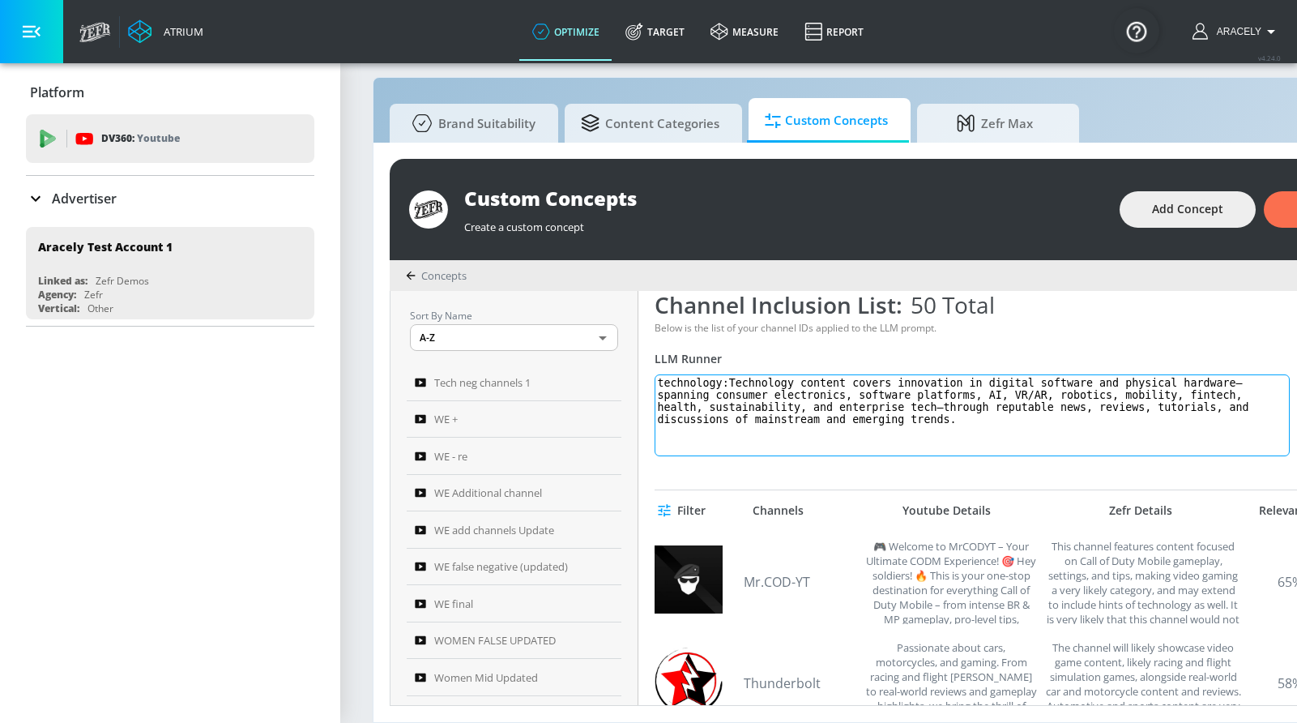
scroll to position [185, 0]
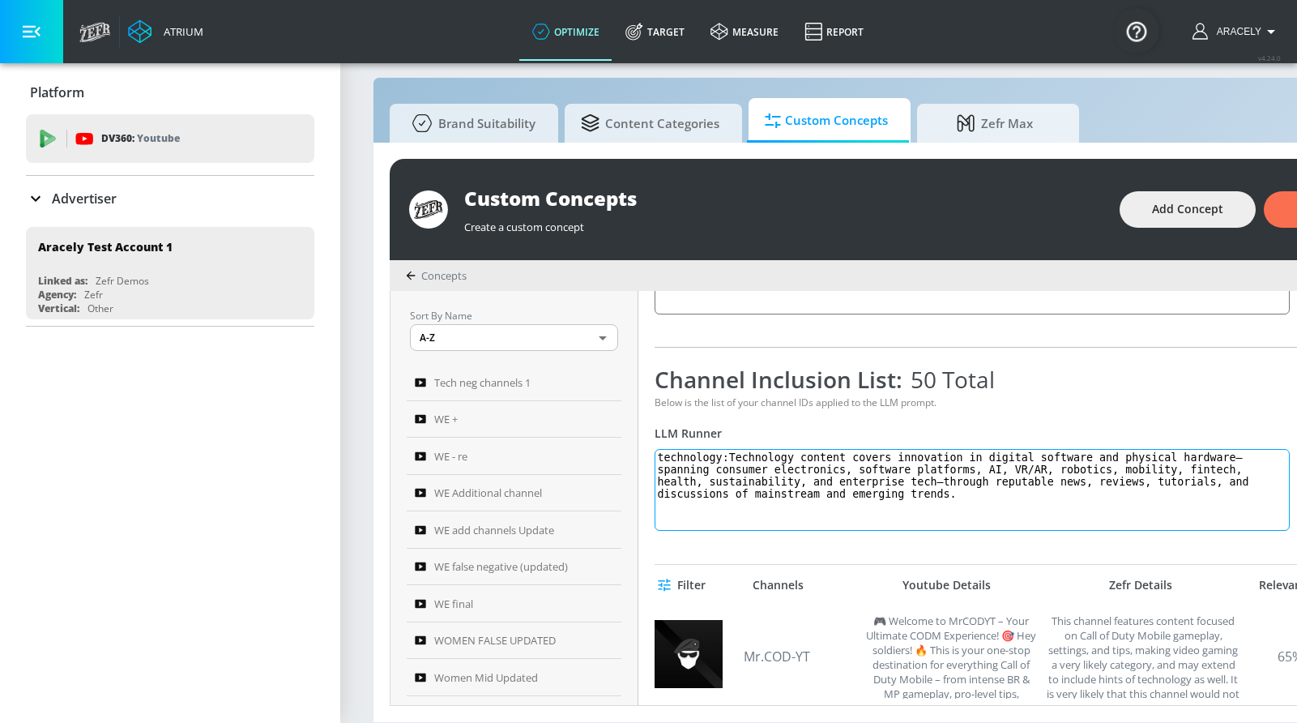
drag, startPoint x: 985, startPoint y: 498, endPoint x: 735, endPoint y: 461, distance: 253.0
click at [735, 461] on textarea "technology:Technology content covers innovation in digital software and physica…" at bounding box center [971, 490] width 635 height 82
paste textarea "the application of scientific knowledge for practical purposes, showcasing inno…"
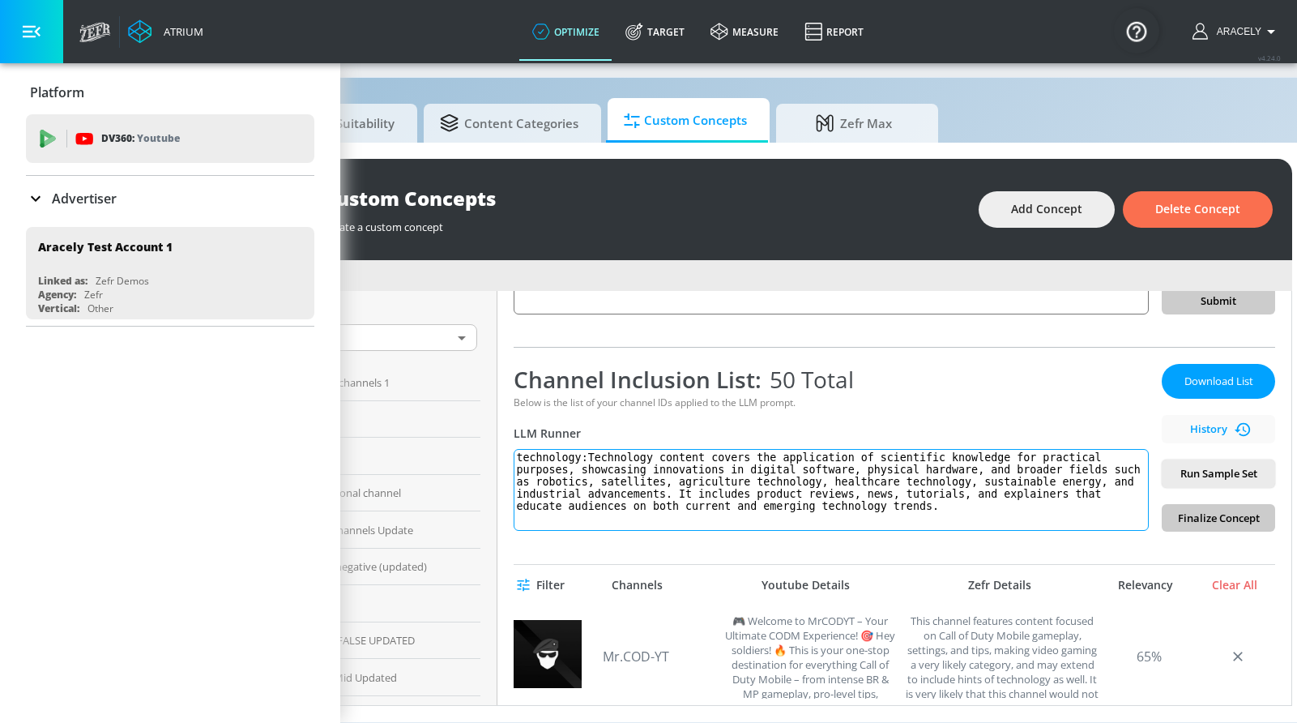
scroll to position [17, 150]
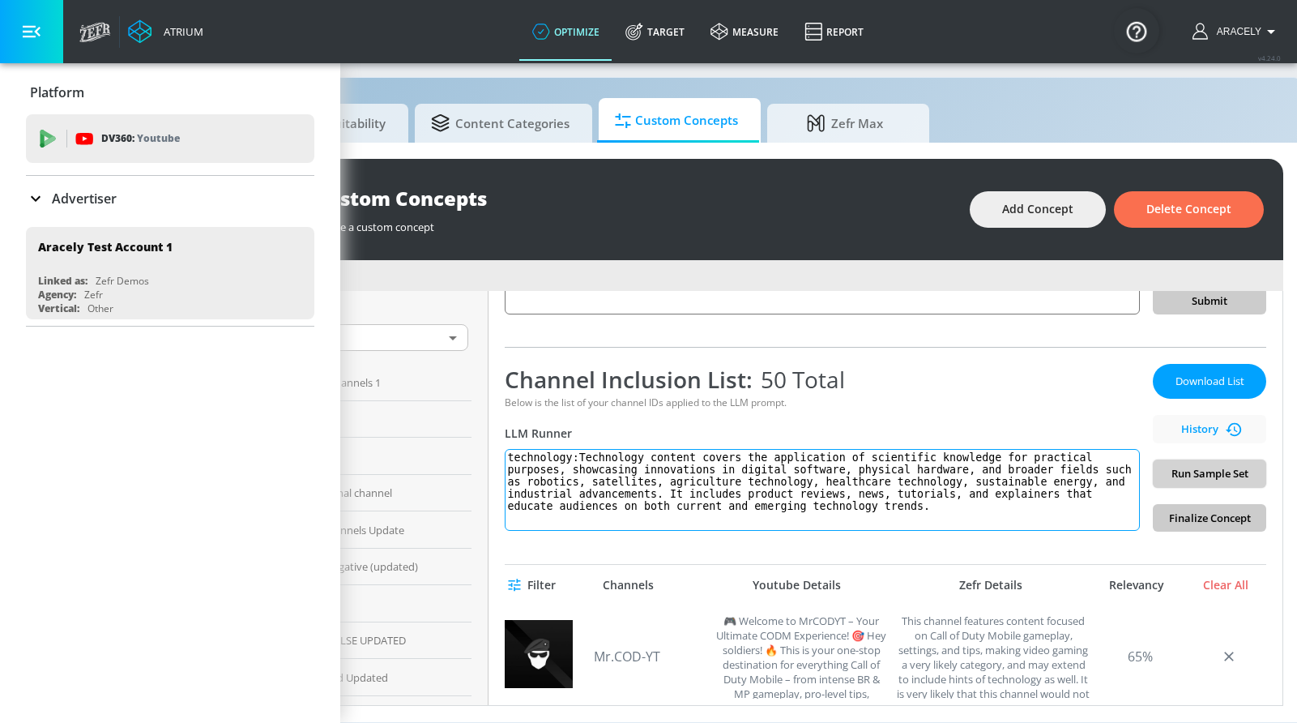
type textarea "technology:Technology content covers the application of scientific knowledge fo…"
click at [1209, 466] on span "Run Sample Set" at bounding box center [1209, 473] width 87 height 19
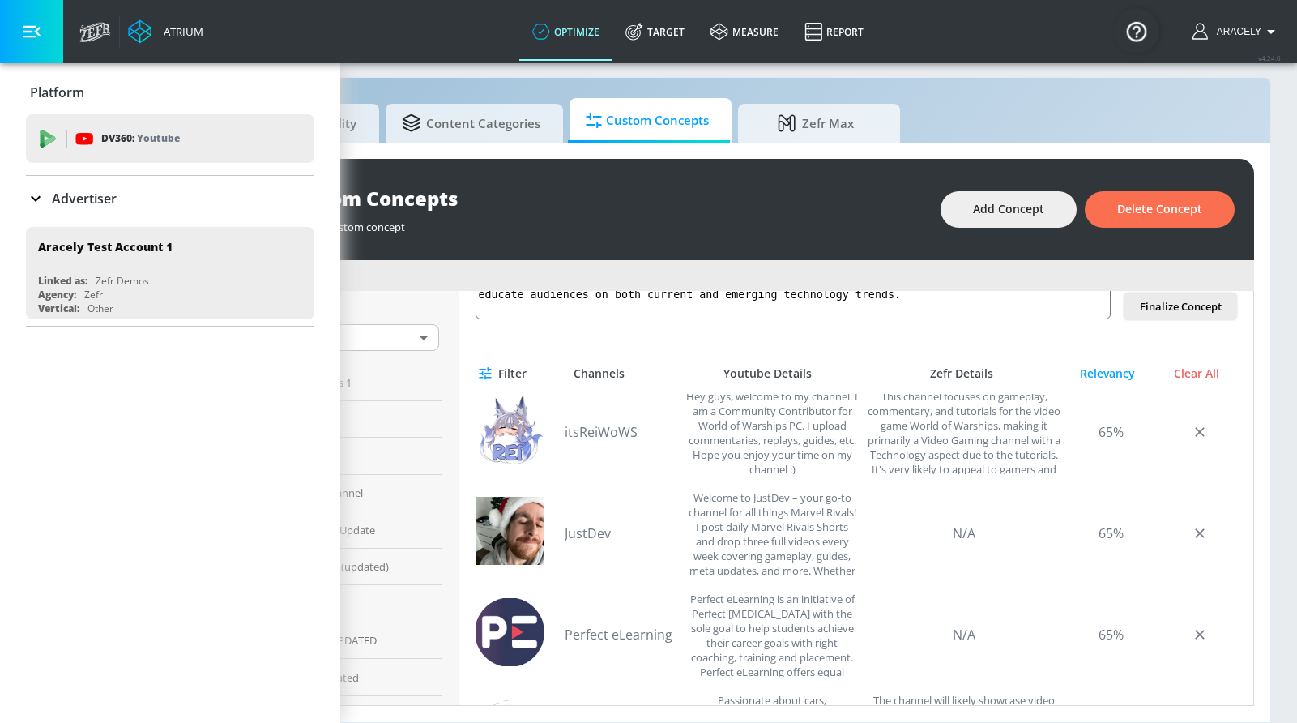
scroll to position [121, 0]
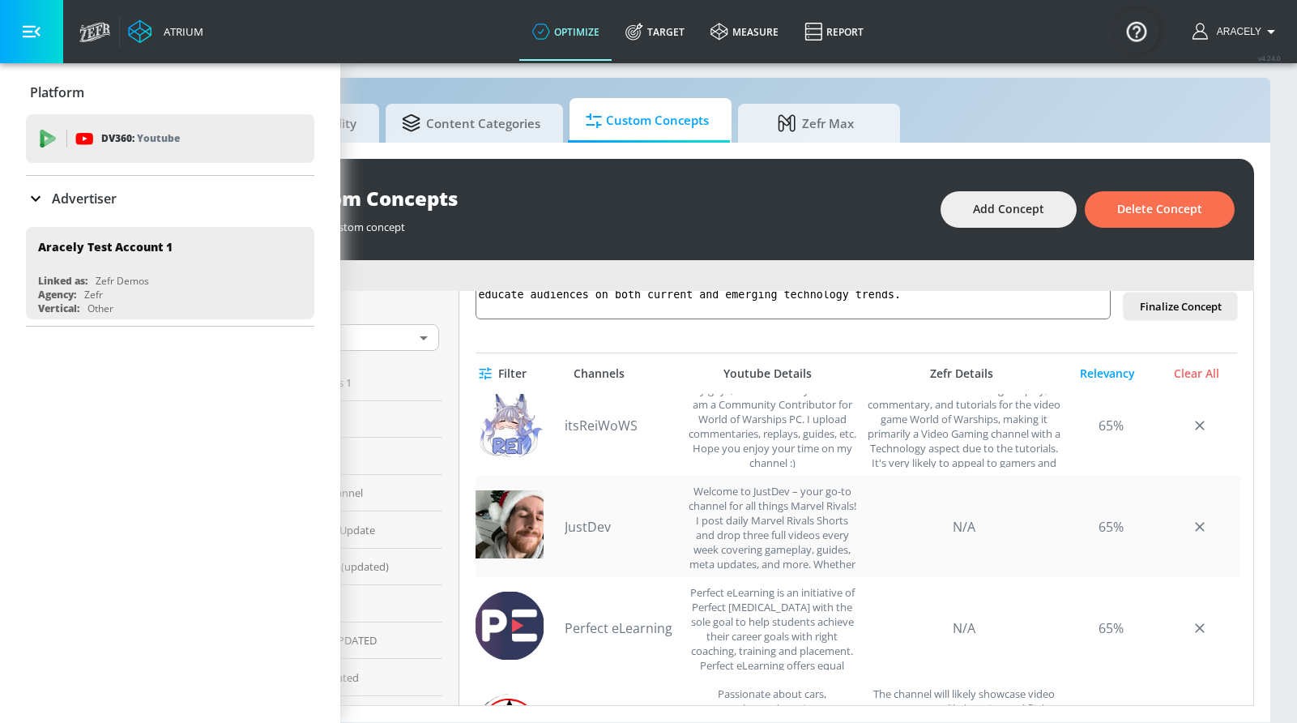
click at [589, 531] on link "JustDev" at bounding box center [621, 527] width 113 height 18
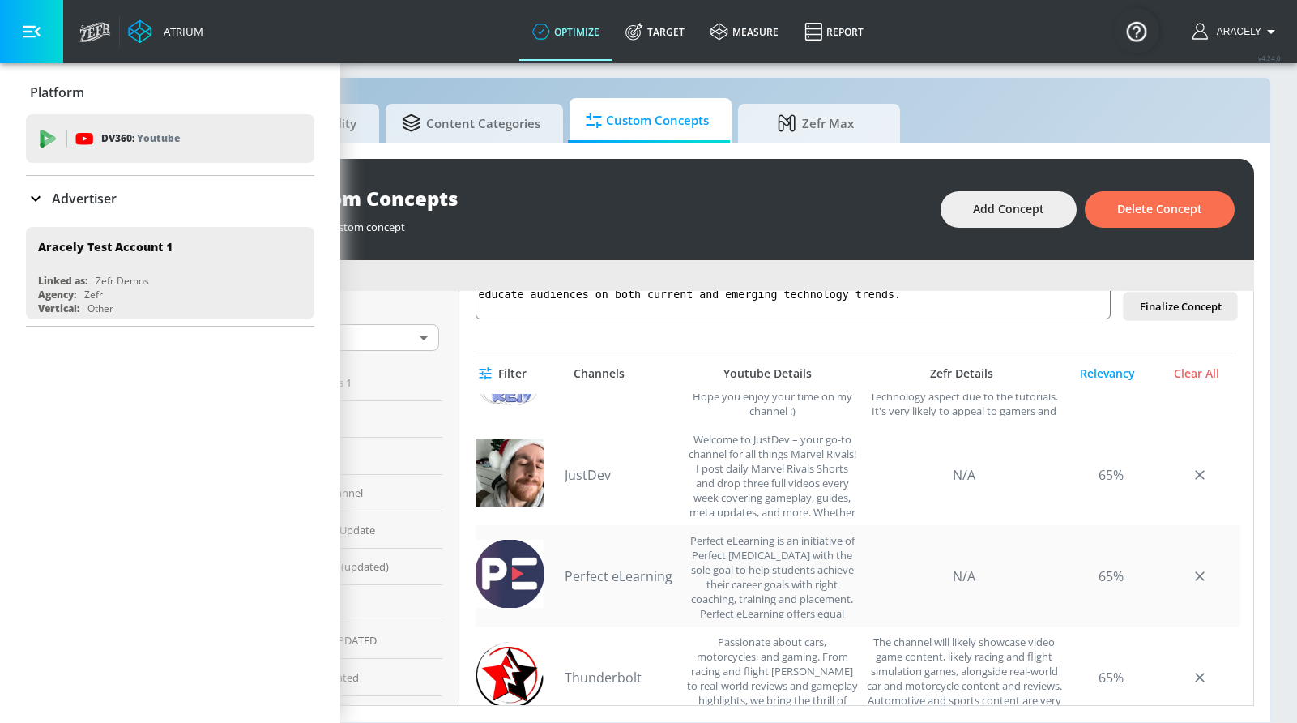
scroll to position [174, 0]
click at [626, 573] on link "Perfect eLearning" at bounding box center [621, 574] width 113 height 18
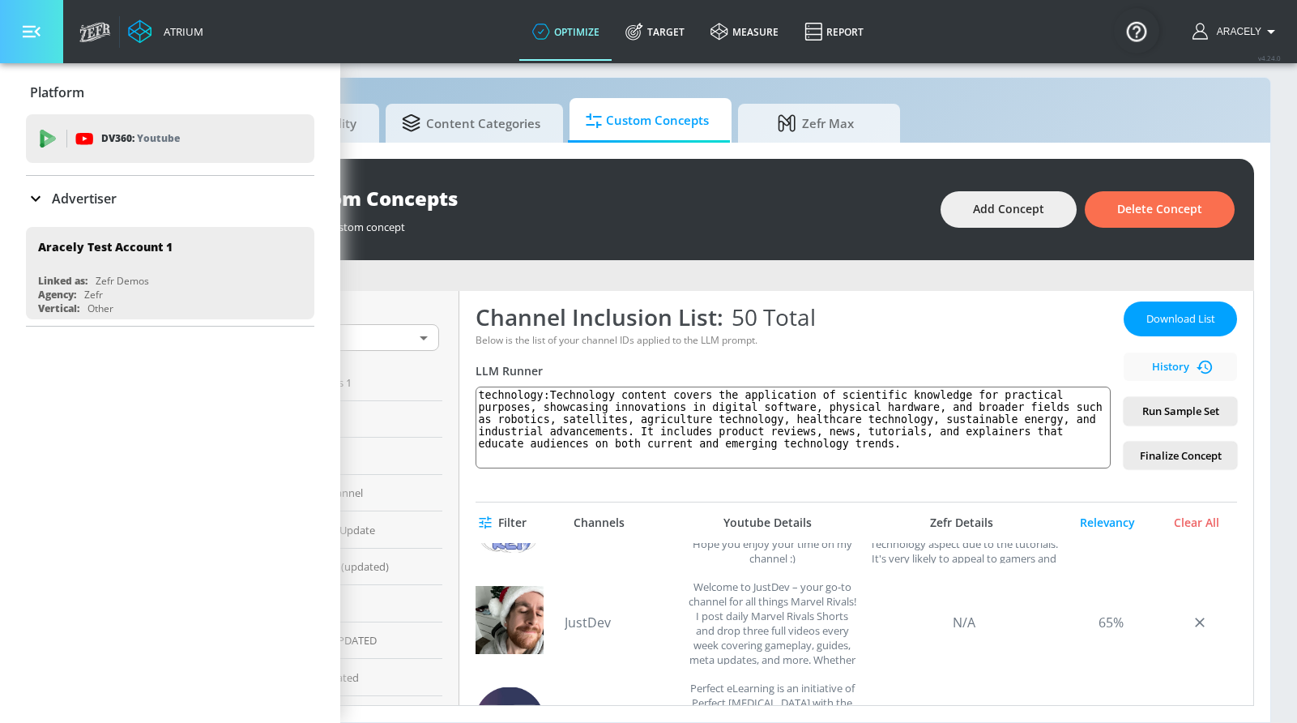
click at [45, 21] on button "button" at bounding box center [31, 31] width 63 height 63
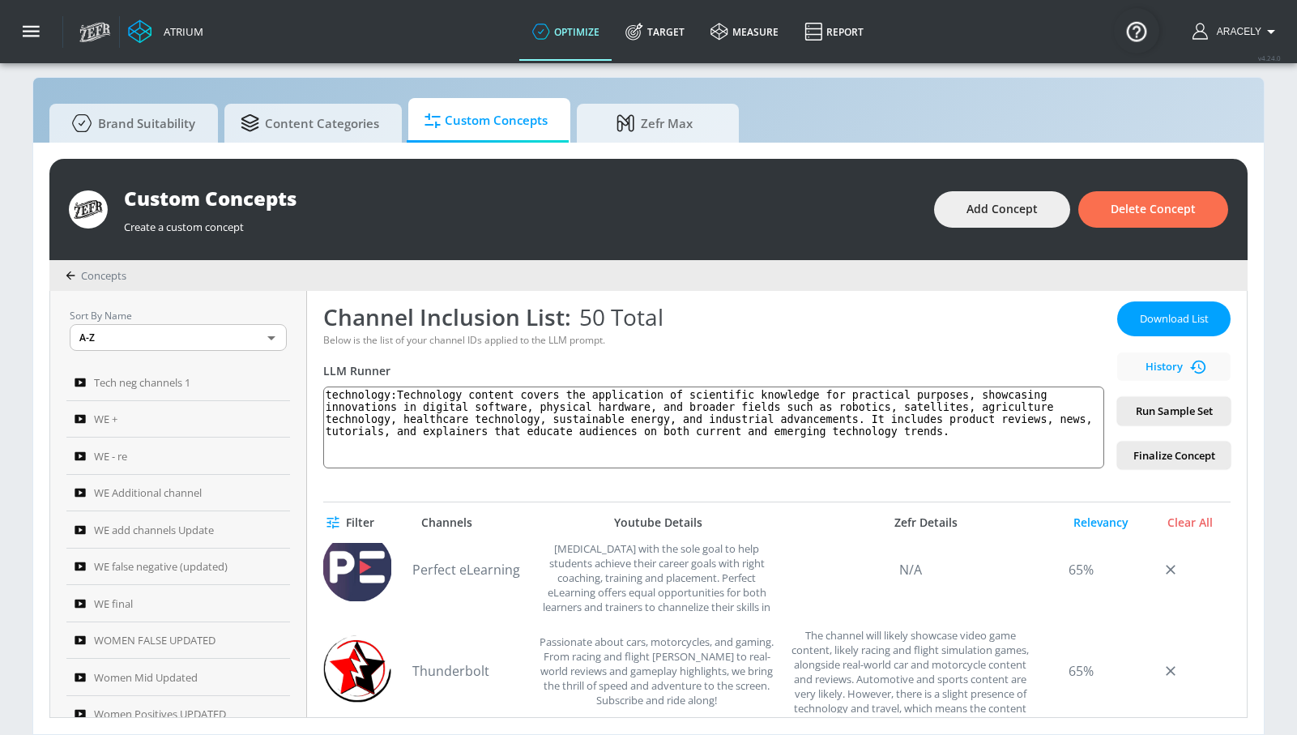
scroll to position [333, 0]
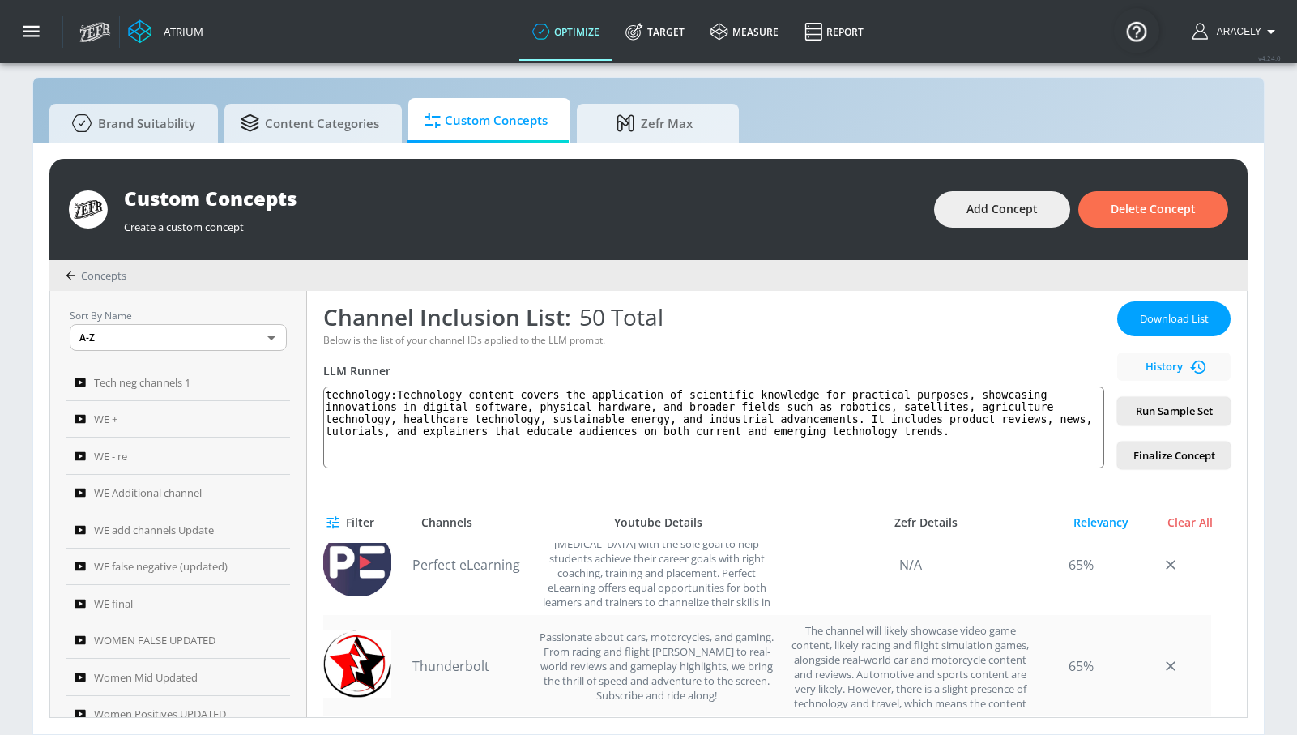
click at [641, 654] on div "Passionate about cars, motorcycles, and gaming. From racing and flight sims to …" at bounding box center [657, 665] width 246 height 85
click at [596, 656] on div "Passionate about cars, motorcycles, and gaming. From racing and flight sims to …" at bounding box center [657, 665] width 246 height 85
click at [480, 673] on link "Thunderbolt" at bounding box center [468, 666] width 113 height 18
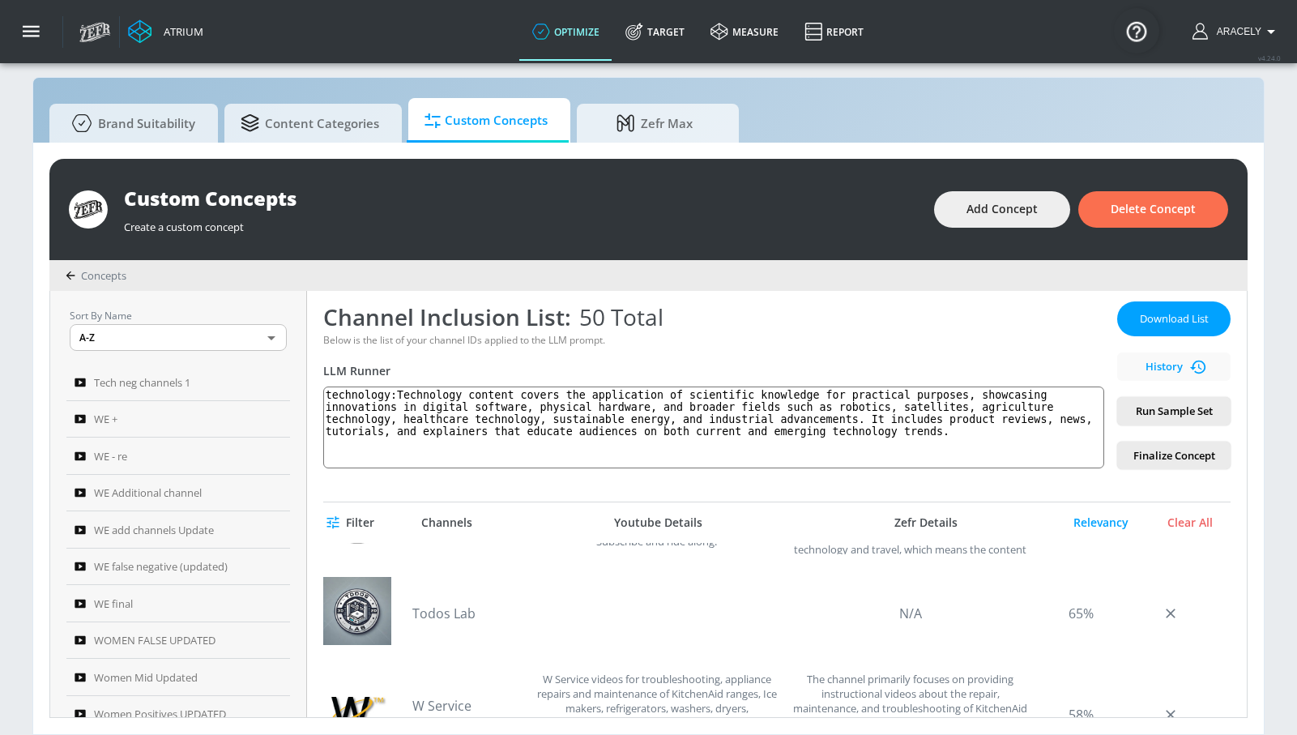
scroll to position [488, 0]
click at [441, 612] on link "Todos Lab" at bounding box center [468, 612] width 113 height 18
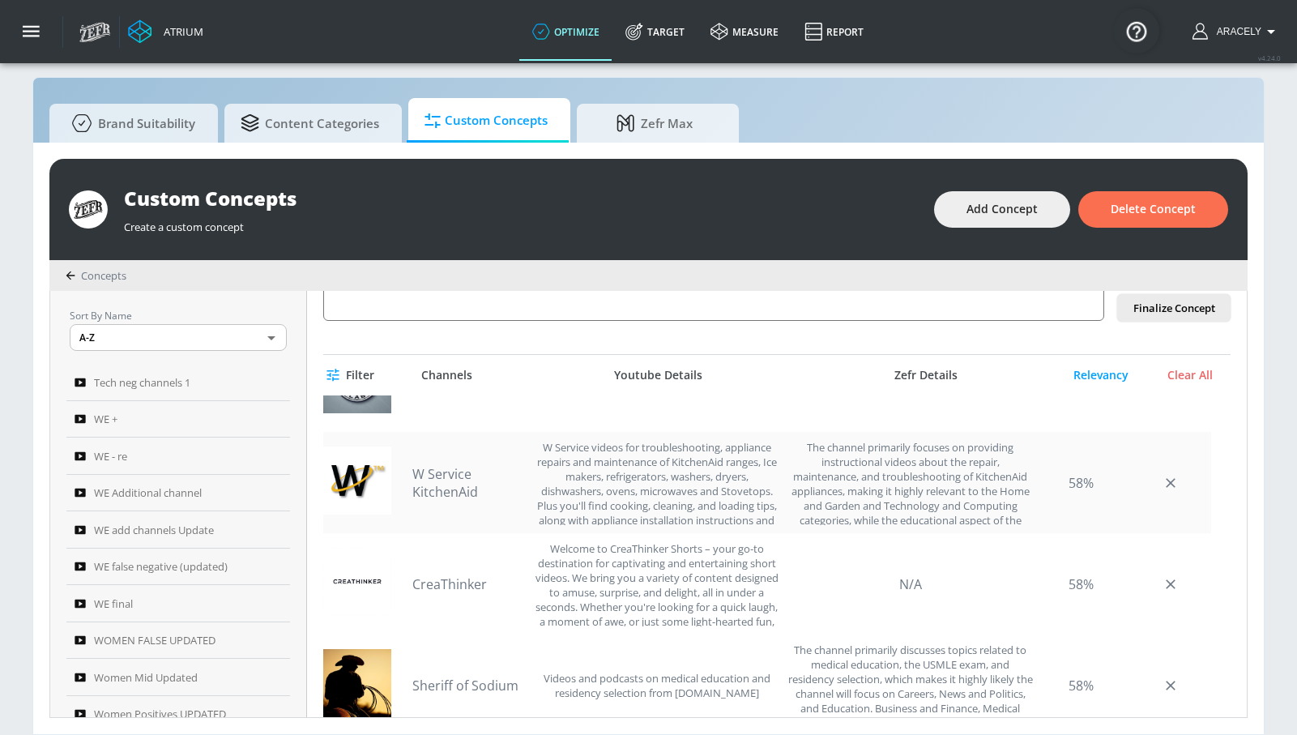
scroll to position [626, 0]
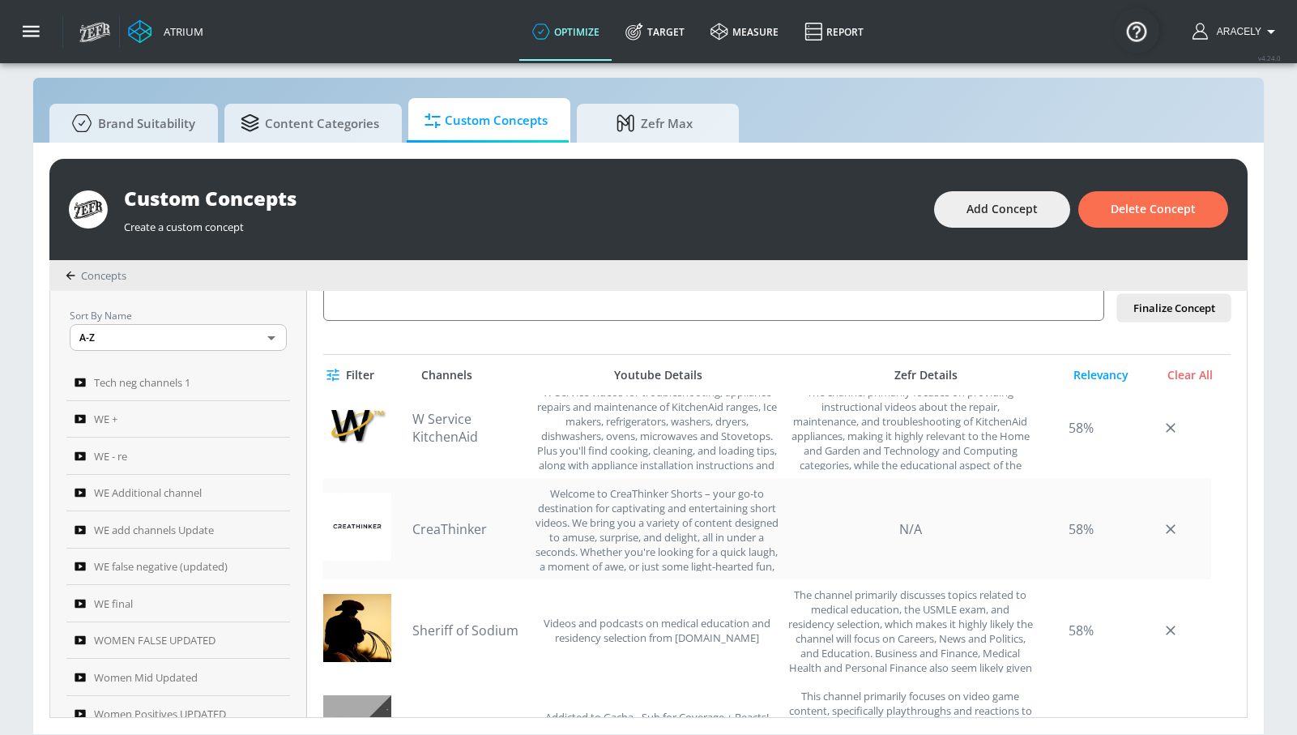
click at [470, 532] on link "CreaThinker" at bounding box center [468, 529] width 113 height 18
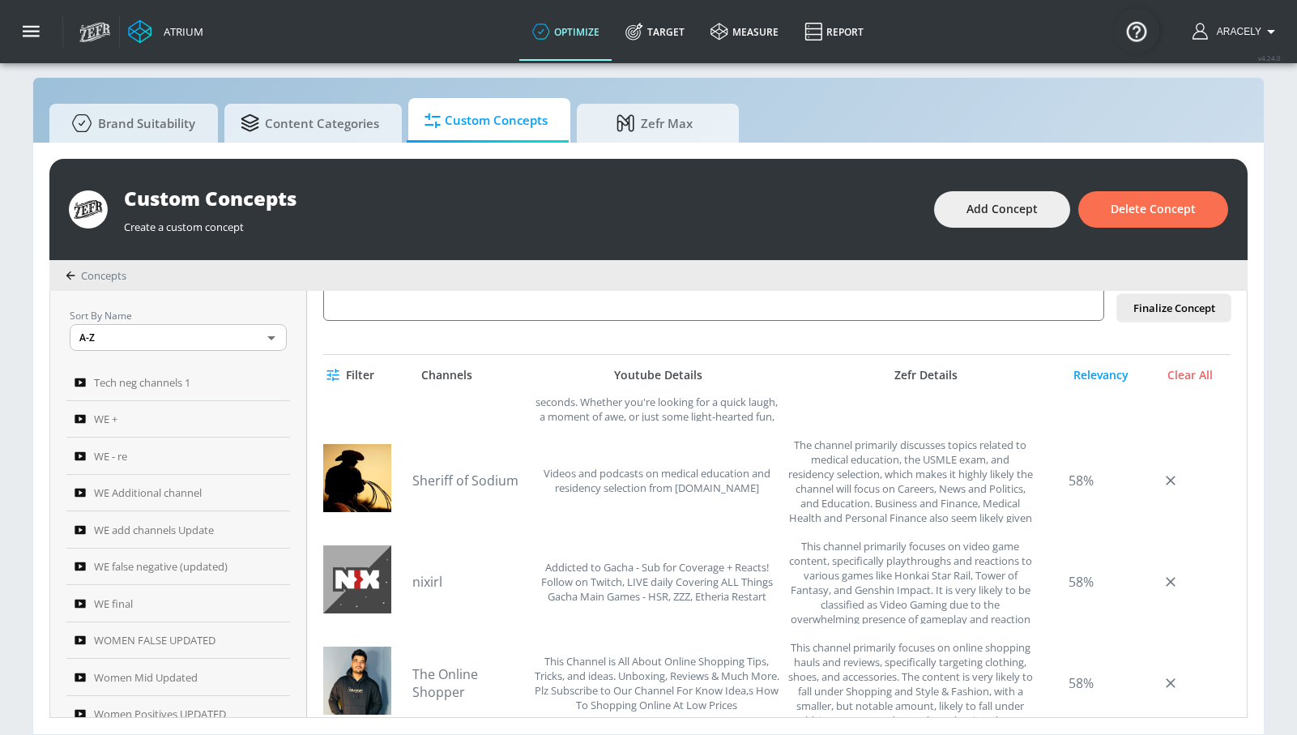
scroll to position [783, 0]
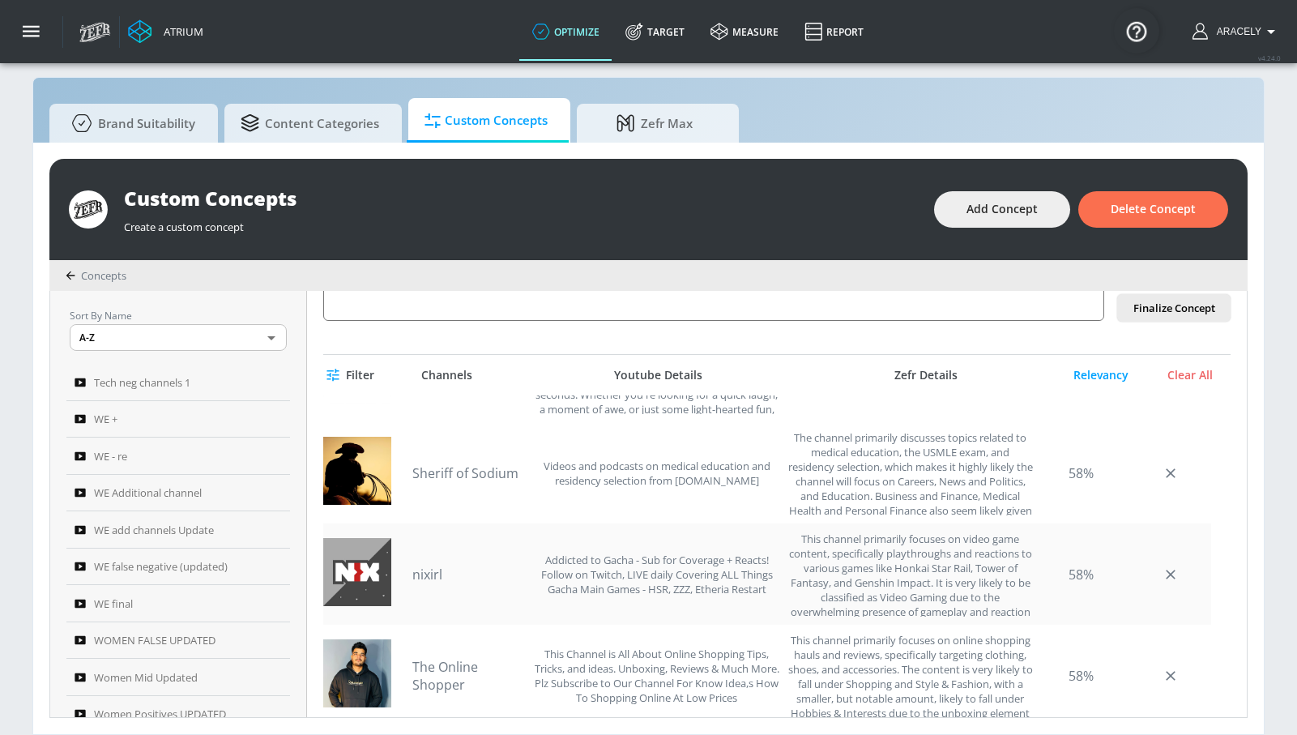
click at [424, 571] on link "nixirl" at bounding box center [468, 574] width 113 height 18
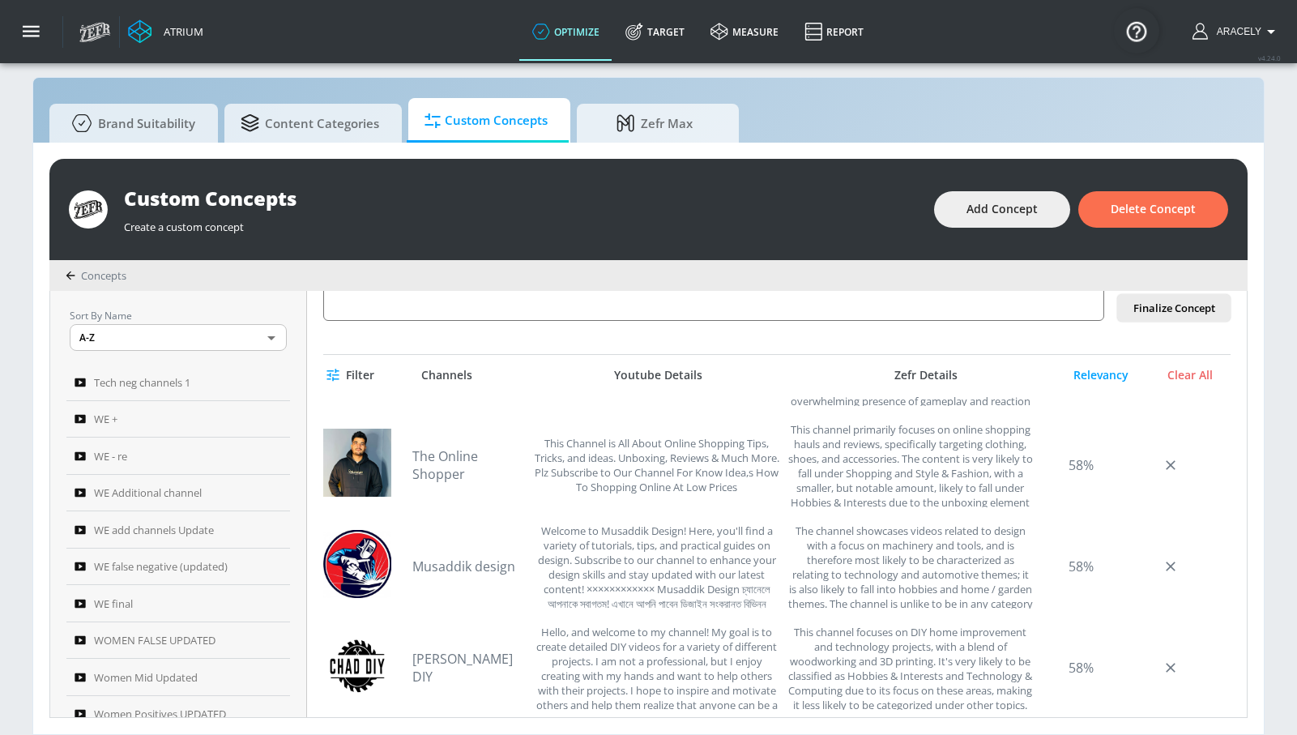
scroll to position [1032, 0]
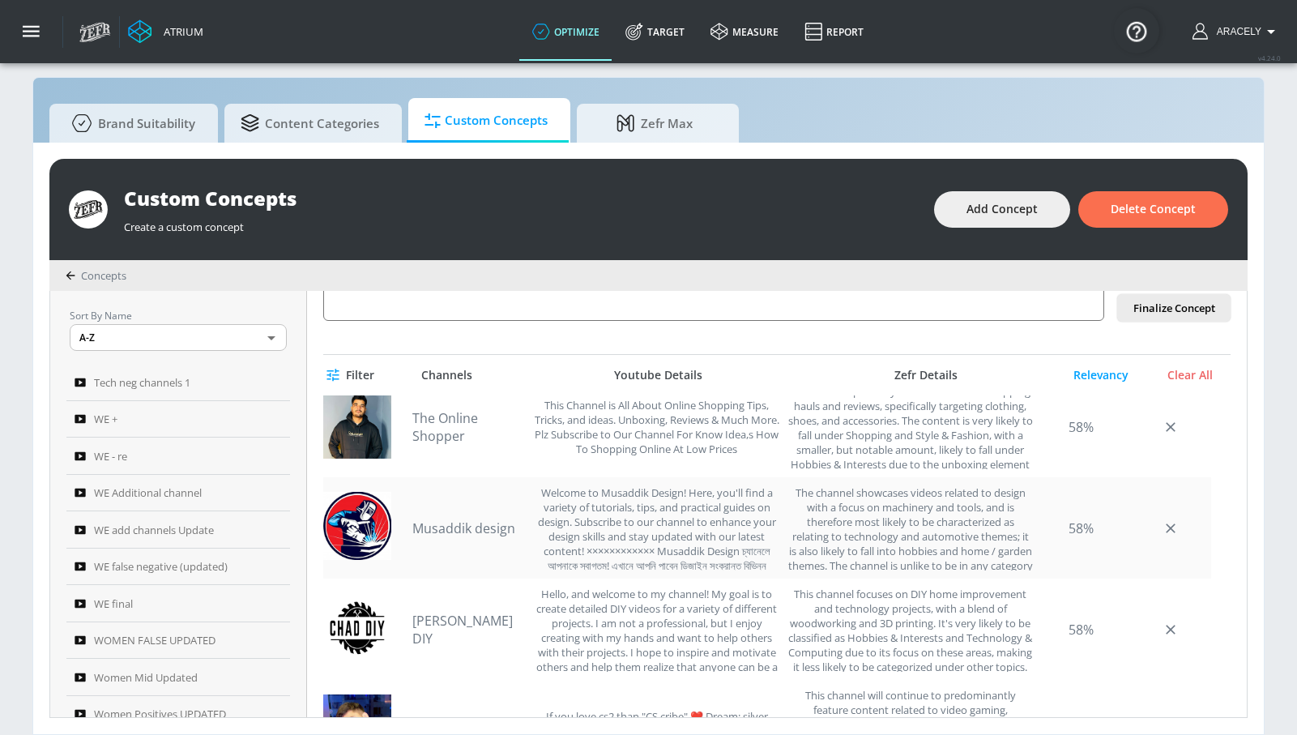
click at [498, 531] on link "Musaddik design" at bounding box center [468, 528] width 113 height 18
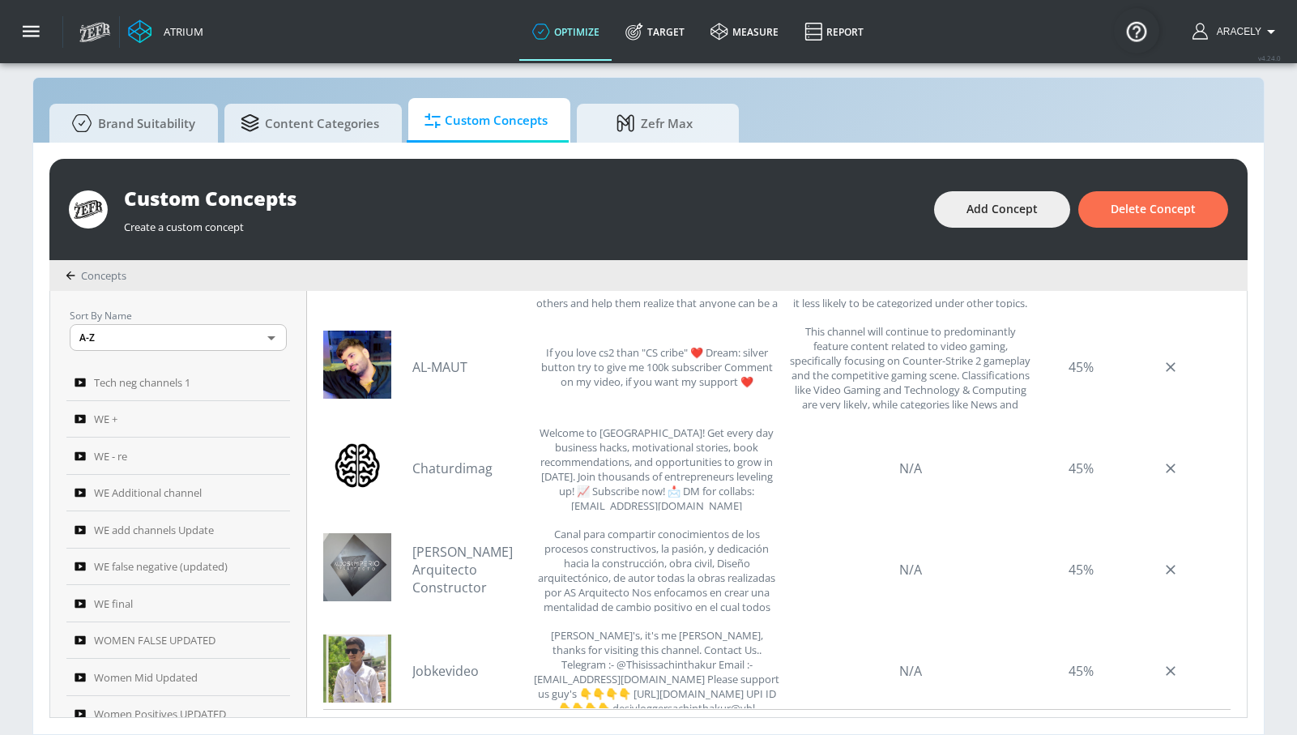
scroll to position [1328, 0]
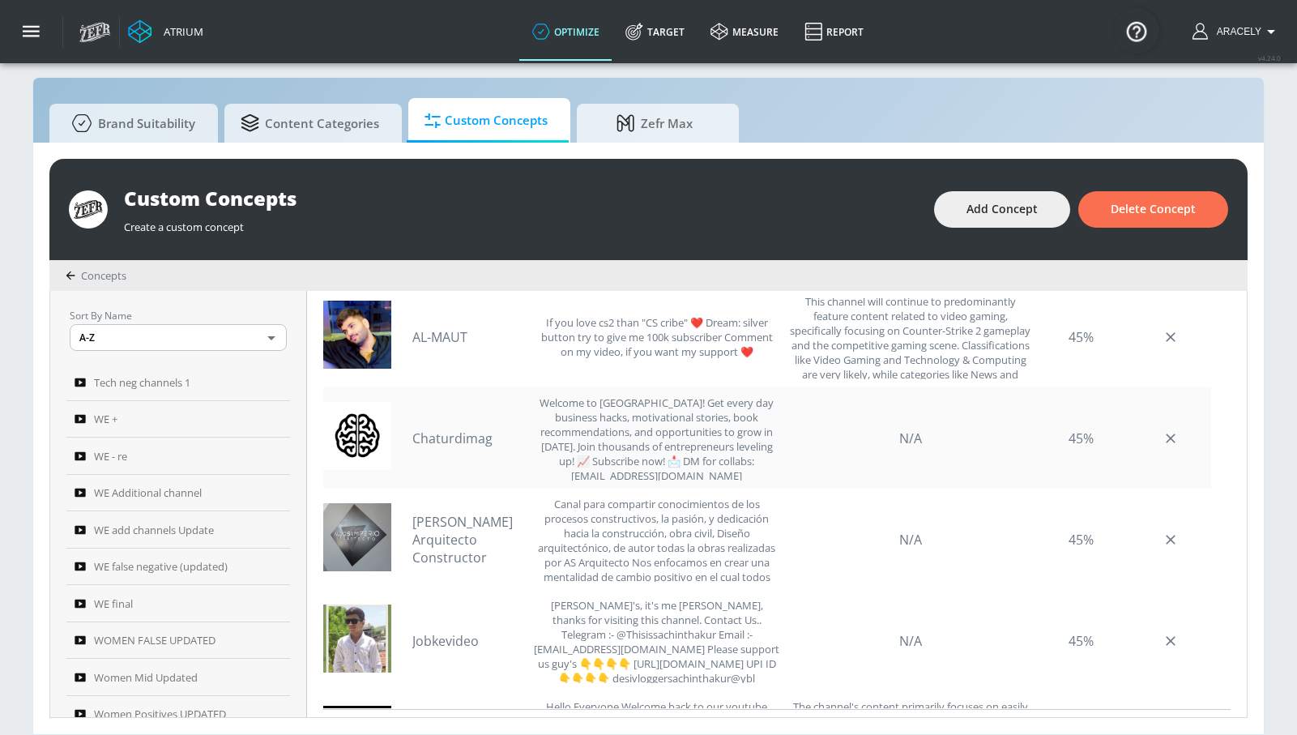
click at [466, 437] on link "Chaturdimag" at bounding box center [468, 438] width 113 height 18
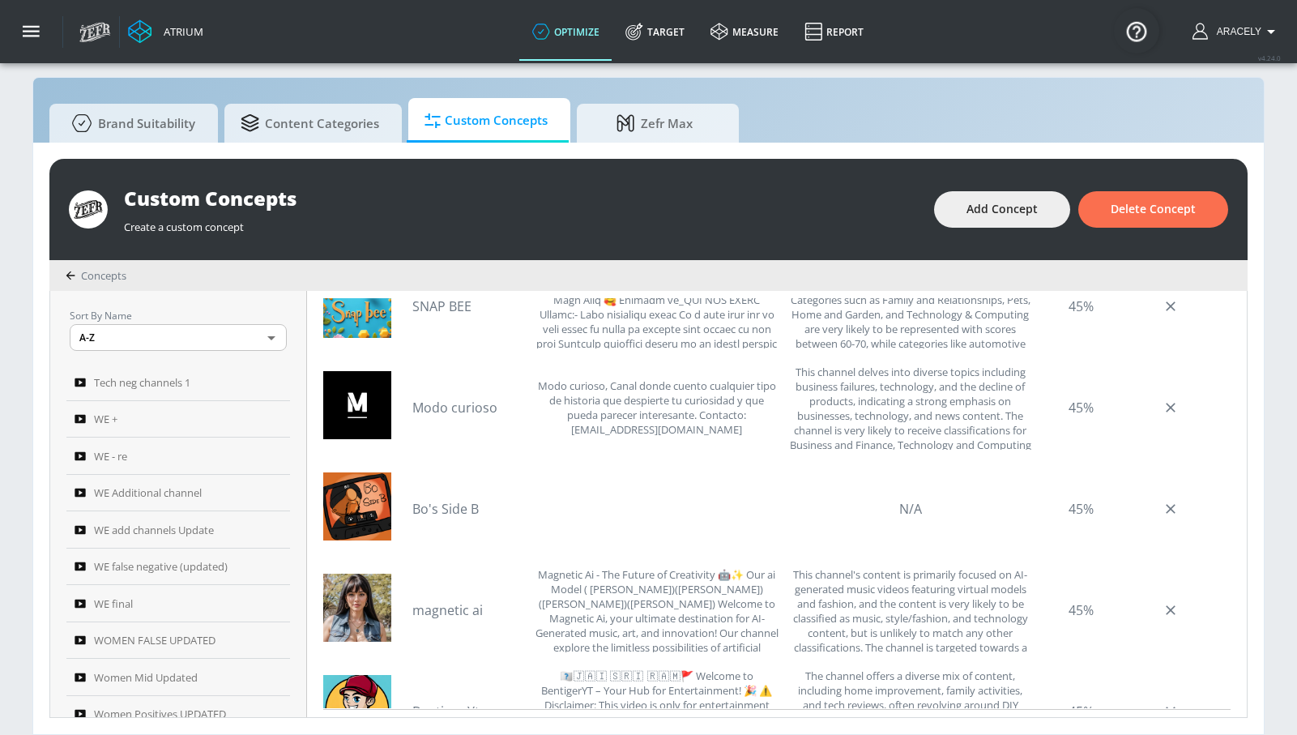
scroll to position [1926, 0]
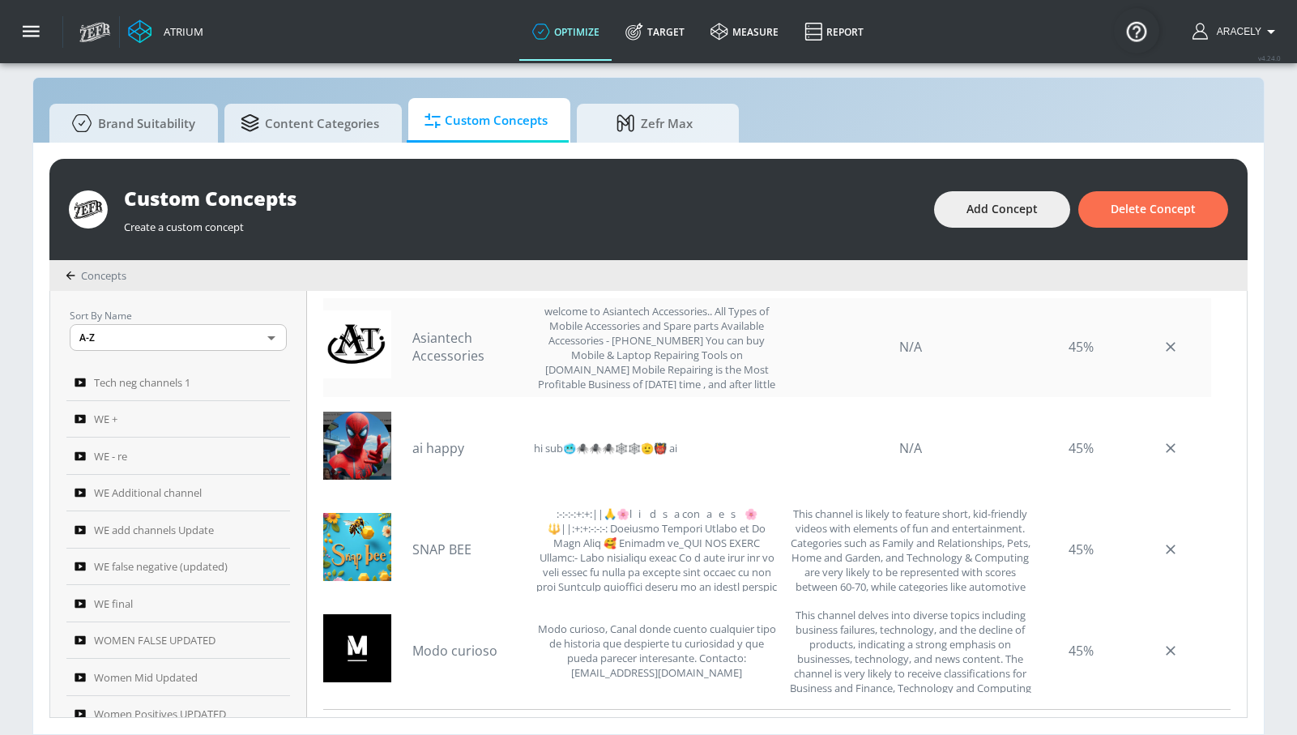
click at [466, 339] on link "Asiantech Accessories" at bounding box center [468, 347] width 113 height 36
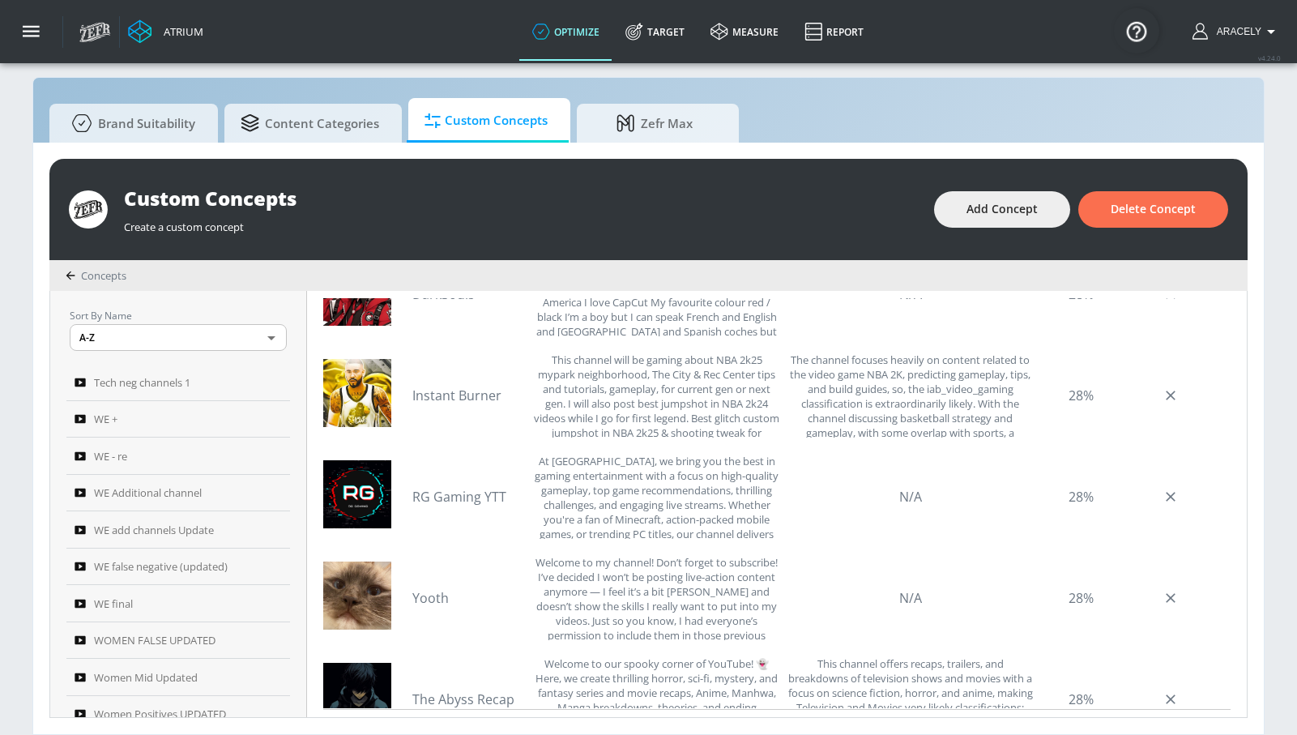
scroll to position [3716, 0]
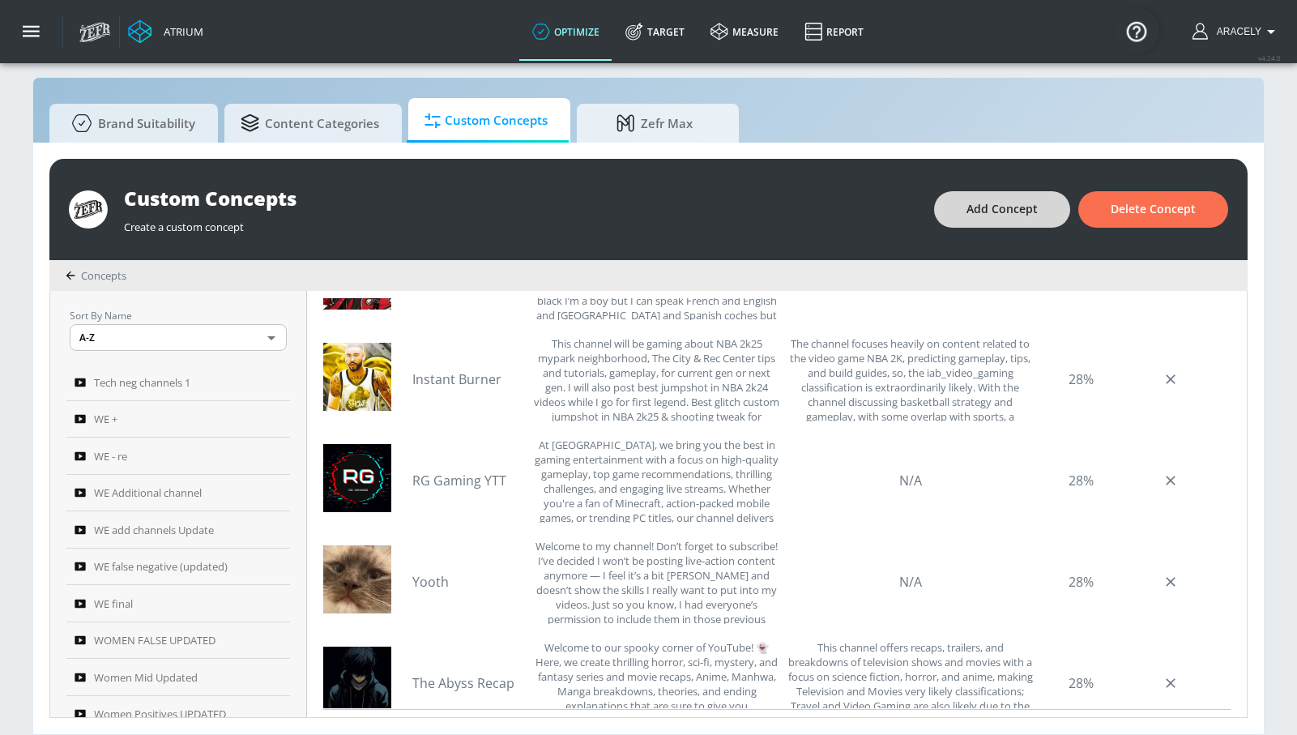
click at [1022, 204] on span "Add Concept" at bounding box center [1001, 209] width 71 height 20
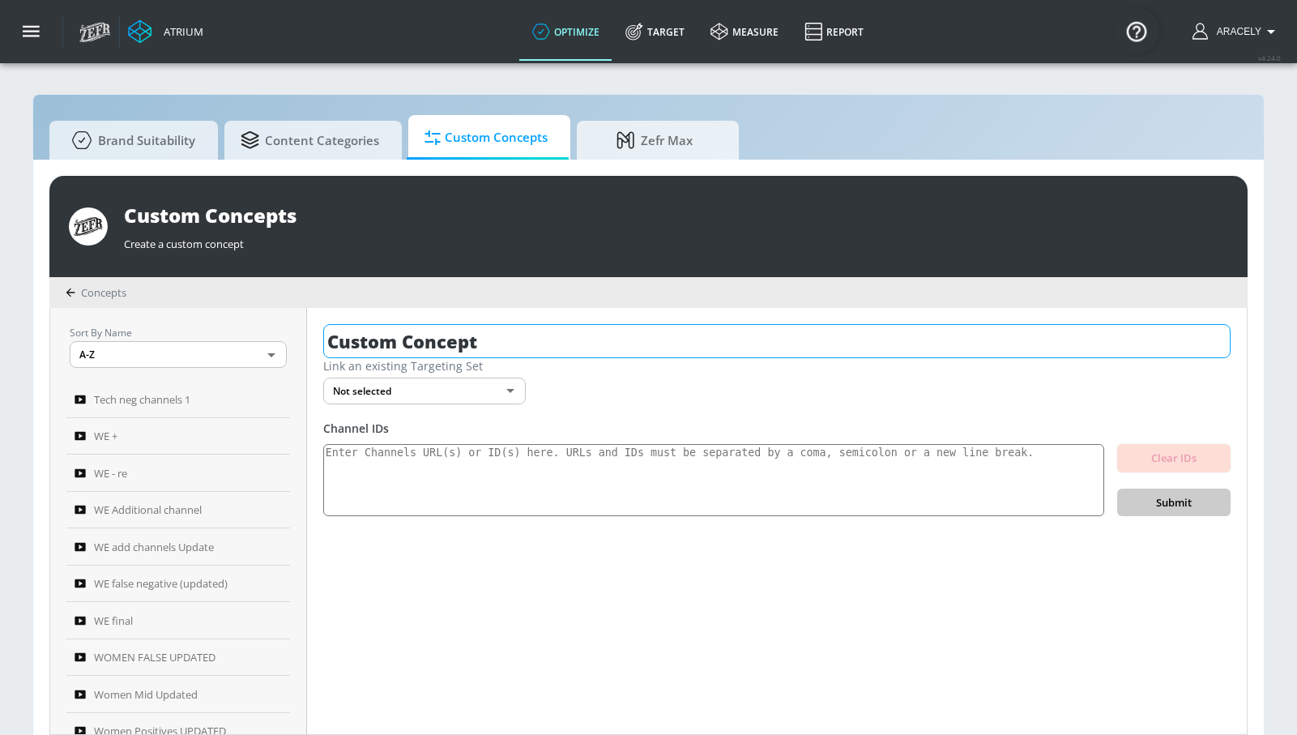
click at [470, 353] on input "Custom Concept" at bounding box center [776, 341] width 907 height 34
click at [471, 353] on input "Custom Concept" at bounding box center [776, 341] width 907 height 34
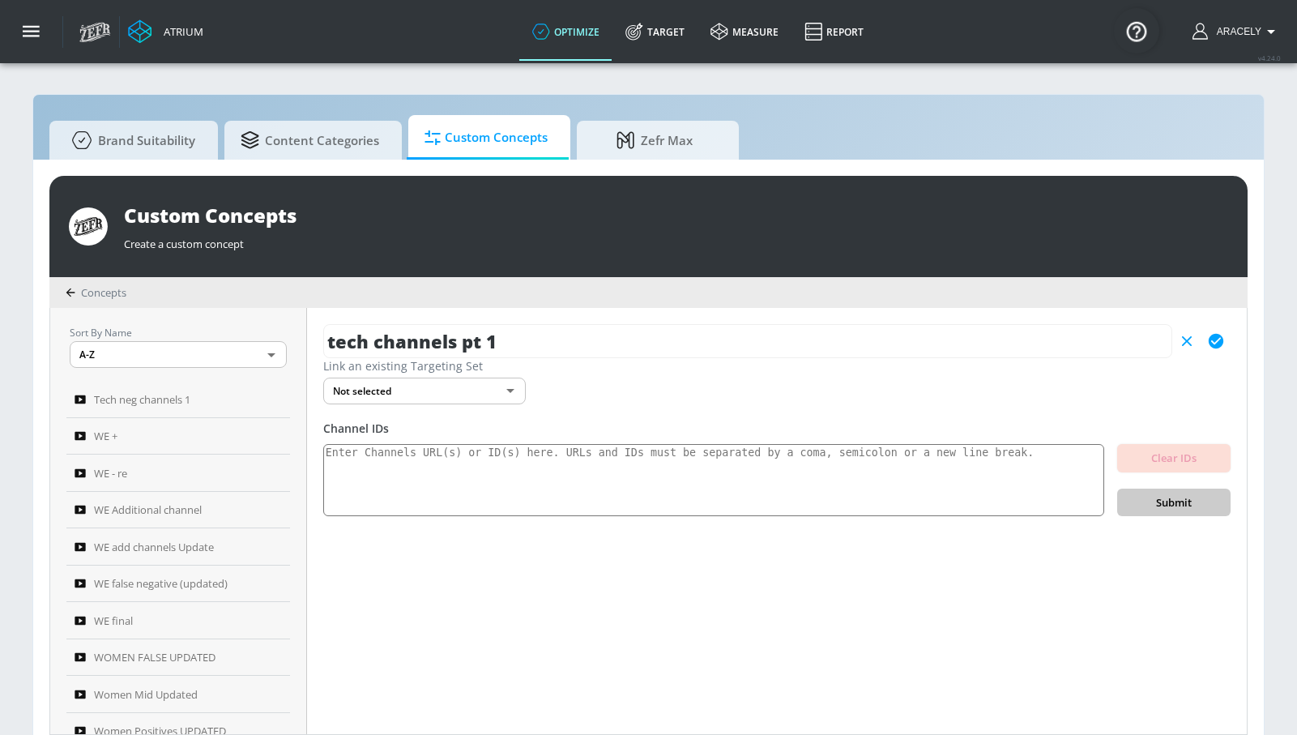
type input "tech channels pt 1"
click at [484, 443] on div "Channel IDs Clear IDs Submit" at bounding box center [776, 468] width 907 height 96
click at [564, 488] on textarea at bounding box center [713, 480] width 781 height 73
click at [1222, 341] on icon "button" at bounding box center [1216, 341] width 15 height 15
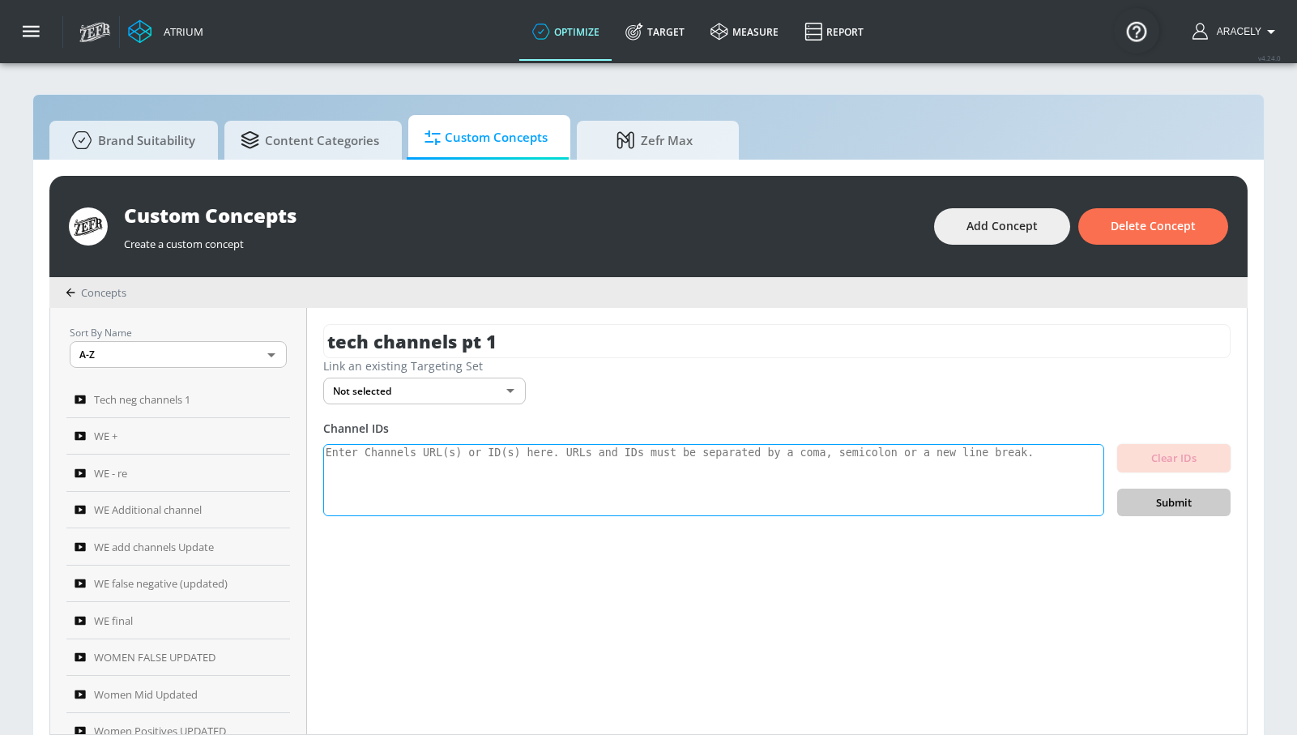
click at [581, 458] on textarea at bounding box center [713, 480] width 781 height 73
paste textarea "UCsD2zKOCUtw5oVSkx2FOv9Q UCYb9mt-Dfl-r8wYS0yarQ0A UCxDhg1908IiABMmF3h7rVjg UCwq…"
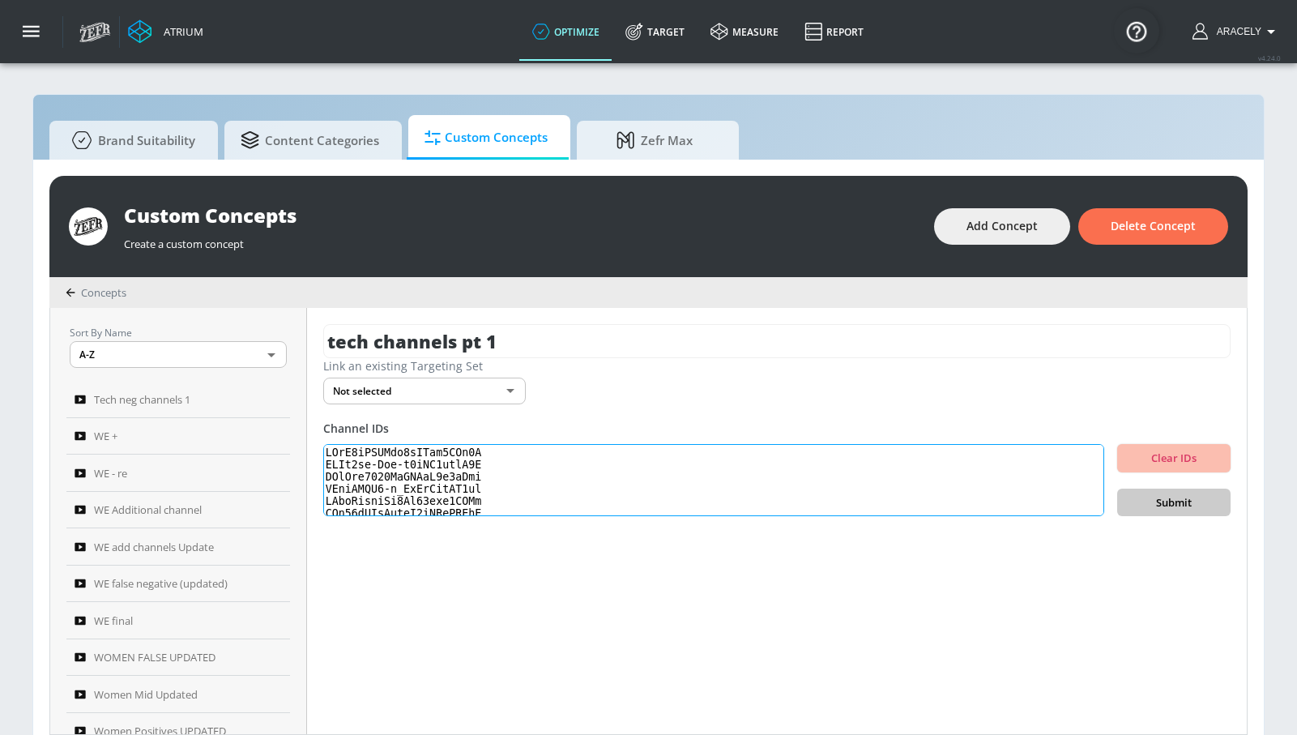
scroll to position [558, 0]
type textarea "UCsD2zKOCUtw5oVSkx2FOv9Q UCYb9mt-Dfl-r8wYS0yarQ0A UCxDhg1908IiABMmF3h7rVjg UCwq…"
click at [1161, 505] on span "Submit" at bounding box center [1173, 502] width 87 height 19
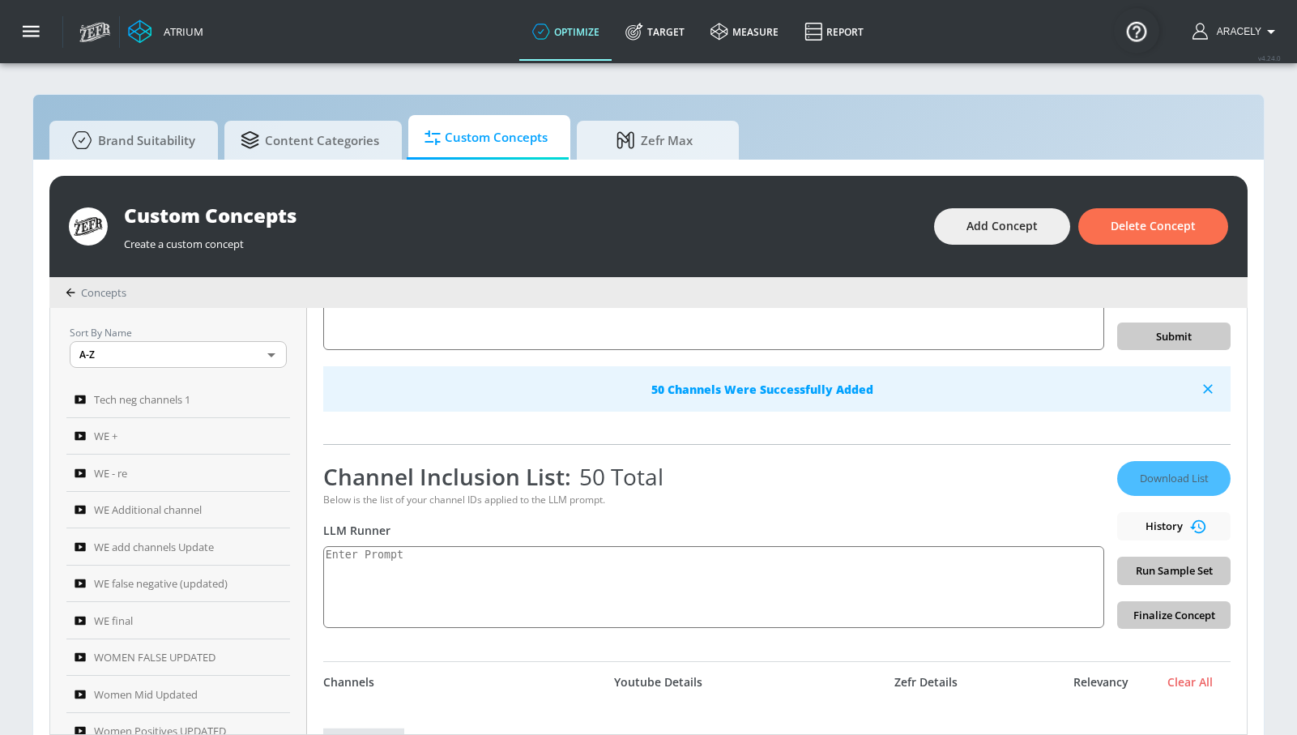
scroll to position [351, 0]
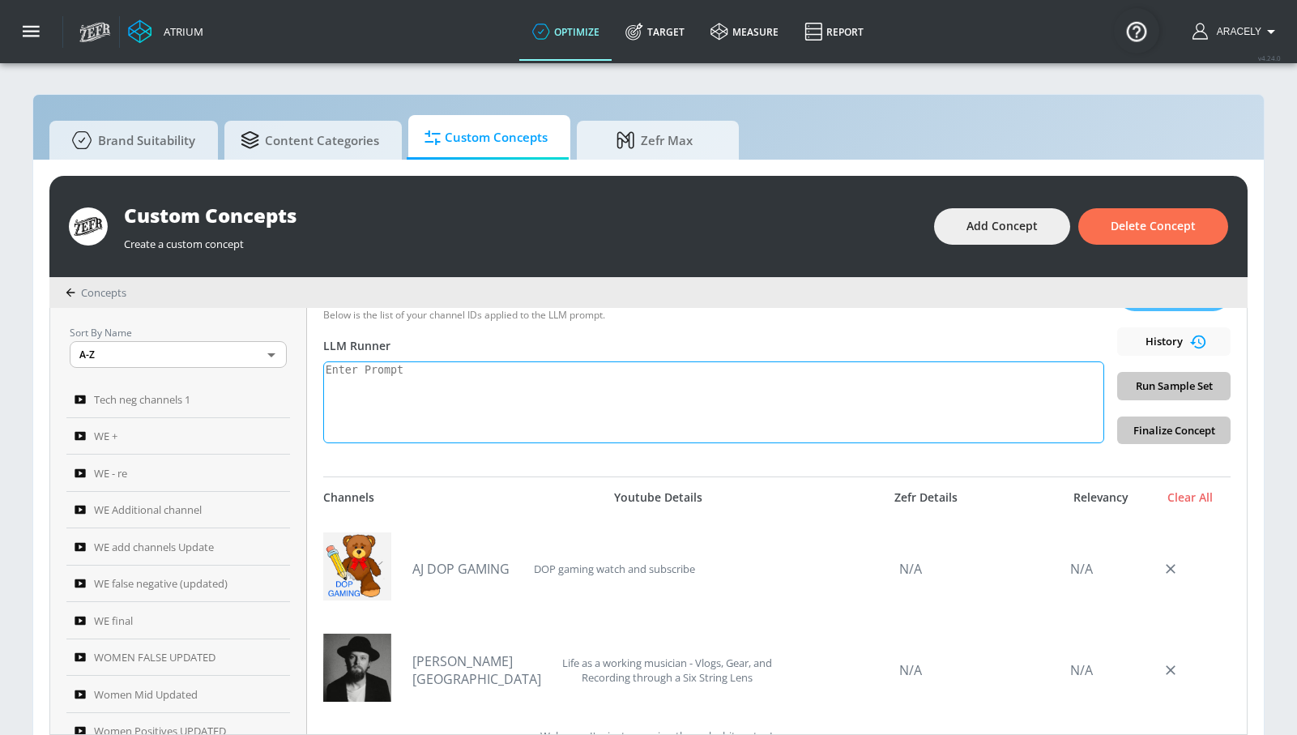
click at [521, 381] on textarea at bounding box center [713, 402] width 781 height 82
click at [500, 377] on textarea "technology:" at bounding box center [713, 402] width 781 height 82
paste textarea "Technology content covers the application of scientific knowledge for practical…"
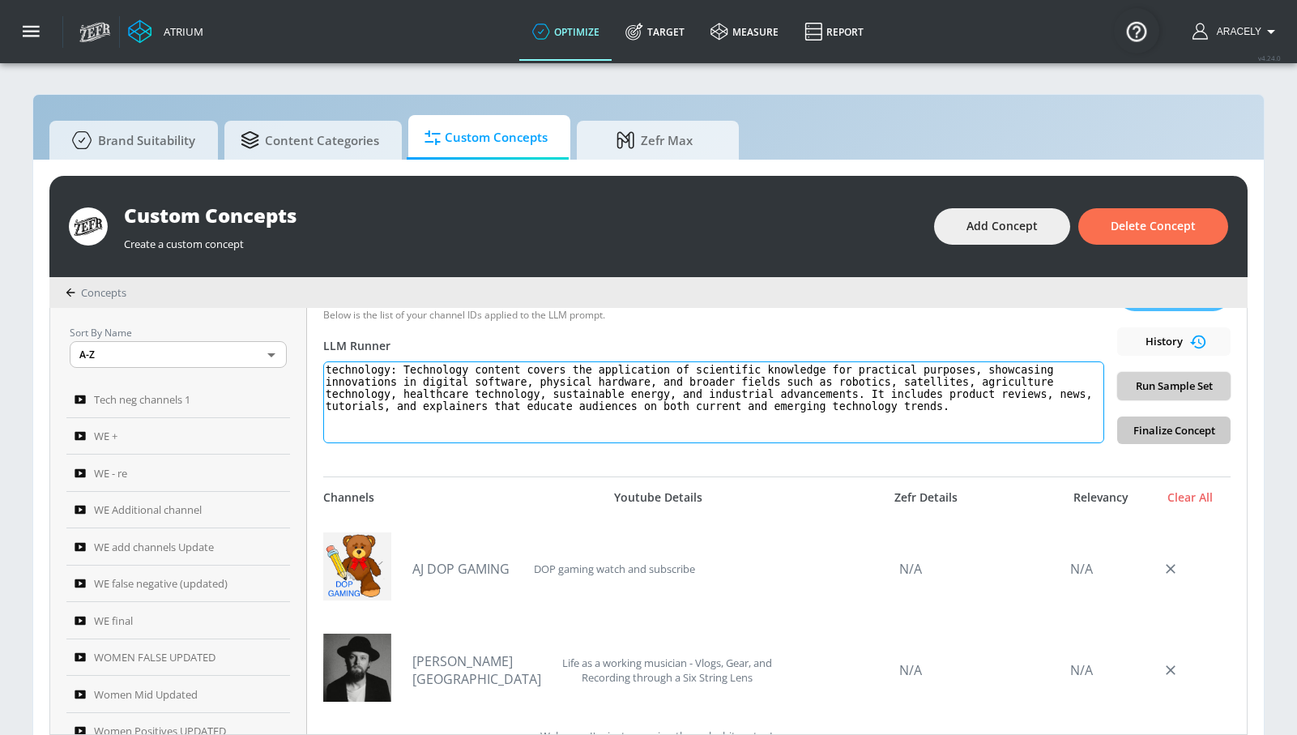
type textarea "technology: Technology content covers the application of scientific knowledge f…"
click at [1171, 381] on span "Run Sample Set" at bounding box center [1173, 386] width 87 height 19
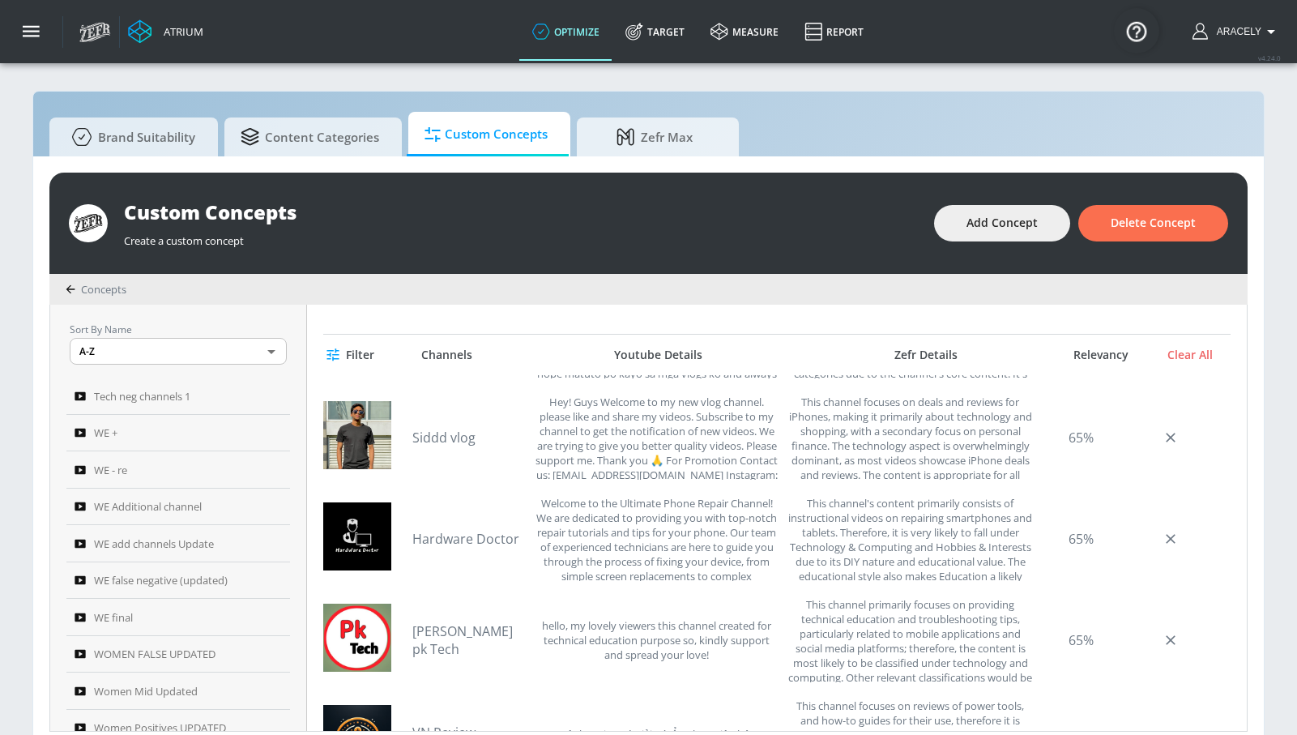
scroll to position [1311, 0]
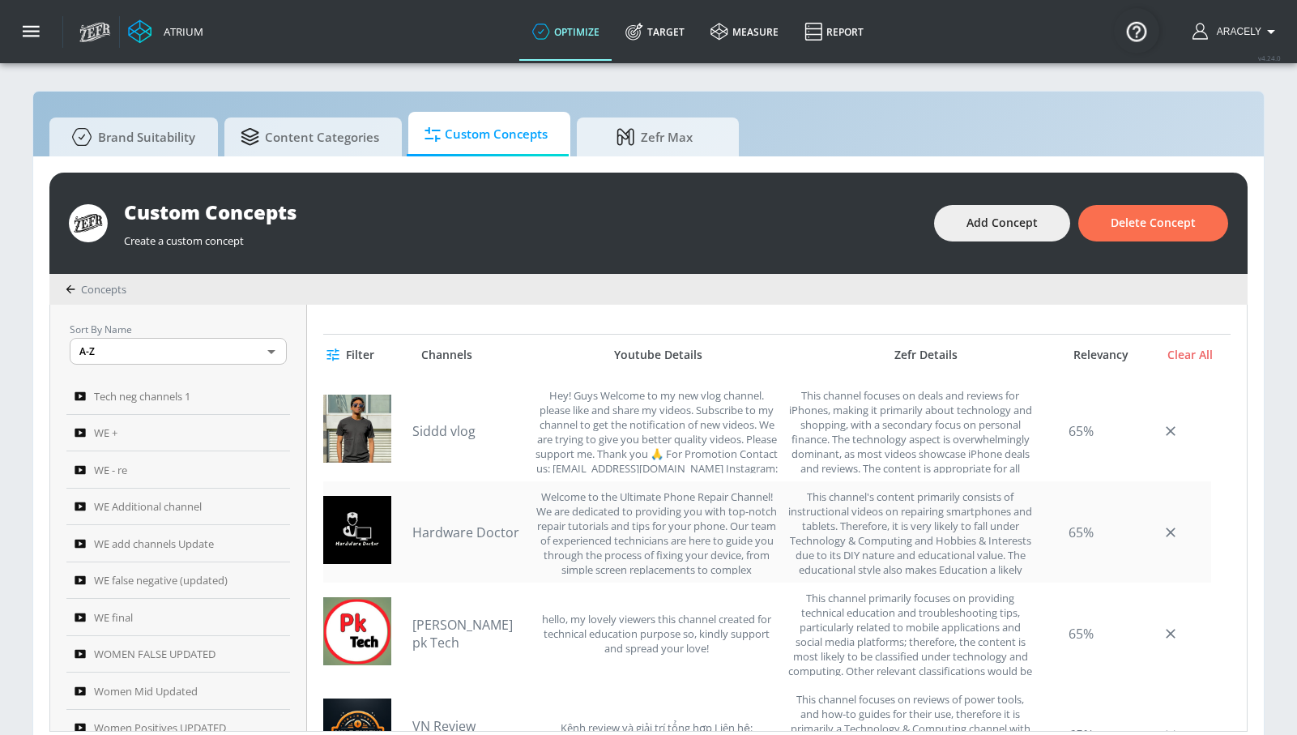
click at [500, 528] on link "Hardware Doctor" at bounding box center [468, 532] width 113 height 18
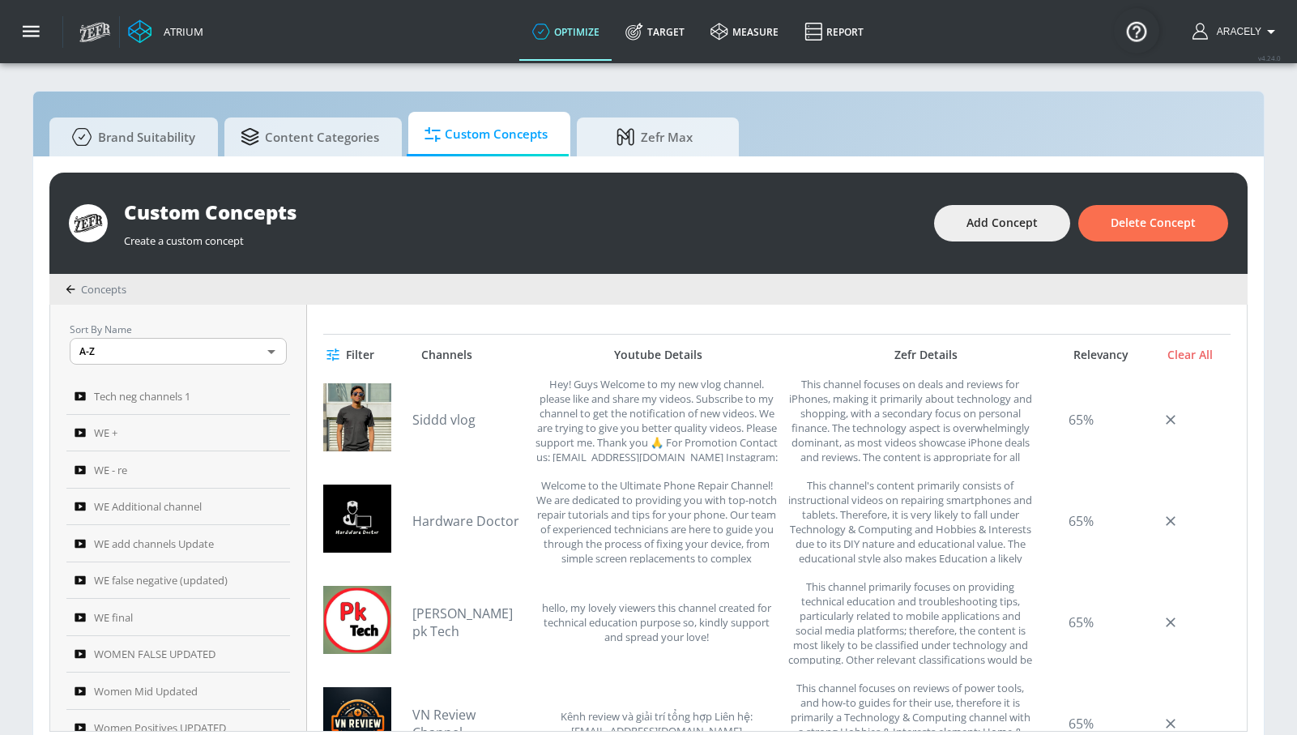
scroll to position [1325, 0]
click at [440, 612] on link "Pawan kumar pk Tech" at bounding box center [468, 620] width 113 height 36
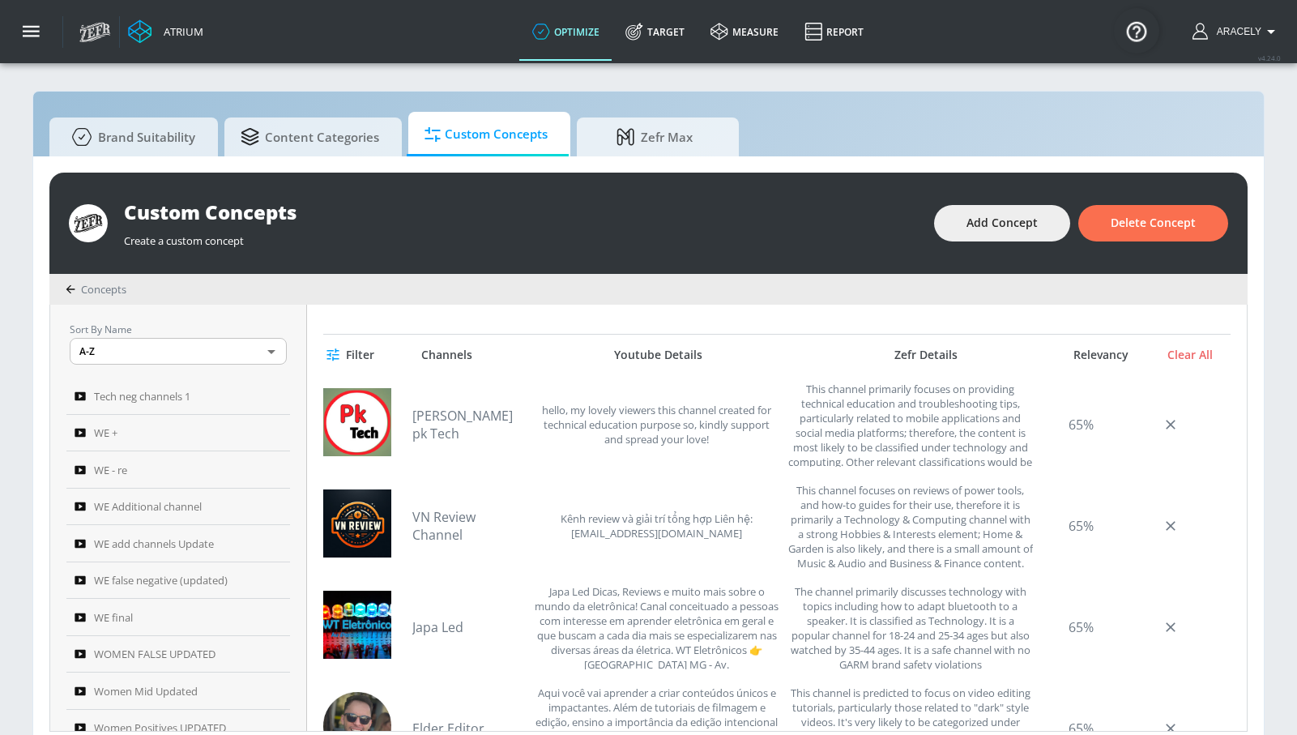
scroll to position [1590, 0]
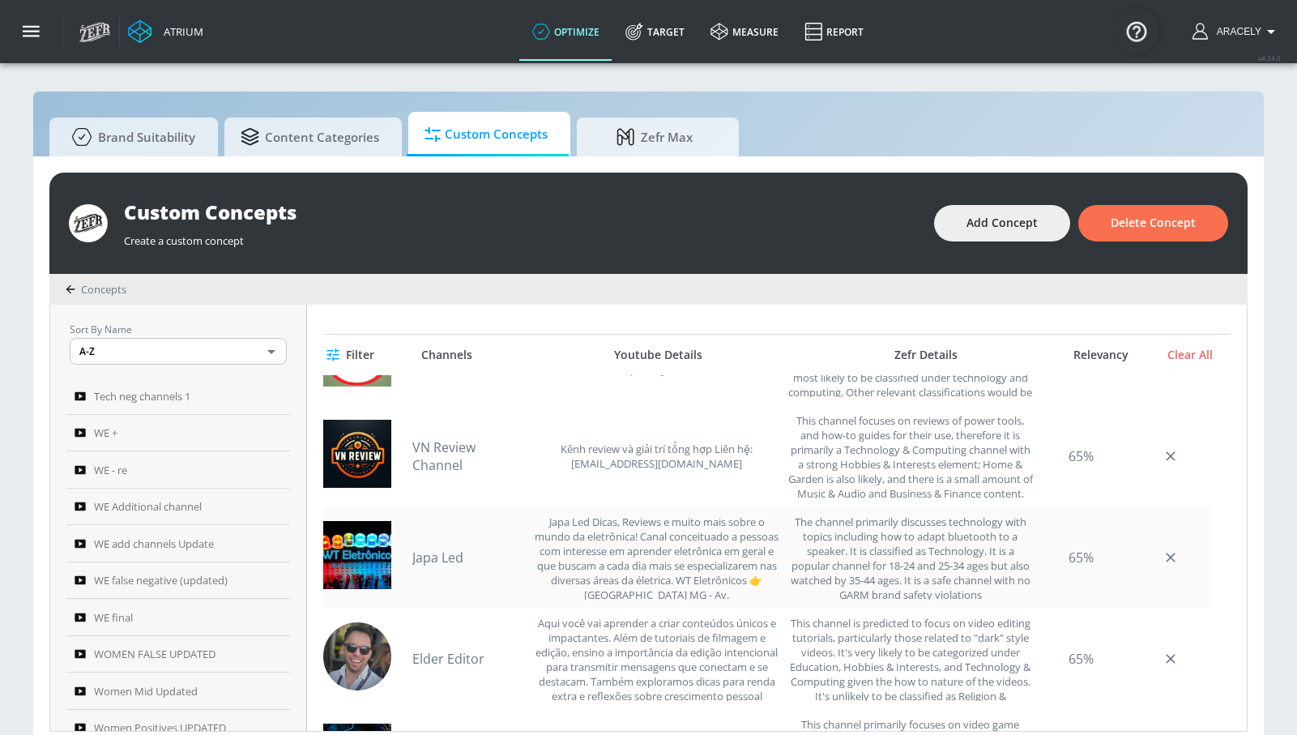
click at [448, 558] on link "Japa Led" at bounding box center [468, 557] width 113 height 18
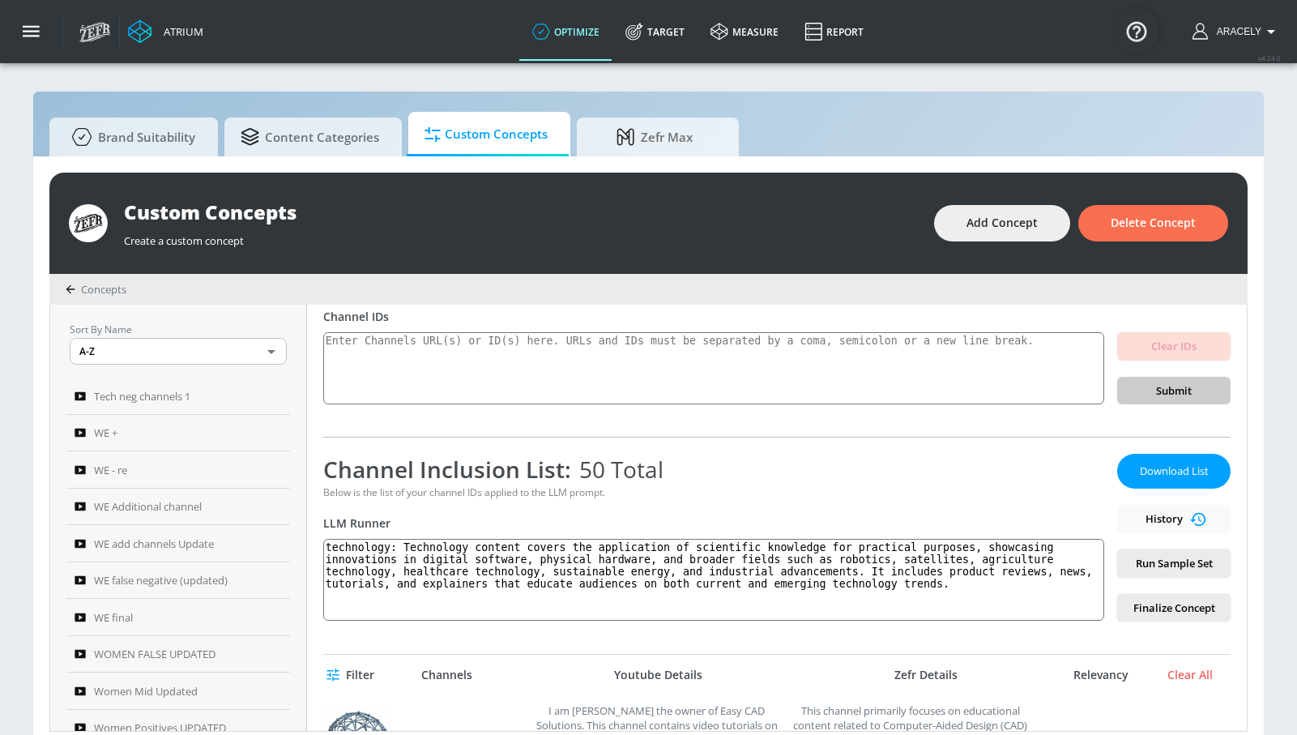
scroll to position [120, 0]
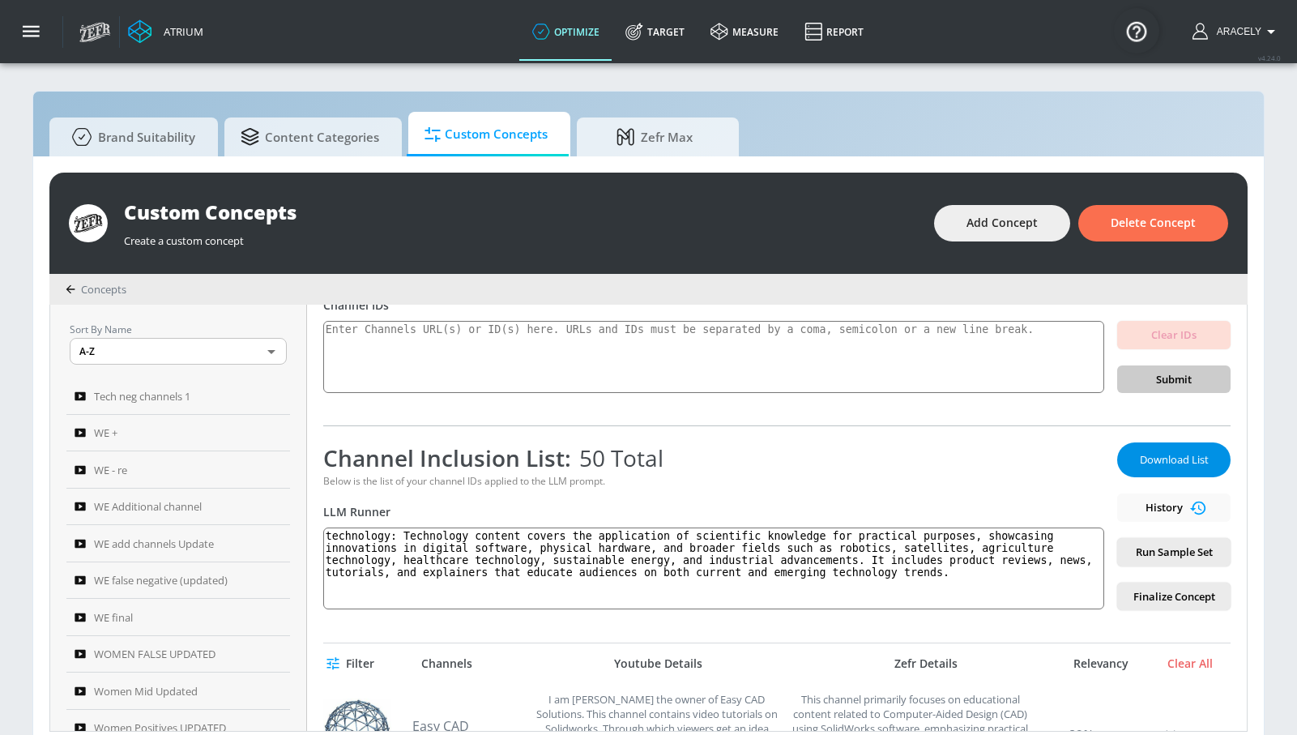
click at [1170, 454] on span "Download List" at bounding box center [1173, 459] width 81 height 19
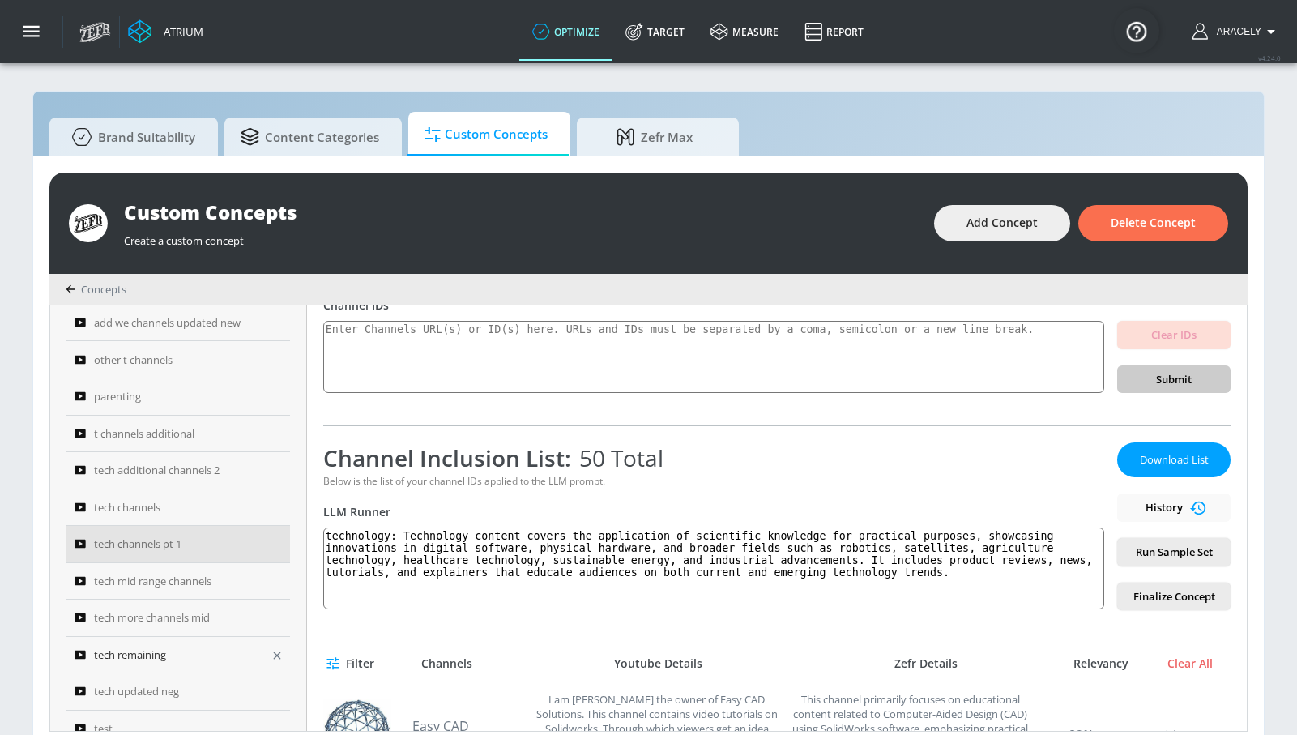
scroll to position [650, 0]
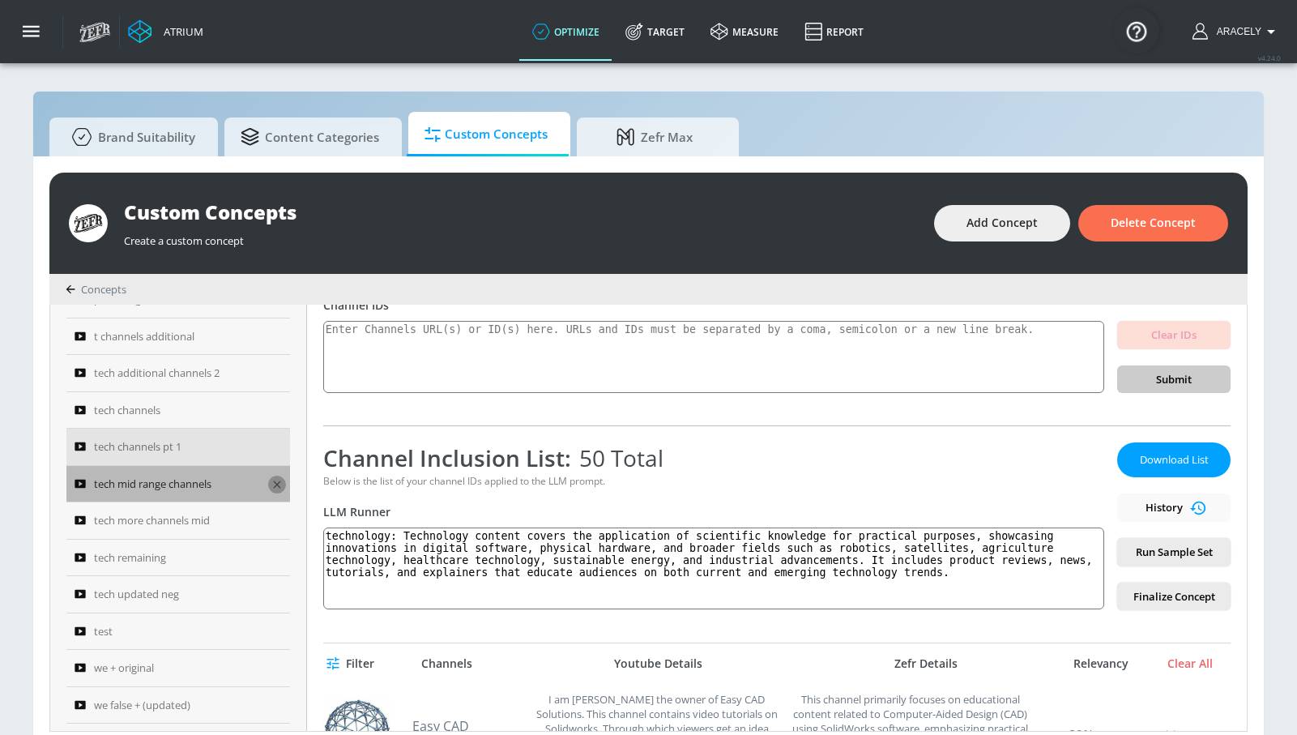
click at [272, 483] on icon "button" at bounding box center [277, 484] width 13 height 13
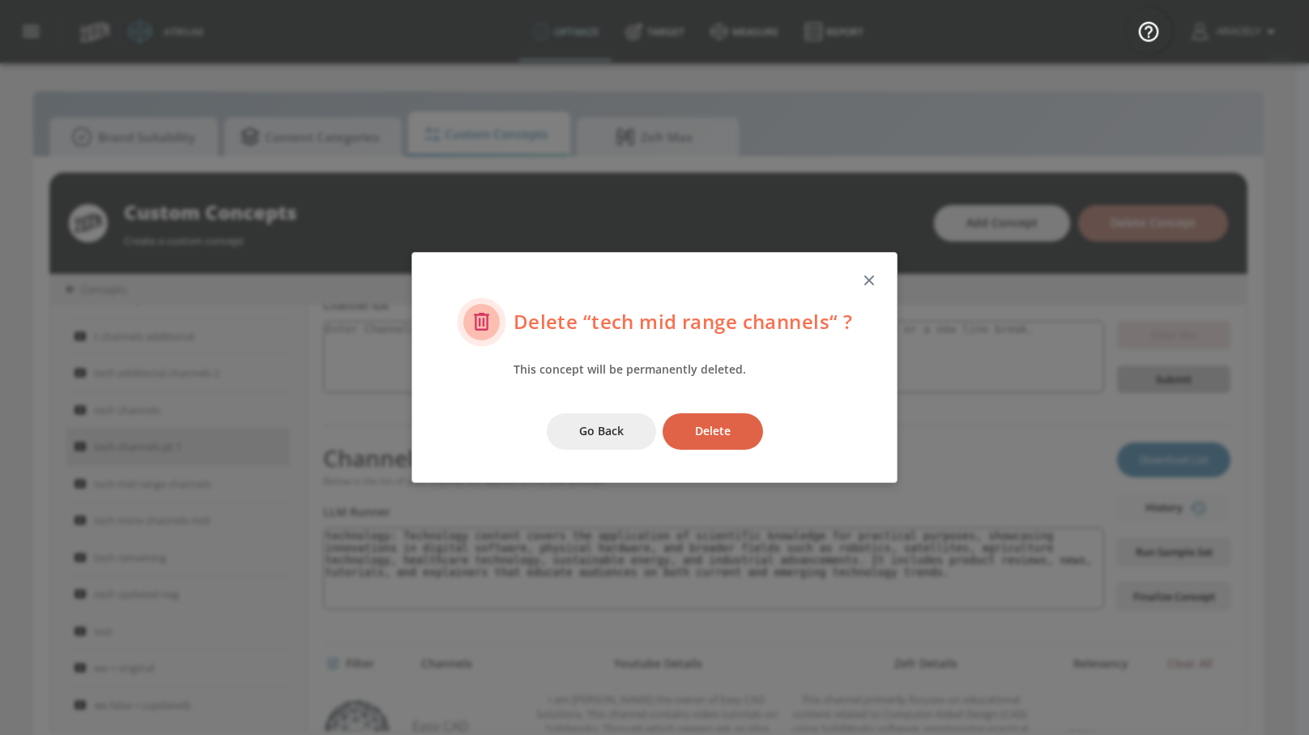
click at [699, 420] on button "Delete" at bounding box center [713, 431] width 100 height 36
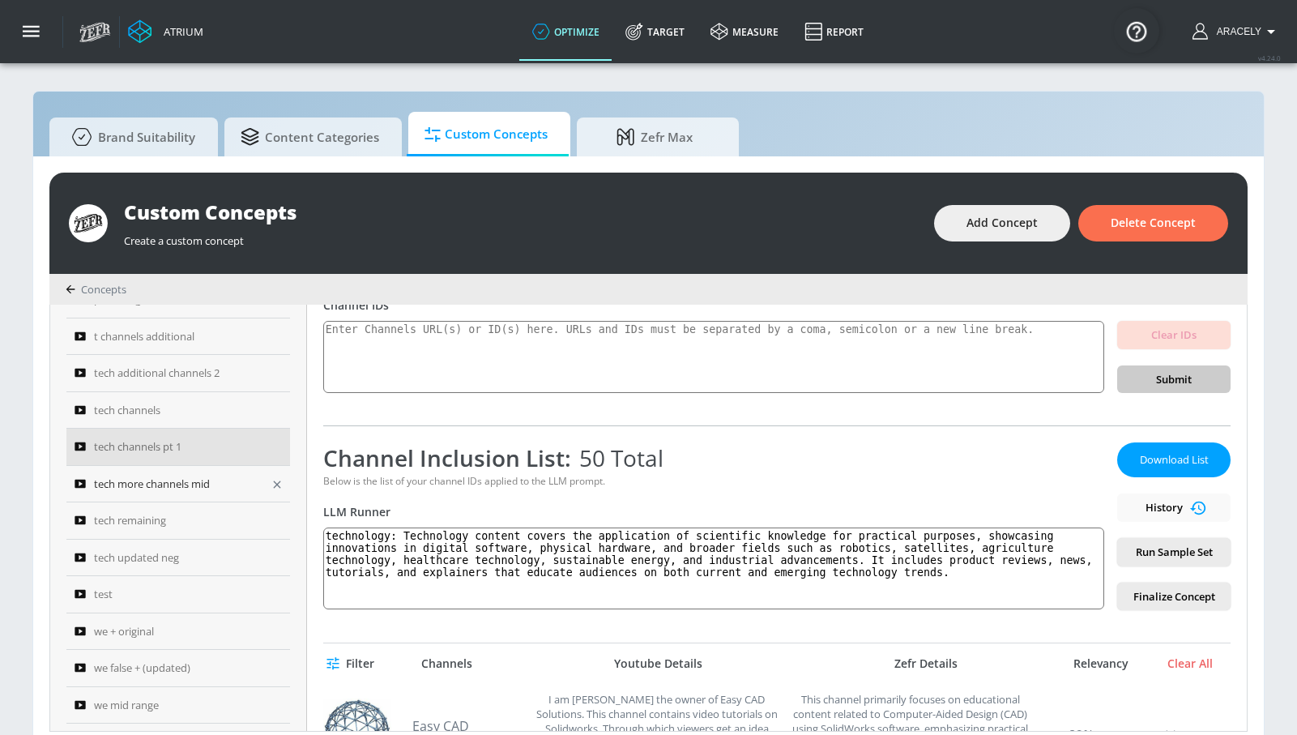
click at [274, 488] on icon "button" at bounding box center [277, 484] width 13 height 13
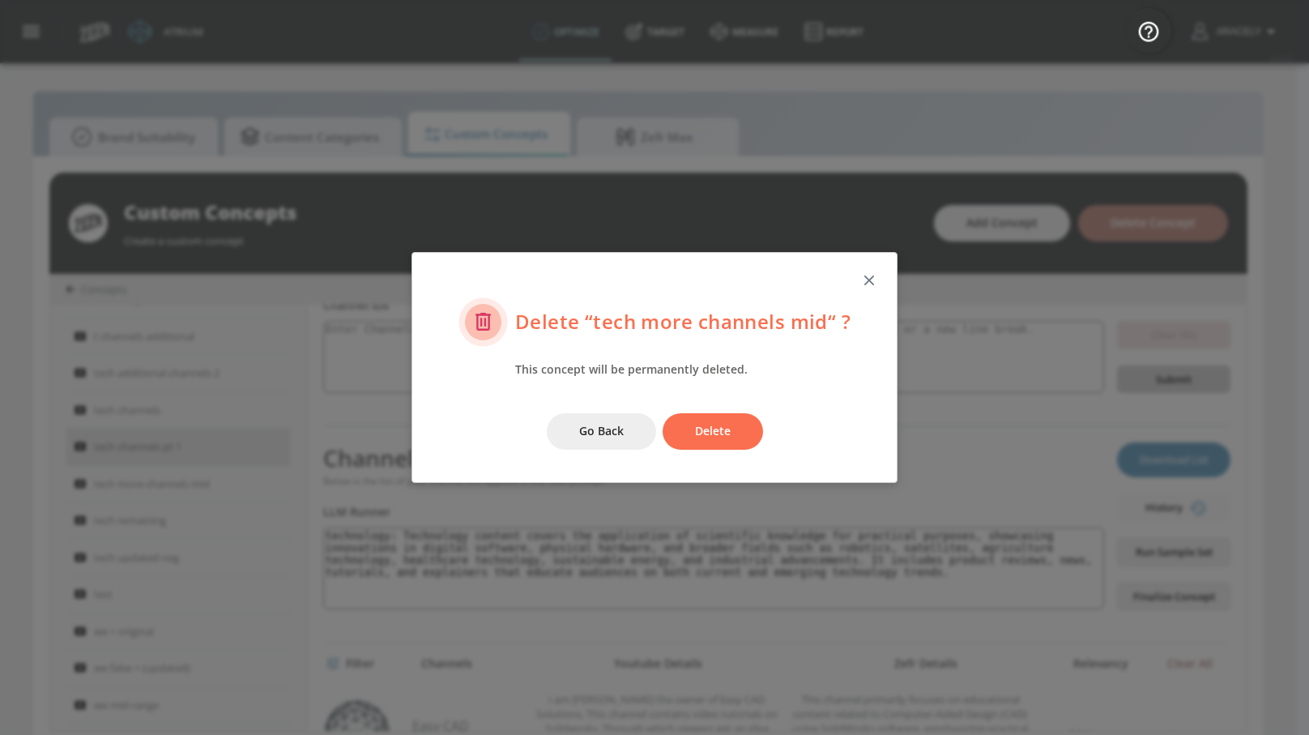
click at [705, 437] on span "Delete" at bounding box center [713, 431] width 36 height 20
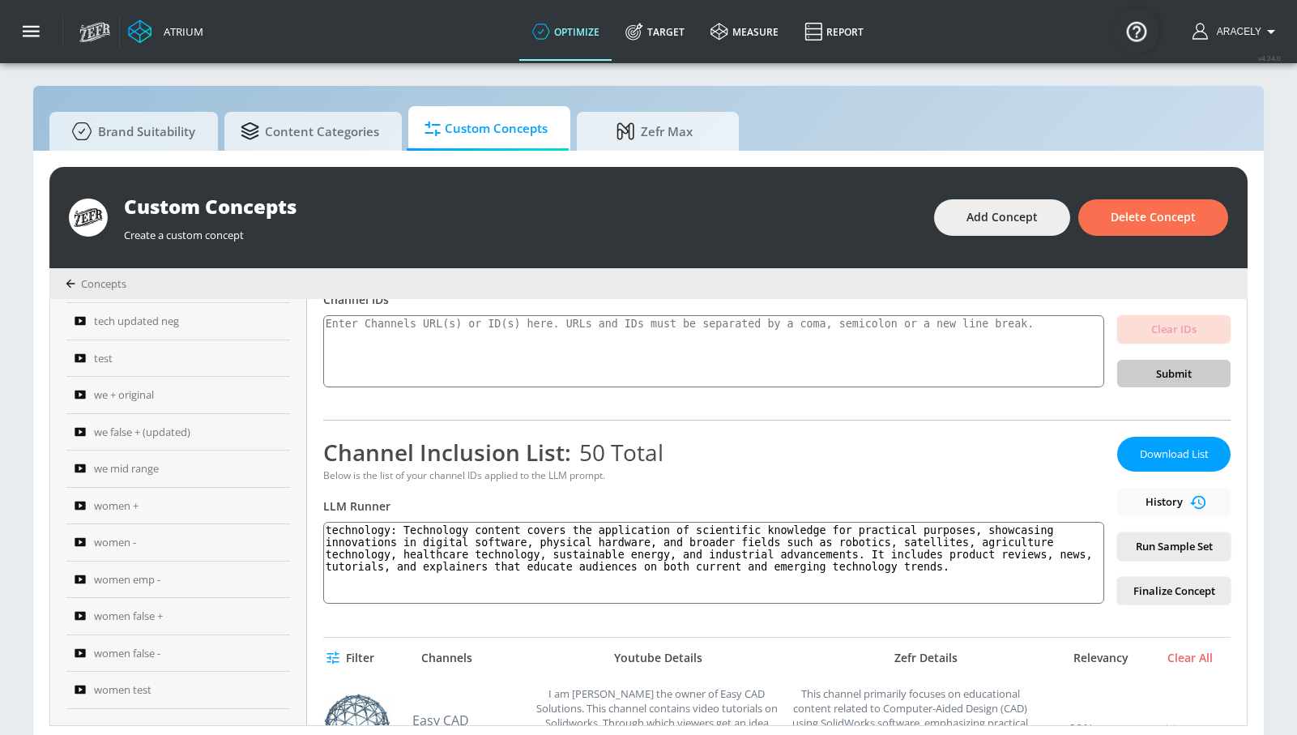
scroll to position [17, 0]
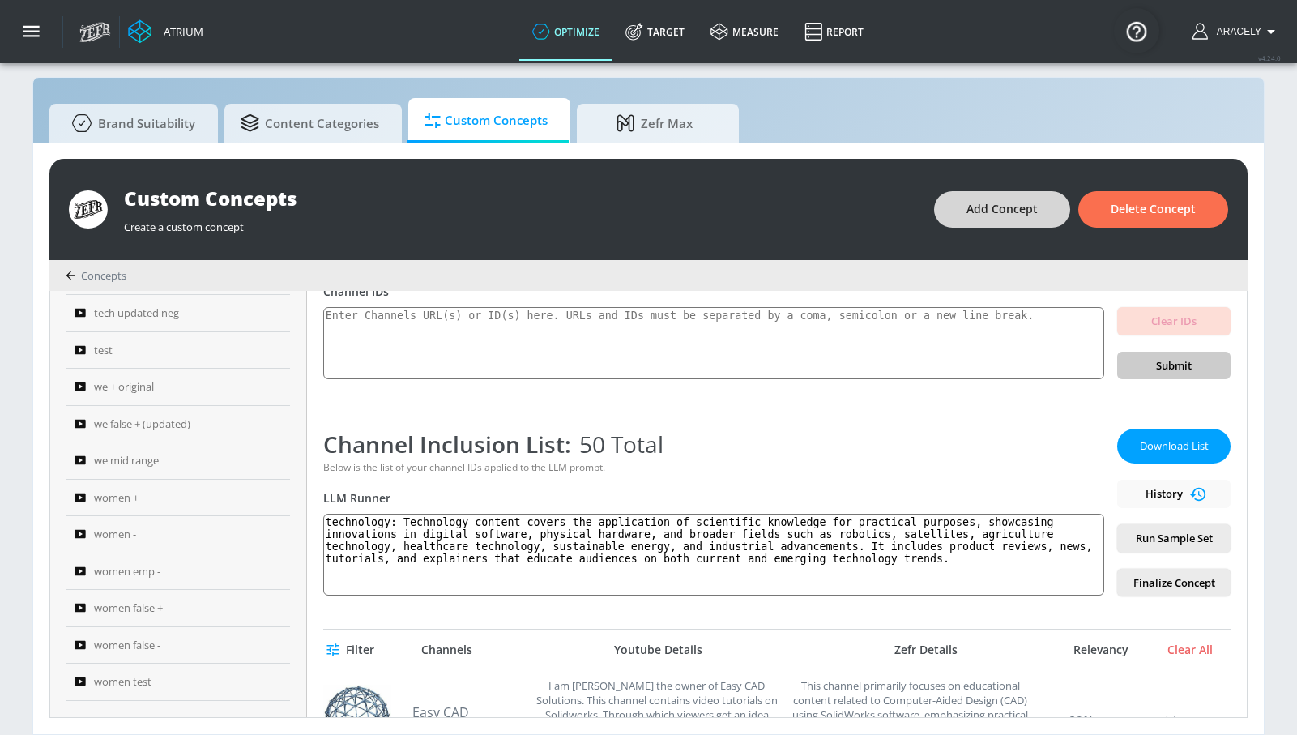
click at [992, 201] on span "Add Concept" at bounding box center [1001, 209] width 71 height 20
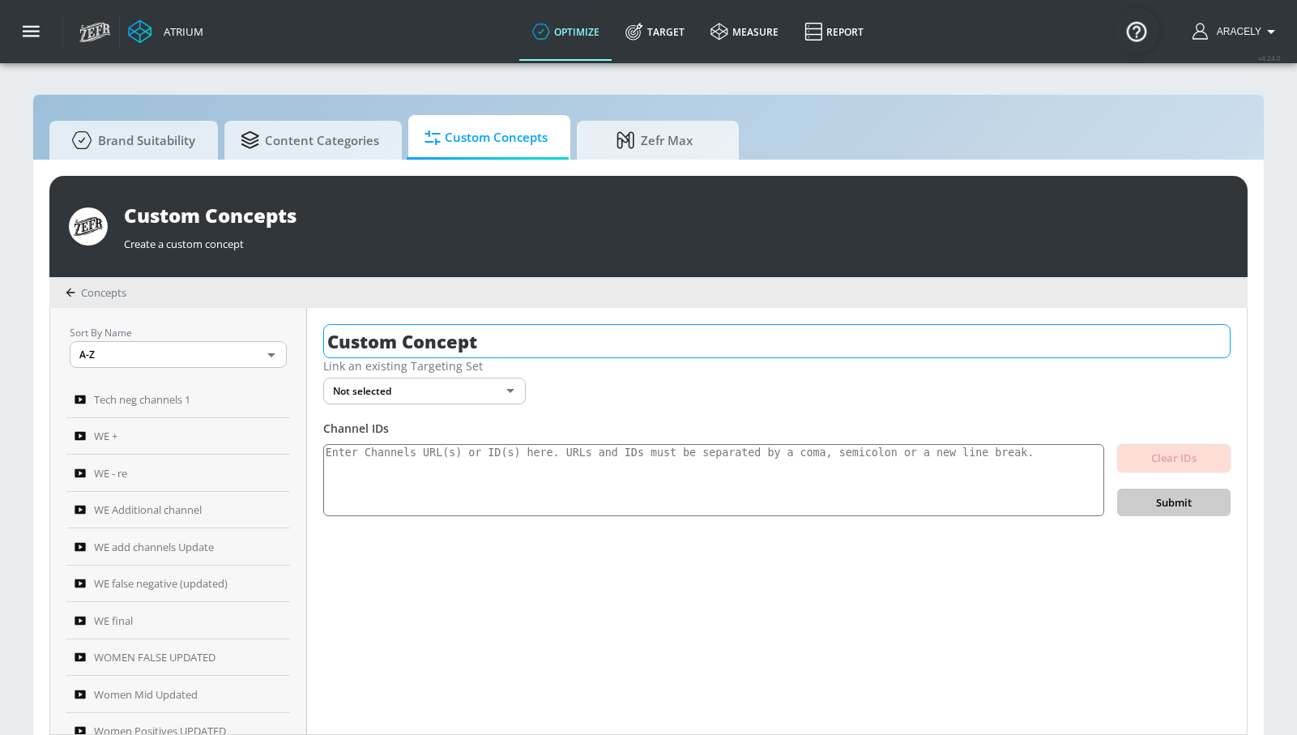
click at [490, 345] on input "Custom Concept" at bounding box center [776, 341] width 907 height 34
click at [490, 343] on input "Custom Concept" at bounding box center [776, 341] width 907 height 34
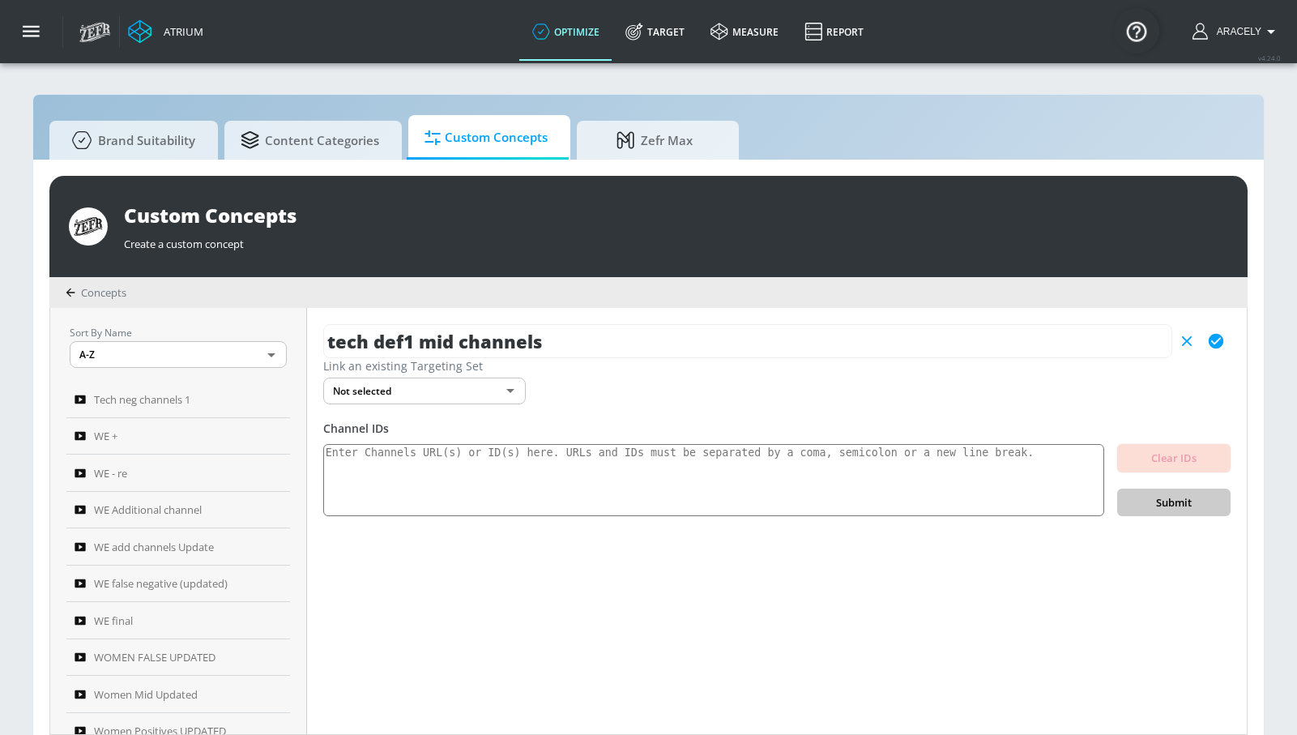
type input "tech def1 mid channels"
click at [1221, 345] on icon "button" at bounding box center [1216, 341] width 15 height 15
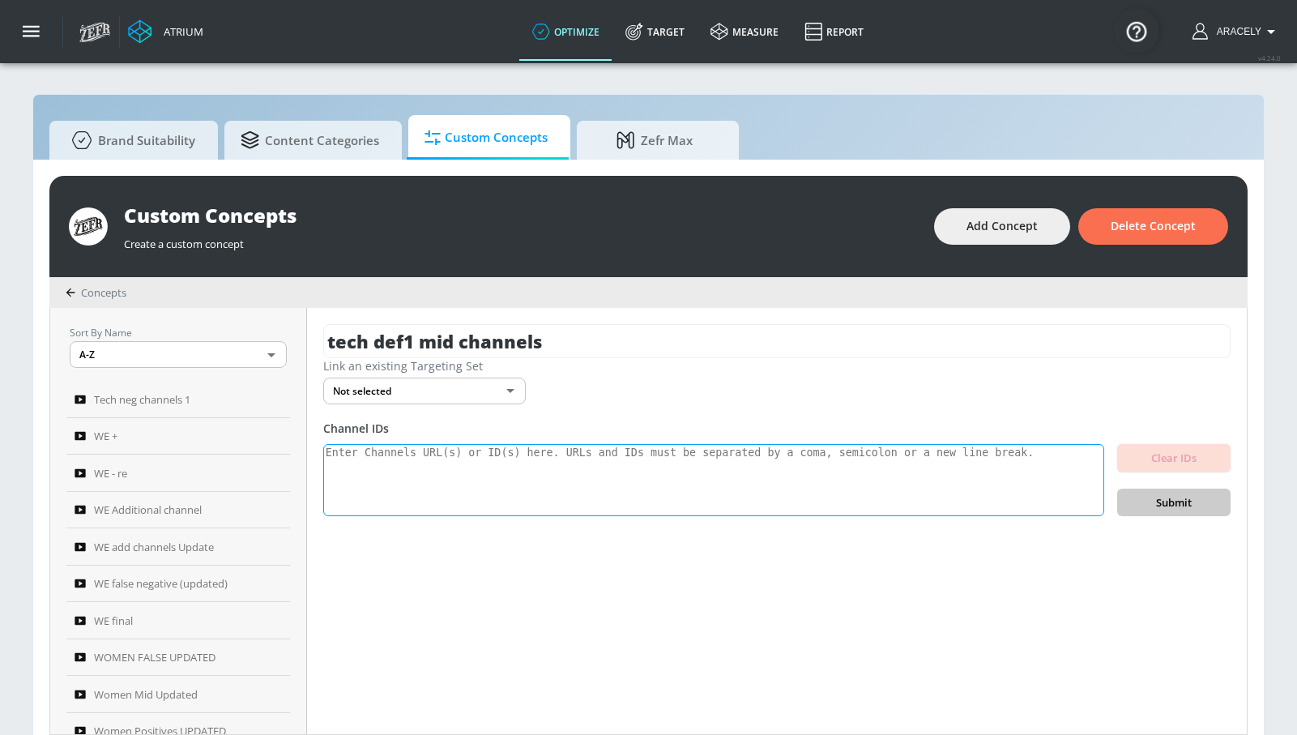
click at [514, 467] on textarea at bounding box center [713, 480] width 781 height 73
paste textarea "UClW5RDoNrC0eBNect2HXCgg UCjwtHR1lrKNiAe56EF63DLg UCixHvWDco1EtMlMMSiojqVA UChL…"
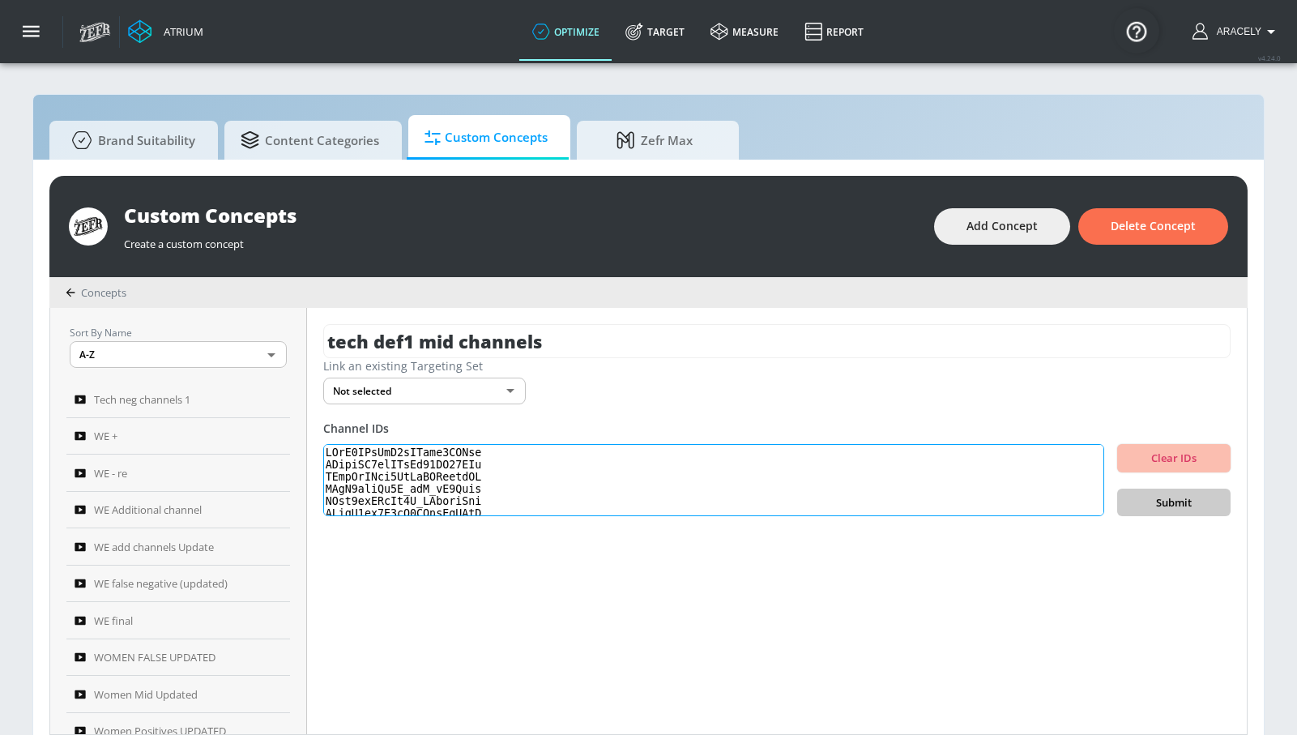
scroll to position [558, 0]
type textarea "UClW5RDoNrC0eBNect2HXCgg UCjwtHR1lrKNiAe56EF63DLg UCixHvWDco1EtMlMMSiojqVA UChL…"
click at [1169, 499] on span "Submit" at bounding box center [1173, 502] width 87 height 19
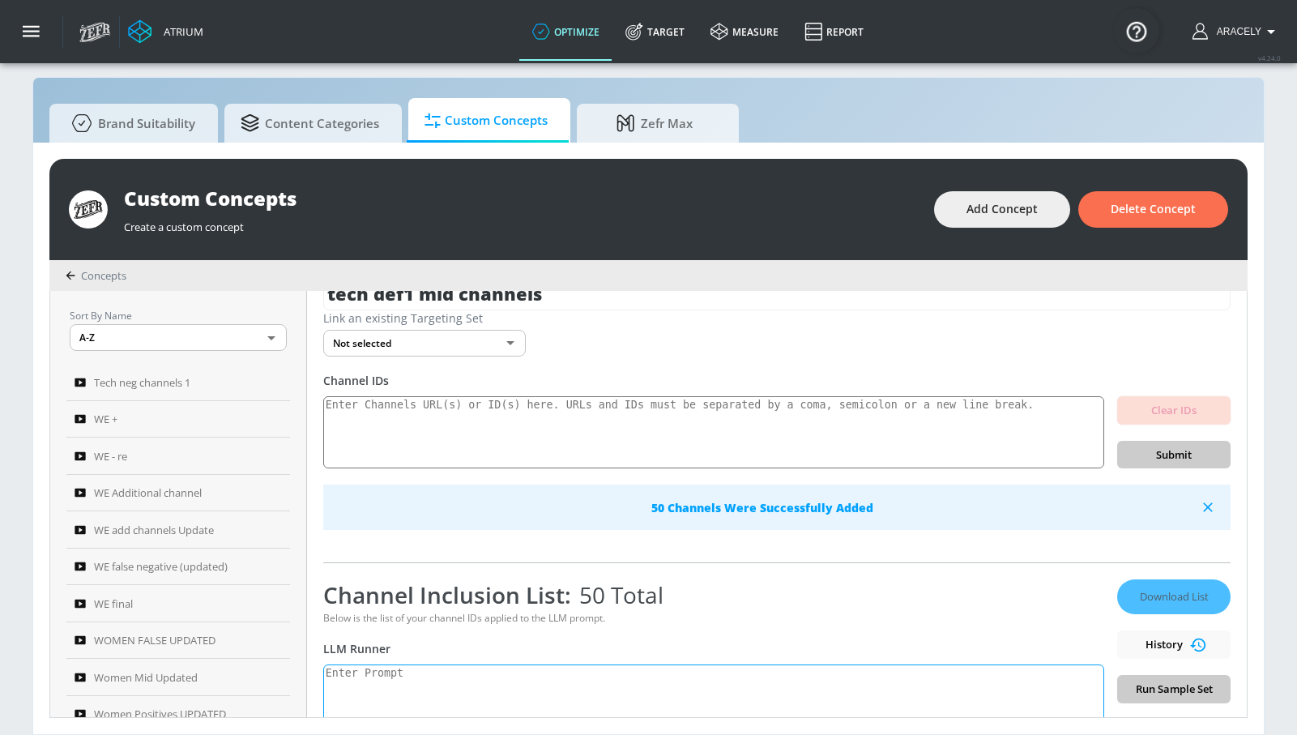
scroll to position [138, 0]
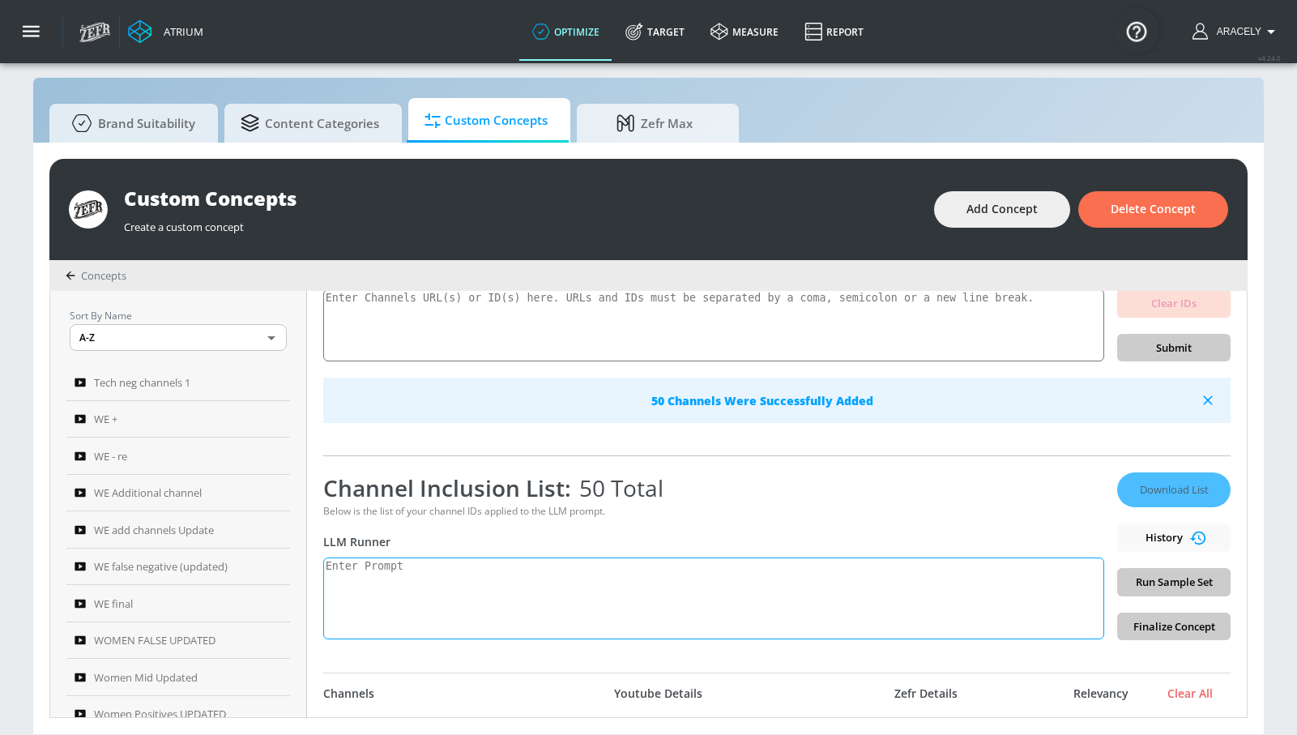
click at [446, 609] on textarea at bounding box center [713, 598] width 781 height 82
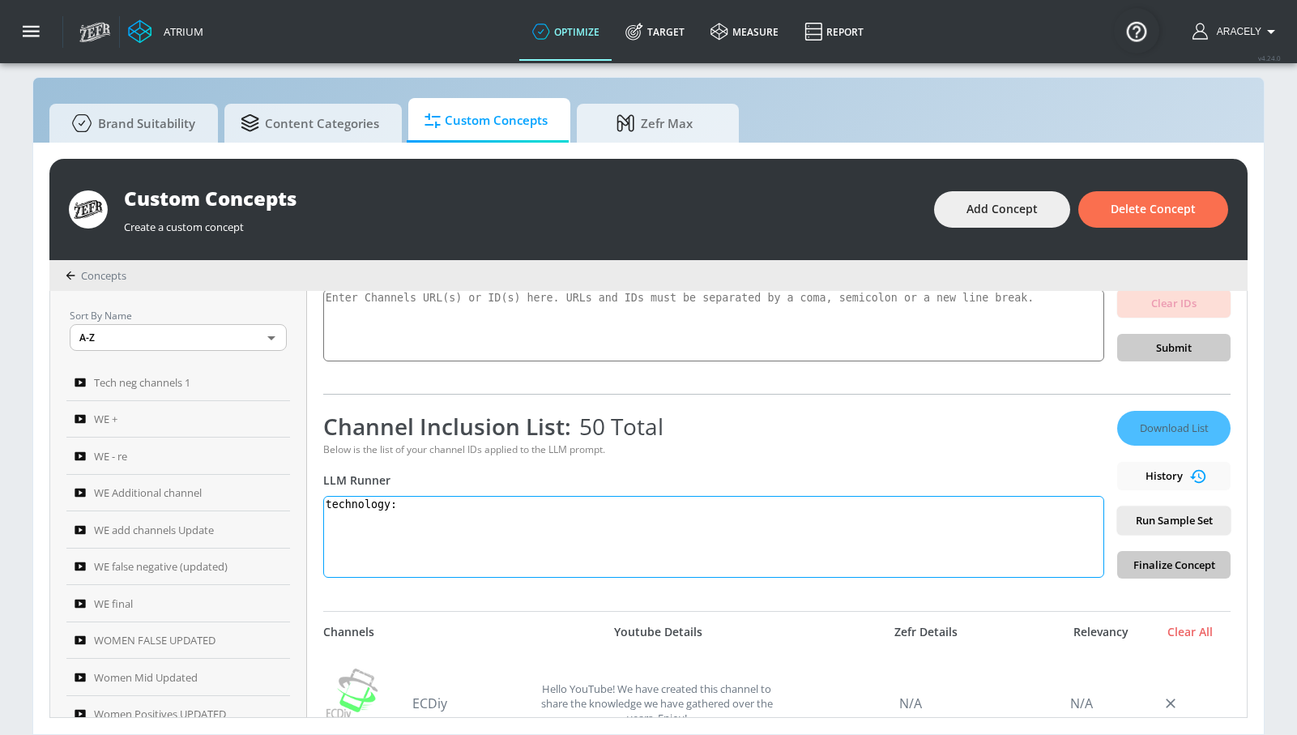
click at [499, 504] on textarea "technology:" at bounding box center [713, 537] width 781 height 82
paste textarea "Technology content covers the application of scientific knowledge for practical…"
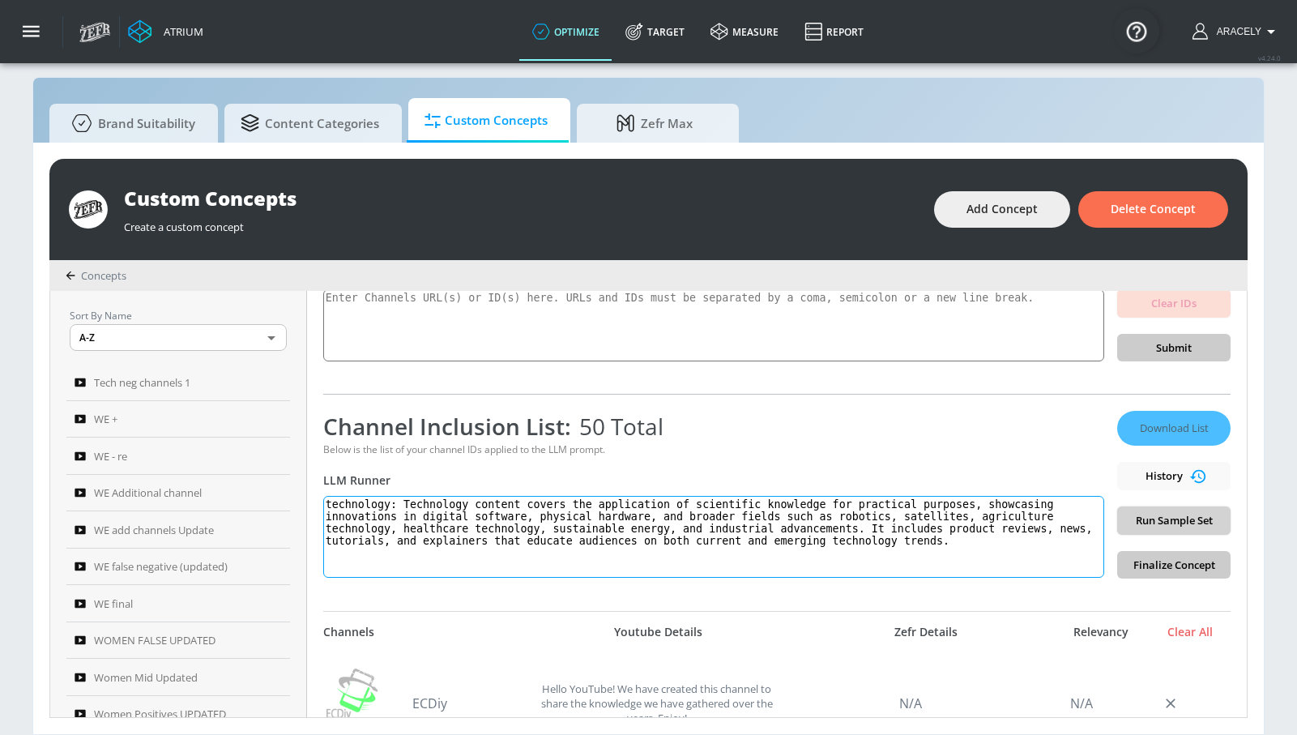
type textarea "technology: Technology content covers the application of scientific knowledge f…"
click at [1159, 524] on span "Run Sample Set" at bounding box center [1173, 520] width 87 height 19
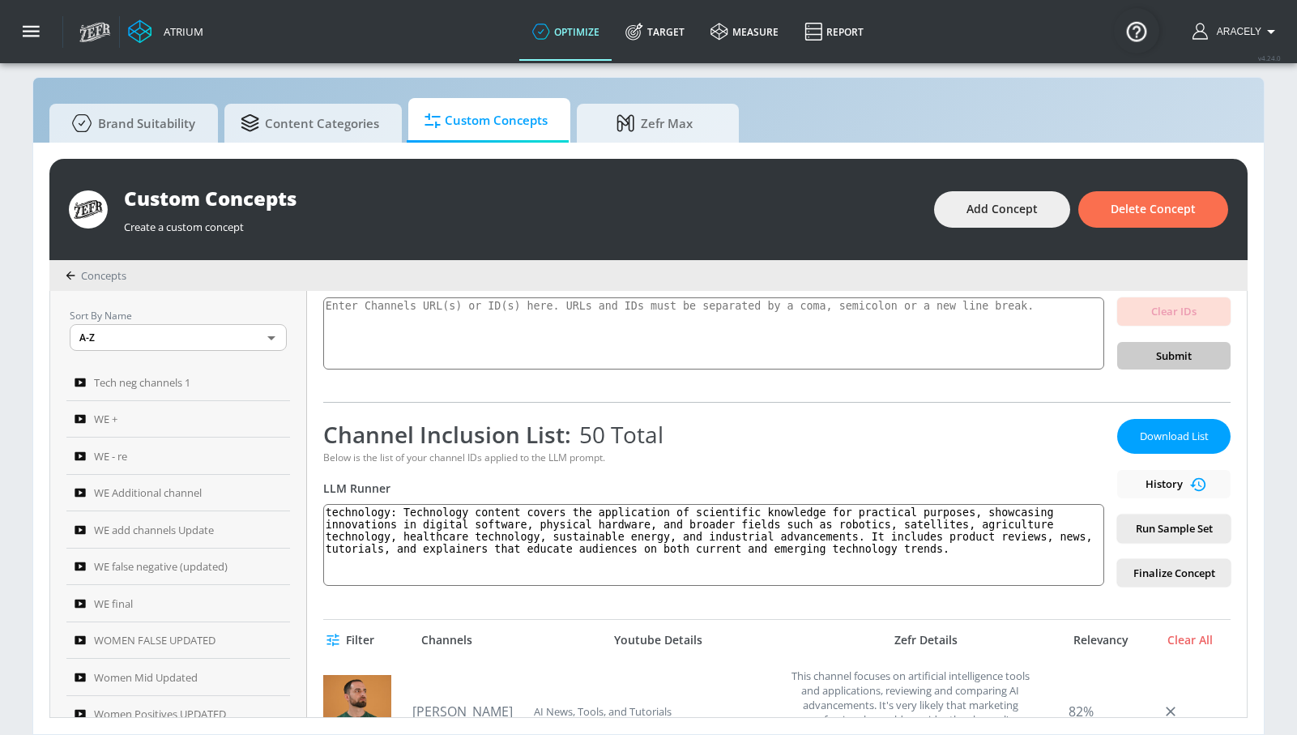
scroll to position [0, 0]
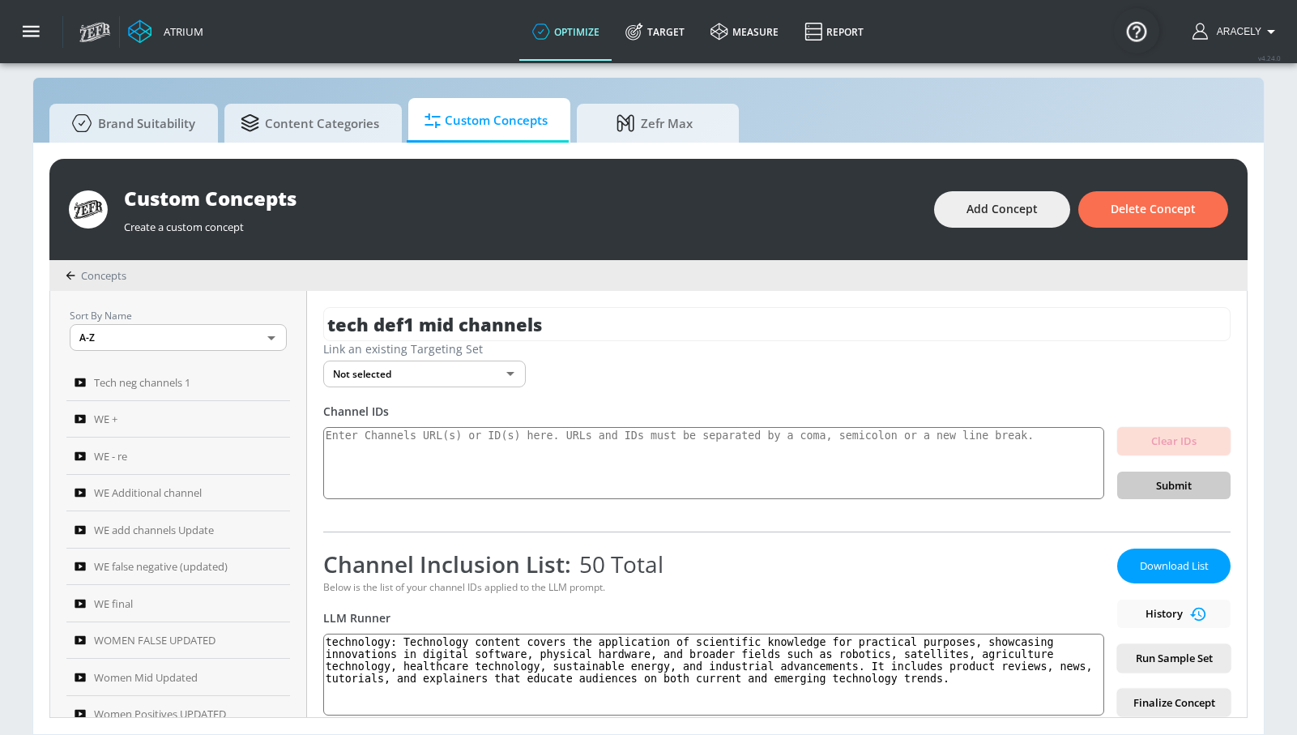
click at [1154, 552] on button "Download List" at bounding box center [1173, 565] width 113 height 35
click at [1012, 211] on span "Add Concept" at bounding box center [1001, 209] width 71 height 20
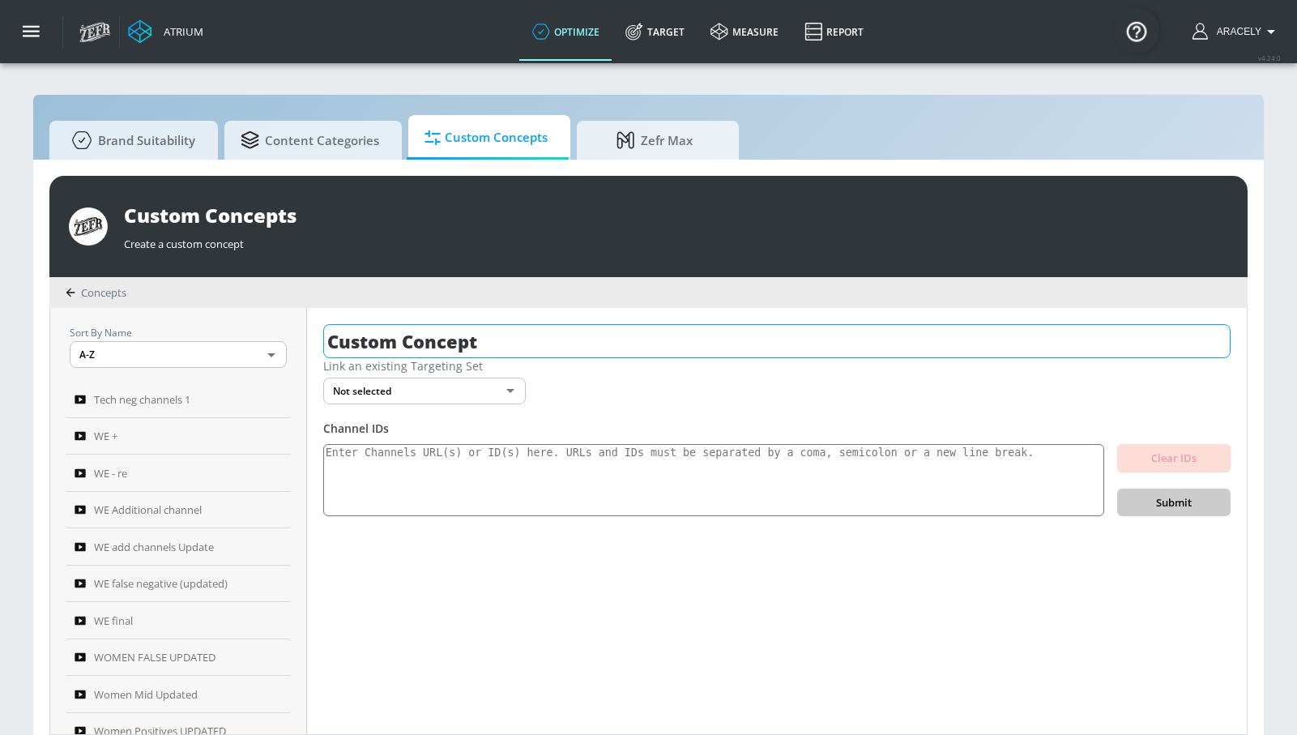
click at [544, 351] on input "Custom Concept" at bounding box center [776, 341] width 907 height 34
click at [544, 350] on input "Custom Concept" at bounding box center [776, 341] width 907 height 34
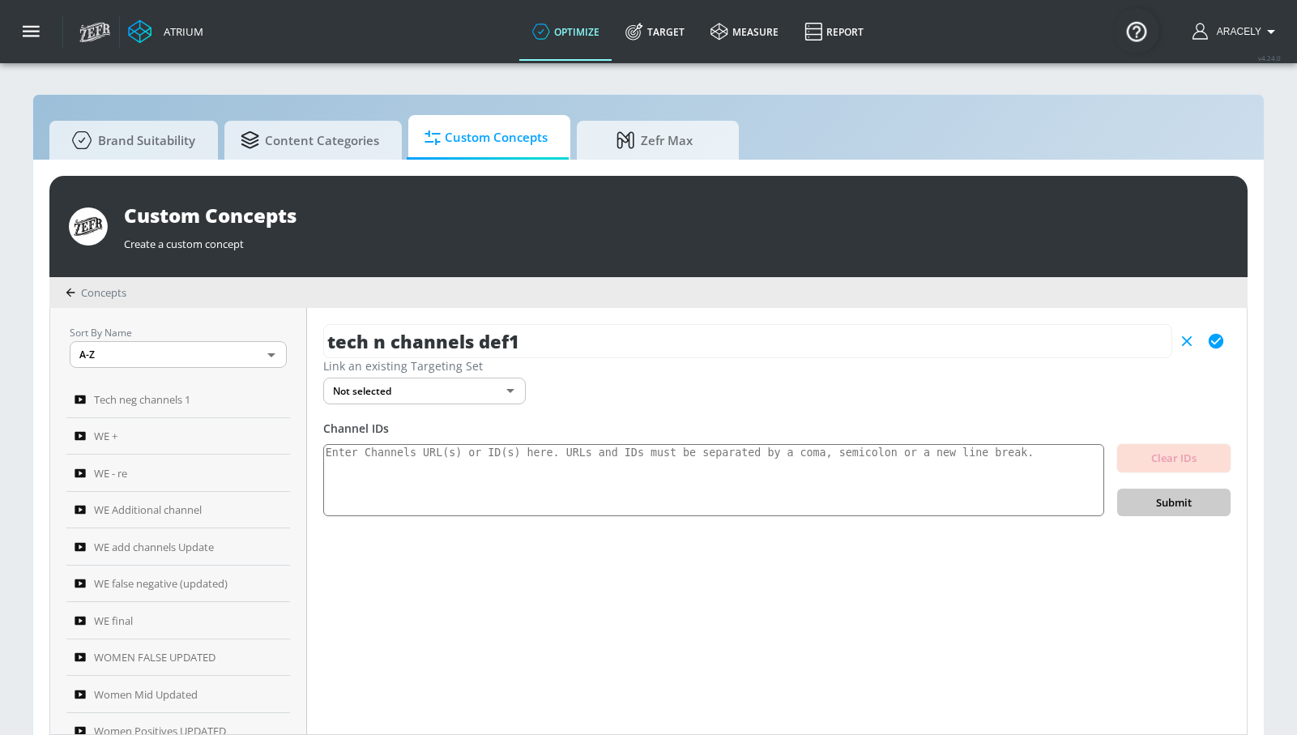
type input "tech n channels def1"
click at [1217, 341] on icon "button" at bounding box center [1216, 341] width 15 height 15
click at [614, 479] on textarea at bounding box center [713, 480] width 781 height 73
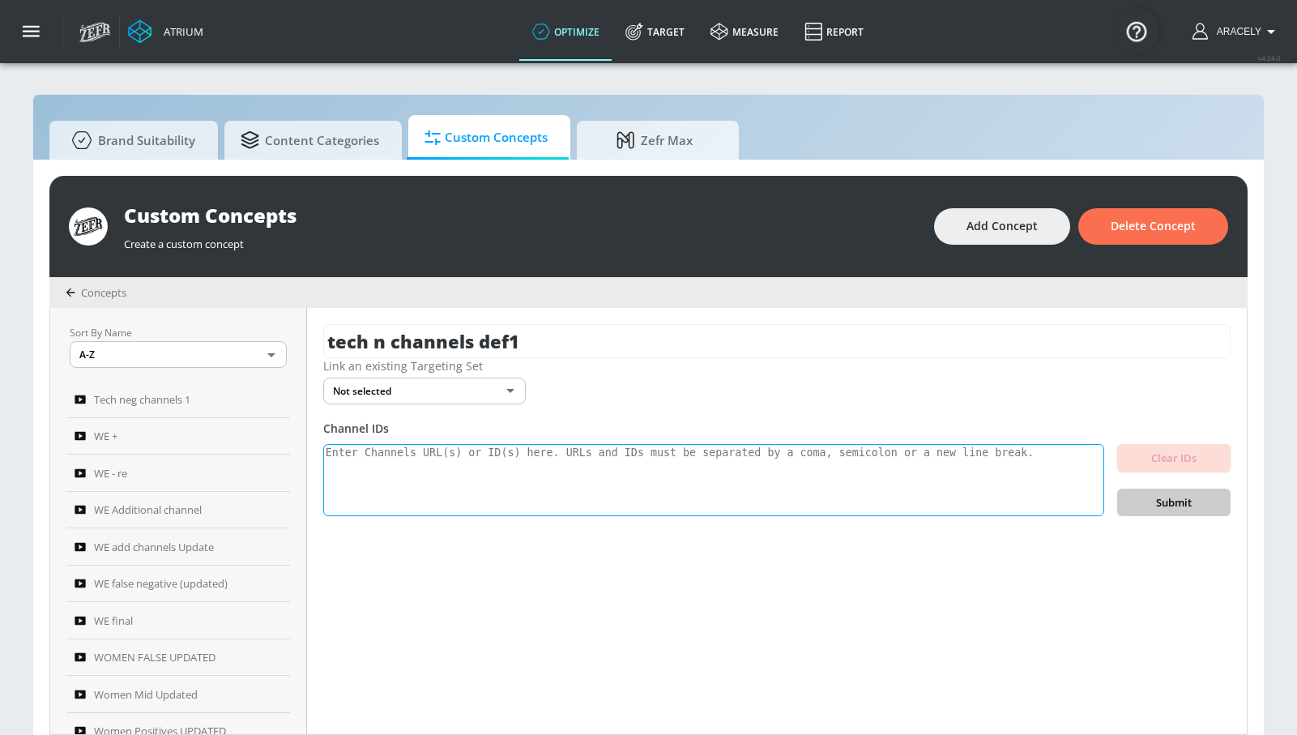
click at [812, 480] on textarea at bounding box center [713, 480] width 781 height 73
paste textarea "UC8Nor812MBl3hO8F81_wCvw UC7K63QIAwVNHrNCmfb9zr2g UC6DaMNV9rlvfc0lFrTHCFVA UCxg…"
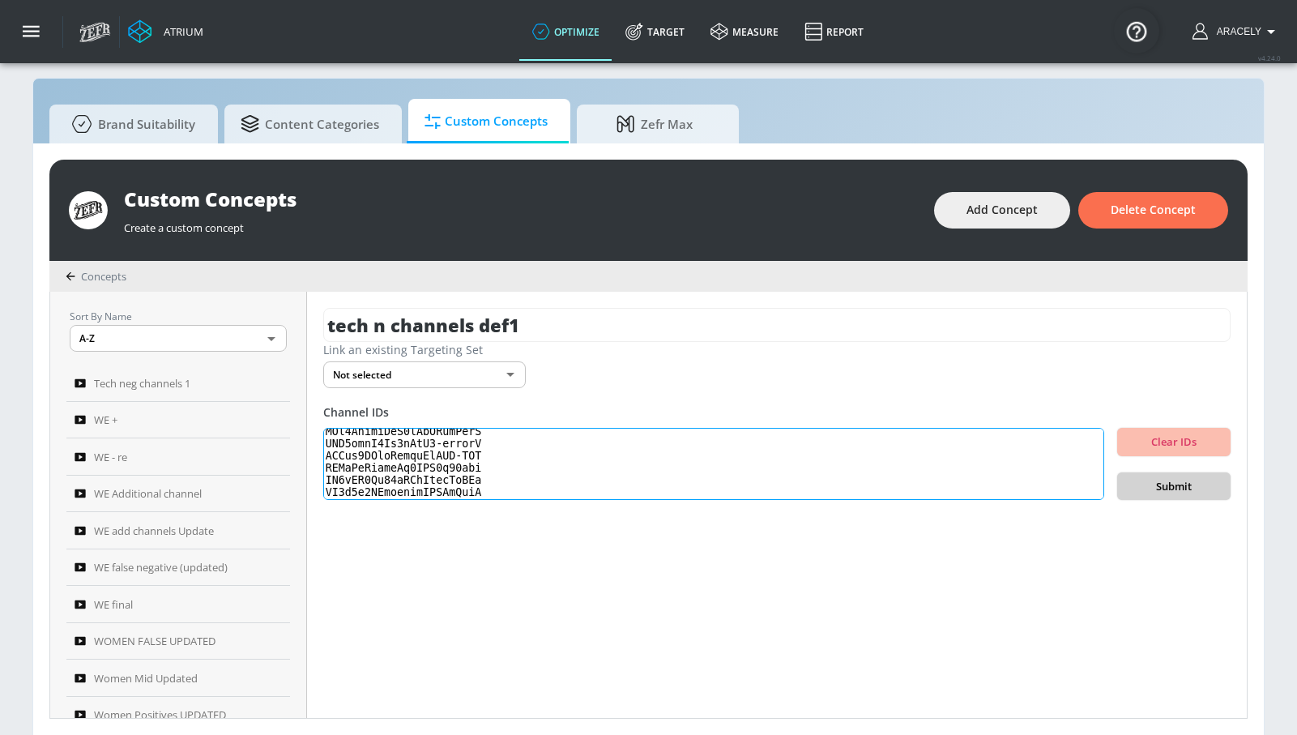
scroll to position [17, 0]
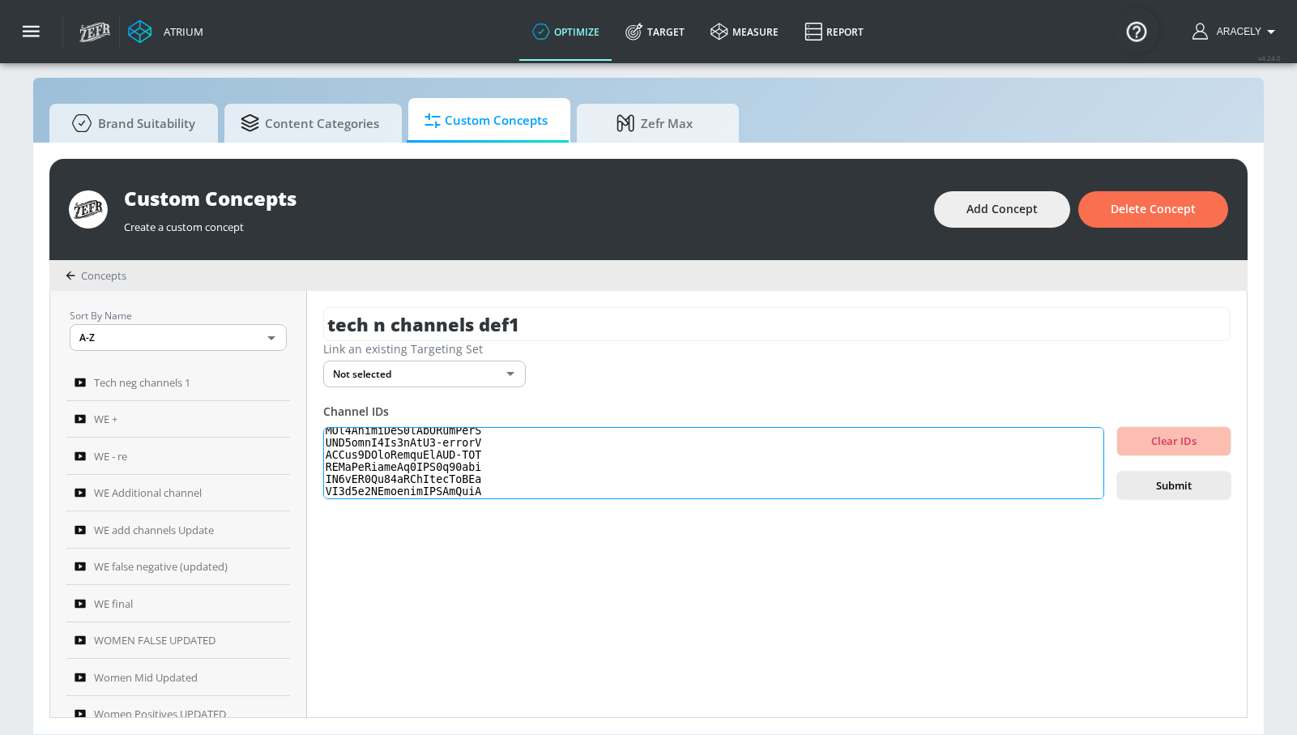
type textarea "UC8Nor812MBl3hO8F81_wCvw UC7K63QIAwVNHrNCmfb9zr2g UC6DaMNV9rlvfc0lFrTHCFVA UCxg…"
click at [1191, 476] on span "Submit" at bounding box center [1173, 485] width 87 height 19
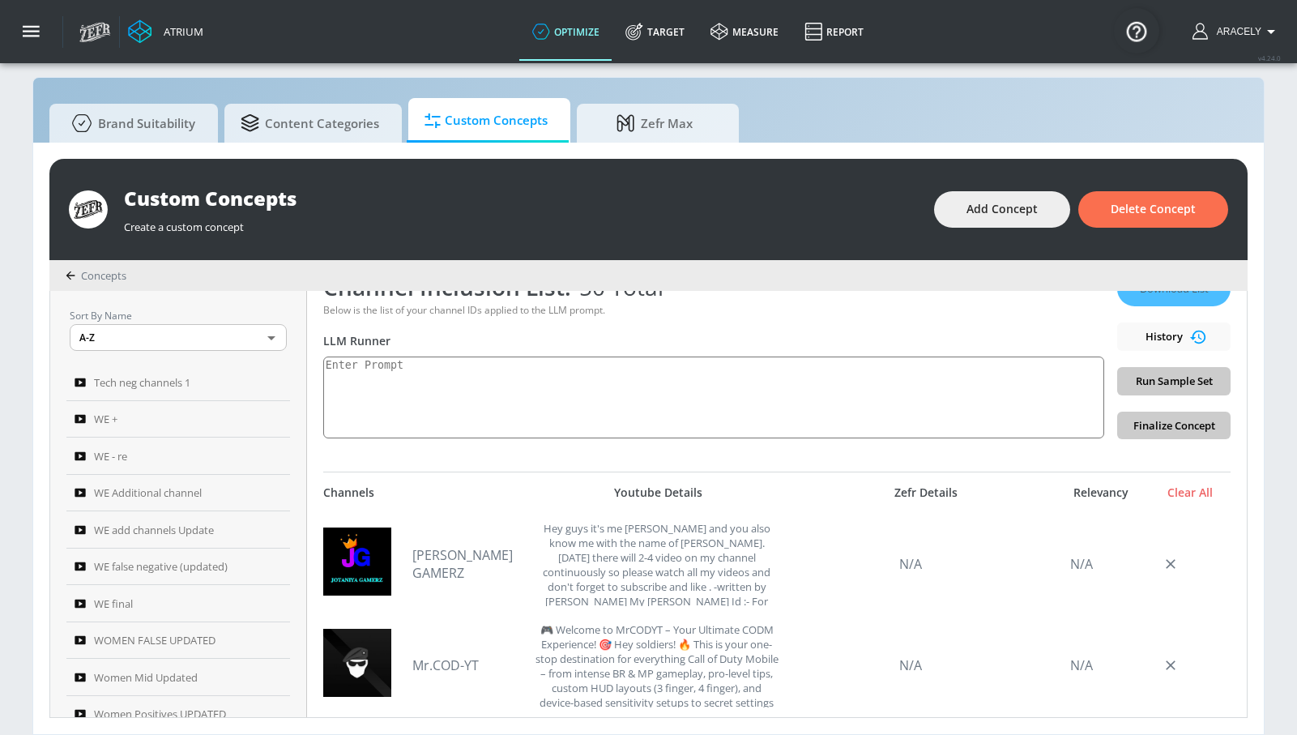
scroll to position [190, 0]
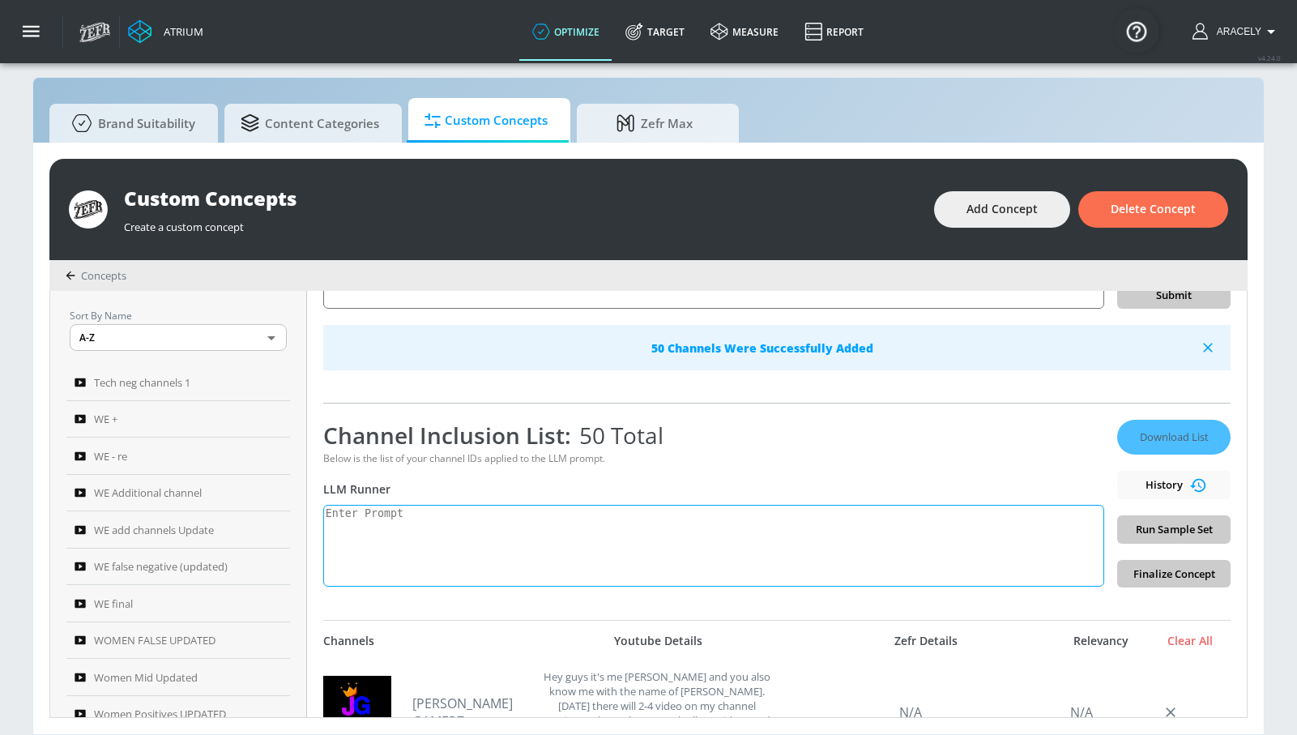
click at [566, 518] on textarea at bounding box center [713, 546] width 781 height 82
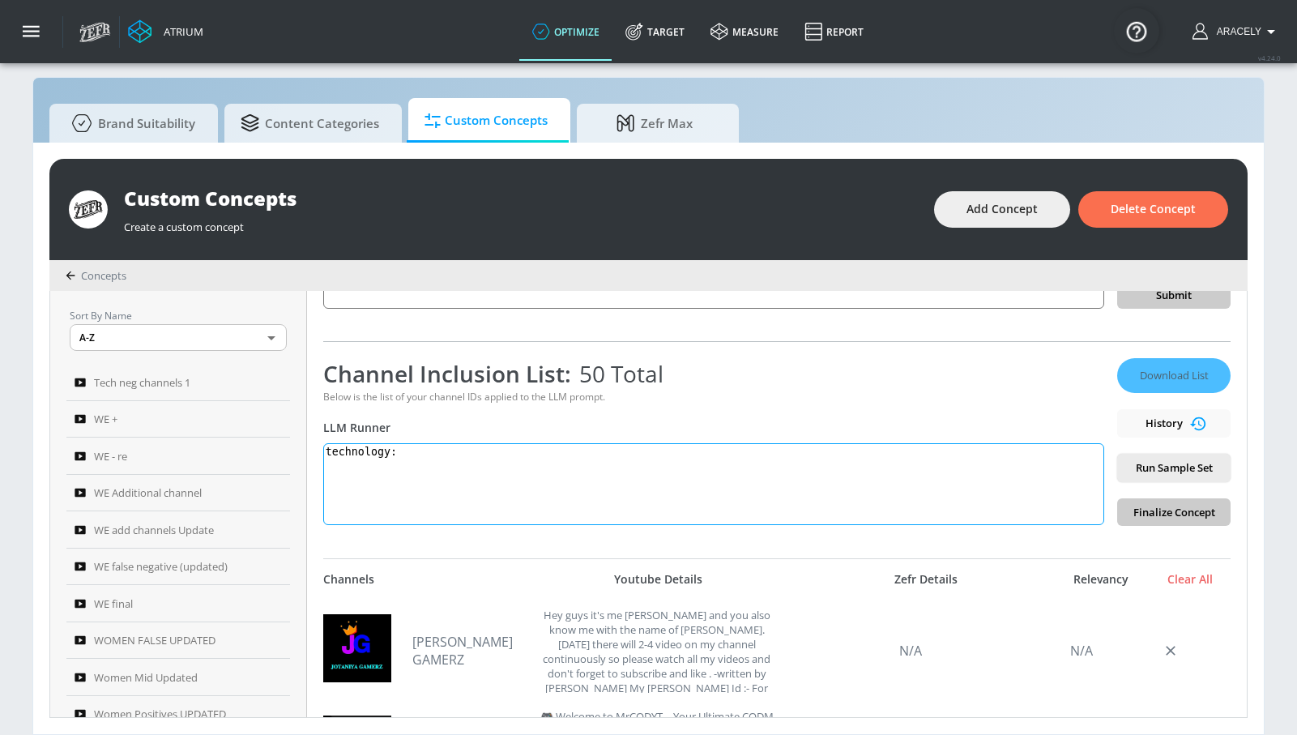
paste textarea "Technology content covers the application of scientific knowledge for practical…"
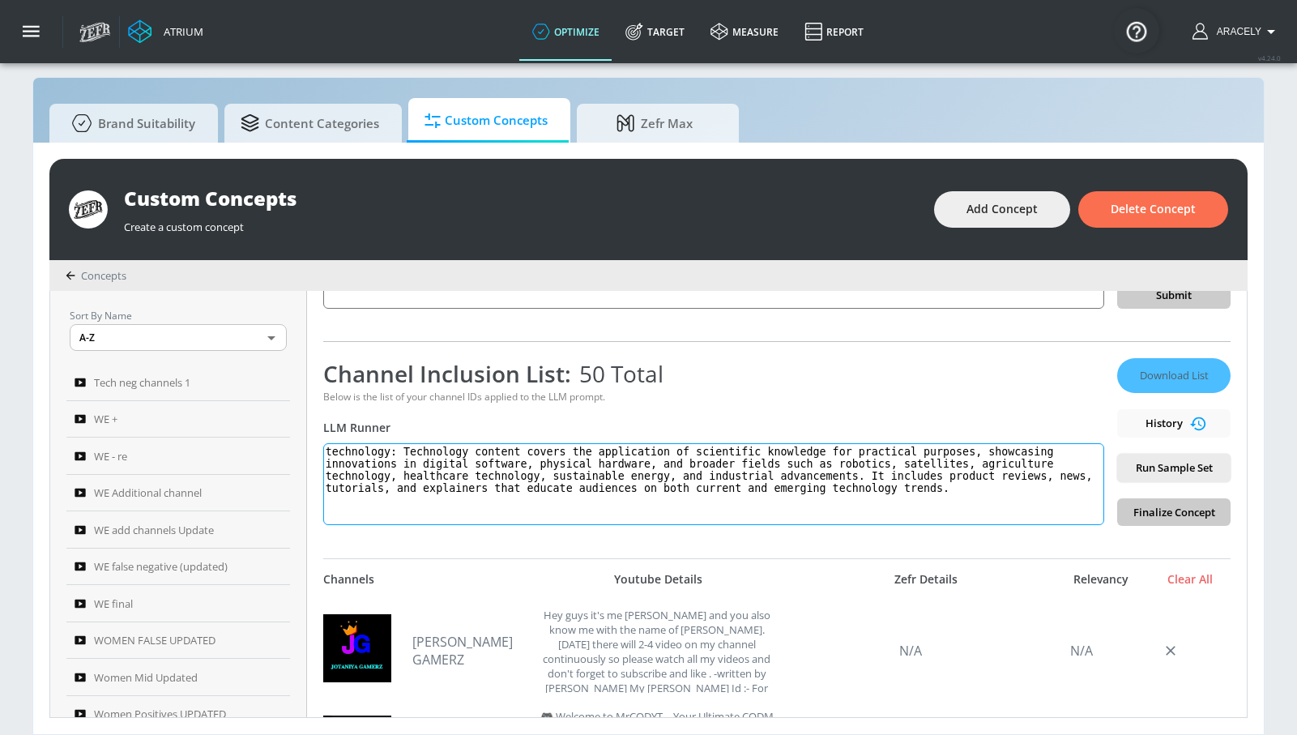
type textarea "technology: Technology content covers the application of scientific knowledge f…"
click at [1183, 464] on span "Run Sample Set" at bounding box center [1173, 467] width 87 height 19
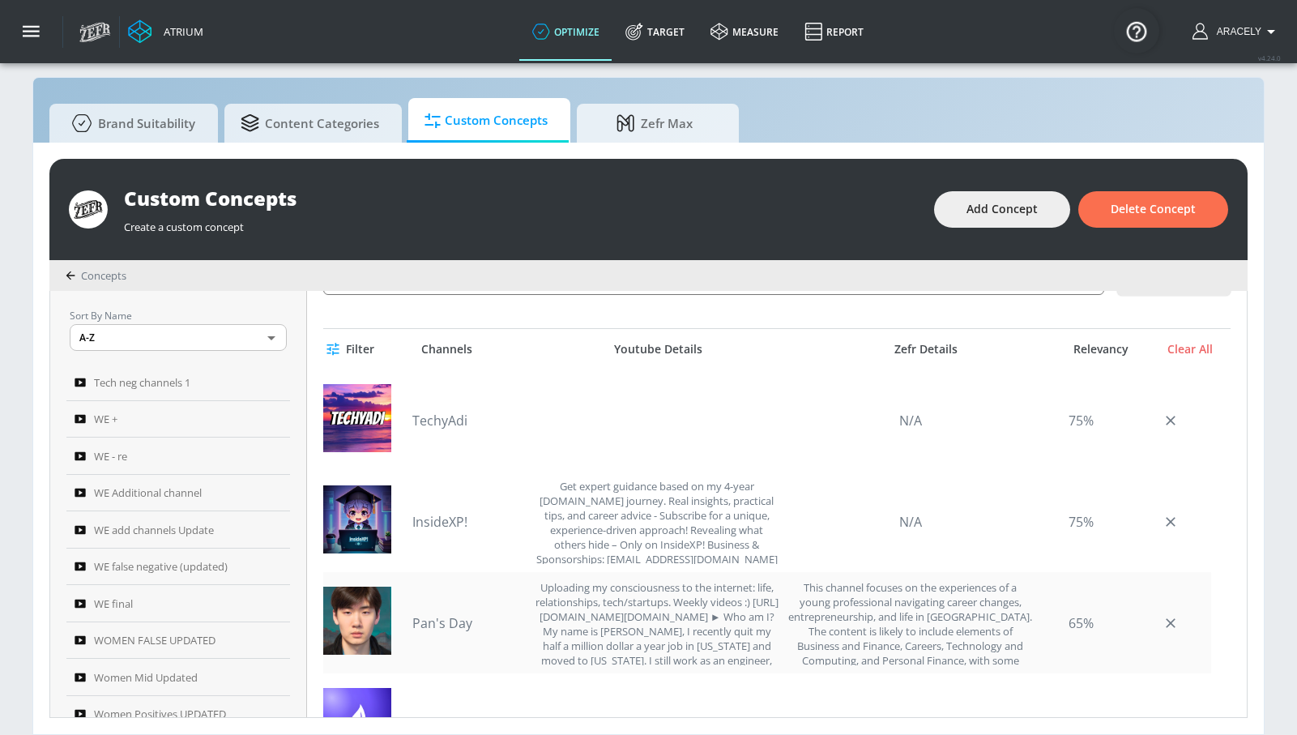
scroll to position [497, 0]
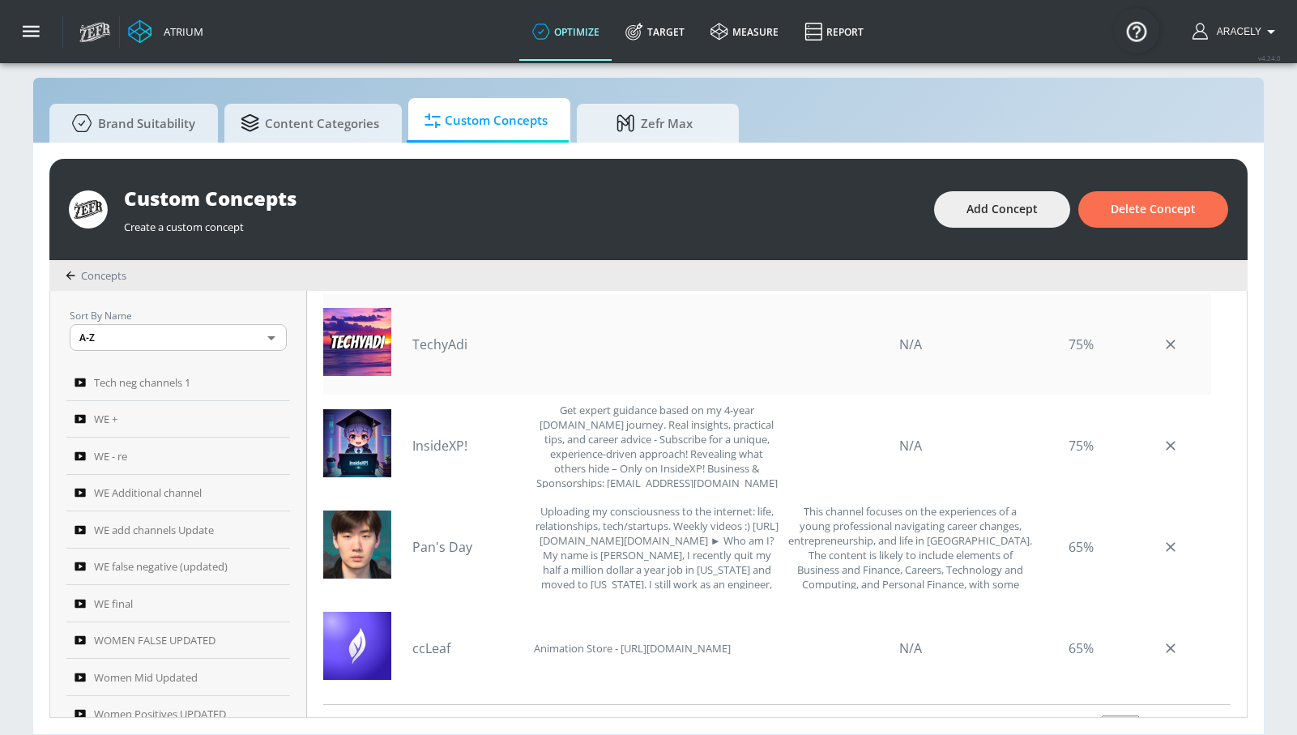
click at [428, 338] on link "TechyAdi" at bounding box center [468, 344] width 113 height 18
click at [424, 446] on link "InsideXP!" at bounding box center [468, 446] width 113 height 18
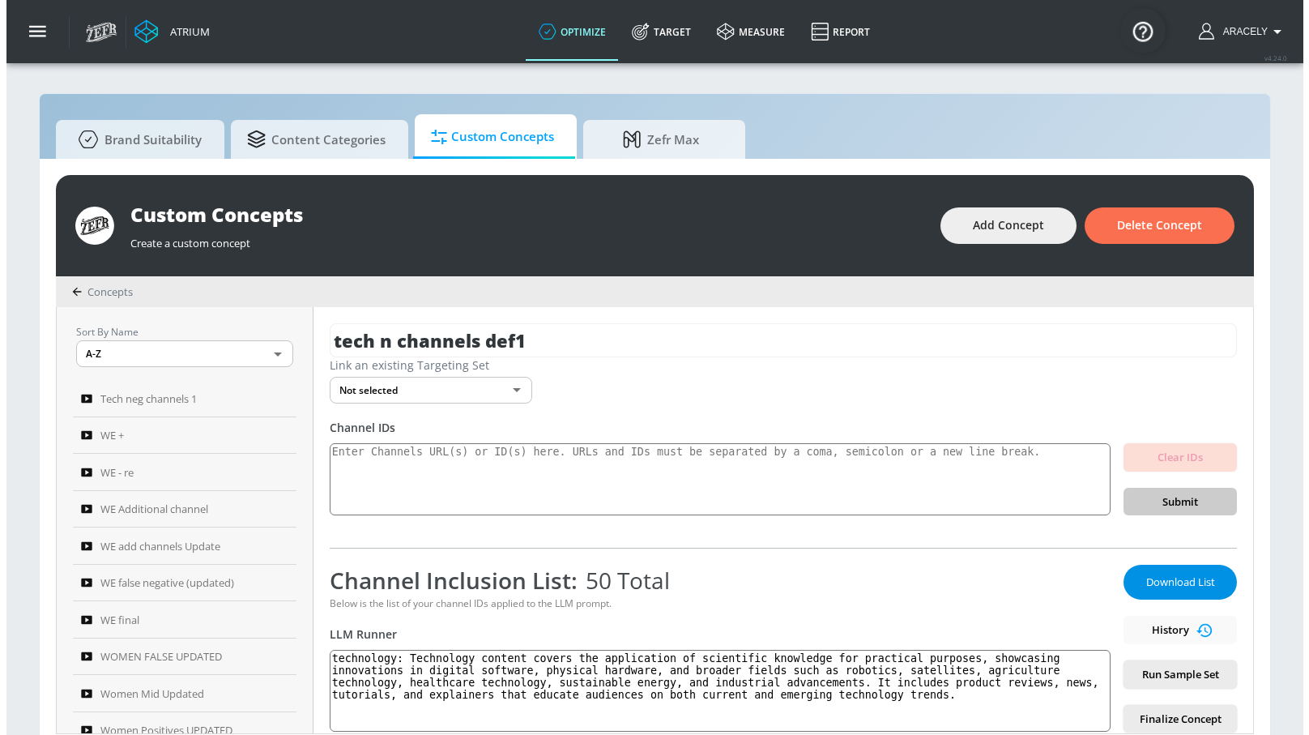
scroll to position [0, 0]
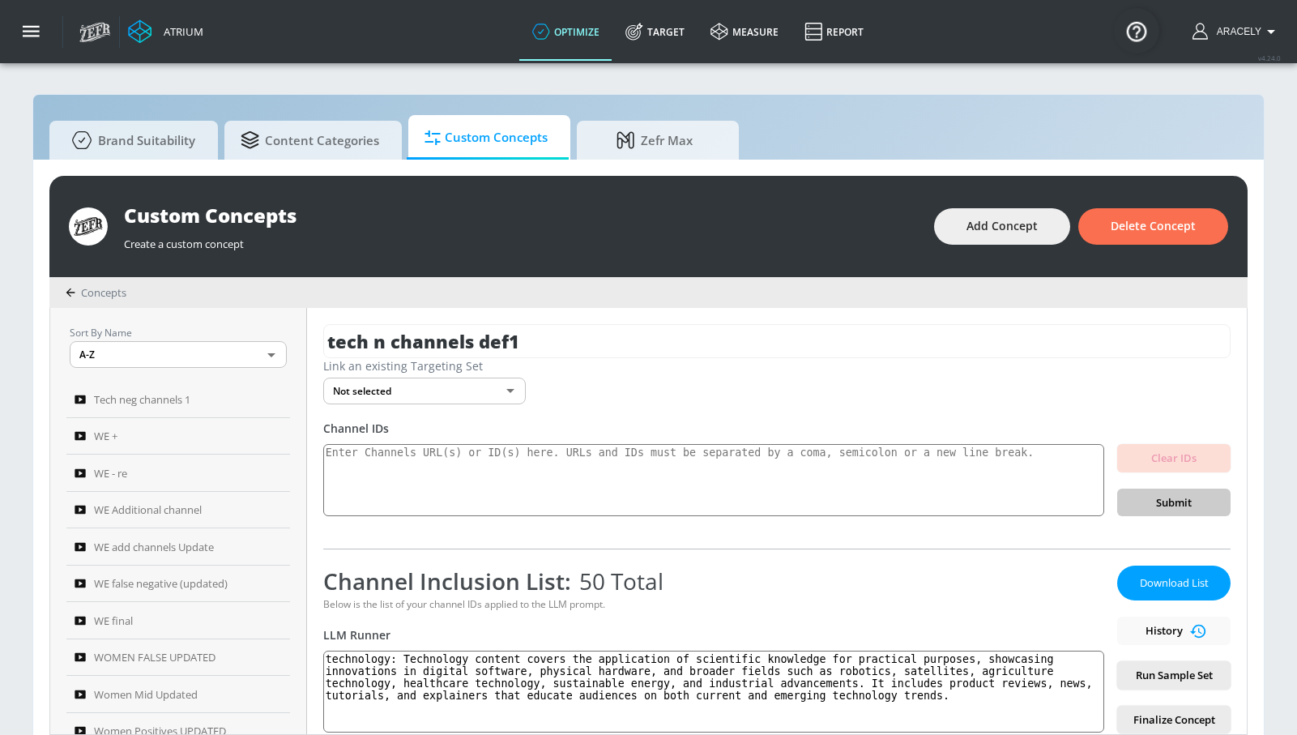
click at [1166, 600] on div "Download List History Run Sample Set Finalize Concept" at bounding box center [1173, 649] width 113 height 168
click at [1170, 579] on span "Download List" at bounding box center [1173, 582] width 81 height 19
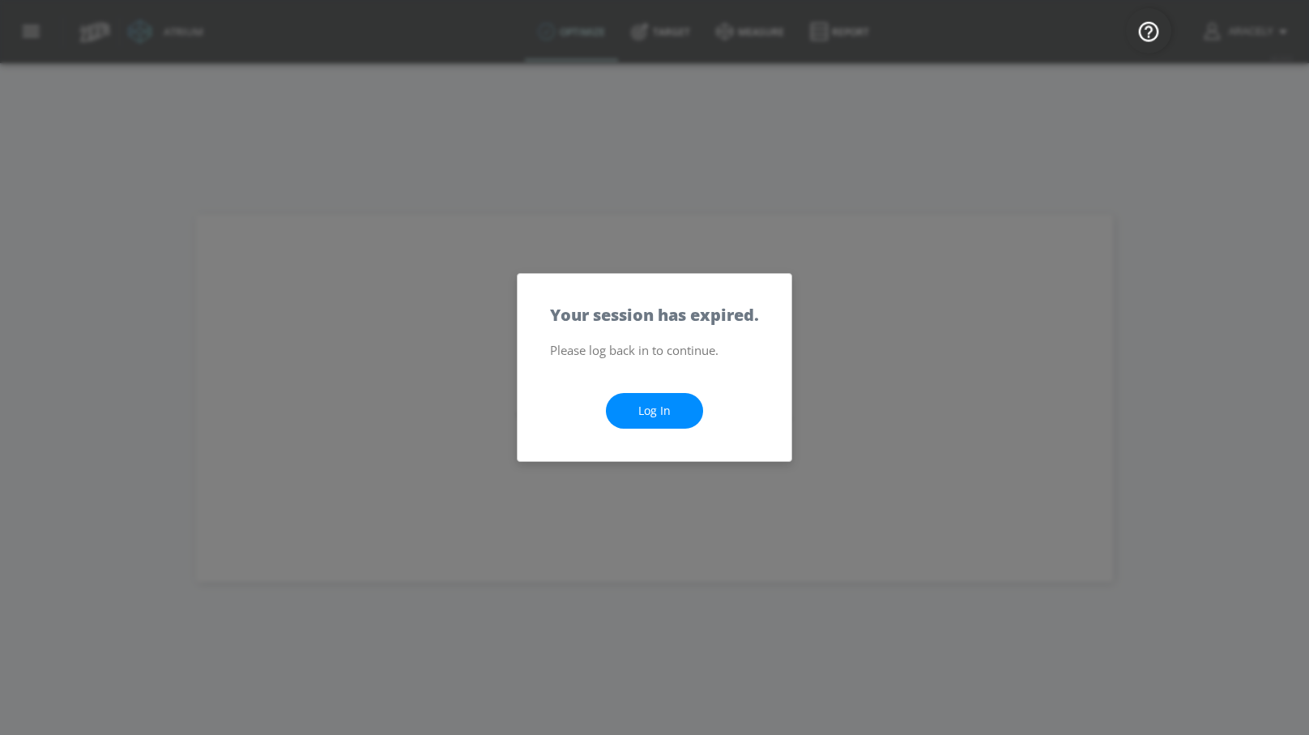
click at [663, 401] on link "Log In" at bounding box center [654, 411] width 97 height 36
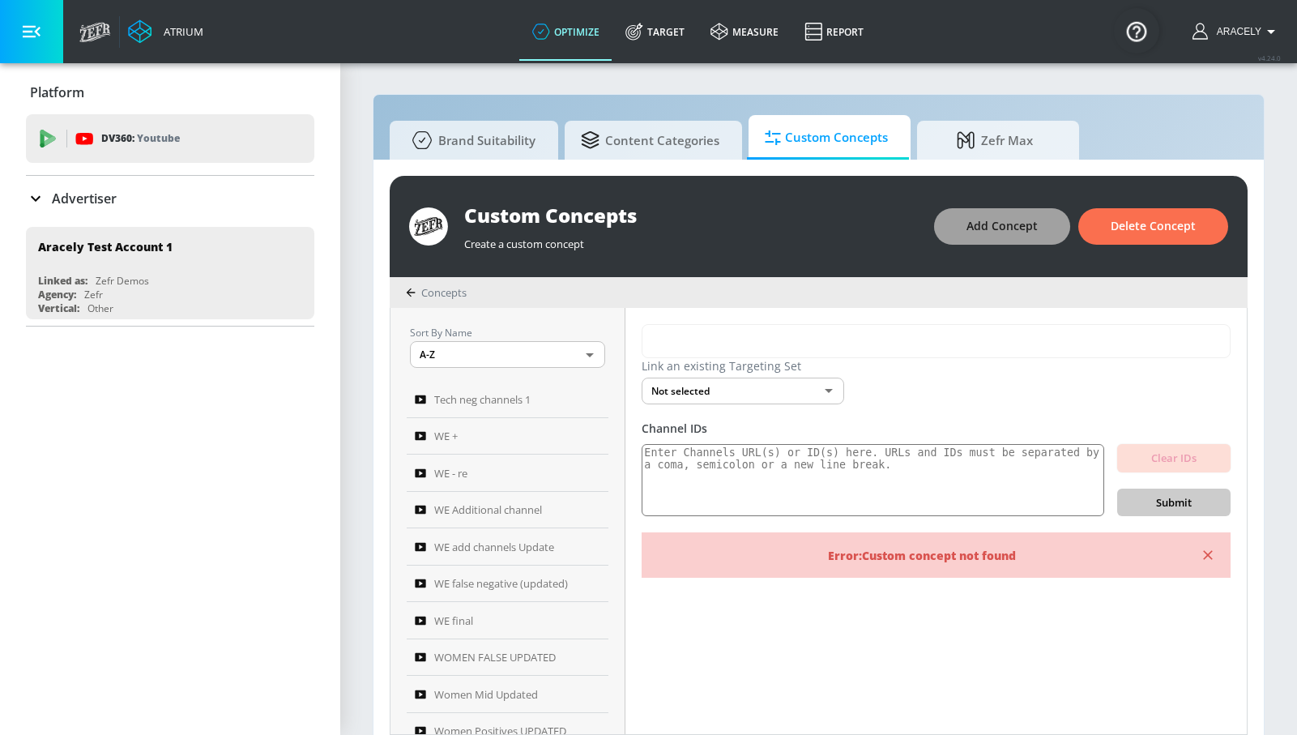
click at [1038, 237] on button "Add Concept" at bounding box center [1002, 226] width 136 height 36
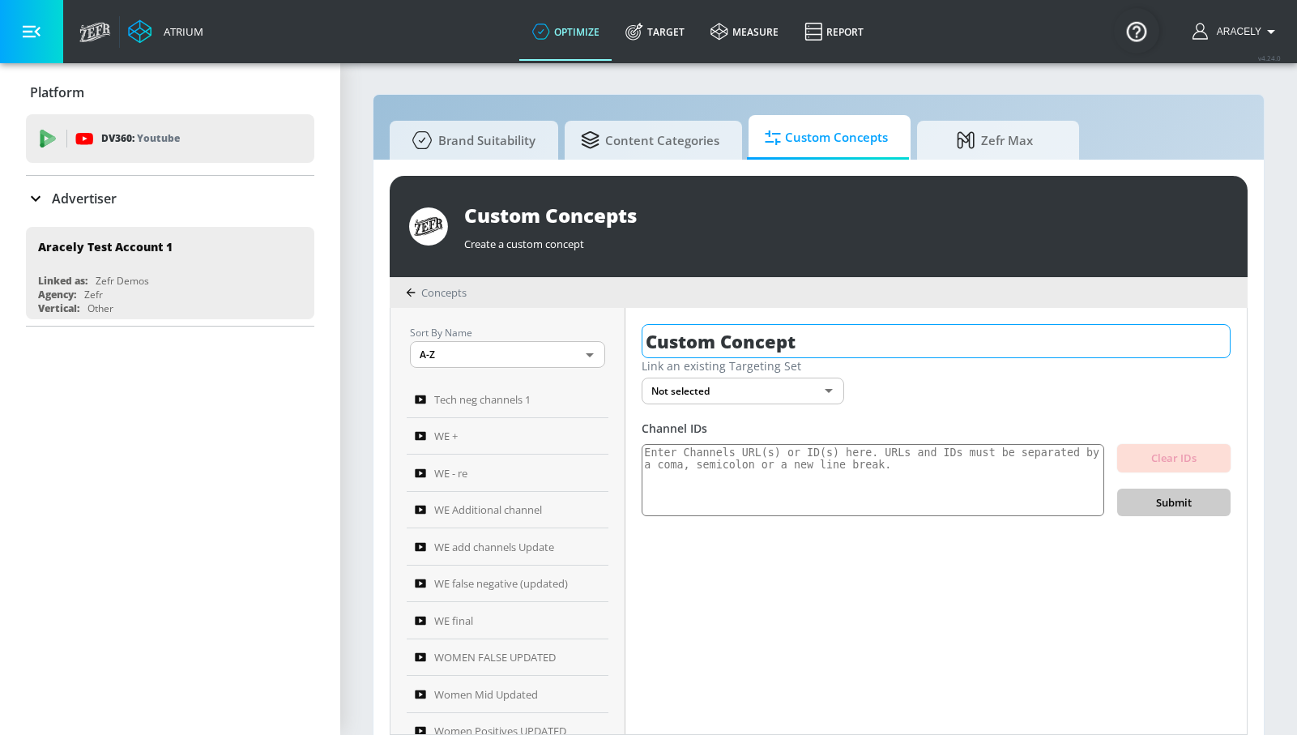
click at [741, 355] on input "Custom Concept" at bounding box center [936, 341] width 589 height 34
click at [741, 354] on input "Custom Concept" at bounding box center [936, 341] width 589 height 34
type input "tech add channels def1"
click at [1222, 344] on icon "button" at bounding box center [1216, 341] width 18 height 18
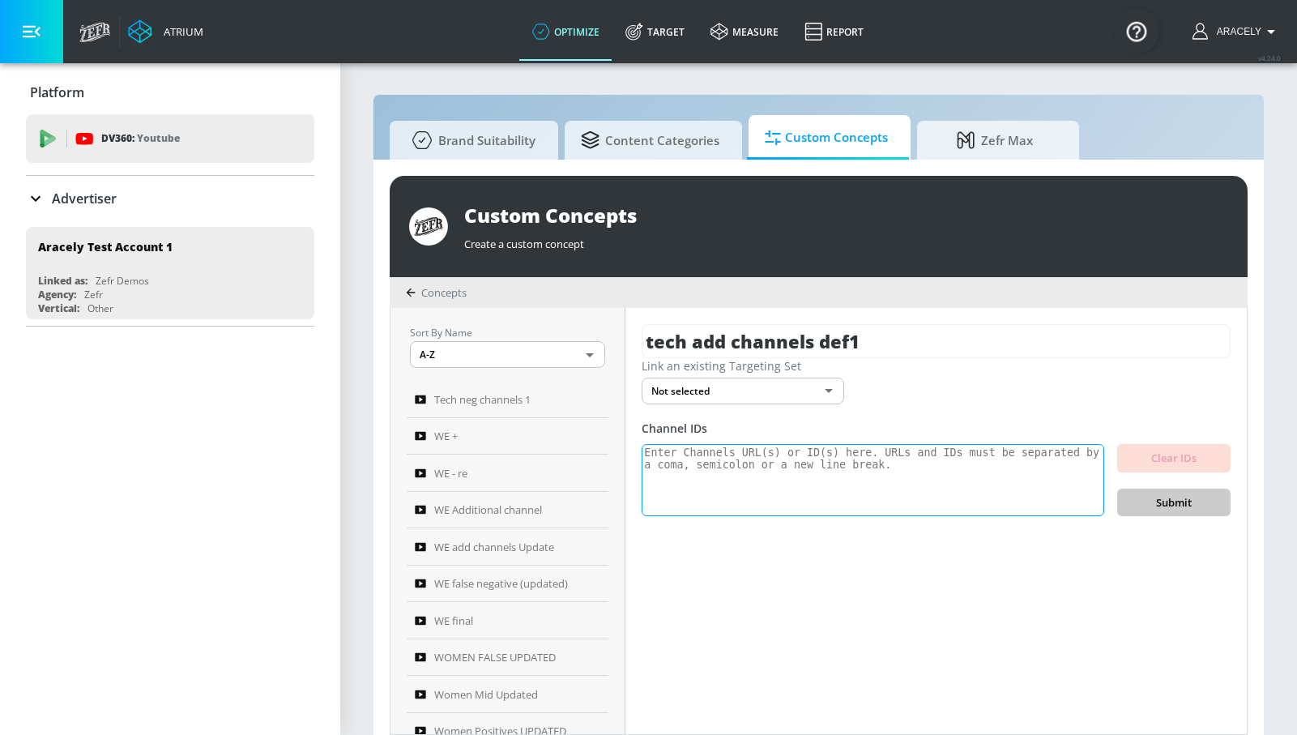
click at [802, 485] on textarea at bounding box center [873, 480] width 463 height 73
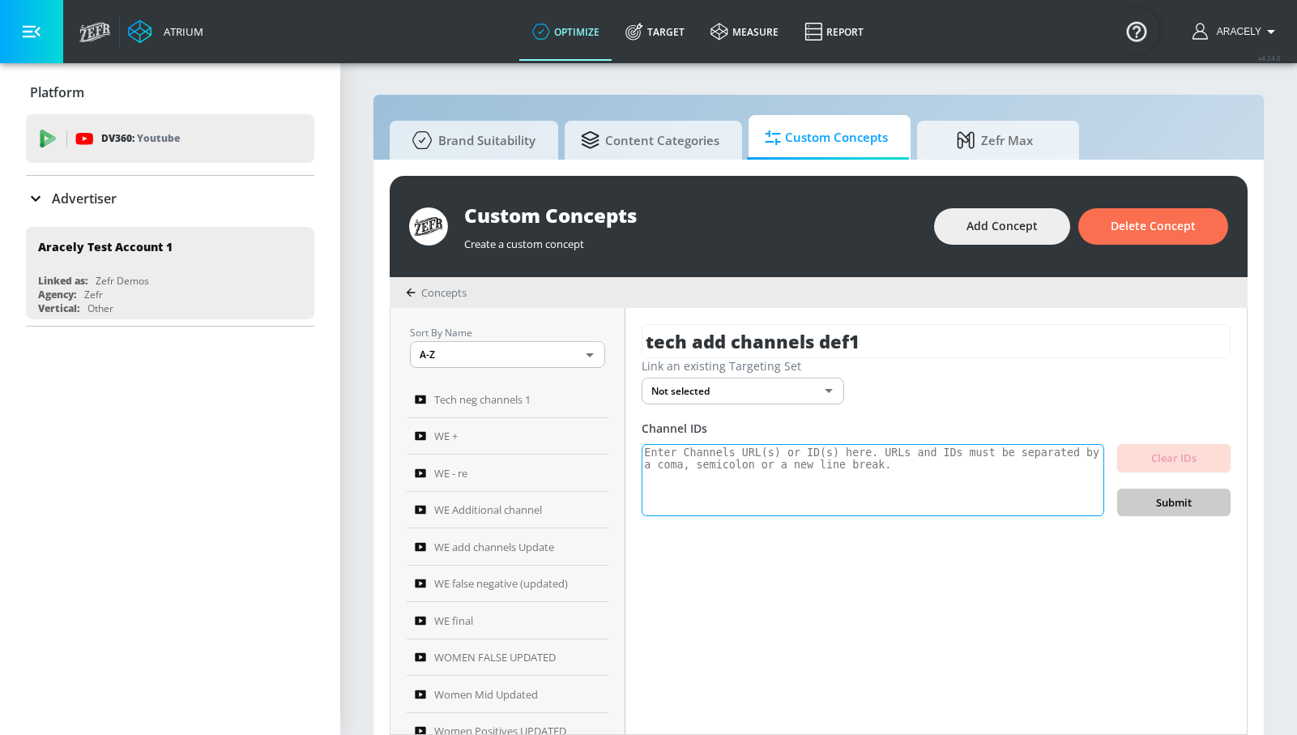
click at [952, 462] on textarea at bounding box center [873, 480] width 463 height 73
paste textarea "UC-9Ko8S3SmjtHzDNzYgqq2Q UCpr0Ueu9NUyisTxbGQ1_pww UCmMSCSN2V5tI6wHCXJpZLvg UCzc…"
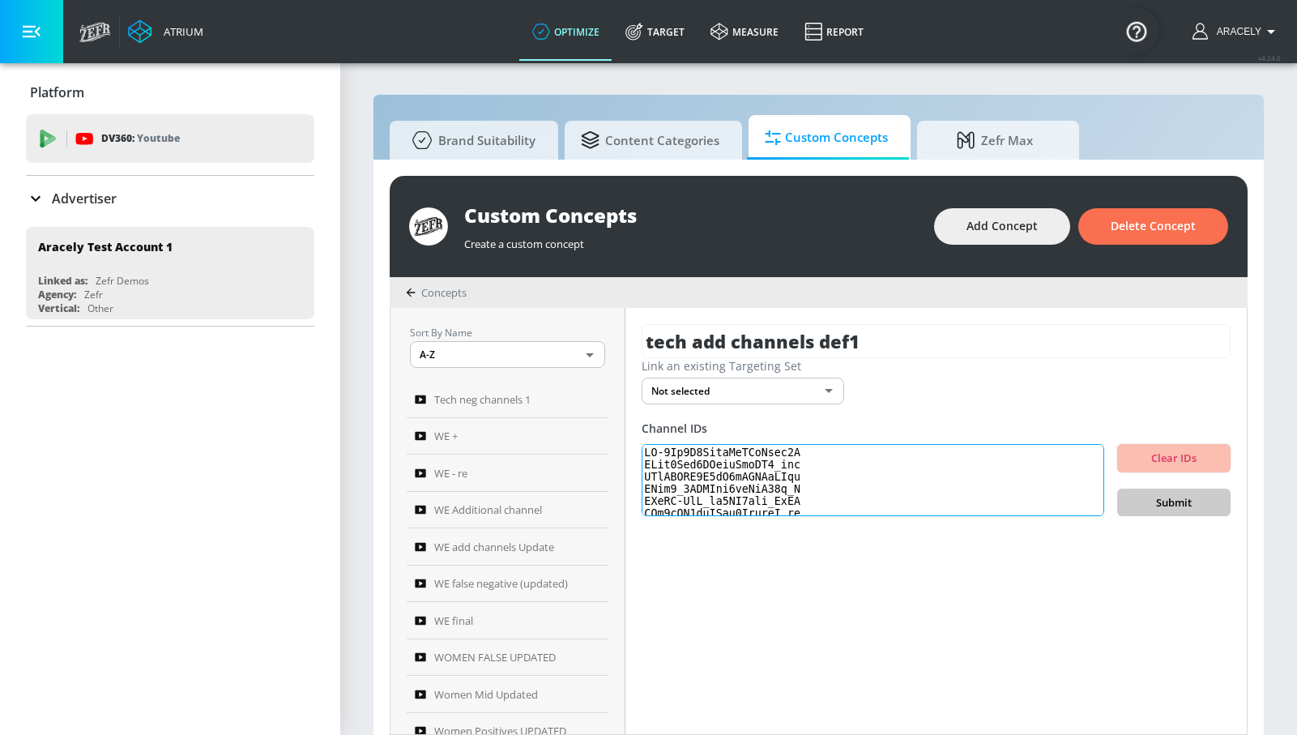
scroll to position [558, 0]
type textarea "UC-9Ko8S3SmjtHzDNzYgqq2Q UCpr0Ueu9NUyisTxbGQ1_pww UCmMSCSN2V5tI6wHCXJpZLvg UCzc…"
click at [1196, 507] on span "Submit" at bounding box center [1173, 502] width 87 height 19
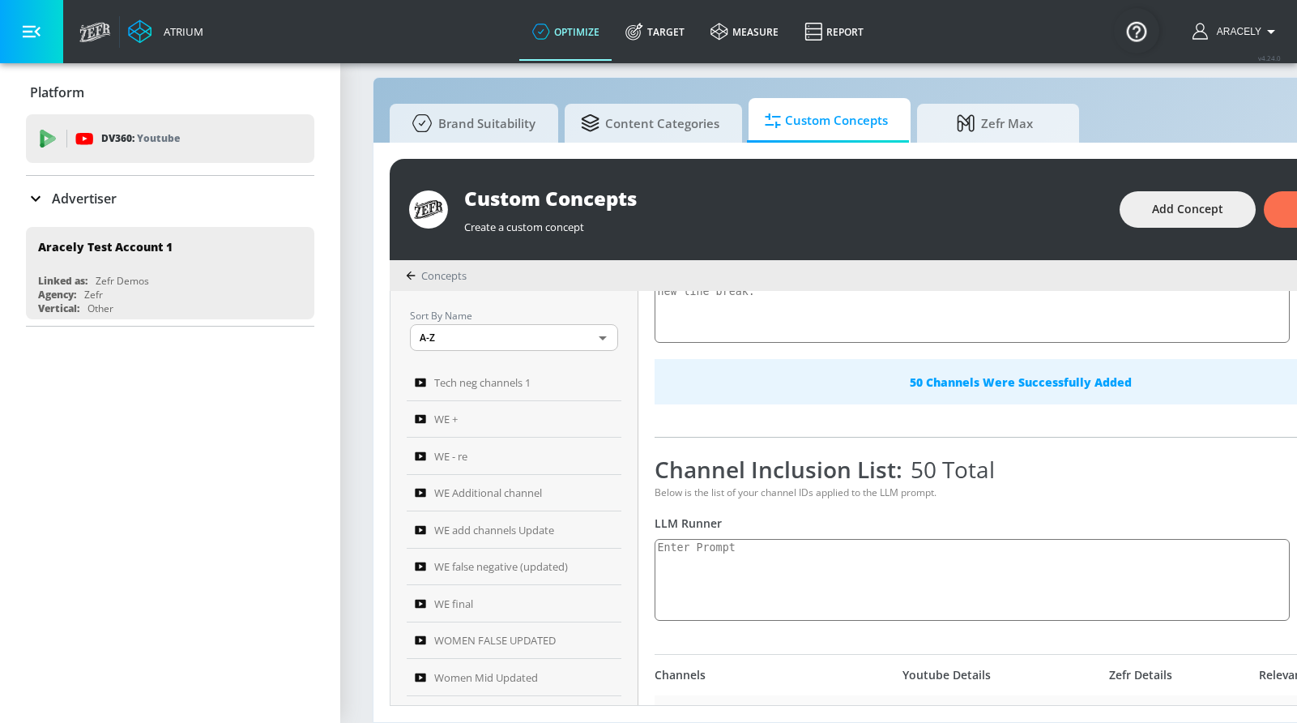
scroll to position [330, 0]
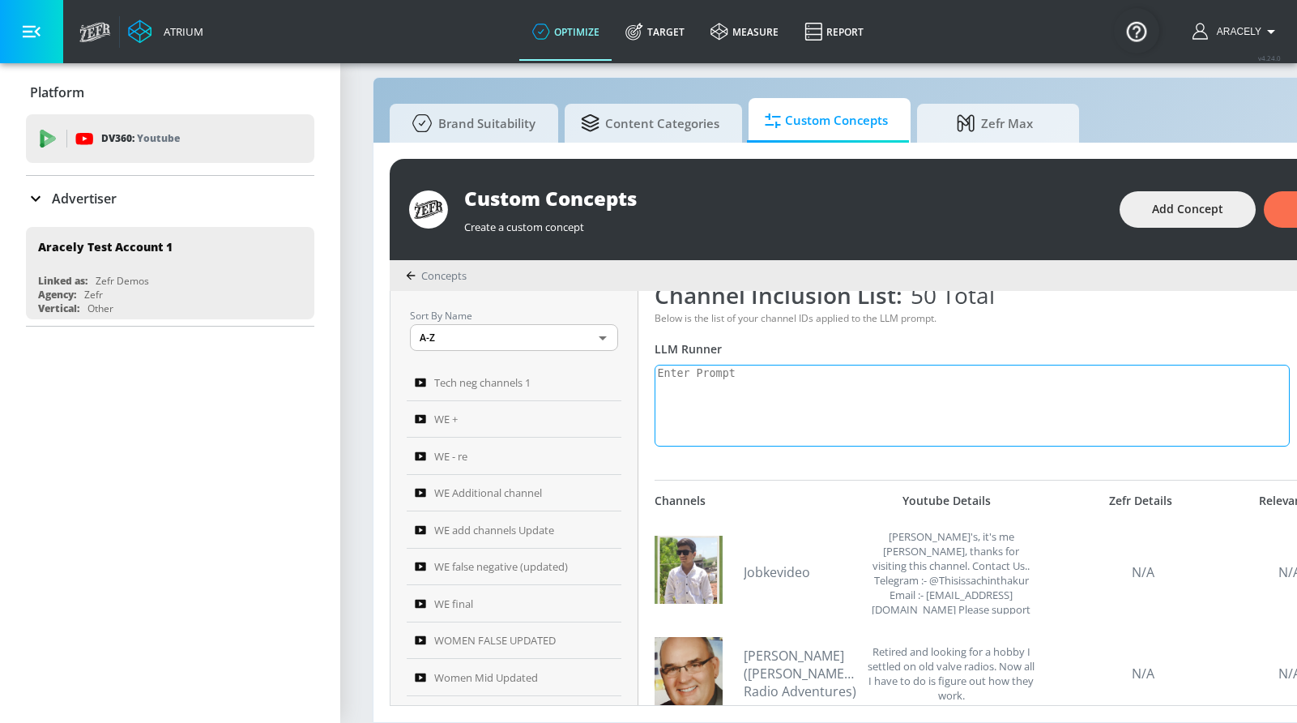
click at [868, 423] on textarea at bounding box center [971, 406] width 635 height 82
paste textarea "Technology content covers the application of scientific knowledge for practical…"
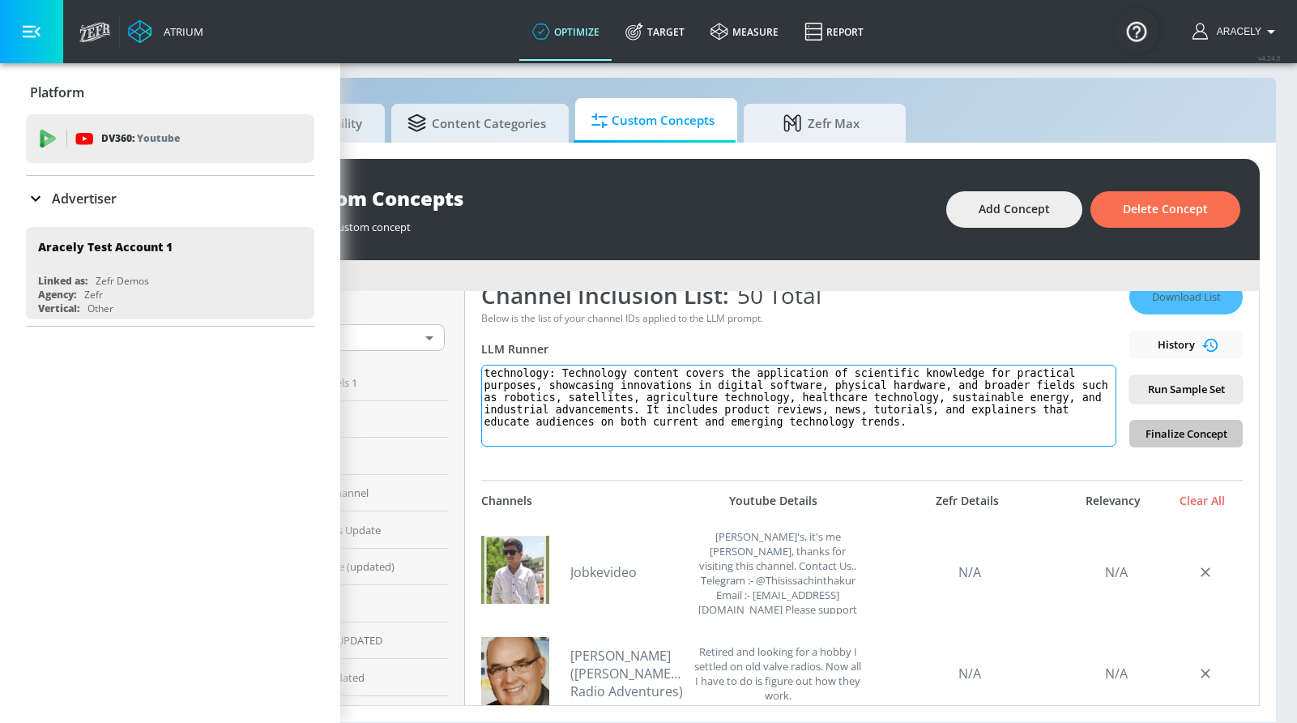
scroll to position [17, 188]
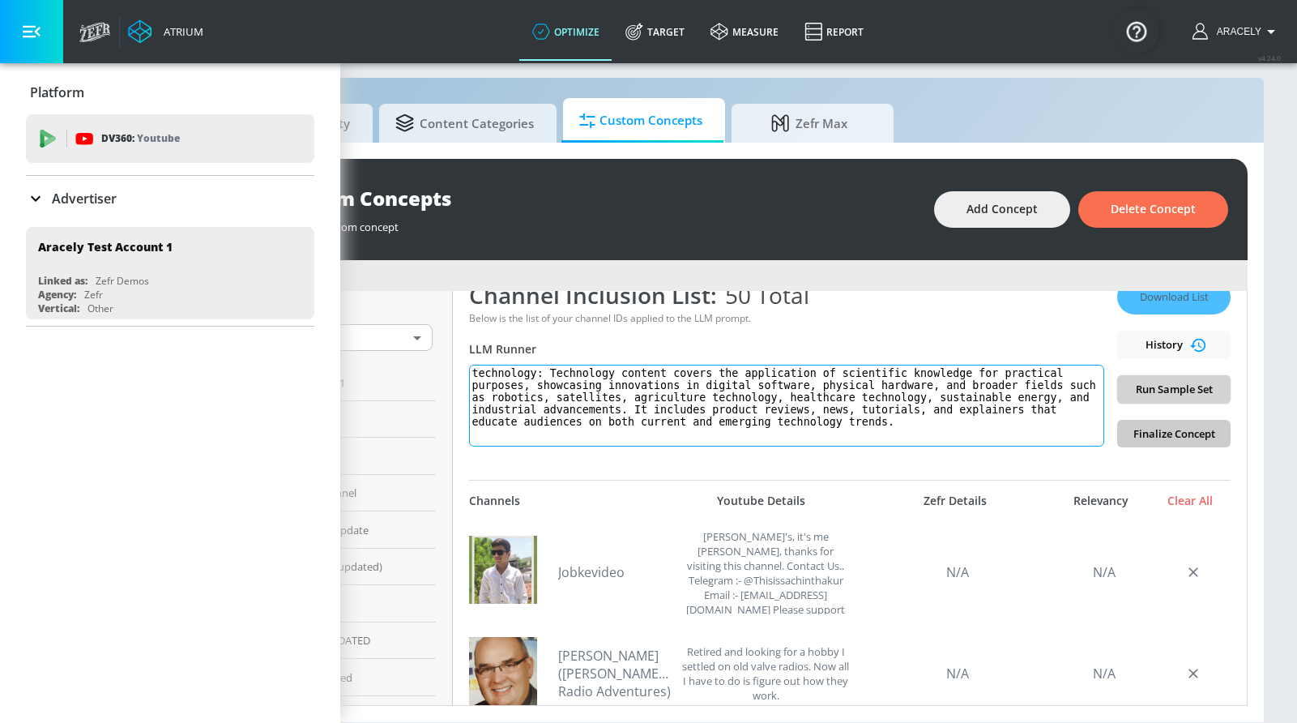
type textarea "technology: Technology content covers the application of scientific knowledge f…"
click at [1198, 378] on button "Run Sample Set" at bounding box center [1173, 389] width 113 height 28
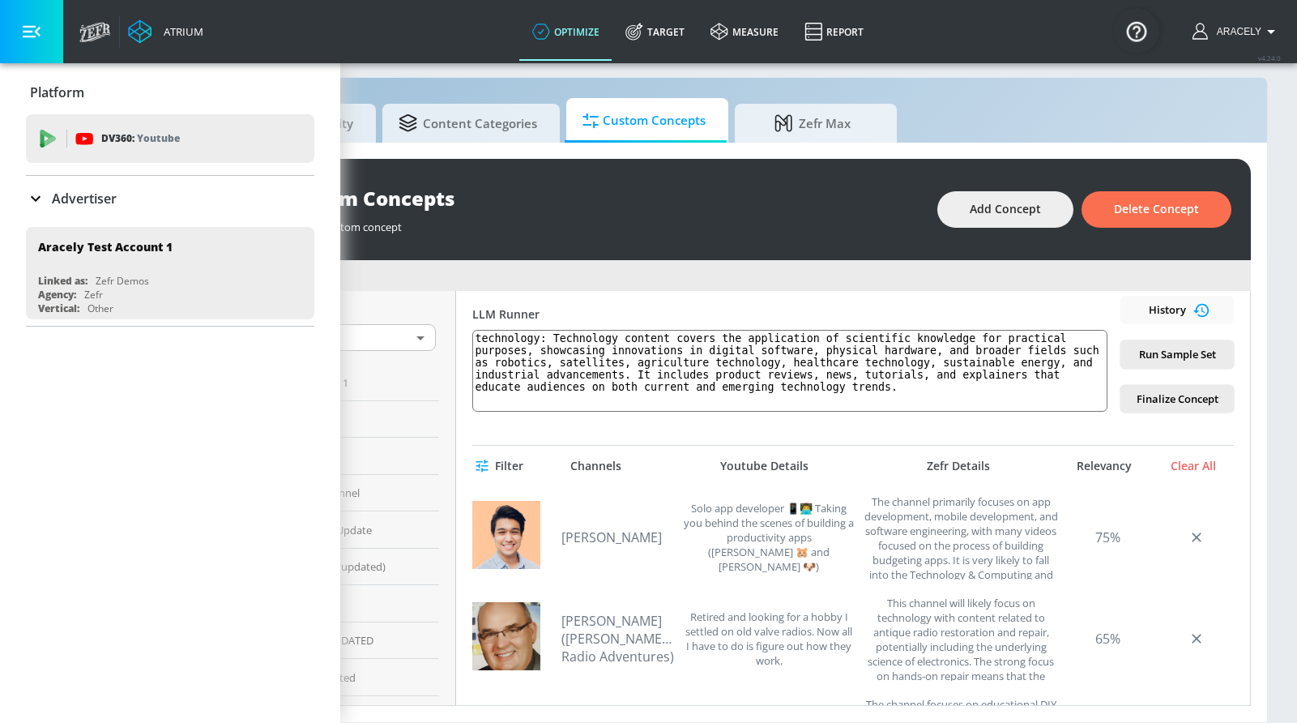
scroll to position [94, 0]
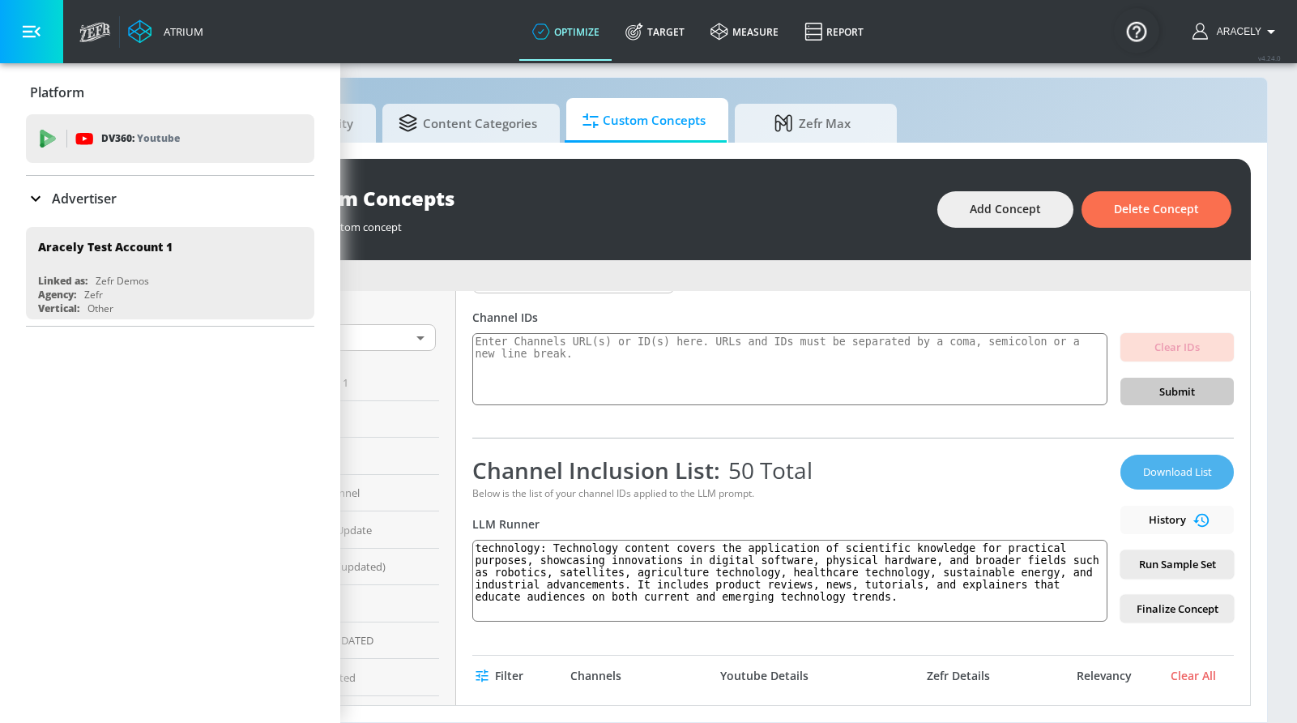
click at [1194, 479] on span "Download List" at bounding box center [1176, 472] width 81 height 19
click at [42, 19] on button "button" at bounding box center [31, 31] width 63 height 63
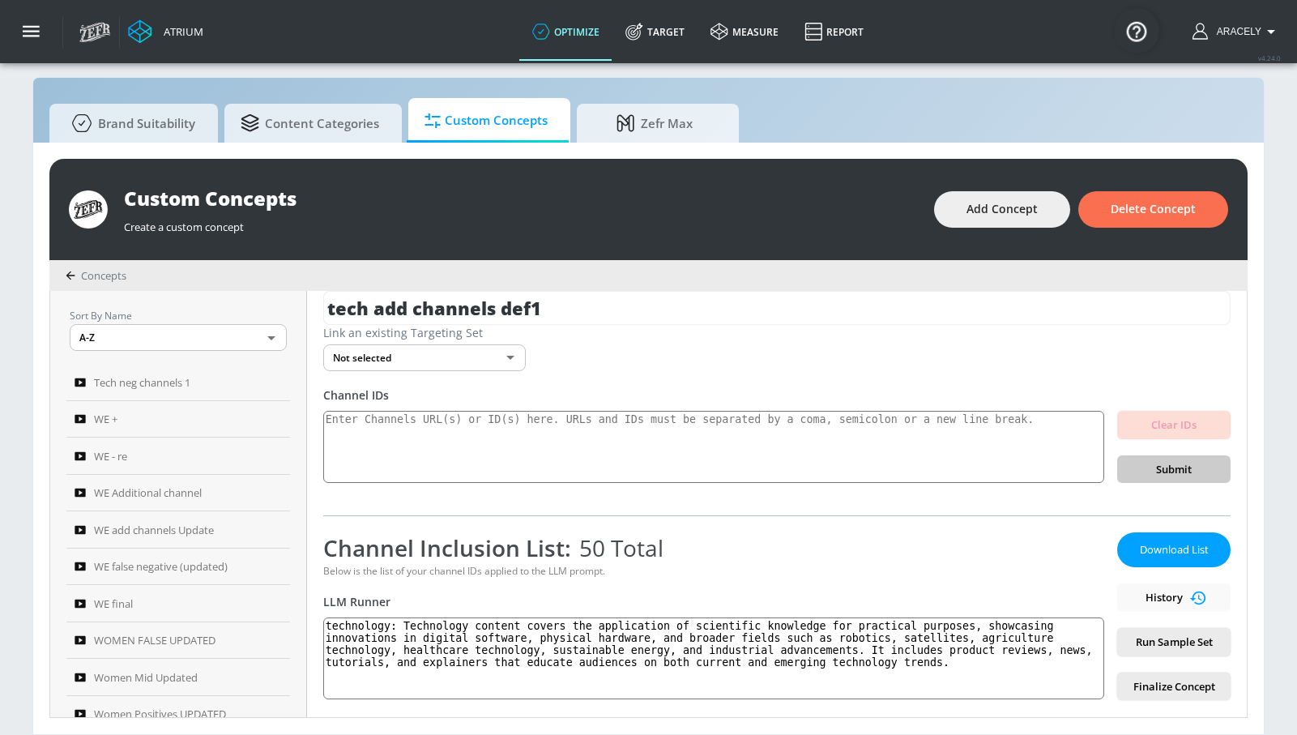
scroll to position [0, 0]
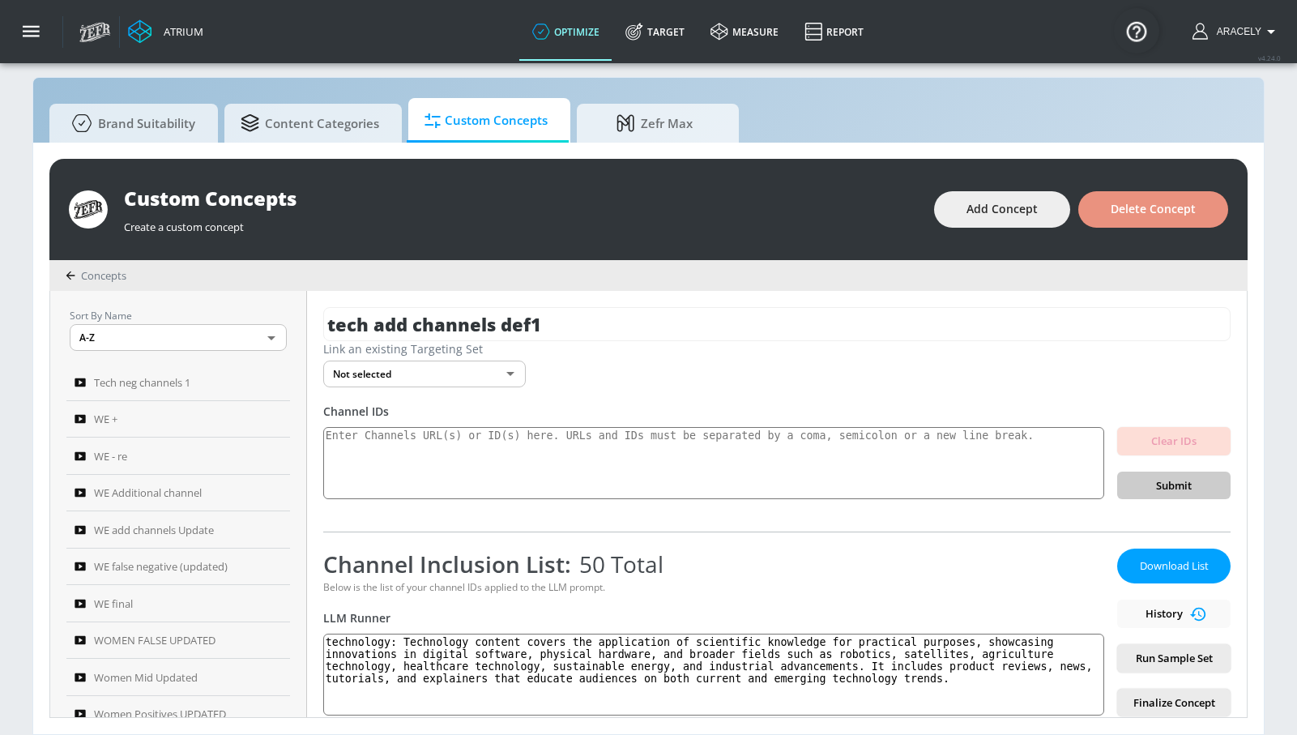
click at [1157, 214] on span "Delete Concept" at bounding box center [1153, 209] width 85 height 20
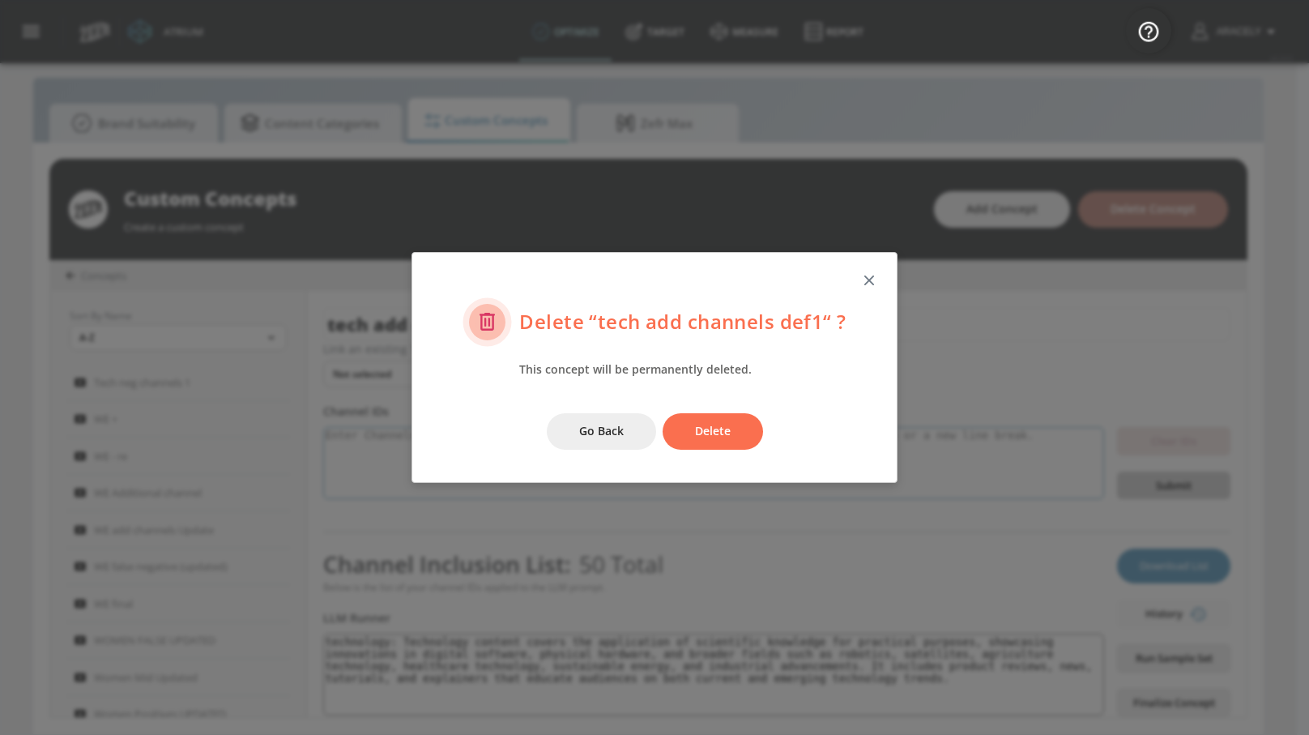
click at [730, 429] on button "Delete" at bounding box center [713, 431] width 100 height 36
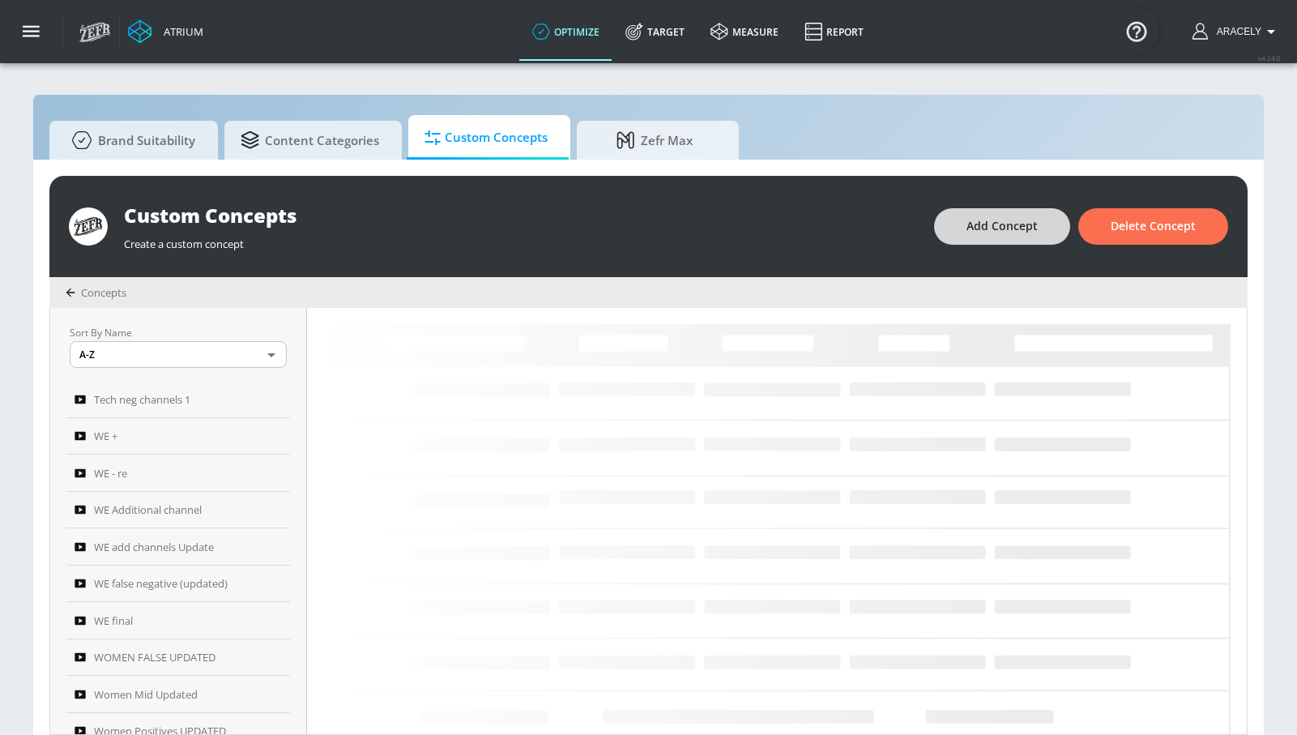
click at [978, 215] on button "Add Concept" at bounding box center [1002, 226] width 136 height 36
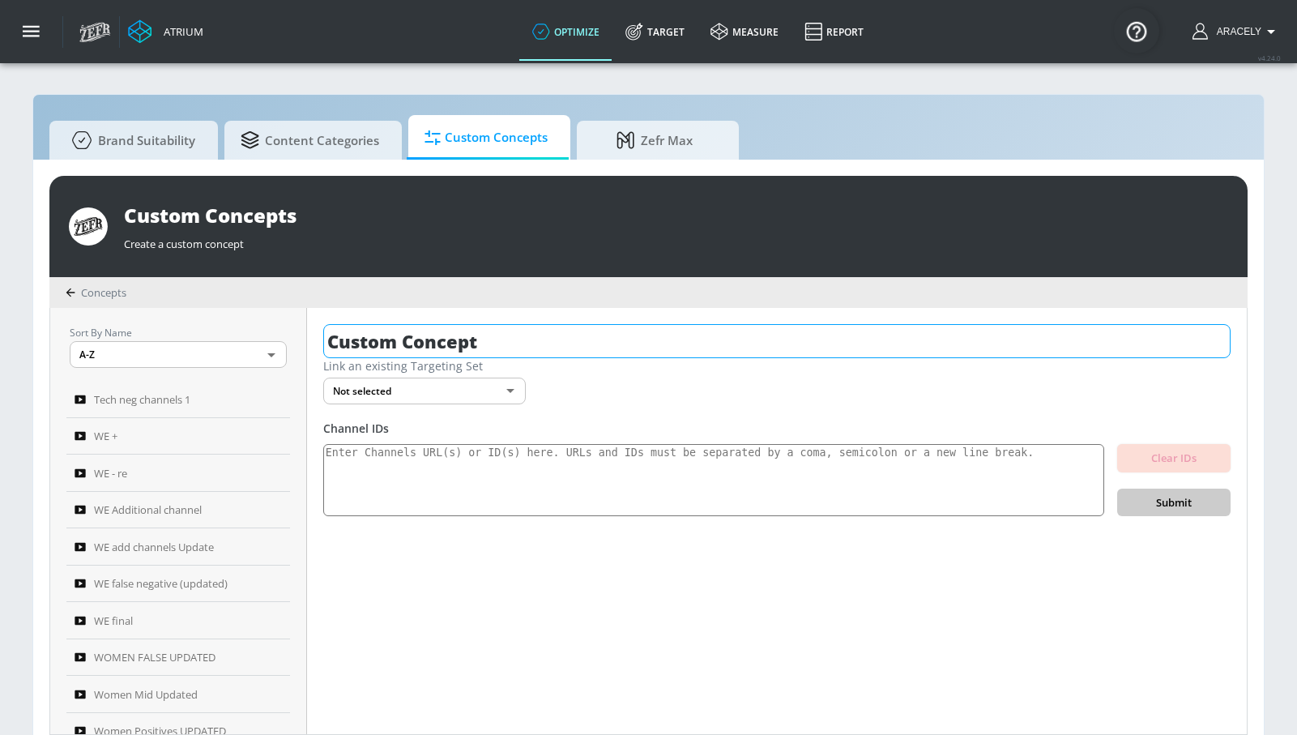
click at [624, 335] on input "Custom Concept" at bounding box center [776, 341] width 907 height 34
click at [624, 336] on input "Custom Concept" at bounding box center [776, 341] width 907 height 34
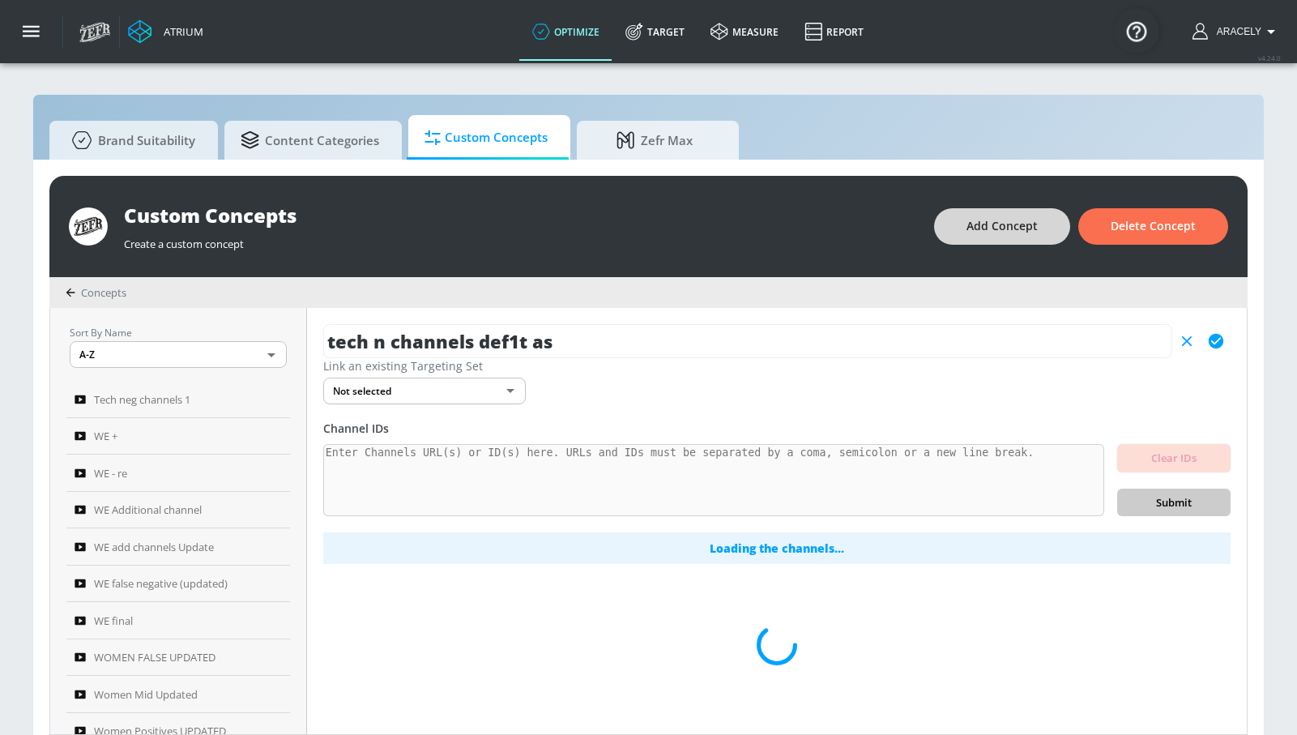
type input "tech n channels def1t as"
click at [1021, 226] on span "Add Concept" at bounding box center [1001, 226] width 71 height 20
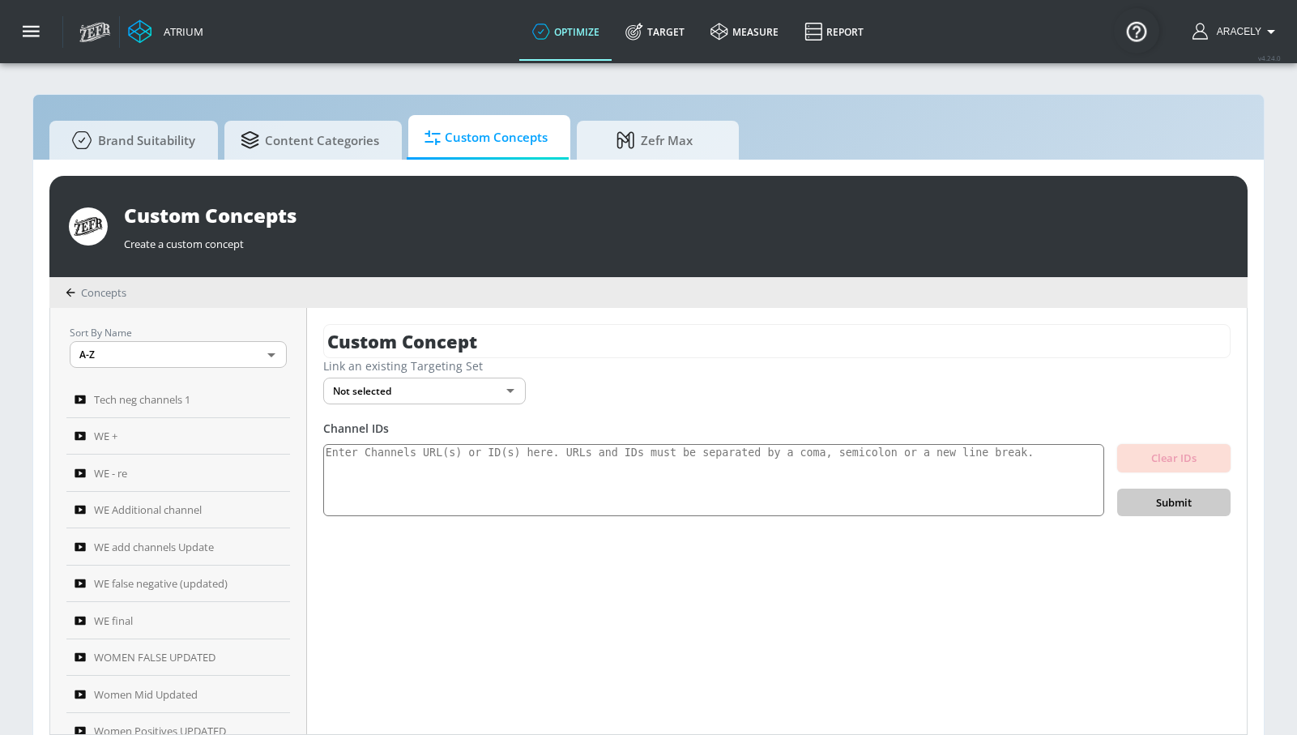
drag, startPoint x: 616, startPoint y: 310, endPoint x: 607, endPoint y: 322, distance: 15.1
click at [608, 322] on div "Custom Concept Link an existing Targeting Set Not selected none ​ Channel IDs C…" at bounding box center [777, 521] width 940 height 426
click at [606, 325] on input "Custom Concept" at bounding box center [776, 341] width 907 height 34
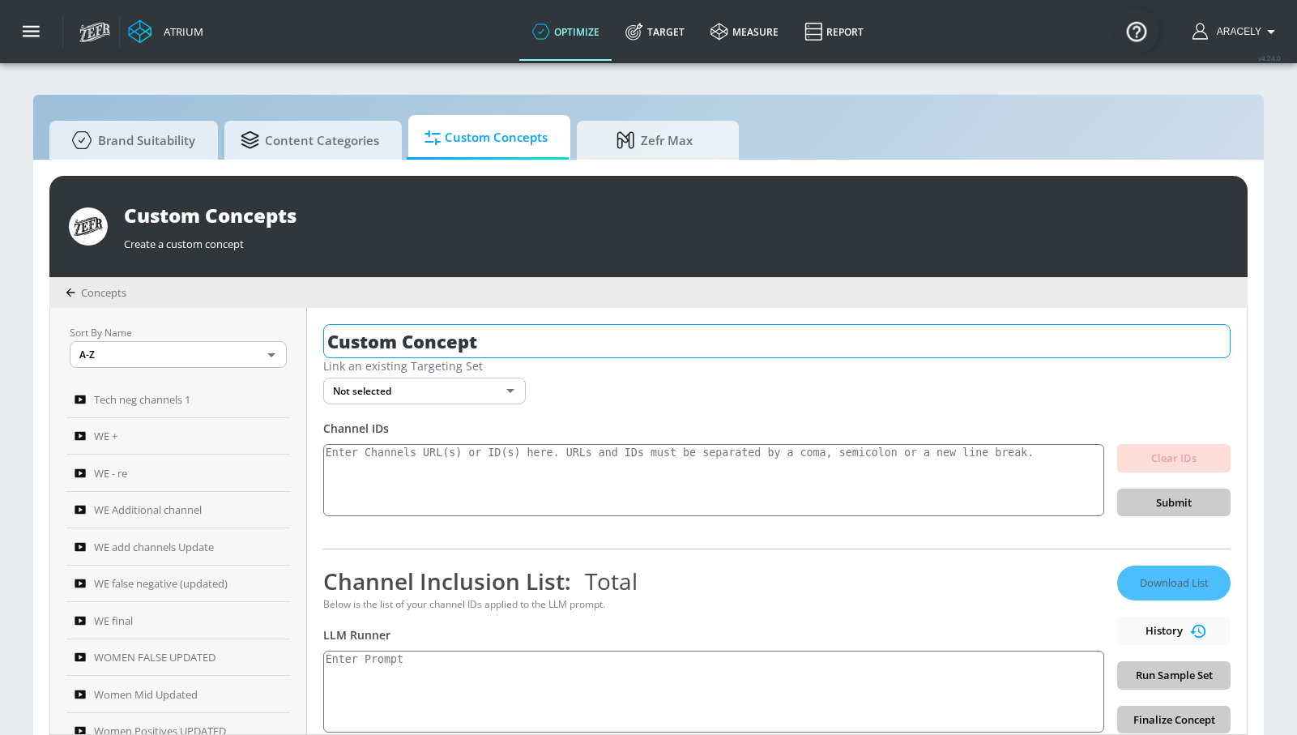
click at [603, 337] on input "Custom Concept" at bounding box center [776, 341] width 907 height 34
click at [603, 338] on input "Custom Concept" at bounding box center [776, 341] width 907 height 34
type input "C"
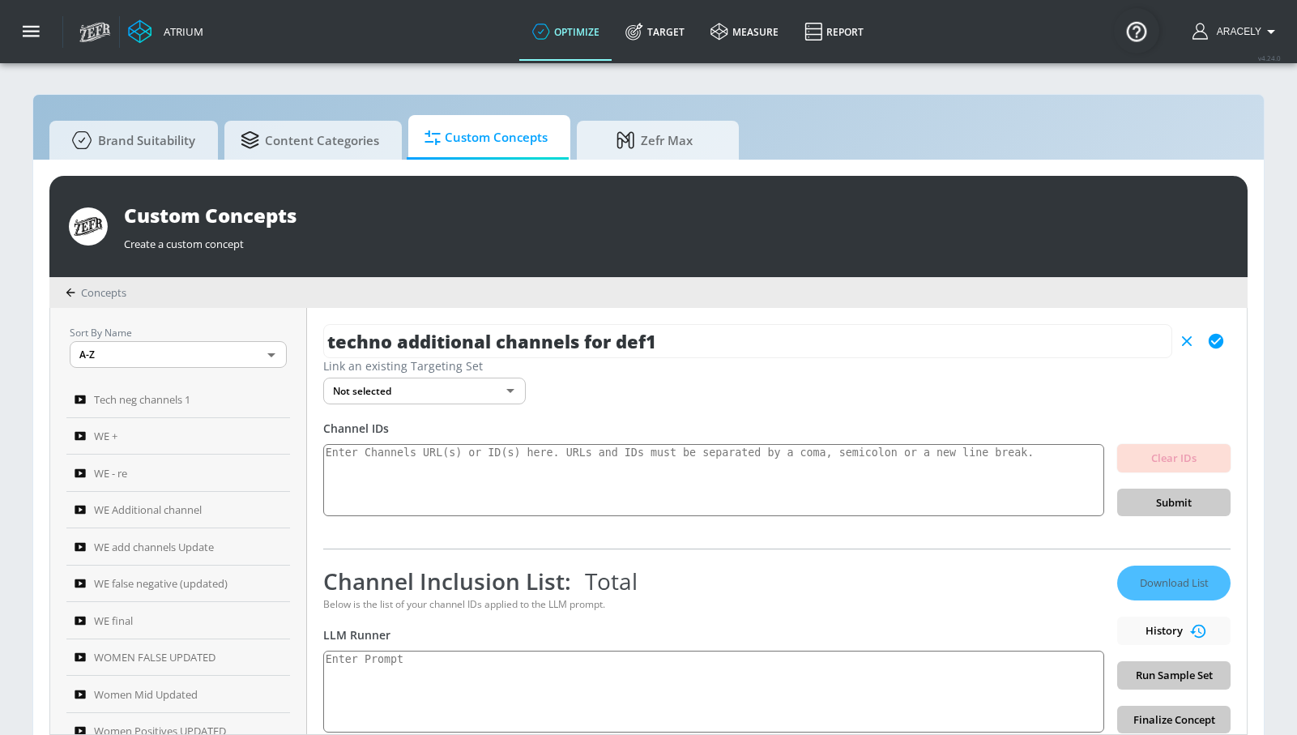
type input "techno additional channels for def1"
click at [1209, 339] on icon "button" at bounding box center [1216, 341] width 15 height 15
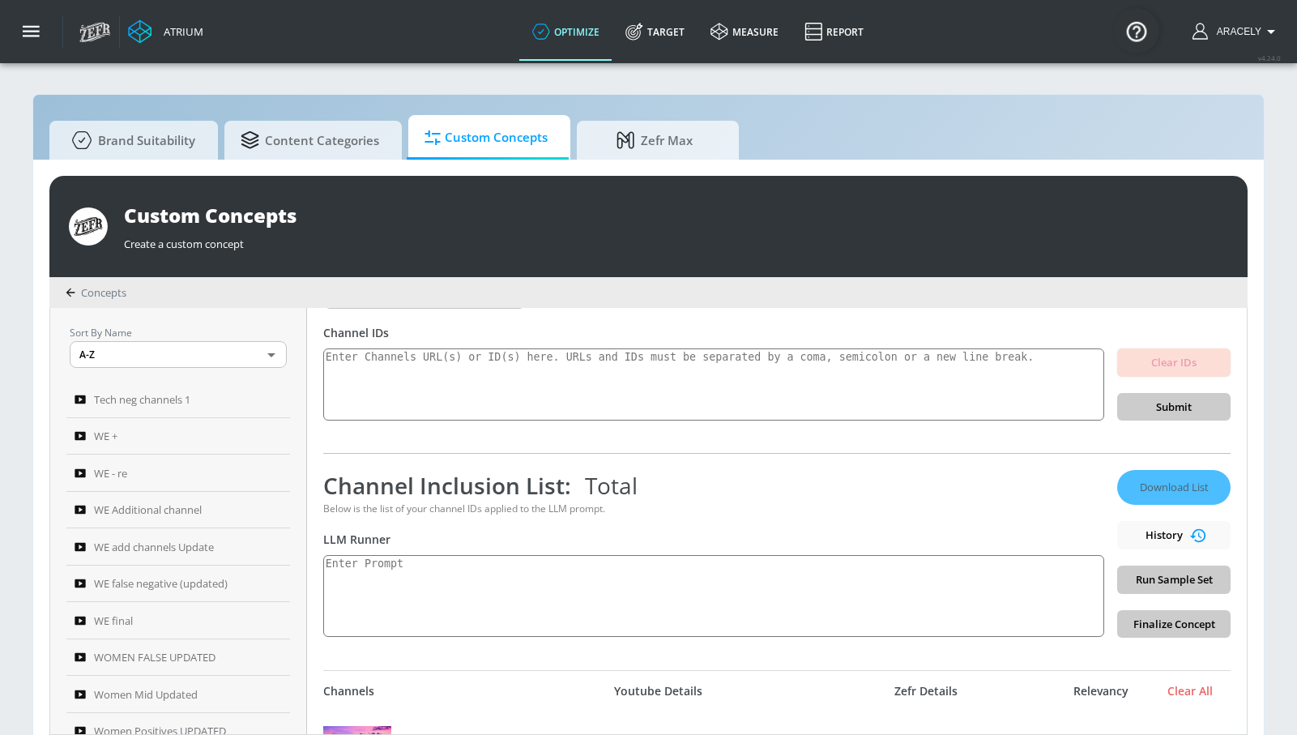
scroll to position [99, 0]
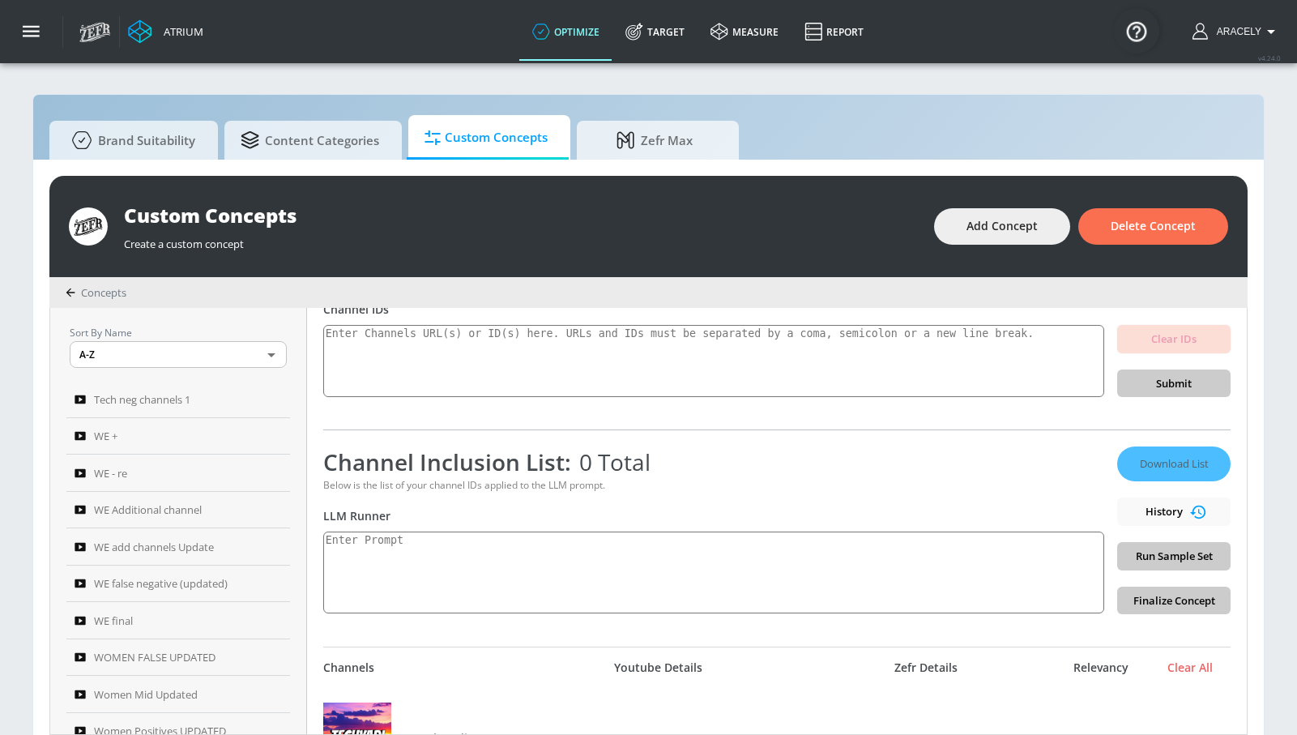
scroll to position [126, 0]
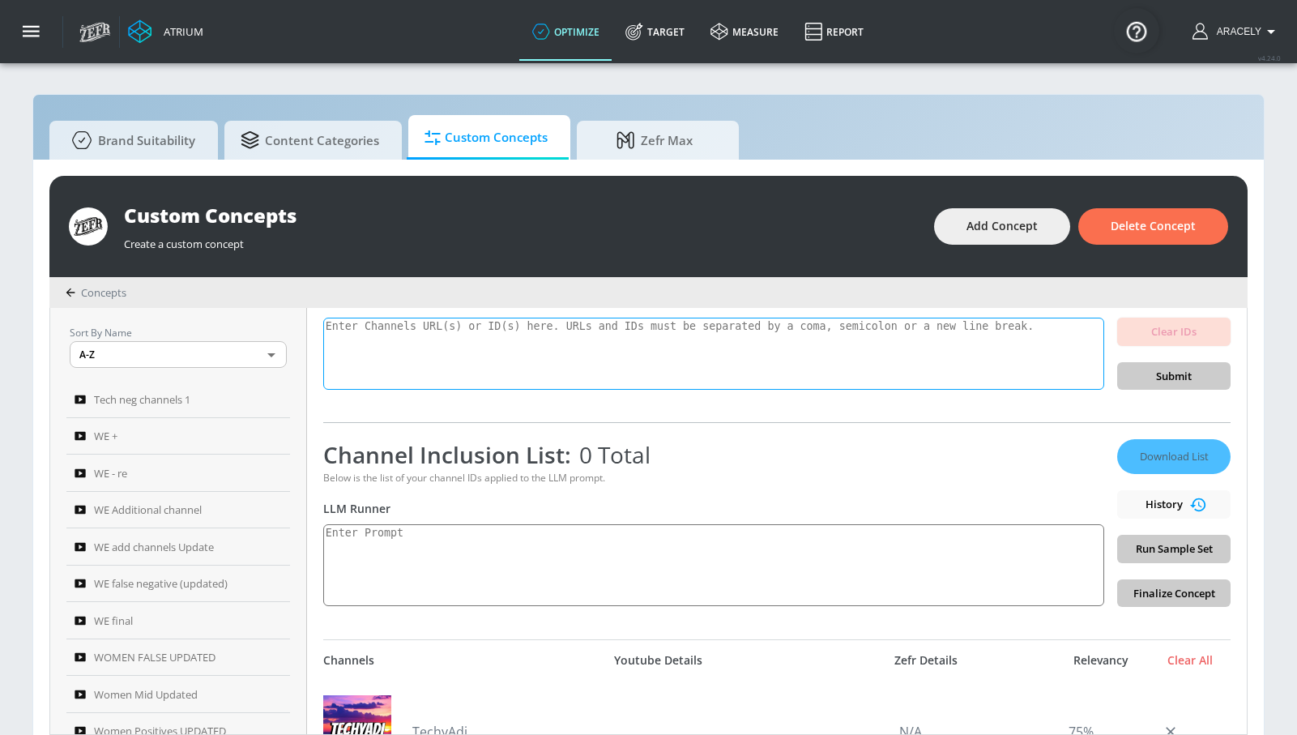
click at [642, 347] on textarea at bounding box center [713, 354] width 781 height 73
paste textarea "UCo_V-knHf2gnkCzK9cx11SA UCX8GSy5bhRvJnGVrwsZaRng UCMw9-yVB5Ag8SNV5k6gYb-A UCHh…"
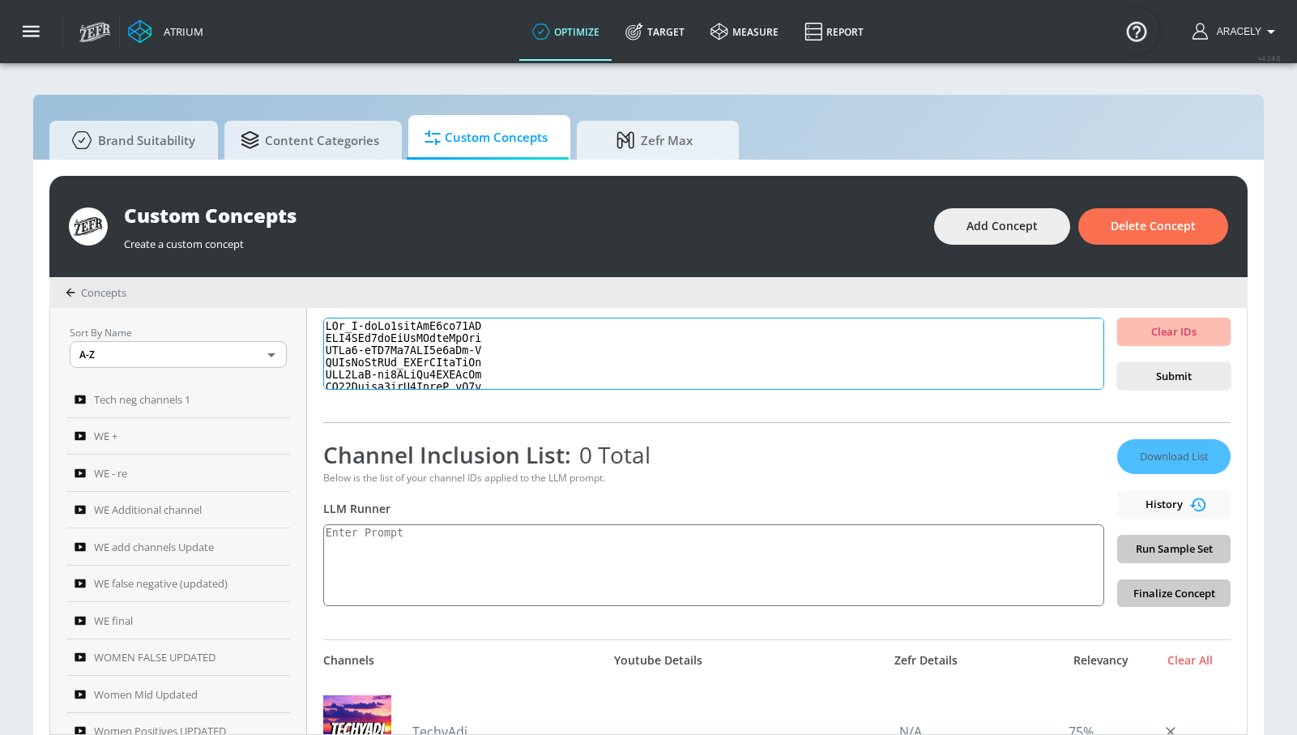
scroll to position [558, 0]
type textarea "UCo_V-knHf2gnkCzK9cx11SA UCX8GSy5bhRvJnGVrwsZaRng UCMw9-yVB5Ag8SNV5k6gYb-A UCHh…"
click at [1168, 380] on span "Submit" at bounding box center [1173, 376] width 87 height 19
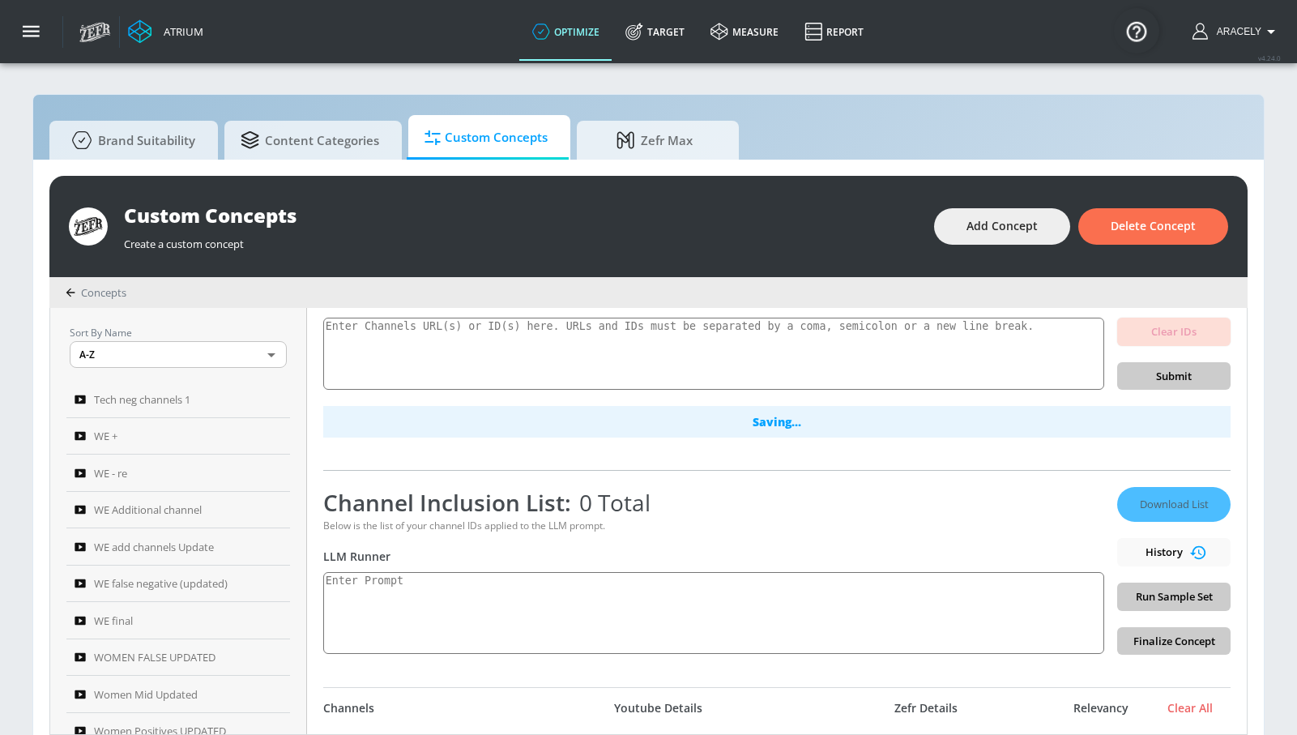
scroll to position [0, 0]
click at [635, 580] on textarea at bounding box center [713, 613] width 781 height 82
type textarea "techno"
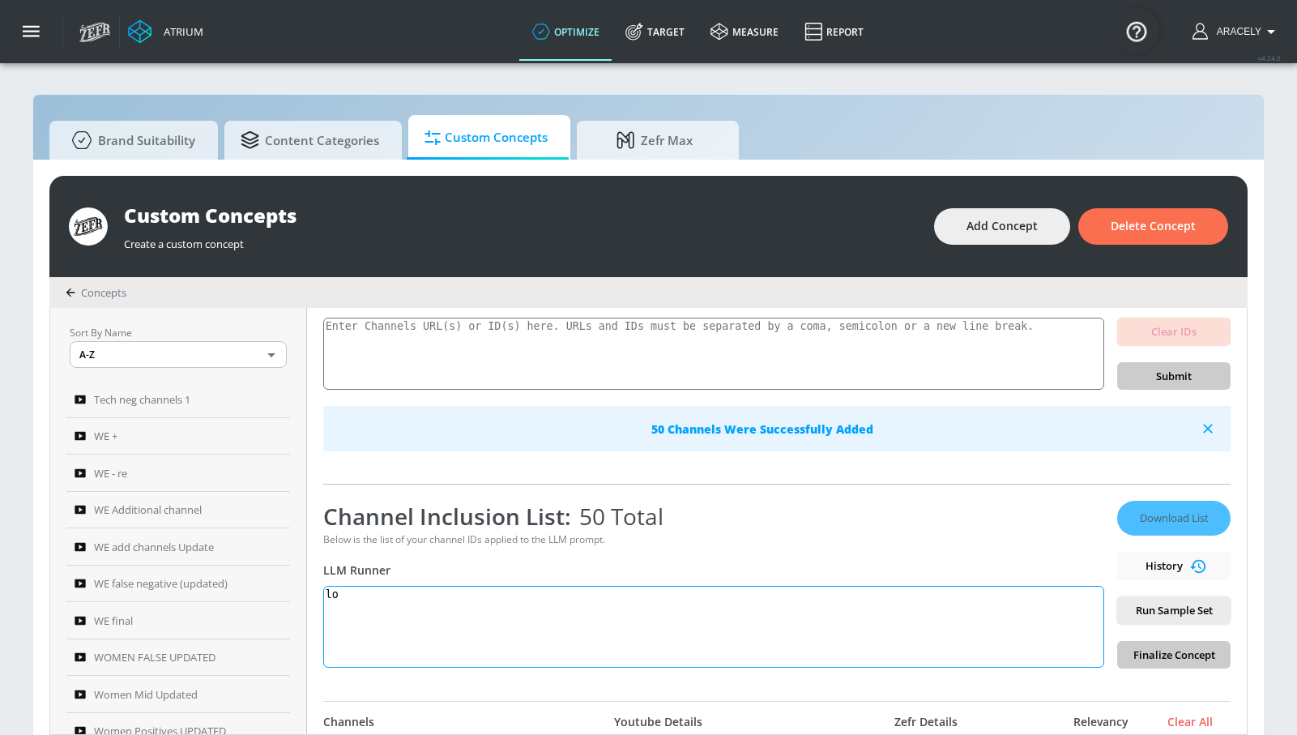
type textarea "l"
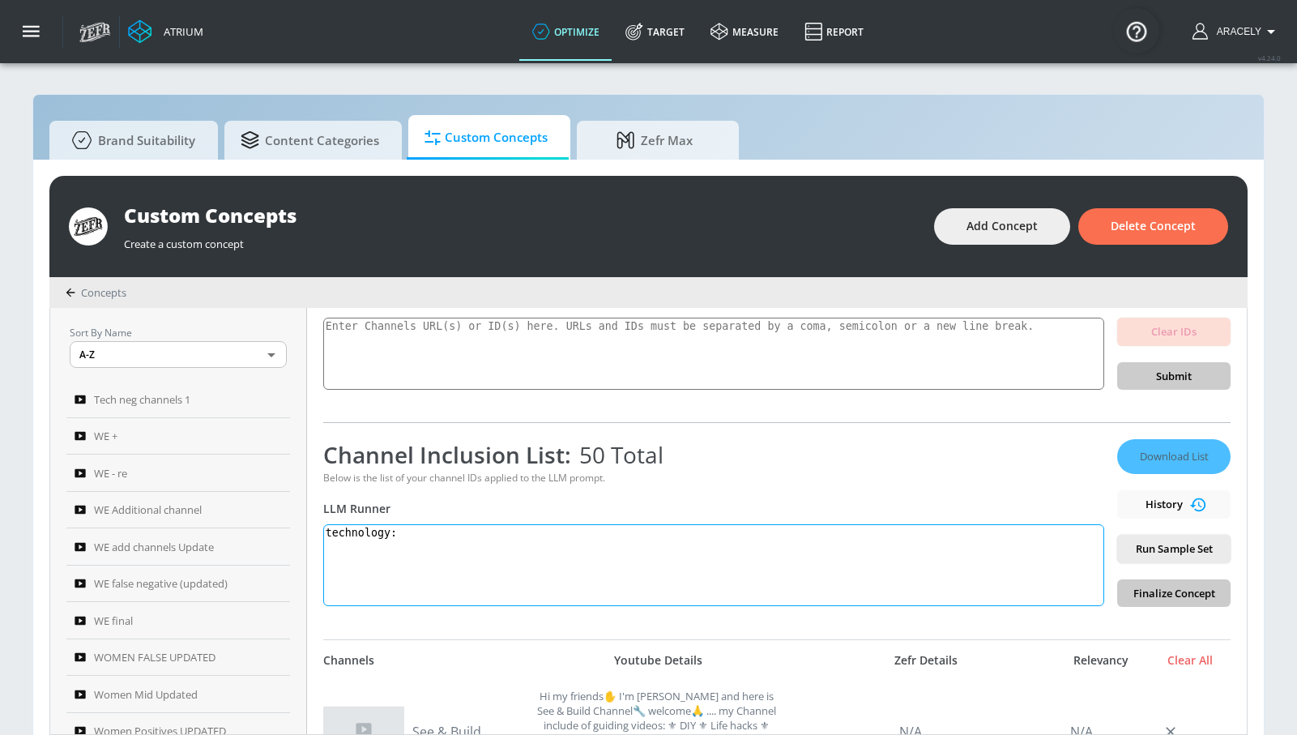
paste textarea "Technology content covers the application of scientific knowledge for practical…"
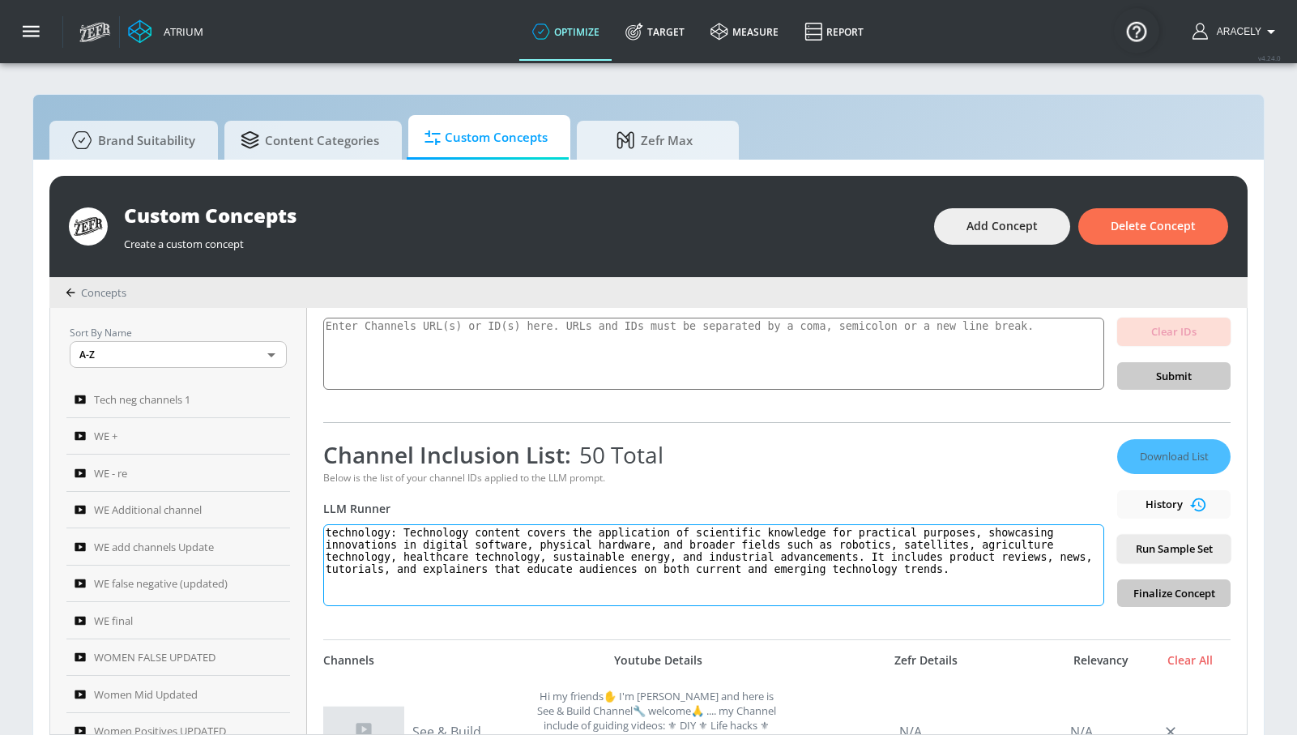
type textarea "technology: Technology content covers the application of scientific knowledge f…"
click at [1161, 533] on div "Download List History Run Sample Set Finalize Concept" at bounding box center [1173, 523] width 113 height 168
click at [1161, 544] on span "Run Sample Set" at bounding box center [1173, 548] width 87 height 19
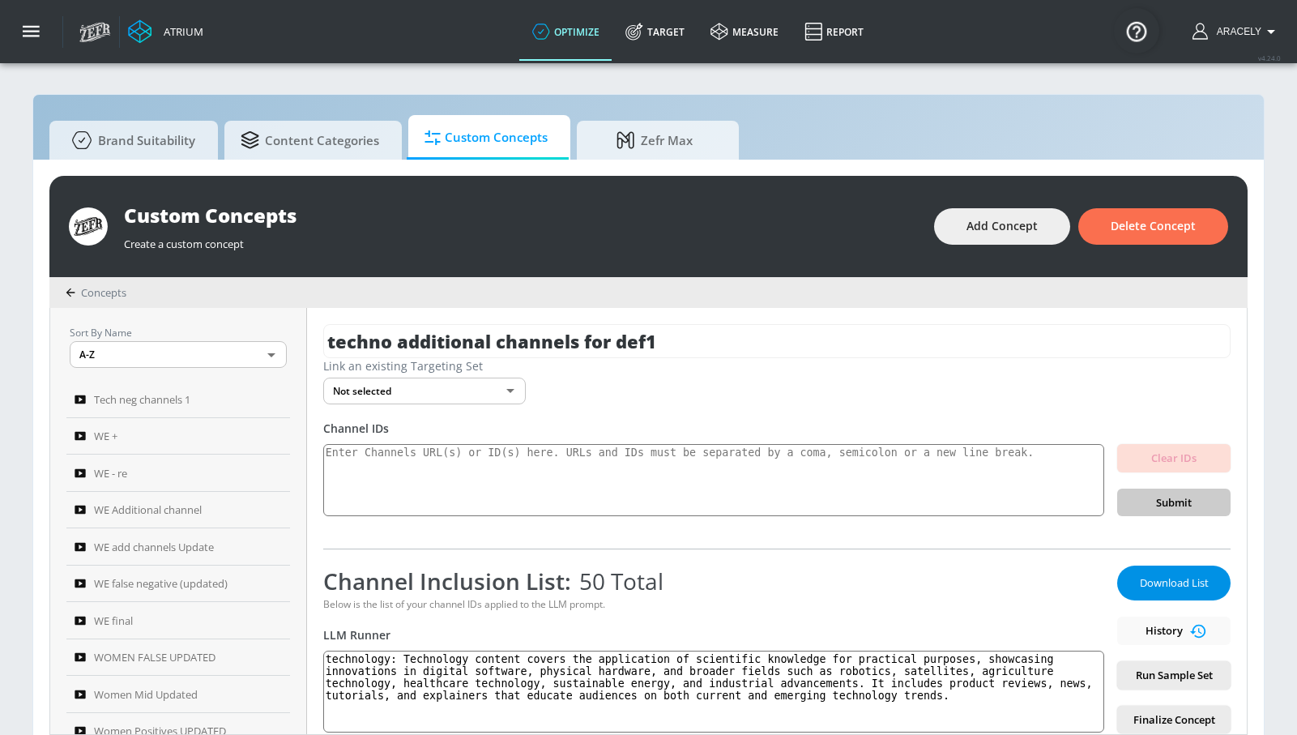
click at [1152, 583] on span "Download List" at bounding box center [1173, 582] width 81 height 19
click at [1013, 231] on span "Add Concept" at bounding box center [1001, 226] width 71 height 20
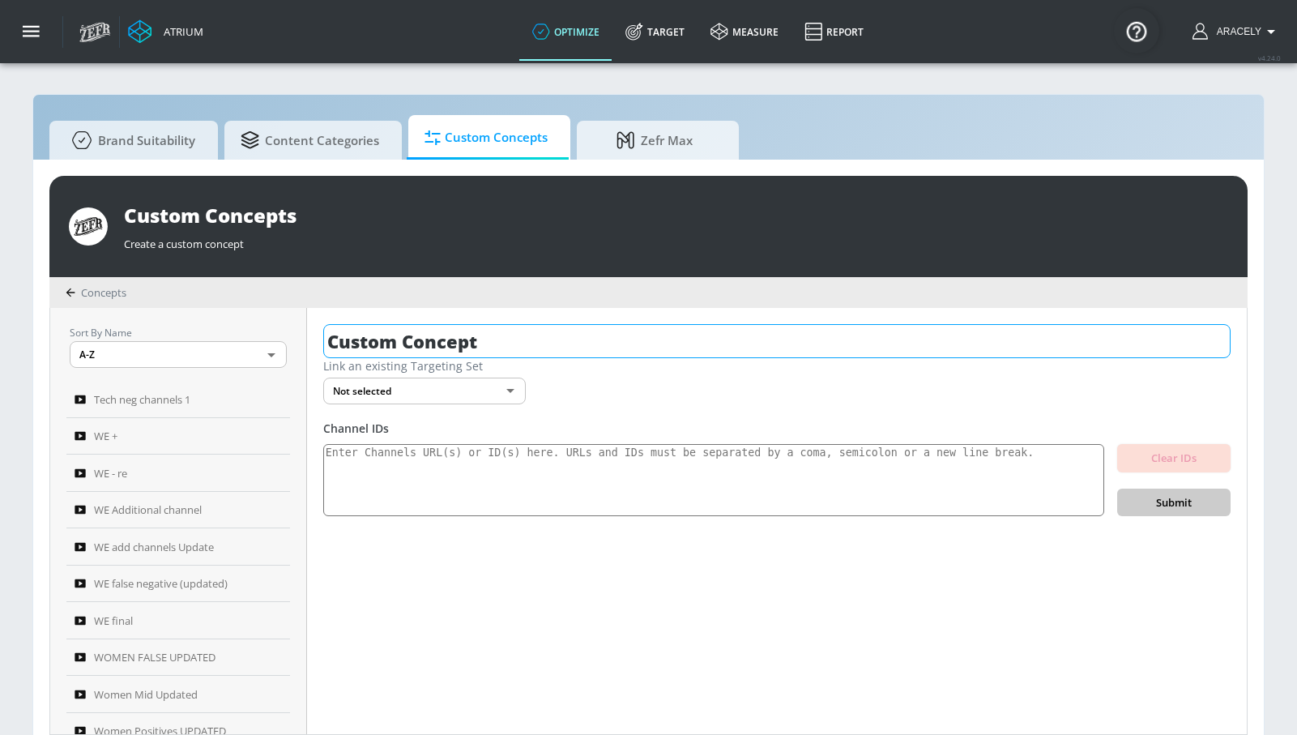
click at [564, 337] on input "Custom Concept" at bounding box center [776, 341] width 907 height 34
click at [564, 338] on input "Custom Concept" at bounding box center [776, 341] width 907 height 34
type input "t"
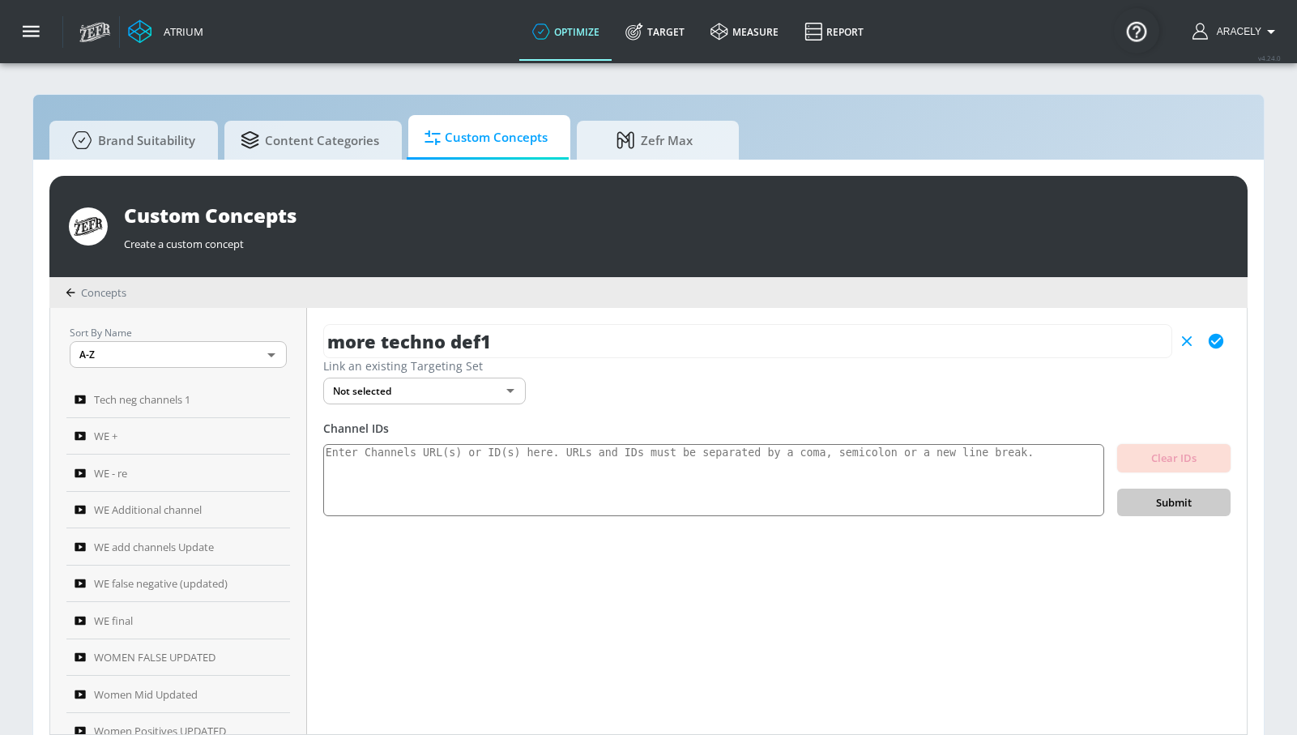
type input "more techno def1"
click at [1216, 336] on icon "button" at bounding box center [1216, 341] width 15 height 15
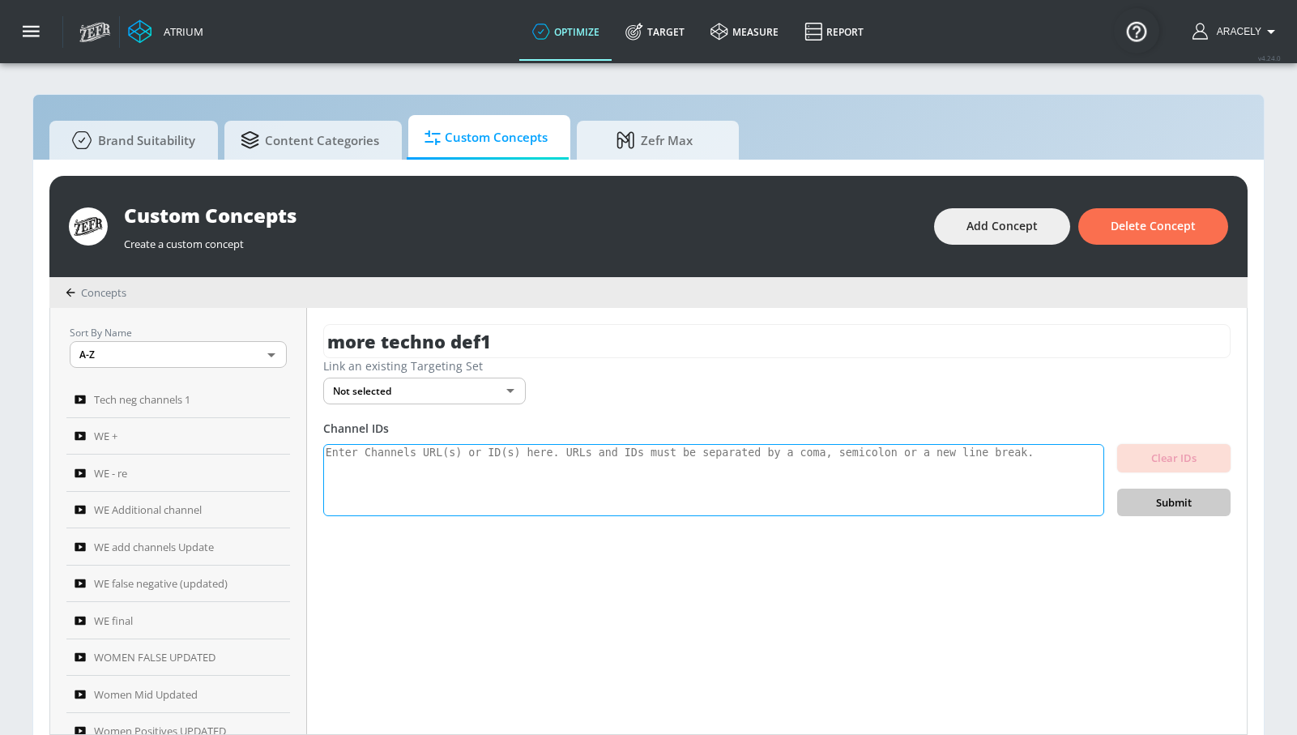
click at [470, 492] on textarea at bounding box center [713, 480] width 781 height 73
paste textarea "UCKVlixycWmapnGQ_wht4cHQ UC4wBPUcZUvBM4a5IuIHr9gQ UCuhJGZnYwTklwjOnQtsnQ6w UCpk…"
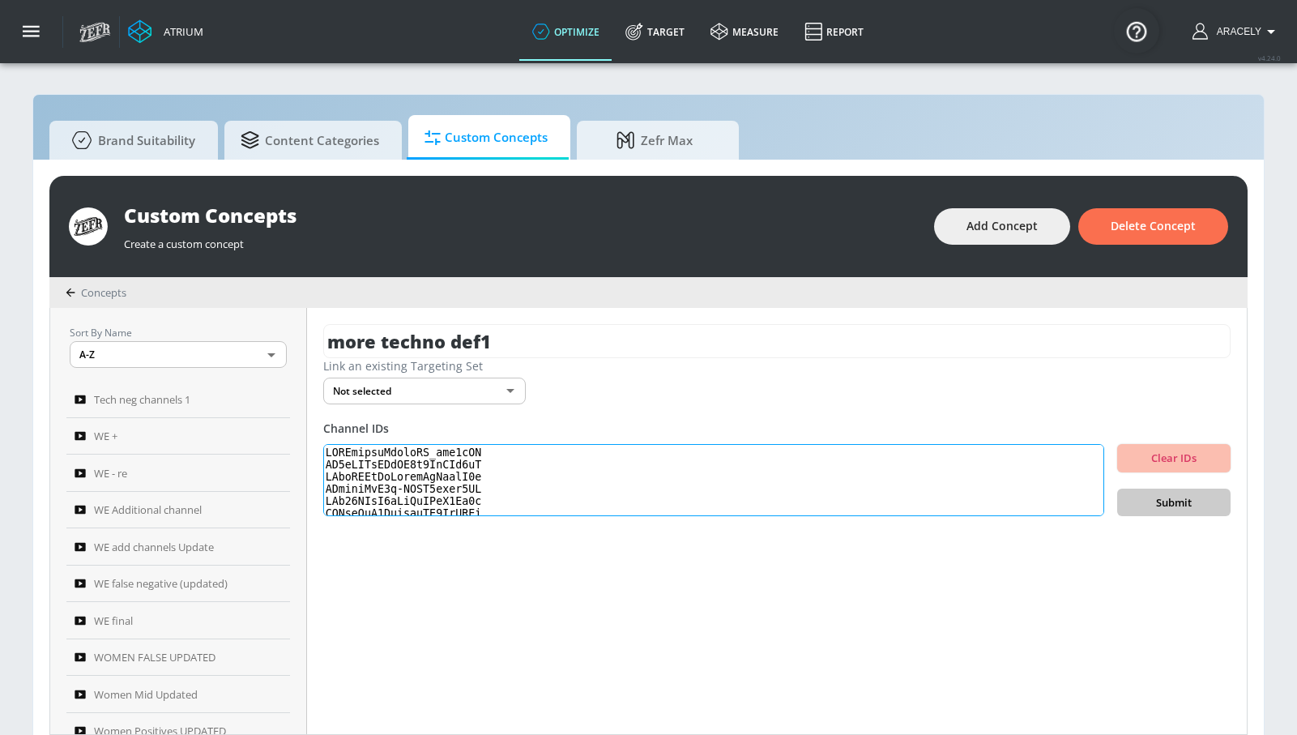
scroll to position [558, 0]
type textarea "UCKVlixycWmapnGQ_wht4cHQ UC4wBPUcZUvBM4a5IuIHr9gQ UCuhJGZnYwTklwjOnQtsnQ6w UCpk…"
click at [1200, 495] on span "Submit" at bounding box center [1173, 502] width 87 height 19
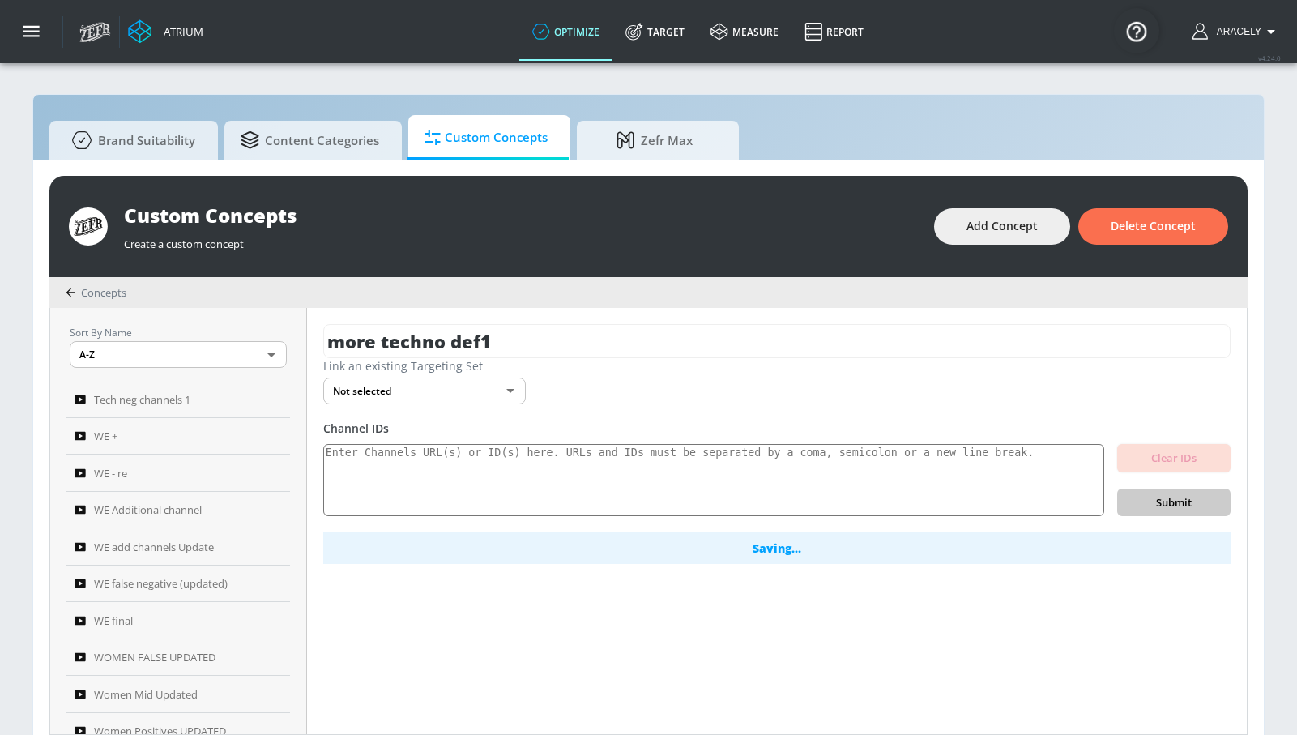
scroll to position [0, 0]
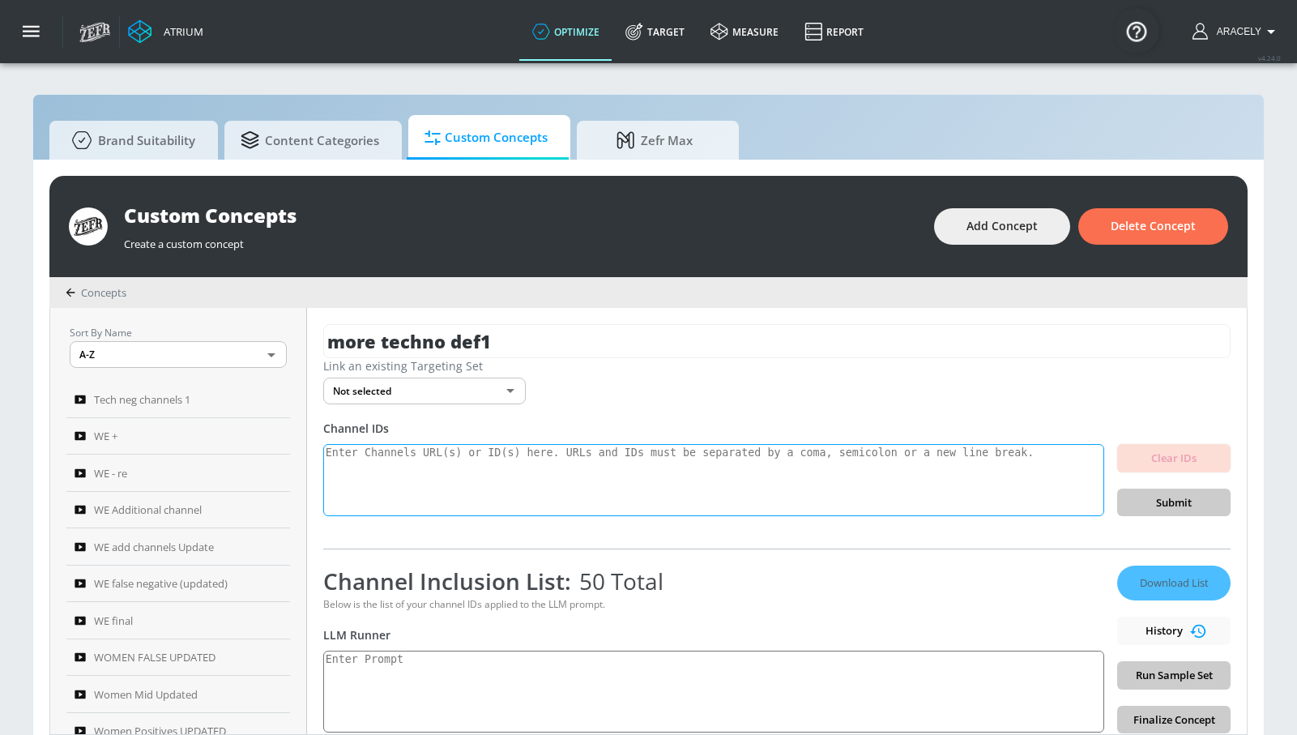
click at [571, 461] on textarea at bounding box center [713, 480] width 781 height 73
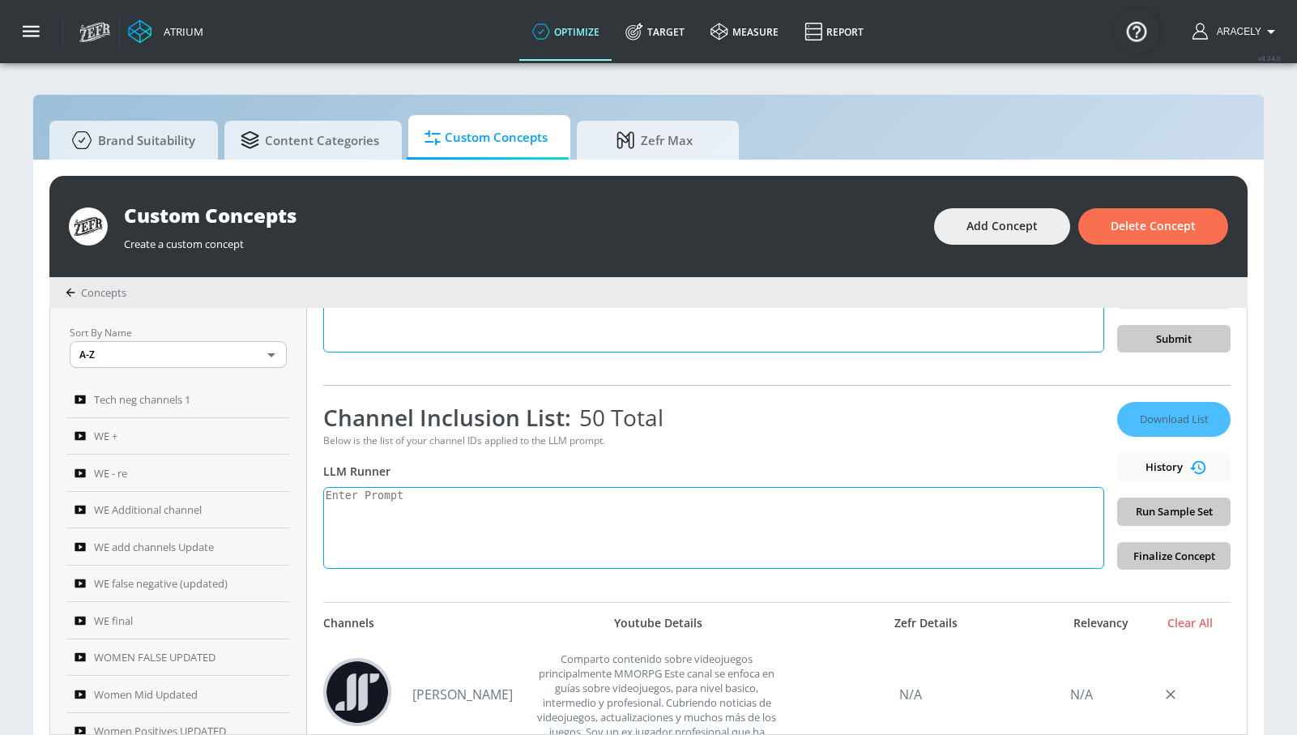
scroll to position [168, 0]
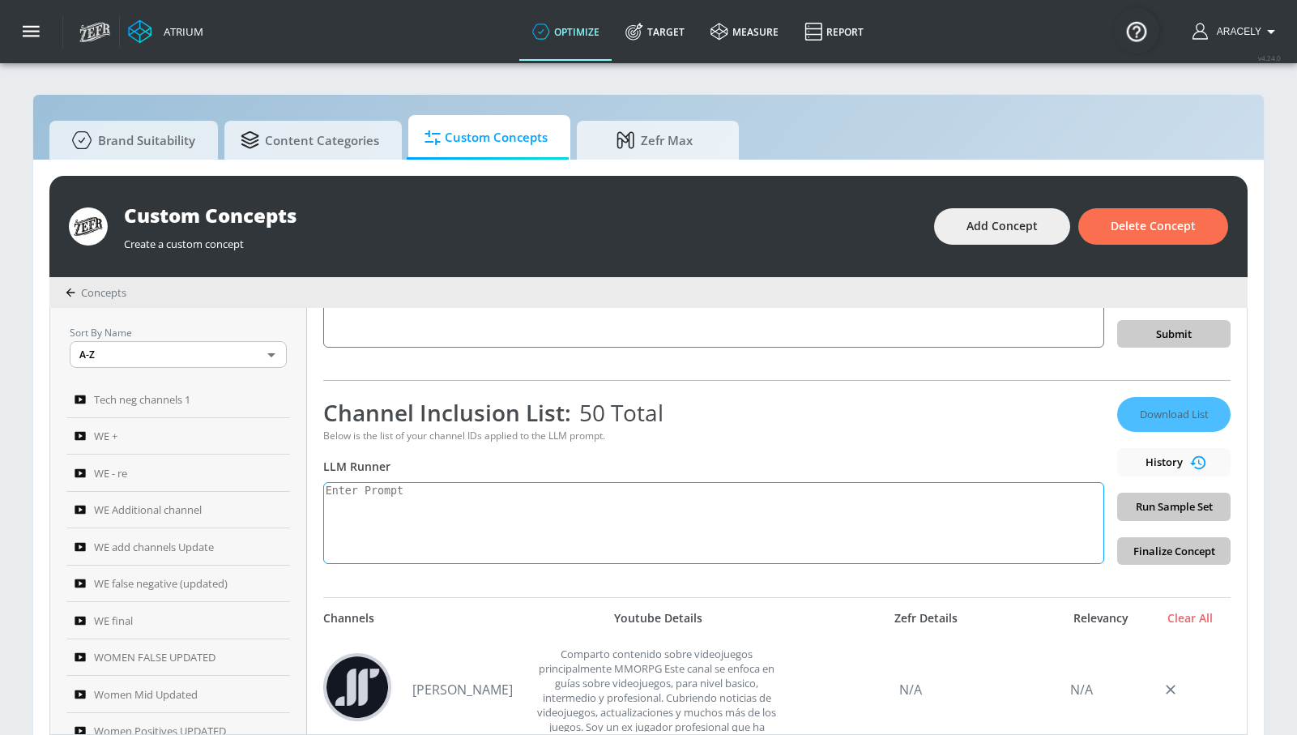
click at [549, 514] on textarea at bounding box center [713, 523] width 781 height 82
click at [367, 493] on textarea "tehcnology:" at bounding box center [713, 523] width 781 height 82
paste textarea "Technology content covers the application of scientific knowledge for practical…"
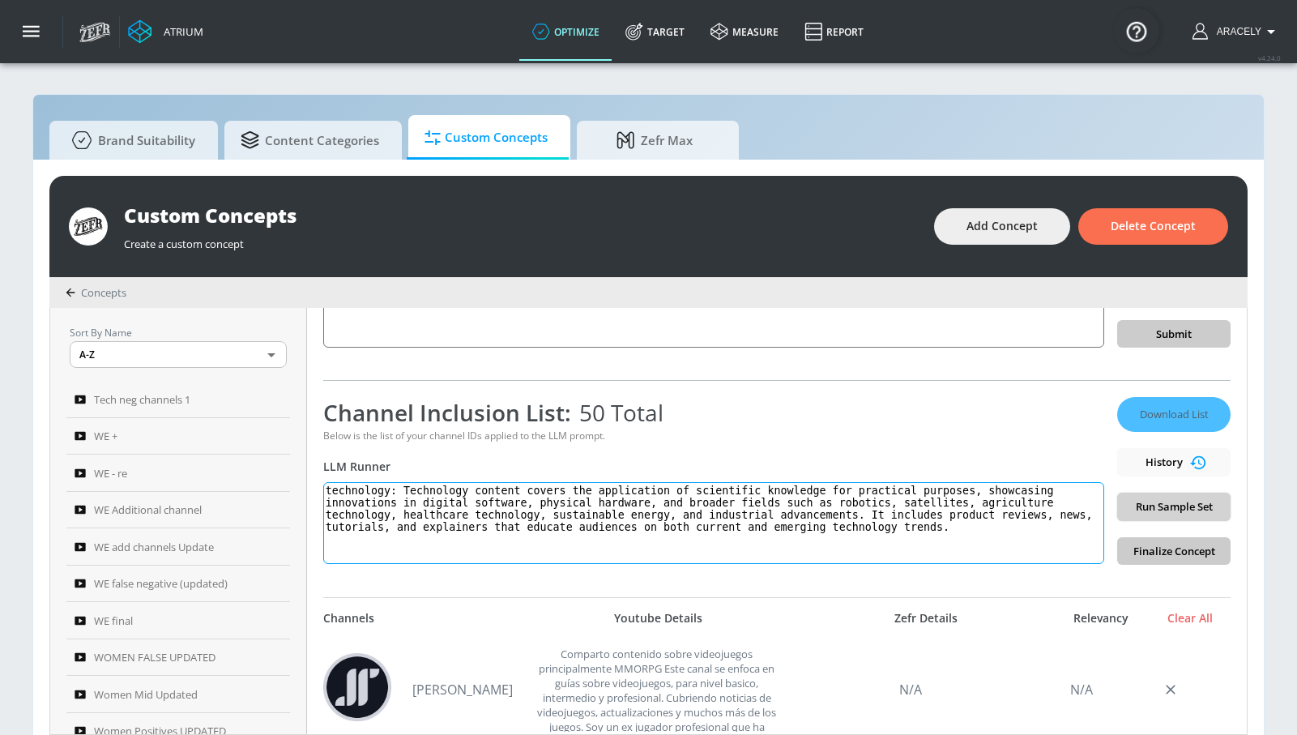
type textarea "technology: Technology content covers the application of scientific knowledge f…"
click at [1140, 510] on span "Run Sample Set" at bounding box center [1173, 506] width 87 height 19
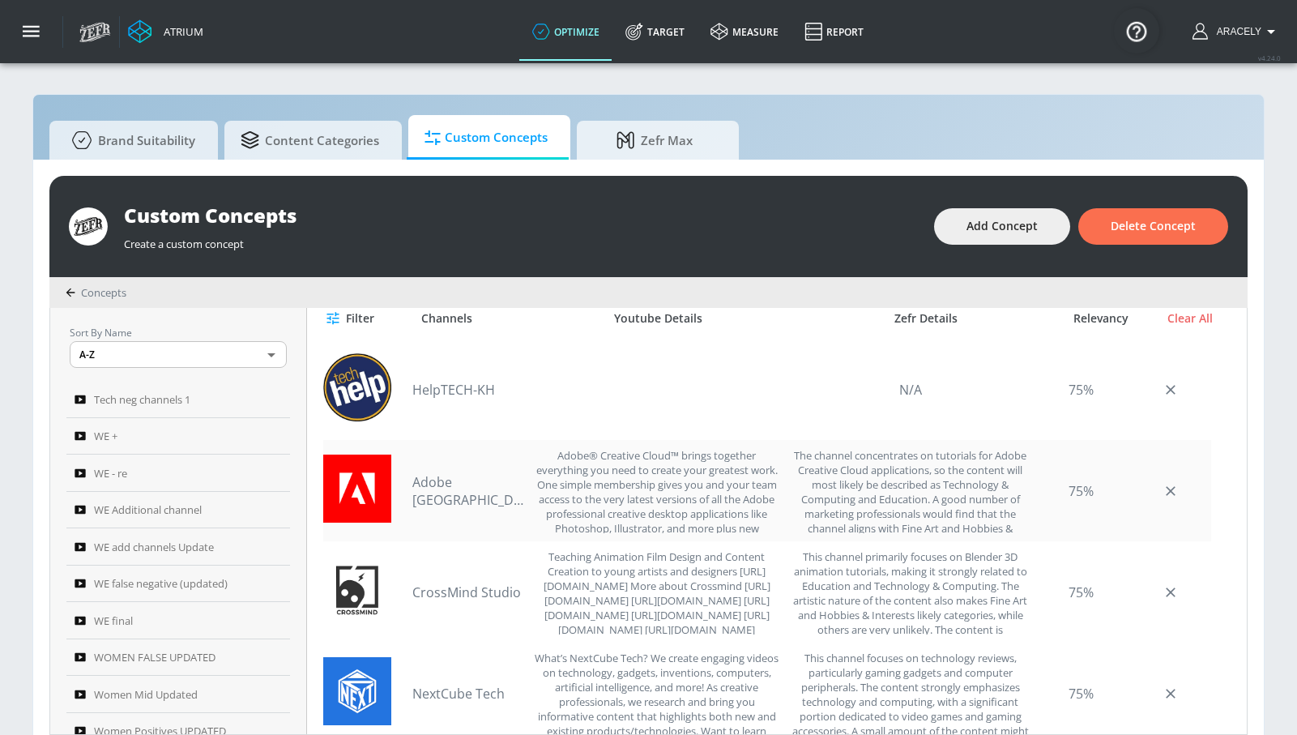
scroll to position [0, 0]
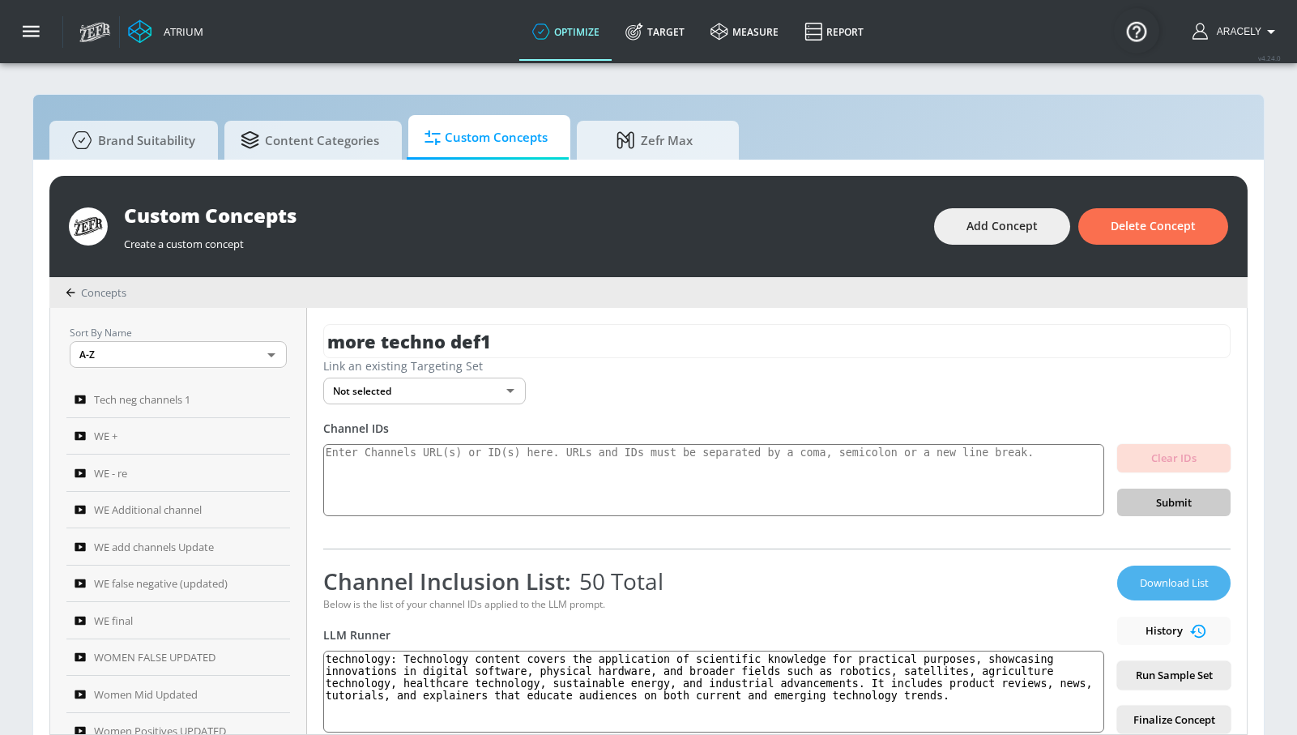
click at [1162, 580] on span "Download List" at bounding box center [1173, 582] width 81 height 19
click at [975, 232] on span "Add Concept" at bounding box center [1001, 226] width 71 height 20
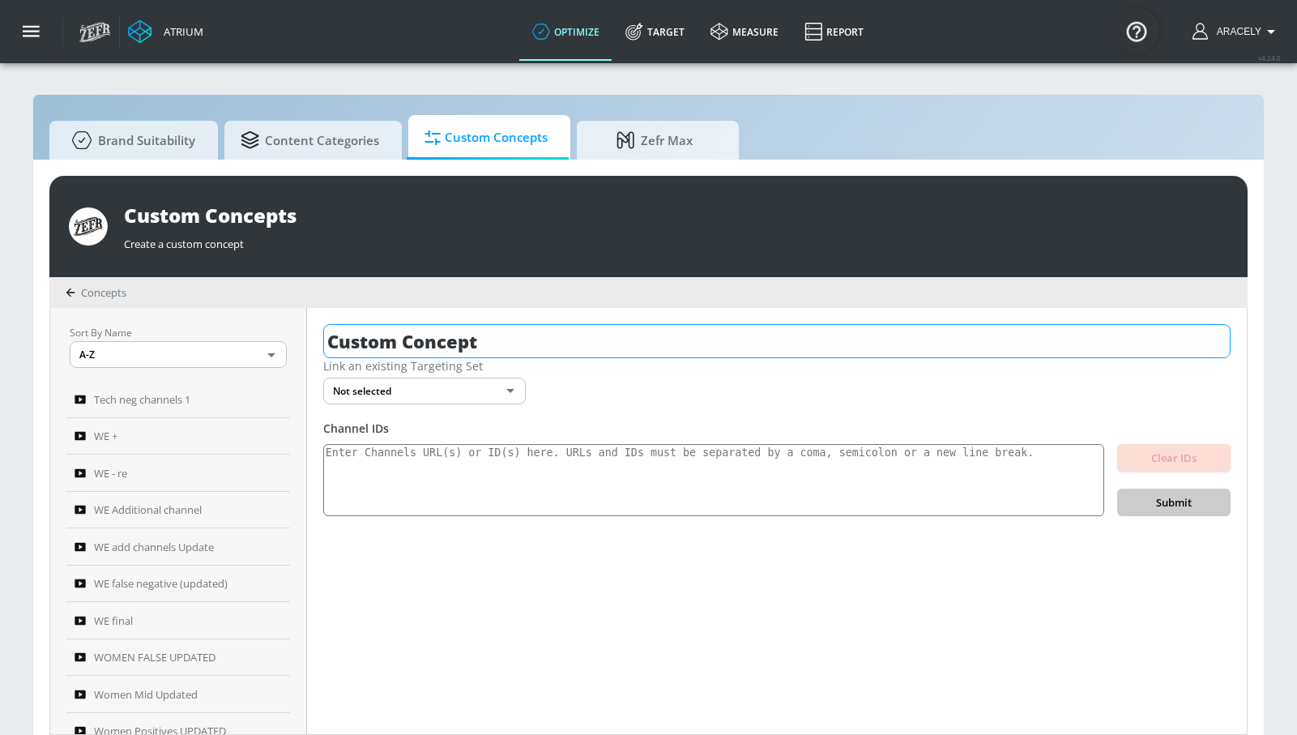
click at [539, 335] on input "Custom Concept" at bounding box center [776, 341] width 907 height 34
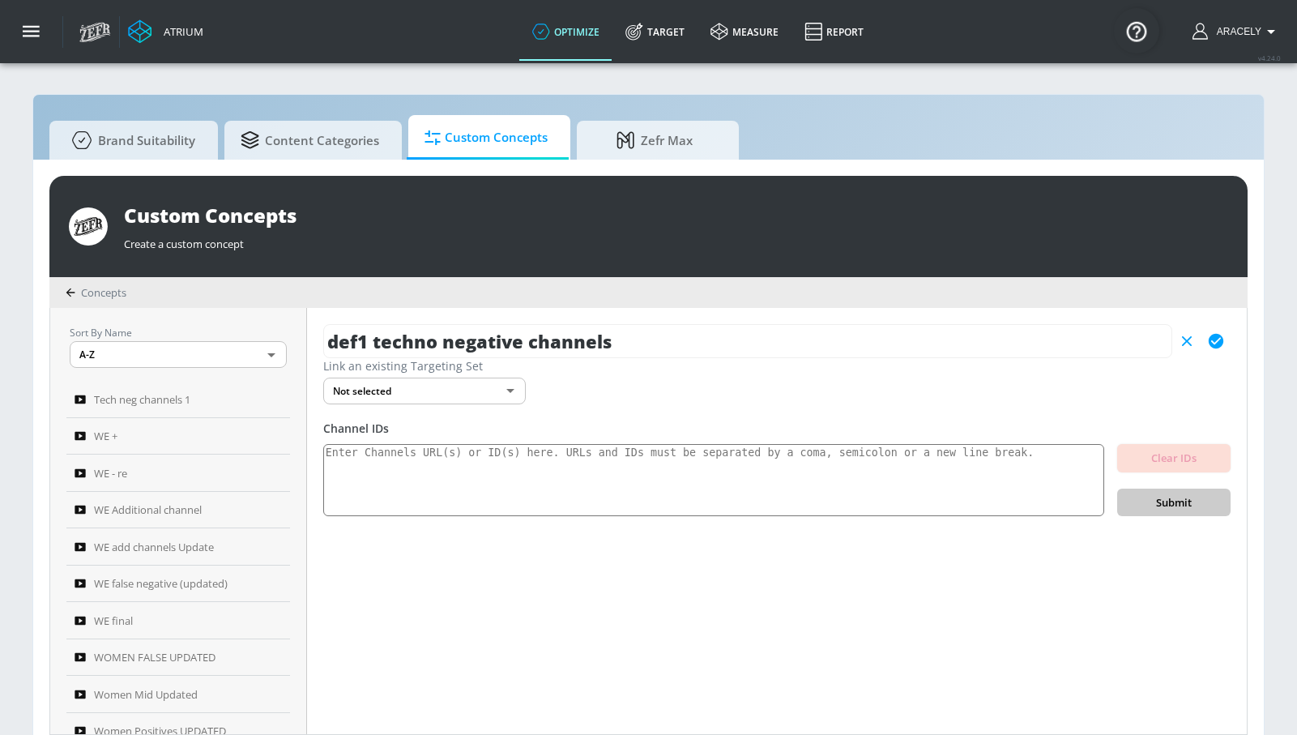
type input "def1 techno negative channels"
click at [1224, 339] on icon "button" at bounding box center [1216, 341] width 18 height 18
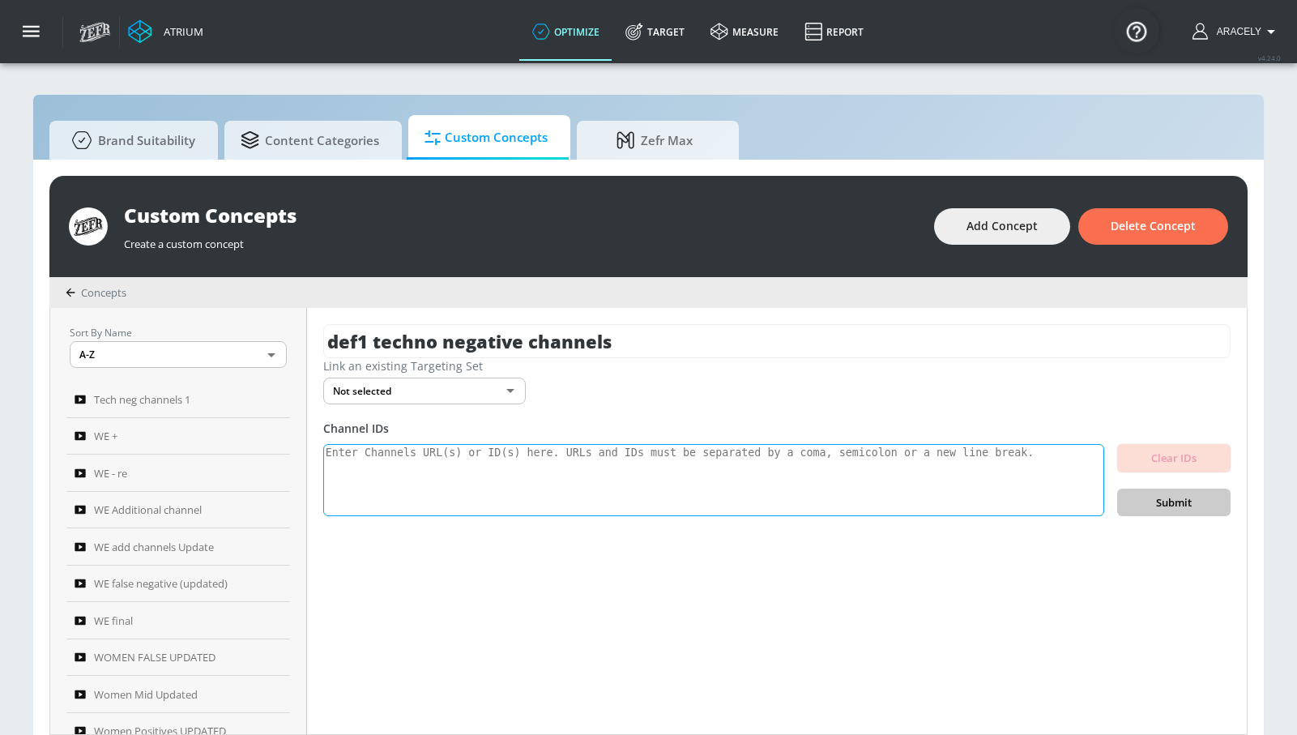
click at [561, 465] on textarea at bounding box center [713, 480] width 781 height 73
paste textarea "UC6hRMIwFk5dT4NIRQug24ng UC62Oej314V_4FtXYKVjSwjg UC4Lcuzr_lHRr-GFLiRx4H0w UC43…"
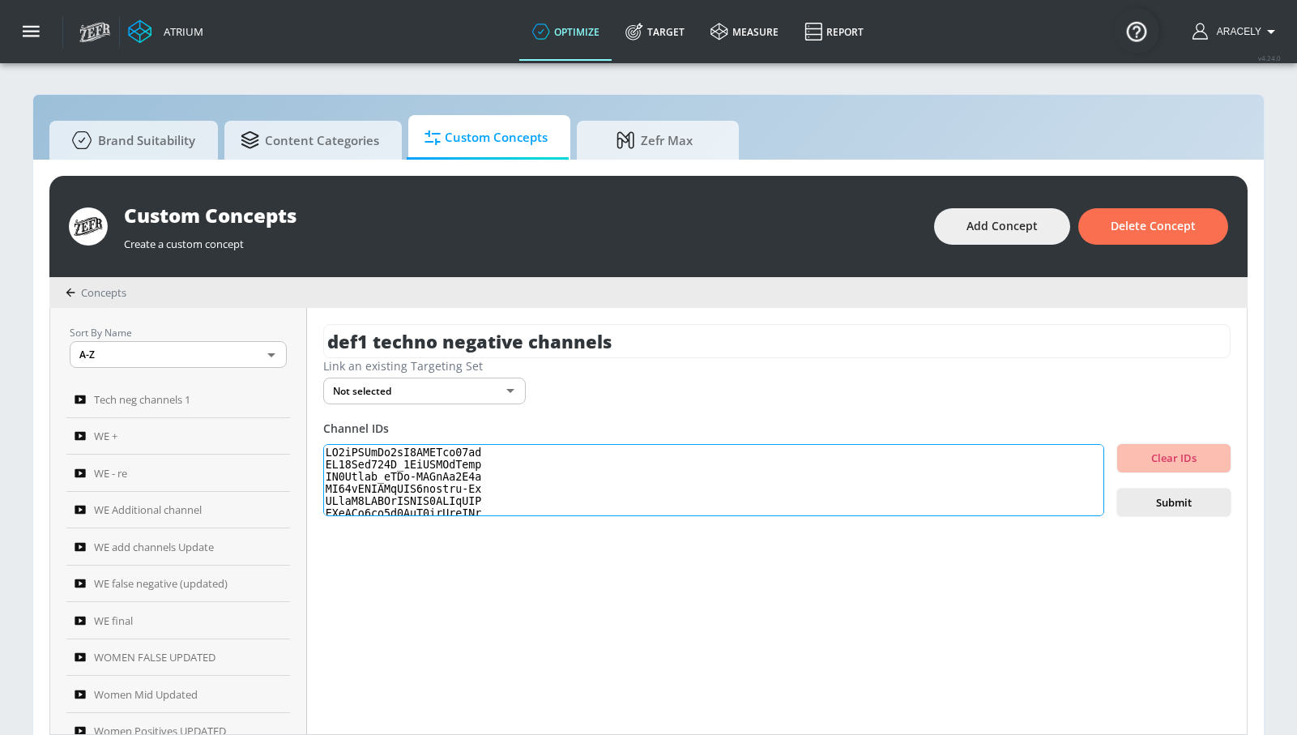
scroll to position [558, 0]
type textarea "UC6hRMIwFk5dT4NIRQug24ng UC62Oej314V_4FtXYKVjSwjg UC4Lcuzr_lHRr-GFLiRx4H0w UC43…"
click at [1169, 507] on span "Submit" at bounding box center [1173, 502] width 87 height 19
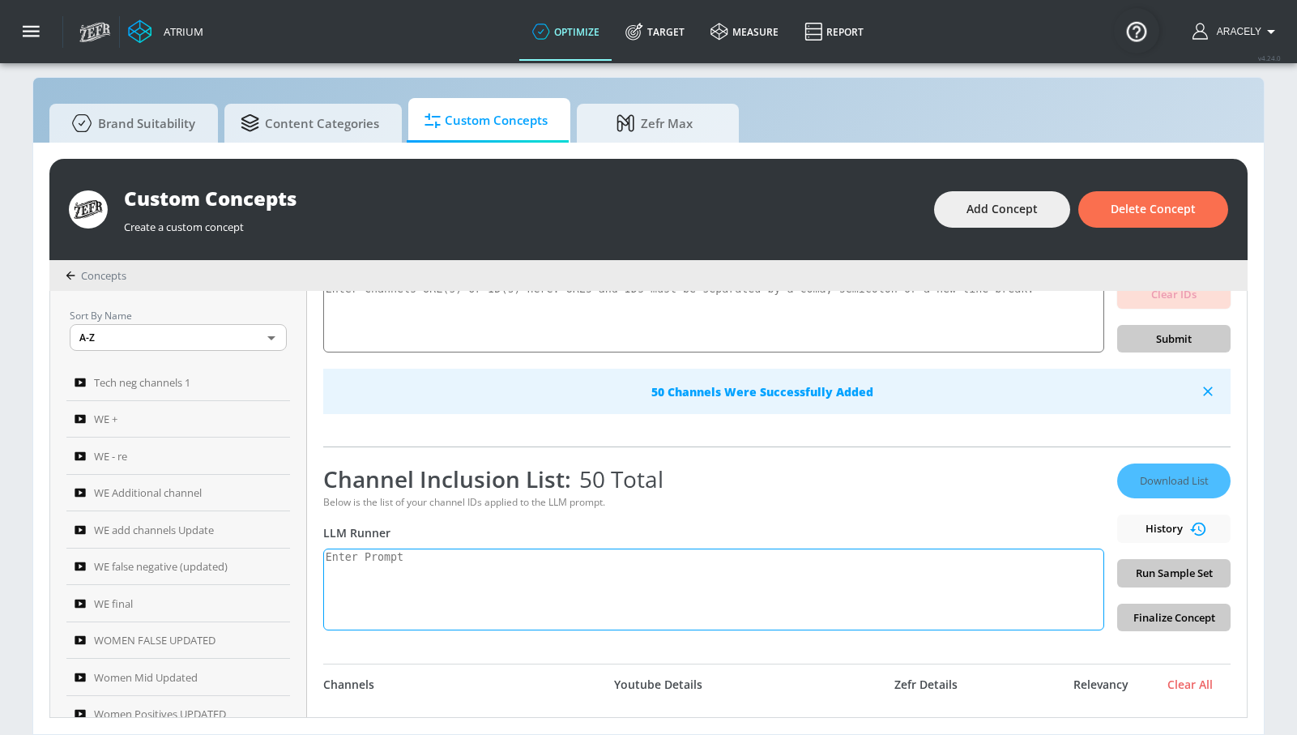
scroll to position [151, 0]
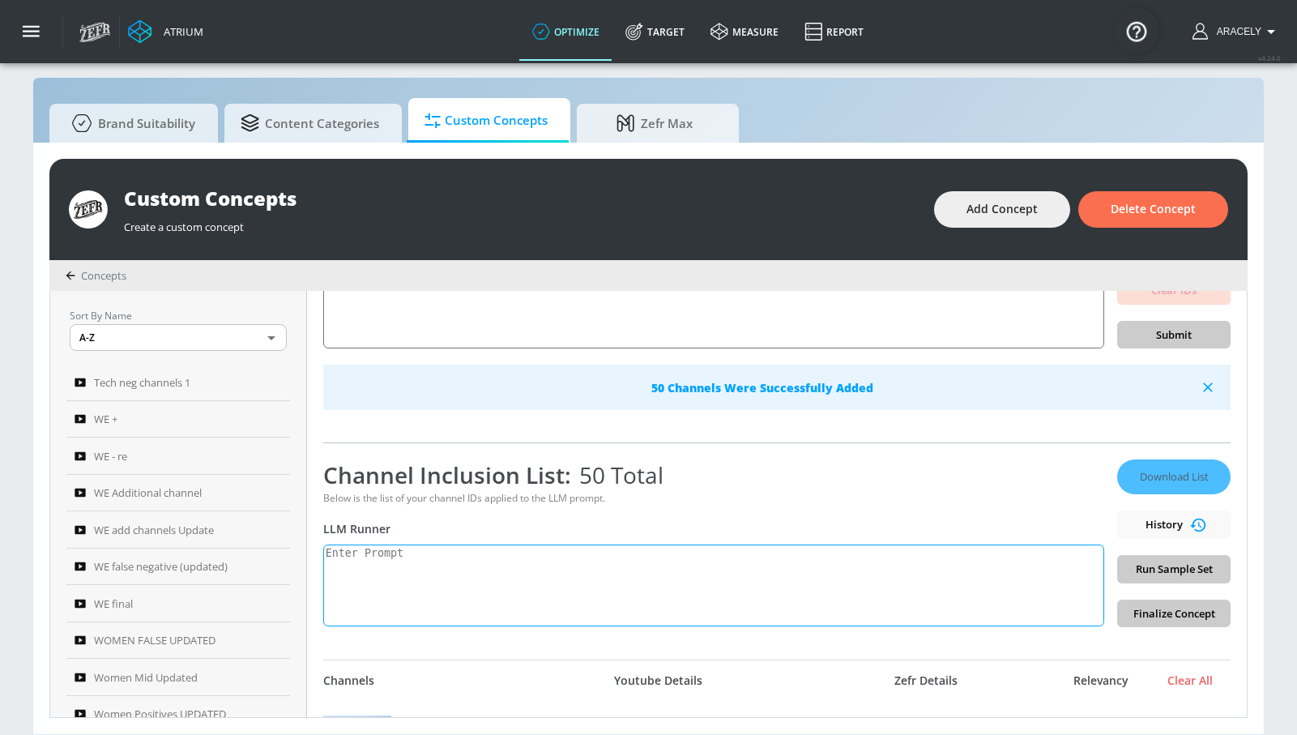
click at [731, 598] on textarea at bounding box center [713, 585] width 781 height 82
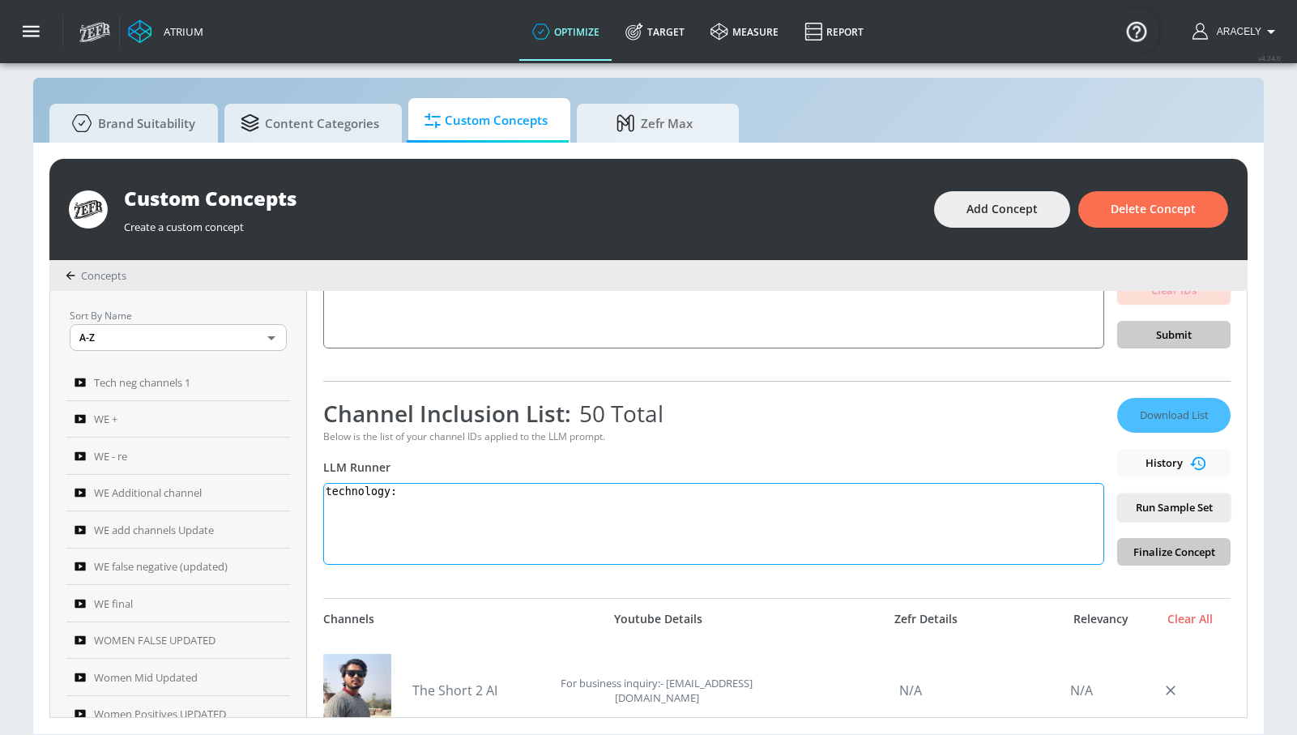
paste textarea "Technology content covers the application of scientific knowledge for practical…"
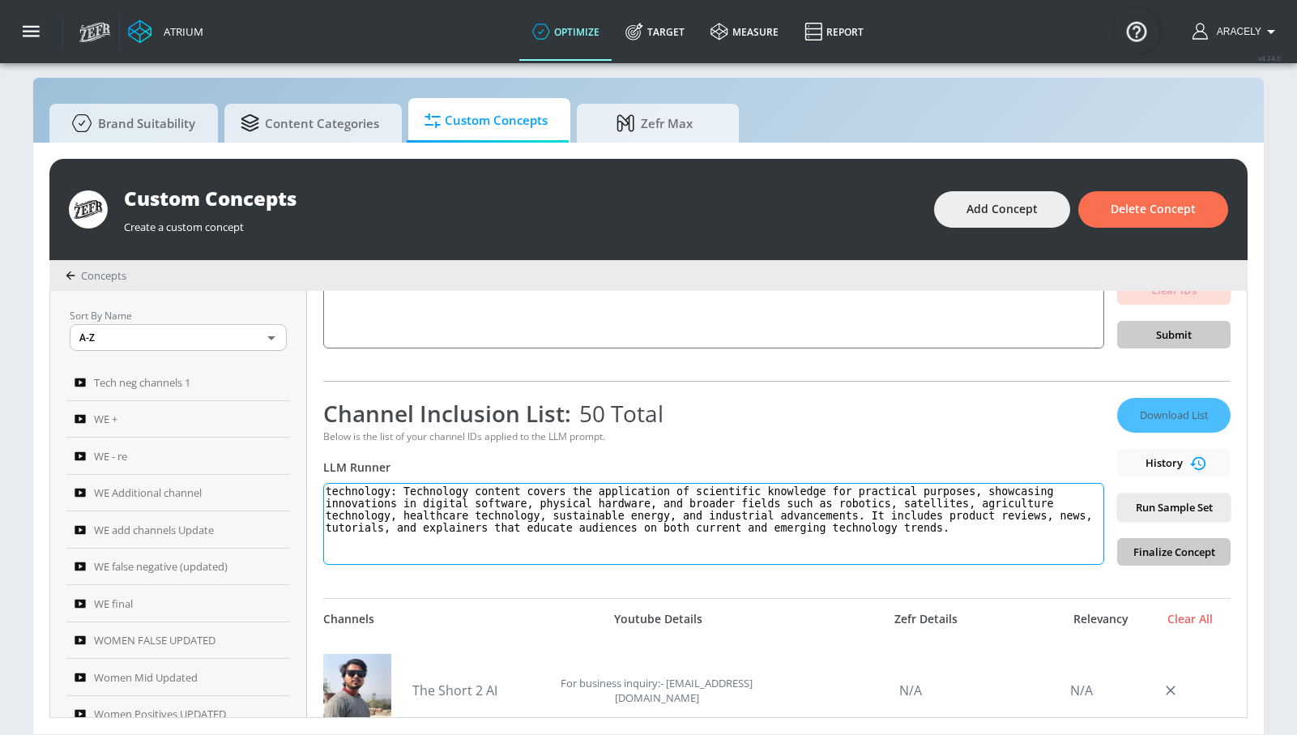
type textarea "technology: Technology content covers the application of scientific knowledge f…"
click at [1148, 503] on span "Run Sample Set" at bounding box center [1173, 507] width 87 height 19
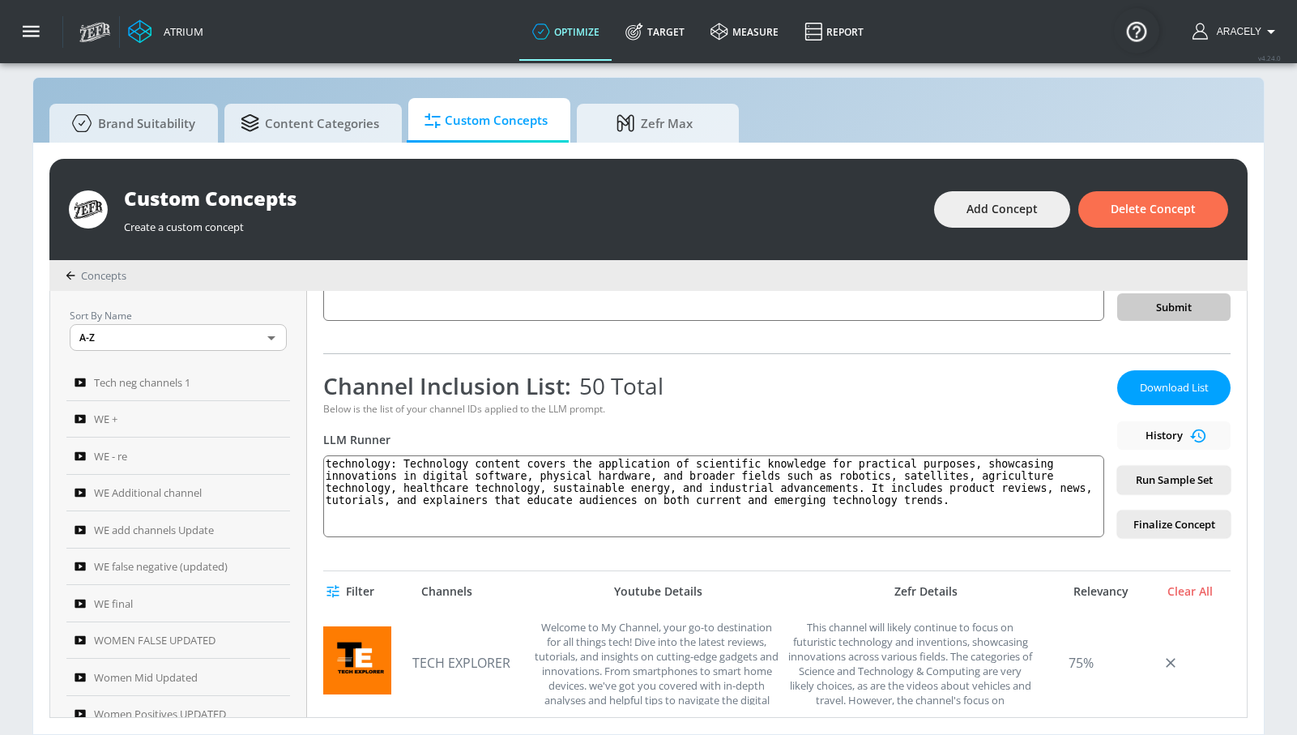
scroll to position [175, 0]
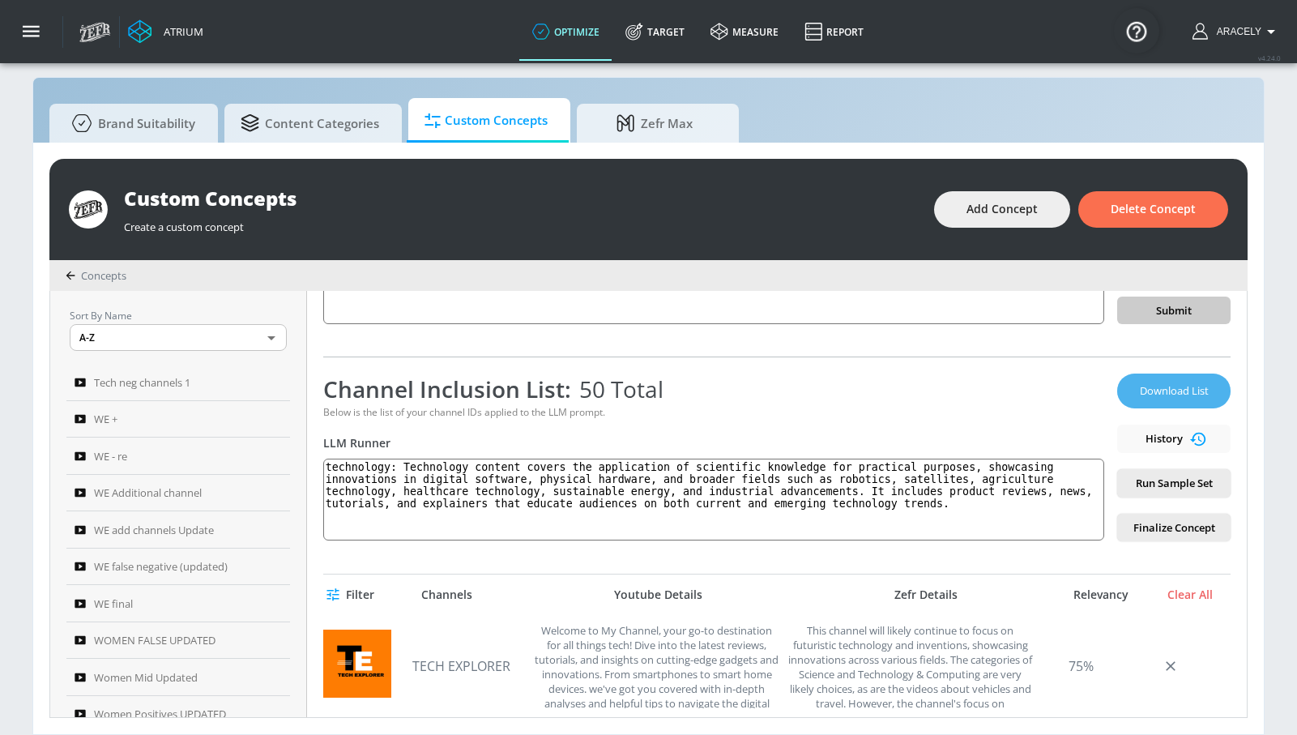
click at [1152, 386] on span "Download List" at bounding box center [1173, 391] width 81 height 19
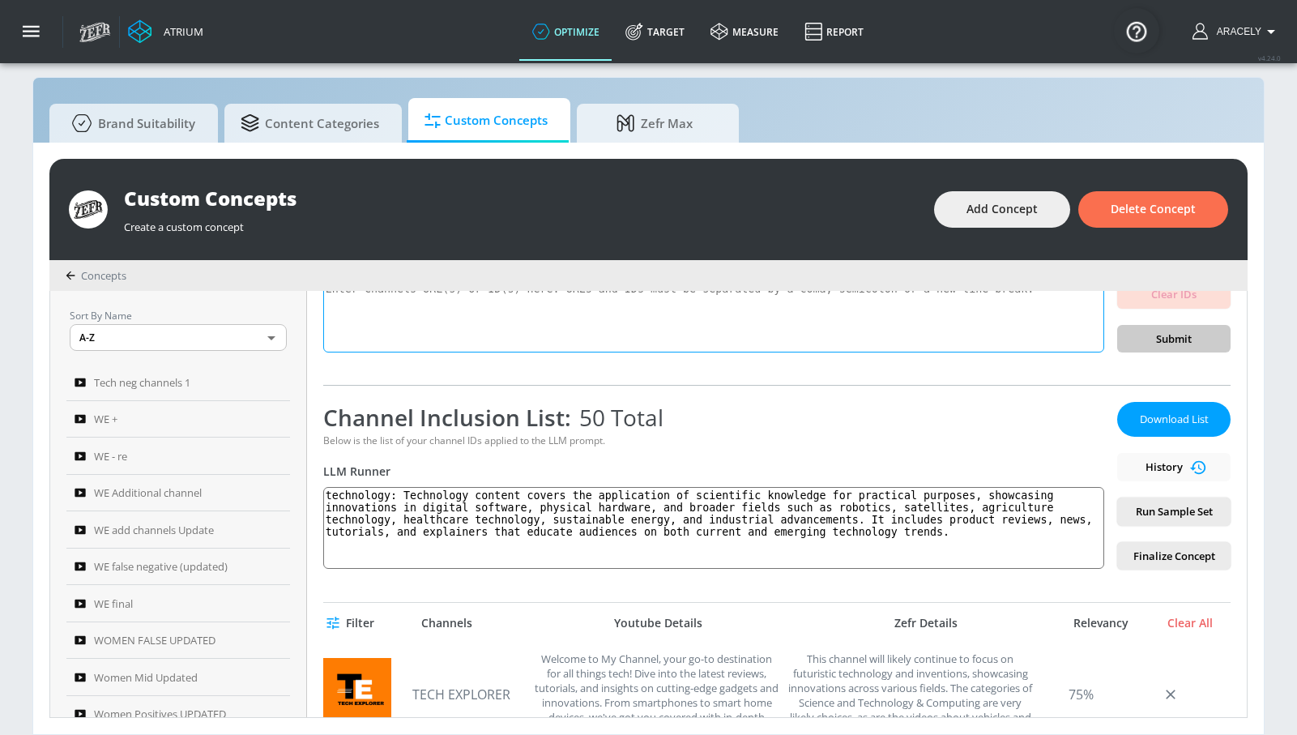
scroll to position [143, 0]
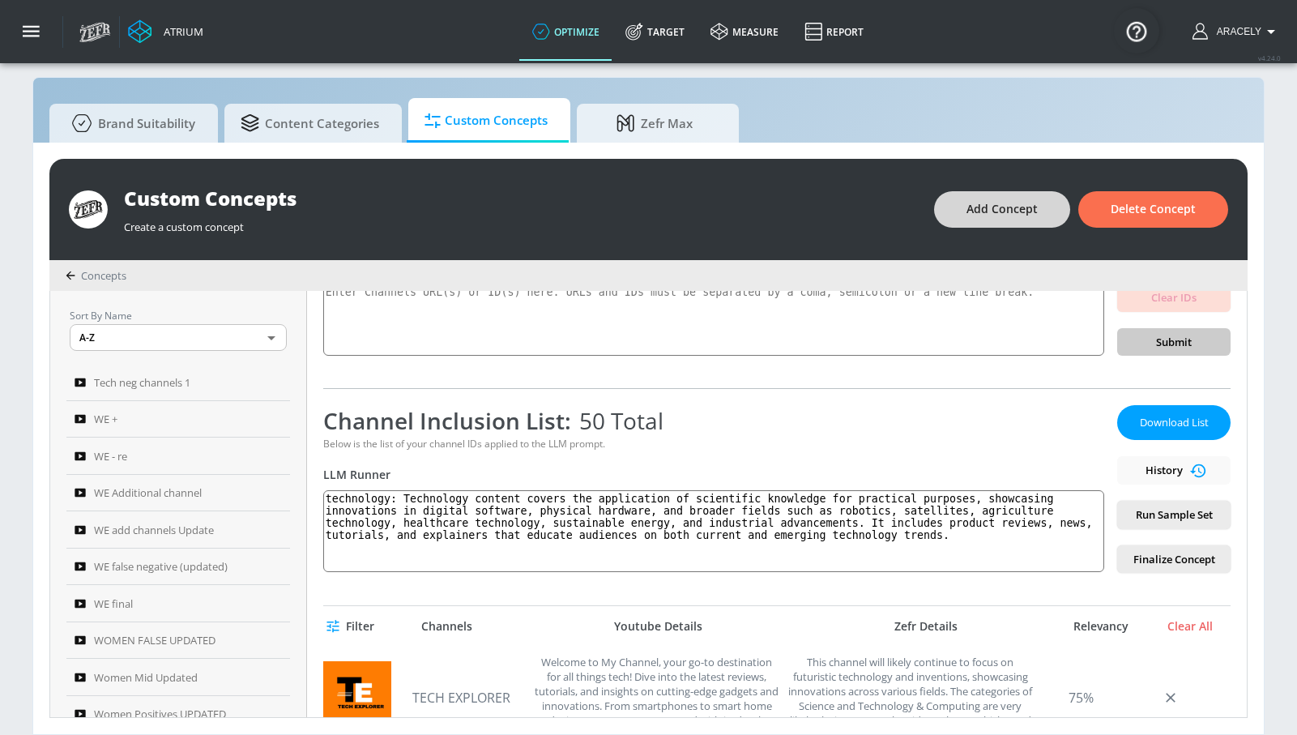
click at [991, 208] on span "Add Concept" at bounding box center [1001, 209] width 71 height 20
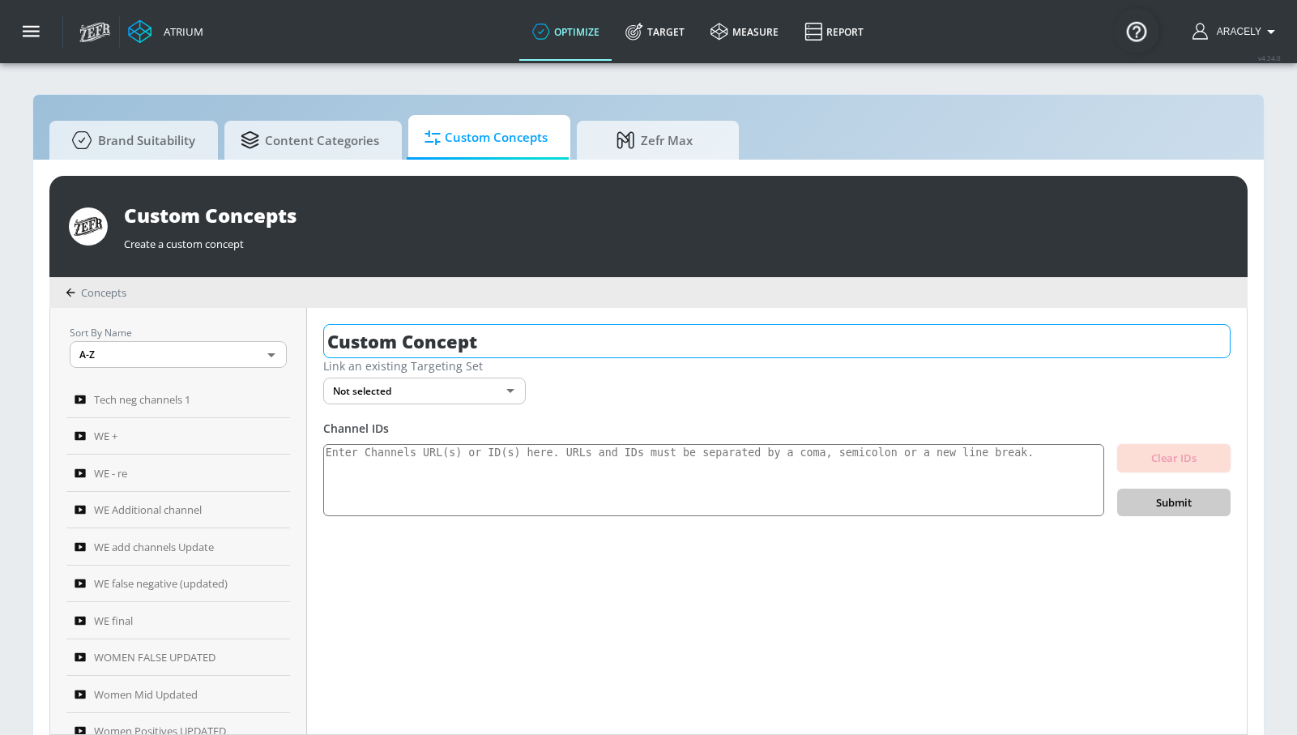
click at [509, 336] on input "Custom Concept" at bounding box center [776, 341] width 907 height 34
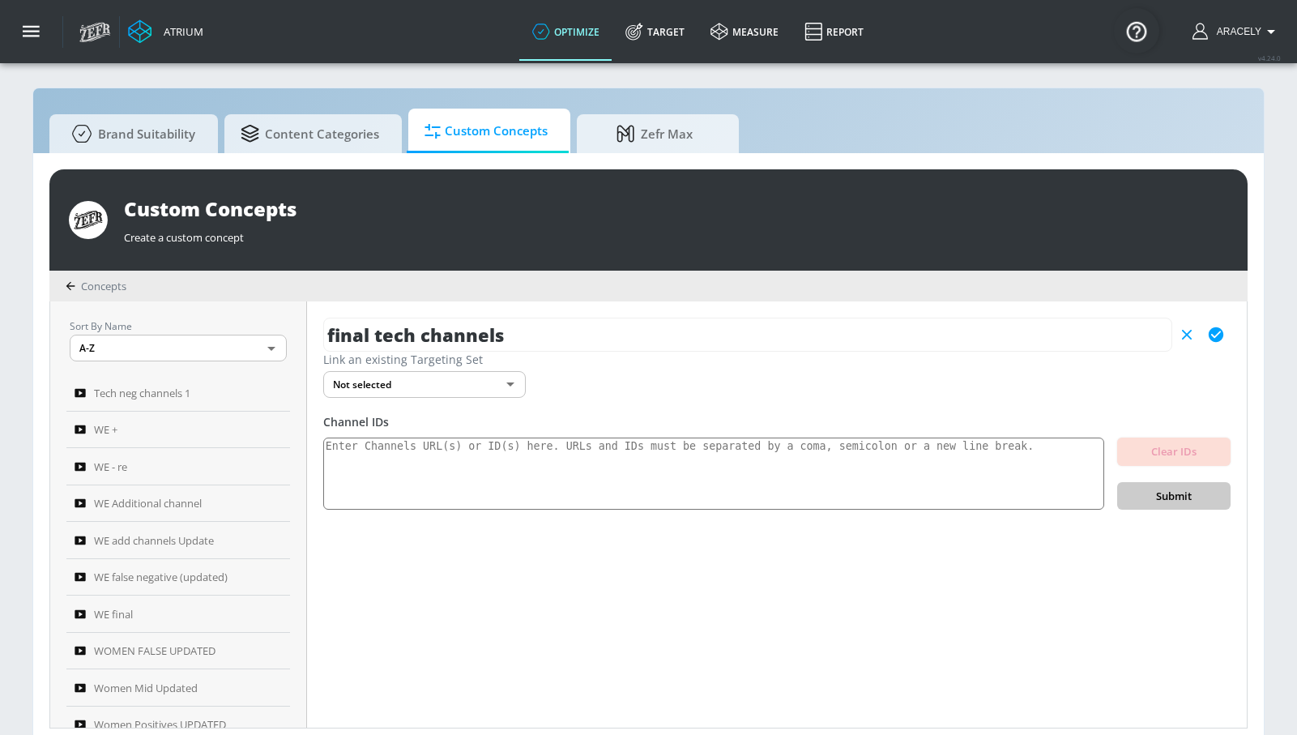
scroll to position [17, 0]
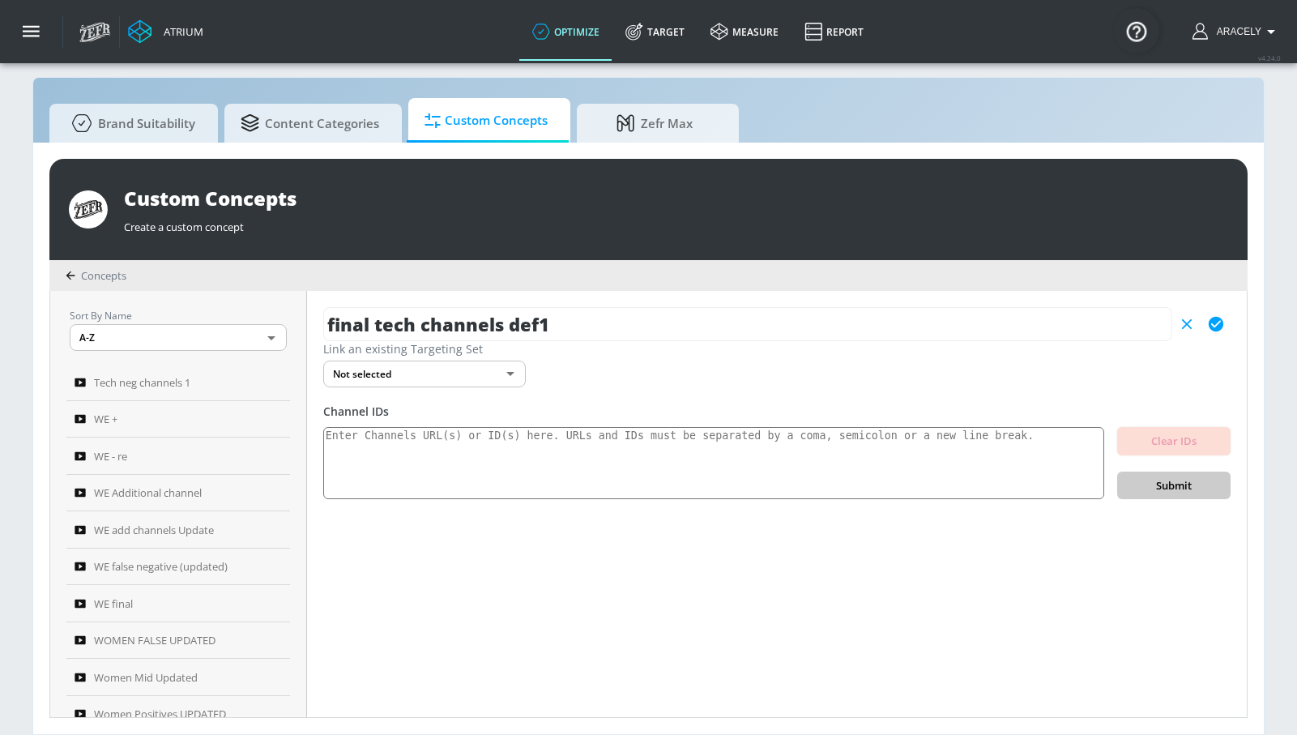
type input "final tech channels def1"
click at [1213, 326] on icon "button" at bounding box center [1216, 324] width 15 height 15
click at [835, 443] on textarea at bounding box center [713, 463] width 781 height 73
paste textarea "UCetpaNwAIbQQ9QzqycZ8DVA UCdyJ_MxwpBL1_O1aG1CDQLQ UCZ6YWz5o2KA5u4amxsZFAyQ UCUf…"
type textarea "UCetpaNwAIbQQ9QzqycZ8DVA UCdyJ_MxwpBL1_O1aG1CDQLQ UCZ6YWz5o2KA5u4amxsZFAyQ UCUf…"
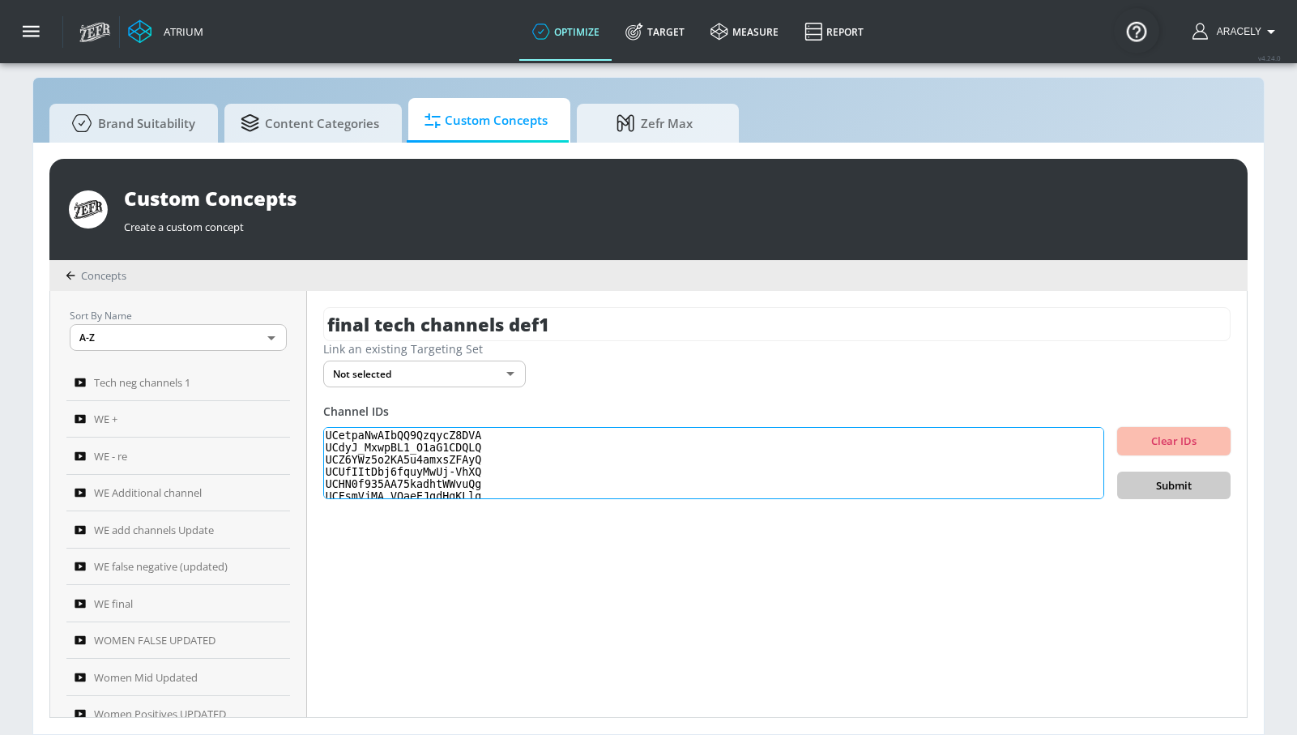
scroll to position [345, 0]
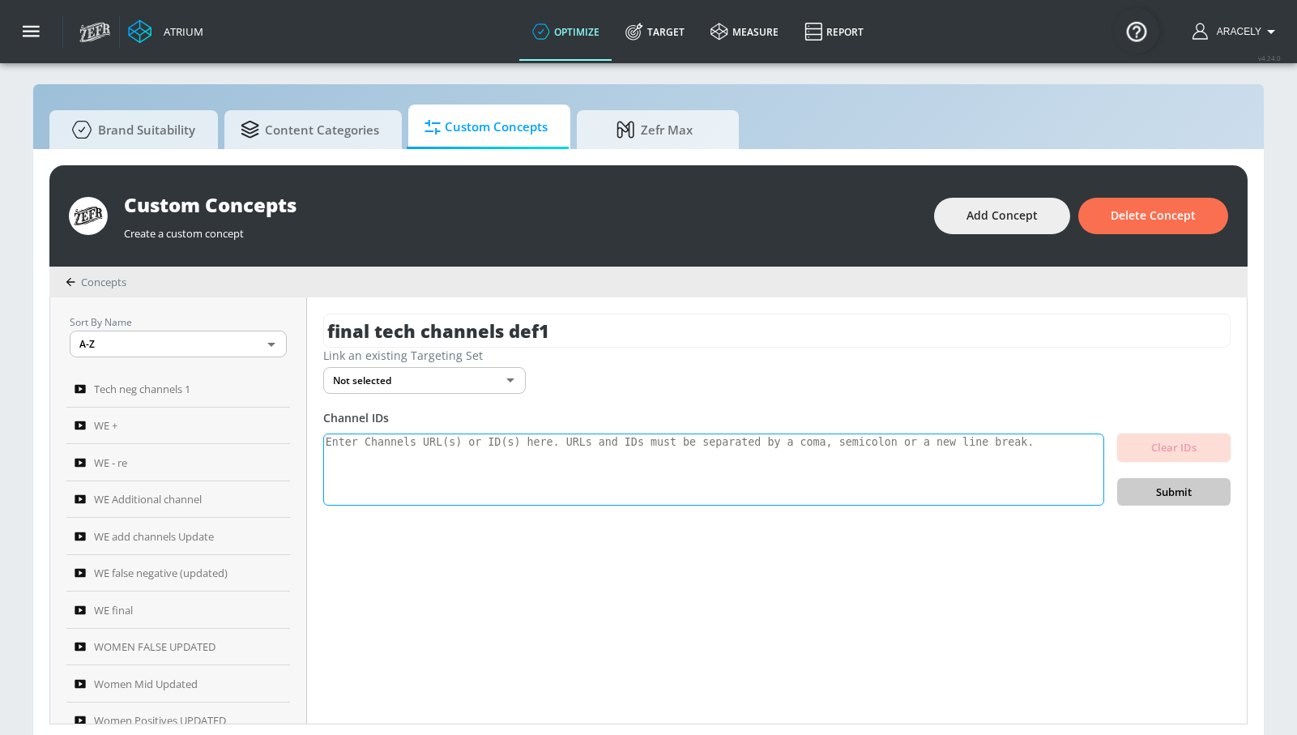
scroll to position [17, 0]
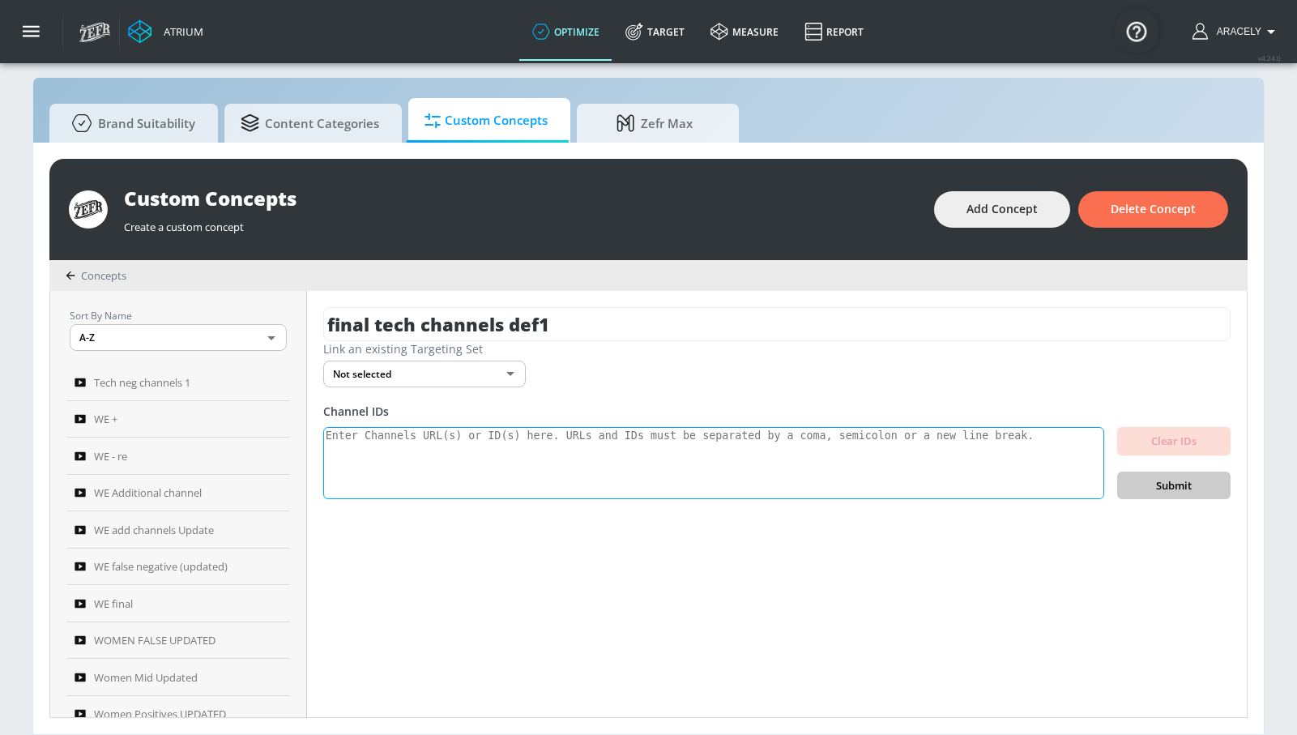
click at [520, 452] on textarea at bounding box center [713, 463] width 781 height 73
paste textarea "UCetpaNwAIbQQ9QzqycZ8DVA UCdyJ_MxwpBL1_O1aG1CDQLQ UCZ6YWz5o2KA5u4amxsZFAyQ UCUf…"
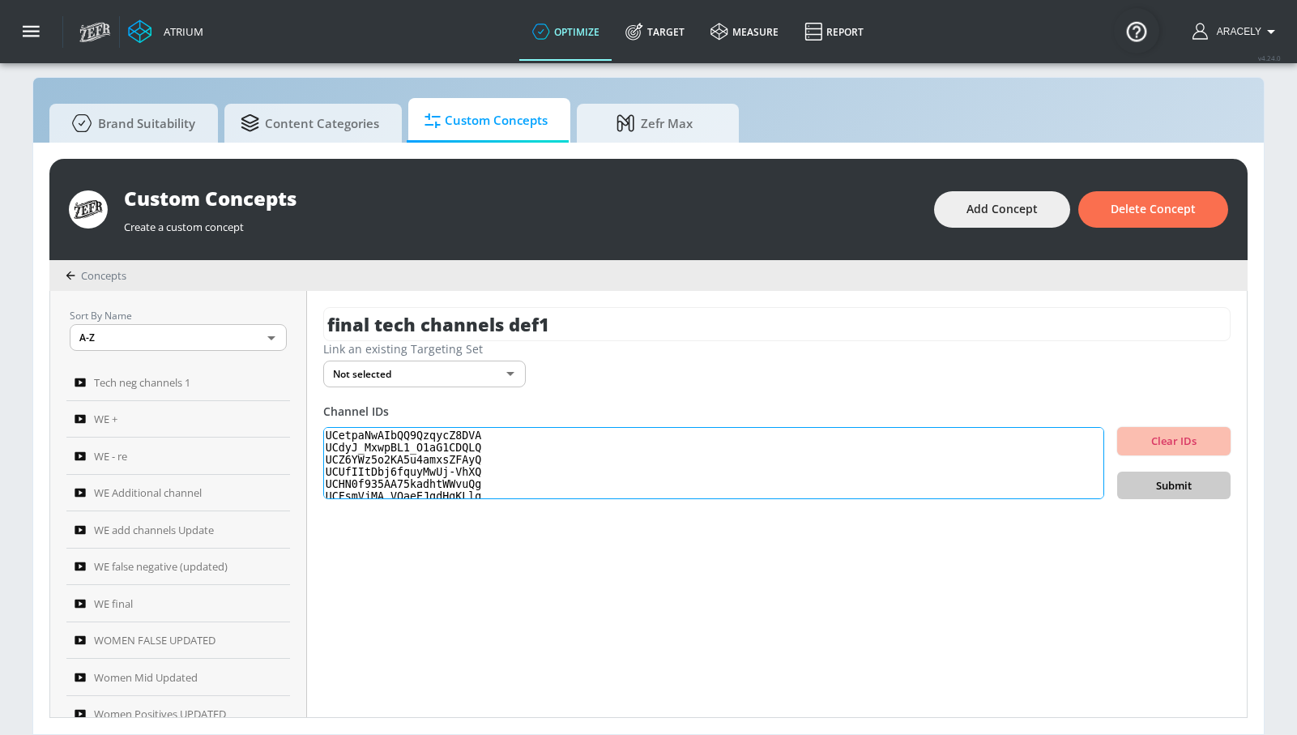
scroll to position [345, 0]
type textarea "UCetpaNwAIbQQ9QzqycZ8DVA UCdyJ_MxwpBL1_O1aG1CDQLQ UCZ6YWz5o2KA5u4amxsZFAyQ UCUf…"
click at [1156, 478] on span "Submit" at bounding box center [1173, 485] width 87 height 19
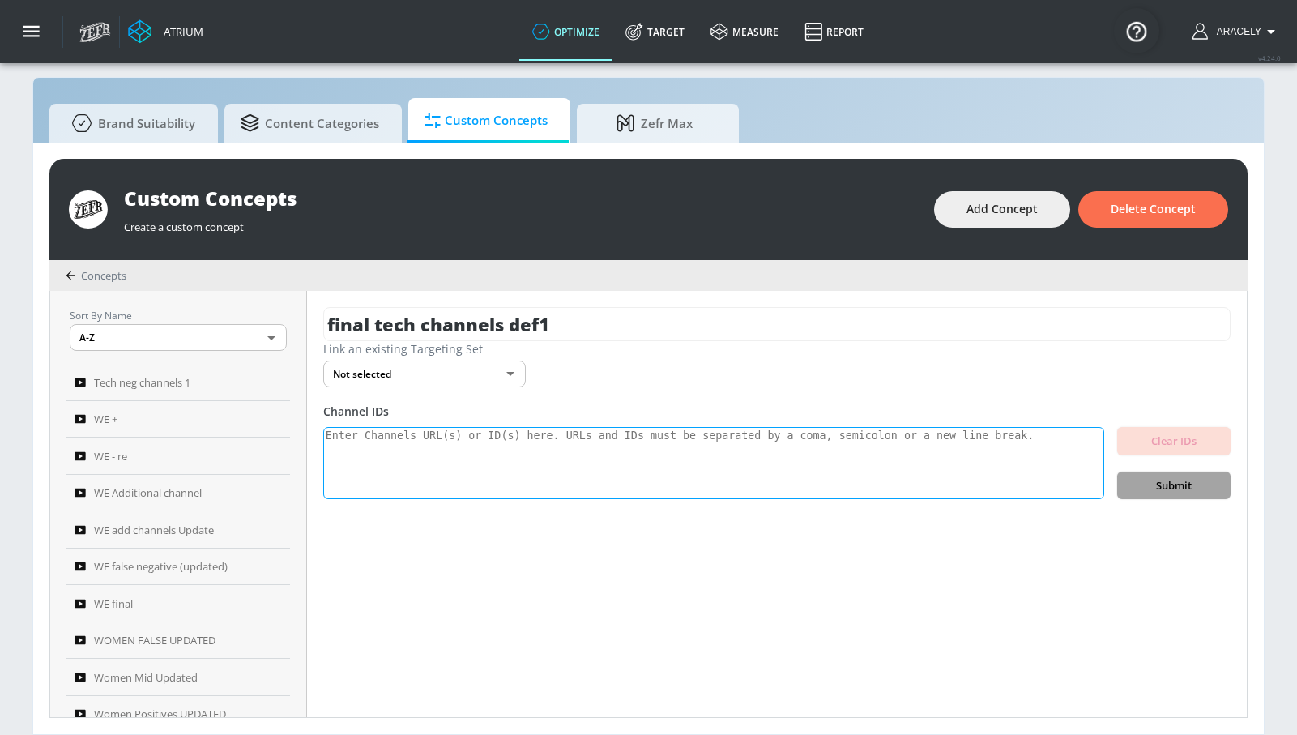
scroll to position [0, 0]
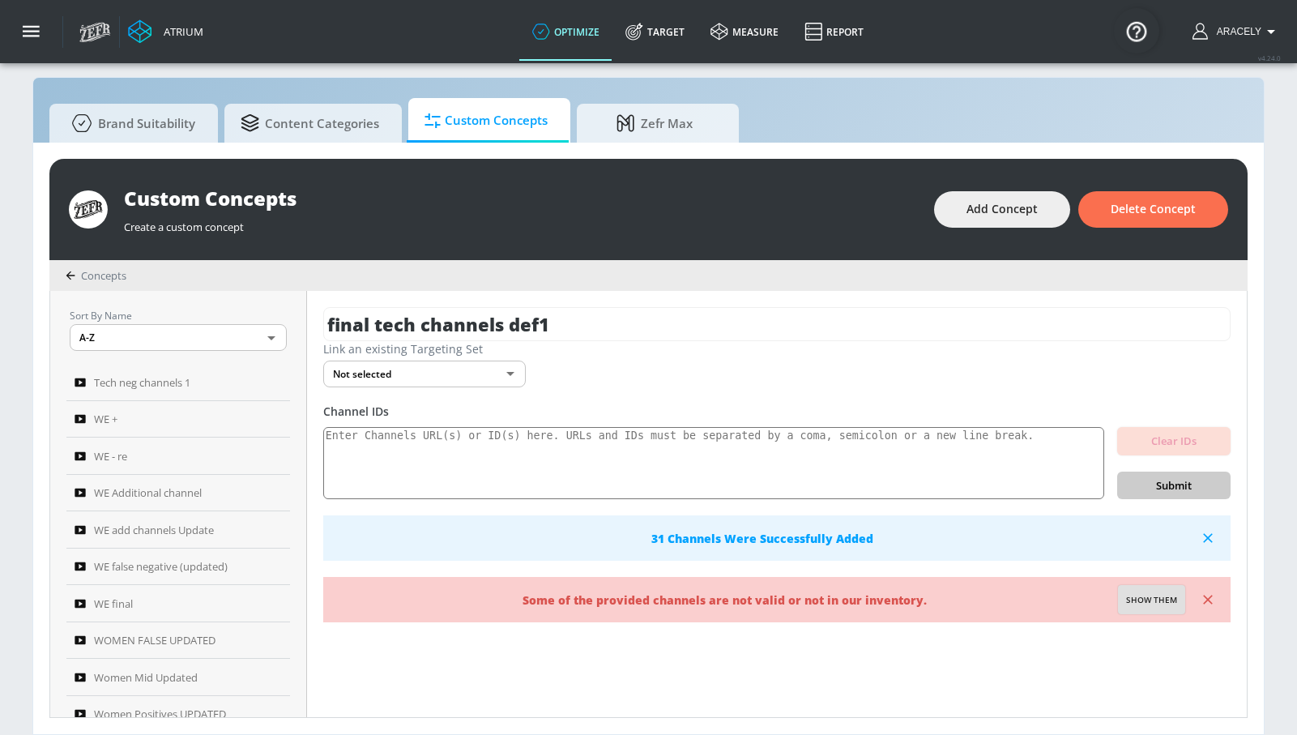
click at [1133, 595] on span "Show them" at bounding box center [1151, 600] width 51 height 15
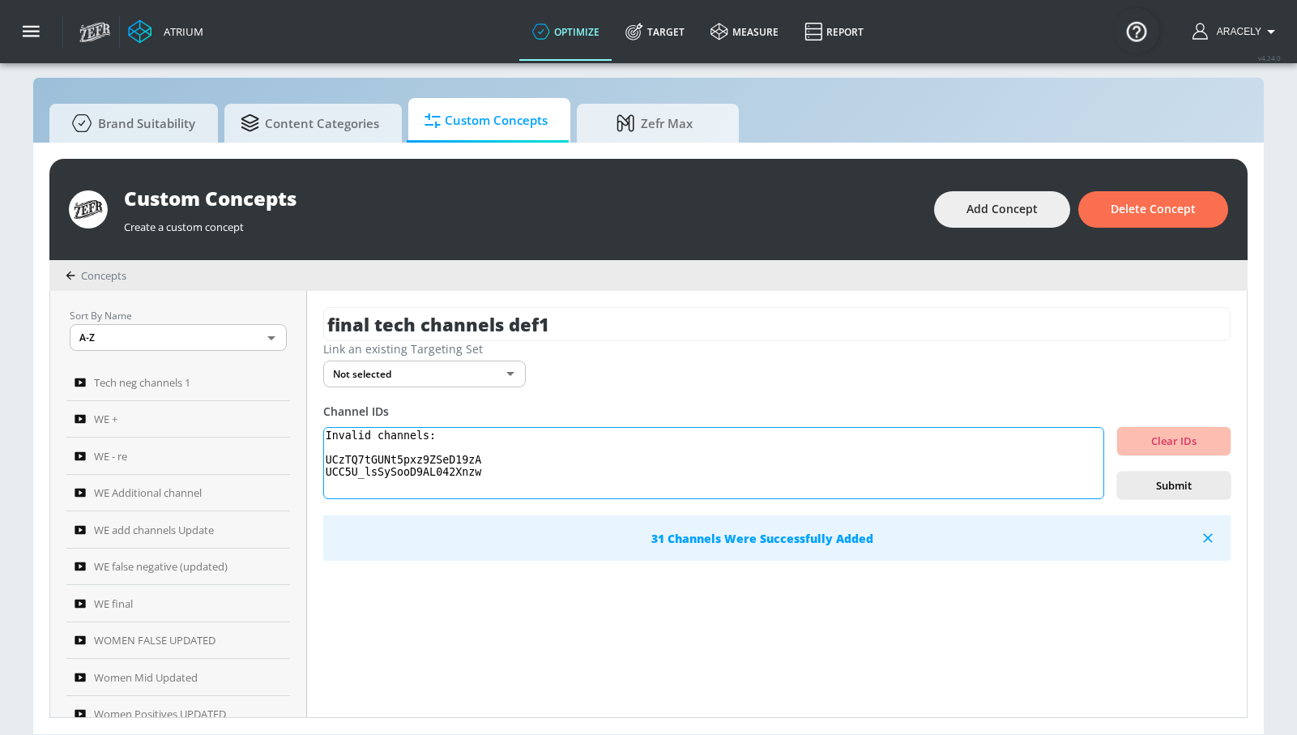
drag, startPoint x: 541, startPoint y: 466, endPoint x: 294, endPoint y: 429, distance: 249.7
click at [294, 429] on div "Sort By Name A-Z ASC ​ Tech neg channels 1 WE + WE - re WE Additional channel W…" at bounding box center [648, 504] width 1196 height 426
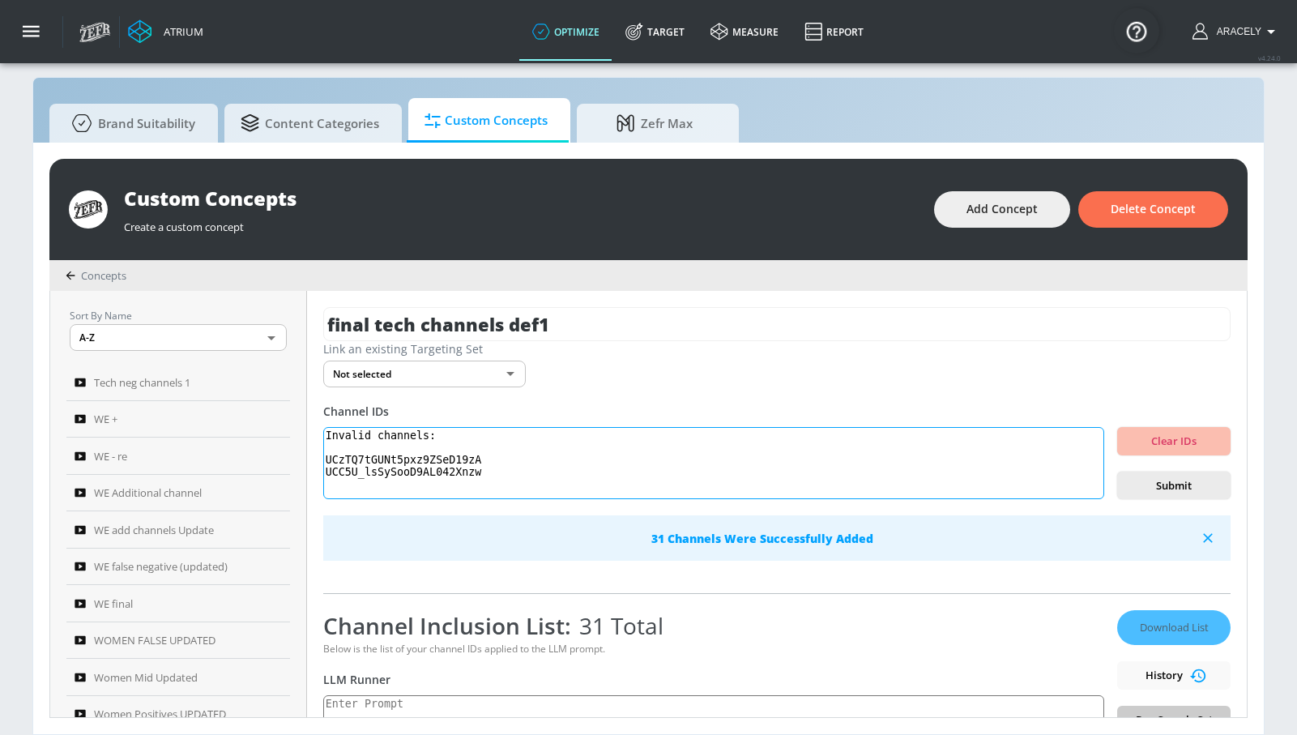
type textarea "UCC5U_lsSySooD9AL042Xnzw"
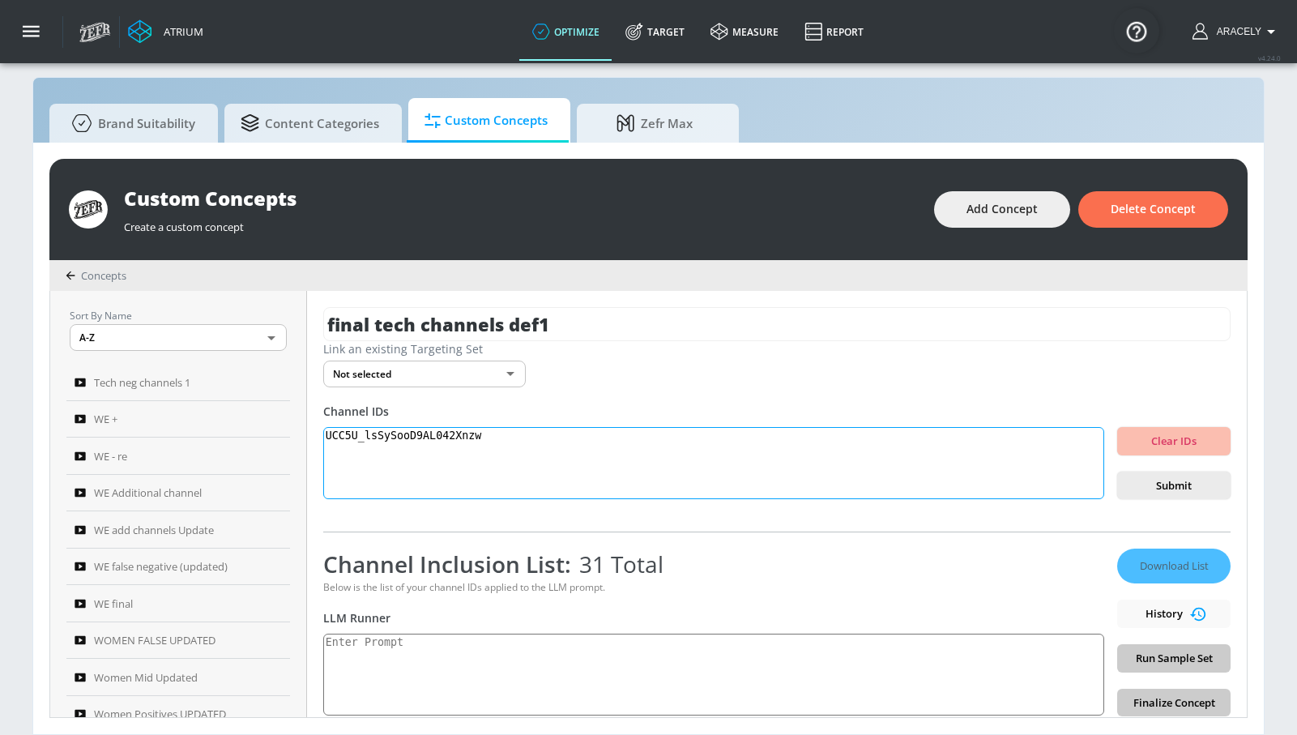
drag, startPoint x: 552, startPoint y: 462, endPoint x: 310, endPoint y: 452, distance: 241.6
click at [310, 452] on div "Sort By Name A-Z ASC ​ Tech neg channels 1 WE + WE - re WE Additional channel W…" at bounding box center [648, 504] width 1196 height 426
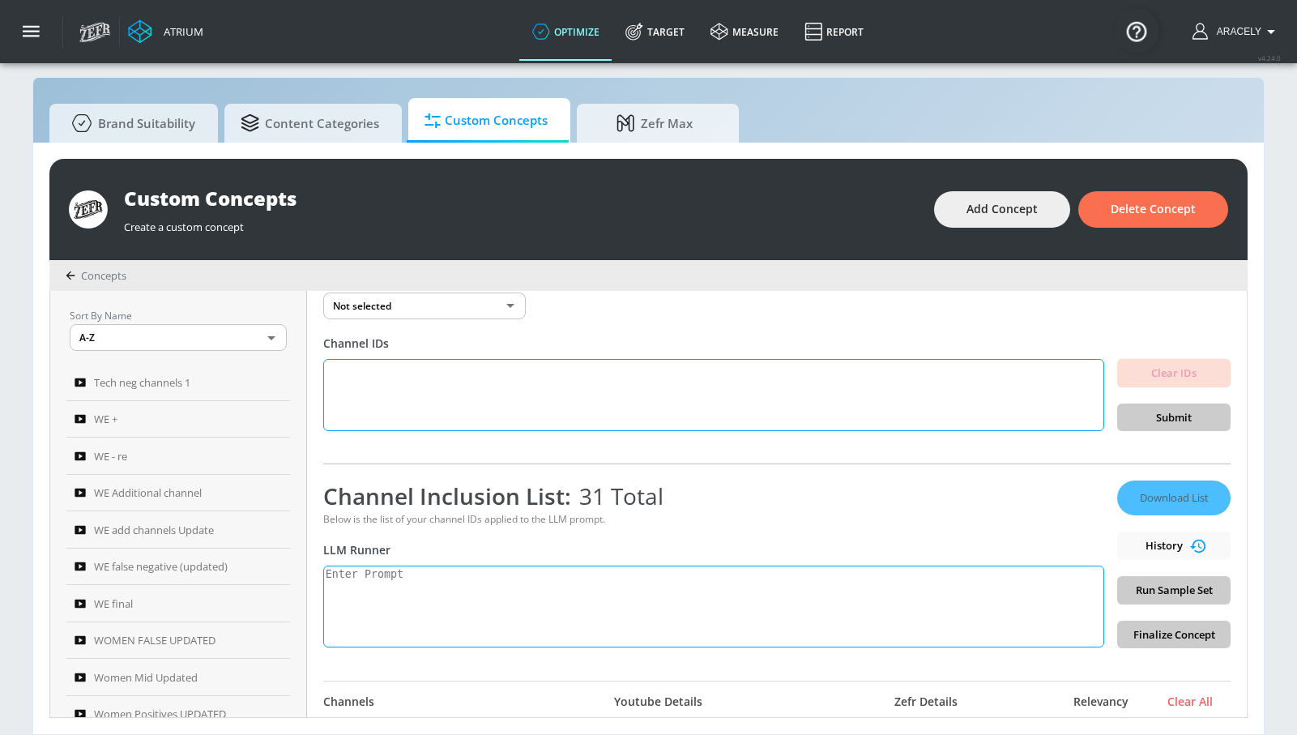
scroll to position [149, 0]
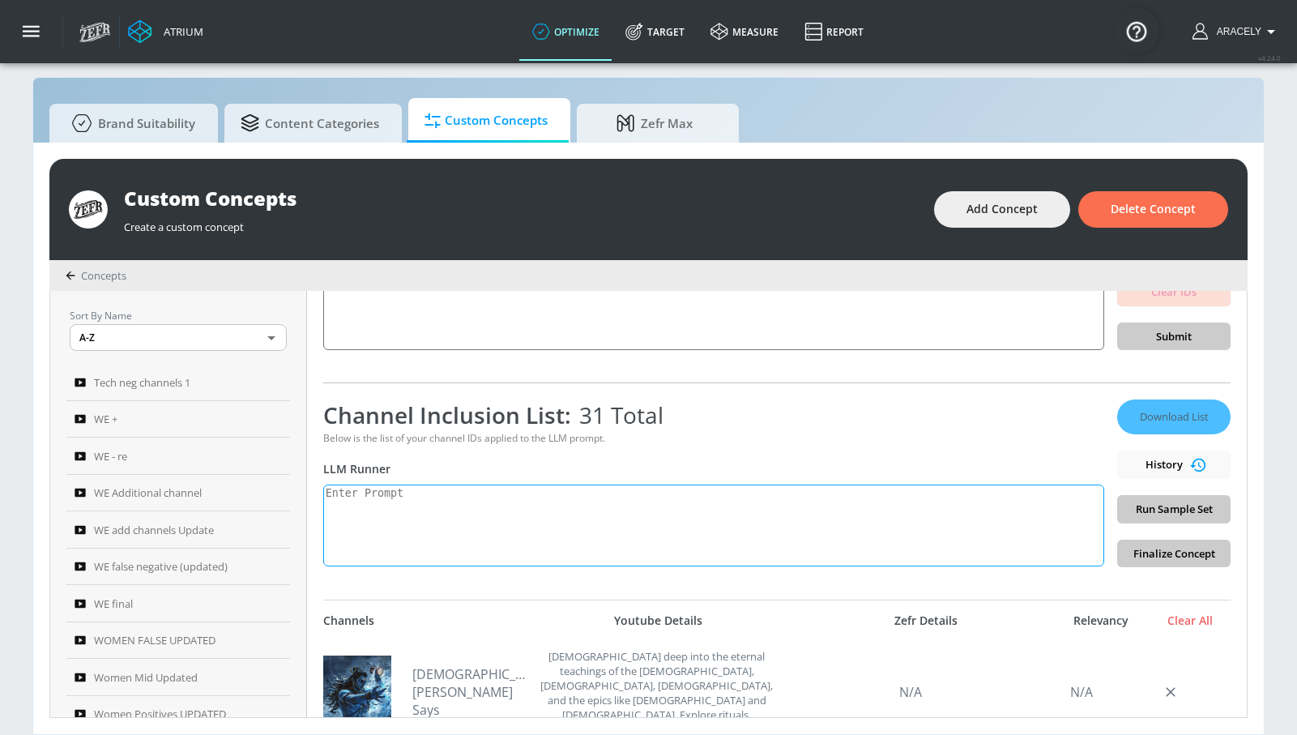
click at [463, 505] on textarea at bounding box center [713, 525] width 781 height 82
paste textarea "Technology content covers the application of scientific knowledge for practical…"
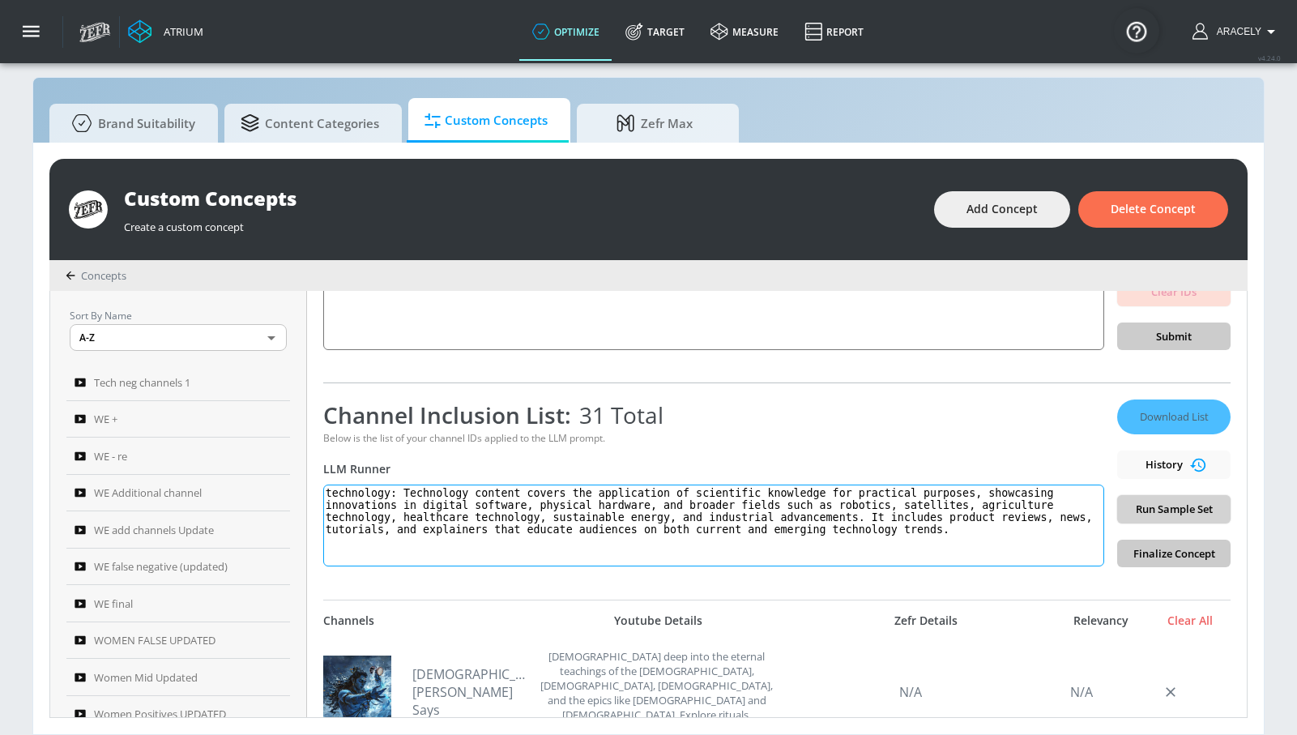
type textarea "technology: Technology content covers the application of scientific knowledge f…"
click at [1162, 514] on span "Run Sample Set" at bounding box center [1173, 509] width 87 height 19
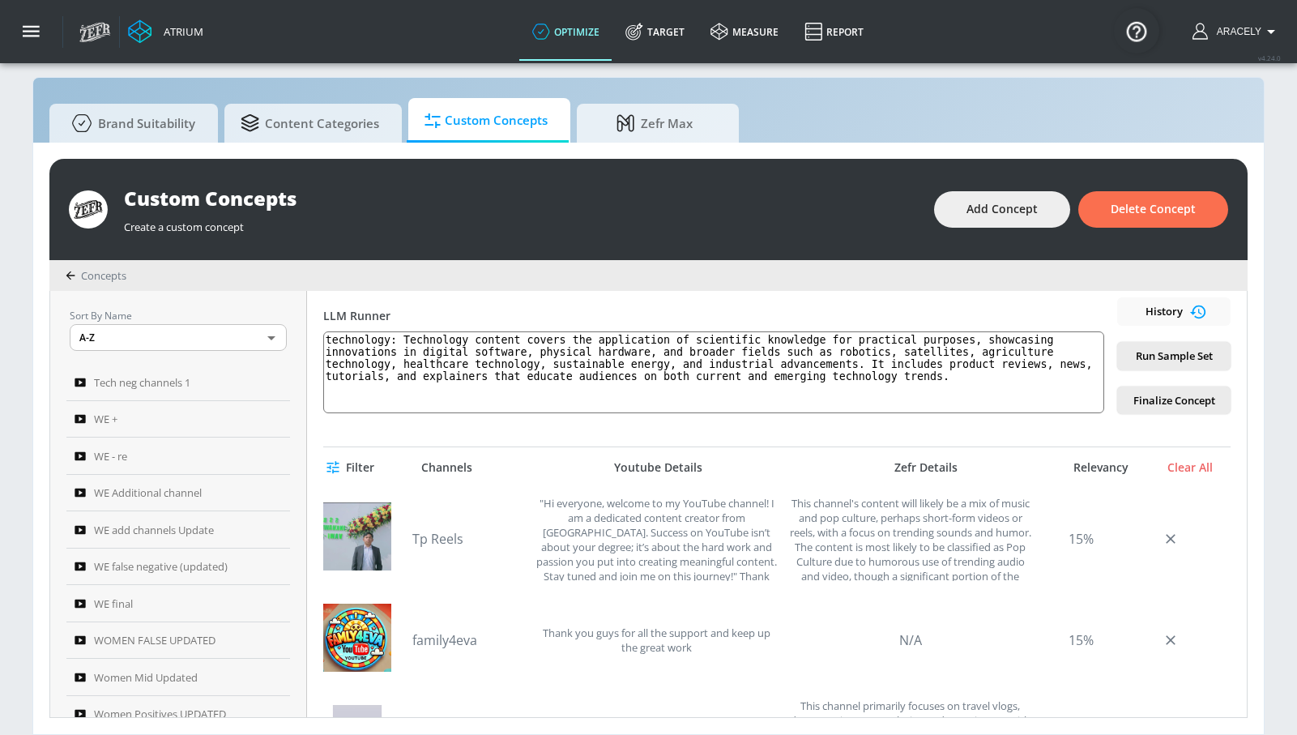
scroll to position [102, 0]
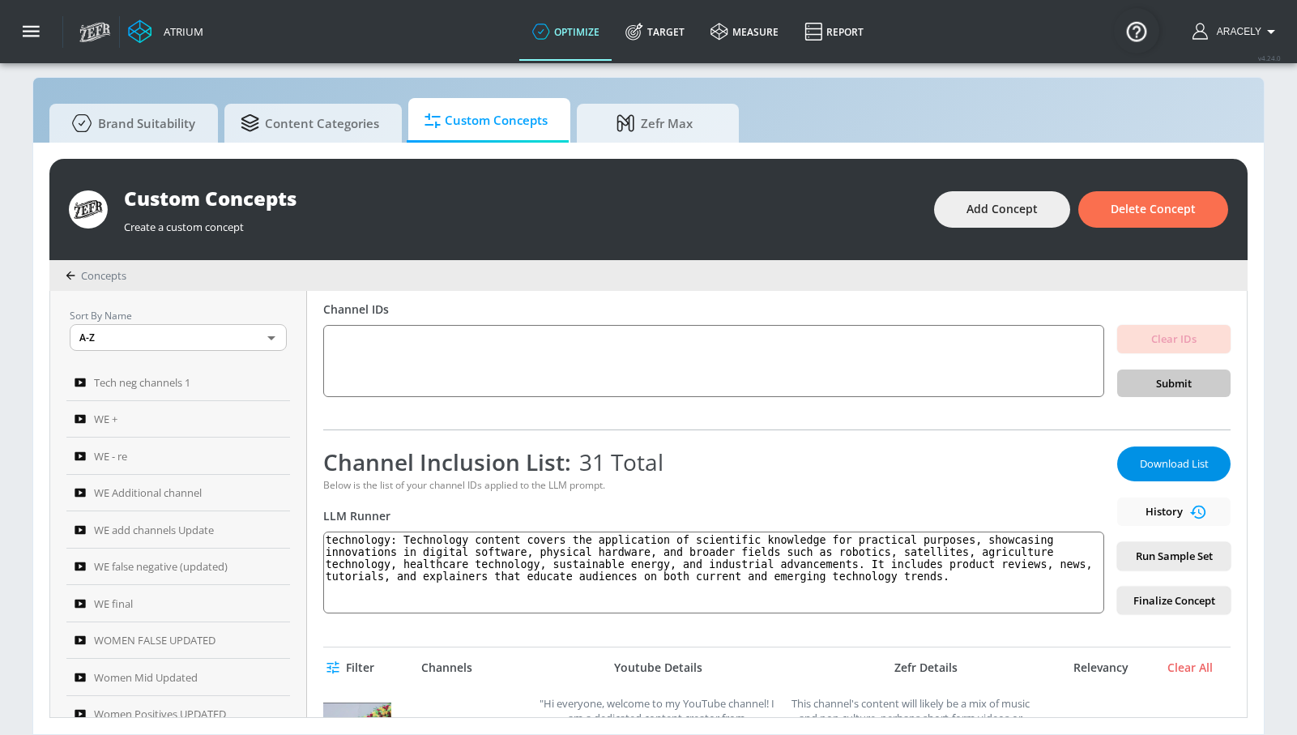
click at [1140, 467] on span "Download List" at bounding box center [1173, 463] width 81 height 19
click at [1167, 470] on span "Download List" at bounding box center [1173, 463] width 81 height 19
click at [1002, 44] on div "Atrium optimize Target measure Report optimize Target measure Report v 4.24.0 A…" at bounding box center [684, 31] width 1226 height 63
click at [1178, 467] on span "Download List" at bounding box center [1173, 463] width 81 height 19
click at [1015, 36] on div "Atrium optimize Target measure Report optimize Target measure Report v 4.24.0 A…" at bounding box center [684, 31] width 1226 height 63
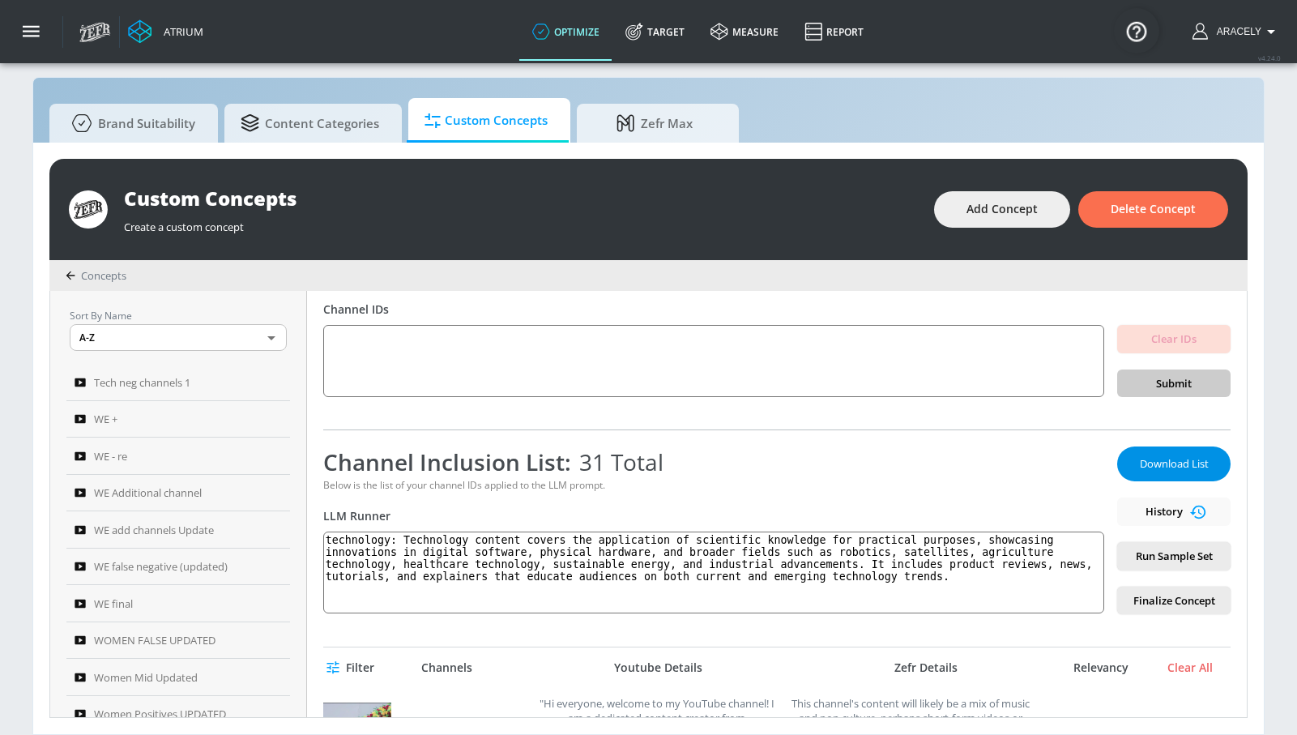
click at [1164, 466] on span "Download List" at bounding box center [1173, 463] width 81 height 19
click at [1019, 37] on div "Atrium optimize Target measure Report optimize Target measure Report v 4.24.0 A…" at bounding box center [684, 31] width 1226 height 63
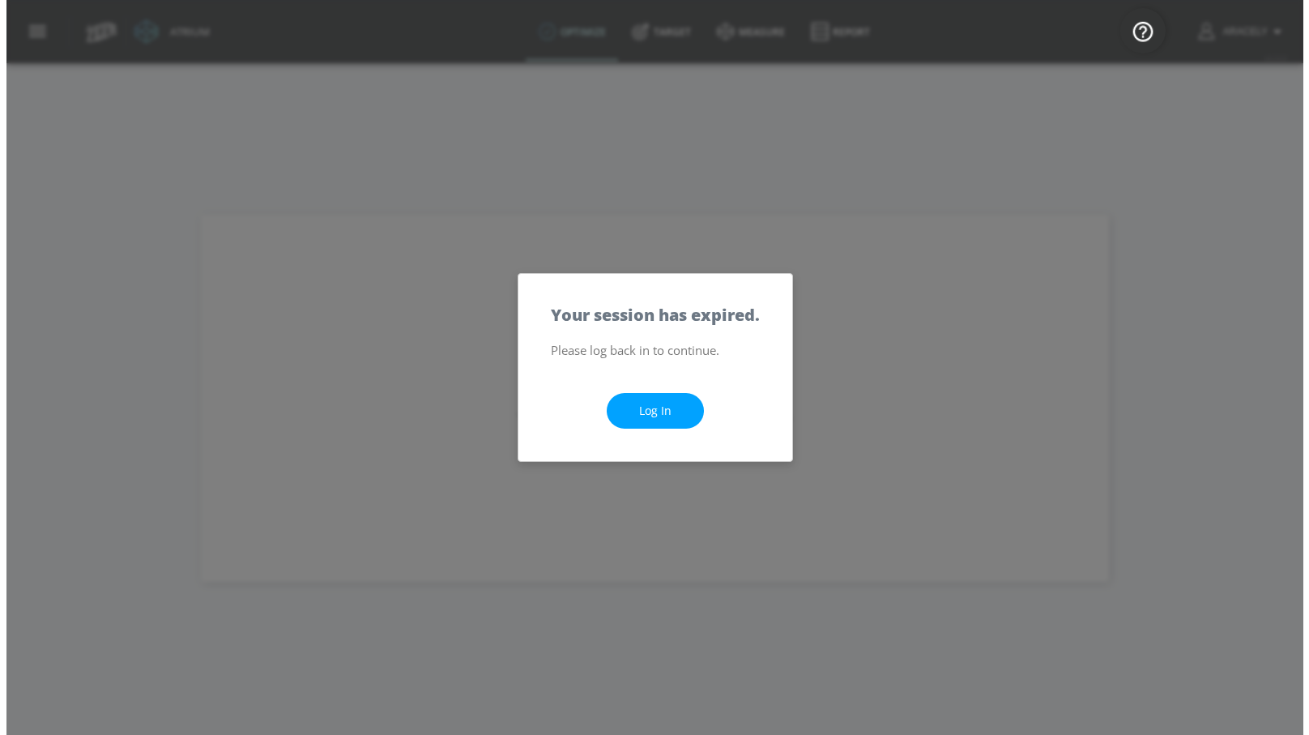
scroll to position [0, 0]
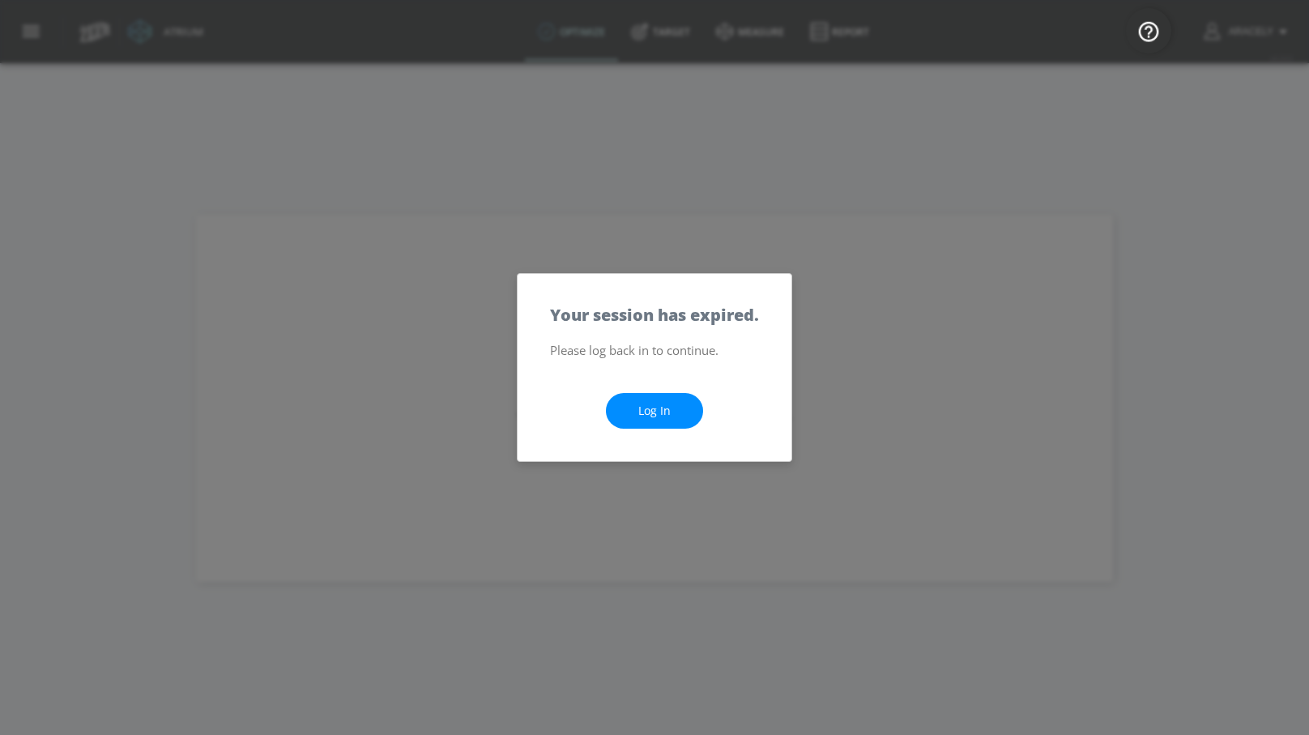
click at [640, 406] on link "Log In" at bounding box center [654, 411] width 97 height 36
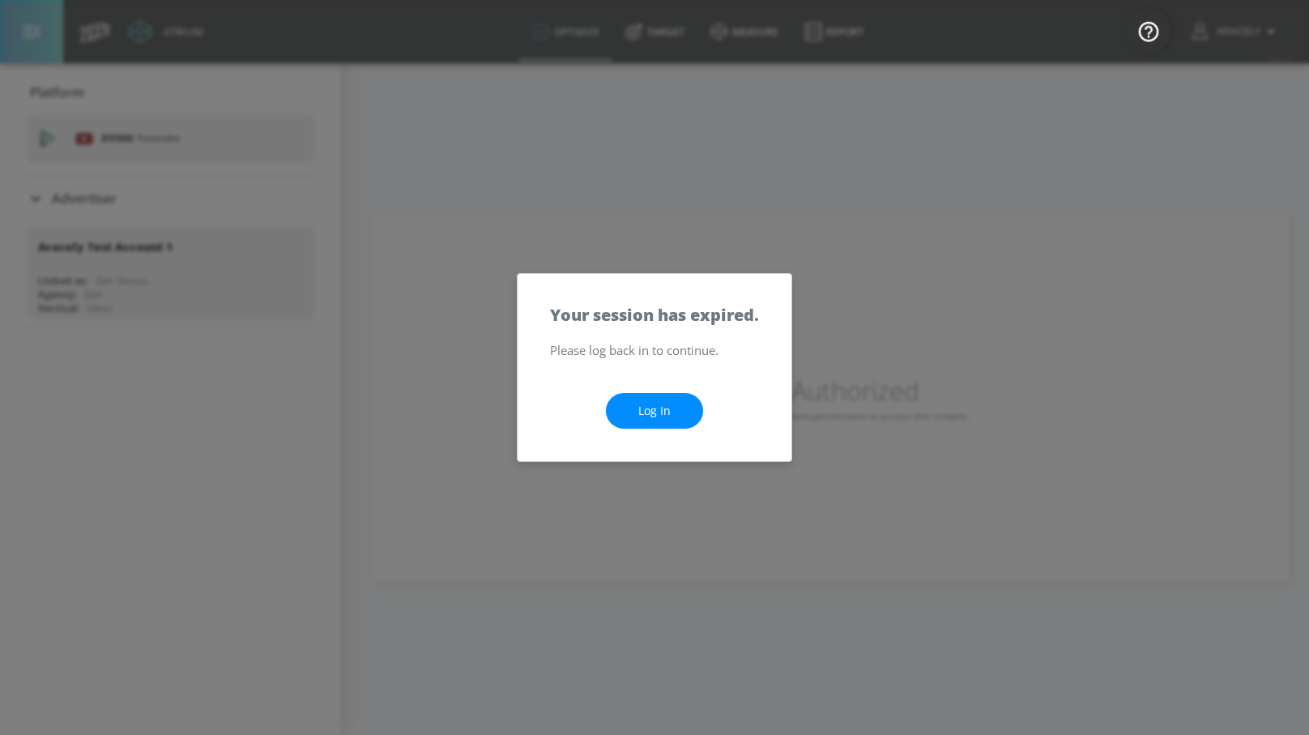
click at [676, 405] on link "Log In" at bounding box center [654, 411] width 97 height 36
